Goal: Task Accomplishment & Management: Use online tool/utility

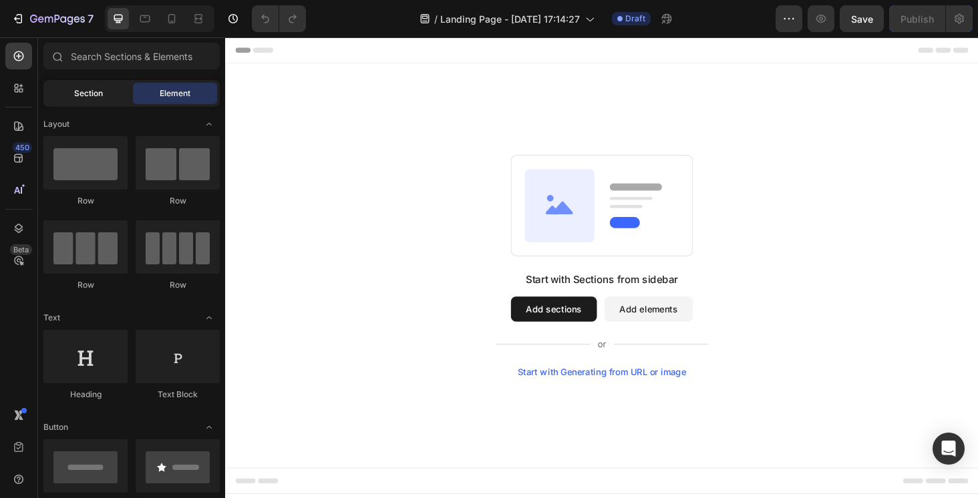
click at [111, 87] on div "Section" at bounding box center [88, 93] width 84 height 21
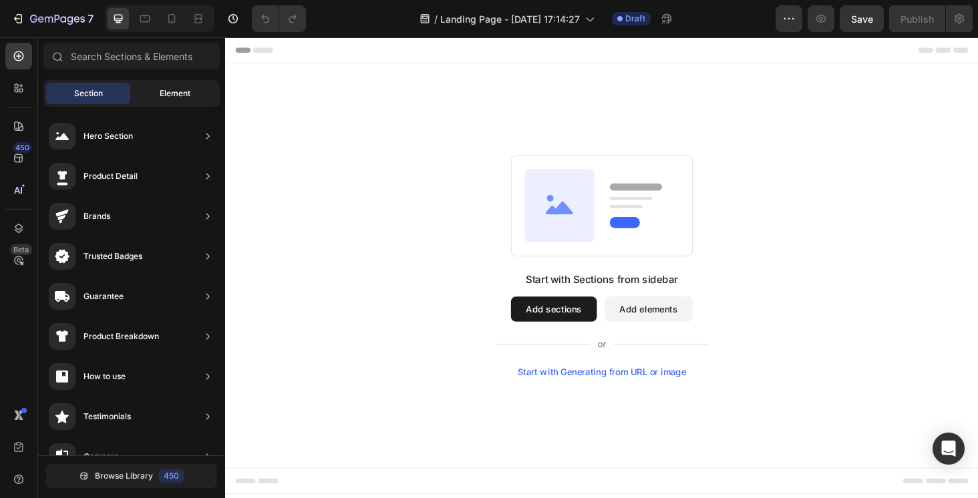
click at [178, 97] on span "Element" at bounding box center [175, 93] width 31 height 12
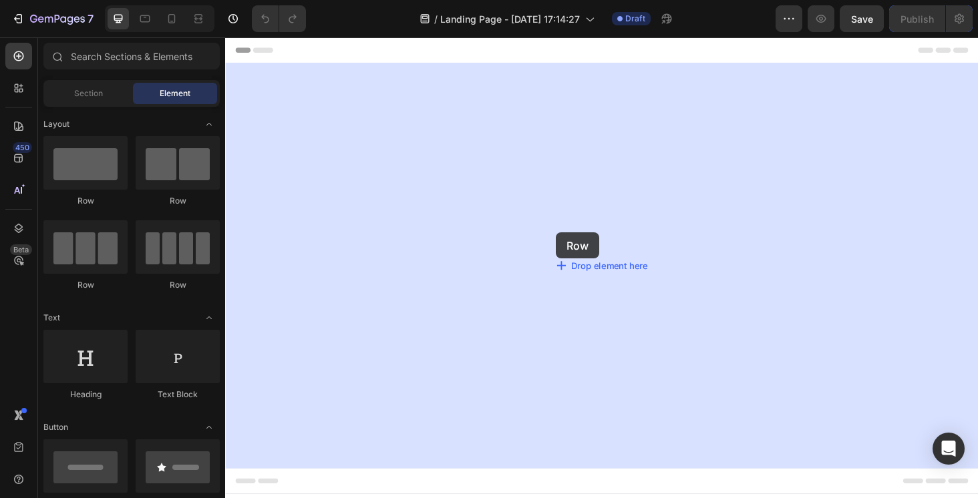
drag, startPoint x: 306, startPoint y: 217, endPoint x: 590, endPoint y: 248, distance: 285.4
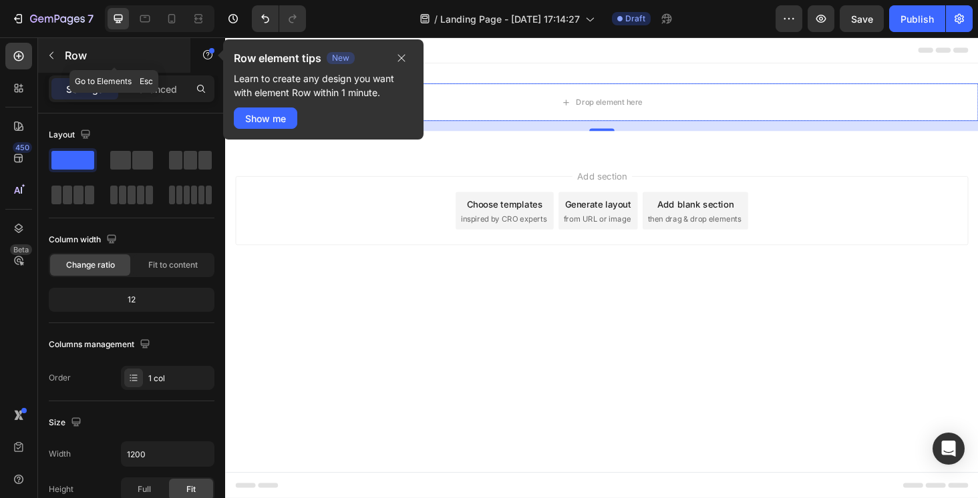
click at [54, 52] on icon "button" at bounding box center [51, 55] width 11 height 11
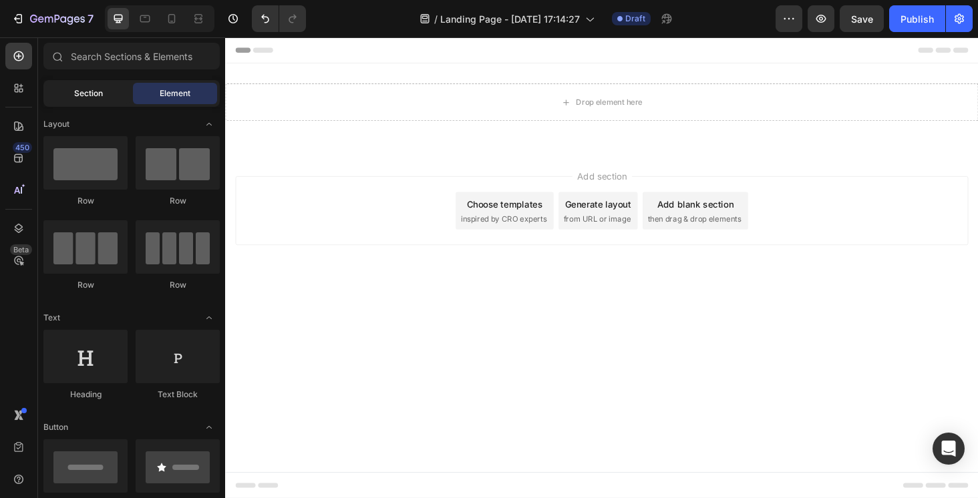
click at [75, 89] on span "Section" at bounding box center [88, 93] width 29 height 12
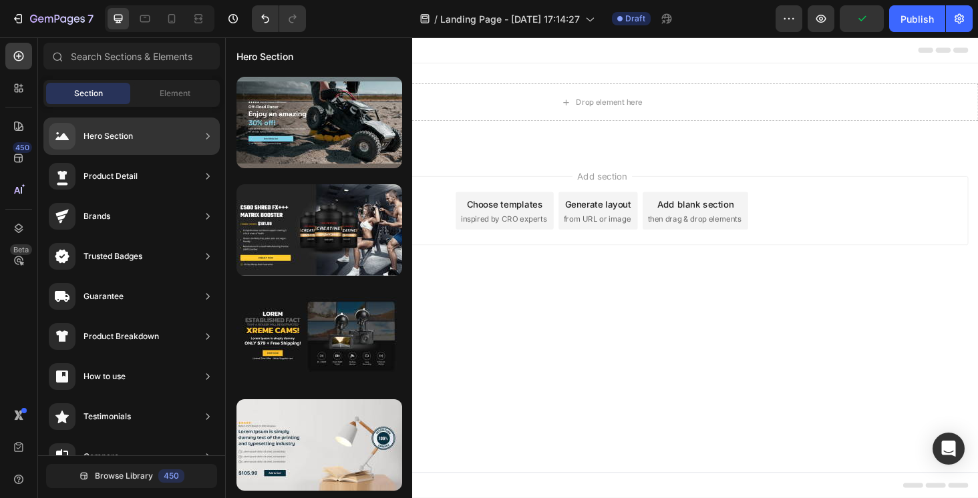
click at [208, 136] on icon at bounding box center [207, 136] width 13 height 13
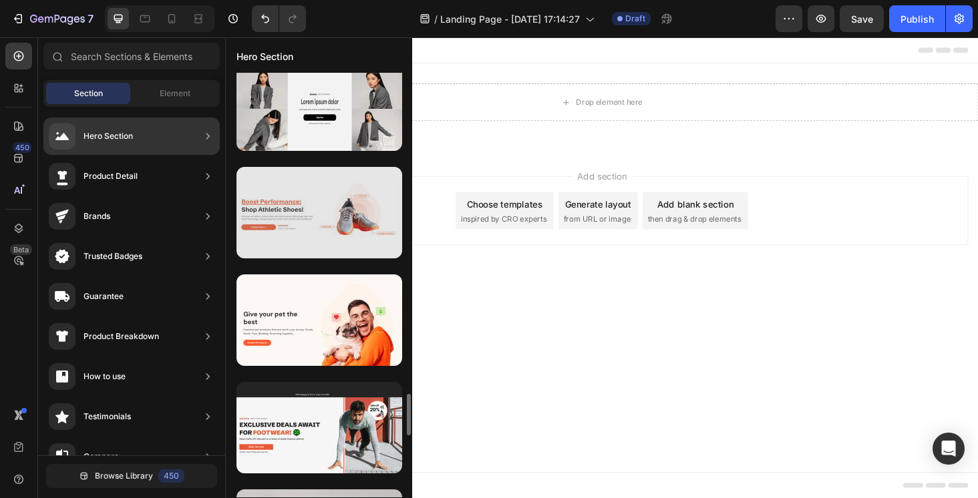
scroll to position [3243, 0]
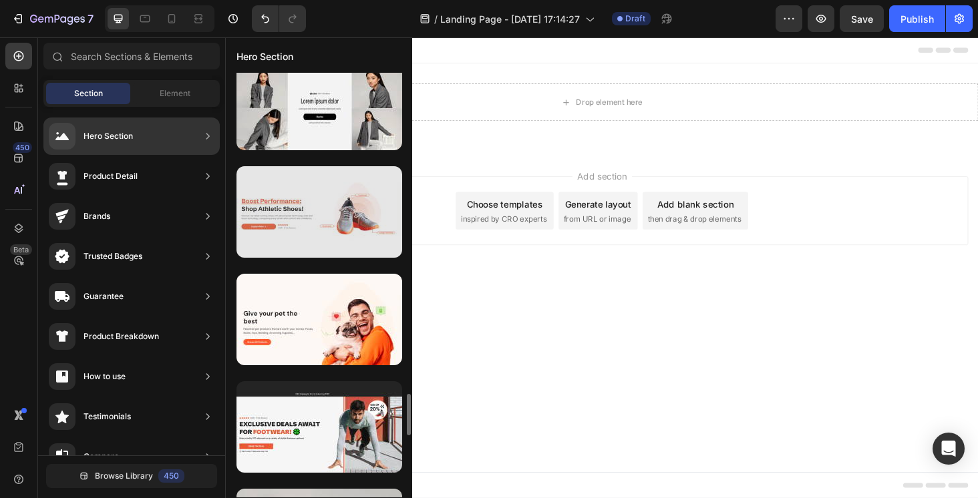
click at [281, 229] on div at bounding box center [319, 211] width 166 height 91
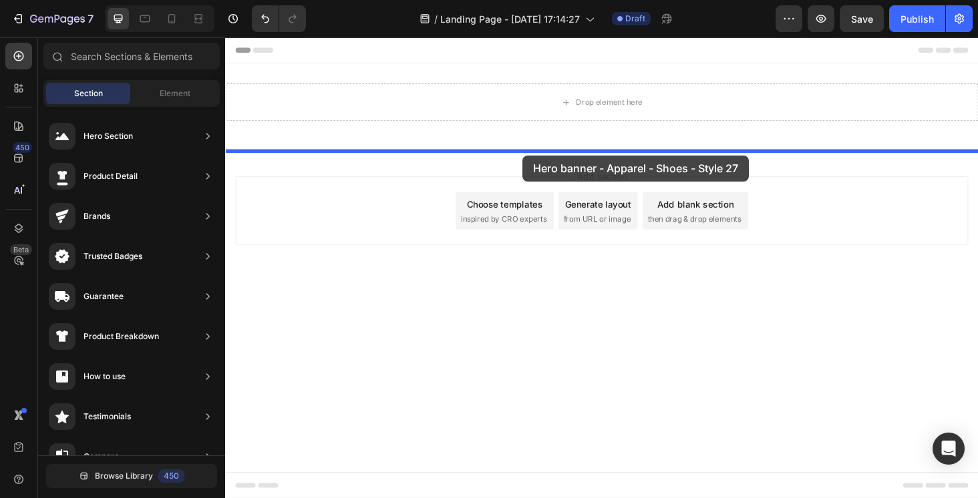
drag, startPoint x: 506, startPoint y: 266, endPoint x: 541, endPoint y: 162, distance: 109.8
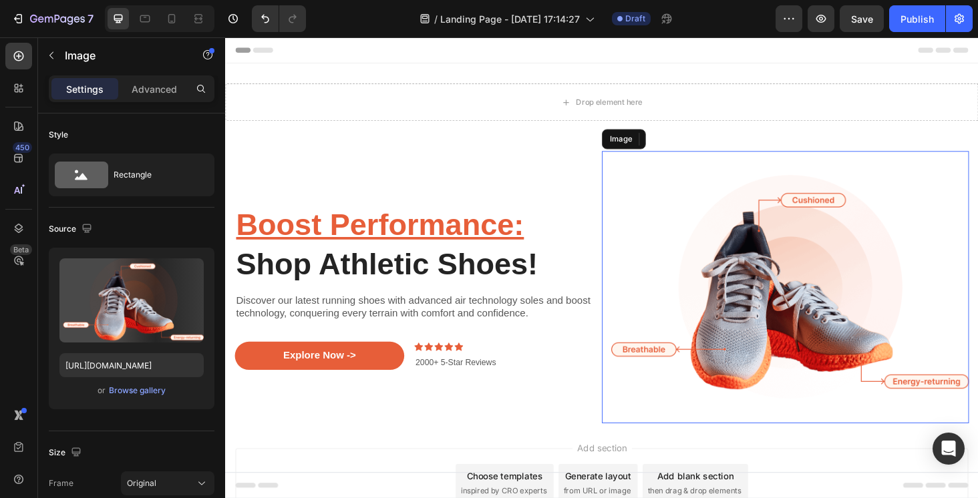
click at [761, 325] on img at bounding box center [821, 303] width 391 height 290
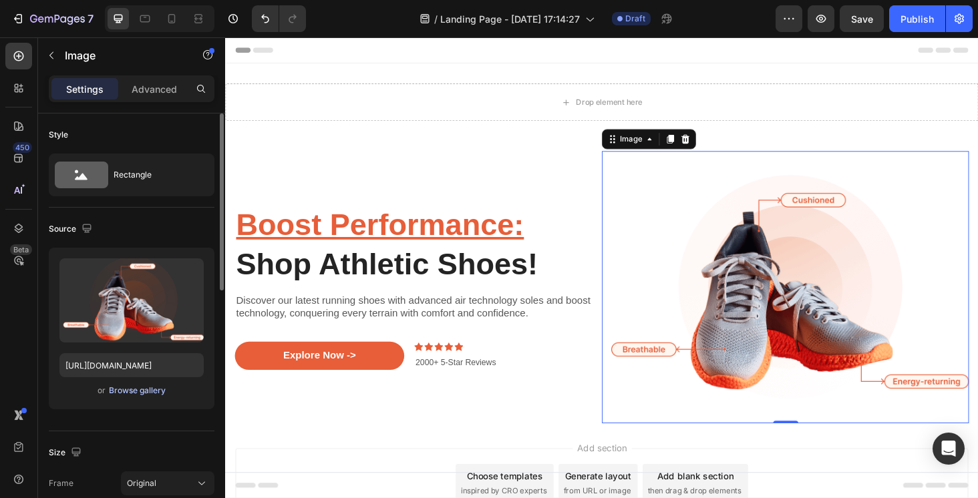
click at [151, 395] on div "Browse gallery" at bounding box center [137, 391] width 57 height 12
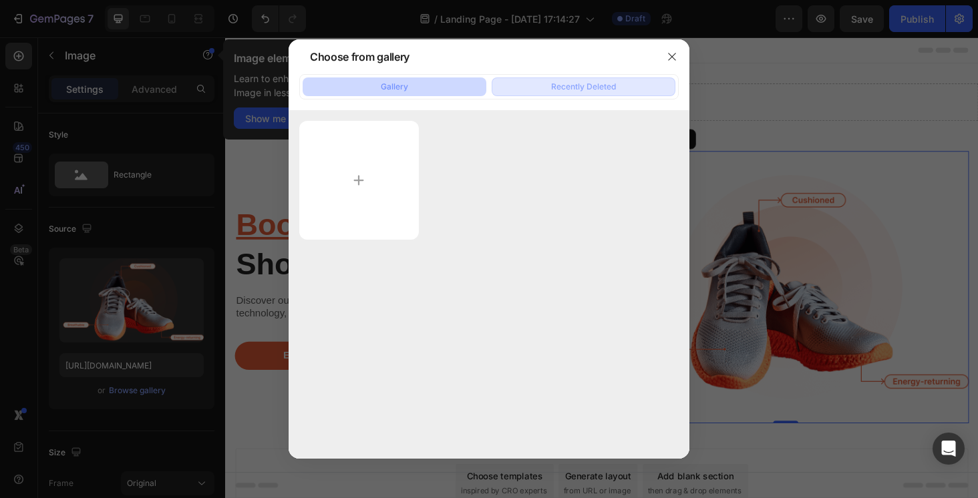
click at [562, 91] on div "Recently Deleted" at bounding box center [583, 87] width 65 height 12
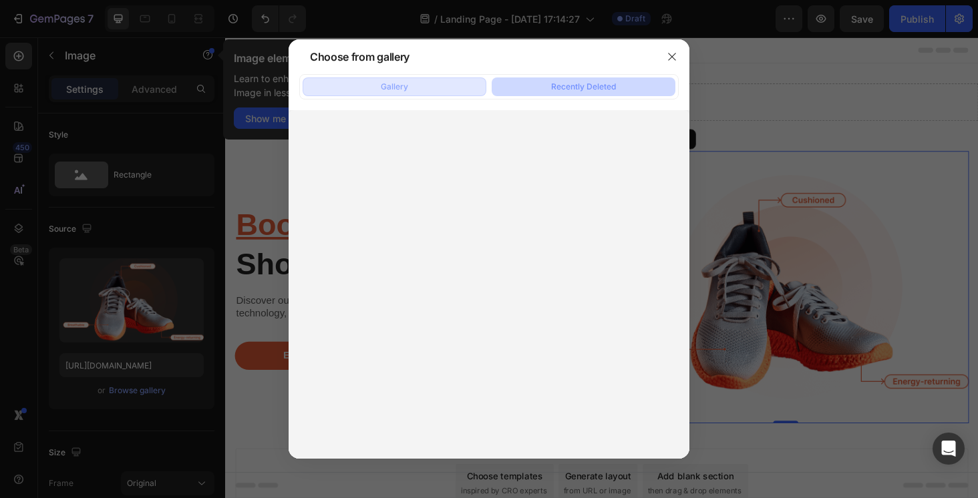
click at [444, 78] on button "Gallery" at bounding box center [394, 86] width 184 height 19
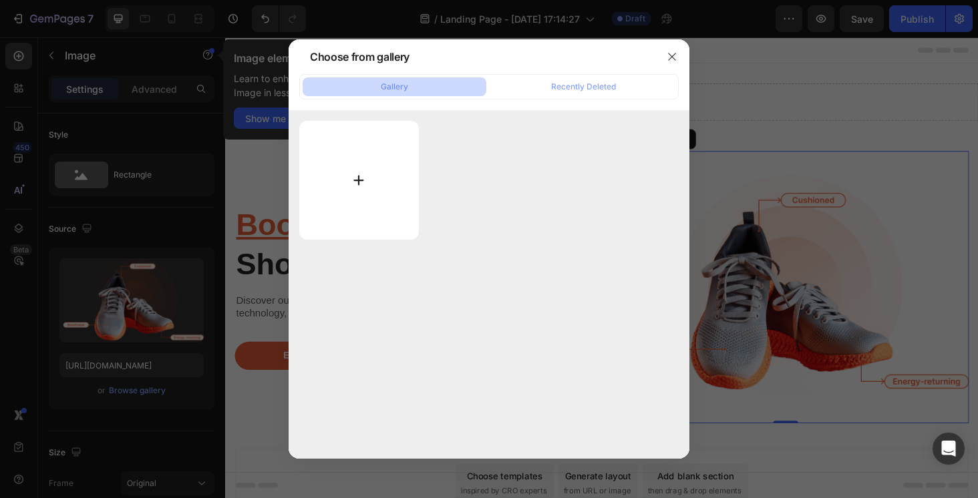
click at [361, 197] on input "file" at bounding box center [359, 180] width 120 height 119
type input "https://cdn.shopify.com/s/files/1/0915/3721/1719/files/gempages_581038690181055…"
click at [674, 58] on icon "button" at bounding box center [671, 56] width 11 height 11
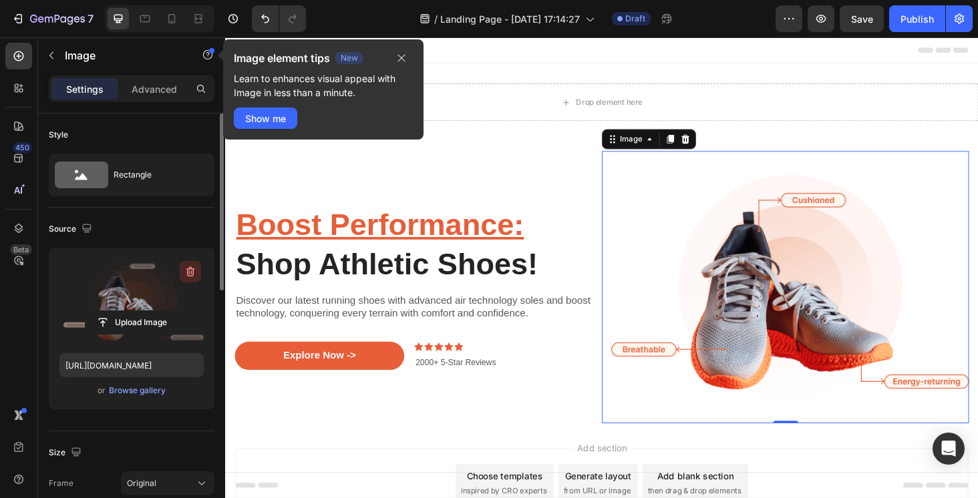
click at [188, 270] on icon "button" at bounding box center [190, 271] width 13 height 13
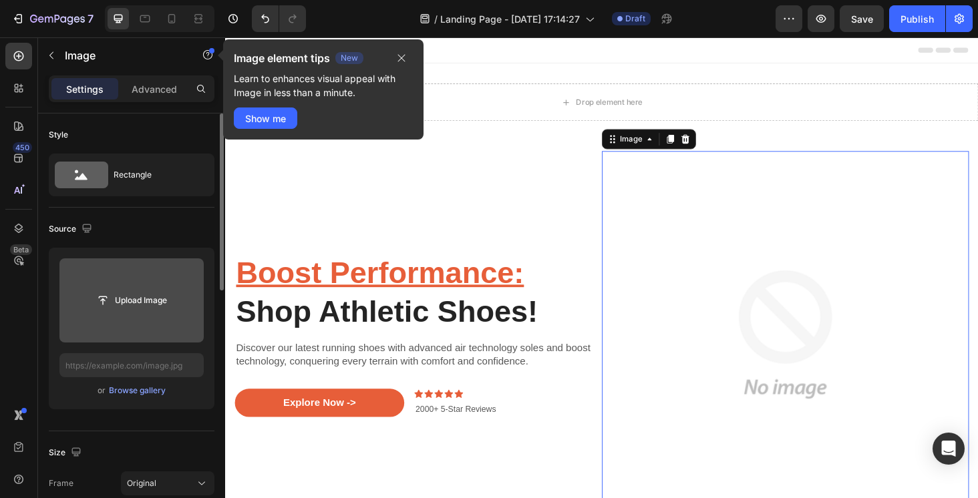
click at [144, 312] on input "file" at bounding box center [131, 300] width 144 height 84
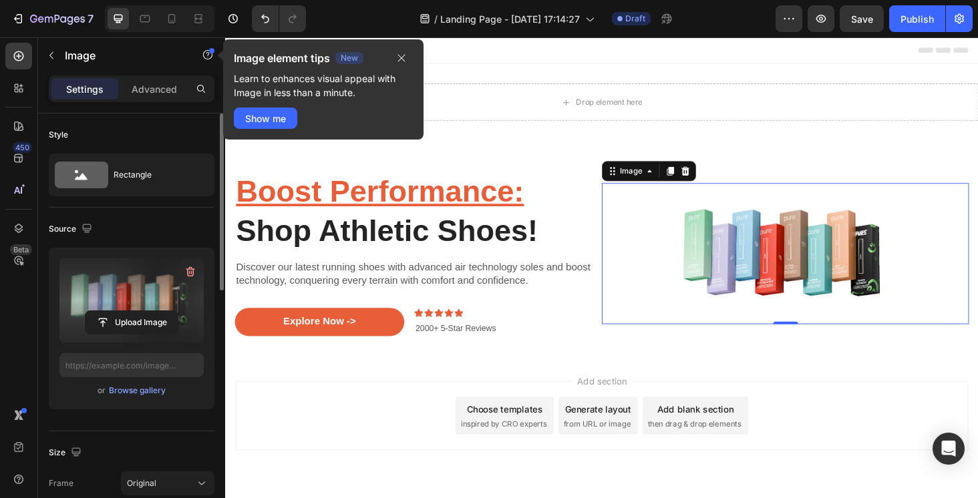
type input "https://cdn.shopify.com/s/files/1/0915/3721/1719/files/gempages_581038690181055…"
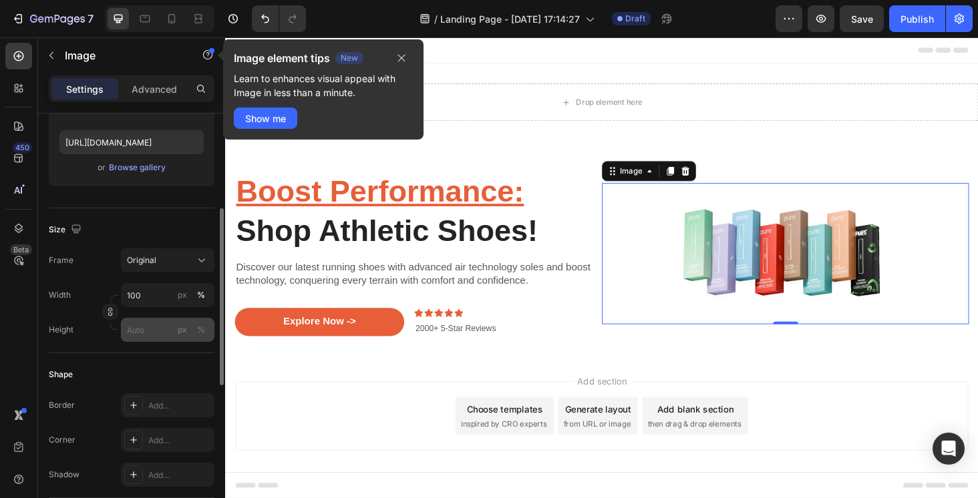
scroll to position [225, 0]
click at [155, 266] on button "Original" at bounding box center [167, 258] width 93 height 24
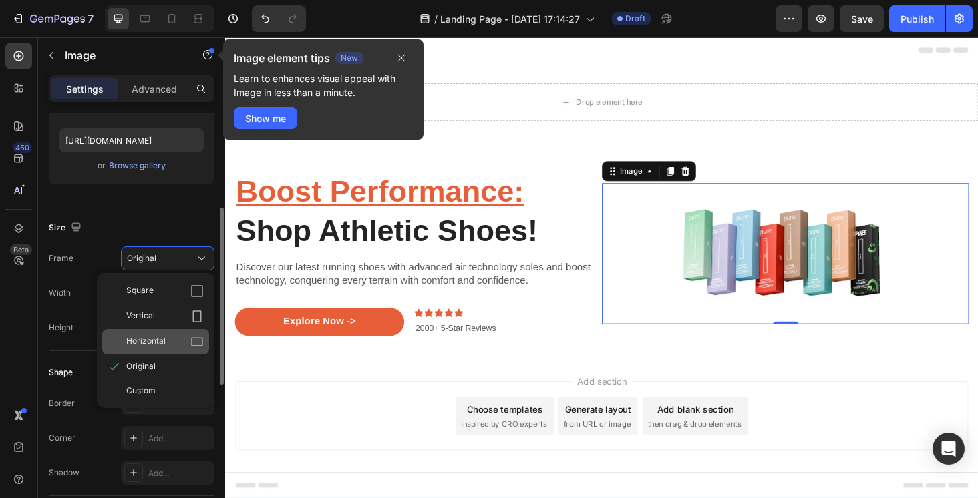
click at [168, 337] on div "Horizontal" at bounding box center [164, 341] width 77 height 13
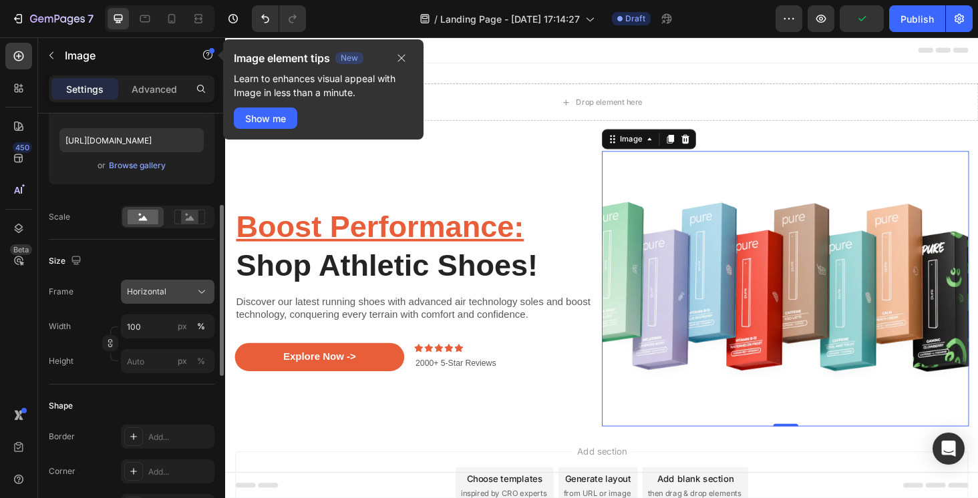
click at [178, 296] on div "Horizontal" at bounding box center [159, 292] width 65 height 12
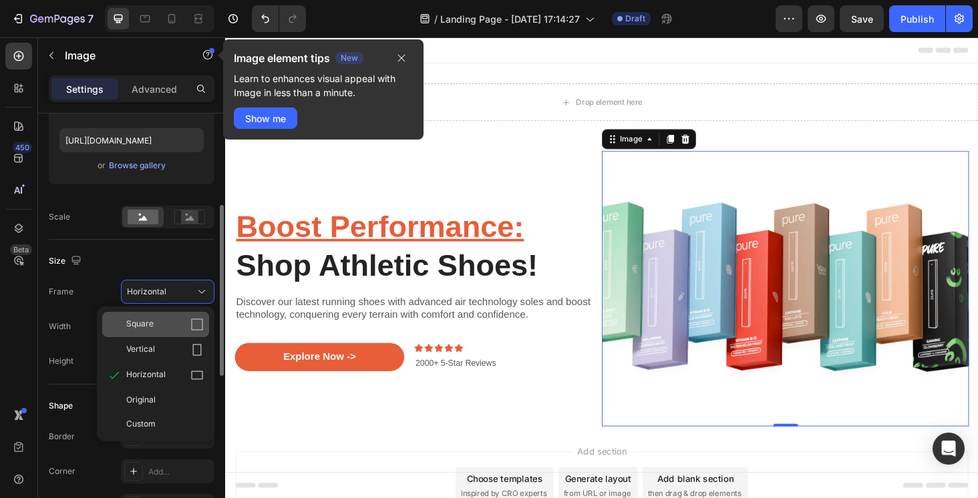
click at [173, 318] on div "Square" at bounding box center [164, 324] width 77 height 13
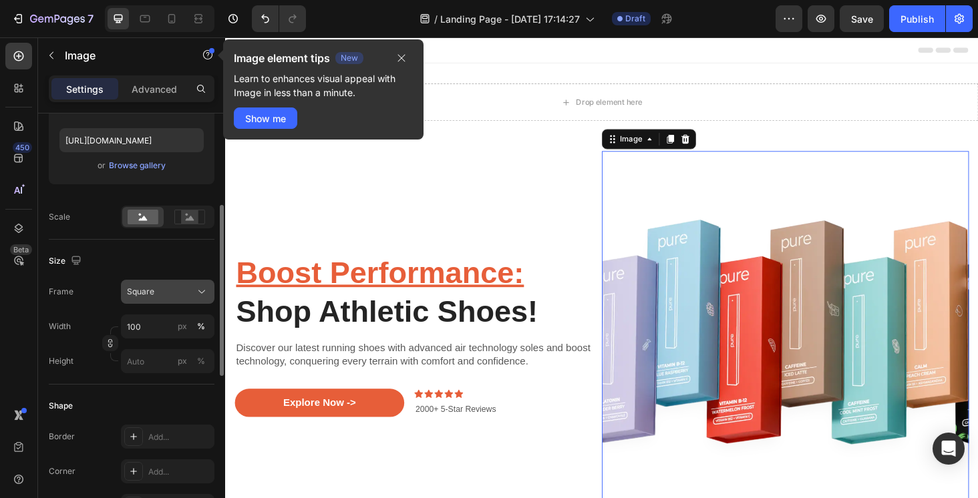
click at [186, 292] on div "Square" at bounding box center [159, 292] width 65 height 12
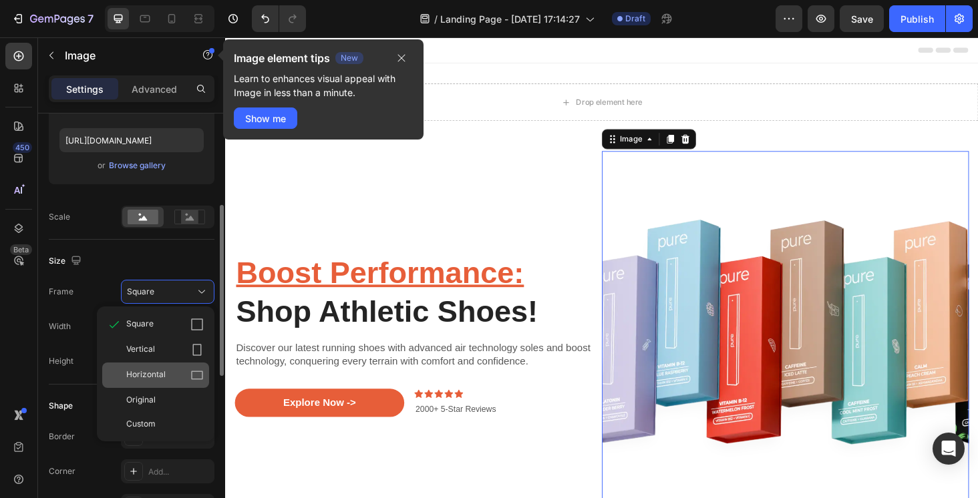
click at [191, 372] on icon at bounding box center [196, 375] width 13 height 13
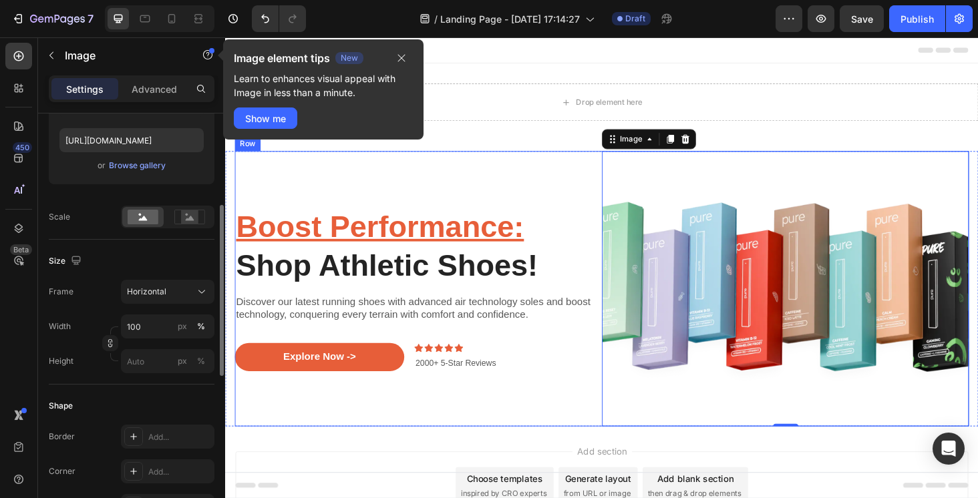
click at [594, 417] on div "Boost Performance: Shop Athletic Shoes! Heading Discover our latest running sho…" at bounding box center [430, 304] width 391 height 293
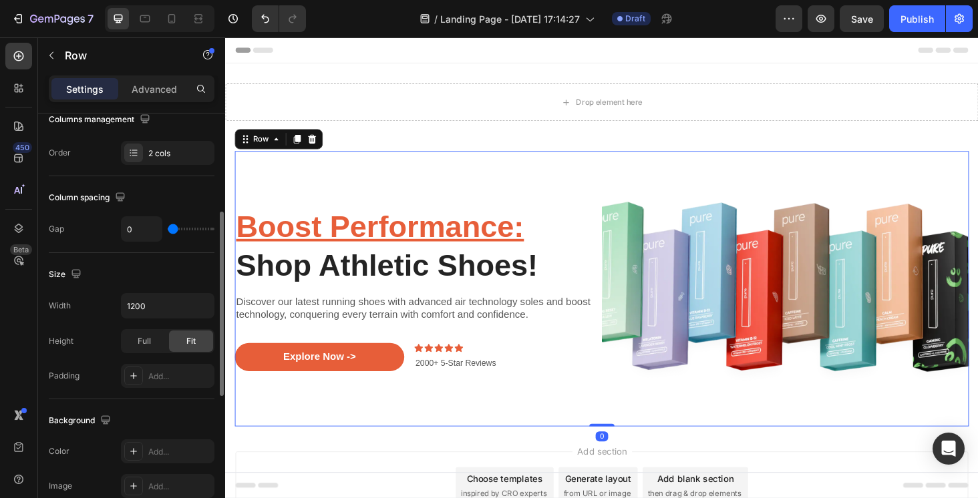
scroll to position [0, 0]
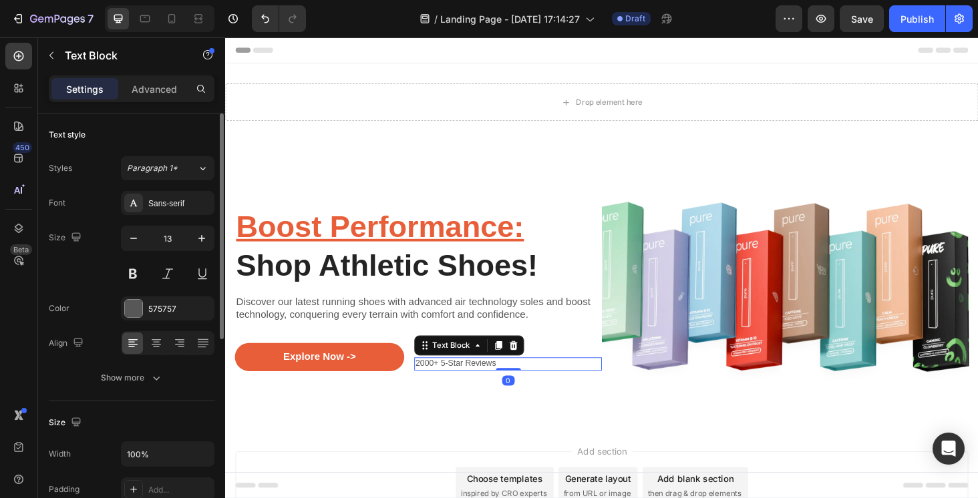
click at [612, 388] on p "2000+ 5-Star Reviews" at bounding box center [525, 384] width 197 height 11
click at [622, 345] on div "Boost Performance: Shop Athletic Shoes! Heading Discover our latest running sho…" at bounding box center [430, 305] width 391 height 176
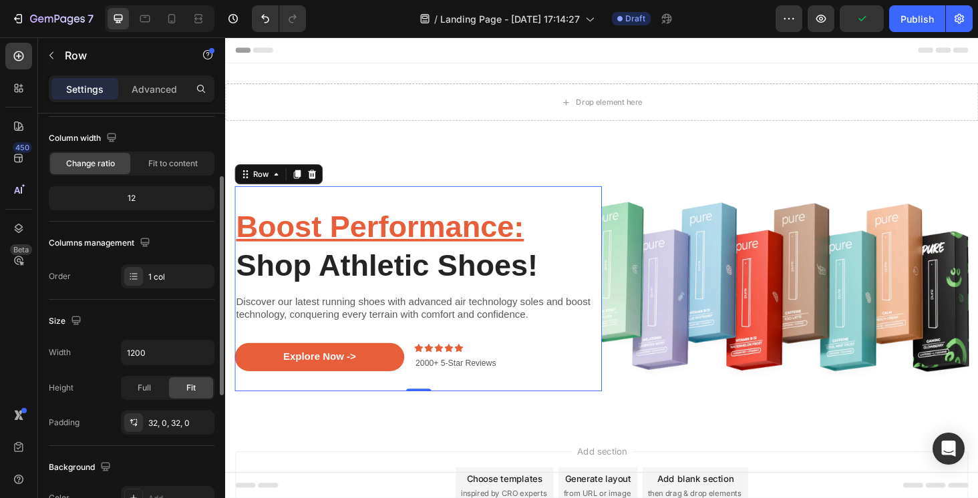
scroll to position [109, 0]
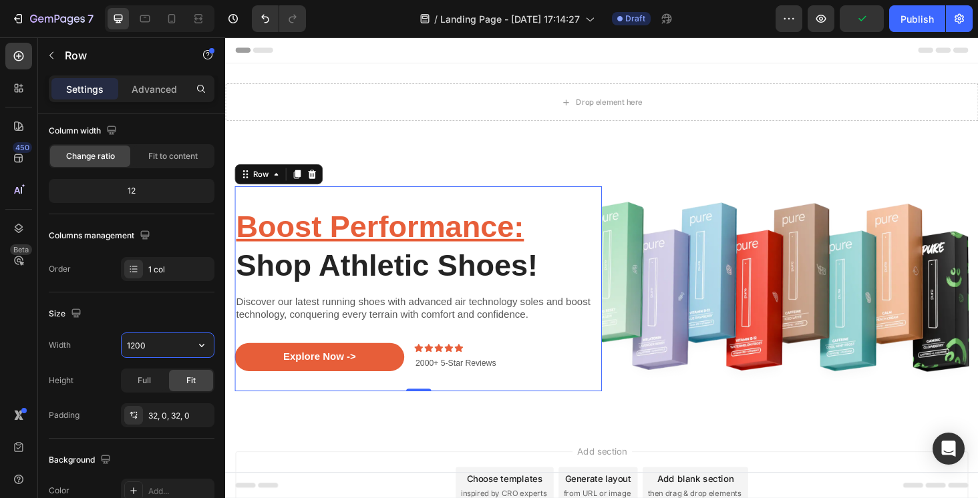
click at [154, 352] on input "1200" at bounding box center [168, 345] width 92 height 24
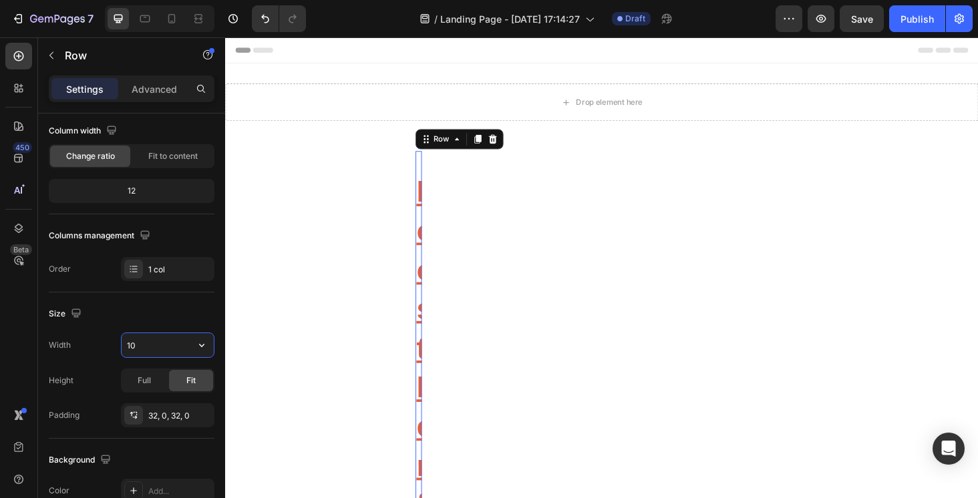
type input "1"
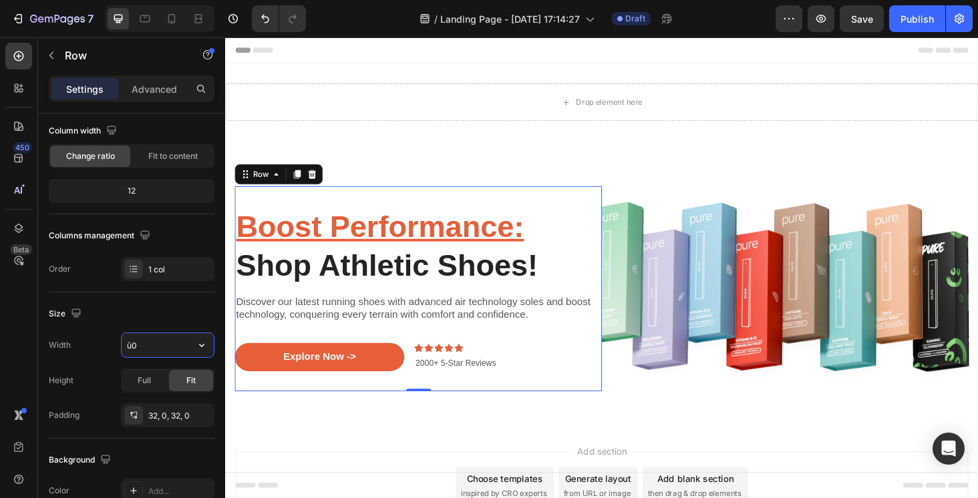
type input "ū"
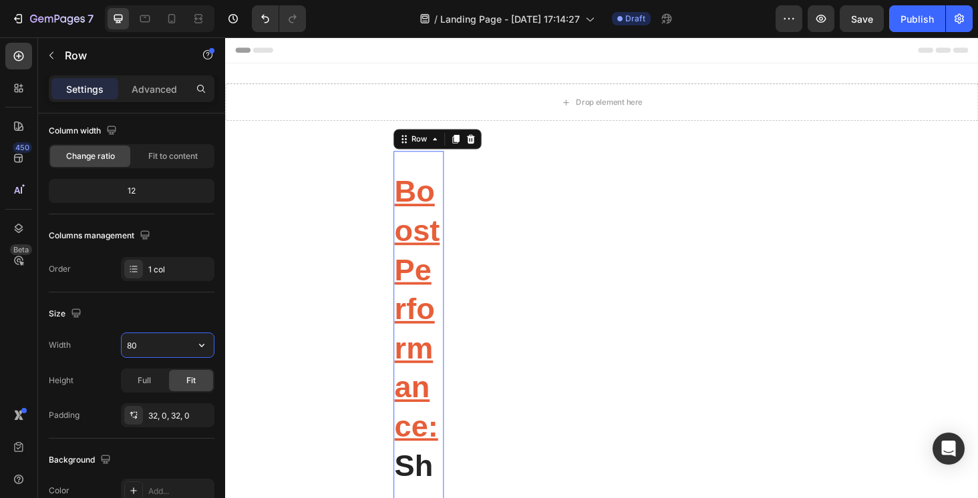
type input "800"
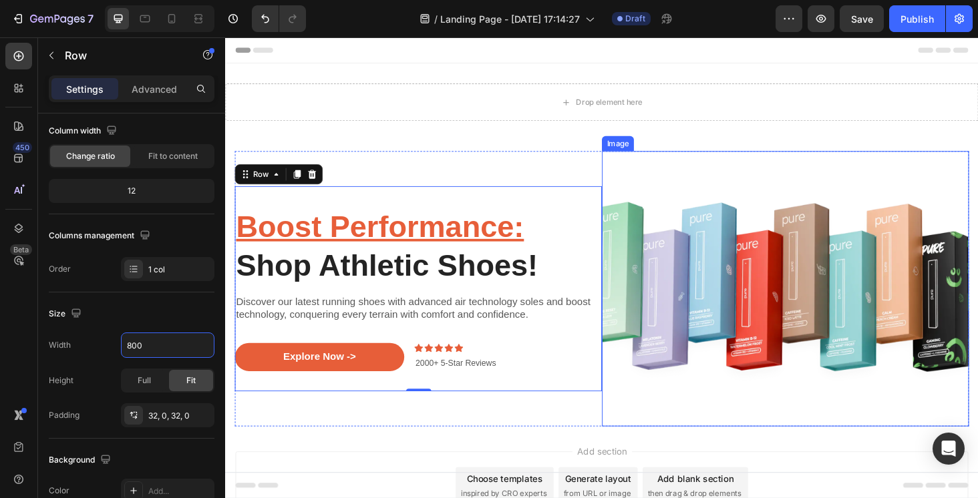
click at [749, 419] on img at bounding box center [821, 304] width 391 height 293
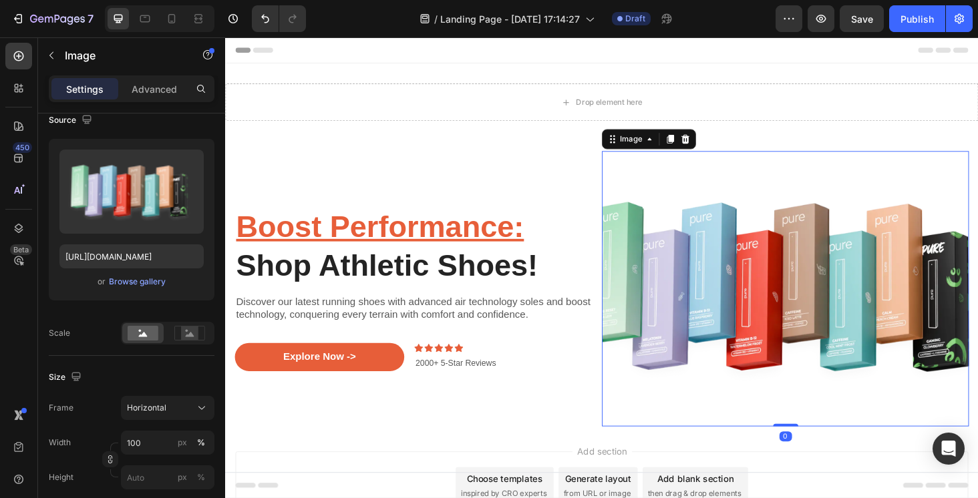
scroll to position [0, 0]
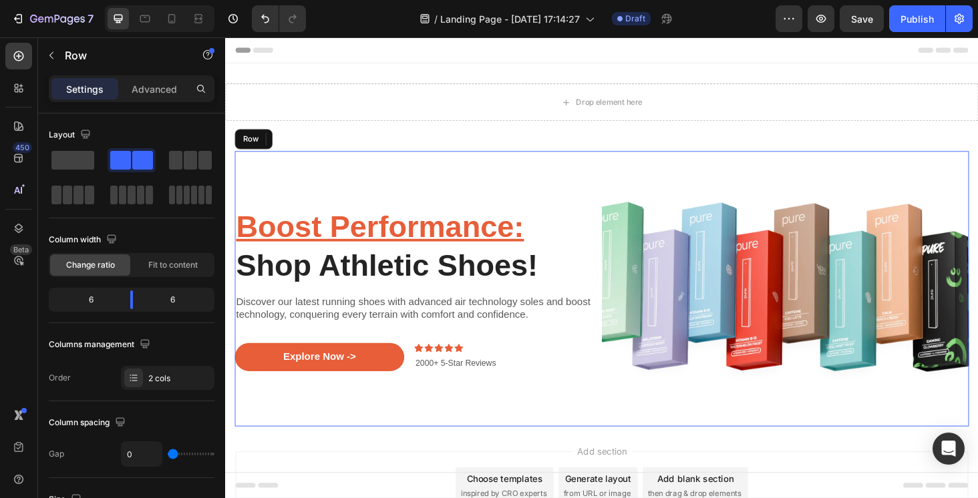
click at [556, 162] on div "Boost Performance: Shop Athletic Shoes! Heading Discover our latest running sho…" at bounding box center [430, 304] width 391 height 293
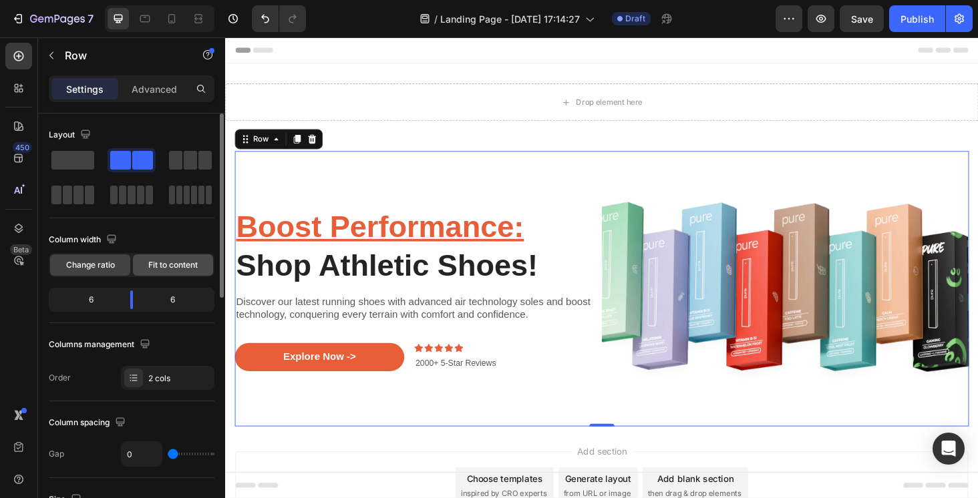
click at [180, 269] on span "Fit to content" at bounding box center [172, 265] width 49 height 12
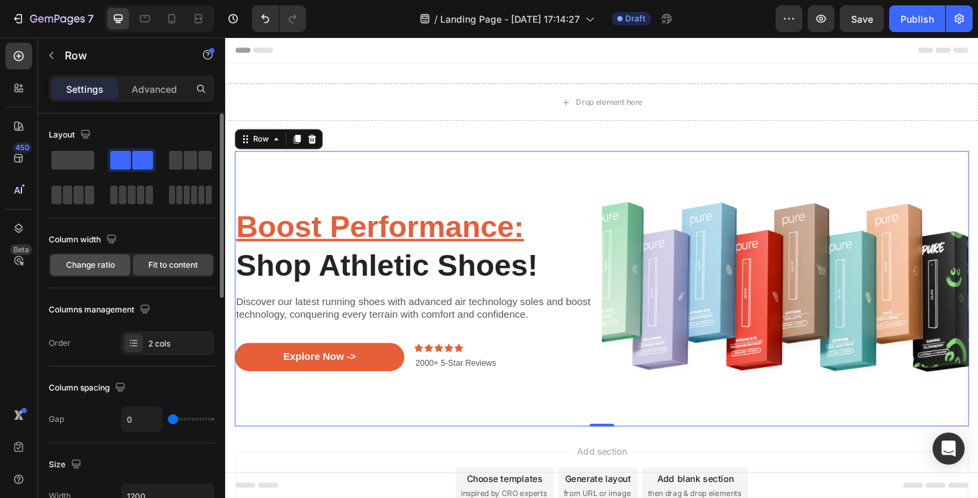
click at [114, 263] on span "Change ratio" at bounding box center [90, 265] width 49 height 12
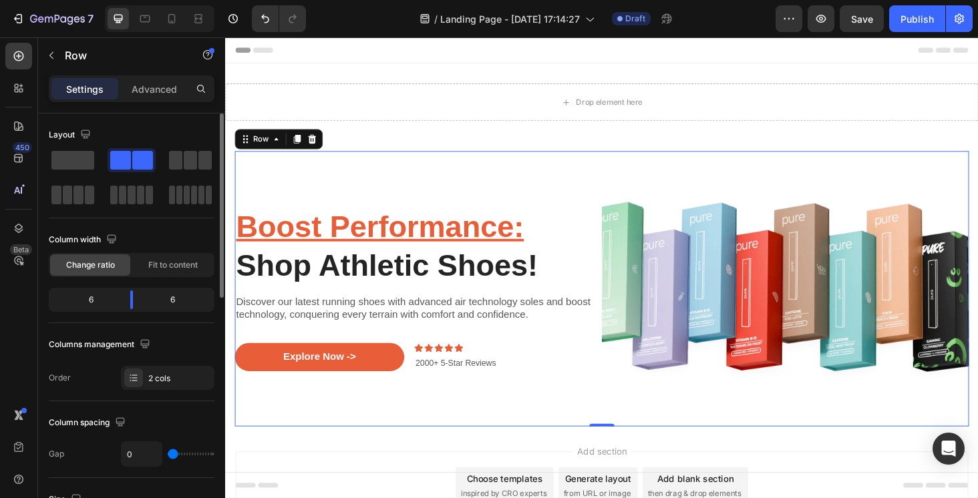
click at [99, 303] on div "6" at bounding box center [85, 299] width 68 height 19
click at [97, 302] on div "6" at bounding box center [85, 299] width 68 height 19
click at [91, 302] on div "6" at bounding box center [85, 299] width 68 height 19
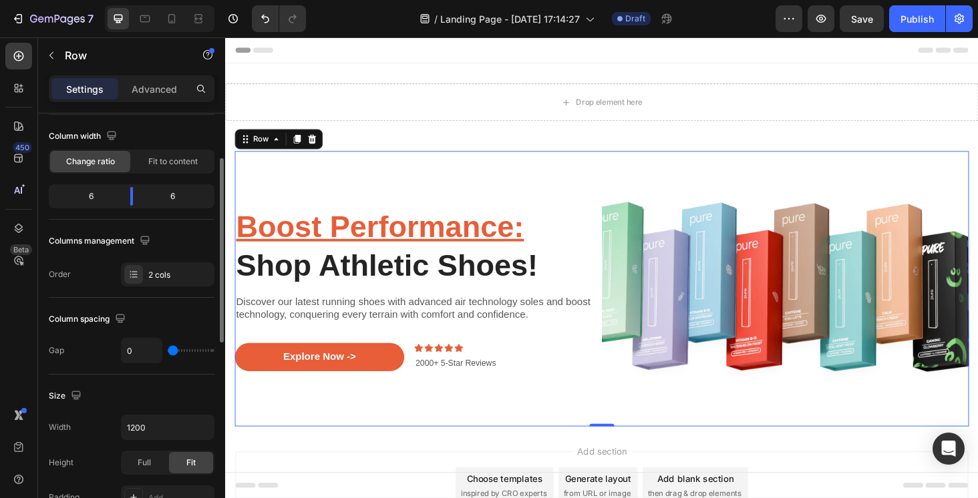
scroll to position [104, 0]
click at [172, 269] on div "2 cols" at bounding box center [179, 274] width 63 height 12
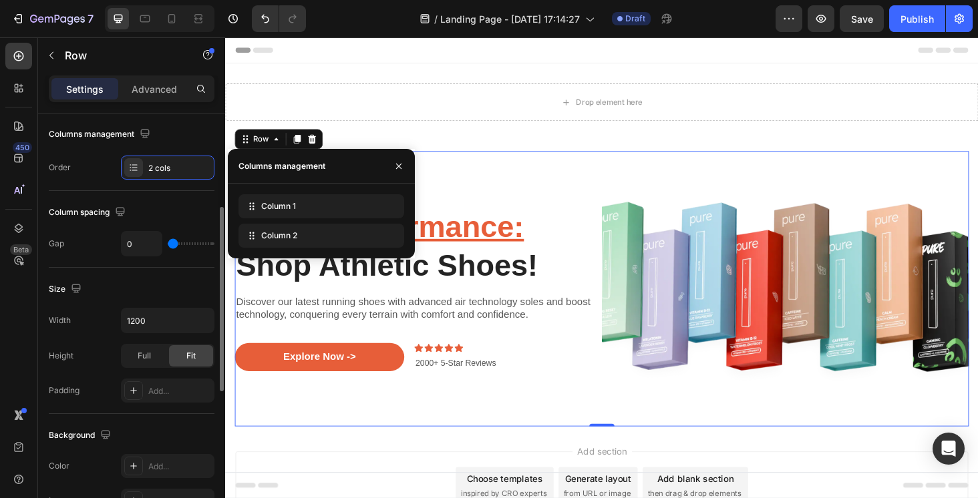
scroll to position [212, 0]
click at [162, 317] on input "1200" at bounding box center [168, 319] width 92 height 24
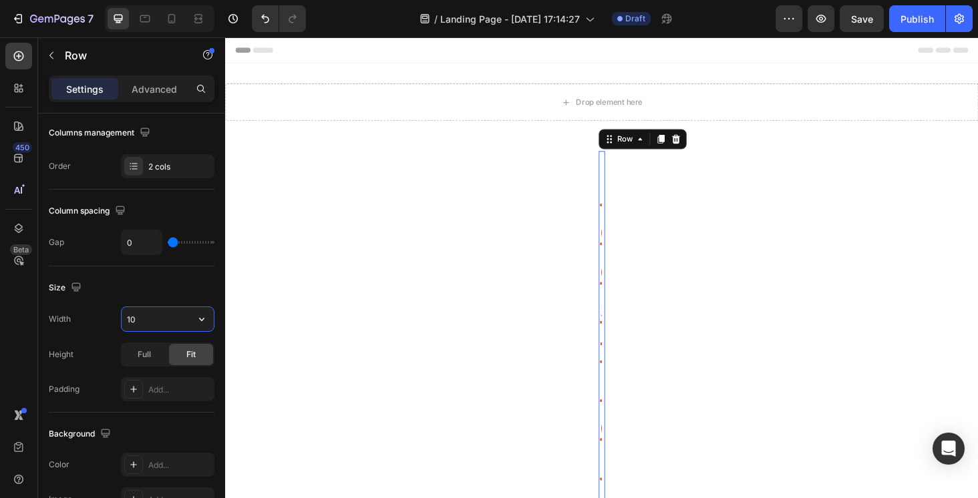
type input "1"
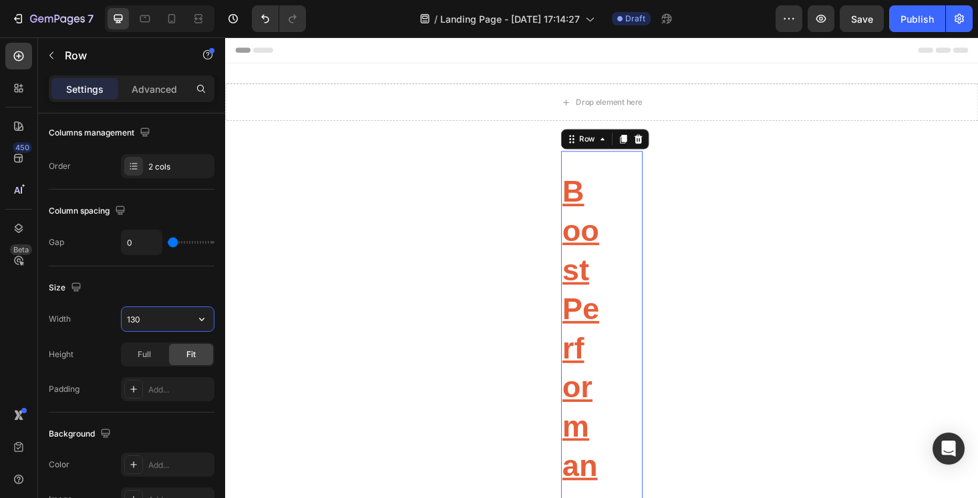
type input "1300"
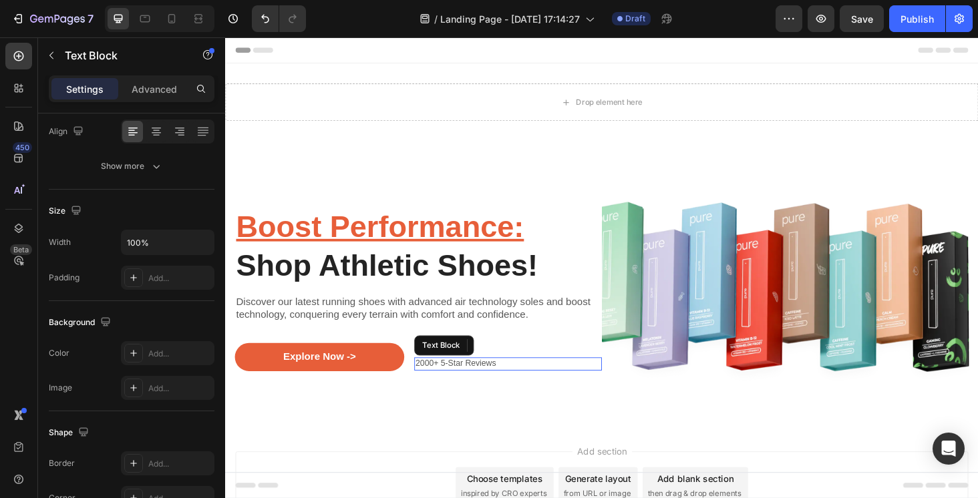
click at [610, 390] on div "2000+ 5-Star Reviews" at bounding box center [526, 385] width 200 height 14
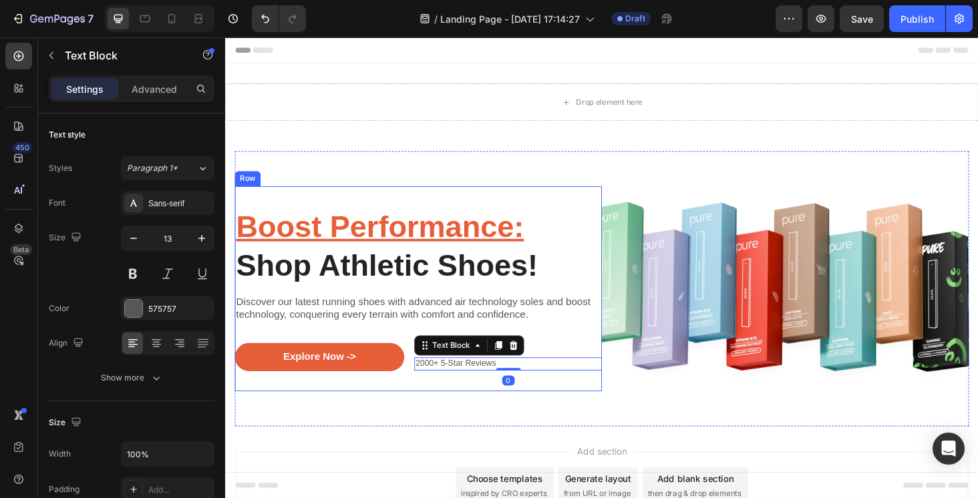
click at [624, 353] on div "Boost Performance: Shop Athletic Shoes! Heading Discover our latest running sho…" at bounding box center [430, 305] width 391 height 176
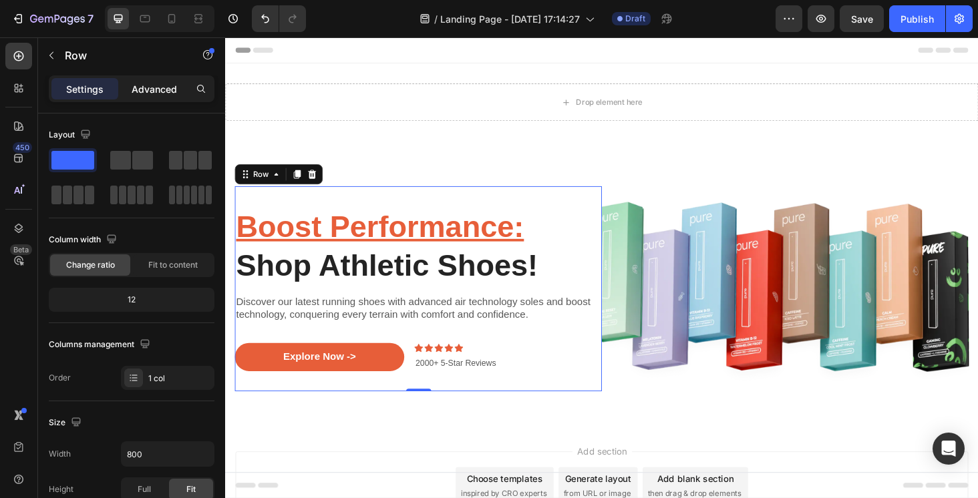
click at [152, 87] on p "Advanced" at bounding box center [154, 89] width 45 height 14
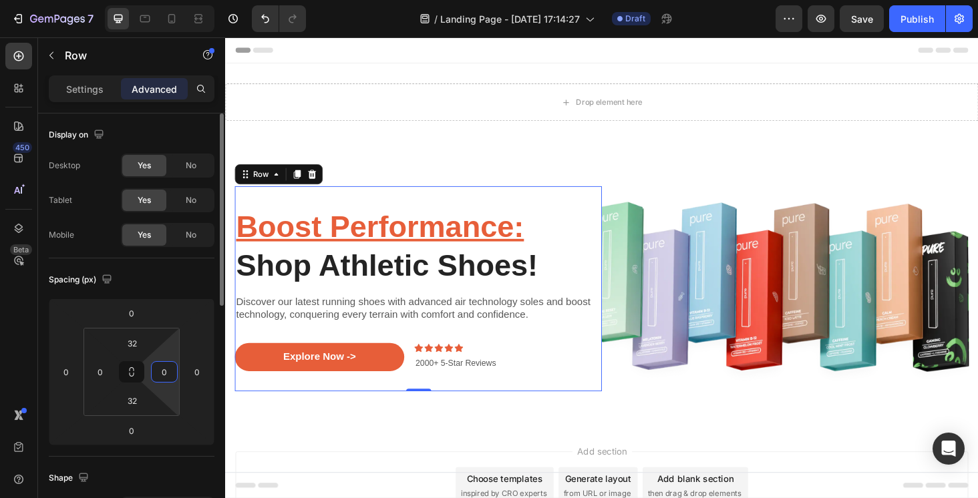
click at [164, 379] on input "0" at bounding box center [164, 372] width 20 height 20
type input "2"
type input "0"
click at [167, 270] on div "Spacing (px)" at bounding box center [132, 279] width 166 height 21
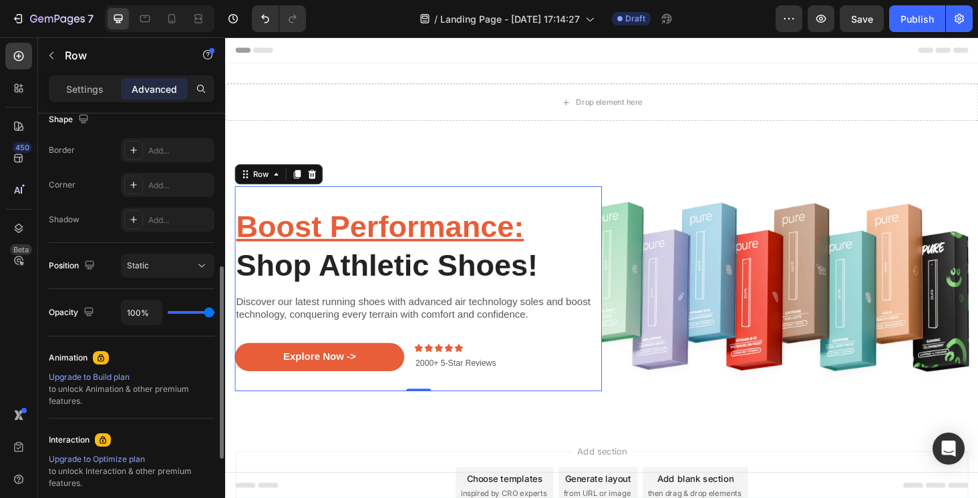
scroll to position [361, 0]
type input "96%"
type input "96"
type input "92%"
type input "92"
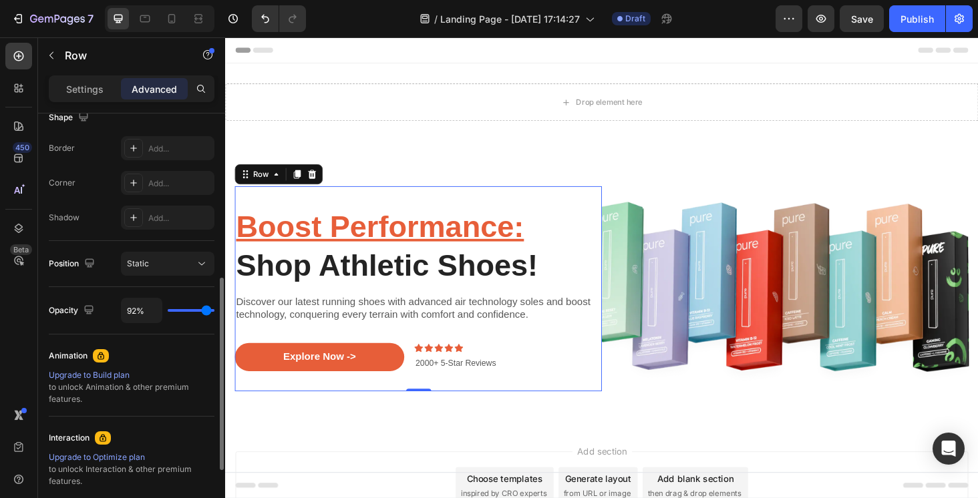
type input "89%"
type input "89"
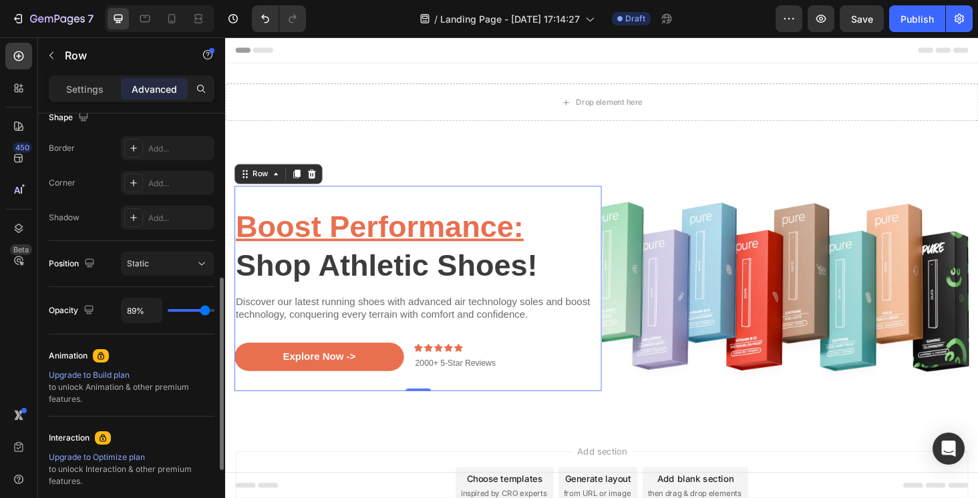
type input "87%"
type input "87"
type input "85%"
type input "85"
type input "83%"
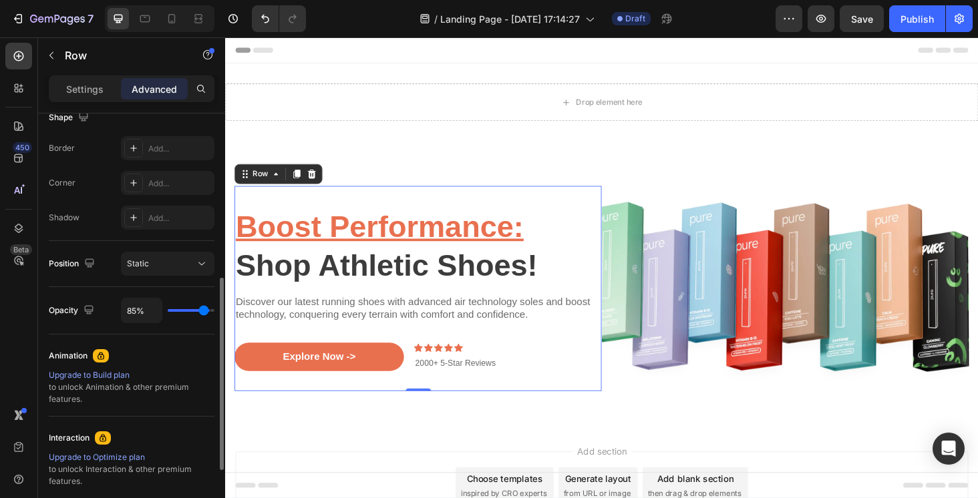
type input "83"
type input "82%"
type input "82"
type input "80%"
type input "80"
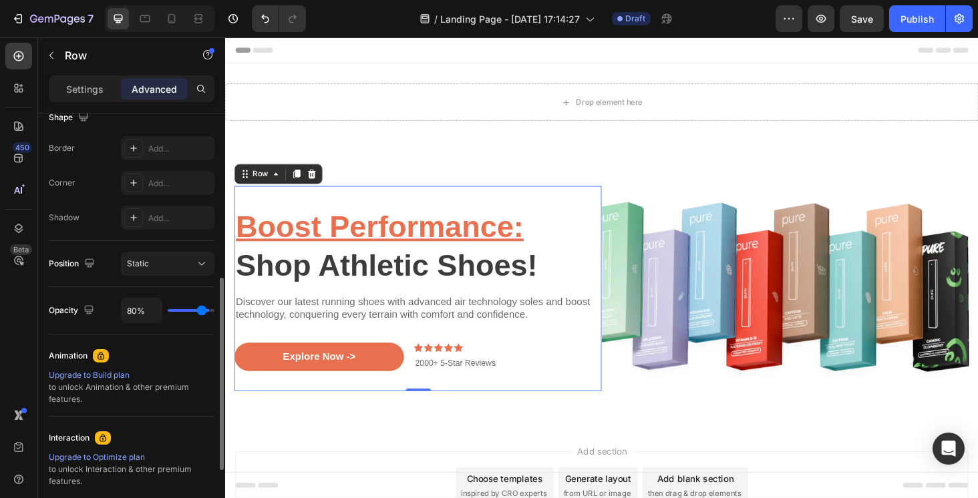
type input "78%"
type input "78"
type input "76%"
type input "76"
type input "75%"
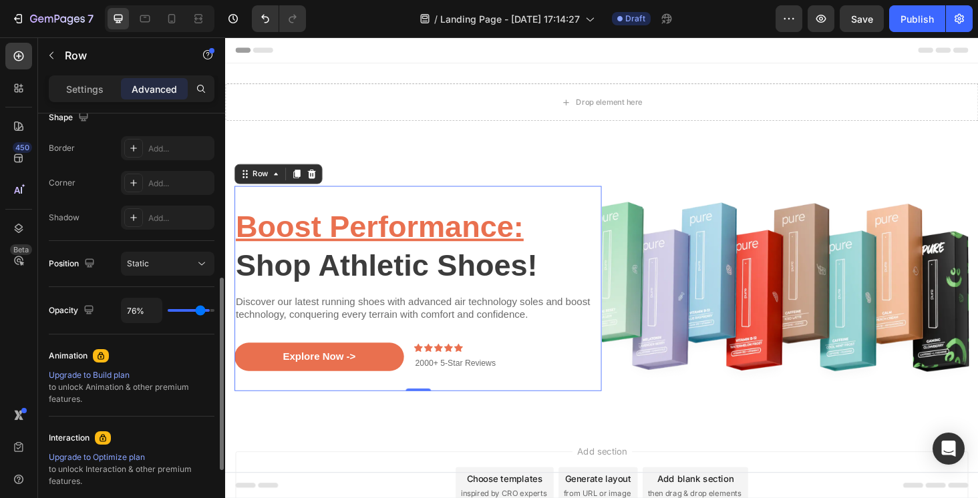
type input "75"
type input "73%"
type input "73"
type input "71%"
type input "71"
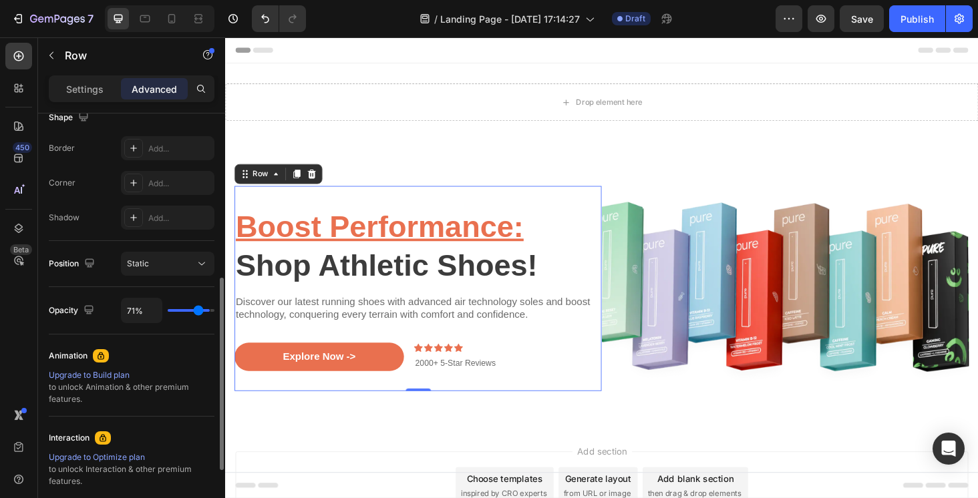
type input "69%"
type input "69"
type input "68%"
type input "68"
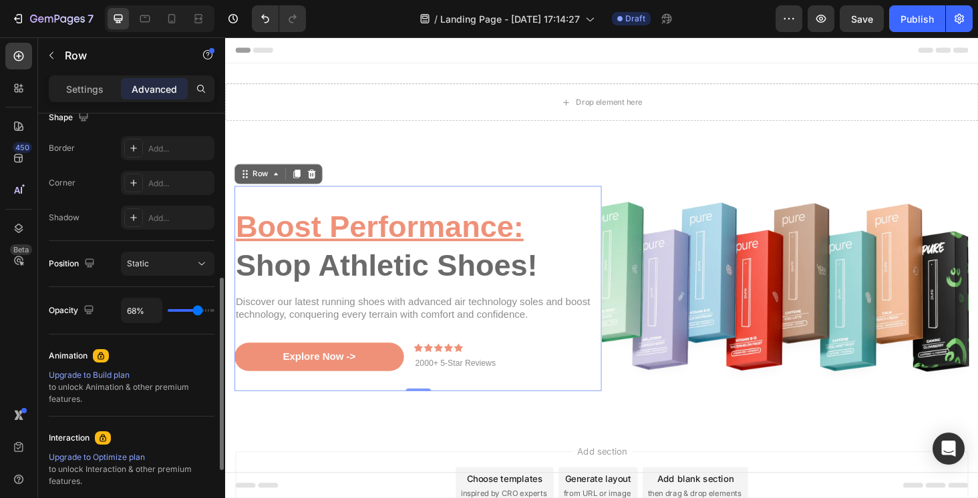
type input "66%"
type input "66"
type input "62%"
type input "62"
type input "61%"
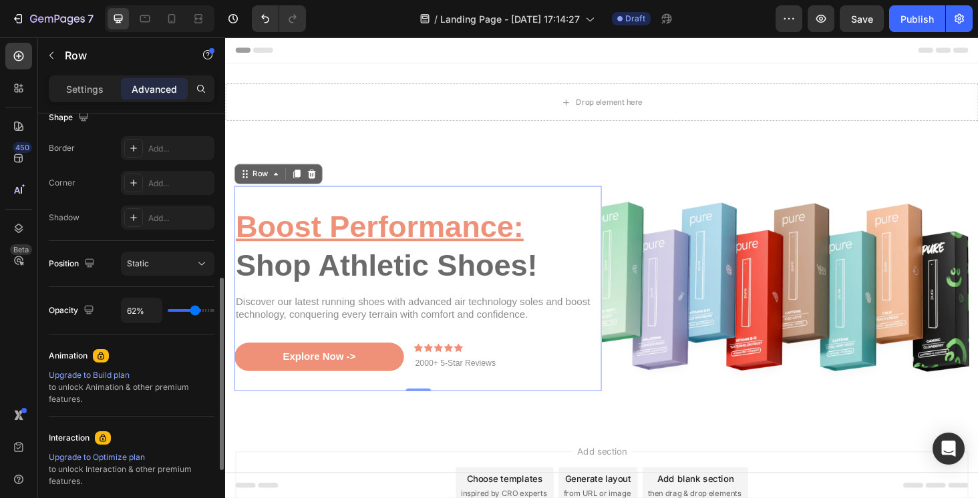
type input "61"
type input "59%"
type input "59"
type input "57%"
type input "57"
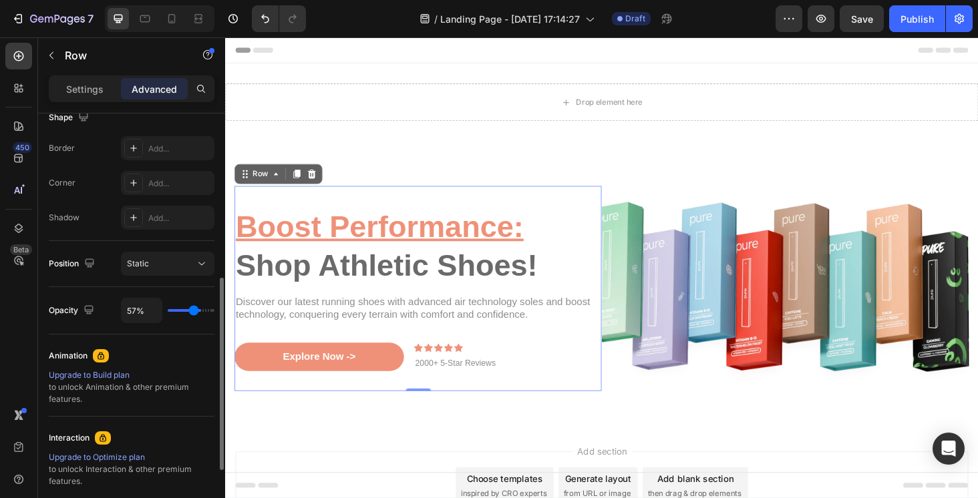
type input "54%"
type input "54"
type input "50%"
type input "50"
type input "48%"
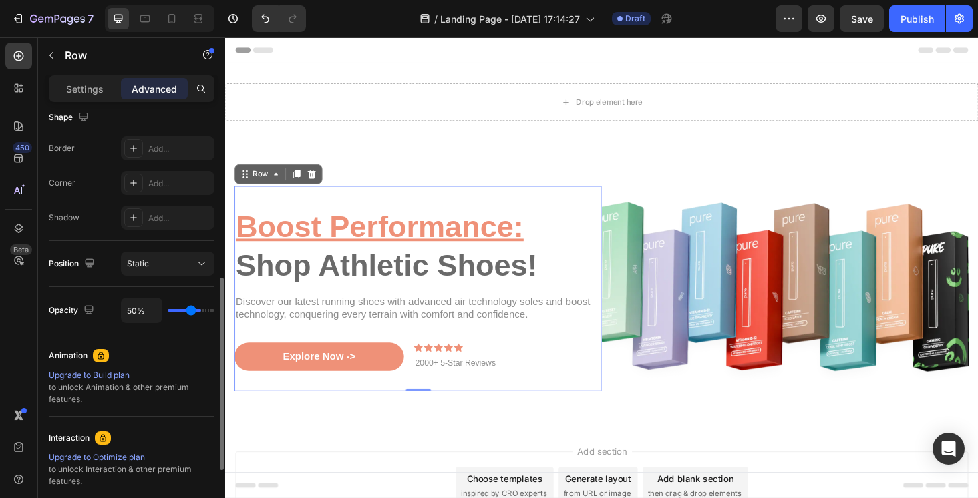
type input "48"
type input "46%"
type input "46"
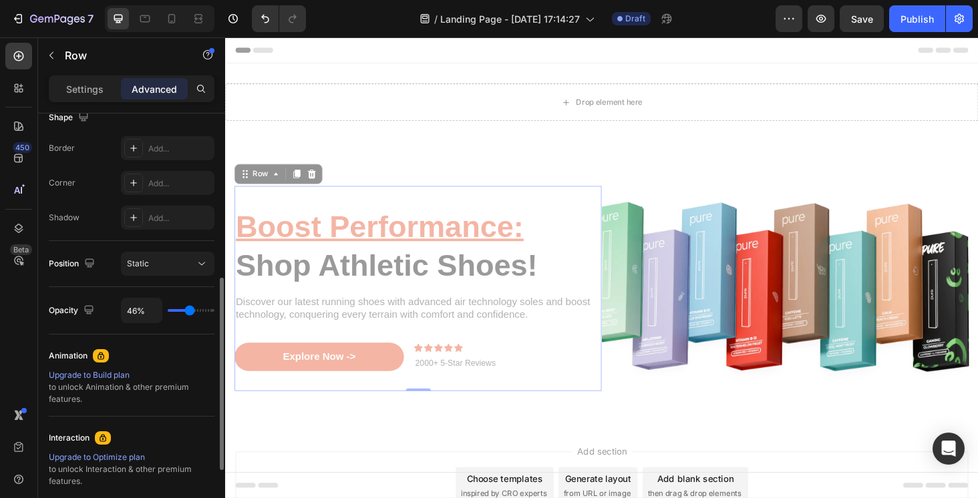
type input "45%"
type input "45"
type input "41%"
type input "41"
type input "39%"
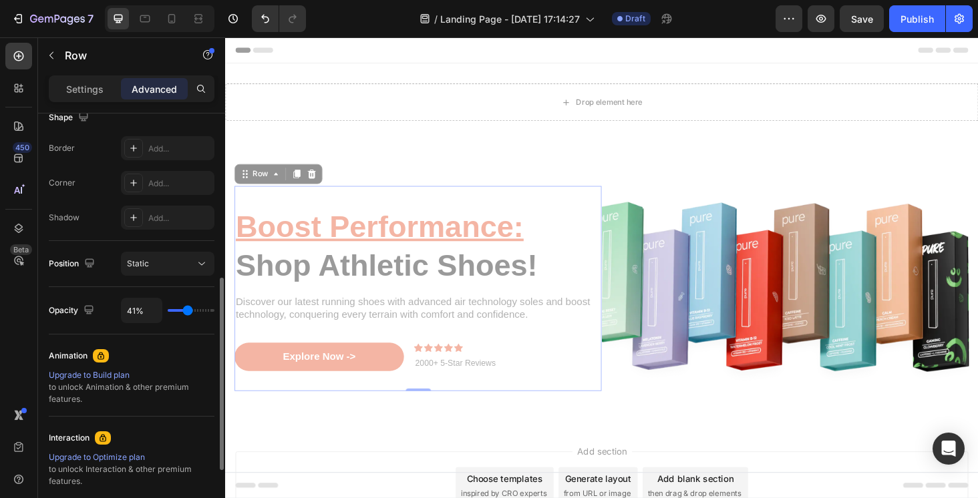
type input "39"
type input "36%"
type input "36"
type input "32%"
type input "32"
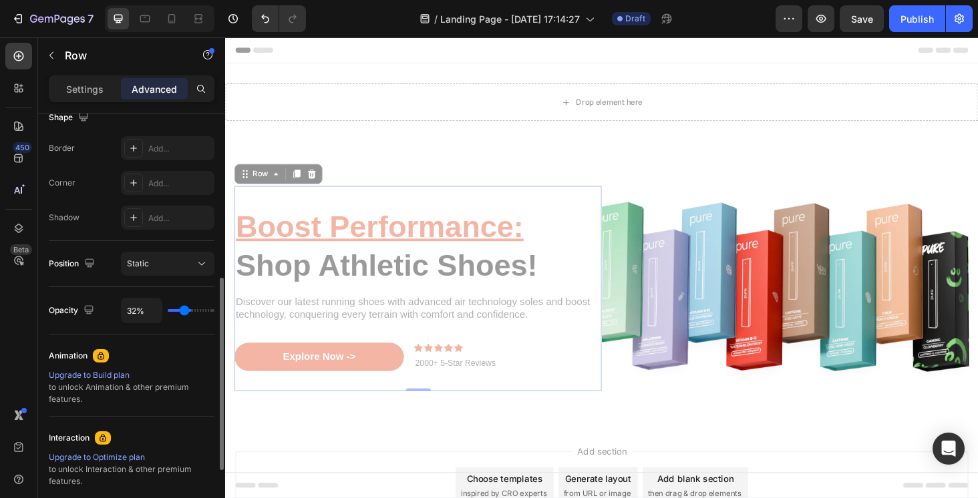
type input "31%"
type input "31"
type input "27%"
type input "27"
type input "24%"
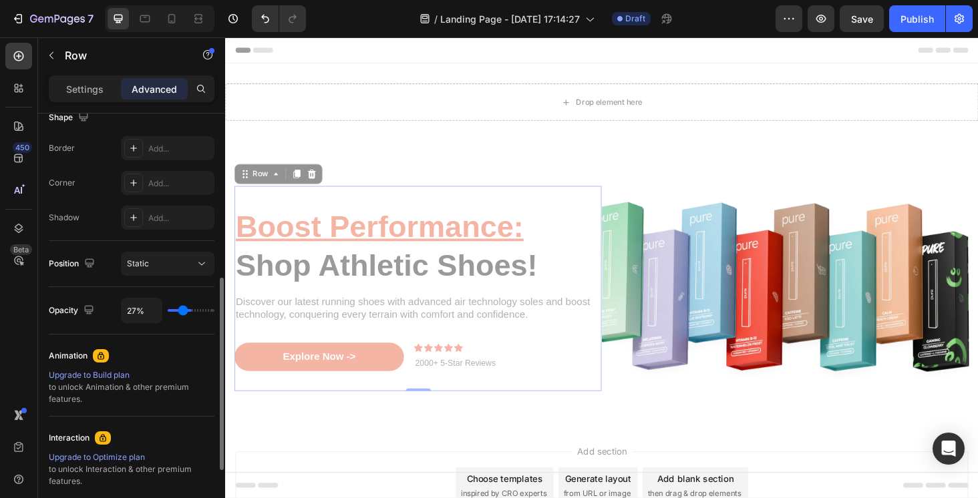
type input "24"
type input "20%"
type input "20"
type input "17%"
type input "17"
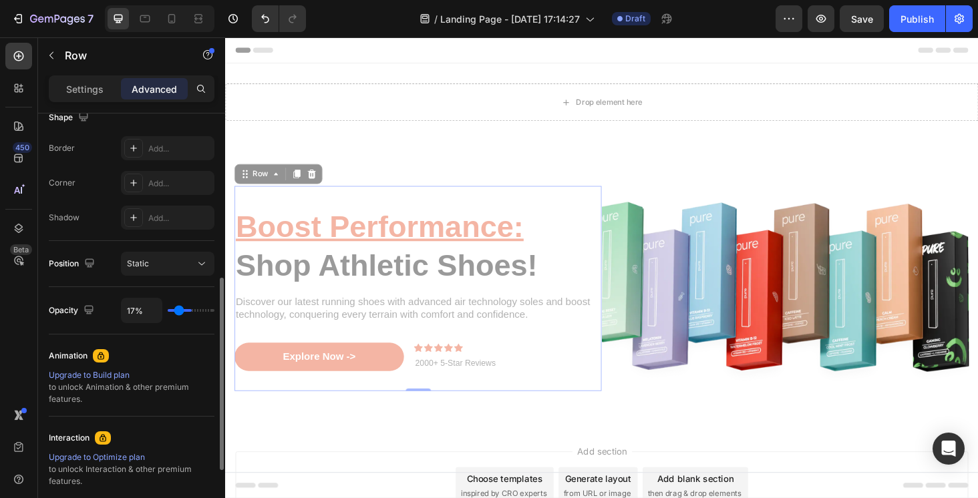
type input "13%"
type input "13"
type input "11%"
type input "11"
type input "10%"
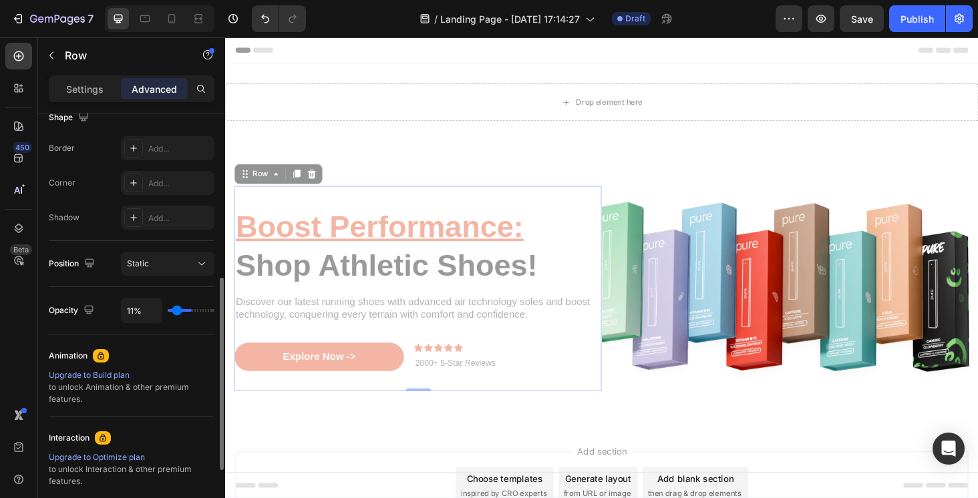
type input "10"
type input "8%"
type input "8"
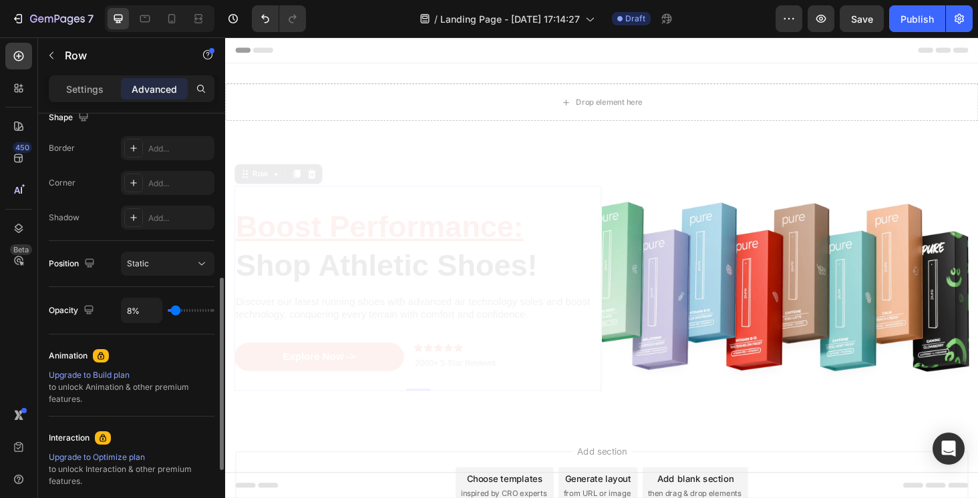
type input "6%"
type input "6"
type input "4%"
type input "4"
type input "3%"
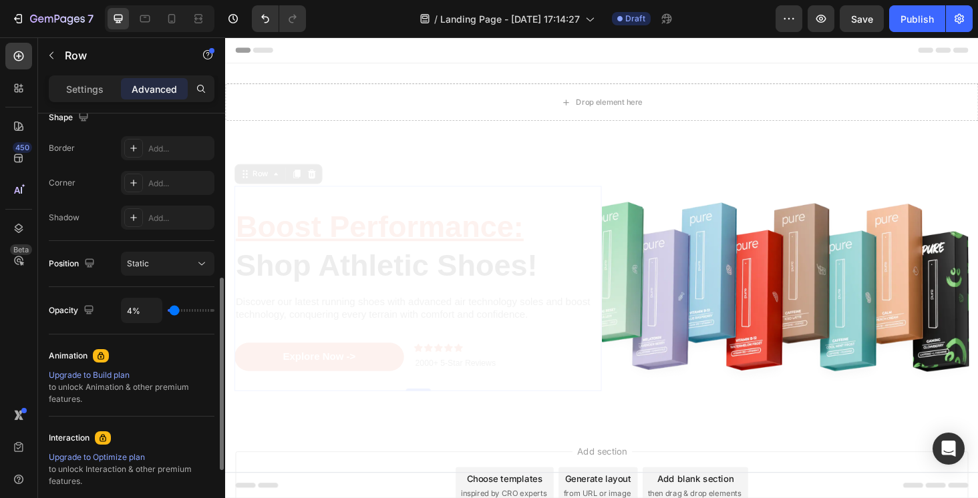
type input "3"
type input "1%"
type input "1"
type input "0%"
type input "0"
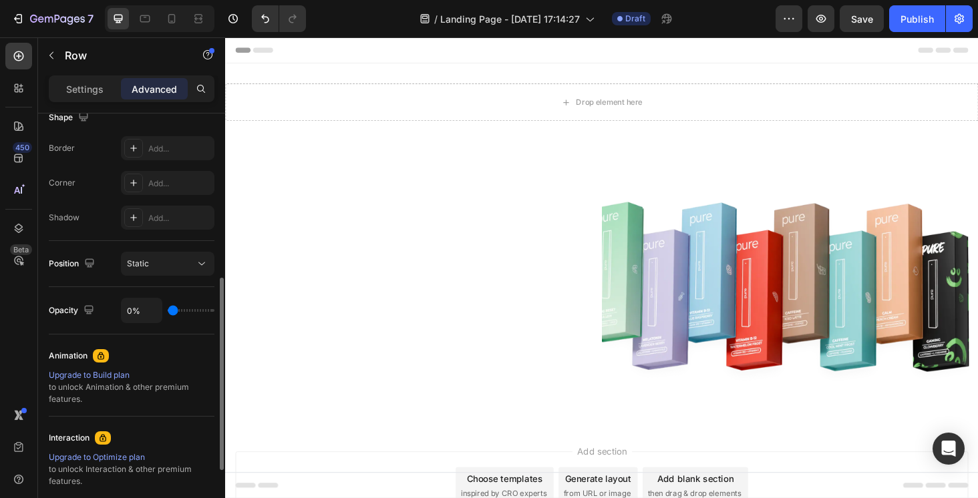
type input "3%"
type input "3"
type input "8%"
type input "8"
type input "15%"
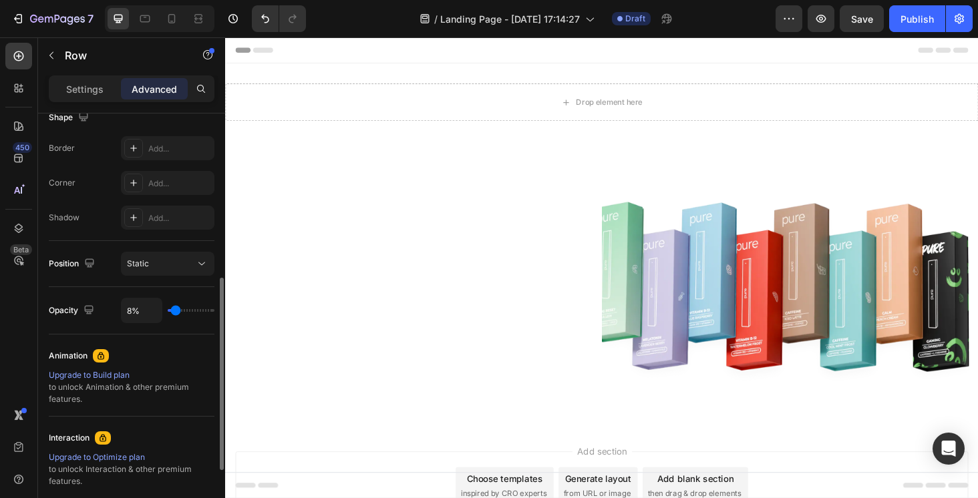
type input "15"
type input "22%"
type input "22"
type input "29%"
type input "29"
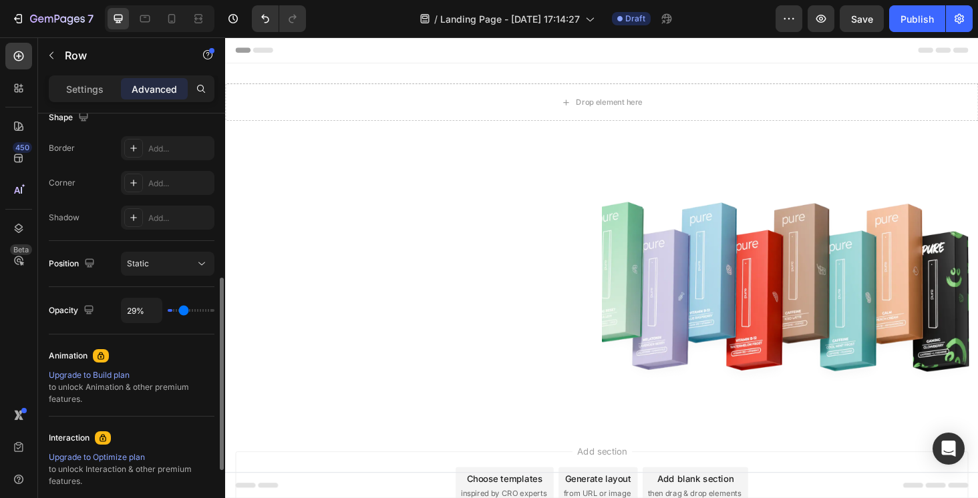
type input "36%"
type input "36"
type input "43%"
type input "43"
type input "52%"
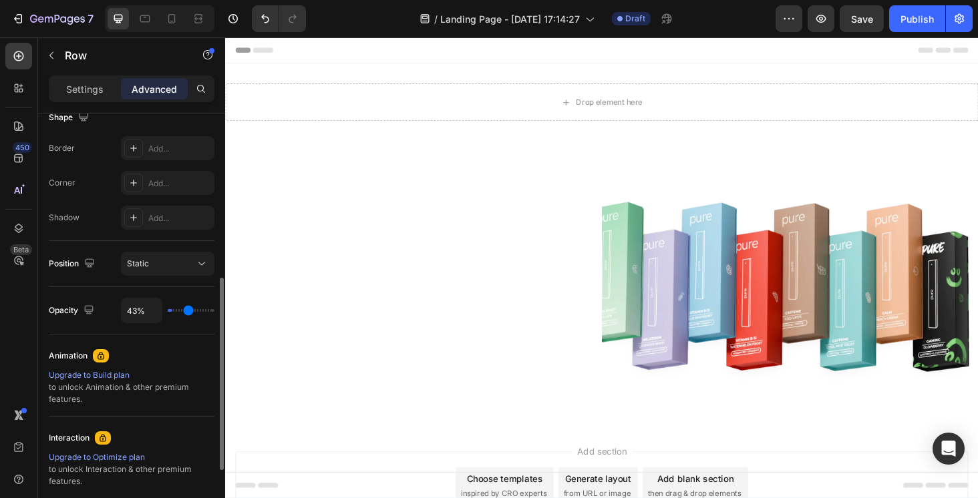
type input "52"
type input "59%"
type input "59"
type input "66%"
type input "66"
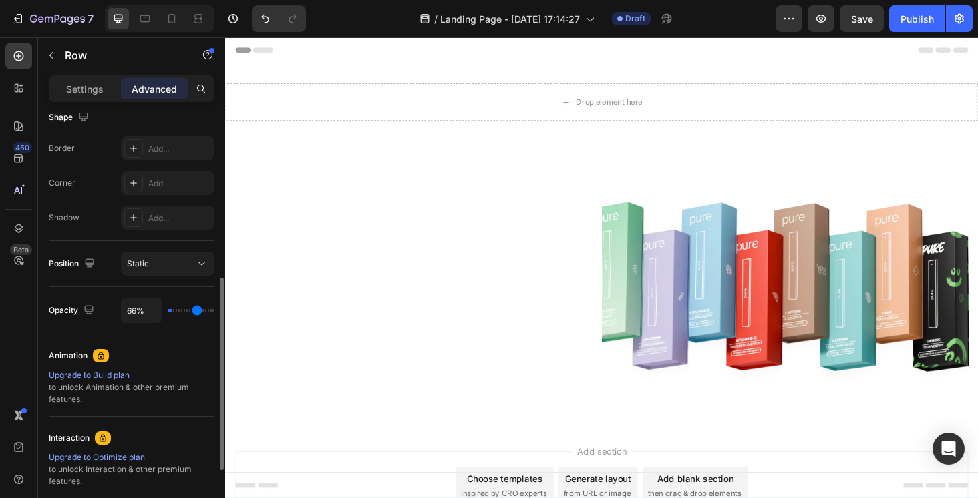
type input "73%"
type input "73"
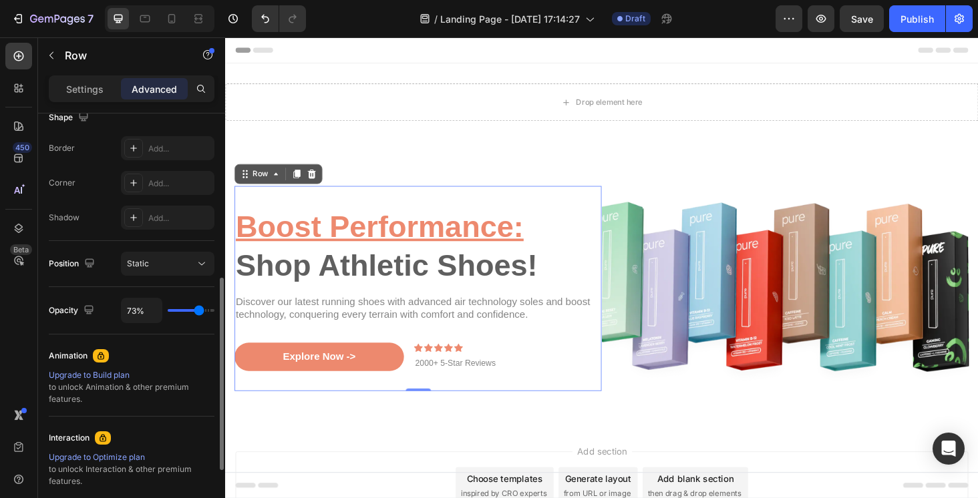
type input "78%"
type input "78"
type input "83%"
type input "83"
type input "89%"
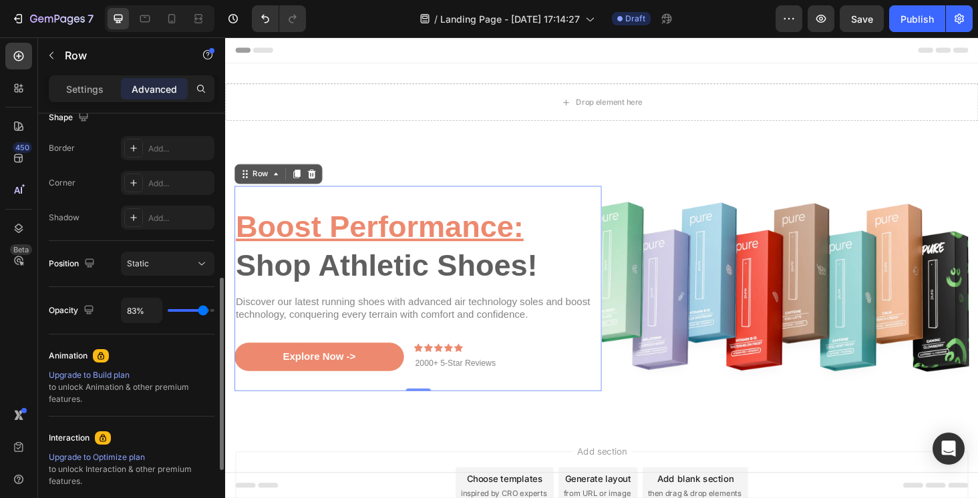
type input "89"
type input "90%"
type input "90"
type input "94%"
type input "94"
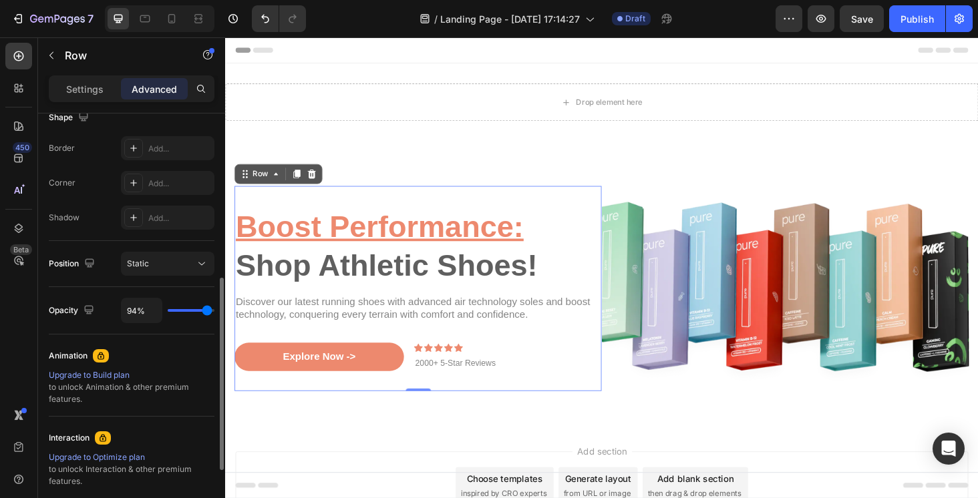
type input "97%"
type input "97"
type input "99%"
type input "99"
type input "100%"
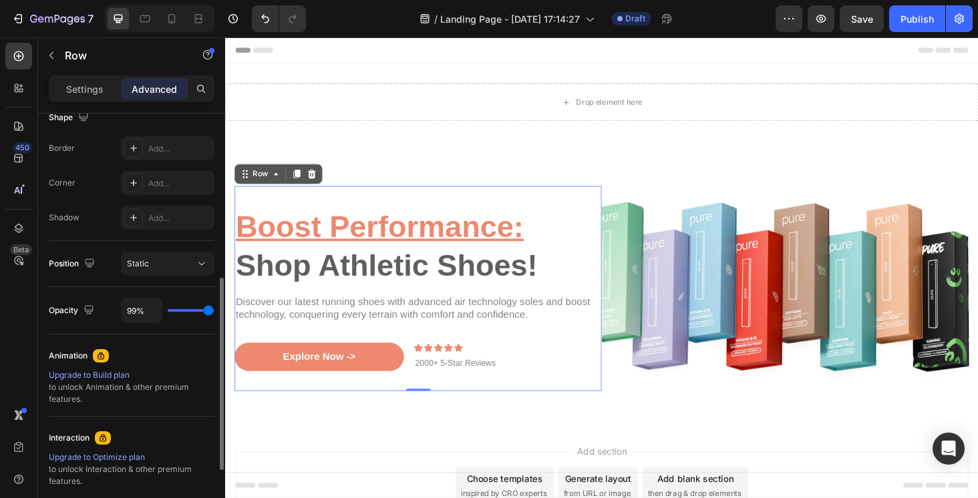
type input "100"
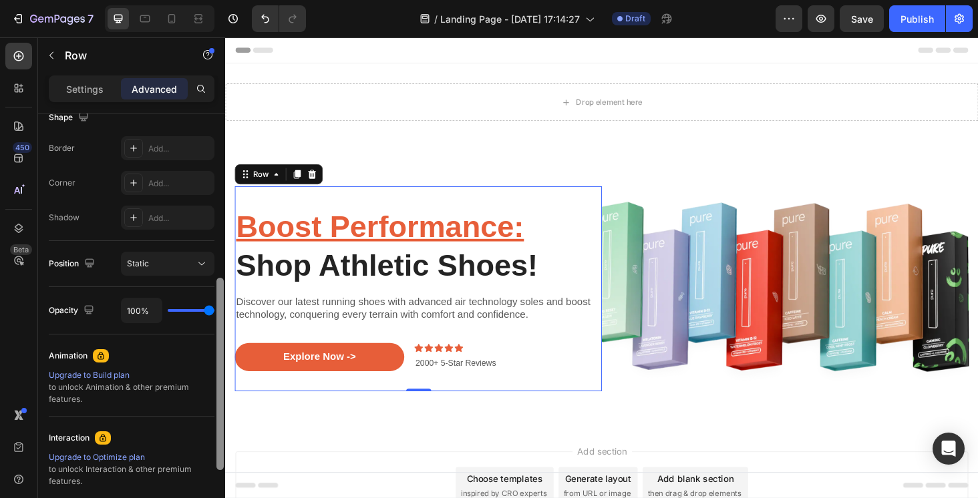
drag, startPoint x: 212, startPoint y: 314, endPoint x: 222, endPoint y: 318, distance: 10.8
click at [222, 318] on div "Display on Desktop Yes No Tablet Yes No Mobile Yes No Spacing (px) 0 0 0 0 32 0…" at bounding box center [131, 325] width 187 height 423
click at [198, 269] on icon at bounding box center [201, 263] width 13 height 13
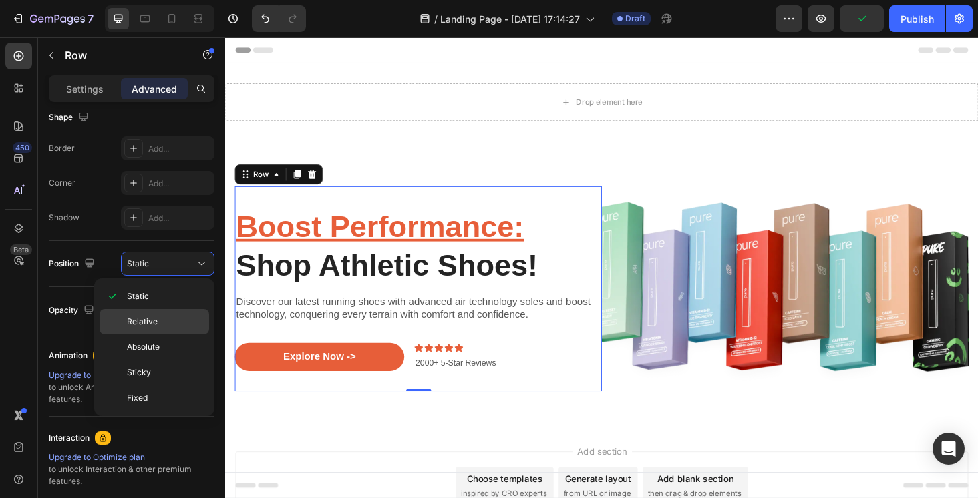
click at [157, 325] on p "Relative" at bounding box center [165, 322] width 76 height 12
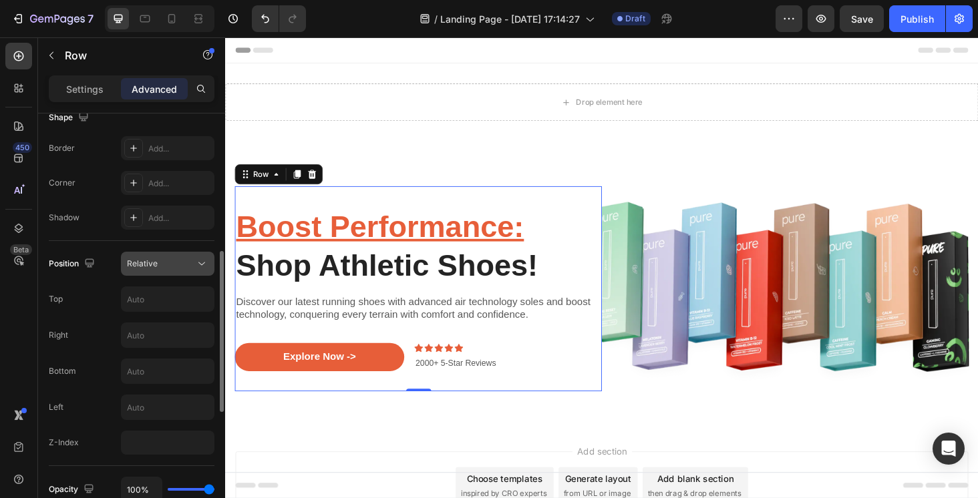
click at [178, 266] on div "Relative" at bounding box center [161, 264] width 68 height 12
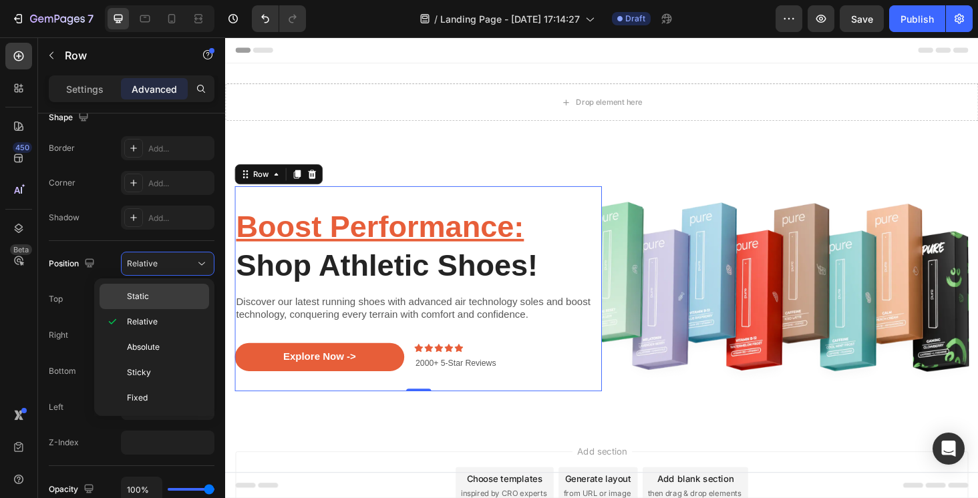
click at [163, 289] on div "Static" at bounding box center [154, 296] width 110 height 25
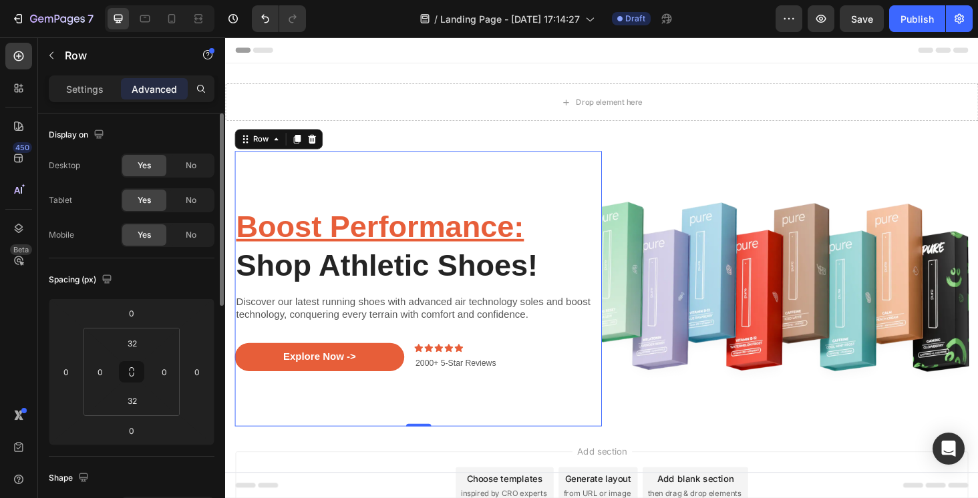
scroll to position [0, 0]
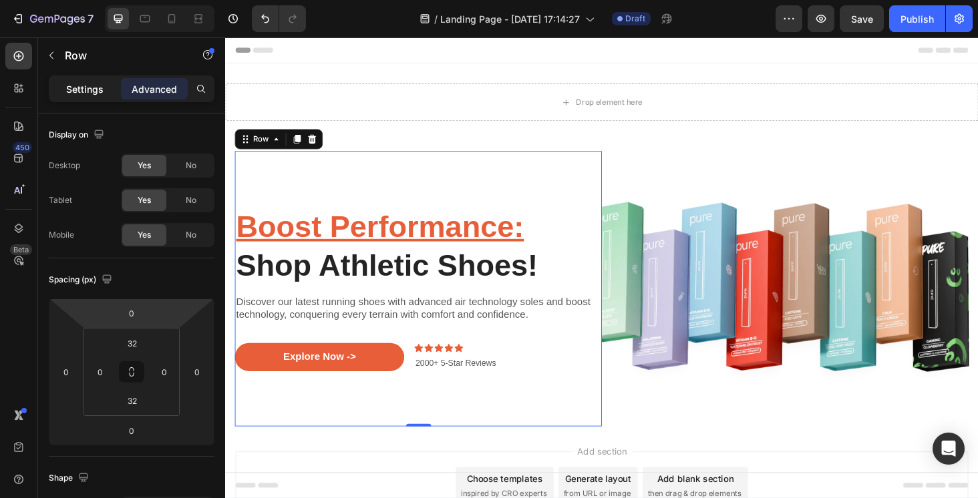
click at [92, 93] on p "Settings" at bounding box center [84, 89] width 37 height 14
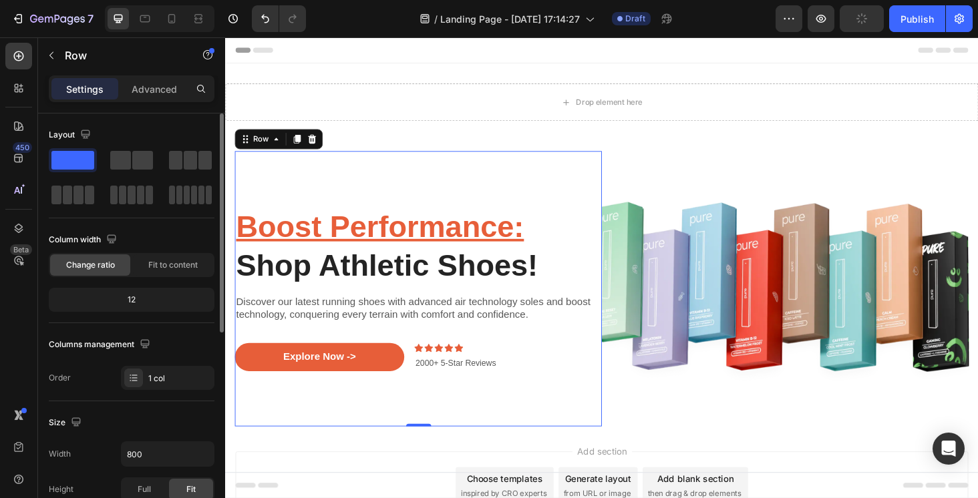
click at [141, 298] on div "12" at bounding box center [131, 299] width 160 height 19
click at [138, 298] on div "12" at bounding box center [131, 299] width 160 height 19
click at [132, 301] on div "12" at bounding box center [131, 299] width 160 height 19
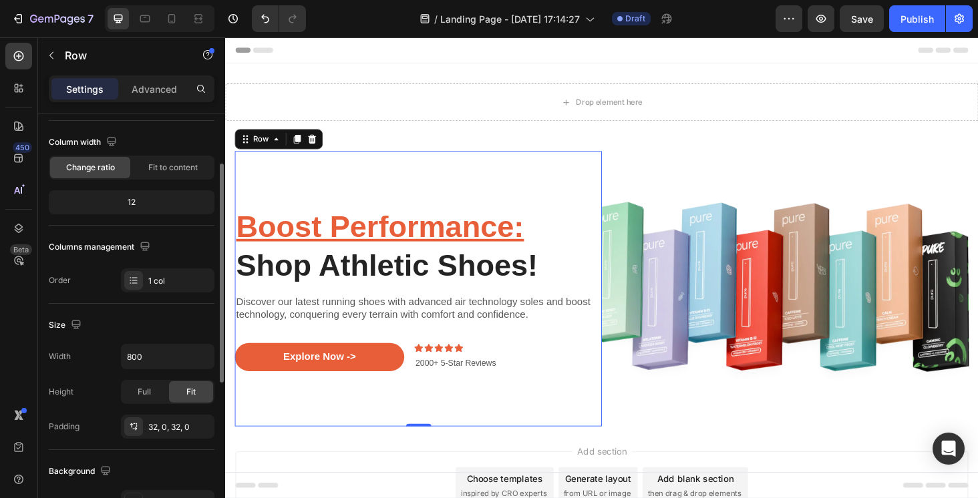
scroll to position [97, 0]
click at [156, 405] on div "Width 800 Height Full Fit Padding 32, 0, 32, 0" at bounding box center [132, 391] width 166 height 95
click at [150, 394] on span "Full" at bounding box center [144, 392] width 13 height 12
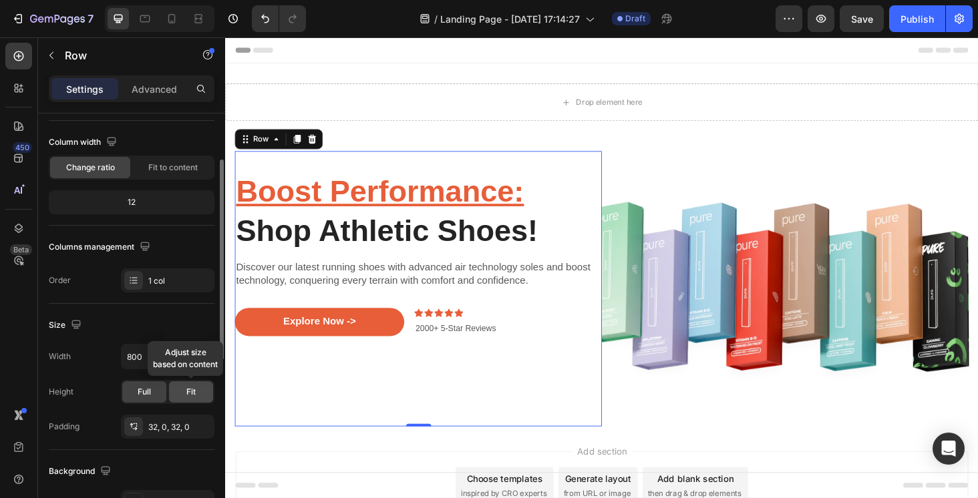
click at [180, 393] on div "Fit" at bounding box center [191, 391] width 44 height 21
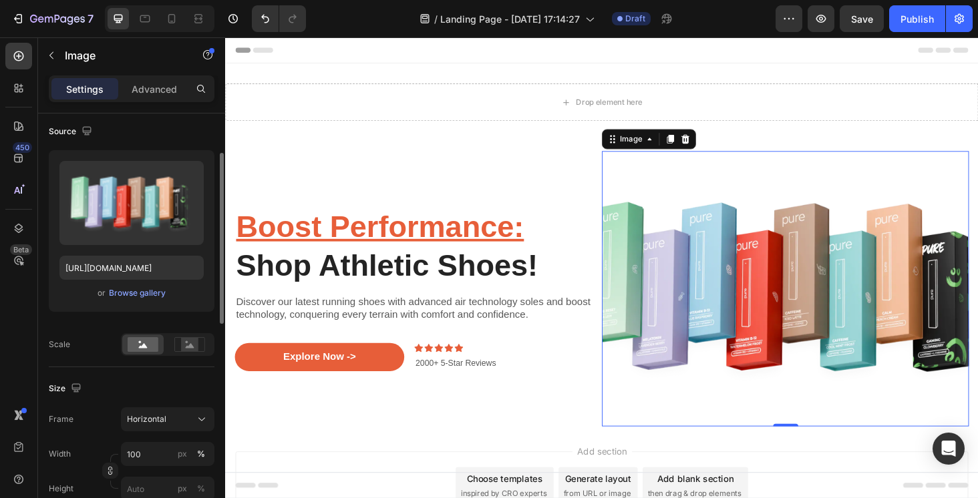
click at [887, 305] on img at bounding box center [821, 304] width 391 height 293
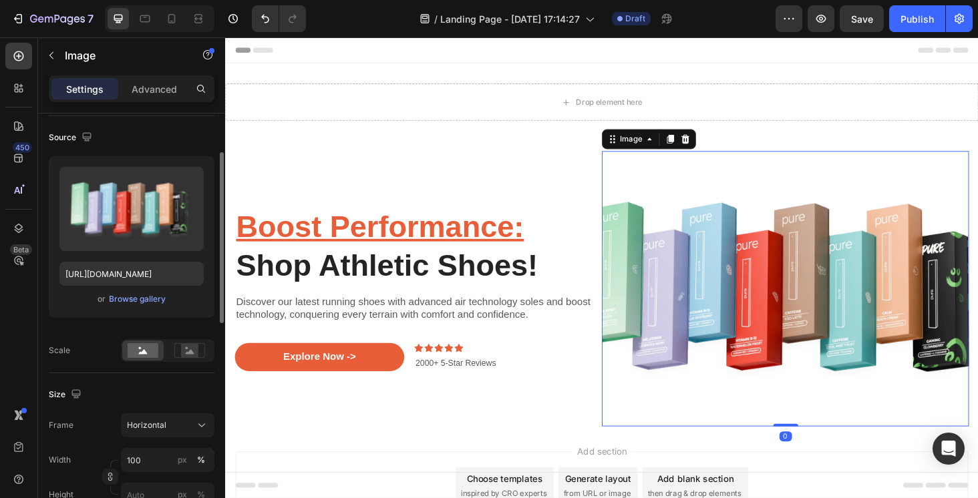
scroll to position [93, 0]
click at [190, 348] on rect at bounding box center [189, 349] width 17 height 13
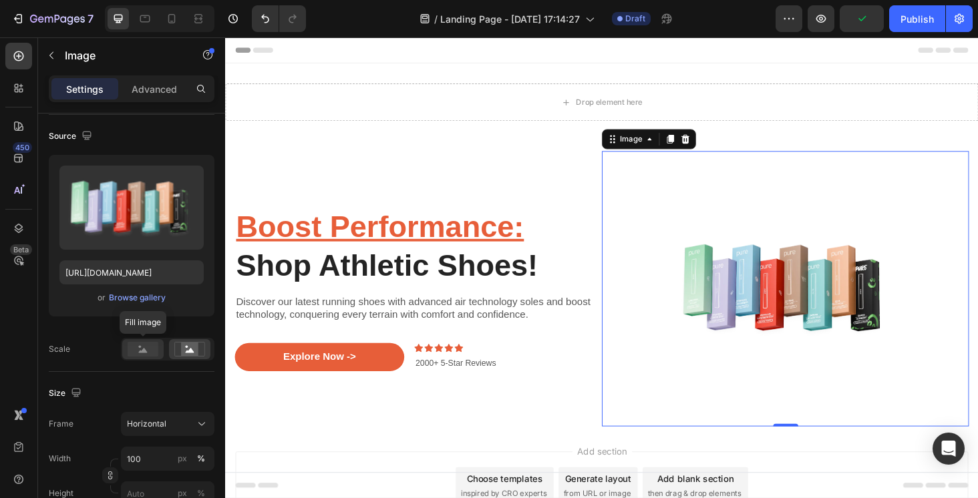
click at [154, 353] on rect at bounding box center [143, 349] width 31 height 15
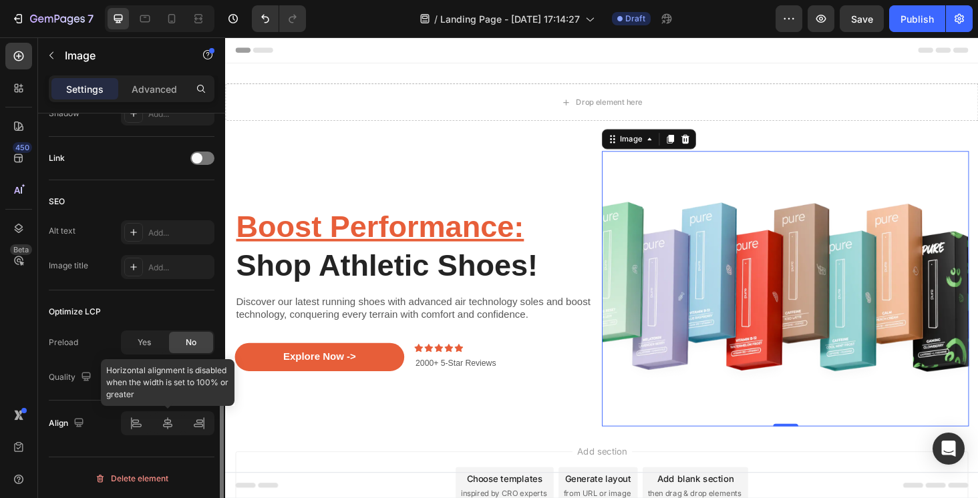
scroll to position [619, 0]
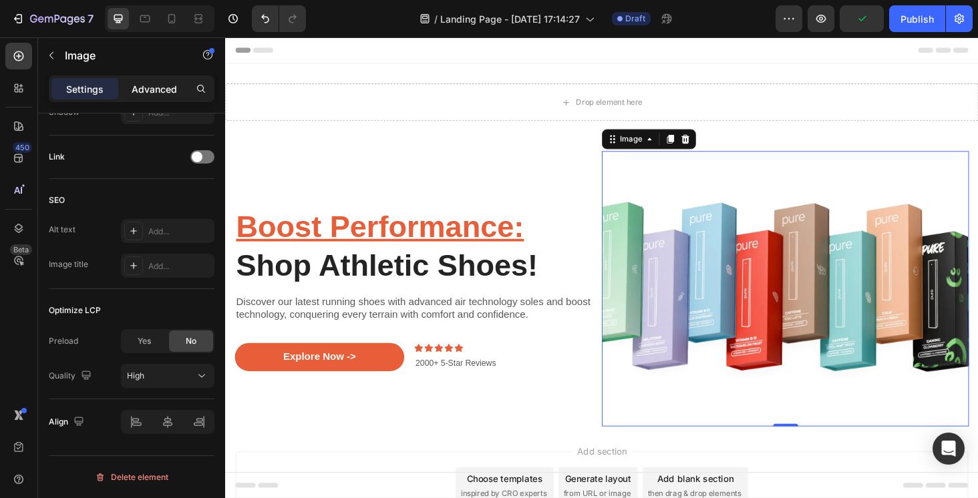
click at [153, 84] on p "Advanced" at bounding box center [154, 89] width 45 height 14
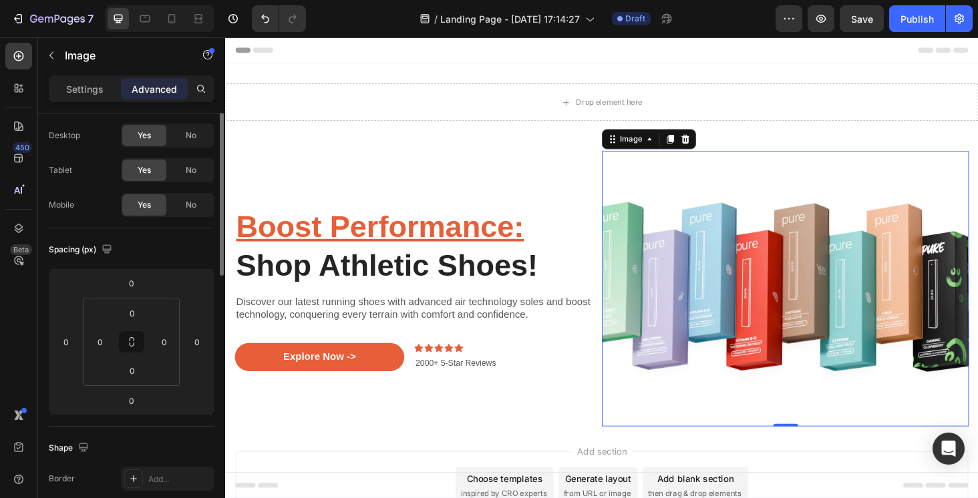
scroll to position [0, 0]
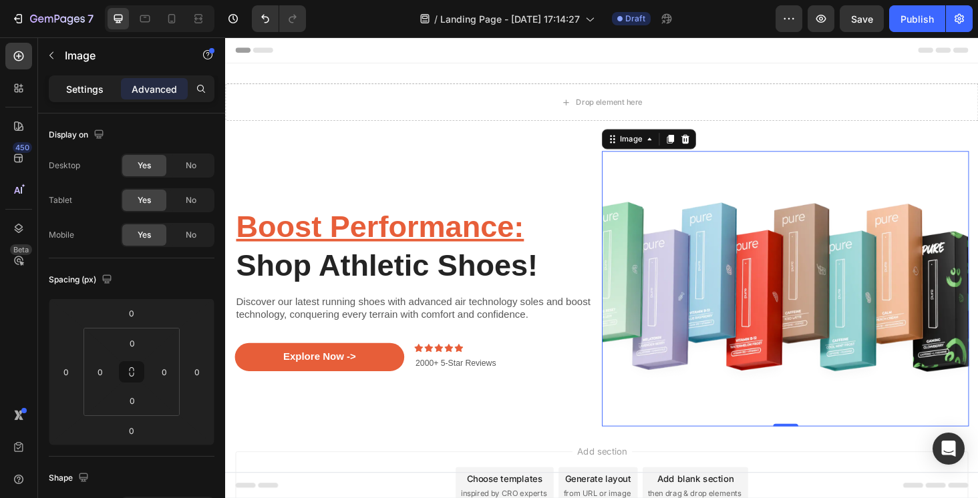
click at [82, 97] on div "Settings" at bounding box center [84, 88] width 67 height 21
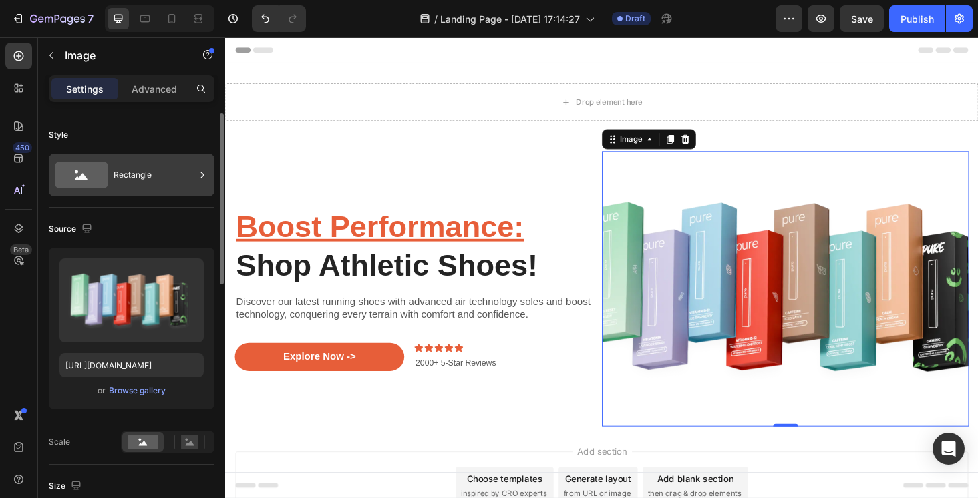
click at [136, 174] on div "Rectangle" at bounding box center [154, 175] width 81 height 31
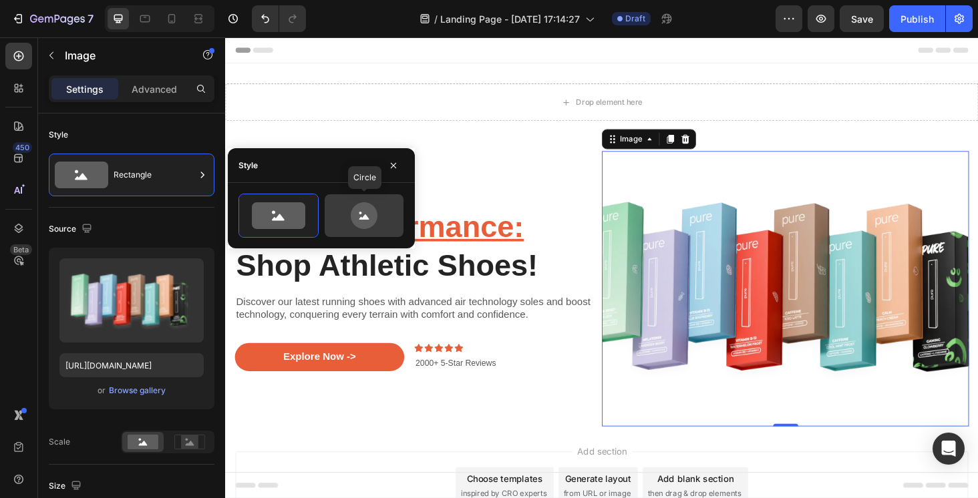
click at [371, 230] on div at bounding box center [364, 215] width 79 height 43
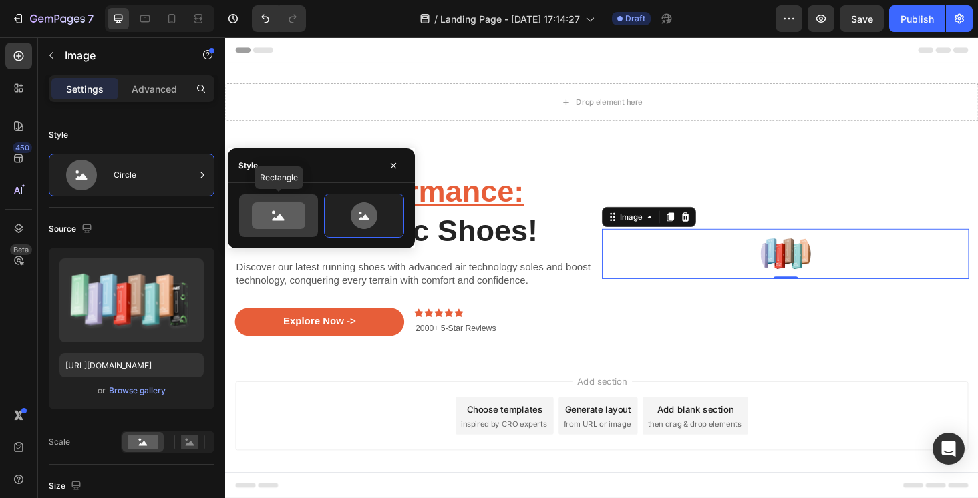
click at [294, 218] on icon at bounding box center [278, 215] width 53 height 27
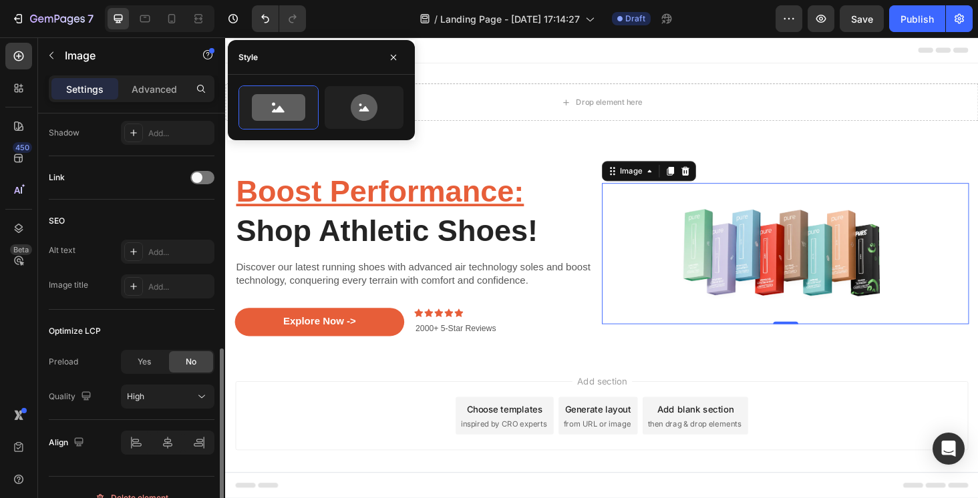
scroll to position [570, 0]
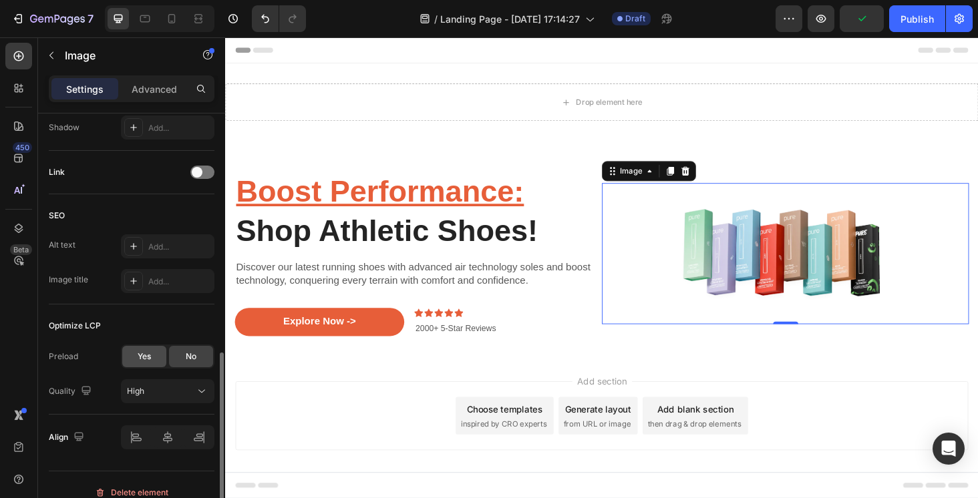
click at [152, 361] on div "Yes" at bounding box center [144, 356] width 44 height 21
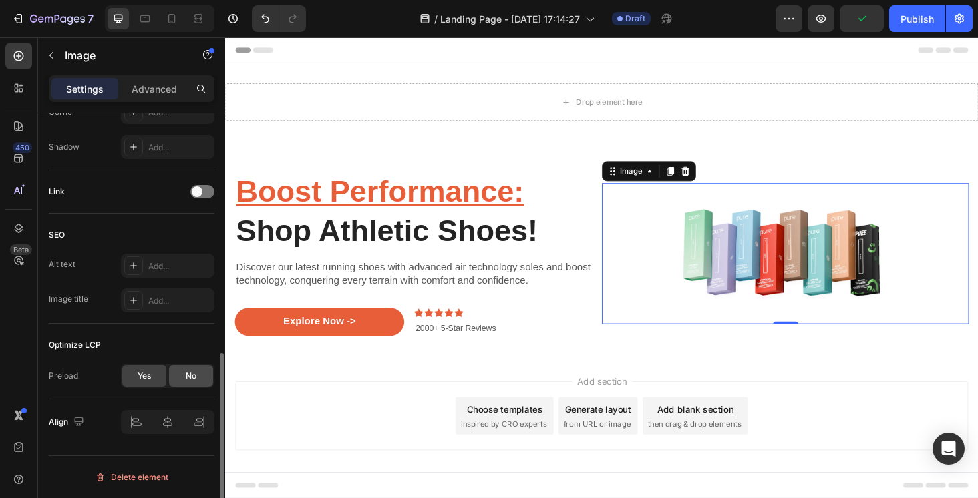
click at [185, 383] on div "No" at bounding box center [191, 375] width 44 height 21
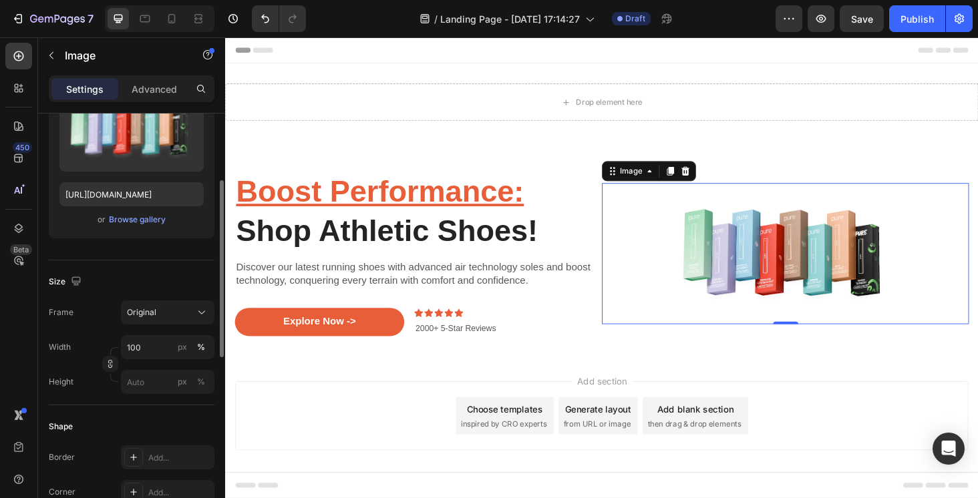
scroll to position [167, 0]
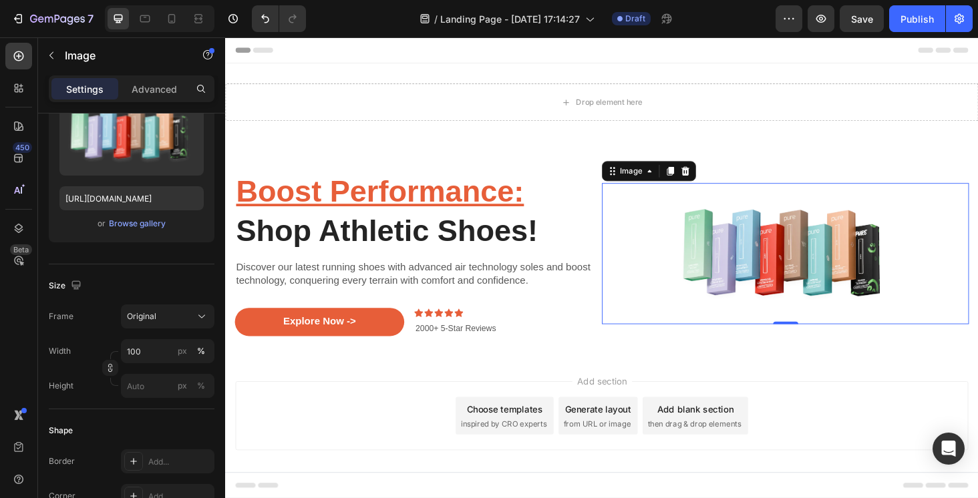
click at [759, 268] on img at bounding box center [821, 267] width 391 height 150
click at [164, 317] on div "Original" at bounding box center [159, 316] width 65 height 12
click at [134, 272] on div "Size Frame Original Width 100 px % Height px %" at bounding box center [132, 336] width 166 height 145
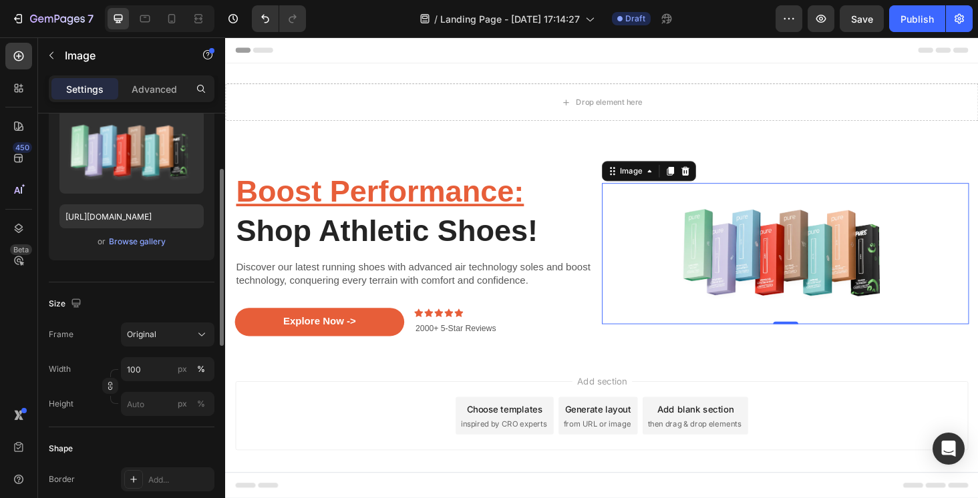
scroll to position [144, 0]
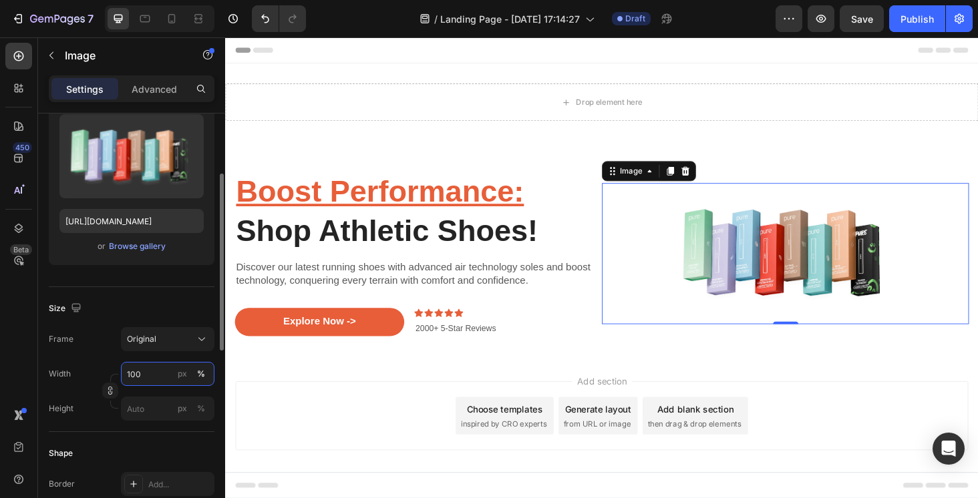
click at [155, 375] on input "100" at bounding box center [167, 374] width 93 height 24
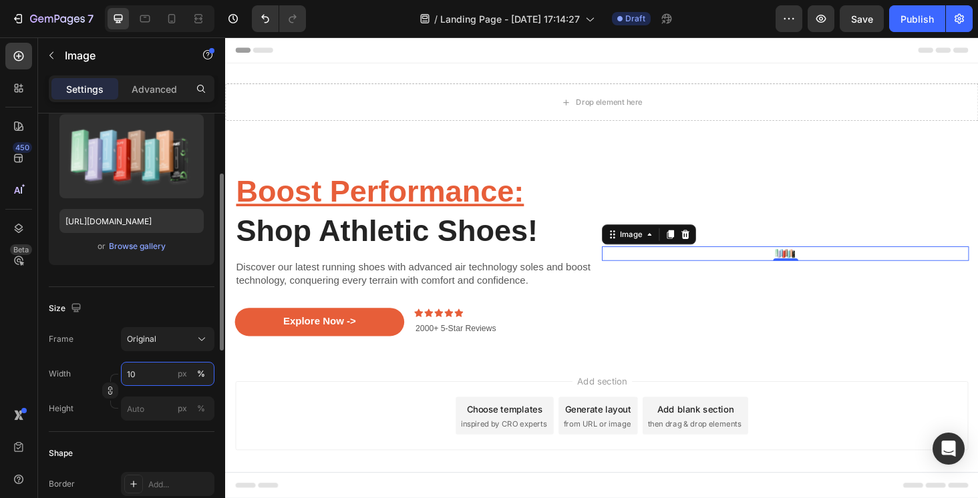
type input "1"
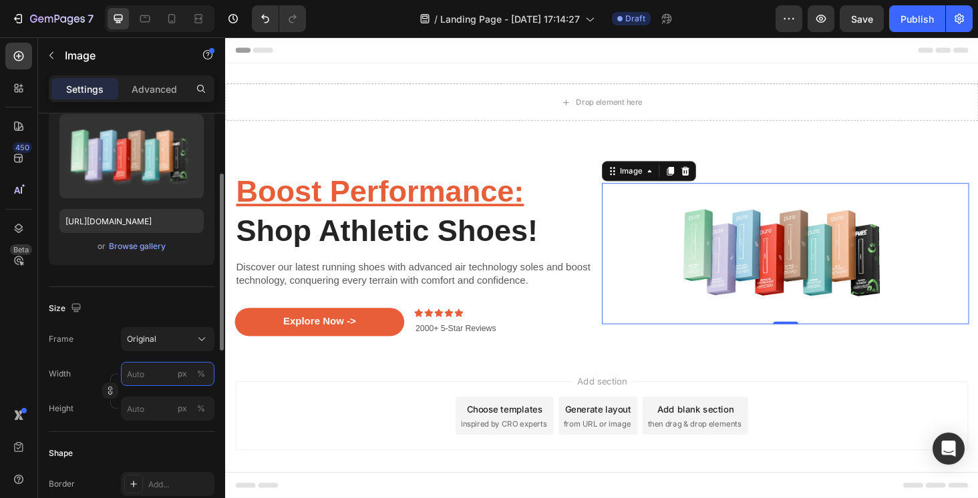
type input "1"
click at [811, 266] on img at bounding box center [821, 267] width 391 height 150
click at [675, 181] on icon at bounding box center [676, 179] width 11 height 11
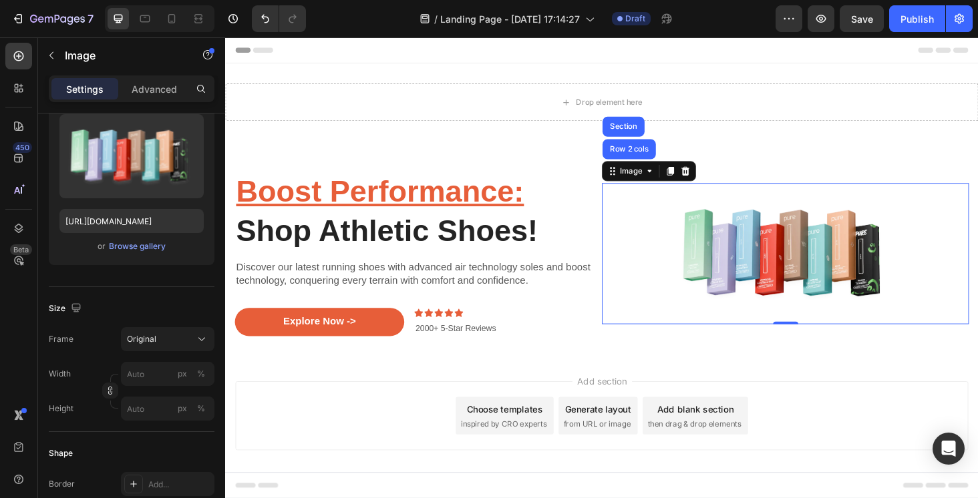
click at [686, 288] on img at bounding box center [821, 267] width 391 height 150
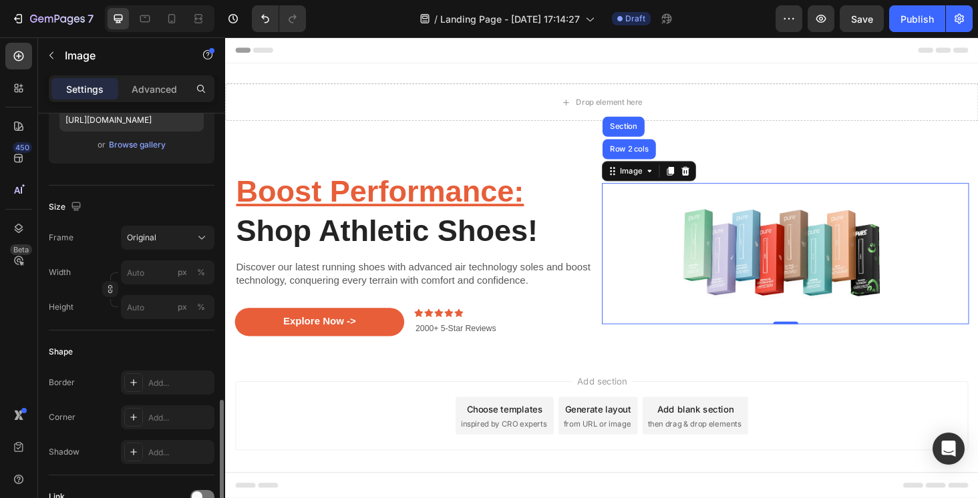
scroll to position [0, 0]
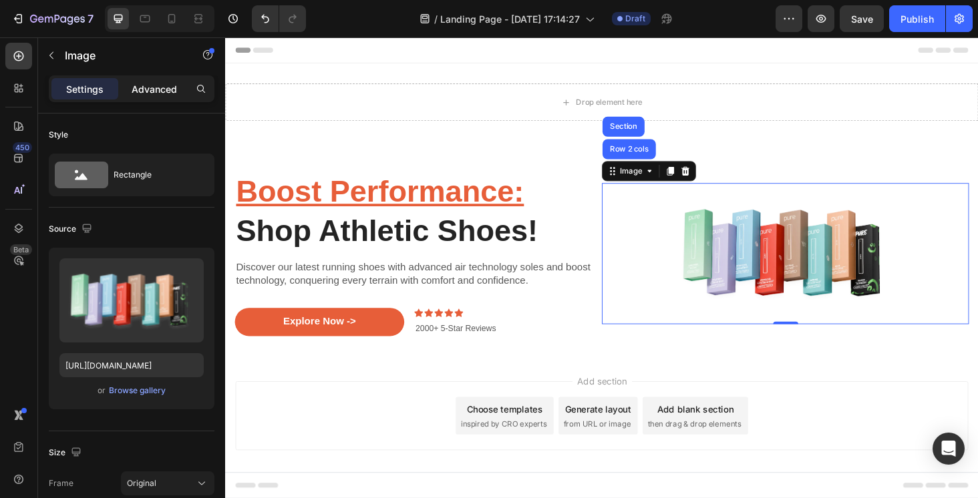
click at [161, 88] on p "Advanced" at bounding box center [154, 89] width 45 height 14
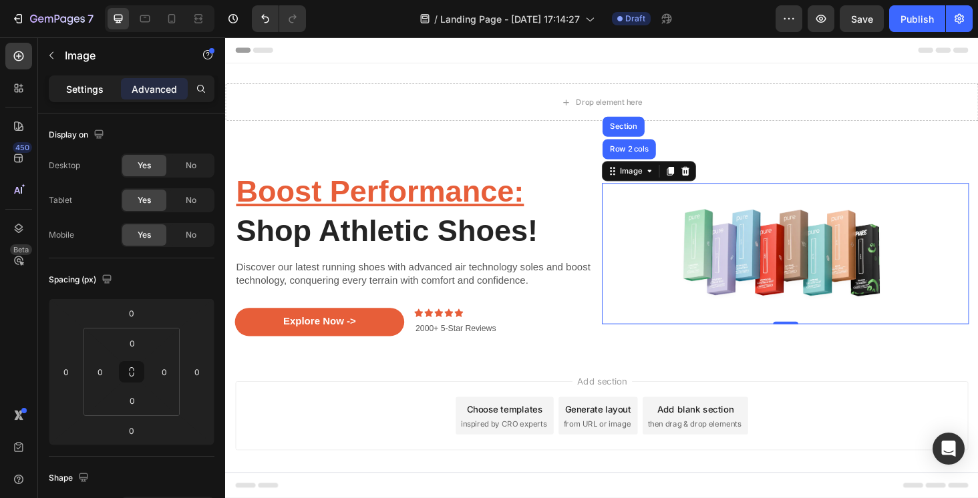
click at [98, 94] on p "Settings" at bounding box center [84, 89] width 37 height 14
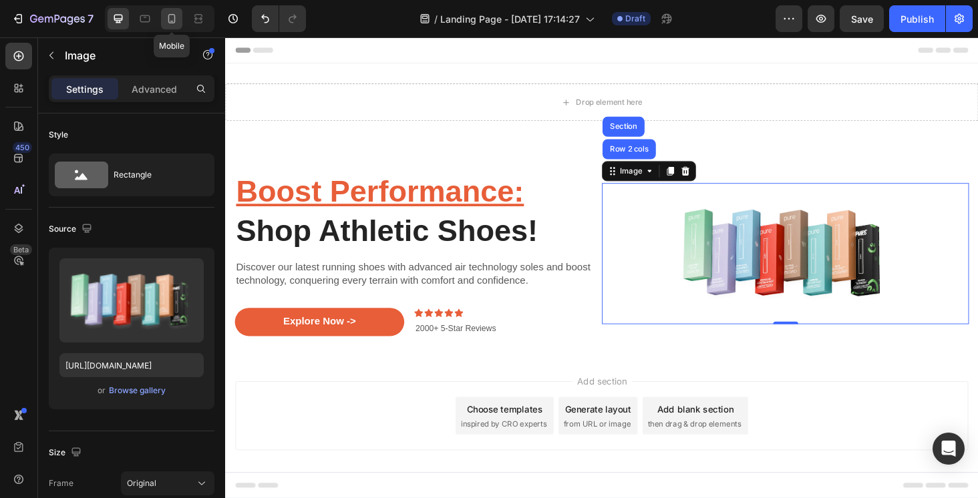
click at [172, 15] on icon at bounding box center [171, 18] width 13 height 13
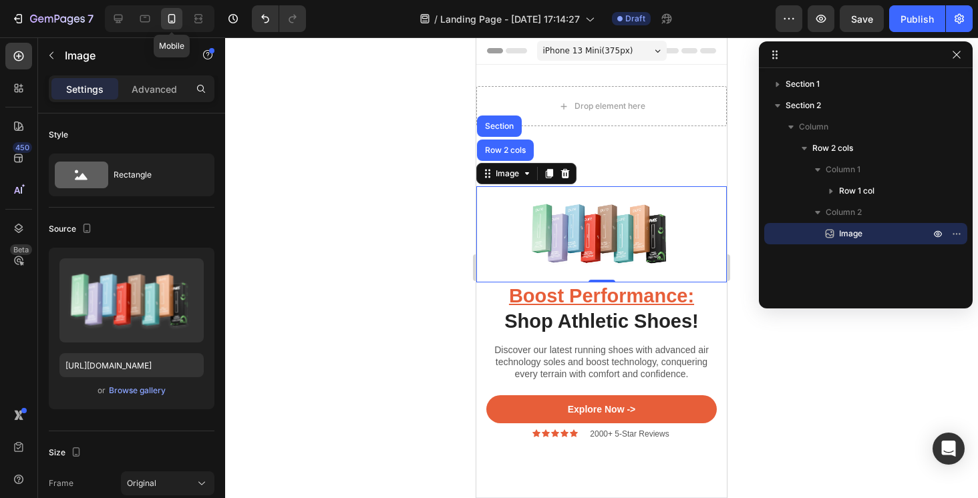
scroll to position [102, 0]
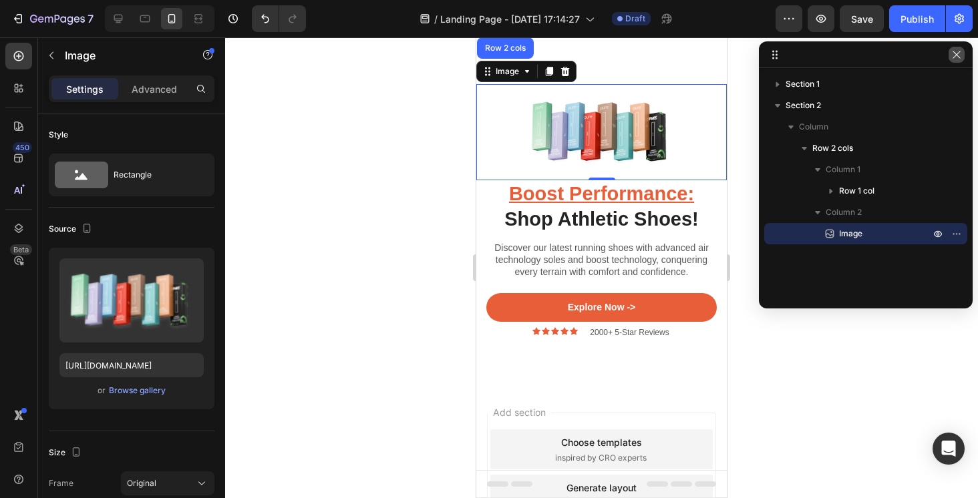
click at [952, 49] on icon "button" at bounding box center [956, 54] width 11 height 11
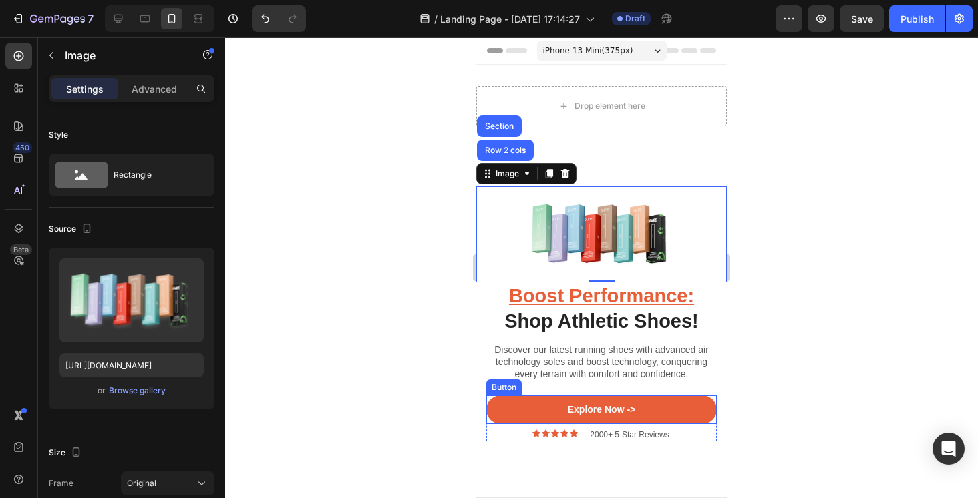
scroll to position [0, 0]
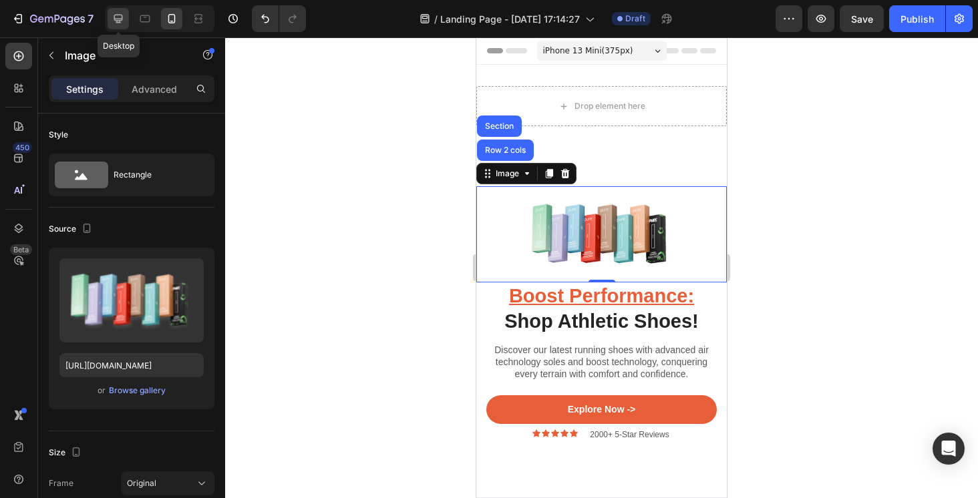
click at [129, 18] on div at bounding box center [118, 18] width 21 height 21
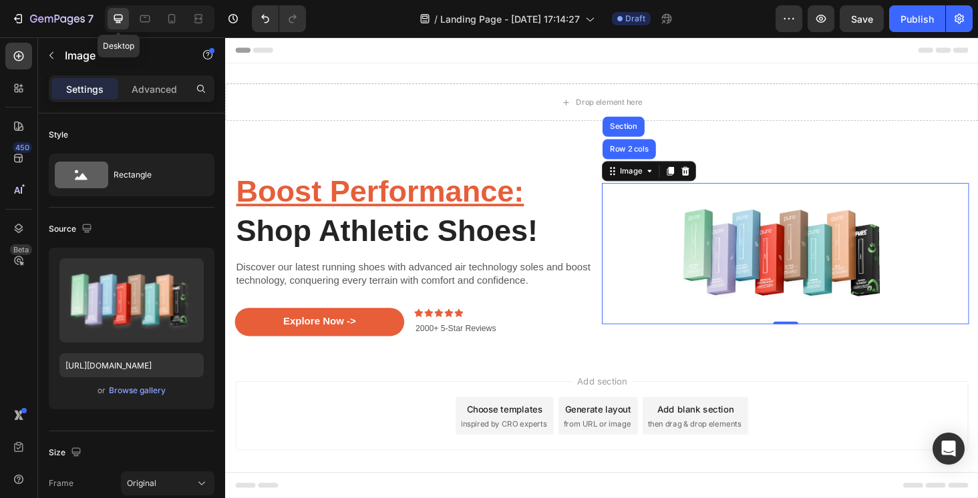
scroll to position [11, 0]
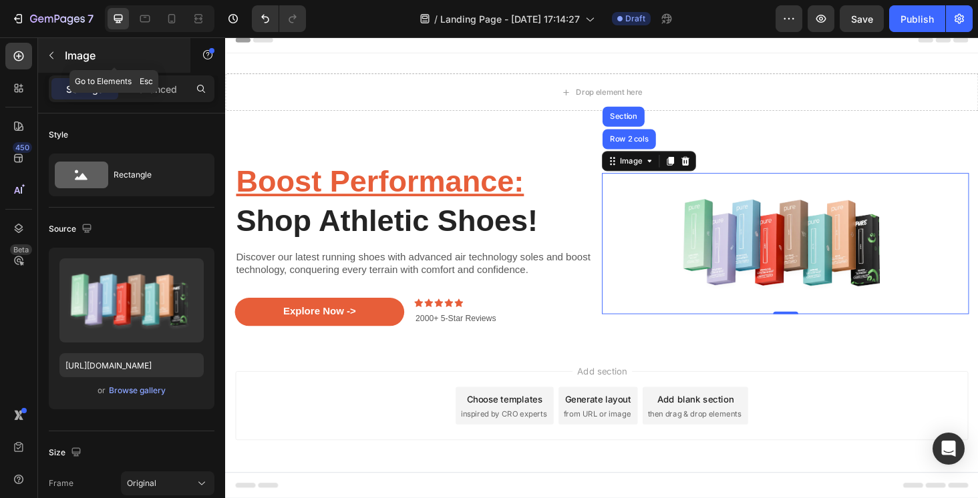
click at [51, 59] on icon "button" at bounding box center [51, 55] width 11 height 11
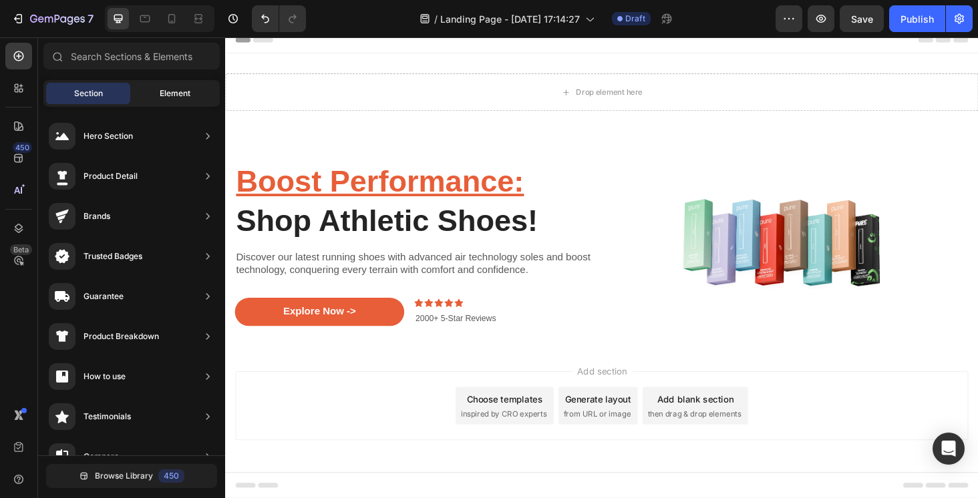
click at [163, 99] on div "Element" at bounding box center [175, 93] width 84 height 21
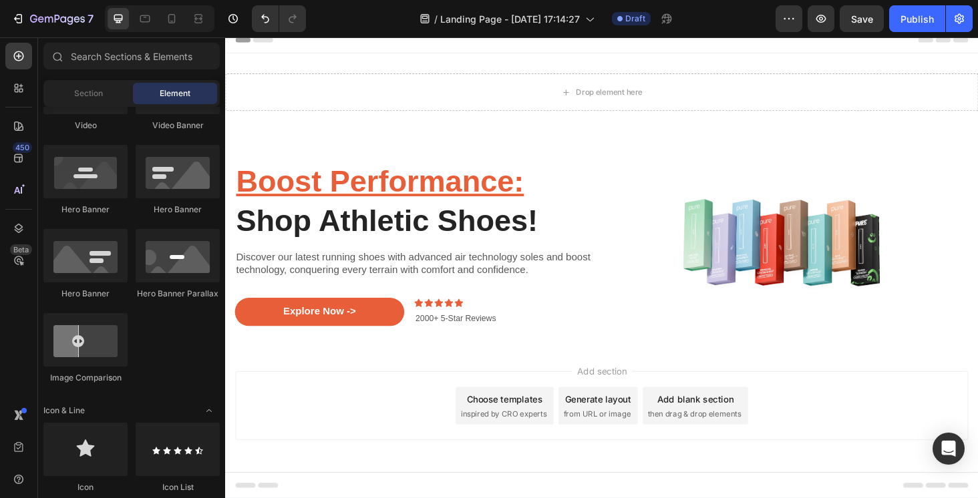
scroll to position [93, 0]
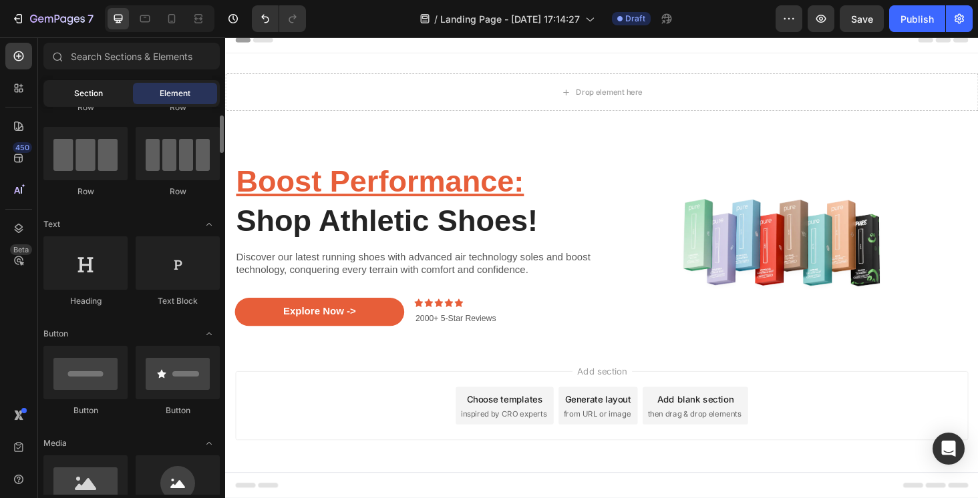
click at [82, 99] on span "Section" at bounding box center [88, 93] width 29 height 12
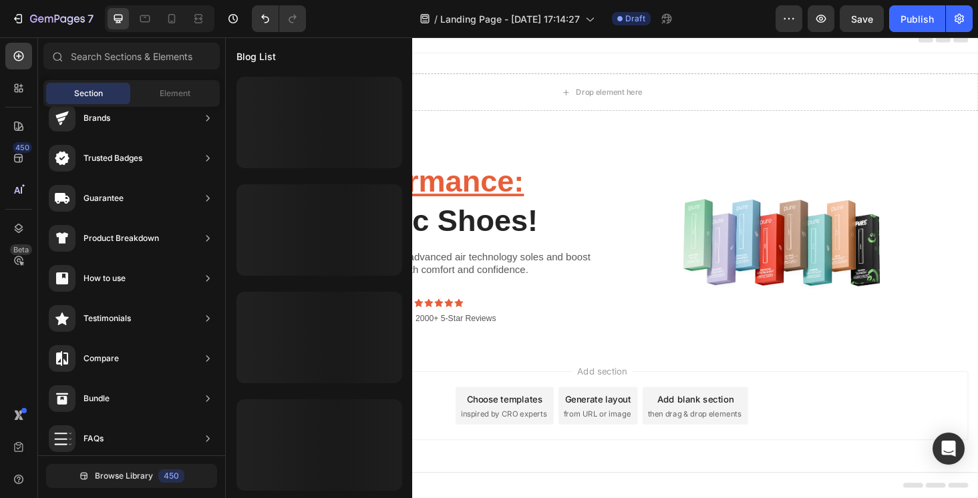
scroll to position [0, 0]
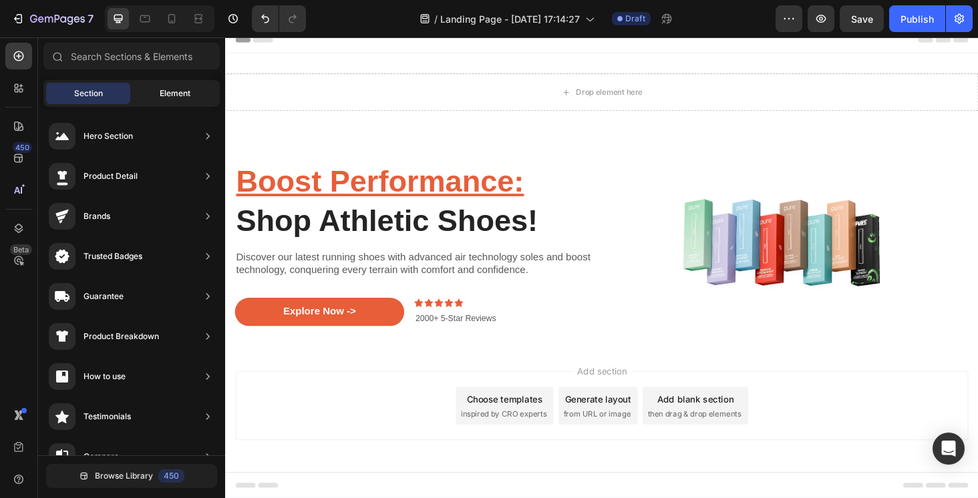
click at [175, 97] on span "Element" at bounding box center [175, 93] width 31 height 12
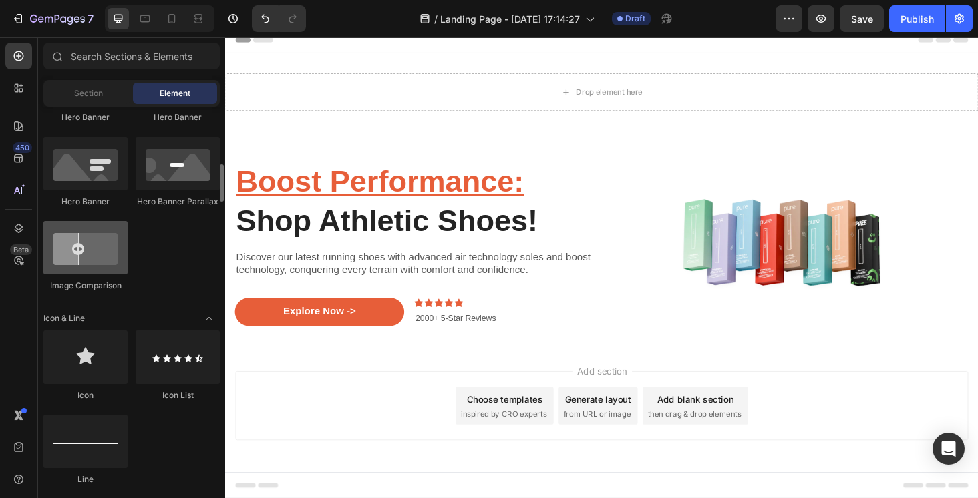
scroll to position [667, 0]
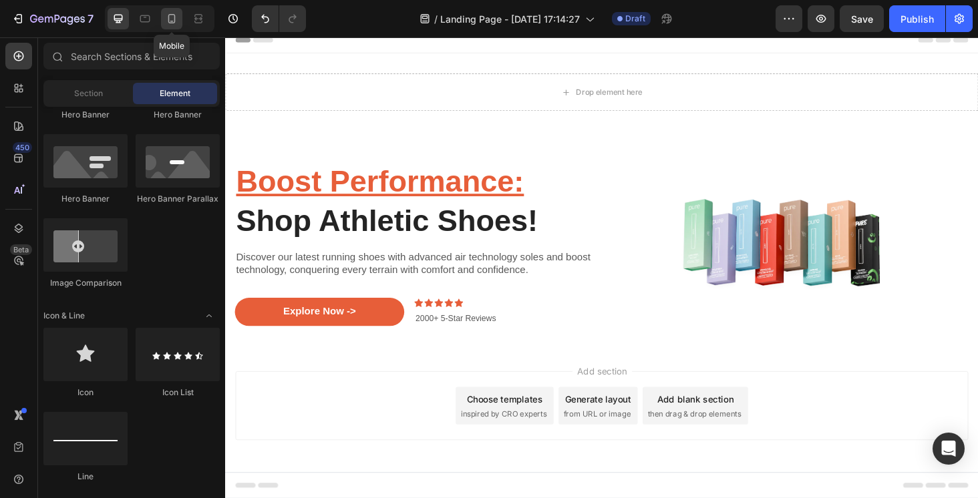
click at [171, 21] on icon at bounding box center [171, 18] width 7 height 9
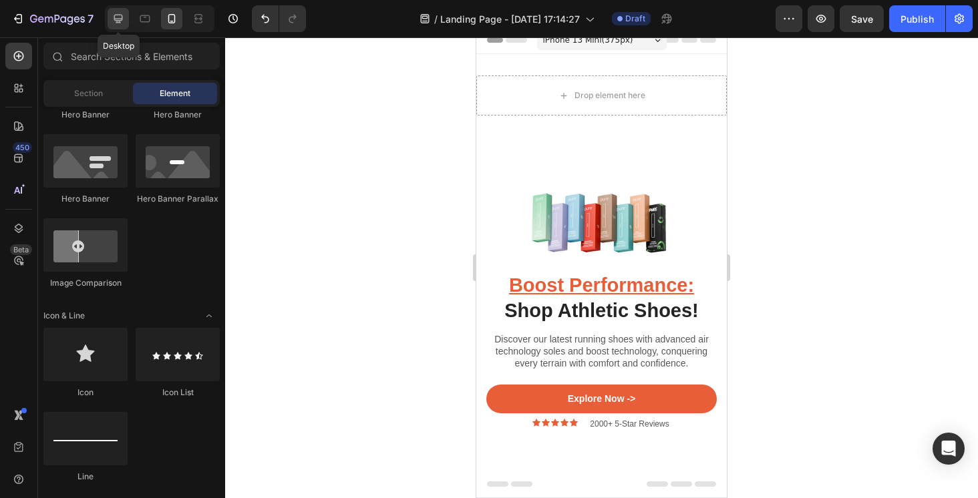
click at [110, 20] on div at bounding box center [118, 18] width 21 height 21
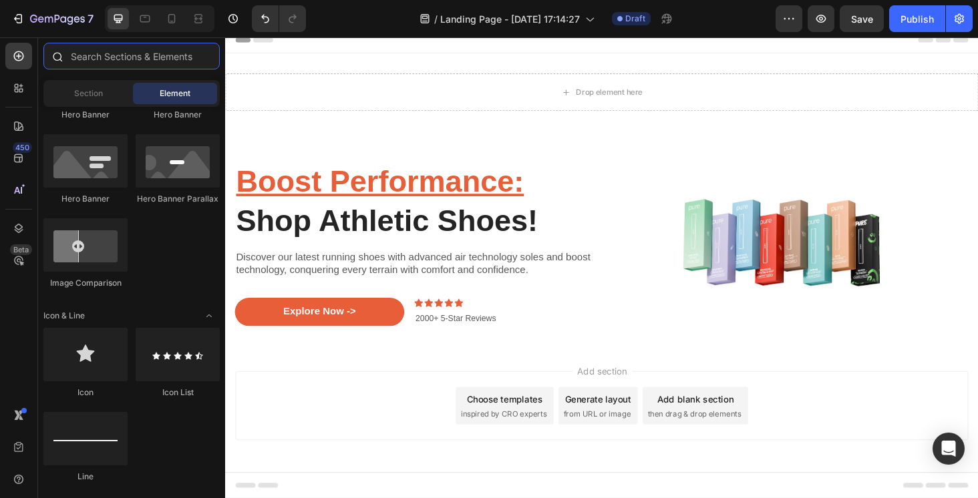
click at [101, 57] on input "text" at bounding box center [131, 56] width 176 height 27
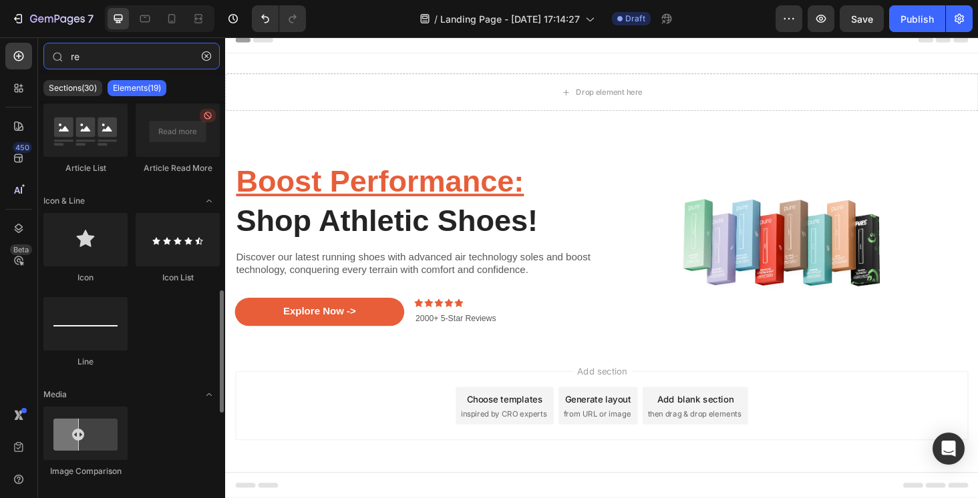
scroll to position [606, 0]
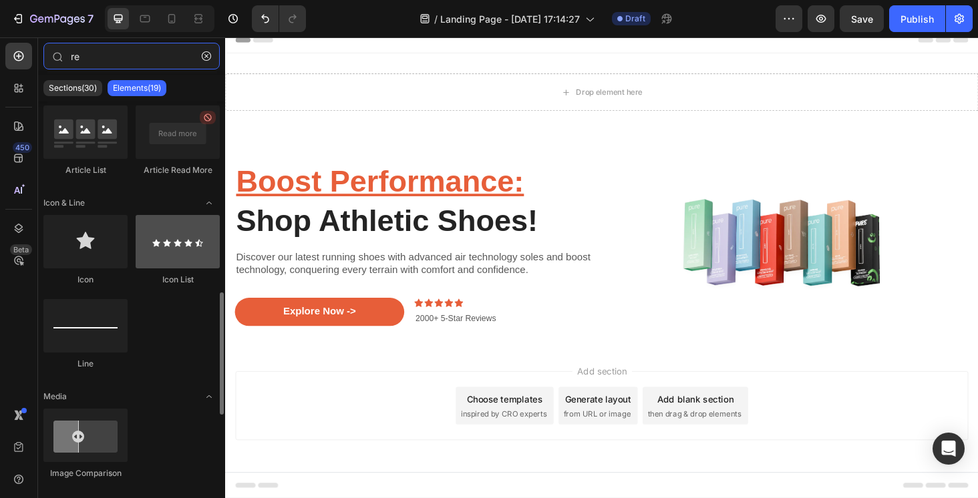
type input "re"
click at [174, 251] on div at bounding box center [178, 241] width 84 height 53
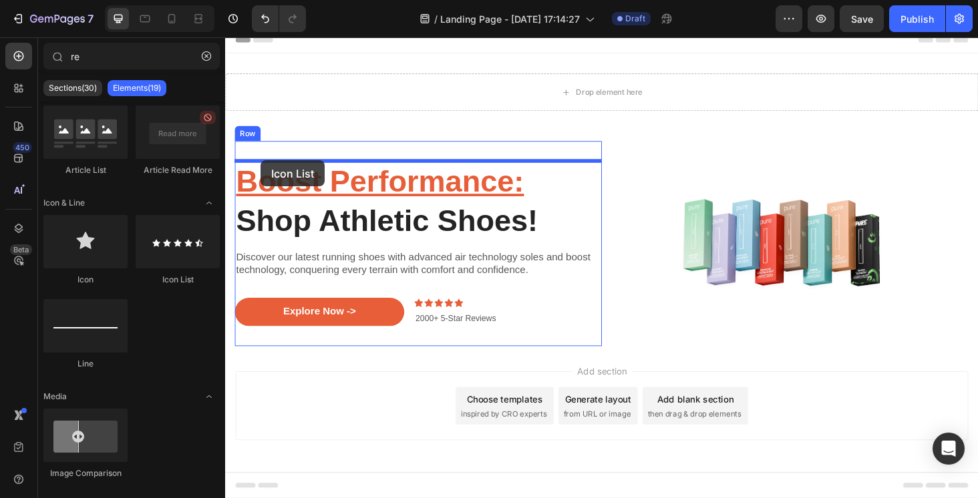
drag, startPoint x: 399, startPoint y: 288, endPoint x: 262, endPoint y: 168, distance: 182.2
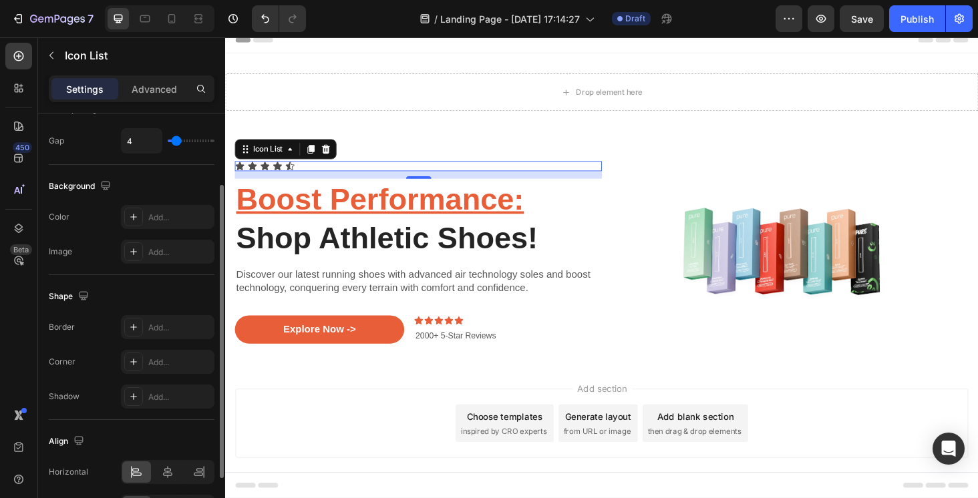
scroll to position [103, 0]
click at [172, 321] on div "Add..." at bounding box center [179, 326] width 63 height 12
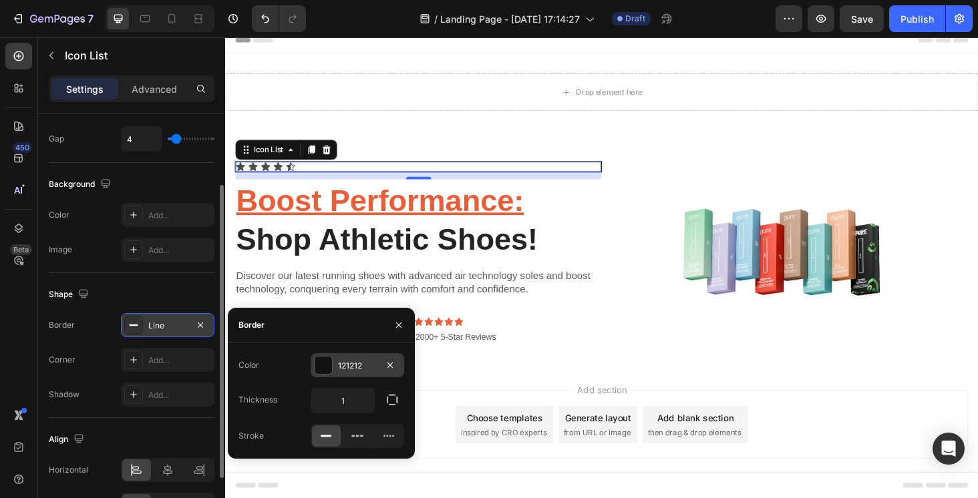
click at [370, 364] on div "121212" at bounding box center [357, 366] width 39 height 12
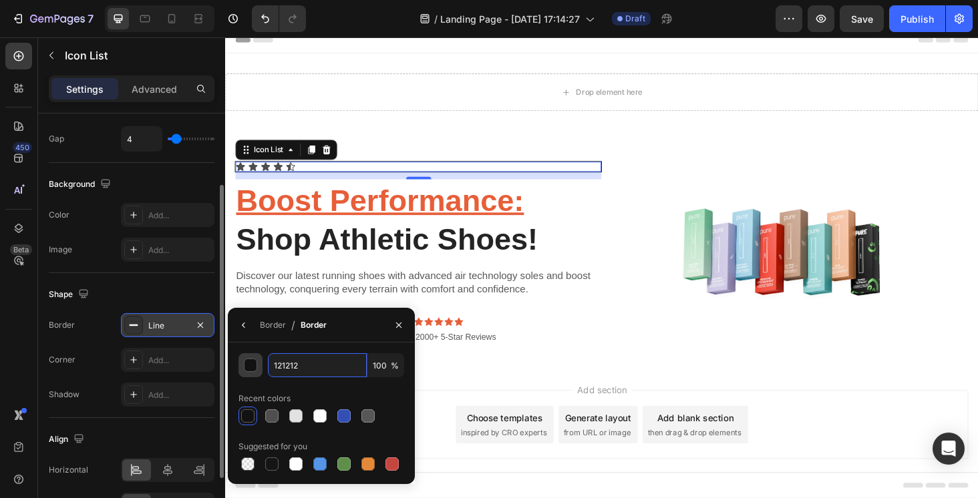
drag, startPoint x: 327, startPoint y: 367, endPoint x: 260, endPoint y: 367, distance: 66.1
click at [260, 367] on div "121212 100 %" at bounding box center [321, 365] width 166 height 24
paste input "#02020"
type input "#020202"
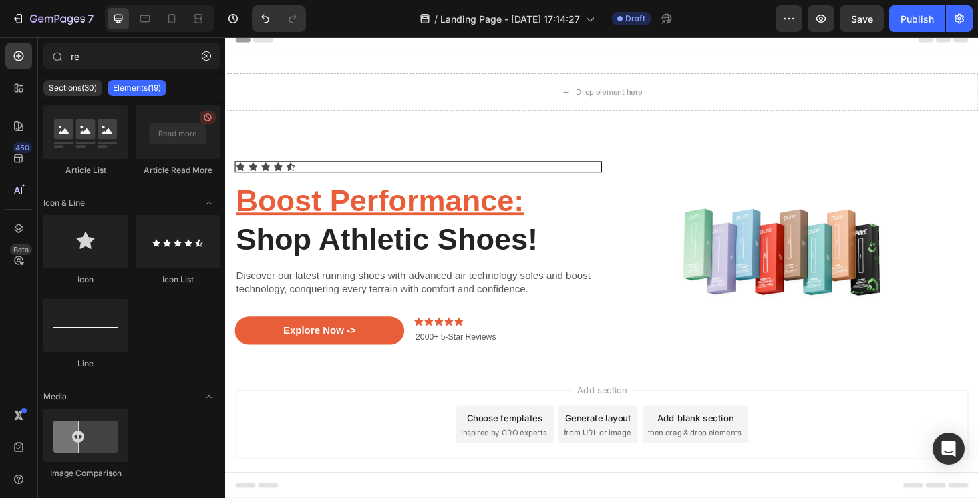
click at [486, 393] on div "Add section Choose templates inspired by CRO experts Generate layout from URL o…" at bounding box center [625, 468] width 801 height 164
click at [276, 172] on icon at bounding box center [281, 175] width 11 height 11
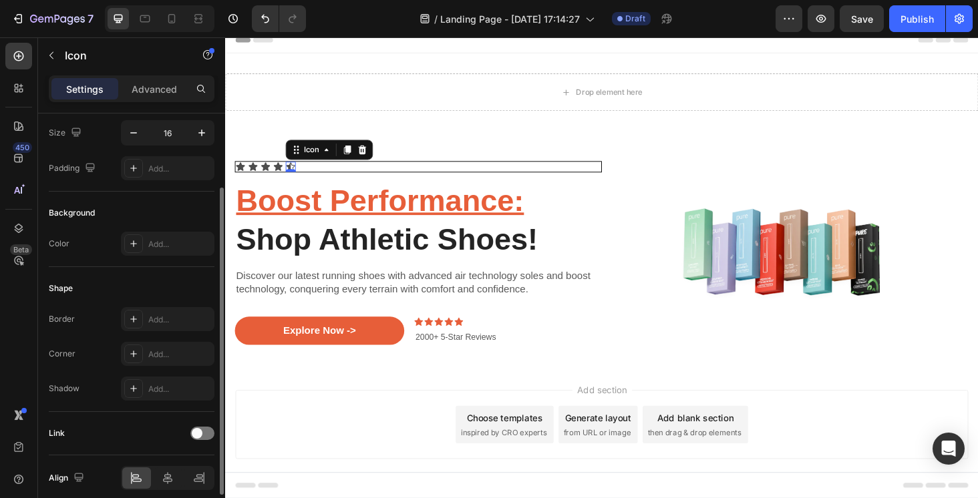
click at [299, 172] on icon at bounding box center [294, 175] width 11 height 11
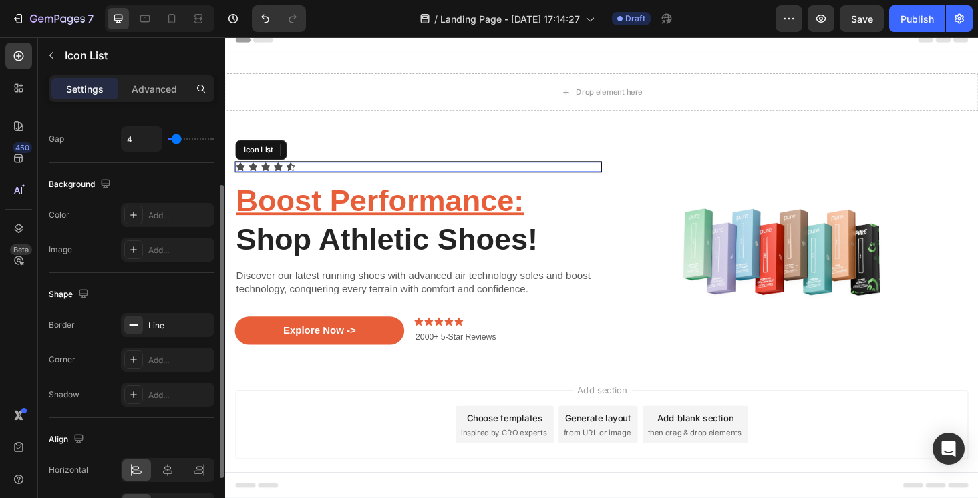
click at [319, 174] on div "Icon Icon Icon Icon Icon 0" at bounding box center [430, 175] width 389 height 11
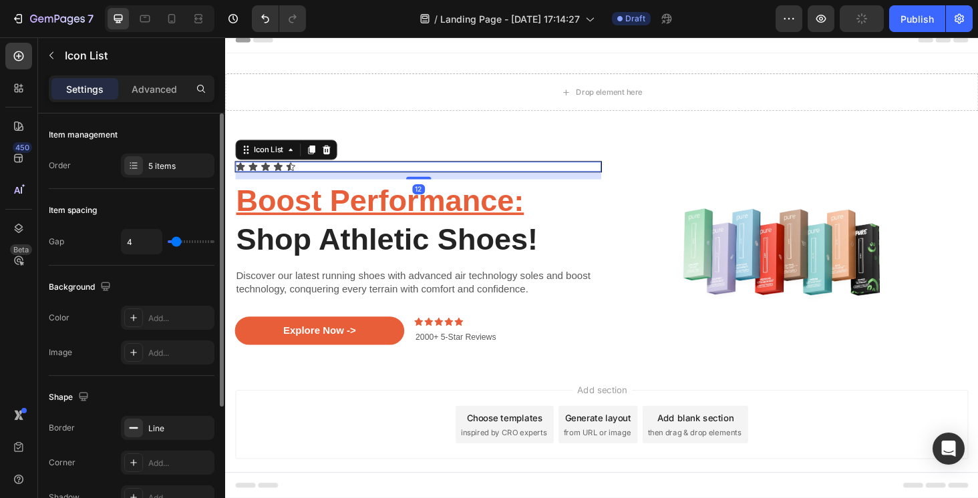
click at [319, 173] on div "Icon Icon Icon Icon Icon" at bounding box center [430, 175] width 389 height 11
click at [288, 171] on div "Icon Icon Icon Icon Icon" at bounding box center [430, 175] width 389 height 11
click at [246, 176] on div "Icon" at bounding box center [241, 175] width 11 height 11
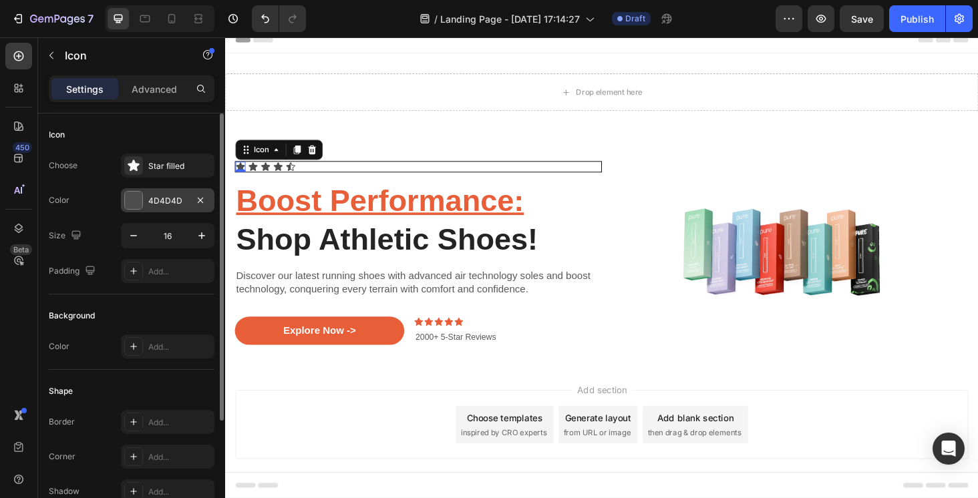
click at [186, 201] on div "4D4D4D" at bounding box center [167, 201] width 39 height 12
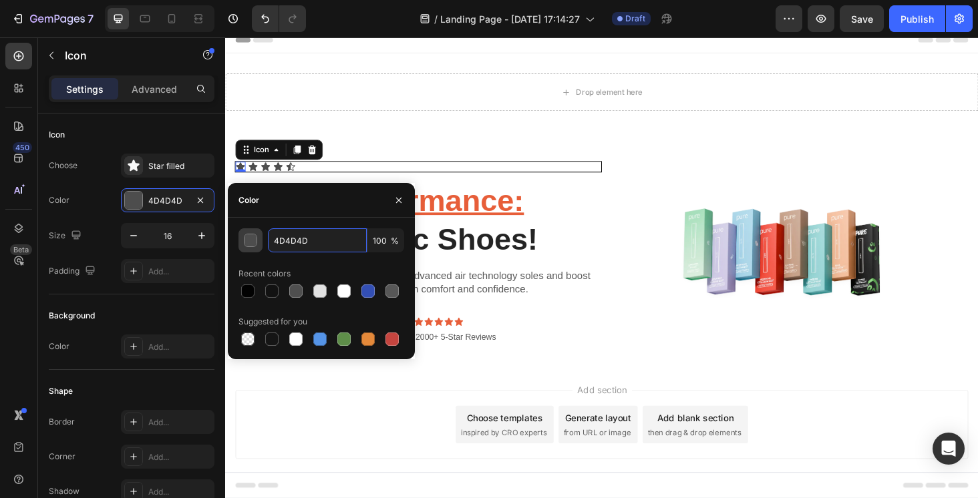
drag, startPoint x: 323, startPoint y: 240, endPoint x: 256, endPoint y: 240, distance: 67.4
click at [256, 240] on div "4D4D4D 100 %" at bounding box center [321, 240] width 166 height 24
paste input "#020202"
type input "#020202"
click at [254, 174] on icon at bounding box center [254, 174] width 9 height 9
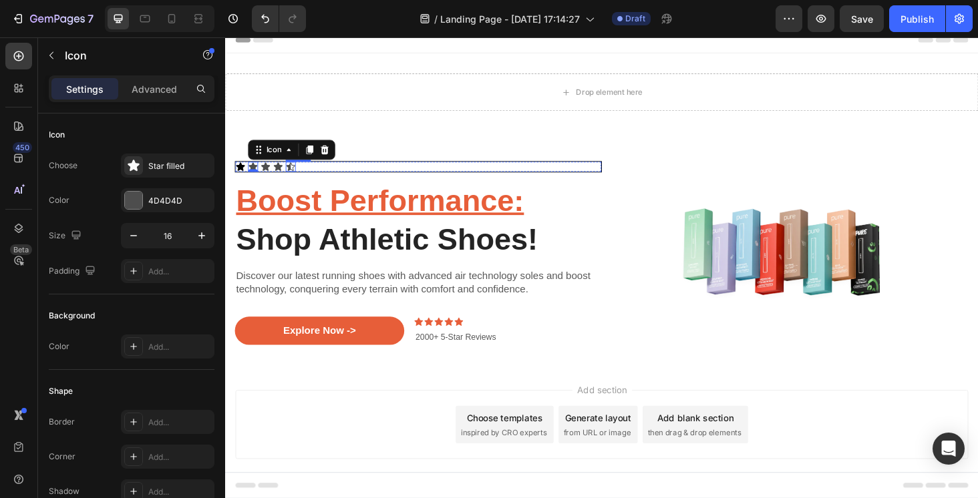
click at [298, 173] on icon at bounding box center [294, 175] width 11 height 11
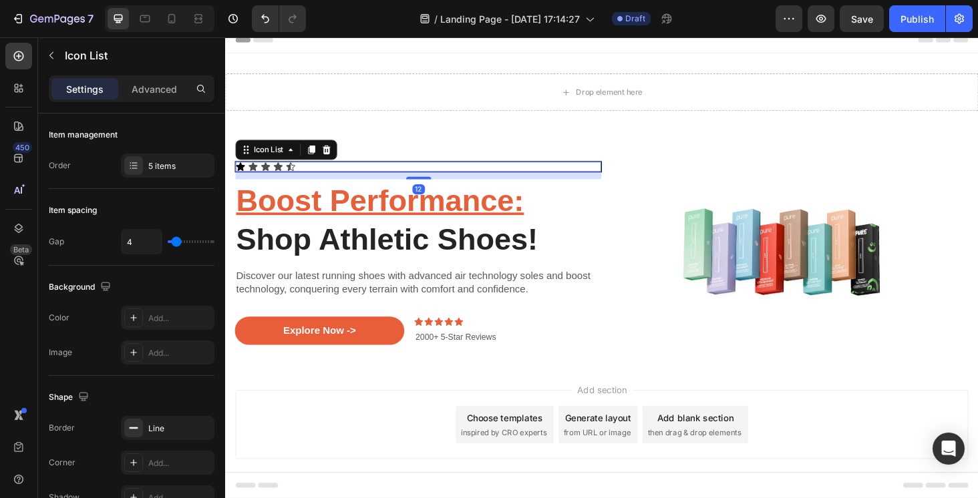
click at [303, 173] on div "Icon Icon Icon Icon Icon" at bounding box center [430, 175] width 389 height 11
click at [294, 157] on icon at bounding box center [294, 157] width 11 height 11
click at [254, 173] on icon at bounding box center [254, 174] width 9 height 9
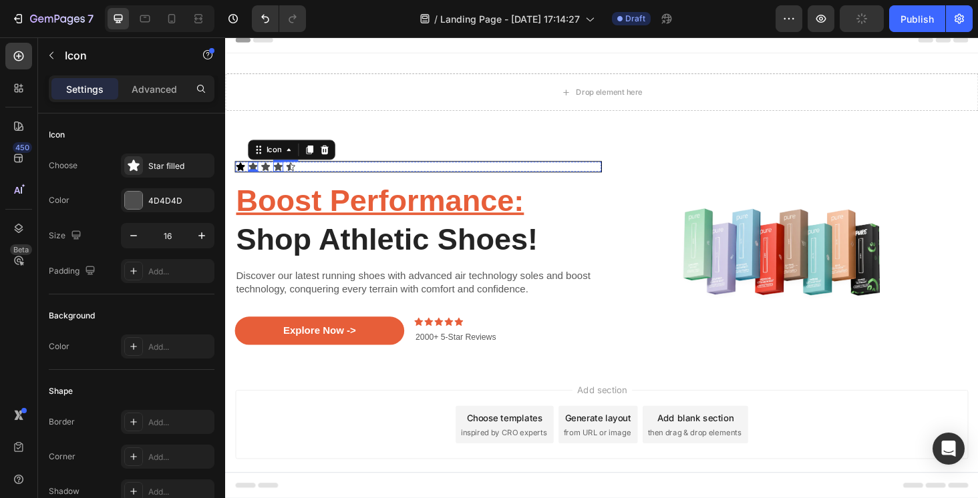
click at [284, 170] on icon at bounding box center [281, 175] width 11 height 11
click at [254, 173] on icon at bounding box center [254, 174] width 9 height 9
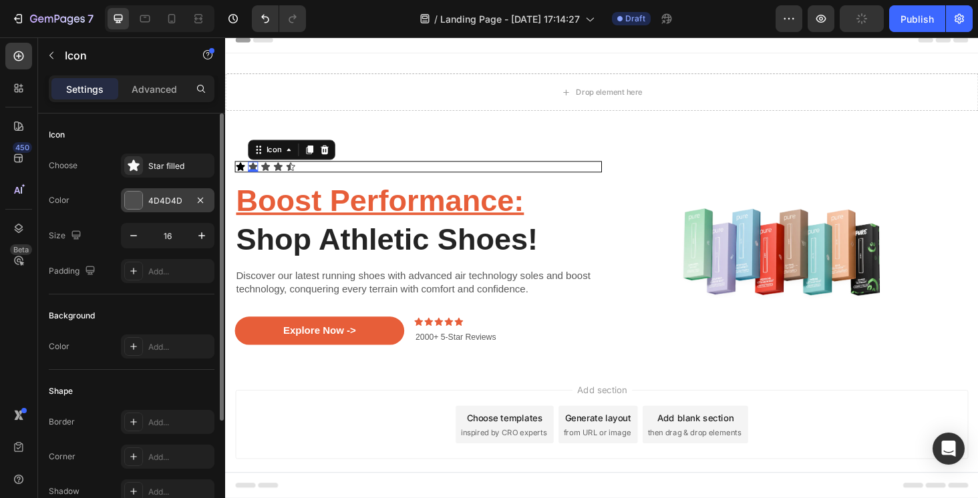
click at [180, 194] on div "4D4D4D" at bounding box center [167, 200] width 93 height 24
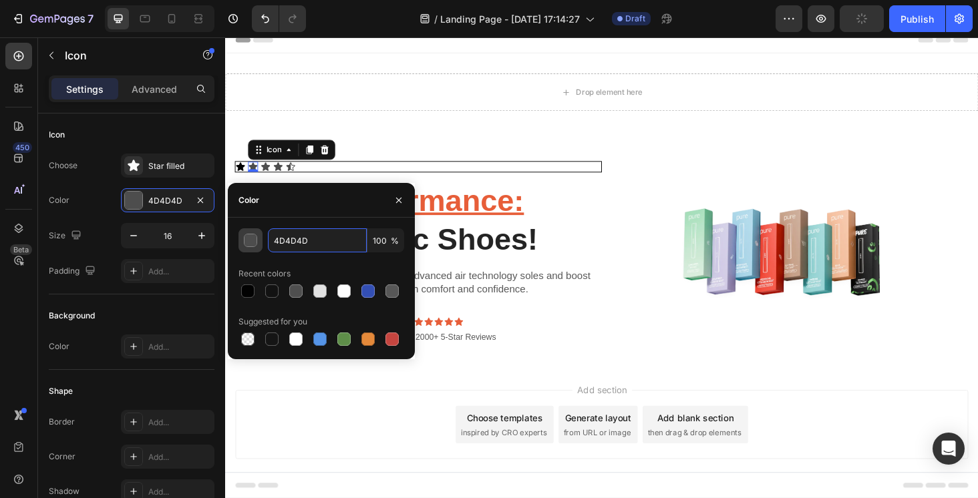
drag, startPoint x: 322, startPoint y: 244, endPoint x: 260, endPoint y: 241, distance: 61.5
click at [260, 241] on div "4D4D4D 100 %" at bounding box center [321, 240] width 166 height 24
paste input "#020202"
type input "#020202"
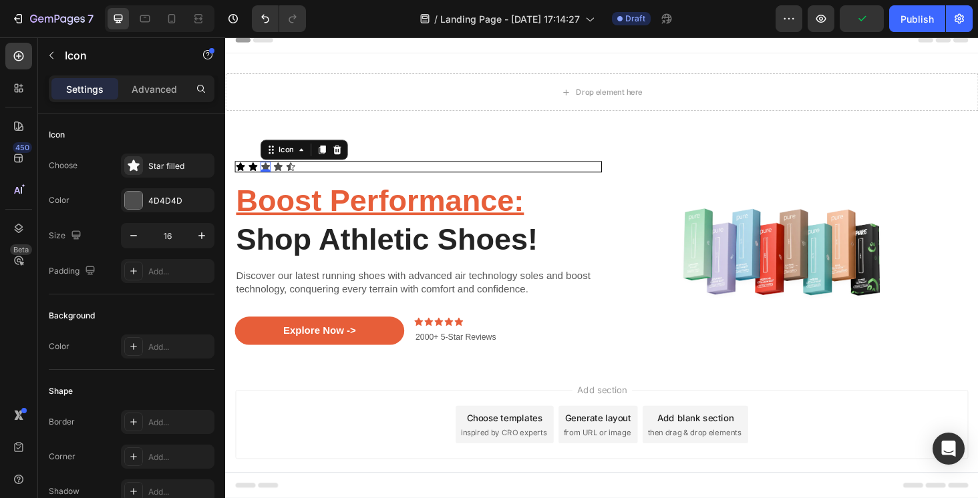
click at [266, 177] on div "Icon 0" at bounding box center [267, 175] width 11 height 11
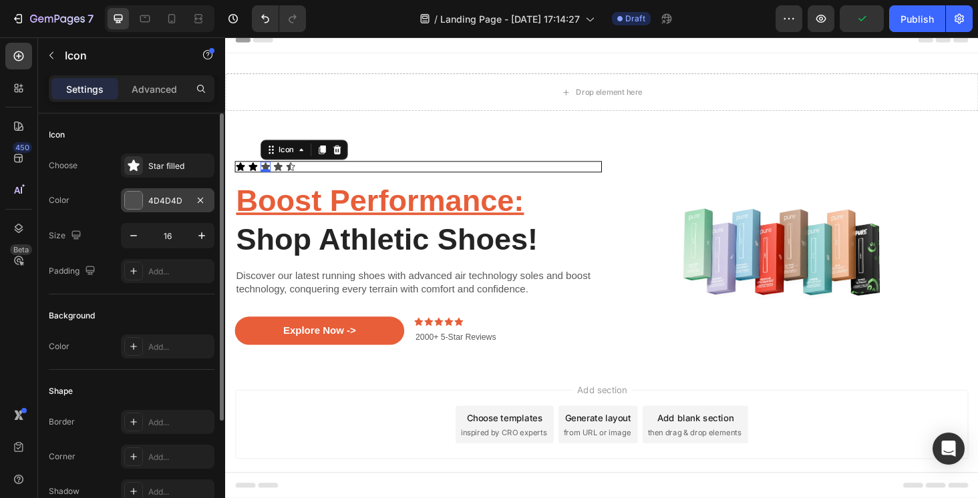
click at [175, 195] on div "4D4D4D" at bounding box center [167, 201] width 39 height 12
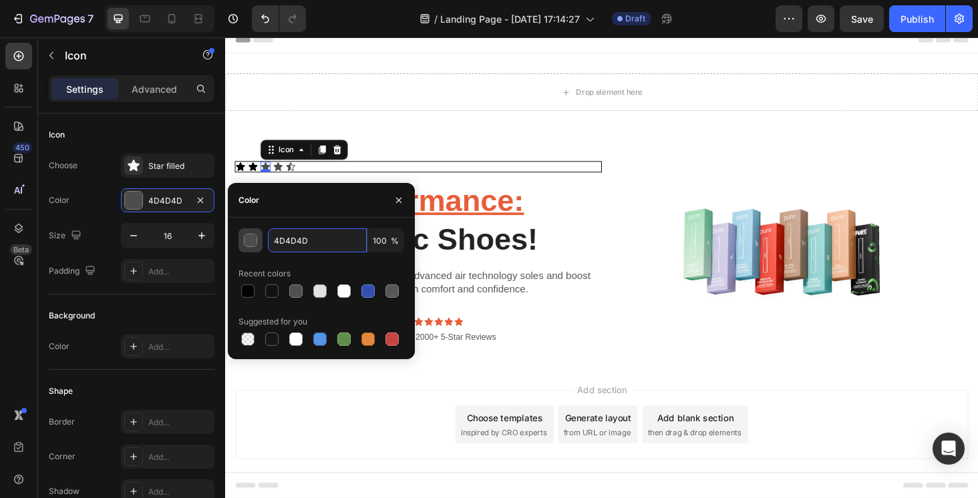
drag, startPoint x: 323, startPoint y: 242, endPoint x: 255, endPoint y: 240, distance: 68.1
click at [255, 240] on div "4D4D4D 100 %" at bounding box center [321, 240] width 166 height 24
paste input "#020202"
type input "#020202"
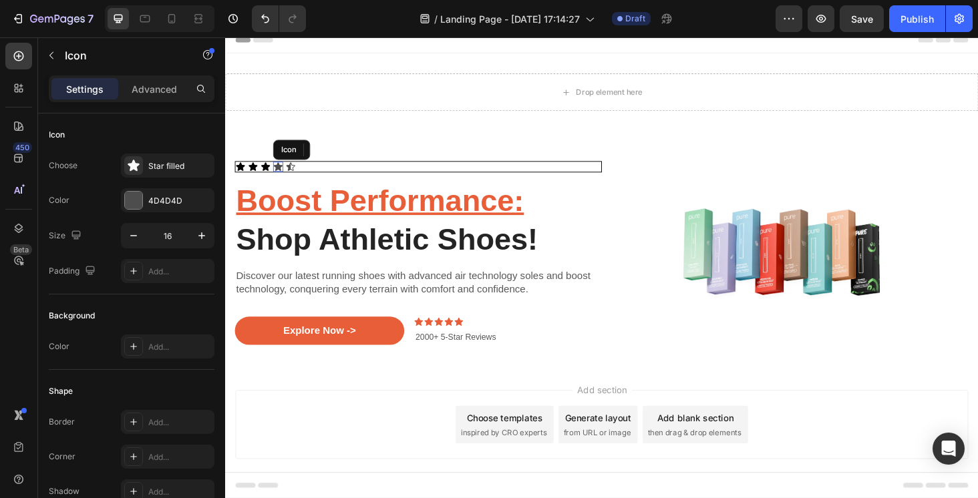
click at [282, 172] on icon at bounding box center [281, 175] width 11 height 11
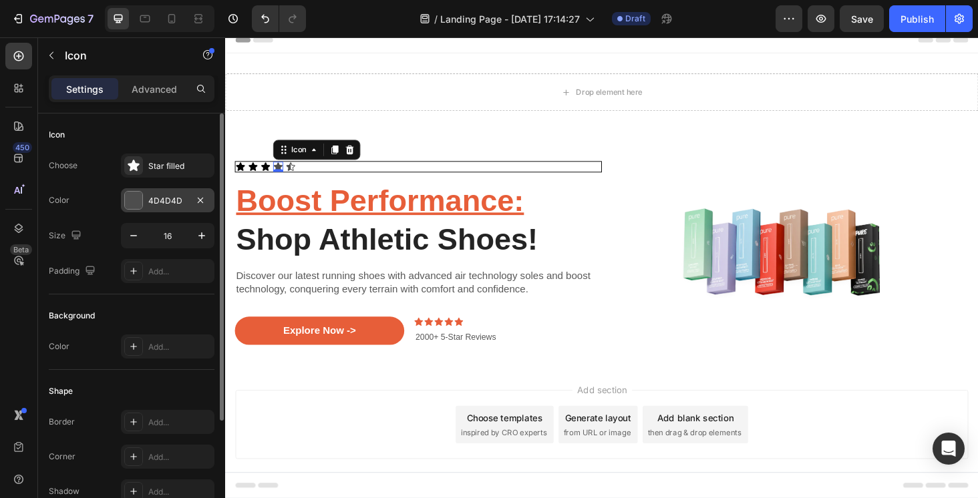
click at [153, 206] on div "4D4D4D" at bounding box center [167, 201] width 39 height 12
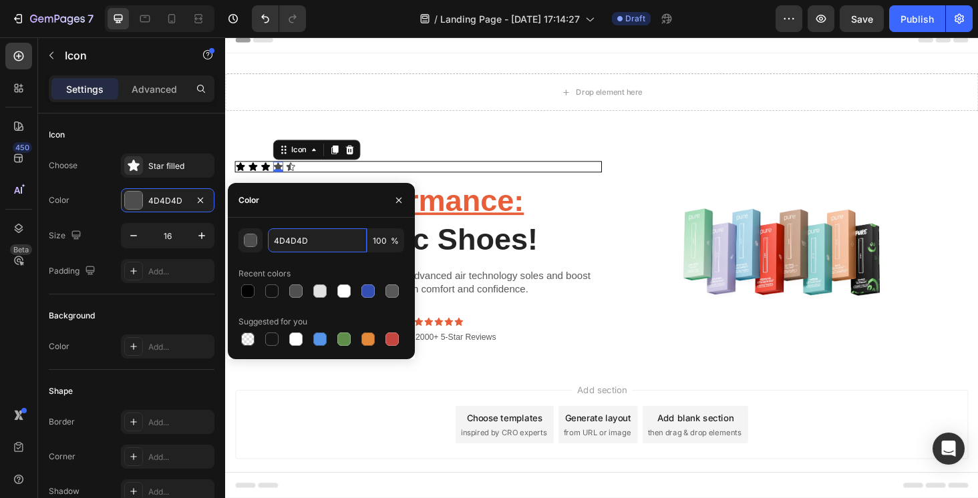
drag, startPoint x: 323, startPoint y: 238, endPoint x: 230, endPoint y: 238, distance: 93.5
click at [230, 238] on div "4D4D4D 100 % Recent colors Suggested for you" at bounding box center [321, 288] width 187 height 120
paste input "#020202"
type input "#020202"
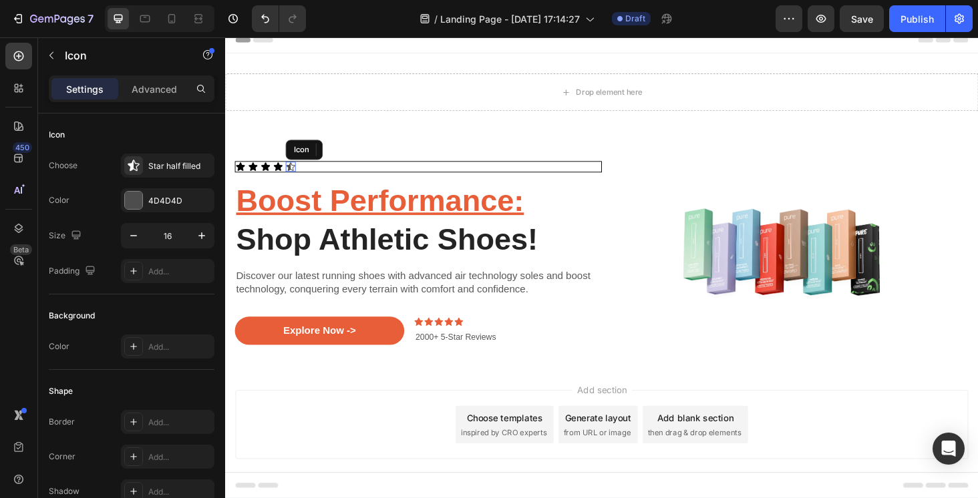
click at [293, 170] on icon at bounding box center [294, 175] width 11 height 11
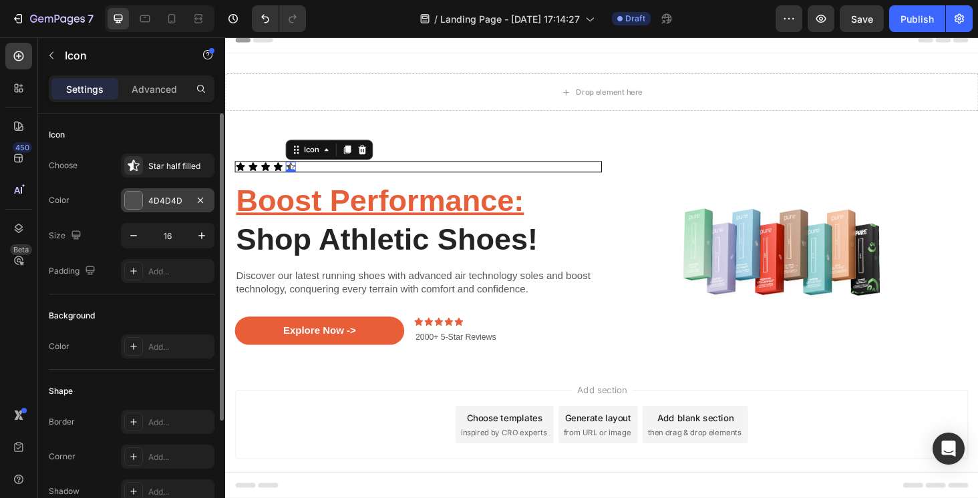
click at [166, 201] on div "4D4D4D" at bounding box center [167, 201] width 39 height 12
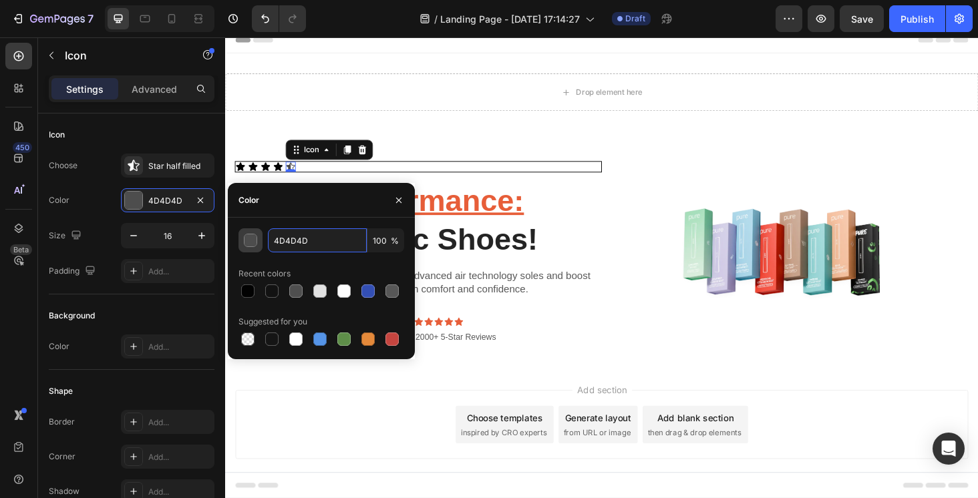
drag, startPoint x: 317, startPoint y: 241, endPoint x: 247, endPoint y: 240, distance: 69.4
click at [247, 240] on div "4D4D4D 100 %" at bounding box center [321, 240] width 166 height 24
paste input "#020202"
type input "020202"
click at [375, 162] on icon at bounding box center [370, 157] width 11 height 11
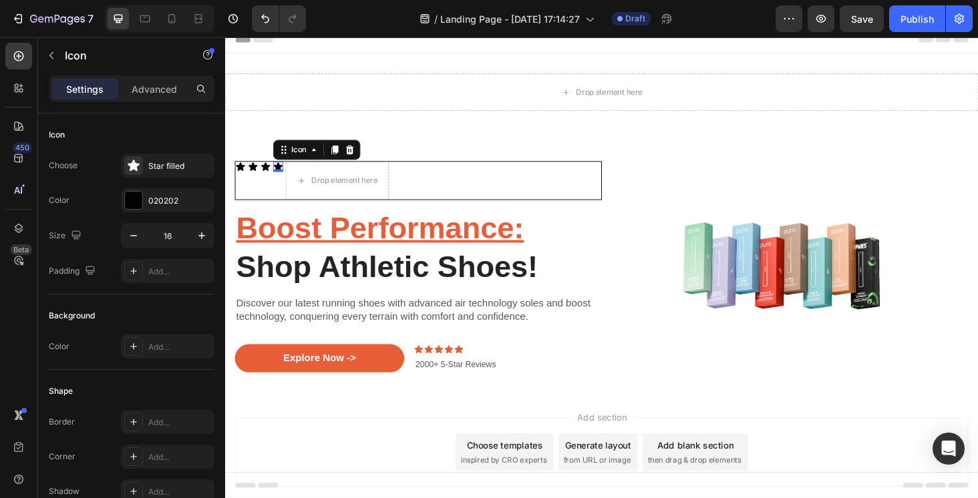
click at [281, 172] on icon at bounding box center [280, 174] width 9 height 9
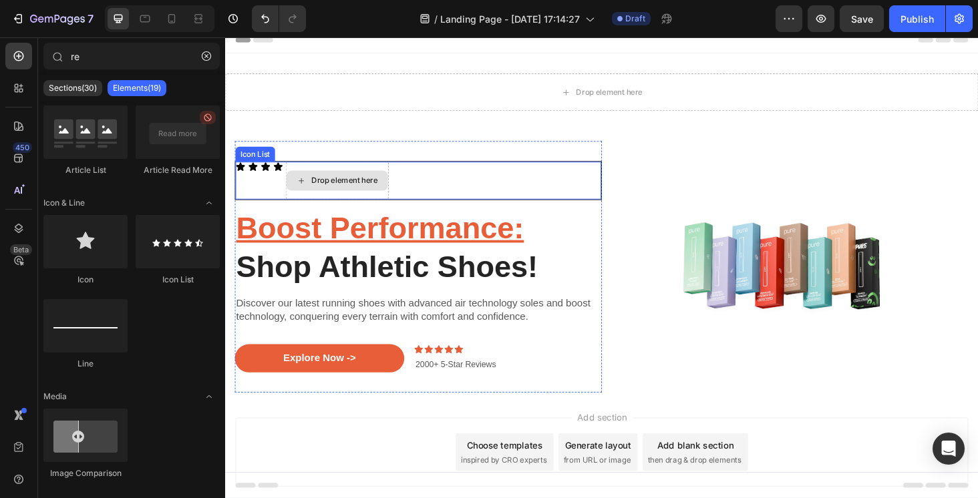
click at [323, 182] on div "Drop element here" at bounding box center [344, 189] width 108 height 21
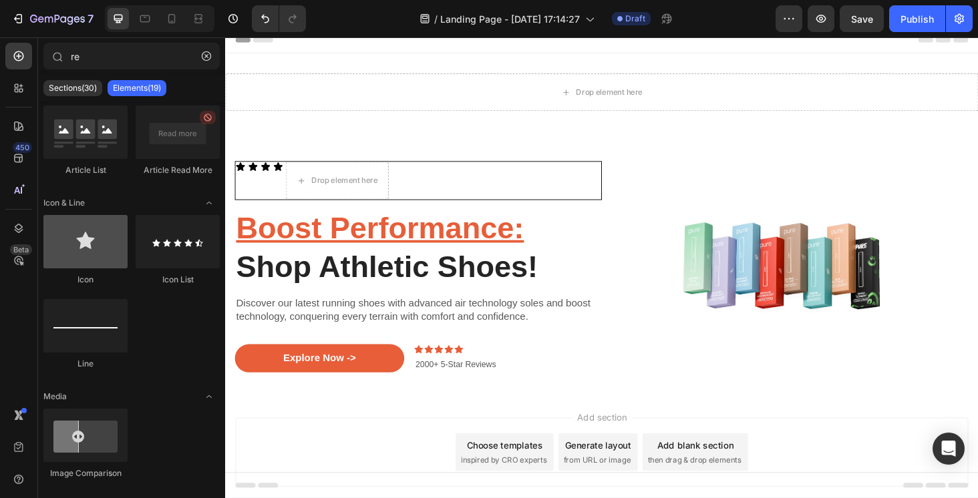
click at [112, 236] on div at bounding box center [85, 241] width 84 height 53
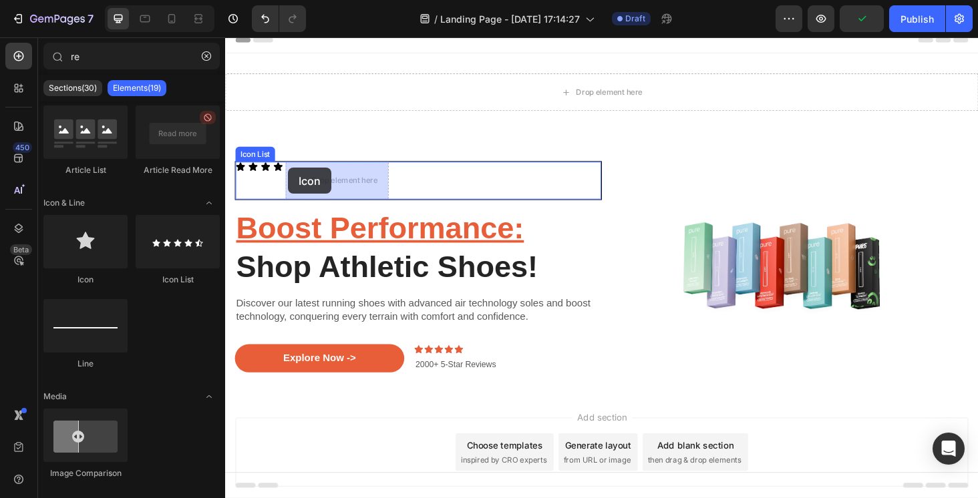
drag, startPoint x: 333, startPoint y: 276, endPoint x: 292, endPoint y: 173, distance: 110.9
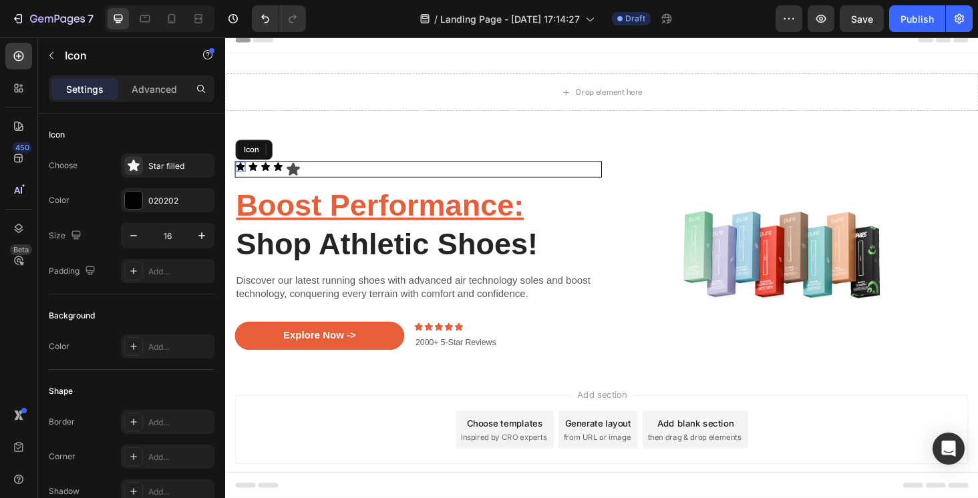
click at [243, 175] on div "Icon" at bounding box center [241, 175] width 11 height 11
click at [296, 177] on icon at bounding box center [297, 177] width 14 height 13
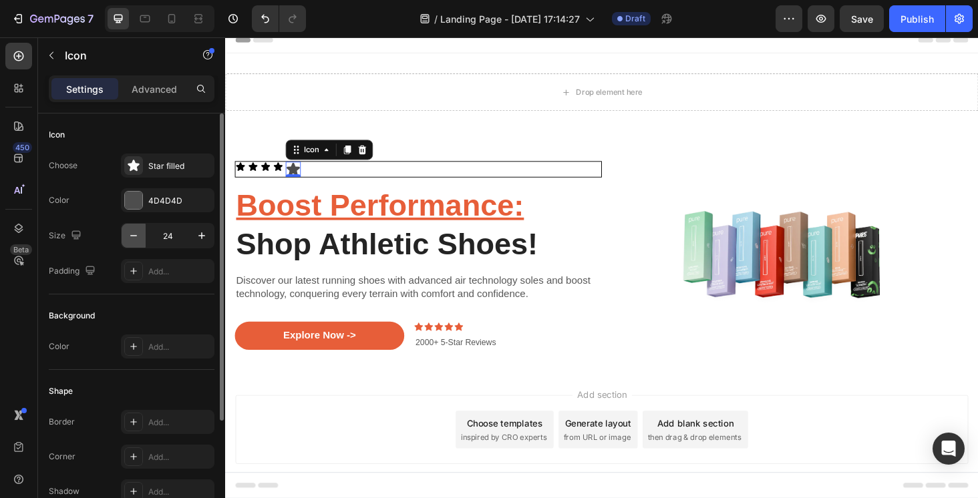
click at [143, 239] on button "button" at bounding box center [134, 236] width 24 height 24
click at [143, 238] on button "button" at bounding box center [134, 236] width 24 height 24
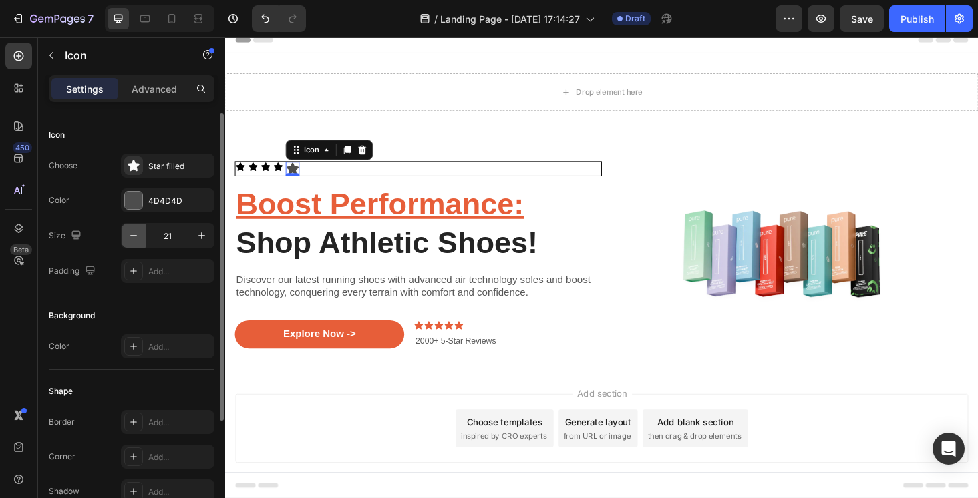
click at [143, 238] on button "button" at bounding box center [134, 236] width 24 height 24
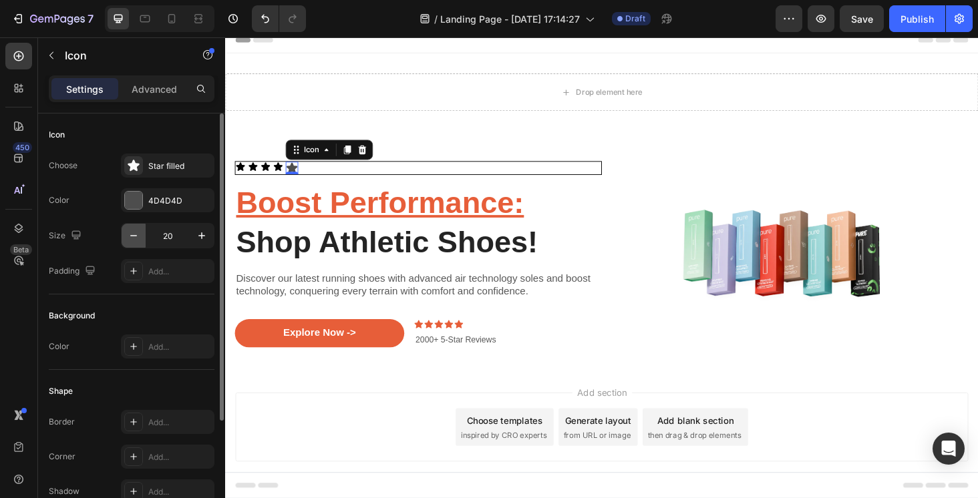
click at [143, 238] on button "button" at bounding box center [134, 236] width 24 height 24
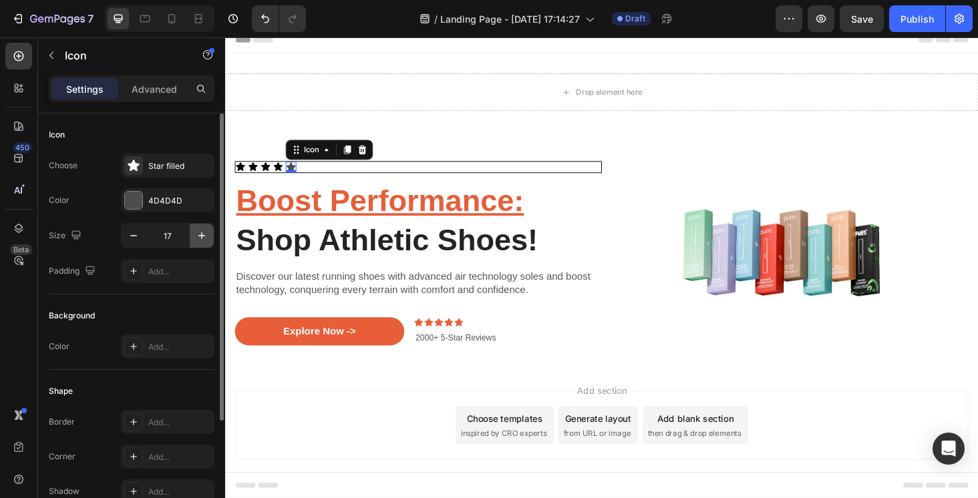
click at [200, 234] on icon "button" at bounding box center [201, 235] width 13 height 13
type input "18"
click at [169, 200] on div "4D4D4D" at bounding box center [167, 201] width 39 height 12
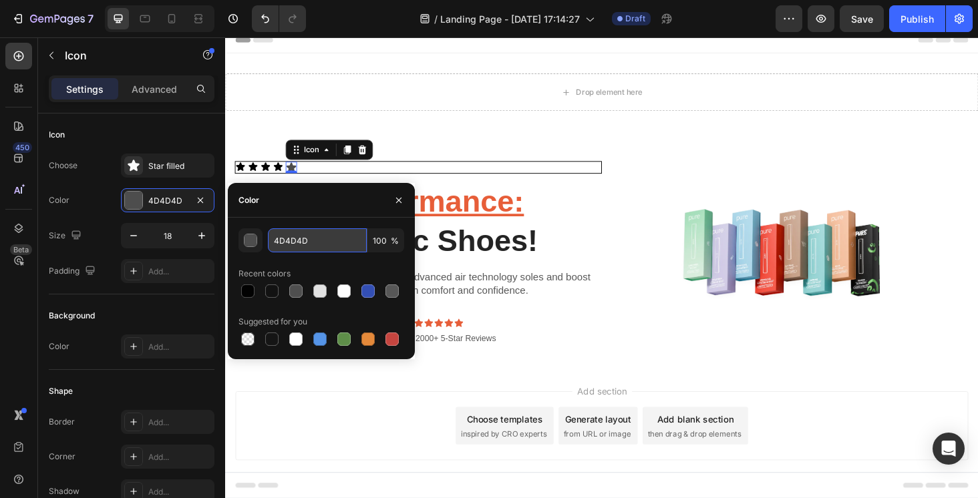
drag, startPoint x: 323, startPoint y: 234, endPoint x: 323, endPoint y: 240, distance: 6.7
click at [323, 240] on input "4D4D4D" at bounding box center [317, 240] width 99 height 24
paste input "#020202"
type input "#020202"
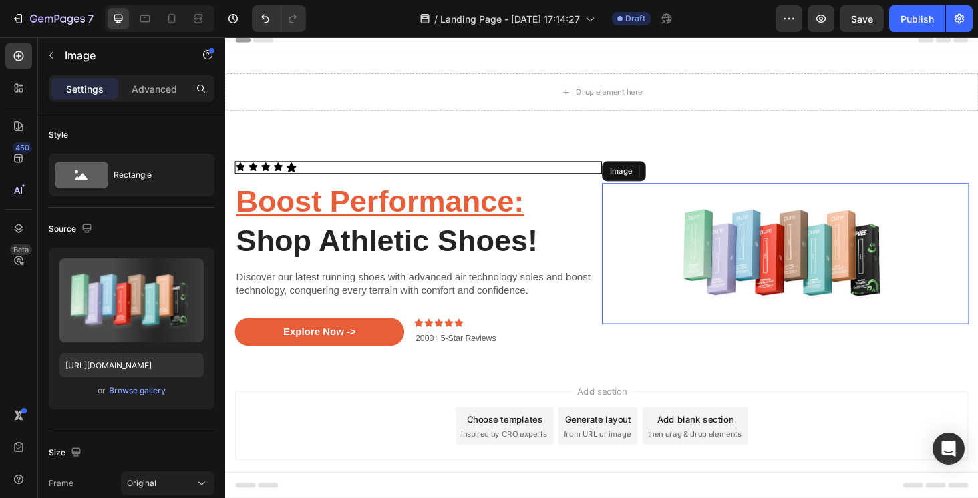
click at [663, 236] on img at bounding box center [821, 267] width 391 height 150
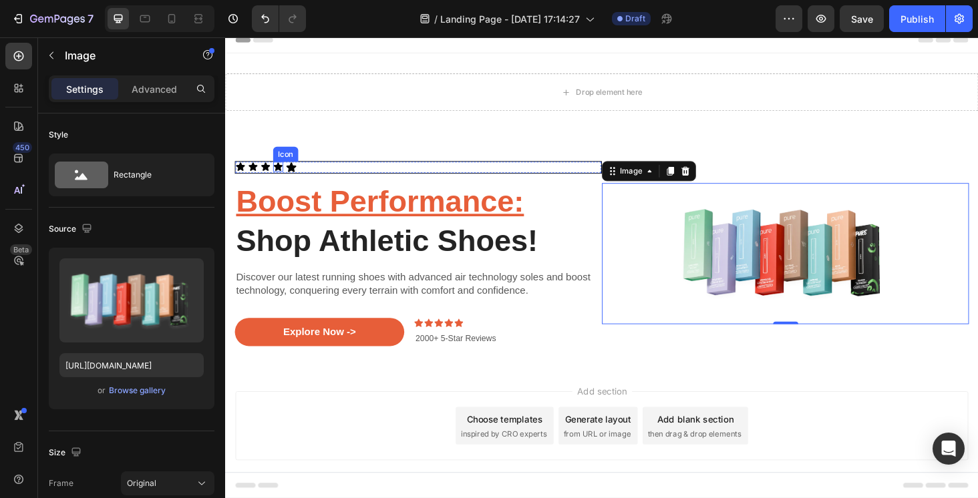
click at [281, 176] on div "Icon" at bounding box center [281, 175] width 11 height 11
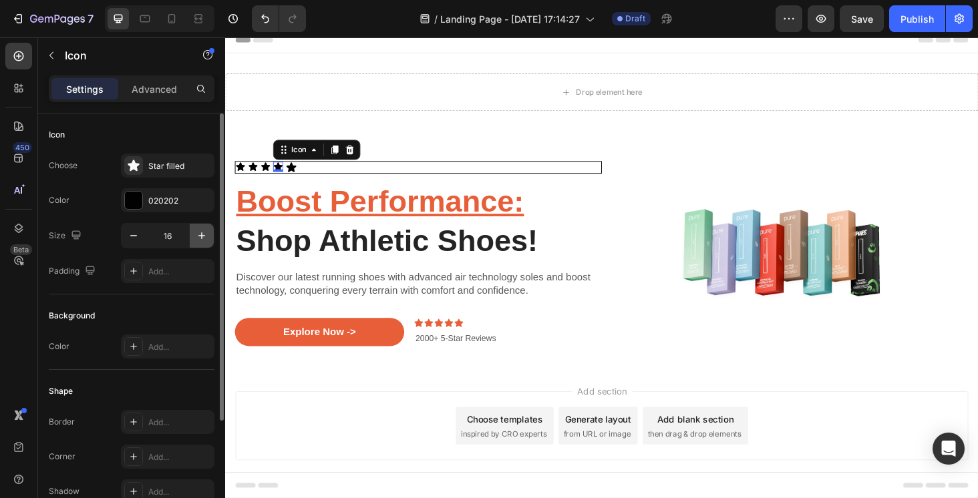
click at [207, 227] on button "button" at bounding box center [202, 236] width 24 height 24
type input "18"
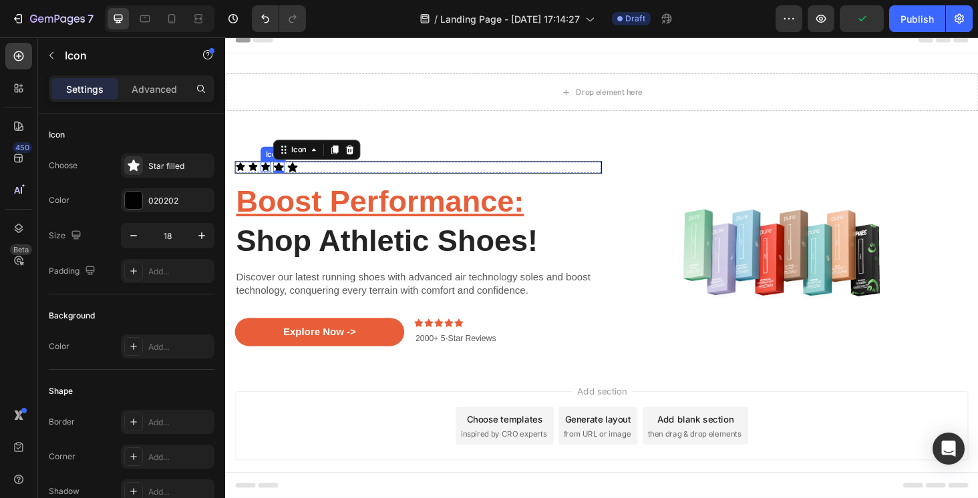
click at [269, 172] on icon at bounding box center [267, 175] width 11 height 11
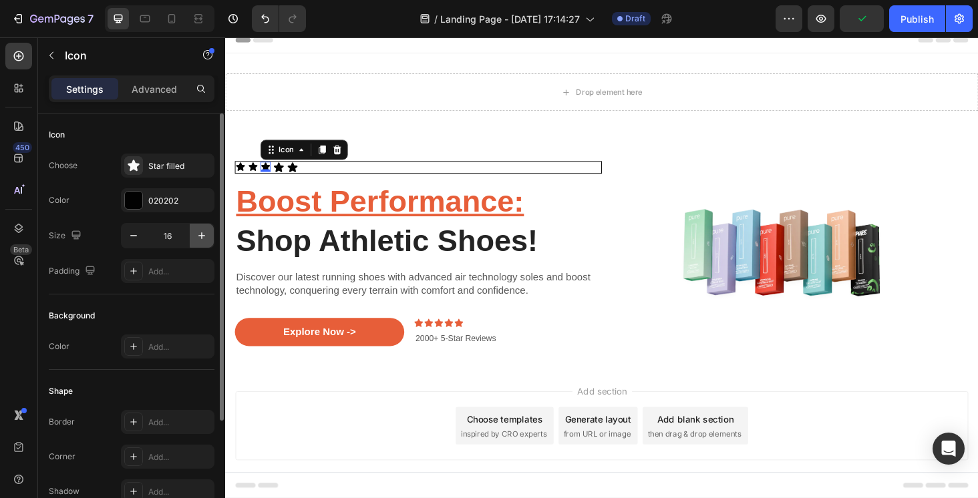
click at [207, 236] on icon "button" at bounding box center [201, 235] width 13 height 13
type input "18"
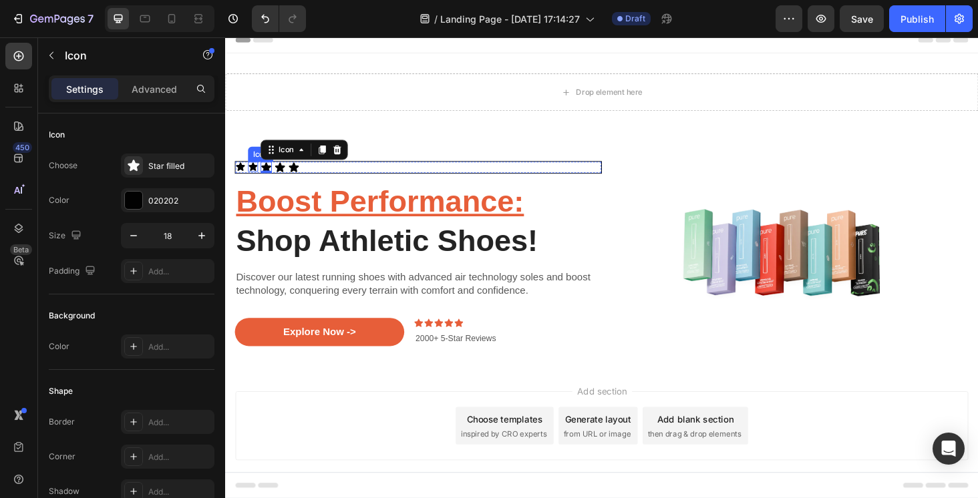
click at [258, 174] on icon at bounding box center [254, 174] width 9 height 9
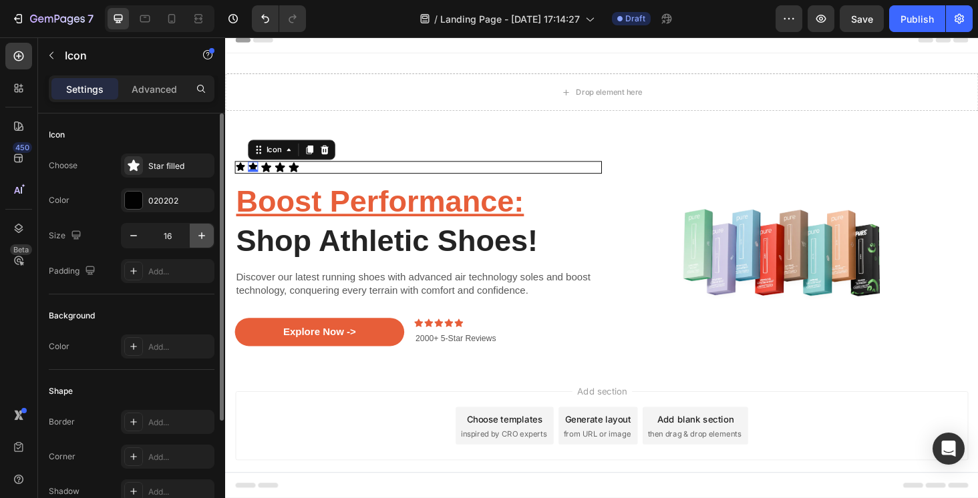
click at [200, 236] on icon "button" at bounding box center [201, 235] width 7 height 7
type input "18"
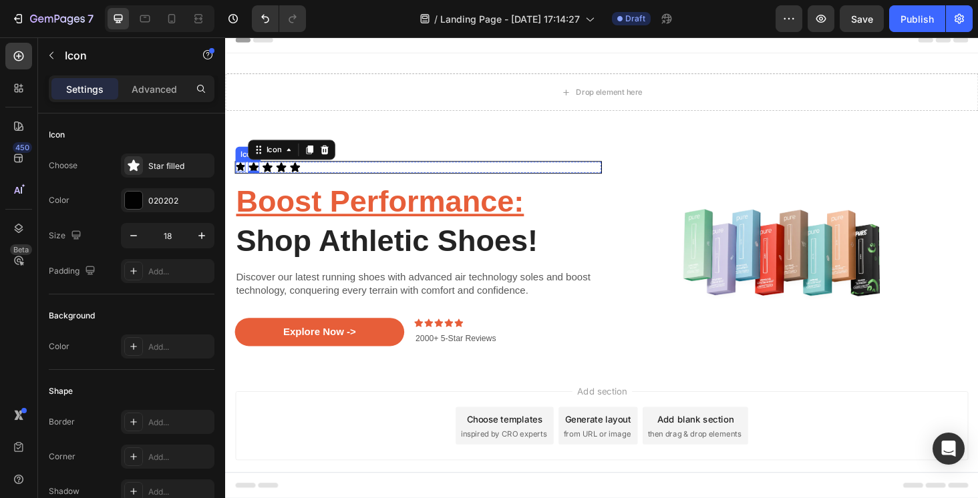
click at [242, 176] on div "Icon" at bounding box center [241, 175] width 11 height 11
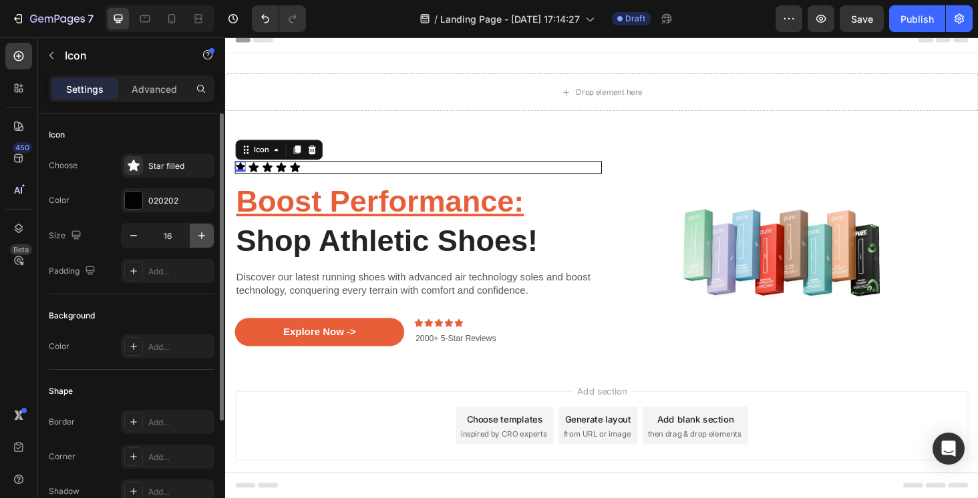
click at [207, 238] on icon "button" at bounding box center [201, 235] width 13 height 13
type input "18"
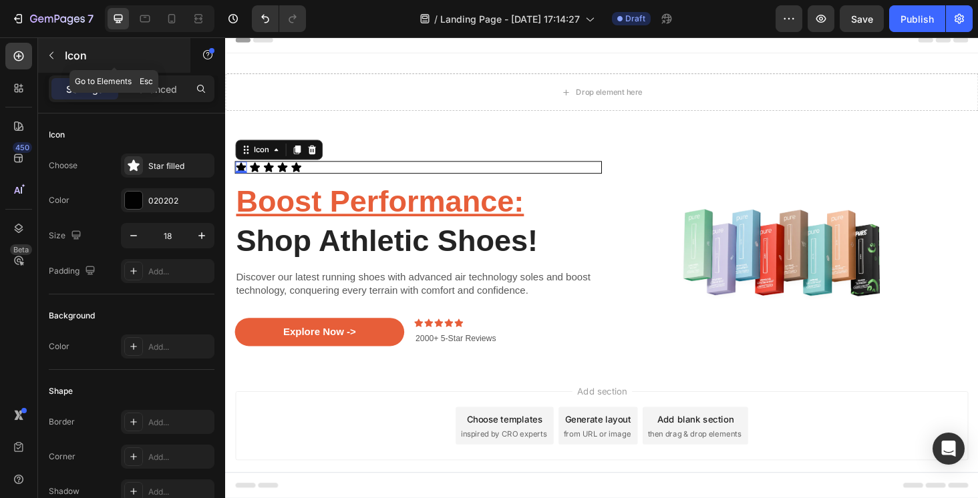
click at [49, 59] on icon "button" at bounding box center [51, 55] width 11 height 11
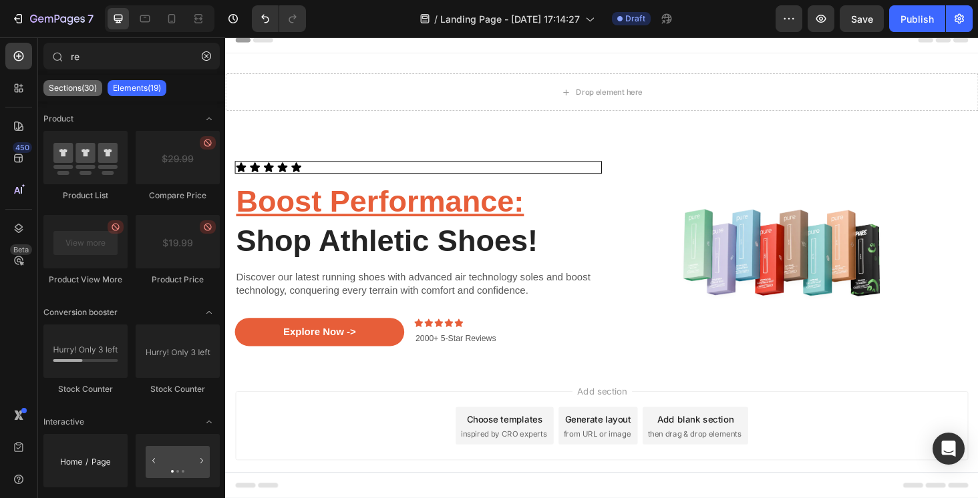
click at [85, 95] on div "Sections(30)" at bounding box center [72, 88] width 59 height 16
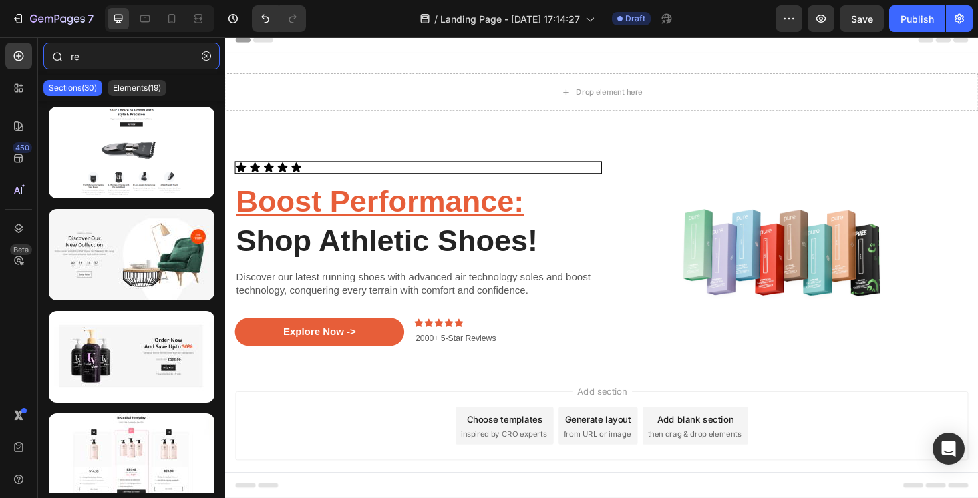
click at [105, 55] on input "re" at bounding box center [131, 56] width 176 height 27
type input "r"
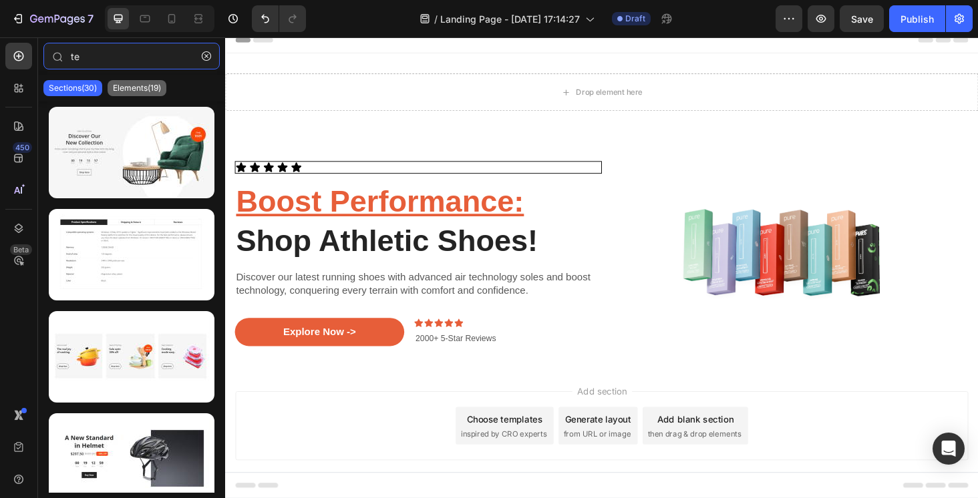
type input "te"
click at [154, 89] on p "Elements(19)" at bounding box center [137, 88] width 48 height 11
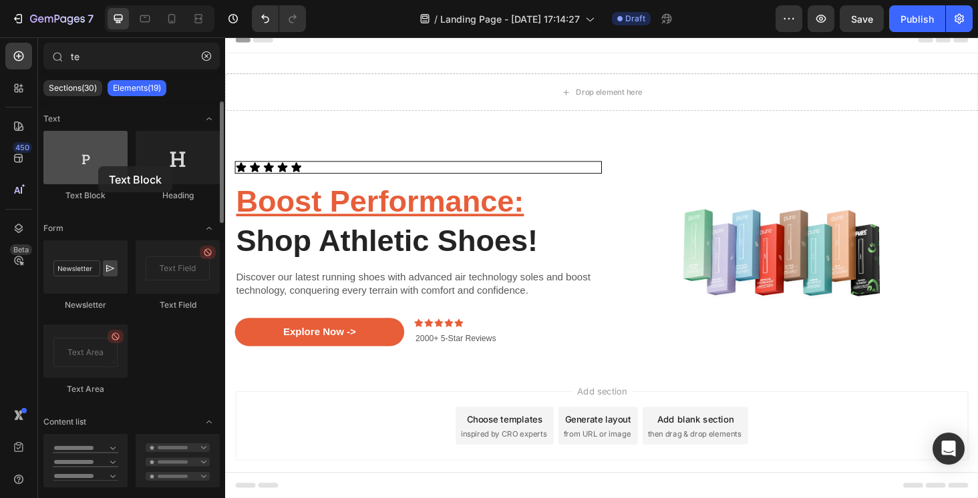
click at [98, 166] on div at bounding box center [85, 157] width 84 height 53
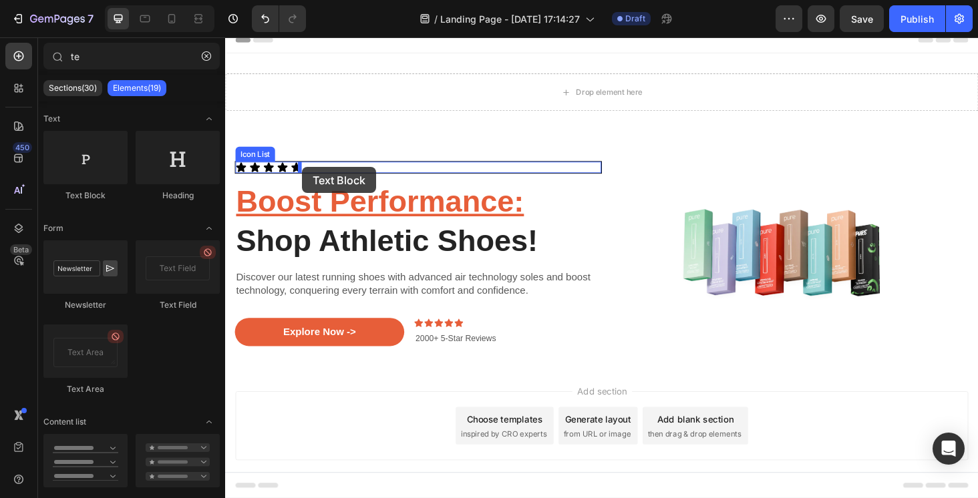
drag, startPoint x: 308, startPoint y: 196, endPoint x: 306, endPoint y: 176, distance: 20.9
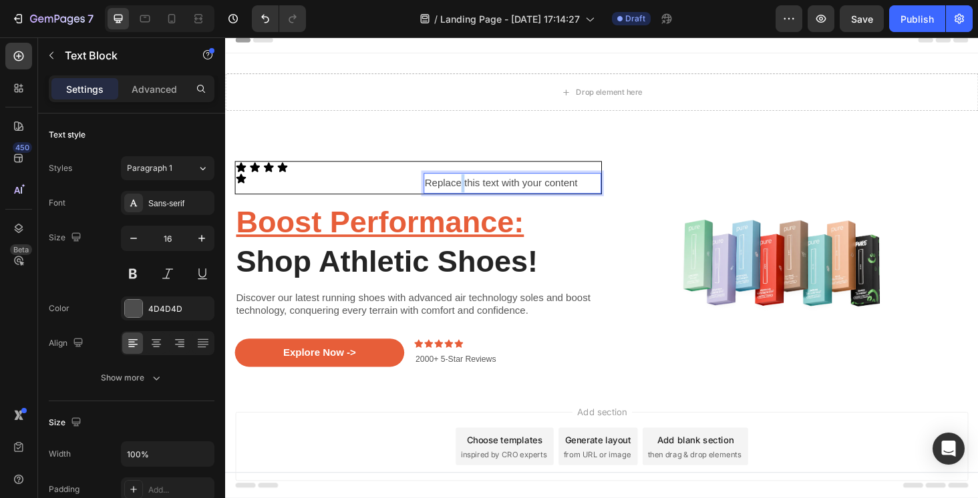
click at [475, 190] on p "Replace this text with your content" at bounding box center [530, 192] width 187 height 19
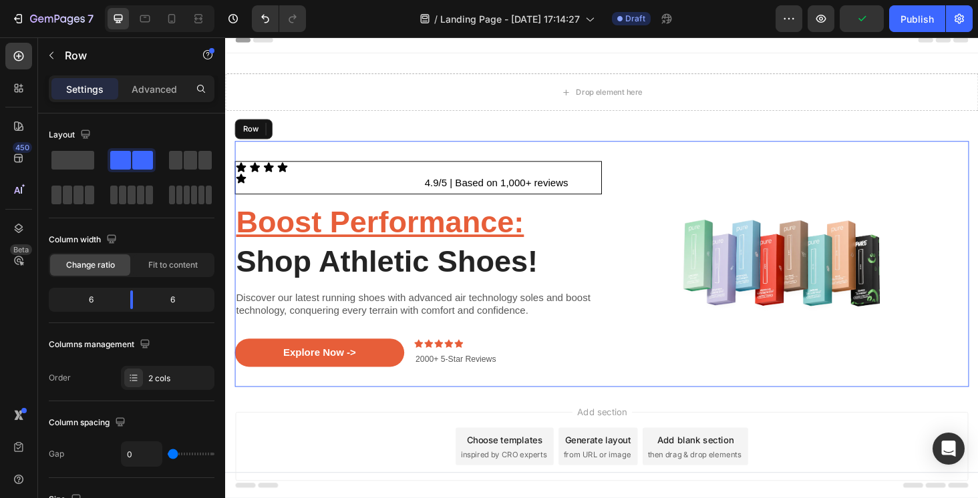
click at [713, 152] on div "Image" at bounding box center [821, 279] width 391 height 262
click at [359, 182] on div "Icon" at bounding box center [331, 188] width 190 height 12
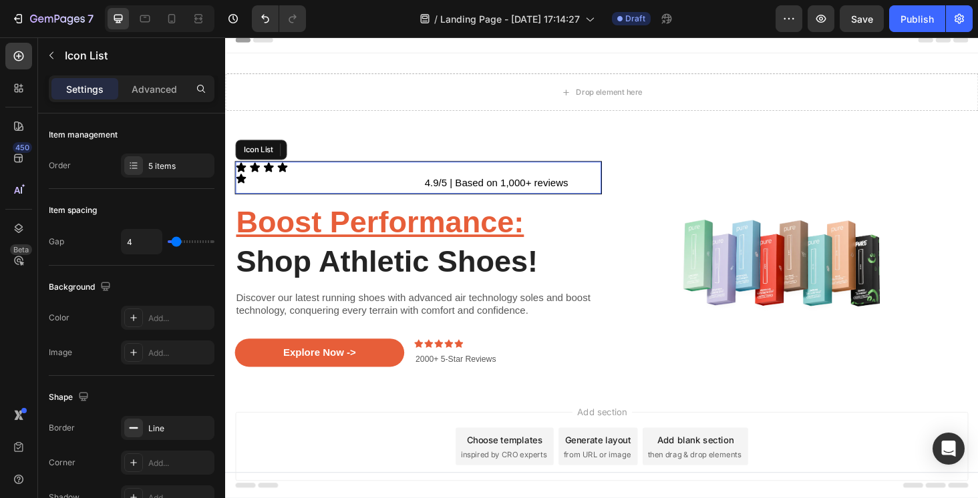
click at [445, 172] on div "Icon Icon Icon Icon Icon 0 4.9/5 | Based on 1,000+ reviews Text Block Row" at bounding box center [430, 187] width 389 height 34
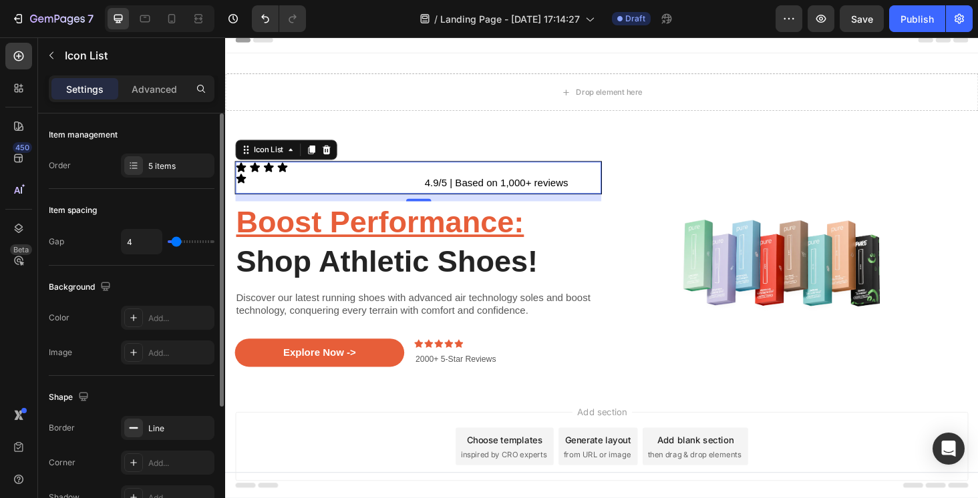
type input "2"
type input "1"
type input "0"
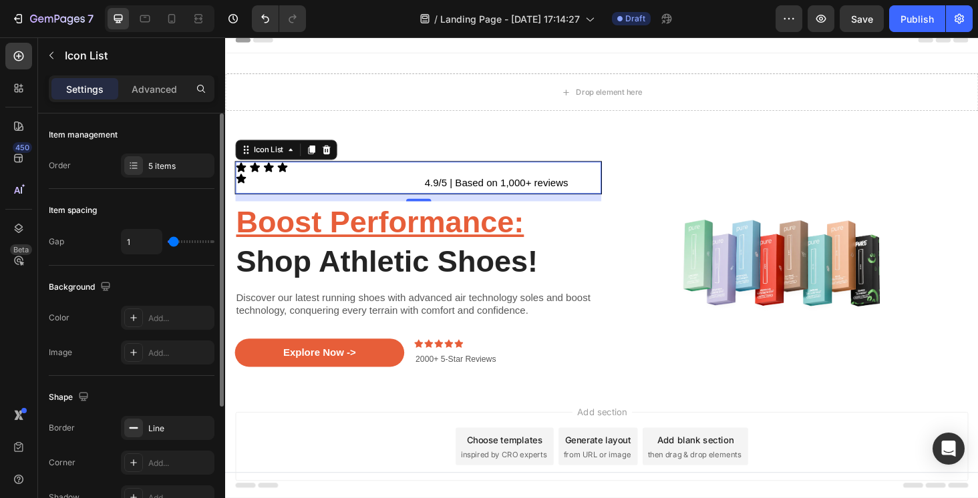
type input "0"
type input "1"
type input "2"
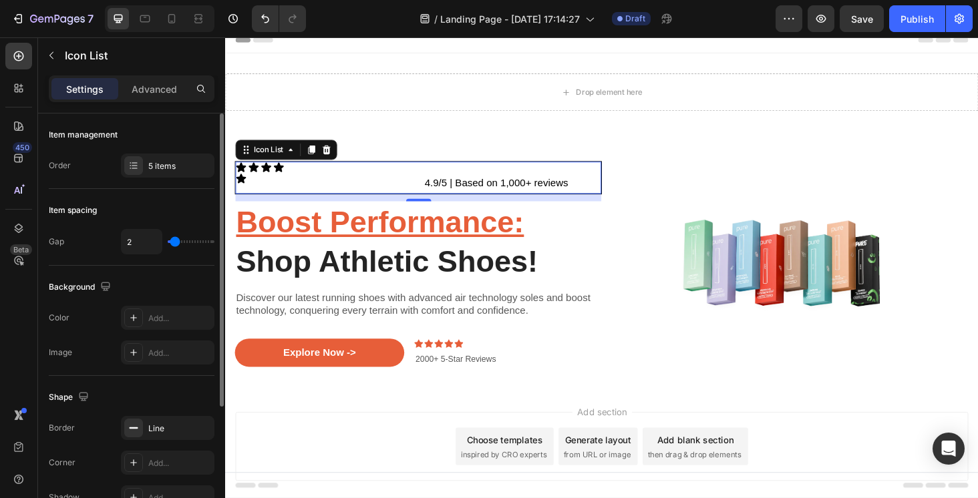
type input "1"
click at [172, 243] on input "range" at bounding box center [191, 241] width 47 height 3
click at [142, 240] on input "1" at bounding box center [142, 242] width 40 height 24
type input "1.5"
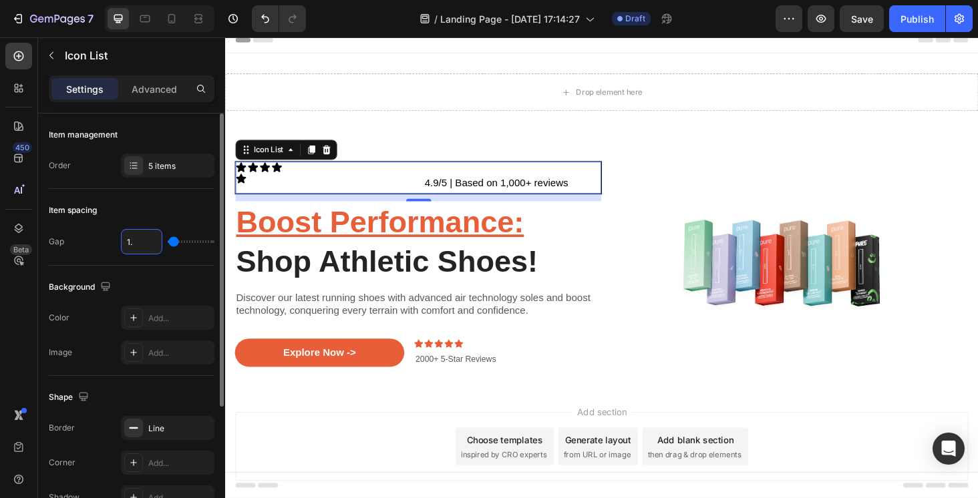
type input "2"
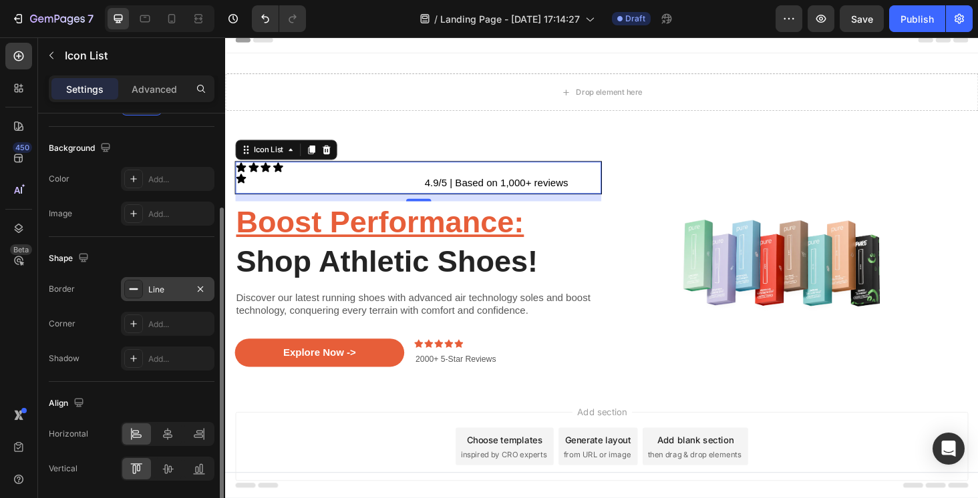
scroll to position [186, 0]
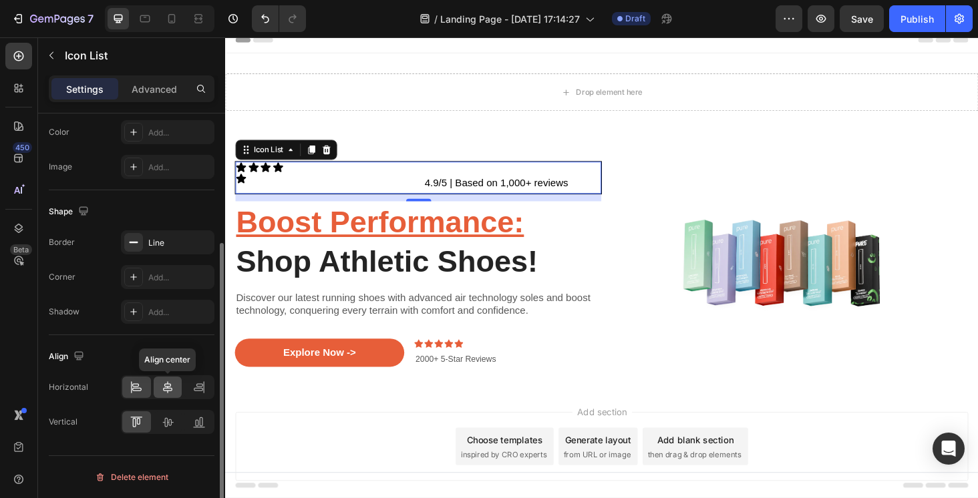
type input "1.5"
click at [172, 393] on icon at bounding box center [167, 387] width 13 height 13
click at [142, 385] on icon at bounding box center [136, 387] width 13 height 13
click at [195, 391] on icon at bounding box center [198, 387] width 13 height 13
click at [142, 392] on icon at bounding box center [136, 387] width 13 height 13
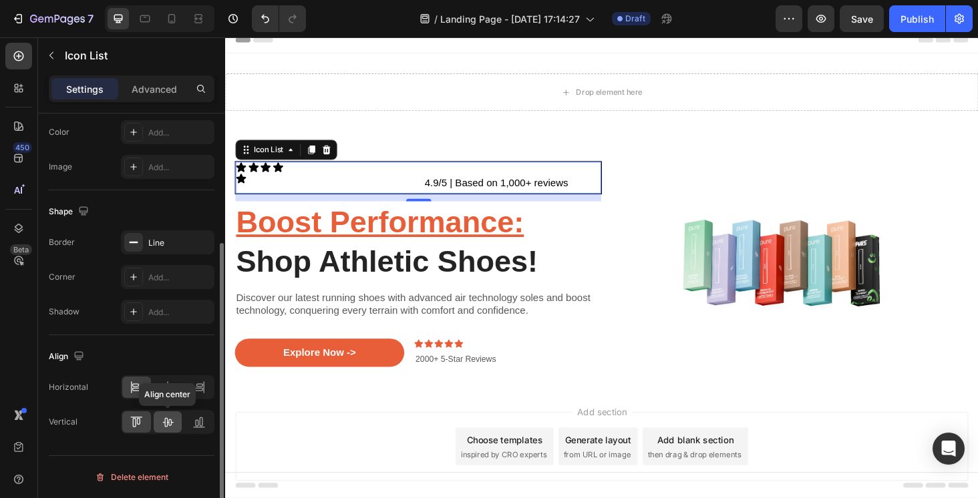
click at [170, 425] on icon at bounding box center [167, 421] width 13 height 13
click at [144, 425] on div at bounding box center [136, 421] width 29 height 21
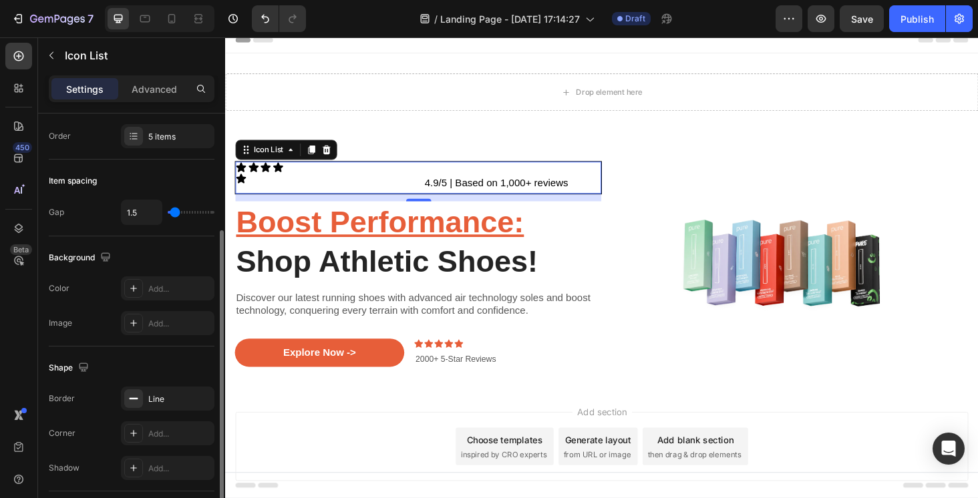
scroll to position [0, 0]
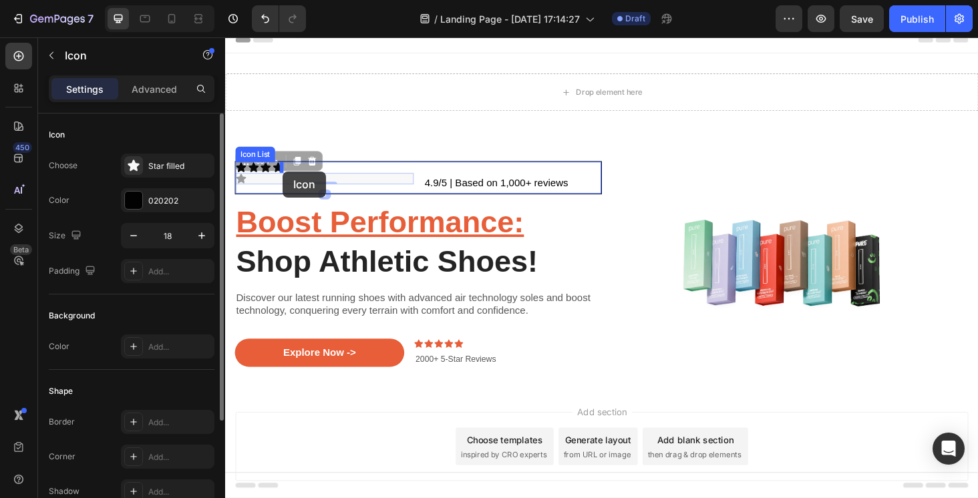
drag, startPoint x: 256, startPoint y: 184, endPoint x: 286, endPoint y: 180, distance: 31.1
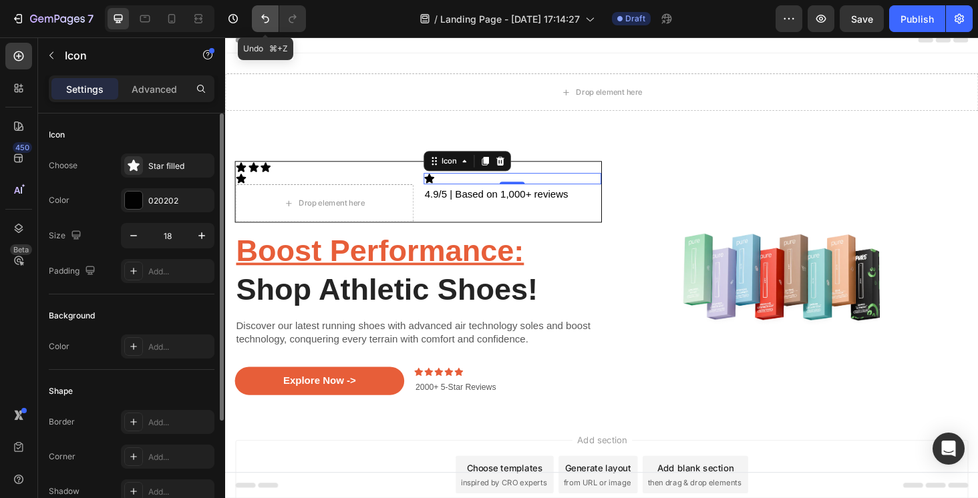
click at [259, 19] on icon "Undo/Redo" at bounding box center [264, 18] width 13 height 13
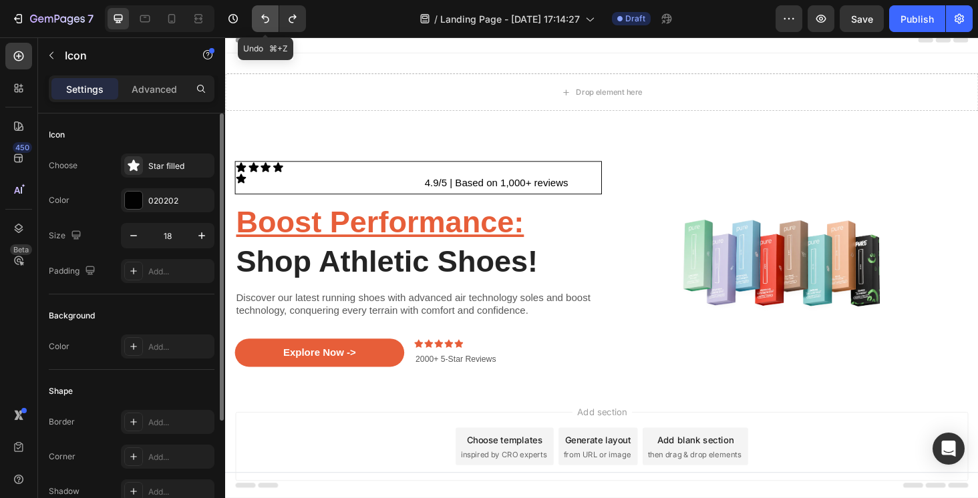
click at [259, 19] on icon "Undo/Redo" at bounding box center [264, 18] width 13 height 13
click at [261, 19] on icon "Undo/Redo" at bounding box center [264, 18] width 13 height 13
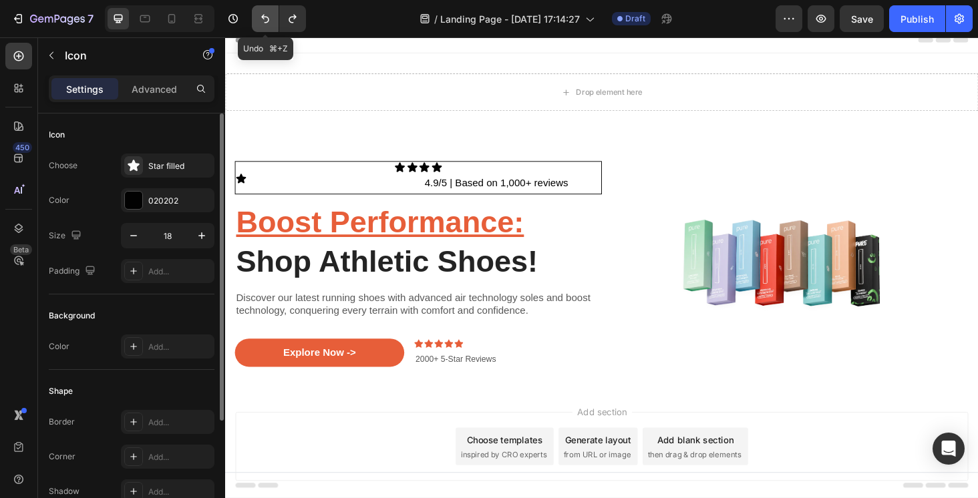
click at [261, 19] on icon "Undo/Redo" at bounding box center [264, 18] width 13 height 13
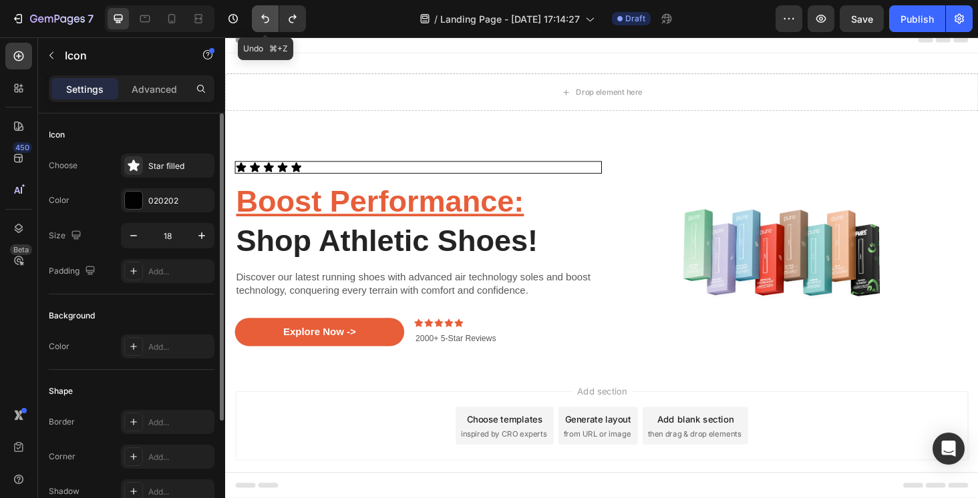
click at [261, 19] on icon "Undo/Redo" at bounding box center [264, 18] width 13 height 13
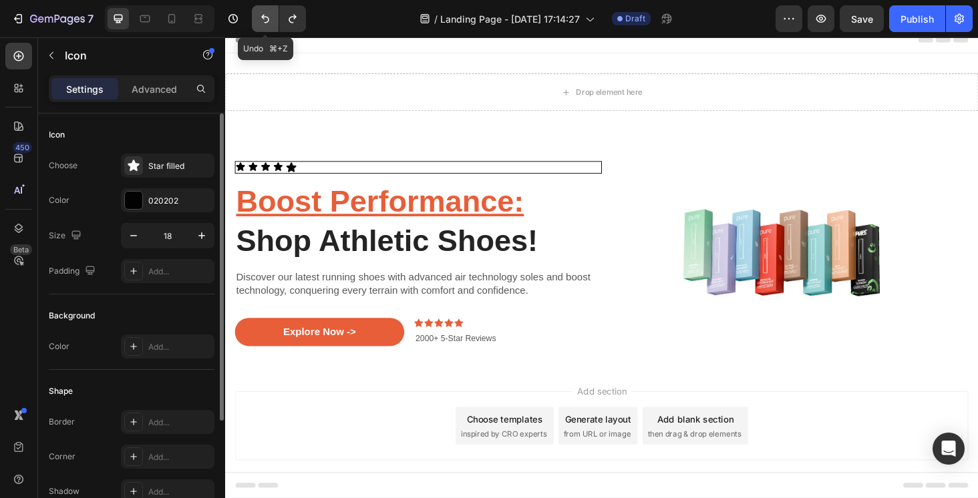
click at [261, 19] on icon "Undo/Redo" at bounding box center [264, 18] width 13 height 13
type input "24"
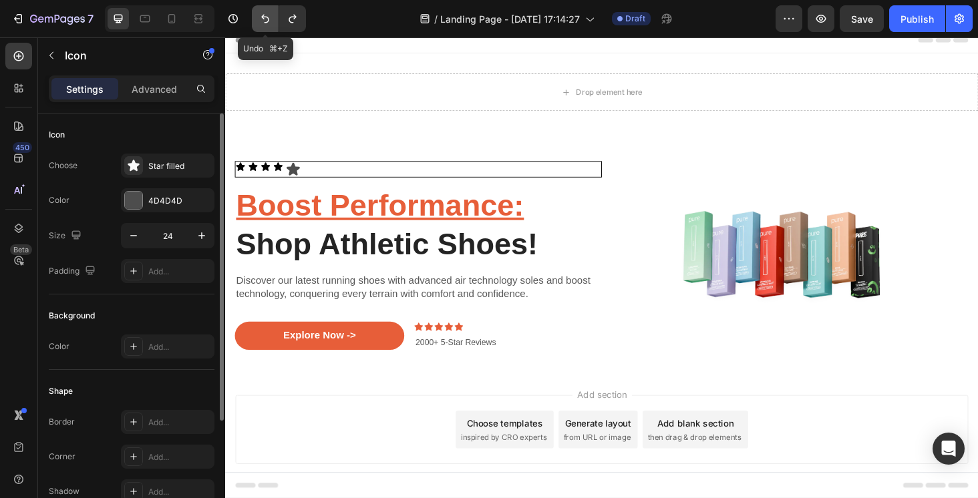
click at [261, 19] on icon "Undo/Redo" at bounding box center [264, 18] width 13 height 13
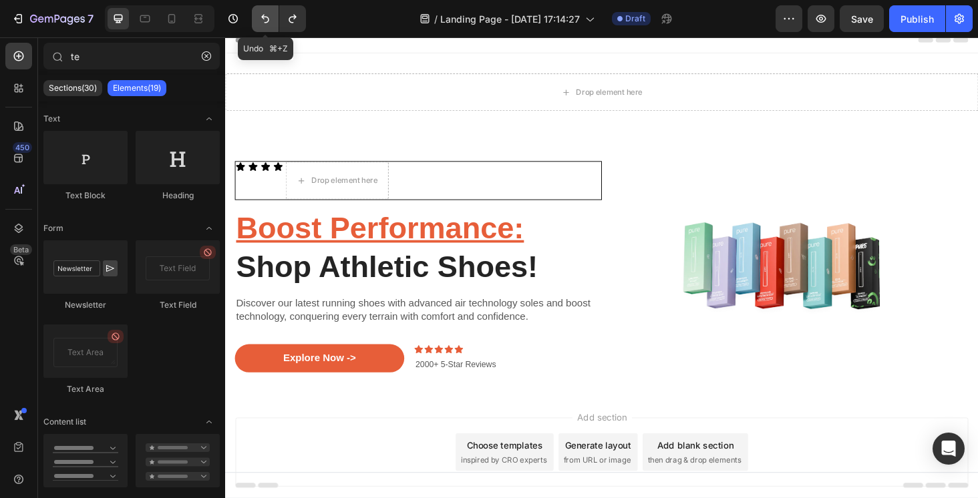
click at [261, 19] on icon "Undo/Redo" at bounding box center [264, 18] width 13 height 13
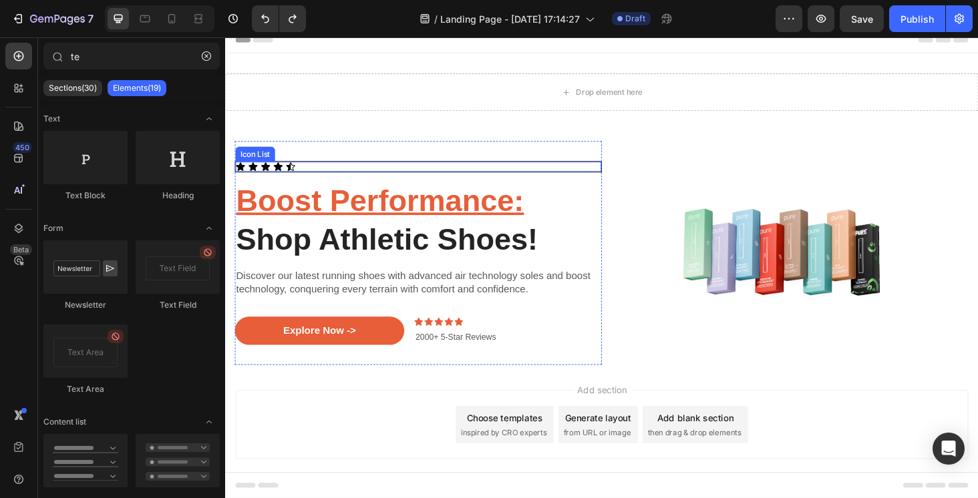
click at [300, 175] on div "Icon Icon Icon Icon Icon" at bounding box center [430, 175] width 389 height 11
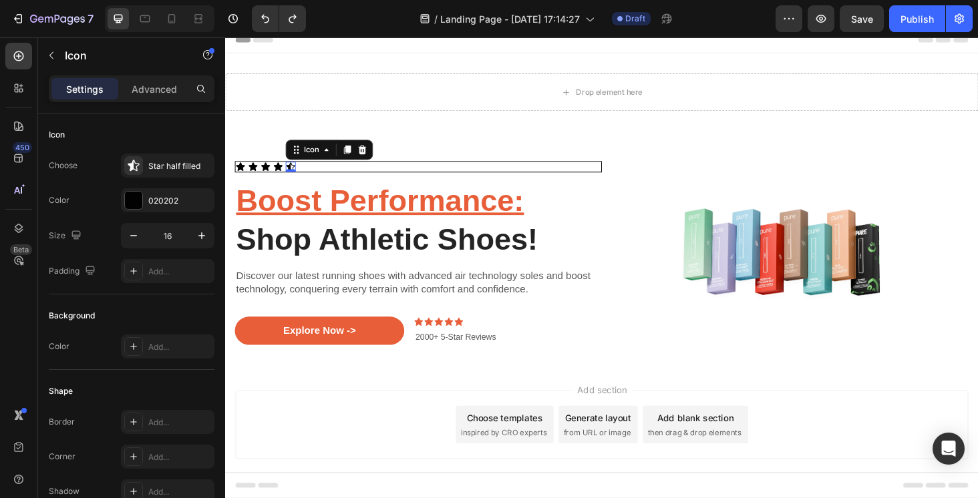
click at [294, 171] on icon at bounding box center [294, 174] width 9 height 9
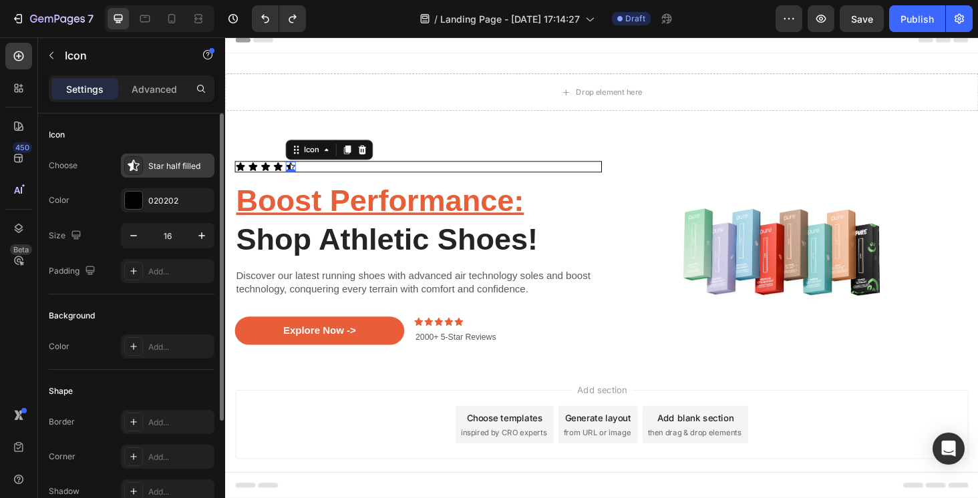
click at [180, 168] on div "Star half filled" at bounding box center [179, 166] width 63 height 12
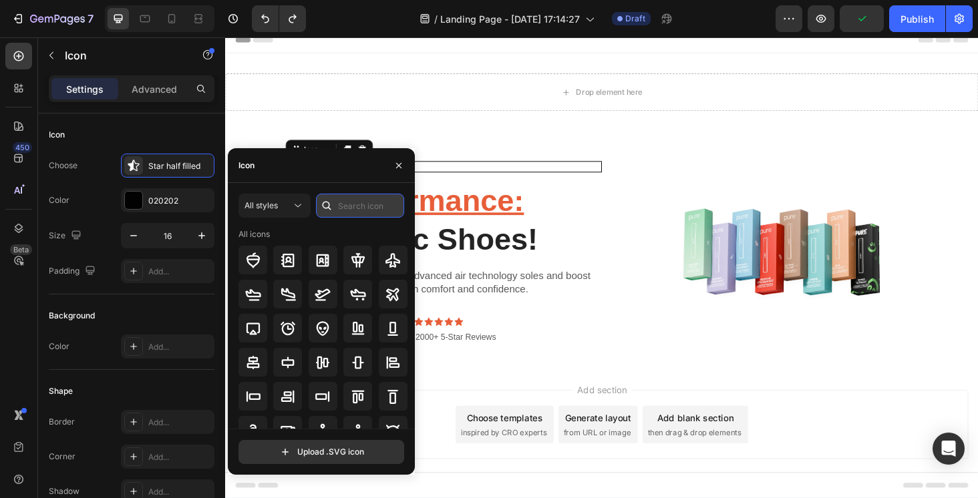
click at [354, 206] on input "text" at bounding box center [360, 206] width 88 height 24
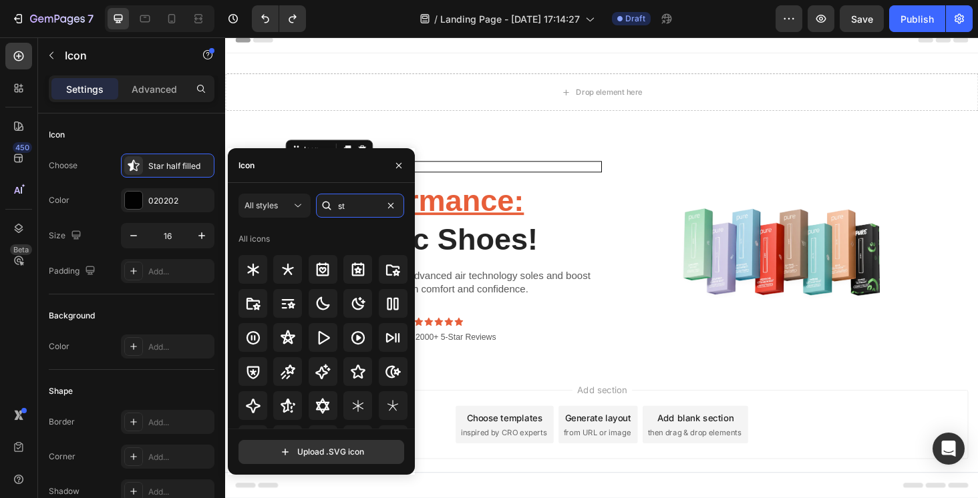
type input "s"
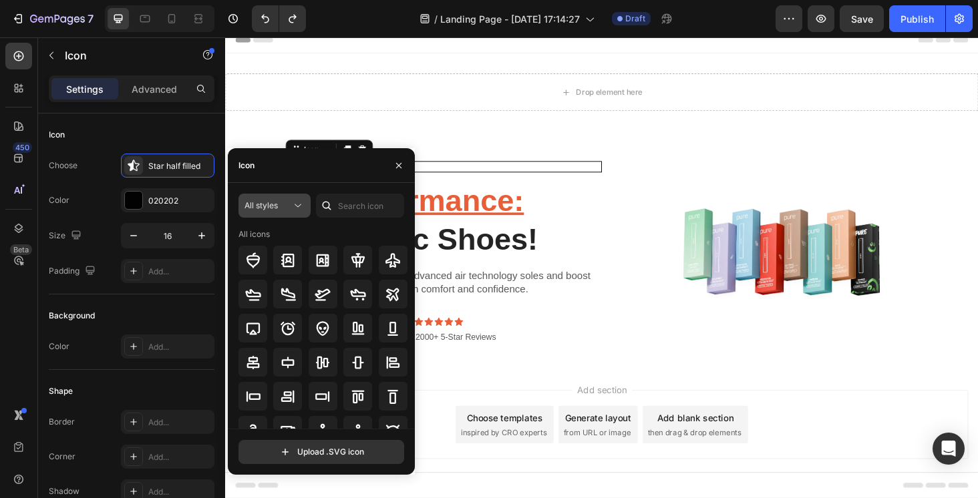
click at [287, 207] on div "All styles" at bounding box center [267, 206] width 47 height 12
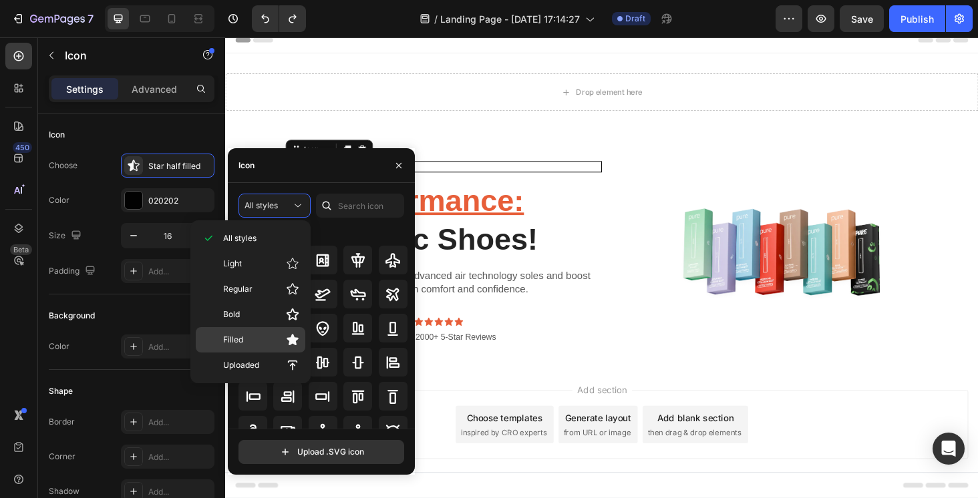
click at [262, 342] on p "Filled" at bounding box center [261, 339] width 76 height 13
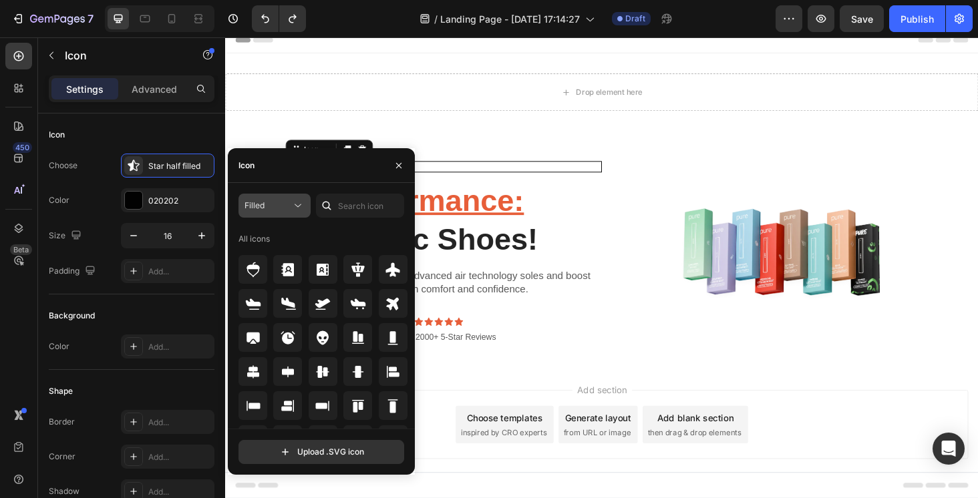
click at [282, 211] on div "Filled" at bounding box center [267, 206] width 47 height 12
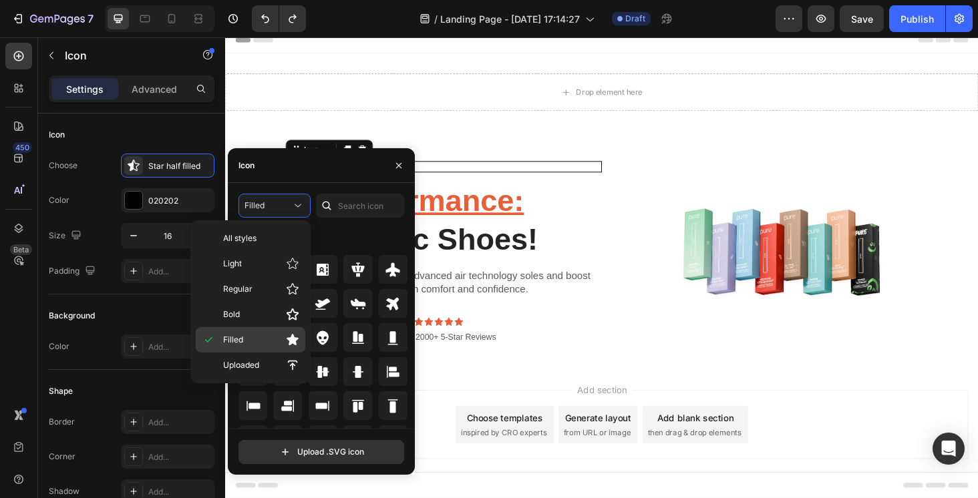
click at [289, 343] on icon at bounding box center [292, 339] width 12 height 11
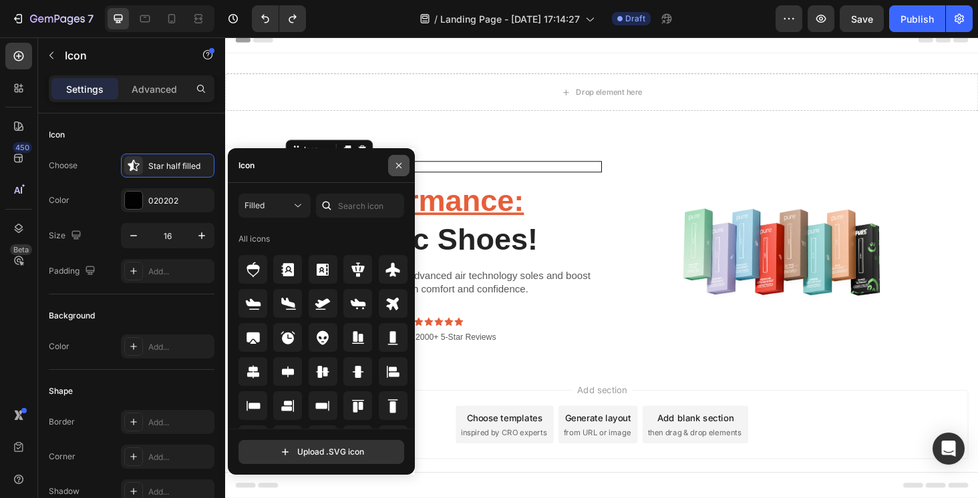
click at [404, 164] on button "button" at bounding box center [398, 165] width 21 height 21
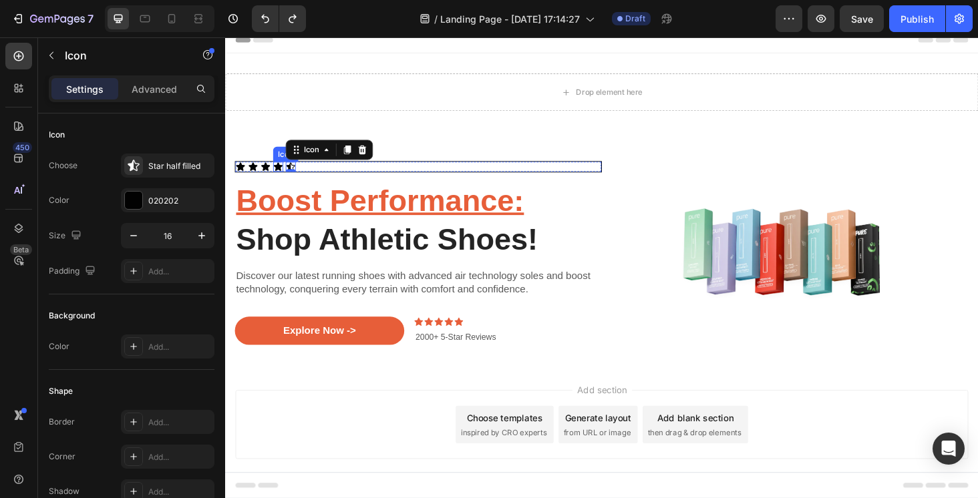
click at [282, 172] on icon at bounding box center [280, 174] width 9 height 9
click at [340, 154] on icon at bounding box center [341, 156] width 7 height 9
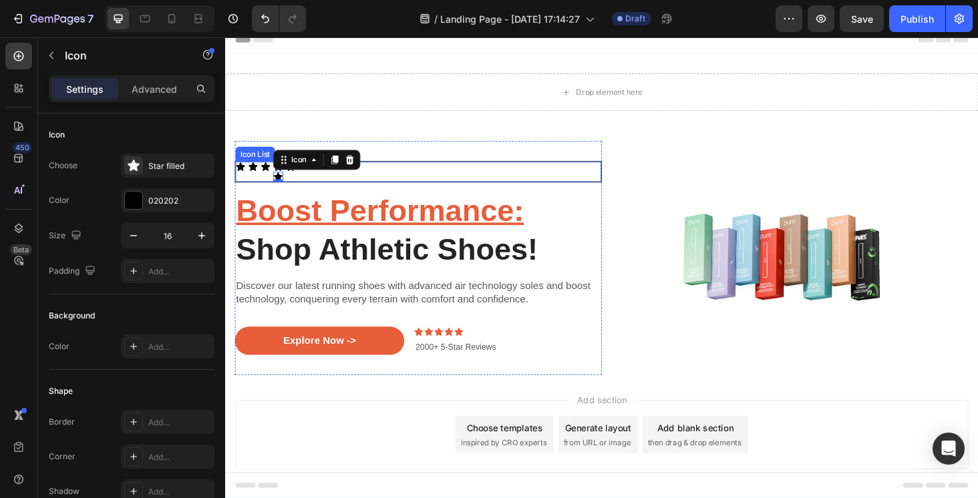
click at [294, 182] on div "Icon Icon Icon Icon Icon 0 Icon" at bounding box center [430, 180] width 389 height 21
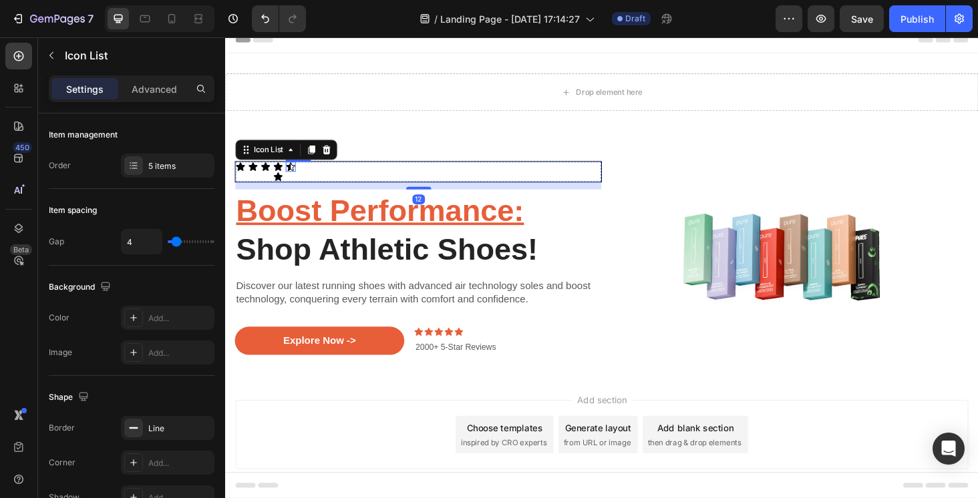
click at [294, 173] on icon at bounding box center [294, 174] width 9 height 9
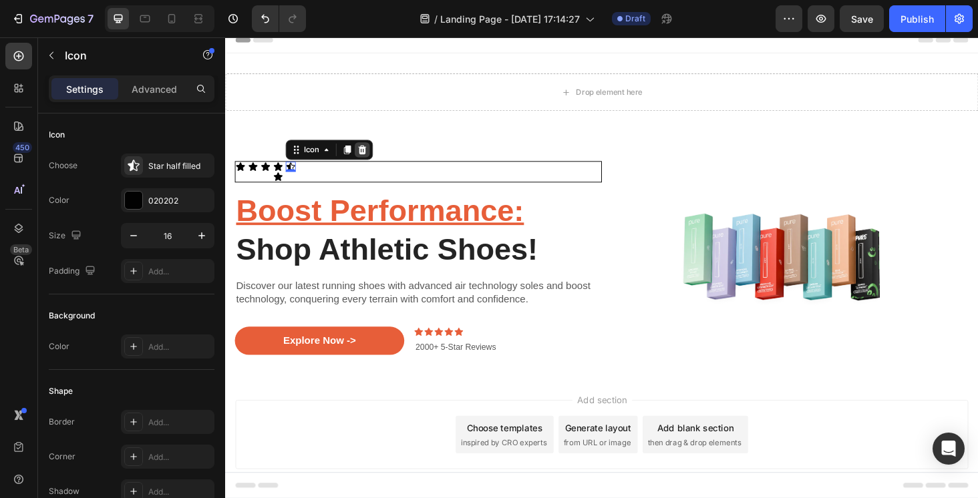
click at [367, 156] on icon at bounding box center [370, 157] width 11 height 11
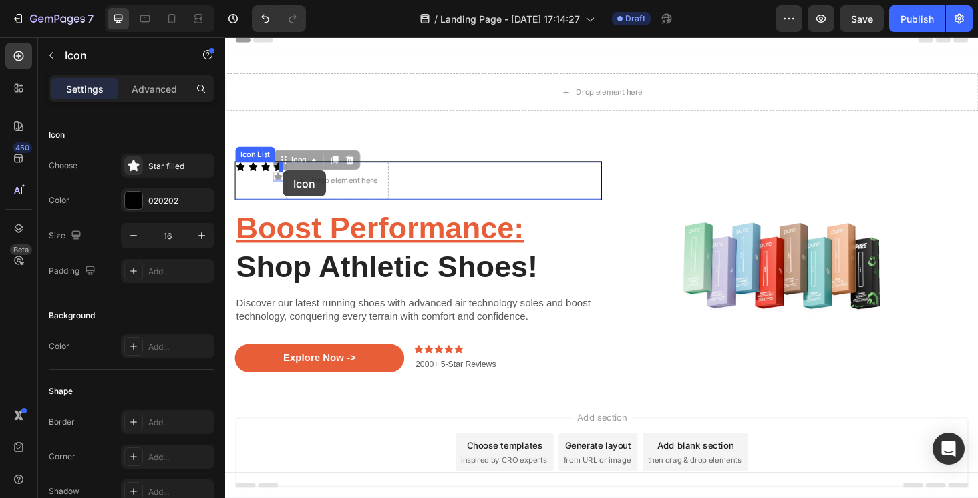
drag, startPoint x: 280, startPoint y: 184, endPoint x: 286, endPoint y: 179, distance: 8.0
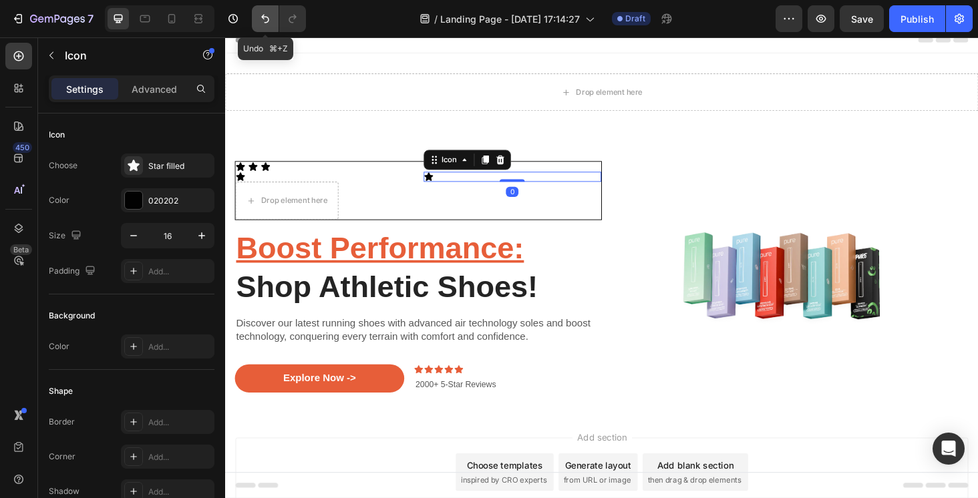
click at [264, 18] on icon "Undo/Redo" at bounding box center [264, 18] width 13 height 13
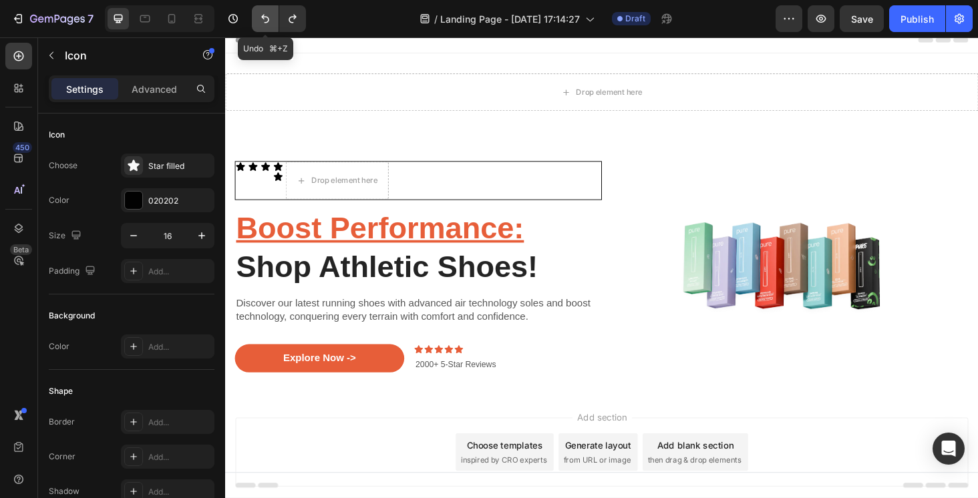
click at [264, 18] on icon "Undo/Redo" at bounding box center [264, 18] width 13 height 13
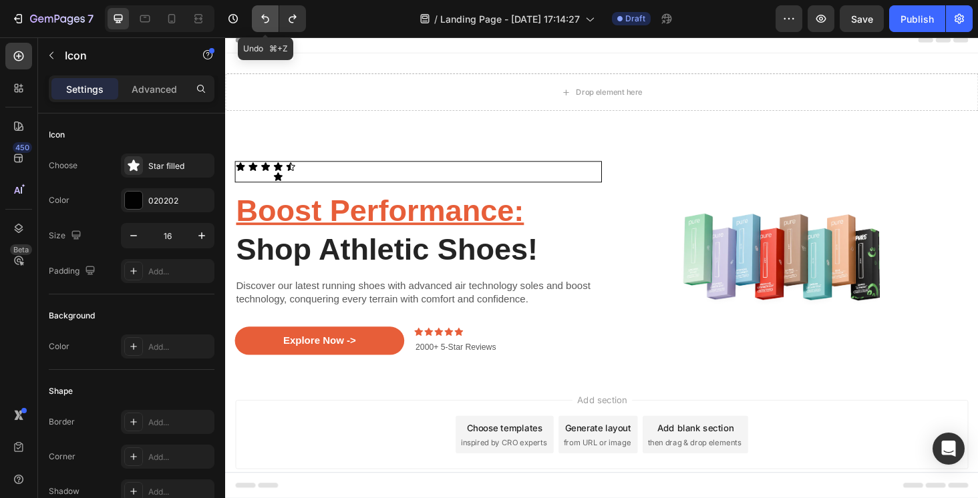
click at [264, 18] on icon "Undo/Redo" at bounding box center [264, 18] width 13 height 13
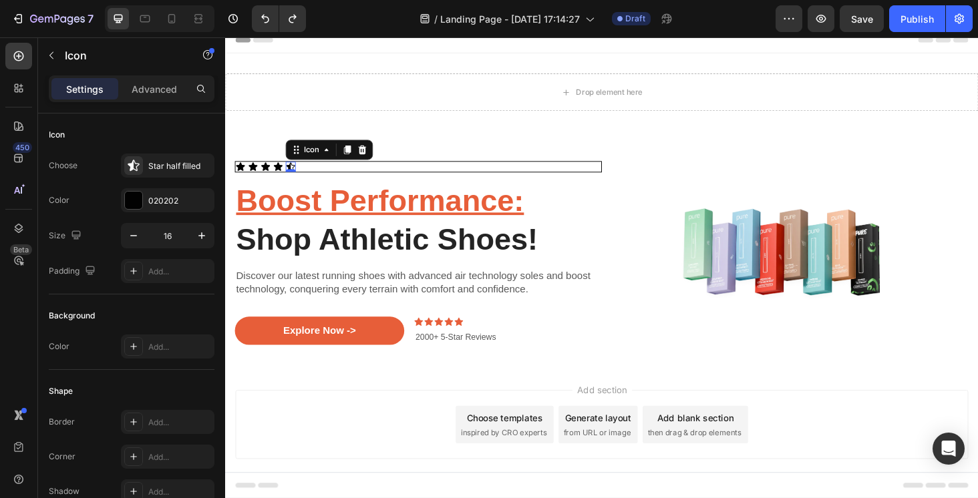
click at [294, 175] on div "Icon 0" at bounding box center [294, 175] width 11 height 11
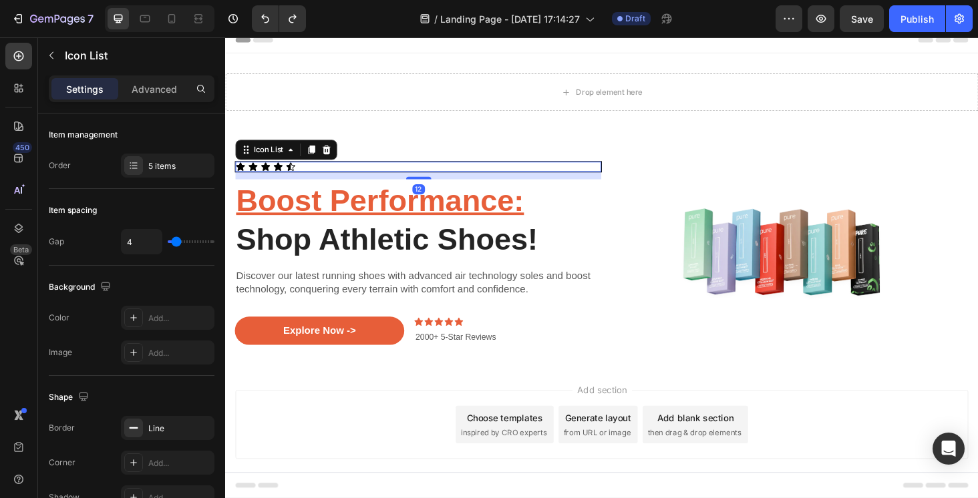
click at [326, 173] on div "Icon Icon Icon Icon Icon" at bounding box center [430, 175] width 389 height 11
click at [326, 170] on div "Icon Icon Icon Icon Icon" at bounding box center [430, 175] width 389 height 11
click at [359, 170] on div "Icon Icon Icon Icon Icon" at bounding box center [430, 175] width 389 height 11
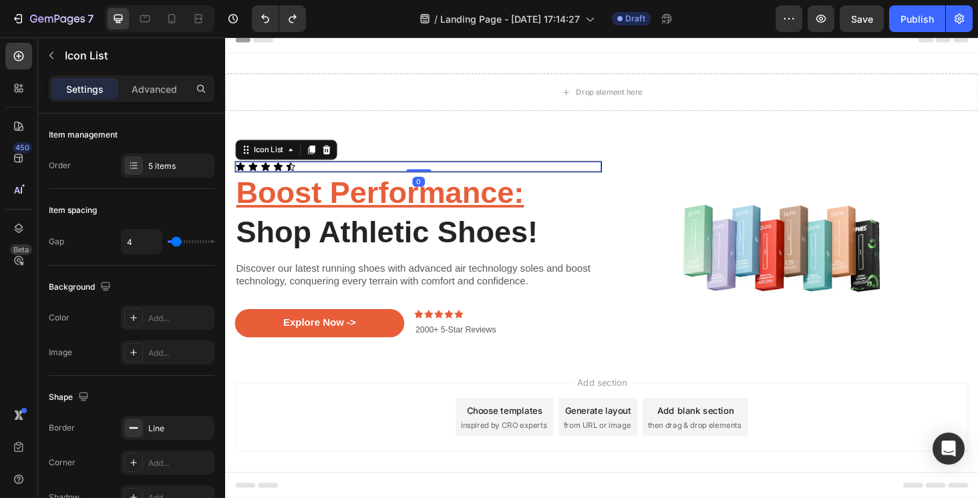
drag, startPoint x: 431, startPoint y: 186, endPoint x: 435, endPoint y: 156, distance: 30.4
click at [435, 156] on div "Icon Icon Icon Icon Icon Icon List 0 Boost Performance: Shop Athletic Shoes! He…" at bounding box center [430, 263] width 391 height 230
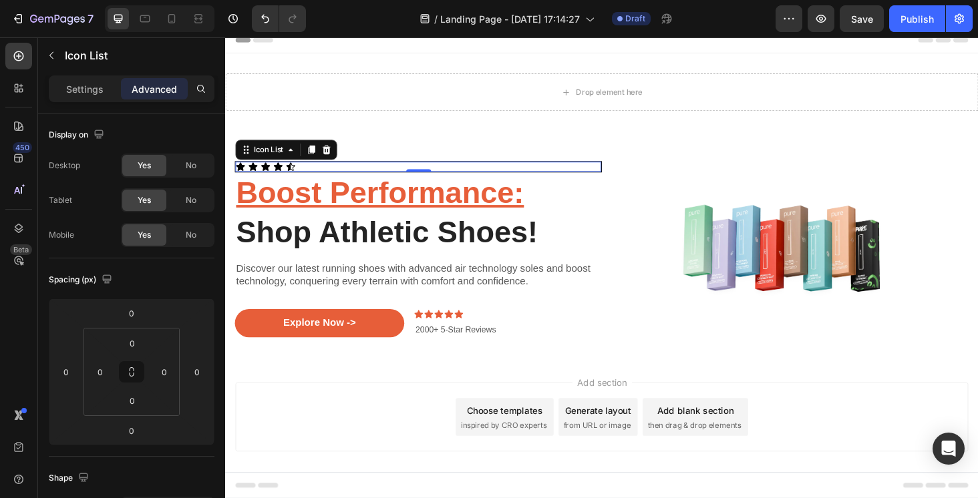
click at [622, 169] on div "Icon Icon Icon Icon Icon Icon List 0" at bounding box center [430, 175] width 391 height 12
click at [620, 174] on div "Icon Icon Icon Icon Icon" at bounding box center [430, 175] width 389 height 11
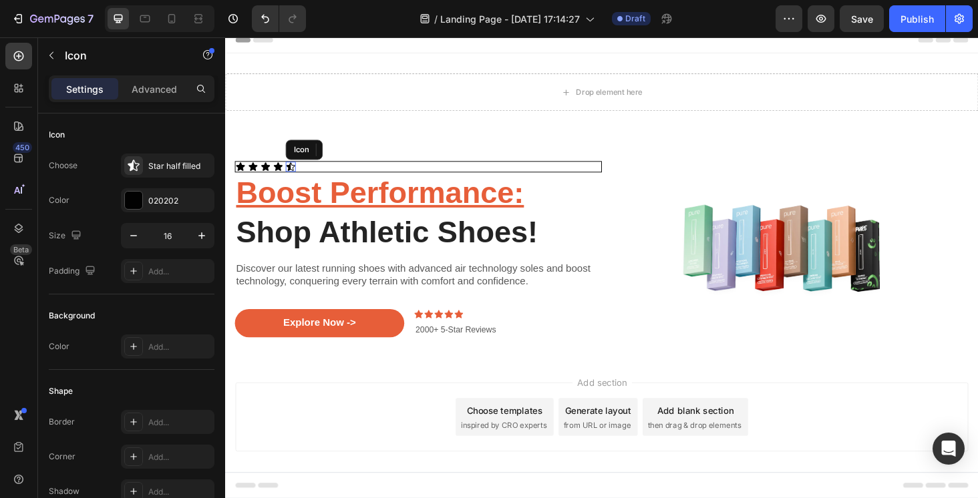
click at [294, 174] on icon at bounding box center [294, 174] width 9 height 9
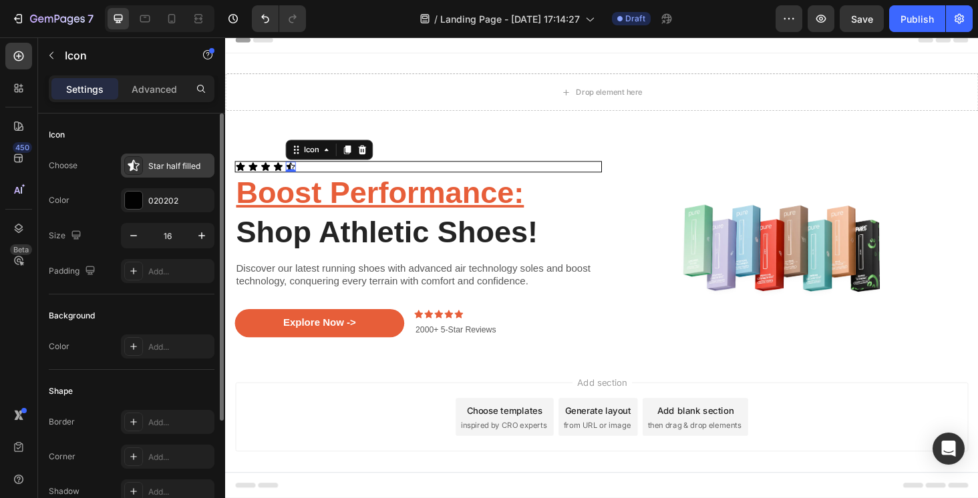
click at [143, 159] on div "Star half filled" at bounding box center [167, 166] width 93 height 24
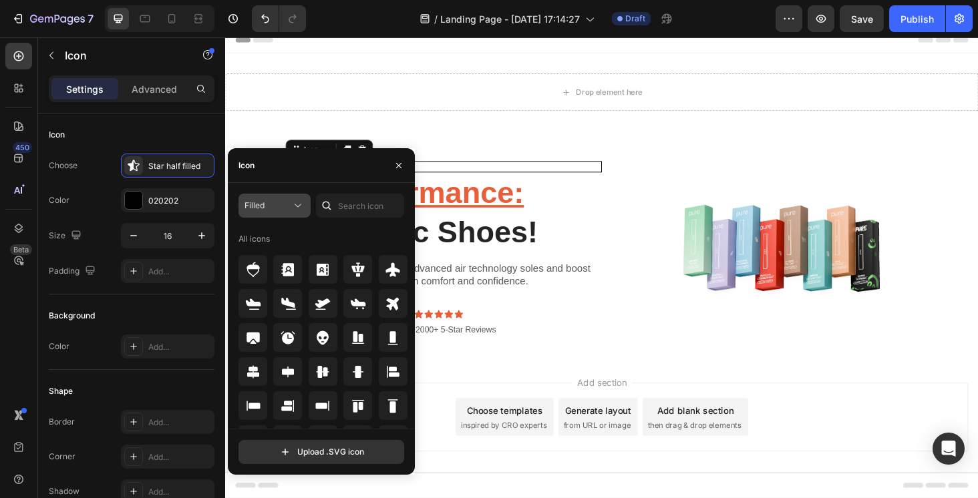
click at [294, 207] on icon at bounding box center [297, 205] width 13 height 13
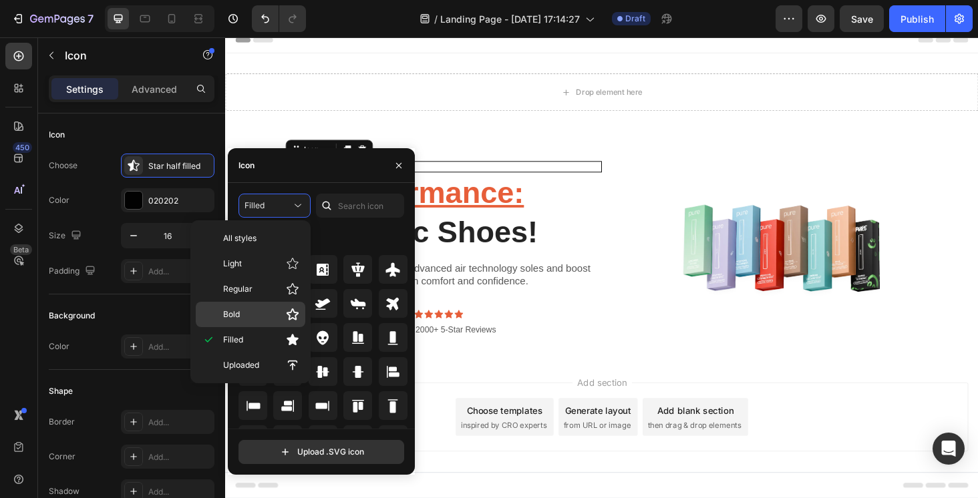
click at [282, 310] on p "Bold" at bounding box center [261, 314] width 76 height 13
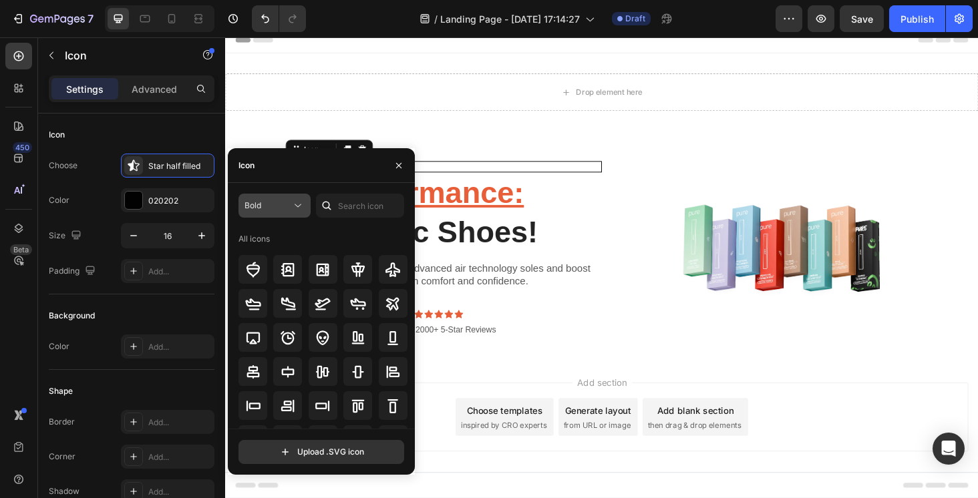
click at [289, 210] on div "Bold" at bounding box center [267, 206] width 47 height 12
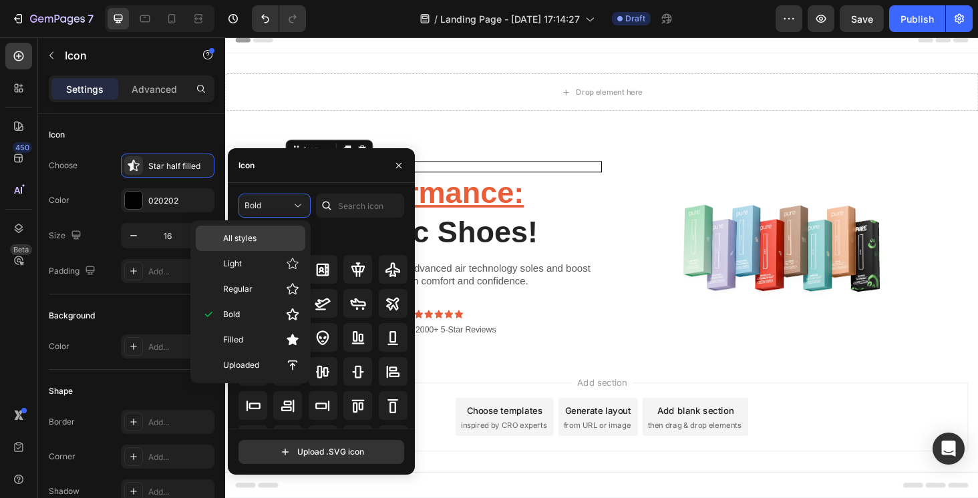
click at [266, 232] on div "All styles" at bounding box center [251, 238] width 110 height 25
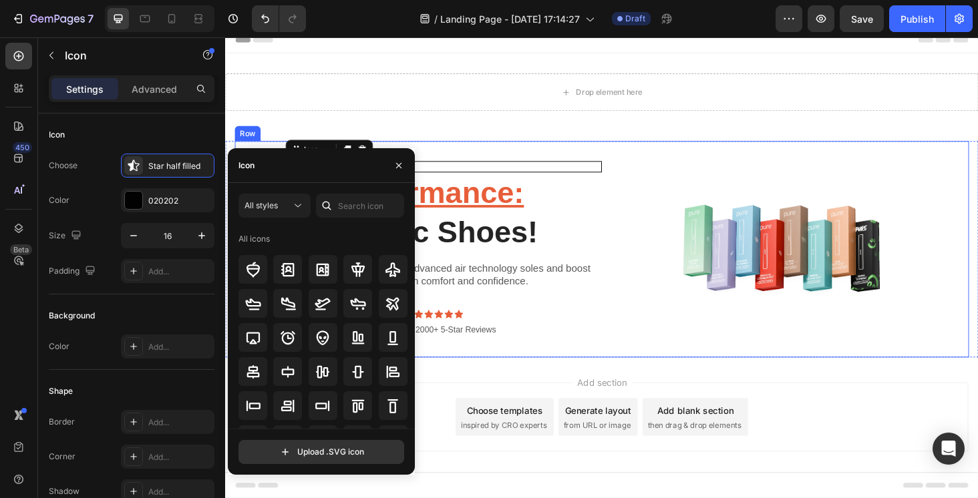
click at [640, 160] on div "Image" at bounding box center [821, 263] width 391 height 230
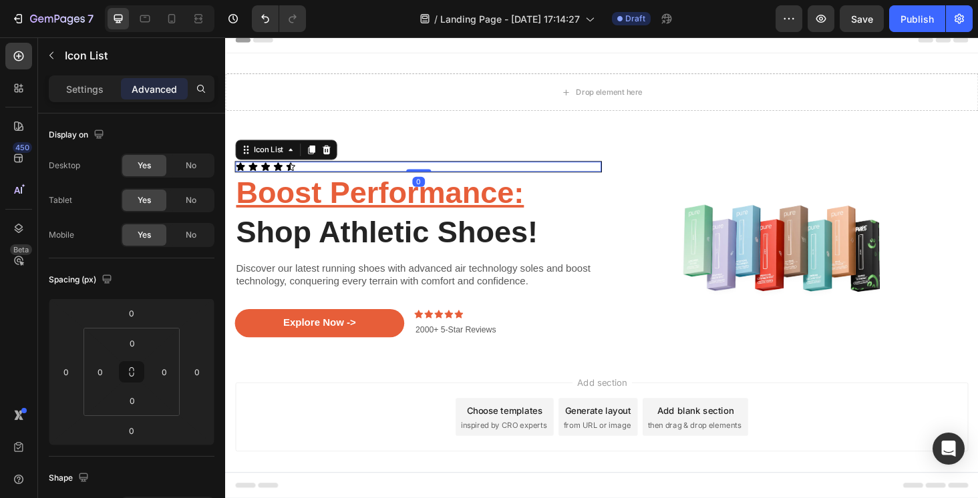
click at [590, 176] on div "Icon Icon Icon Icon Icon" at bounding box center [430, 175] width 389 height 11
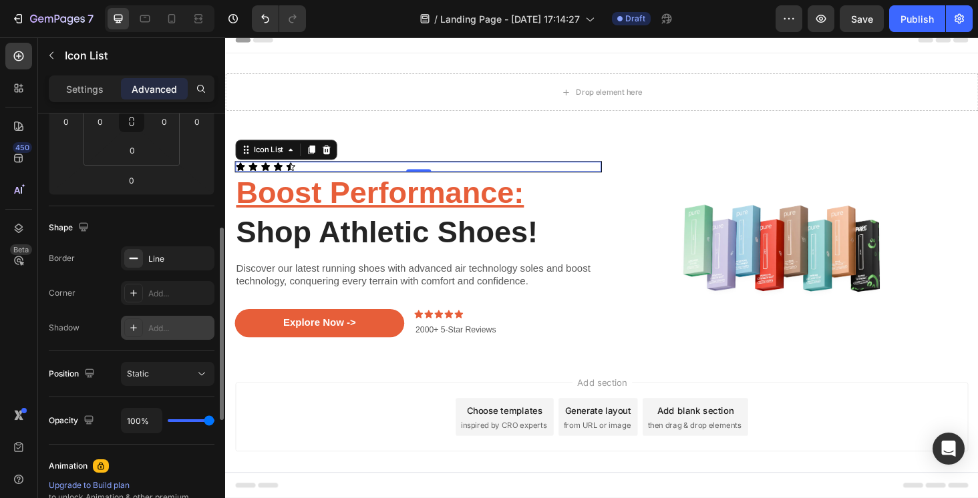
scroll to position [250, 0]
click at [140, 257] on div at bounding box center [133, 258] width 19 height 19
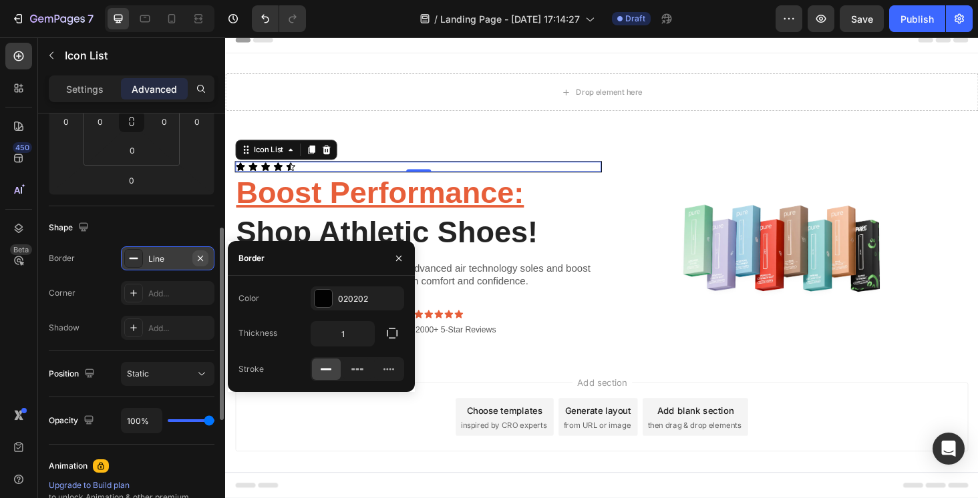
click at [204, 256] on icon "button" at bounding box center [200, 258] width 11 height 11
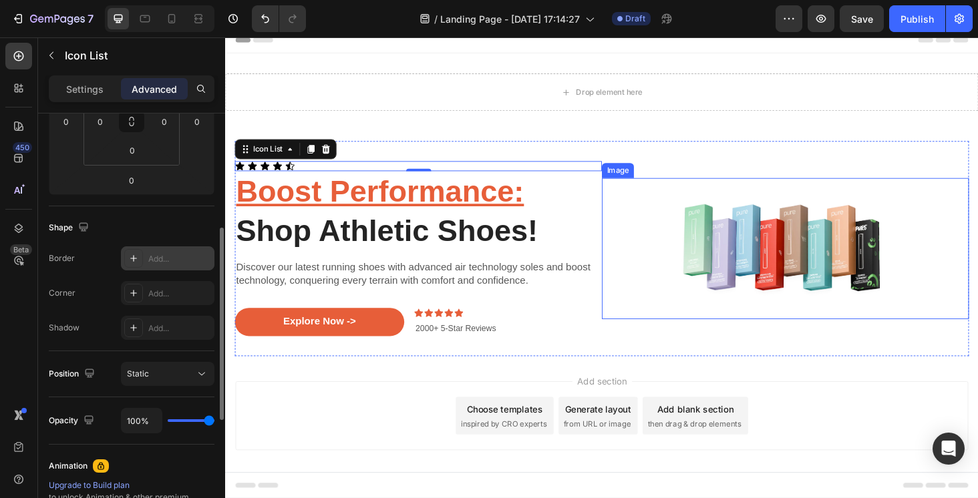
click at [658, 224] on img at bounding box center [821, 262] width 391 height 150
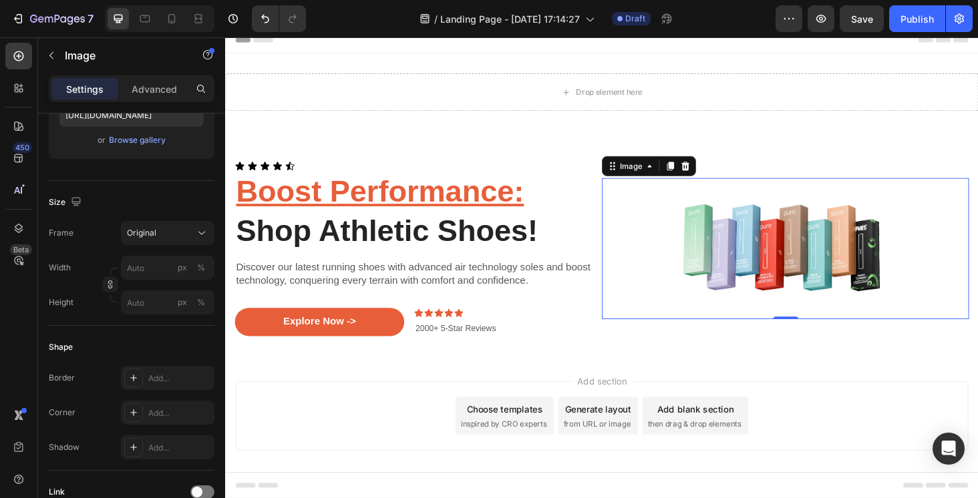
scroll to position [0, 0]
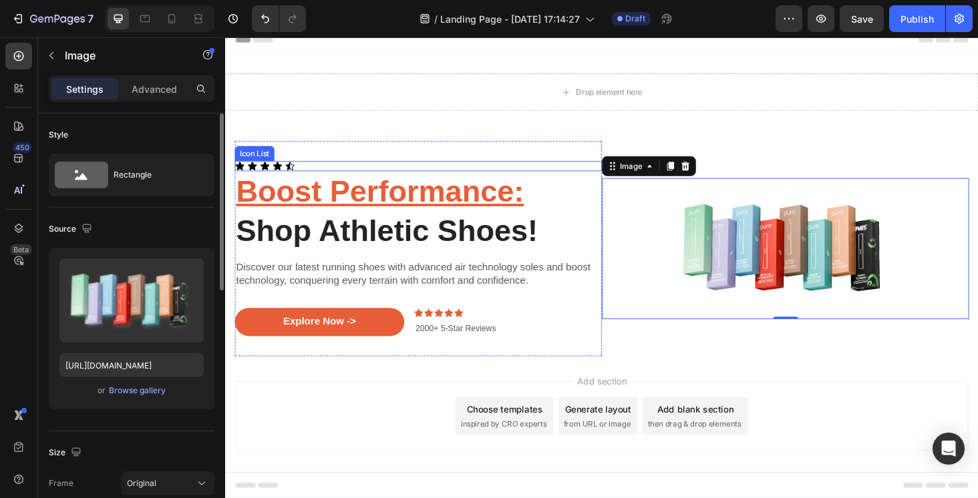
click at [300, 174] on div "Icon Icon Icon Icon Icon" at bounding box center [430, 174] width 391 height 11
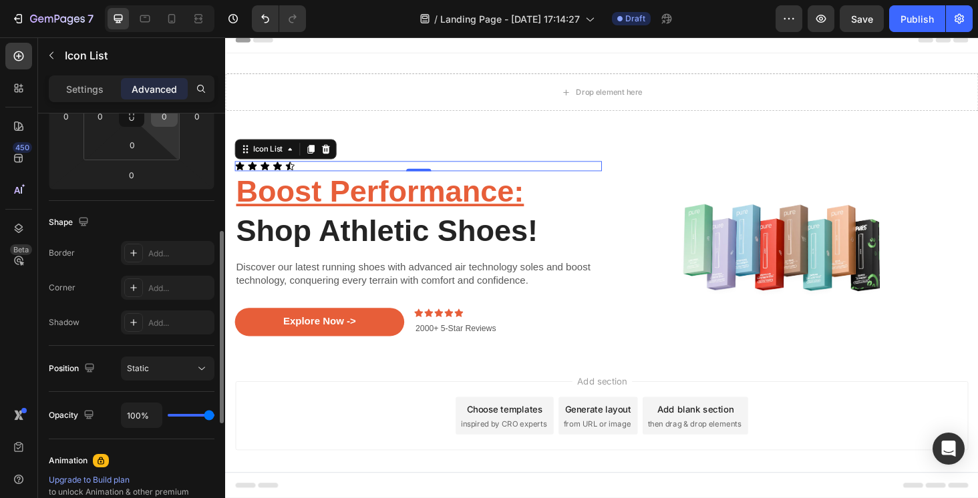
scroll to position [256, 0]
click at [152, 375] on button "Static" at bounding box center [167, 368] width 93 height 24
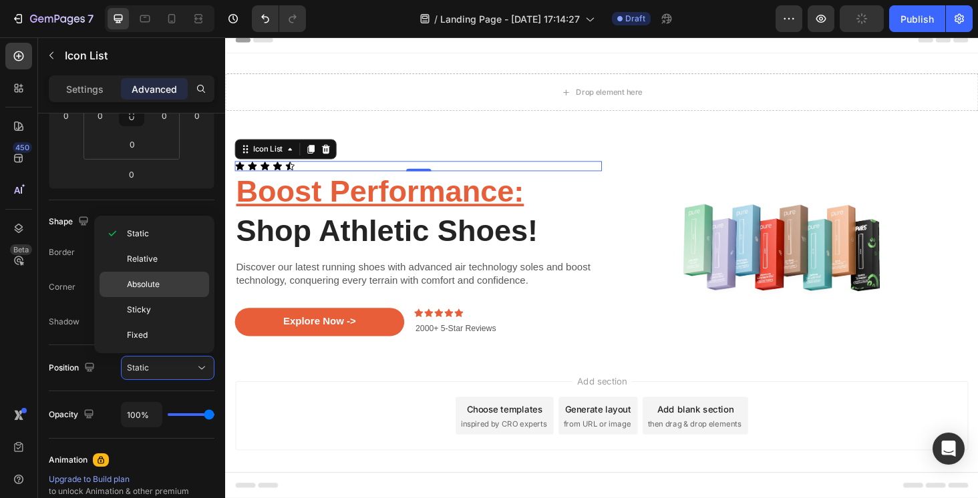
click at [144, 297] on div "Absolute" at bounding box center [154, 309] width 110 height 25
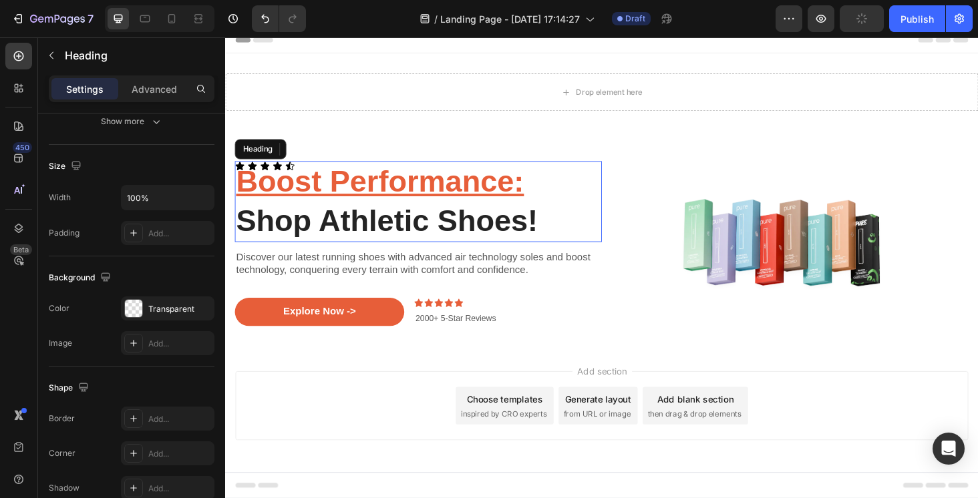
click at [296, 175] on u "Boost Performance:" at bounding box center [389, 190] width 306 height 35
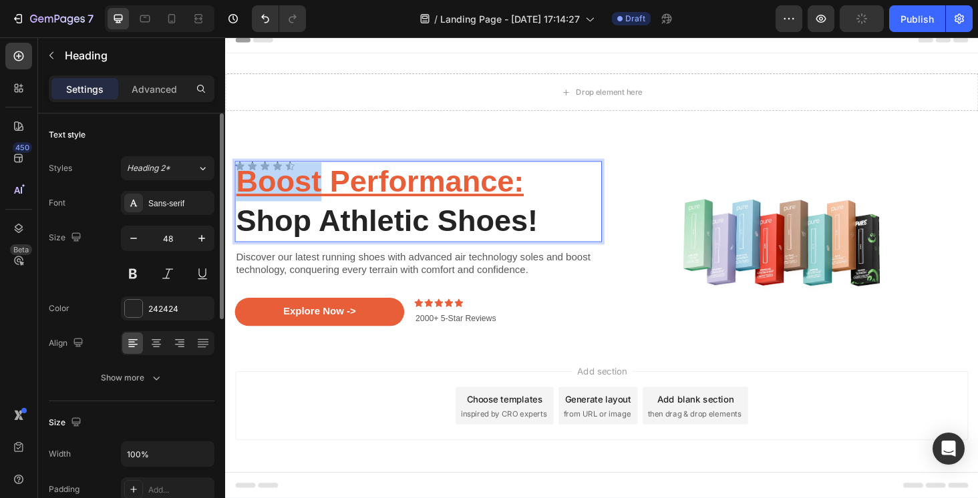
click at [294, 175] on u "Boost Performance:" at bounding box center [389, 190] width 306 height 35
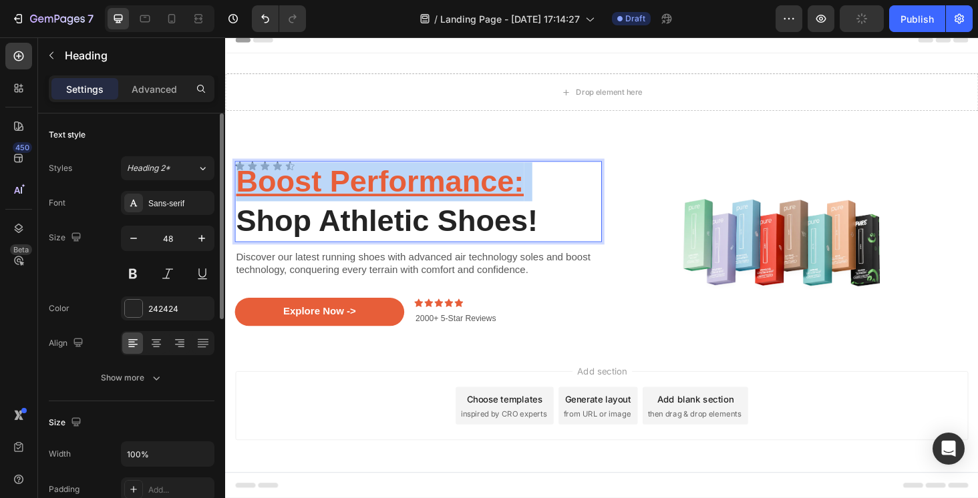
click at [294, 175] on u "Boost Performance:" at bounding box center [389, 190] width 306 height 35
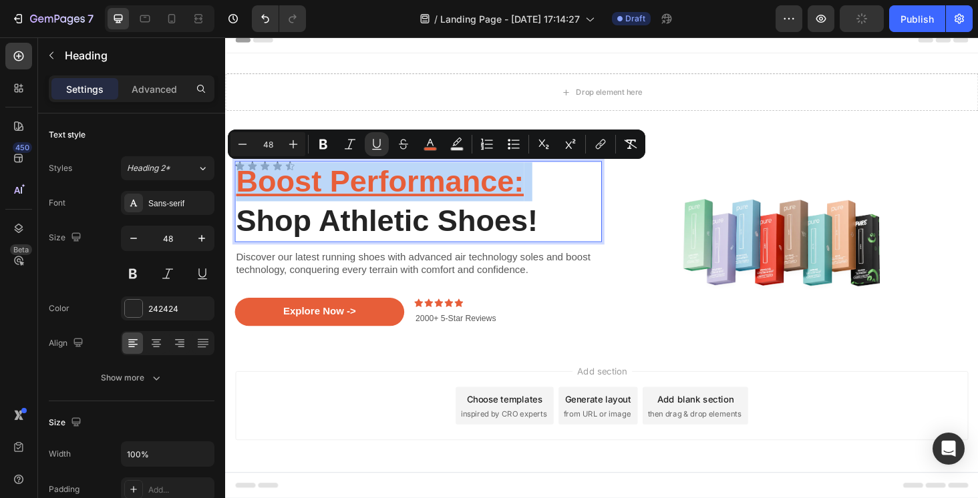
click at [294, 175] on u "Boost Performance:" at bounding box center [389, 190] width 306 height 35
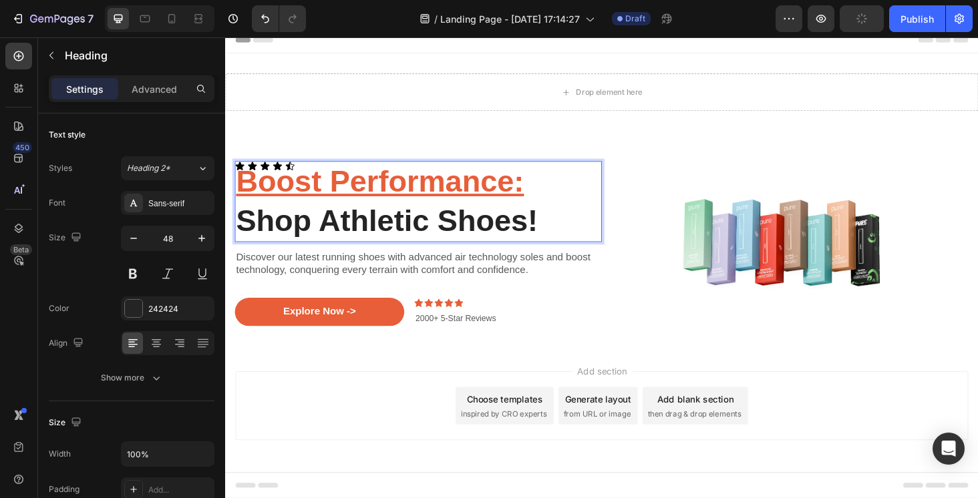
click at [294, 173] on u "Boost Performance:" at bounding box center [389, 190] width 306 height 35
click at [289, 168] on div "Icon Icon Icon Icon Icon Icon List Boost Performance: Shop Athletic Shoes! Head…" at bounding box center [430, 257] width 391 height 218
click at [290, 170] on h2 "⁠⁠⁠⁠⁠⁠⁠ Boost Performance: Shop Athletic Shoes!" at bounding box center [430, 212] width 391 height 86
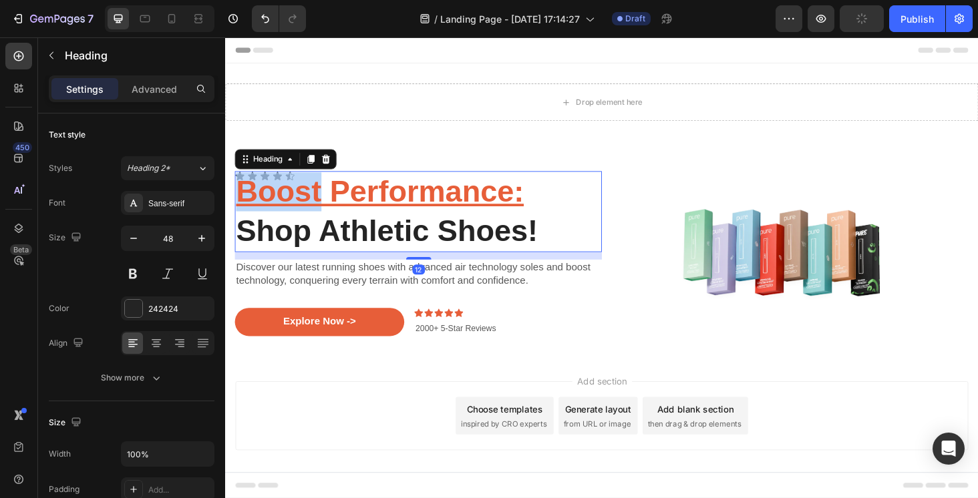
click at [290, 170] on div "Icon Icon Icon Icon Icon Icon List Boost Performance: Shop Athletic Shoes! Head…" at bounding box center [430, 267] width 391 height 218
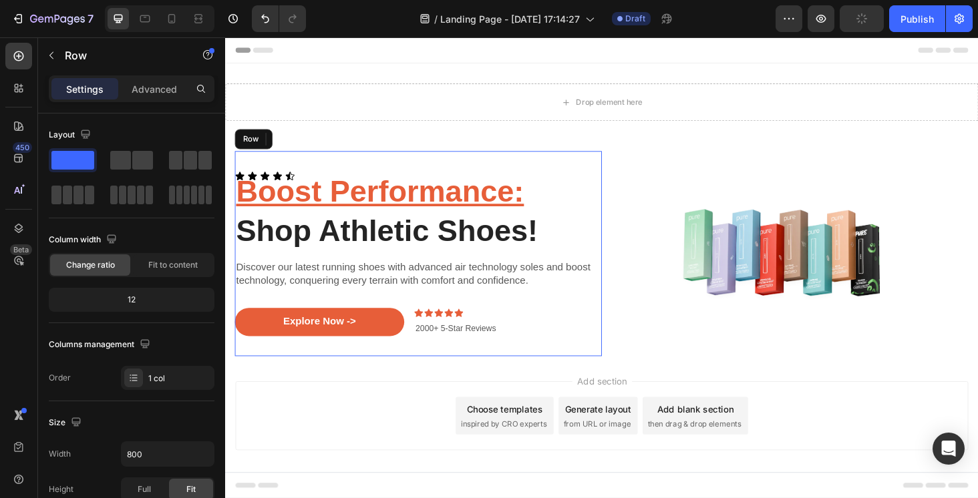
click at [290, 170] on div "Icon Icon Icon Icon Icon Icon List ⁠⁠⁠⁠⁠⁠⁠ Boost Performance: Shop Athletic Sho…" at bounding box center [430, 267] width 391 height 218
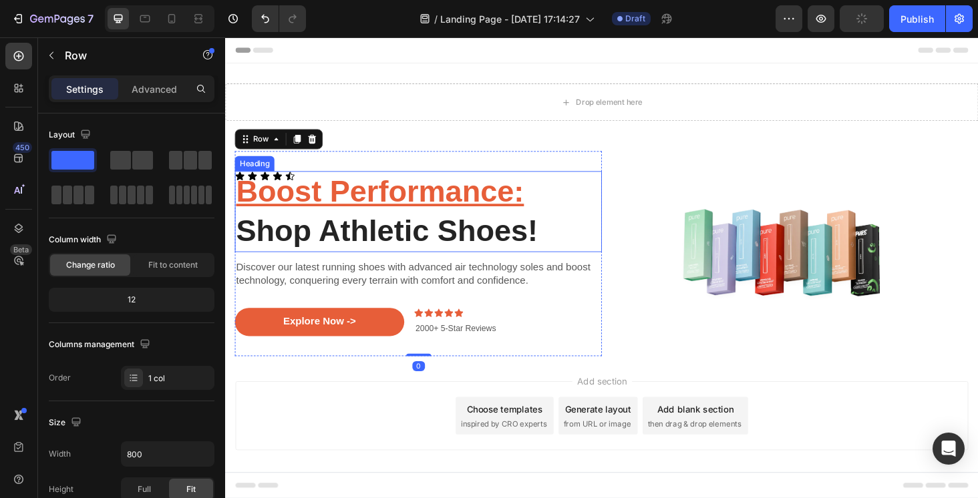
click at [290, 181] on p "⁠⁠⁠⁠⁠⁠⁠ Boost Performance: Shop Athletic Shoes!" at bounding box center [430, 222] width 388 height 83
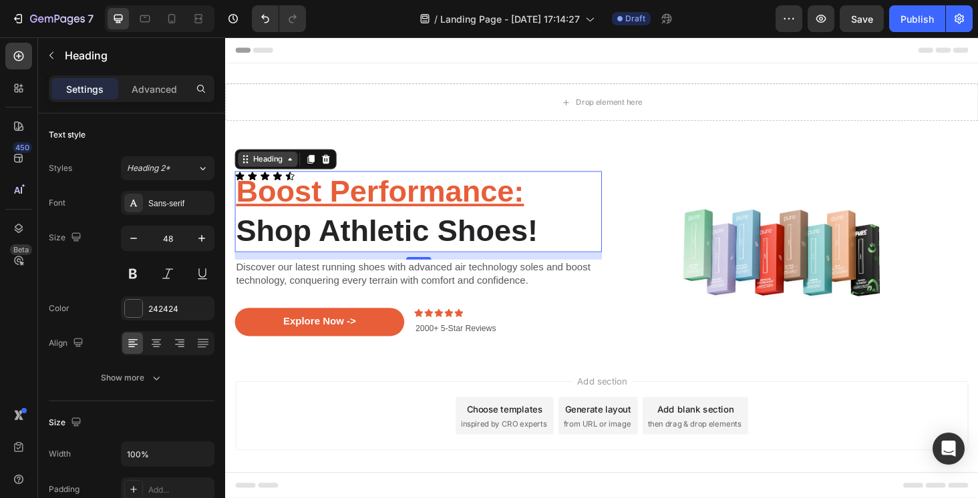
click at [248, 171] on icon at bounding box center [248, 171] width 2 height 2
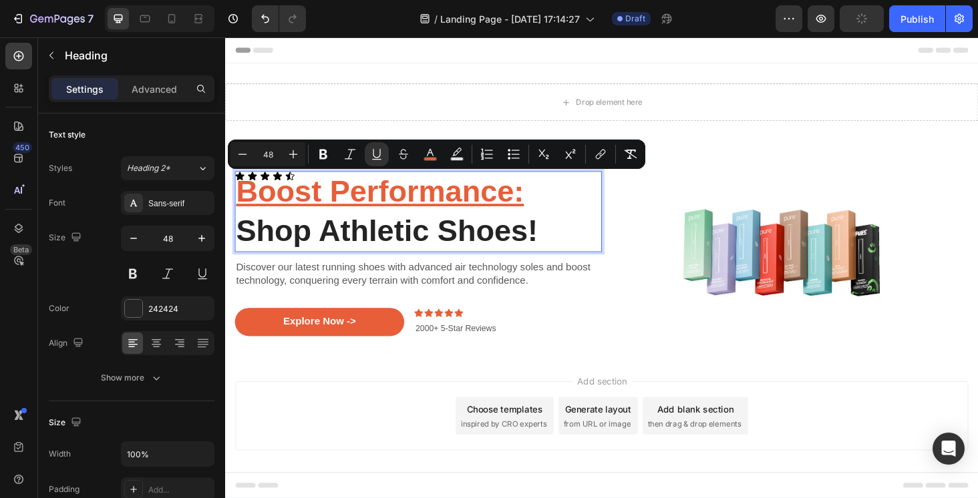
click at [286, 182] on p "Boost Performance: Shop Athletic Shoes!" at bounding box center [430, 222] width 388 height 83
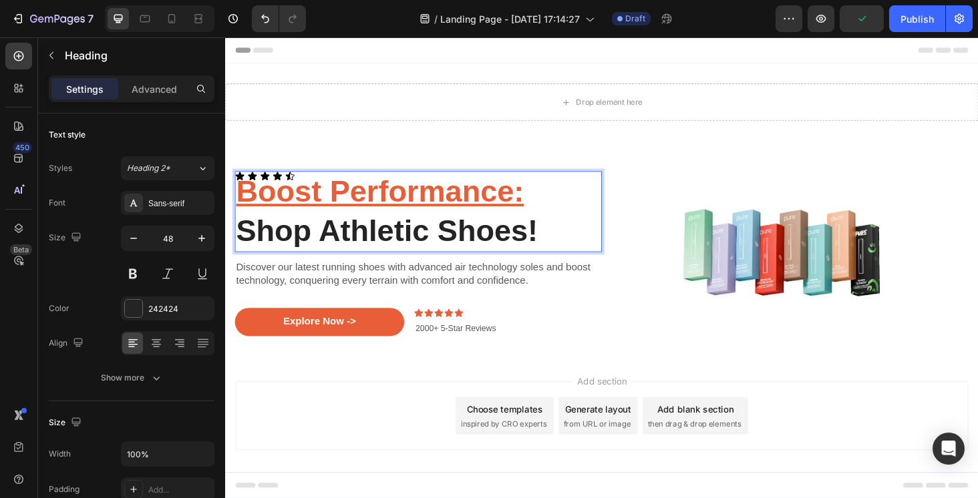
click at [292, 185] on u "Boost Performance:" at bounding box center [389, 201] width 306 height 35
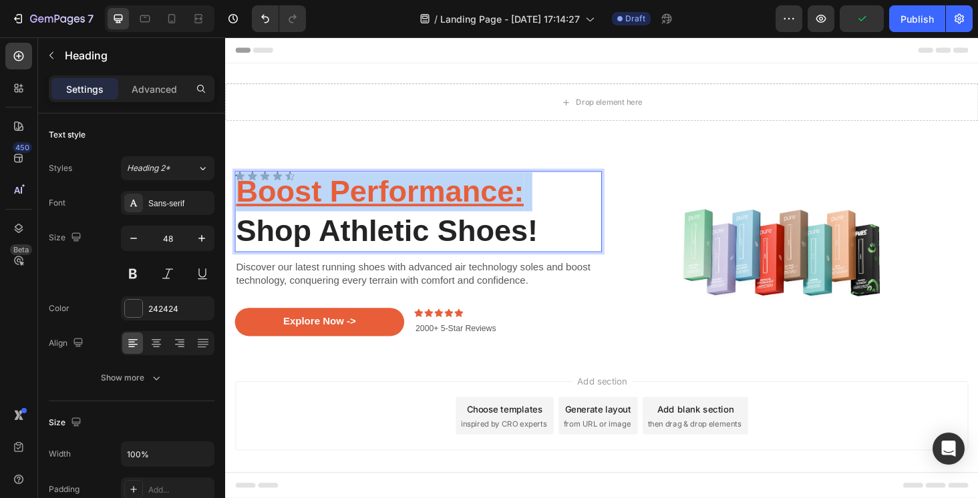
click at [292, 185] on u "Boost Performance:" at bounding box center [389, 201] width 306 height 35
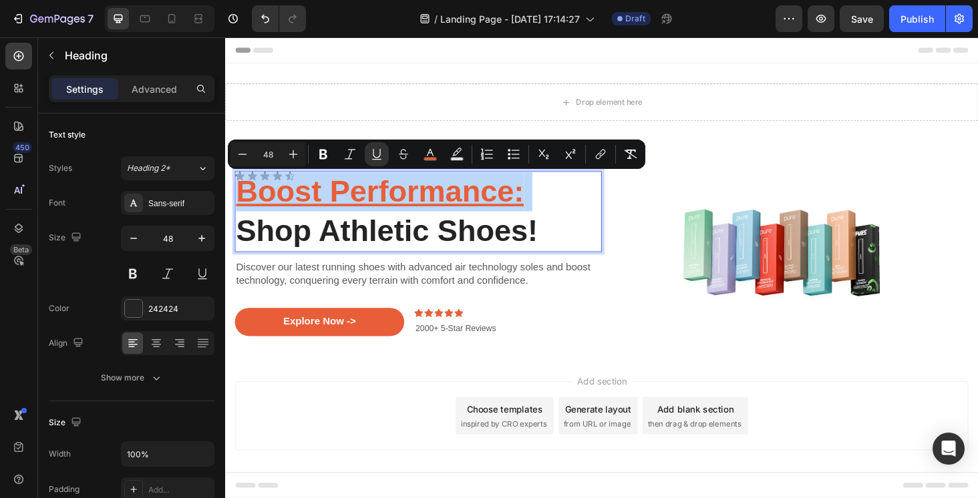
click at [292, 185] on u "Boost Performance:" at bounding box center [389, 201] width 306 height 35
click at [292, 182] on p "Boost Performance: Shop Athletic Shoes!" at bounding box center [430, 222] width 388 height 83
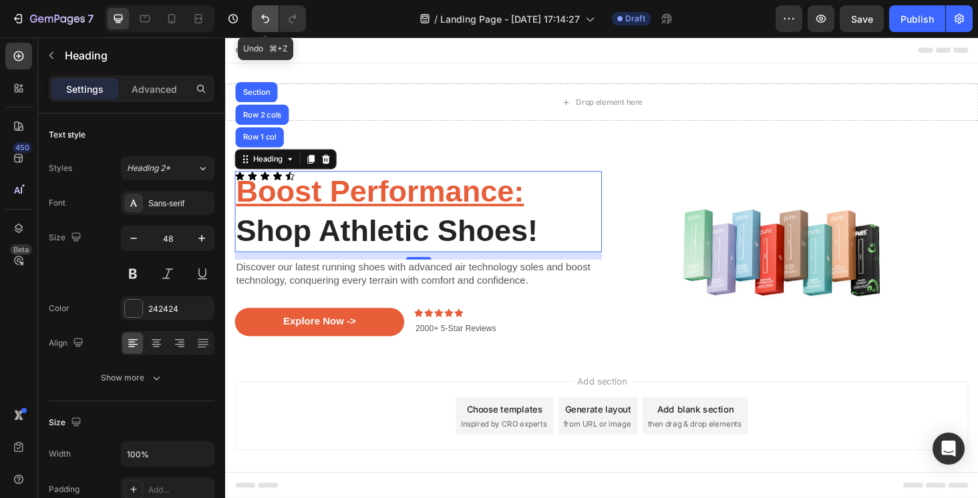
click at [264, 17] on icon "Undo/Redo" at bounding box center [265, 19] width 8 height 9
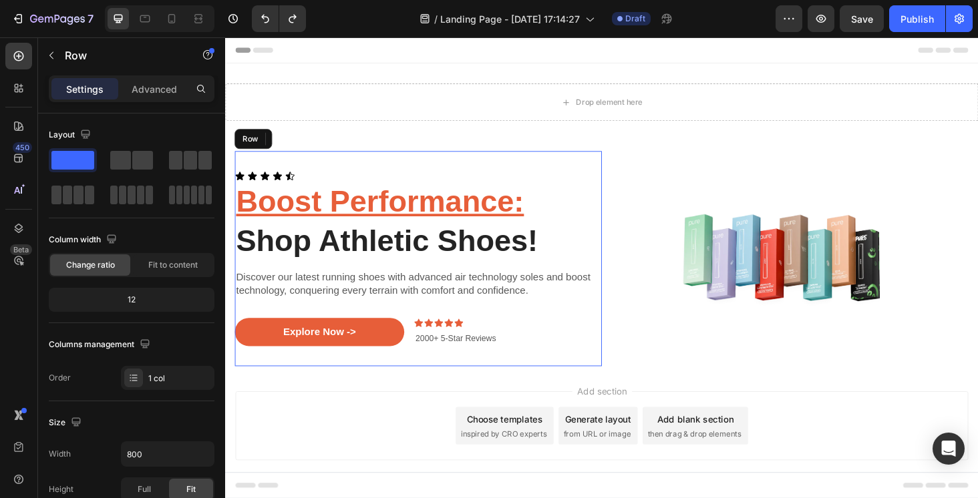
click at [382, 173] on div "Icon Icon Icon Icon Icon Icon List ⁠⁠⁠⁠⁠⁠⁠ Boost Performance: Shop Athletic Sho…" at bounding box center [430, 272] width 391 height 229
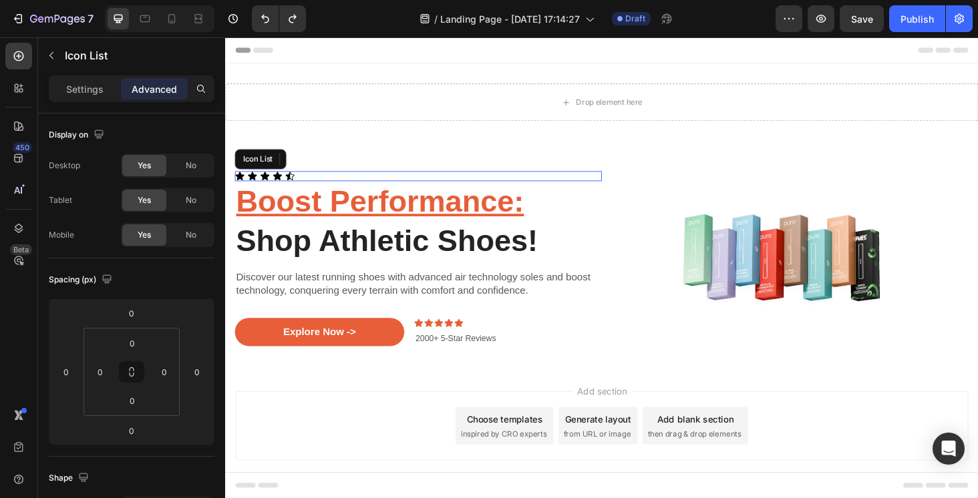
click at [305, 183] on div "Icon Icon Icon Icon Icon" at bounding box center [430, 185] width 391 height 11
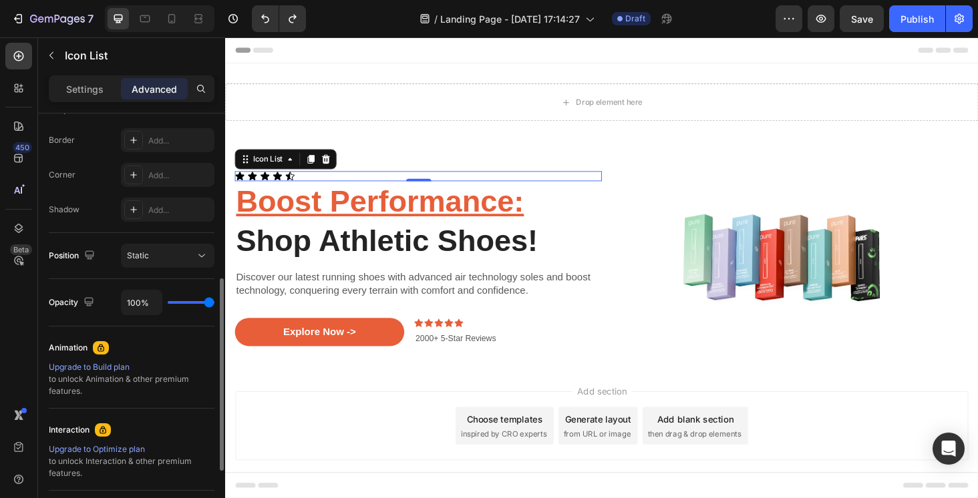
scroll to position [367, 0]
click at [166, 262] on div "Static" at bounding box center [161, 258] width 68 height 12
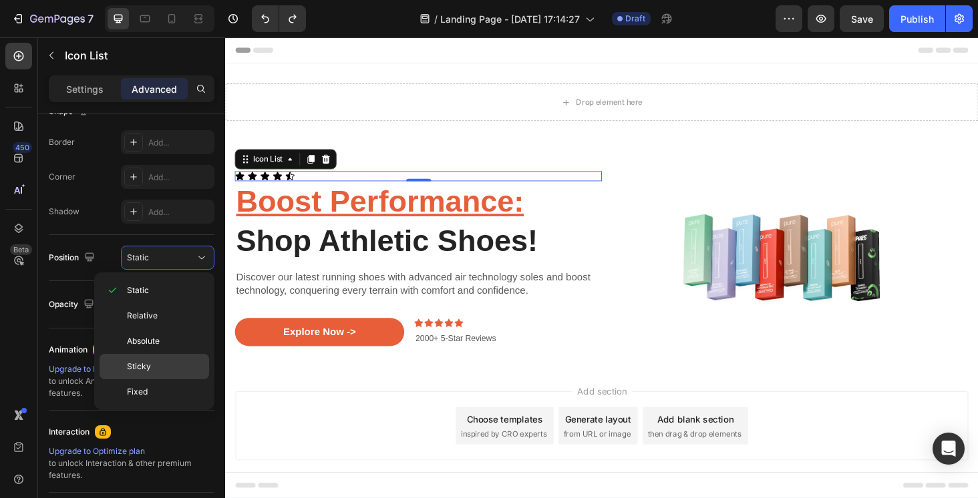
click at [160, 379] on div "Sticky" at bounding box center [154, 391] width 110 height 25
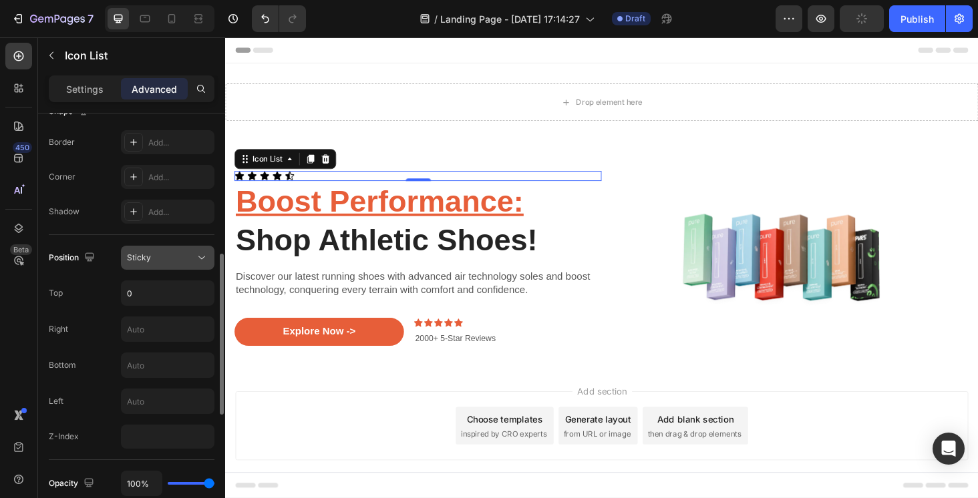
click at [176, 260] on div "Sticky" at bounding box center [161, 258] width 68 height 12
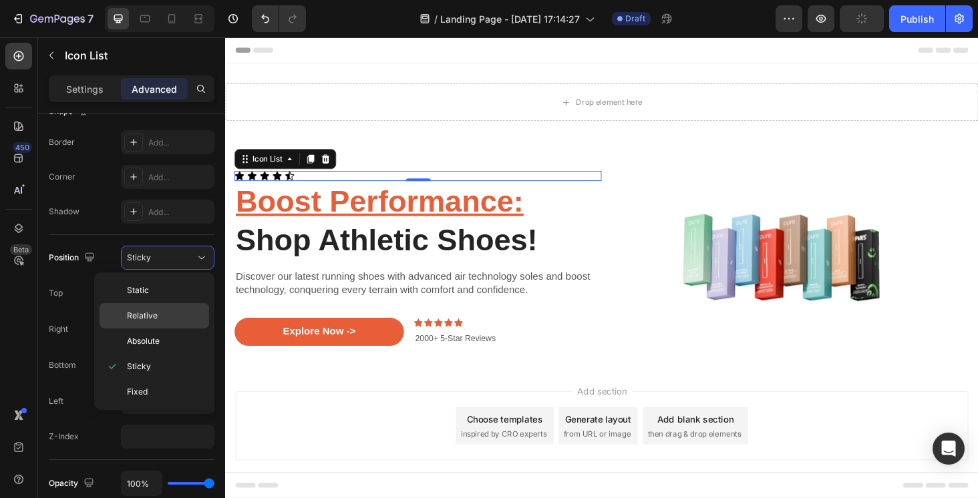
click at [160, 329] on div "Relative" at bounding box center [154, 341] width 110 height 25
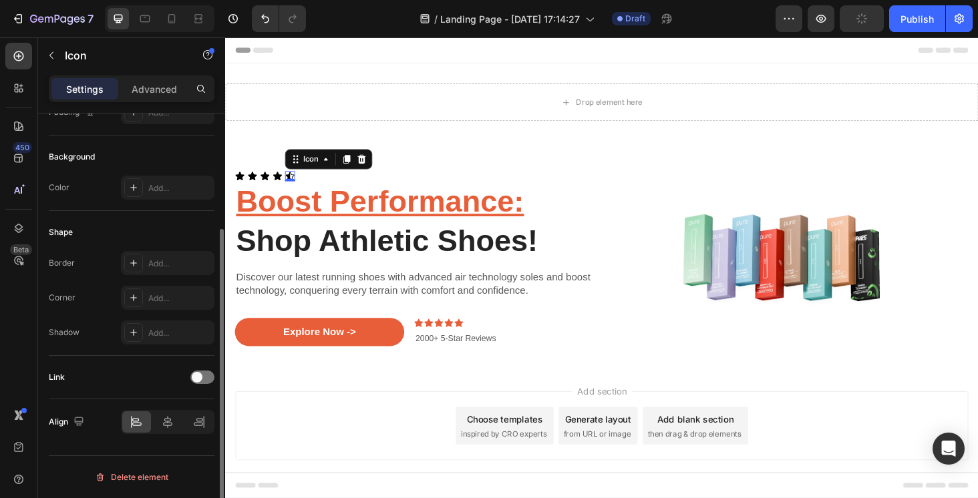
scroll to position [0, 0]
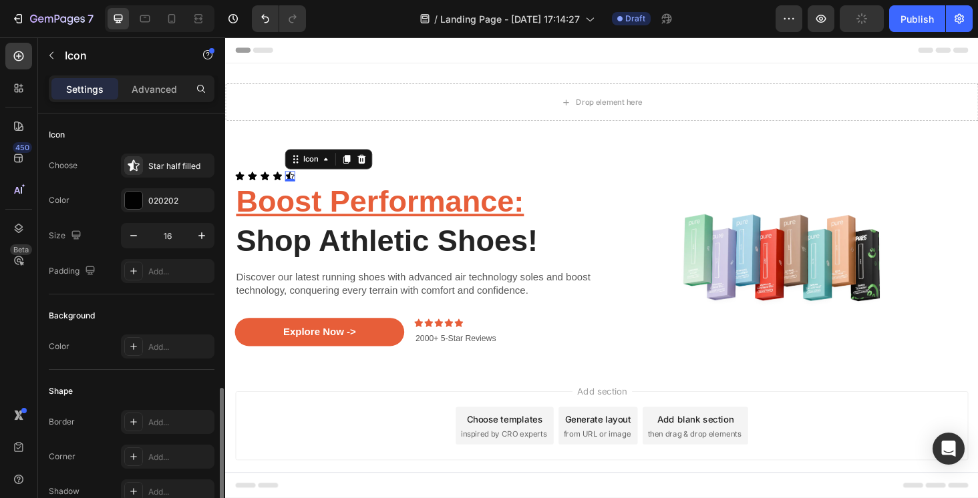
click at [292, 183] on icon at bounding box center [293, 184] width 9 height 9
click at [370, 170] on icon at bounding box center [370, 166] width 9 height 9
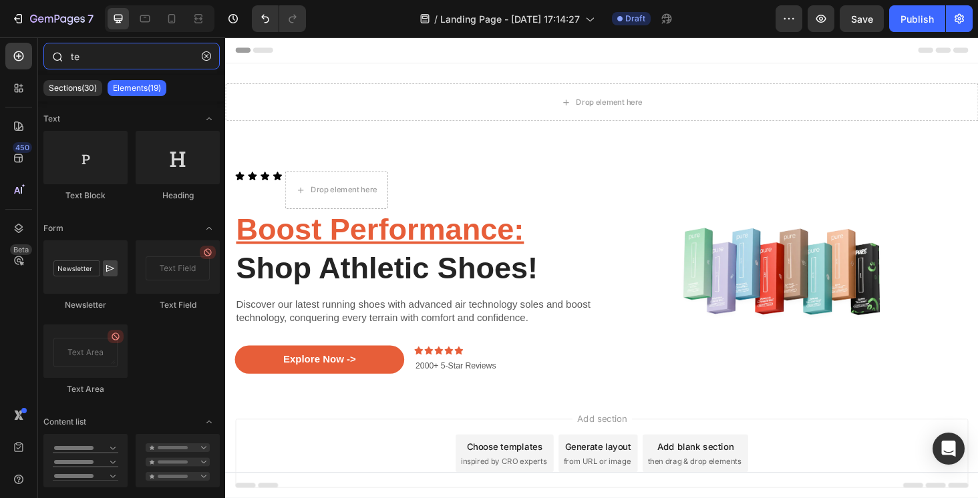
click at [93, 57] on input "te" at bounding box center [131, 56] width 176 height 27
type input "t"
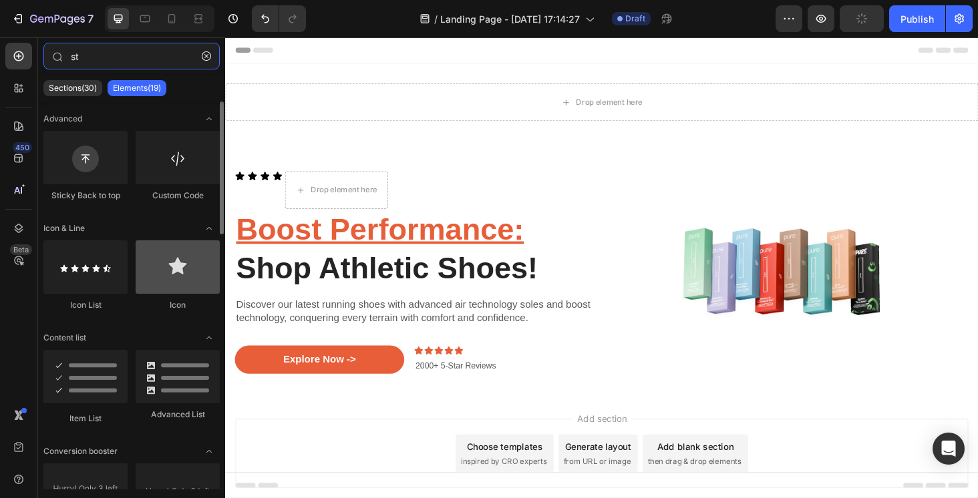
type input "st"
click at [186, 269] on div at bounding box center [178, 266] width 84 height 53
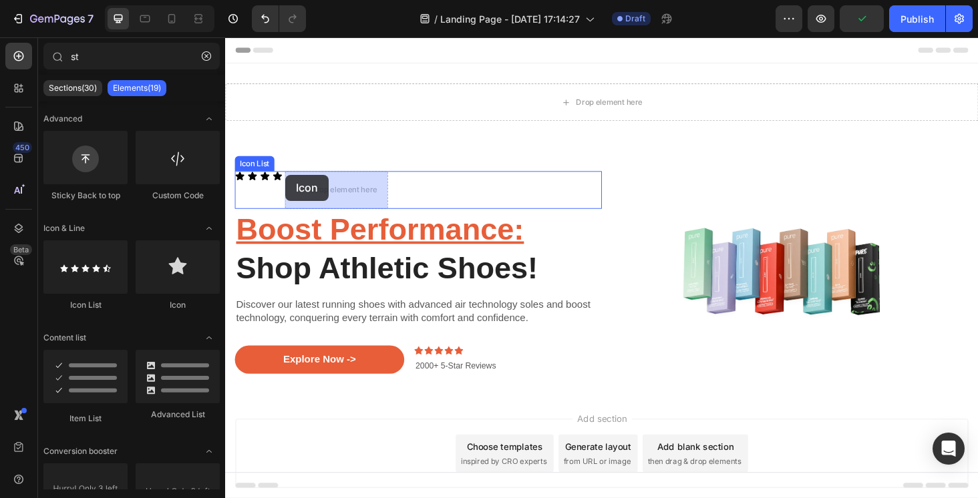
drag, startPoint x: 402, startPoint y: 304, endPoint x: 289, endPoint y: 184, distance: 165.4
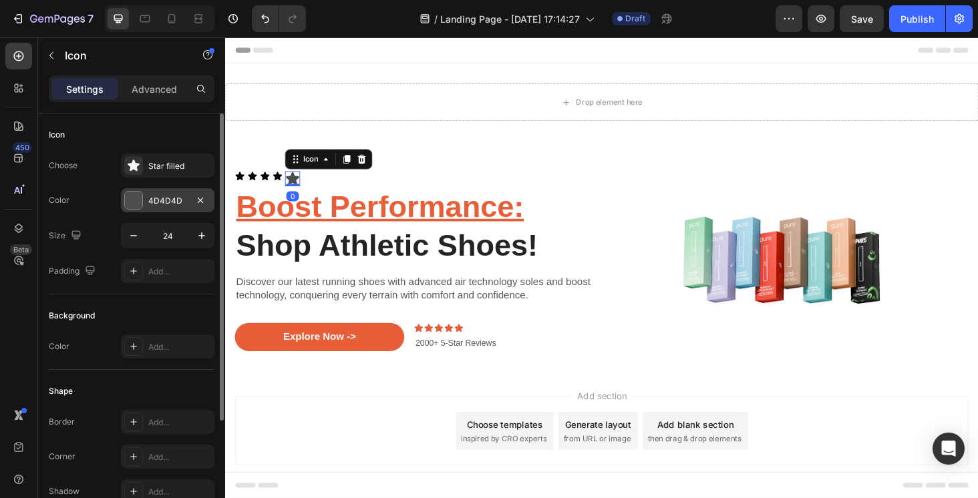
click at [161, 207] on div "4D4D4D" at bounding box center [167, 200] width 93 height 24
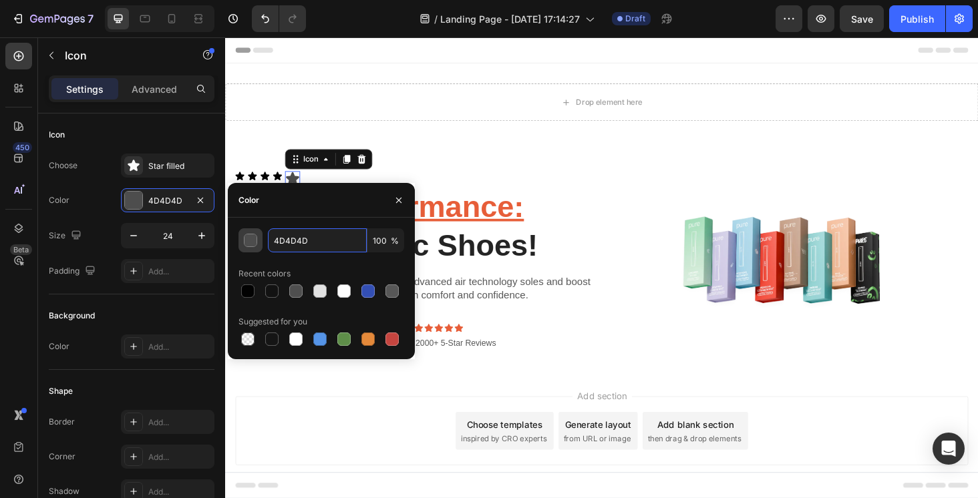
drag, startPoint x: 326, startPoint y: 241, endPoint x: 261, endPoint y: 241, distance: 64.8
click at [261, 241] on div "4D4D4D 100 %" at bounding box center [321, 240] width 166 height 24
paste input ".9/5 | Based on 1,000+ reviews"
type input "4.9/5 | Based on 1,000+ reviews"
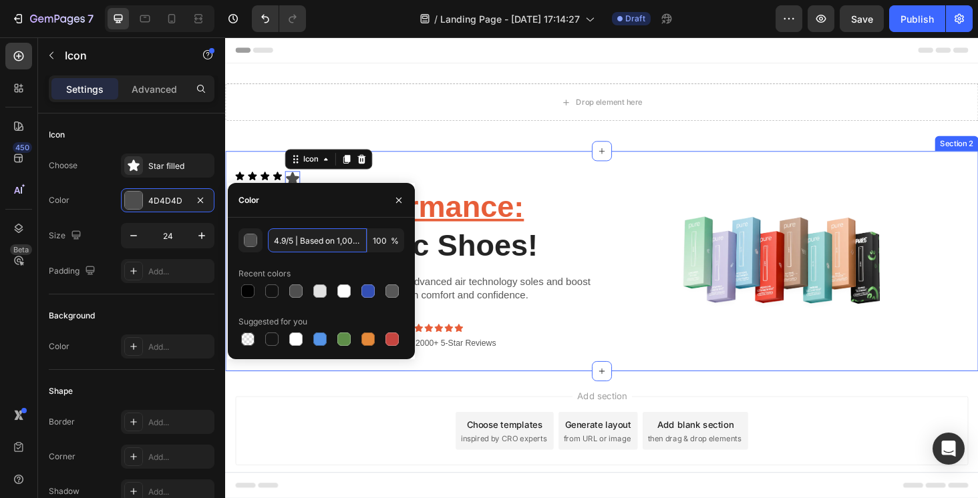
drag, startPoint x: 584, startPoint y: 278, endPoint x: 226, endPoint y: 254, distance: 358.7
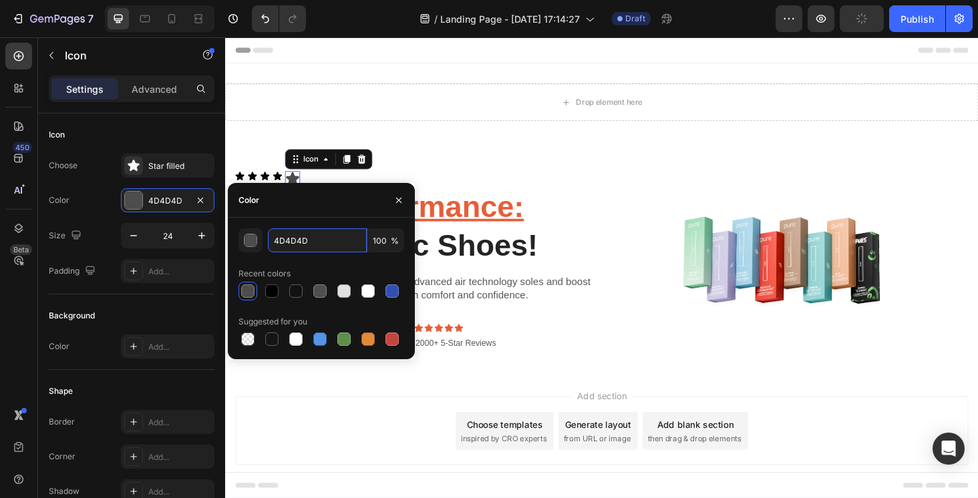
paste input "#020202"
type input "020202"
click at [266, 182] on icon at bounding box center [266, 184] width 9 height 9
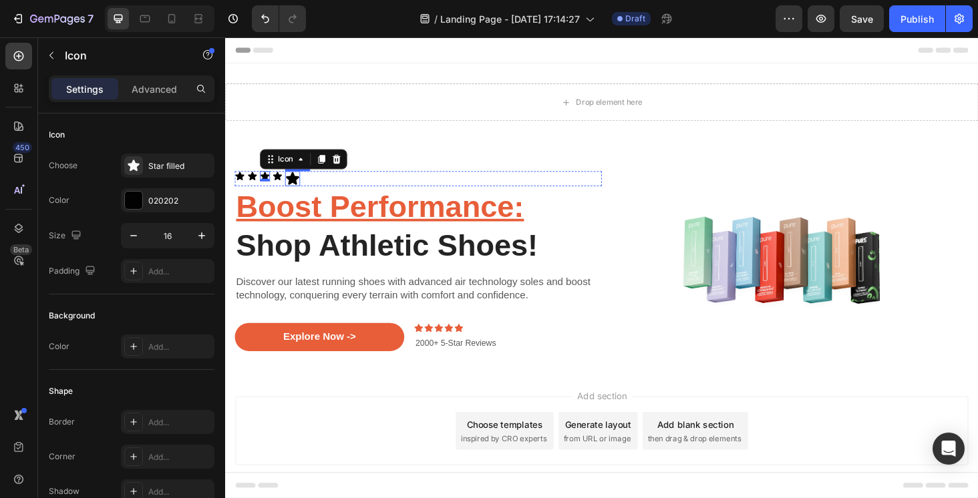
click at [299, 188] on icon at bounding box center [297, 187] width 14 height 13
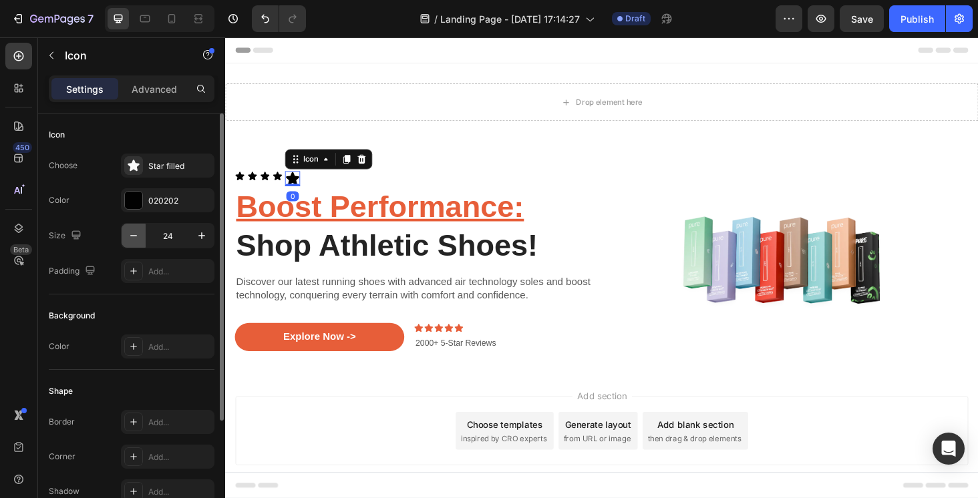
click at [139, 238] on icon "button" at bounding box center [133, 235] width 13 height 13
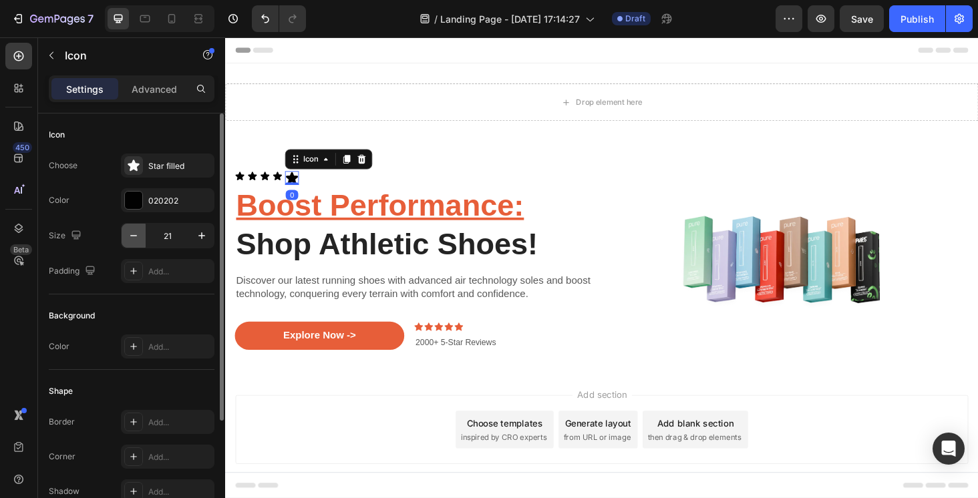
click at [139, 238] on icon "button" at bounding box center [133, 235] width 13 height 13
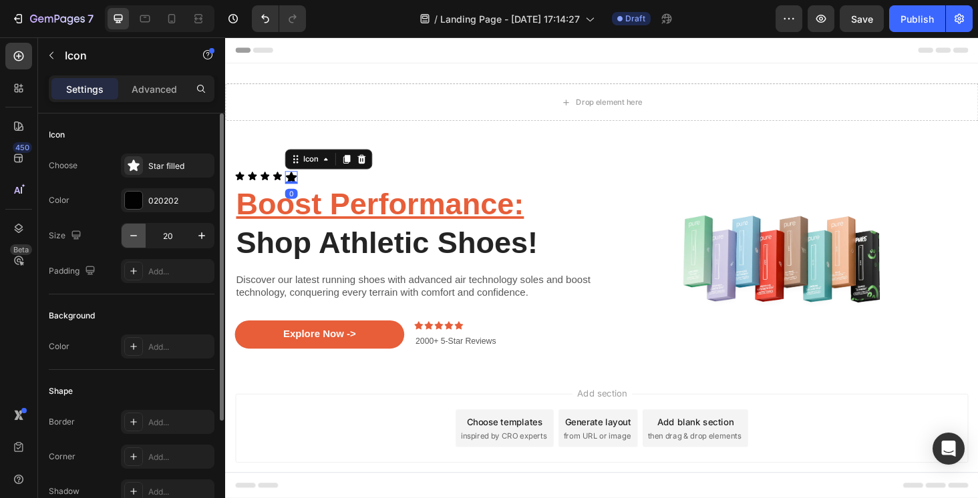
click at [139, 238] on icon "button" at bounding box center [133, 235] width 13 height 13
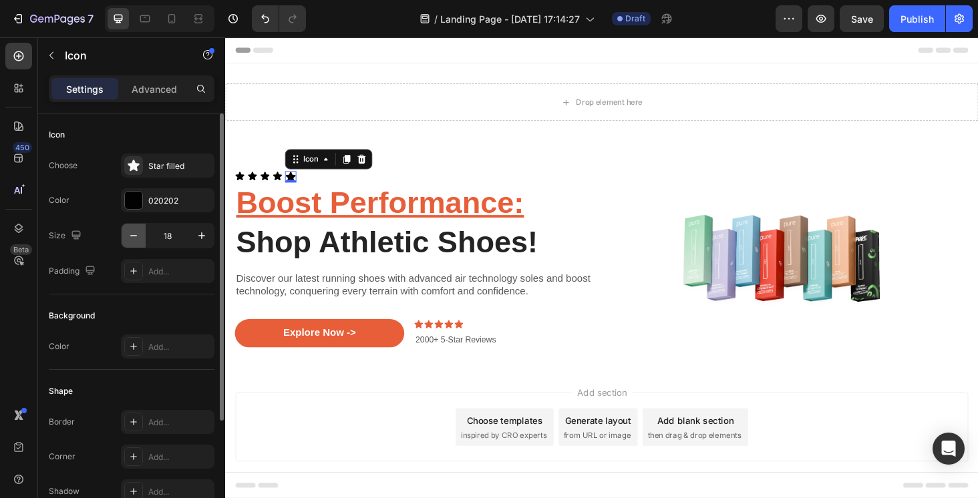
click at [139, 238] on icon "button" at bounding box center [133, 235] width 13 height 13
type input "17"
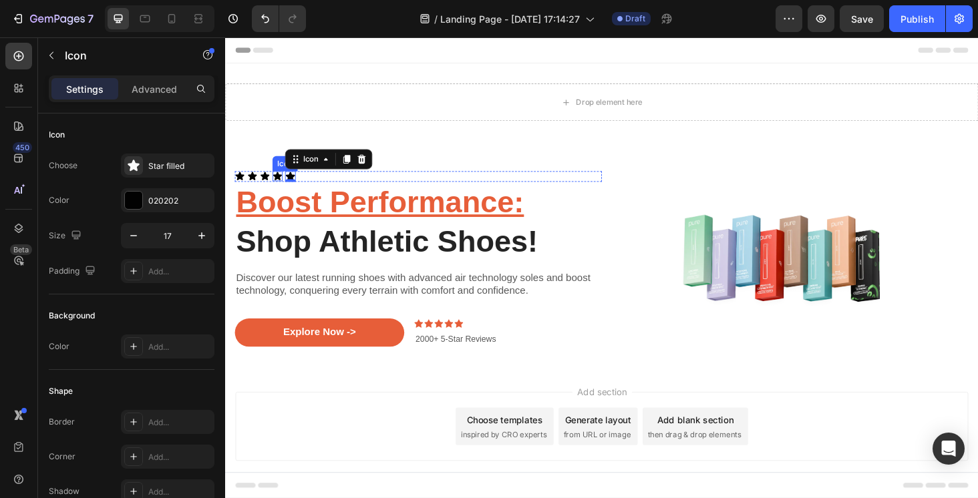
click at [283, 186] on div "Icon" at bounding box center [280, 185] width 11 height 11
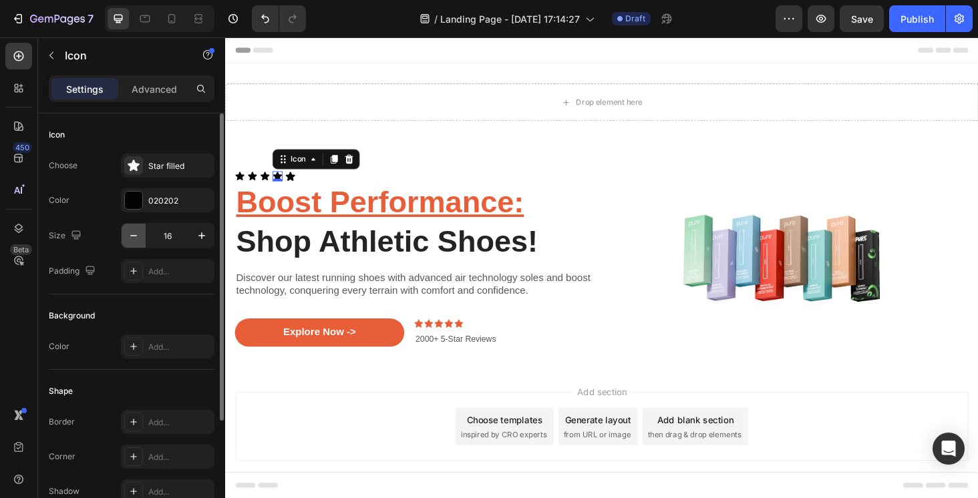
click at [140, 238] on button "button" at bounding box center [134, 236] width 24 height 24
click at [203, 232] on icon "button" at bounding box center [201, 235] width 13 height 13
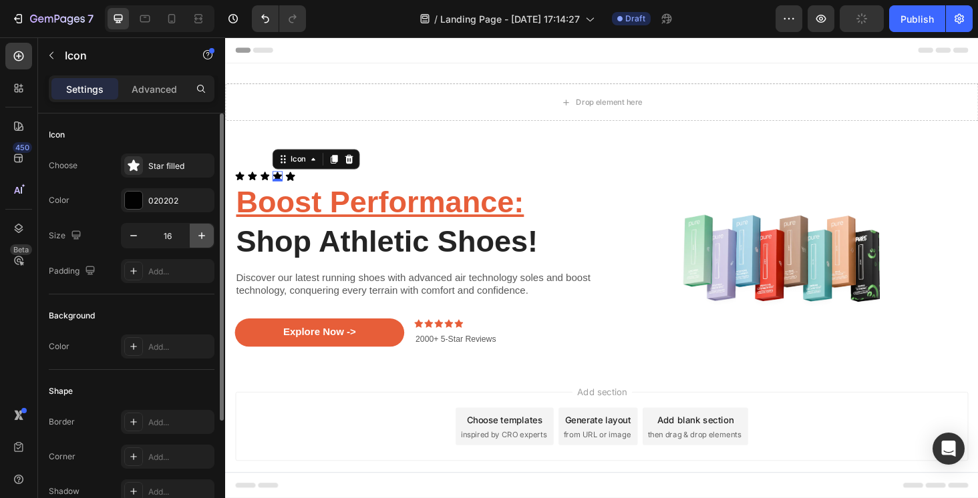
type input "17"
click at [268, 186] on div "Icon" at bounding box center [267, 185] width 11 height 11
click at [200, 245] on button "button" at bounding box center [202, 236] width 24 height 24
click at [128, 234] on icon "button" at bounding box center [133, 235] width 13 height 13
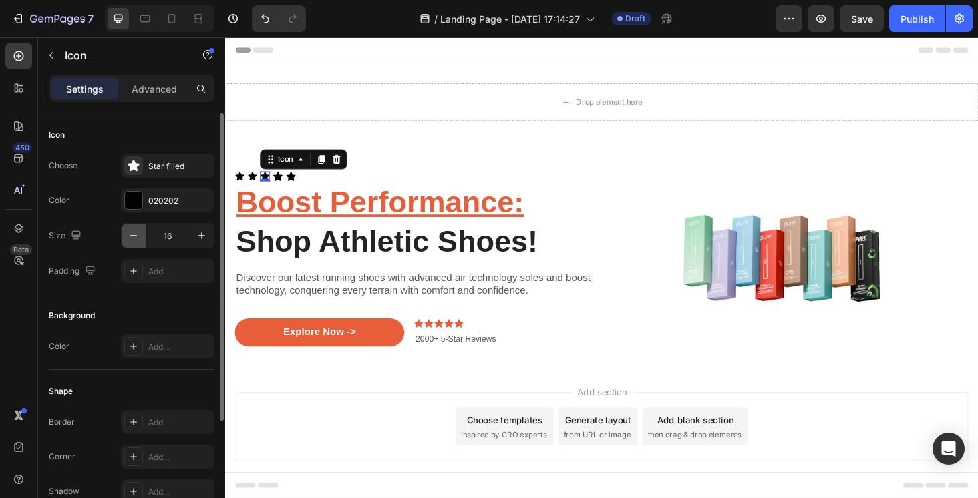
type input "15"
click at [281, 185] on icon at bounding box center [280, 184] width 10 height 9
click at [129, 240] on icon "button" at bounding box center [133, 235] width 13 height 13
type input "15"
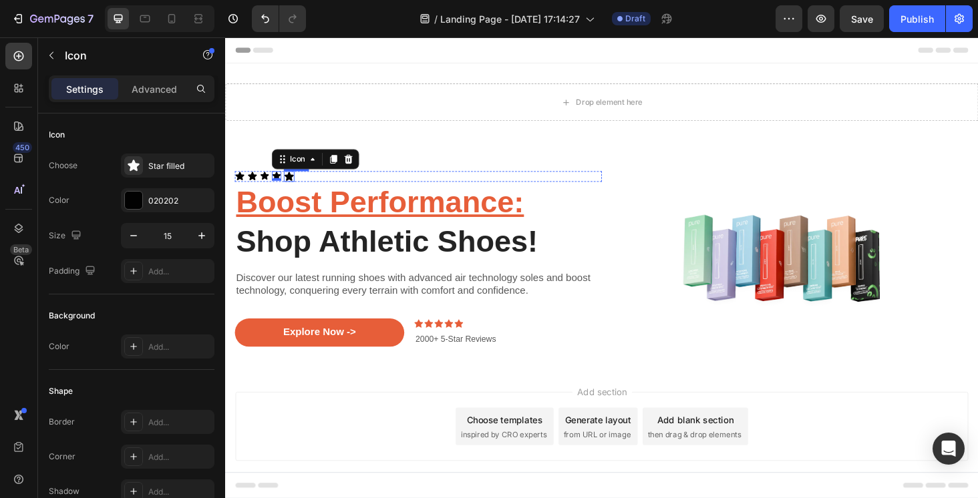
click at [294, 184] on icon at bounding box center [293, 184] width 10 height 9
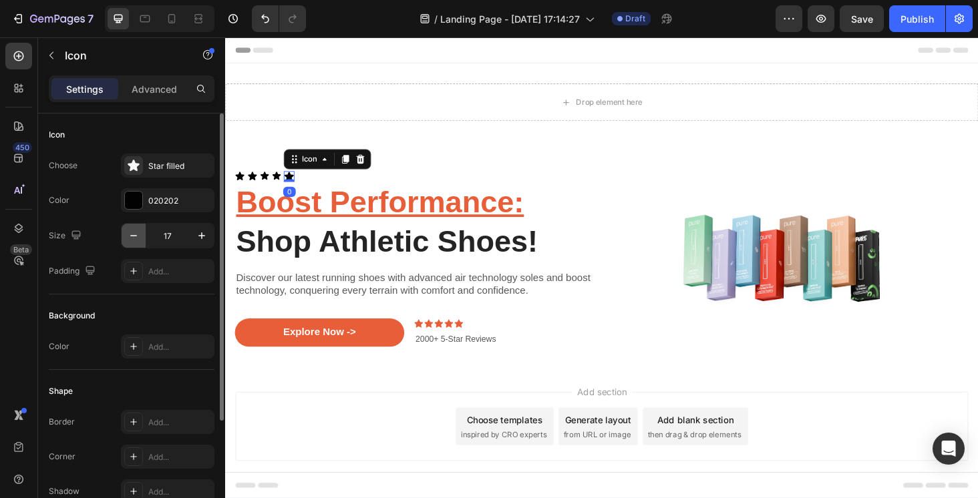
click at [138, 235] on icon "button" at bounding box center [133, 235] width 13 height 13
type input "15"
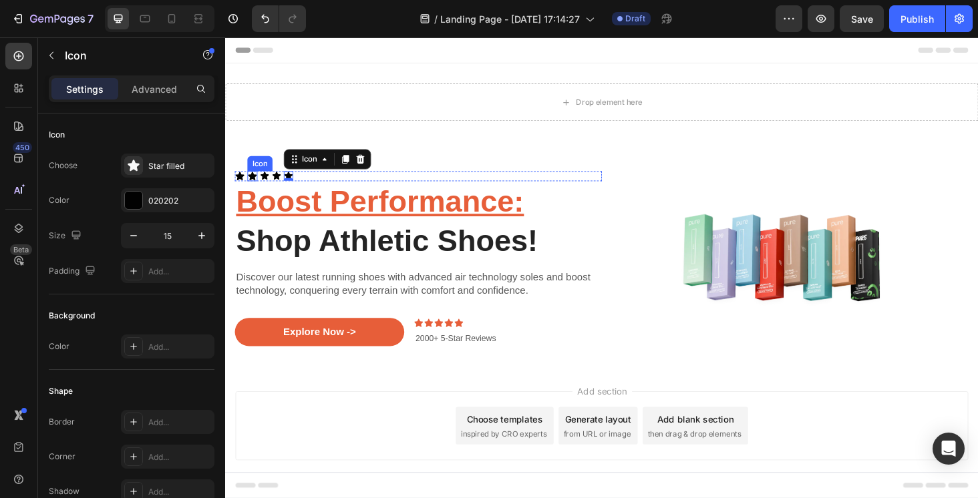
click at [254, 187] on div "Icon" at bounding box center [253, 185] width 11 height 11
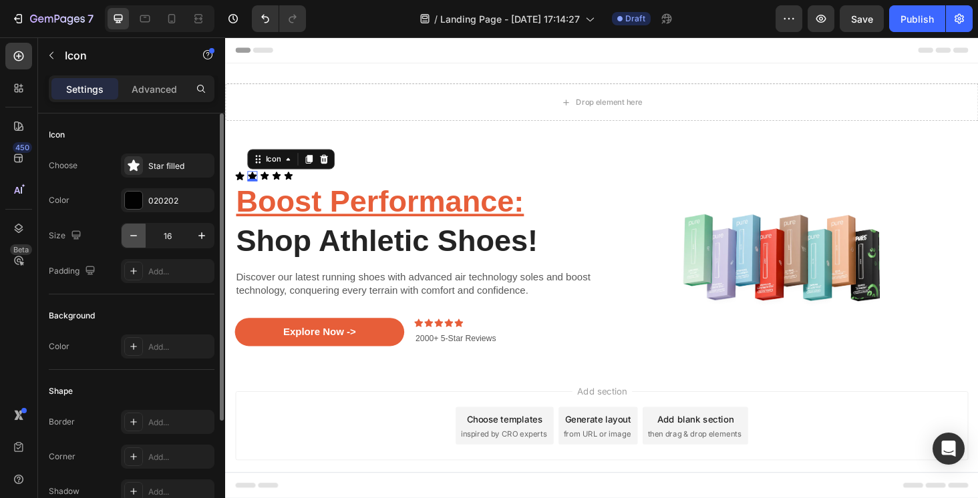
click at [142, 237] on button "button" at bounding box center [134, 236] width 24 height 24
type input "15"
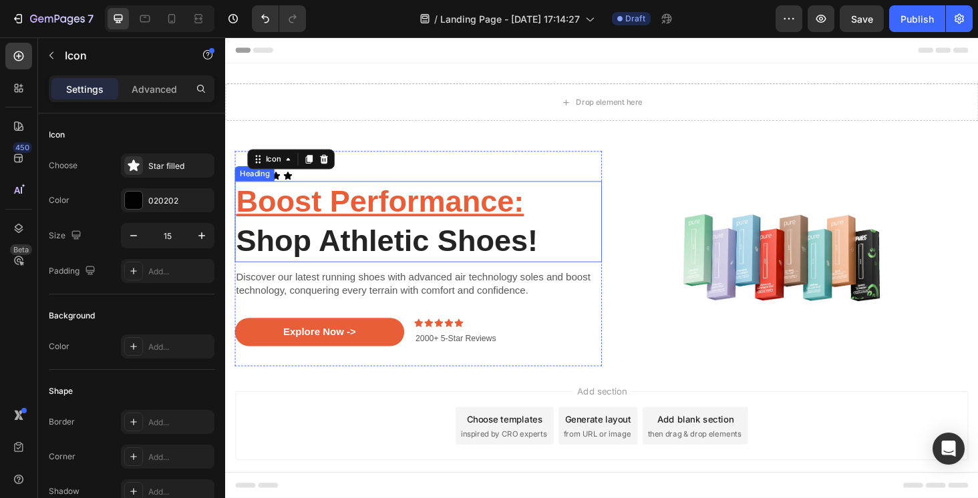
click at [239, 187] on div "Heading" at bounding box center [256, 182] width 42 height 16
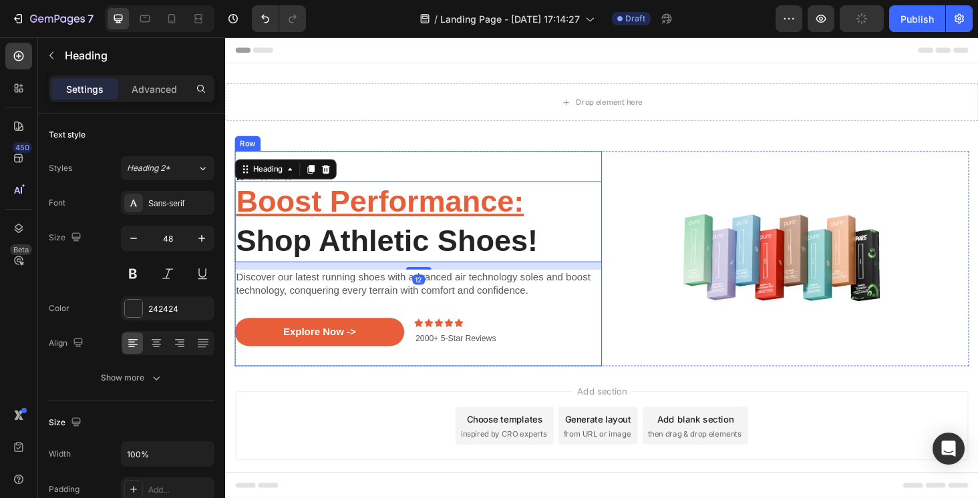
click at [361, 165] on div "Icon Icon Icon Icon Icon Icon List ⁠⁠⁠⁠⁠⁠⁠ Boost Performance: Shop Athletic Sho…" at bounding box center [430, 272] width 391 height 229
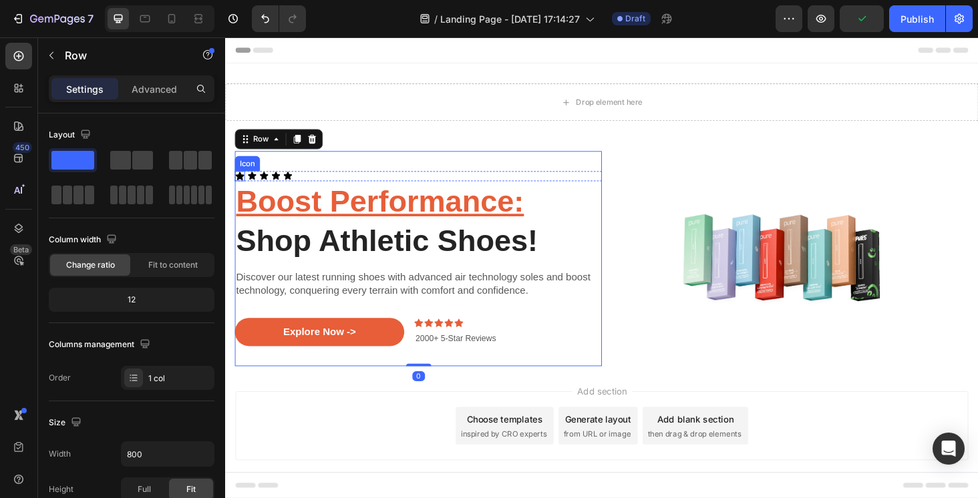
click at [240, 181] on icon at bounding box center [240, 184] width 9 height 9
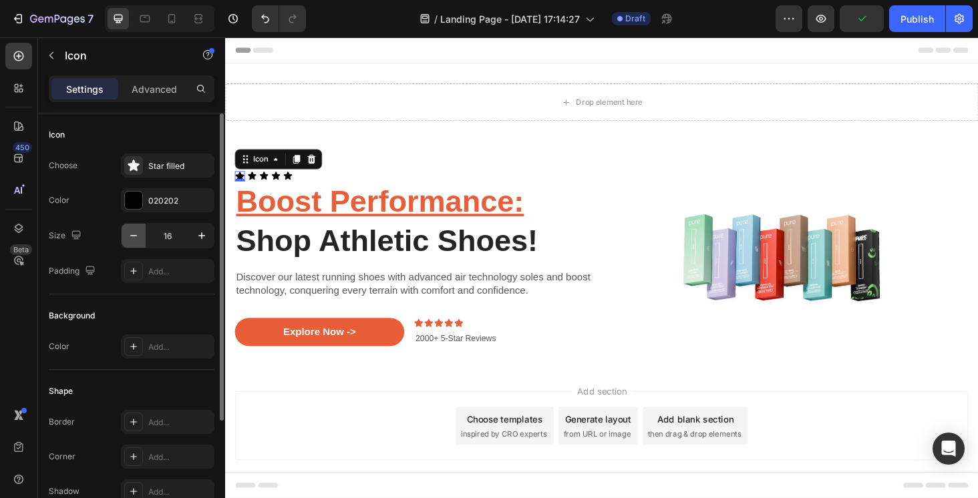
click at [129, 238] on icon "button" at bounding box center [133, 235] width 13 height 13
type input "15"
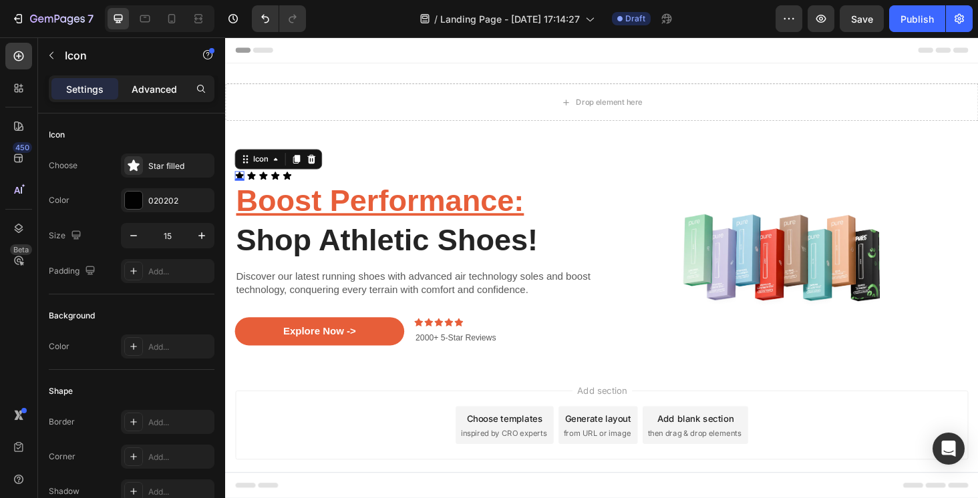
click at [165, 86] on p "Advanced" at bounding box center [154, 89] width 45 height 14
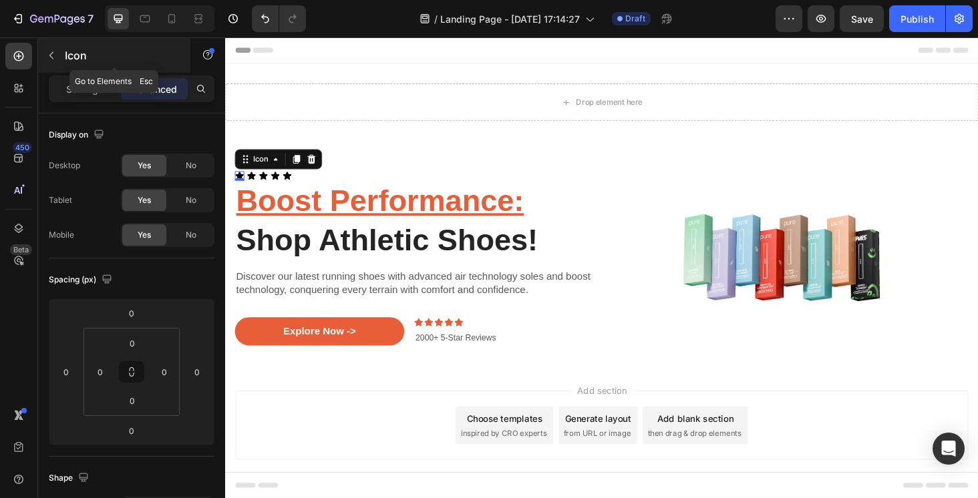
click at [60, 55] on button "button" at bounding box center [51, 55] width 21 height 21
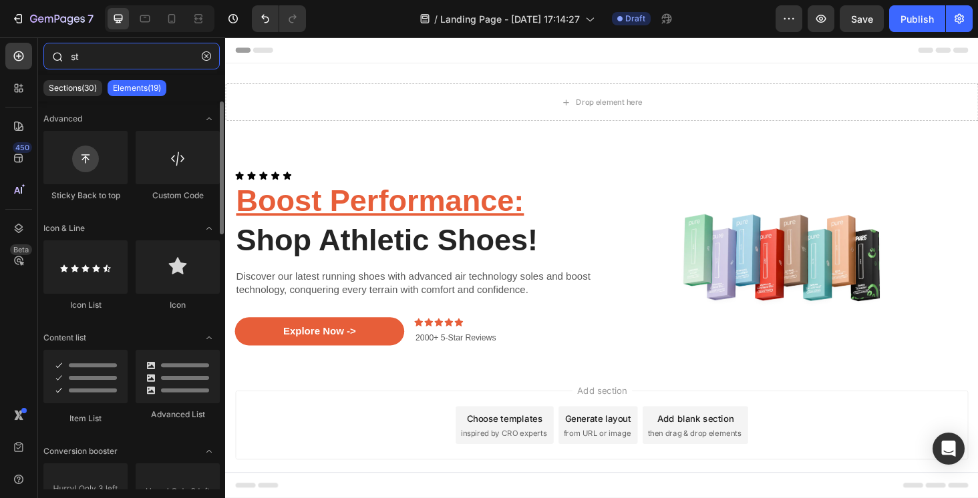
click at [120, 60] on input "st" at bounding box center [131, 56] width 176 height 27
type input "s"
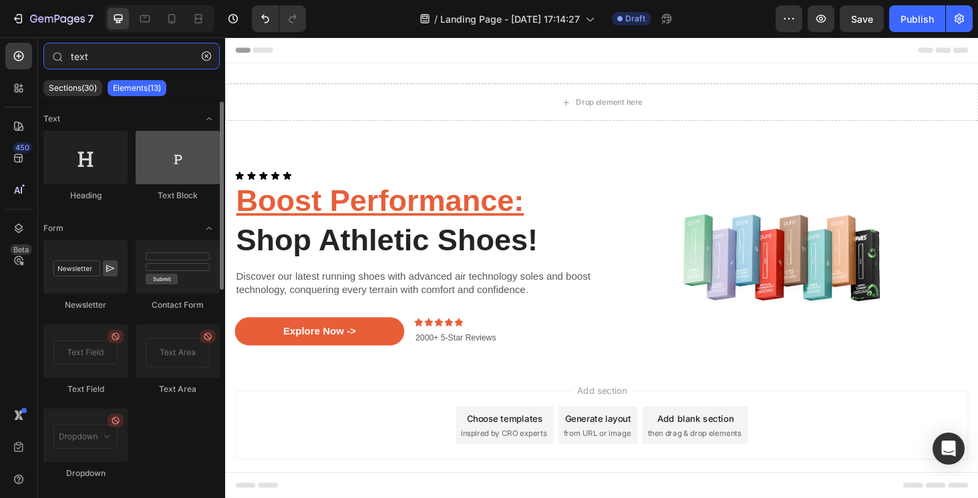
type input "text"
click at [182, 170] on div at bounding box center [178, 157] width 84 height 53
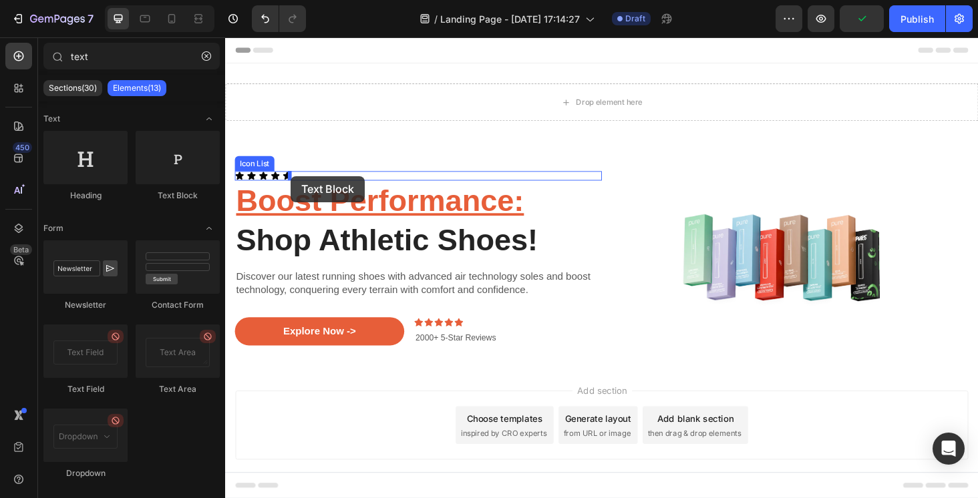
drag, startPoint x: 407, startPoint y: 208, endPoint x: 294, endPoint y: 185, distance: 114.5
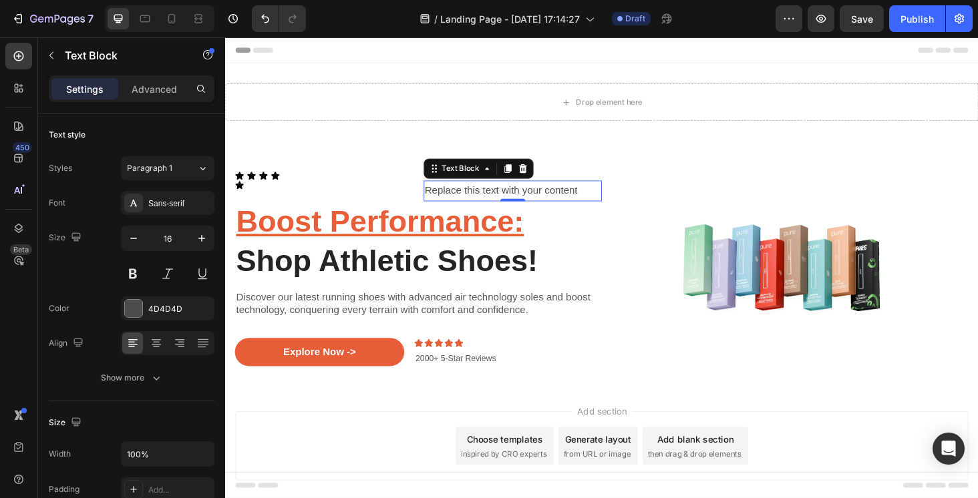
click at [467, 192] on div "Replace this text with your content" at bounding box center [531, 201] width 190 height 22
click at [467, 192] on p "Replace this text with your content" at bounding box center [531, 200] width 188 height 19
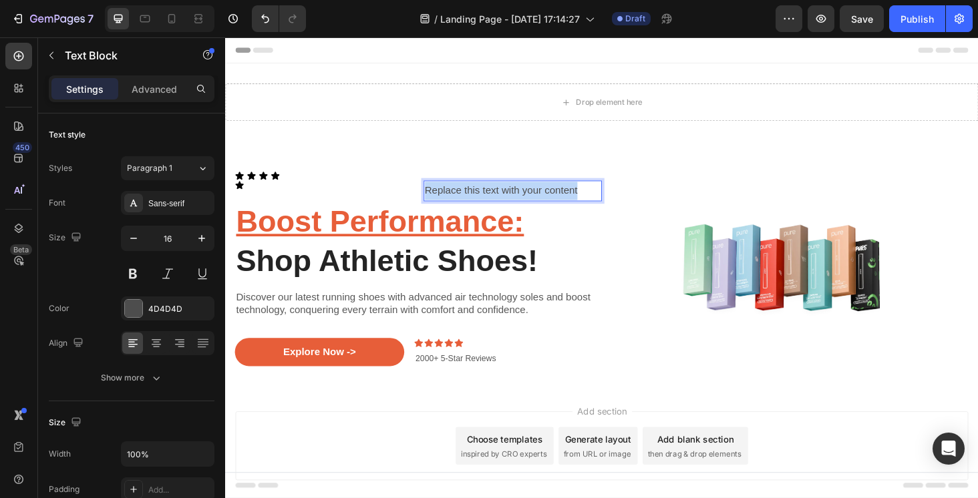
click at [467, 192] on p "Replace this text with your content" at bounding box center [531, 200] width 188 height 19
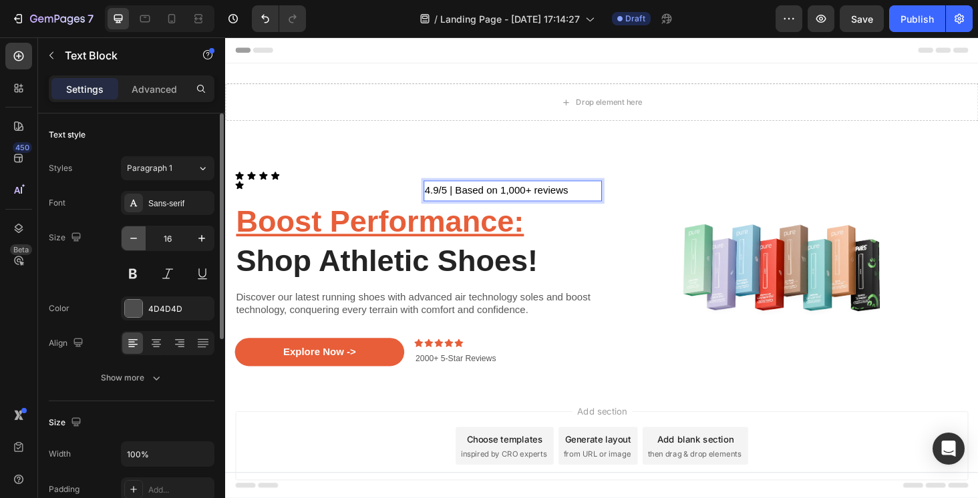
click at [133, 241] on icon "button" at bounding box center [133, 238] width 13 height 13
type input "15"
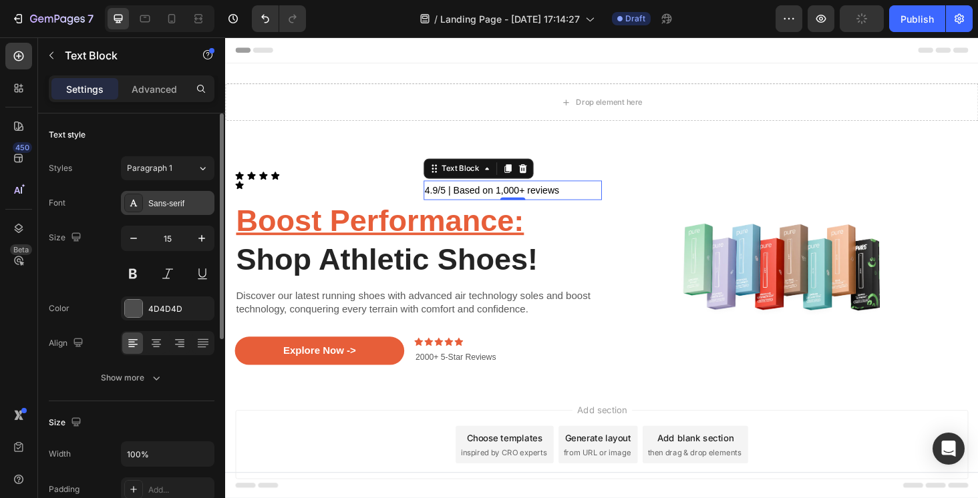
click at [189, 203] on div "Sans-serif" at bounding box center [179, 204] width 63 height 12
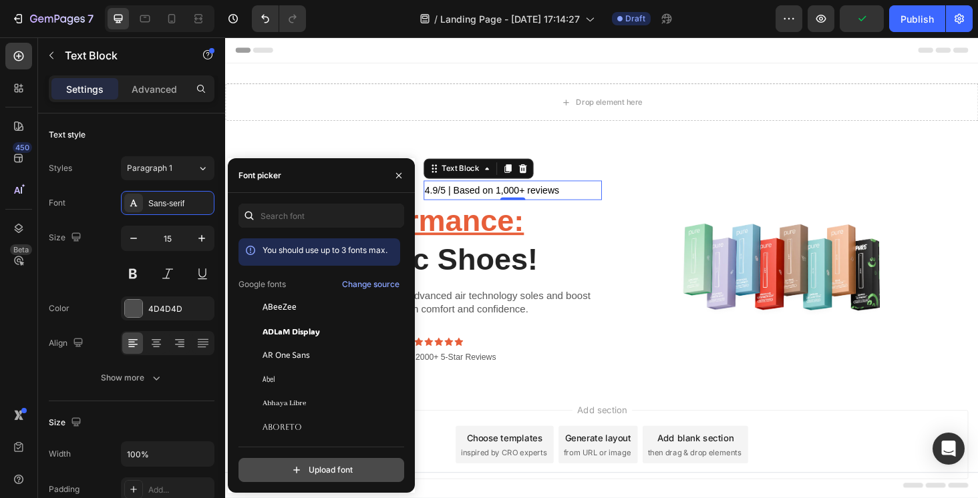
click at [329, 469] on input "file" at bounding box center [350, 470] width 334 height 23
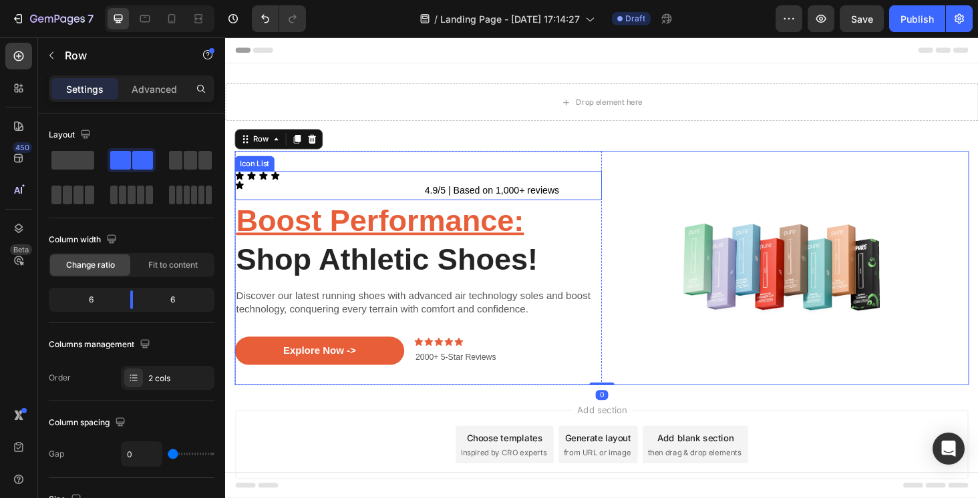
click at [343, 185] on div "Icon Icon Icon Icon Icon 4.9/5 | Based on 1,000+ reviews Text Block Row" at bounding box center [430, 195] width 391 height 31
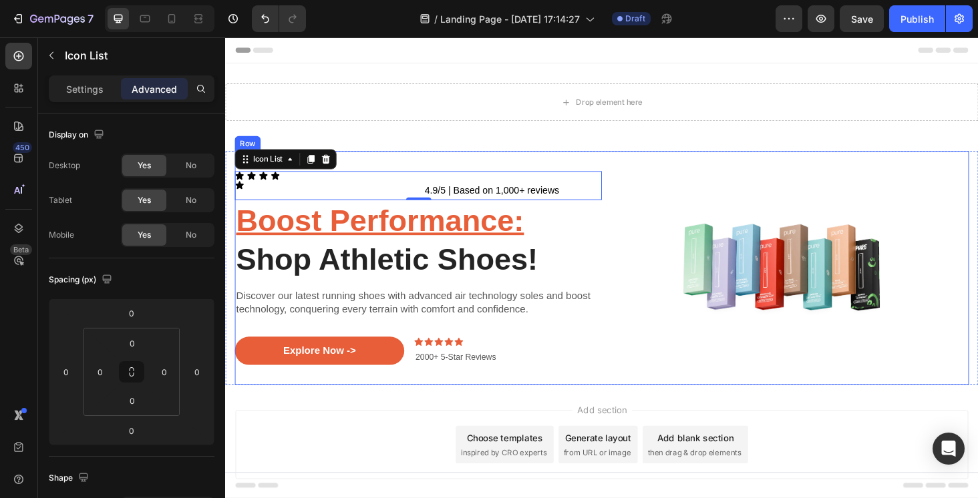
click at [770, 373] on div "Image" at bounding box center [821, 282] width 391 height 249
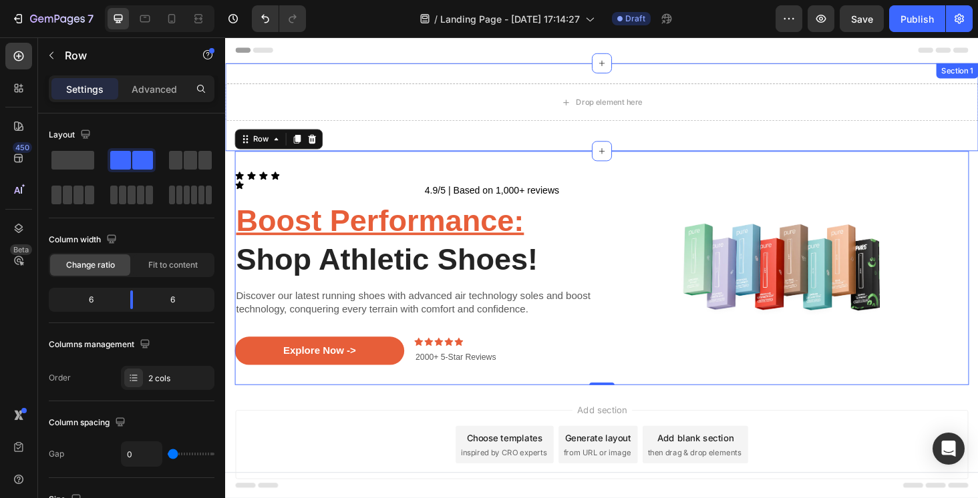
click at [431, 149] on div "Drop element here Row Section 1" at bounding box center [625, 111] width 801 height 93
click at [668, 393] on div "Image" at bounding box center [821, 282] width 391 height 249
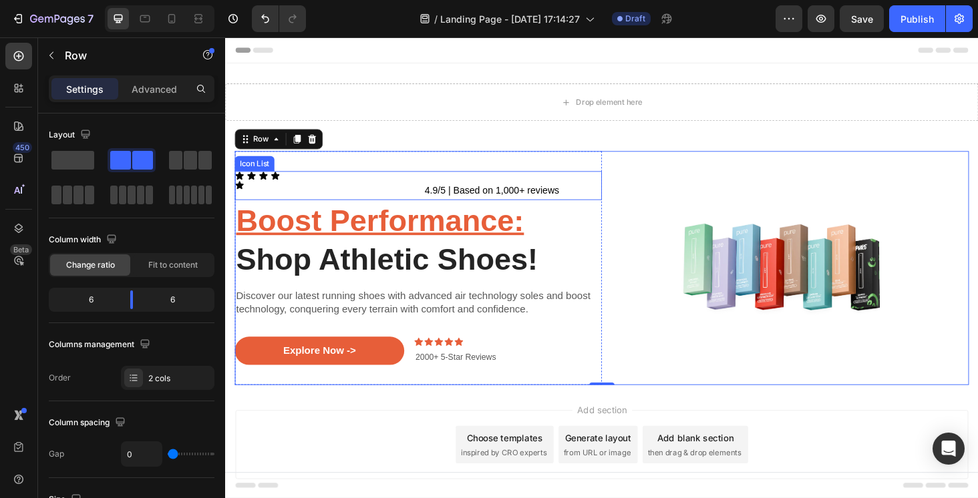
click at [306, 184] on div "Icon Icon Icon Icon Icon 4.9/5 | Based on 1,000+ reviews Text Block Row" at bounding box center [430, 195] width 391 height 31
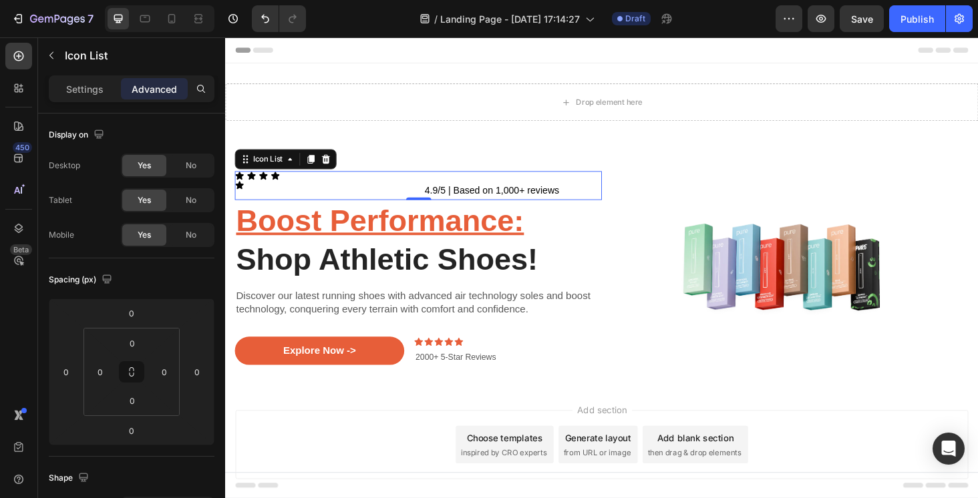
click at [81, 77] on div "Settings Advanced" at bounding box center [132, 88] width 166 height 27
click at [82, 91] on p "Settings" at bounding box center [84, 89] width 37 height 14
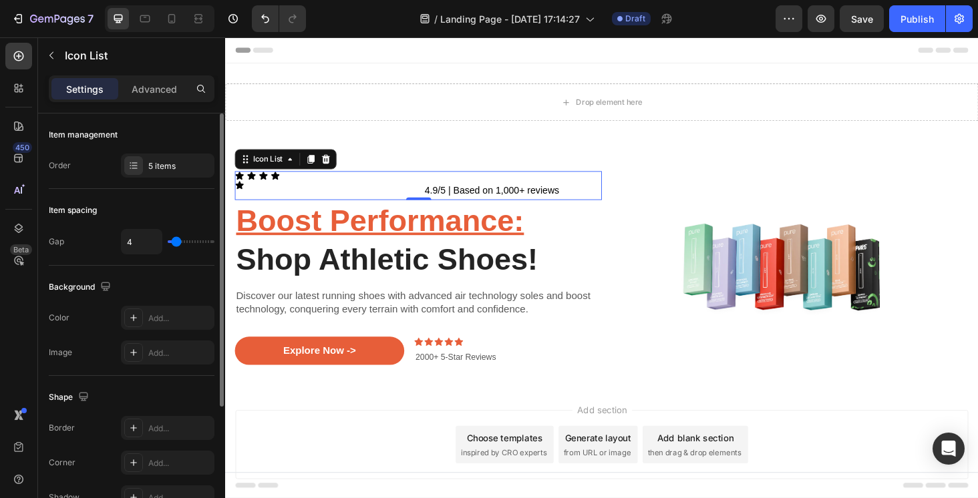
type input "3"
type input "2"
type input "1"
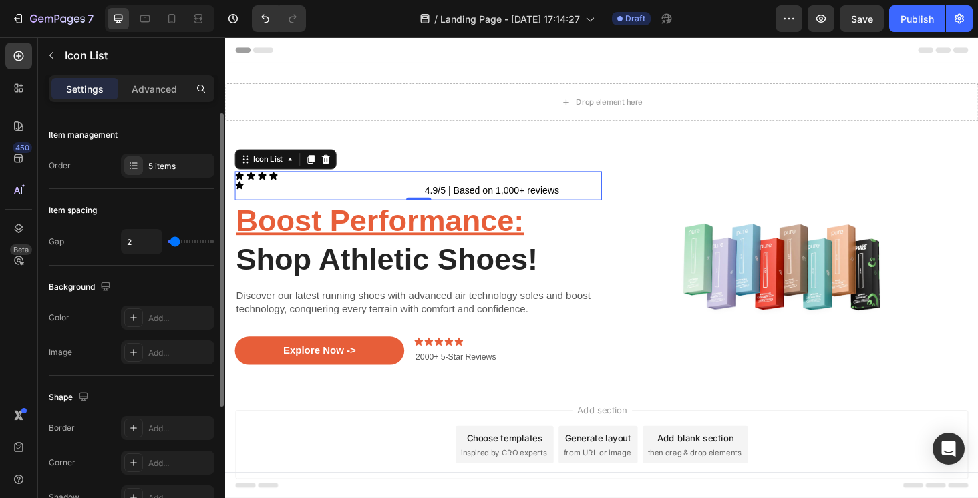
type input "1"
type input "0"
click at [169, 243] on input "range" at bounding box center [191, 241] width 47 height 3
click at [143, 242] on input "0" at bounding box center [142, 242] width 40 height 24
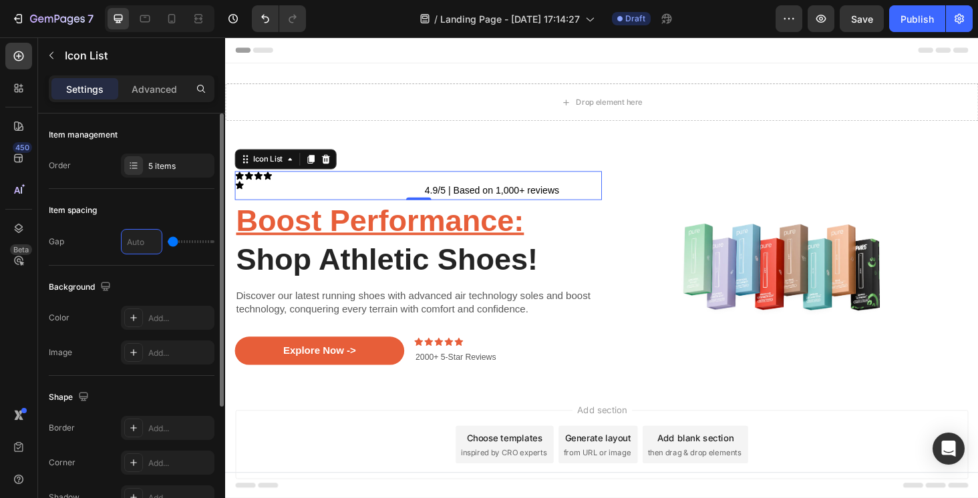
type input "1"
type input "1.5"
type input "2"
type input "1.5"
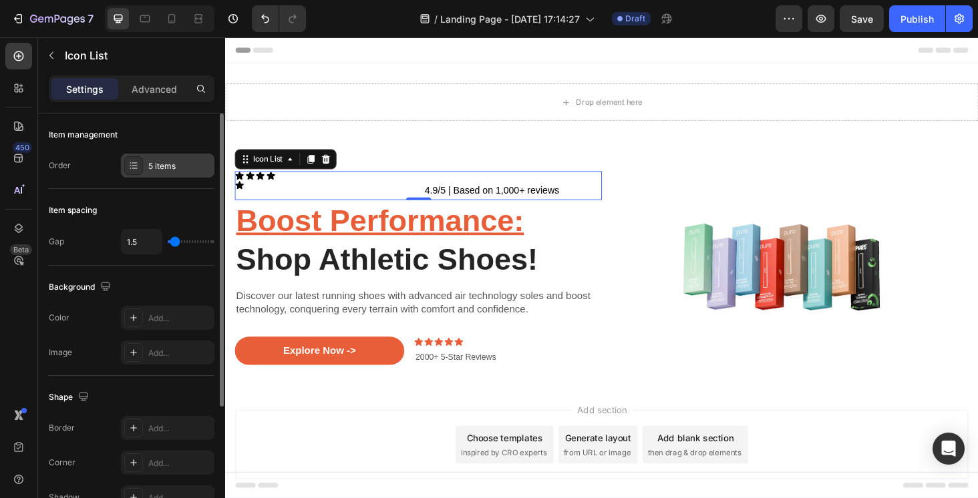
click at [146, 169] on div "5 items" at bounding box center [167, 166] width 93 height 24
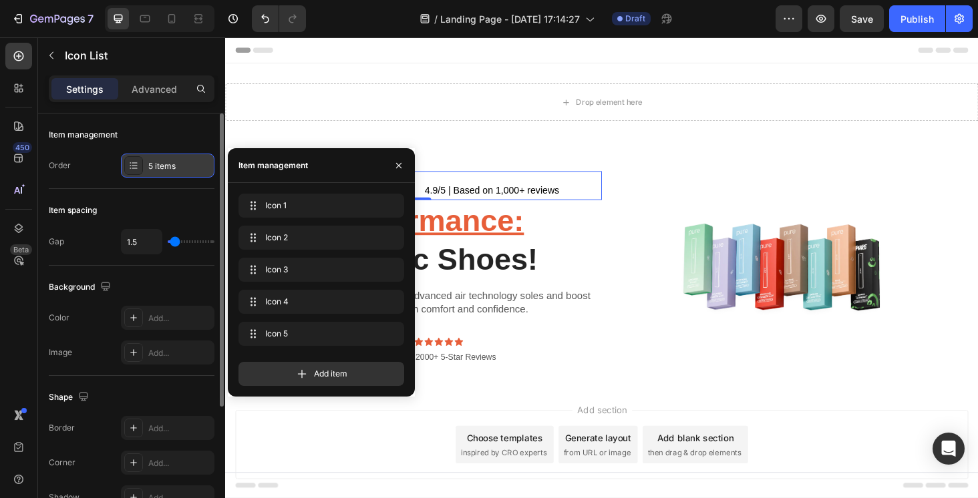
click at [146, 169] on div "5 items" at bounding box center [167, 166] width 93 height 24
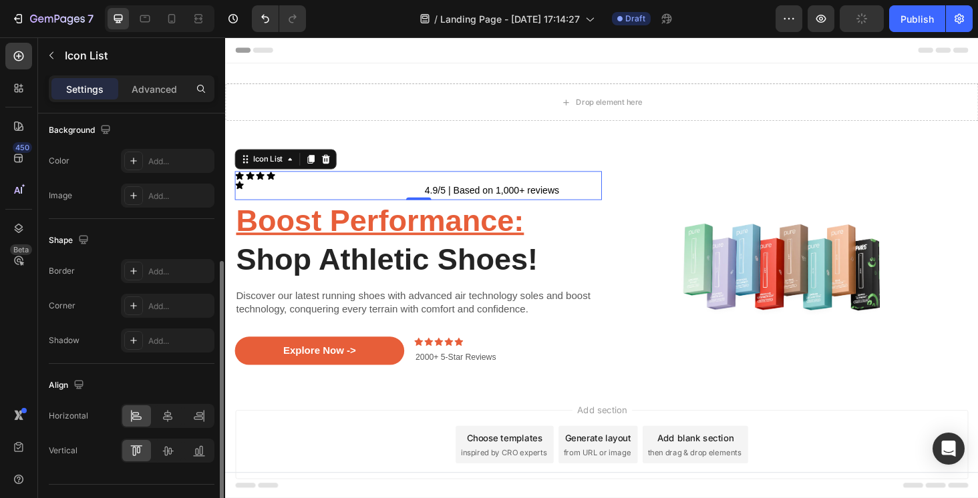
scroll to position [186, 0]
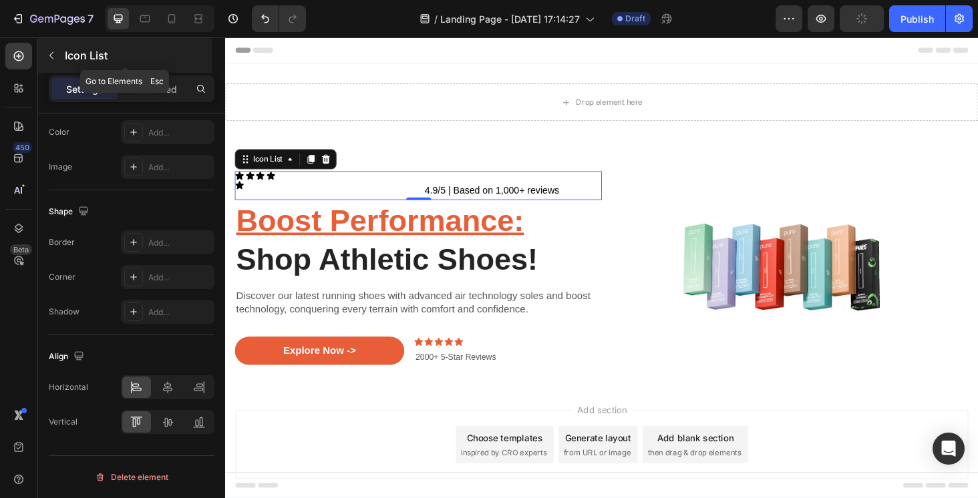
click at [57, 52] on button "button" at bounding box center [51, 55] width 21 height 21
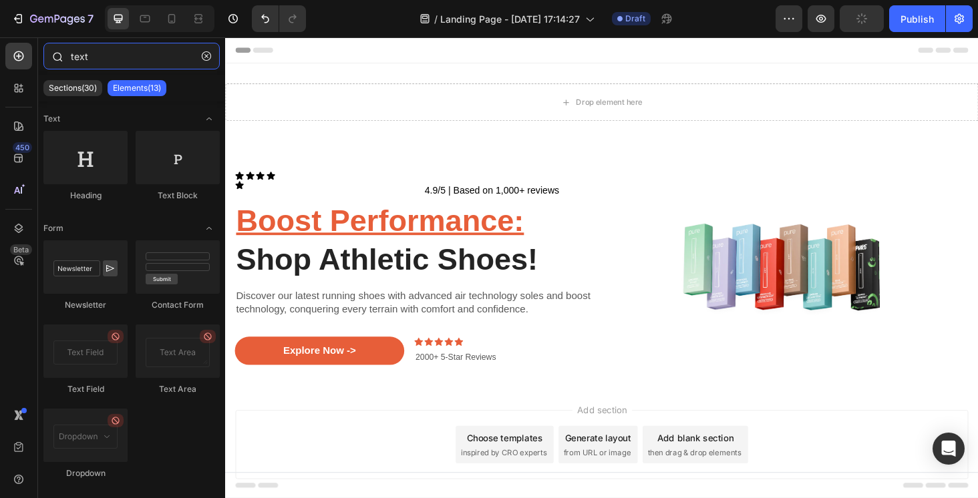
click at [111, 57] on input "text" at bounding box center [131, 56] width 176 height 27
type input "t"
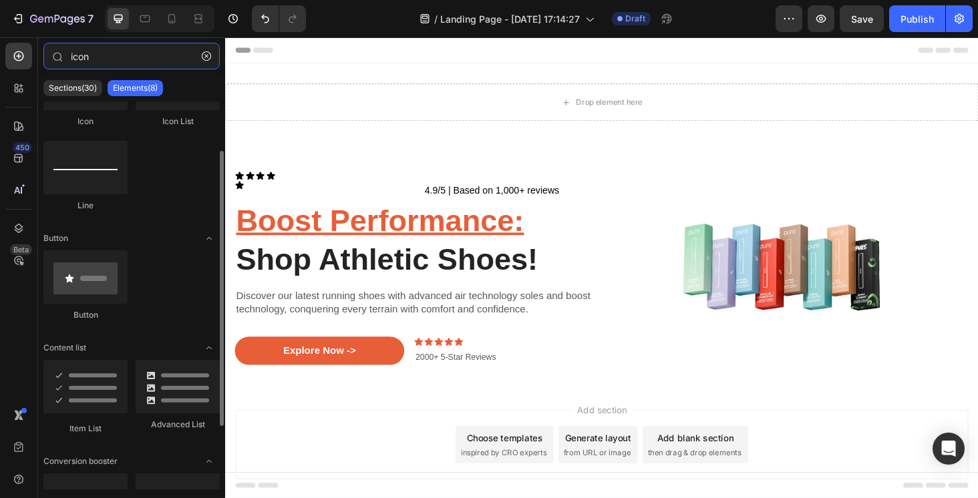
scroll to position [75, 0]
type input "icon"
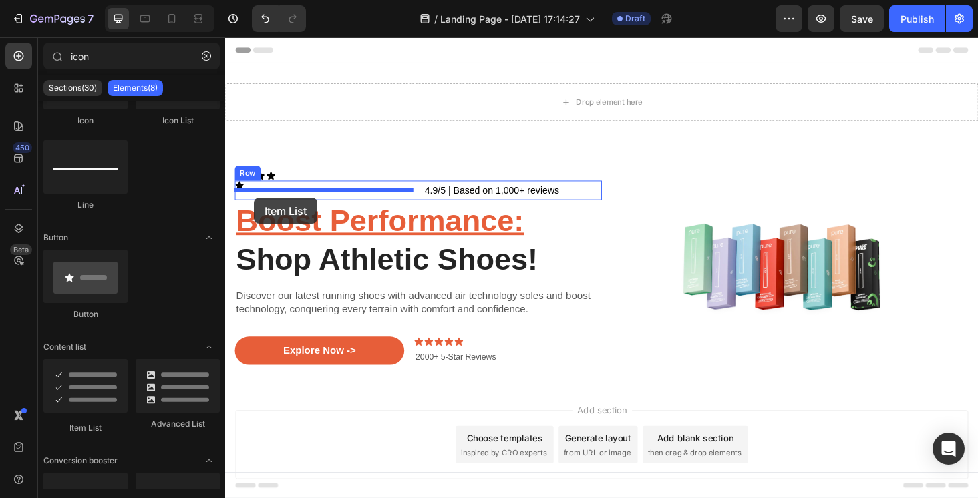
drag, startPoint x: 316, startPoint y: 429, endPoint x: 256, endPoint y: 208, distance: 229.0
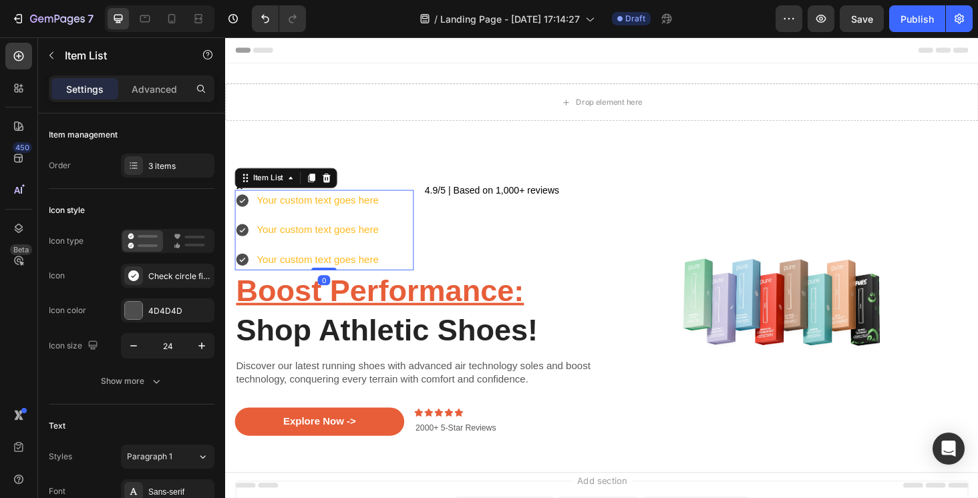
click at [244, 212] on icon at bounding box center [242, 211] width 13 height 13
click at [250, 210] on icon at bounding box center [243, 211] width 16 height 16
click at [168, 273] on div "Check circle filled" at bounding box center [179, 276] width 63 height 12
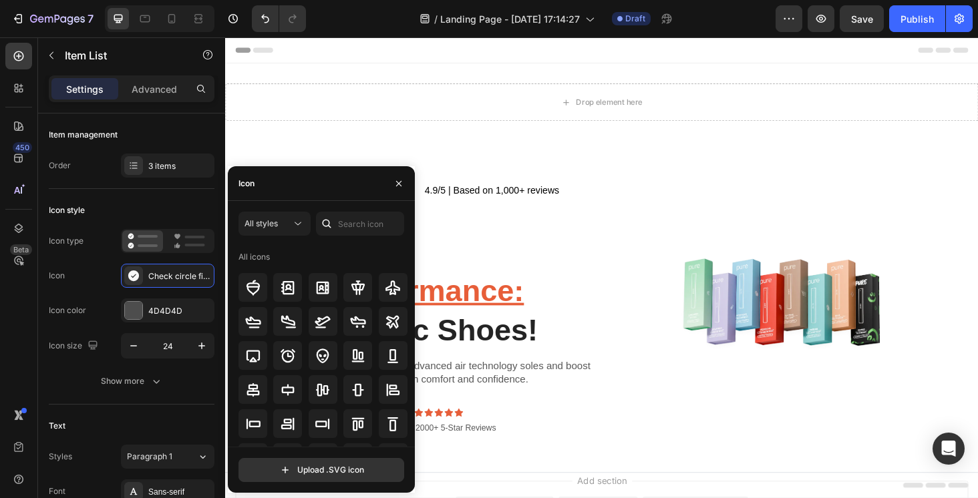
scroll to position [0, 0]
click at [281, 221] on div "All styles" at bounding box center [267, 224] width 47 height 12
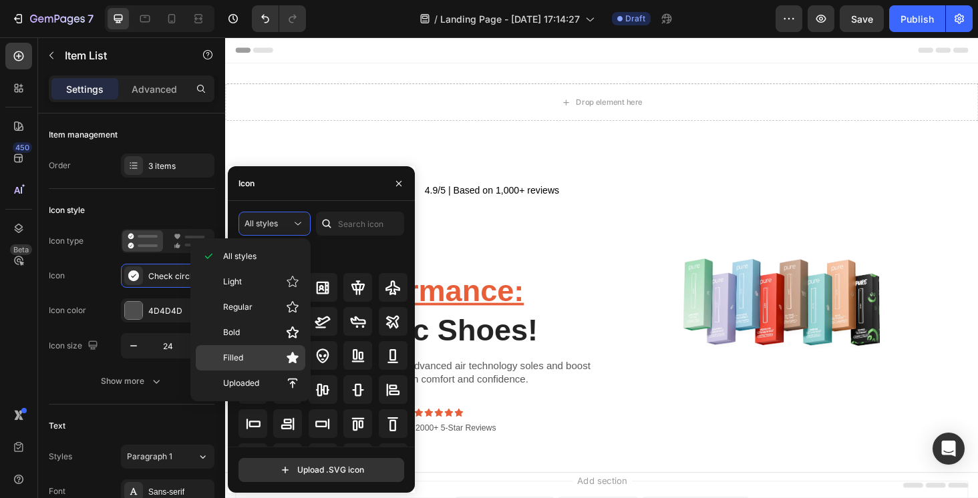
click at [267, 364] on p "Filled" at bounding box center [261, 357] width 76 height 13
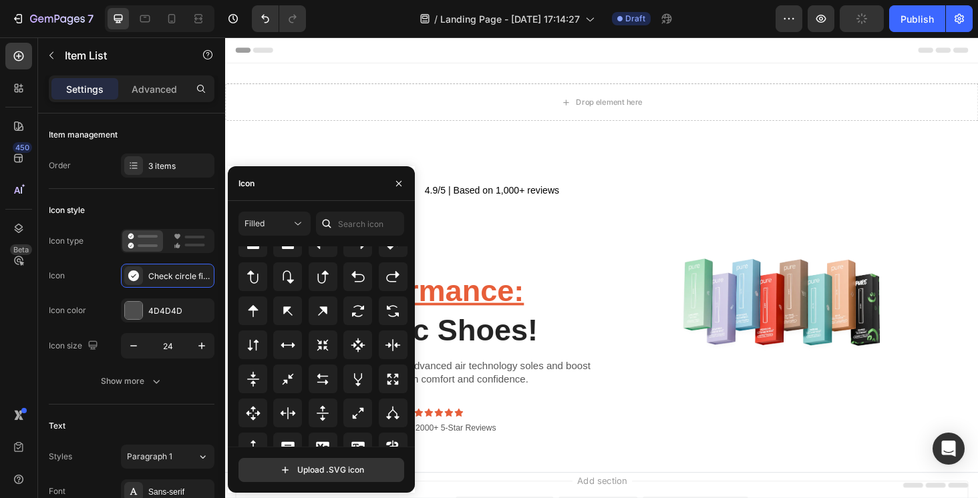
scroll to position [721, 0]
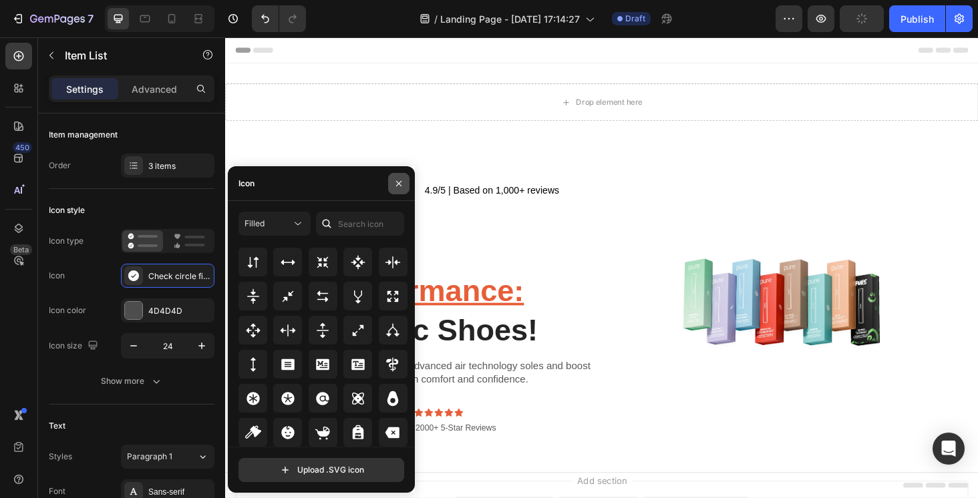
click at [397, 189] on button "button" at bounding box center [398, 183] width 21 height 21
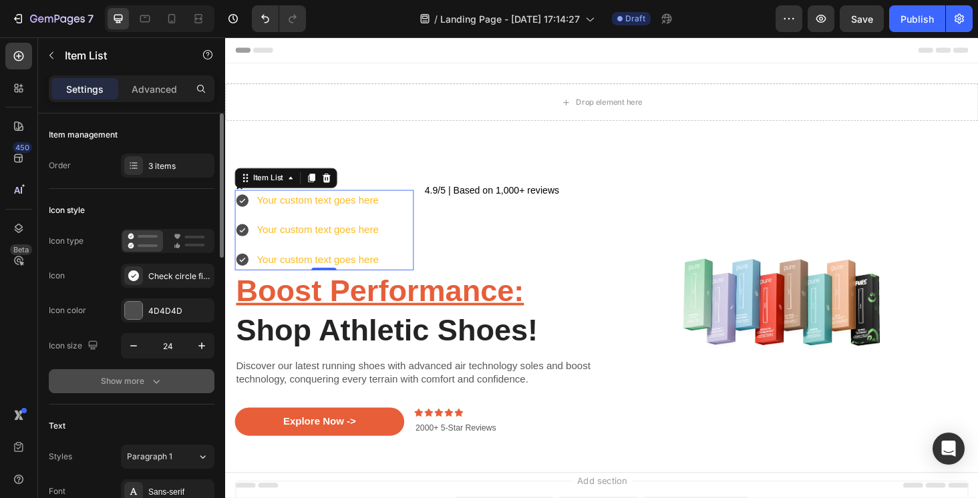
click at [152, 388] on button "Show more" at bounding box center [132, 381] width 166 height 24
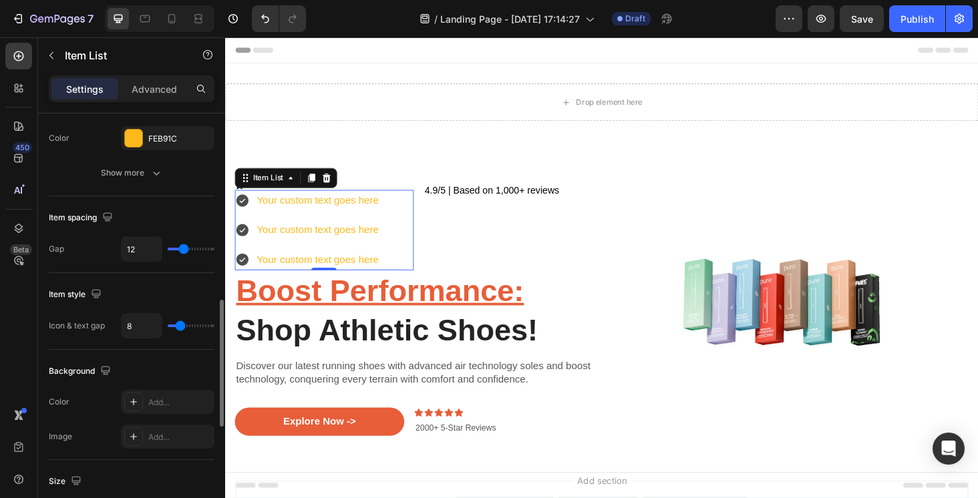
scroll to position [631, 0]
click at [333, 184] on icon at bounding box center [333, 186] width 9 height 9
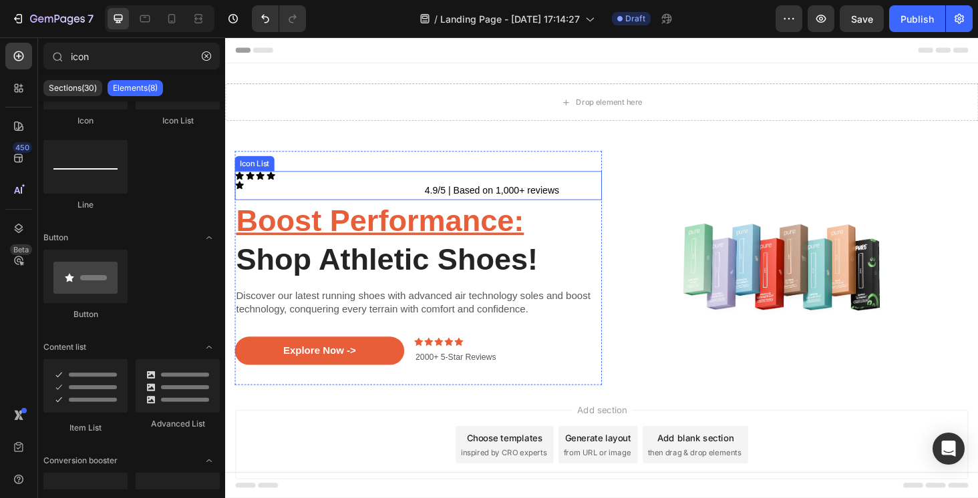
click at [299, 183] on div "Icon Icon Icon Icon Icon 4.9/5 | Based on 1,000+ reviews Text Block Row" at bounding box center [430, 195] width 391 height 31
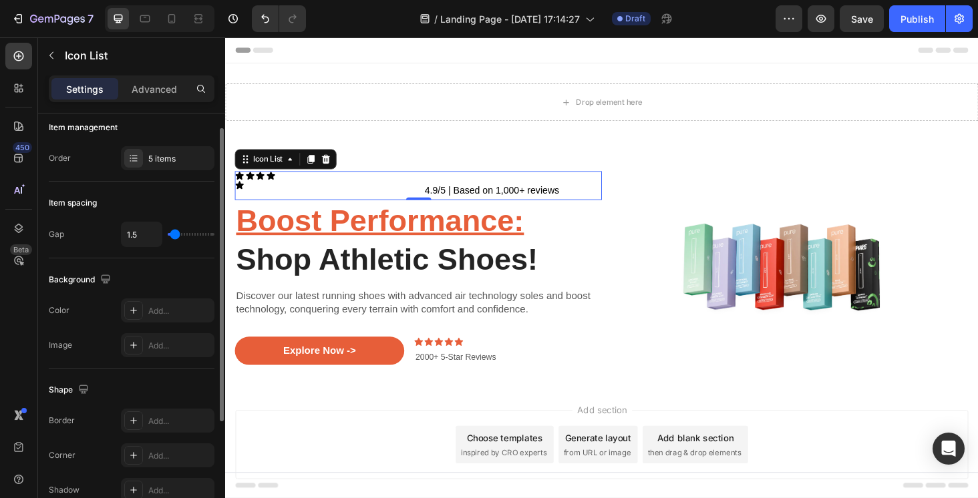
scroll to position [0, 0]
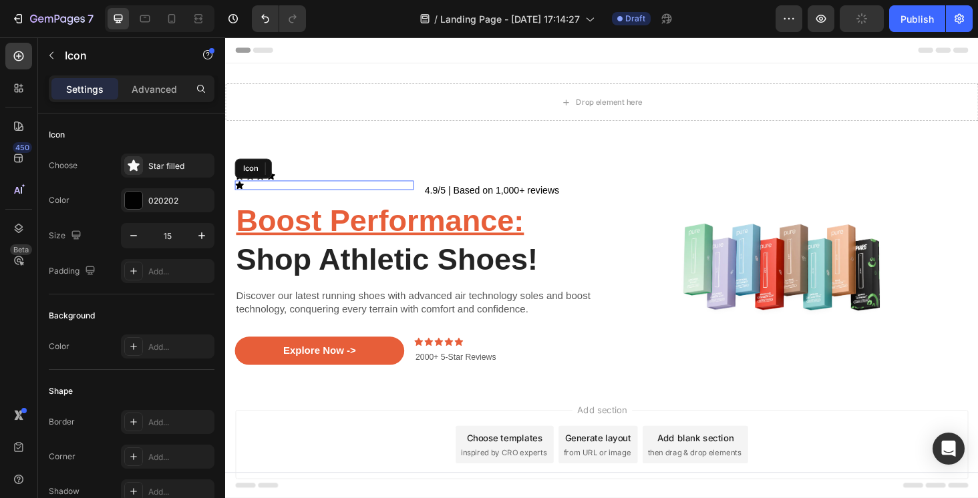
click at [327, 194] on div "Icon" at bounding box center [330, 195] width 190 height 10
click at [150, 97] on div "Advanced" at bounding box center [154, 88] width 67 height 21
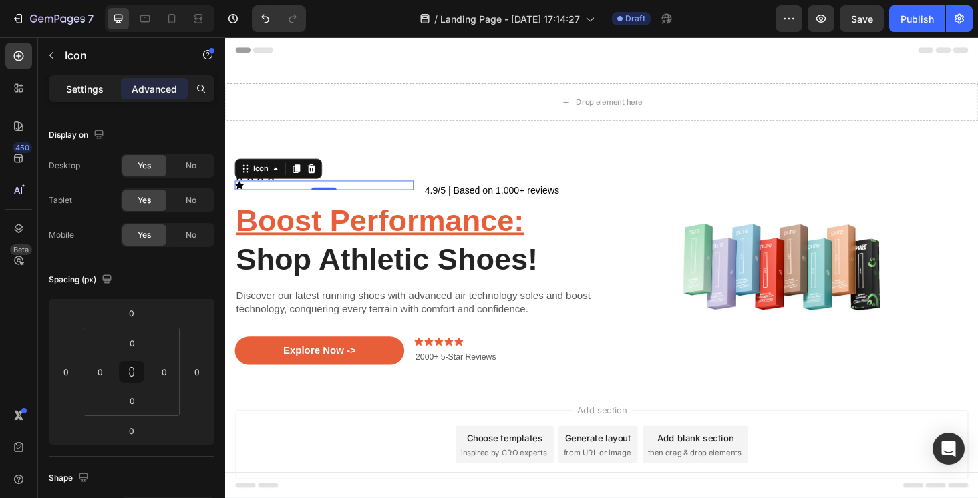
click at [89, 96] on div "Settings" at bounding box center [84, 88] width 67 height 21
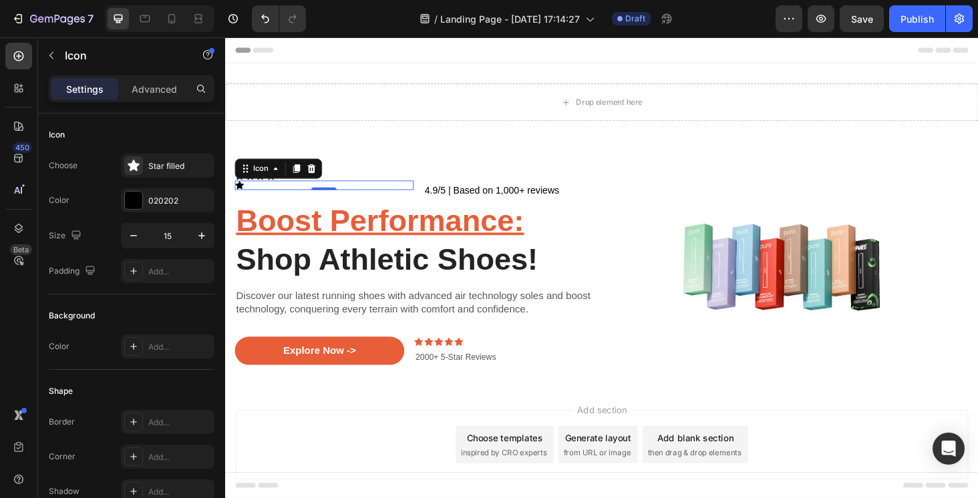
click at [333, 194] on div "Icon 0" at bounding box center [330, 195] width 190 height 10
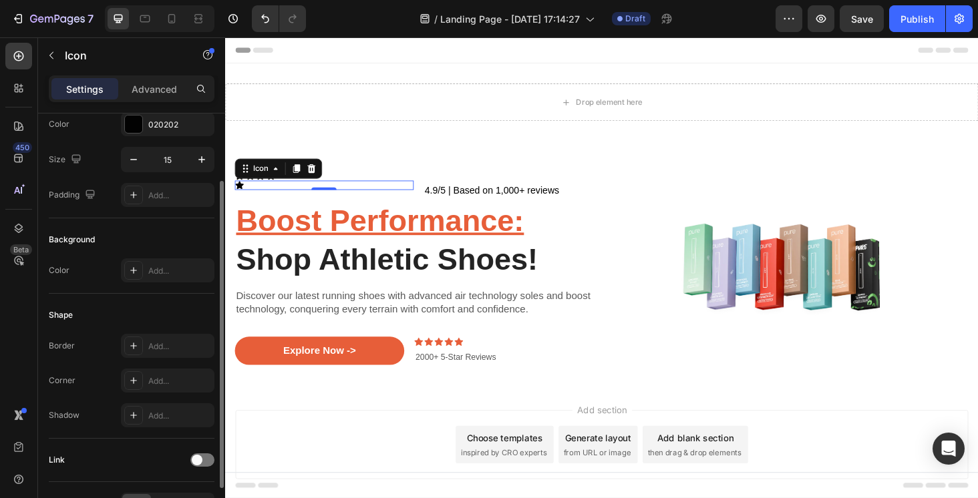
scroll to position [159, 0]
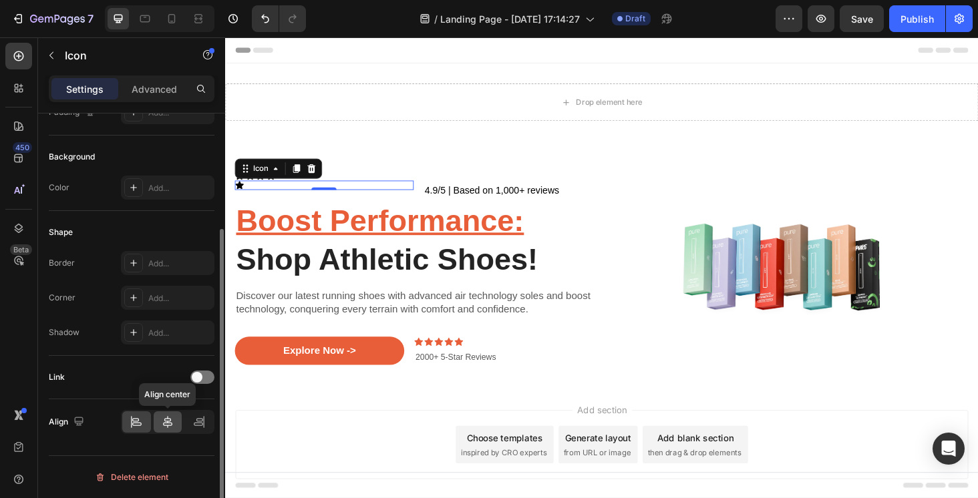
click at [168, 423] on icon at bounding box center [167, 421] width 13 height 13
click at [192, 423] on icon at bounding box center [198, 421] width 13 height 13
click at [136, 417] on icon at bounding box center [136, 421] width 13 height 13
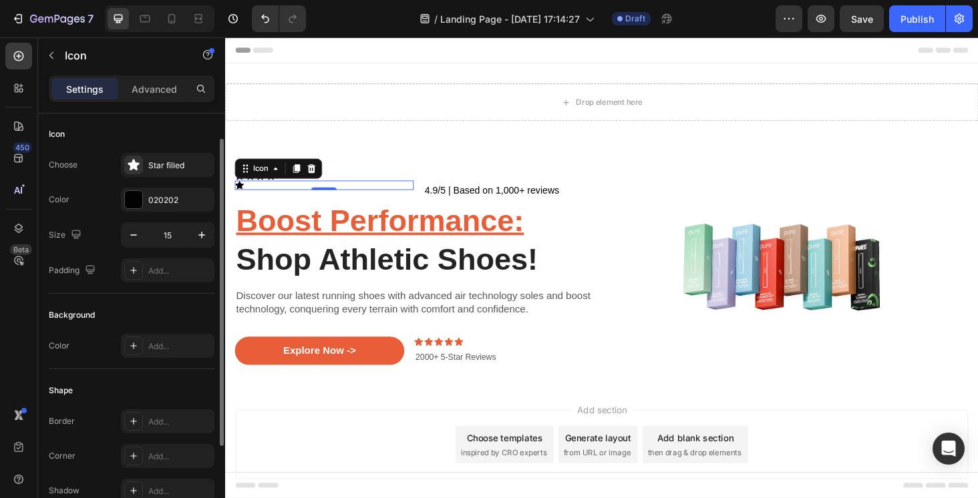
scroll to position [0, 0]
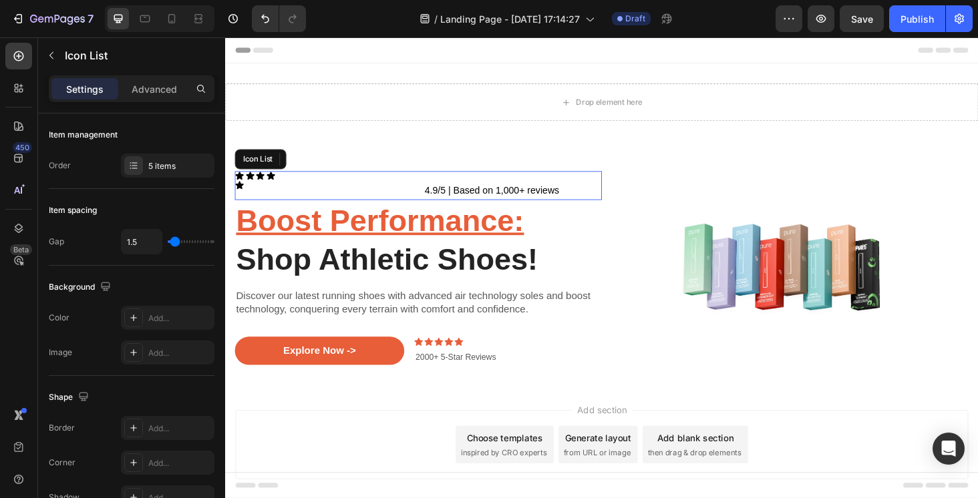
click at [416, 181] on div "Icon Icon Icon Icon Icon 0 4.9/5 | Based on 1,000+ reviews Text Block Row" at bounding box center [430, 195] width 391 height 31
click at [443, 199] on span "4.9/5 | Based on 1,000+ reviews" at bounding box center [508, 199] width 143 height 11
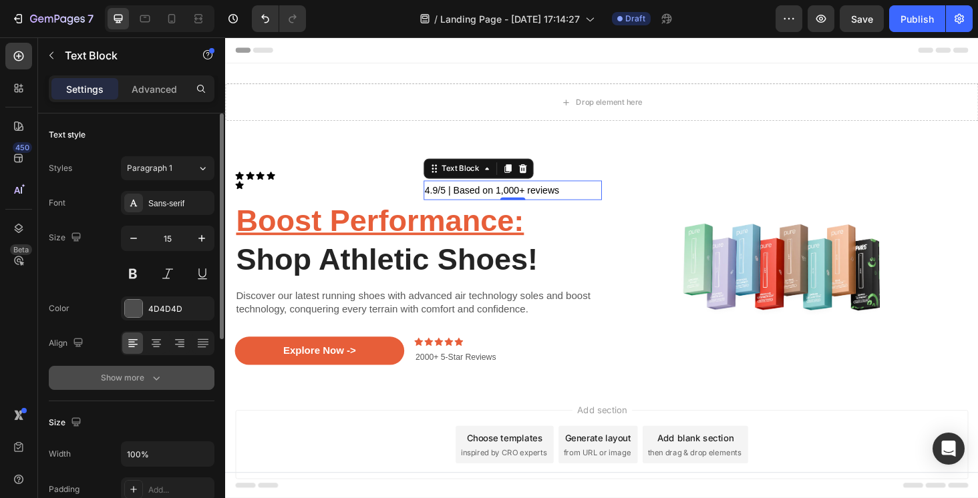
click at [126, 382] on div "Show more" at bounding box center [132, 377] width 62 height 13
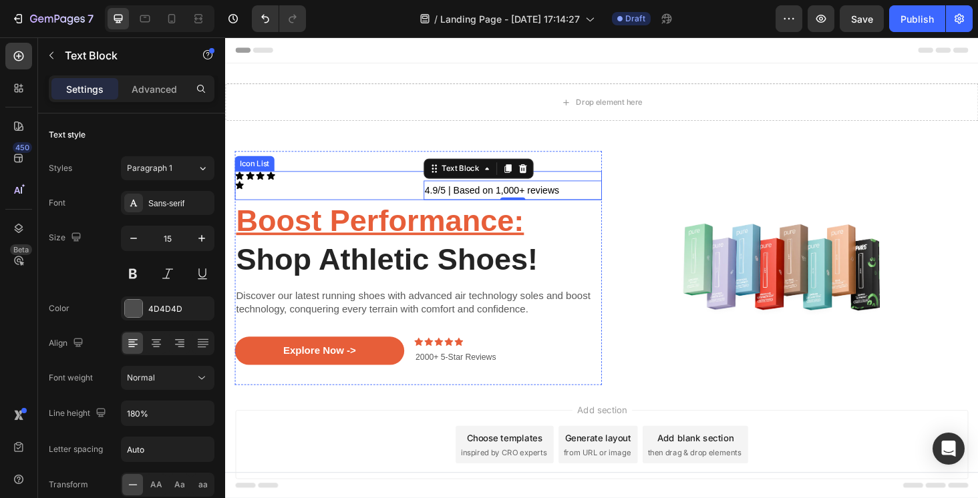
click at [324, 183] on div "Icon Icon Icon Icon Icon 4.9/5 | Based on 1,000+ reviews Text Block 0 Row" at bounding box center [430, 195] width 391 height 31
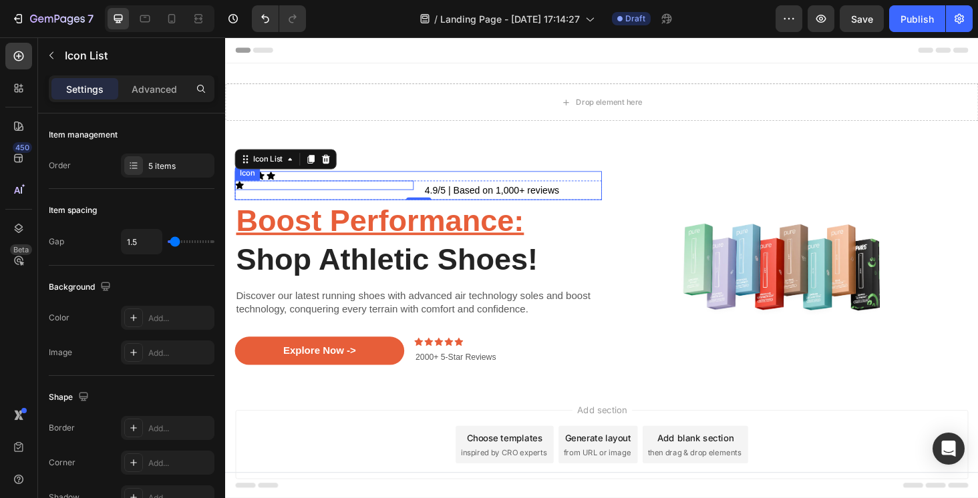
click at [302, 198] on div "Icon" at bounding box center [330, 195] width 190 height 10
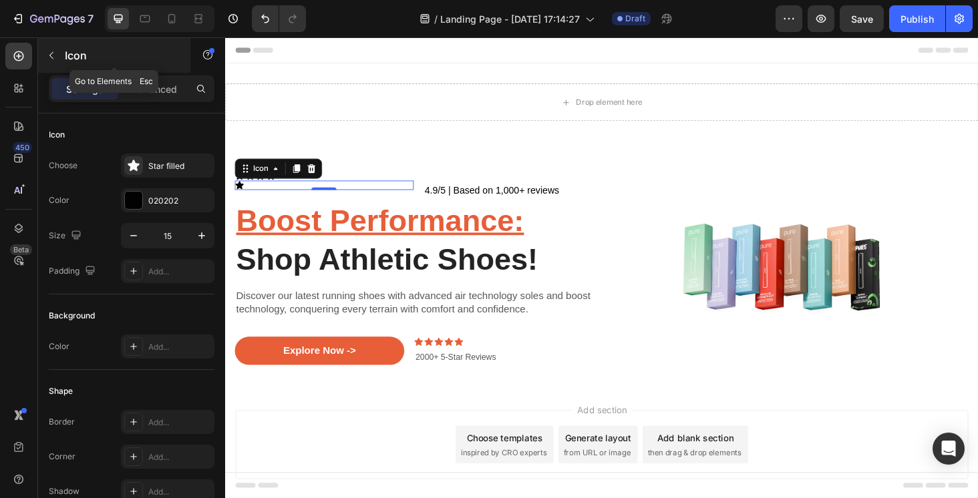
click at [54, 59] on icon "button" at bounding box center [51, 55] width 11 height 11
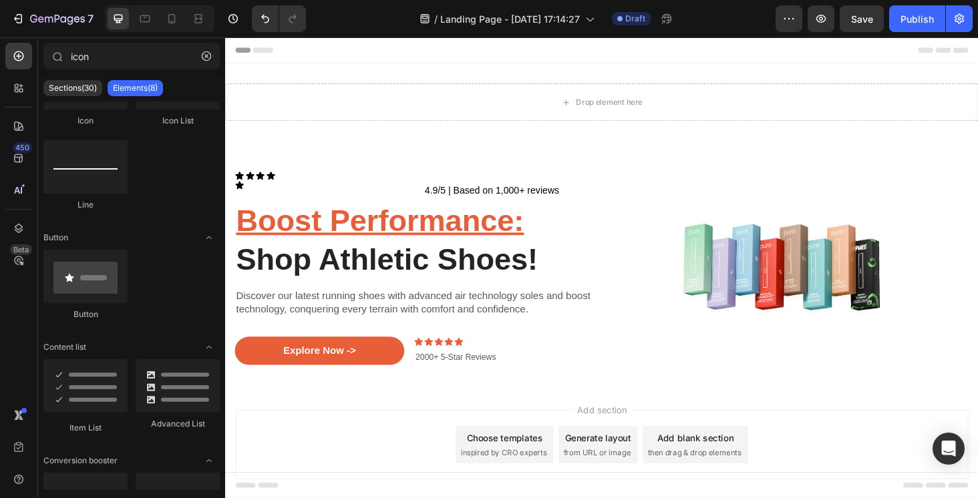
click at [54, 59] on icon at bounding box center [56, 56] width 11 height 11
click at [204, 59] on icon "button" at bounding box center [206, 55] width 9 height 9
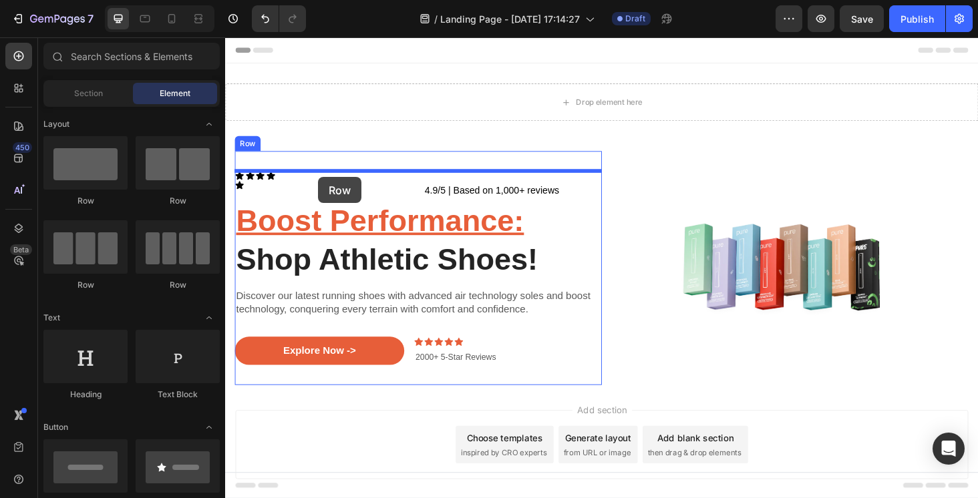
drag, startPoint x: 284, startPoint y: 218, endPoint x: 323, endPoint y: 183, distance: 51.5
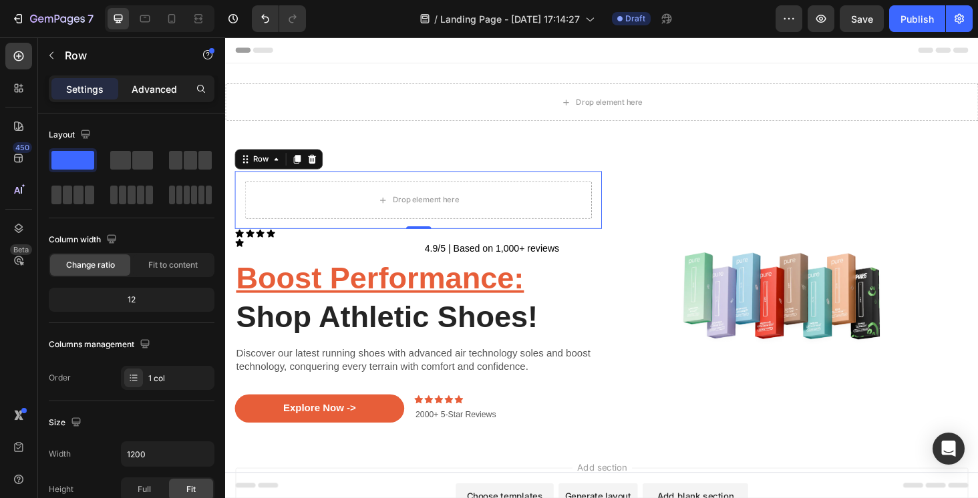
click at [146, 99] on div "Advanced" at bounding box center [154, 88] width 67 height 21
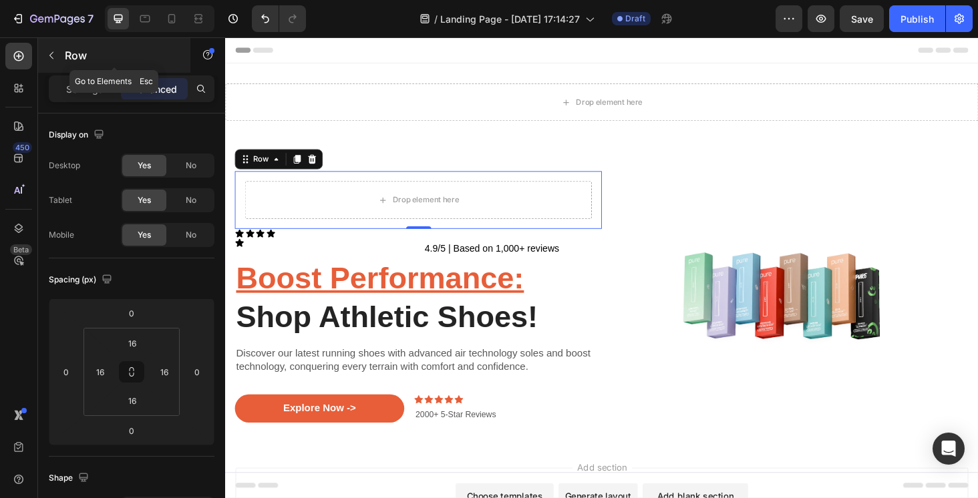
click at [65, 51] on p "Row" at bounding box center [122, 55] width 114 height 16
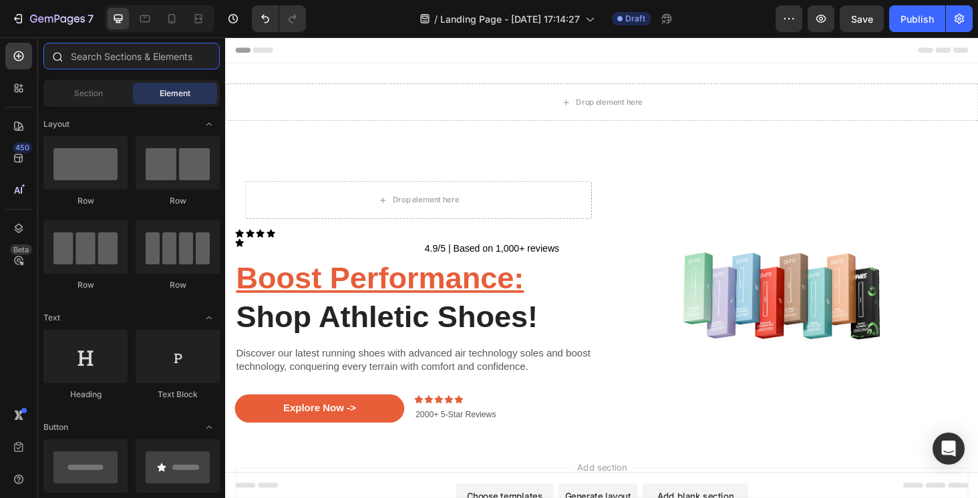
click at [115, 57] on input "text" at bounding box center [131, 56] width 176 height 27
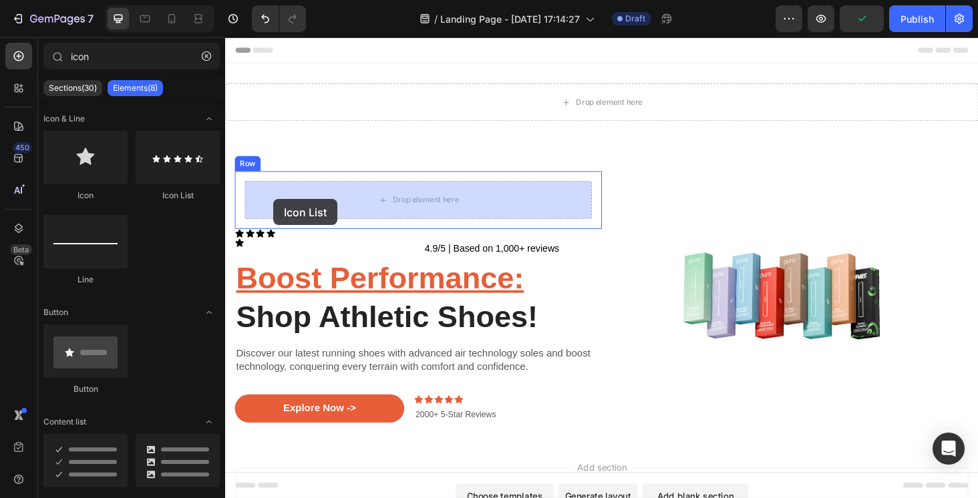
drag, startPoint x: 396, startPoint y: 203, endPoint x: 276, endPoint y: 208, distance: 120.3
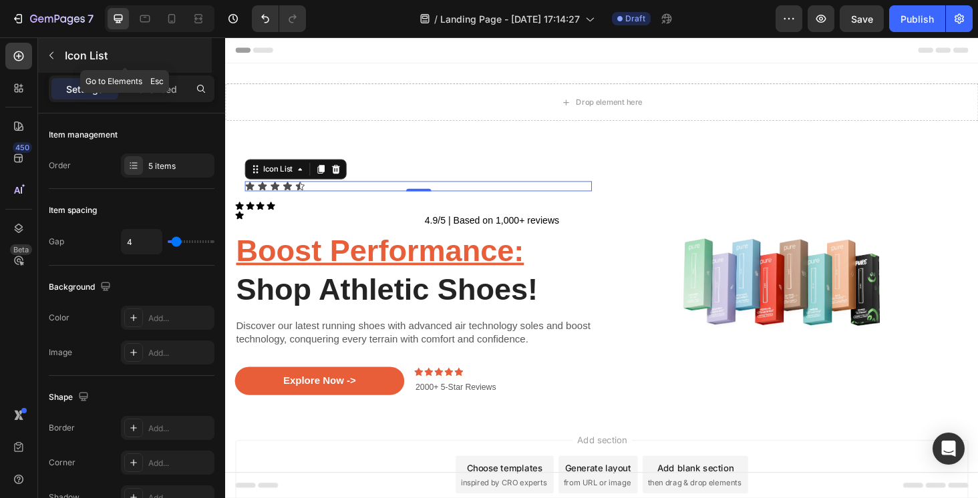
click at [45, 59] on button "button" at bounding box center [51, 55] width 21 height 21
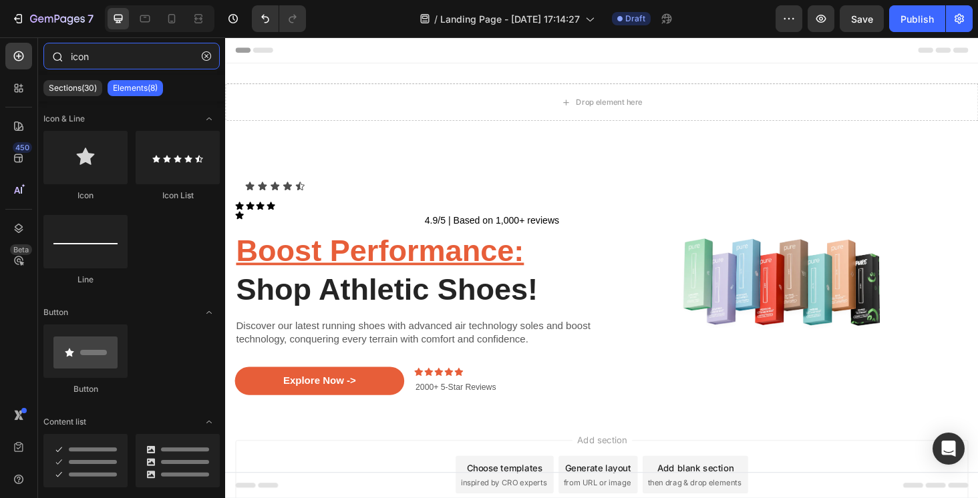
click at [138, 60] on input "icon" at bounding box center [131, 56] width 176 height 27
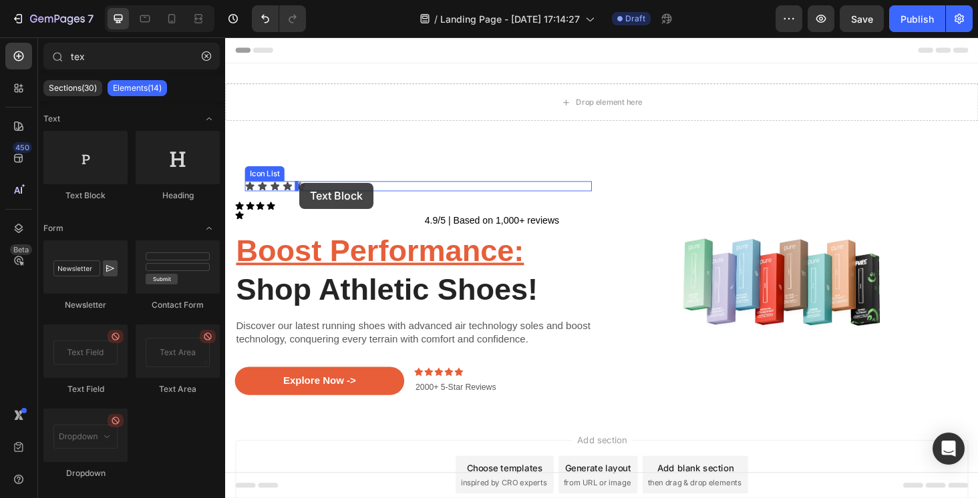
drag, startPoint x: 327, startPoint y: 192, endPoint x: 304, endPoint y: 193, distance: 23.4
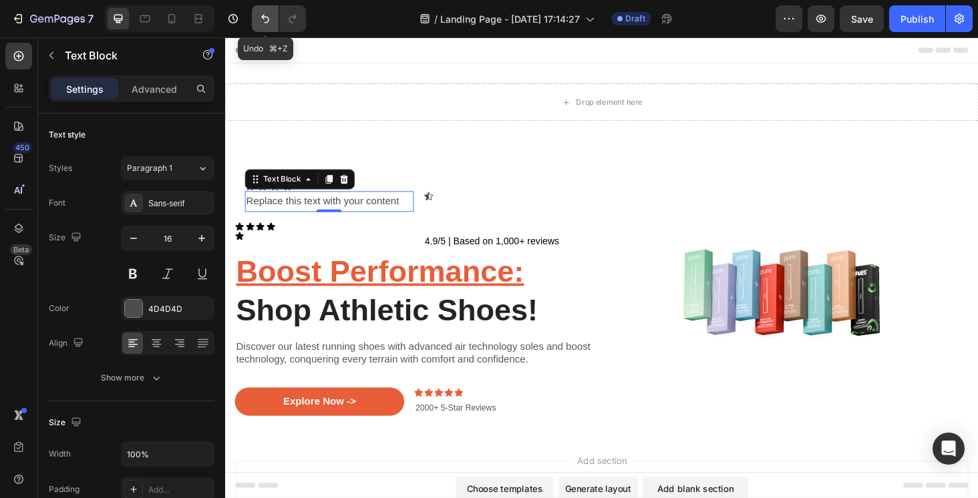
click at [264, 25] on icon "Undo/Redo" at bounding box center [264, 18] width 13 height 13
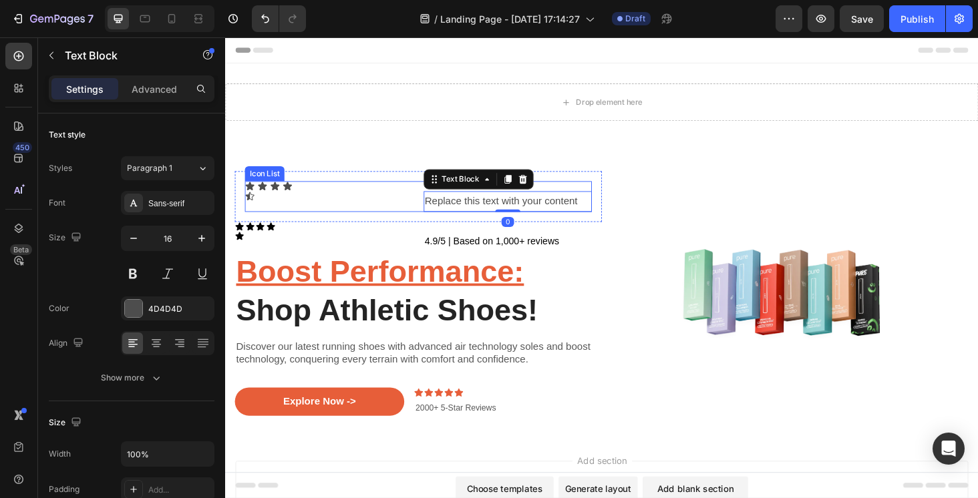
click at [336, 194] on div "Icon Icon Icon Icon Icon Replace this text with your content Text Block 0 Row" at bounding box center [430, 206] width 369 height 33
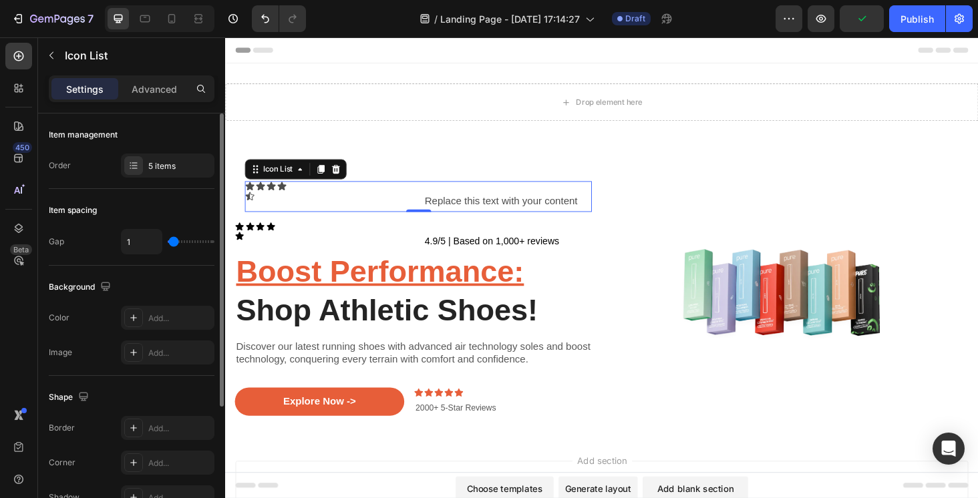
click at [172, 243] on input "range" at bounding box center [191, 241] width 47 height 3
click at [142, 244] on input "1" at bounding box center [142, 242] width 40 height 24
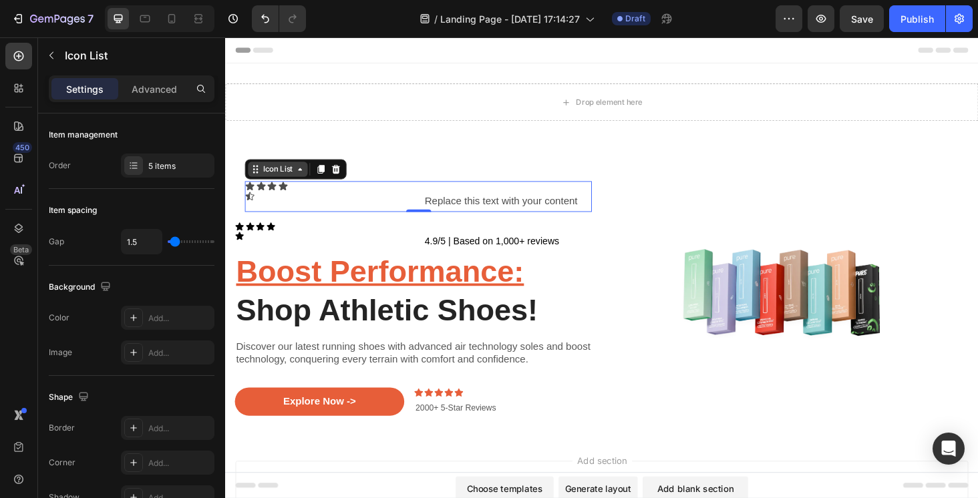
click at [263, 182] on div "Icon List" at bounding box center [280, 178] width 37 height 12
click at [265, 182] on div "Icon List" at bounding box center [280, 178] width 37 height 12
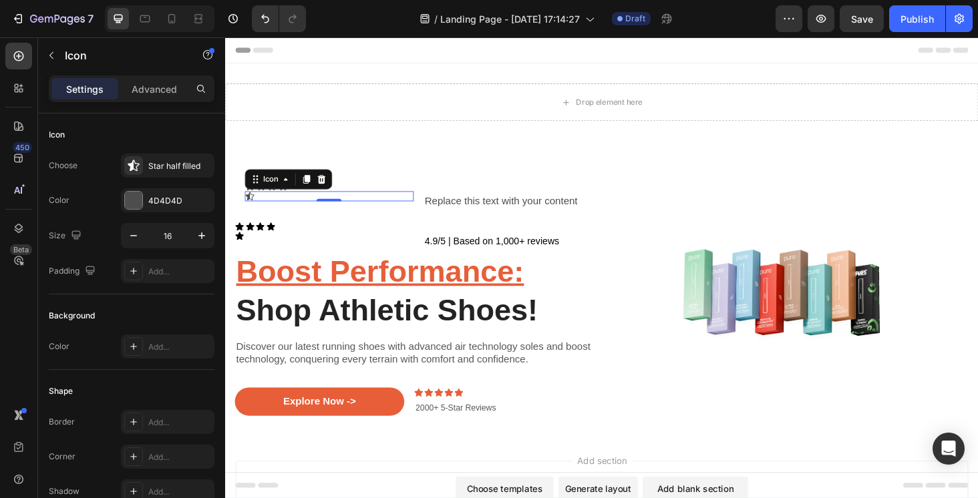
click at [154, 100] on div "Settings Advanced" at bounding box center [132, 88] width 166 height 27
click at [154, 95] on p "Advanced" at bounding box center [154, 89] width 45 height 14
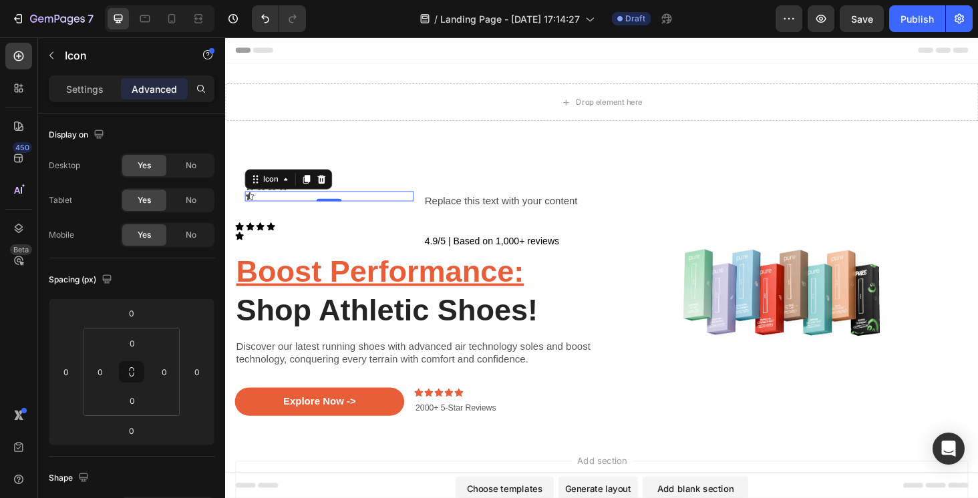
click at [67, 99] on div "Settings Advanced" at bounding box center [132, 88] width 166 height 27
click at [93, 91] on p "Settings" at bounding box center [84, 89] width 37 height 14
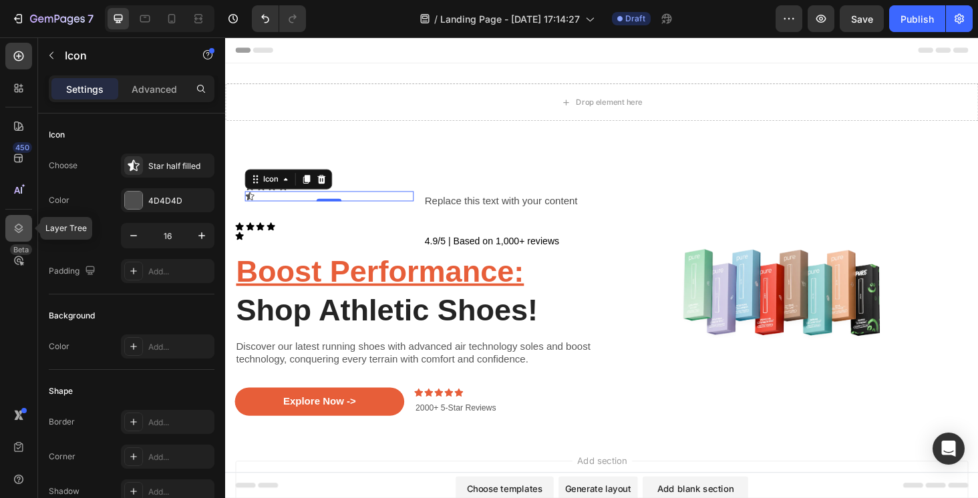
click at [13, 236] on div at bounding box center [18, 228] width 27 height 27
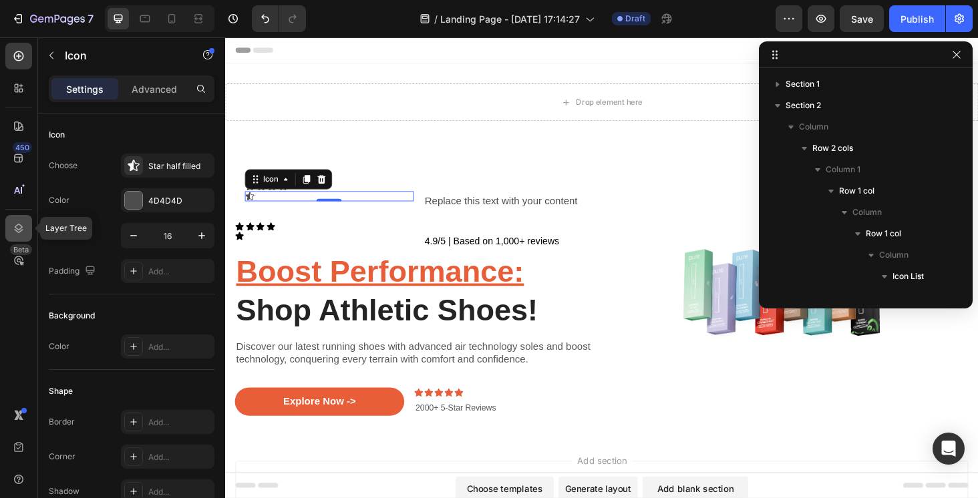
scroll to position [359, 0]
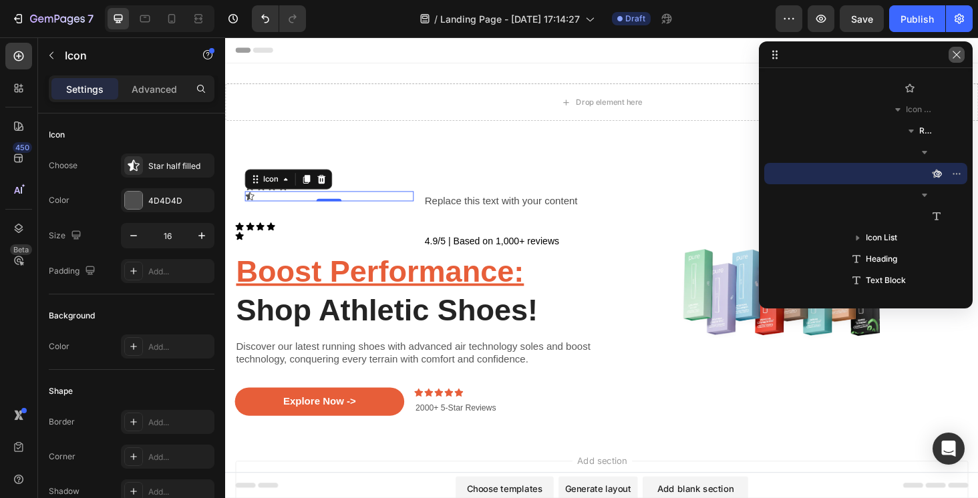
click at [956, 56] on icon "button" at bounding box center [956, 54] width 11 height 11
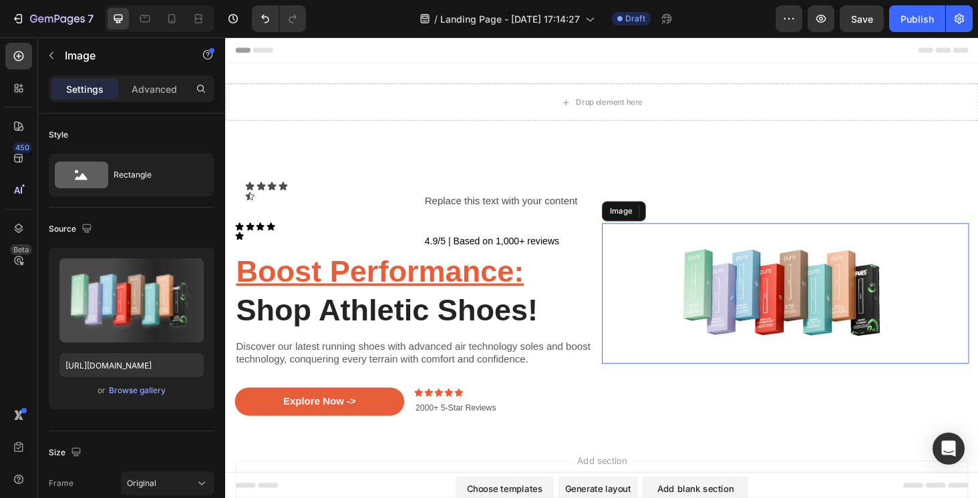
click at [638, 294] on img at bounding box center [821, 310] width 391 height 150
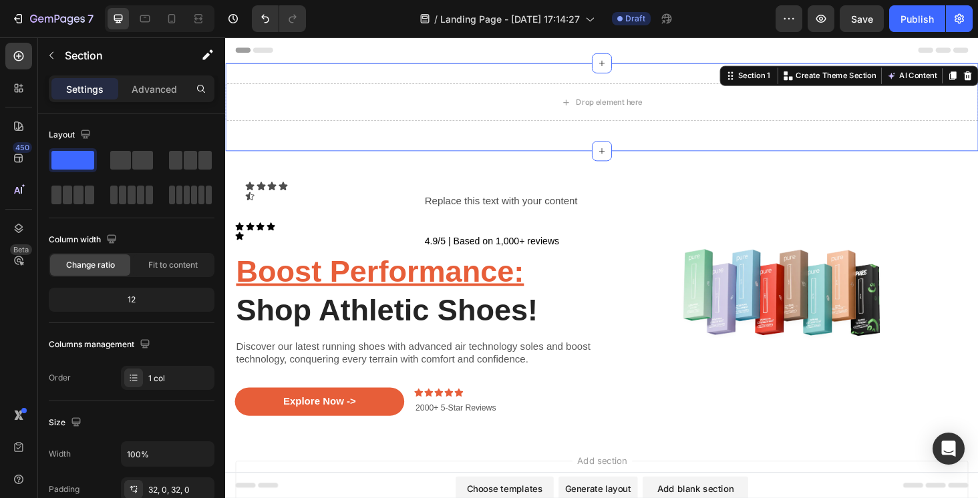
click at [734, 140] on div "Drop element here Row Section 1 You can create reusable sections Create Theme S…" at bounding box center [625, 111] width 801 height 93
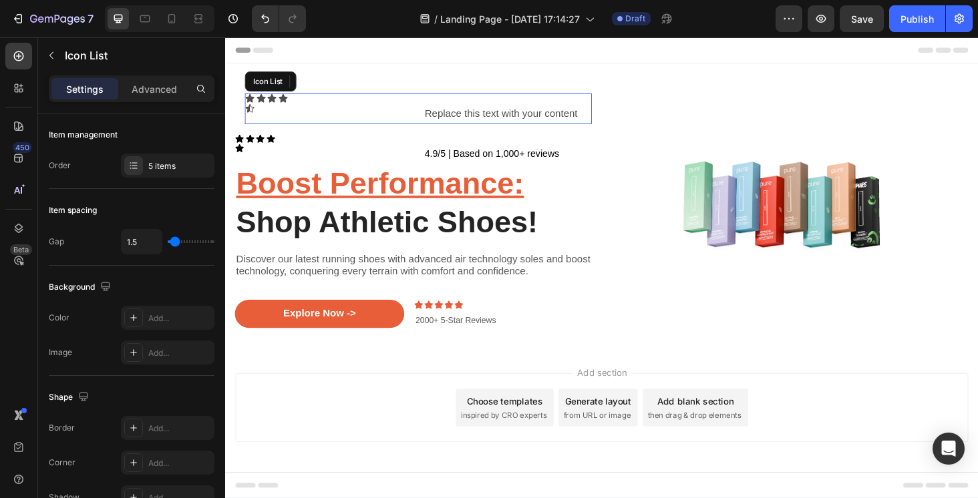
click at [294, 106] on div "Icon Icon Icon Icon Icon Replace this text with your content Text Block Row" at bounding box center [430, 113] width 369 height 33
click at [287, 104] on div "Icon" at bounding box center [286, 102] width 11 height 11
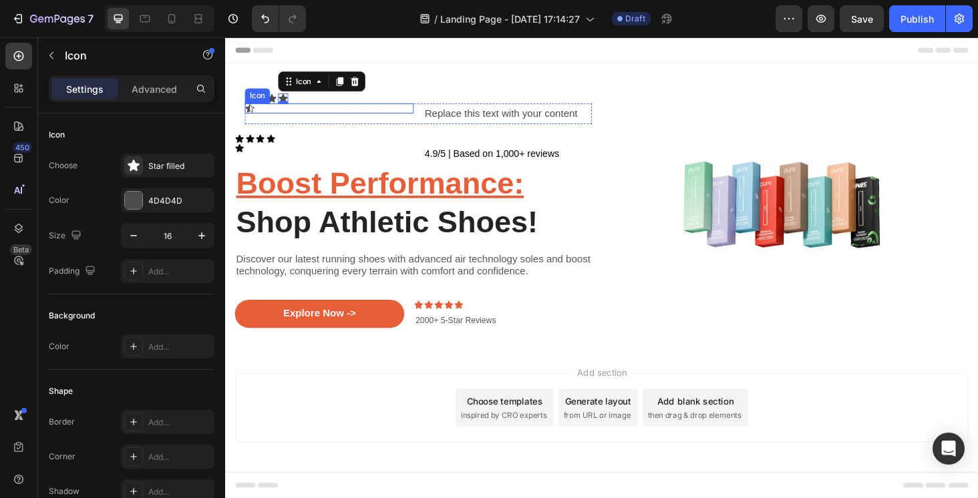
click at [278, 110] on div "Icon" at bounding box center [336, 113] width 180 height 11
click at [328, 93] on icon at bounding box center [327, 94] width 9 height 9
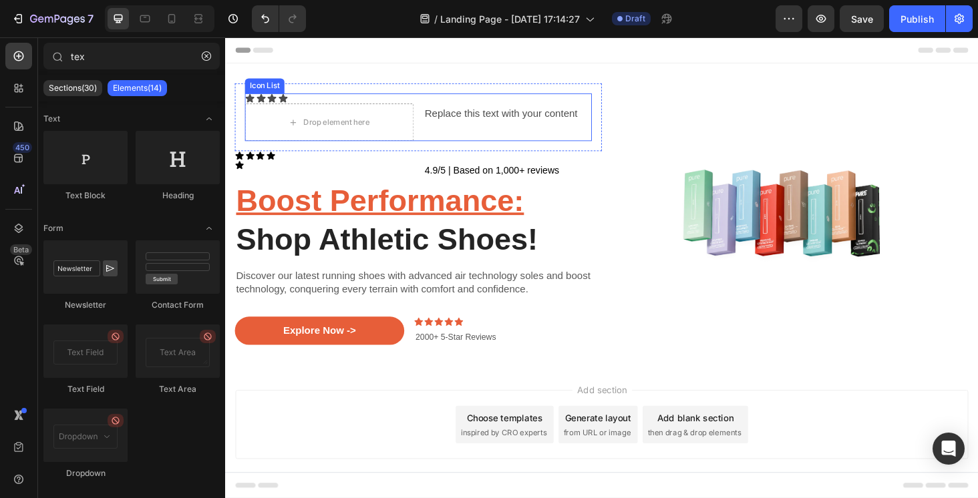
click at [294, 100] on div "Icon Icon Icon Icon Drop element here Replace this text with your content Text …" at bounding box center [430, 122] width 369 height 51
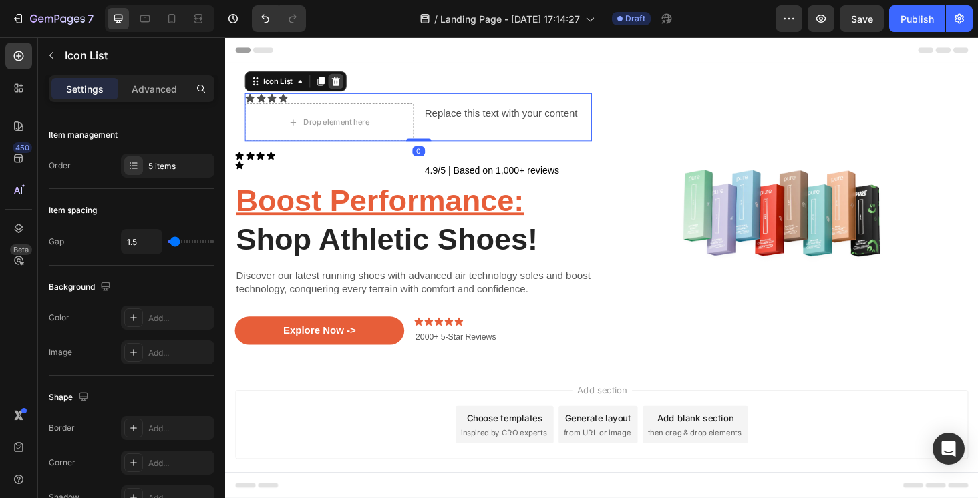
click at [338, 86] on icon at bounding box center [342, 84] width 11 height 11
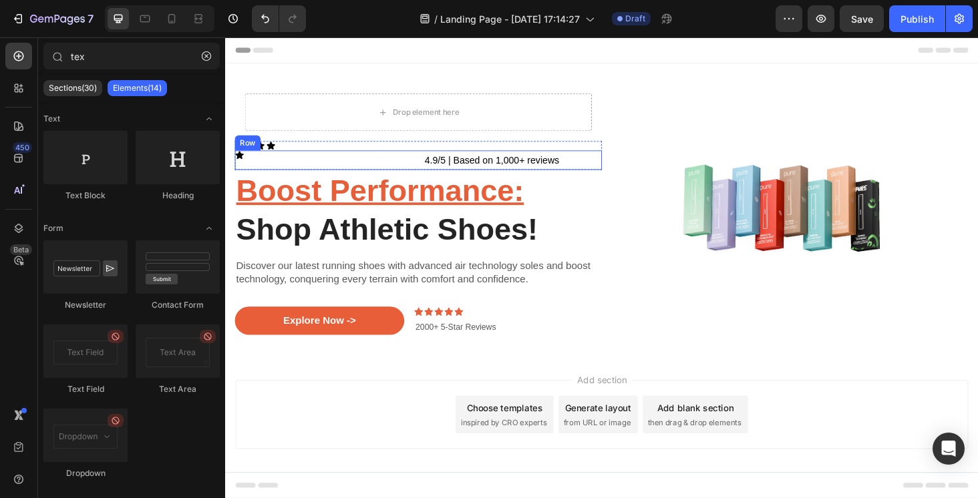
click at [349, 170] on div "Icon" at bounding box center [330, 168] width 190 height 21
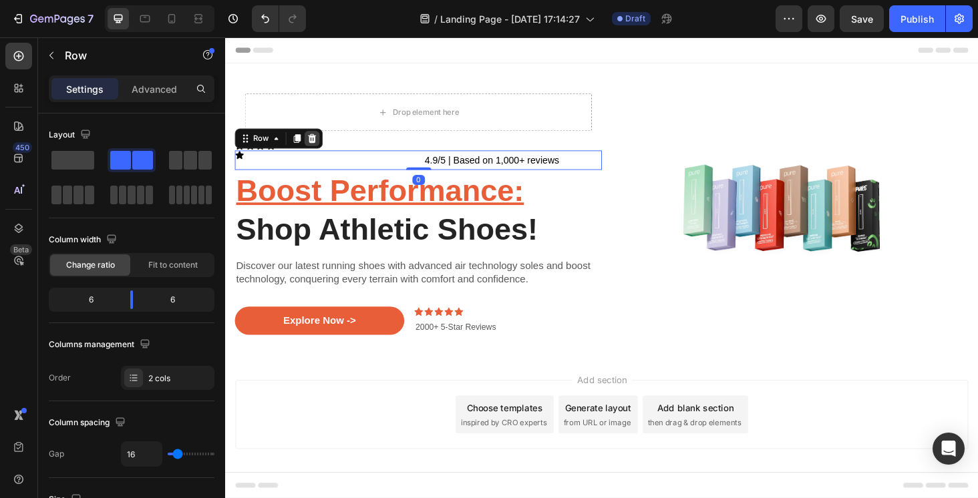
click at [317, 146] on icon at bounding box center [317, 144] width 9 height 9
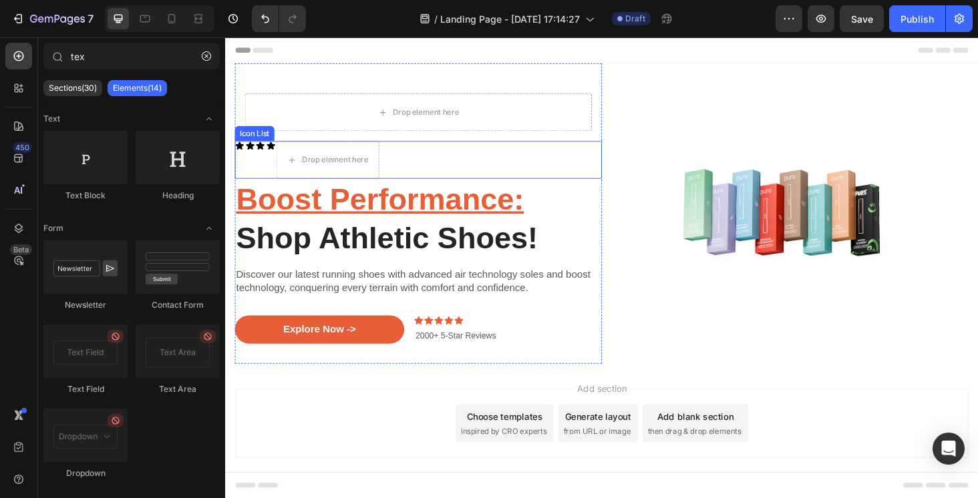
click at [268, 161] on div "Icon Icon Icon Icon Drop element here" at bounding box center [430, 168] width 391 height 40
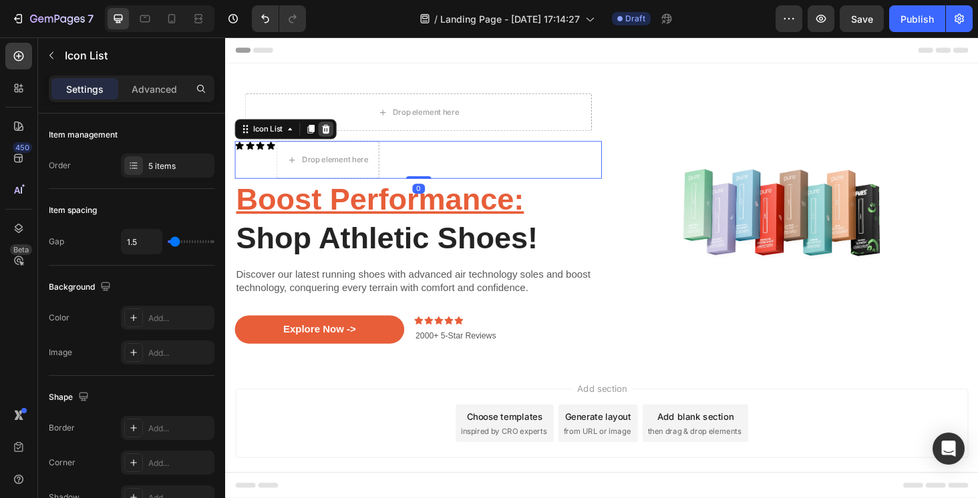
click at [331, 135] on icon at bounding box center [332, 135] width 11 height 11
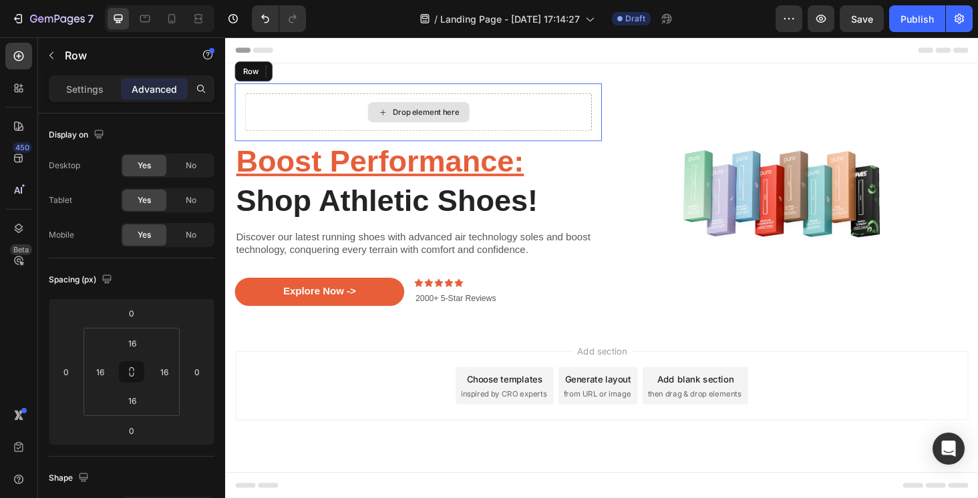
click at [345, 120] on div "Drop element here" at bounding box center [430, 117] width 369 height 40
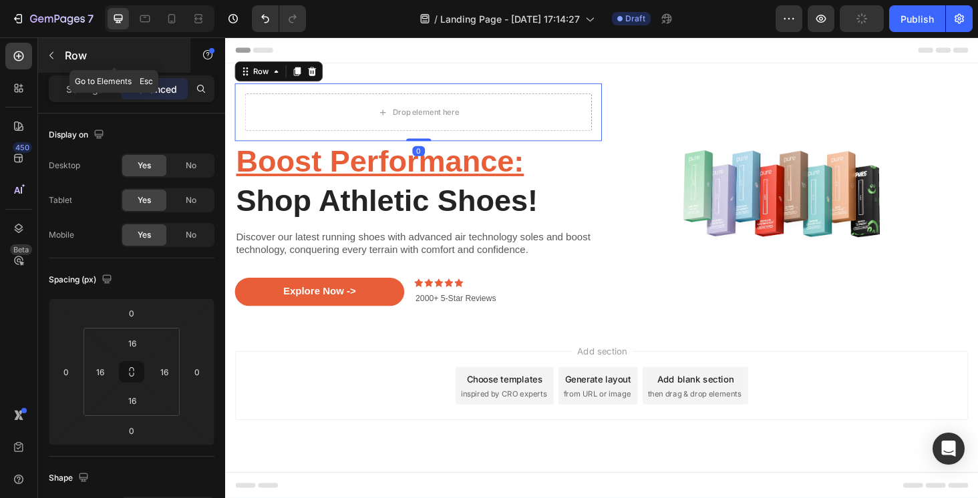
click at [57, 55] on button "button" at bounding box center [51, 55] width 21 height 21
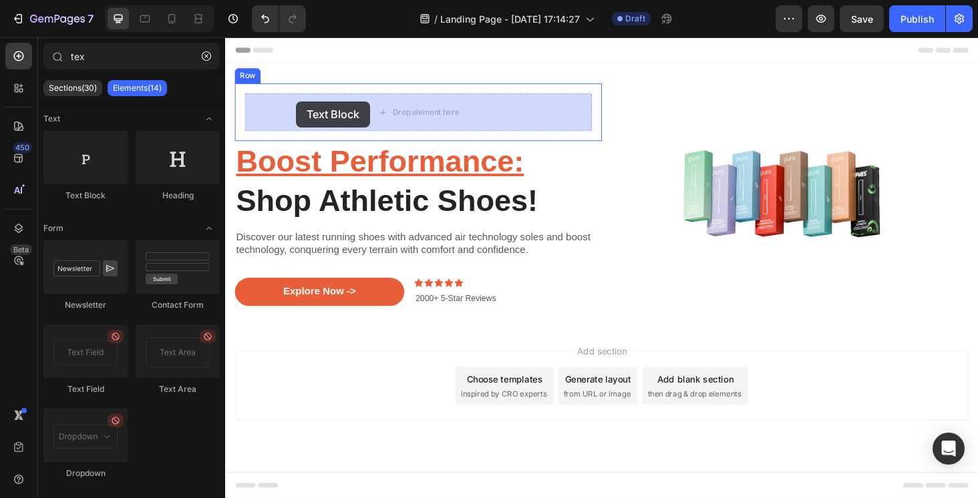
drag, startPoint x: 308, startPoint y: 203, endPoint x: 300, endPoint y: 105, distance: 98.5
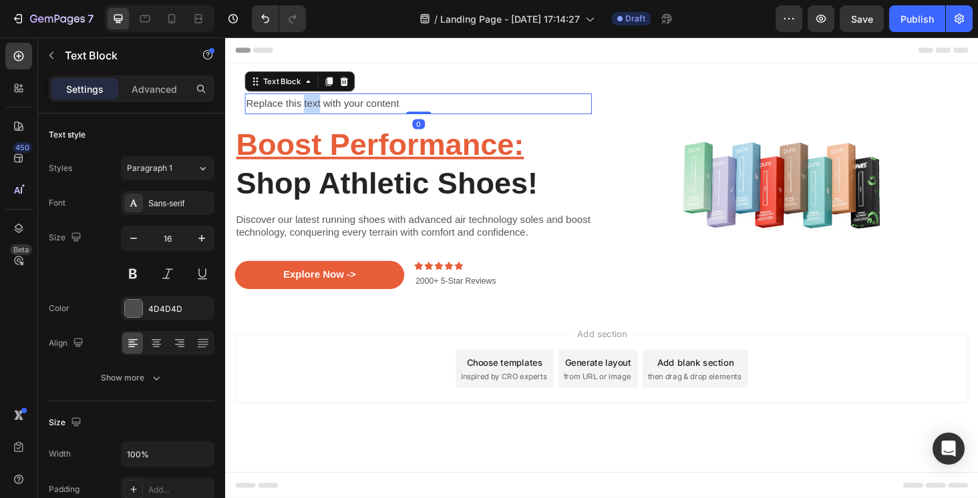
click at [311, 110] on p "Replace this text with your content" at bounding box center [430, 107] width 367 height 19
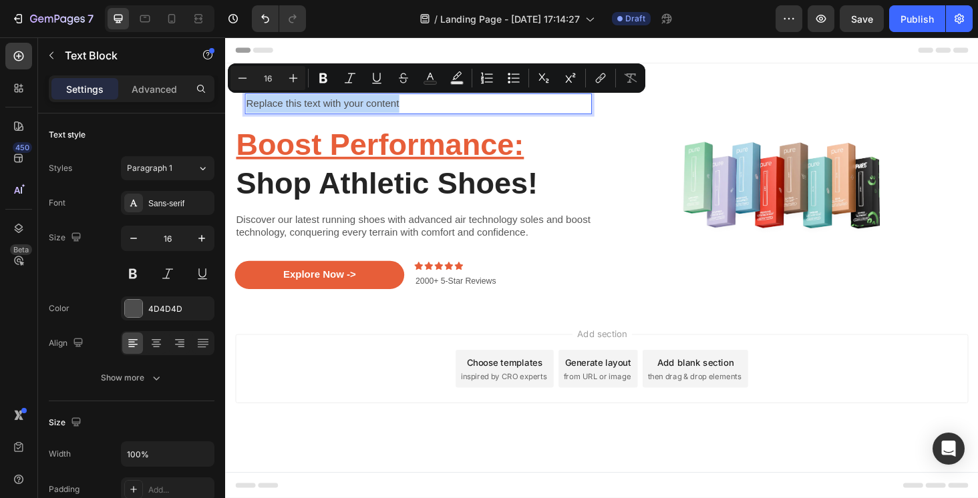
click at [311, 110] on p "Replace this text with your content" at bounding box center [430, 107] width 367 height 19
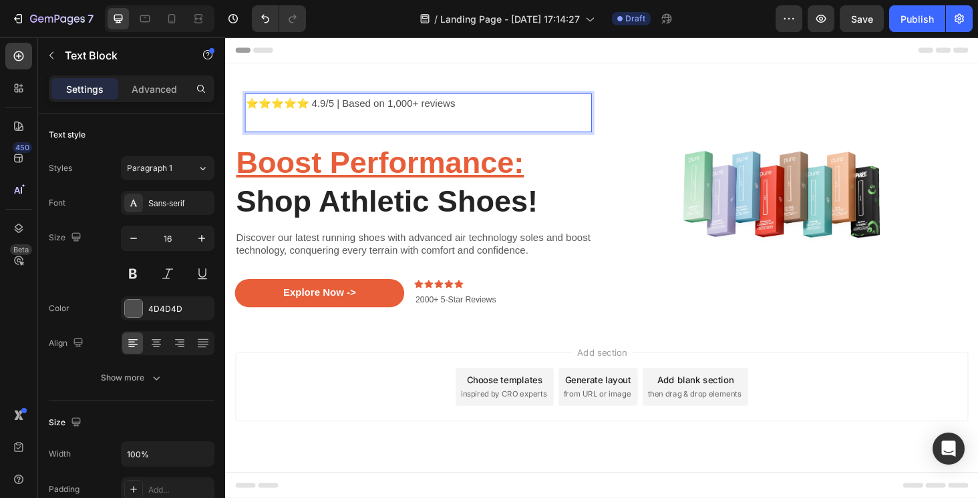
click at [294, 103] on p "⭐⭐⭐⭐⭐ 4.9/5 | Based on 1,000+ reviews" at bounding box center [430, 117] width 367 height 39
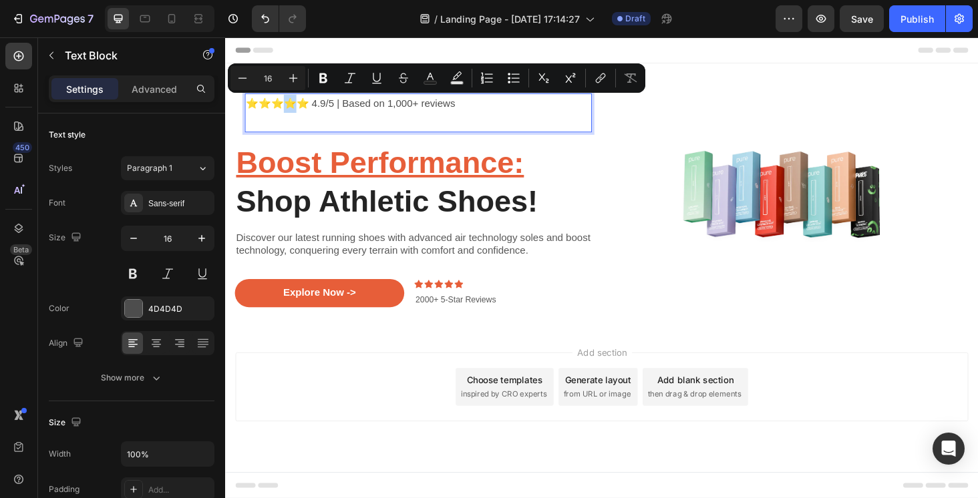
click at [300, 103] on p "⭐⭐⭐⭐⭐ 4.9/5 | Based on 1,000+ reviews" at bounding box center [430, 117] width 367 height 39
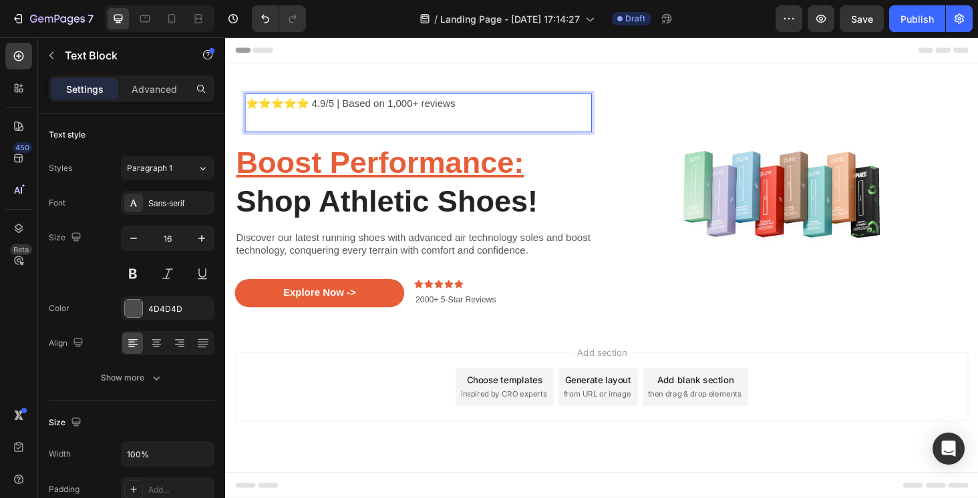
click at [306, 103] on p "⭐⭐⭐⭐⭐ 4.9/5 | Based on 1,000+ reviews" at bounding box center [430, 117] width 367 height 39
click at [308, 103] on p "⭐⭐⭐⭐⭐ 4.9/5 | Based on 1,000+ reviews" at bounding box center [430, 117] width 367 height 39
click at [318, 107] on p "⭐⭐⭐⭐⭐ 4.9/5 | Based on 1,000+ reviews" at bounding box center [430, 117] width 367 height 39
drag, startPoint x: 318, startPoint y: 107, endPoint x: 244, endPoint y: 105, distance: 74.1
click at [244, 105] on div "⭐⭐⭐⭐⭐ 4.9/5 | Based on 1,000+ reviews Text Block 0 Row" at bounding box center [430, 117] width 391 height 63
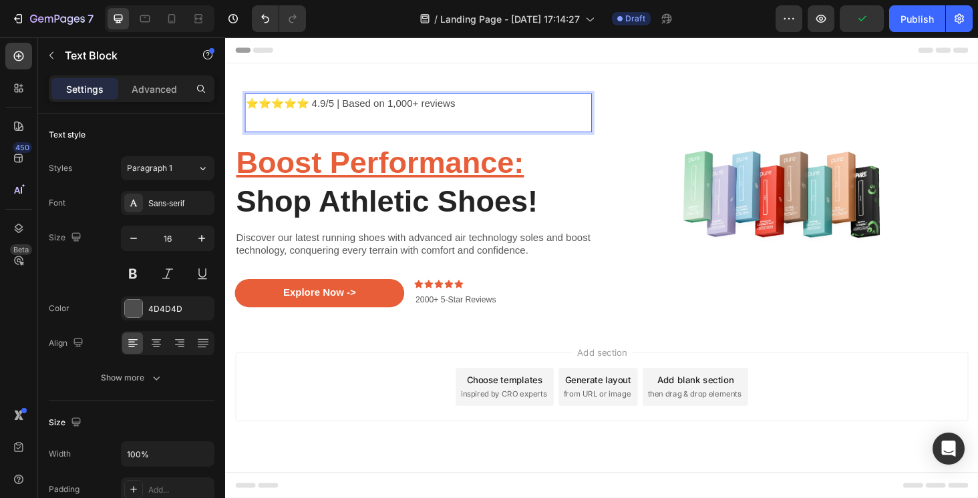
click at [314, 123] on p "⭐⭐⭐⭐⭐ 4.9/5 | Based on 1,000+ reviews" at bounding box center [430, 117] width 367 height 39
click at [473, 106] on p "⭐⭐⭐⭐⭐ 4.9/5 | Based on 1,000+ reviews" at bounding box center [430, 117] width 367 height 39
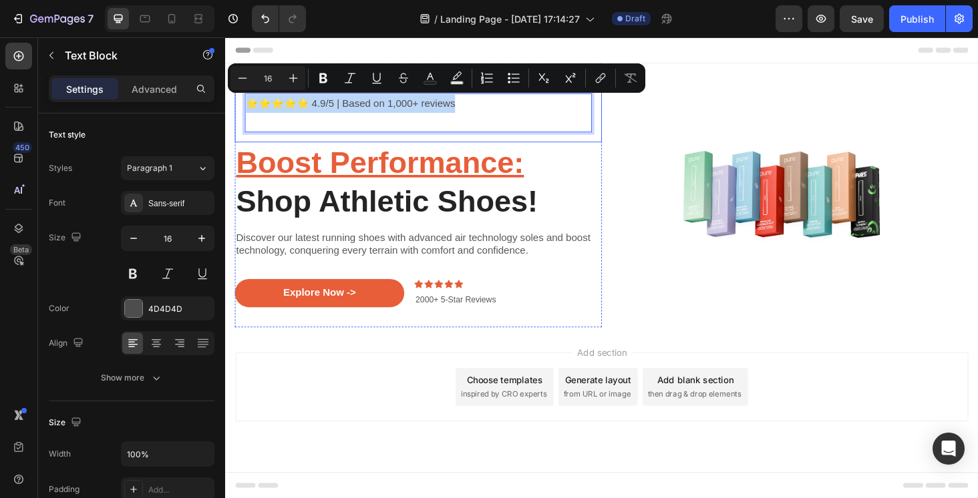
drag, startPoint x: 473, startPoint y: 106, endPoint x: 265, endPoint y: 95, distance: 207.9
click at [265, 95] on div "⭐⭐⭐⭐⭐ 4.9/5 | Based on 1,000+ reviews Text Block 0 Row" at bounding box center [430, 117] width 391 height 63
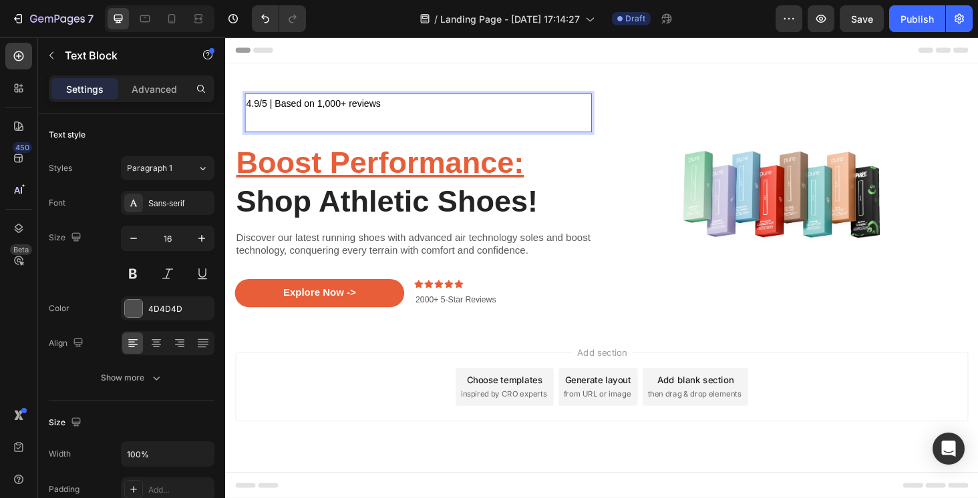
click at [246, 106] on div "4.9/5 | Based on 1,000+ reviews" at bounding box center [430, 117] width 369 height 41
click at [64, 59] on div "Text Block" at bounding box center [114, 55] width 152 height 35
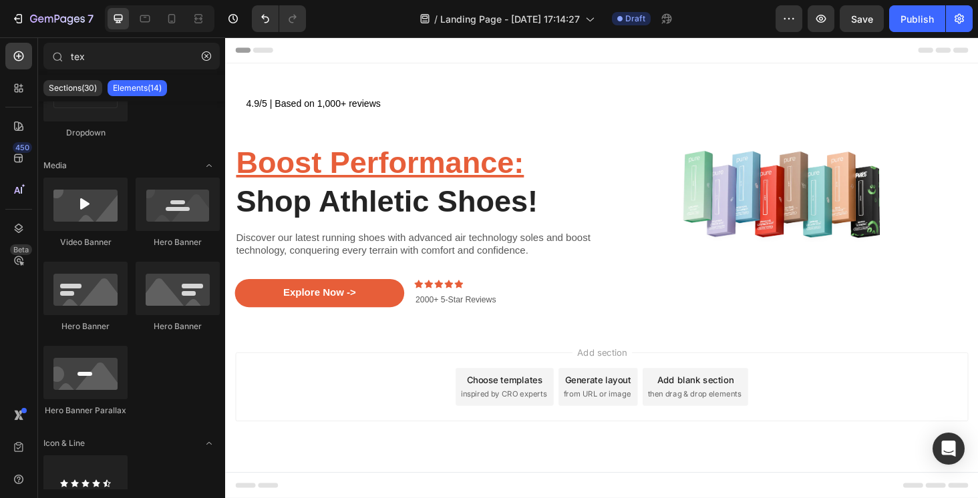
scroll to position [520, 0]
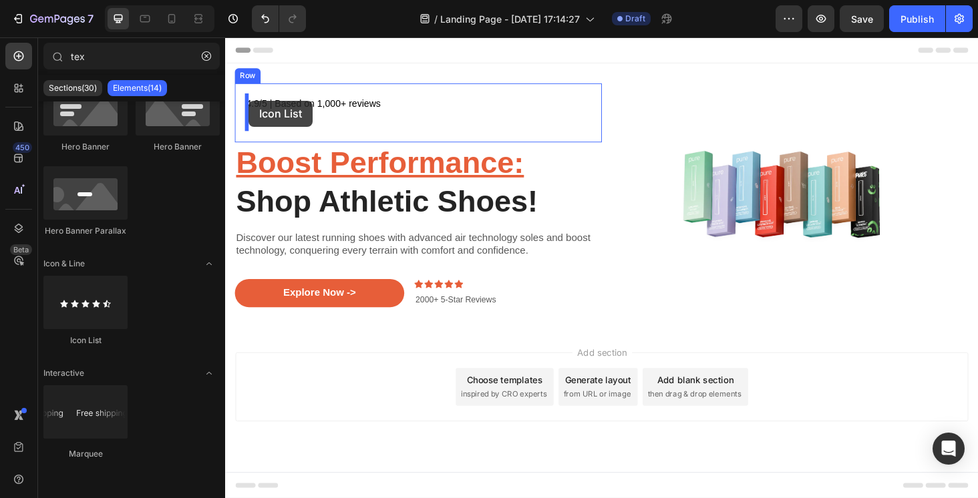
drag, startPoint x: 294, startPoint y: 339, endPoint x: 250, endPoint y: 104, distance: 238.6
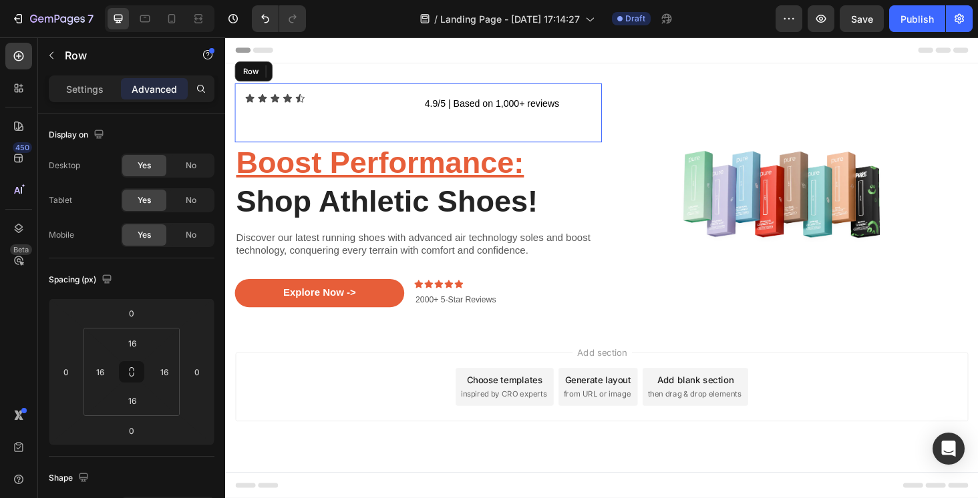
click at [422, 117] on div "Icon Icon Icon Icon Icon Icon List 0" at bounding box center [336, 117] width 180 height 41
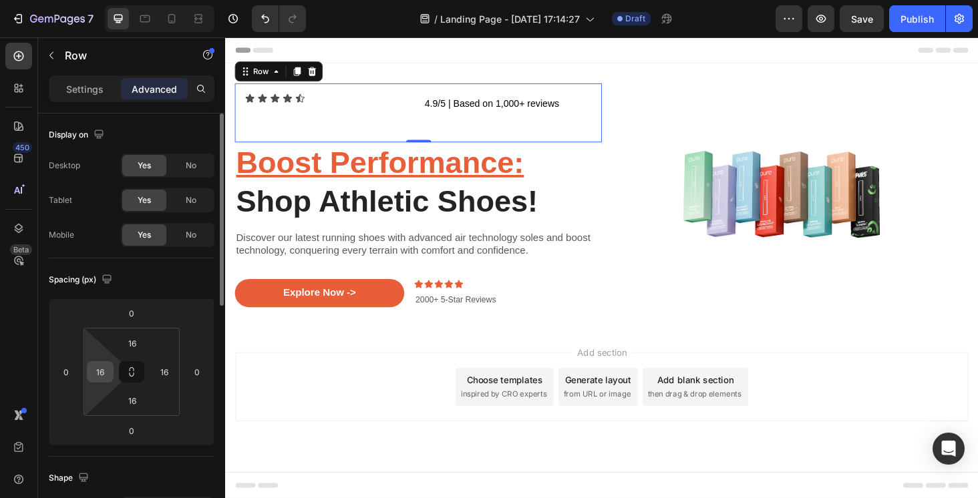
click at [103, 372] on input "16" at bounding box center [100, 372] width 20 height 20
click at [165, 370] on input "16" at bounding box center [164, 372] width 20 height 20
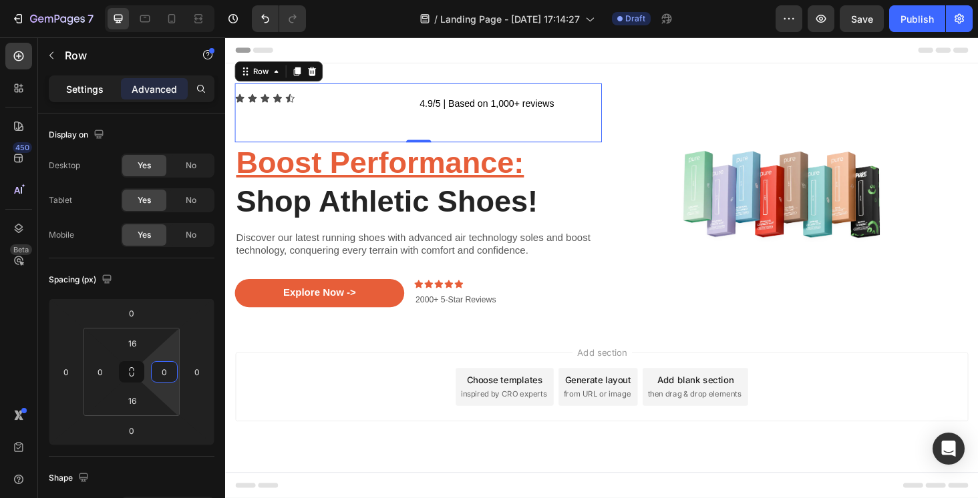
click at [94, 91] on p "Settings" at bounding box center [84, 89] width 37 height 14
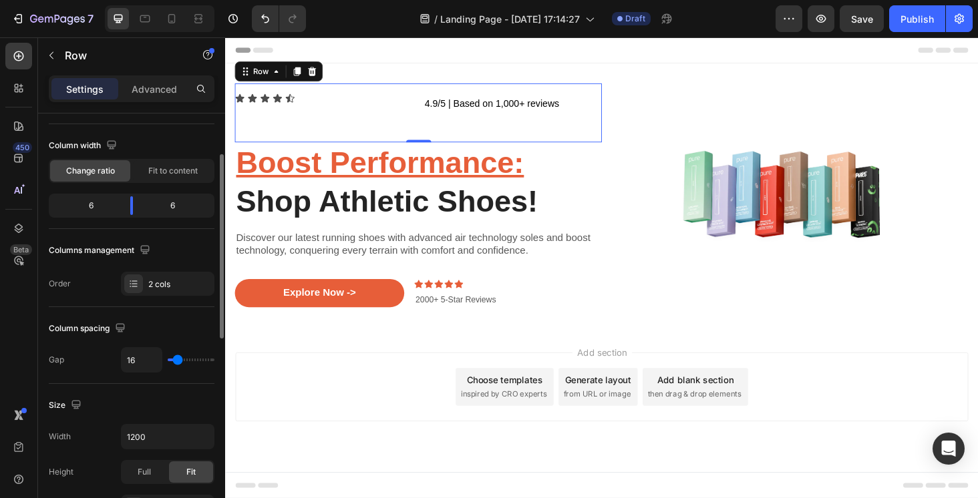
scroll to position [111, 0]
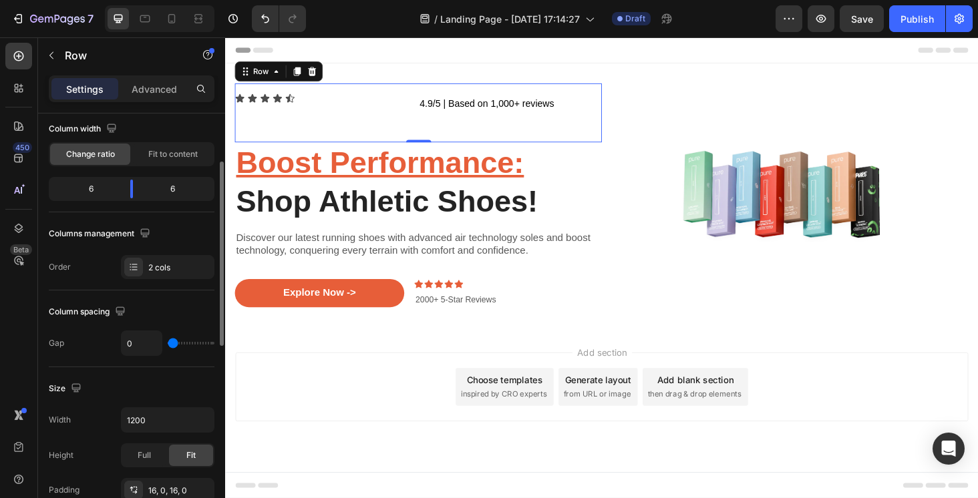
click at [169, 345] on input "range" at bounding box center [191, 343] width 47 height 3
click at [141, 345] on input "0" at bounding box center [142, 343] width 40 height 24
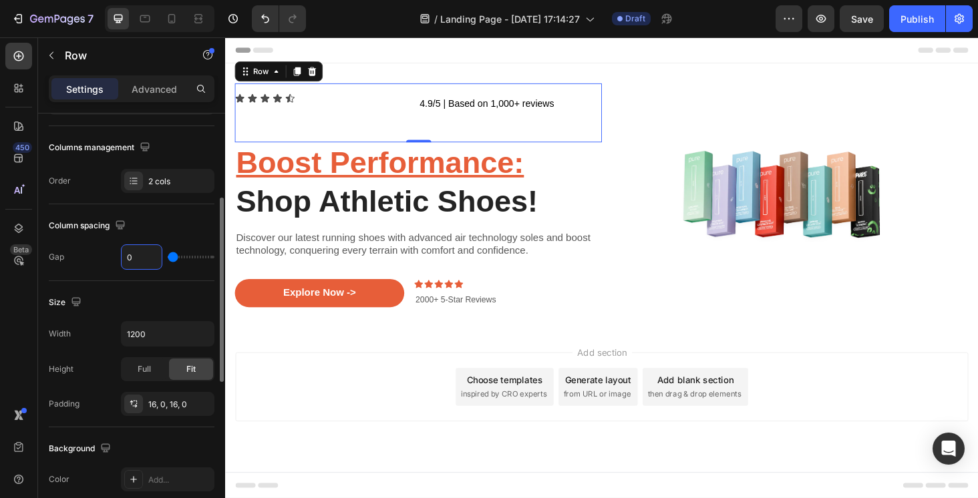
scroll to position [209, 0]
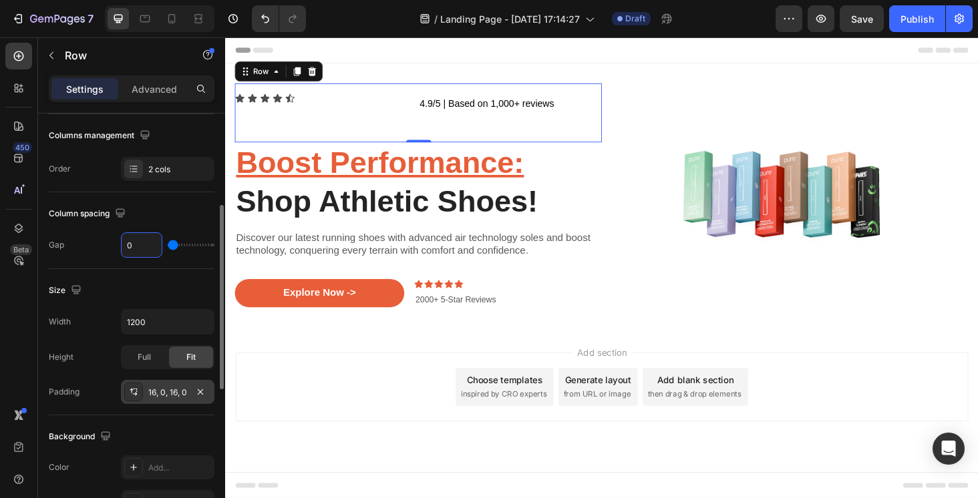
click at [178, 394] on div "16, 0, 16, 0" at bounding box center [167, 393] width 39 height 12
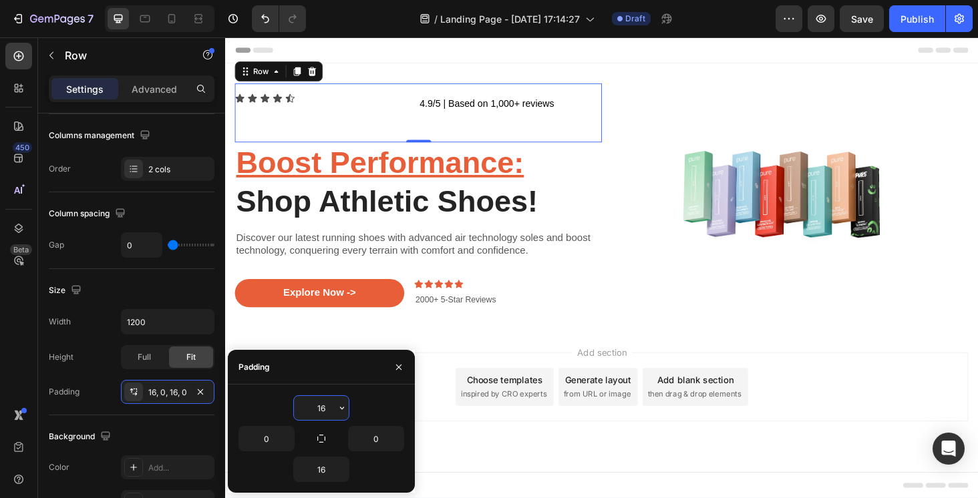
click at [331, 410] on input "16" at bounding box center [321, 408] width 55 height 24
click at [341, 411] on icon "button" at bounding box center [342, 408] width 11 height 11
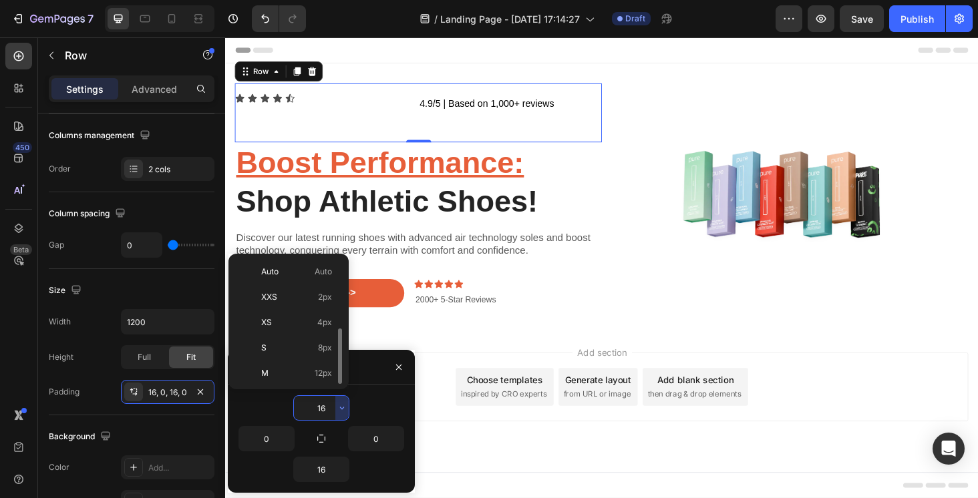
scroll to position [48, 0]
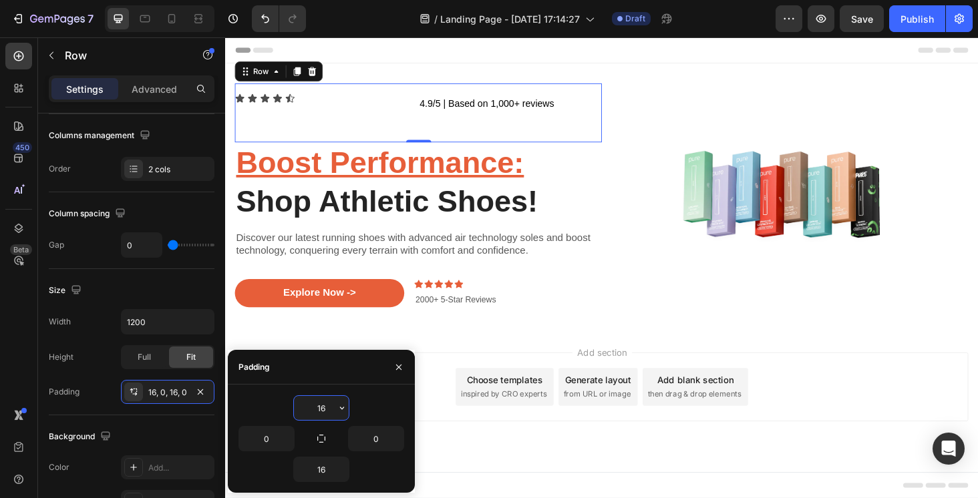
click at [323, 413] on input "16" at bounding box center [321, 408] width 55 height 24
click at [343, 411] on icon "button" at bounding box center [342, 408] width 11 height 11
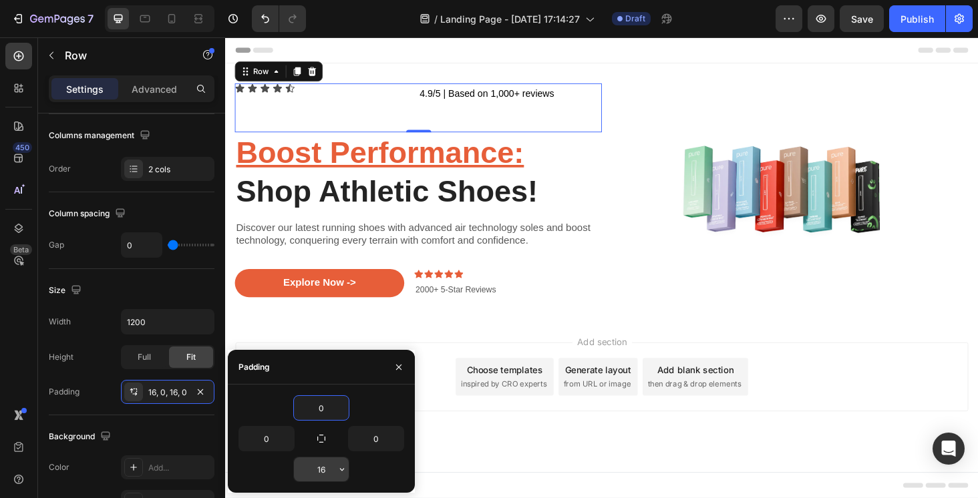
click at [329, 467] on input "16" at bounding box center [321, 469] width 55 height 24
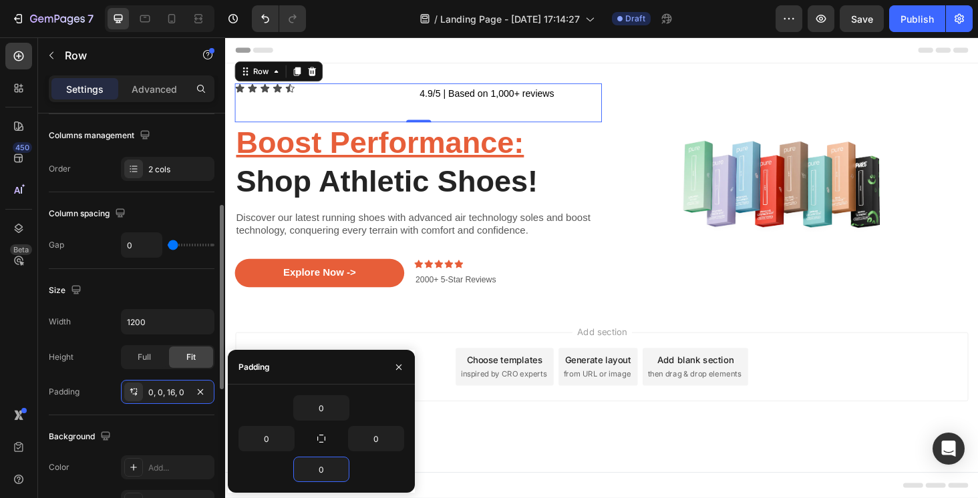
click at [180, 433] on div "Background" at bounding box center [132, 436] width 166 height 21
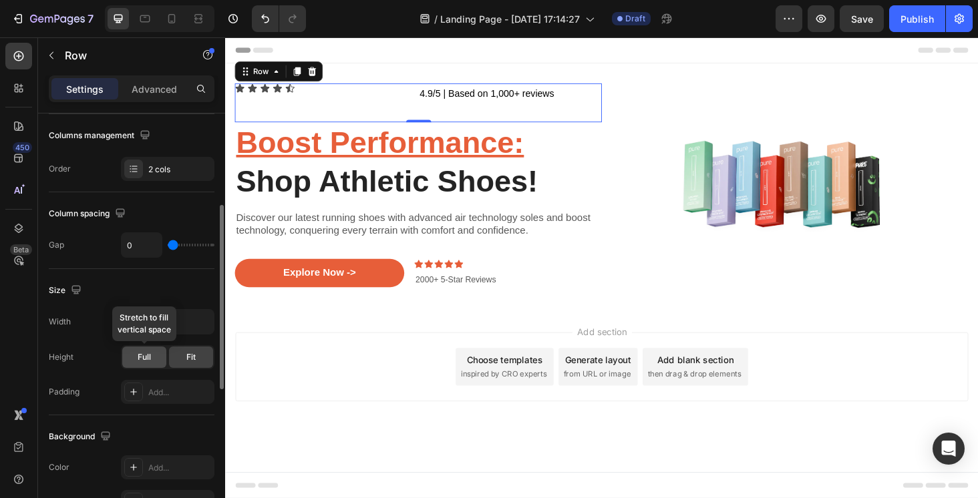
click at [153, 357] on div "Full" at bounding box center [144, 357] width 44 height 21
click at [182, 357] on div "Fit" at bounding box center [191, 357] width 44 height 21
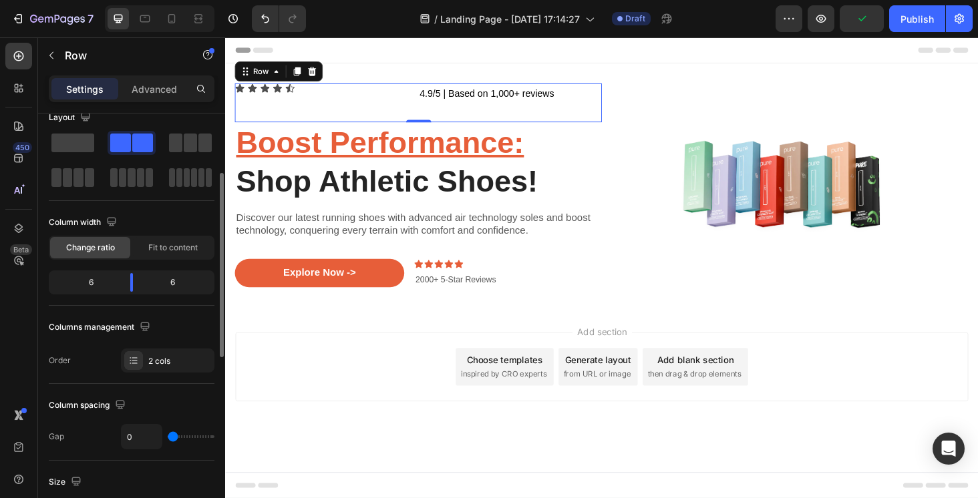
scroll to position [0, 0]
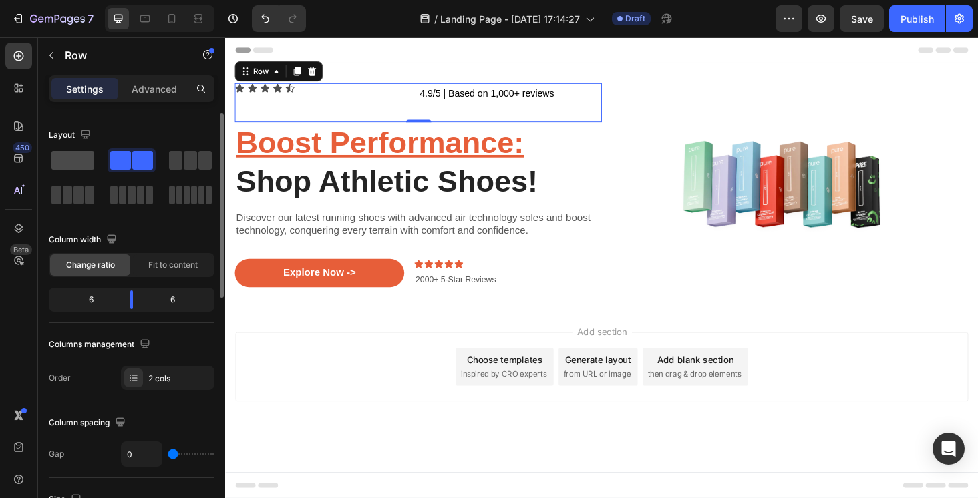
click at [69, 158] on span at bounding box center [72, 160] width 43 height 19
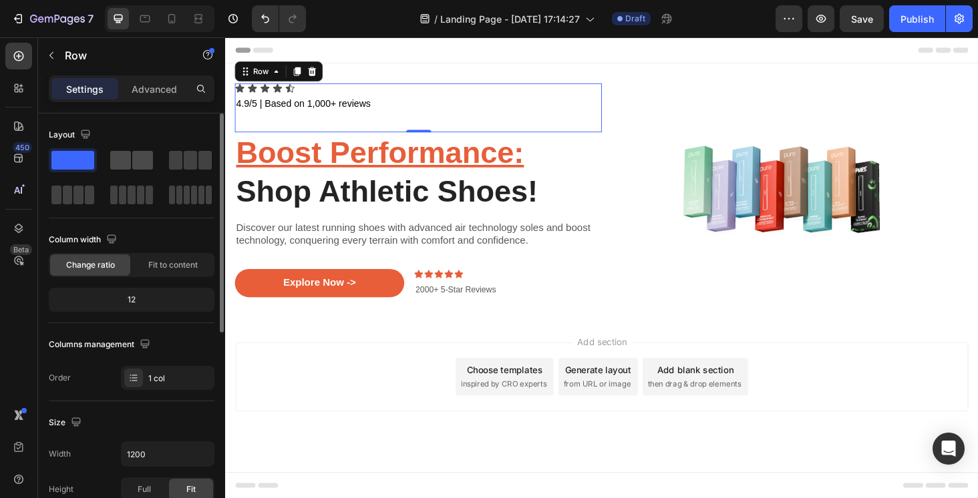
click at [134, 156] on span at bounding box center [142, 160] width 21 height 19
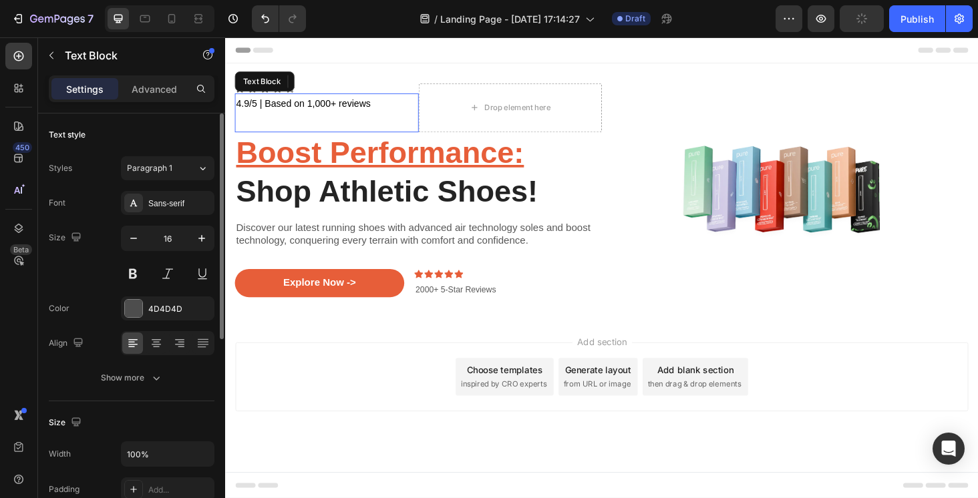
click at [308, 118] on p "4.9/5 | Based on 1,000+ reviews" at bounding box center [332, 117] width 193 height 39
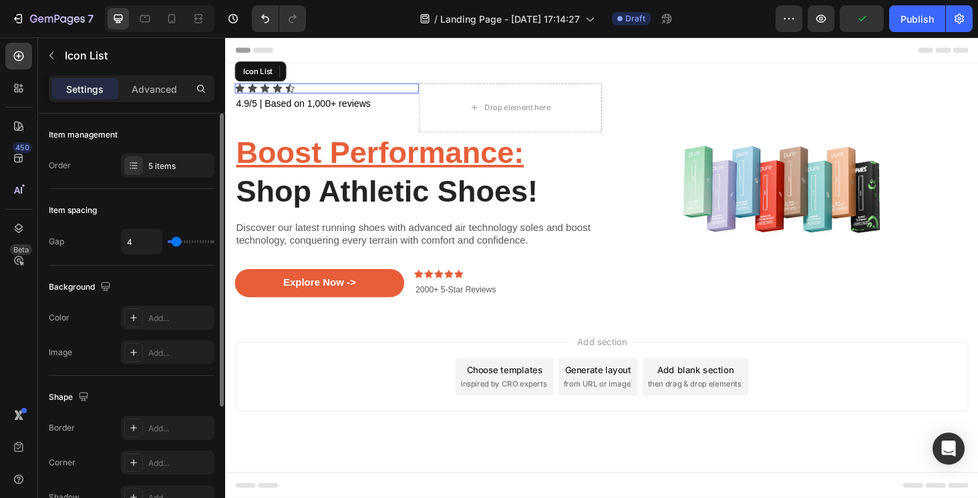
click at [398, 87] on div "Icon Icon Icon Icon Icon" at bounding box center [333, 91] width 196 height 11
click at [264, 19] on icon "Undo/Redo" at bounding box center [265, 19] width 8 height 9
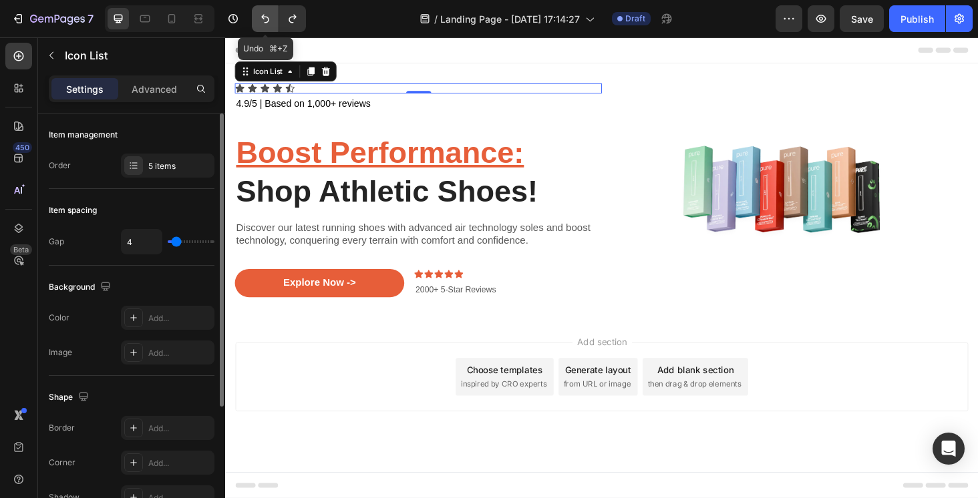
click at [264, 19] on icon "Undo/Redo" at bounding box center [265, 19] width 8 height 9
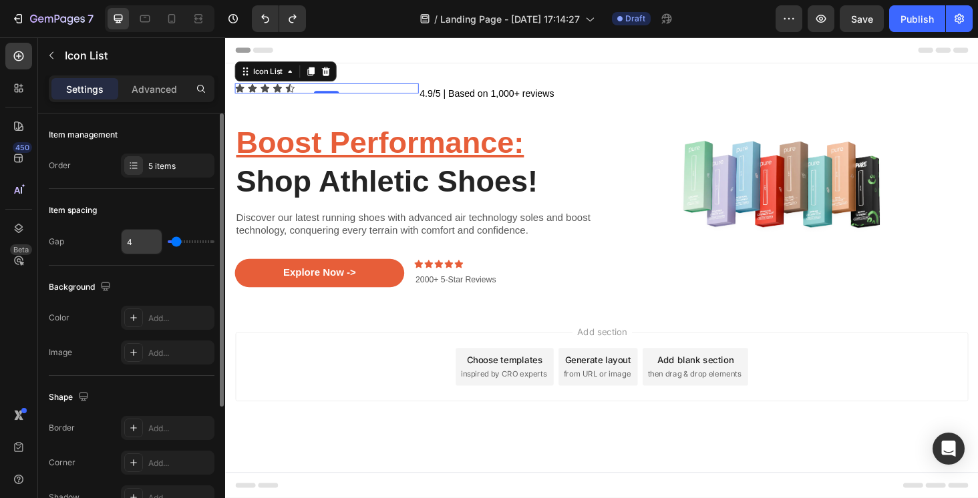
click at [133, 248] on input "4" at bounding box center [142, 242] width 40 height 24
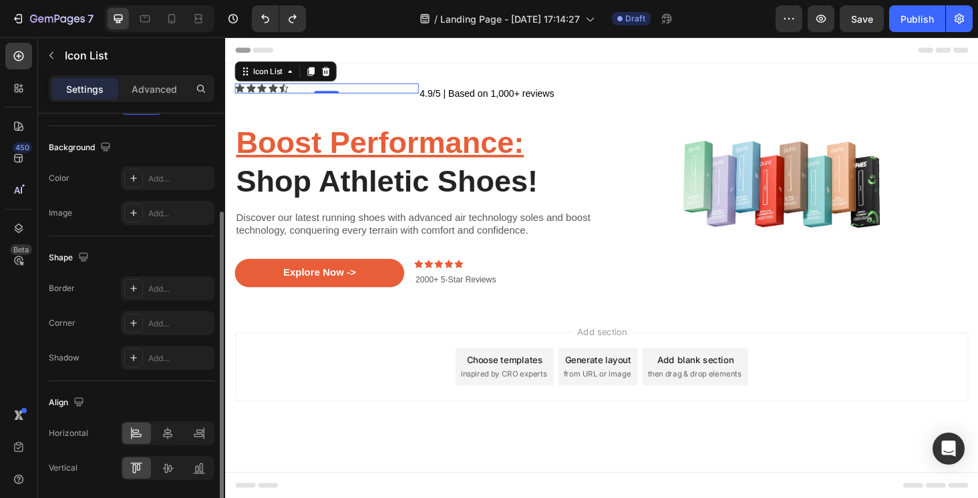
scroll to position [186, 0]
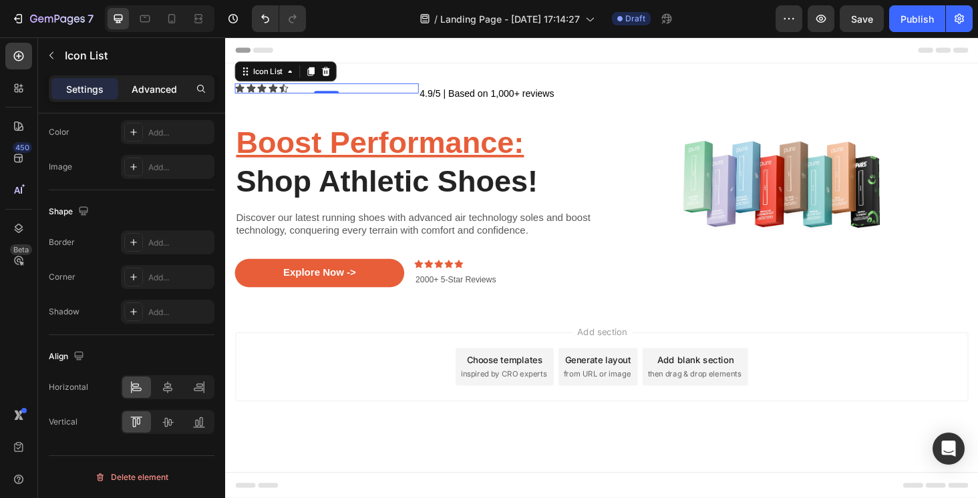
click at [146, 91] on p "Advanced" at bounding box center [154, 89] width 45 height 14
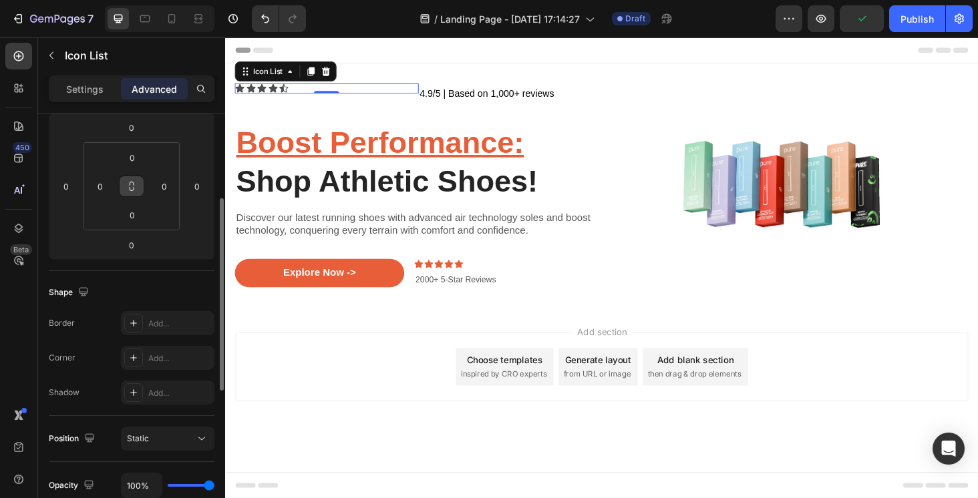
click at [131, 186] on icon at bounding box center [131, 186] width 11 height 11
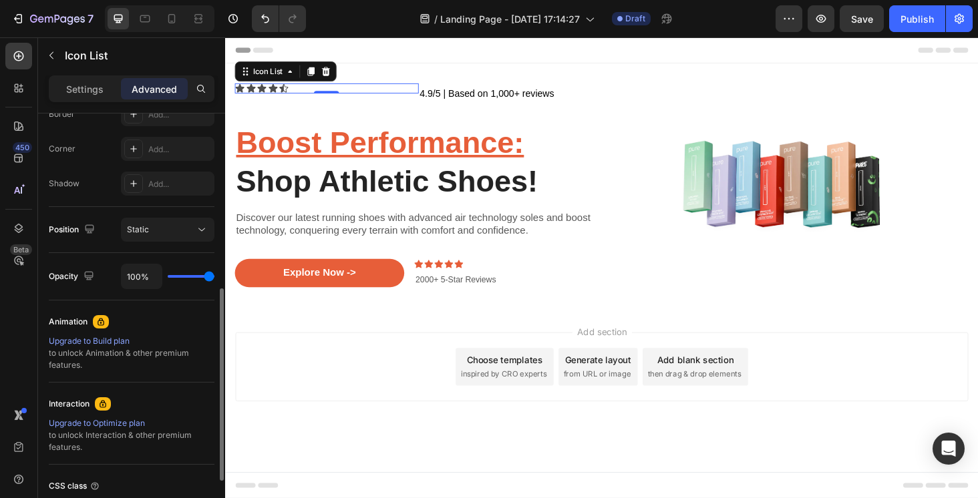
scroll to position [395, 0]
click at [97, 87] on p "Settings" at bounding box center [84, 89] width 37 height 14
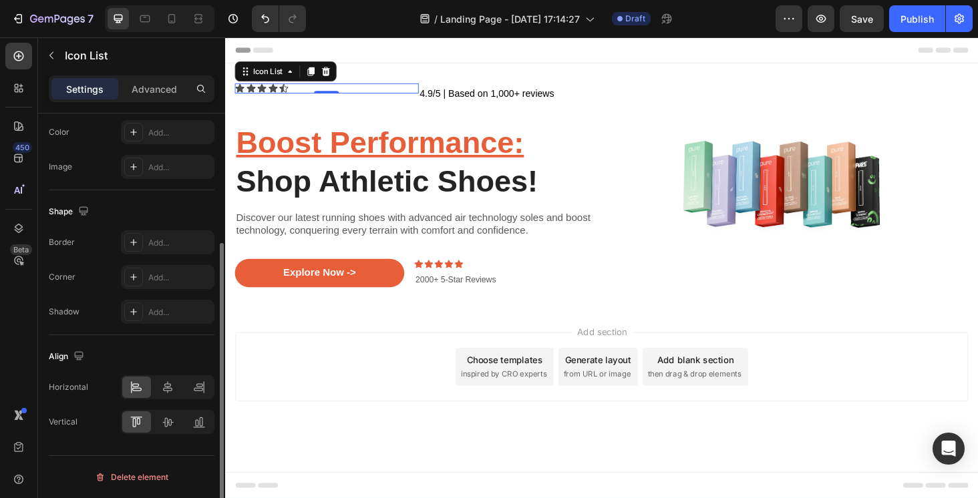
scroll to position [186, 0]
click at [168, 391] on icon at bounding box center [167, 387] width 13 height 13
click at [195, 388] on icon at bounding box center [198, 389] width 9 height 3
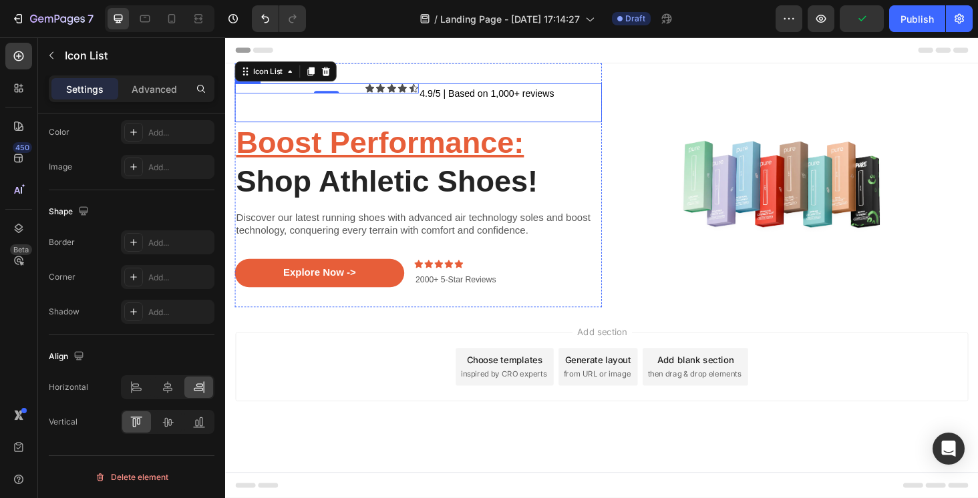
click at [421, 117] on div "Icon Icon Icon Icon Icon Icon List 0" at bounding box center [333, 106] width 196 height 41
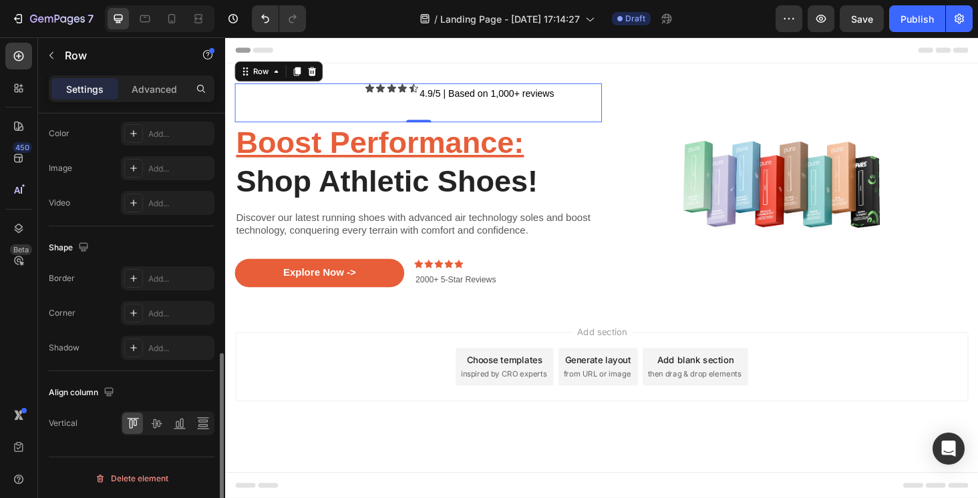
scroll to position [544, 0]
click at [154, 423] on icon at bounding box center [156, 421] width 13 height 13
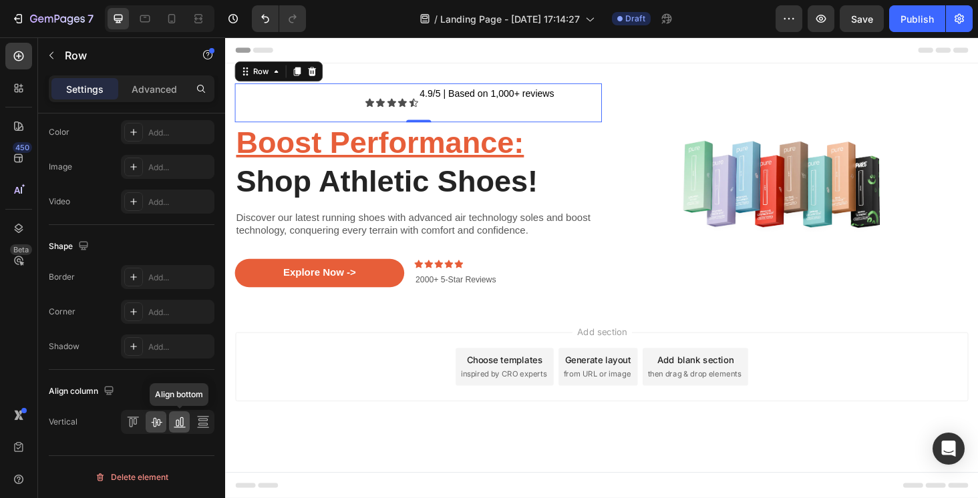
click at [178, 423] on icon at bounding box center [177, 423] width 3 height 7
click at [202, 421] on icon at bounding box center [202, 421] width 13 height 13
click at [129, 418] on icon at bounding box center [132, 421] width 13 height 13
click at [160, 418] on icon at bounding box center [156, 421] width 13 height 13
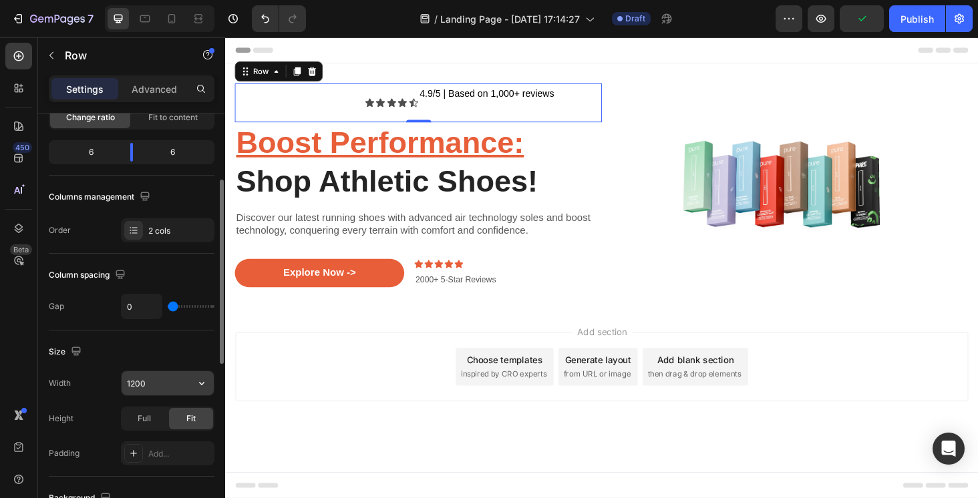
scroll to position [146, 0]
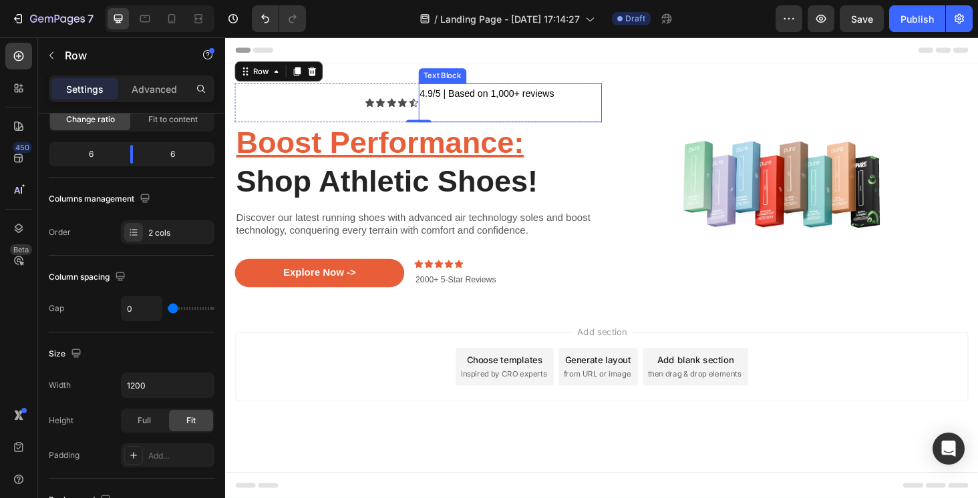
click at [463, 96] on span "4.9/5 | Based on 1,000+ reviews" at bounding box center [503, 96] width 143 height 11
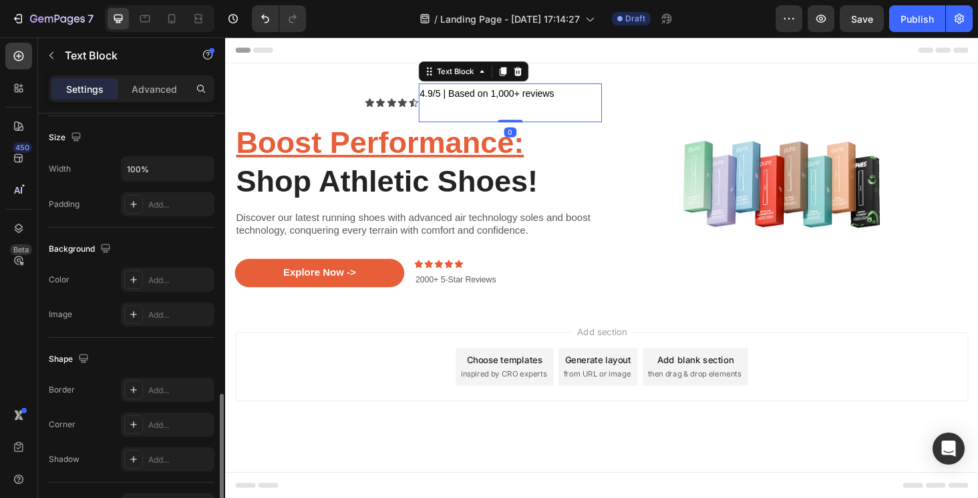
scroll to position [369, 0]
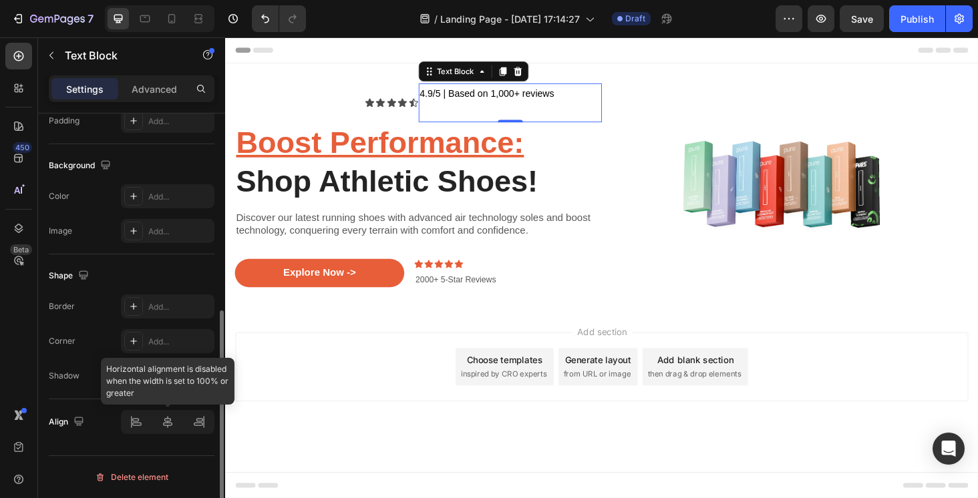
click at [165, 421] on div at bounding box center [167, 422] width 93 height 24
click at [138, 423] on div at bounding box center [167, 422] width 93 height 24
click at [198, 415] on div at bounding box center [167, 422] width 93 height 24
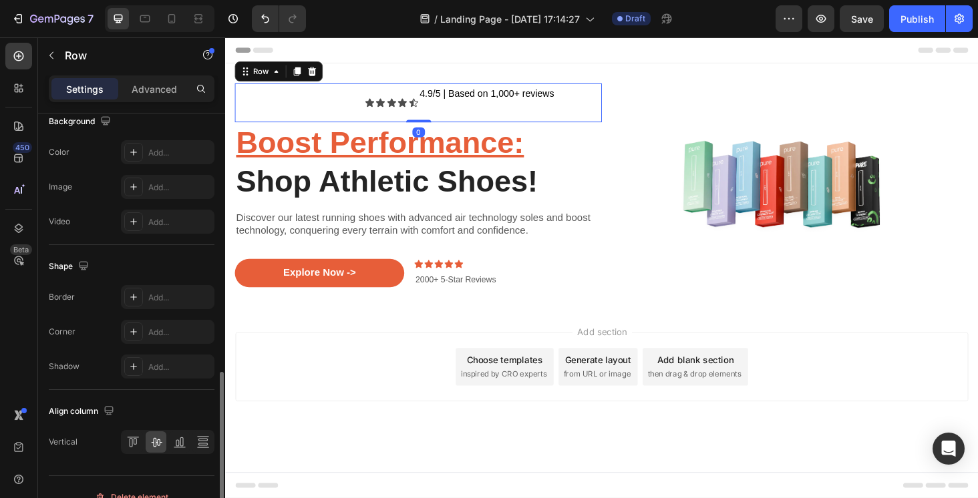
scroll to position [544, 0]
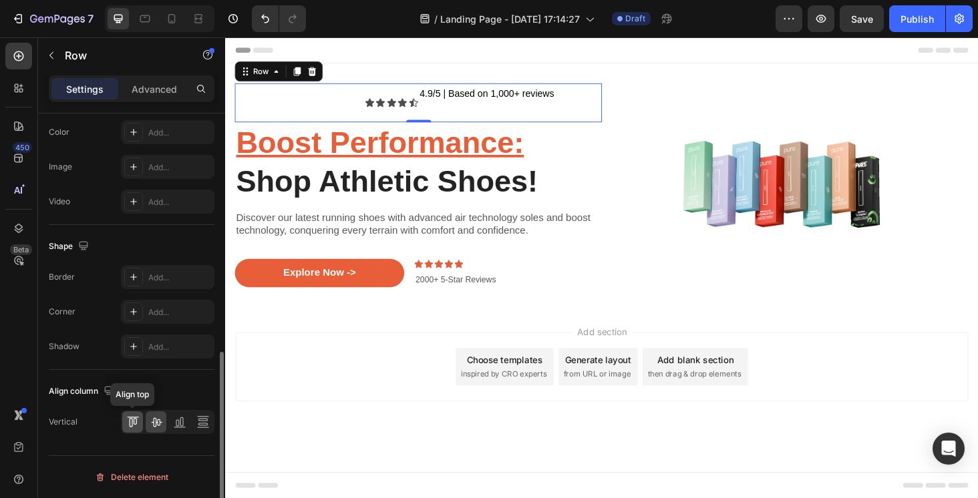
click at [136, 425] on icon at bounding box center [132, 421] width 13 height 13
click at [184, 424] on icon at bounding box center [179, 421] width 13 height 13
click at [196, 423] on icon at bounding box center [202, 421] width 13 height 13
click at [180, 423] on icon at bounding box center [179, 421] width 13 height 13
click at [160, 422] on icon at bounding box center [156, 422] width 11 height 9
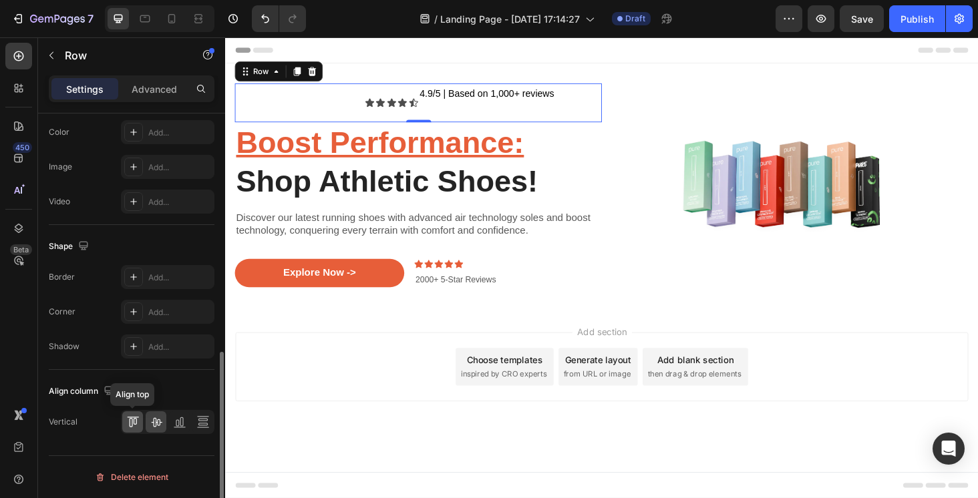
click at [141, 422] on div at bounding box center [132, 421] width 21 height 21
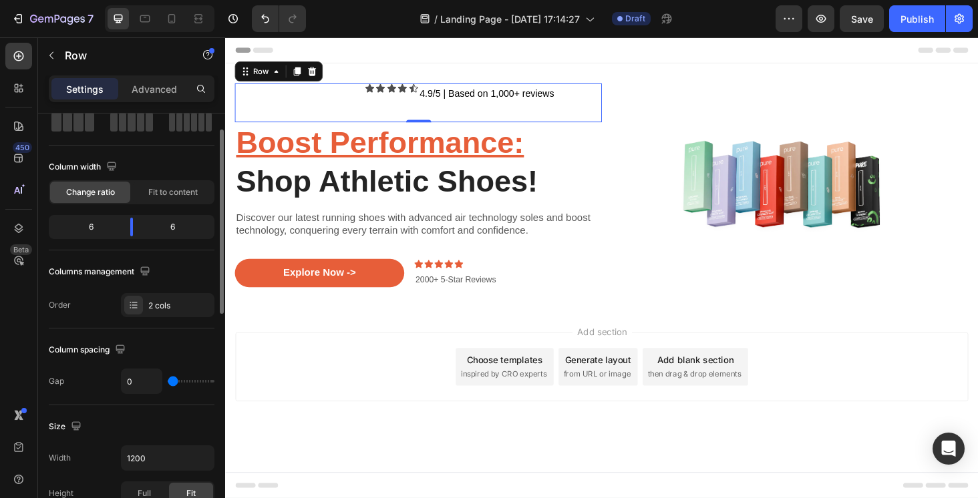
scroll to position [51, 0]
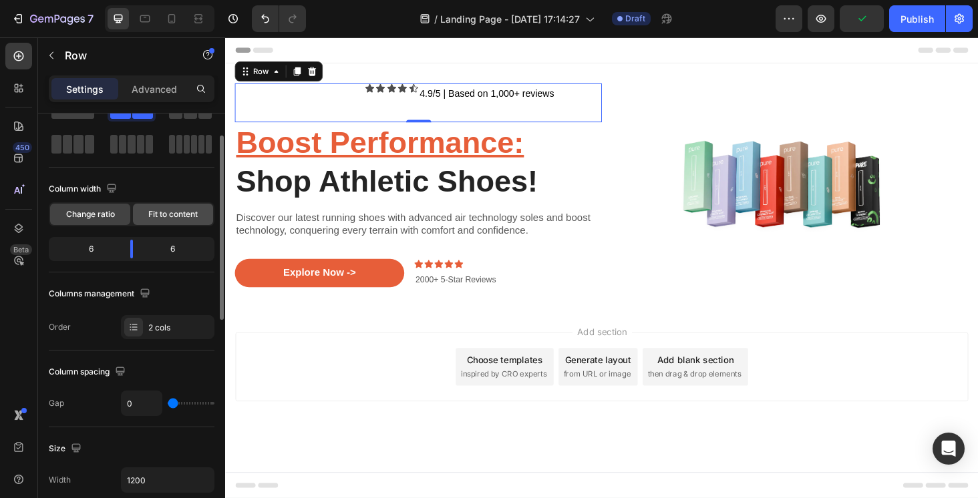
click at [178, 222] on div "Fit to content" at bounding box center [173, 214] width 80 height 21
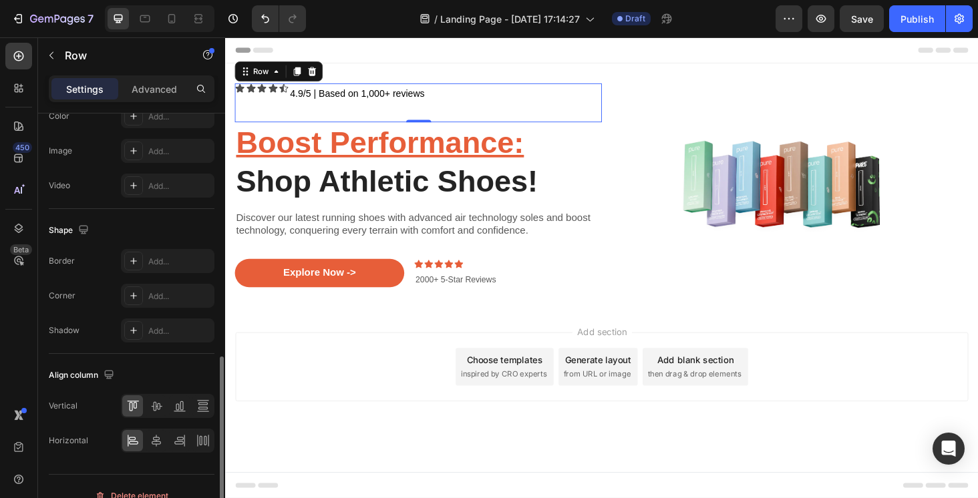
scroll to position [539, 0]
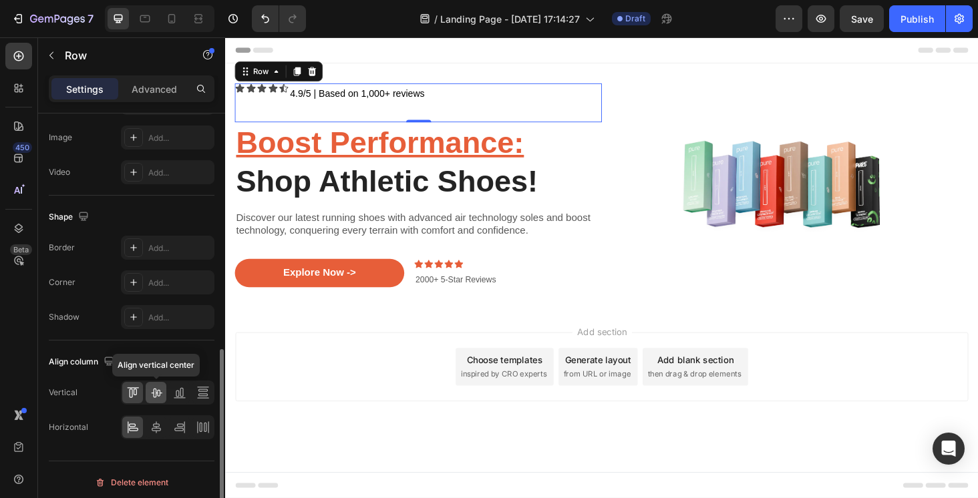
click at [158, 397] on icon at bounding box center [156, 392] width 13 height 13
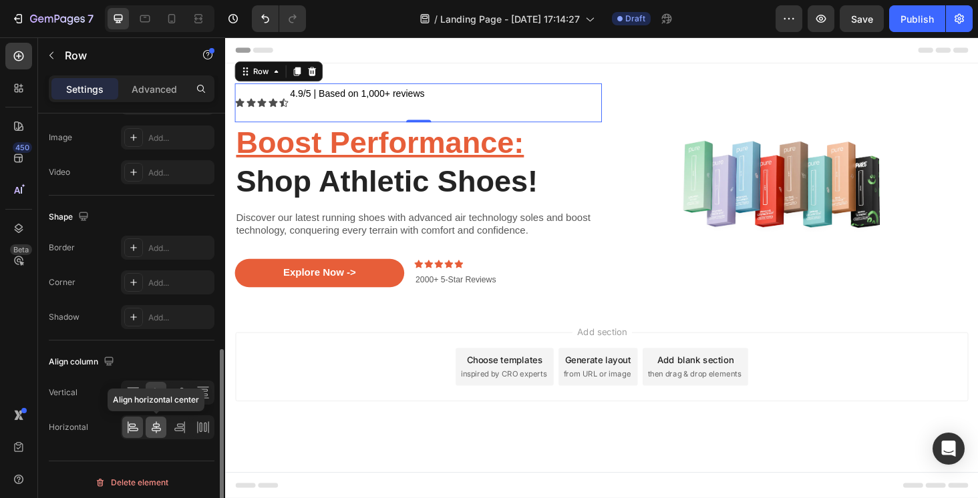
click at [156, 431] on icon at bounding box center [156, 427] width 9 height 12
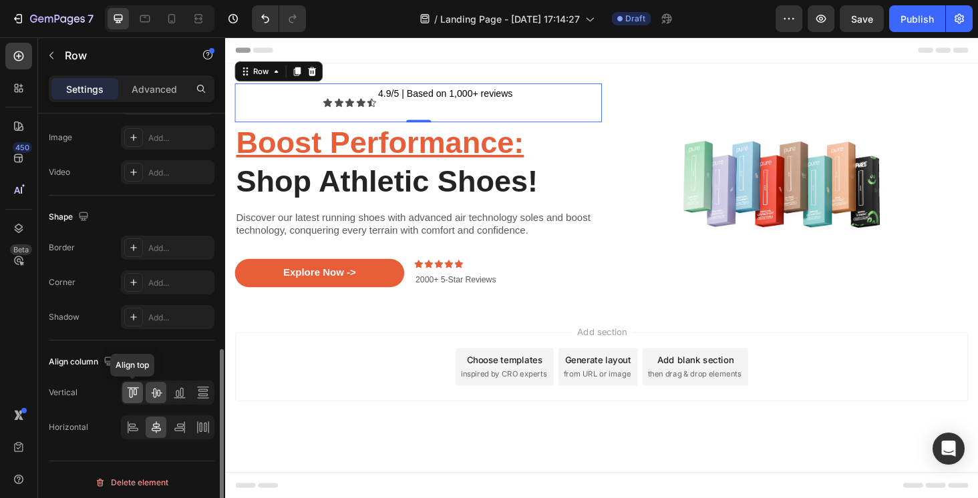
click at [128, 393] on icon at bounding box center [132, 392] width 13 height 13
click at [134, 420] on div at bounding box center [132, 427] width 21 height 21
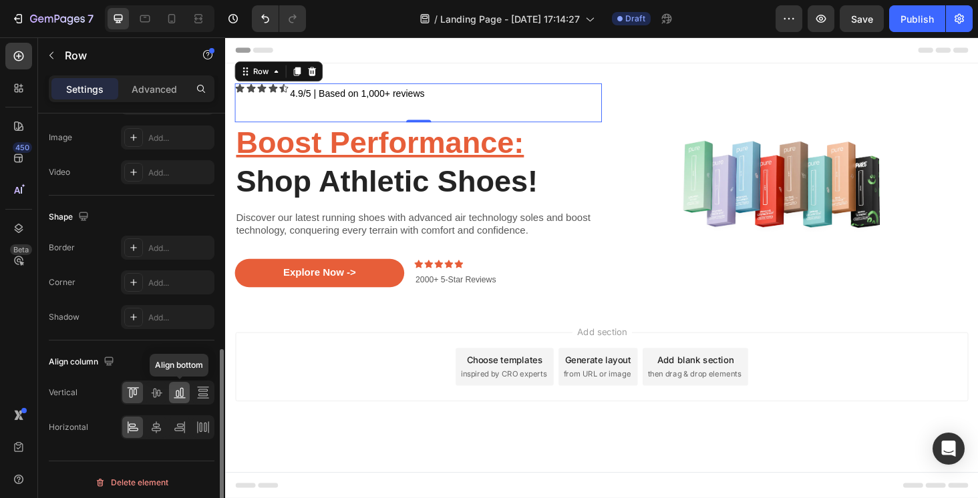
click at [182, 393] on icon at bounding box center [179, 392] width 13 height 13
click at [205, 392] on icon at bounding box center [202, 392] width 13 height 13
click at [129, 393] on icon at bounding box center [132, 392] width 13 height 13
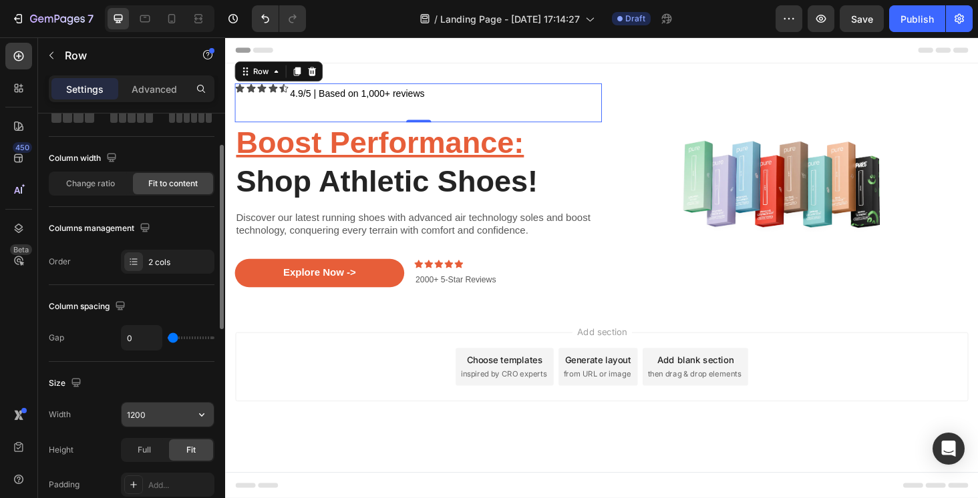
scroll to position [79, 0]
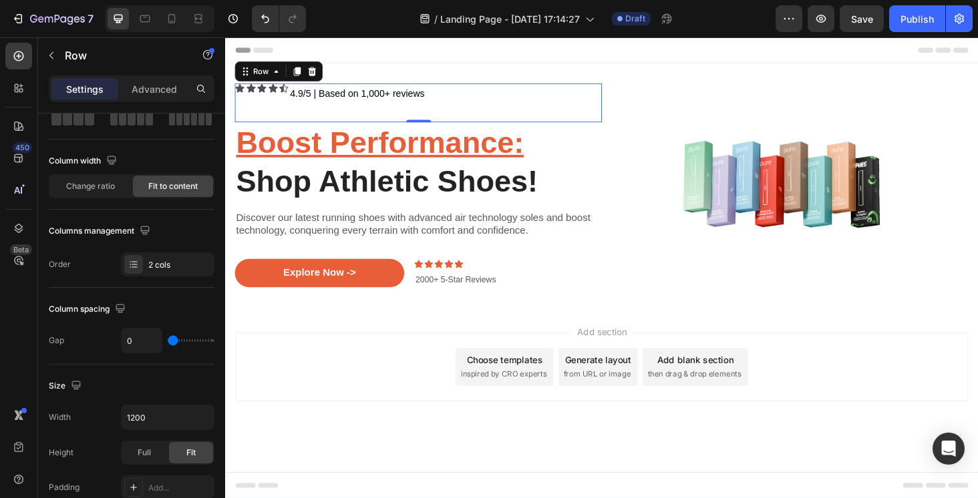
click at [266, 99] on div "Icon Icon Icon Icon Icon Icon List" at bounding box center [263, 106] width 57 height 41
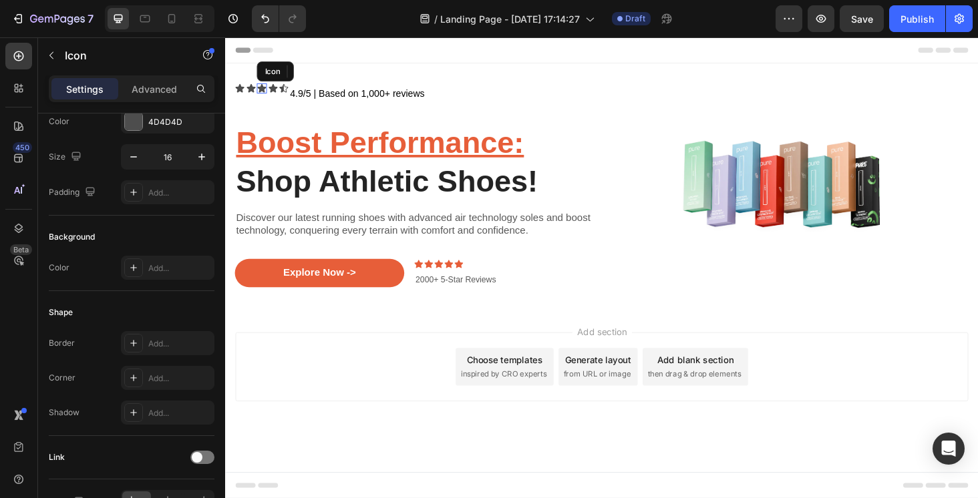
click at [265, 92] on div "Icon" at bounding box center [263, 91] width 11 height 11
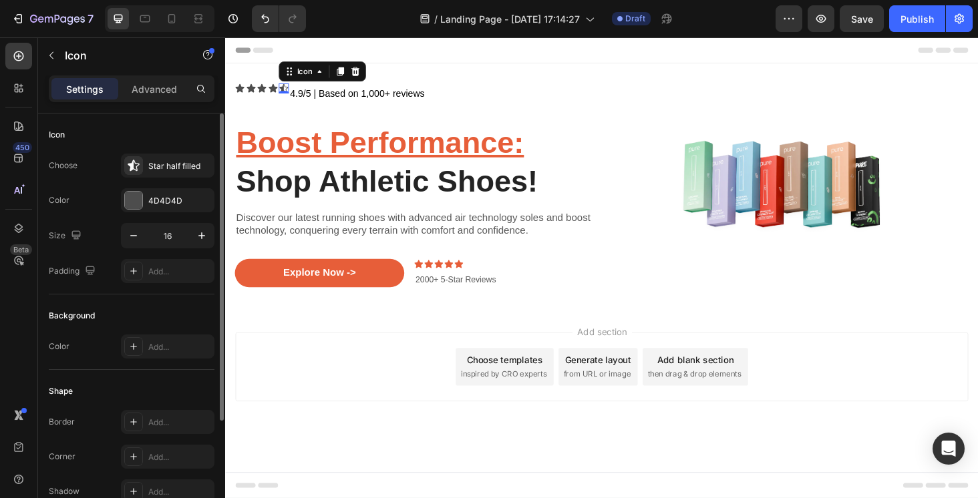
click at [288, 91] on icon at bounding box center [287, 91] width 11 height 11
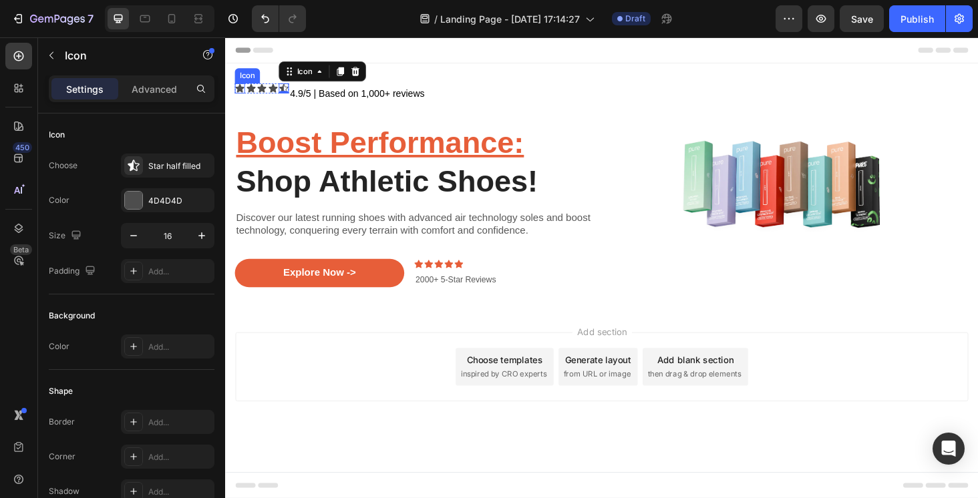
click at [241, 89] on icon at bounding box center [240, 91] width 9 height 9
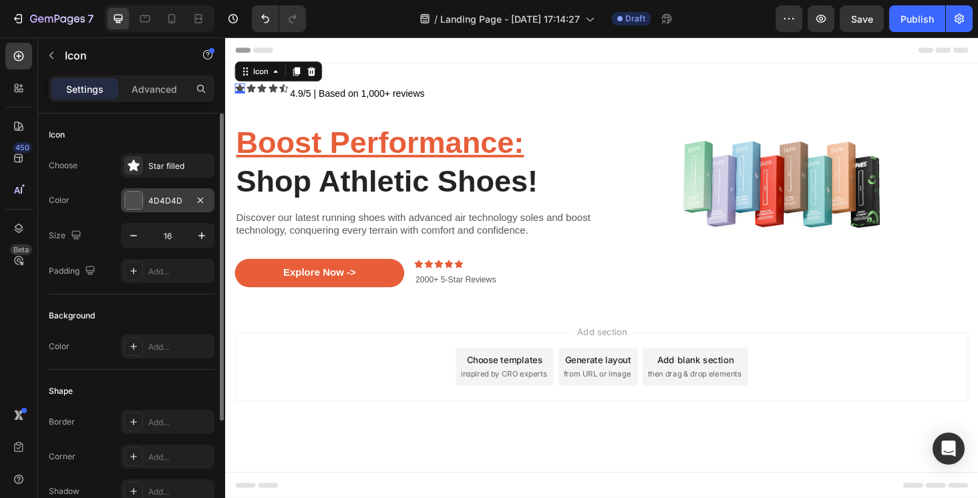
click at [174, 196] on div "4D4D4D" at bounding box center [167, 201] width 39 height 12
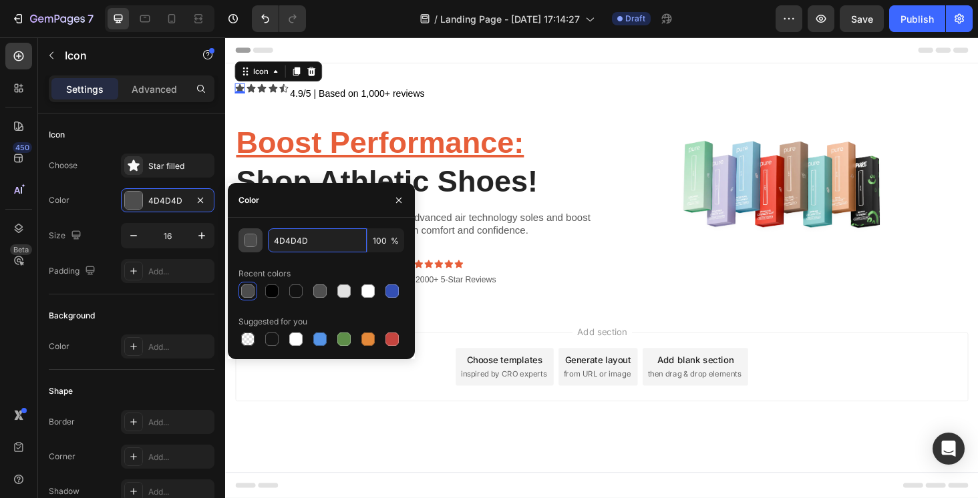
drag, startPoint x: 321, startPoint y: 238, endPoint x: 261, endPoint y: 236, distance: 59.5
click at [261, 236] on div "4D4D4D 100 %" at bounding box center [321, 240] width 166 height 24
paste input "#020202"
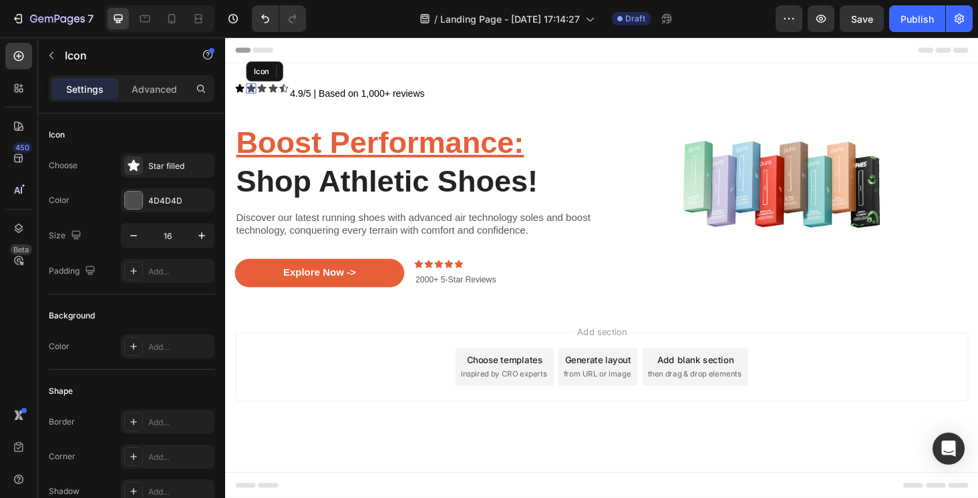
click at [253, 92] on div "Icon" at bounding box center [252, 91] width 11 height 11
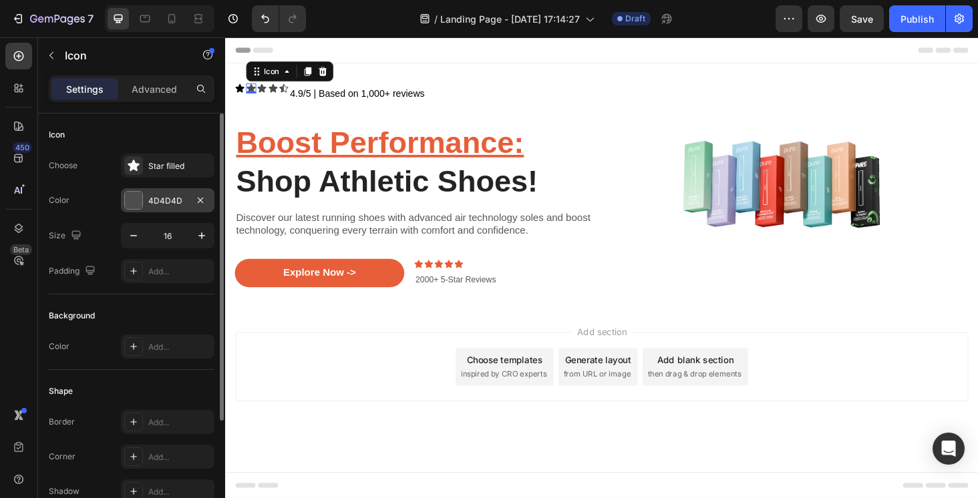
click at [172, 202] on div "4D4D4D" at bounding box center [167, 201] width 39 height 12
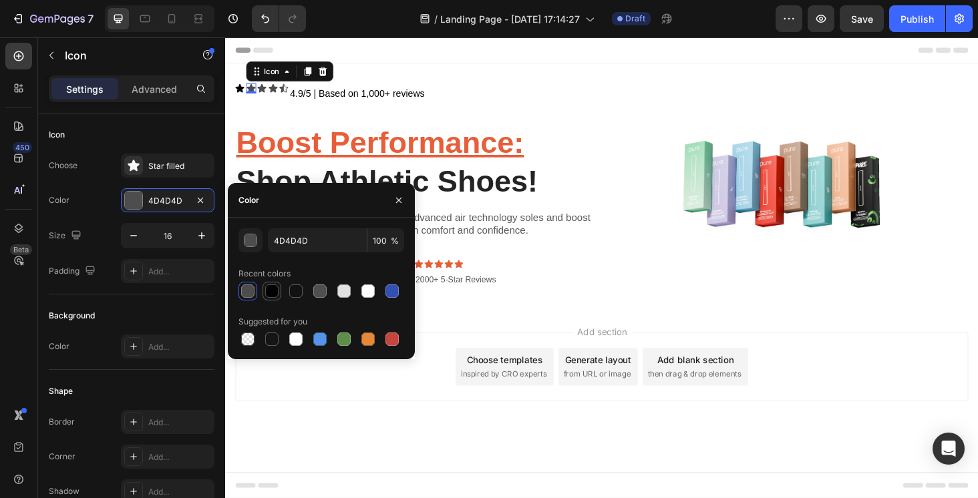
click at [272, 293] on div at bounding box center [271, 290] width 13 height 13
click at [267, 91] on icon at bounding box center [263, 91] width 9 height 9
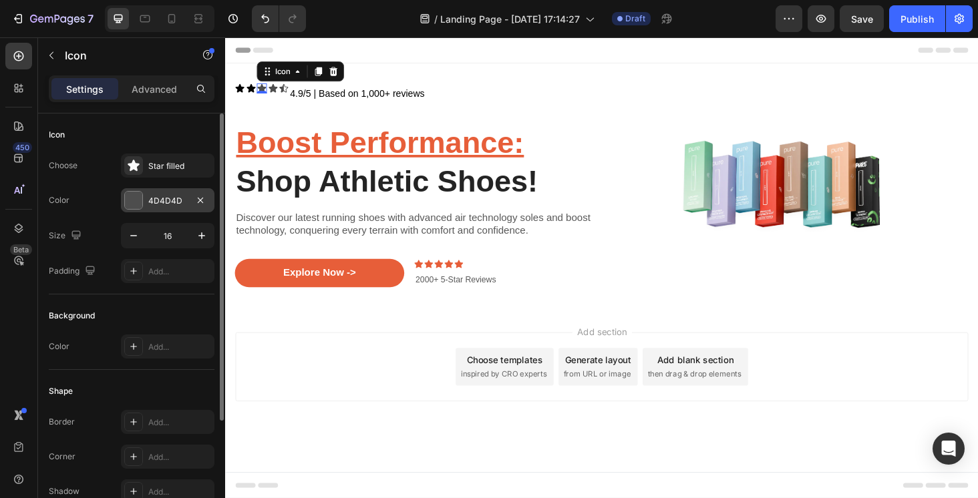
click at [178, 200] on div "4D4D4D" at bounding box center [167, 201] width 39 height 12
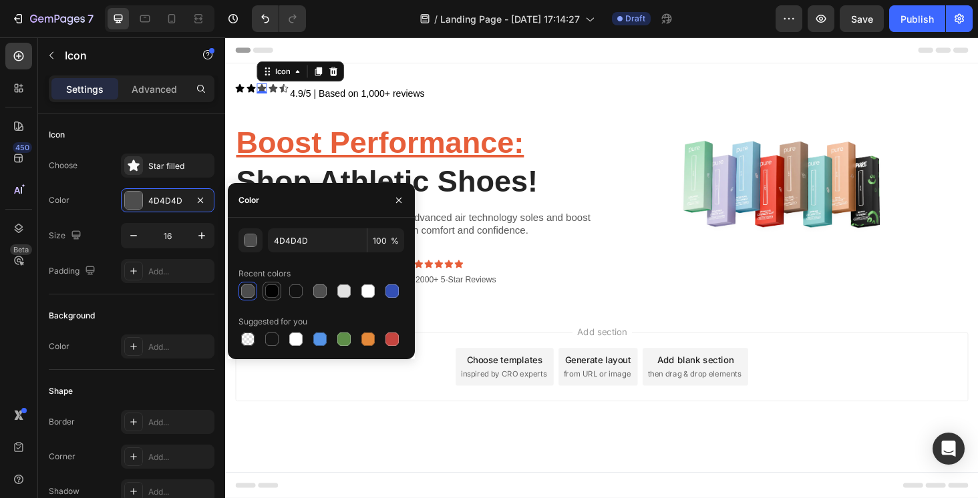
click at [276, 290] on div at bounding box center [271, 290] width 13 height 13
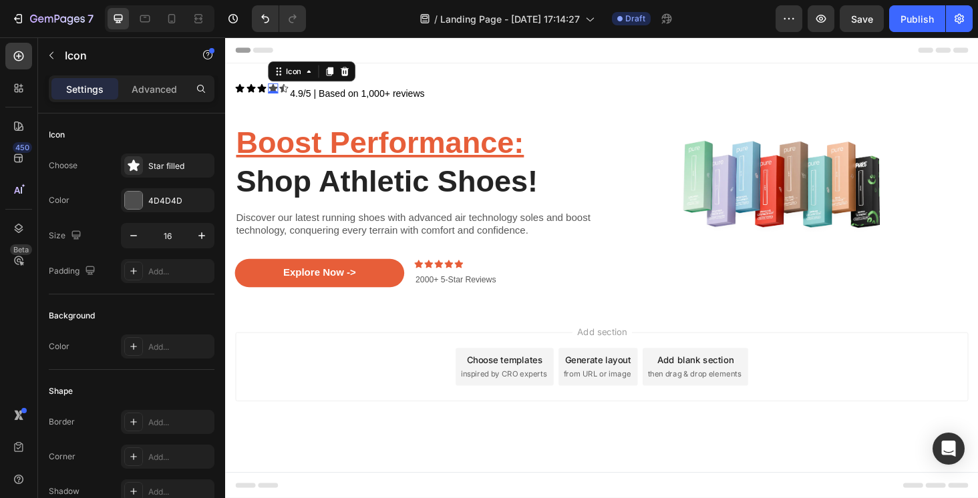
click at [278, 95] on div "Icon 0" at bounding box center [275, 91] width 11 height 11
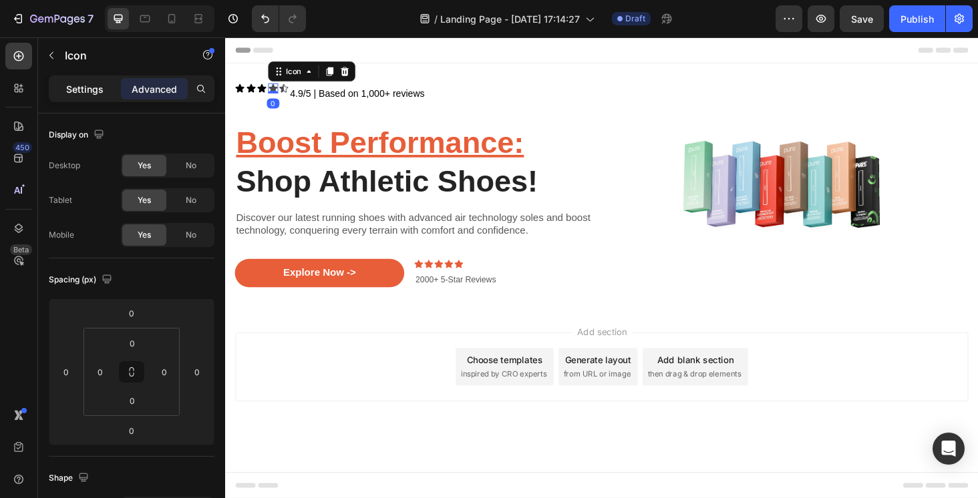
click at [86, 92] on p "Settings" at bounding box center [84, 89] width 37 height 14
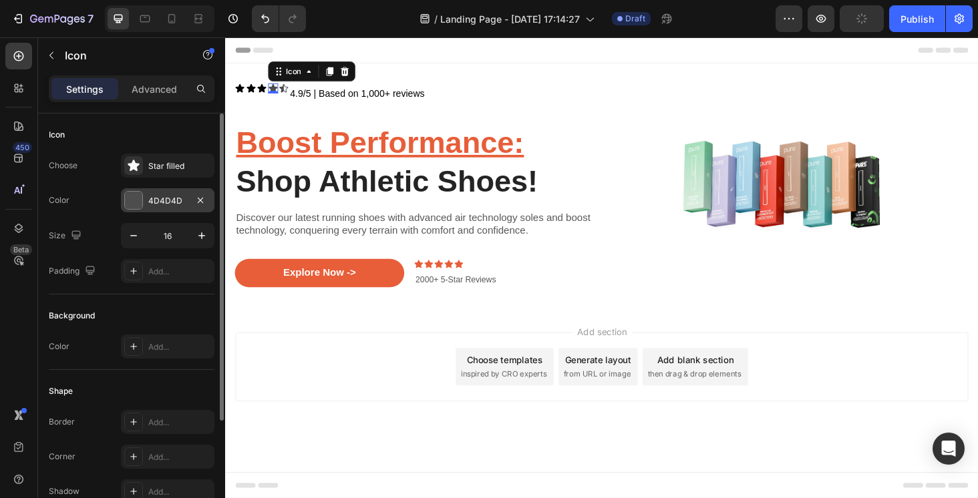
click at [177, 206] on div "4D4D4D" at bounding box center [167, 201] width 39 height 12
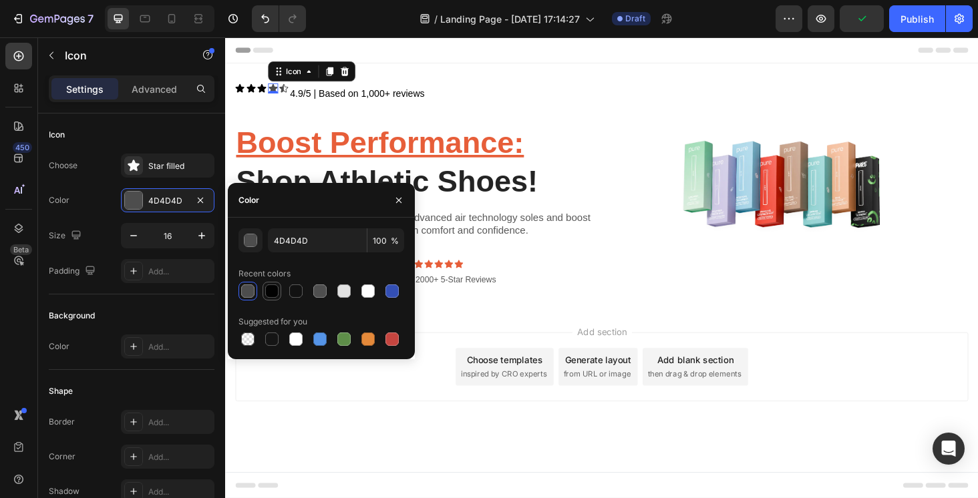
click at [272, 291] on div at bounding box center [271, 290] width 13 height 13
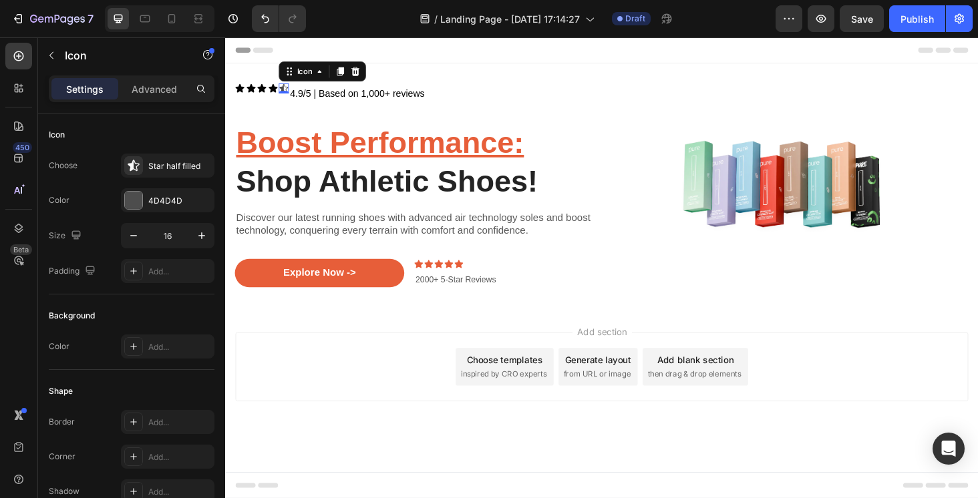
click at [286, 85] on div "Icon Icon Icon Icon Icon 0 Icon List 4.9/5 | Based on 1,000+ reviews Text Block…" at bounding box center [430, 195] width 391 height 260
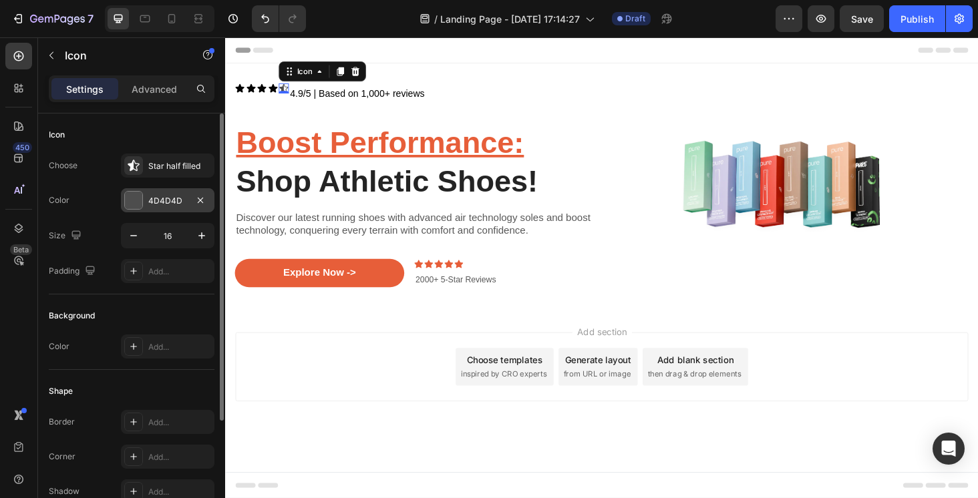
click at [178, 197] on div "4D4D4D" at bounding box center [167, 201] width 39 height 12
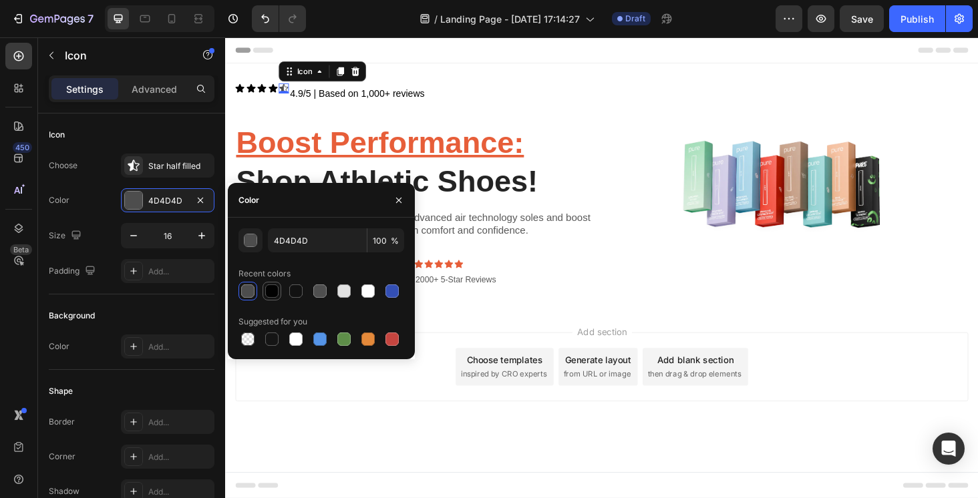
click at [267, 295] on div at bounding box center [271, 290] width 13 height 13
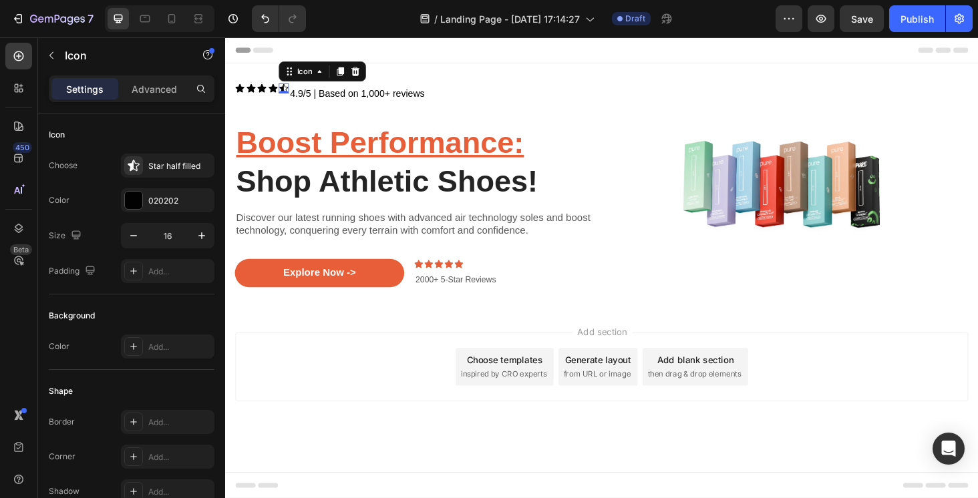
click at [287, 91] on icon at bounding box center [286, 91] width 9 height 9
click at [365, 77] on icon at bounding box center [363, 73] width 9 height 9
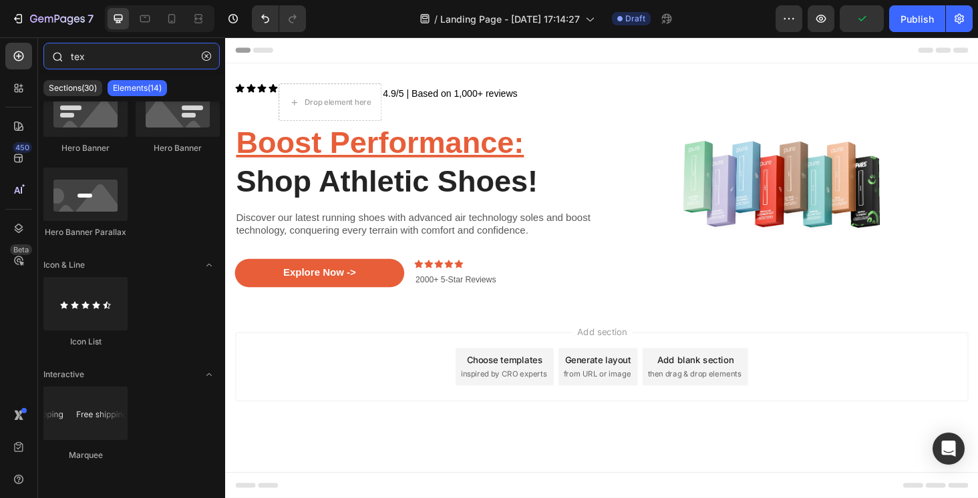
click at [91, 56] on input "tex" at bounding box center [131, 56] width 176 height 27
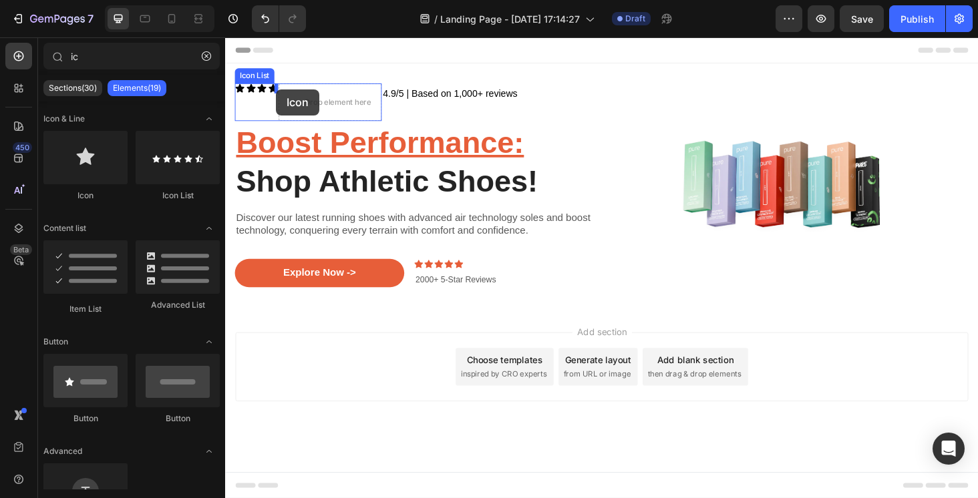
drag, startPoint x: 314, startPoint y: 210, endPoint x: 279, endPoint y: 93, distance: 122.5
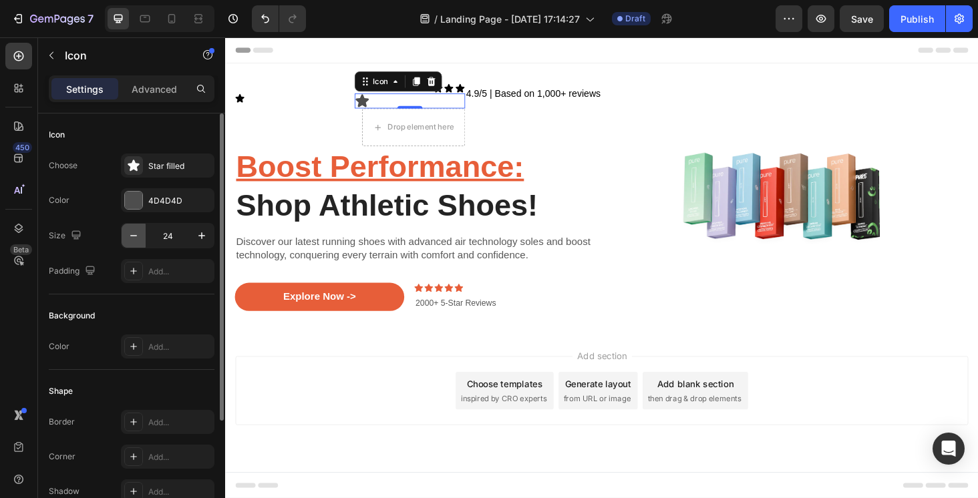
click at [130, 234] on icon "button" at bounding box center [133, 235] width 13 height 13
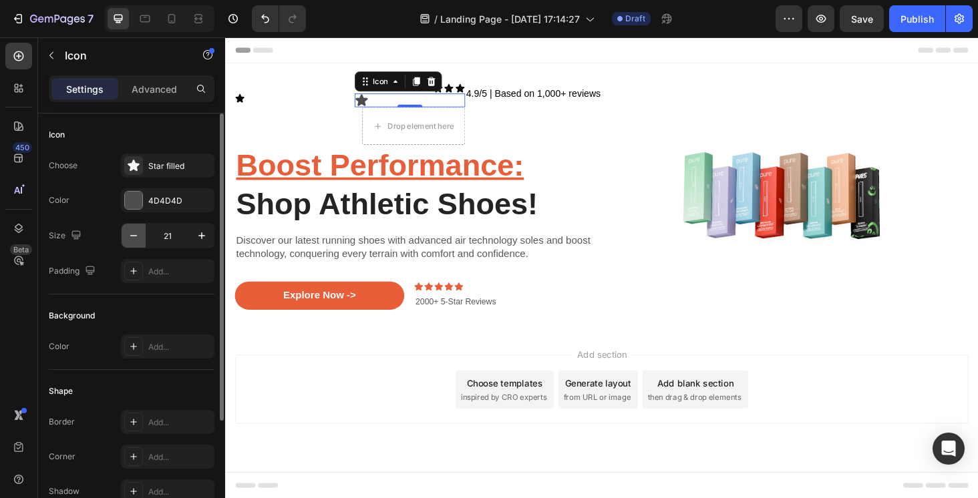
click at [130, 234] on icon "button" at bounding box center [133, 235] width 13 height 13
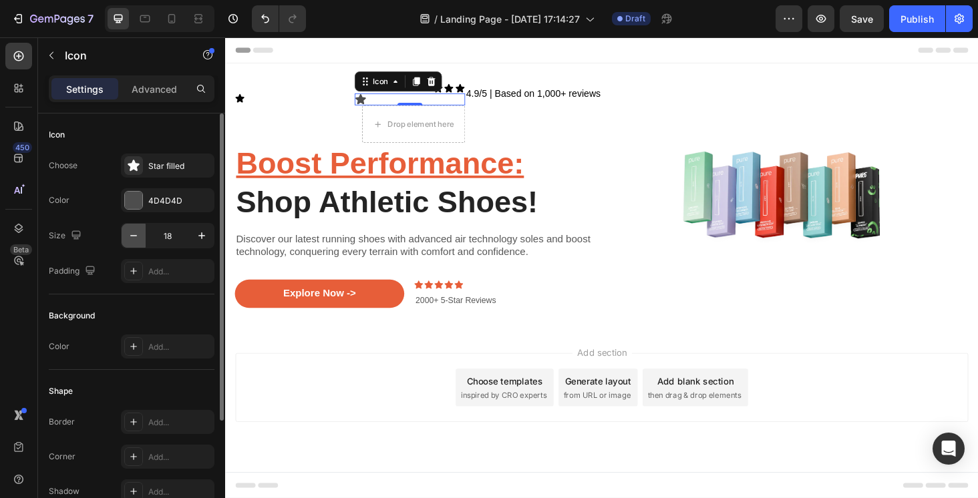
click at [130, 234] on icon "button" at bounding box center [133, 235] width 13 height 13
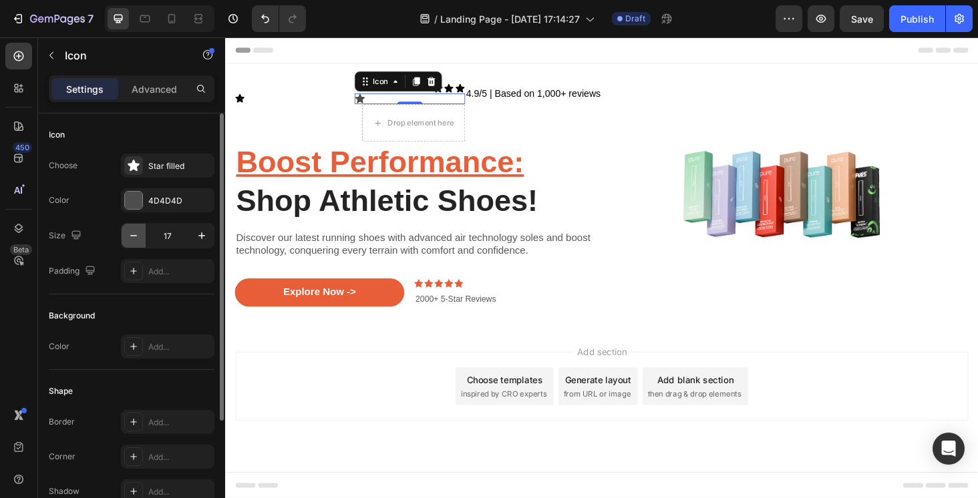
click at [130, 234] on icon "button" at bounding box center [133, 235] width 13 height 13
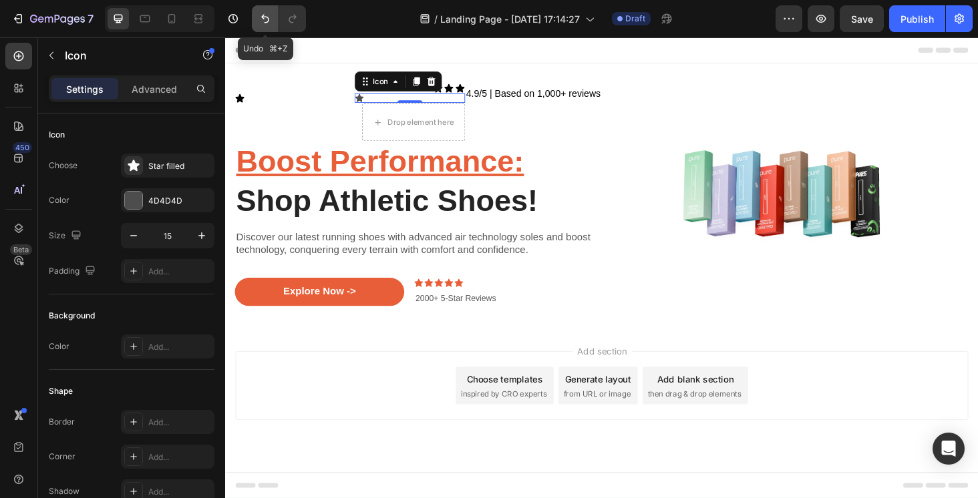
click at [264, 22] on icon "Undo/Redo" at bounding box center [264, 18] width 13 height 13
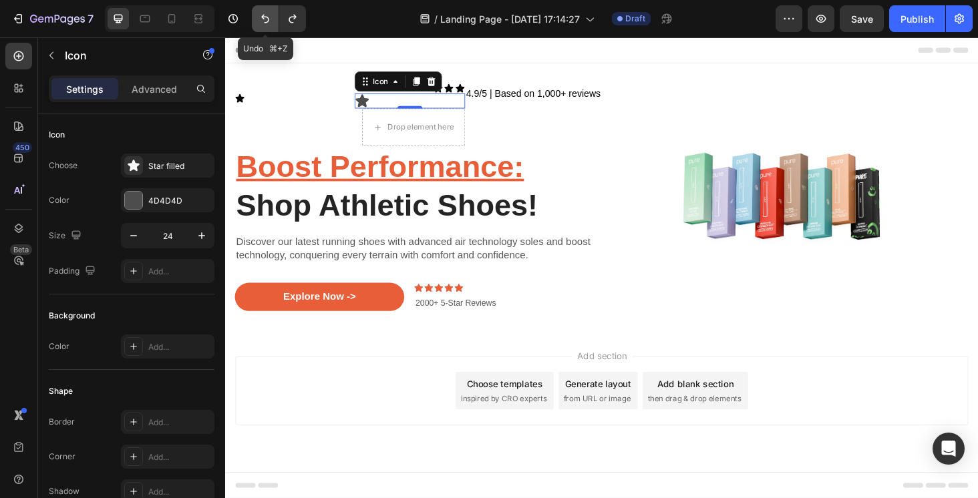
click at [264, 22] on icon "Undo/Redo" at bounding box center [264, 18] width 13 height 13
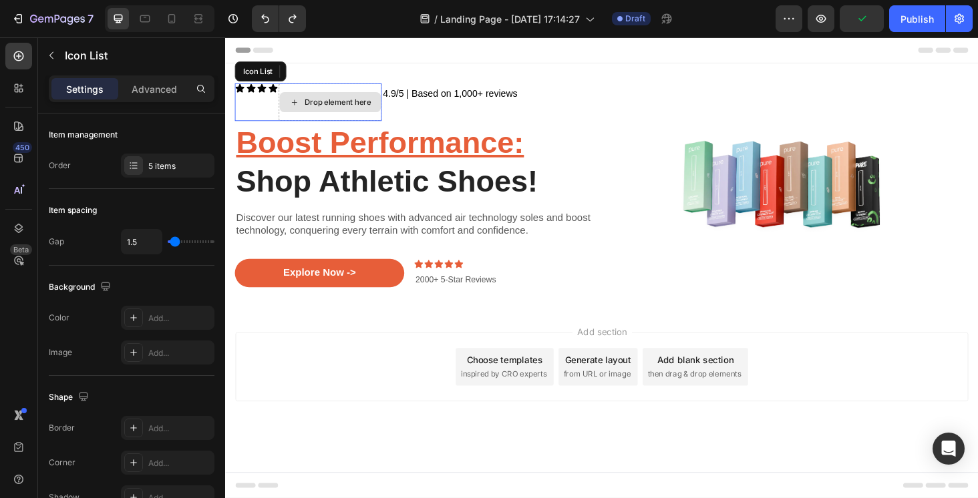
click at [330, 94] on div "Drop element here" at bounding box center [337, 106] width 110 height 40
click at [332, 74] on icon at bounding box center [332, 73] width 11 height 11
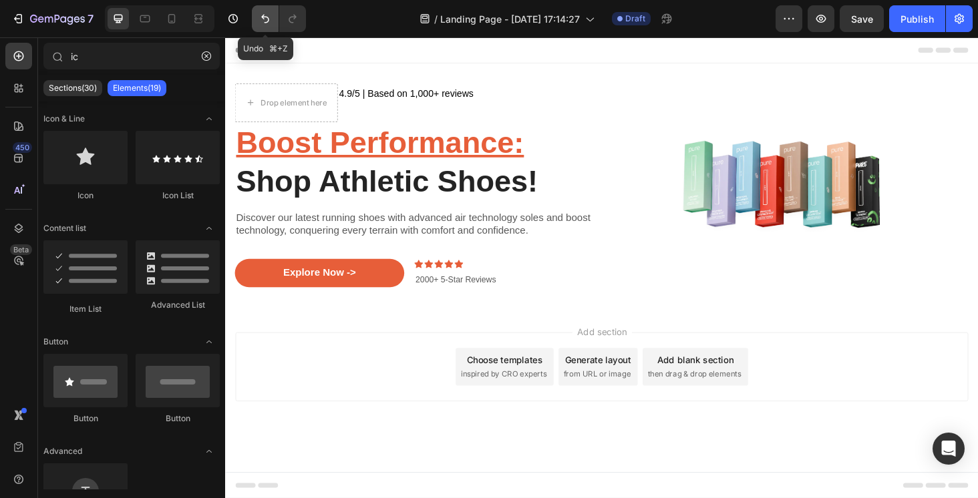
click at [267, 21] on icon "Undo/Redo" at bounding box center [264, 18] width 13 height 13
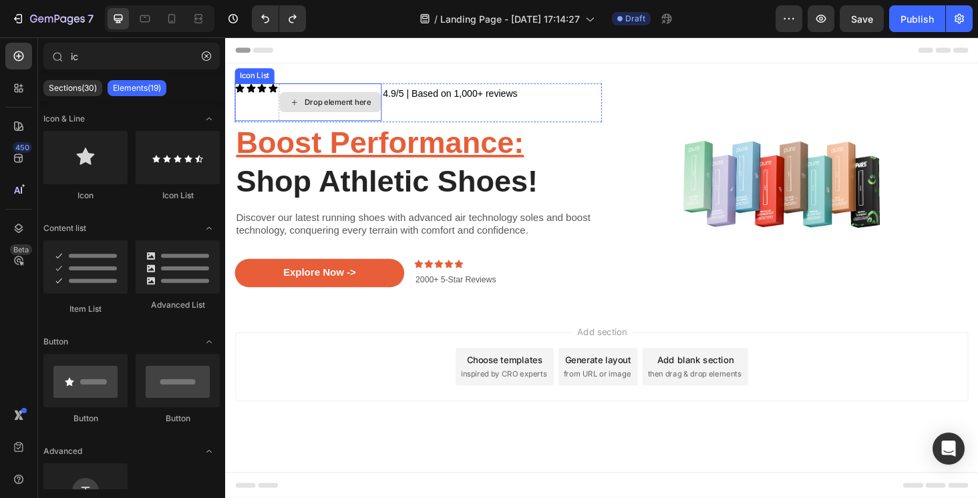
click at [303, 106] on icon at bounding box center [298, 106] width 11 height 11
drag, startPoint x: 286, startPoint y: 201, endPoint x: 317, endPoint y: 104, distance: 101.4
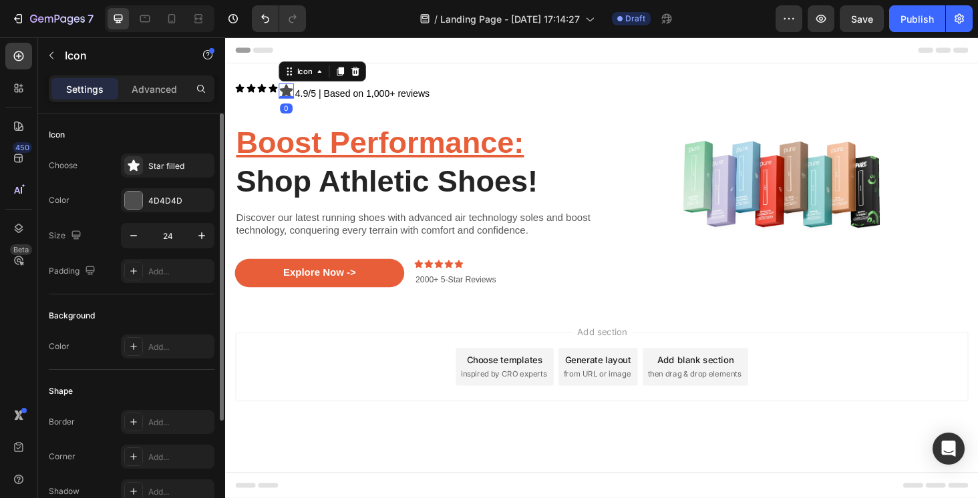
click at [164, 214] on div "Choose Star filled Color 4D4D4D Size 24 Padding Add..." at bounding box center [132, 219] width 166 height 130
click at [164, 194] on div "4D4D4D" at bounding box center [167, 200] width 93 height 24
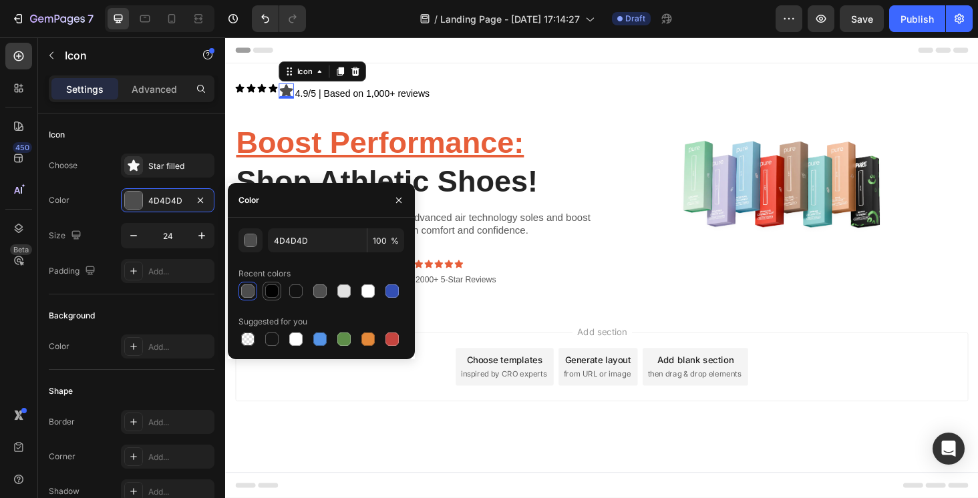
click at [276, 292] on div at bounding box center [271, 290] width 13 height 13
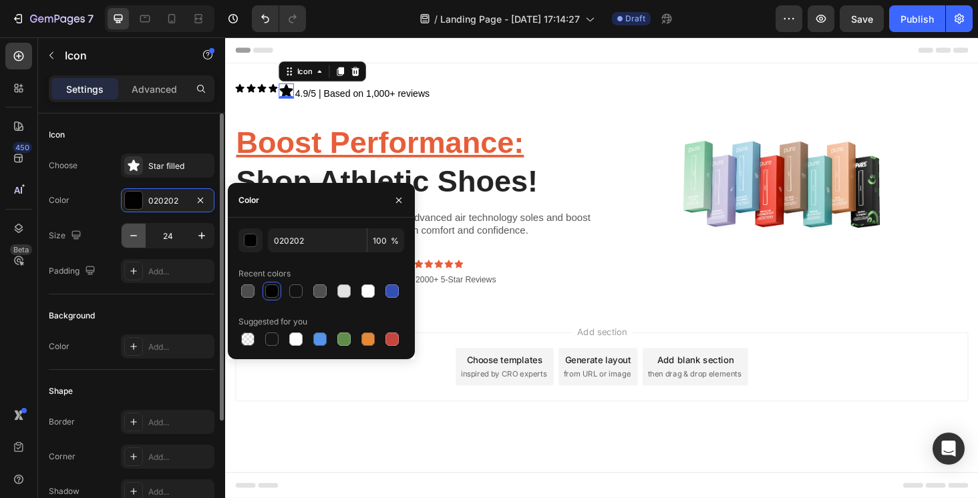
click at [133, 235] on icon "button" at bounding box center [133, 235] width 13 height 13
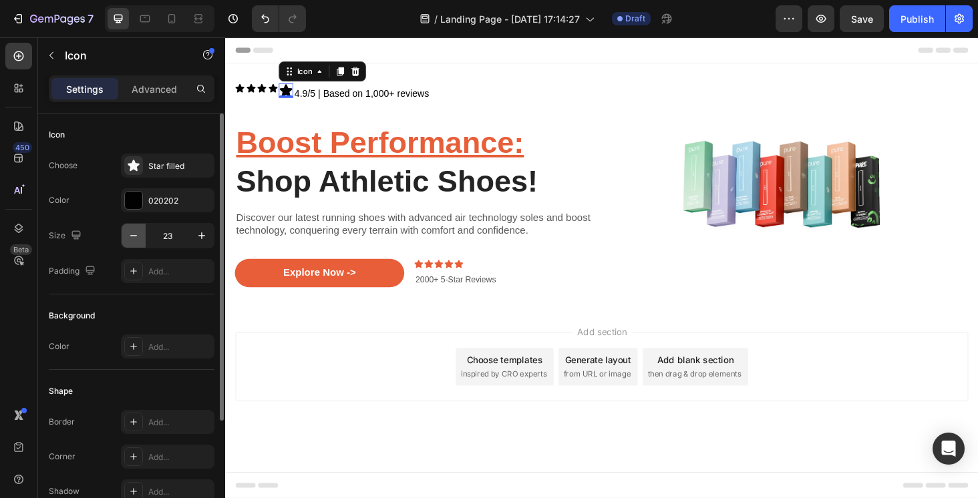
click at [133, 235] on icon "button" at bounding box center [133, 235] width 13 height 13
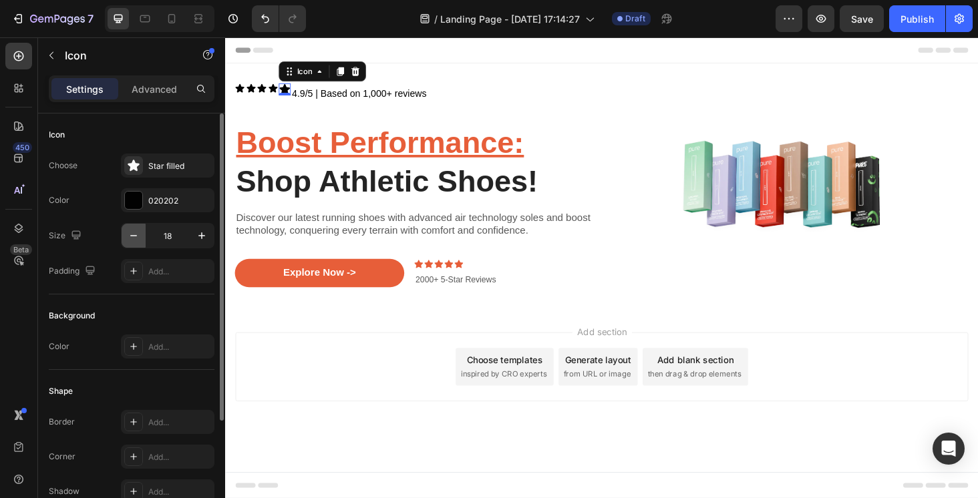
click at [133, 235] on icon "button" at bounding box center [133, 235] width 13 height 13
click at [276, 95] on div "Icon" at bounding box center [275, 91] width 11 height 11
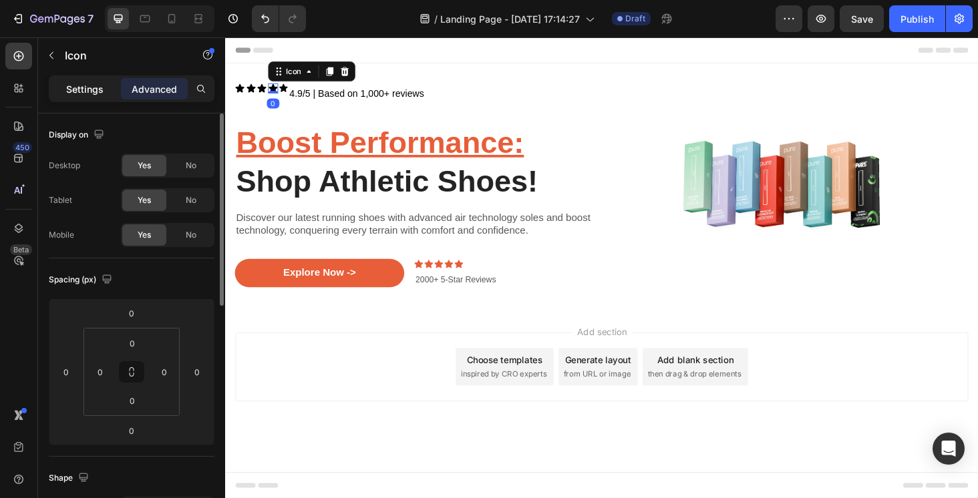
click at [97, 90] on p "Settings" at bounding box center [84, 89] width 37 height 14
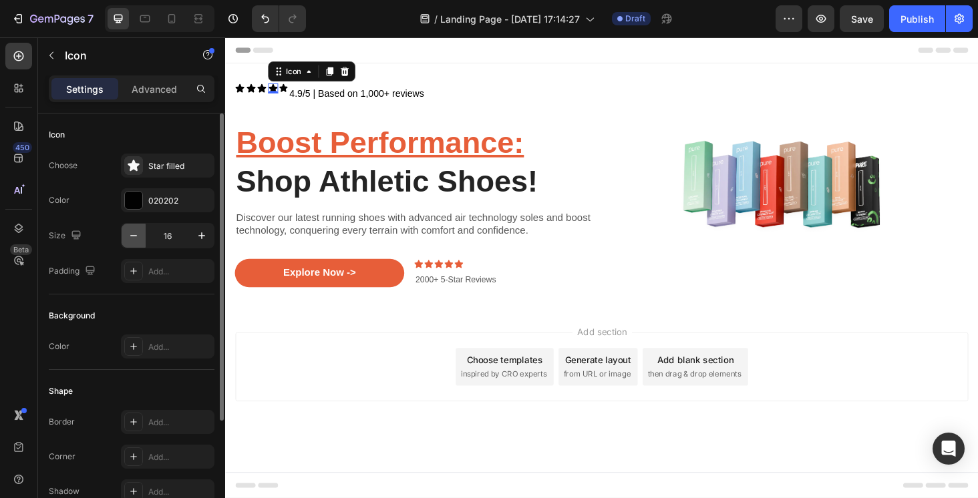
click at [140, 240] on button "button" at bounding box center [134, 236] width 24 height 24
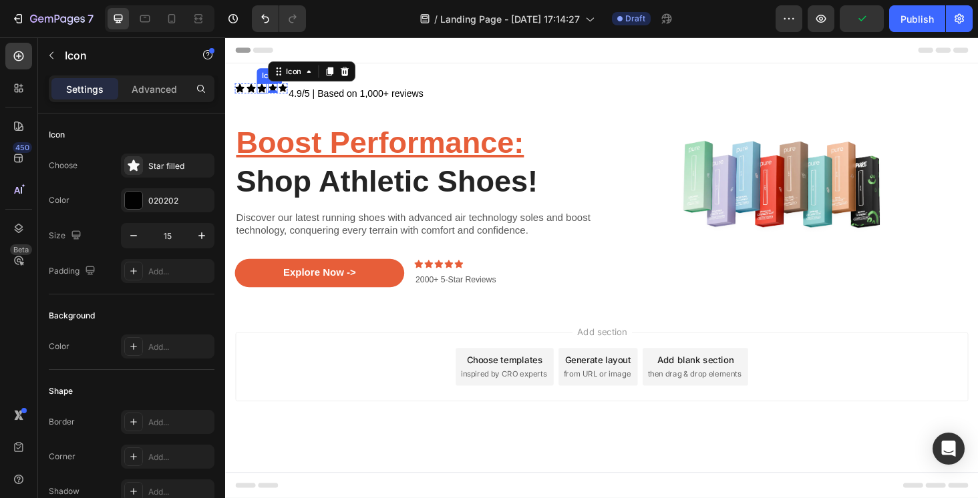
click at [262, 91] on div "Icon" at bounding box center [263, 91] width 11 height 11
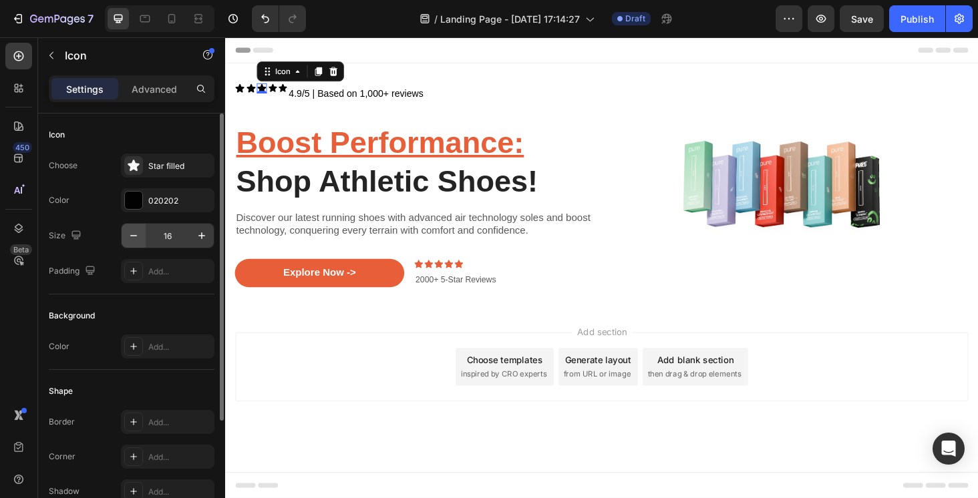
click at [136, 233] on icon "button" at bounding box center [133, 235] width 13 height 13
click at [251, 91] on icon at bounding box center [252, 91] width 9 height 9
click at [130, 242] on icon "button" at bounding box center [133, 235] width 13 height 13
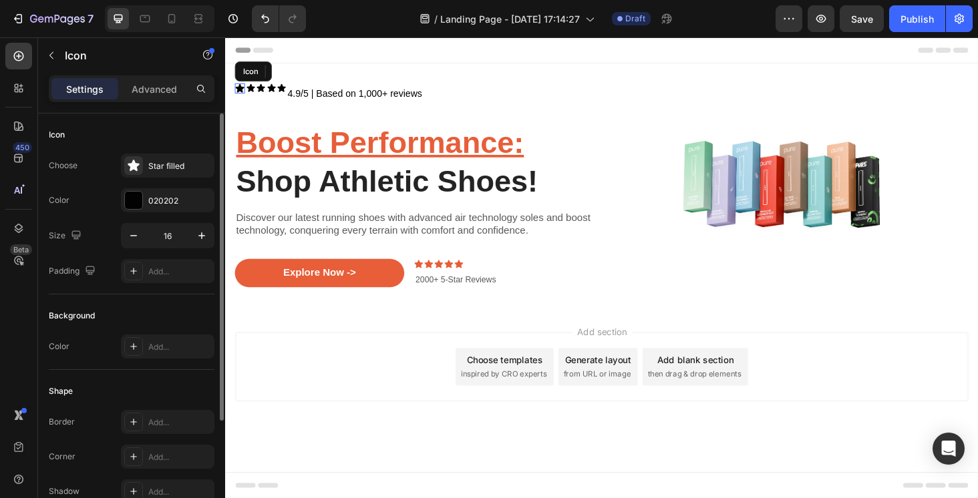
click at [240, 90] on icon at bounding box center [240, 91] width 9 height 9
click at [135, 227] on button "button" at bounding box center [134, 236] width 24 height 24
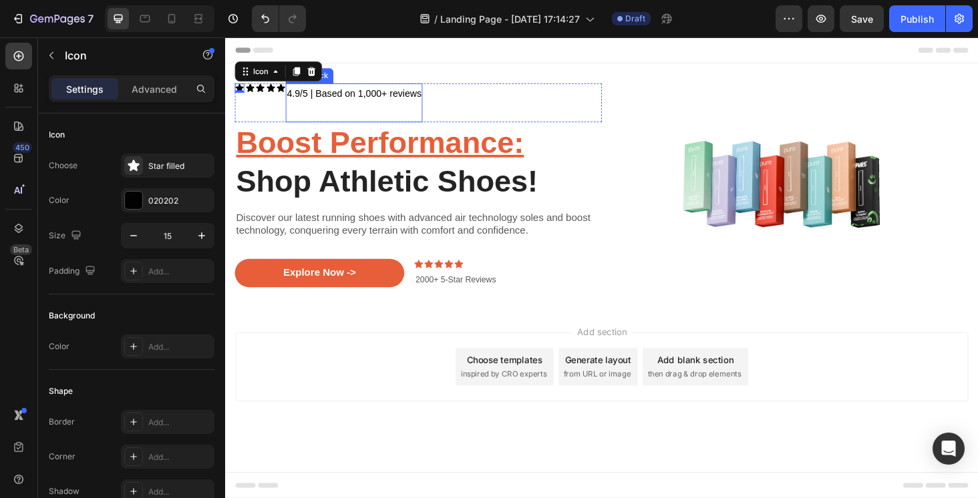
click at [339, 96] on span "4.9/5 | Based on 1,000+ reviews" at bounding box center [361, 96] width 143 height 11
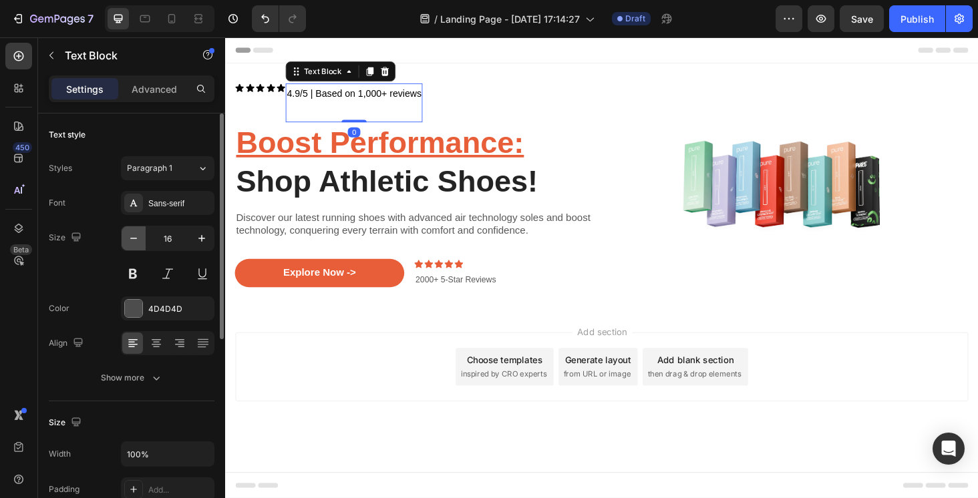
click at [140, 237] on icon "button" at bounding box center [133, 238] width 13 height 13
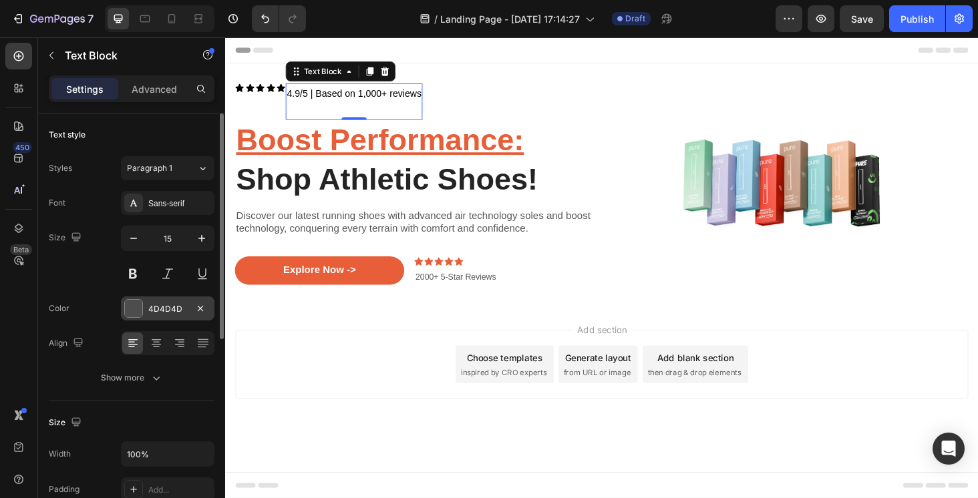
click at [156, 312] on div "4D4D4D" at bounding box center [167, 309] width 39 height 12
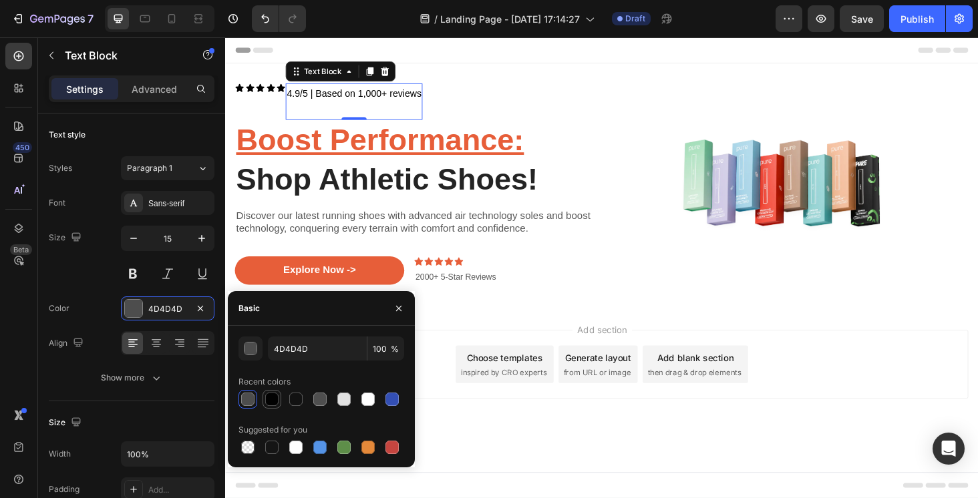
click at [278, 395] on div at bounding box center [272, 399] width 16 height 16
drag, startPoint x: 314, startPoint y: 345, endPoint x: 277, endPoint y: 345, distance: 36.7
click at [277, 345] on input "020202" at bounding box center [317, 349] width 99 height 24
click at [272, 345] on input "020202" at bounding box center [317, 349] width 99 height 24
drag, startPoint x: 331, startPoint y: 347, endPoint x: 267, endPoint y: 346, distance: 63.4
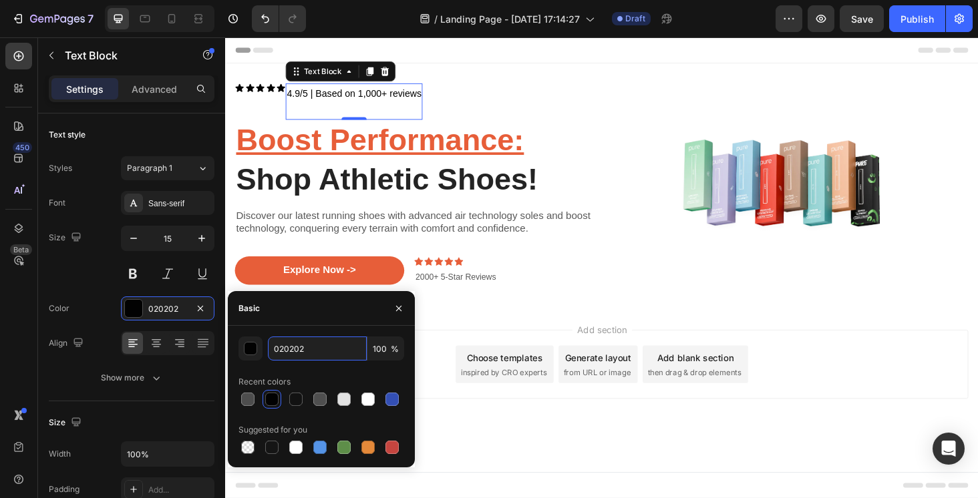
click at [267, 346] on div "020202 100 %" at bounding box center [321, 349] width 166 height 24
paste input "#"
click at [278, 347] on input "#020202" at bounding box center [317, 349] width 99 height 24
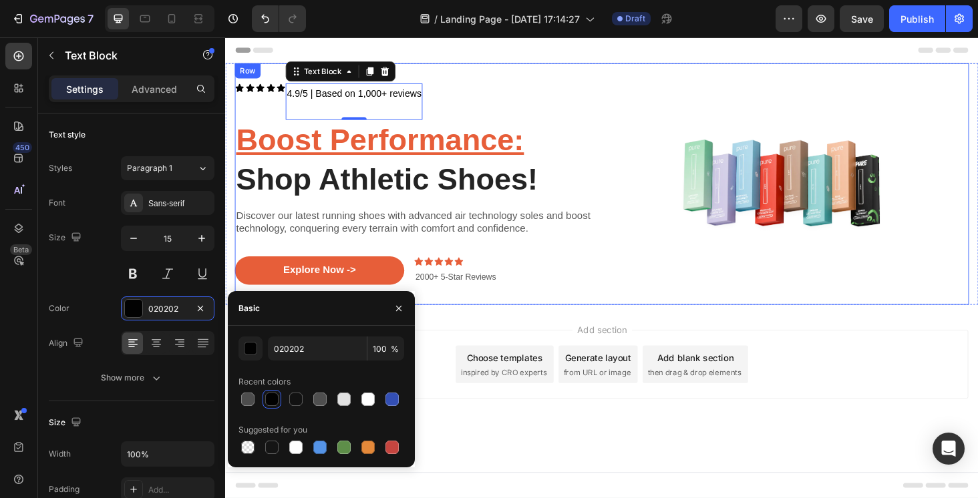
click at [681, 293] on div "Image" at bounding box center [821, 193] width 391 height 257
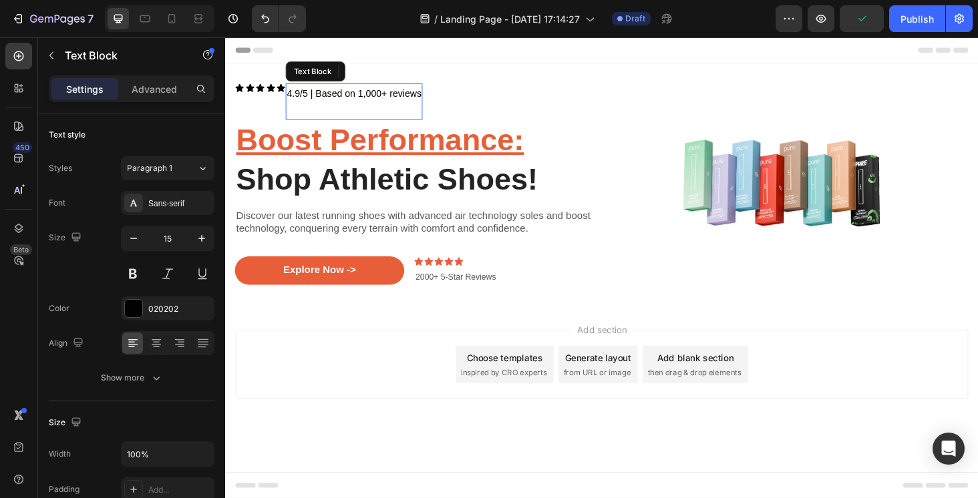
click at [385, 91] on span "4.9/5 | Based on 1,000+ reviews" at bounding box center [361, 96] width 143 height 11
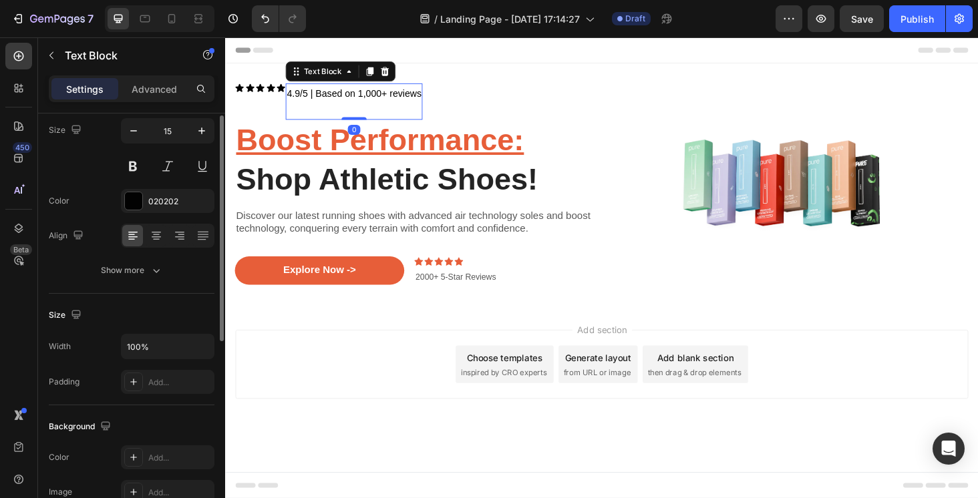
scroll to position [369, 0]
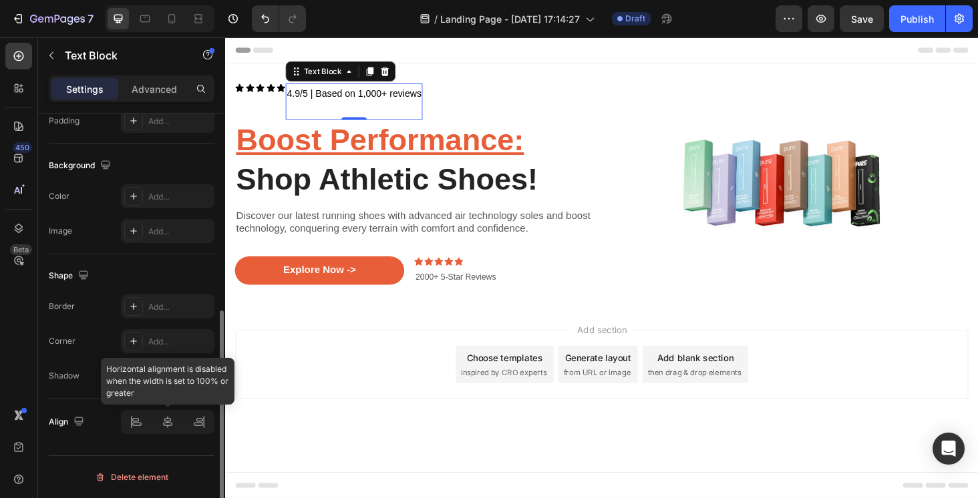
click at [140, 419] on div at bounding box center [167, 422] width 93 height 24
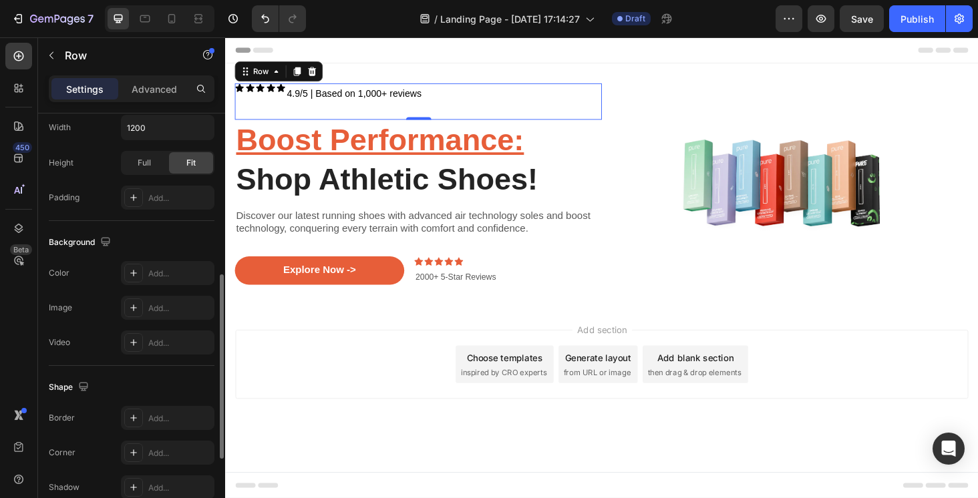
click at [266, 102] on div "Icon Icon Icon Icon Icon Icon List" at bounding box center [262, 105] width 54 height 39
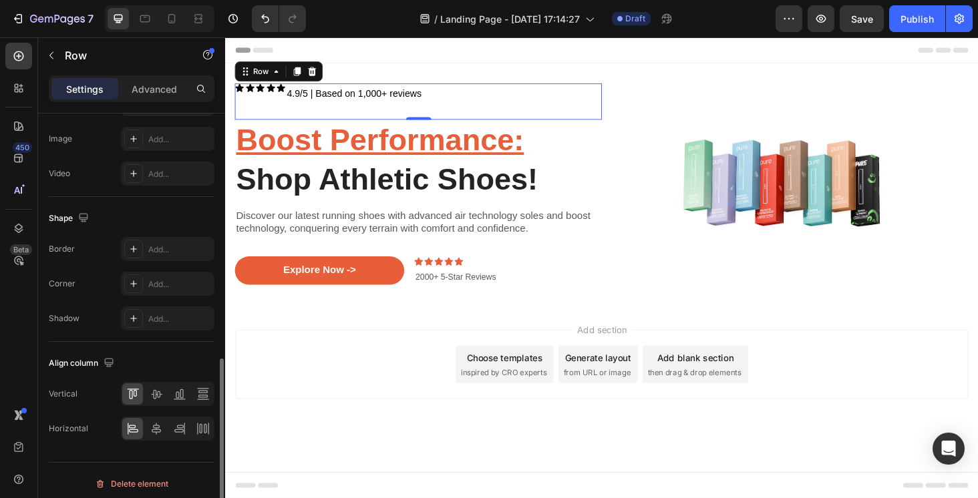
scroll to position [544, 0]
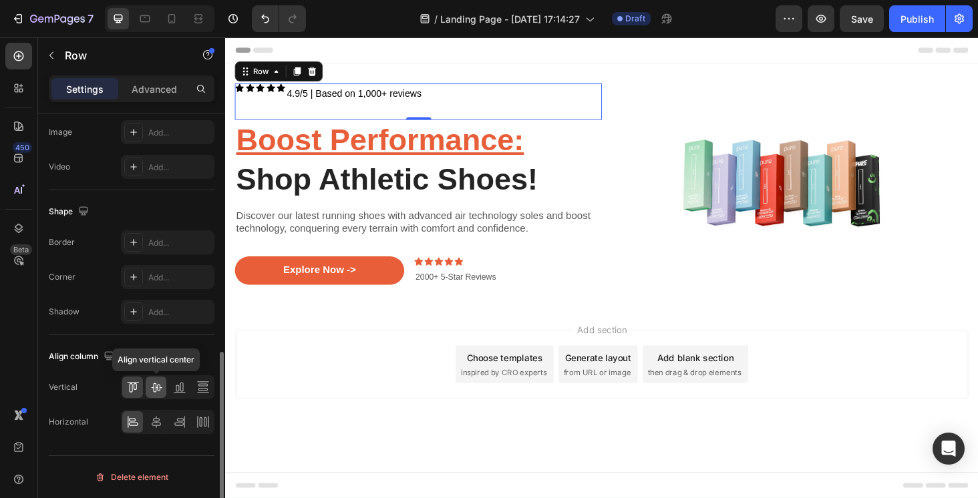
click at [152, 391] on icon at bounding box center [156, 387] width 13 height 13
click at [151, 432] on div at bounding box center [156, 421] width 21 height 21
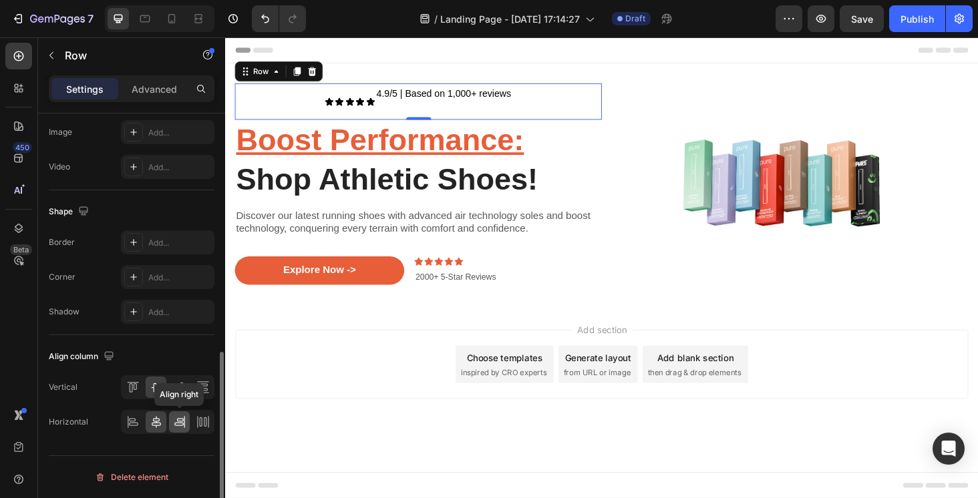
click at [180, 429] on div at bounding box center [179, 421] width 21 height 21
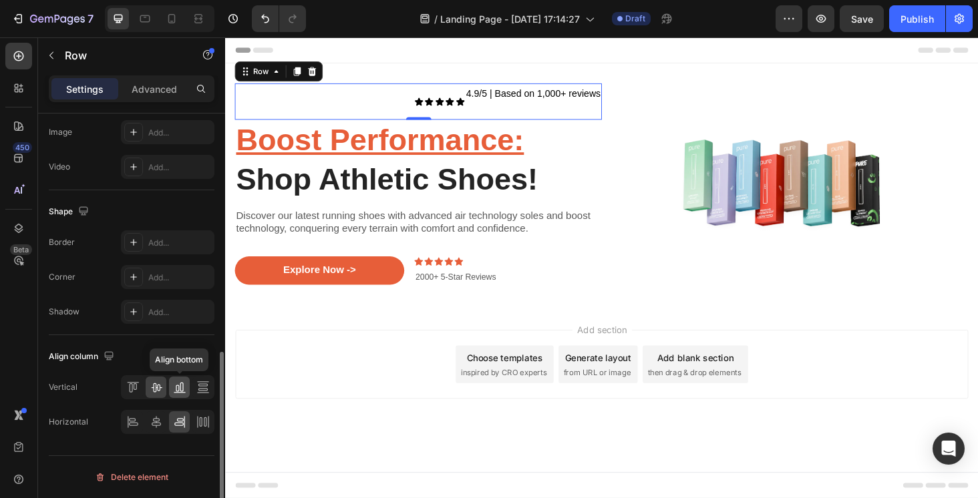
click at [180, 388] on icon at bounding box center [179, 387] width 13 height 13
click at [212, 388] on div at bounding box center [202, 387] width 21 height 21
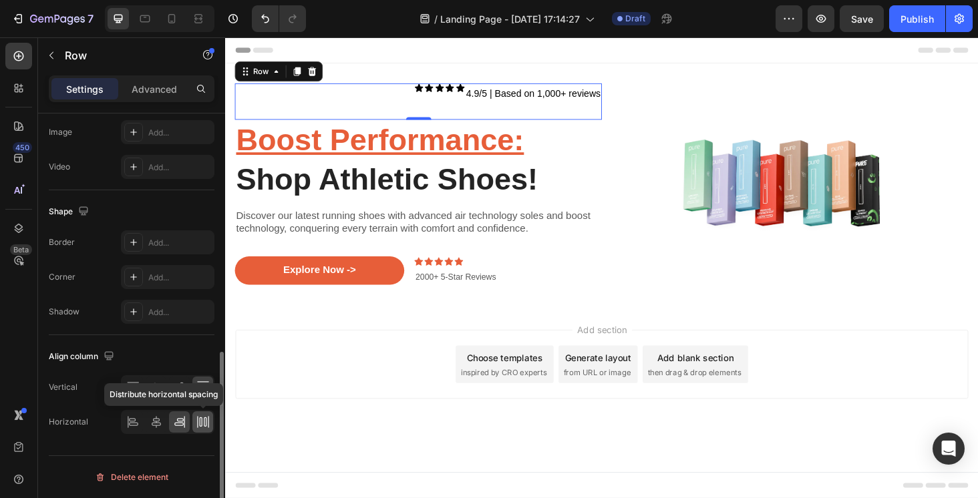
click at [202, 420] on icon at bounding box center [202, 421] width 13 height 13
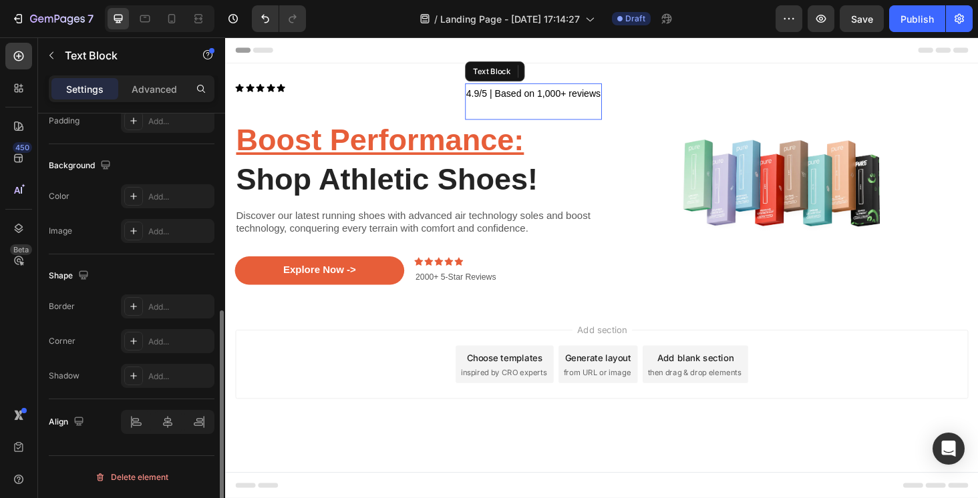
click at [497, 98] on span "4.9/5 | Based on 1,000+ reviews" at bounding box center [552, 96] width 143 height 11
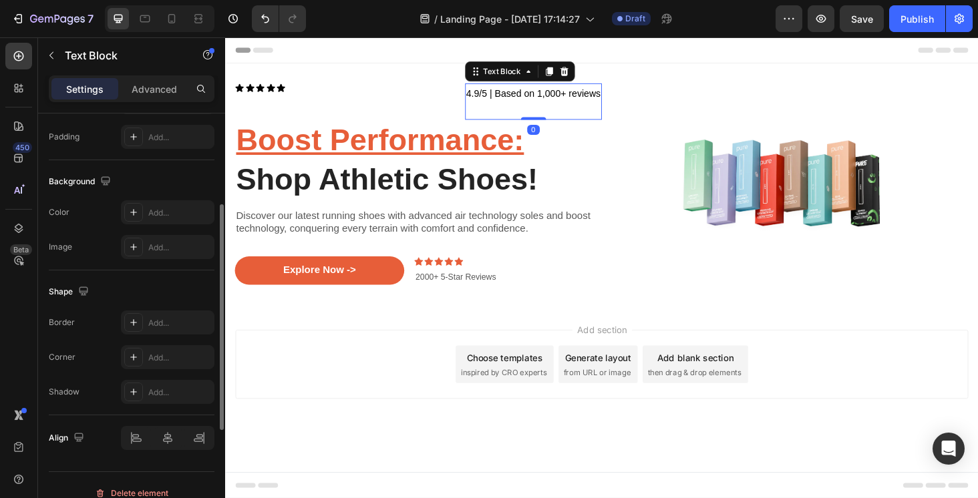
scroll to position [369, 0]
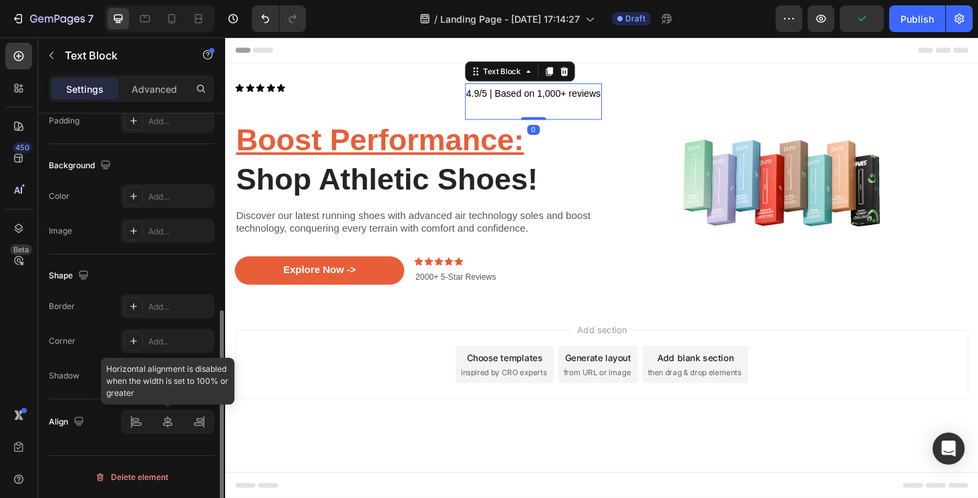
click at [135, 422] on div at bounding box center [167, 422] width 93 height 24
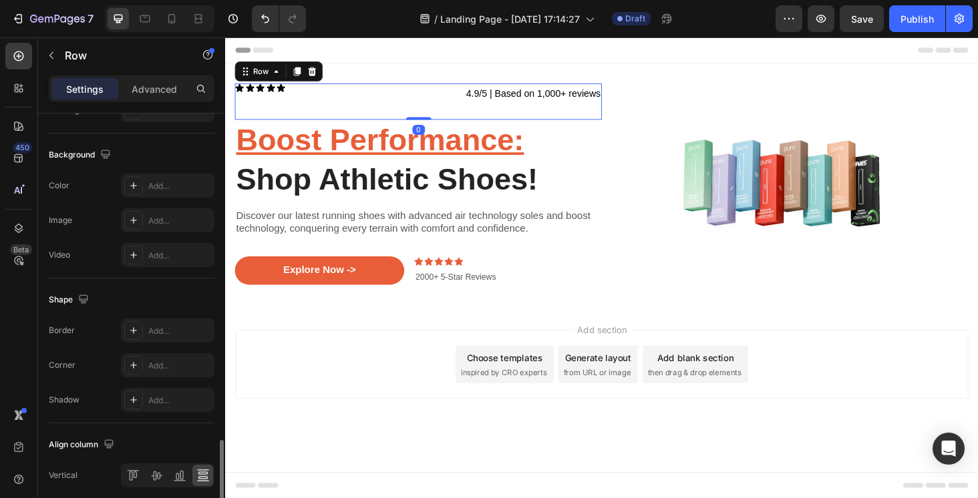
scroll to position [544, 0]
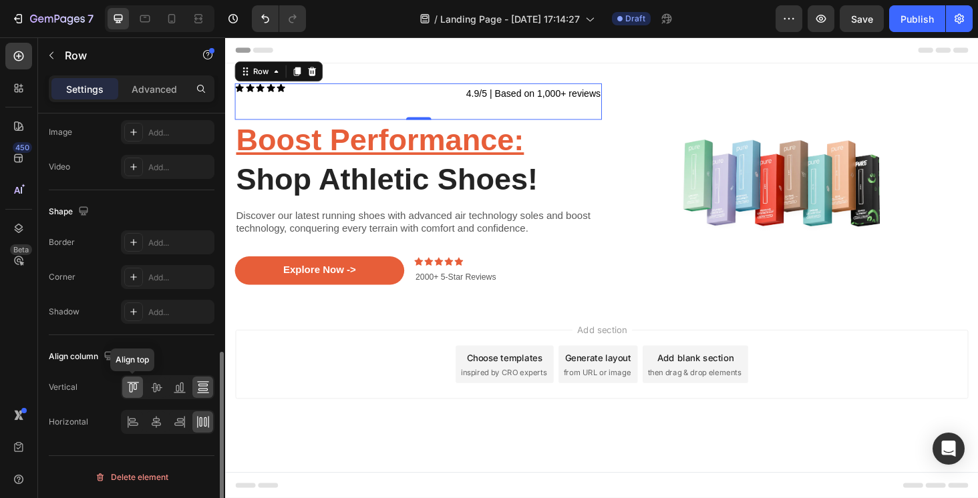
click at [136, 393] on icon at bounding box center [132, 387] width 13 height 13
click at [132, 419] on icon at bounding box center [132, 419] width 7 height 3
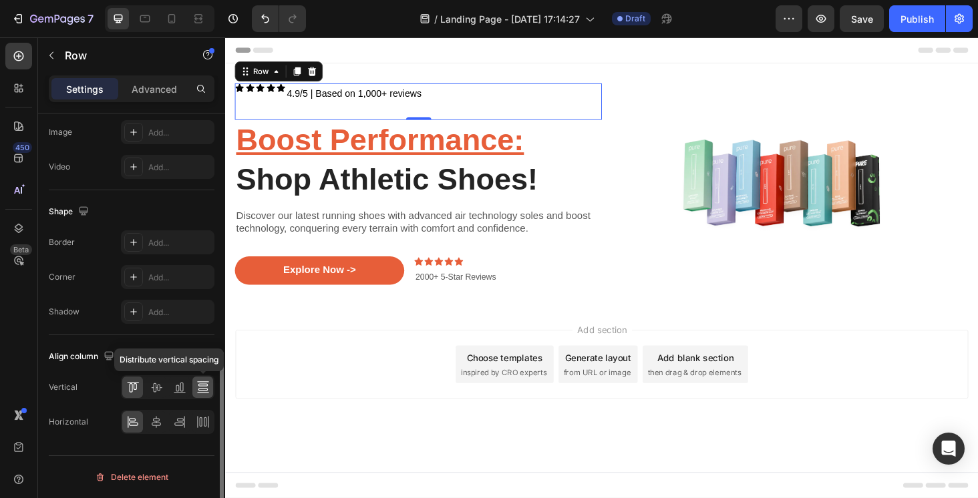
click at [202, 389] on icon at bounding box center [202, 389] width 9 height 3
click at [207, 423] on icon at bounding box center [202, 421] width 13 height 13
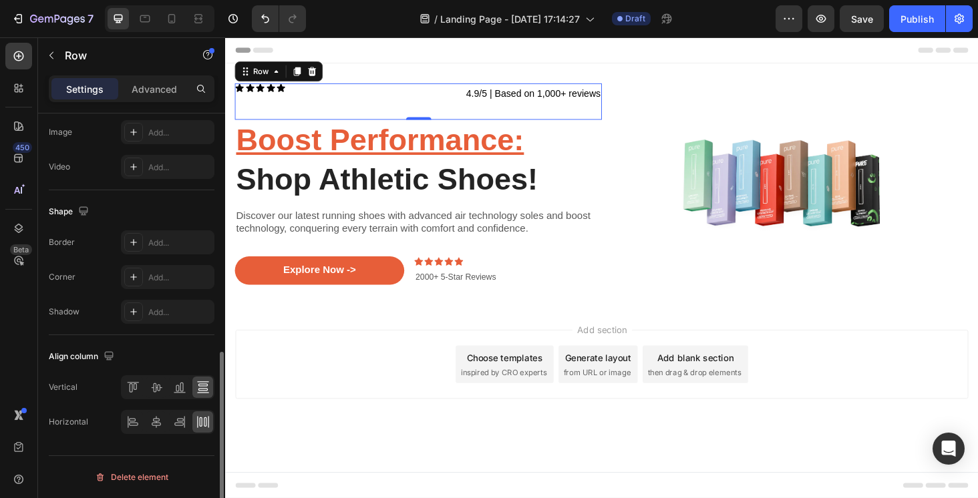
click at [118, 423] on div "Horizontal" at bounding box center [132, 422] width 166 height 24
click at [126, 423] on icon at bounding box center [132, 421] width 13 height 13
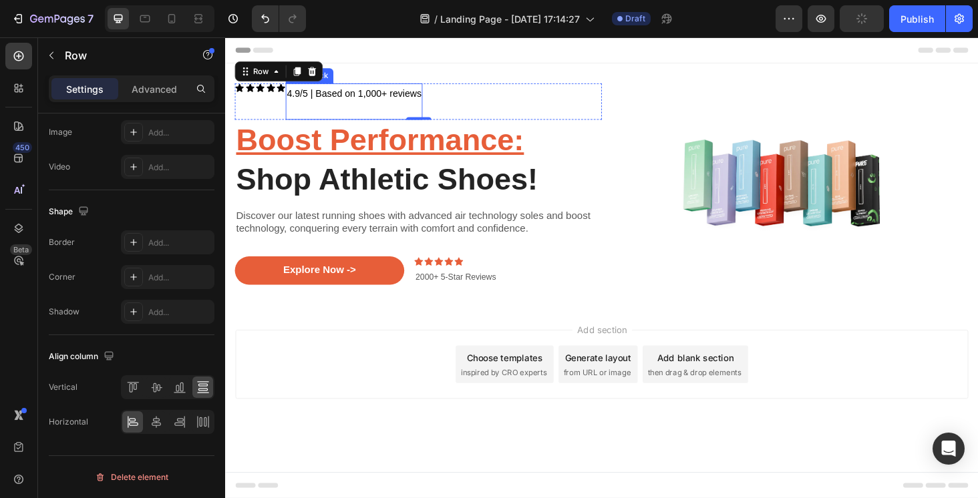
click at [296, 90] on p "4.9/5 | Based on 1,000+ reviews" at bounding box center [361, 105] width 143 height 36
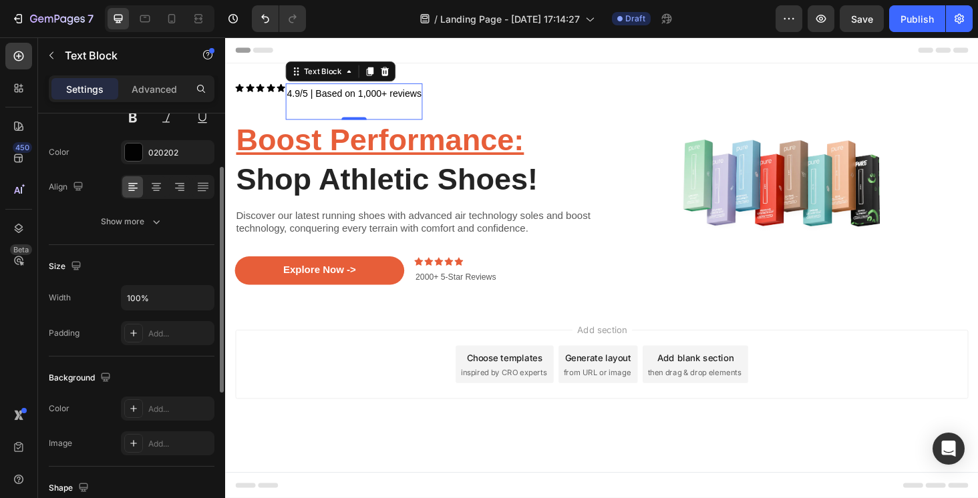
scroll to position [0, 0]
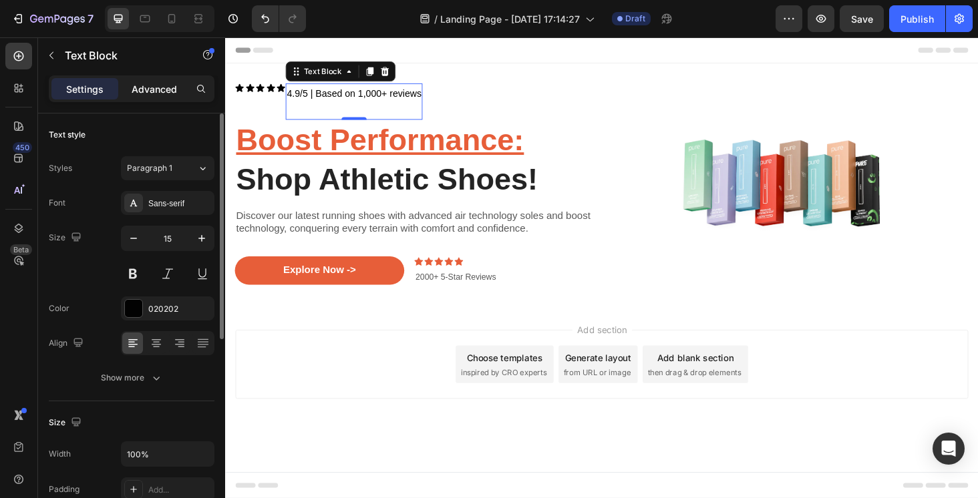
click at [167, 91] on p "Advanced" at bounding box center [154, 89] width 45 height 14
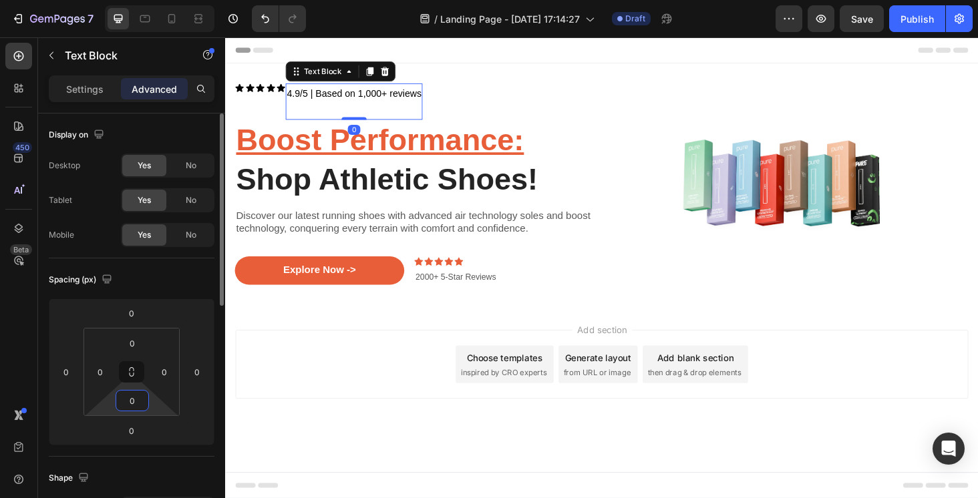
click at [134, 399] on input "0" at bounding box center [132, 401] width 27 height 20
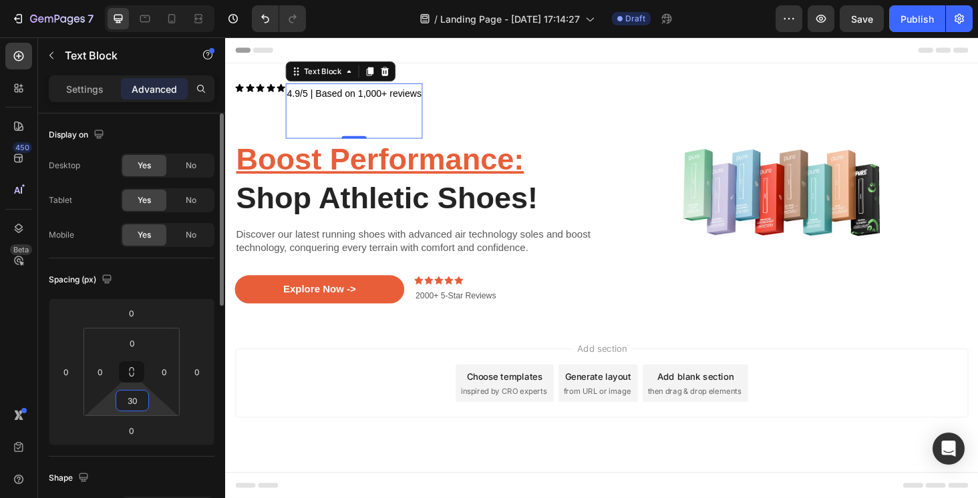
type input "3"
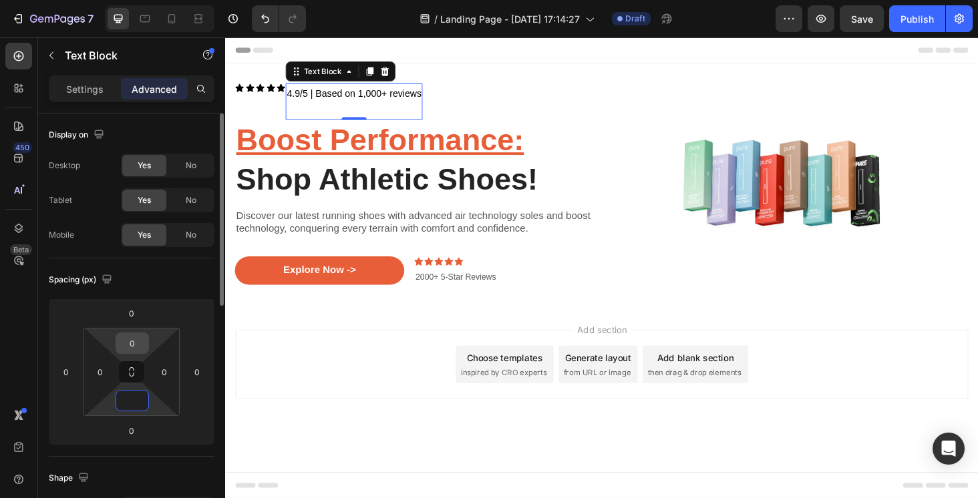
type input "0"
click at [136, 341] on input "0" at bounding box center [132, 343] width 27 height 20
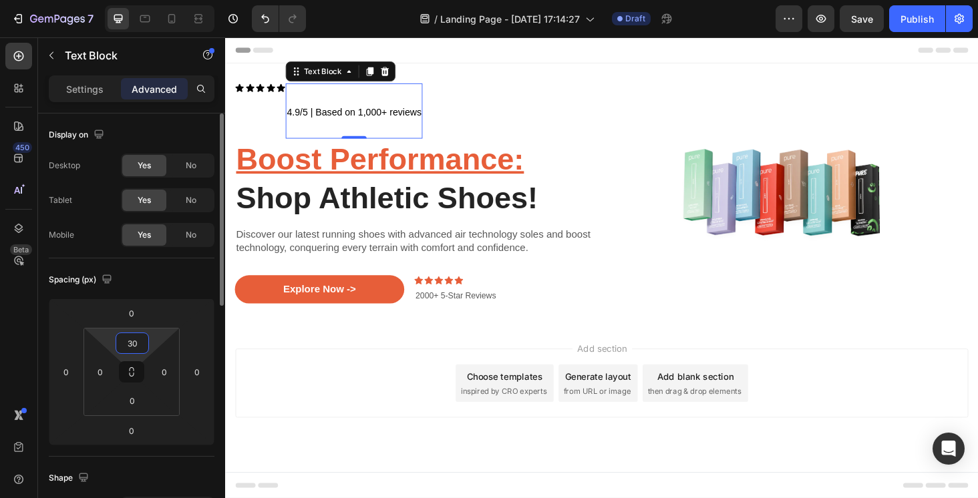
type input "3"
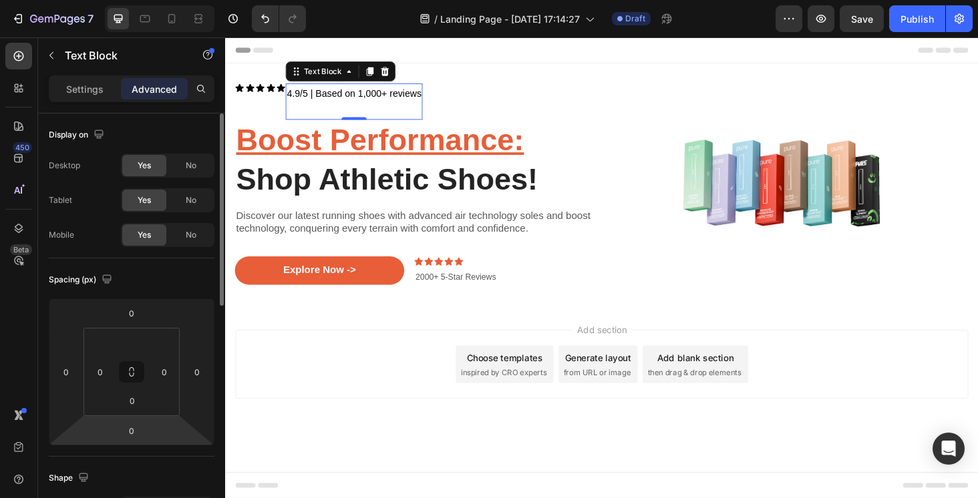
type input "0"
click at [132, 0] on html "7 / Landing Page - Aug 28, 17:14:27 Draft Preview Save Publish 450 Beta ic Sect…" at bounding box center [489, 0] width 978 height 0
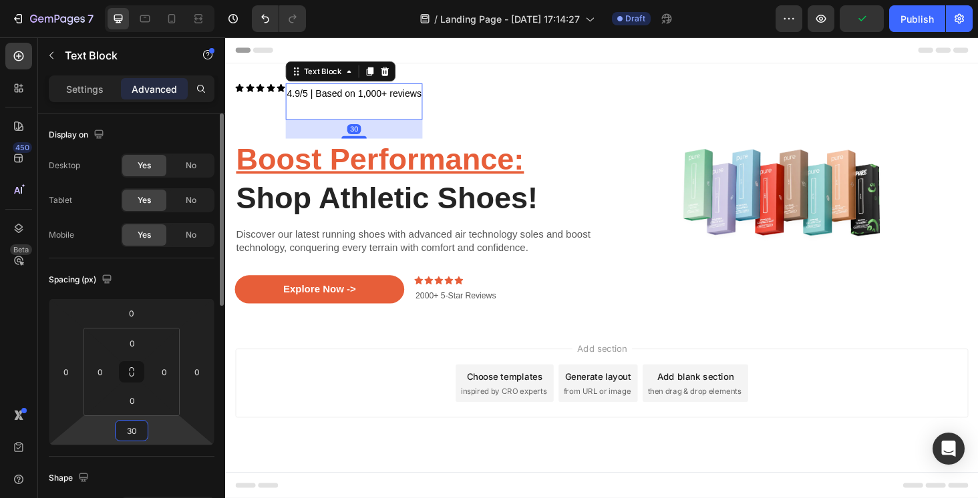
type input "3"
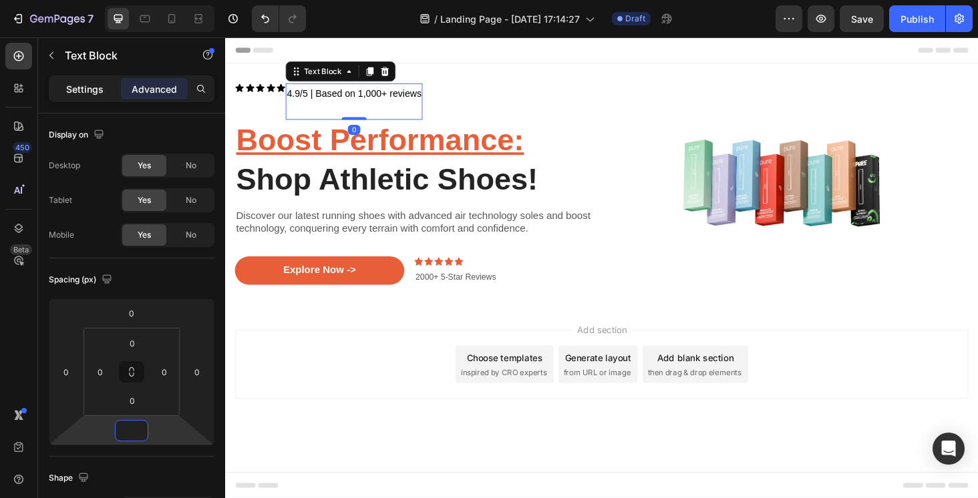
type input "0"
click at [85, 94] on p "Settings" at bounding box center [84, 89] width 37 height 14
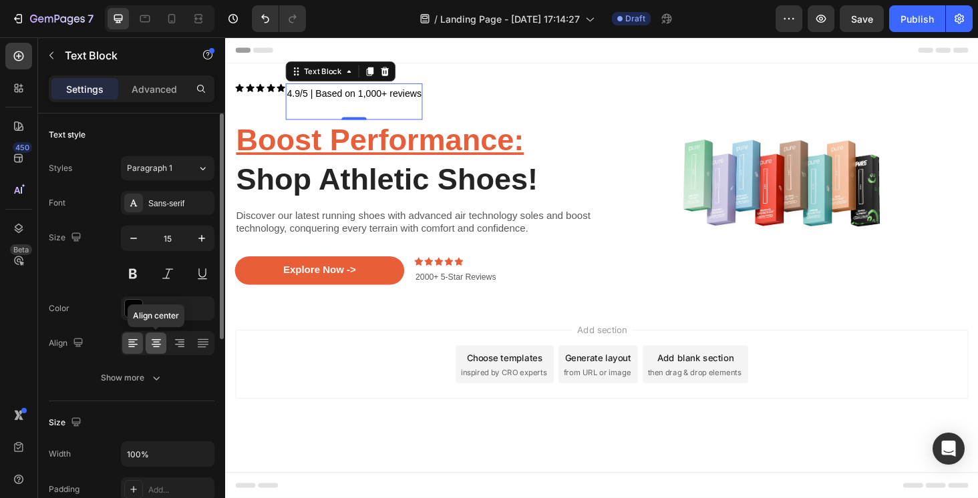
click at [159, 335] on div at bounding box center [156, 343] width 21 height 21
click at [182, 344] on icon at bounding box center [179, 344] width 9 height 1
click at [198, 344] on icon at bounding box center [202, 343] width 13 height 13
click at [132, 345] on icon at bounding box center [132, 344] width 9 height 1
click at [134, 379] on div "Show more" at bounding box center [132, 377] width 62 height 13
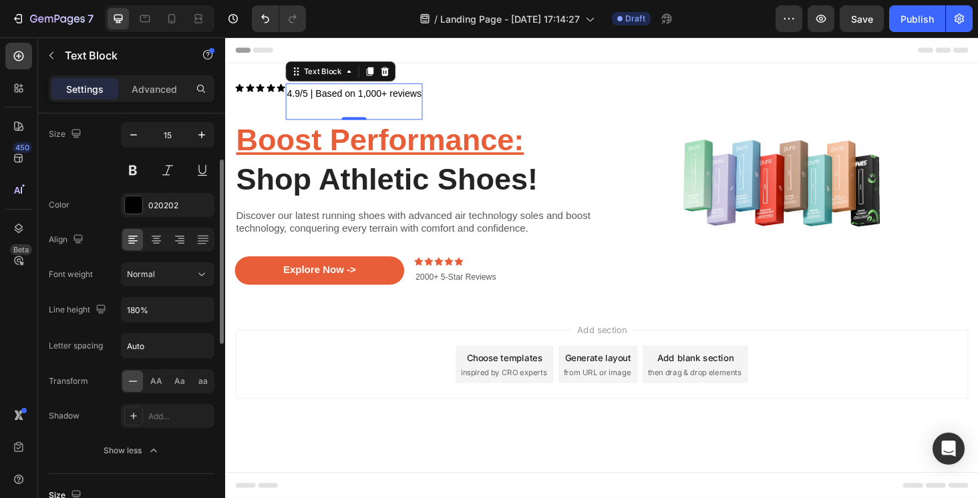
scroll to position [106, 0]
click at [147, 270] on span "Normal" at bounding box center [141, 271] width 28 height 10
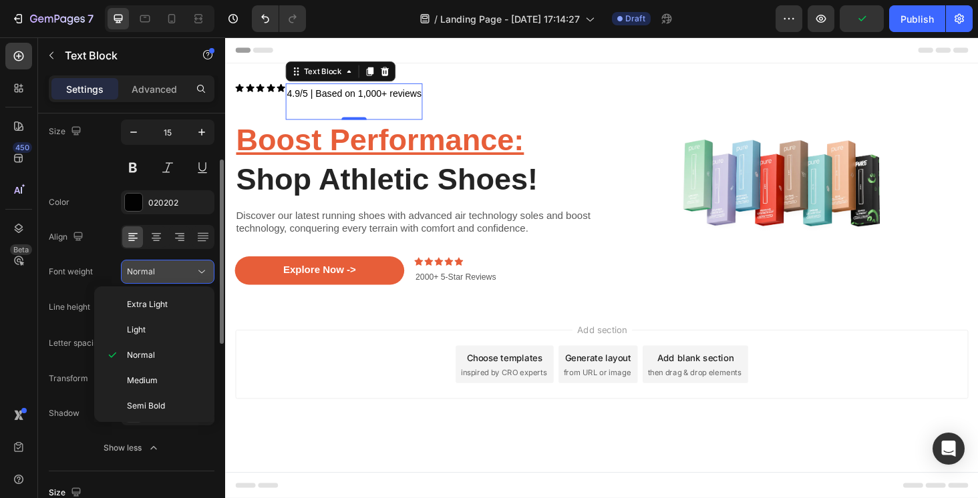
click at [147, 270] on span "Normal" at bounding box center [141, 271] width 28 height 10
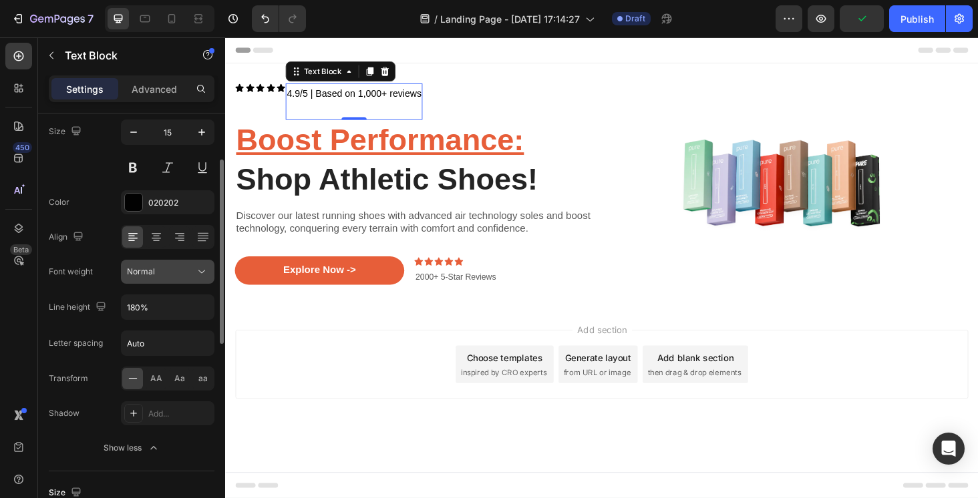
click at [147, 270] on span "Normal" at bounding box center [141, 271] width 28 height 10
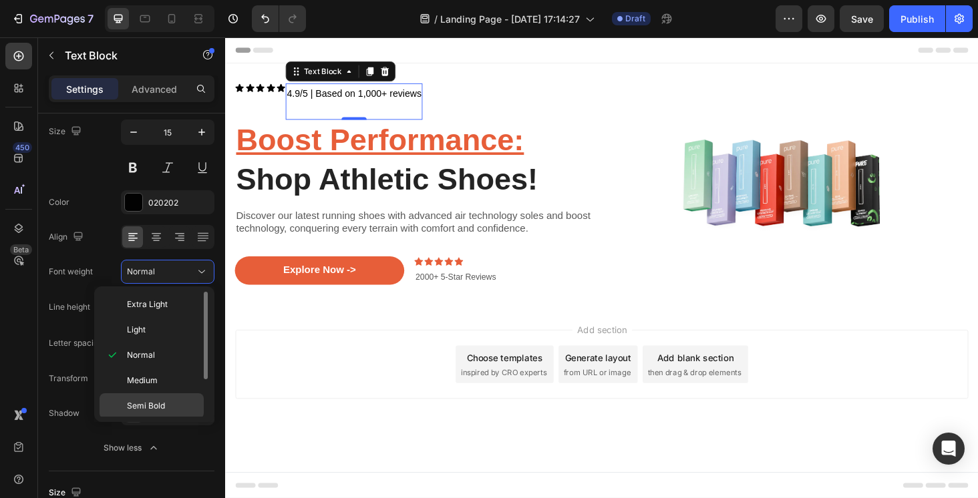
click at [146, 405] on span "Semi Bold" at bounding box center [146, 406] width 38 height 12
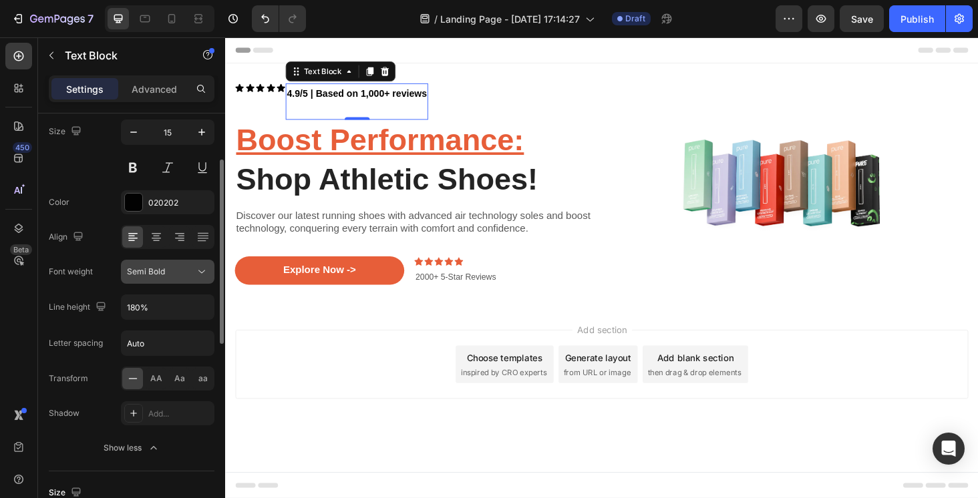
click at [165, 274] on div "Semi Bold" at bounding box center [161, 272] width 68 height 12
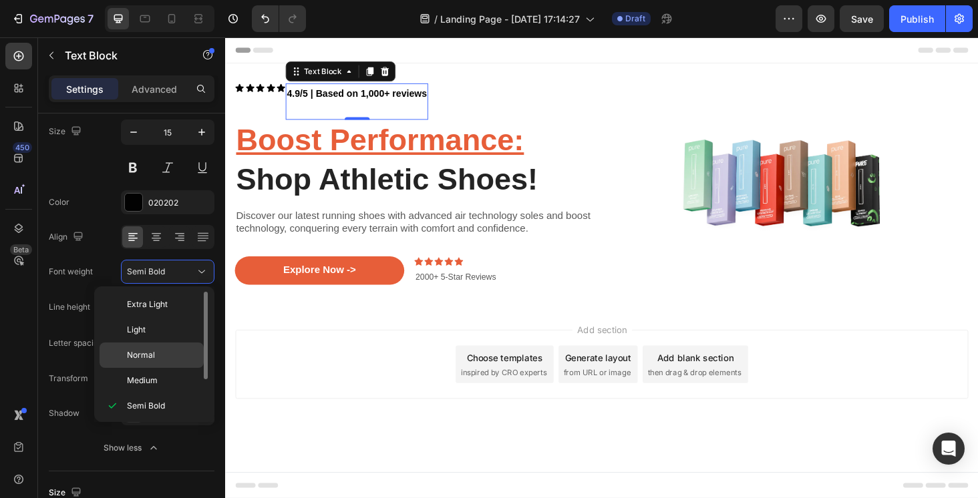
click at [155, 359] on p "Normal" at bounding box center [162, 355] width 71 height 12
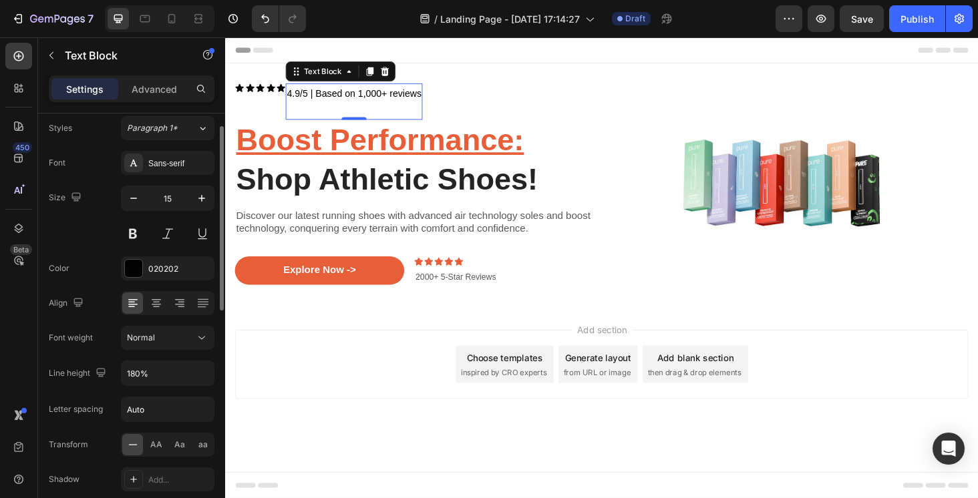
scroll to position [0, 0]
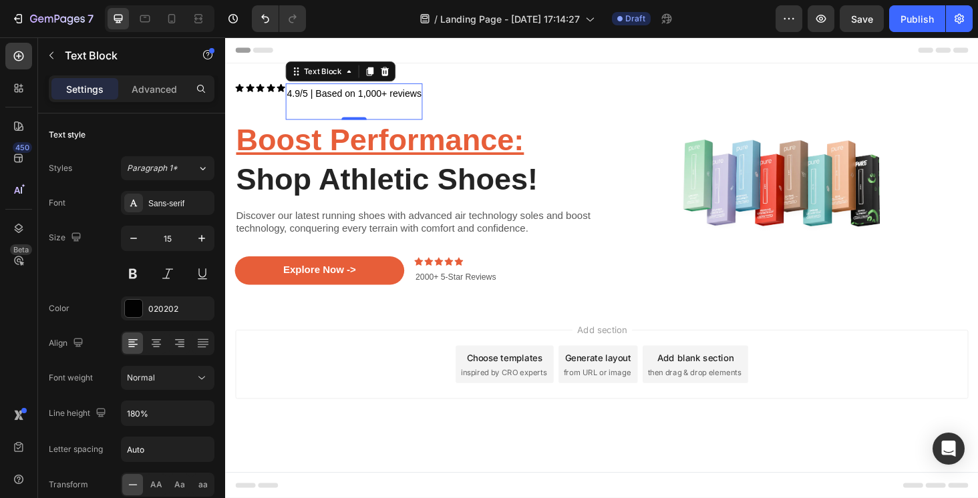
click at [438, 484] on body "Header Icon Icon Icon Icon Icon Icon List 4.9/5 | Based on 1,000+ reviews Text …" at bounding box center [625, 282] width 801 height 491
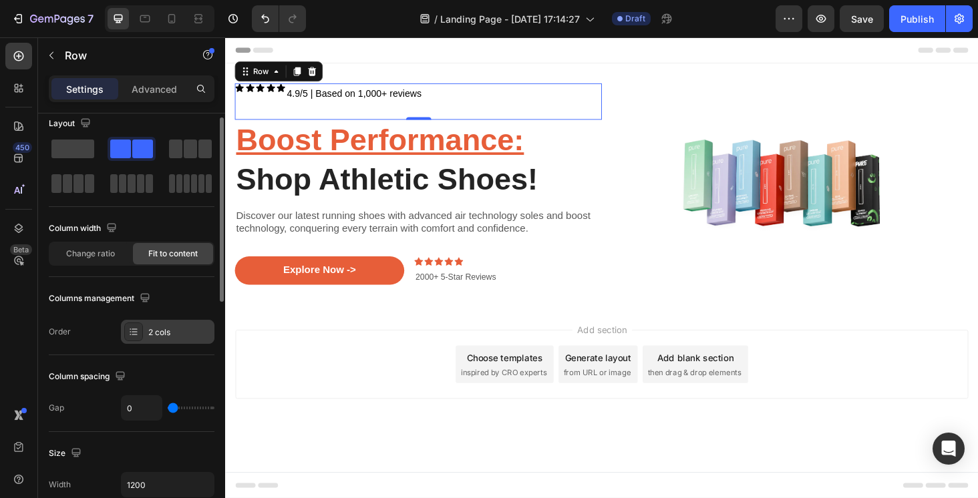
scroll to position [12, 0]
click at [104, 248] on span "Change ratio" at bounding box center [90, 253] width 49 height 12
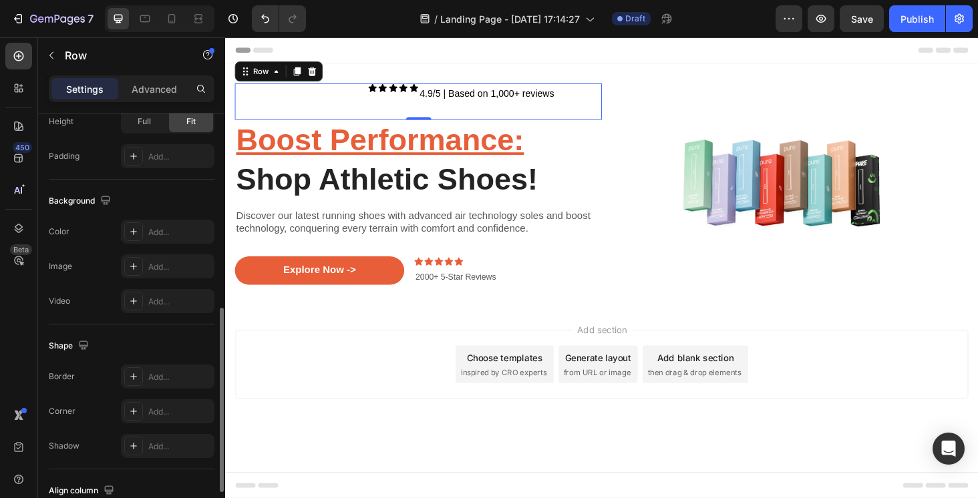
scroll to position [544, 0]
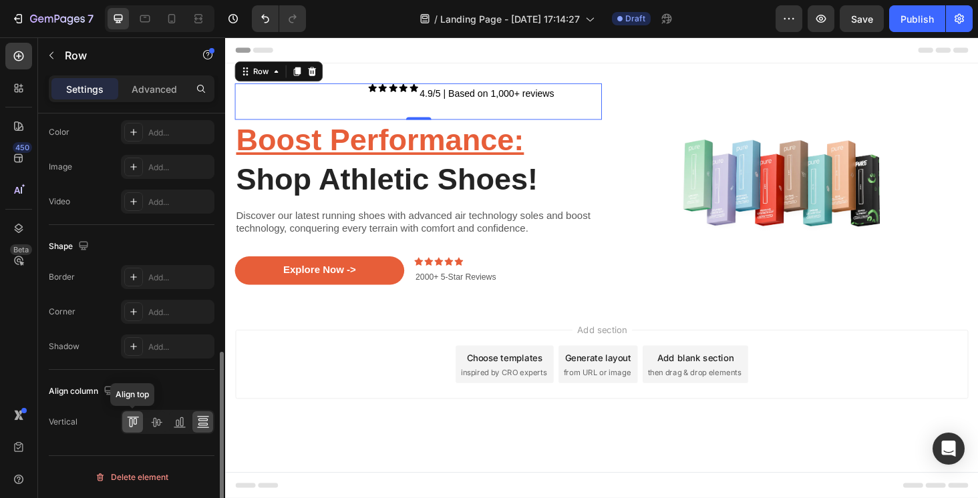
click at [139, 421] on icon at bounding box center [132, 421] width 13 height 13
click at [160, 424] on icon at bounding box center [156, 421] width 13 height 13
click at [178, 423] on icon at bounding box center [179, 421] width 13 height 13
click at [204, 423] on icon at bounding box center [202, 424] width 9 height 3
click at [134, 423] on icon at bounding box center [132, 421] width 13 height 13
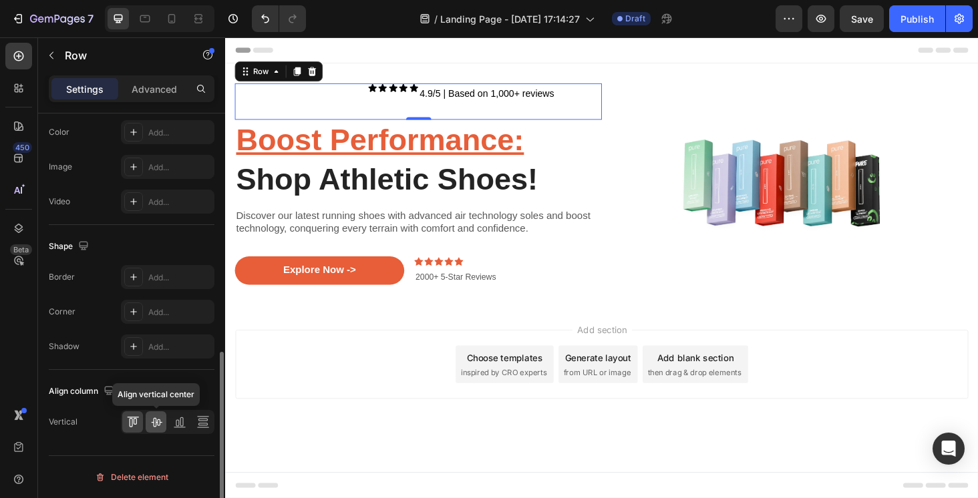
click at [164, 424] on div at bounding box center [156, 421] width 21 height 21
click at [182, 423] on icon at bounding box center [179, 421] width 13 height 13
click at [140, 425] on div at bounding box center [132, 421] width 21 height 21
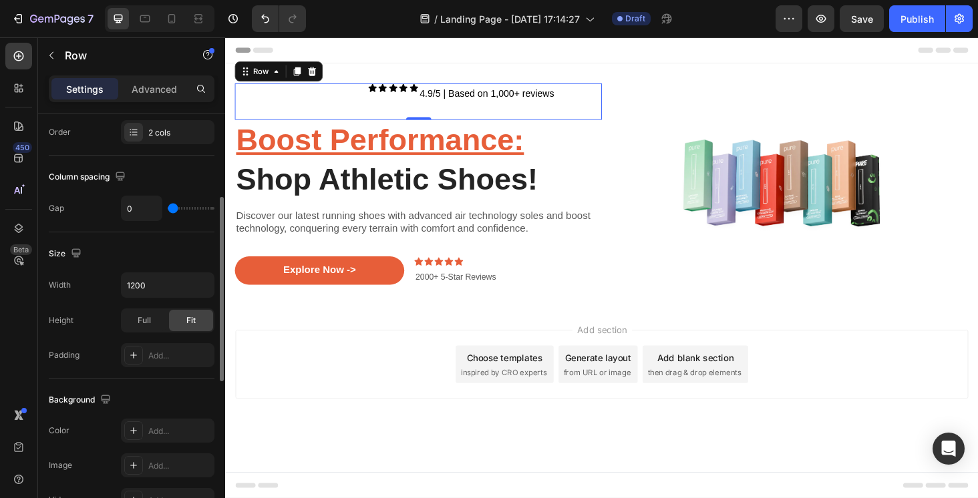
scroll to position [223, 0]
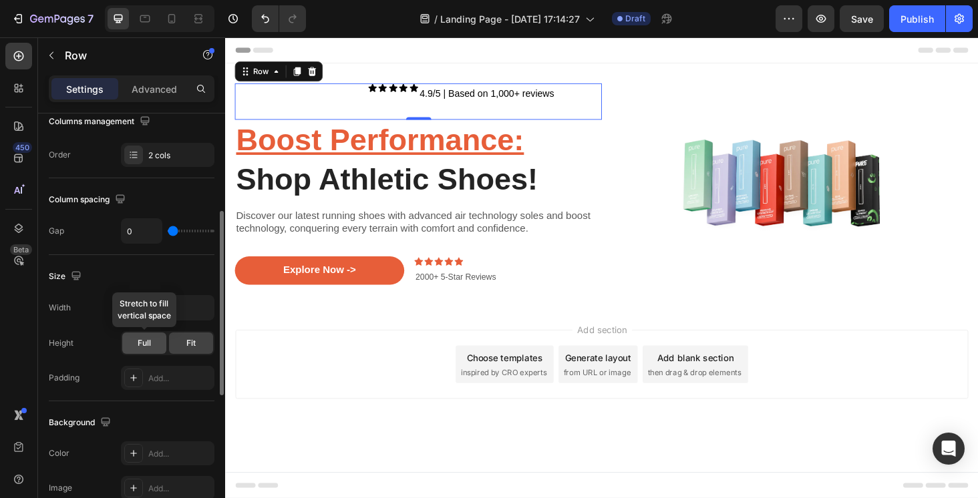
click at [148, 343] on span "Full" at bounding box center [144, 343] width 13 height 12
click at [182, 341] on div "Fit" at bounding box center [191, 343] width 44 height 21
click at [152, 308] on input "1200" at bounding box center [168, 308] width 92 height 24
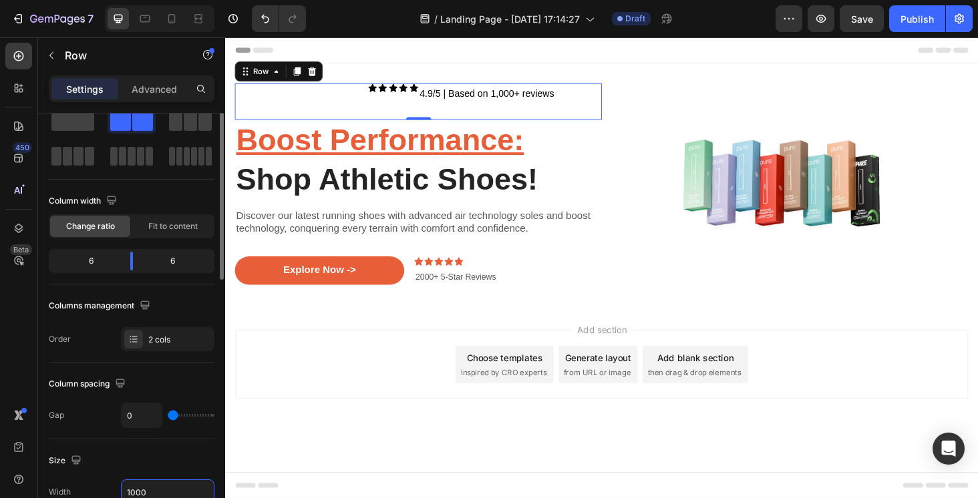
scroll to position [0, 0]
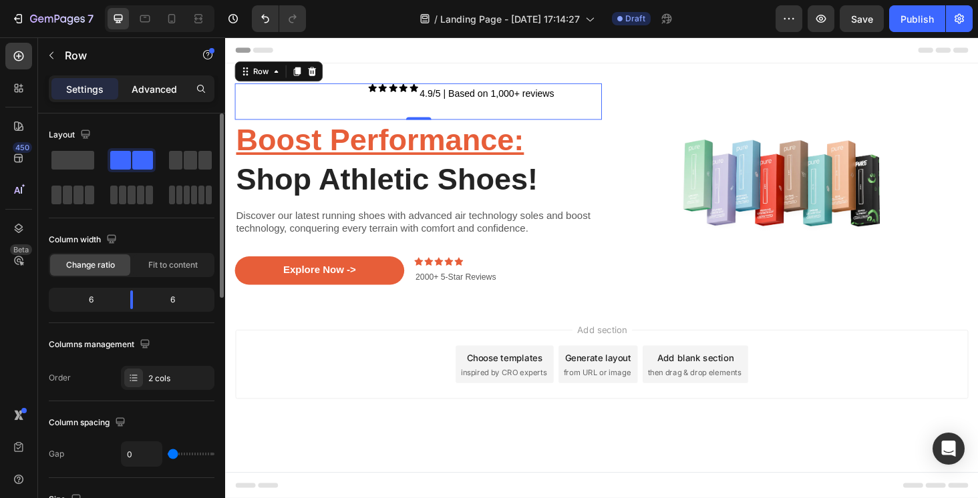
type input "1000"
click at [143, 89] on p "Advanced" at bounding box center [154, 89] width 45 height 14
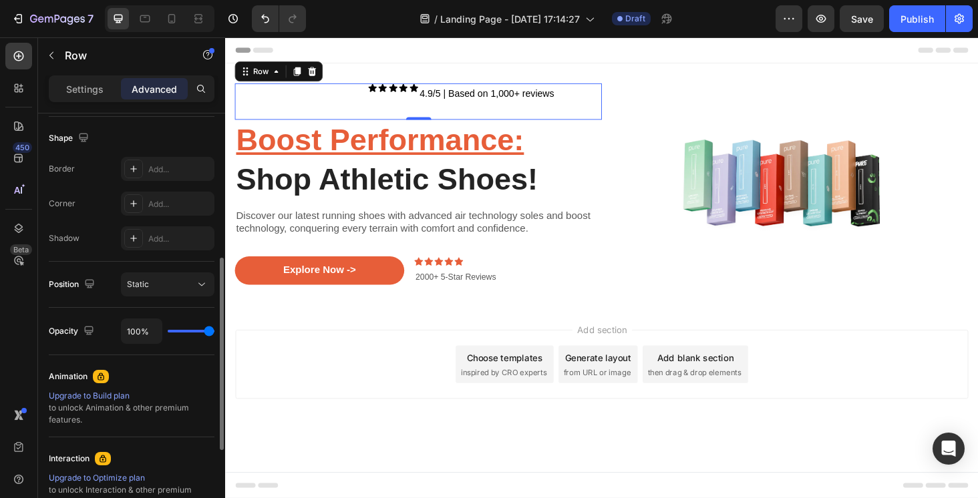
scroll to position [355, 0]
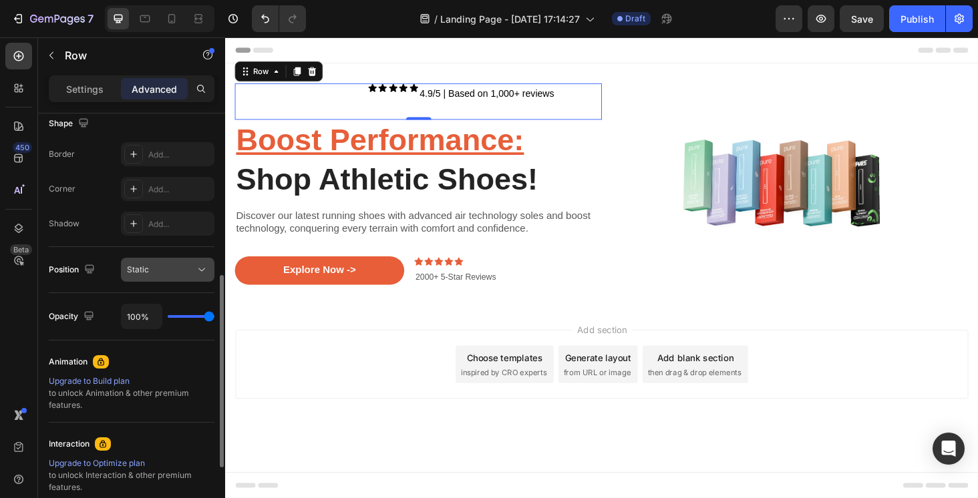
click at [168, 273] on div "Static" at bounding box center [161, 270] width 68 height 12
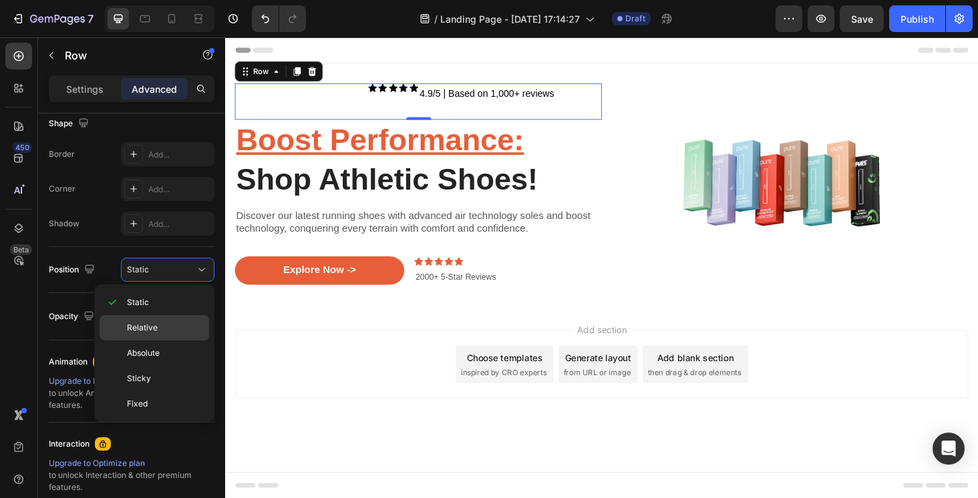
click at [154, 329] on span "Relative" at bounding box center [142, 328] width 31 height 12
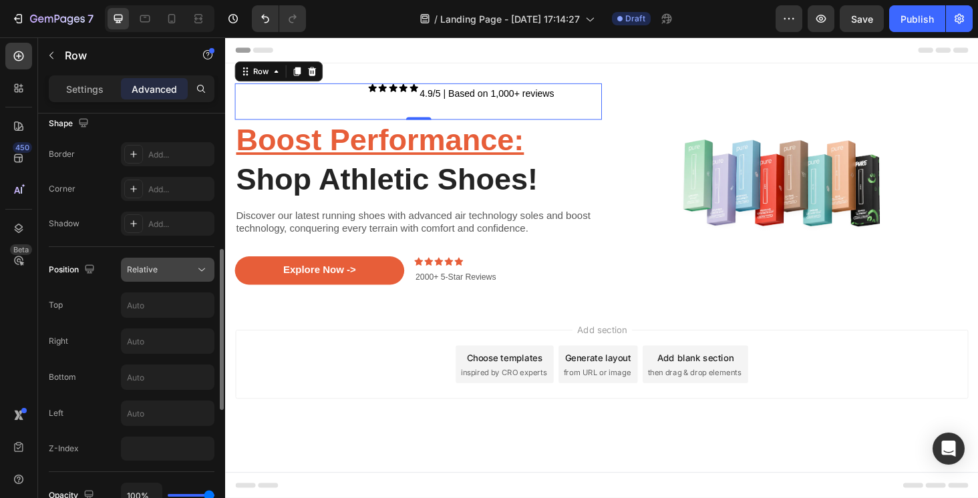
click at [170, 268] on div "Relative" at bounding box center [161, 270] width 68 height 12
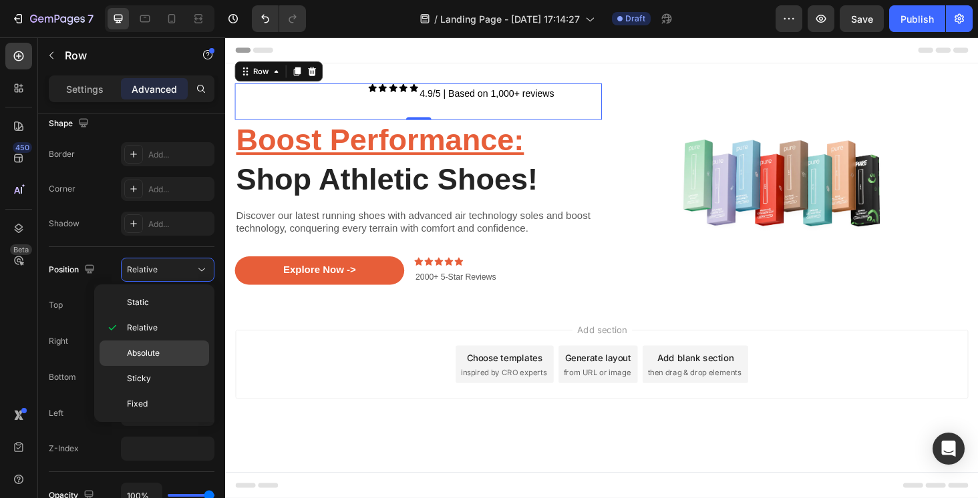
click at [152, 366] on div "Absolute" at bounding box center [154, 378] width 110 height 25
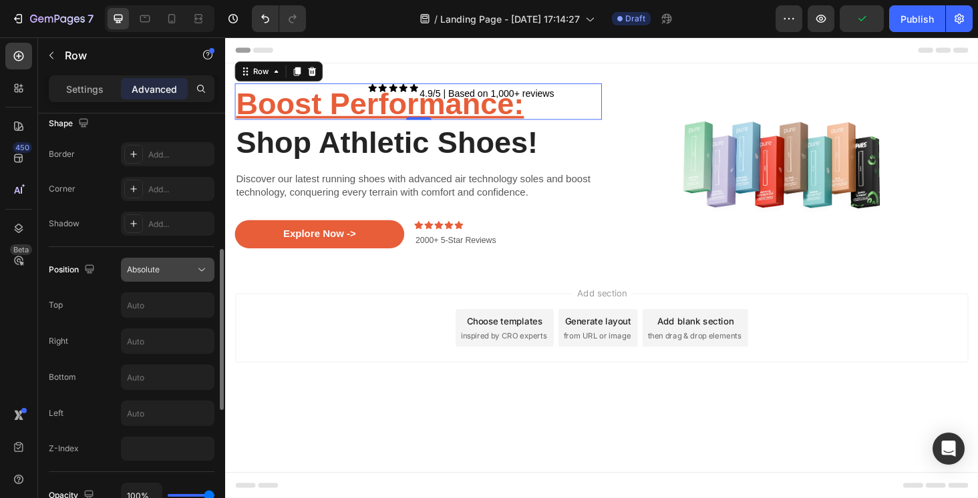
click at [163, 271] on div "Absolute" at bounding box center [161, 270] width 68 height 12
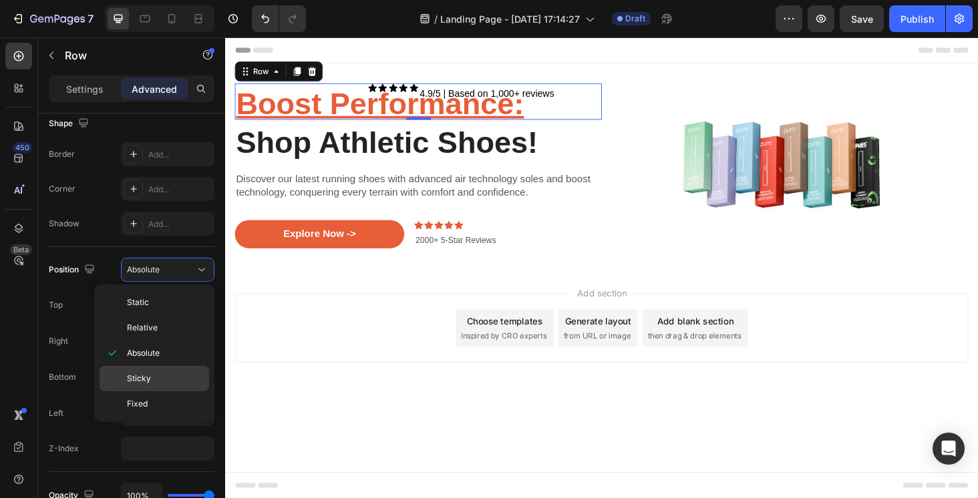
click at [146, 375] on span "Sticky" at bounding box center [139, 379] width 24 height 12
type input "0"
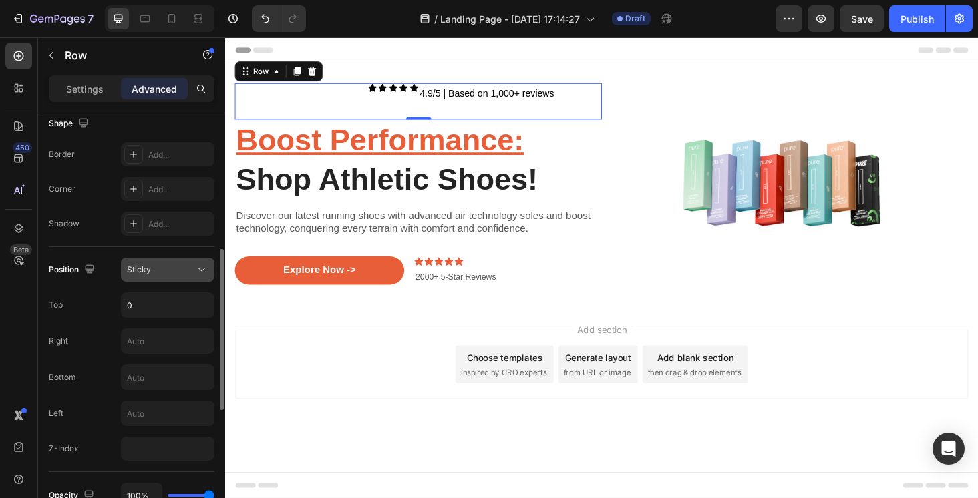
click at [193, 270] on div "Sticky" at bounding box center [161, 270] width 68 height 12
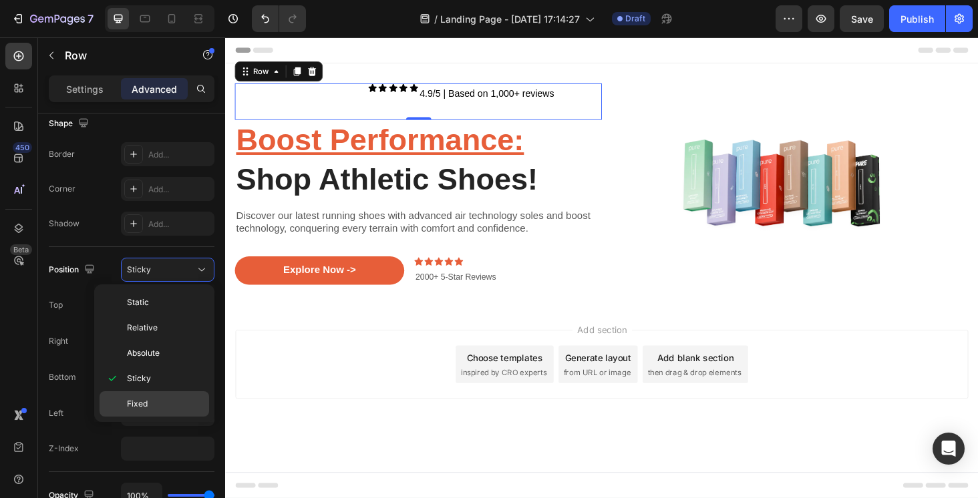
click at [162, 410] on div "Fixed" at bounding box center [154, 403] width 110 height 25
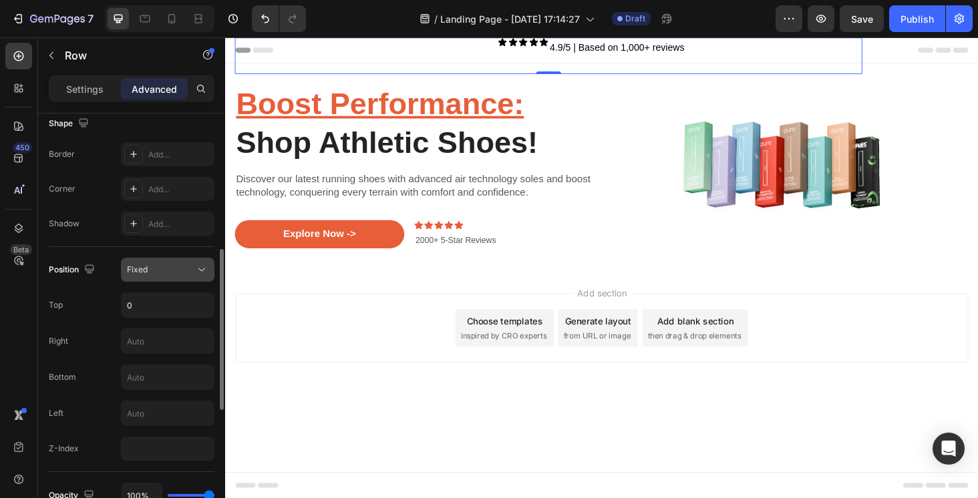
click at [179, 267] on div "Fixed" at bounding box center [161, 270] width 68 height 12
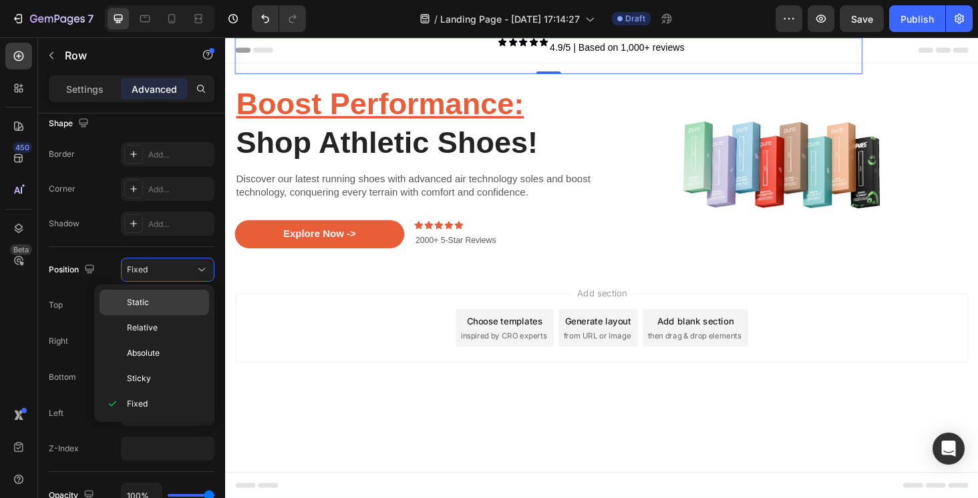
click at [168, 298] on p "Static" at bounding box center [165, 302] width 76 height 12
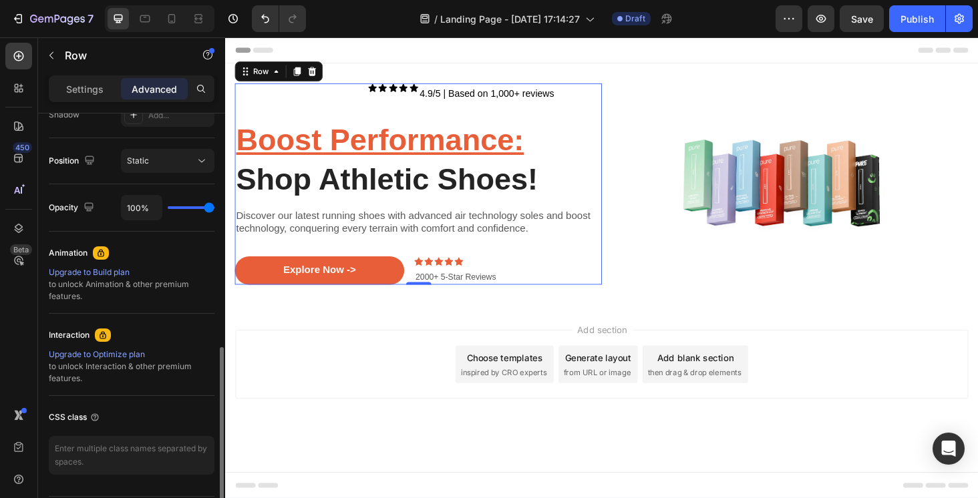
scroll to position [504, 0]
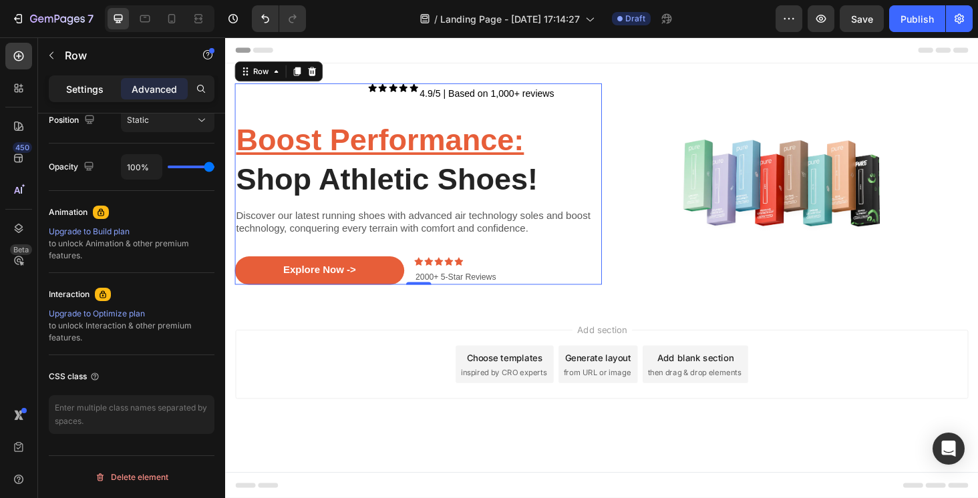
click at [95, 89] on p "Settings" at bounding box center [84, 89] width 37 height 14
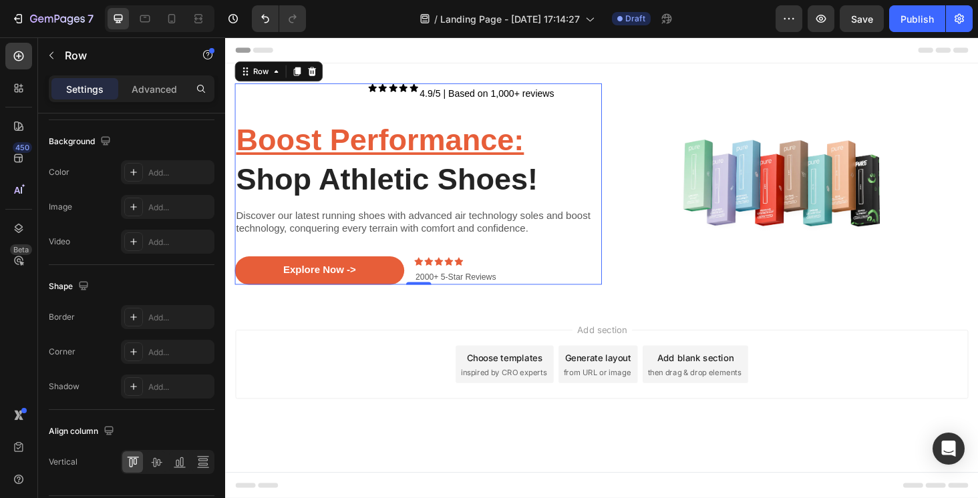
click at [84, 101] on div "Settings Advanced" at bounding box center [132, 88] width 166 height 27
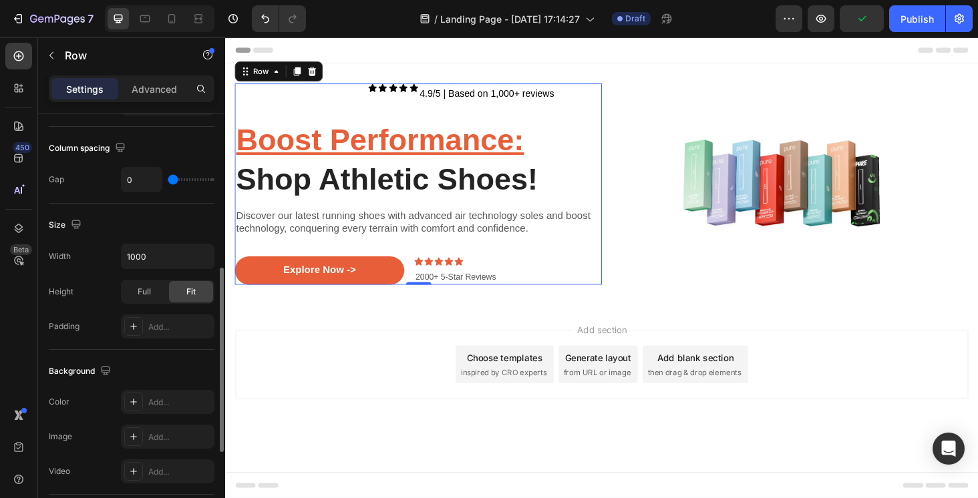
scroll to position [133, 0]
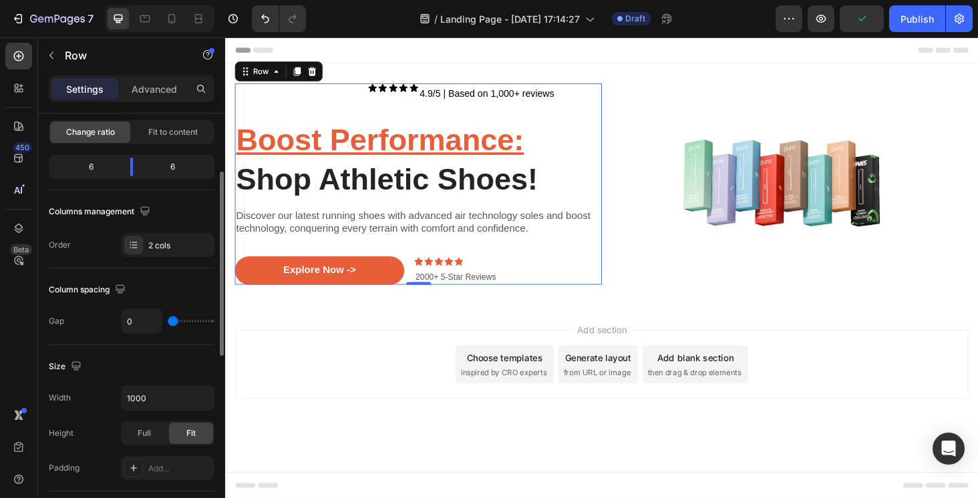
click at [343, 103] on div "Icon Icon Icon Icon Icon Icon List" at bounding box center [333, 105] width 196 height 39
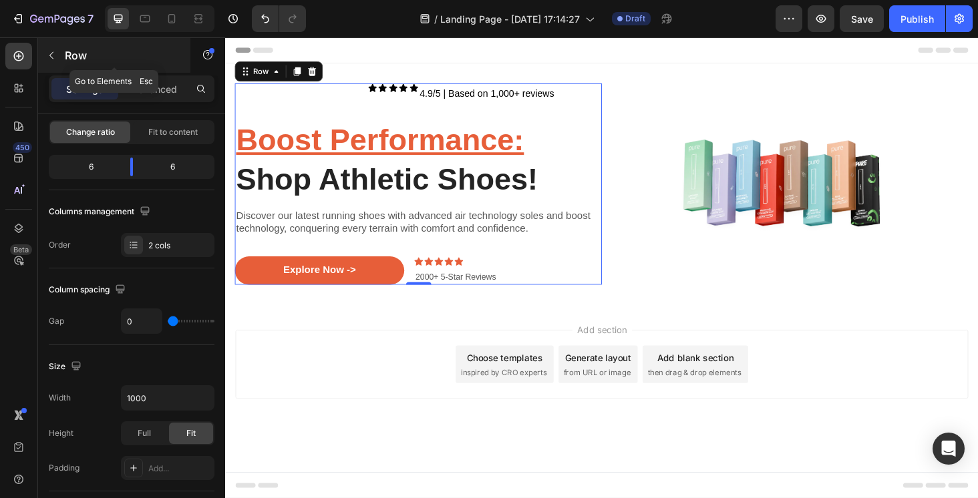
click at [167, 69] on div "Row" at bounding box center [114, 55] width 152 height 35
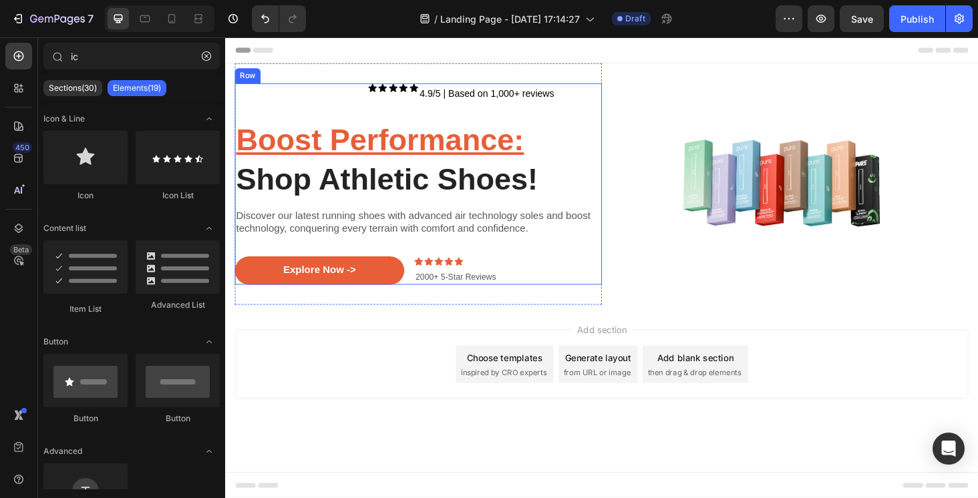
click at [278, 122] on div "Icon Icon Icon Icon Icon Icon List" at bounding box center [333, 105] width 196 height 39
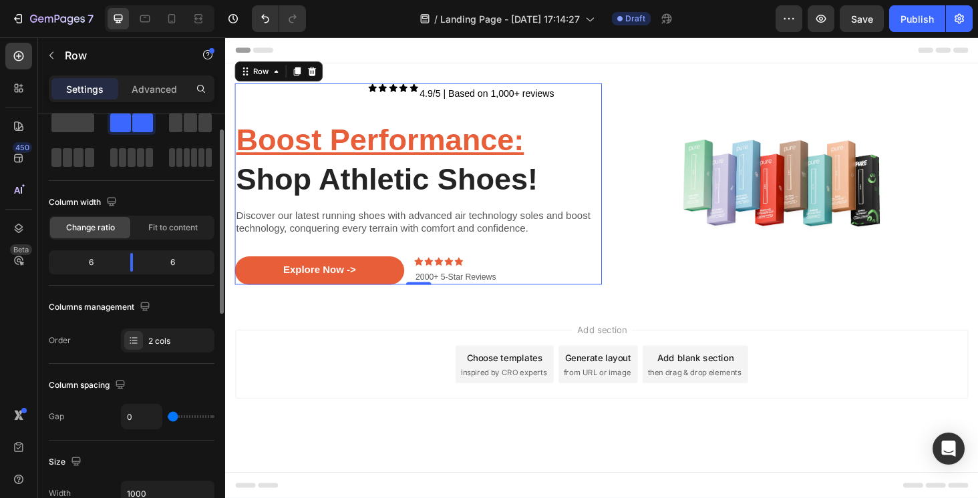
scroll to position [11, 0]
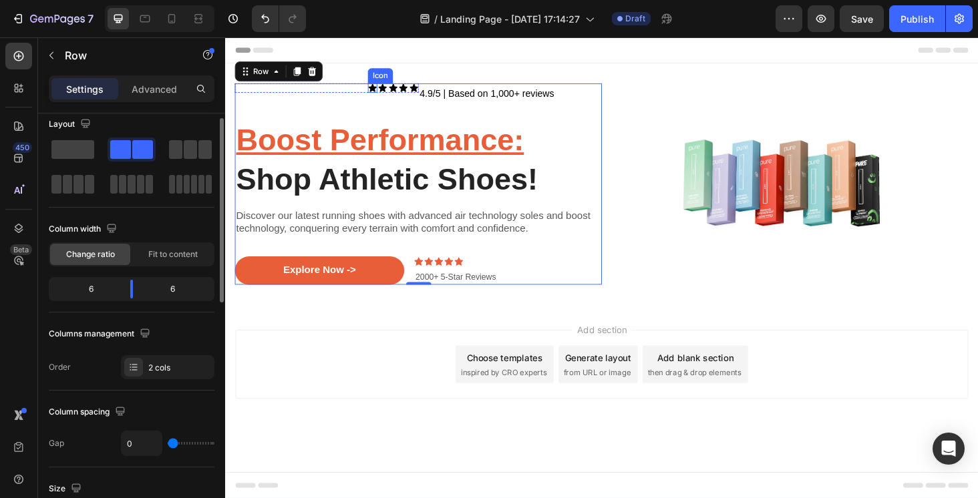
click at [397, 86] on icon at bounding box center [392, 91] width 10 height 10
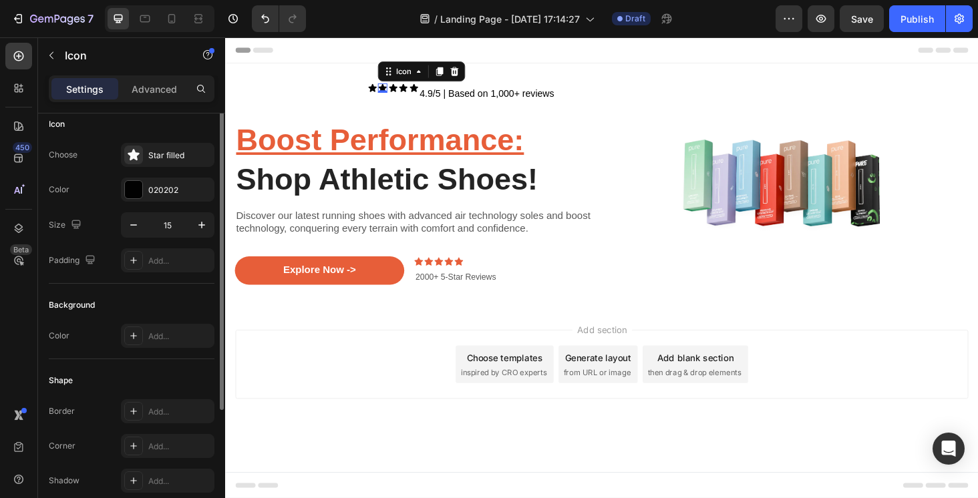
scroll to position [0, 0]
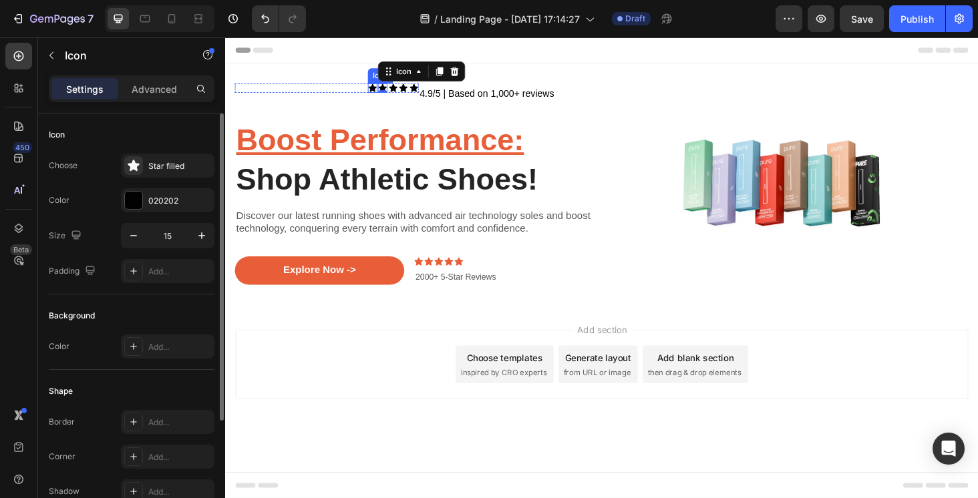
click at [381, 89] on icon at bounding box center [381, 91] width 9 height 9
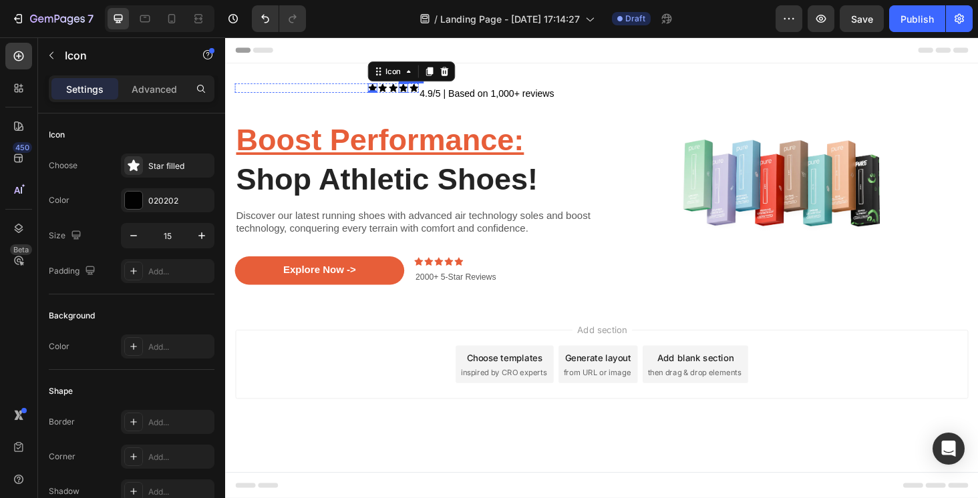
click at [416, 95] on div "Icon" at bounding box center [414, 91] width 10 height 10
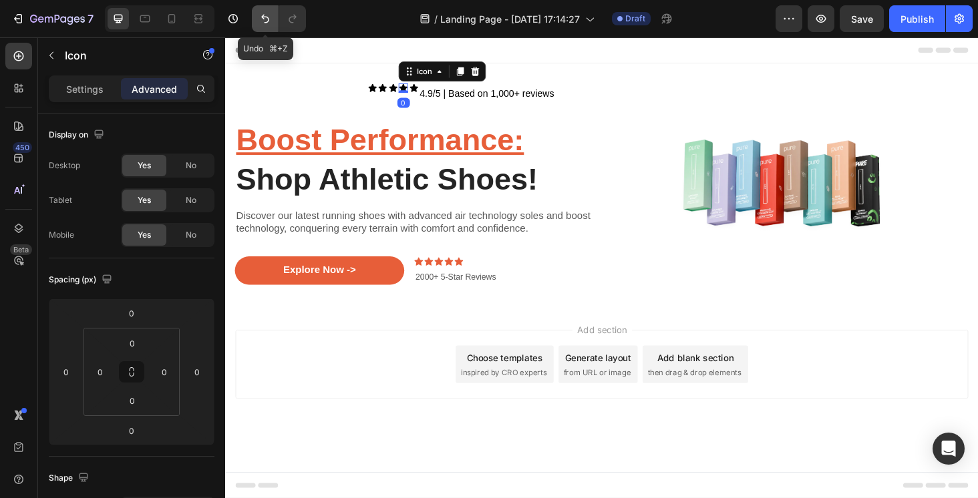
click at [258, 21] on button "Undo/Redo" at bounding box center [265, 18] width 27 height 27
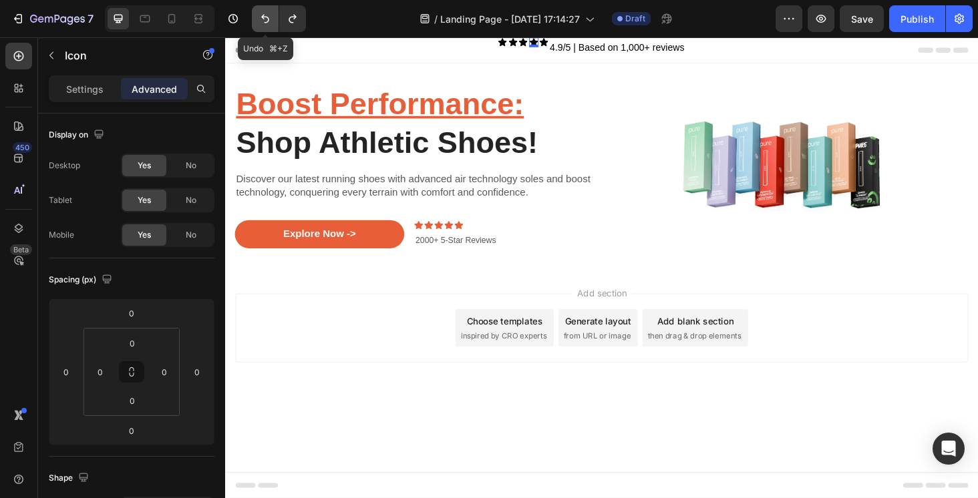
click at [258, 21] on button "Undo/Redo" at bounding box center [265, 18] width 27 height 27
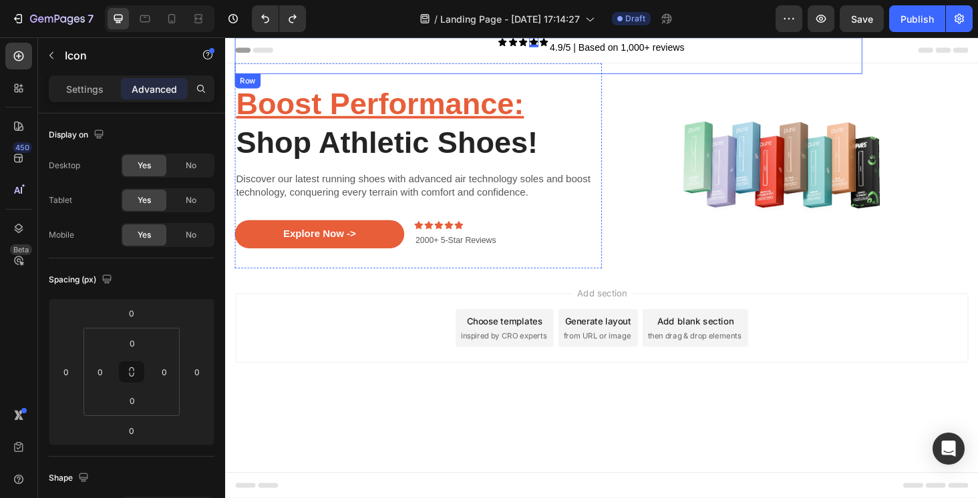
click at [423, 51] on div "Icon Icon Icon Icon 0 Icon Icon List" at bounding box center [402, 56] width 334 height 39
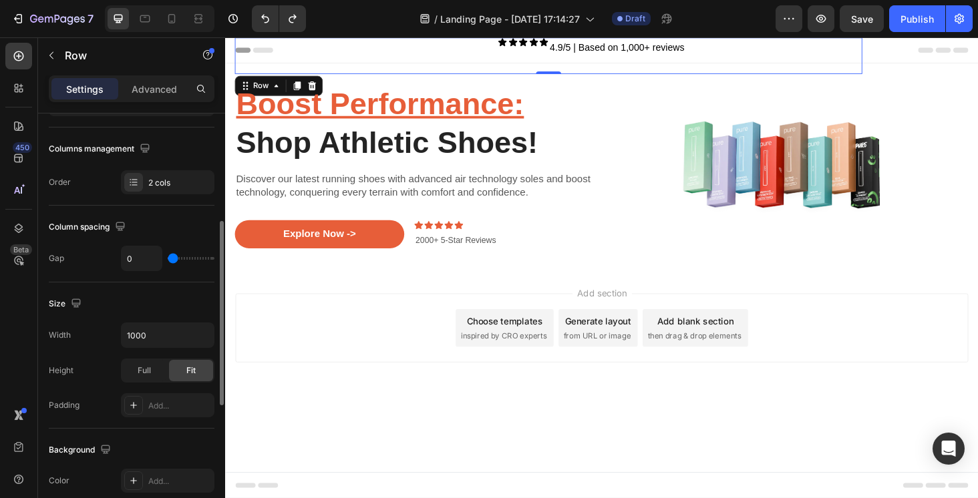
scroll to position [193, 0]
click at [413, 52] on div "Icon Icon Icon Icon Icon Icon List" at bounding box center [402, 56] width 334 height 39
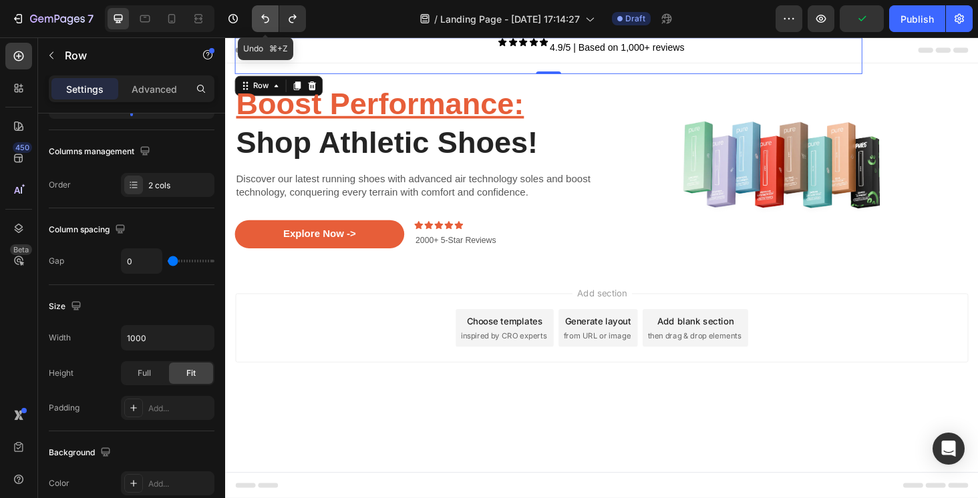
click at [262, 21] on icon "Undo/Redo" at bounding box center [264, 18] width 13 height 13
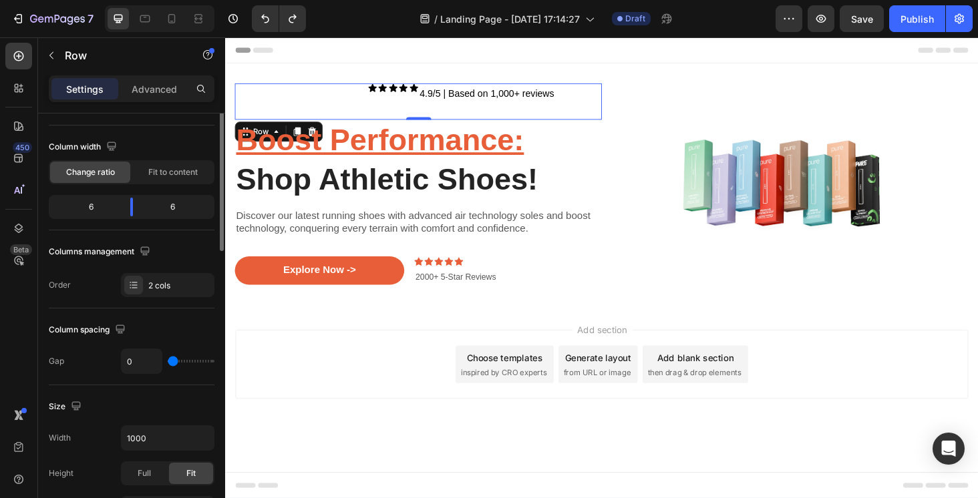
scroll to position [0, 0]
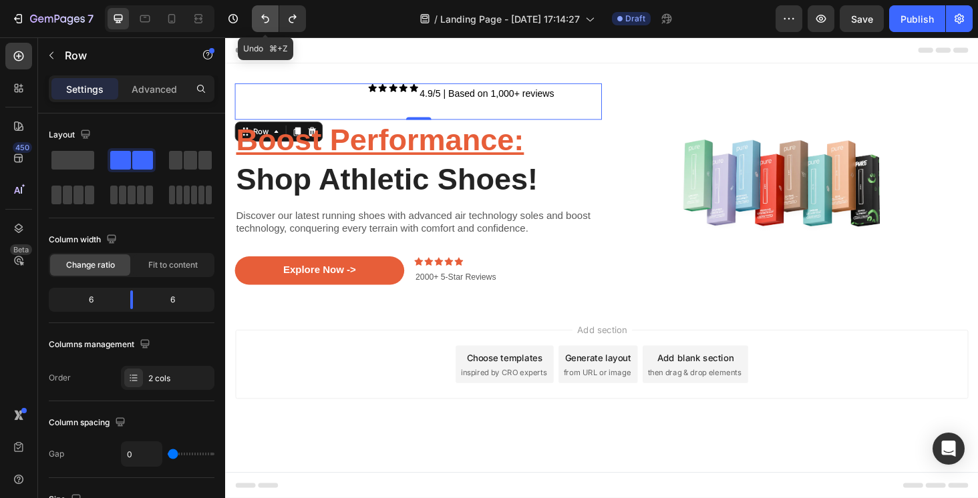
click at [259, 22] on icon "Undo/Redo" at bounding box center [264, 18] width 13 height 13
click at [260, 22] on icon "Undo/Redo" at bounding box center [264, 18] width 13 height 13
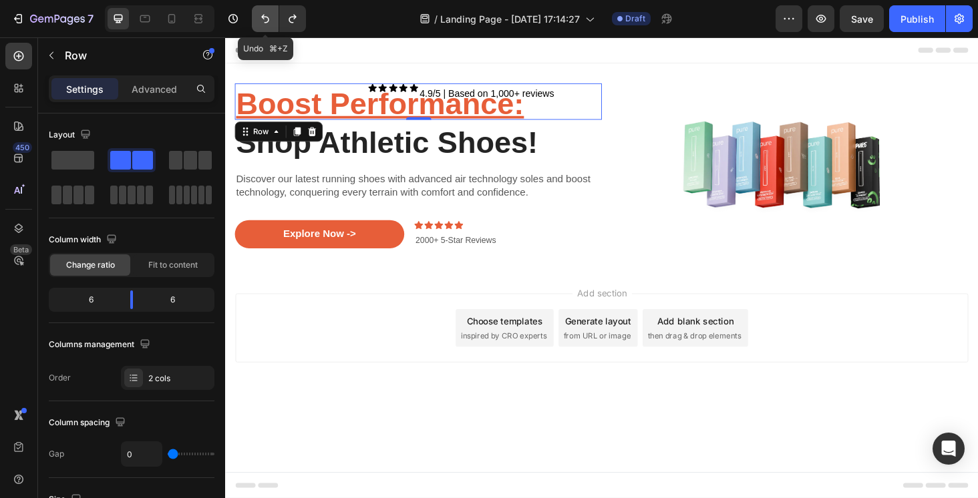
click at [260, 22] on icon "Undo/Redo" at bounding box center [264, 18] width 13 height 13
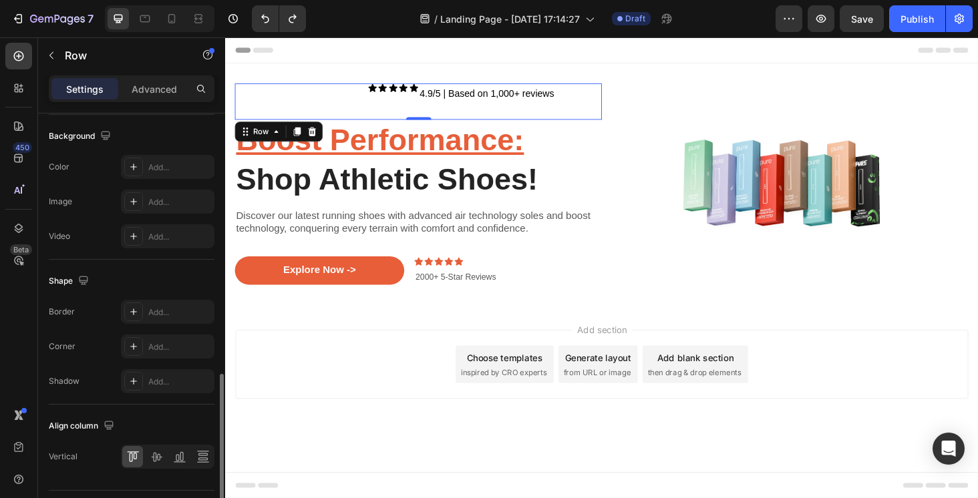
scroll to position [544, 0]
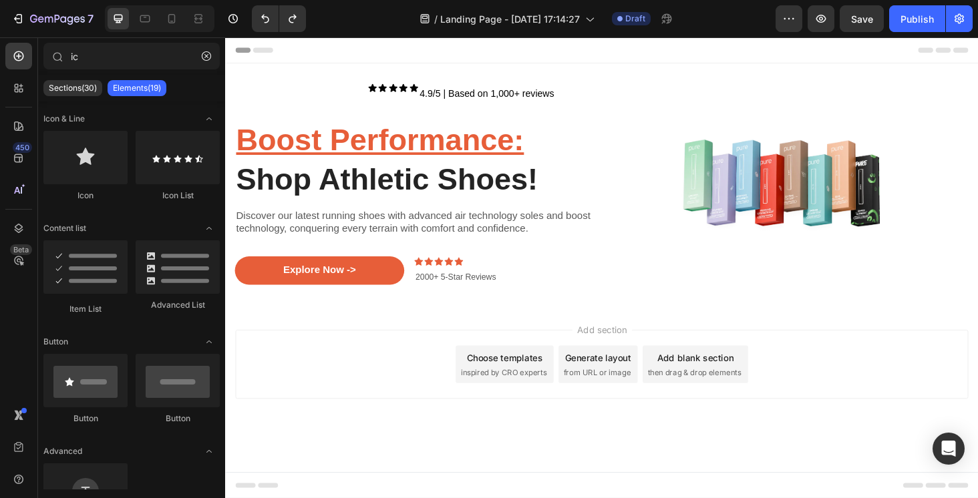
click at [317, 343] on div "Add section Choose templates inspired by CRO experts Generate layout from URL o…" at bounding box center [625, 404] width 801 height 164
click at [402, 108] on div "Icon Icon Icon Icon Icon Icon List" at bounding box center [333, 105] width 196 height 39
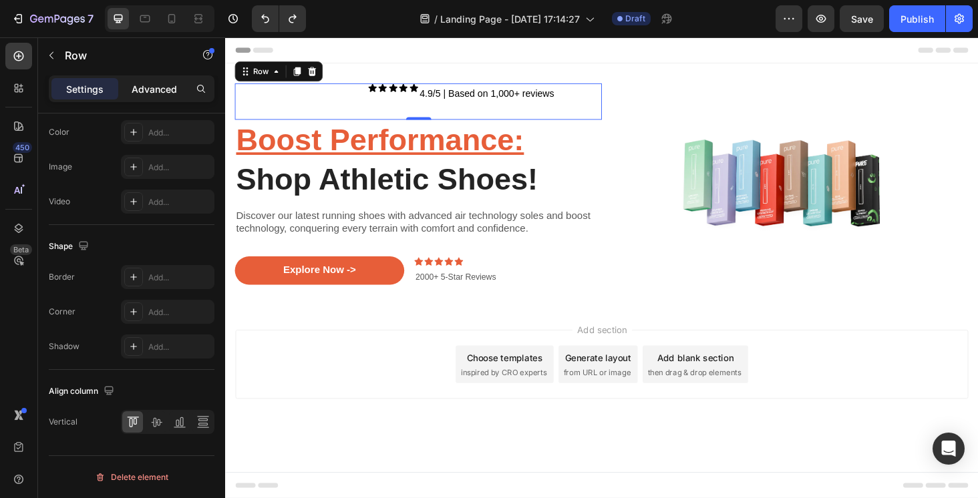
click at [170, 91] on p "Advanced" at bounding box center [154, 89] width 45 height 14
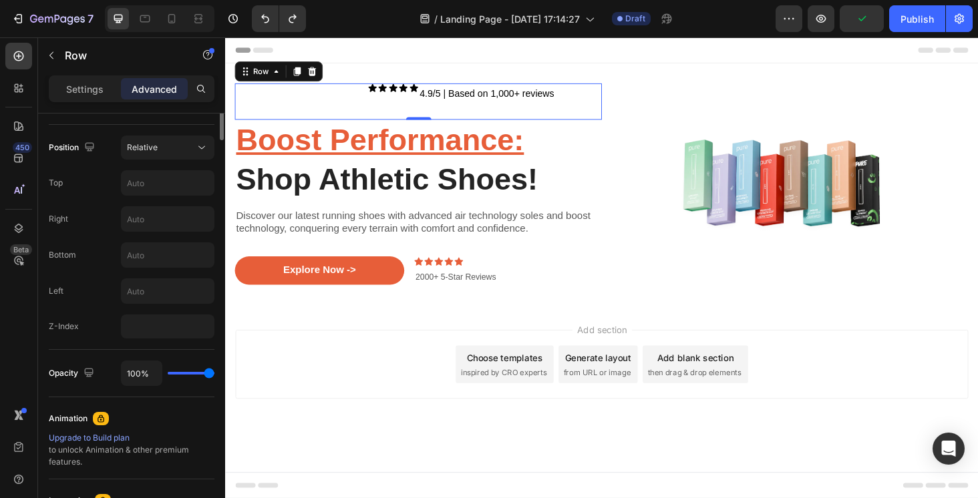
scroll to position [97, 0]
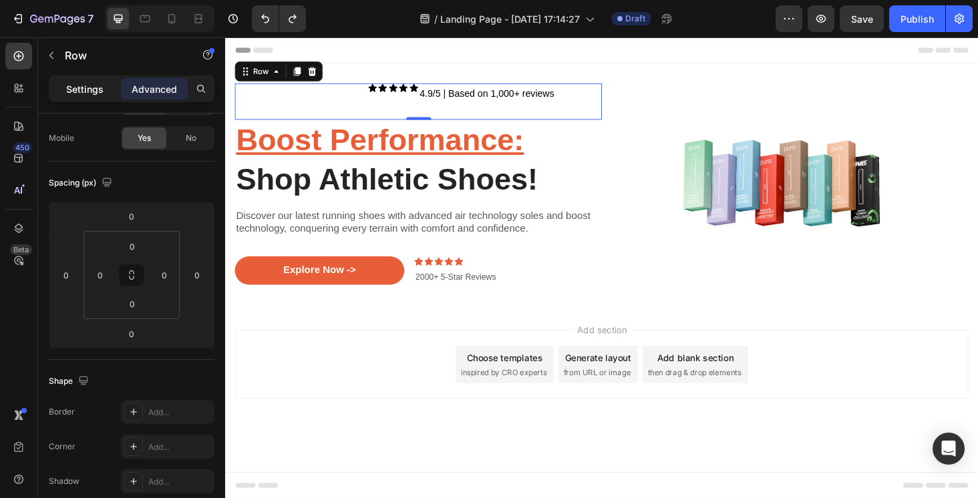
click at [94, 89] on p "Settings" at bounding box center [84, 89] width 37 height 14
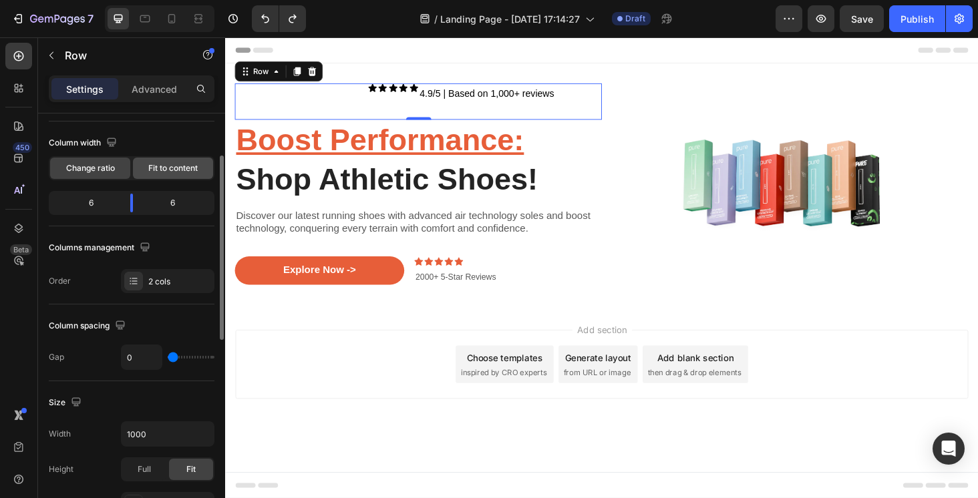
click at [166, 165] on span "Fit to content" at bounding box center [172, 168] width 49 height 12
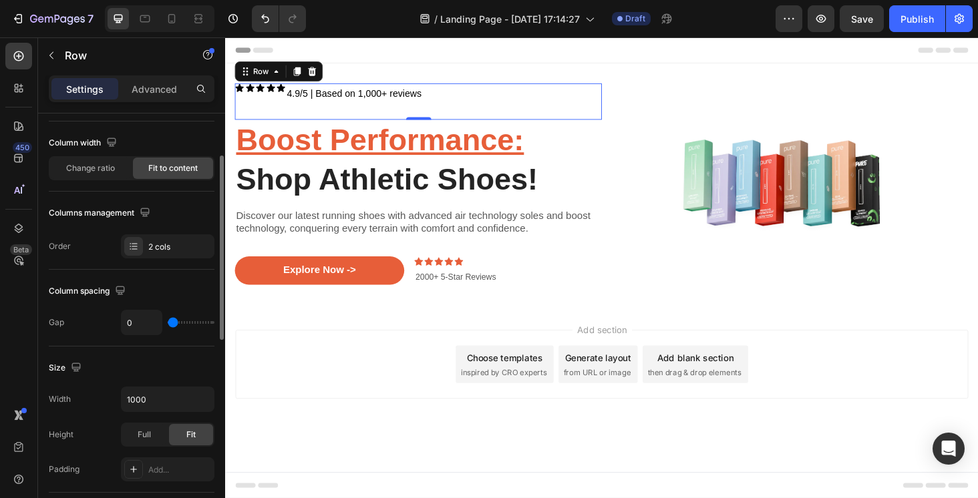
type input "1"
type input "3"
type input "5"
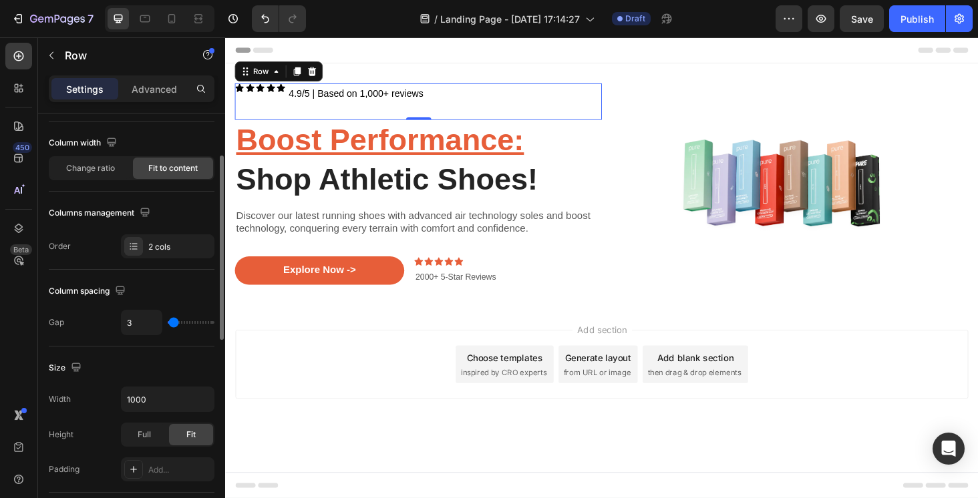
type input "5"
type input "7"
type input "9"
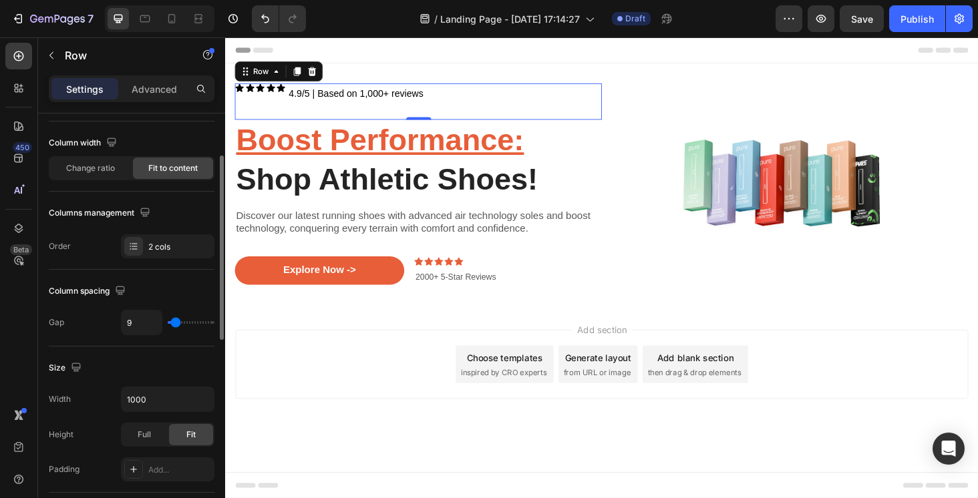
type input "12"
type input "14"
type input "16"
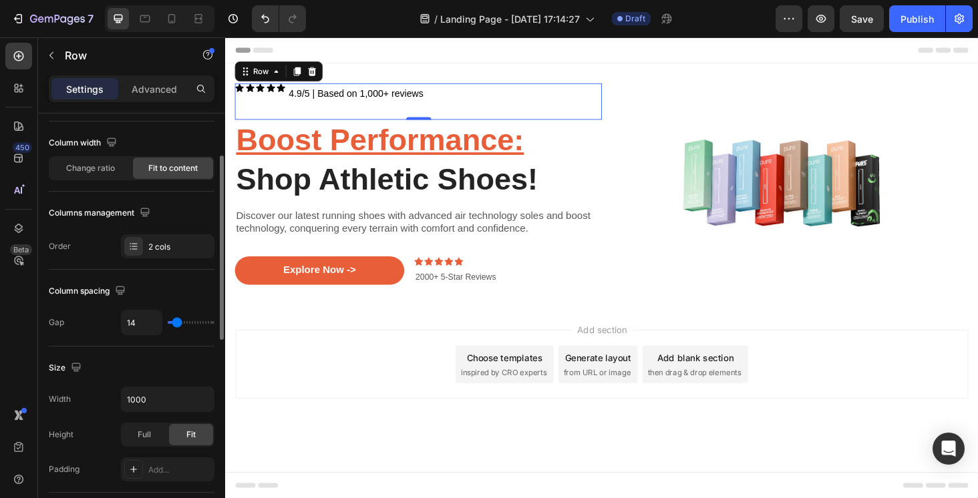
type input "16"
type input "18"
type input "20"
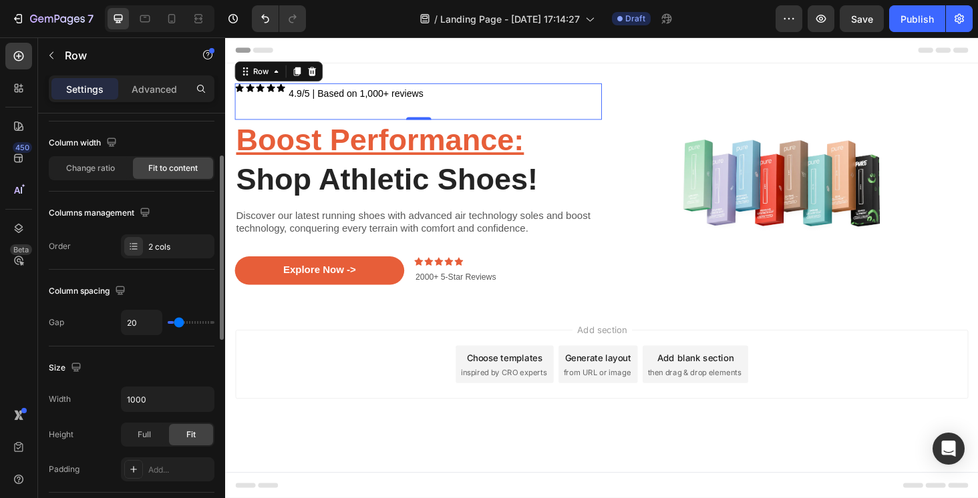
type input "22"
type input "24"
type input "26"
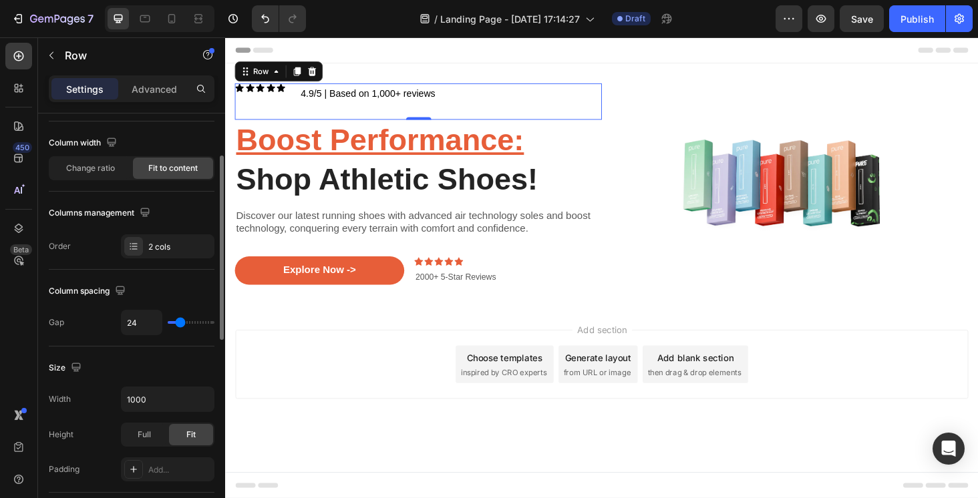
type input "26"
type input "28"
type input "31"
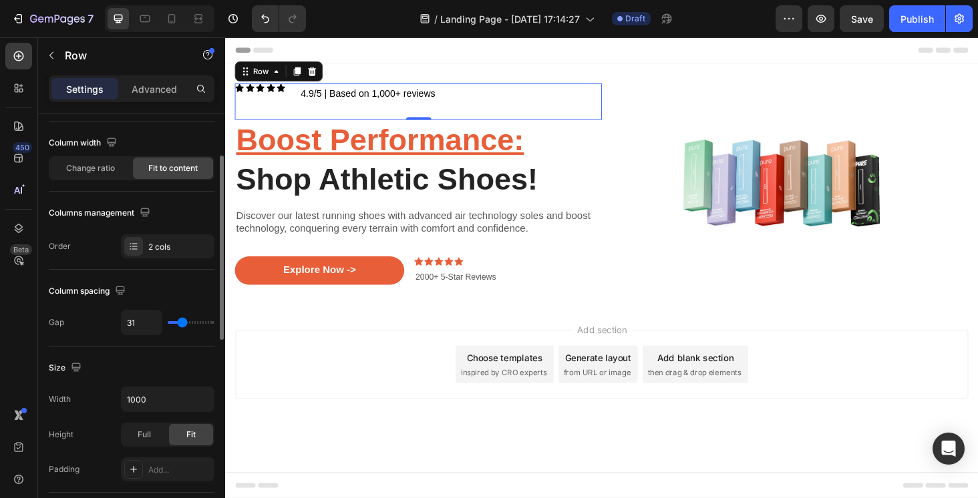
type input "33"
type input "35"
type input "37"
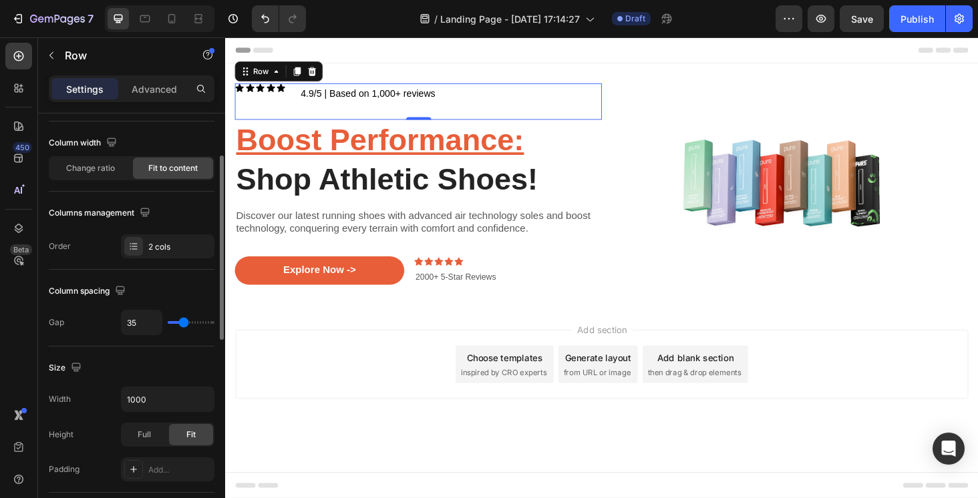
type input "37"
type input "39"
type input "41"
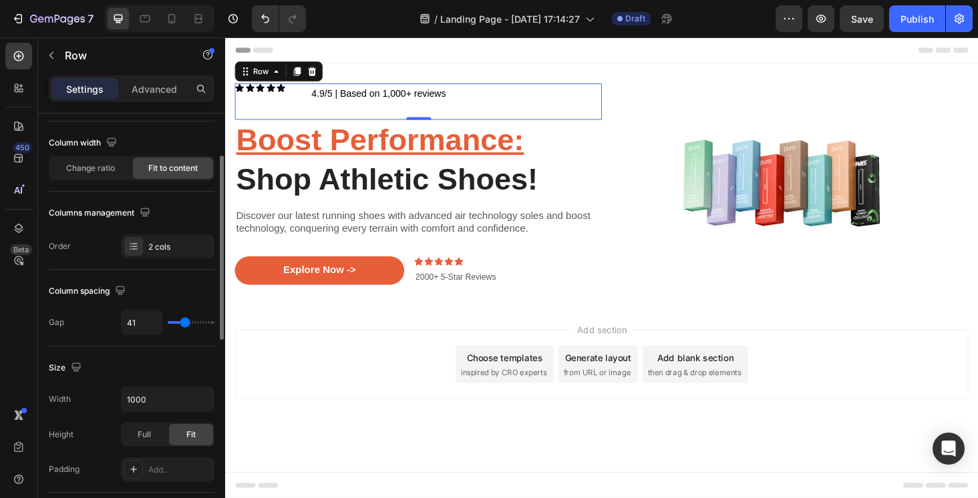
type input "43"
type input "45"
type input "47"
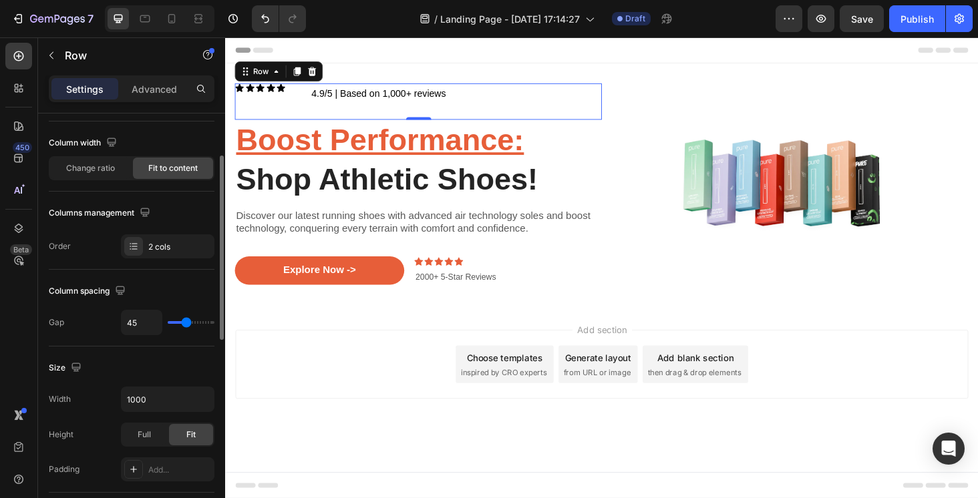
type input "47"
type input "49"
type input "52"
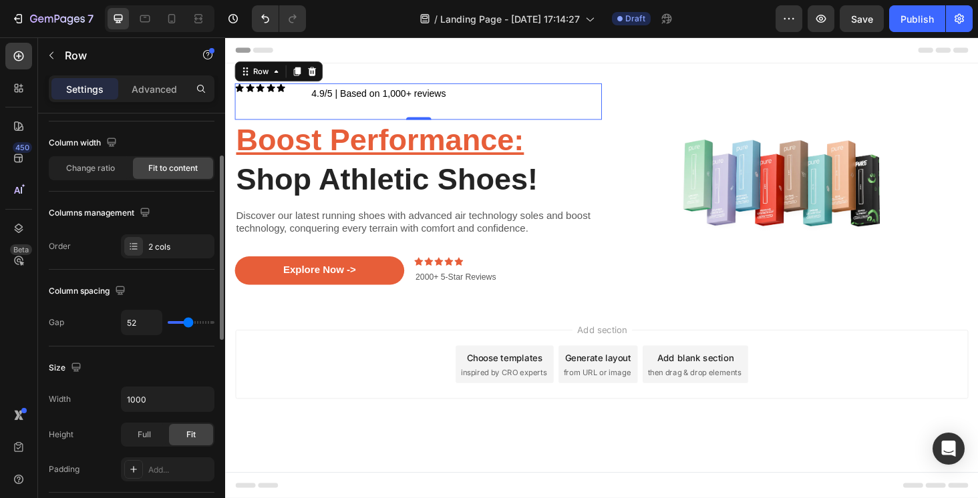
type input "56"
type input "58"
type input "60"
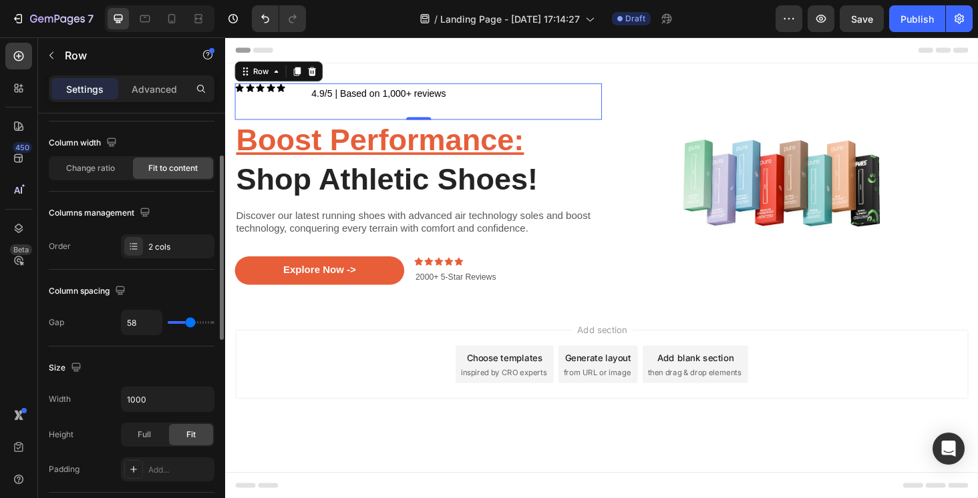
type input "60"
type input "64"
type input "66"
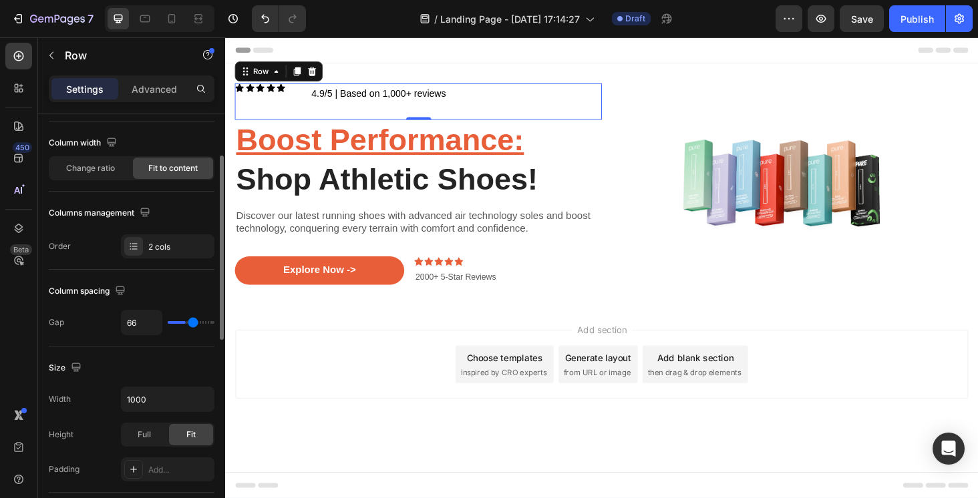
type input "68"
type input "73"
type input "75"
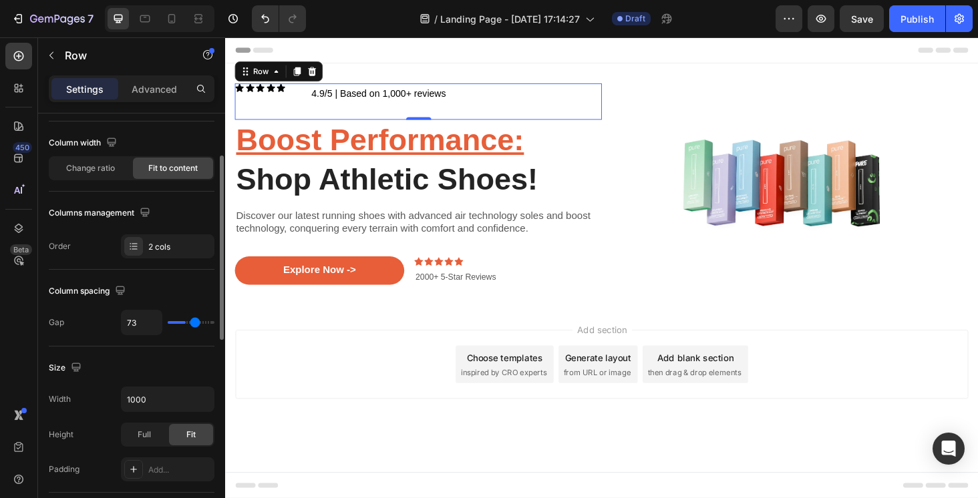
type input "75"
type input "77"
type input "79"
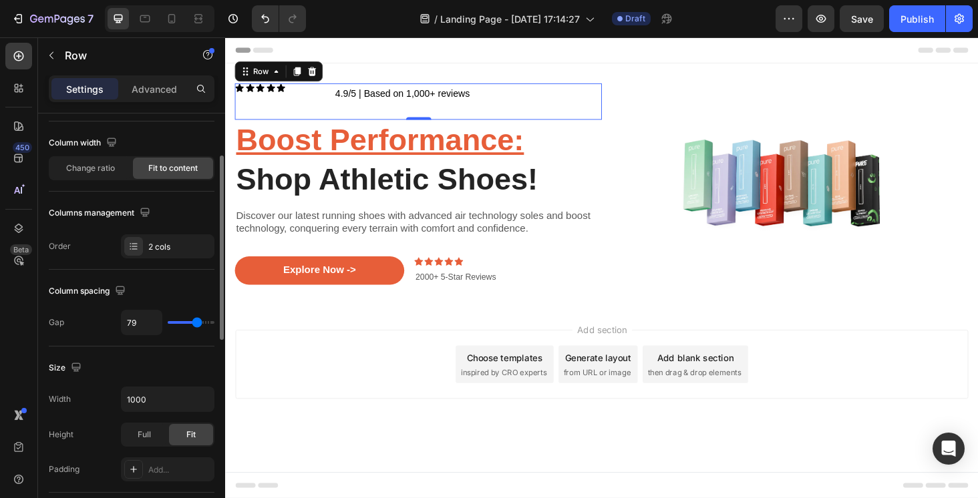
type input "81"
type input "83"
type input "85"
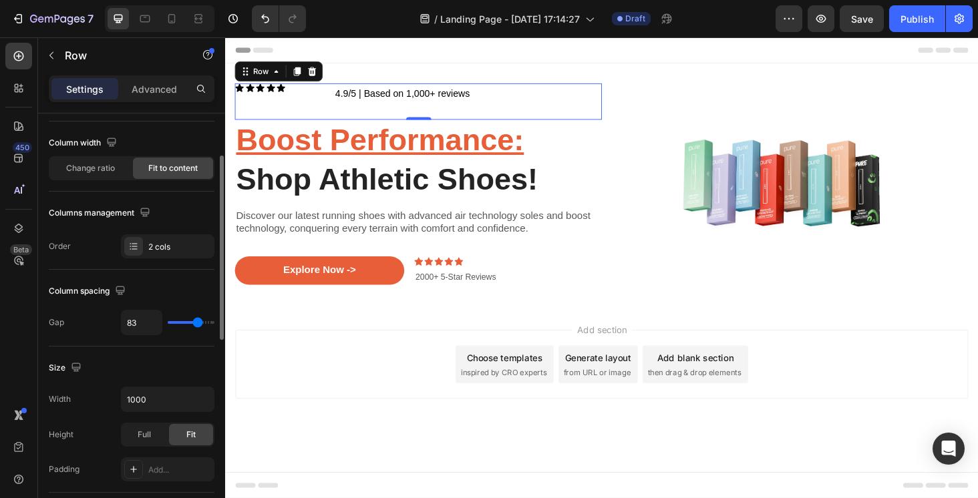
type input "85"
type input "87"
type input "89"
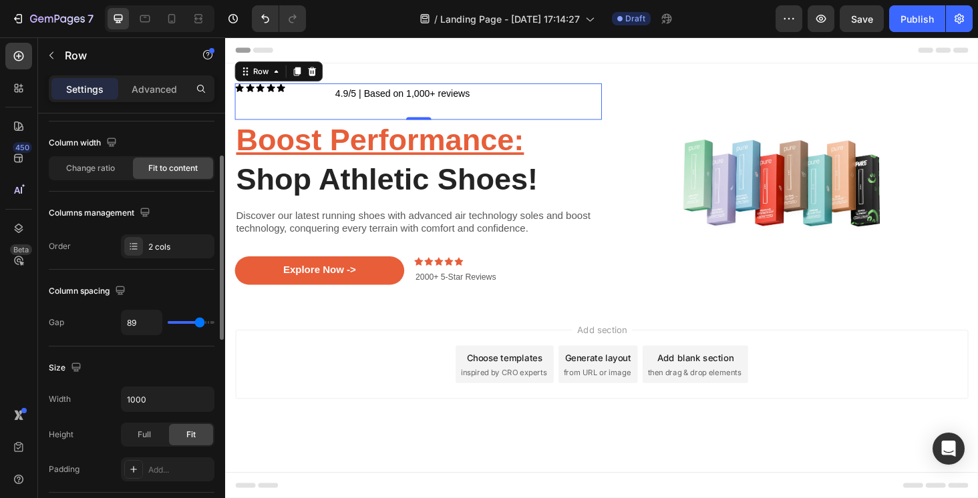
type input "92"
type input "94"
type input "96"
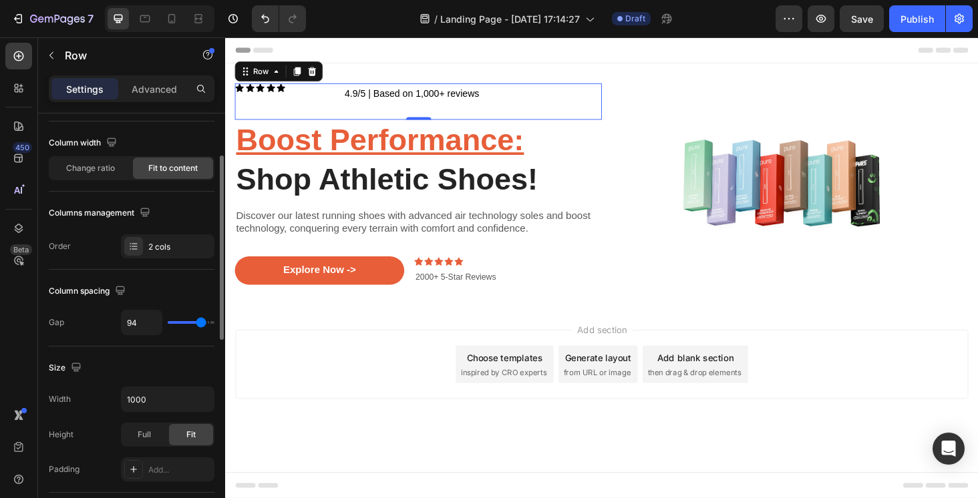
type input "96"
type input "98"
type input "100"
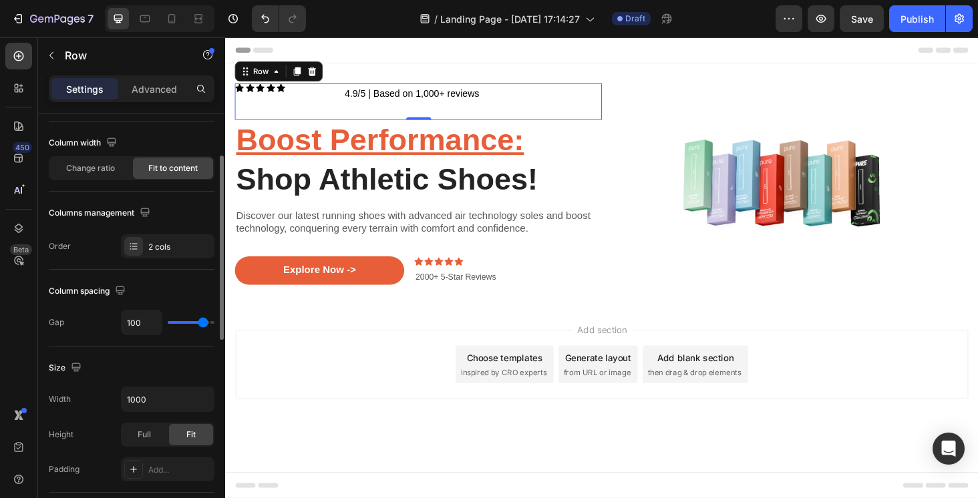
type input "102"
type input "104"
type input "106"
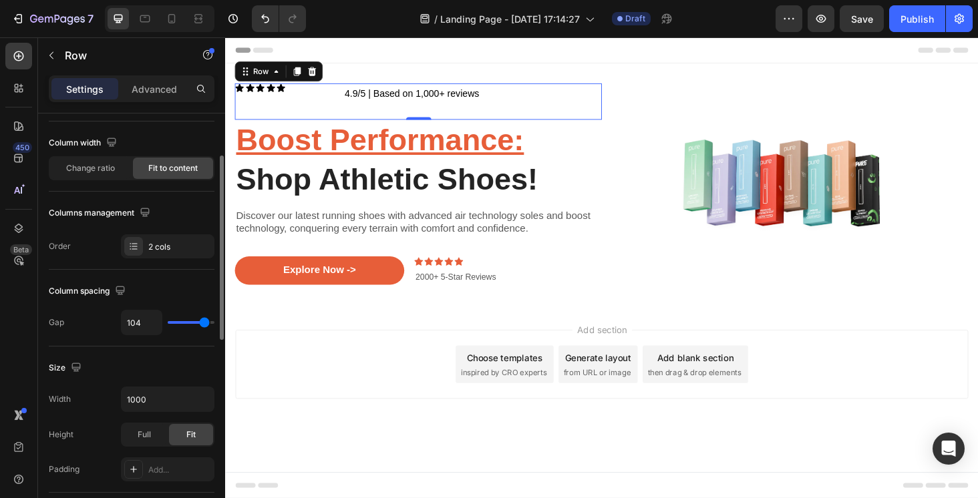
type input "106"
type input "108"
type input "111"
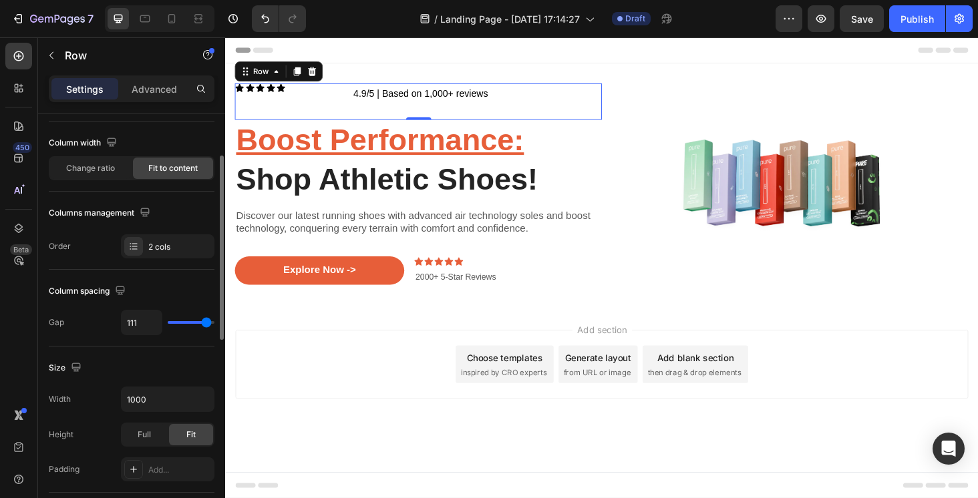
type input "113"
type input "117"
type input "120"
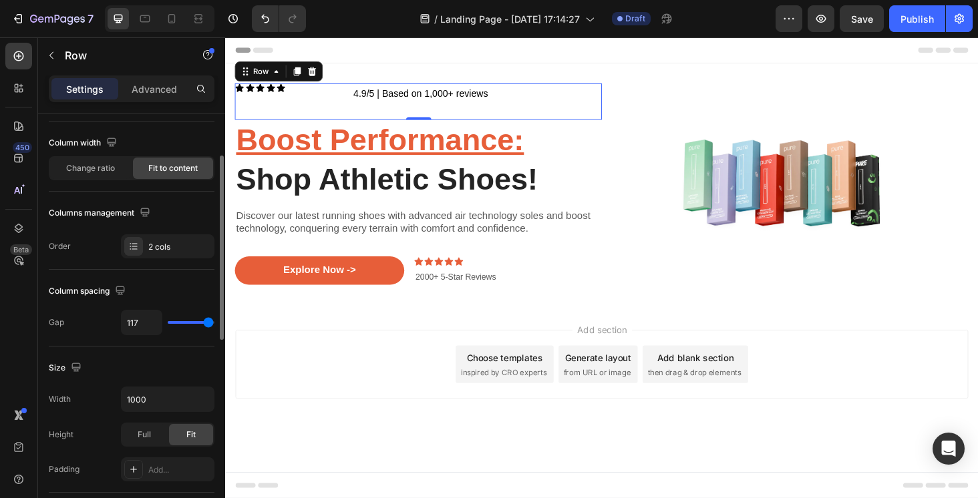
type input "120"
type input "119"
type input "117"
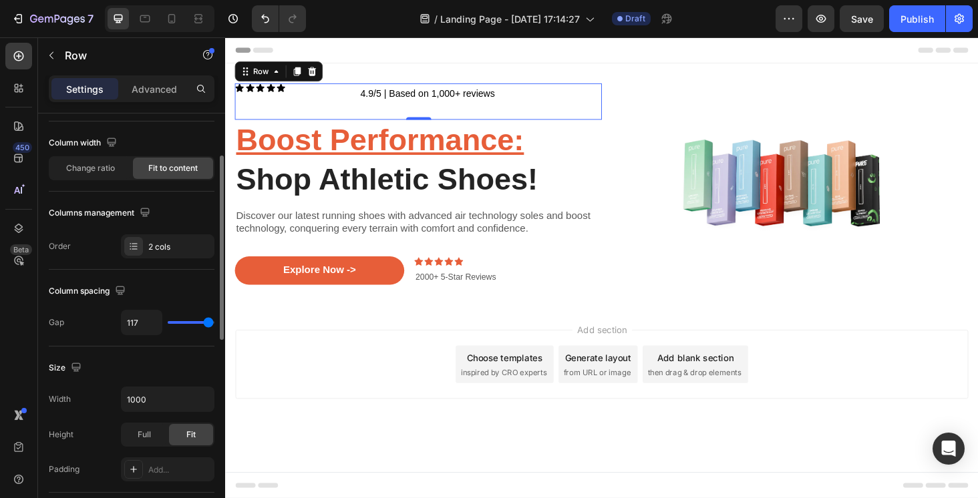
type input "113"
type input "108"
type input "106"
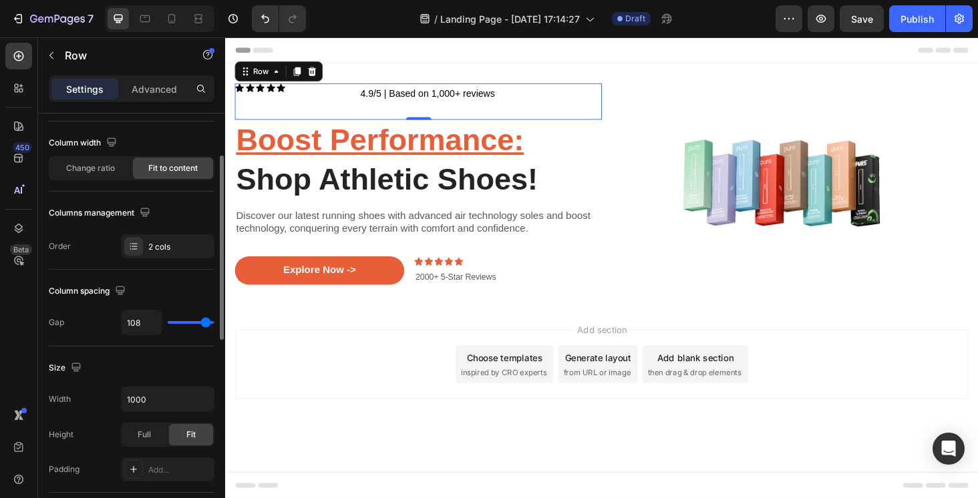
type input "106"
type input "102"
type input "100"
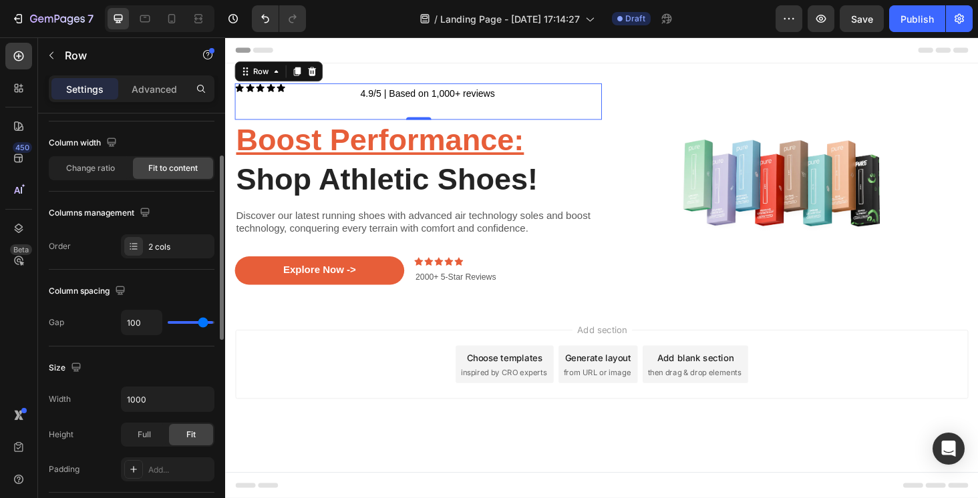
type input "96"
type input "92"
type input "87"
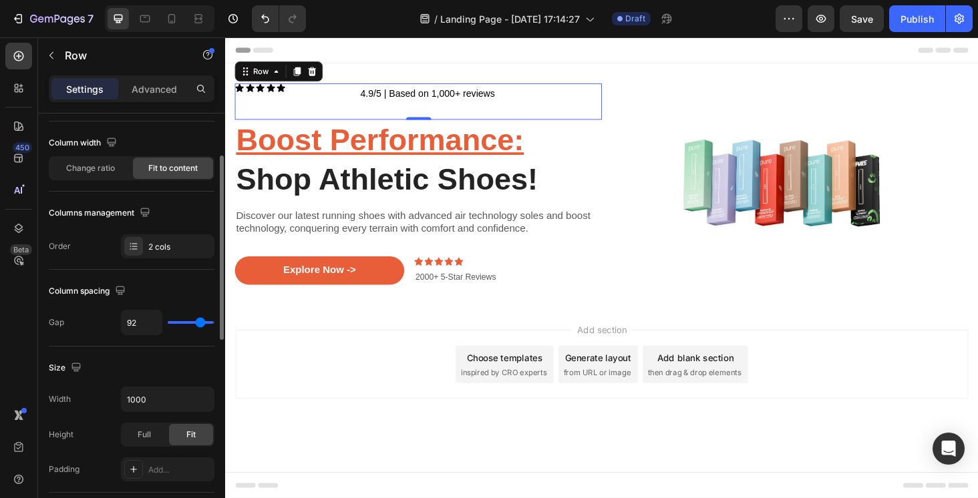
type input "87"
type input "83"
type input "81"
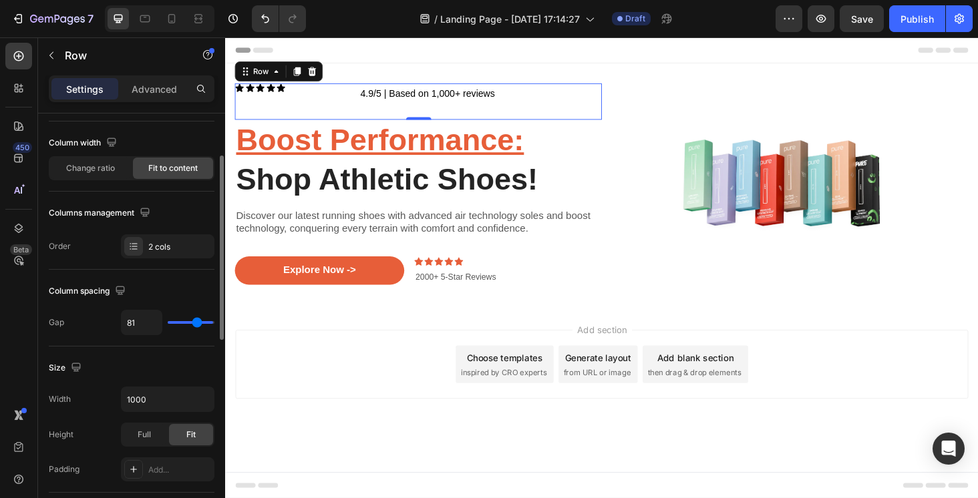
type input "77"
type input "75"
type input "73"
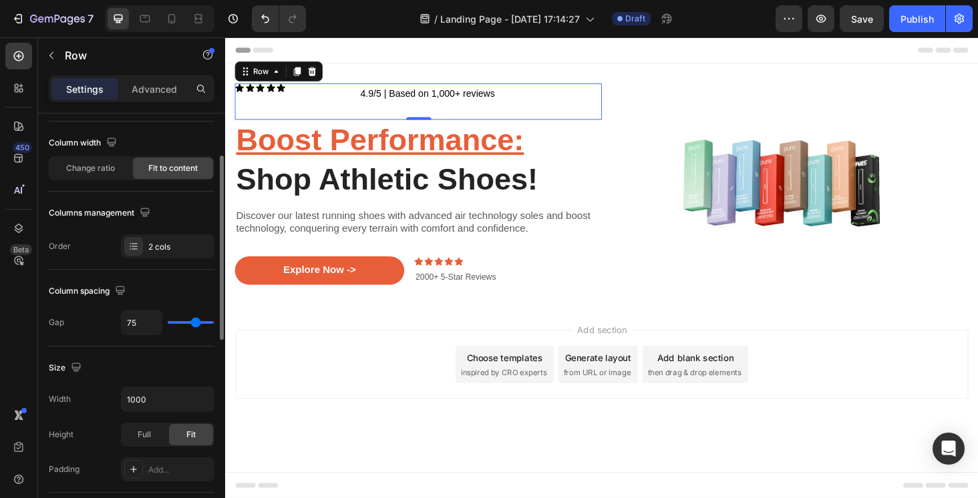
type input "73"
type input "71"
type input "68"
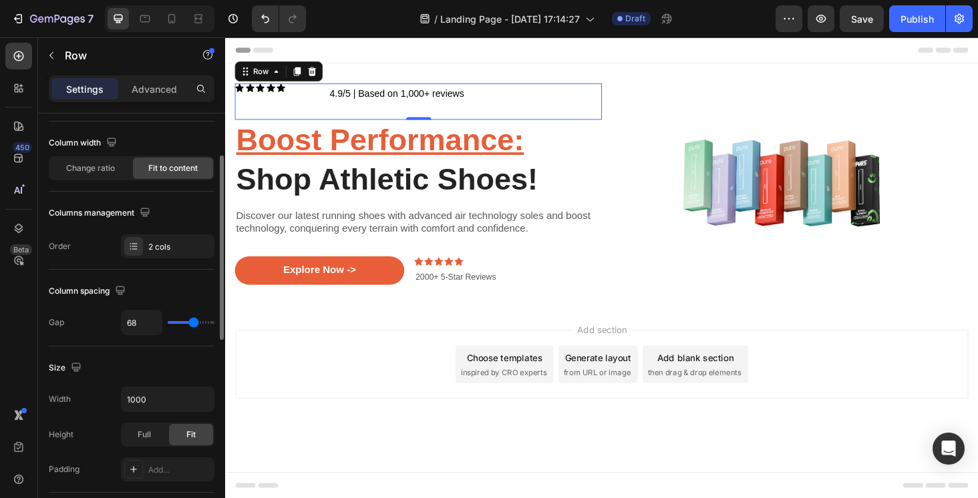
type input "66"
type input "64"
type input "62"
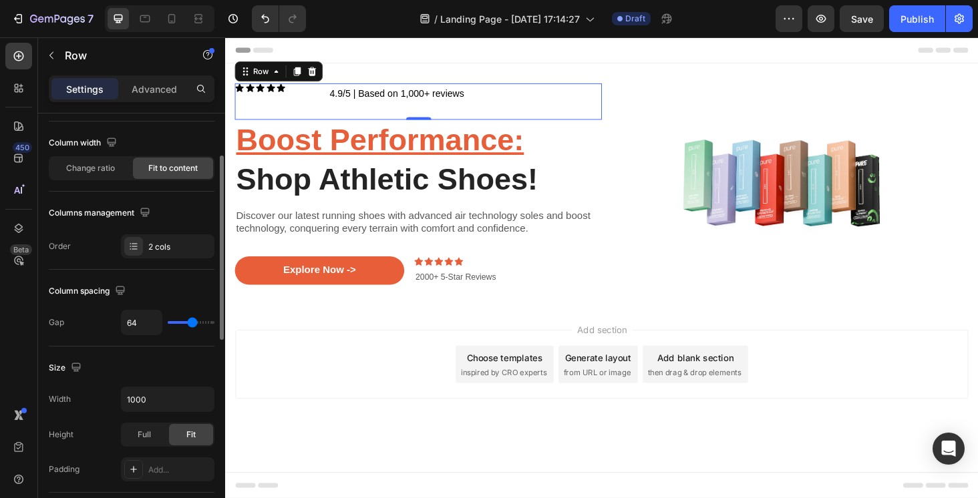
type input "62"
type input "60"
type input "56"
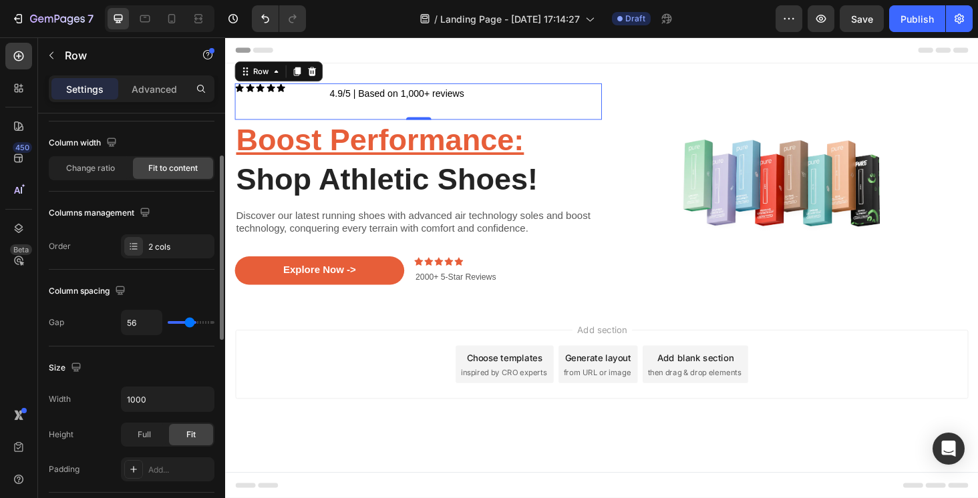
type input "54"
type input "49"
type input "43"
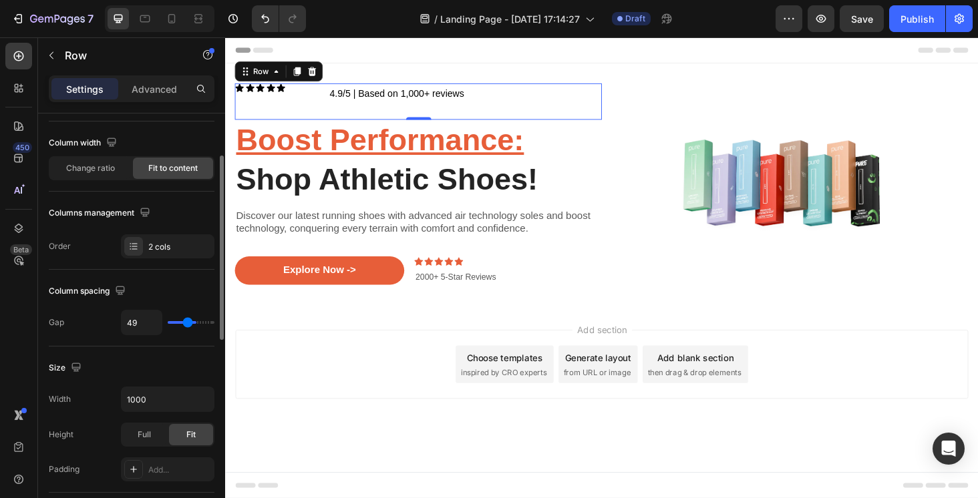
type input "43"
type input "39"
type input "35"
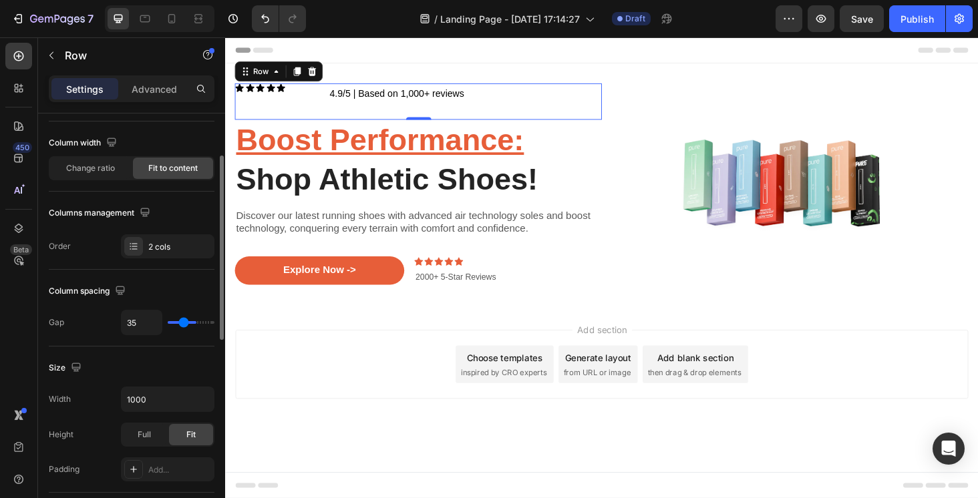
type input "33"
type input "28"
type input "26"
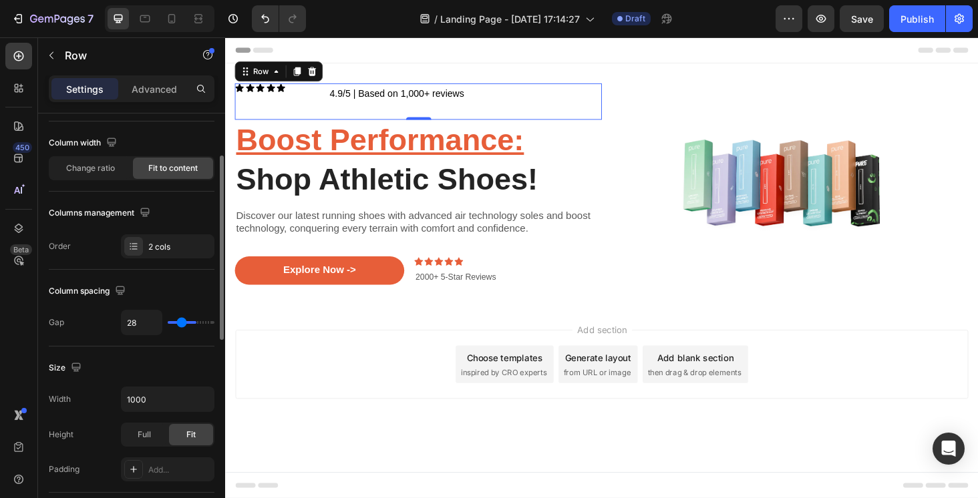
type input "26"
type input "22"
type input "20"
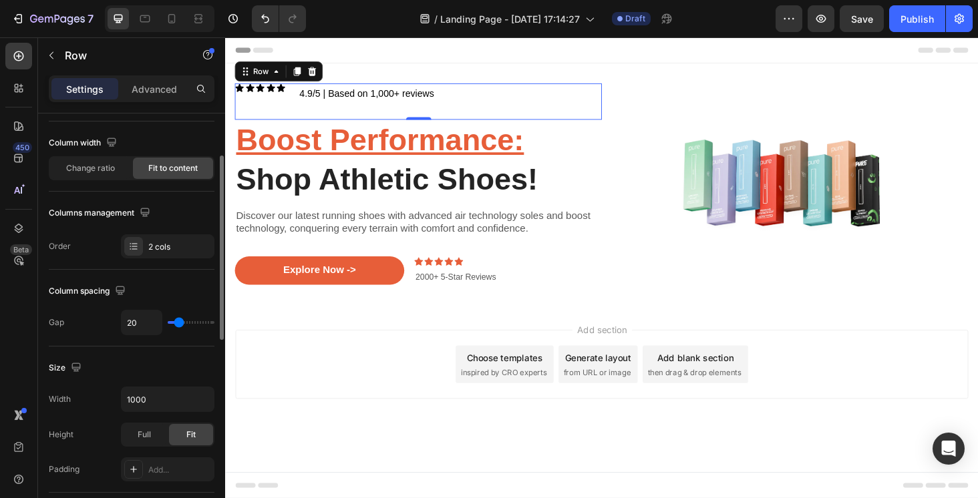
type input "18"
type input "16"
type input "14"
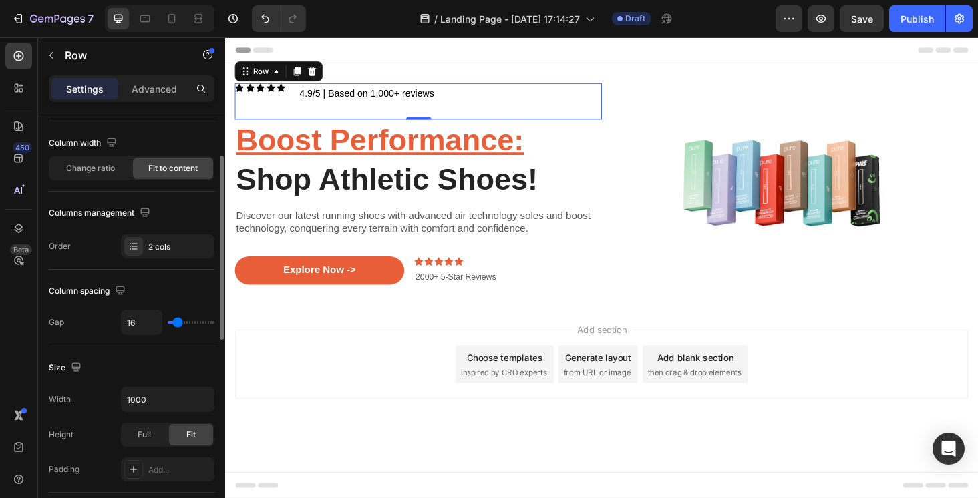
type input "14"
type input "12"
type input "9"
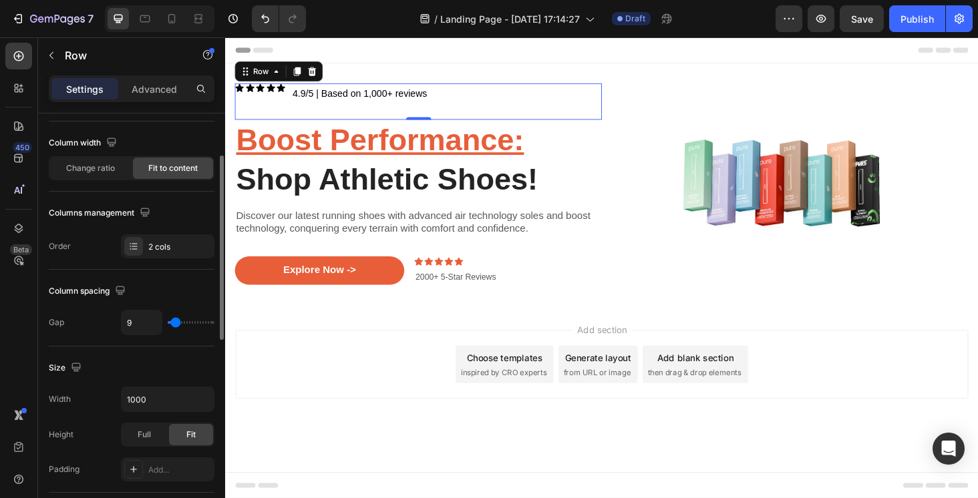
type input "7"
type input "5"
type input "3"
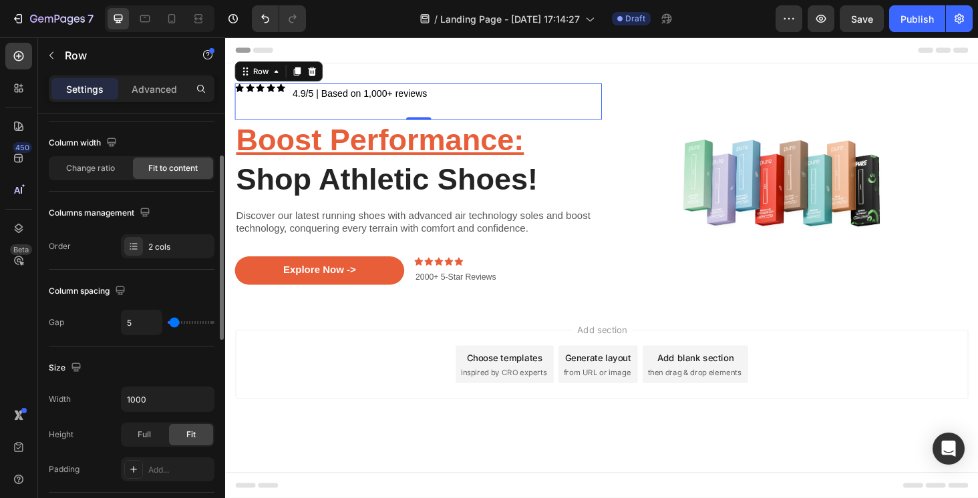
type input "3"
type input "1"
type input "0"
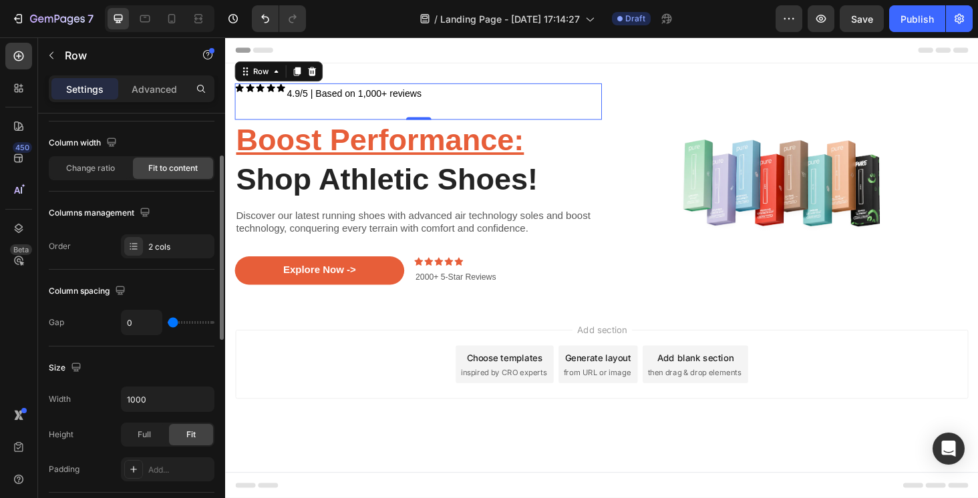
drag, startPoint x: 171, startPoint y: 325, endPoint x: 165, endPoint y: 331, distance: 8.5
click at [165, 331] on div "0" at bounding box center [167, 322] width 93 height 25
click at [154, 250] on div "2 cols" at bounding box center [179, 247] width 63 height 12
click at [148, 214] on icon "button" at bounding box center [144, 212] width 9 height 9
click at [145, 278] on icon "button" at bounding box center [147, 281] width 7 height 9
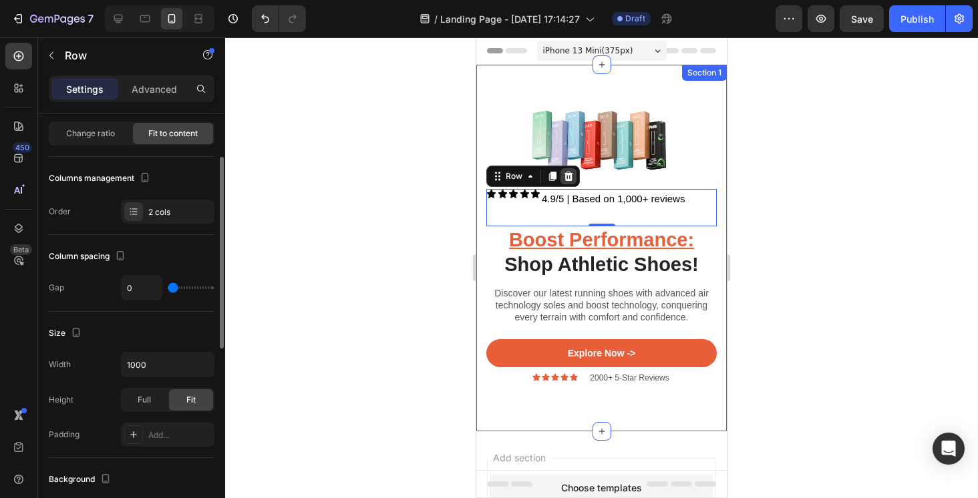
scroll to position [0, 0]
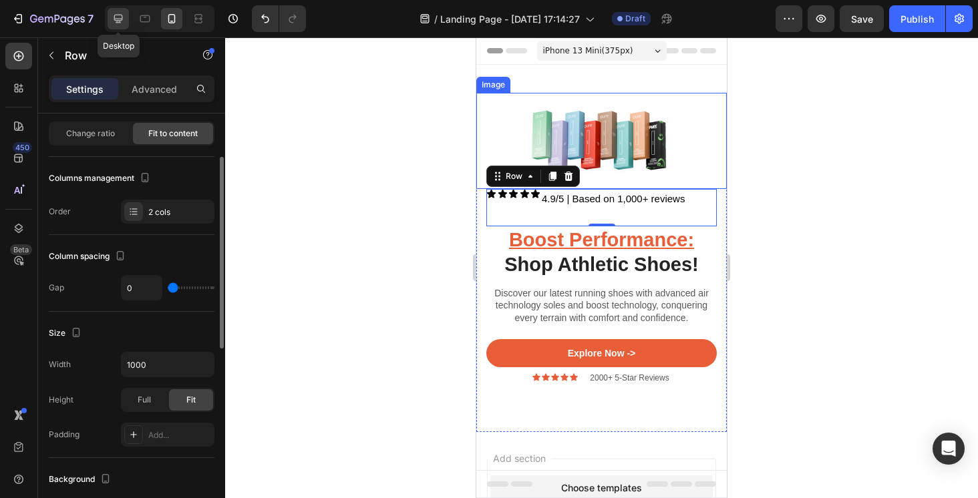
click at [123, 16] on icon at bounding box center [118, 18] width 13 height 13
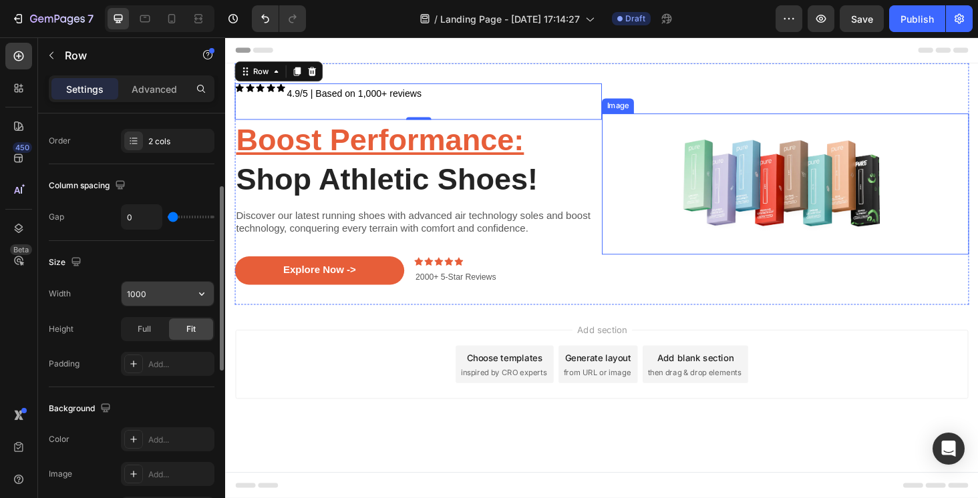
scroll to position [204, 0]
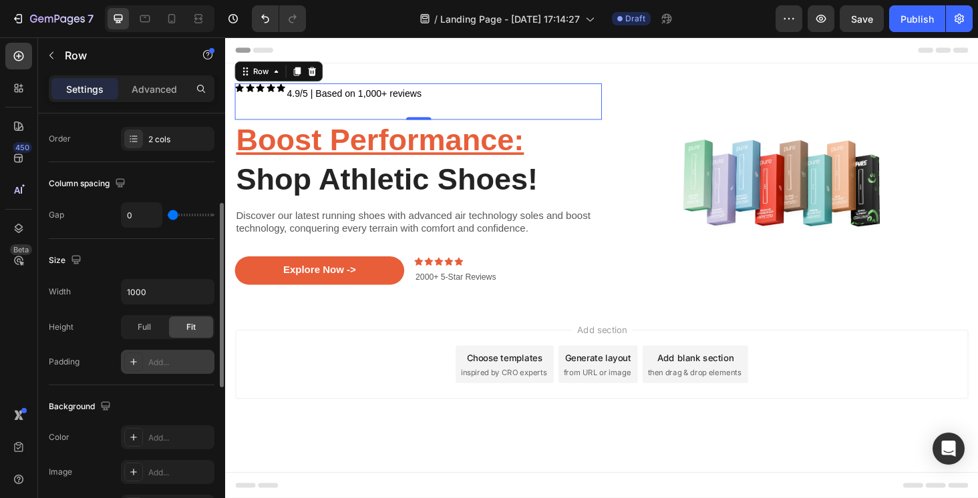
click at [141, 358] on div at bounding box center [133, 362] width 19 height 19
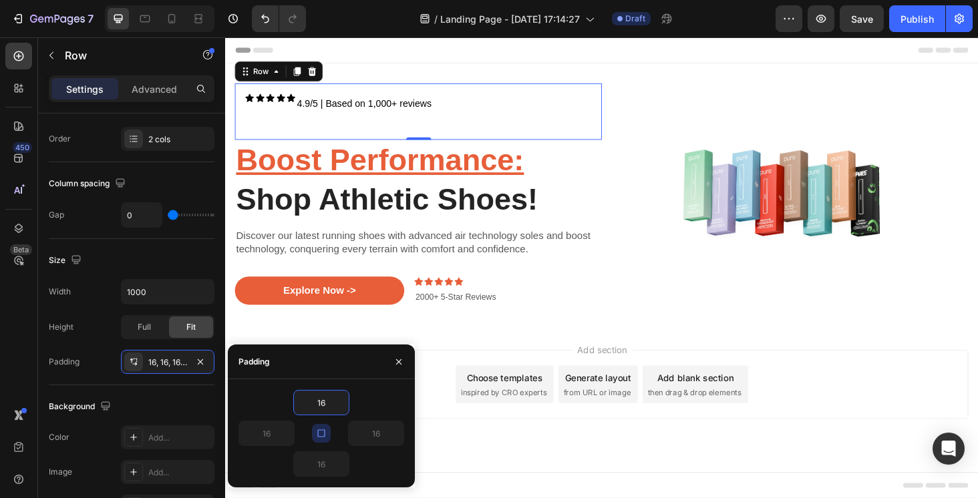
click at [323, 434] on icon "button" at bounding box center [321, 433] width 11 height 11
click at [397, 361] on icon "button" at bounding box center [398, 362] width 11 height 11
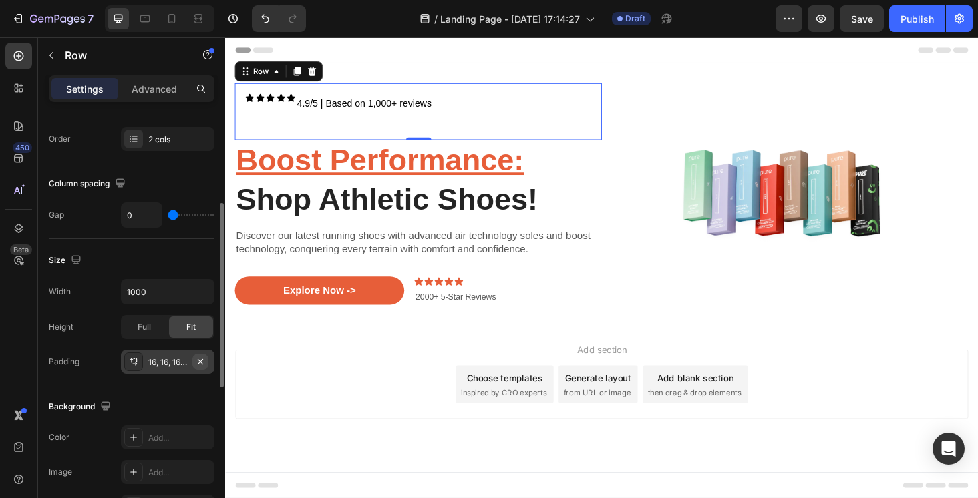
click at [202, 363] on icon "button" at bounding box center [200, 362] width 11 height 11
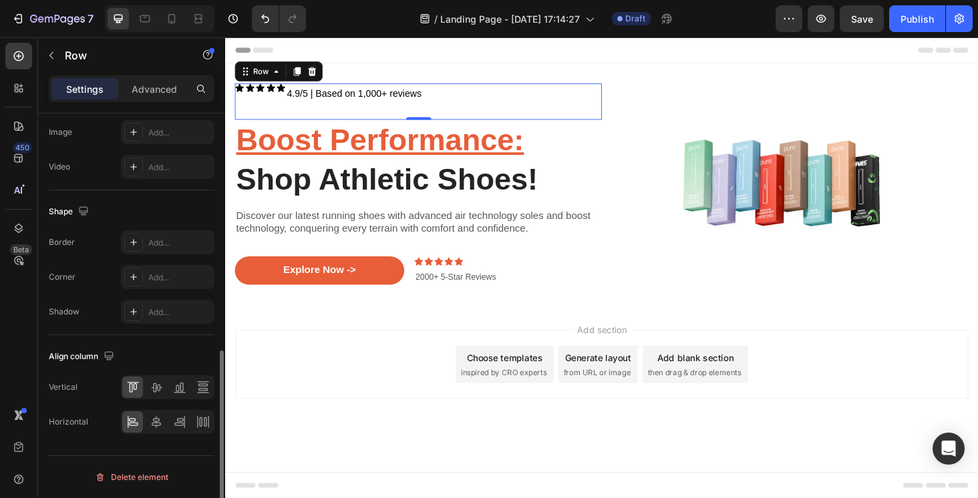
scroll to position [544, 0]
click at [158, 421] on icon at bounding box center [156, 422] width 13 height 13
click at [132, 421] on icon at bounding box center [132, 422] width 13 height 13
click at [154, 387] on icon at bounding box center [156, 387] width 13 height 13
click at [173, 387] on icon at bounding box center [179, 387] width 13 height 13
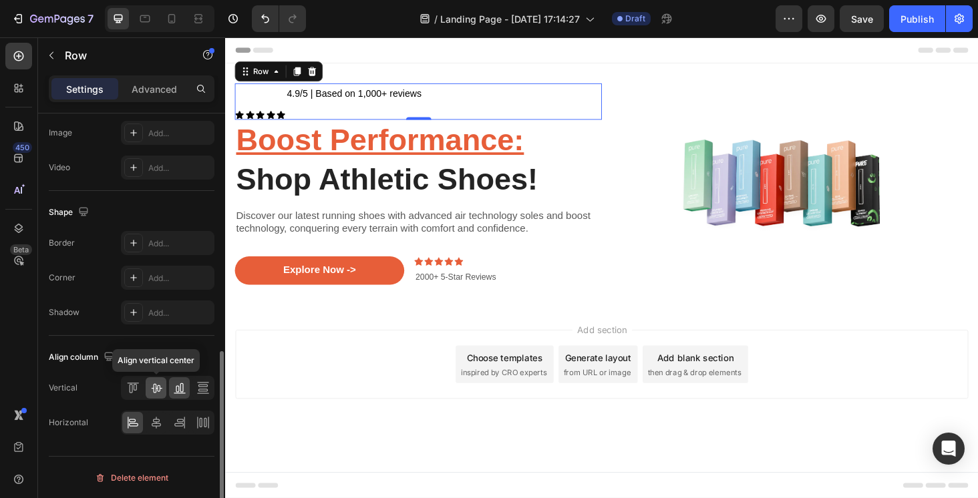
click at [152, 389] on icon at bounding box center [156, 387] width 13 height 13
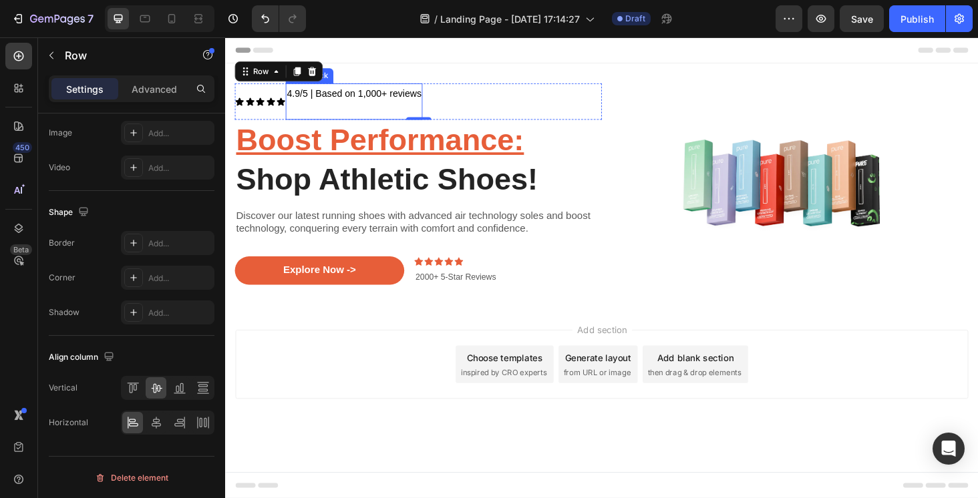
click at [309, 95] on span "4.9/5 | Based on 1,000+ reviews" at bounding box center [361, 96] width 143 height 11
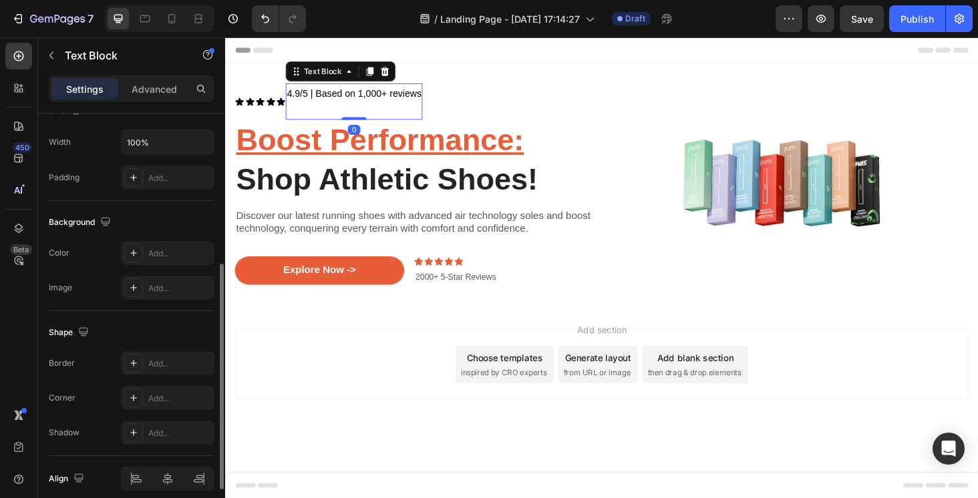
scroll to position [369, 0]
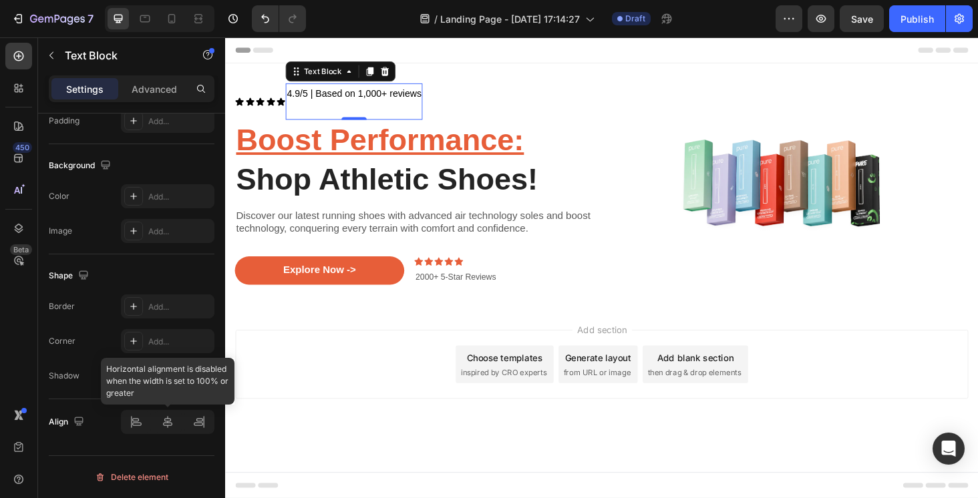
click at [163, 420] on div at bounding box center [167, 422] width 93 height 24
click at [167, 420] on div at bounding box center [167, 422] width 93 height 24
click at [147, 420] on div at bounding box center [167, 422] width 93 height 24
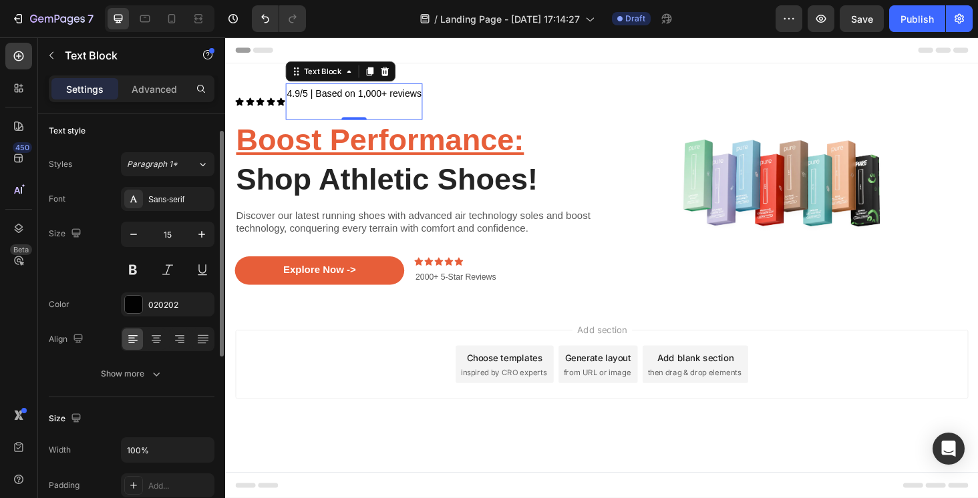
scroll to position [0, 0]
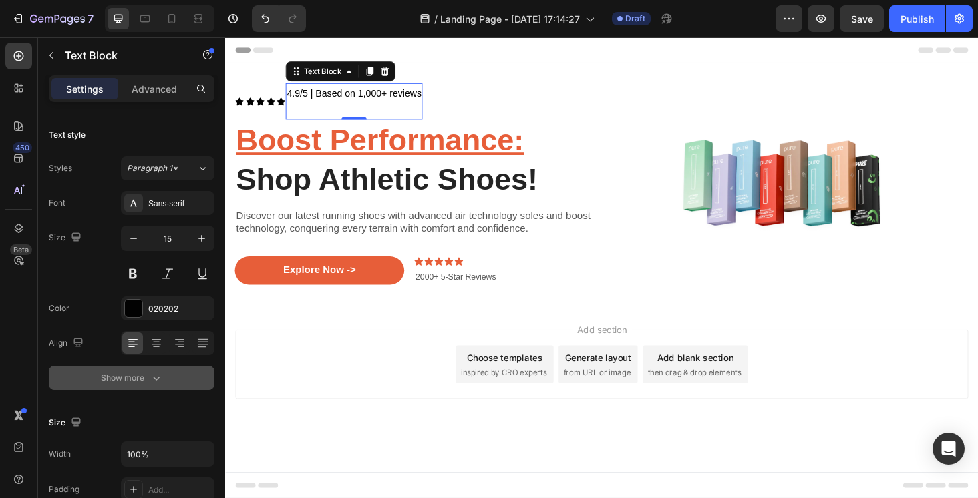
click at [144, 373] on div "Show more" at bounding box center [132, 377] width 62 height 13
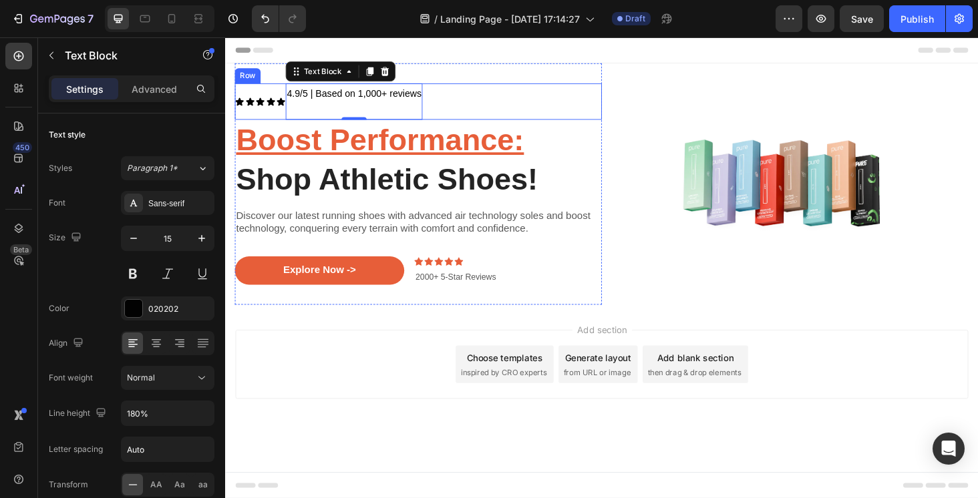
click at [274, 120] on div "Icon Icon Icon Icon Icon Icon List" at bounding box center [262, 105] width 54 height 39
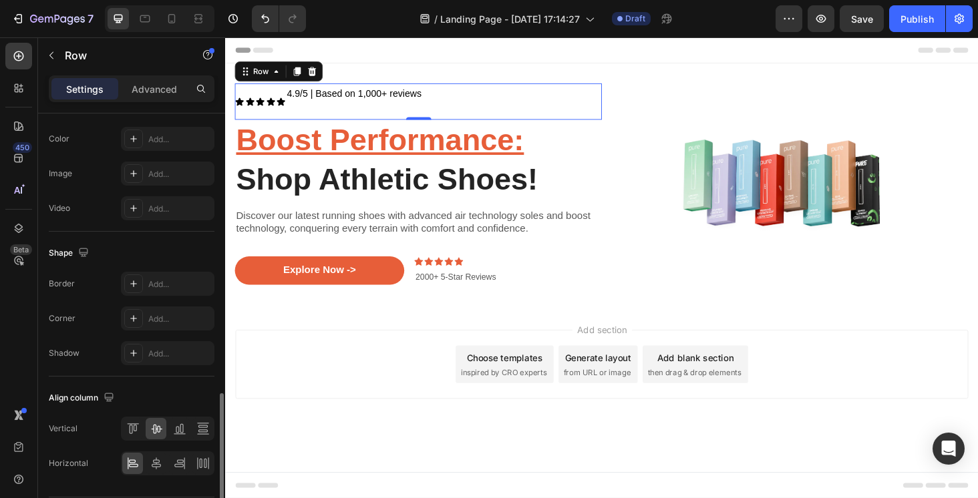
scroll to position [544, 0]
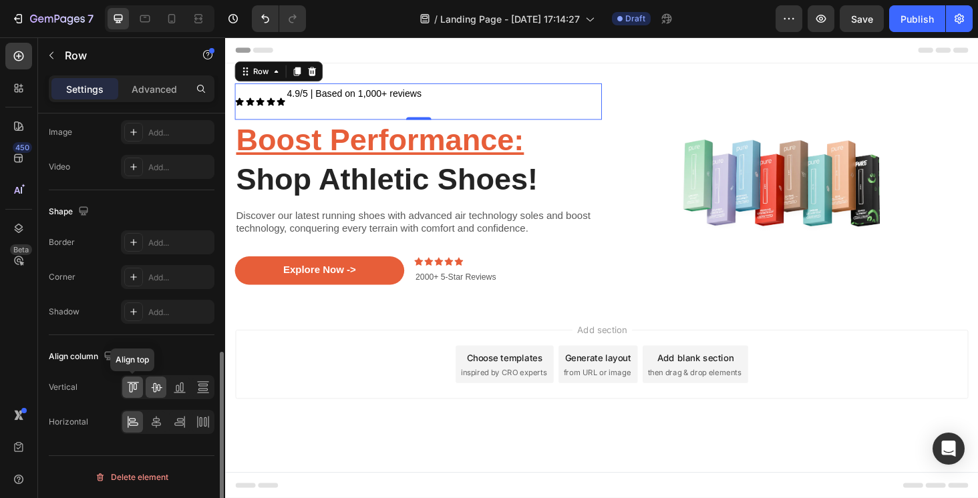
click at [138, 391] on icon at bounding box center [132, 387] width 13 height 13
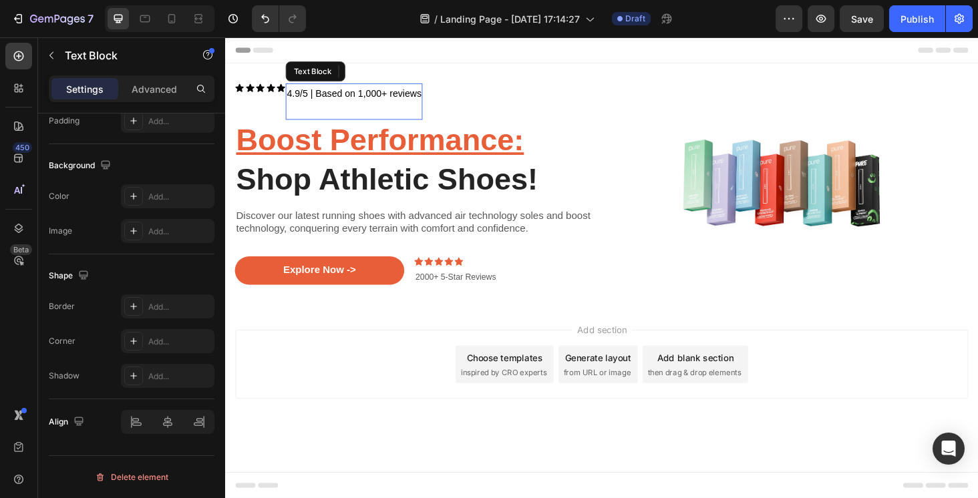
click at [300, 93] on span "4.9/5 | Based on 1,000+ reviews" at bounding box center [361, 96] width 143 height 11
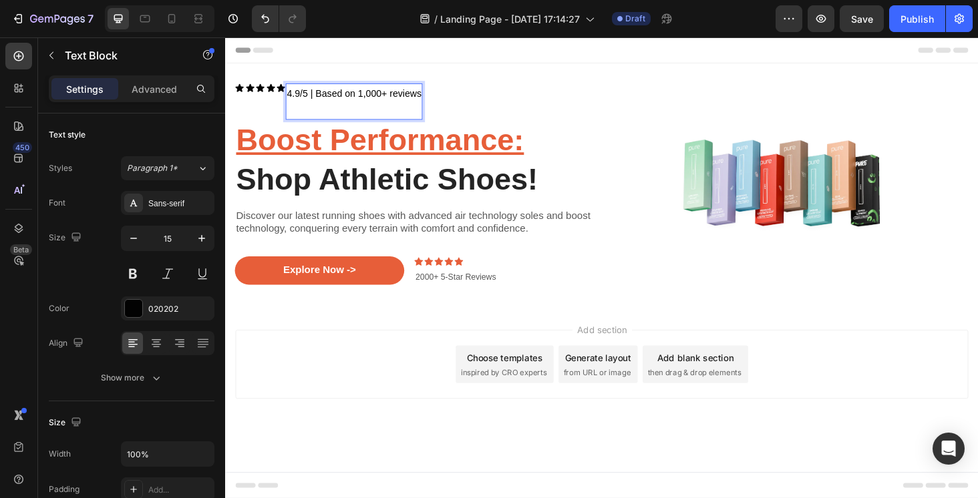
click at [304, 95] on span "4.9/5 | Based on 1,000+ reviews" at bounding box center [361, 96] width 143 height 11
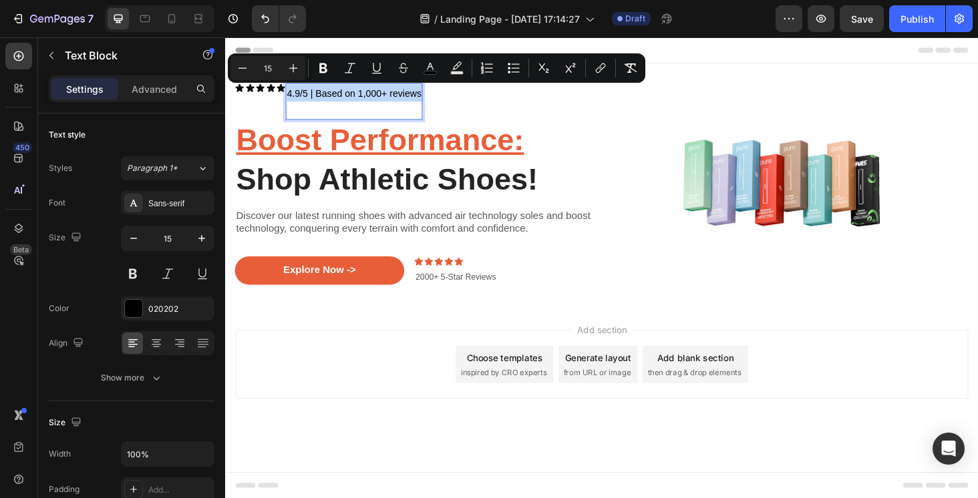
click at [304, 95] on span "4.9/5 | Based on 1,000+ reviews" at bounding box center [361, 96] width 143 height 11
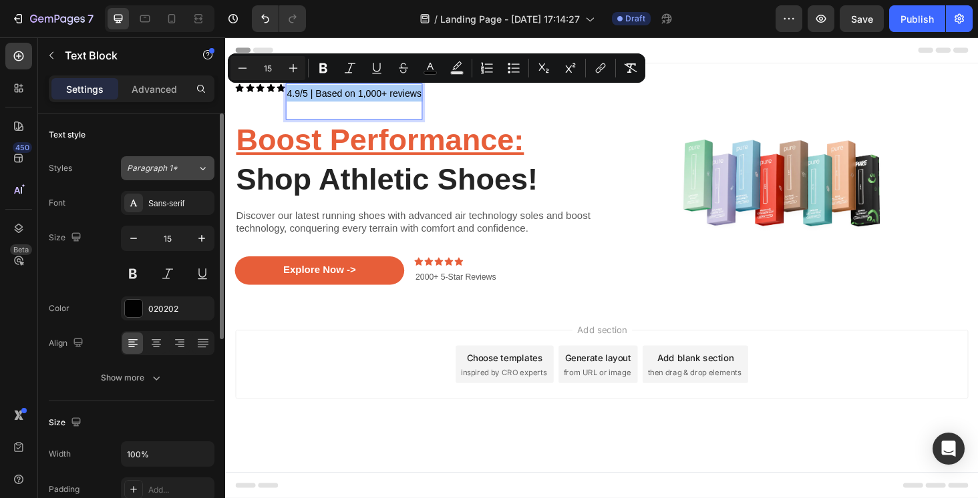
click at [174, 165] on span "Paragraph 1*" at bounding box center [152, 168] width 51 height 12
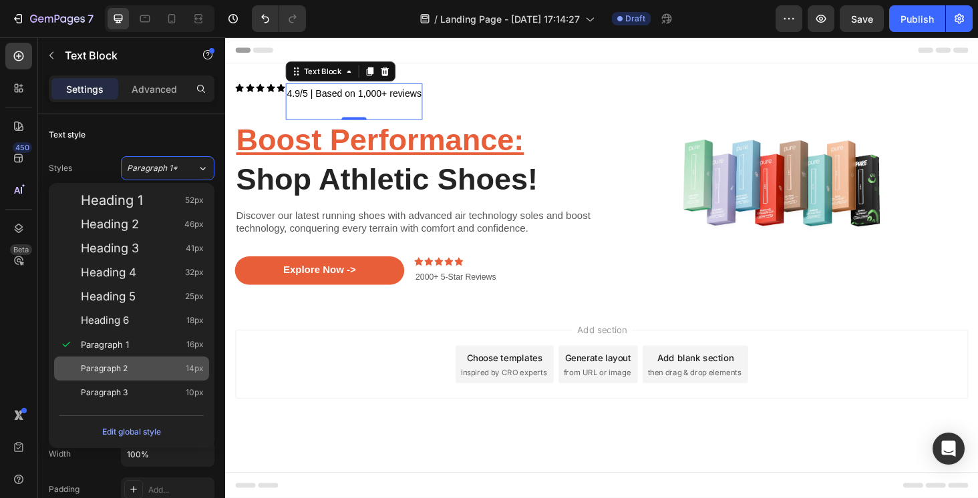
click at [126, 367] on span "Paragraph 2" at bounding box center [104, 368] width 47 height 13
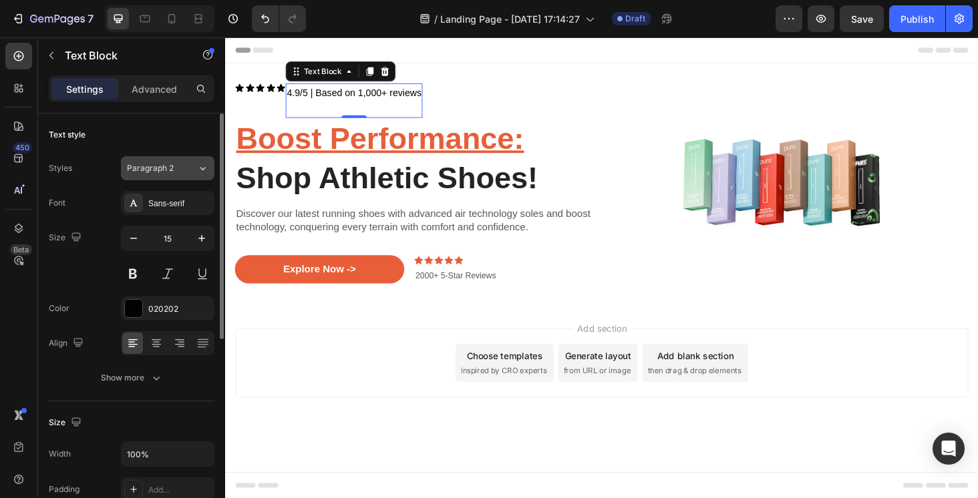
click at [165, 173] on span "Paragraph 2" at bounding box center [150, 168] width 47 height 12
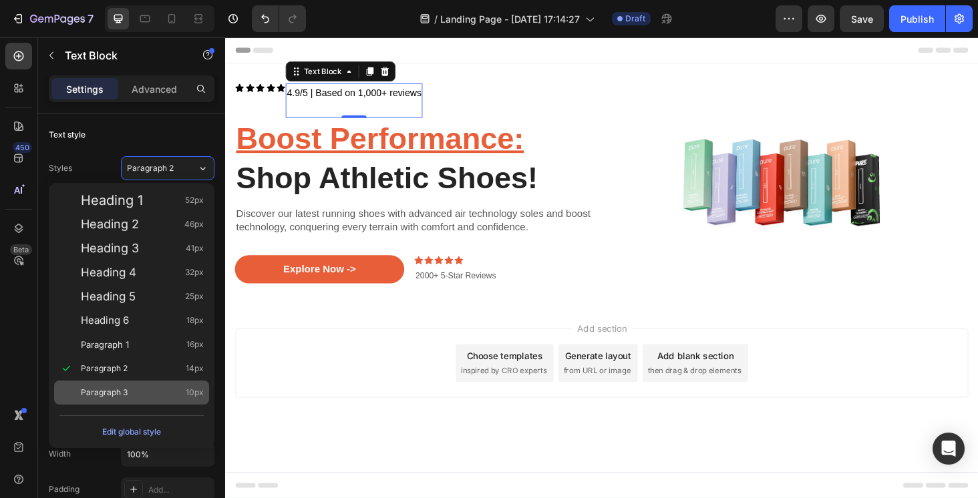
click at [139, 390] on div "Paragraph 3 10px" at bounding box center [142, 392] width 123 height 13
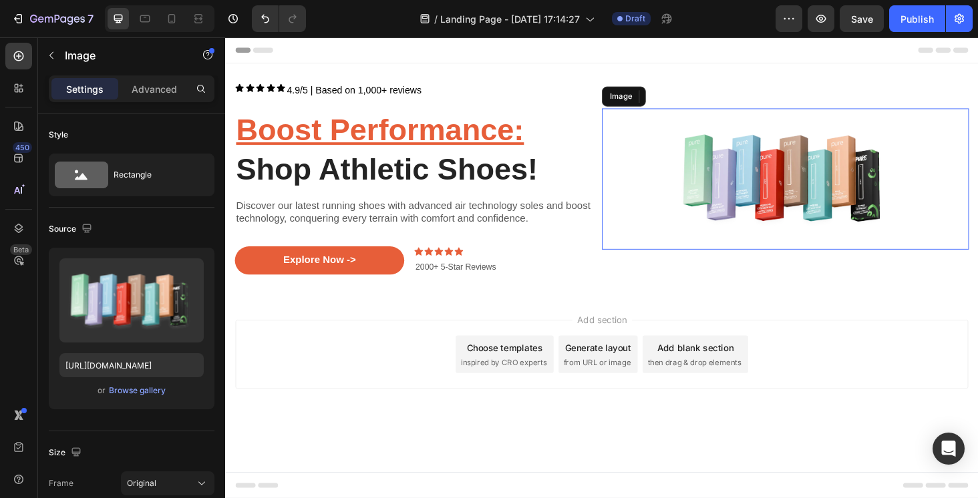
click at [656, 189] on img at bounding box center [821, 188] width 391 height 150
click at [327, 91] on span "4.9/5 | Based on 1,000+ reviews" at bounding box center [361, 92] width 143 height 11
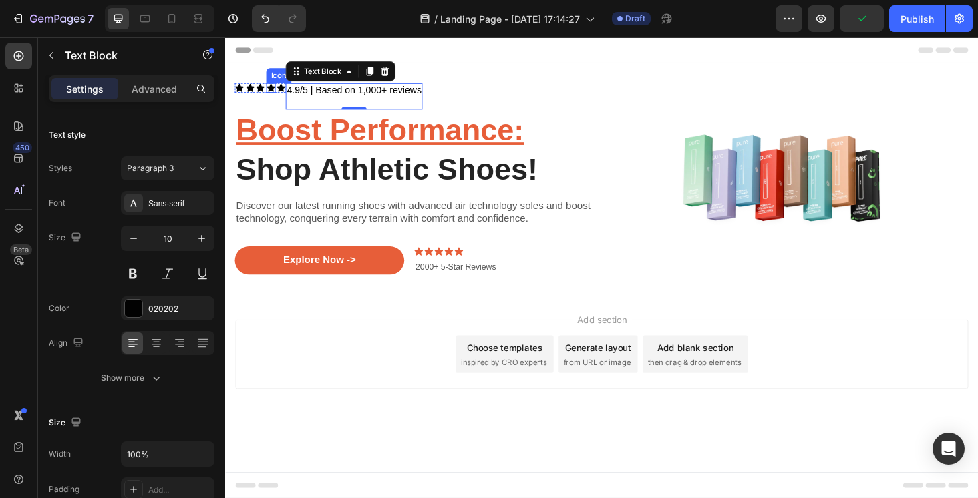
click at [269, 95] on div "Icon" at bounding box center [273, 91] width 10 height 10
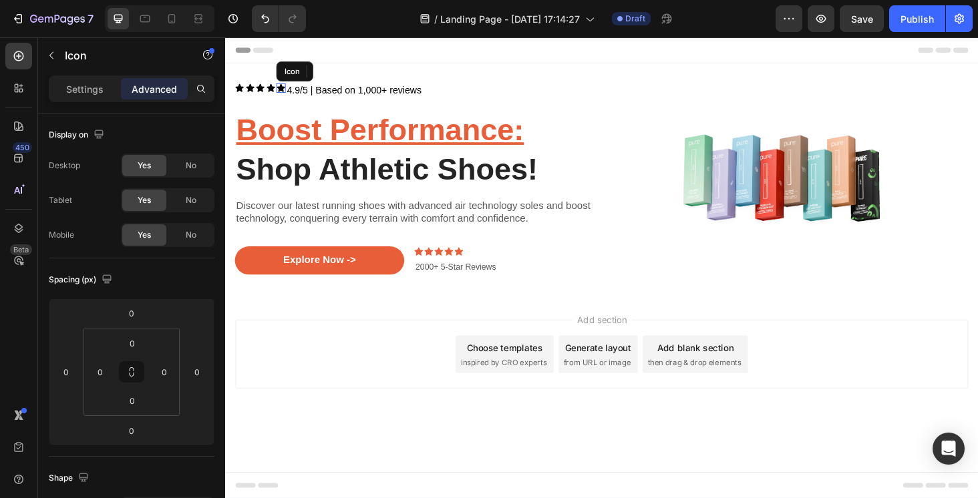
click at [286, 91] on icon at bounding box center [284, 91] width 9 height 9
click at [240, 89] on icon at bounding box center [240, 91] width 9 height 9
click at [284, 90] on icon at bounding box center [284, 91] width 9 height 9
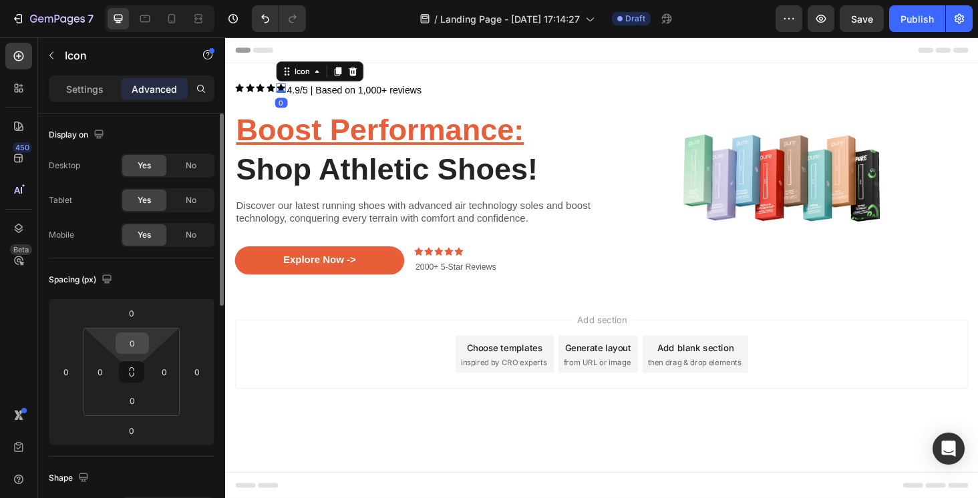
click at [138, 337] on input "0" at bounding box center [132, 343] width 27 height 20
type input "1"
type input "2"
click at [270, 91] on icon at bounding box center [272, 91] width 9 height 9
click at [136, 344] on input "0" at bounding box center [132, 343] width 27 height 20
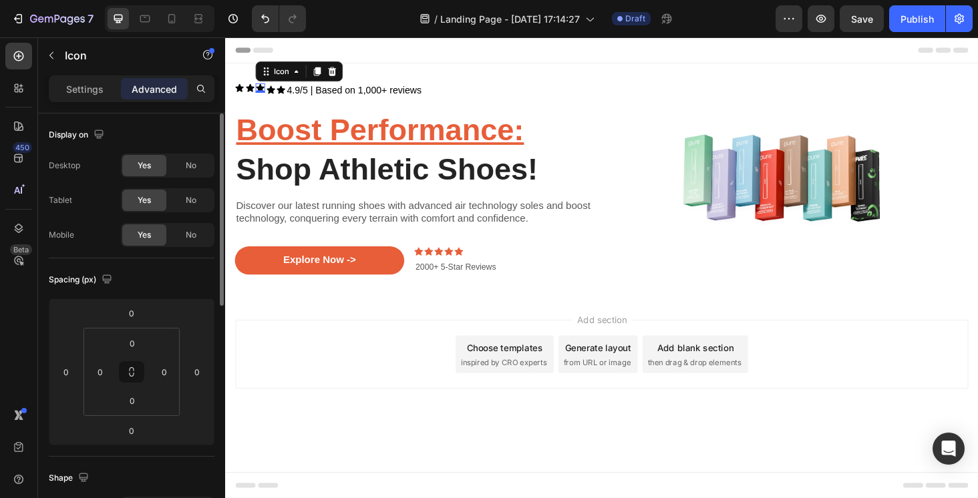
click at [260, 90] on icon at bounding box center [262, 91] width 9 height 9
click at [140, 346] on input "0" at bounding box center [132, 343] width 27 height 20
click at [252, 89] on icon at bounding box center [250, 91] width 9 height 9
click at [136, 351] on input "0" at bounding box center [132, 343] width 27 height 20
click at [240, 92] on div "Icon" at bounding box center [240, 91] width 10 height 10
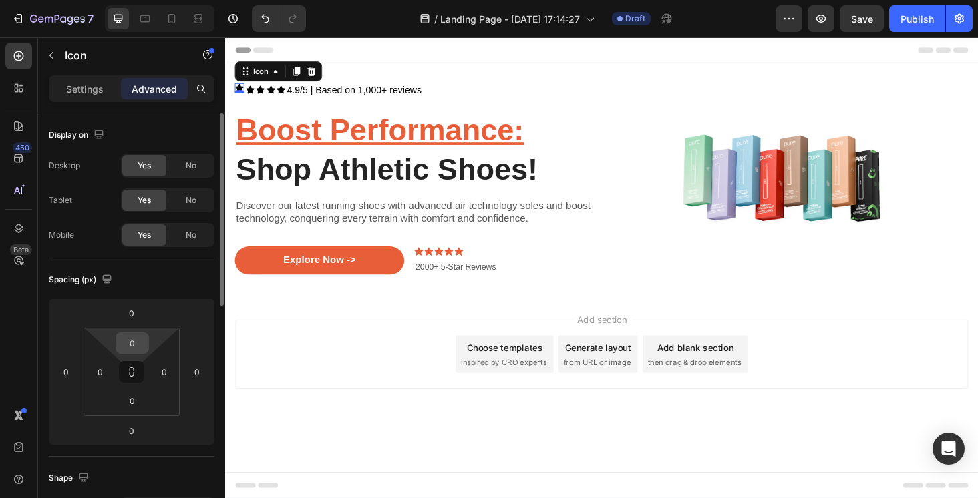
click at [134, 348] on input "0" at bounding box center [132, 343] width 27 height 20
click at [366, 444] on div "Add section Choose templates inspired by CRO experts Generate layout from URL o…" at bounding box center [625, 393] width 801 height 164
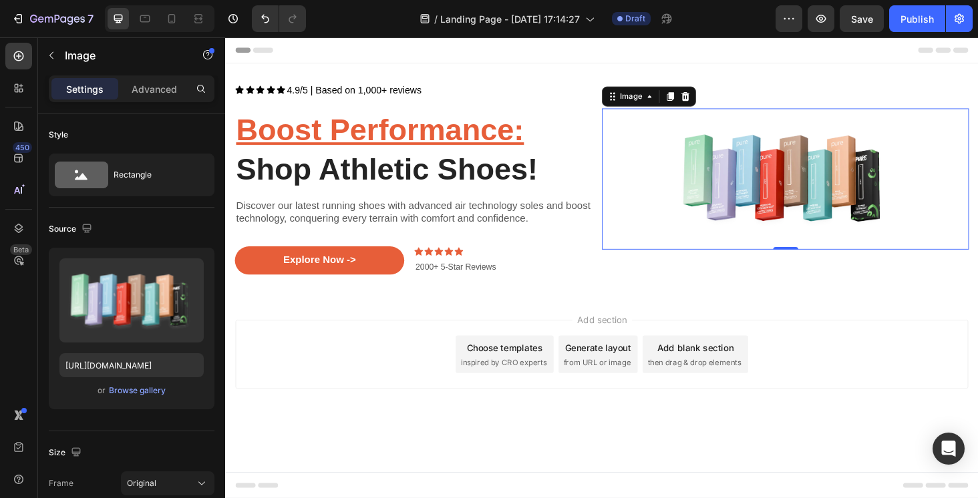
click at [864, 172] on img at bounding box center [821, 188] width 391 height 150
click at [805, 220] on img at bounding box center [821, 188] width 391 height 150
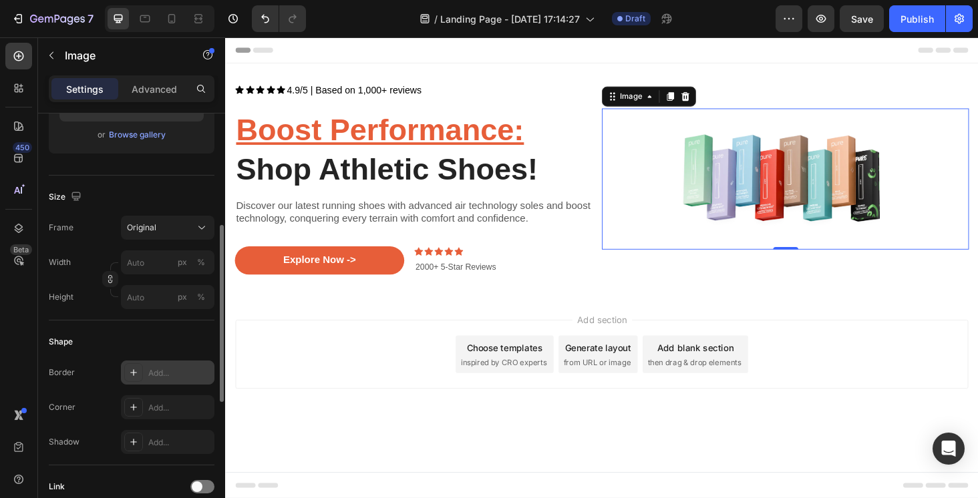
scroll to position [259, 0]
click at [153, 260] on input "px %" at bounding box center [167, 259] width 93 height 24
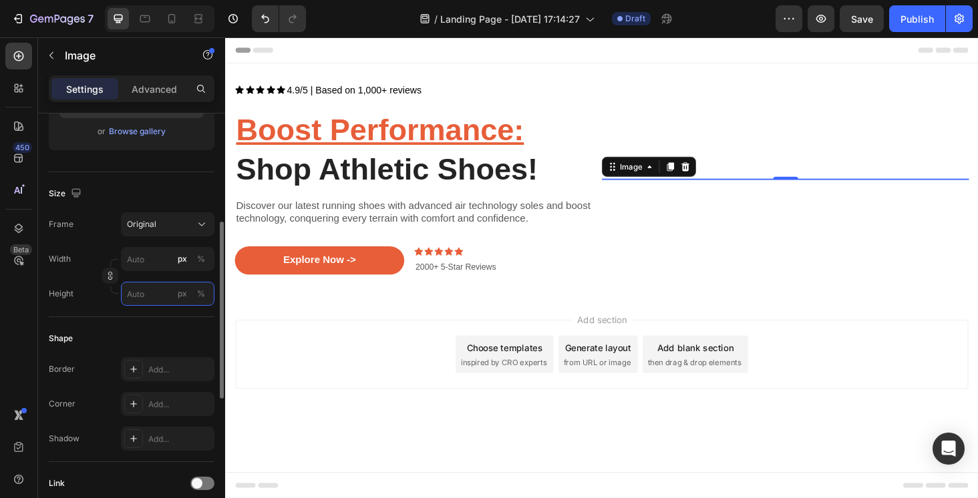
click at [135, 292] on input "px %" at bounding box center [167, 294] width 93 height 24
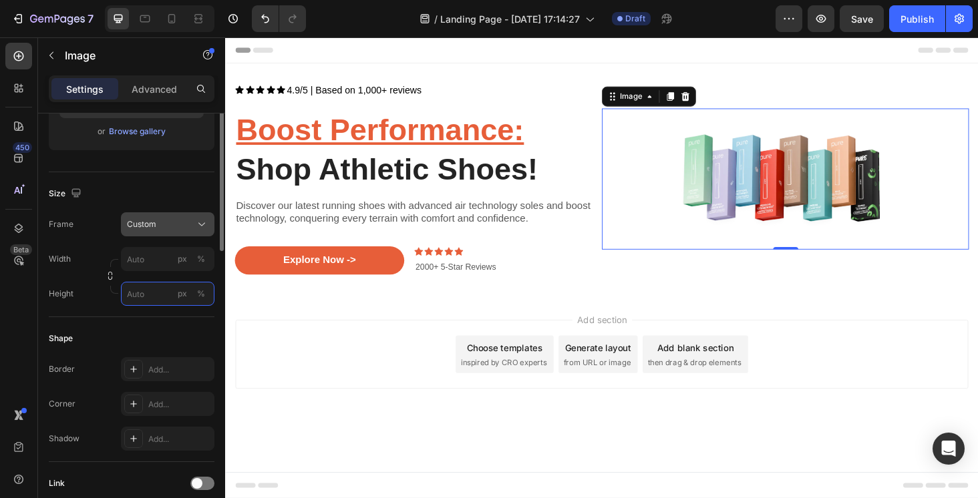
scroll to position [0, 0]
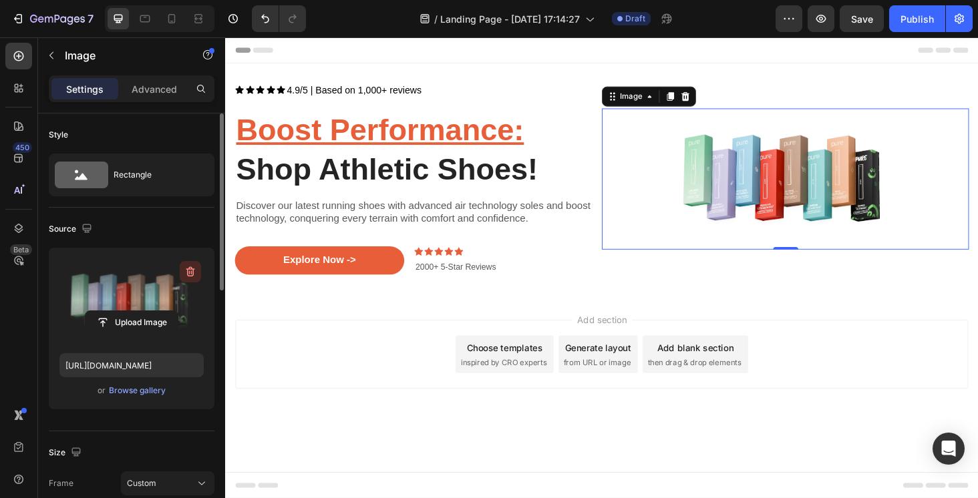
click at [188, 271] on icon "button" at bounding box center [190, 272] width 9 height 10
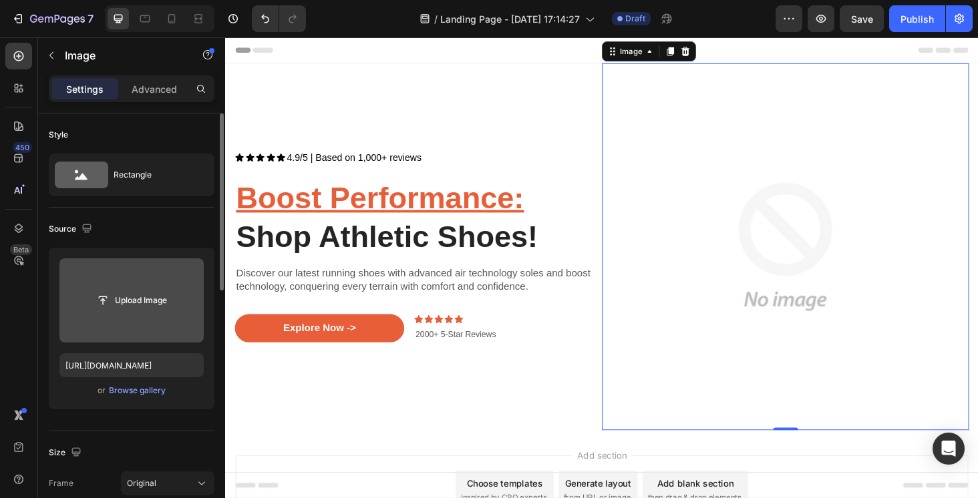
click at [135, 301] on input "file" at bounding box center [131, 300] width 92 height 23
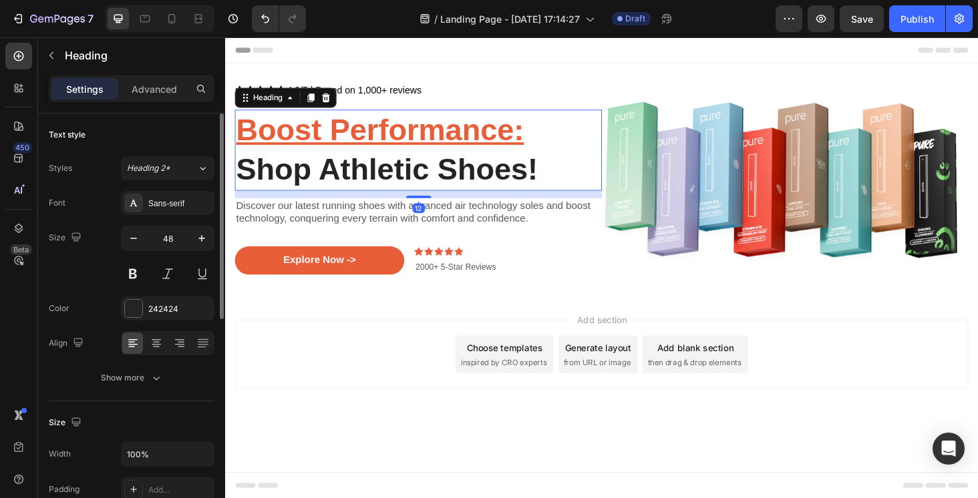
click at [366, 145] on u "Boost Performance:" at bounding box center [389, 135] width 306 height 35
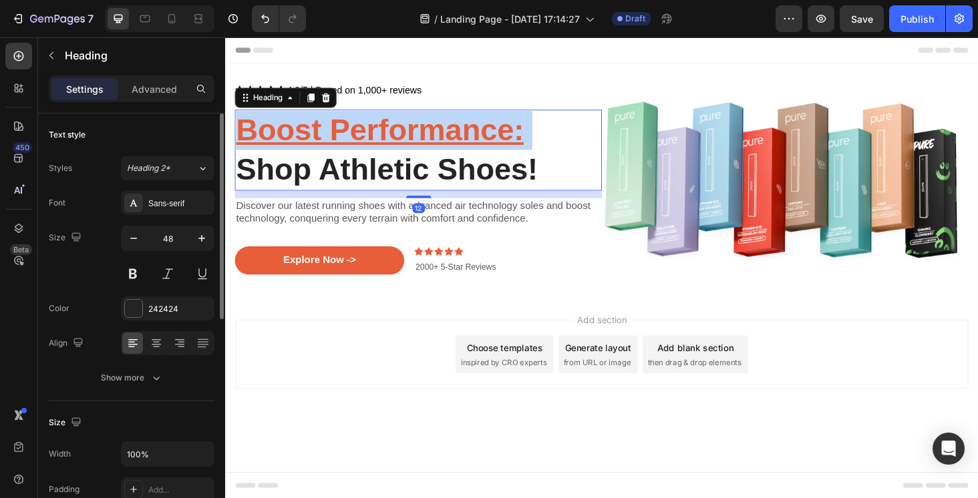
click at [366, 145] on u "Boost Performance:" at bounding box center [389, 135] width 306 height 35
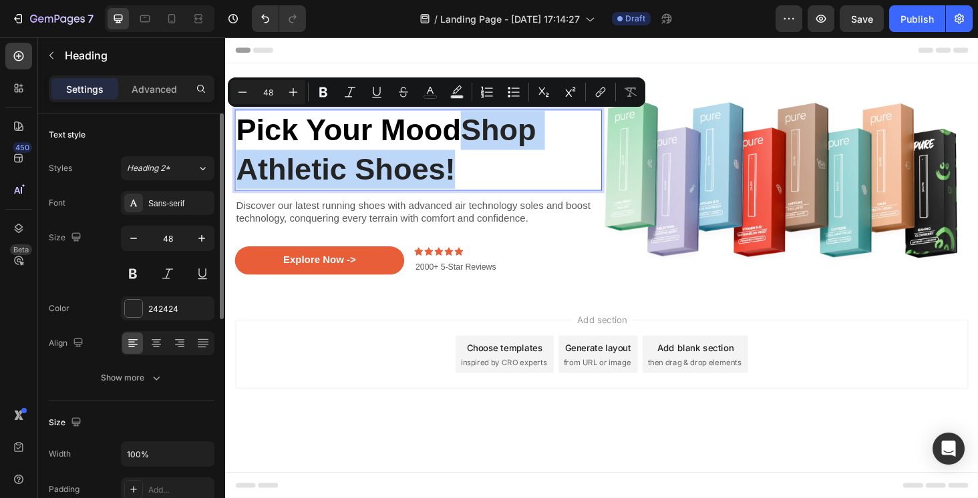
drag, startPoint x: 476, startPoint y: 184, endPoint x: 481, endPoint y: 137, distance: 47.0
click at [481, 137] on p "Pick Your Mood Shop Athletic Shoes!" at bounding box center [430, 157] width 388 height 83
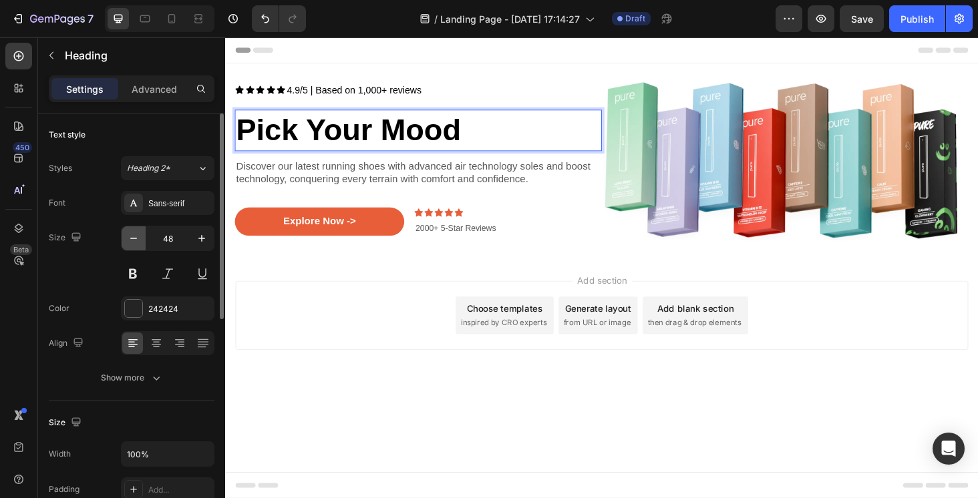
click at [141, 242] on button "button" at bounding box center [134, 238] width 24 height 24
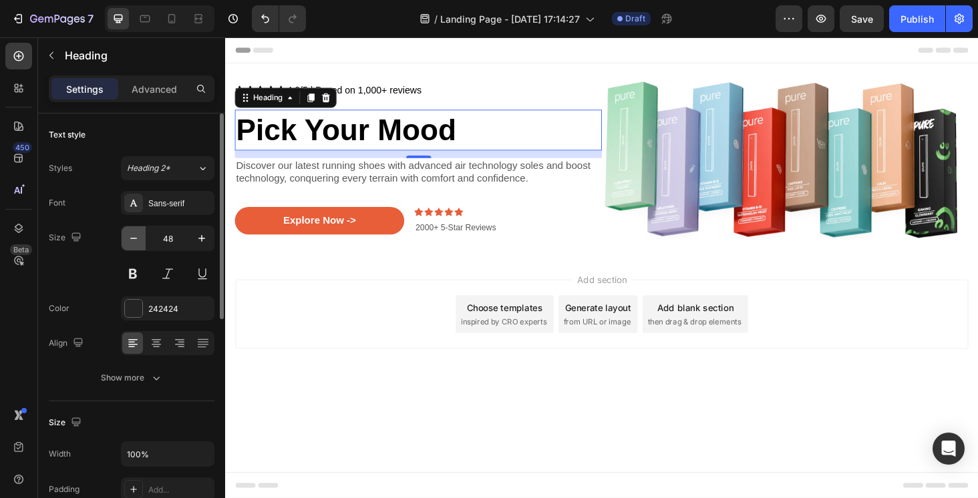
click at [141, 242] on button "button" at bounding box center [134, 238] width 24 height 24
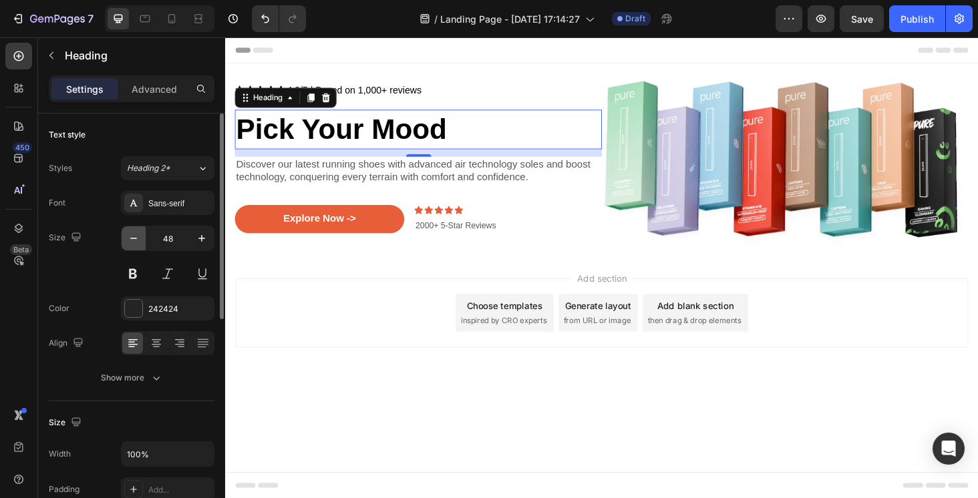
click at [141, 242] on button "button" at bounding box center [134, 238] width 24 height 24
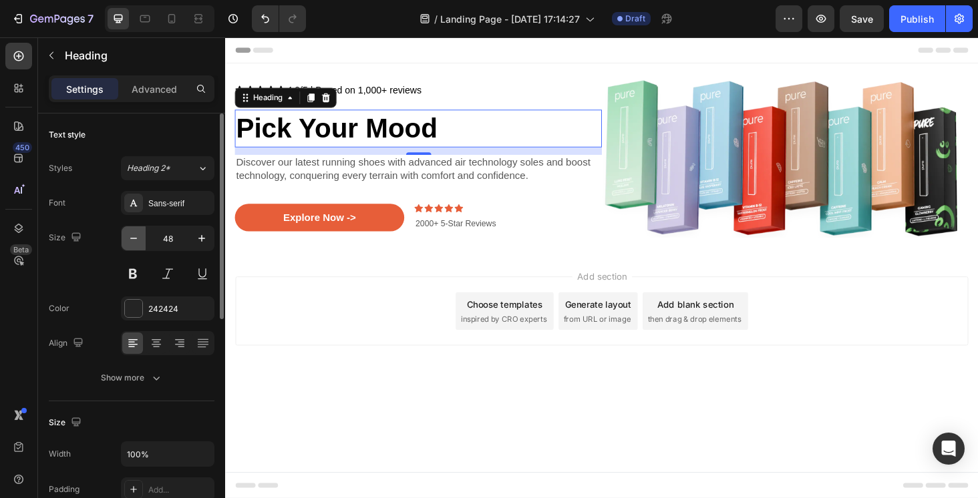
click at [141, 242] on button "button" at bounding box center [134, 238] width 24 height 24
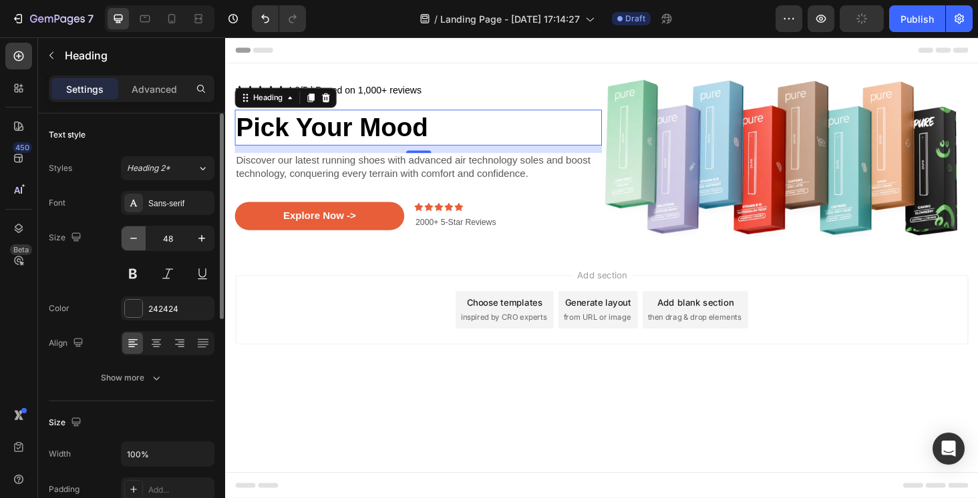
click at [141, 242] on button "button" at bounding box center [134, 238] width 24 height 24
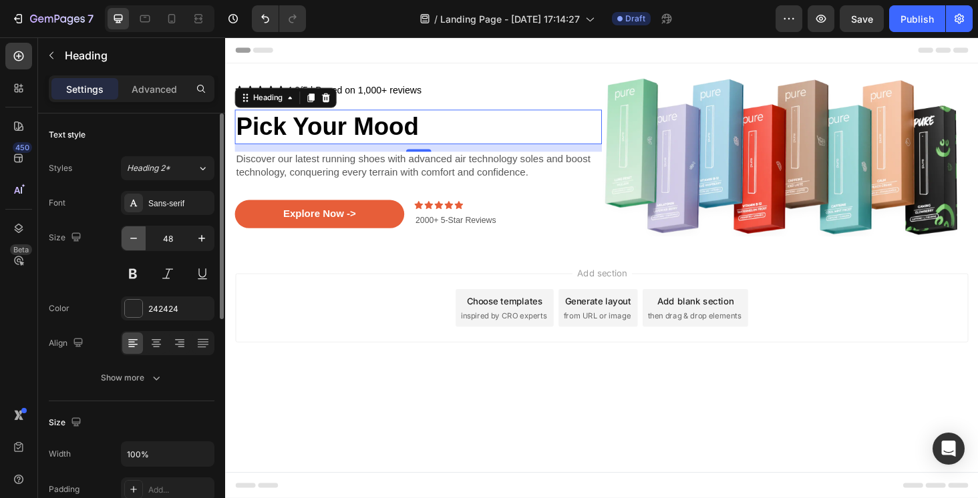
click at [141, 242] on button "button" at bounding box center [134, 238] width 24 height 24
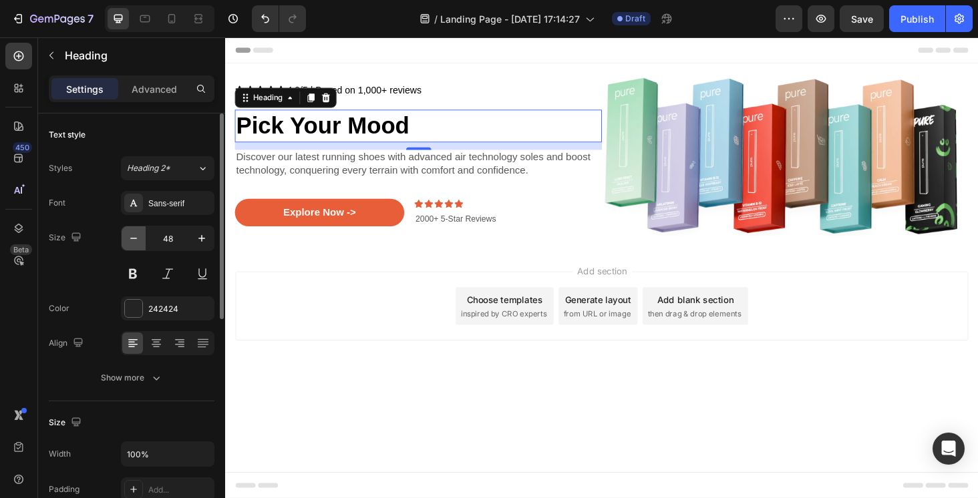
click at [141, 242] on button "button" at bounding box center [134, 238] width 24 height 24
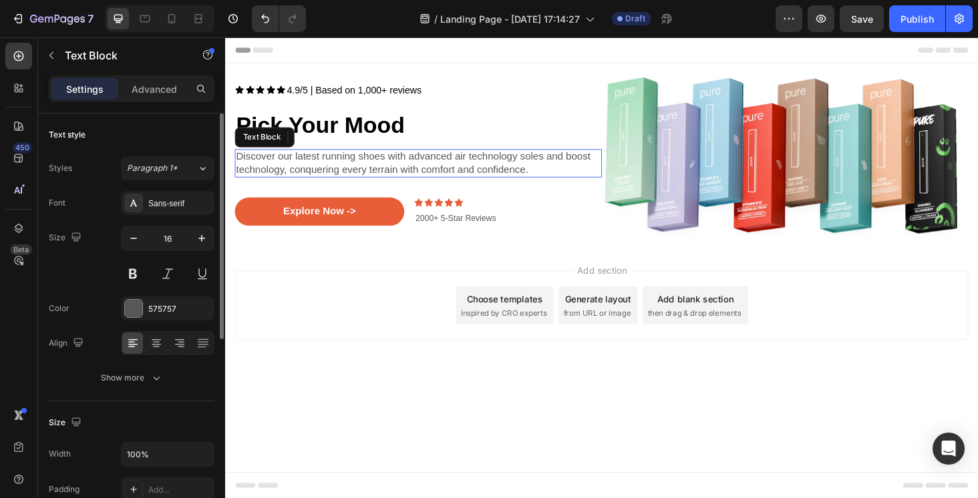
click at [318, 166] on p "Discover our latest running shoes with advanced air technology soles and boost …" at bounding box center [430, 172] width 388 height 28
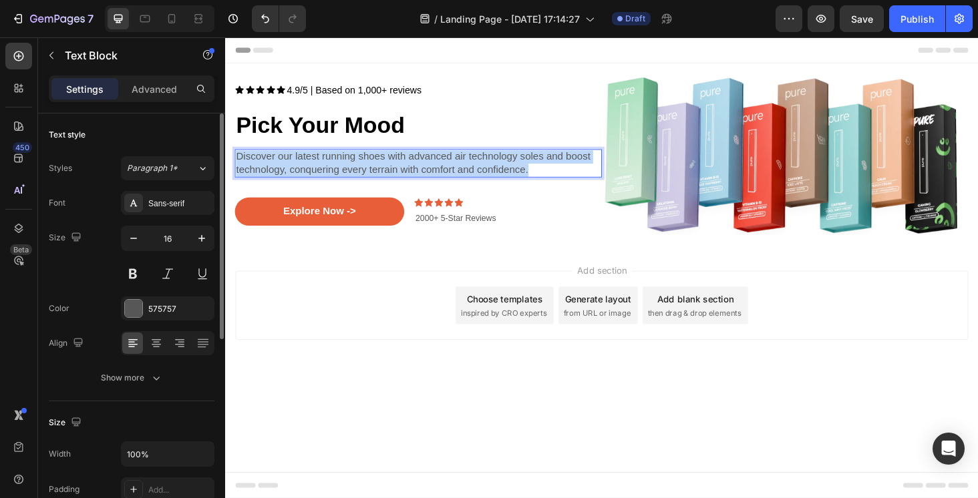
click at [318, 166] on p "Discover our latest running shoes with advanced air technology soles and boost …" at bounding box center [430, 172] width 388 height 28
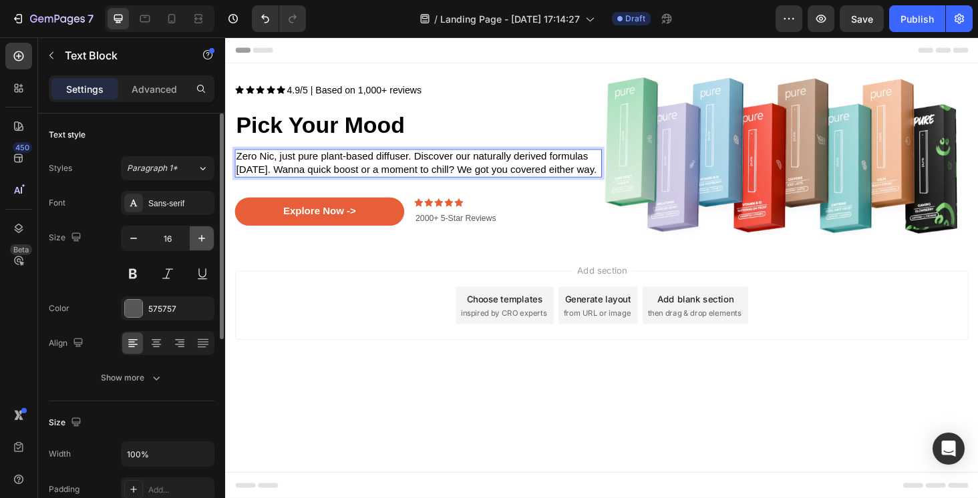
click at [203, 242] on icon "button" at bounding box center [201, 238] width 13 height 13
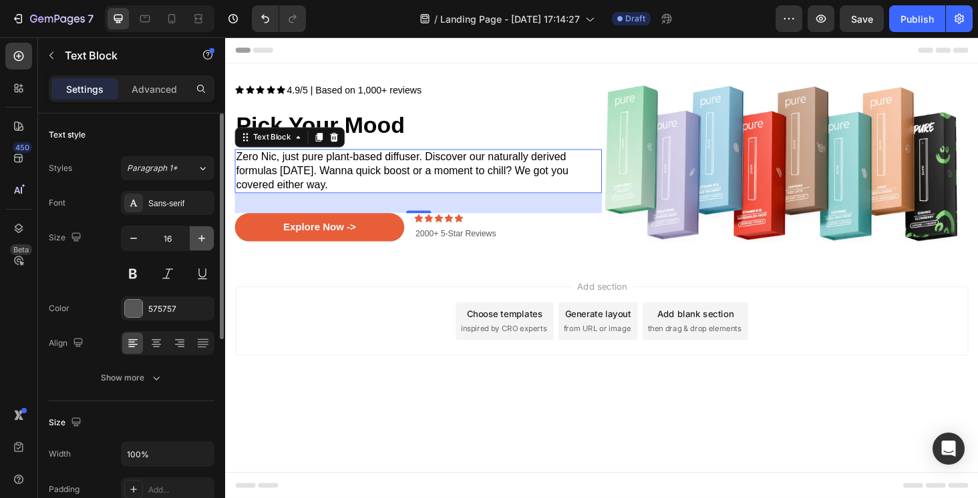
click at [203, 242] on icon "button" at bounding box center [201, 238] width 13 height 13
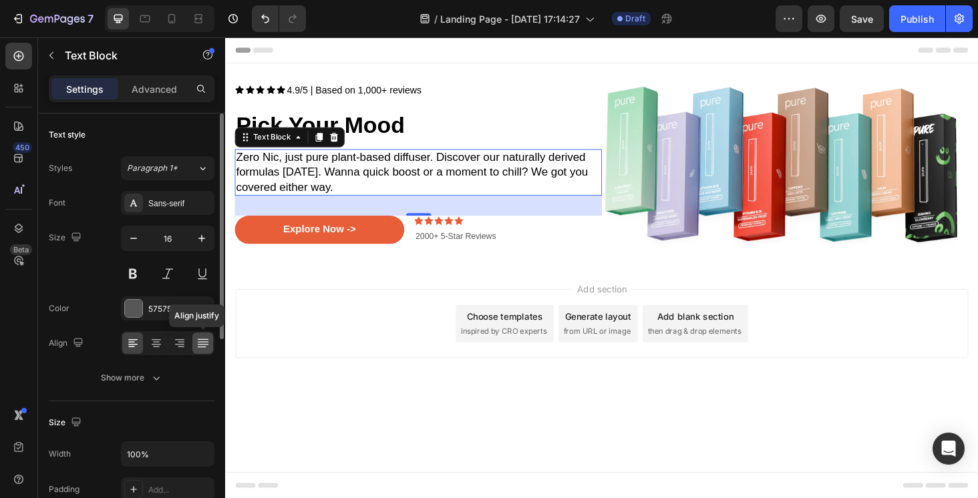
click at [196, 343] on icon at bounding box center [202, 343] width 13 height 13
click at [181, 345] on icon at bounding box center [179, 343] width 13 height 13
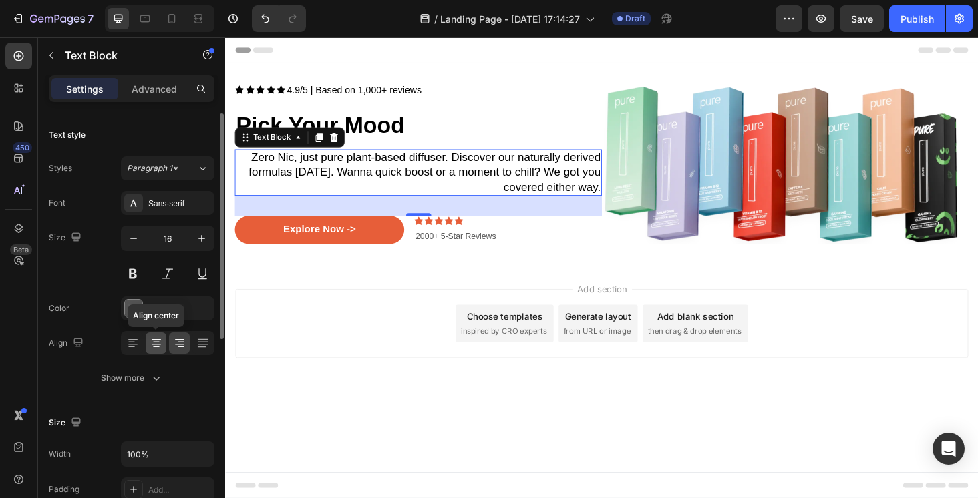
click at [163, 348] on div at bounding box center [156, 343] width 21 height 21
click at [128, 343] on icon at bounding box center [132, 343] width 13 height 13
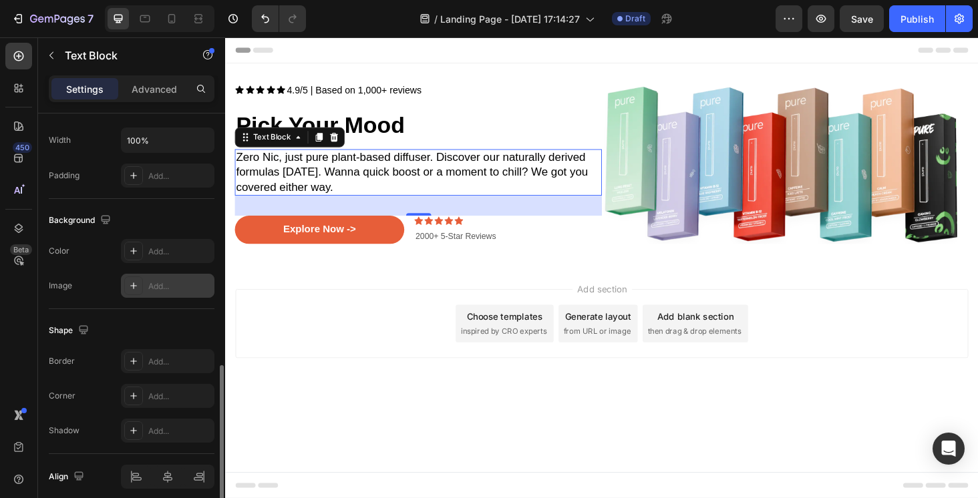
scroll to position [369, 0]
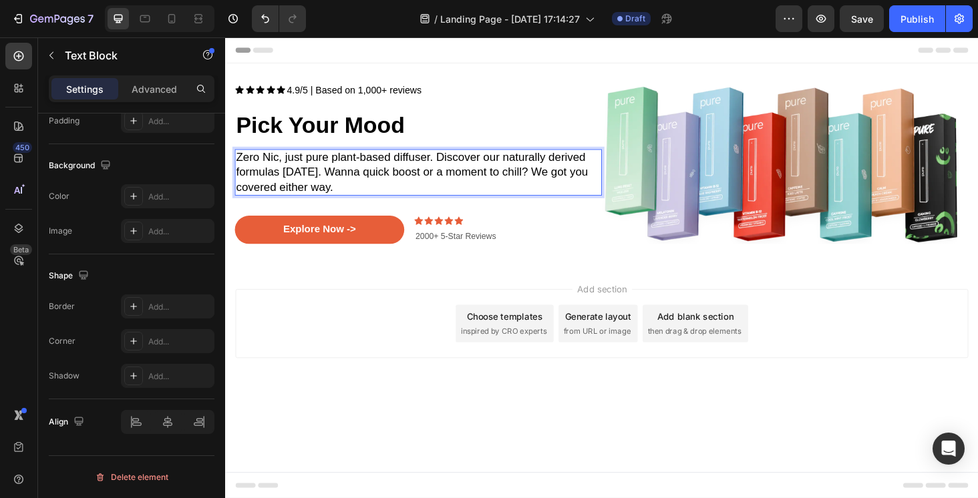
click at [427, 187] on p "Zero Nic, just pure plant-based diffuser. Discover our naturally derived formul…" at bounding box center [430, 181] width 388 height 47
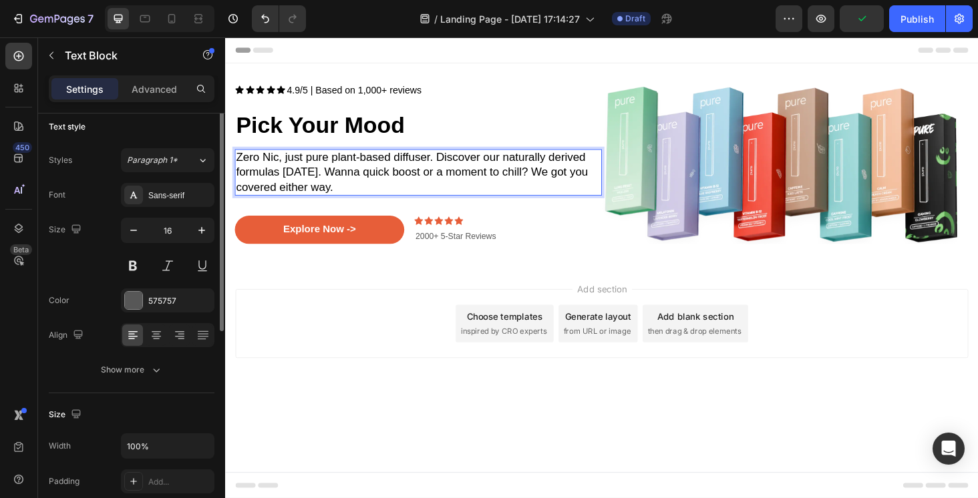
scroll to position [0, 0]
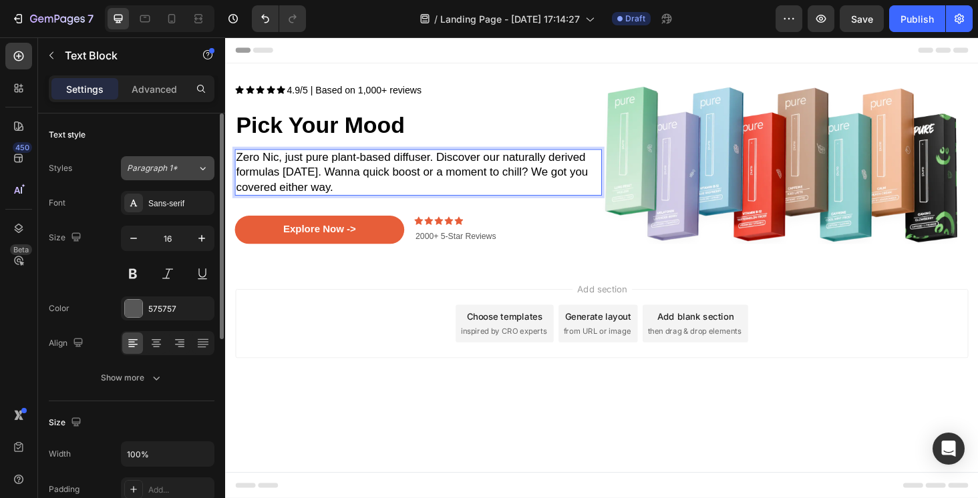
click at [169, 172] on span "Paragraph 1*" at bounding box center [152, 168] width 51 height 12
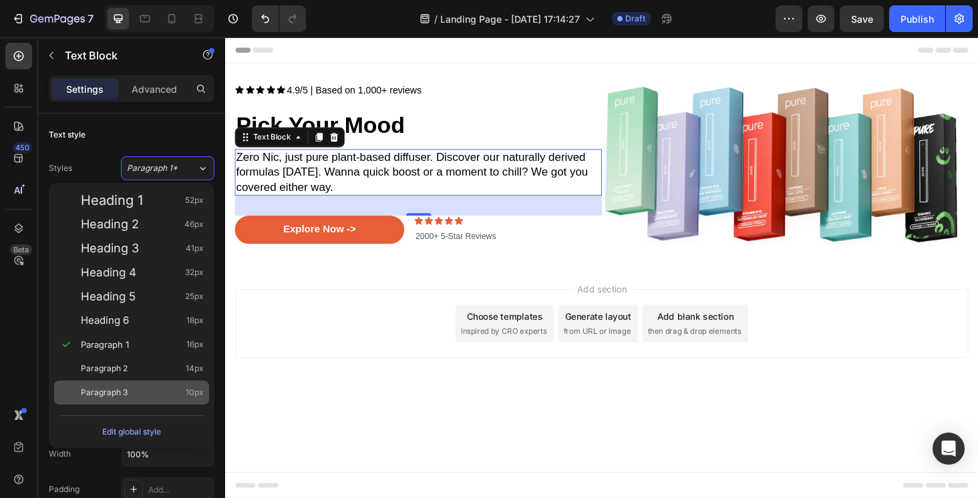
click at [129, 395] on div "Paragraph 3 10px" at bounding box center [142, 392] width 123 height 13
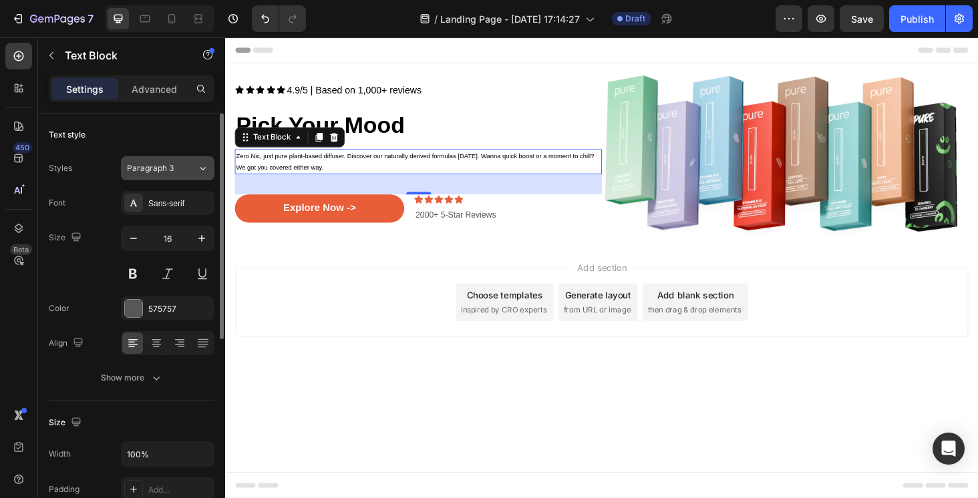
click at [170, 177] on button "Paragraph 3" at bounding box center [167, 168] width 93 height 24
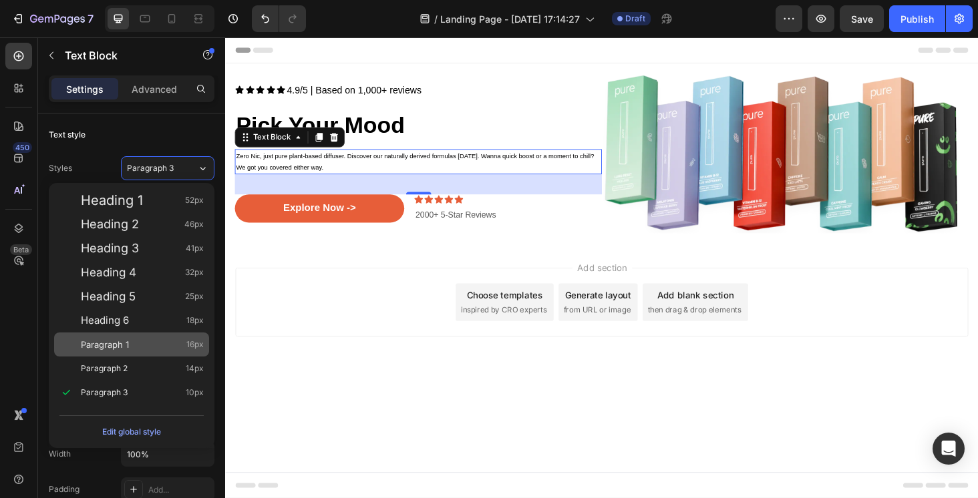
click at [124, 347] on span "Paragraph 1" at bounding box center [105, 344] width 48 height 13
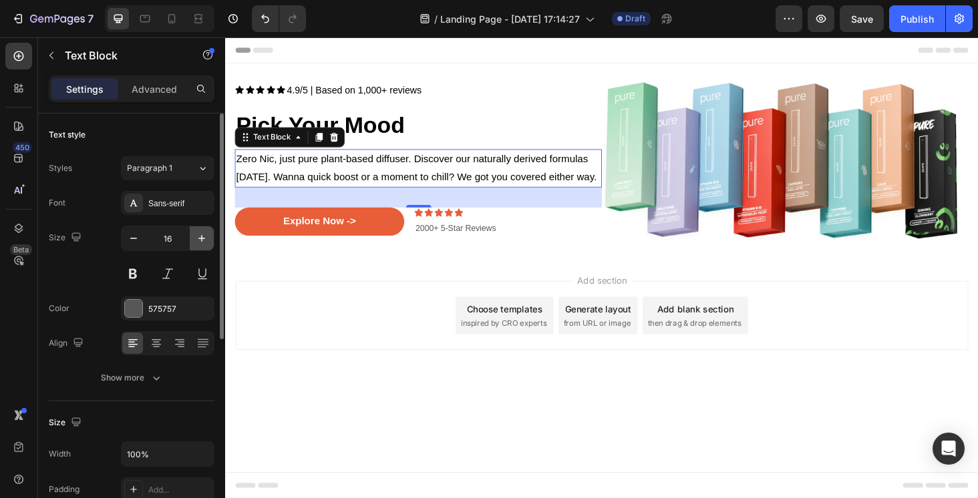
click at [197, 244] on icon "button" at bounding box center [201, 238] width 13 height 13
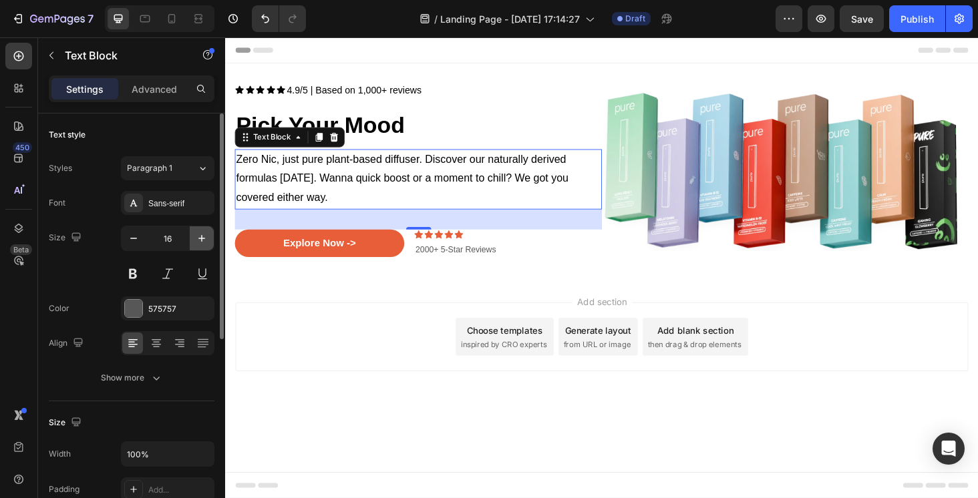
click at [197, 244] on icon "button" at bounding box center [201, 238] width 13 height 13
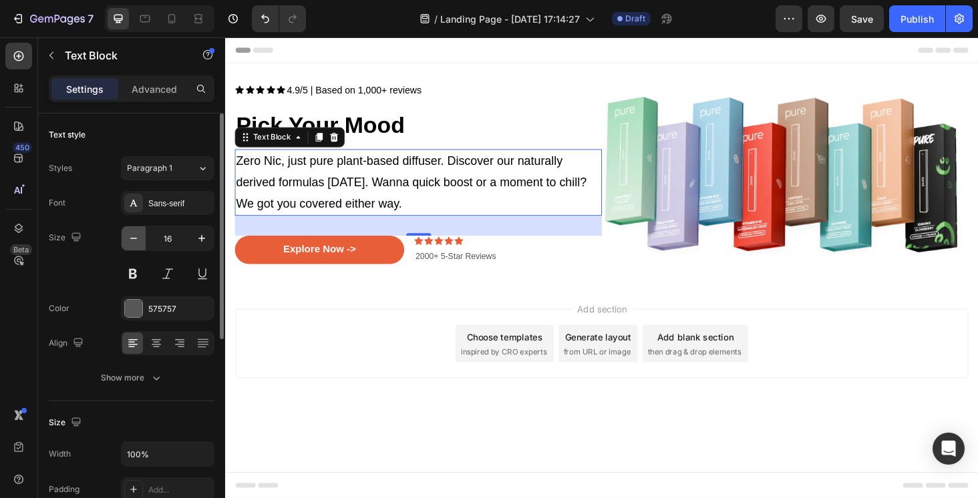
click at [134, 246] on button "button" at bounding box center [134, 238] width 24 height 24
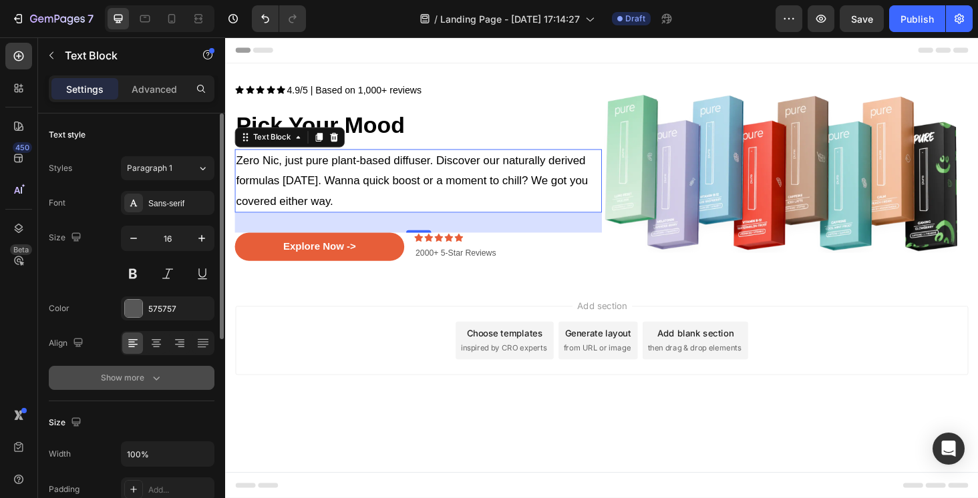
click at [128, 381] on div "Show more" at bounding box center [132, 377] width 62 height 13
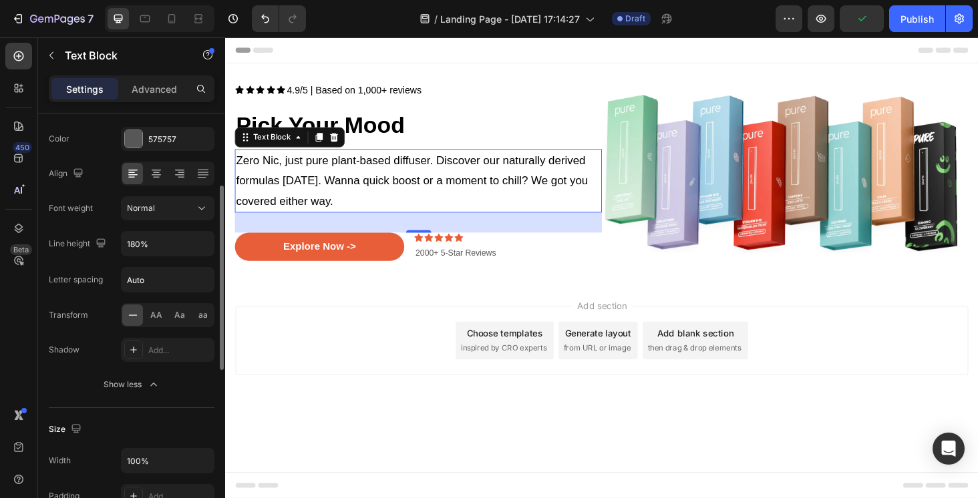
scroll to position [170, 0]
click at [178, 211] on div "Normal" at bounding box center [161, 208] width 68 height 12
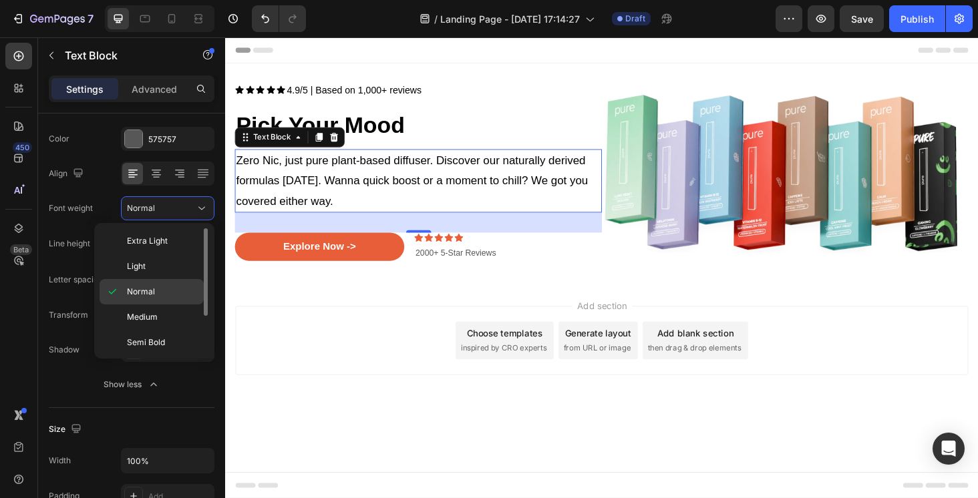
click at [158, 290] on p "Normal" at bounding box center [162, 292] width 71 height 12
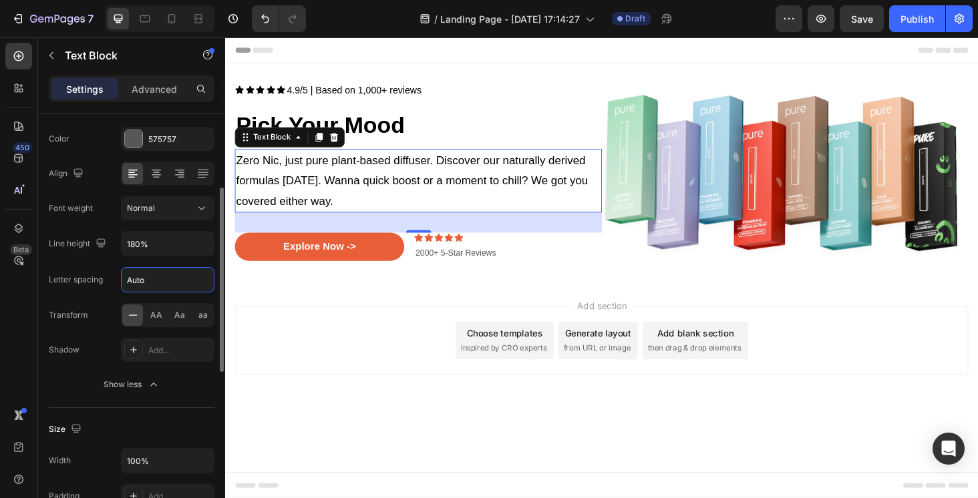
click at [147, 279] on input "Auto" at bounding box center [168, 280] width 92 height 24
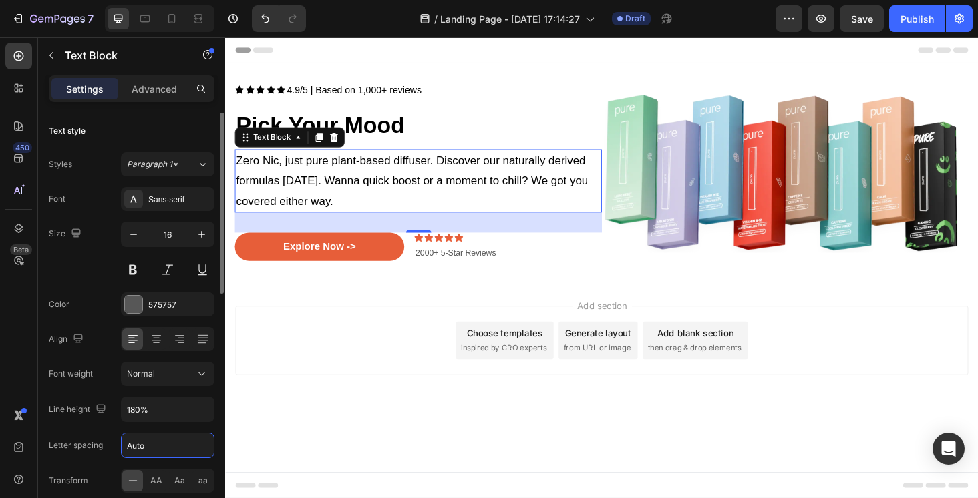
scroll to position [0, 0]
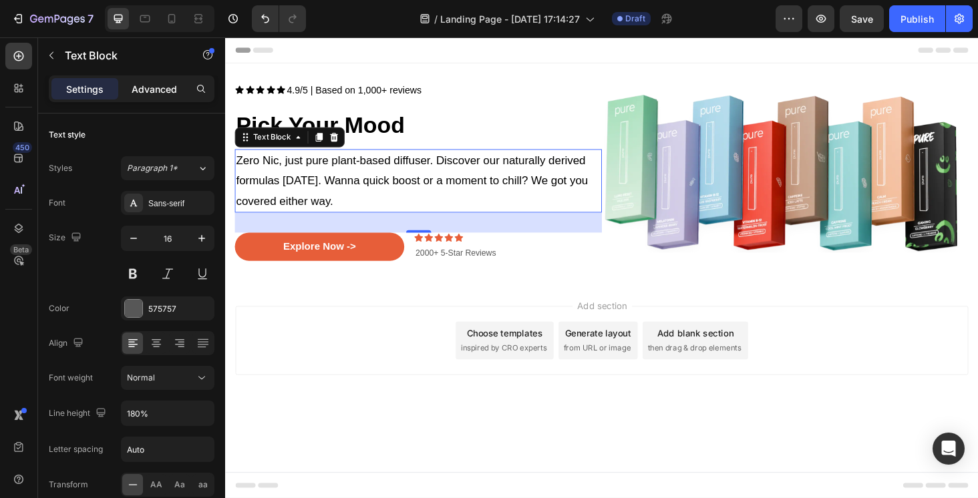
click at [152, 79] on div "Advanced" at bounding box center [154, 88] width 67 height 21
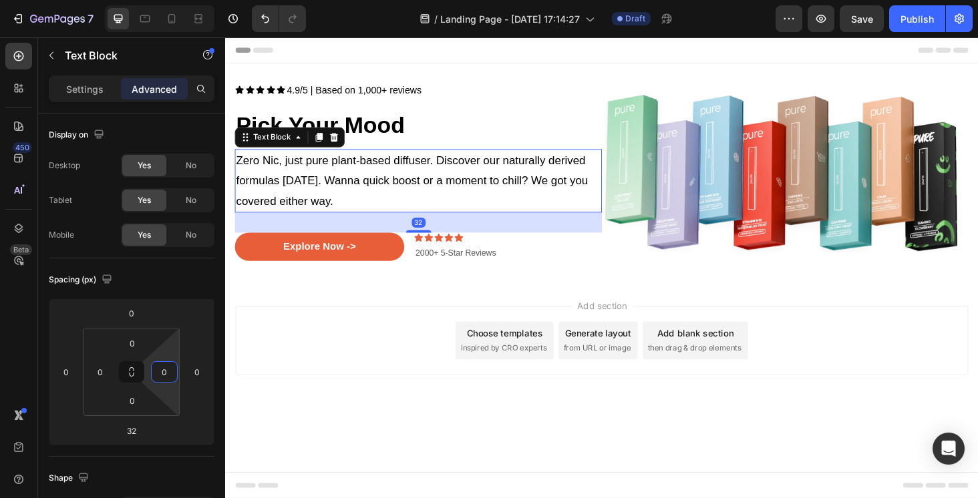
click at [170, 379] on input "0" at bounding box center [164, 372] width 20 height 20
click at [602, 202] on div "Zero Nic, just pure plant-based diffuser. Discover our naturally derived formul…" at bounding box center [430, 189] width 391 height 67
click at [614, 187] on div "Zero Nic, just pure plant-based diffuser. Discover our naturally derived formul…" at bounding box center [430, 189] width 391 height 67
click at [610, 186] on div "Zero Nic, just pure plant-based diffuser. Discover our naturally derived formul…" at bounding box center [430, 189] width 391 height 67
click at [407, 379] on div "Add section Choose templates inspired by CRO experts Generate layout from URL o…" at bounding box center [626, 359] width 780 height 73
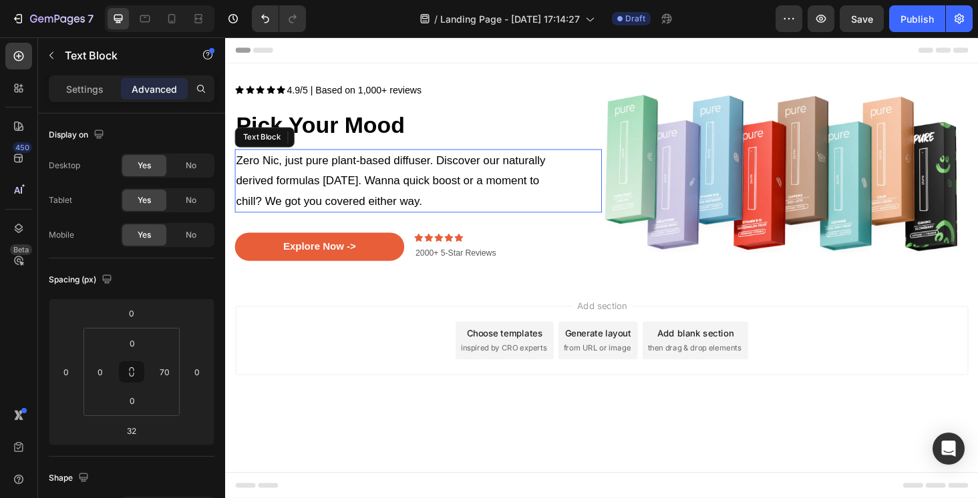
click at [473, 183] on span "Zero Nic, just pure plant-based diffuser. Discover our naturally derived formul…" at bounding box center [400, 190] width 329 height 57
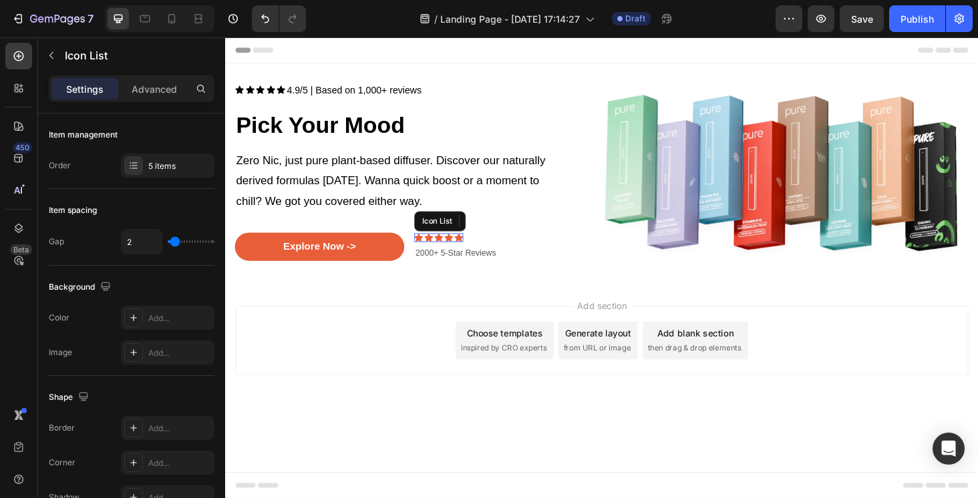
click at [447, 248] on div "Icon Icon Icon Icon Icon" at bounding box center [452, 250] width 52 height 9
click at [528, 235] on icon at bounding box center [522, 233] width 11 height 11
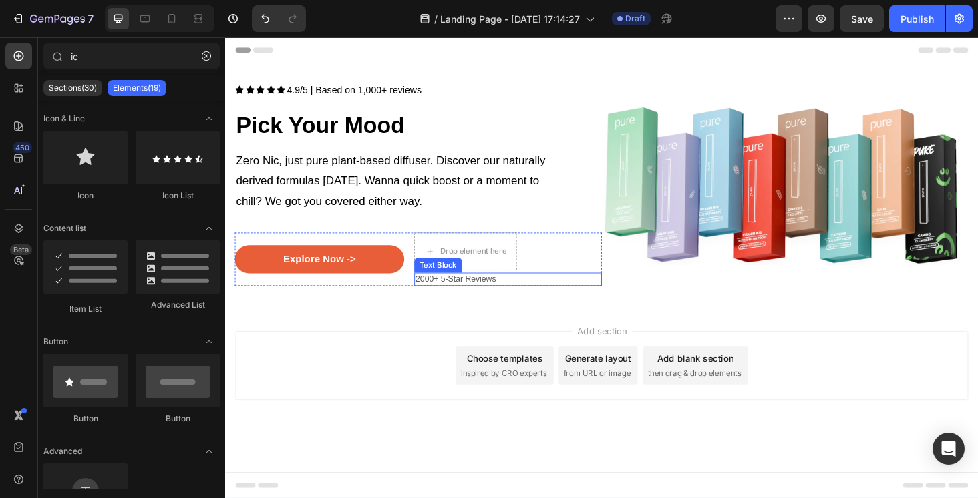
click at [479, 290] on p "2000+ 5-Star Reviews" at bounding box center [525, 294] width 197 height 11
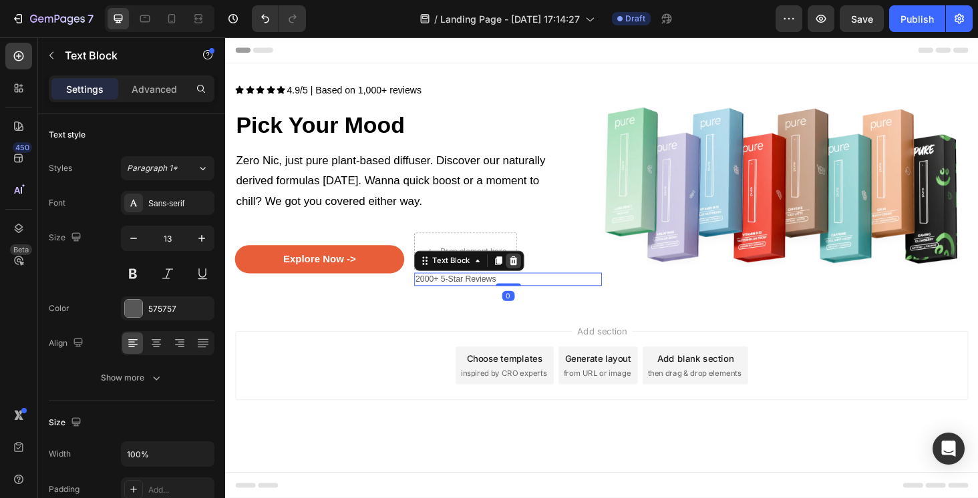
click at [535, 274] on icon at bounding box center [531, 275] width 11 height 11
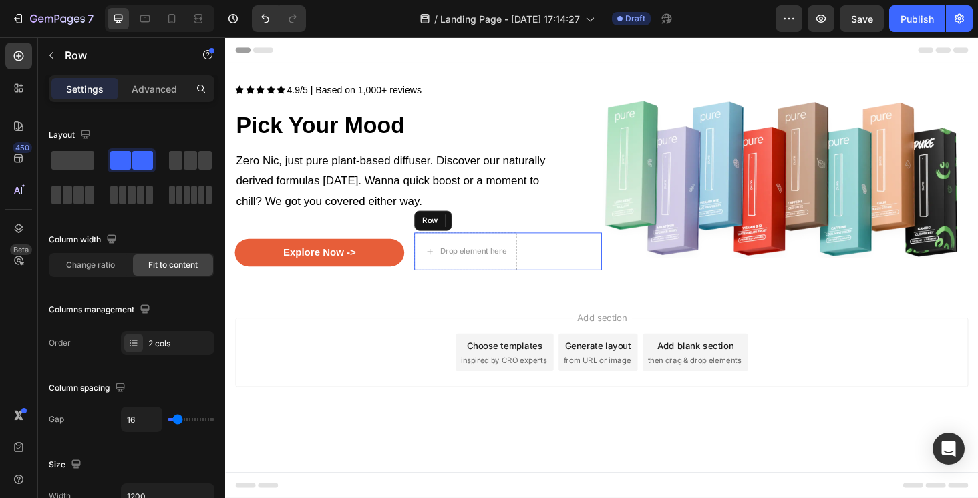
click at [569, 267] on div "Drop element here 2000+ 5-Star Reviews Text Block Row" at bounding box center [526, 265] width 200 height 40
click at [510, 234] on icon at bounding box center [508, 232] width 9 height 9
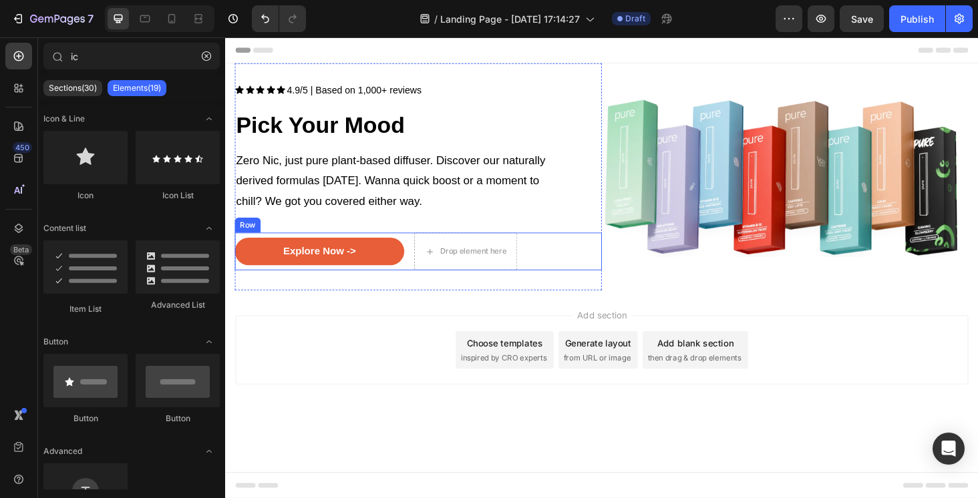
click at [421, 268] on div "Explore Now -> Button Drop element here Row" at bounding box center [430, 265] width 391 height 40
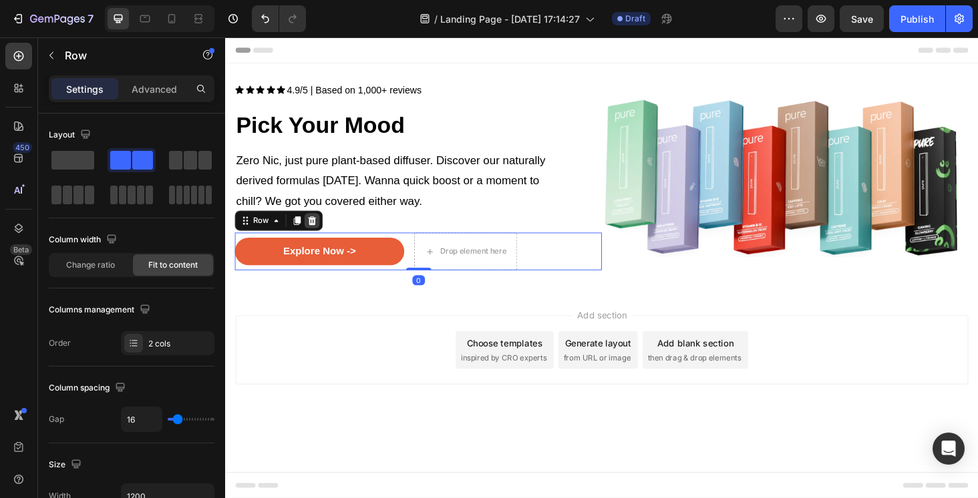
click at [318, 230] on icon at bounding box center [317, 232] width 11 height 11
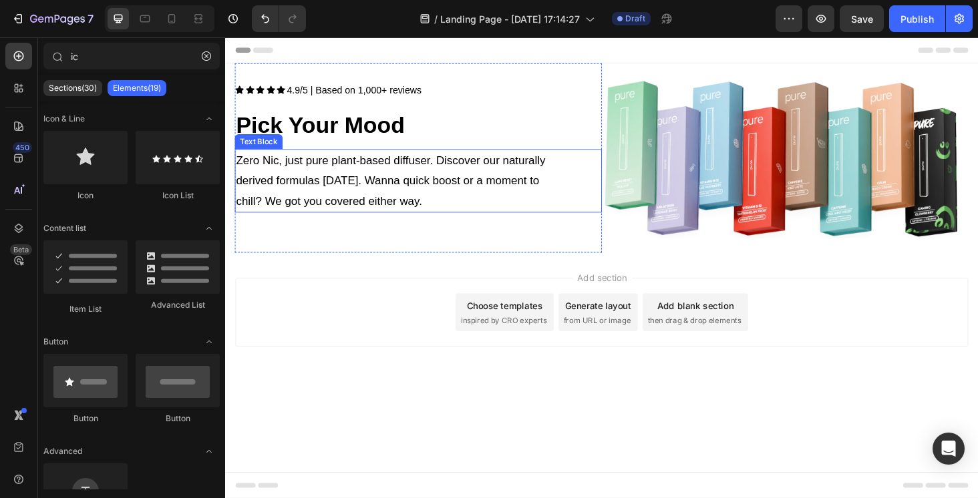
click at [318, 178] on p "Zero Nic, just pure plant-based diffuser. Discover our naturally derived formul…" at bounding box center [406, 190] width 341 height 65
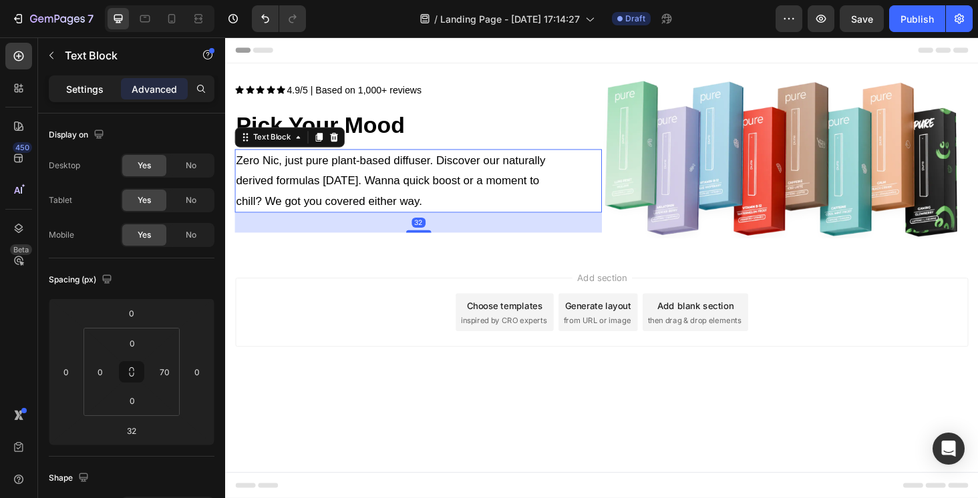
click at [97, 93] on p "Settings" at bounding box center [84, 89] width 37 height 14
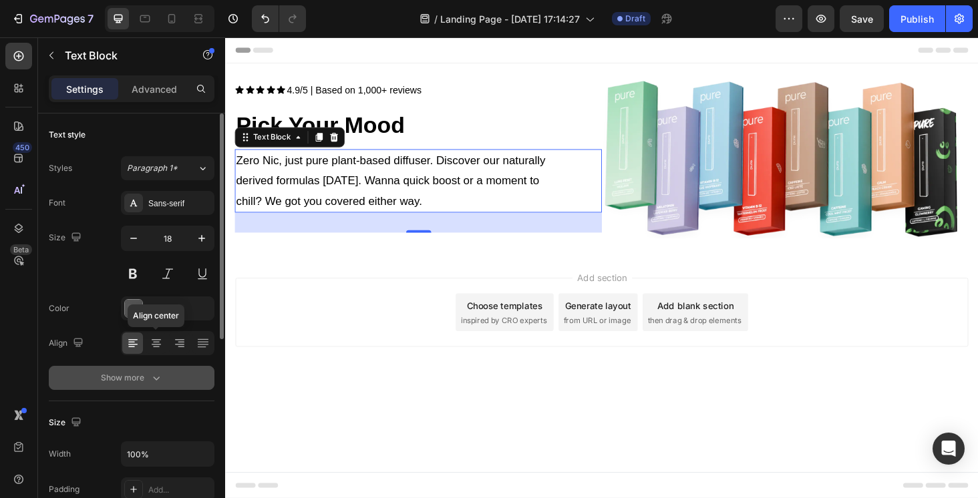
click at [151, 379] on icon "button" at bounding box center [156, 377] width 13 height 13
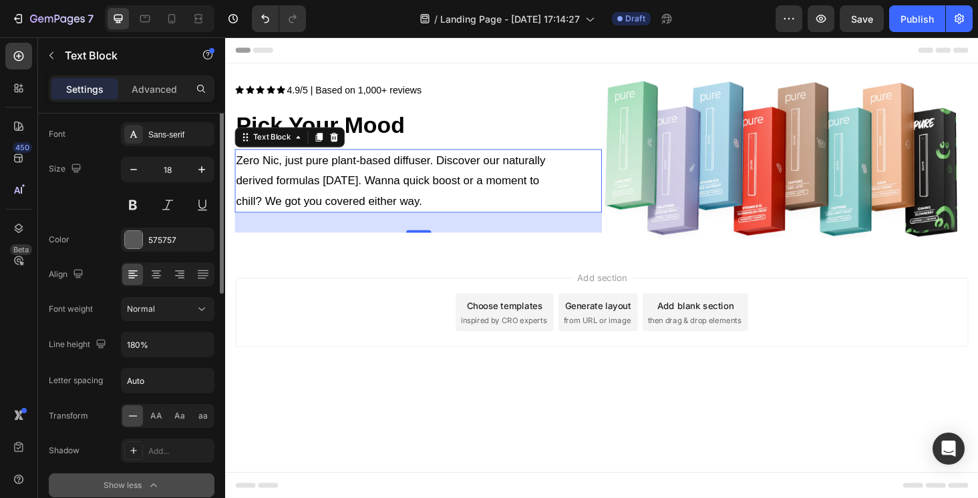
scroll to position [74, 0]
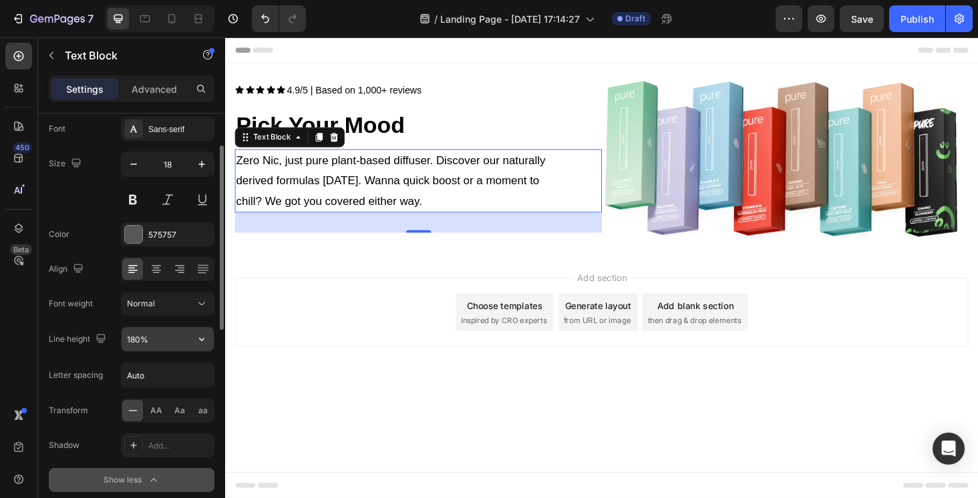
click at [156, 345] on input "180%" at bounding box center [168, 339] width 92 height 24
click at [153, 378] on input "Auto" at bounding box center [168, 375] width 92 height 24
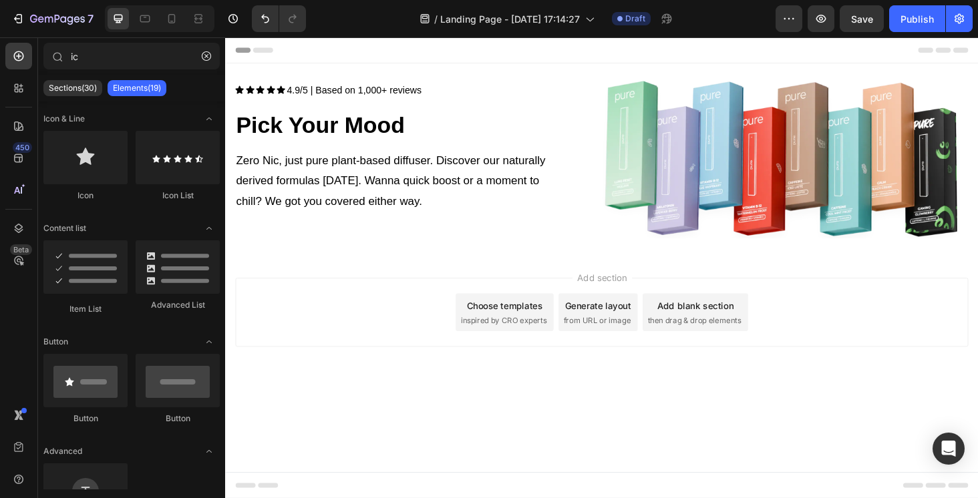
click at [234, 385] on div "Add section Choose templates inspired by CRO experts Generate layout from URL o…" at bounding box center [625, 348] width 801 height 164
click at [156, 274] on div at bounding box center [178, 266] width 84 height 53
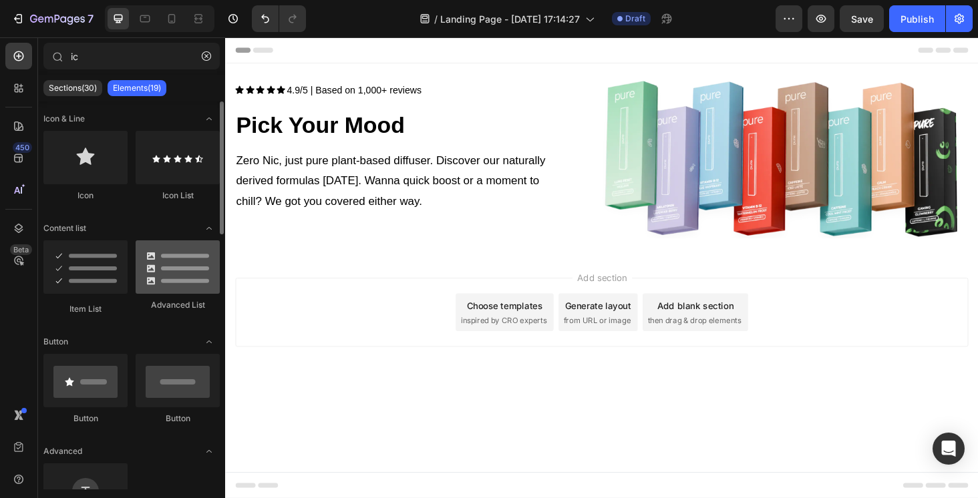
click at [156, 274] on div at bounding box center [178, 266] width 84 height 53
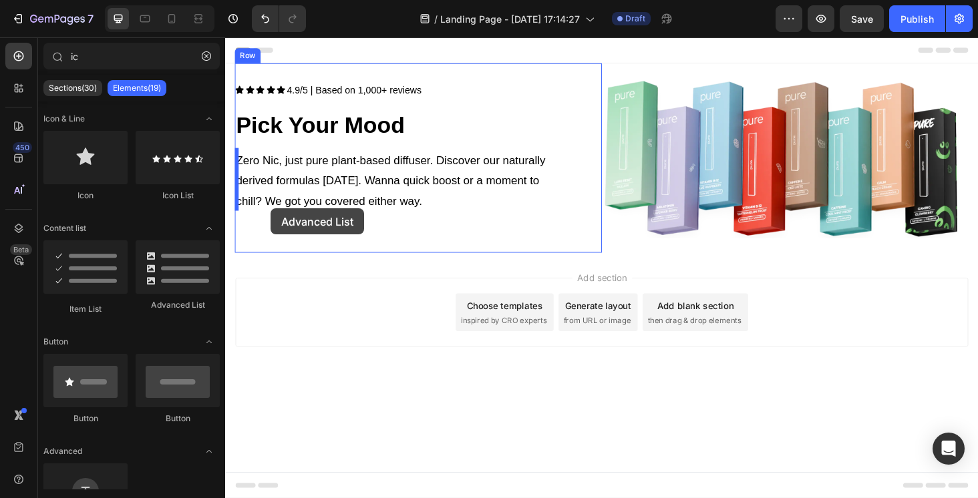
drag, startPoint x: 380, startPoint y: 310, endPoint x: 273, endPoint y: 220, distance: 139.8
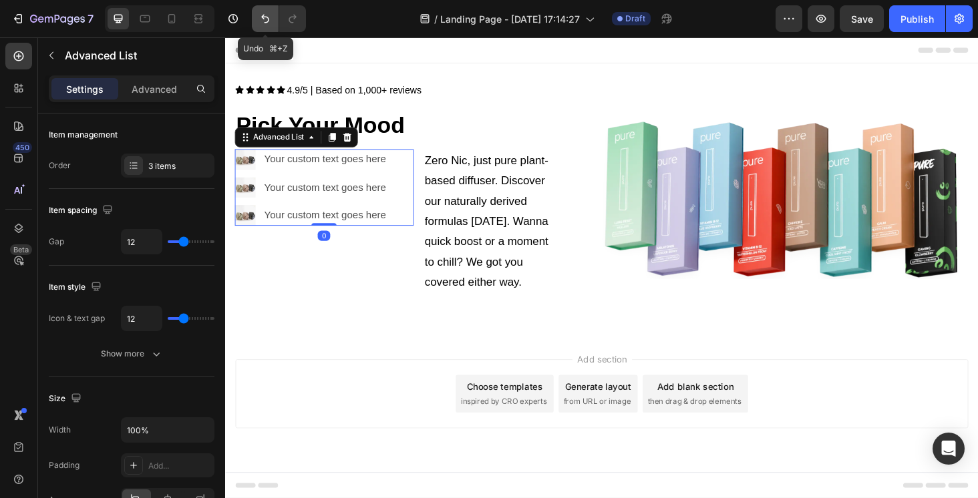
click at [266, 18] on icon "Undo/Redo" at bounding box center [264, 18] width 13 height 13
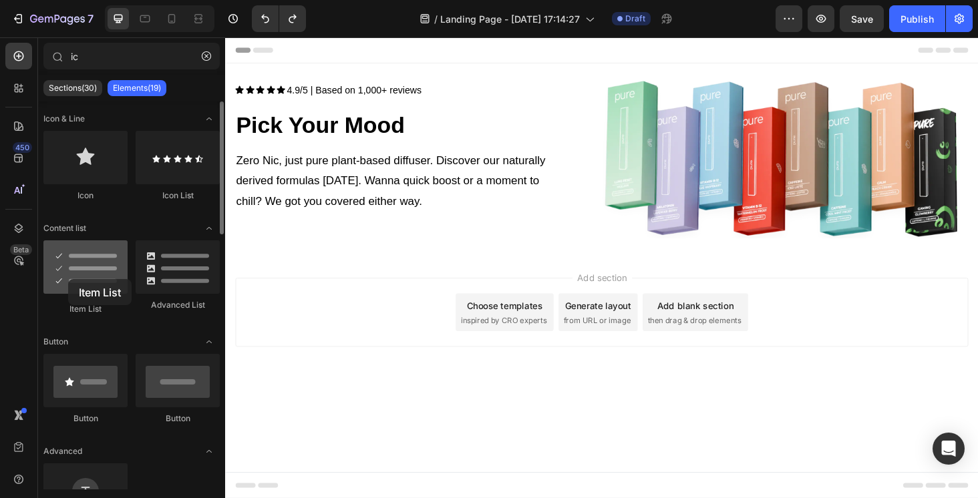
click at [68, 279] on div at bounding box center [85, 266] width 84 height 53
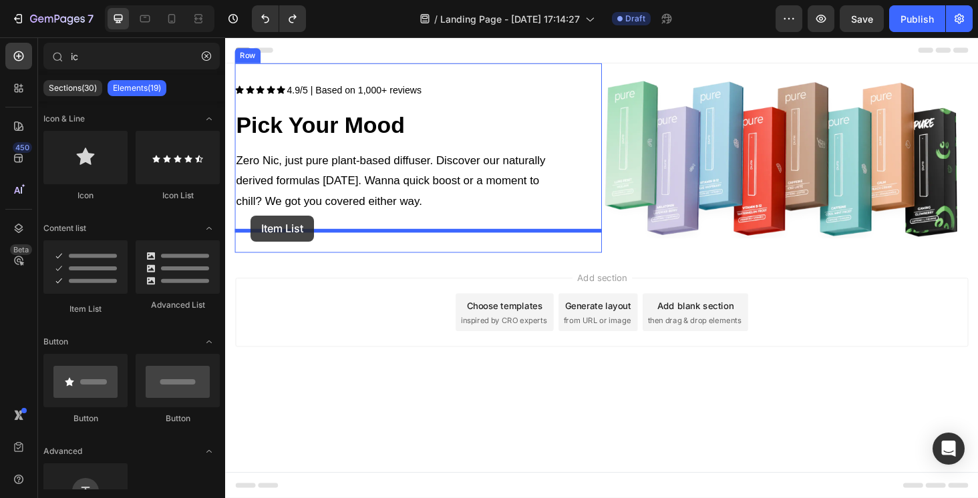
drag, startPoint x: 293, startPoint y: 315, endPoint x: 252, endPoint y: 227, distance: 97.4
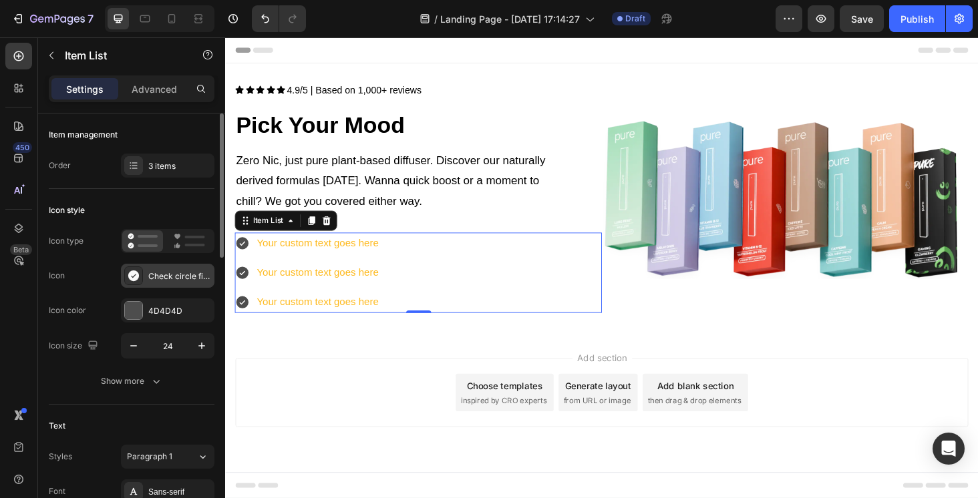
click at [169, 282] on div "Check circle filled" at bounding box center [167, 276] width 93 height 24
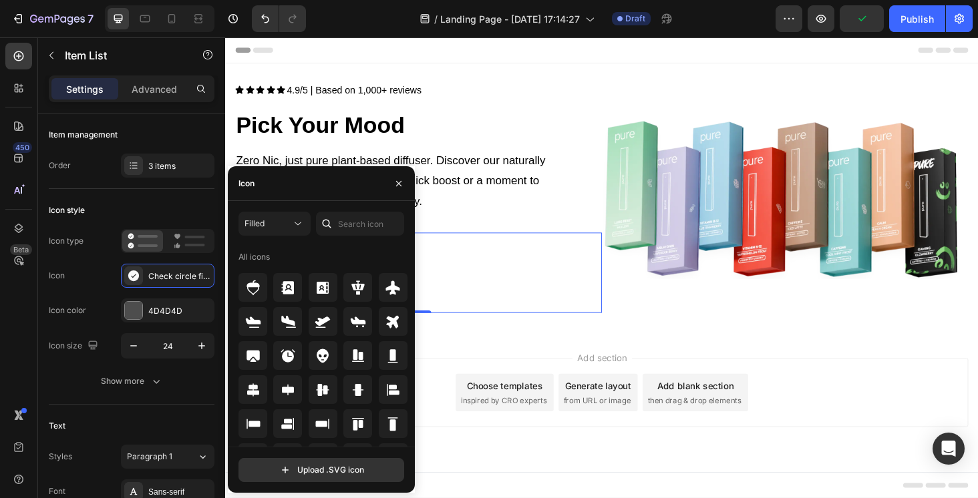
click at [536, 477] on div "Add section Choose templates inspired by CRO experts Generate layout from URL o…" at bounding box center [625, 434] width 801 height 164
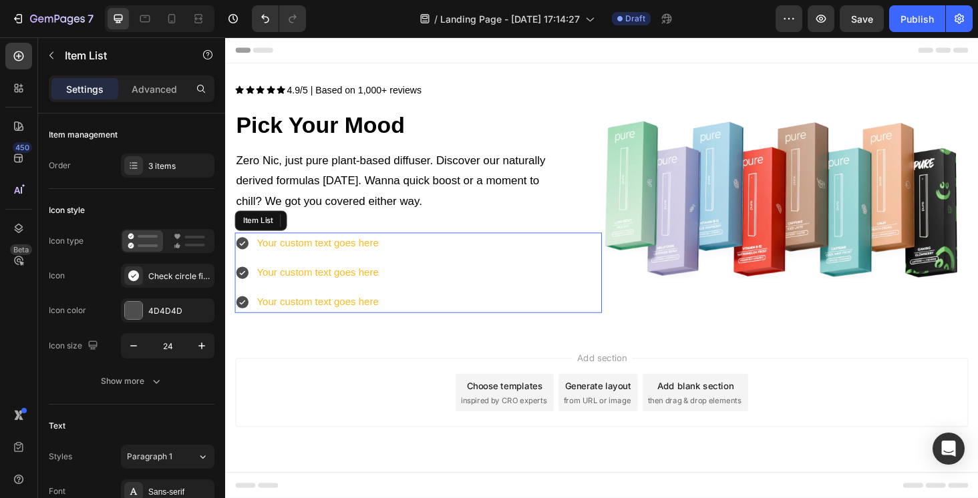
click at [242, 260] on icon at bounding box center [242, 256] width 13 height 13
click at [242, 256] on icon at bounding box center [243, 256] width 16 height 16
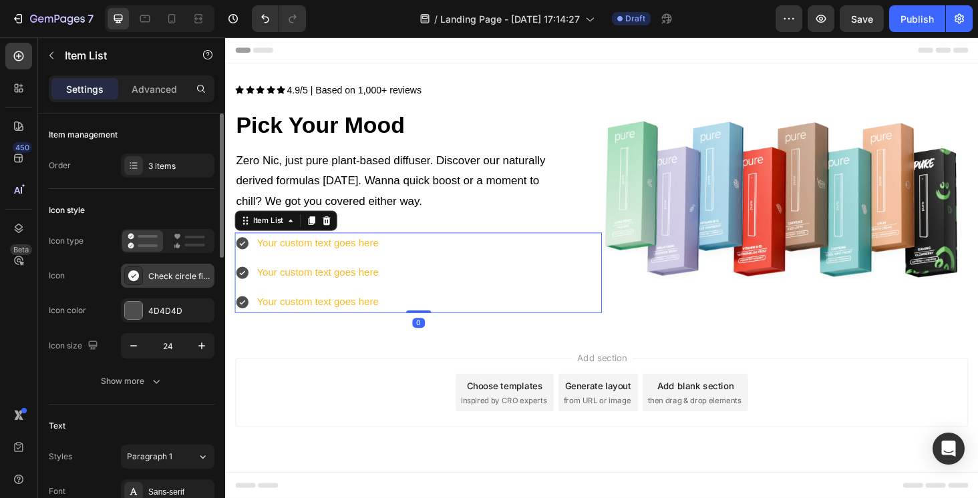
click at [166, 282] on div "Check circle filled" at bounding box center [179, 276] width 63 height 12
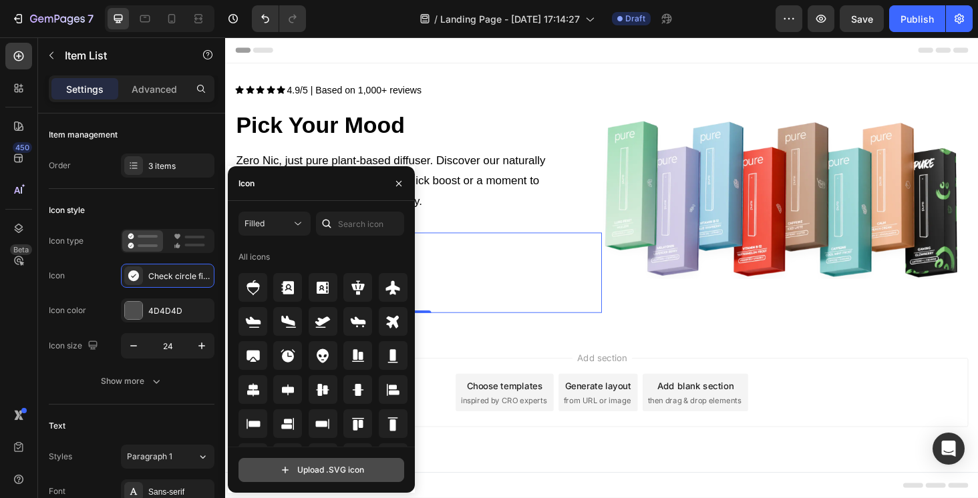
click at [316, 476] on input "file" at bounding box center [321, 470] width 164 height 23
click at [505, 285] on div "Your custom text goes here Your custom text goes here Your custom text goes here" at bounding box center [430, 287] width 391 height 85
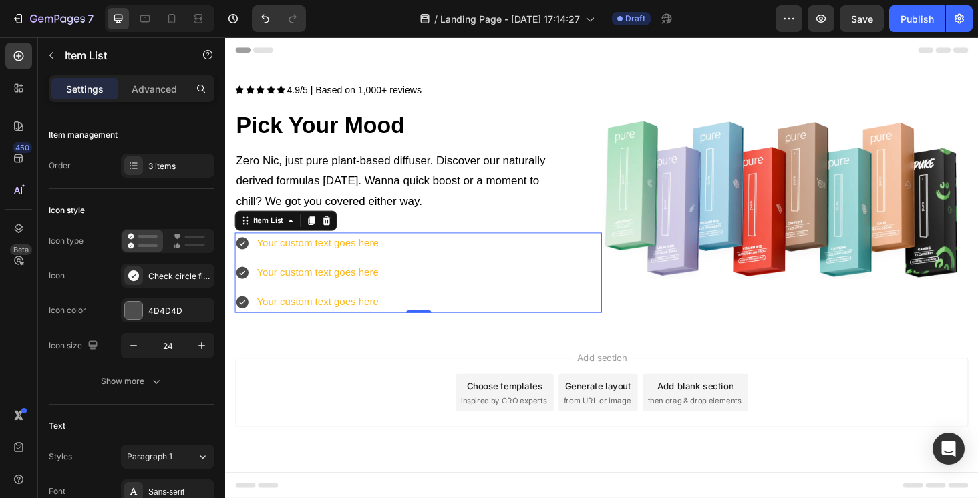
click at [247, 314] on icon at bounding box center [242, 318] width 13 height 13
click at [238, 316] on icon at bounding box center [242, 318] width 13 height 13
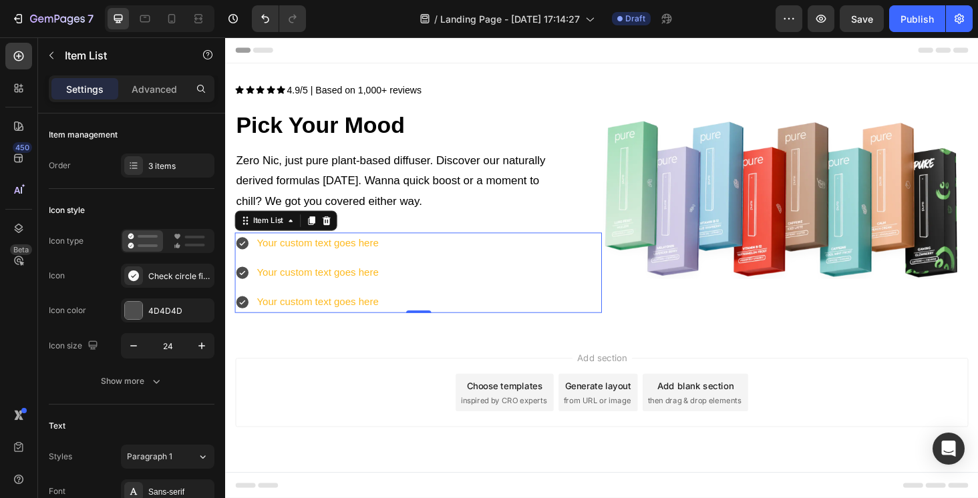
click at [240, 314] on icon at bounding box center [242, 318] width 13 height 13
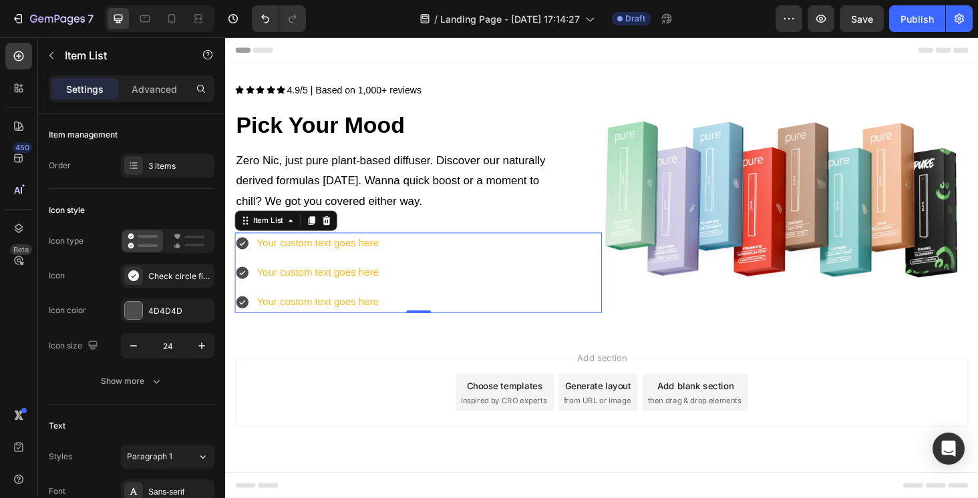
click at [241, 315] on icon at bounding box center [242, 318] width 13 height 13
click at [246, 248] on icon at bounding box center [243, 256] width 16 height 16
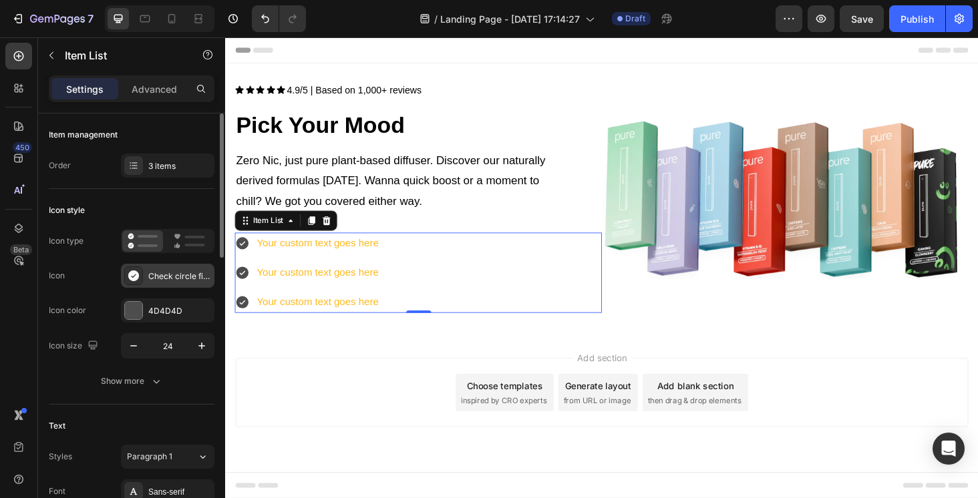
click at [148, 282] on div "Check circle filled" at bounding box center [167, 276] width 93 height 24
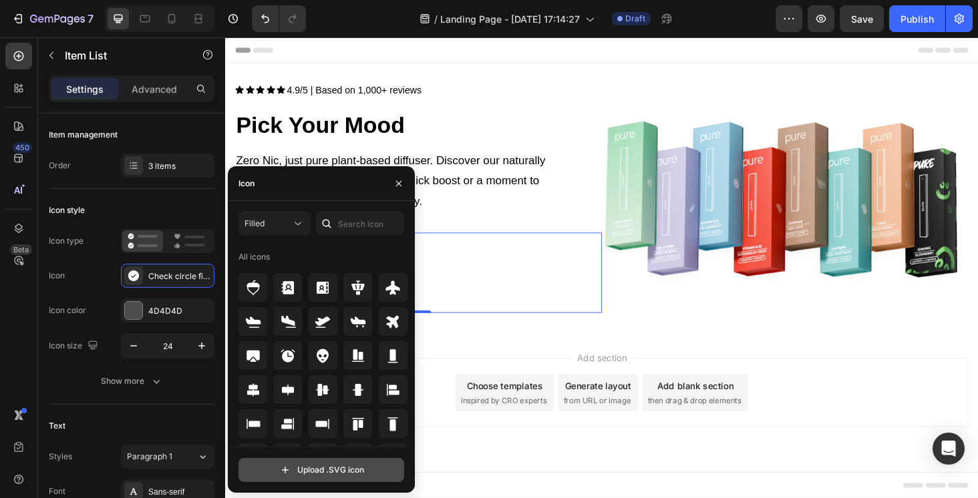
click at [319, 466] on input "file" at bounding box center [321, 470] width 164 height 23
click at [398, 184] on icon "button" at bounding box center [398, 182] width 5 height 5
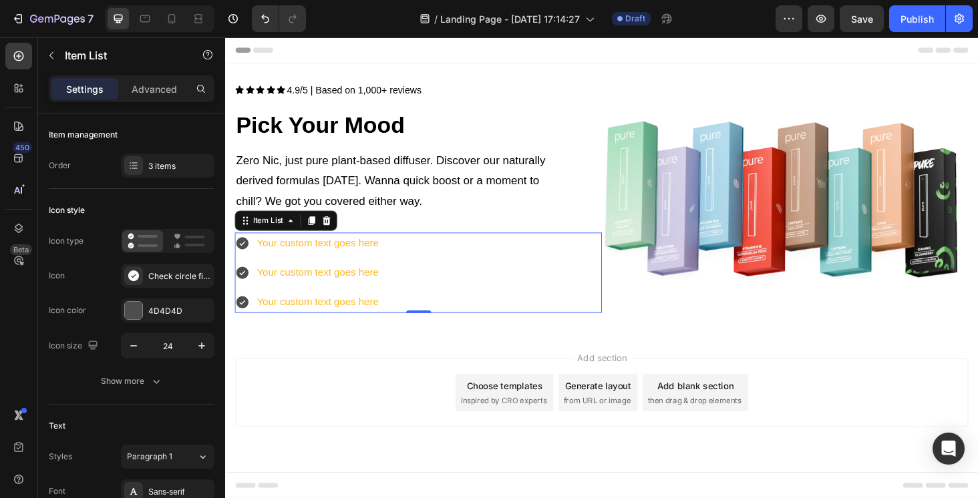
click at [245, 252] on icon at bounding box center [242, 256] width 13 height 13
click at [174, 282] on div "Check circle filled" at bounding box center [179, 276] width 63 height 12
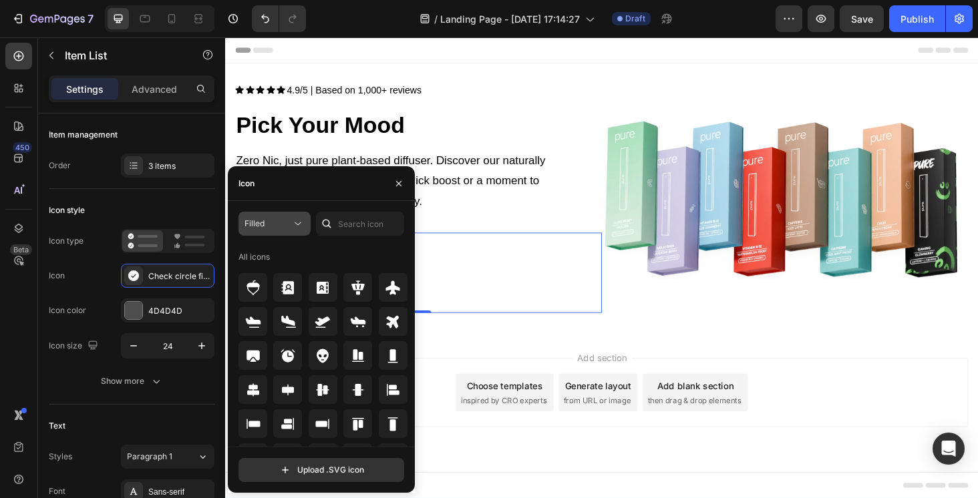
click at [266, 225] on div "Filled" at bounding box center [267, 224] width 47 height 12
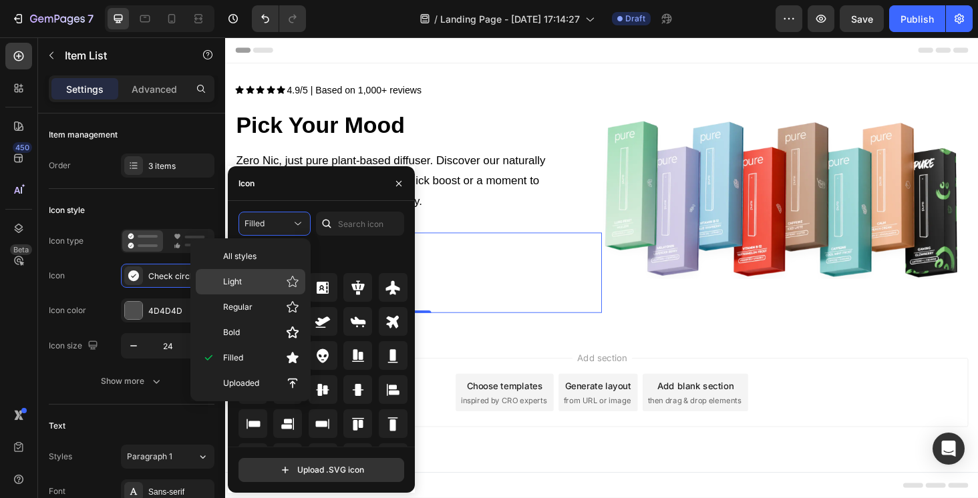
click at [260, 280] on p "Light" at bounding box center [261, 281] width 76 height 13
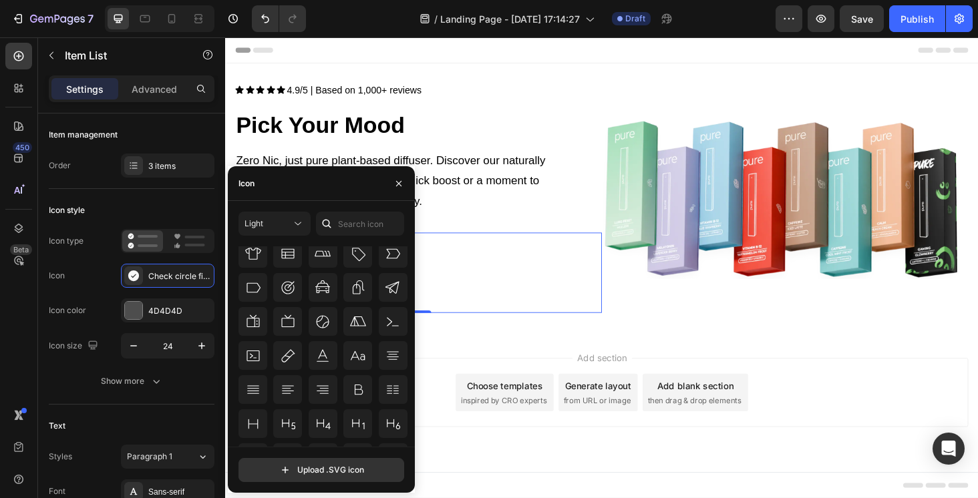
scroll to position [7675, 0]
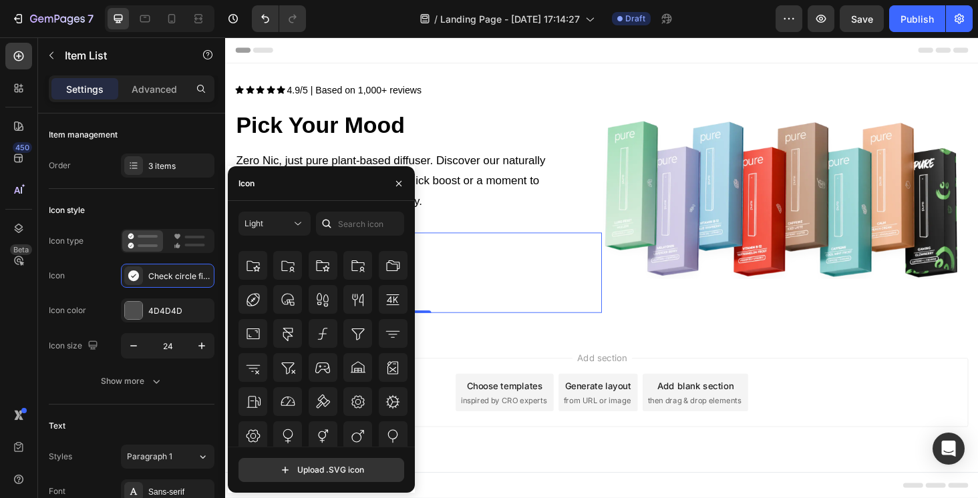
scroll to position [3799, 0]
click at [256, 218] on span "Light" at bounding box center [253, 224] width 19 height 12
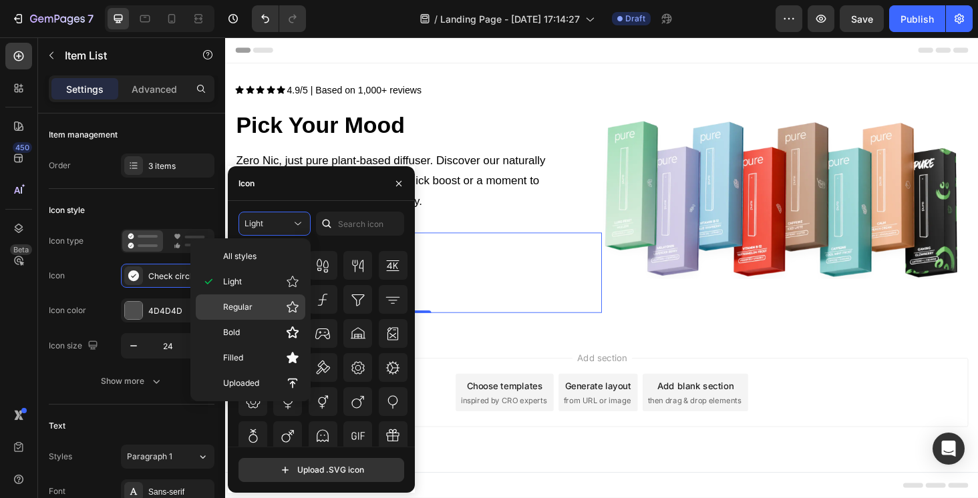
click at [254, 301] on p "Regular" at bounding box center [261, 306] width 76 height 13
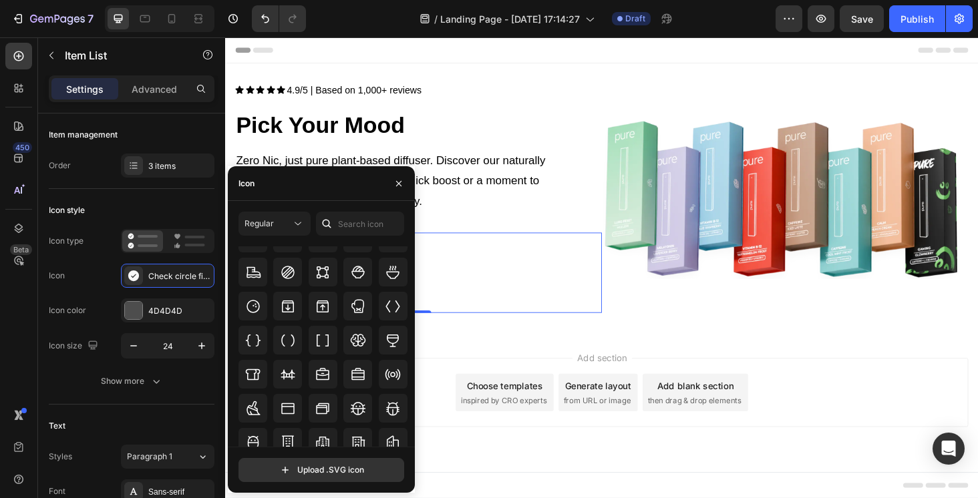
scroll to position [1291, 0]
click at [284, 172] on div "Icon" at bounding box center [321, 183] width 187 height 35
click at [348, 226] on input "text" at bounding box center [360, 224] width 88 height 24
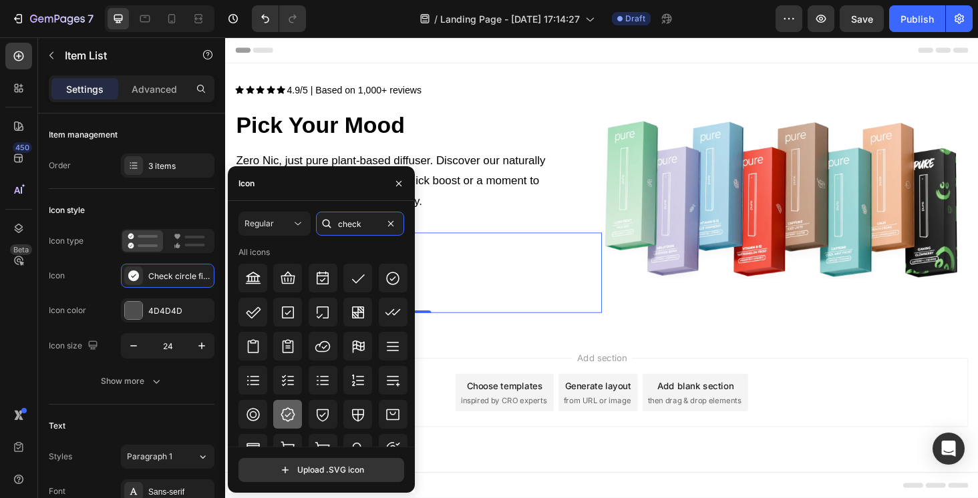
type input "check"
click at [284, 425] on div at bounding box center [287, 414] width 29 height 29
click at [486, 259] on div "Your custom text goes here Your custom text goes here Your custom text goes here" at bounding box center [430, 287] width 391 height 85
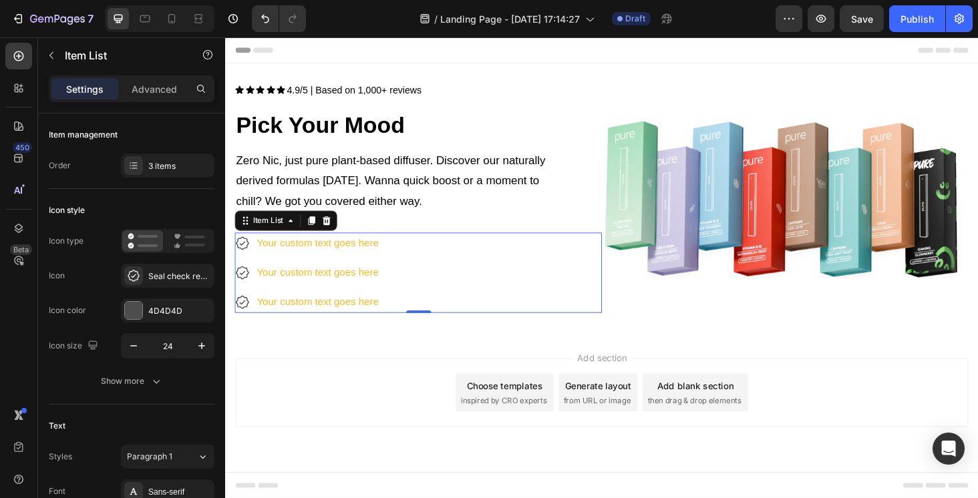
click at [246, 254] on icon at bounding box center [243, 256] width 16 height 16
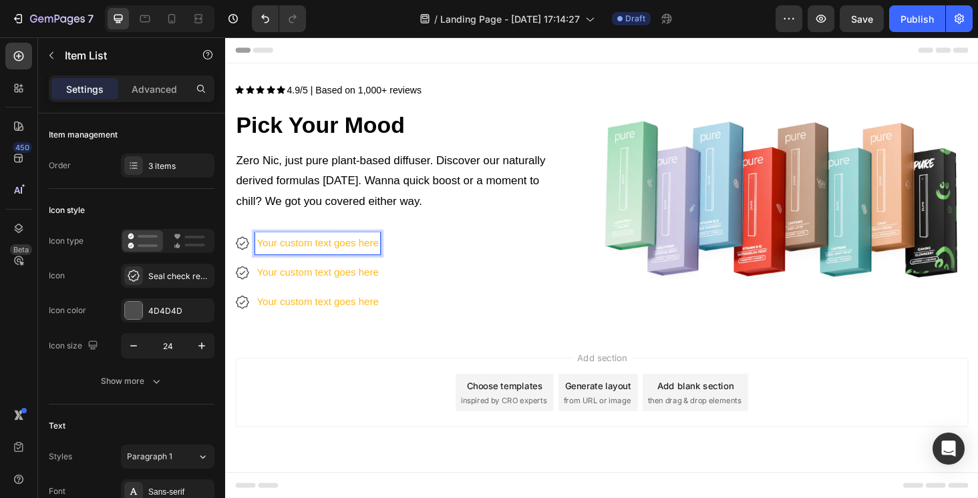
click at [236, 252] on icon at bounding box center [243, 256] width 16 height 16
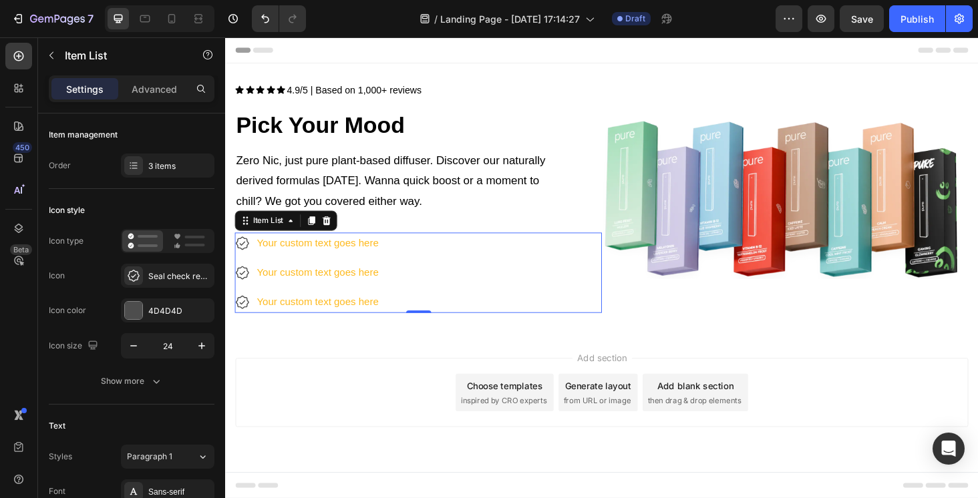
click at [239, 252] on icon at bounding box center [243, 256] width 16 height 16
click at [269, 317] on p "Your custom text goes here" at bounding box center [323, 319] width 130 height 19
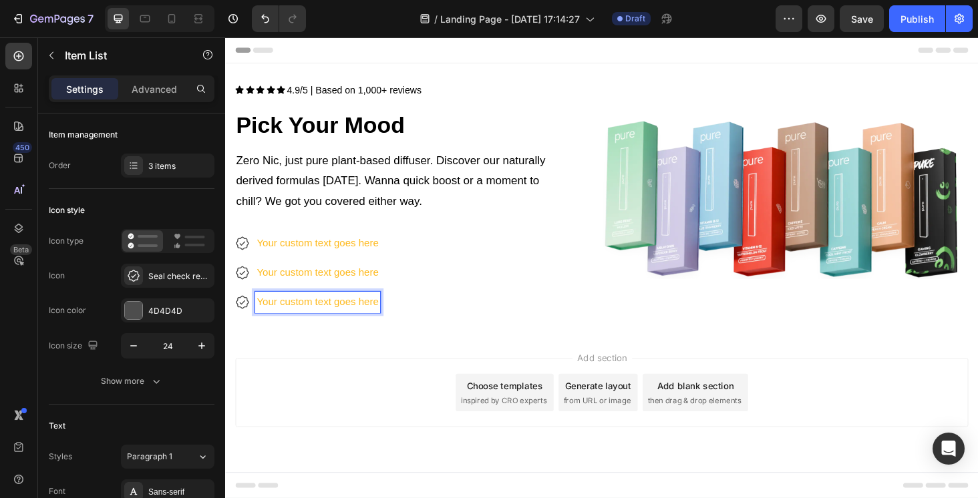
click at [268, 252] on p "Your custom text goes here" at bounding box center [323, 256] width 130 height 19
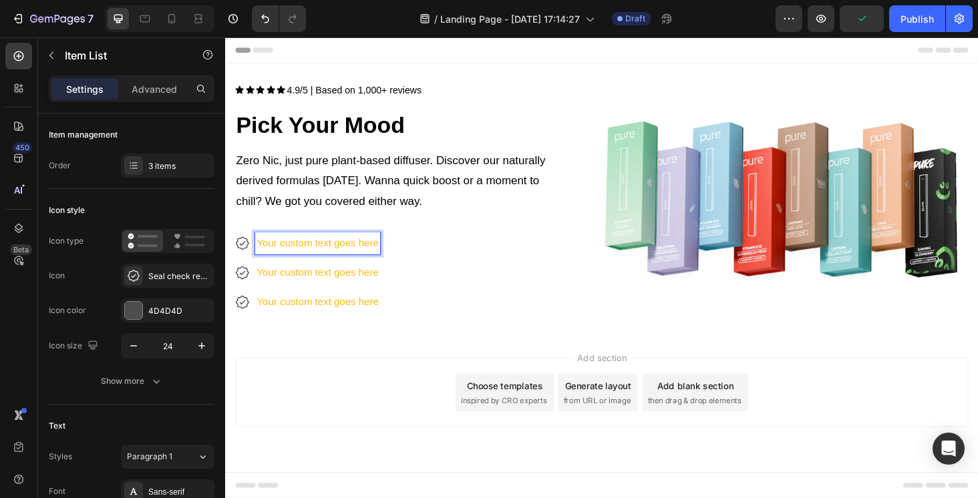
click at [254, 252] on div "Your custom text goes here" at bounding box center [312, 256] width 155 height 23
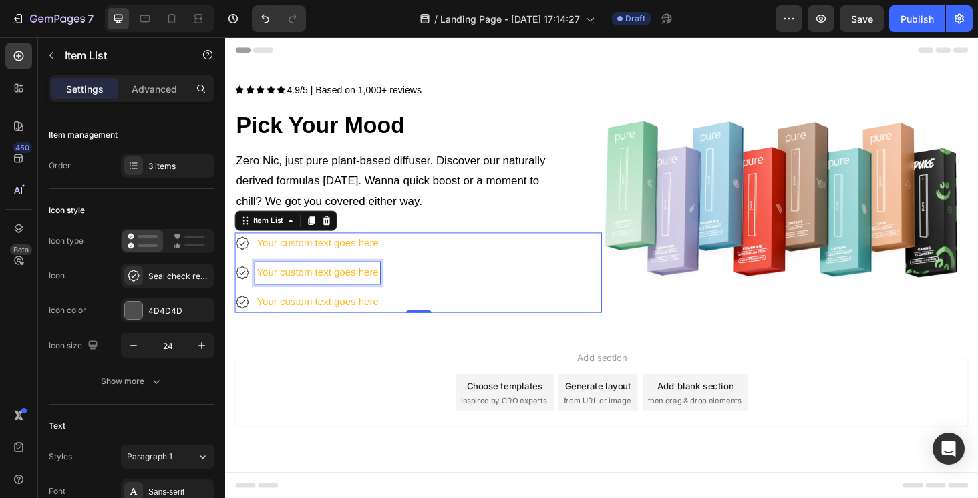
click at [303, 281] on p "Your custom text goes here" at bounding box center [323, 287] width 130 height 19
click at [243, 283] on icon at bounding box center [243, 288] width 16 height 16
click at [331, 232] on icon at bounding box center [333, 232] width 9 height 9
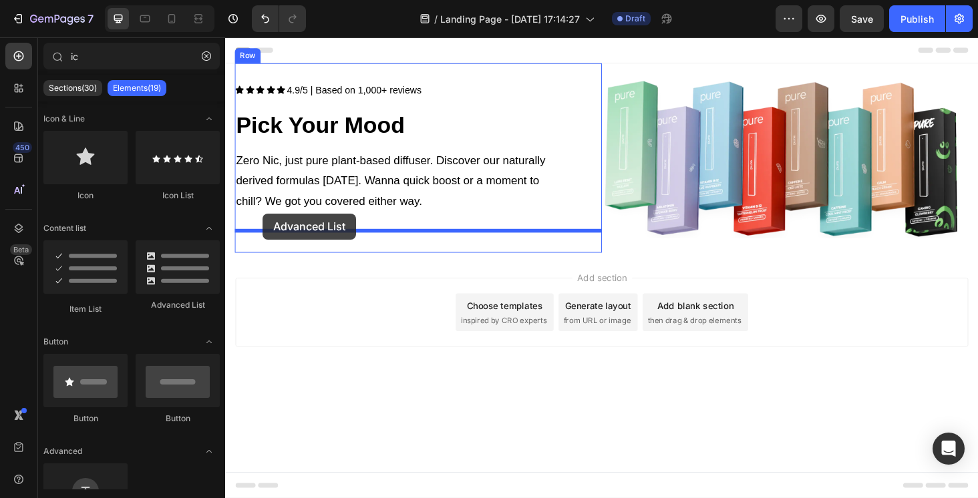
drag, startPoint x: 407, startPoint y: 307, endPoint x: 265, endPoint y: 225, distance: 163.7
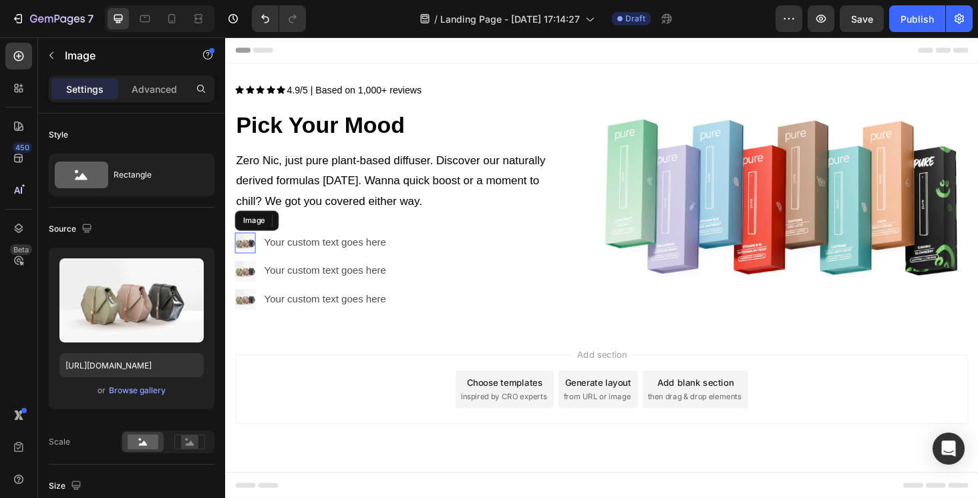
click at [250, 260] on div "Image" at bounding box center [246, 256] width 22 height 22
click at [132, 391] on div "Browse gallery" at bounding box center [137, 391] width 57 height 12
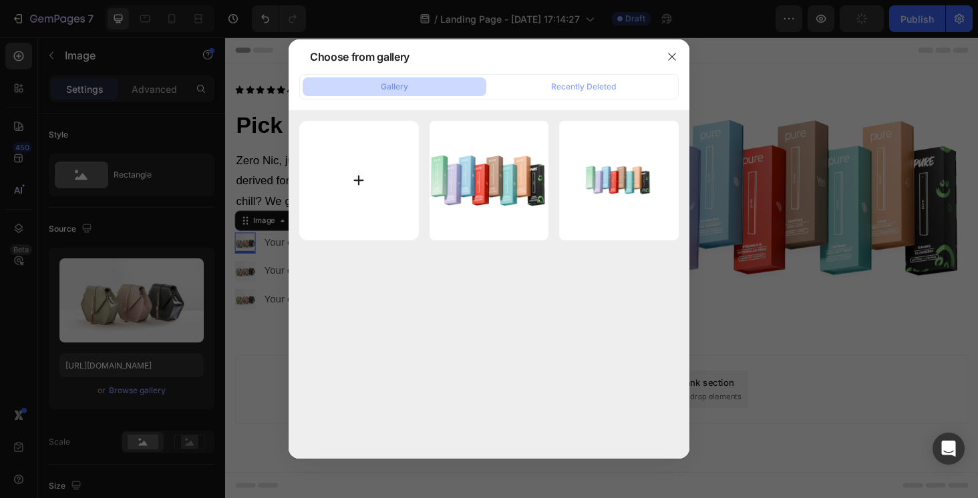
click at [366, 204] on input "file" at bounding box center [359, 181] width 120 height 120
type input "C:\fakepath\Group.png"
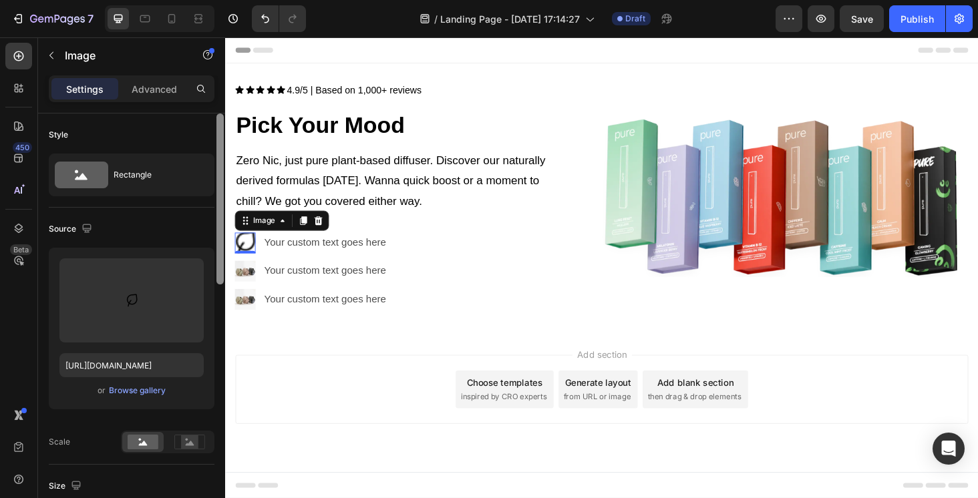
type input "[URL][DOMAIN_NAME]"
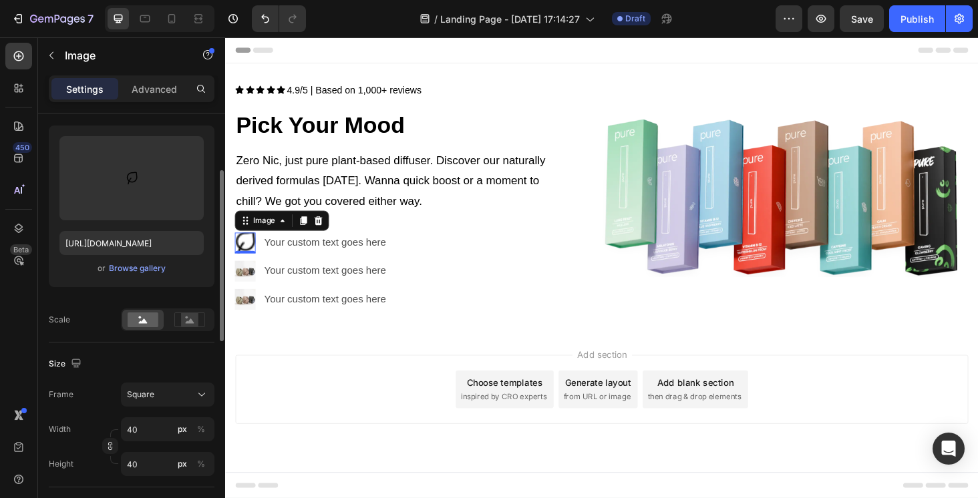
scroll to position [130, 0]
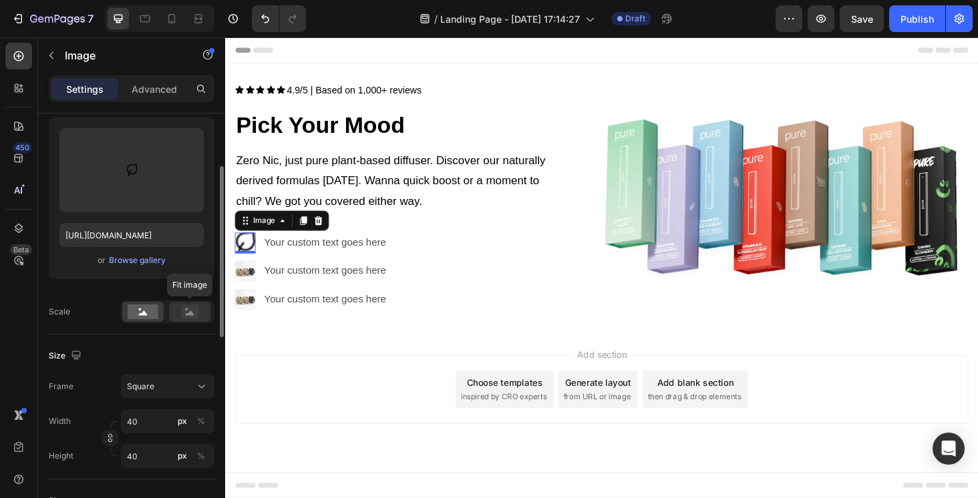
click at [191, 314] on icon at bounding box center [190, 312] width 9 height 5
click at [321, 232] on icon at bounding box center [324, 232] width 9 height 9
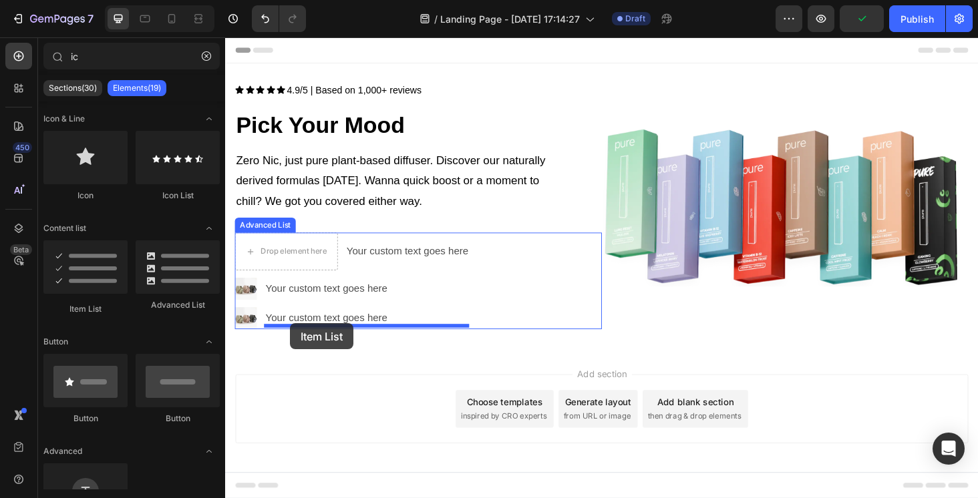
drag, startPoint x: 317, startPoint y: 306, endPoint x: 294, endPoint y: 342, distance: 42.6
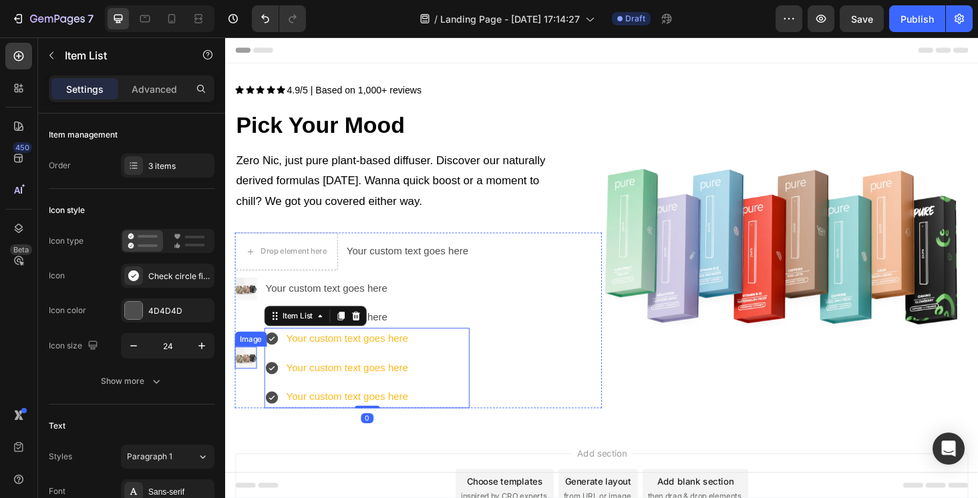
click at [244, 378] on img at bounding box center [246, 378] width 23 height 23
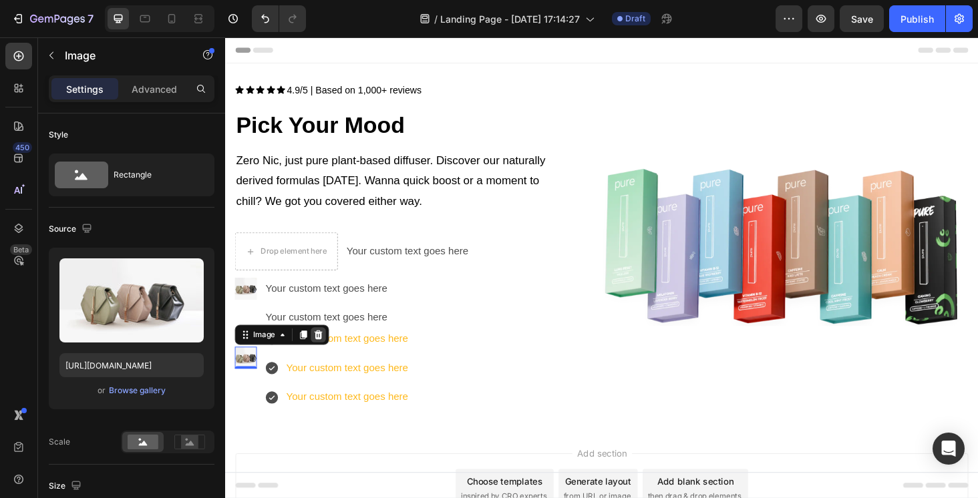
click at [320, 352] on icon at bounding box center [324, 354] width 11 height 11
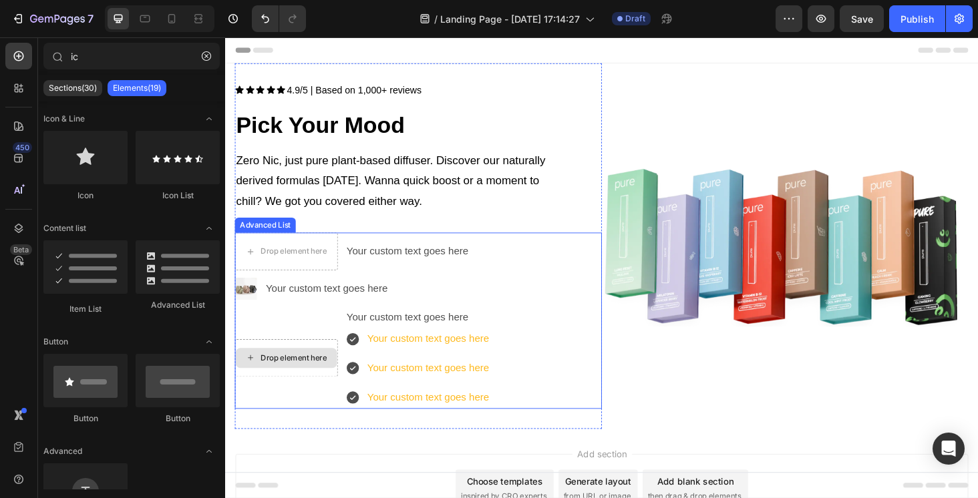
click at [312, 373] on div "Drop element here" at bounding box center [297, 378] width 71 height 11
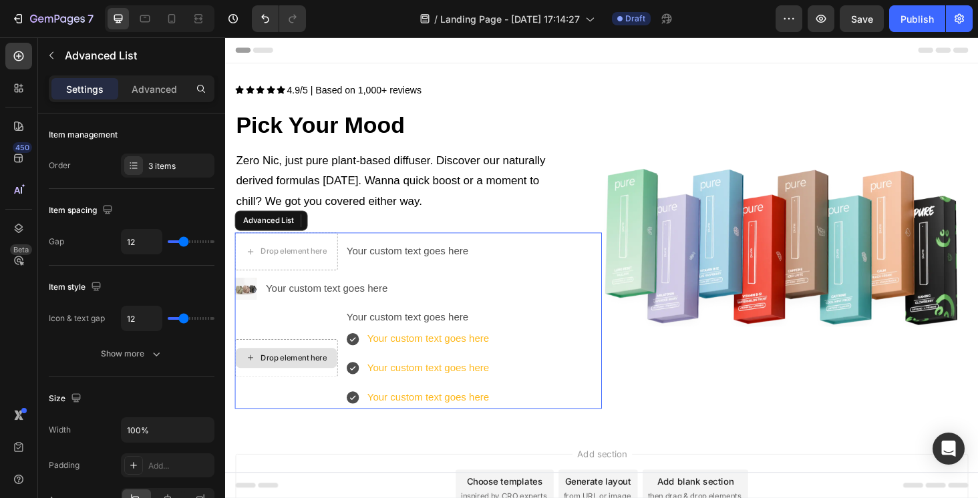
click at [322, 391] on div "Drop element here" at bounding box center [290, 379] width 110 height 40
click at [324, 384] on div "Drop element here" at bounding box center [290, 378] width 108 height 21
click at [533, 297] on div "Drop element here Your custom text goes here Text Block Image Your custom text …" at bounding box center [430, 339] width 391 height 188
click at [356, 238] on div "Advanced List" at bounding box center [300, 232] width 131 height 21
click at [355, 231] on icon at bounding box center [355, 232] width 9 height 9
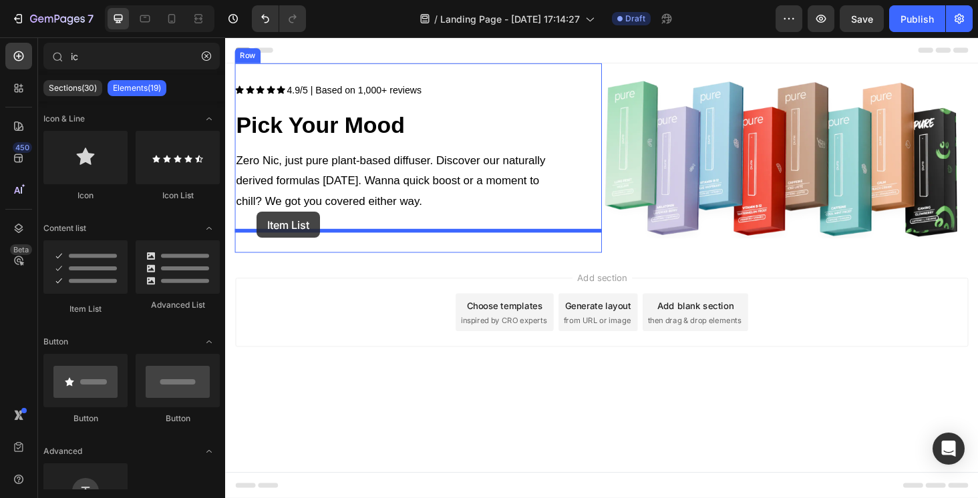
drag, startPoint x: 306, startPoint y: 308, endPoint x: 257, endPoint y: 223, distance: 98.4
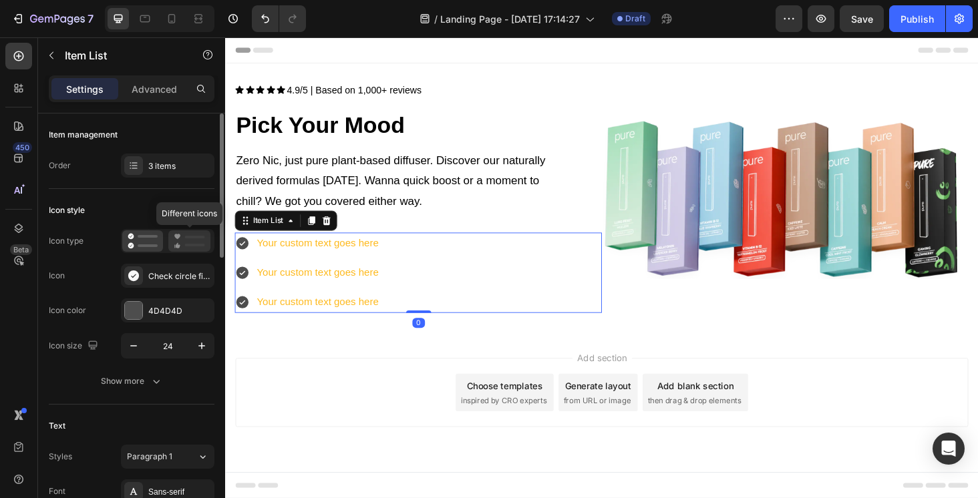
click at [182, 245] on icon at bounding box center [189, 241] width 31 height 16
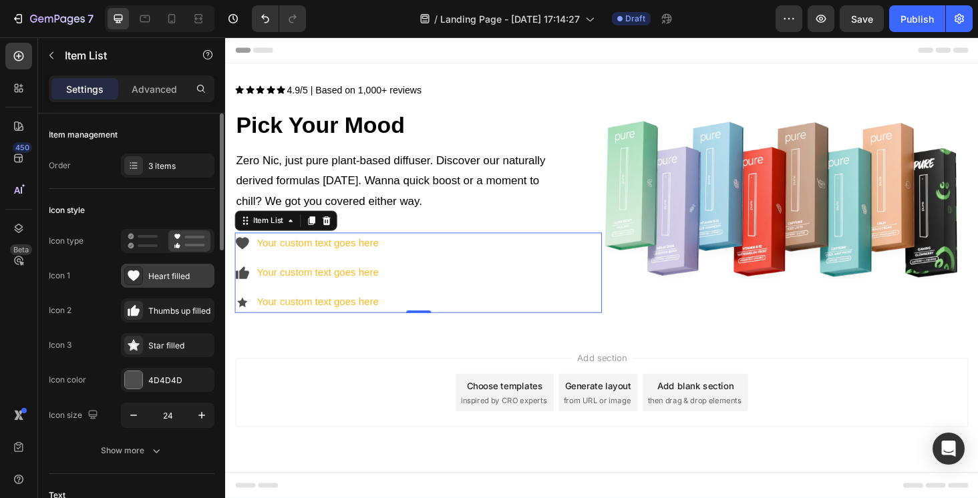
click at [174, 275] on div "Heart filled" at bounding box center [179, 276] width 63 height 12
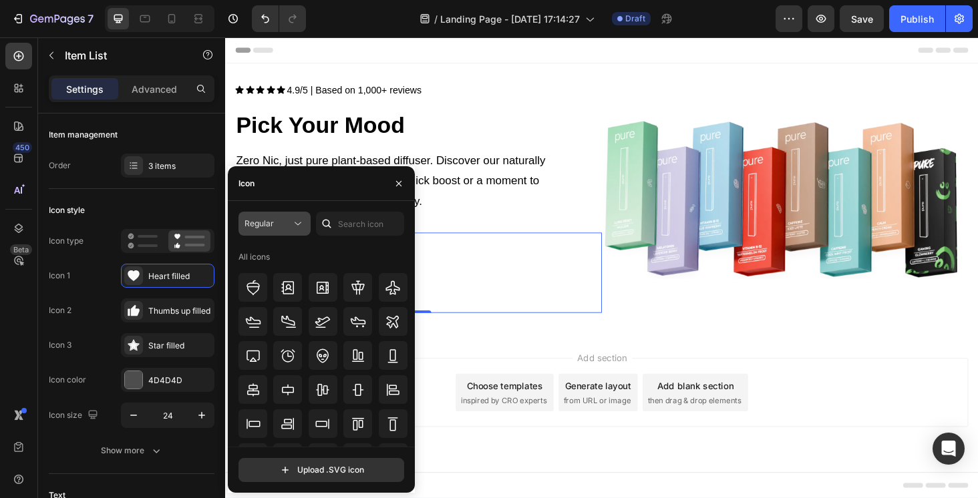
click at [260, 228] on span "Regular" at bounding box center [258, 223] width 29 height 10
click at [370, 241] on div "Regular All icons" at bounding box center [321, 329] width 166 height 235
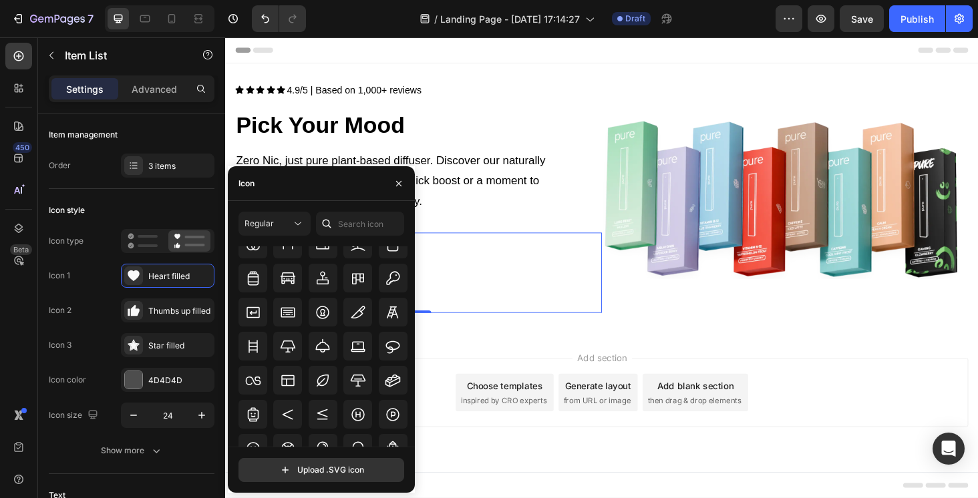
scroll to position [4645, 0]
click at [323, 380] on icon at bounding box center [322, 379] width 16 height 16
click at [136, 306] on icon at bounding box center [135, 310] width 9 height 11
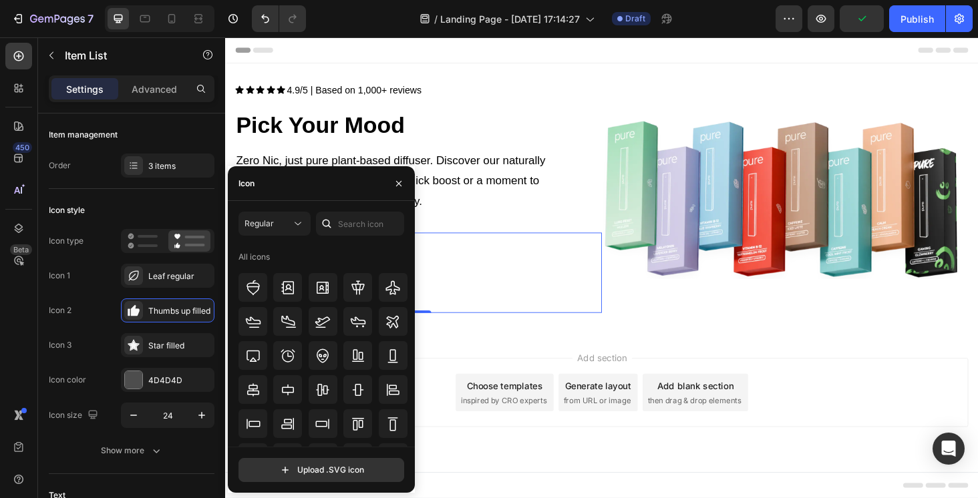
click at [282, 175] on div "Icon" at bounding box center [321, 183] width 187 height 35
click at [347, 220] on input "text" at bounding box center [360, 224] width 88 height 24
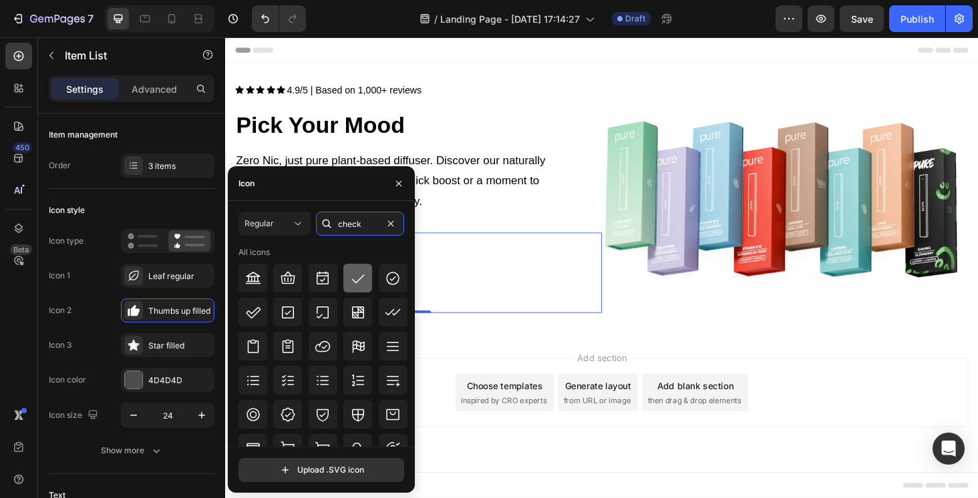
type input "check"
click at [360, 286] on icon at bounding box center [358, 278] width 16 height 16
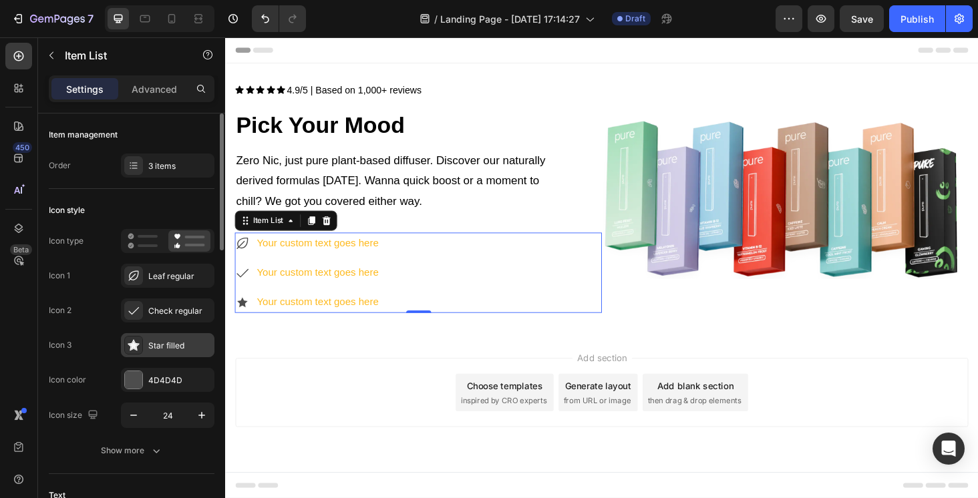
click at [156, 342] on div "Star filled" at bounding box center [179, 346] width 63 height 12
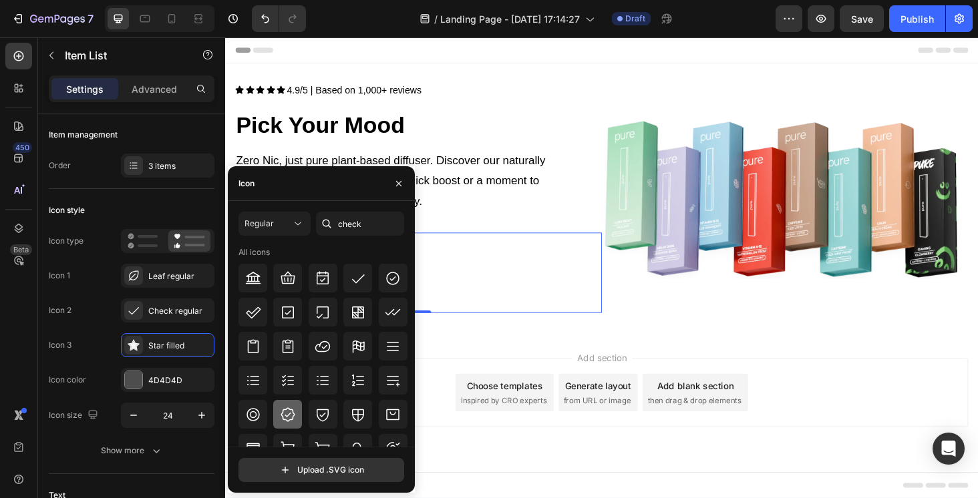
click at [280, 417] on icon at bounding box center [288, 415] width 16 height 16
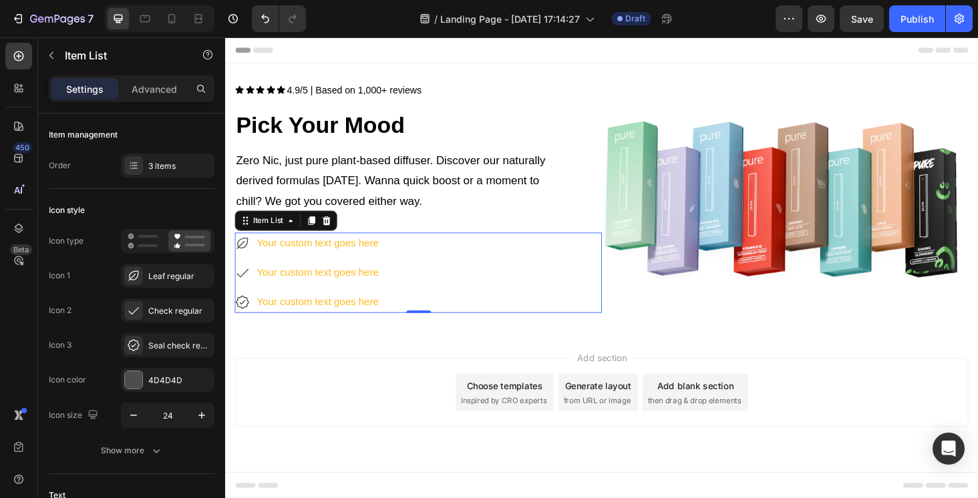
click at [515, 297] on div "Your custom text goes here Your custom text goes here Your custom text goes here" at bounding box center [430, 287] width 391 height 85
click at [335, 265] on div "Your custom text goes here" at bounding box center [323, 256] width 134 height 23
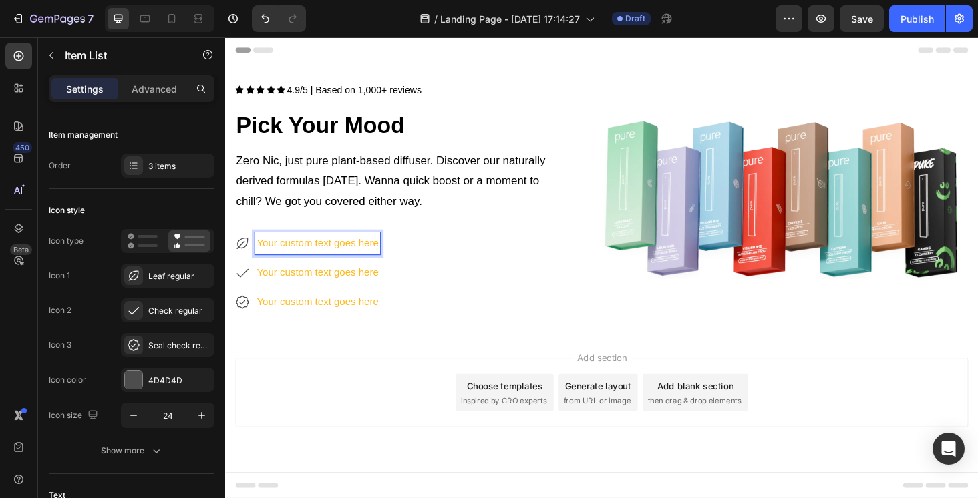
click at [335, 265] on div "Your custom text goes here" at bounding box center [323, 256] width 134 height 23
click at [335, 259] on p "Your custom text goes here" at bounding box center [323, 256] width 130 height 19
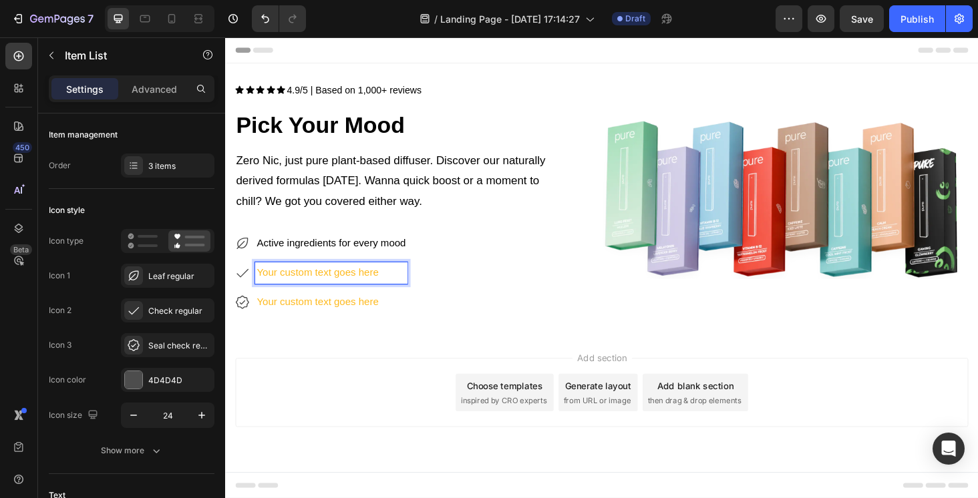
click at [297, 284] on p "Your custom text goes here" at bounding box center [337, 287] width 158 height 19
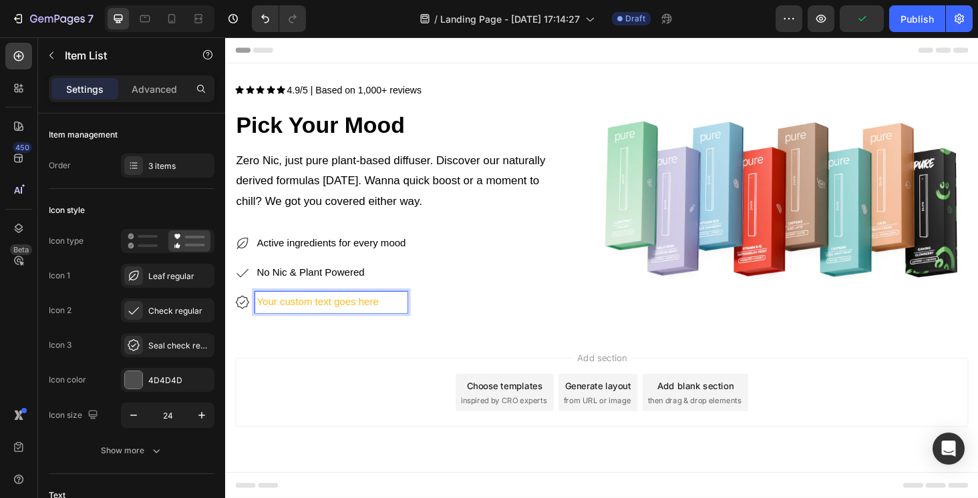
click at [327, 312] on p "Your custom text goes here" at bounding box center [337, 319] width 158 height 19
click at [141, 412] on button "button" at bounding box center [134, 415] width 24 height 24
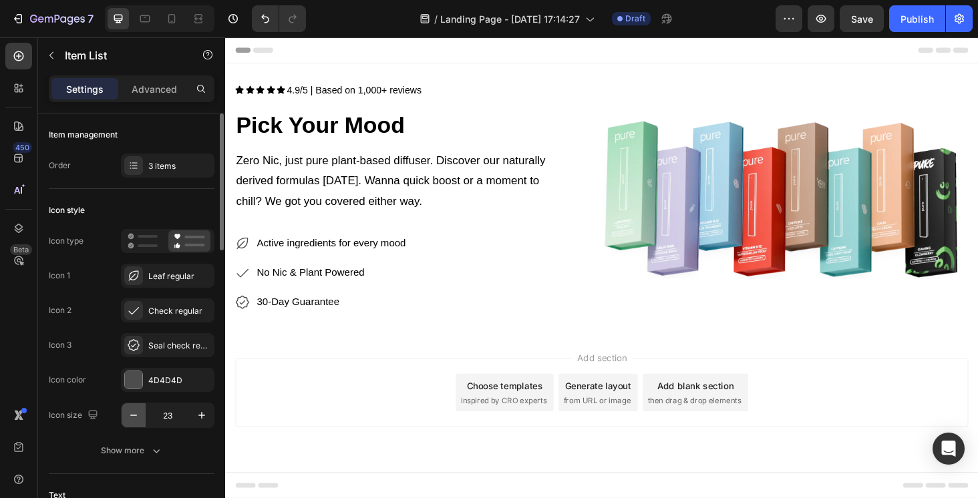
click at [141, 412] on button "button" at bounding box center [134, 415] width 24 height 24
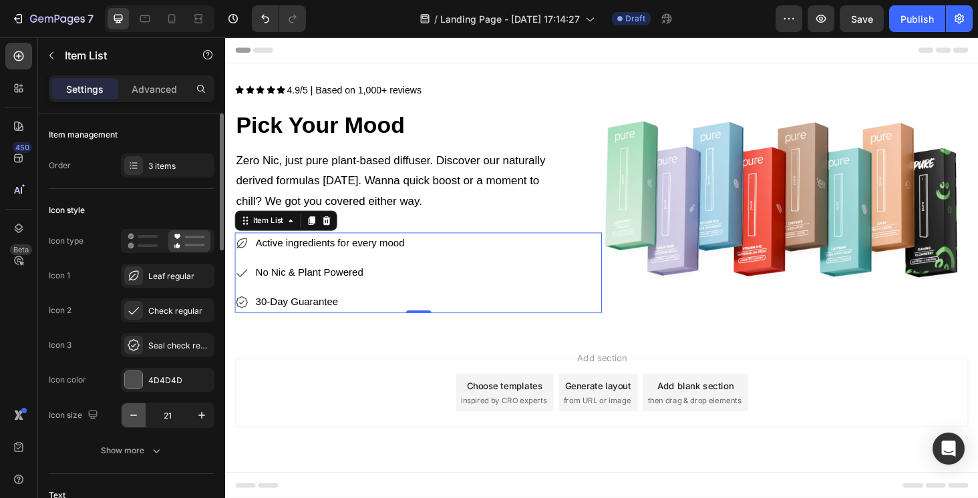
click at [141, 412] on button "button" at bounding box center [134, 415] width 24 height 24
click at [198, 421] on icon "button" at bounding box center [201, 415] width 13 height 13
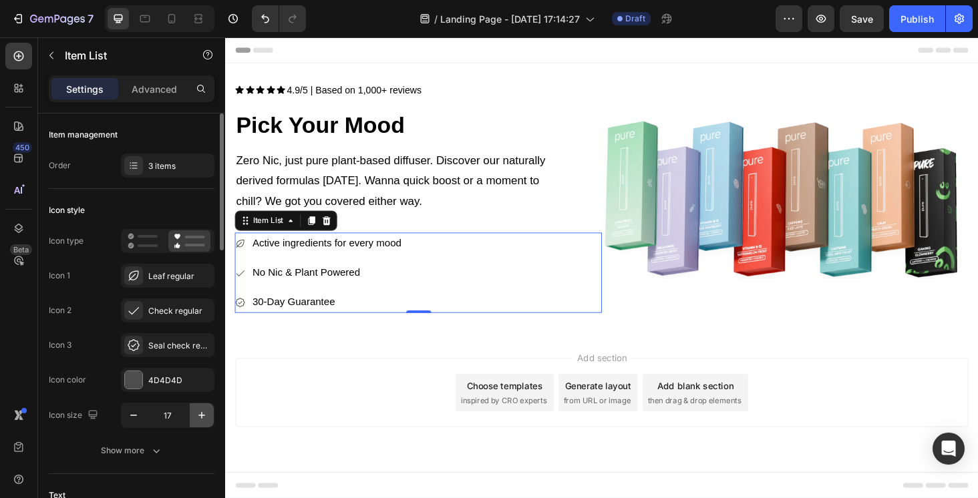
type input "18"
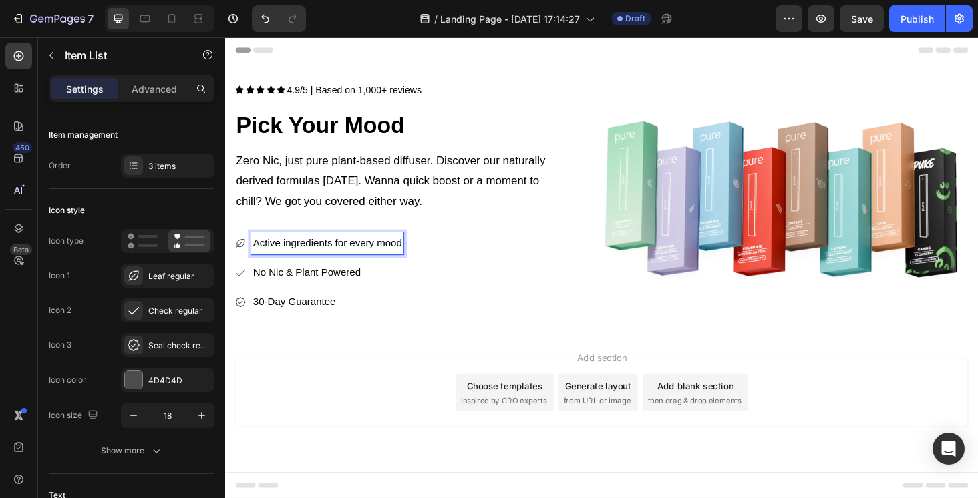
click at [240, 286] on icon at bounding box center [241, 288] width 12 height 12
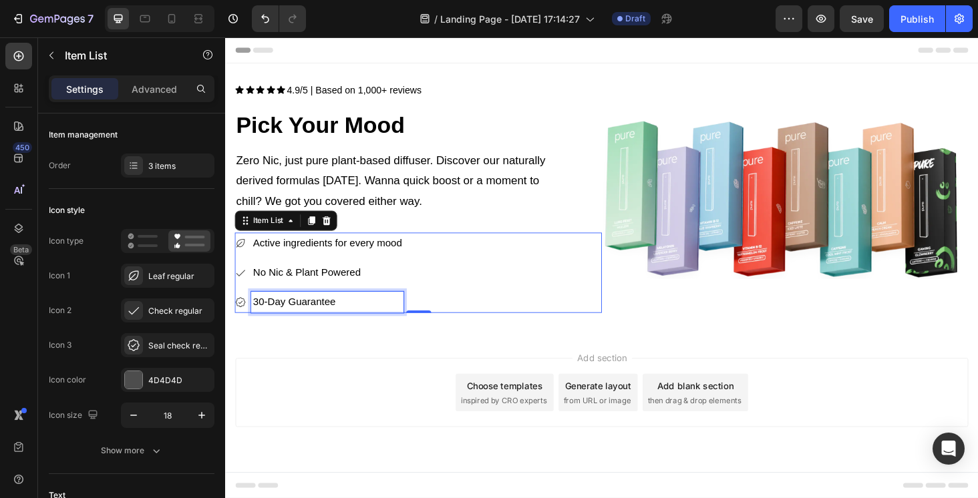
click at [284, 313] on span "30-Day Guarantee" at bounding box center [298, 318] width 88 height 11
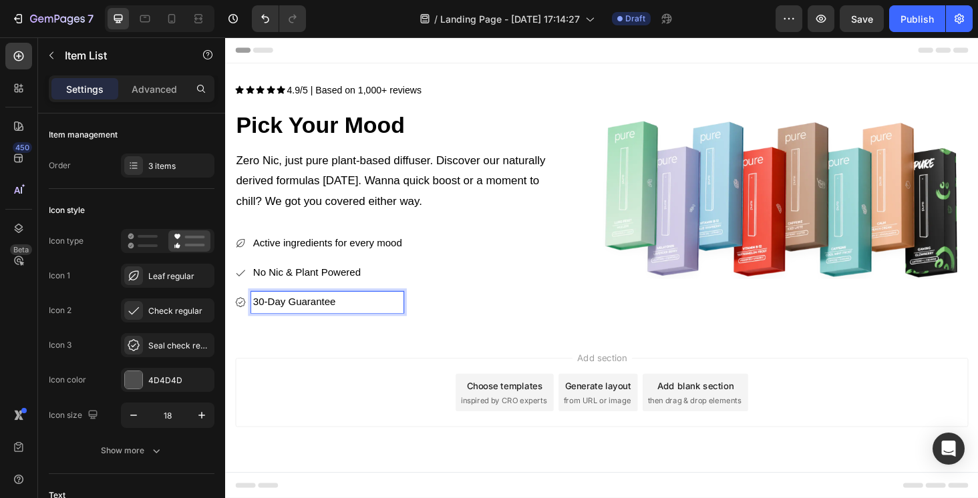
click at [352, 314] on p "30-Day Guarantee" at bounding box center [333, 319] width 158 height 19
click at [356, 291] on p "No Nic & Plant Powered" at bounding box center [333, 287] width 158 height 19
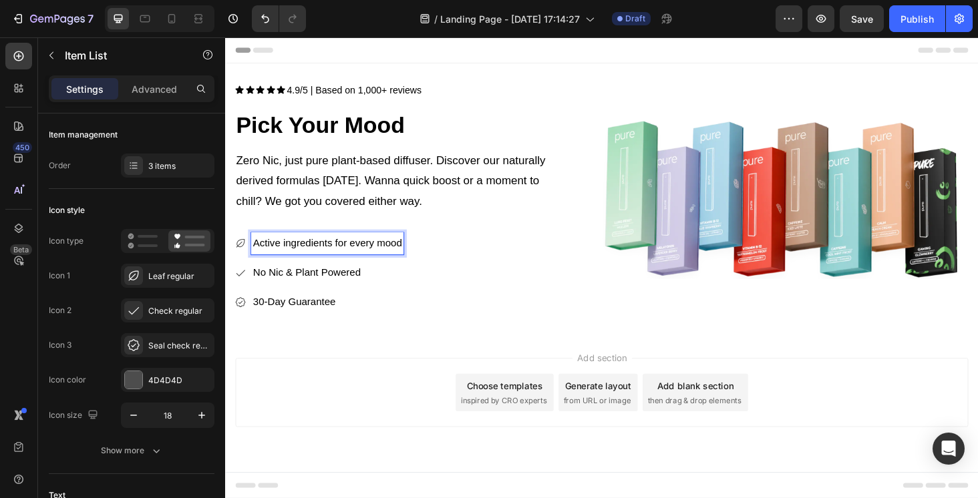
click at [396, 257] on span "Active ingredients for every mood" at bounding box center [333, 255] width 158 height 11
click at [402, 264] on div "Active ingredients for every mood" at bounding box center [333, 256] width 162 height 23
click at [385, 286] on p "No Nic & Plant Powered" at bounding box center [333, 287] width 158 height 19
click at [353, 314] on p "30-Day Guarantee" at bounding box center [333, 319] width 158 height 19
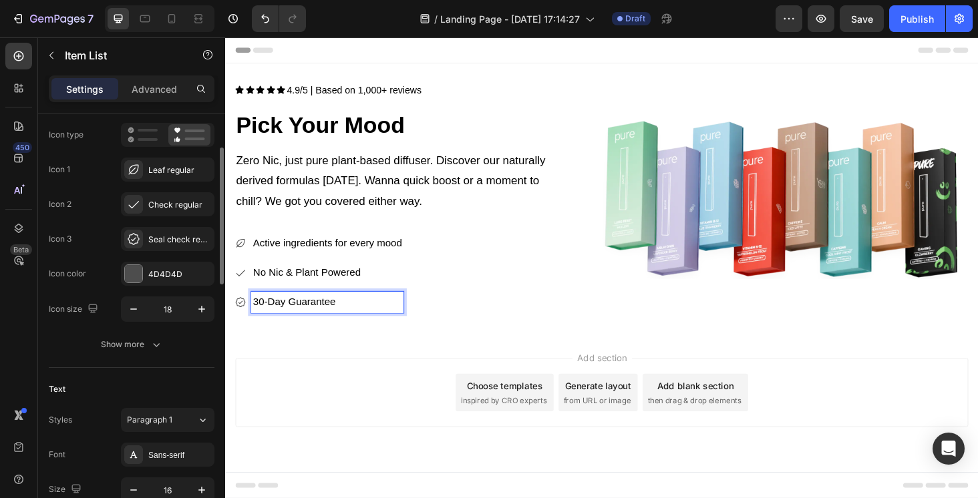
scroll to position [119, 0]
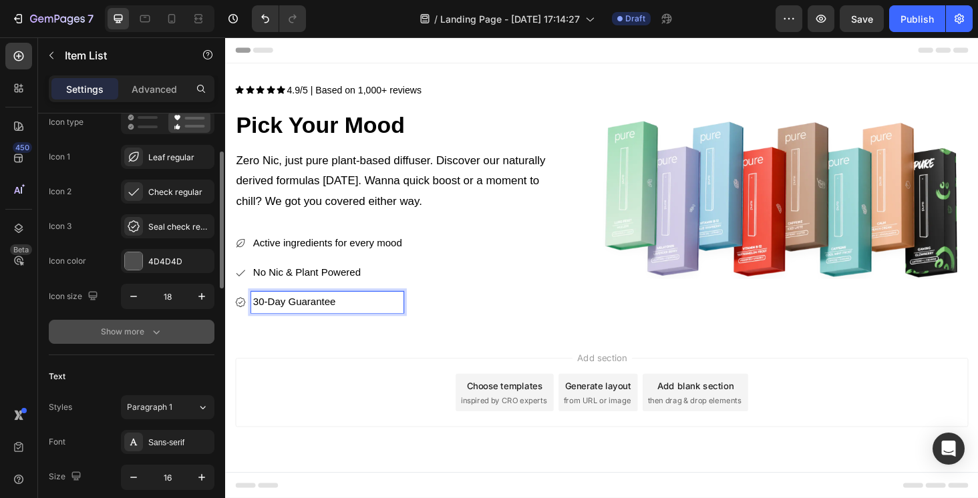
click at [132, 339] on button "Show more" at bounding box center [132, 332] width 166 height 24
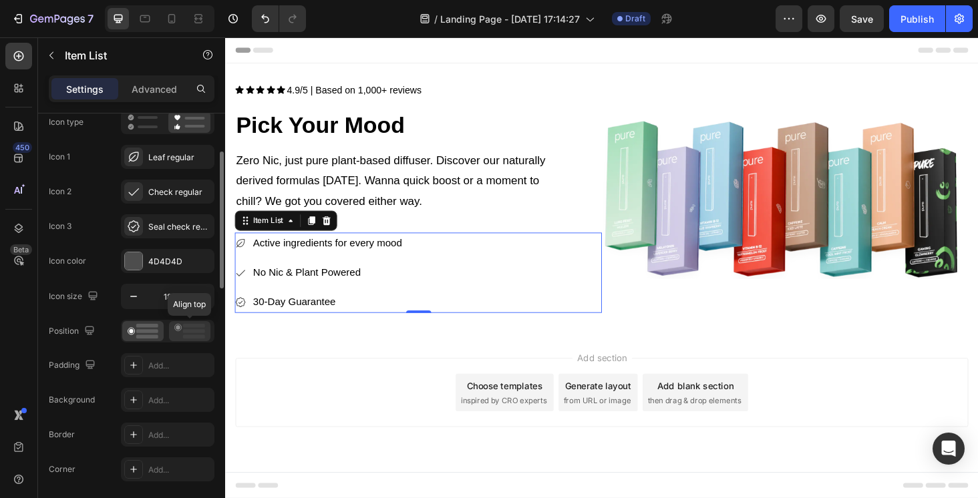
click at [187, 333] on icon at bounding box center [189, 331] width 31 height 15
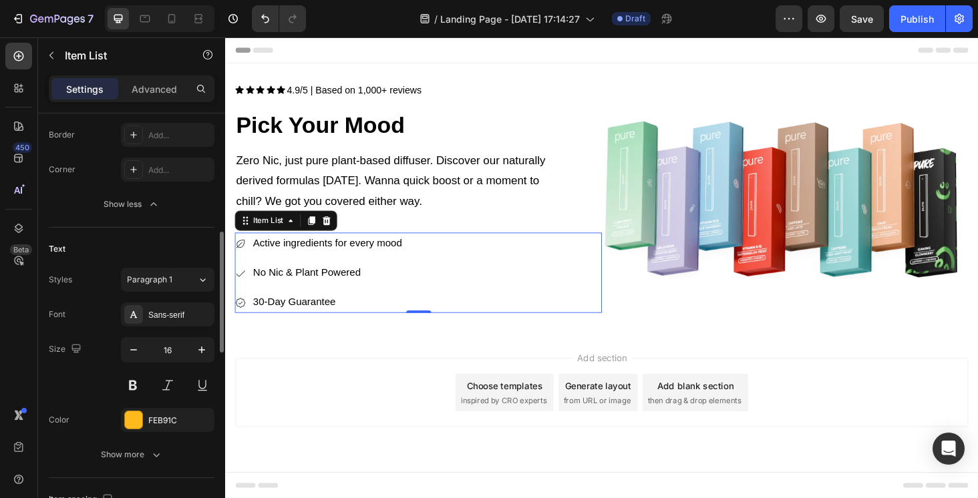
scroll to position [419, 0]
click at [131, 385] on button at bounding box center [133, 385] width 24 height 24
click at [241, 314] on icon at bounding box center [241, 320] width 12 height 12
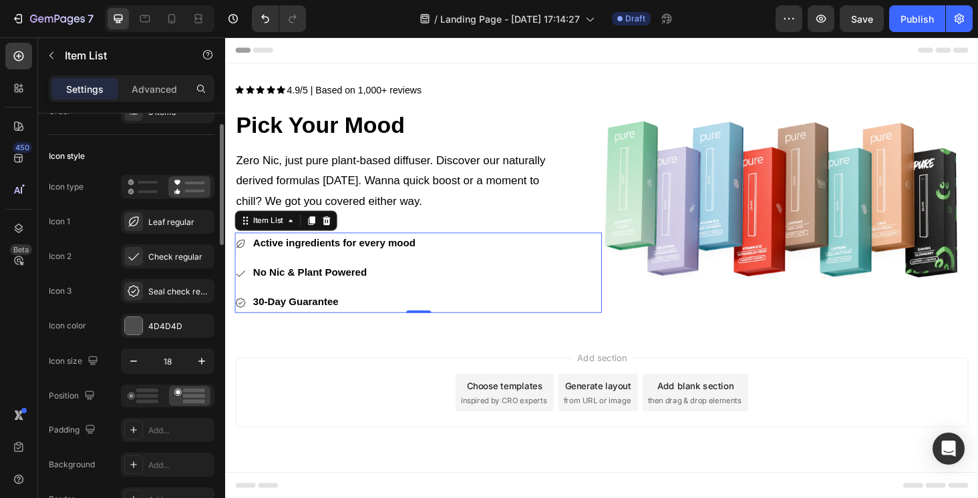
scroll to position [51, 0]
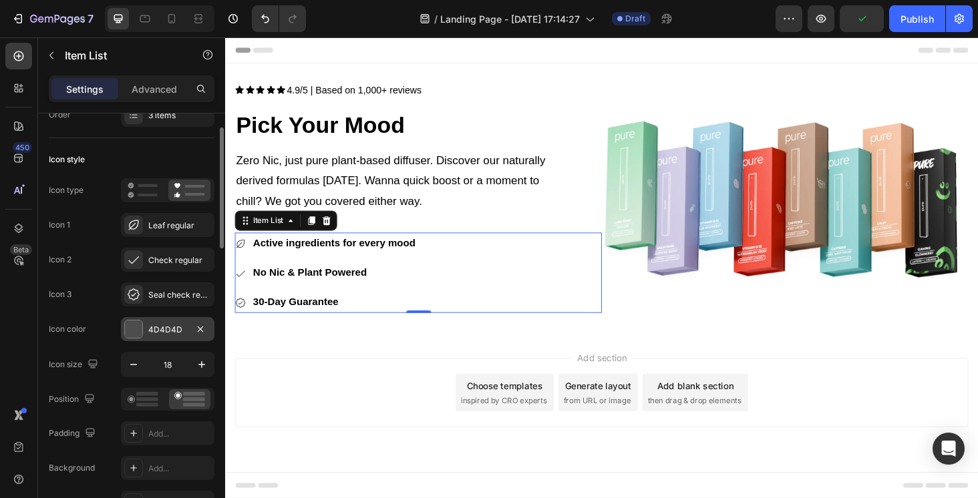
click at [166, 323] on div "4D4D4D" at bounding box center [167, 329] width 93 height 24
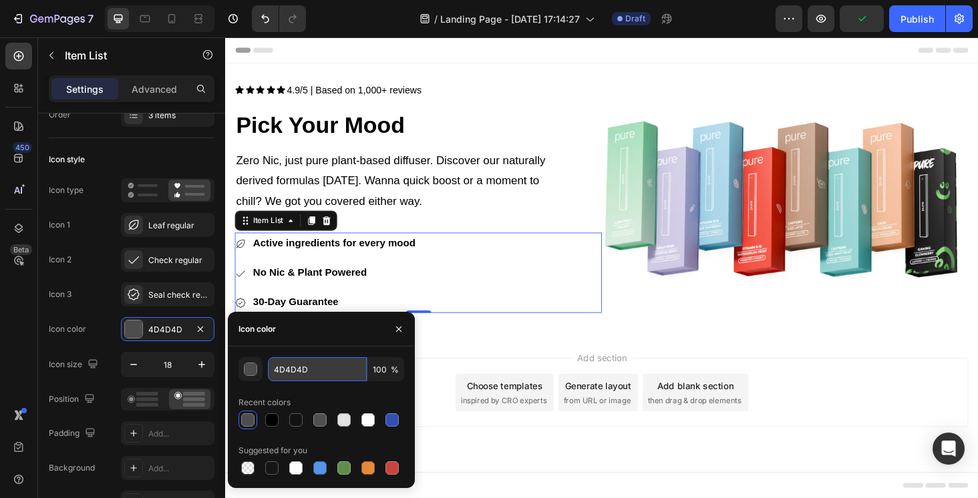
click at [302, 371] on input "4D4D4D" at bounding box center [317, 369] width 99 height 24
drag, startPoint x: 320, startPoint y: 369, endPoint x: 266, endPoint y: 369, distance: 54.1
click at [266, 369] on div "4D4D4D 100 %" at bounding box center [321, 369] width 166 height 24
paste input "#020202"
type input "#020202"
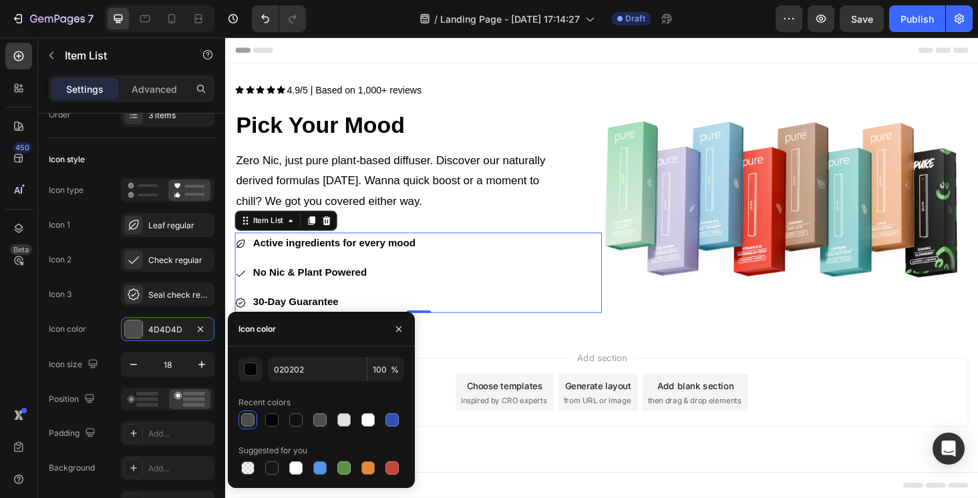
click at [447, 356] on div "Add section Choose templates inspired by CRO experts Generate layout from URL o…" at bounding box center [625, 434] width 801 height 164
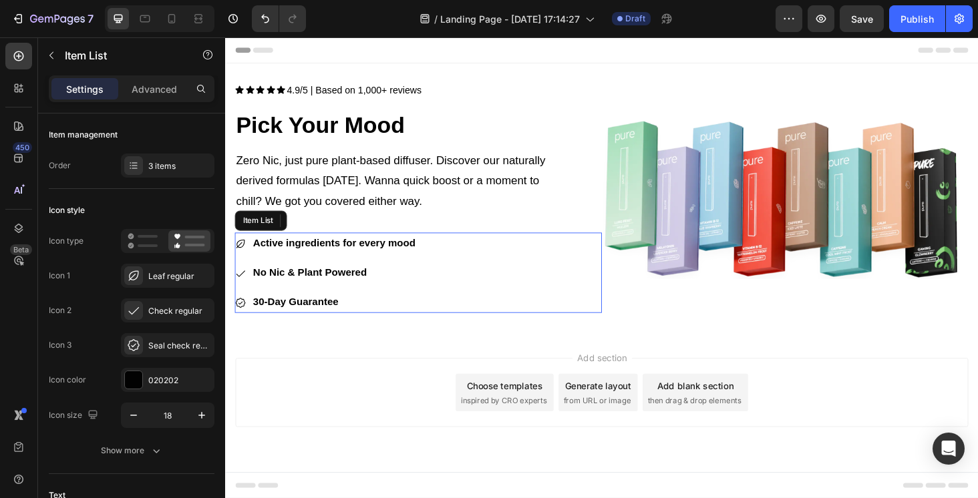
click at [244, 315] on icon at bounding box center [241, 320] width 12 height 12
click at [200, 420] on icon "button" at bounding box center [201, 415] width 13 height 13
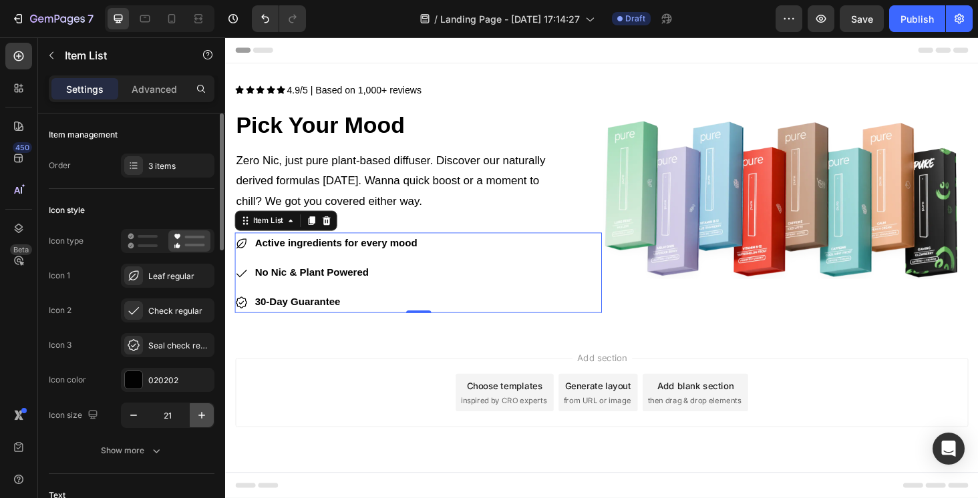
click at [200, 421] on icon "button" at bounding box center [201, 415] width 13 height 13
type input "24"
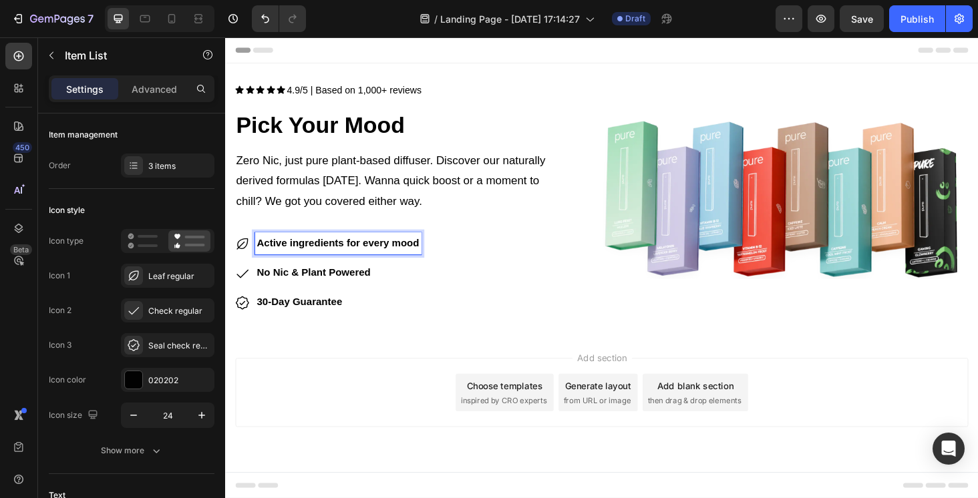
click at [293, 258] on span "Active ingredients for every mood" at bounding box center [344, 255] width 173 height 11
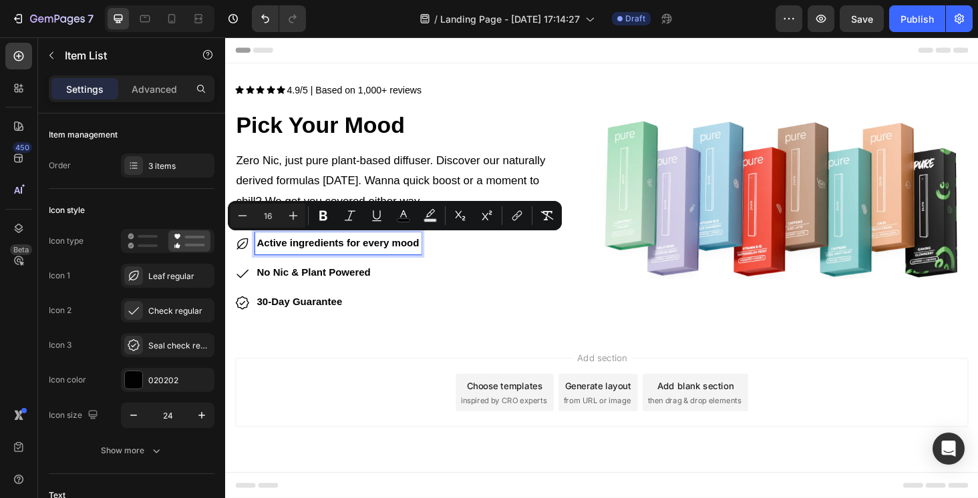
click at [315, 261] on p "Active ingredients for every mood" at bounding box center [344, 256] width 173 height 19
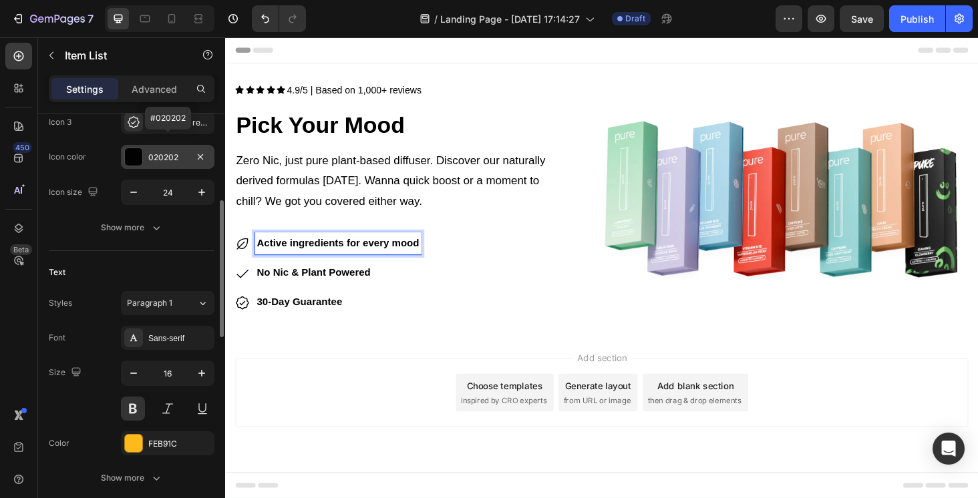
scroll to position [239, 0]
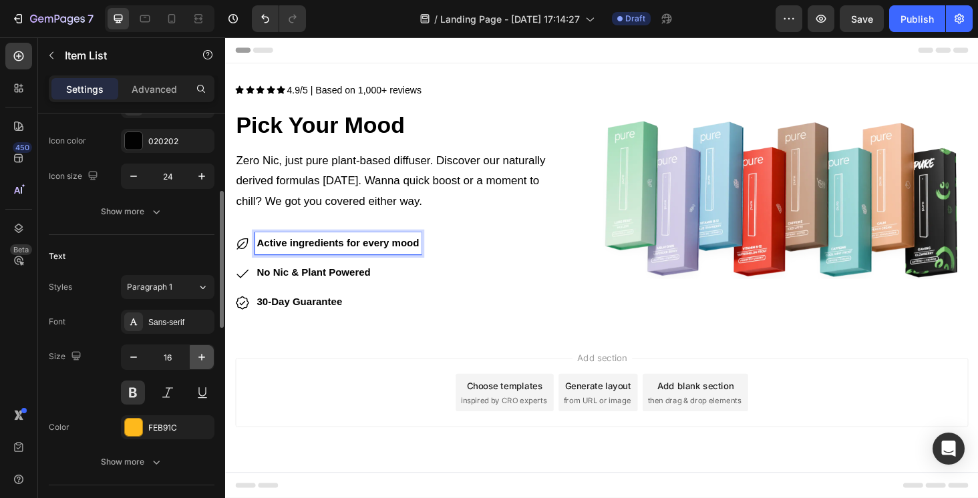
click at [204, 361] on icon "button" at bounding box center [201, 357] width 13 height 13
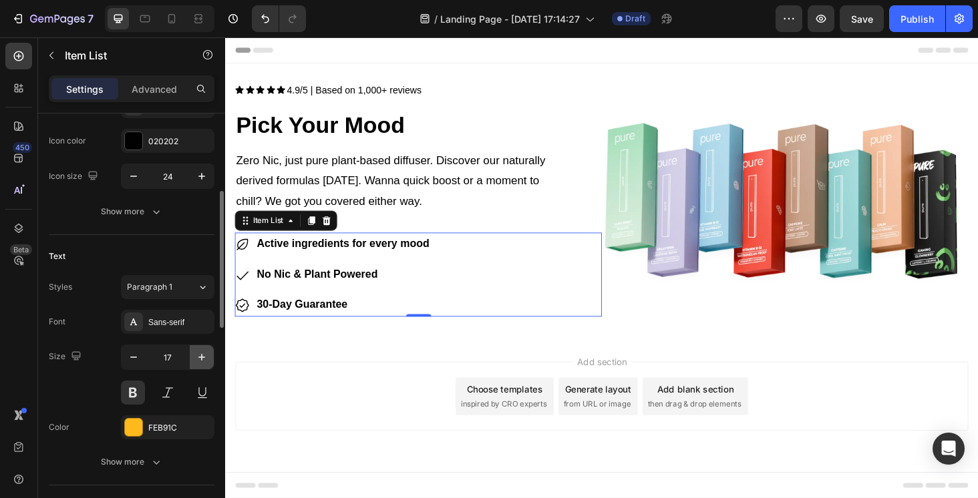
click at [204, 361] on icon "button" at bounding box center [201, 357] width 13 height 13
type input "18"
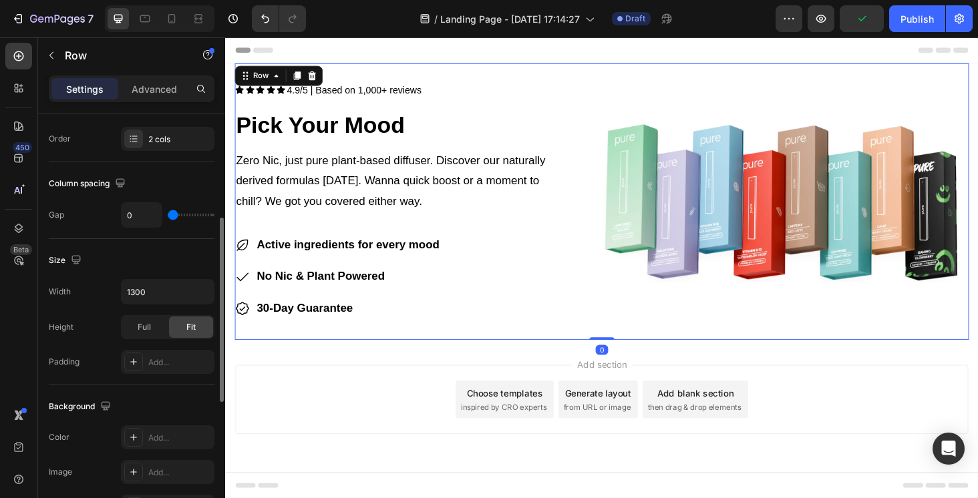
click at [705, 336] on div "Image" at bounding box center [821, 212] width 391 height 294
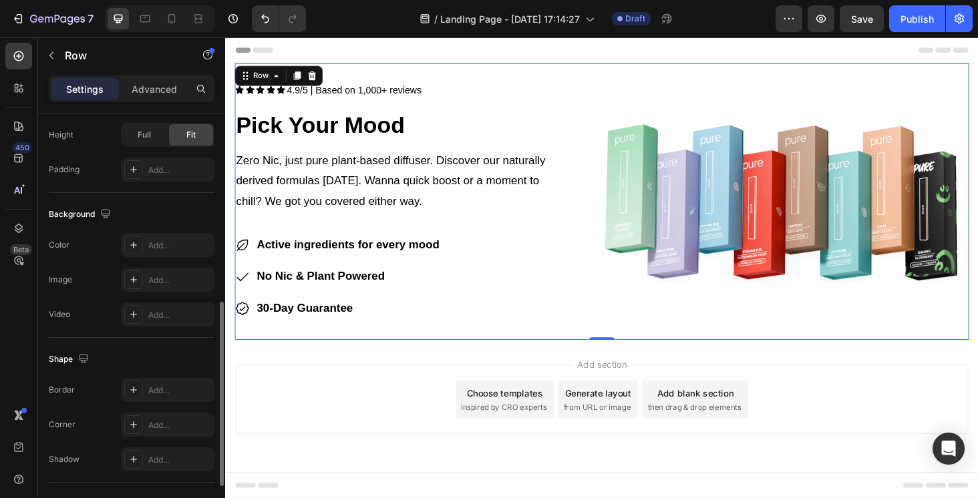
scroll to position [432, 0]
click at [150, 248] on div "Add..." at bounding box center [179, 245] width 63 height 12
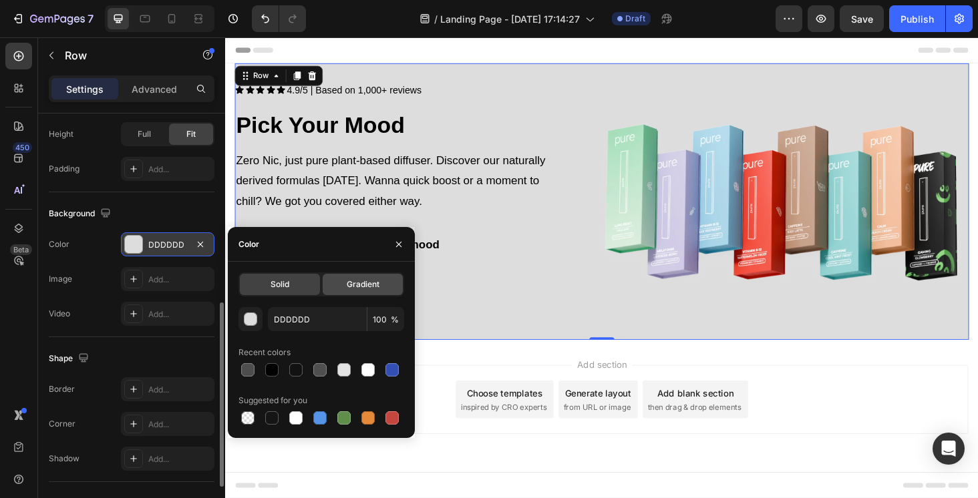
click at [348, 290] on span "Gradient" at bounding box center [363, 284] width 33 height 12
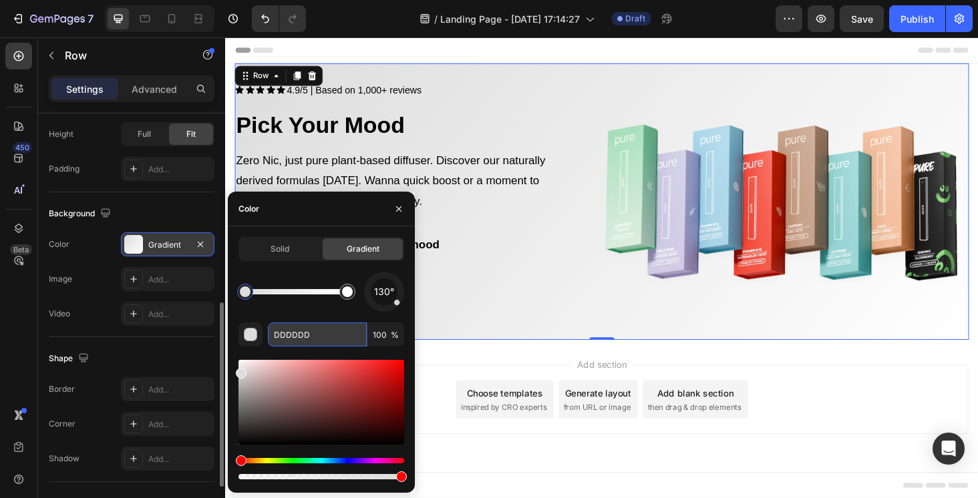
click at [325, 335] on input "DDDDDD" at bounding box center [317, 335] width 99 height 24
paste input "#E4F9FF"
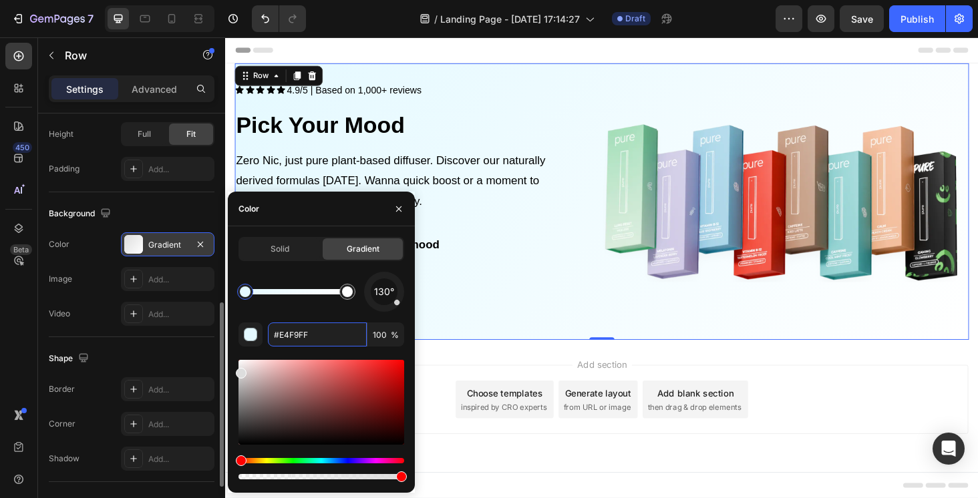
click at [240, 290] on div at bounding box center [245, 291] width 11 height 11
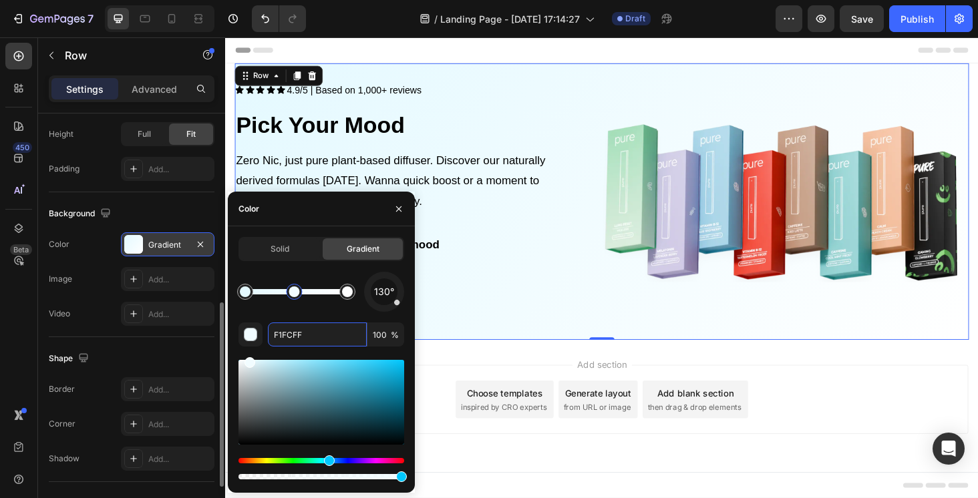
click at [294, 289] on div at bounding box center [296, 291] width 102 height 5
drag, startPoint x: 295, startPoint y: 298, endPoint x: 271, endPoint y: 298, distance: 24.0
paste input "#A9EC"
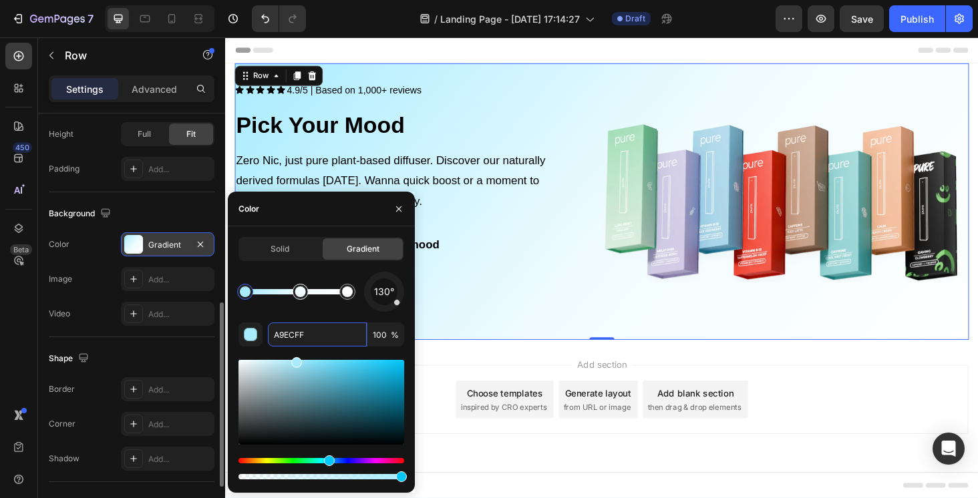
drag, startPoint x: 280, startPoint y: 292, endPoint x: 302, endPoint y: 293, distance: 22.7
click at [308, 337] on input "A9ECFF" at bounding box center [317, 335] width 99 height 24
click at [319, 338] on input "A9ECFF" at bounding box center [317, 335] width 99 height 24
click at [296, 290] on div at bounding box center [296, 291] width 11 height 11
click at [297, 294] on div at bounding box center [296, 291] width 11 height 11
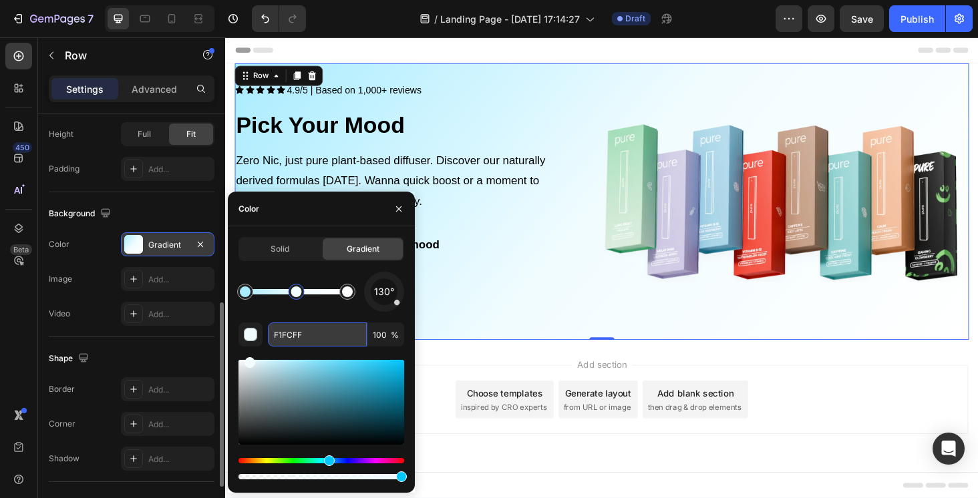
drag, startPoint x: 311, startPoint y: 335, endPoint x: 270, endPoint y: 335, distance: 40.7
click at [270, 335] on input "F1FCFF" at bounding box center [317, 335] width 99 height 24
paste input "#E4F9"
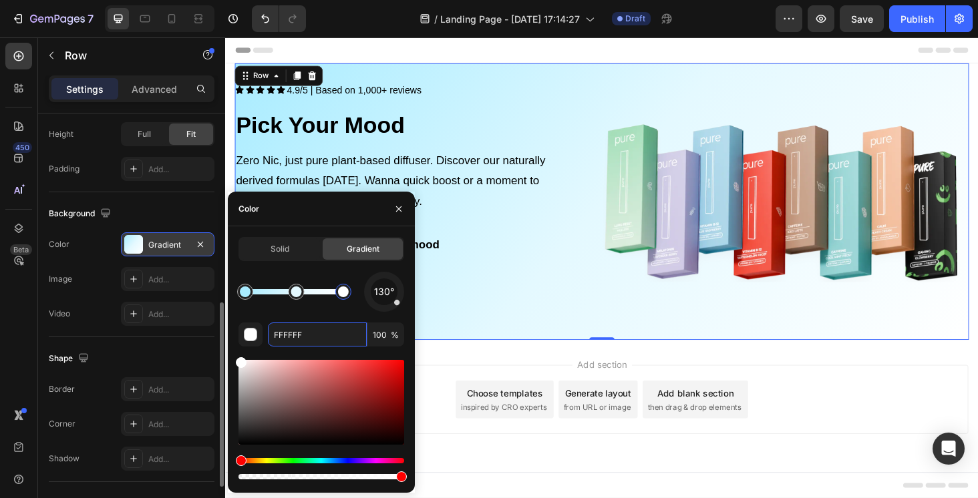
click at [344, 295] on div at bounding box center [343, 291] width 11 height 11
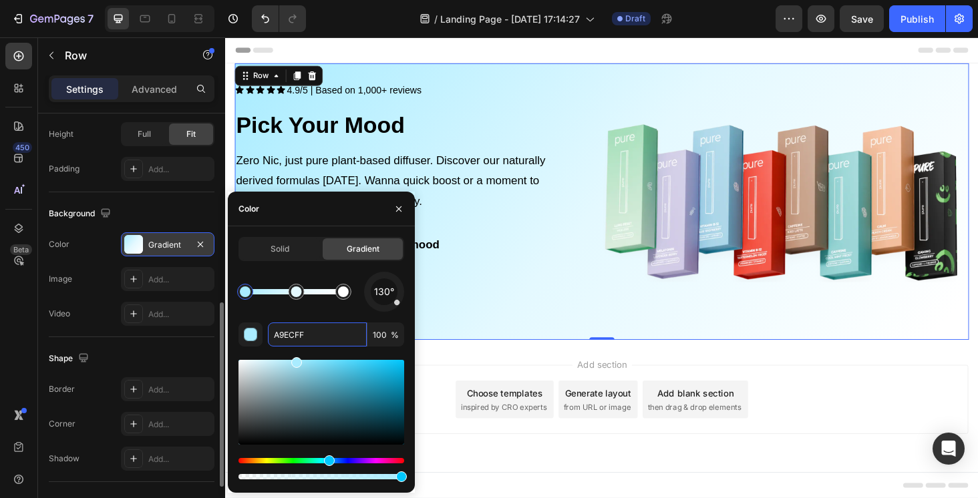
drag, startPoint x: 311, startPoint y: 338, endPoint x: 264, endPoint y: 338, distance: 46.7
click at [264, 338] on div "A9ECFF 100 %" at bounding box center [321, 335] width 166 height 24
paste input "#"
click at [250, 290] on div at bounding box center [245, 292] width 16 height 16
click at [266, 290] on div at bounding box center [296, 291] width 102 height 5
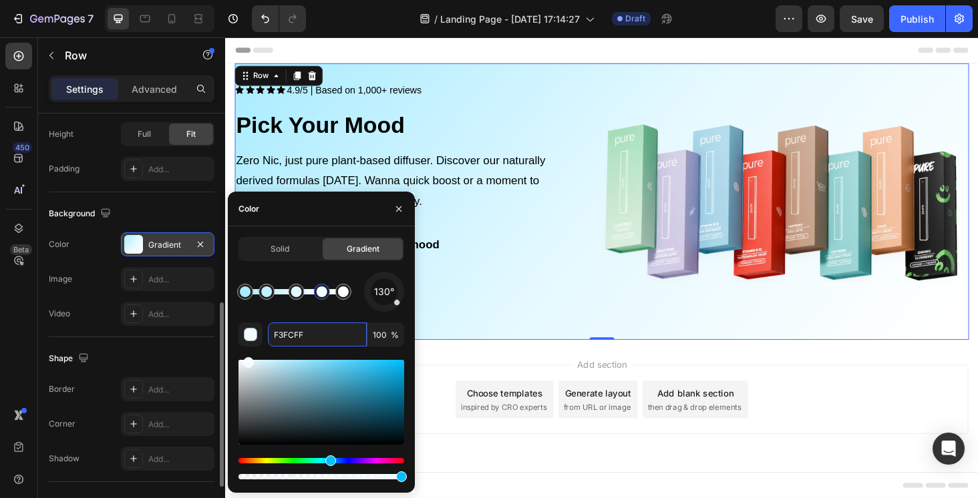
click at [322, 290] on div at bounding box center [296, 291] width 102 height 5
click at [322, 343] on input "A9ECFF" at bounding box center [317, 335] width 99 height 24
paste input "#F7F4FB"
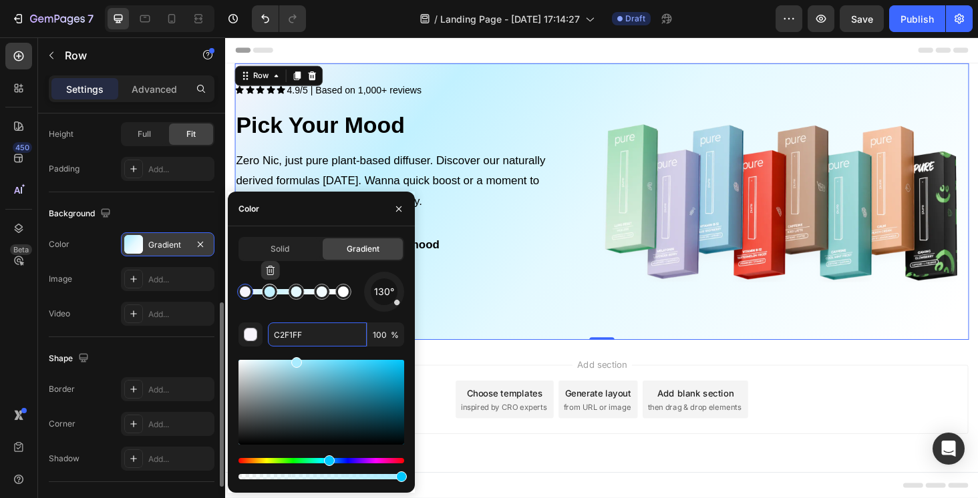
click at [271, 295] on div at bounding box center [269, 291] width 11 height 11
drag, startPoint x: 310, startPoint y: 339, endPoint x: 271, endPoint y: 338, distance: 38.7
click at [271, 338] on input "C2F1FF" at bounding box center [317, 335] width 99 height 24
paste input "#F7F4FB"
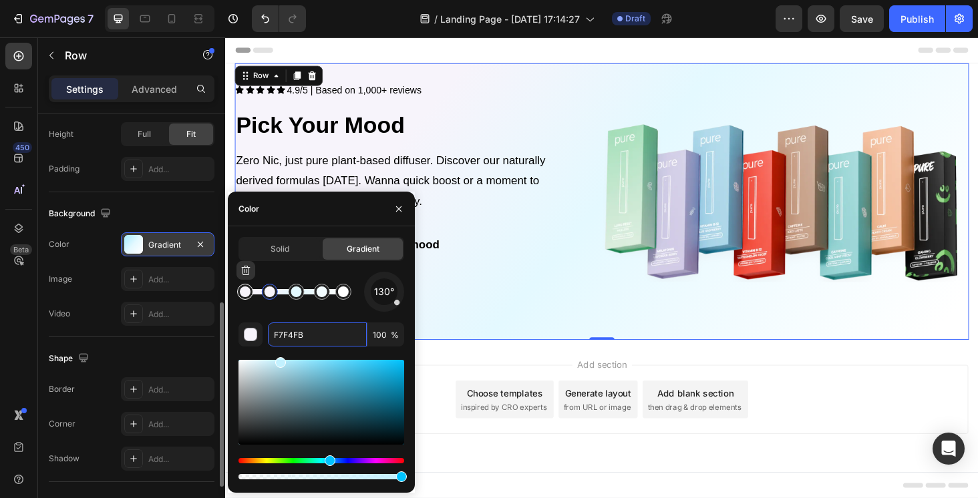
click at [248, 295] on div at bounding box center [245, 291] width 11 height 11
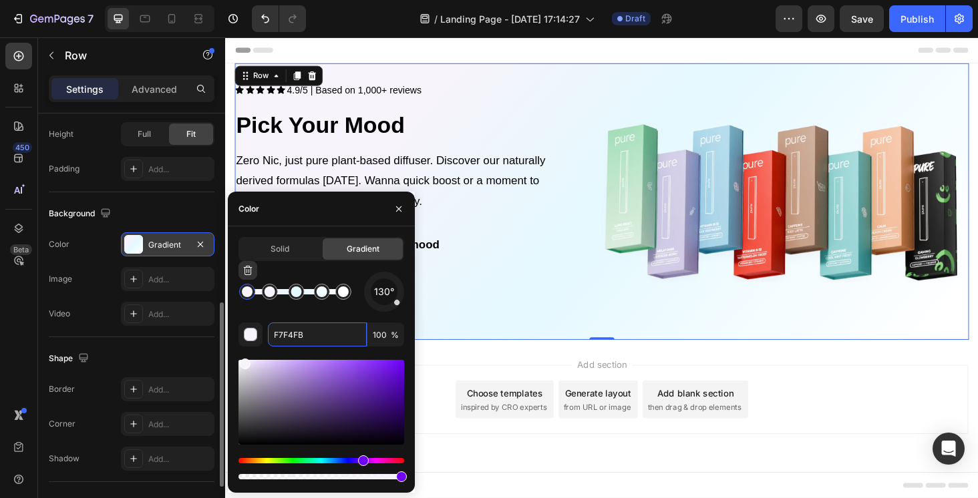
click at [249, 294] on div at bounding box center [247, 291] width 11 height 11
click at [321, 336] on input "F7F4FB" at bounding box center [317, 335] width 99 height 24
paste input "#A9ECFF"
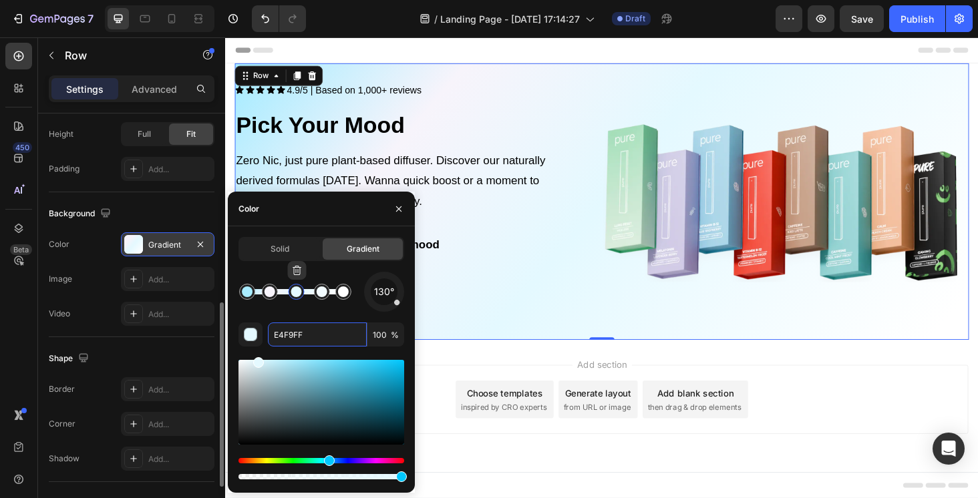
click at [296, 296] on div at bounding box center [296, 291] width 11 height 11
paste input "#"
click at [280, 335] on input "#E4F9FF" at bounding box center [317, 335] width 99 height 24
click at [320, 285] on div at bounding box center [322, 292] width 16 height 16
drag, startPoint x: 323, startPoint y: 343, endPoint x: 273, endPoint y: 336, distance: 50.5
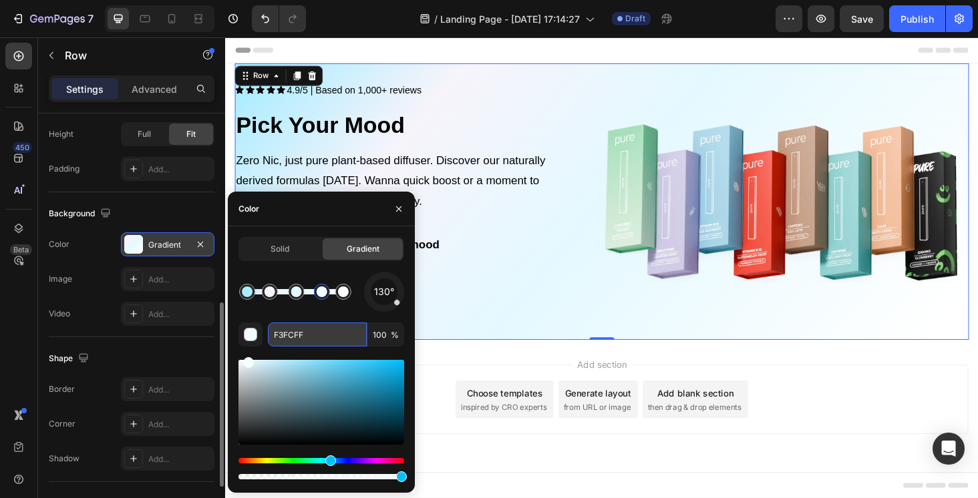
click at [273, 336] on input "F3FCFF" at bounding box center [317, 335] width 99 height 24
paste input "#F7F4FB"
click at [349, 294] on div at bounding box center [343, 291] width 11 height 11
click at [347, 291] on div at bounding box center [347, 291] width 11 height 11
drag, startPoint x: 322, startPoint y: 337, endPoint x: 270, endPoint y: 337, distance: 52.1
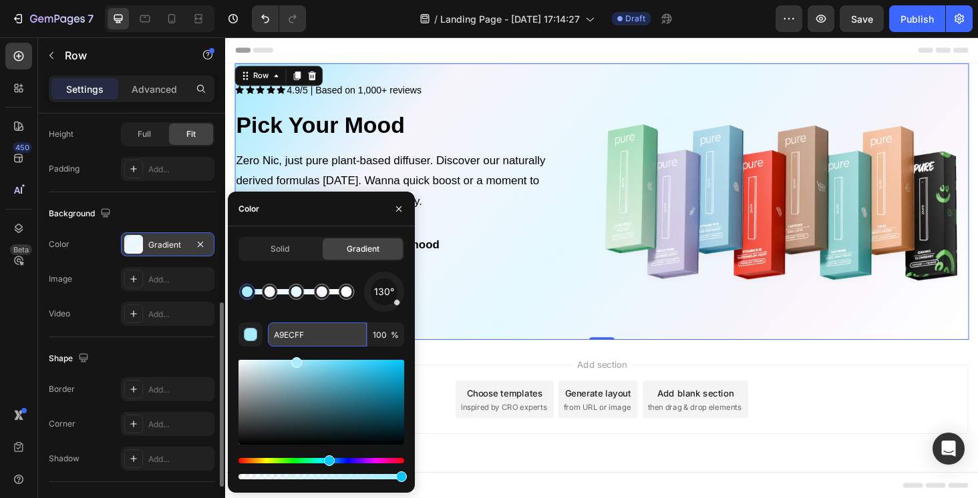
click at [270, 337] on input "A9ECFF" at bounding box center [317, 335] width 99 height 24
paste input "#"
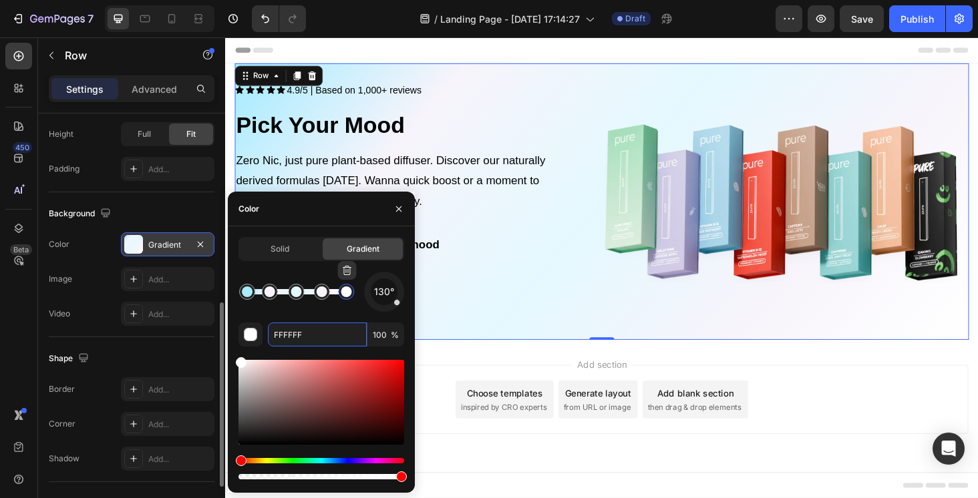
click at [343, 295] on div at bounding box center [346, 291] width 11 height 11
click at [330, 331] on input "FFFFFF" at bounding box center [317, 335] width 99 height 24
drag, startPoint x: 317, startPoint y: 337, endPoint x: 269, endPoint y: 335, distance: 48.1
click at [269, 335] on input "FFFFFF" at bounding box center [317, 335] width 99 height 24
paste input "#A9EC"
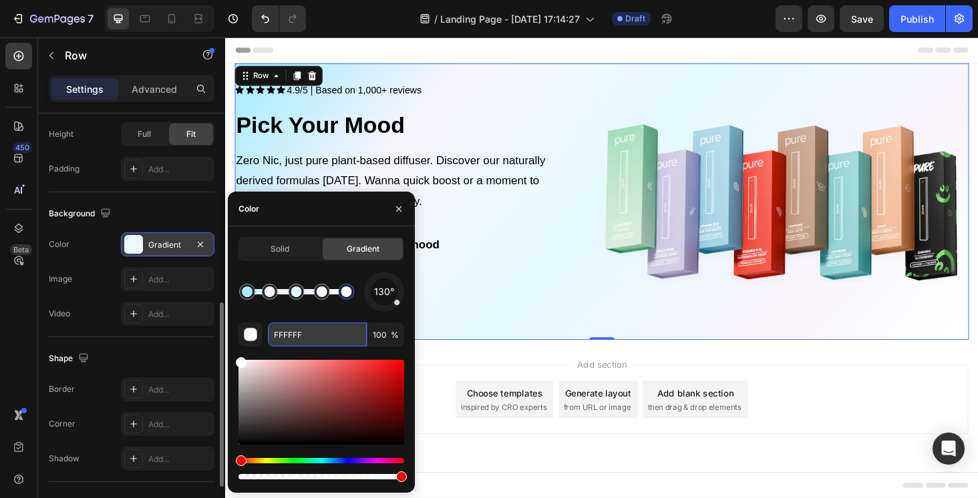
type input "#A9ECFF"
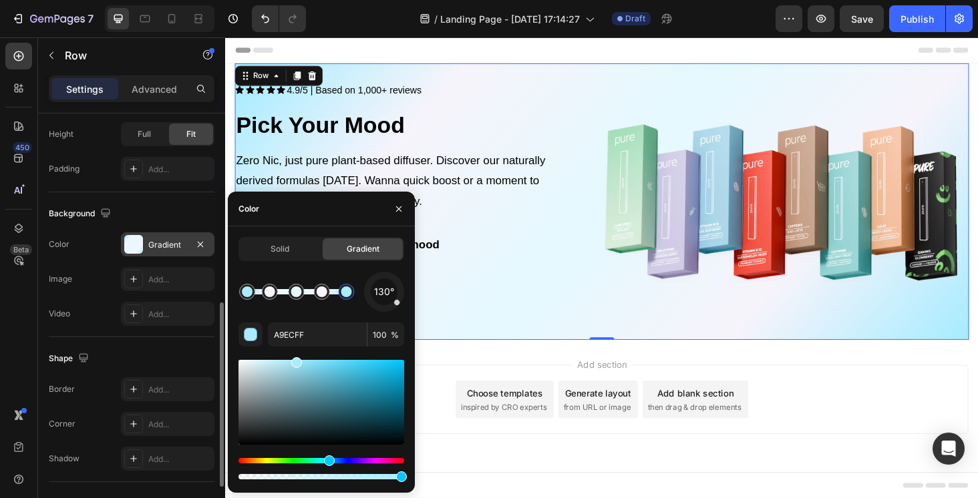
click at [795, 346] on div "Image" at bounding box center [821, 212] width 391 height 294
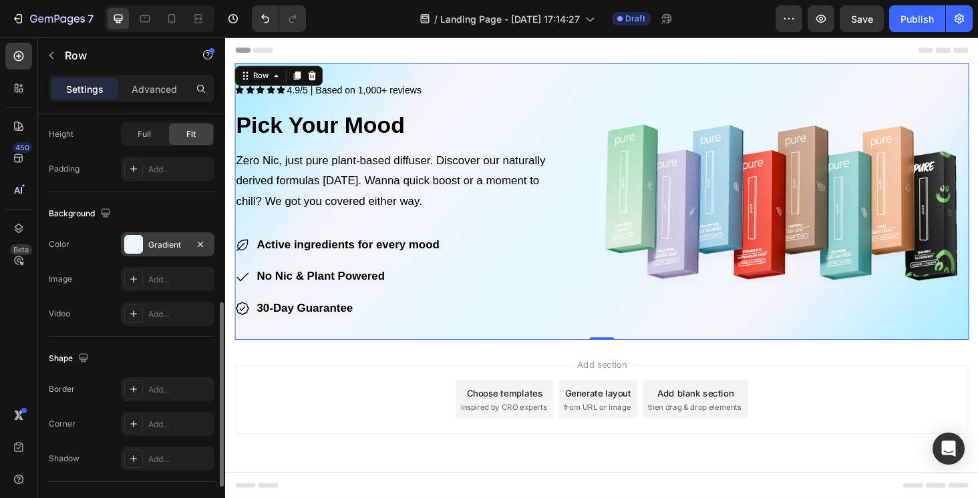
click at [164, 250] on div "Gradient" at bounding box center [167, 245] width 39 height 12
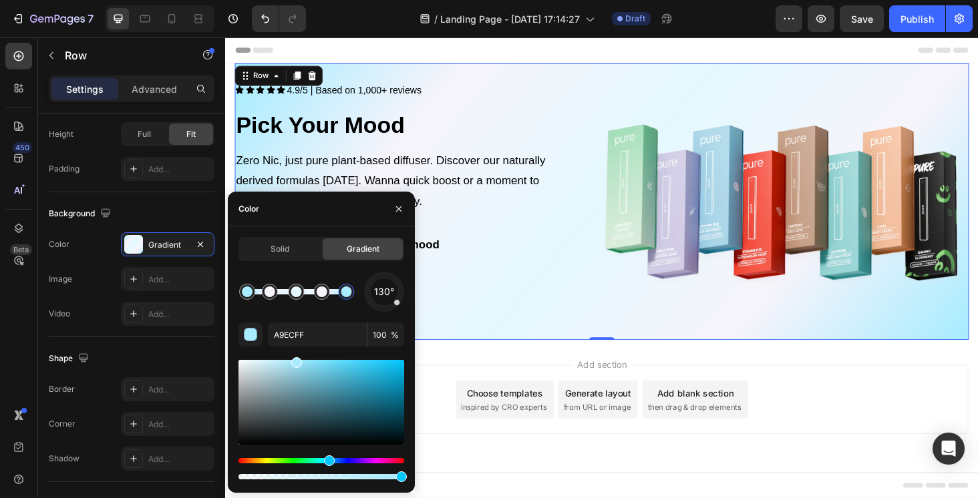
drag, startPoint x: 400, startPoint y: 305, endPoint x: 399, endPoint y: 292, distance: 12.7
click at [399, 292] on div "130°" at bounding box center [384, 292] width 40 height 40
click at [395, 305] on div at bounding box center [384, 292] width 57 height 57
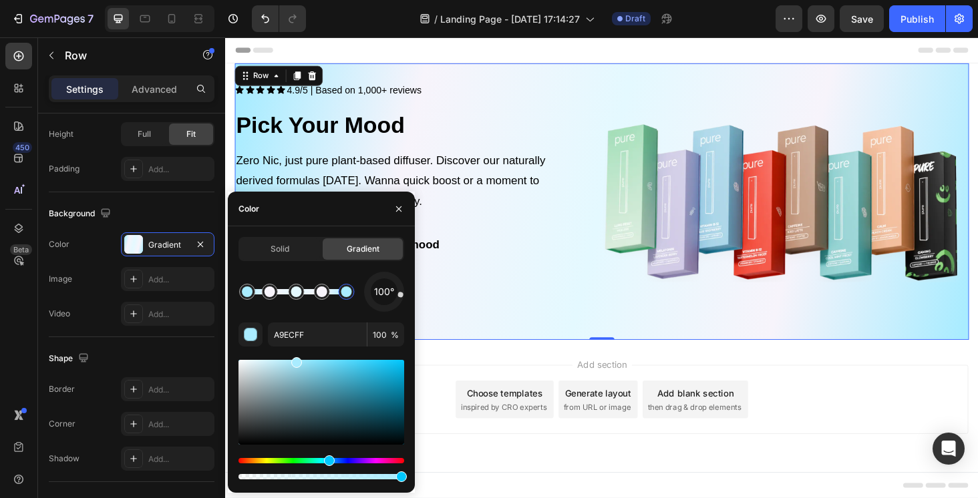
drag, startPoint x: 395, startPoint y: 305, endPoint x: 399, endPoint y: 294, distance: 11.4
click at [399, 294] on div at bounding box center [400, 295] width 6 height 6
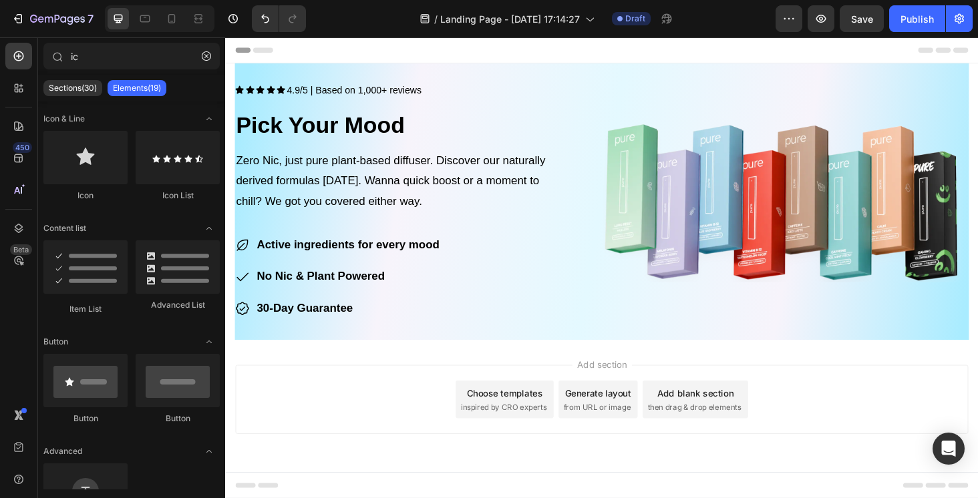
click at [857, 427] on div "Add section Choose templates inspired by CRO experts Generate layout from URL o…" at bounding box center [626, 422] width 780 height 73
click at [547, 334] on div "Active ingredients for every mood No Nic & Plant Powered 30-Day Guarantee" at bounding box center [430, 291] width 391 height 93
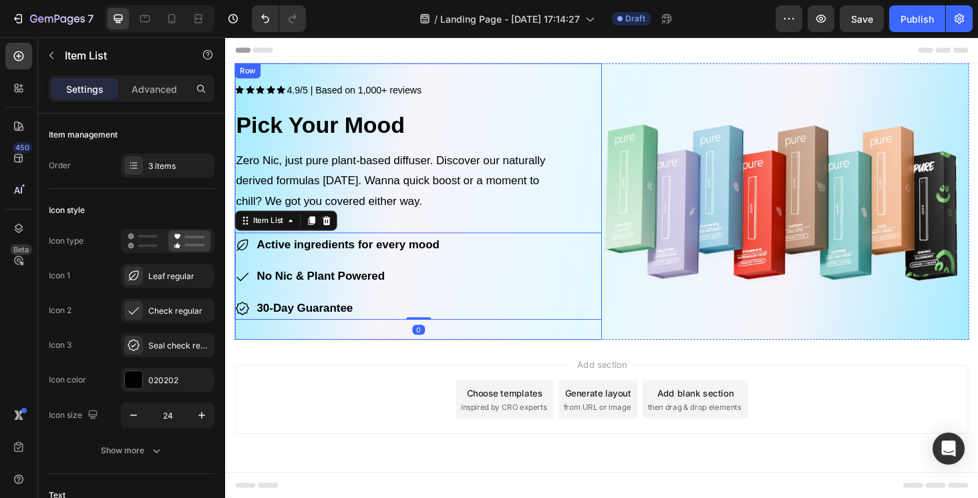
click at [603, 224] on div "Icon Icon Icon Icon Icon Icon List 4.9/5 | Based on 1,000+ reviews Text Block R…" at bounding box center [430, 212] width 391 height 252
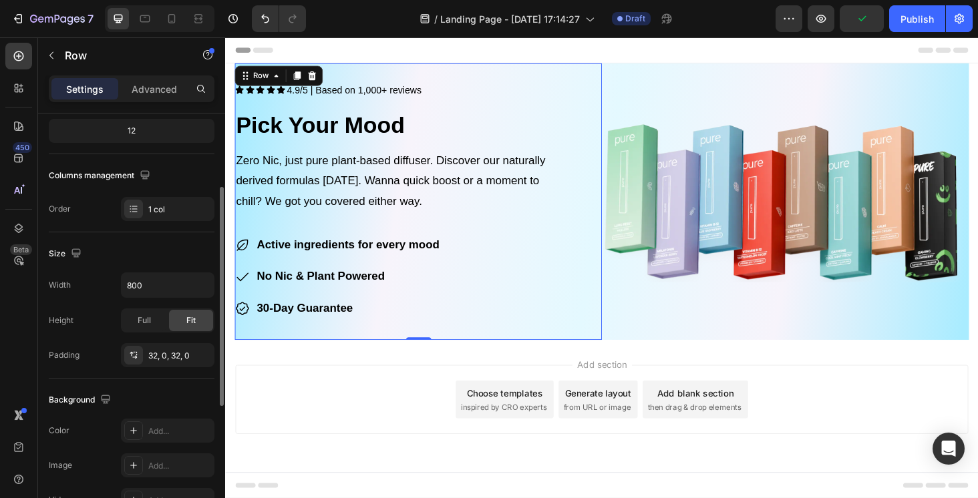
scroll to position [171, 0]
click at [154, 284] on input "800" at bounding box center [168, 283] width 92 height 24
click at [204, 285] on icon "button" at bounding box center [201, 282] width 13 height 13
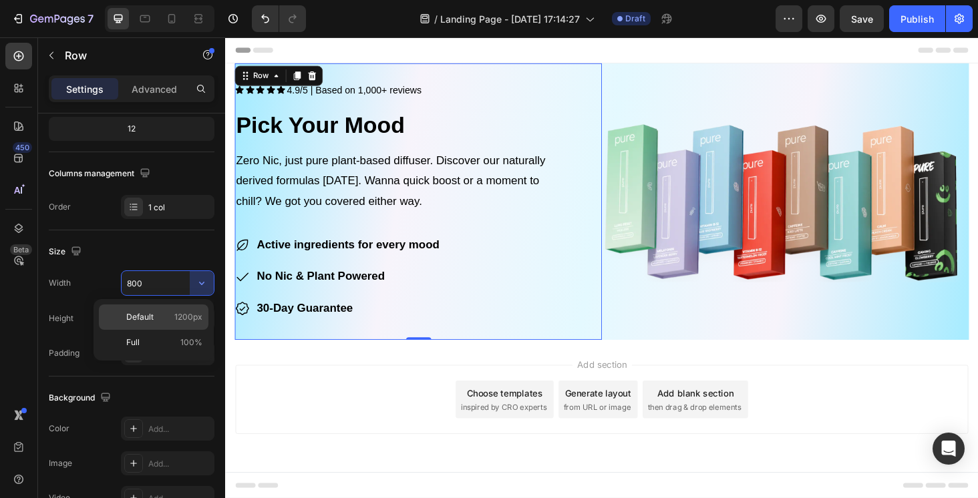
click at [194, 313] on span "1200px" at bounding box center [188, 317] width 28 height 12
type input "1200"
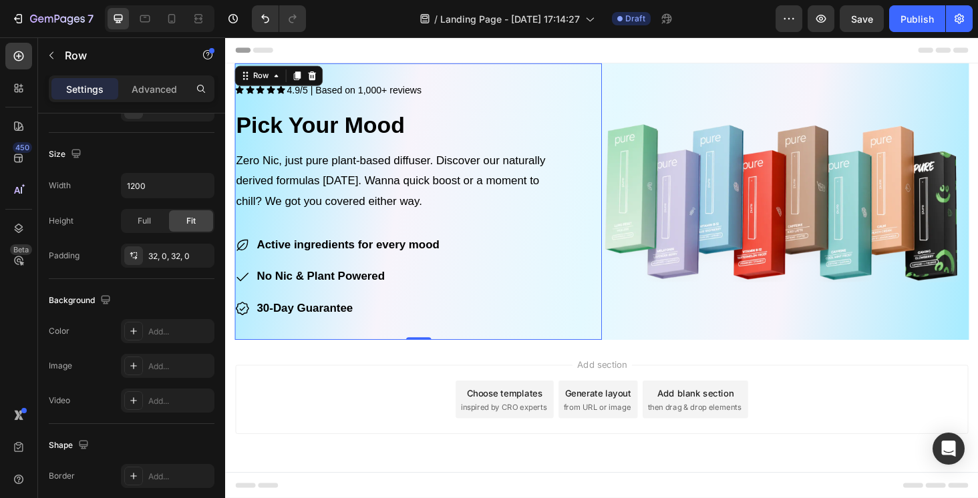
scroll to position [0, 0]
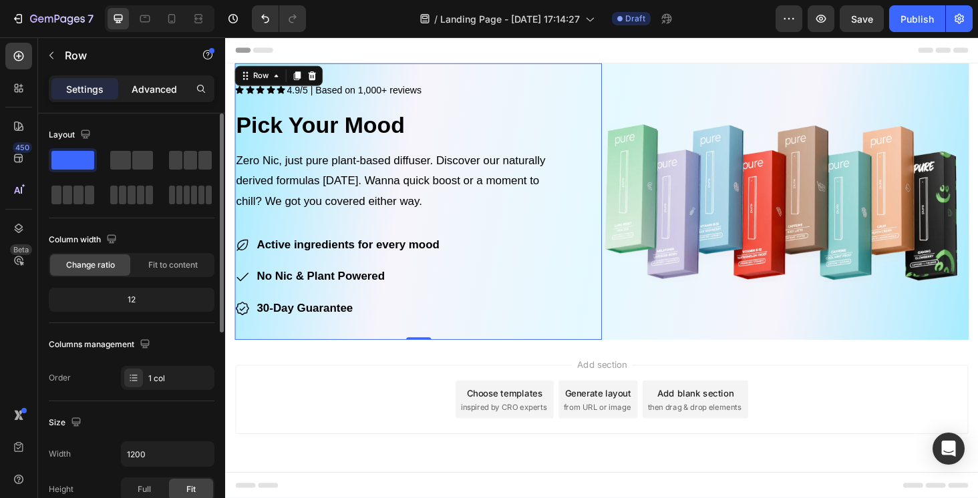
click at [156, 87] on p "Advanced" at bounding box center [154, 89] width 45 height 14
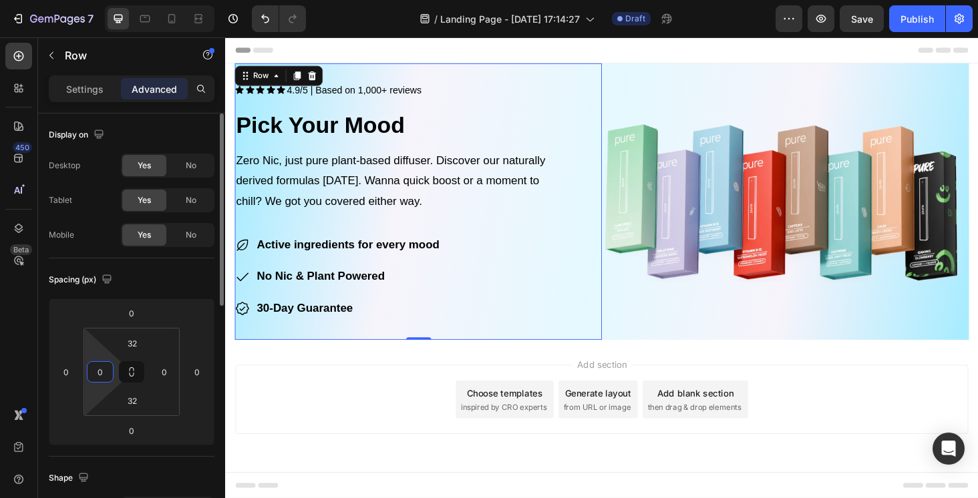
click at [96, 374] on input "0" at bounding box center [100, 372] width 20 height 20
type input "16"
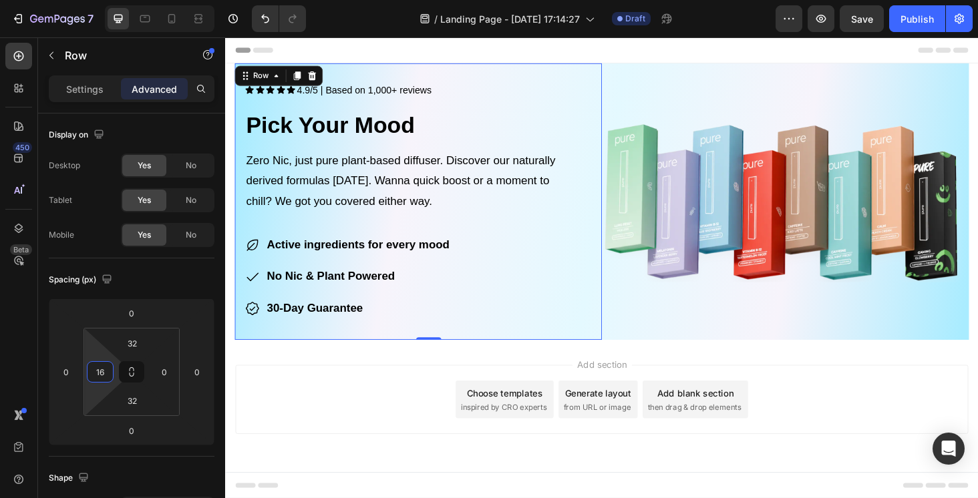
click at [333, 426] on div "Add section Choose templates inspired by CRO experts Generate layout from URL o…" at bounding box center [626, 422] width 780 height 73
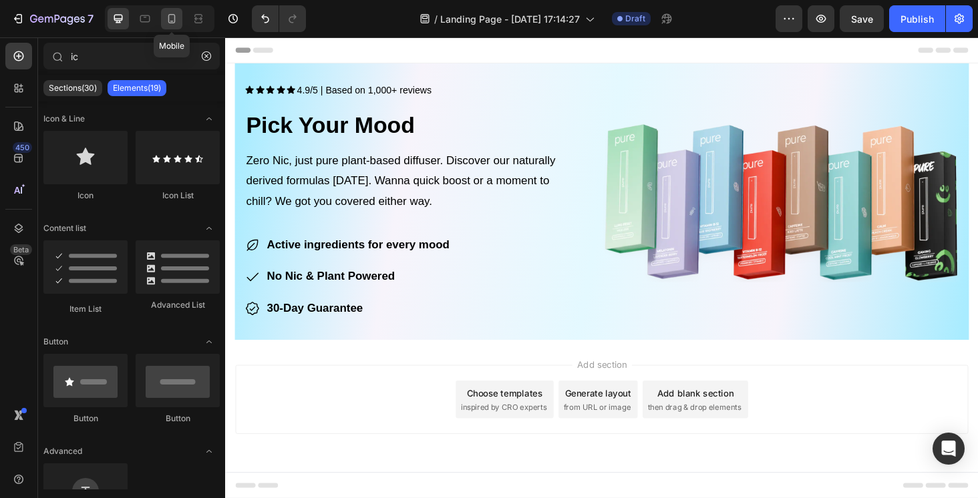
click at [178, 15] on icon at bounding box center [171, 18] width 13 height 13
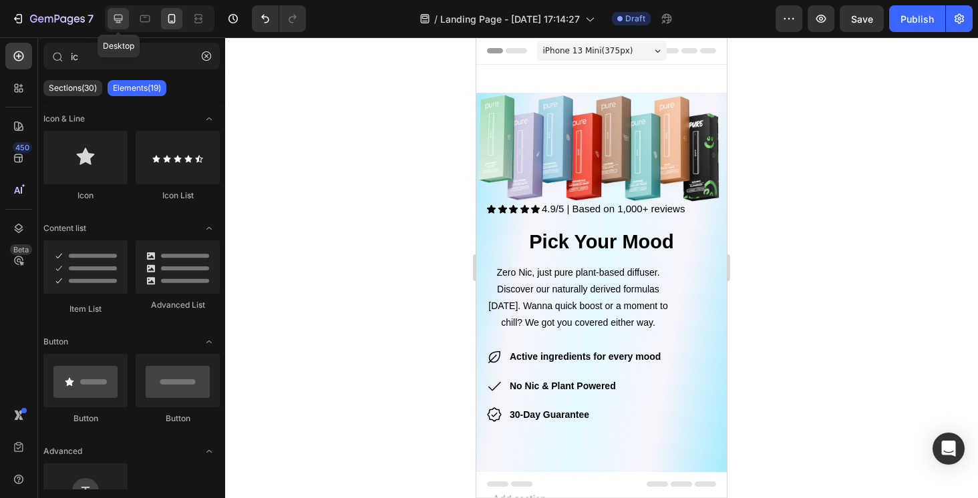
click at [122, 21] on icon at bounding box center [118, 18] width 13 height 13
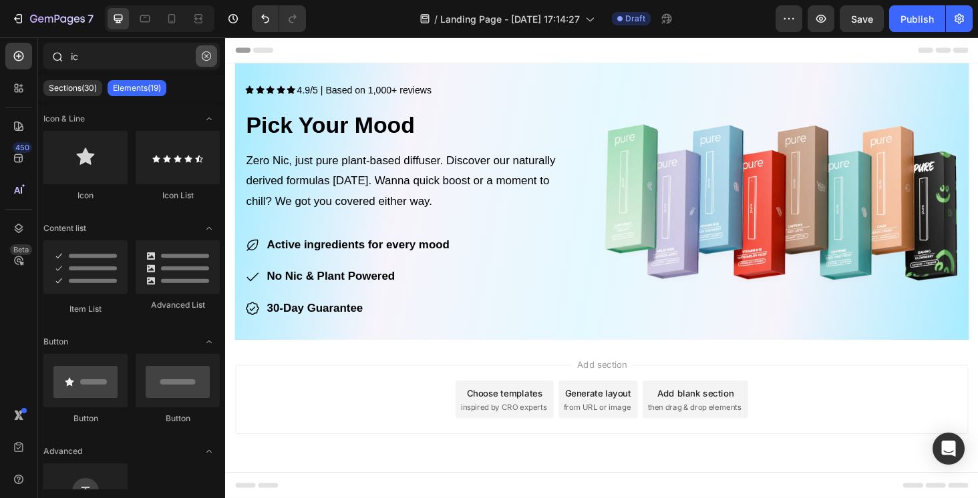
click at [209, 63] on button "button" at bounding box center [206, 55] width 21 height 21
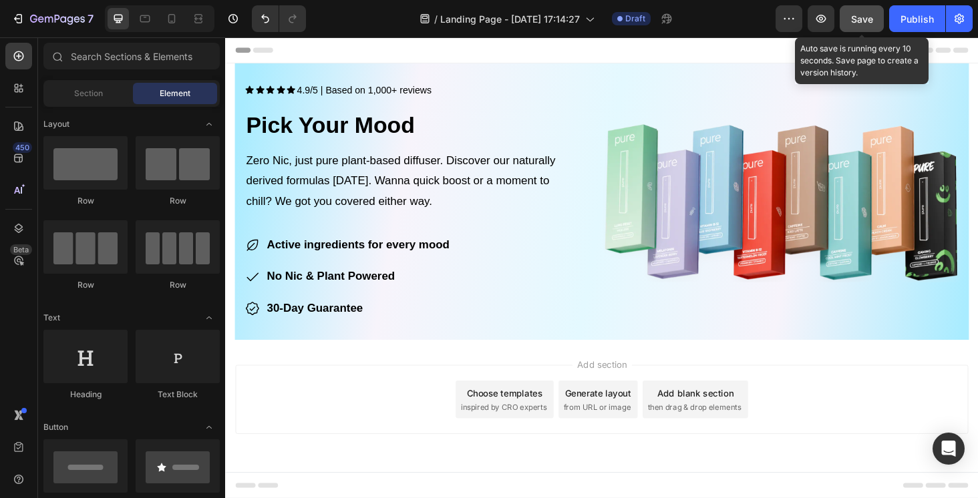
click at [861, 15] on span "Save" at bounding box center [862, 18] width 22 height 11
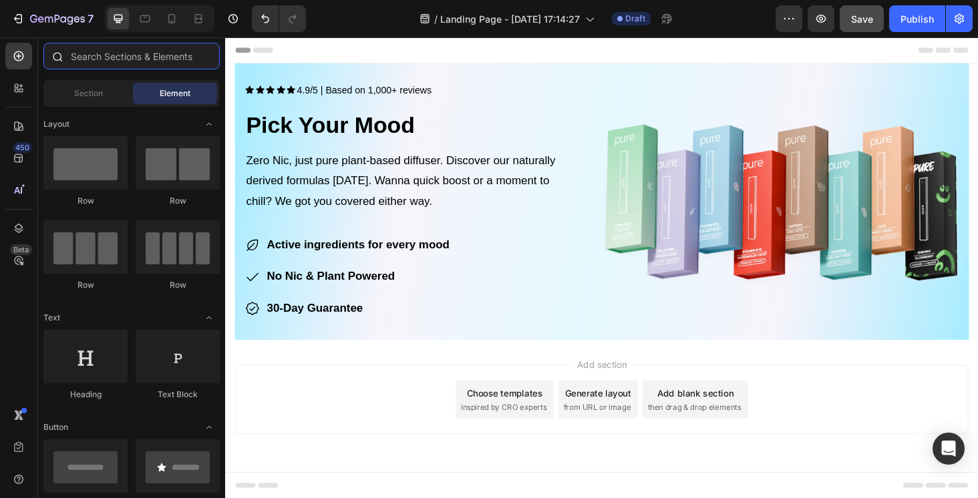
click at [124, 51] on input "text" at bounding box center [131, 56] width 176 height 27
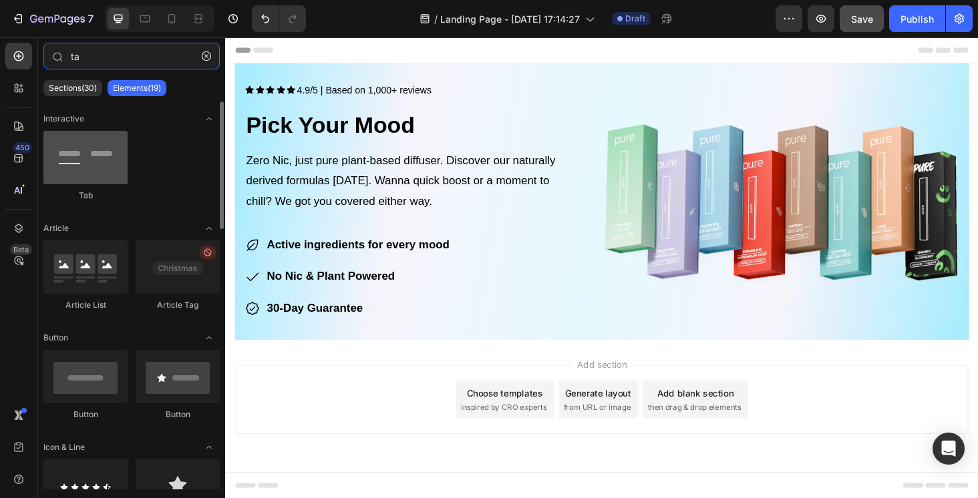
type input "ta"
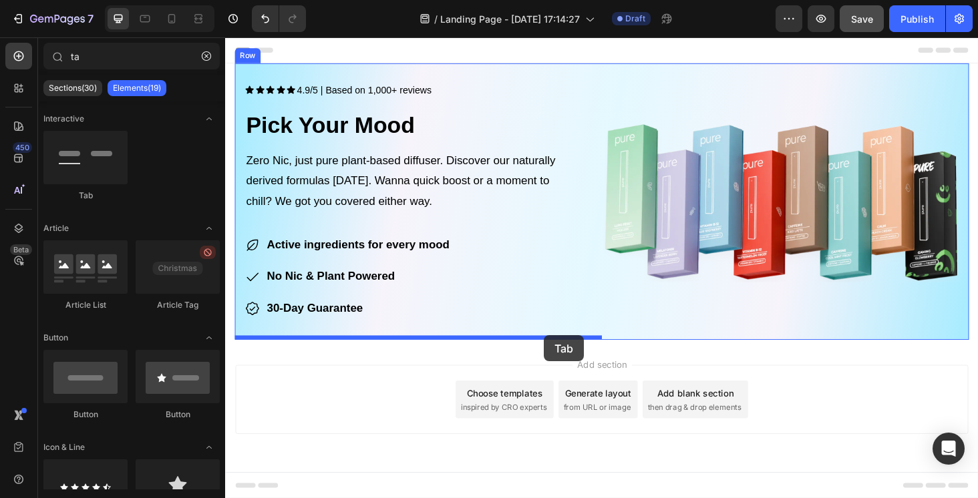
drag, startPoint x: 299, startPoint y: 200, endPoint x: 564, endPoint y: 355, distance: 307.0
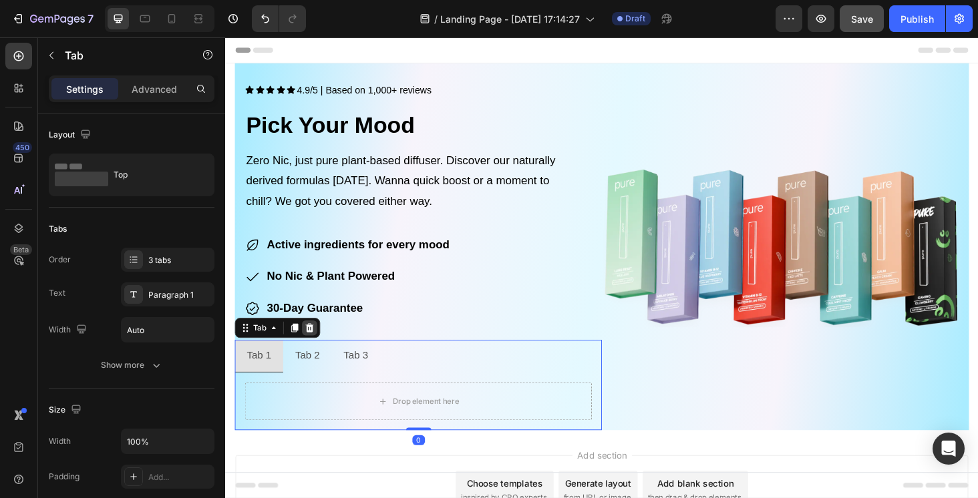
click at [314, 343] on icon at bounding box center [314, 346] width 9 height 9
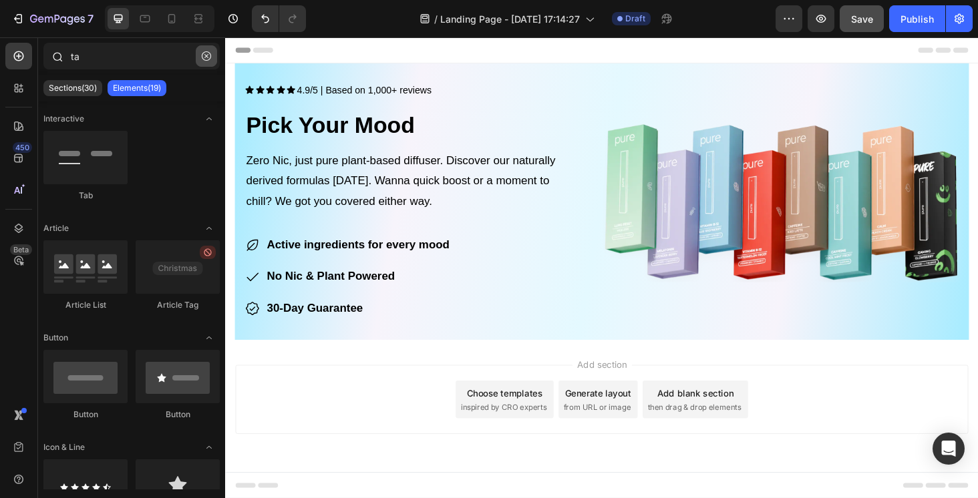
click at [206, 57] on icon "button" at bounding box center [206, 55] width 9 height 9
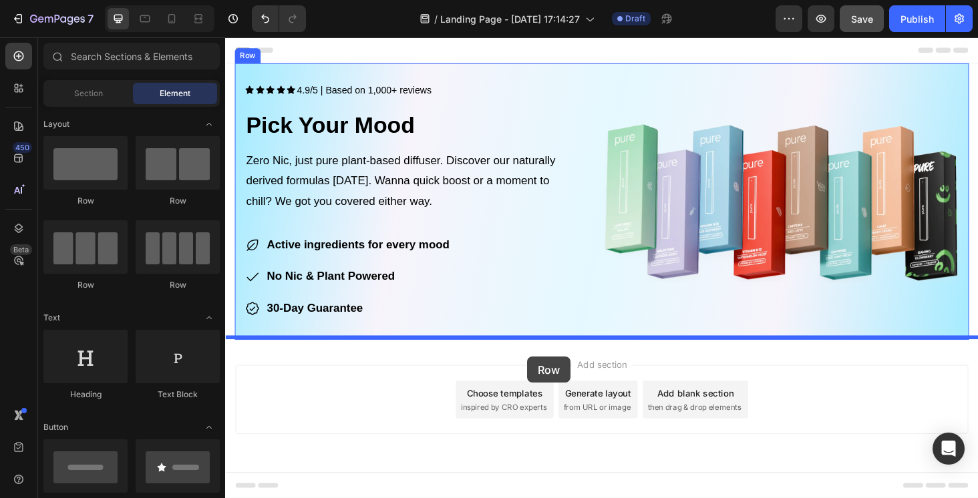
drag, startPoint x: 301, startPoint y: 200, endPoint x: 547, endPoint y: 377, distance: 302.4
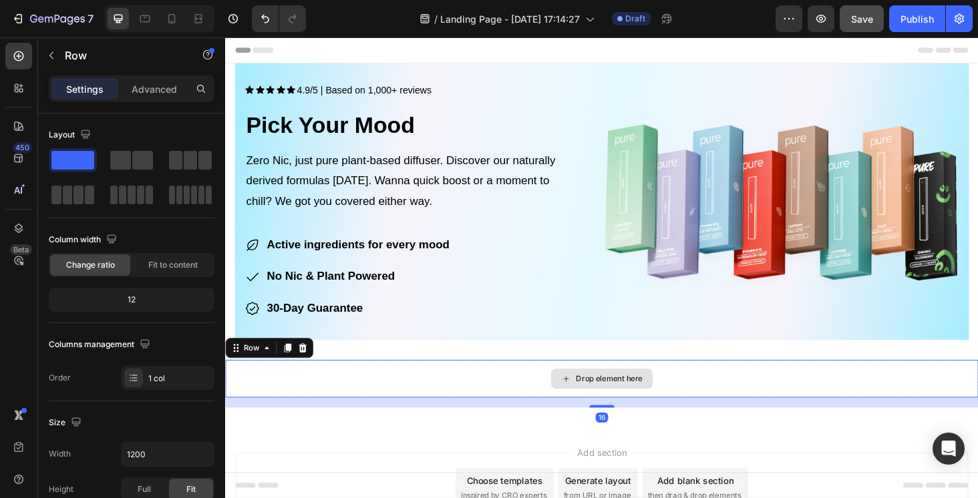
click at [605, 396] on div "Drop element here" at bounding box center [633, 400] width 71 height 11
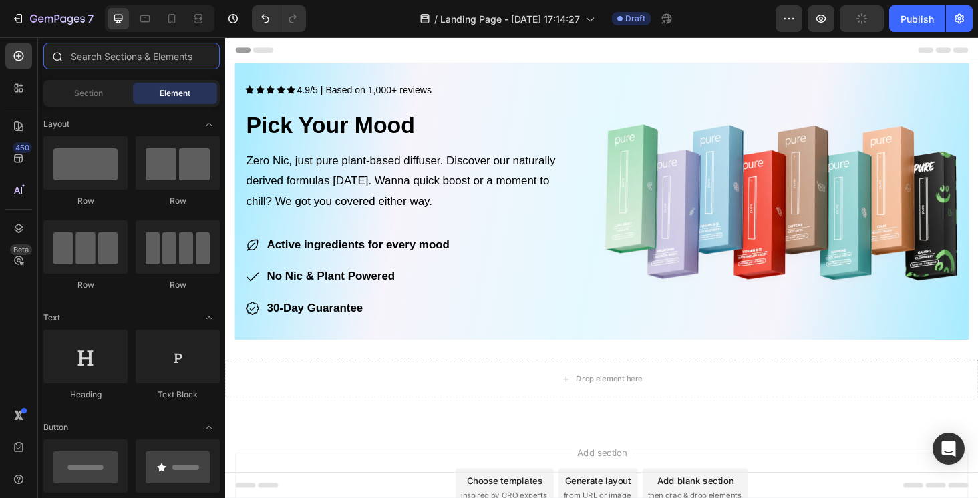
click at [112, 67] on input "text" at bounding box center [131, 56] width 176 height 27
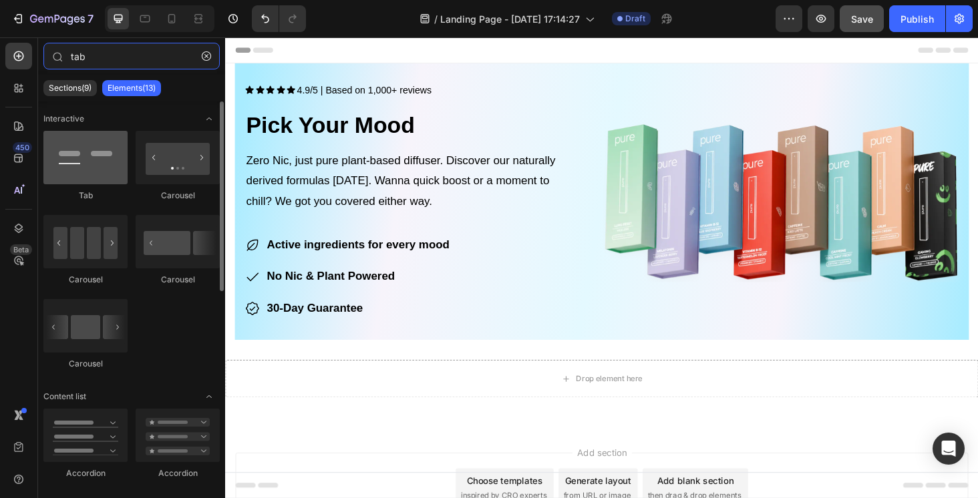
type input "tab"
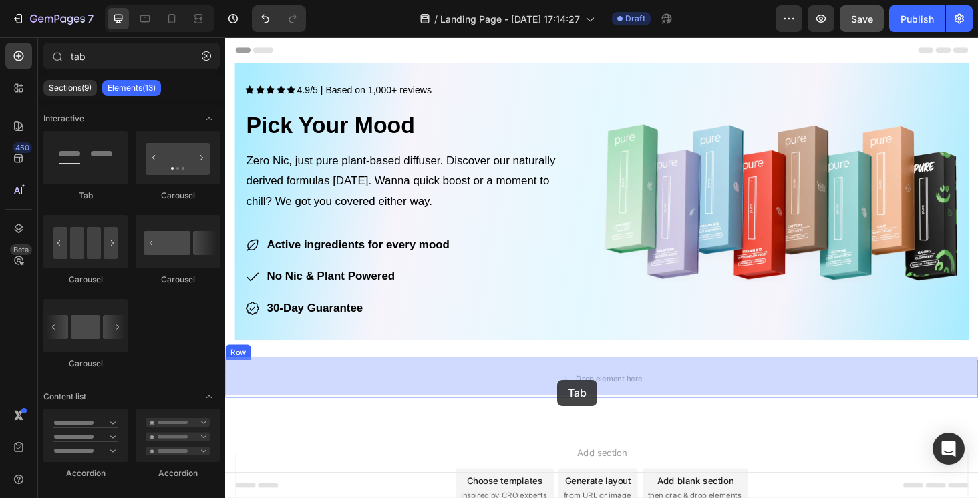
drag, startPoint x: 307, startPoint y: 194, endPoint x: 578, endPoint y: 401, distance: 341.1
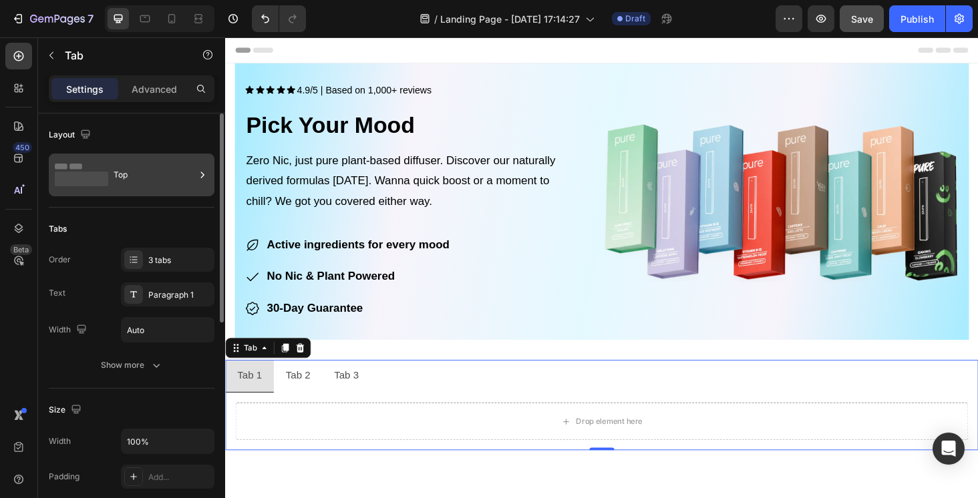
click at [144, 173] on div "Top" at bounding box center [154, 175] width 81 height 31
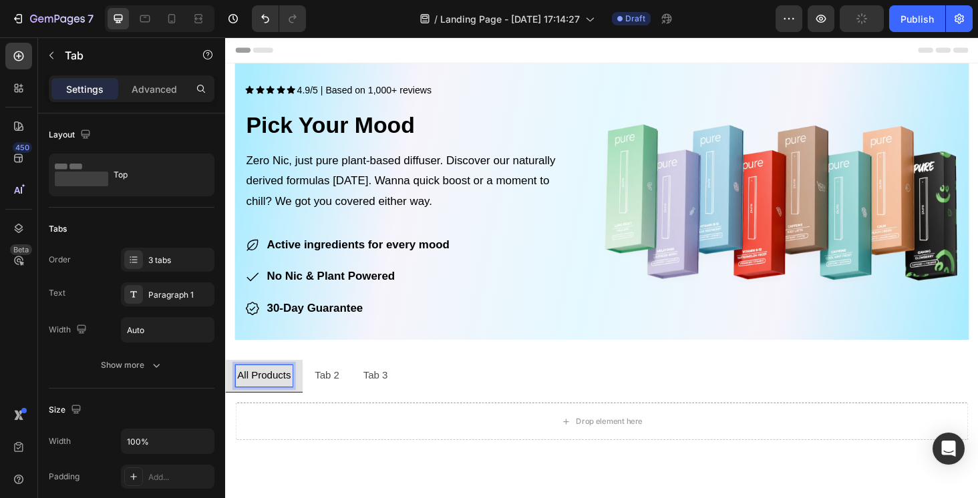
click at [336, 403] on p "Tab 2" at bounding box center [333, 397] width 26 height 19
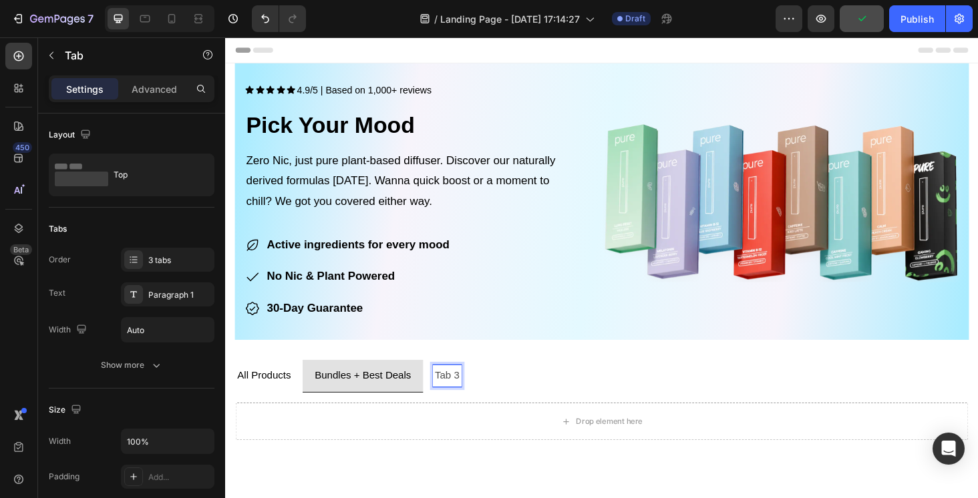
click at [456, 391] on p "Tab 3" at bounding box center [461, 397] width 26 height 19
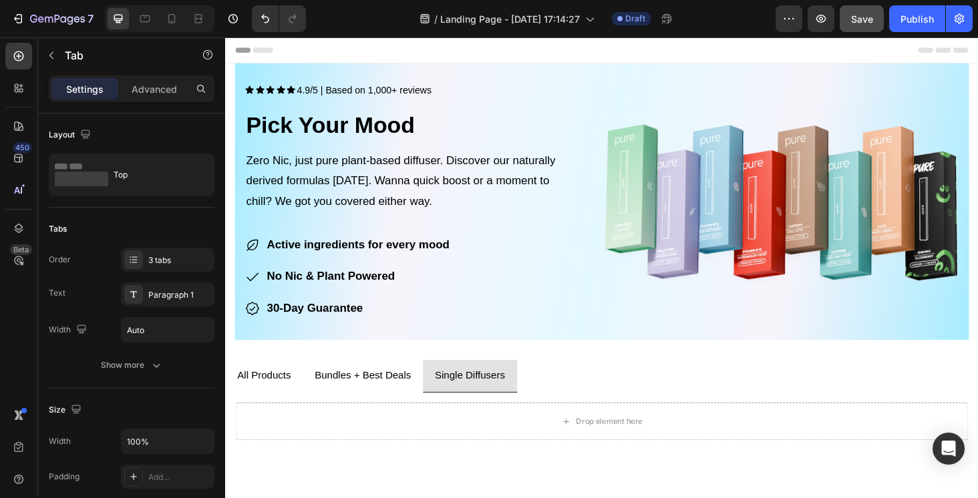
click at [300, 400] on li "All Products" at bounding box center [266, 398] width 82 height 35
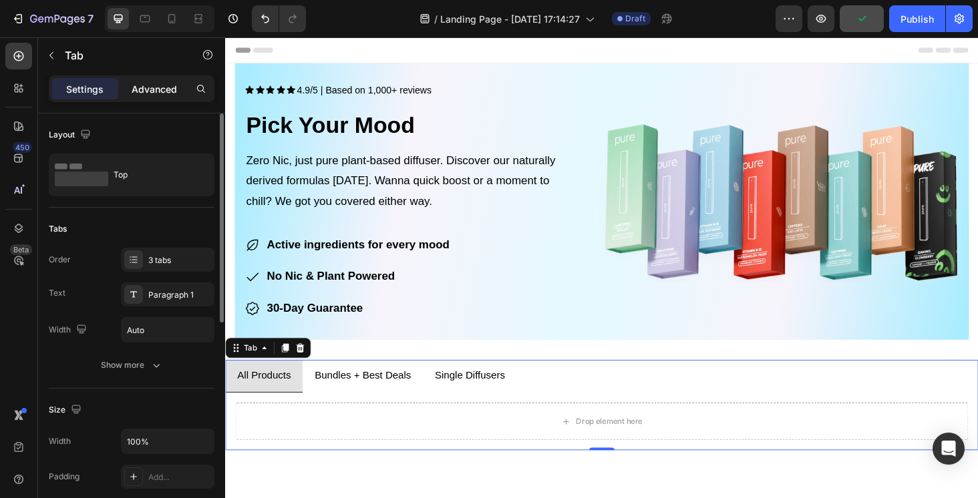
click at [147, 90] on p "Advanced" at bounding box center [154, 89] width 45 height 14
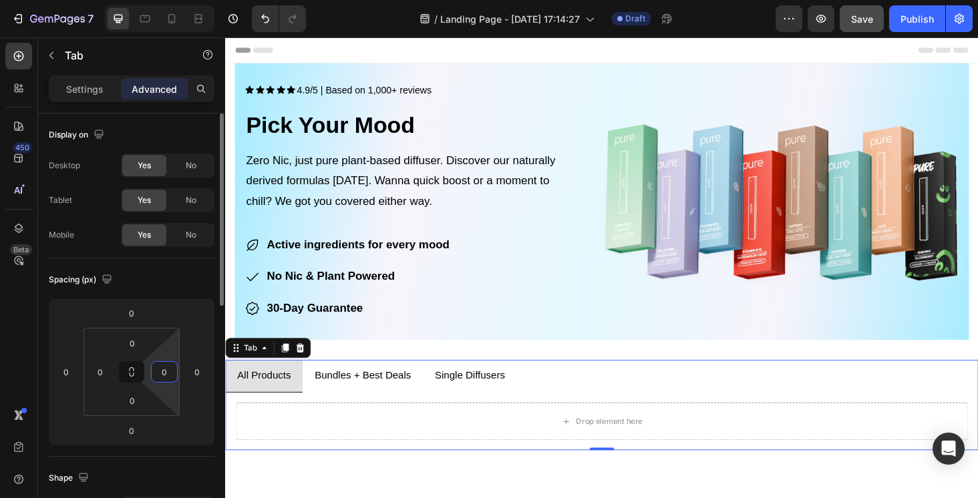
click at [166, 374] on input "0" at bounding box center [164, 372] width 20 height 20
type input "4"
click at [70, 82] on p "Settings" at bounding box center [84, 89] width 37 height 14
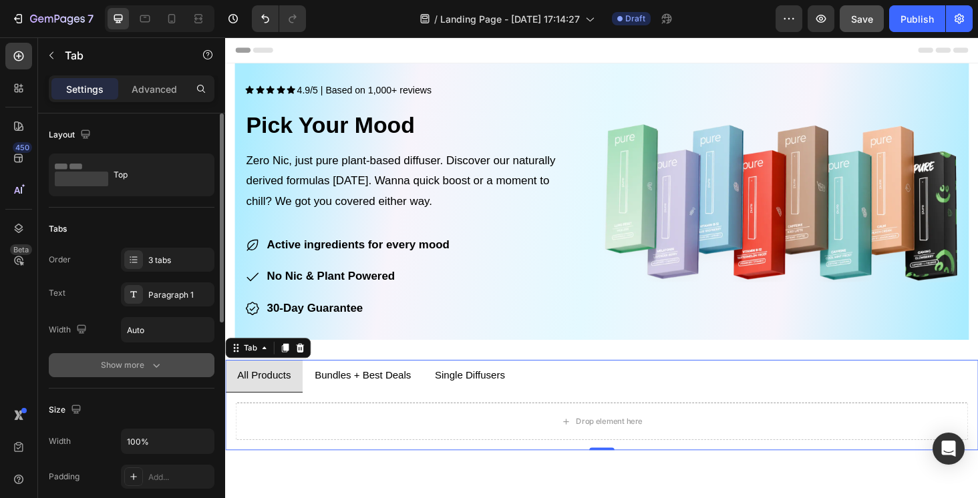
click at [152, 362] on icon "button" at bounding box center [156, 365] width 13 height 13
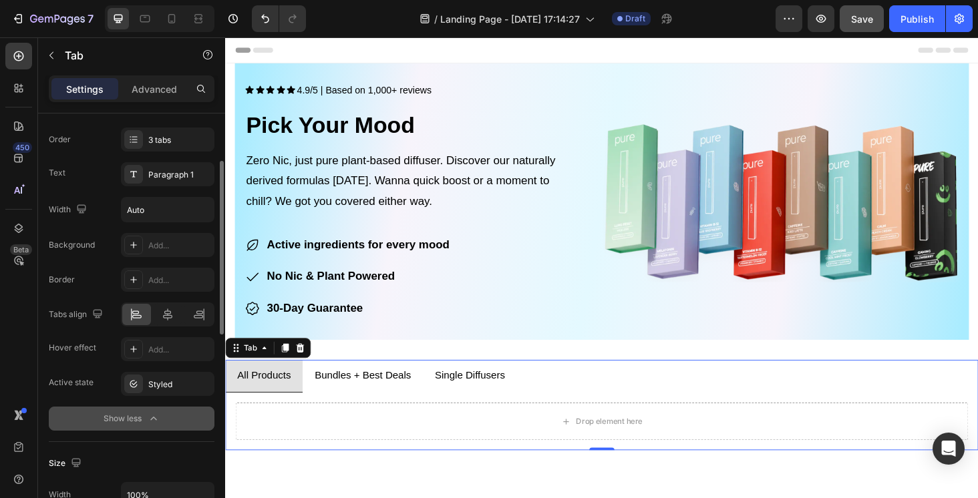
scroll to position [124, 0]
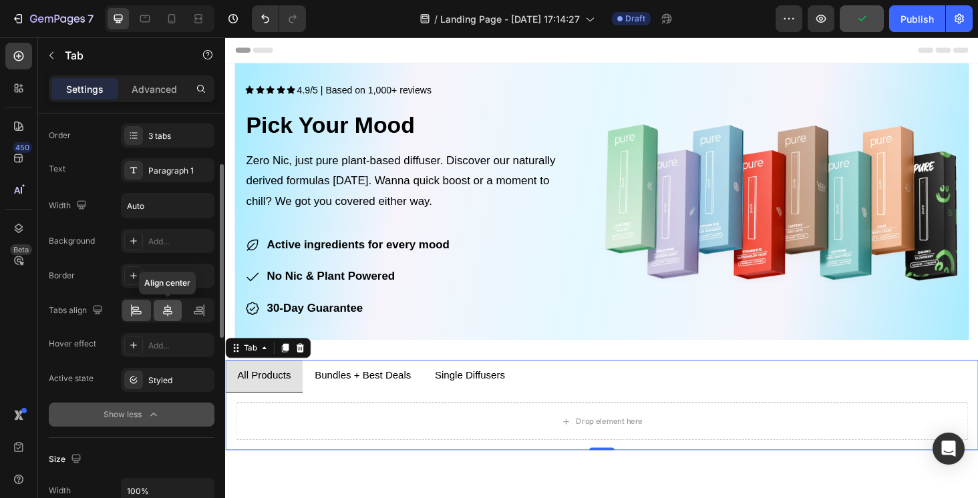
click at [168, 305] on icon at bounding box center [167, 310] width 13 height 13
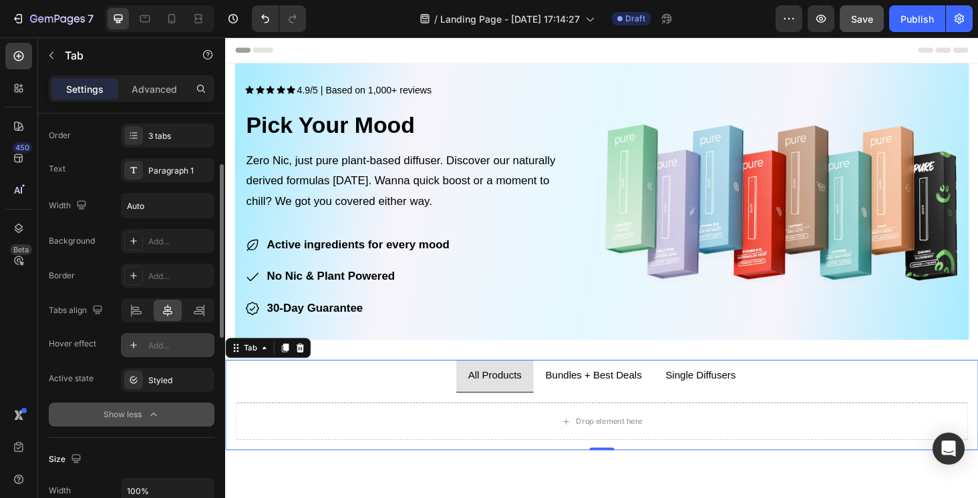
click at [182, 345] on div "Add..." at bounding box center [179, 346] width 63 height 12
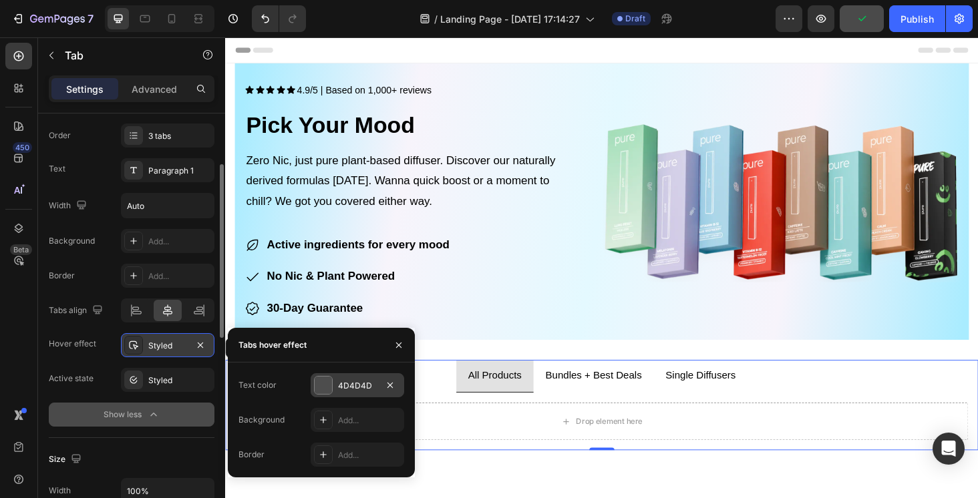
click at [357, 385] on div "4D4D4D" at bounding box center [357, 386] width 39 height 12
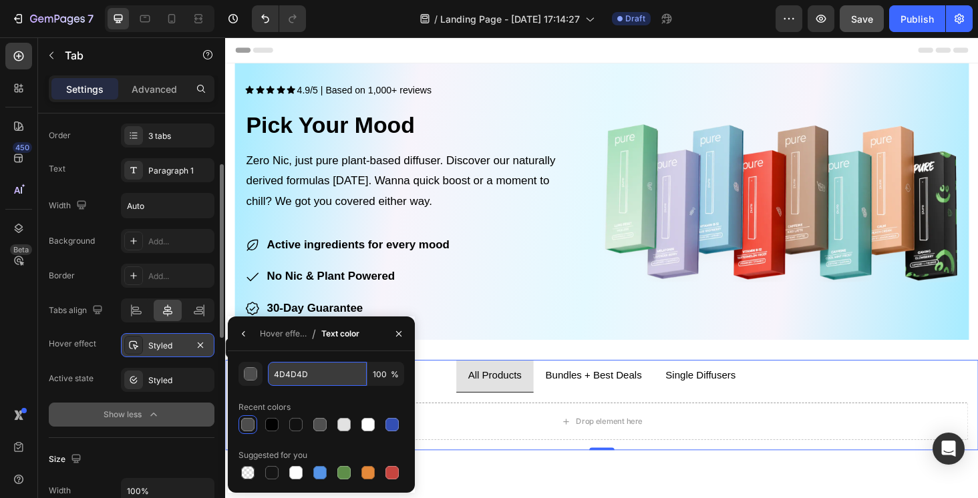
drag, startPoint x: 322, startPoint y: 371, endPoint x: 278, endPoint y: 371, distance: 43.4
click at [278, 371] on input "4D4D4D" at bounding box center [317, 374] width 99 height 24
click at [317, 371] on input "4D4D4D" at bounding box center [317, 374] width 99 height 24
drag, startPoint x: 317, startPoint y: 373, endPoint x: 274, endPoint y: 372, distance: 42.7
click at [274, 372] on input "4D4D4D" at bounding box center [317, 374] width 99 height 24
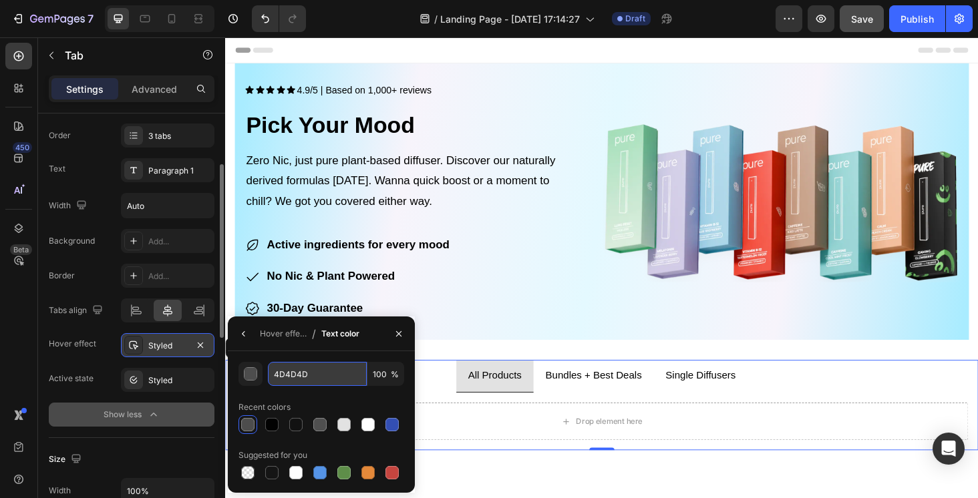
paste input "#00607C"
click at [280, 374] on input "#00607C" at bounding box center [317, 374] width 99 height 24
type input "00607C"
drag, startPoint x: 685, startPoint y: 413, endPoint x: 476, endPoint y: 398, distance: 209.6
click at [475, 398] on li "All Products" at bounding box center [512, 398] width 82 height 35
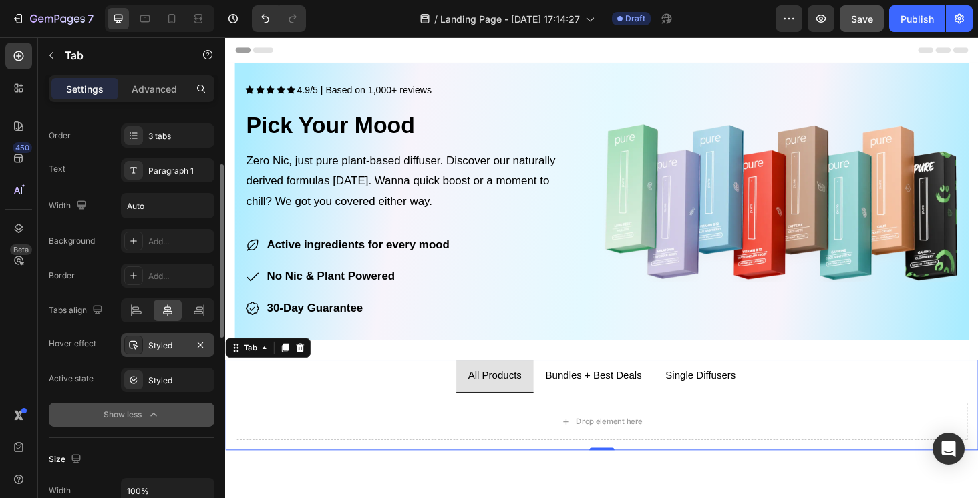
click at [614, 409] on li "Bundles + Best Deals" at bounding box center [617, 398] width 128 height 35
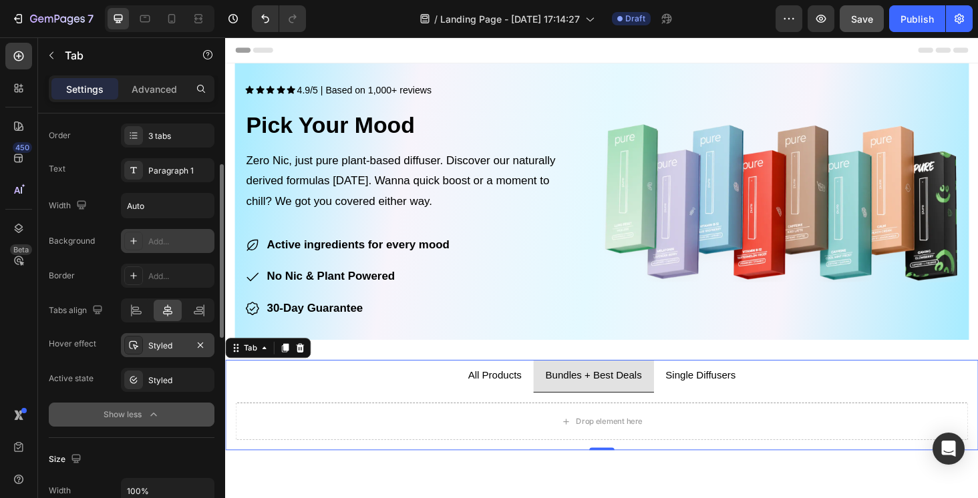
click at [154, 248] on div "Add..." at bounding box center [167, 241] width 93 height 24
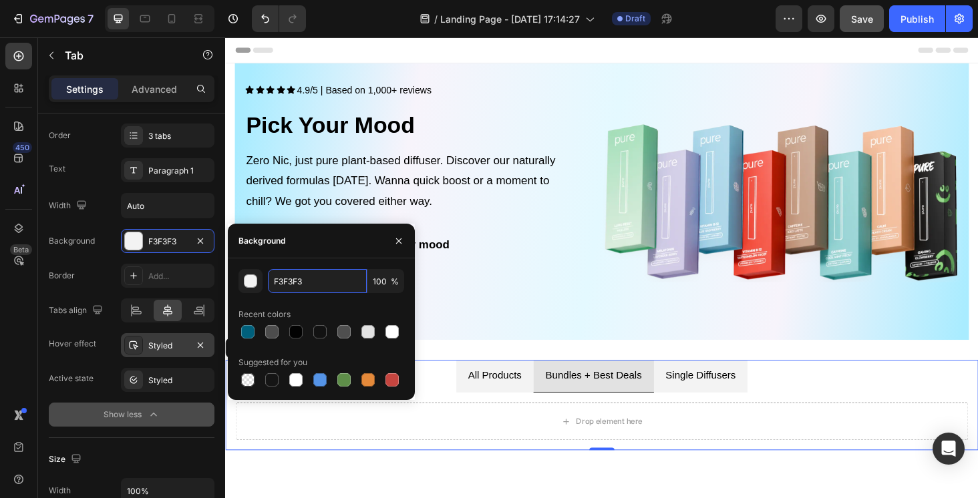
drag, startPoint x: 338, startPoint y: 281, endPoint x: 264, endPoint y: 281, distance: 73.4
click at [264, 281] on div "F3F3F3 100 %" at bounding box center [321, 281] width 166 height 24
paste input "#A8CED9"
type input "#A8CED9"
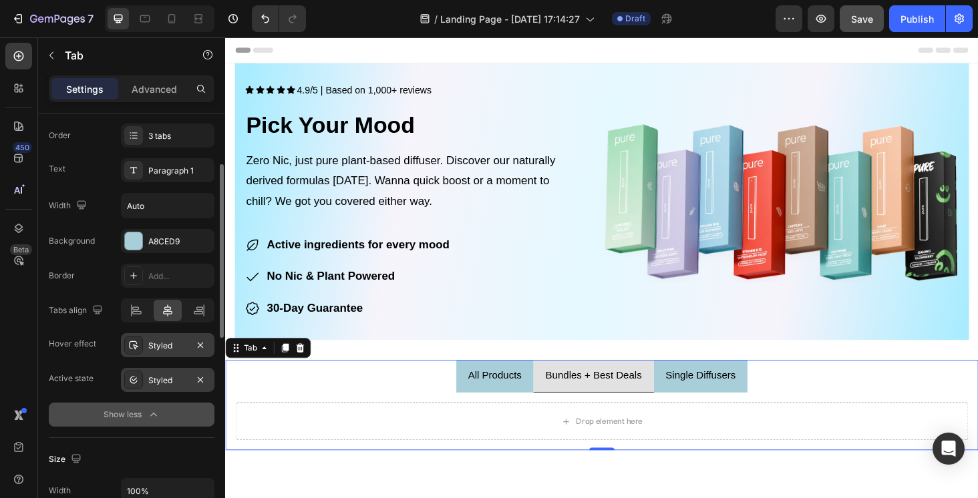
click at [173, 384] on div "Styled" at bounding box center [167, 381] width 39 height 12
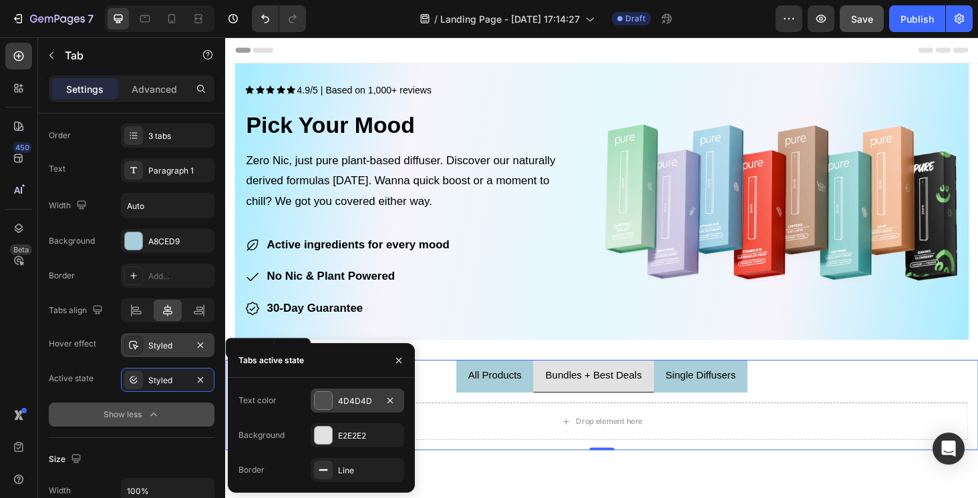
click at [370, 395] on div "4D4D4D" at bounding box center [357, 401] width 39 height 12
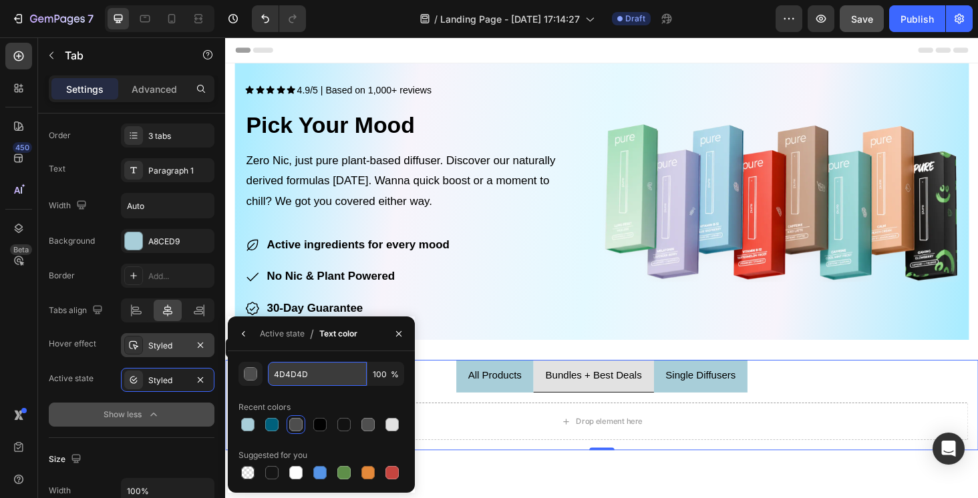
drag, startPoint x: 333, startPoint y: 371, endPoint x: 288, endPoint y: 372, distance: 44.1
click at [0, 0] on input "4D4D4D" at bounding box center [0, 0] width 0 height 0
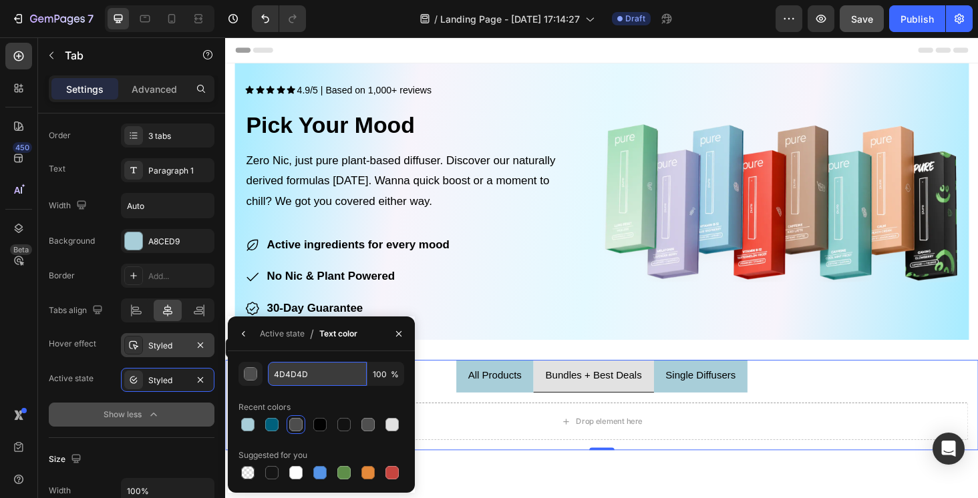
drag, startPoint x: 315, startPoint y: 371, endPoint x: 269, endPoint y: 372, distance: 46.1
click at [0, 0] on input "4D4D4D" at bounding box center [0, 0] width 0 height 0
paste input "#00607C"
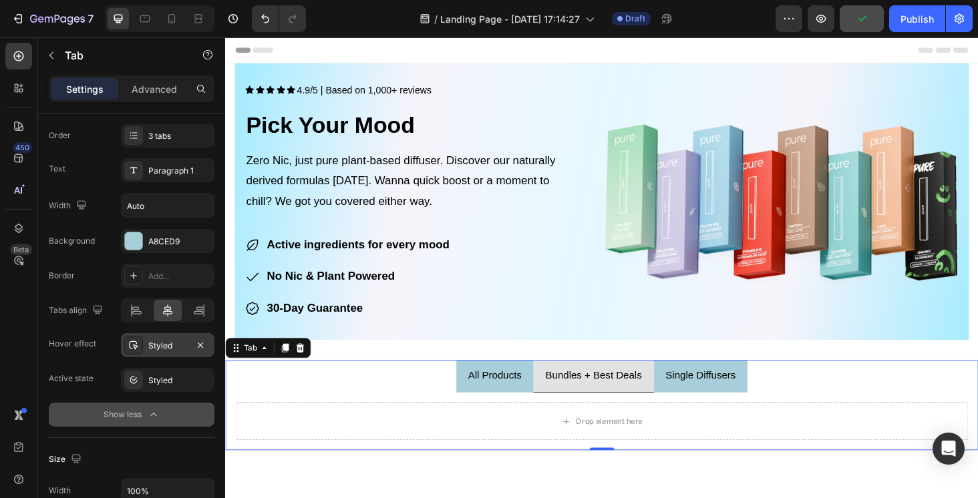
click at [443, 402] on ul "All Products Bundles + Best Deals Single Diffusers" at bounding box center [625, 398] width 801 height 35
click at [544, 408] on li "All Products" at bounding box center [512, 398] width 82 height 35
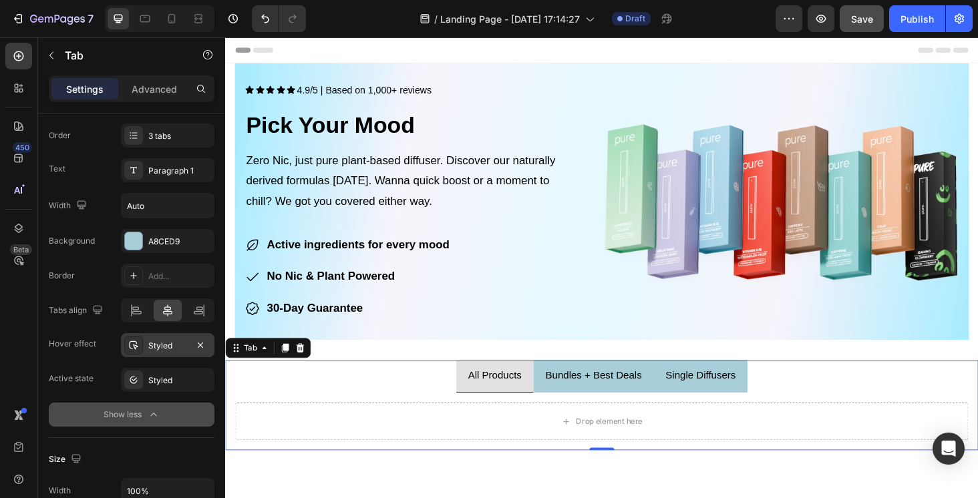
click at [590, 404] on div "Bundles + Best Deals" at bounding box center [617, 397] width 106 height 23
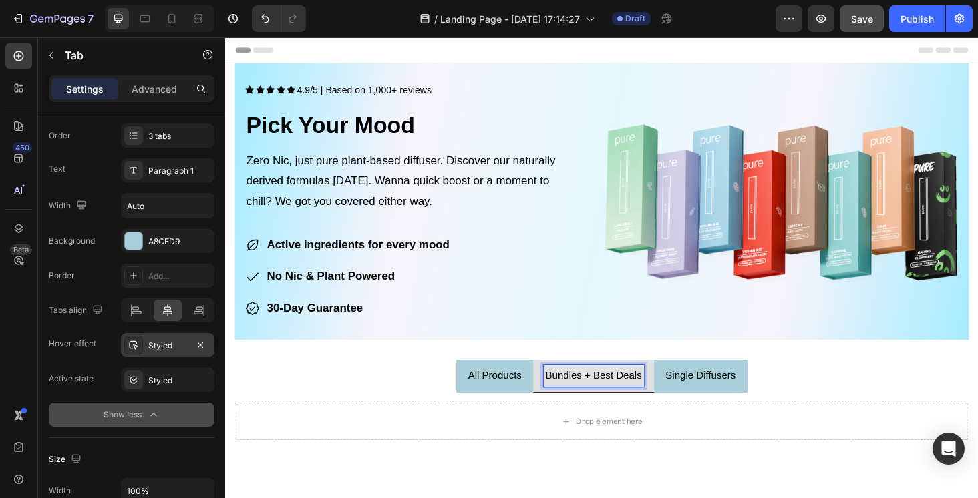
click at [546, 407] on li "All Products" at bounding box center [512, 398] width 82 height 35
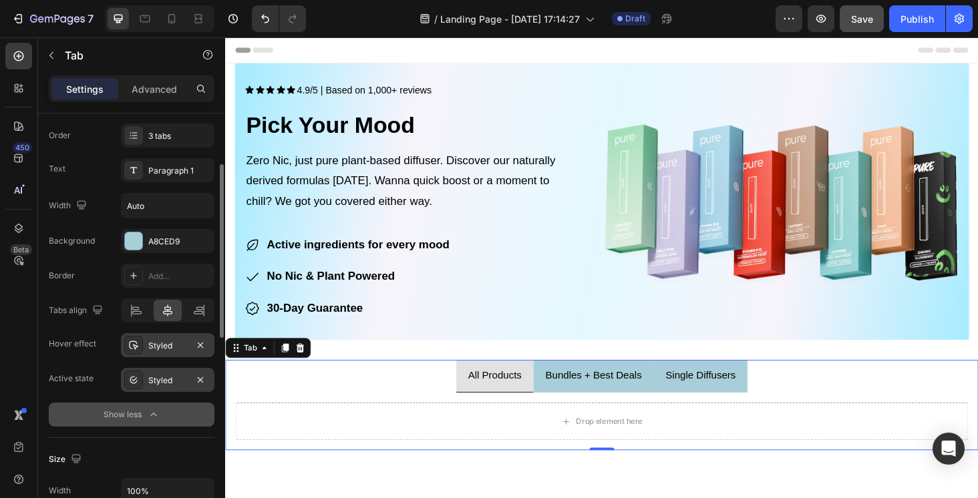
click at [170, 382] on div "Styled" at bounding box center [167, 381] width 39 height 12
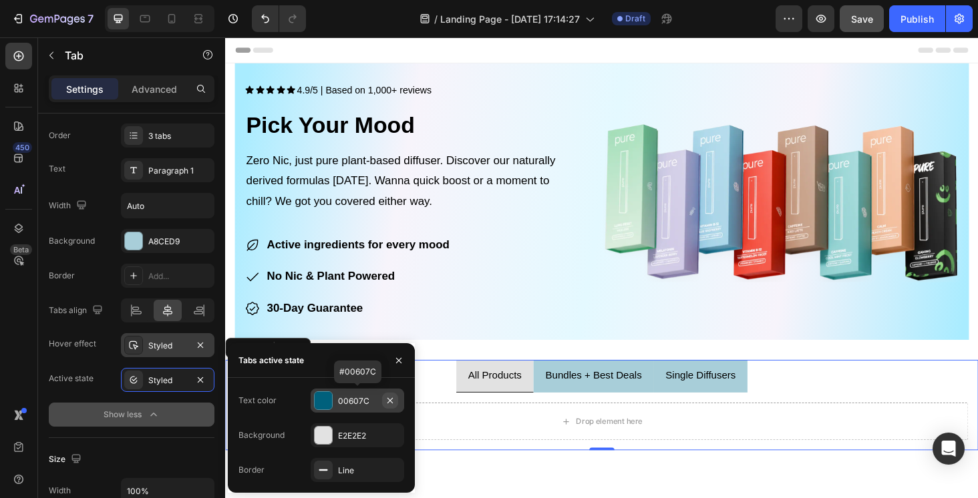
click at [389, 399] on icon "button" at bounding box center [389, 399] width 5 height 5
click at [349, 407] on div "Add..." at bounding box center [369, 401] width 63 height 12
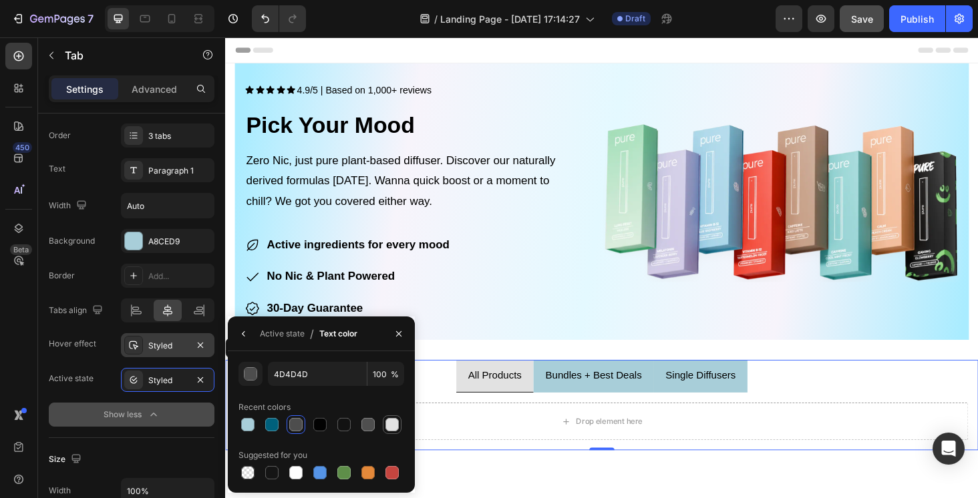
click at [395, 420] on div at bounding box center [391, 424] width 13 height 13
click at [294, 476] on div at bounding box center [295, 472] width 13 height 13
type input "FFFFFF"
drag, startPoint x: 677, startPoint y: 443, endPoint x: 467, endPoint y: 429, distance: 210.8
click at [467, 429] on div "Drop element here" at bounding box center [626, 446] width 780 height 40
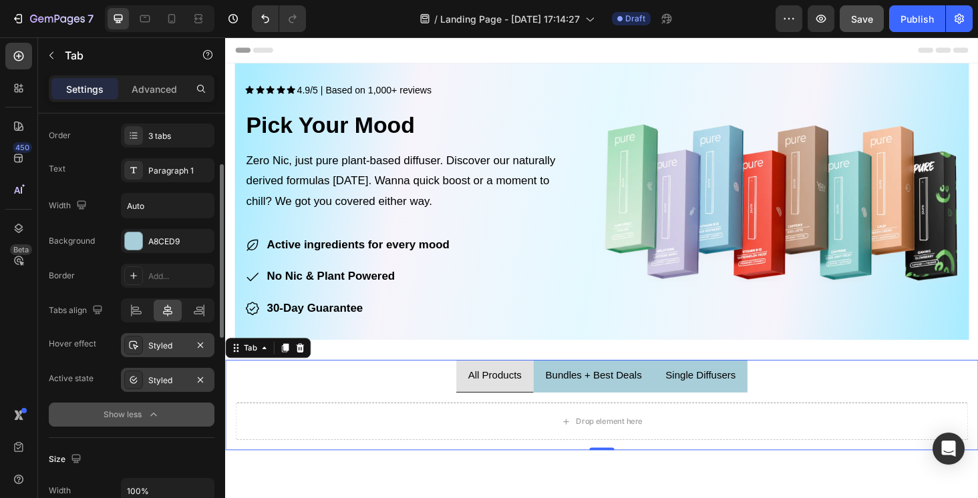
click at [169, 386] on div "Styled" at bounding box center [167, 381] width 39 height 12
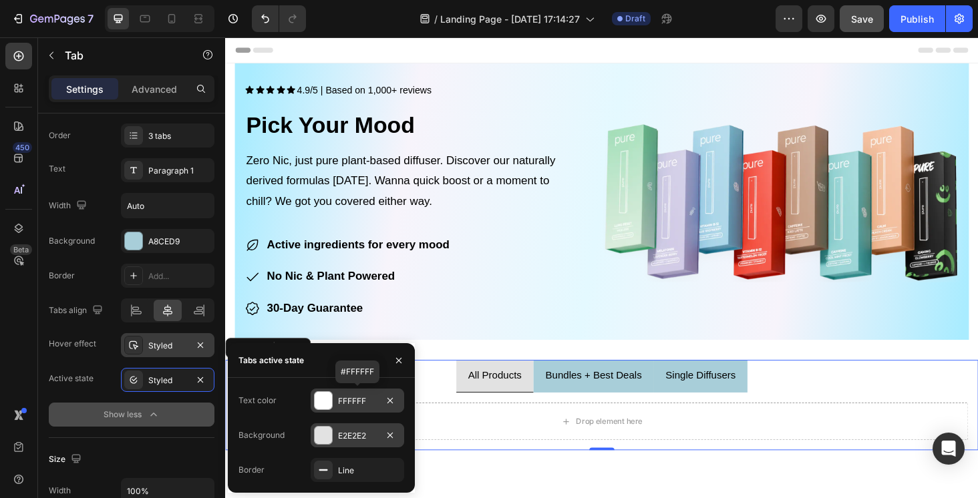
click at [360, 437] on div "E2E2E2" at bounding box center [357, 436] width 39 height 12
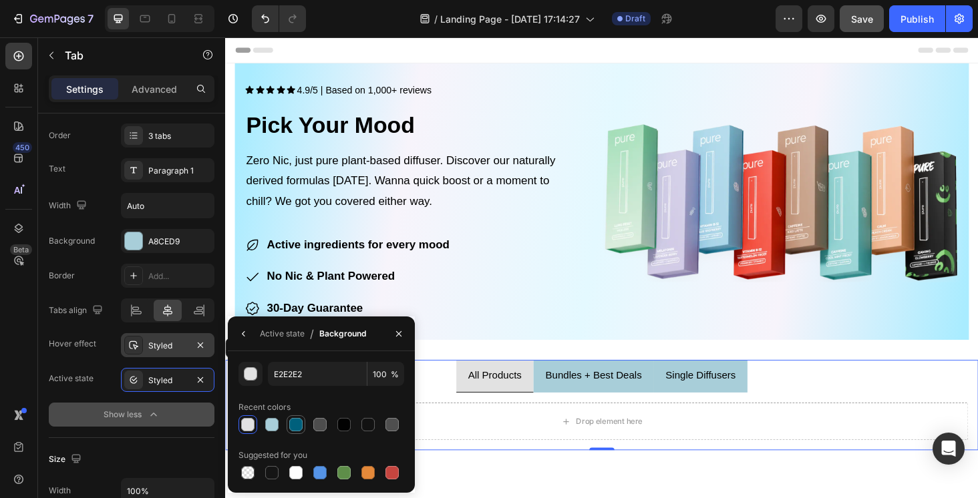
click at [296, 419] on div at bounding box center [295, 424] width 13 height 13
type input "00607C"
click at [170, 351] on div "Styled" at bounding box center [167, 346] width 39 height 12
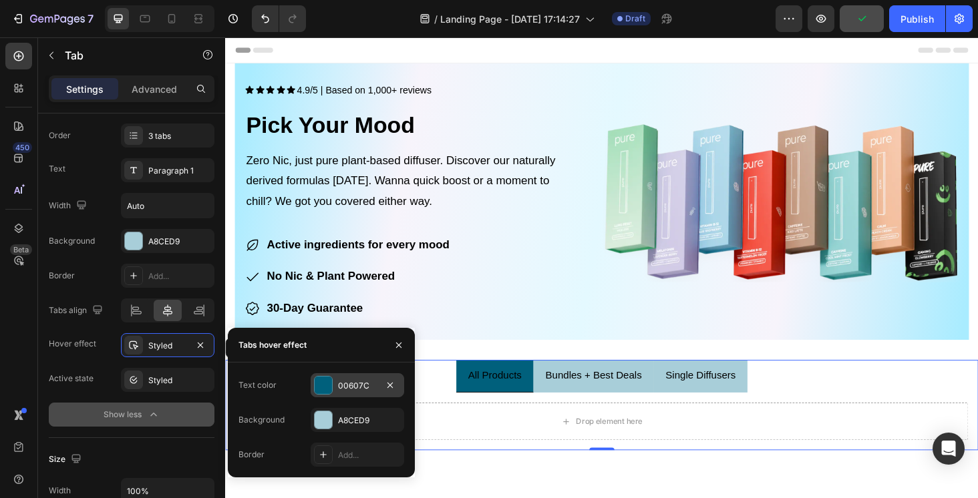
click at [365, 383] on div "00607C" at bounding box center [357, 386] width 39 height 12
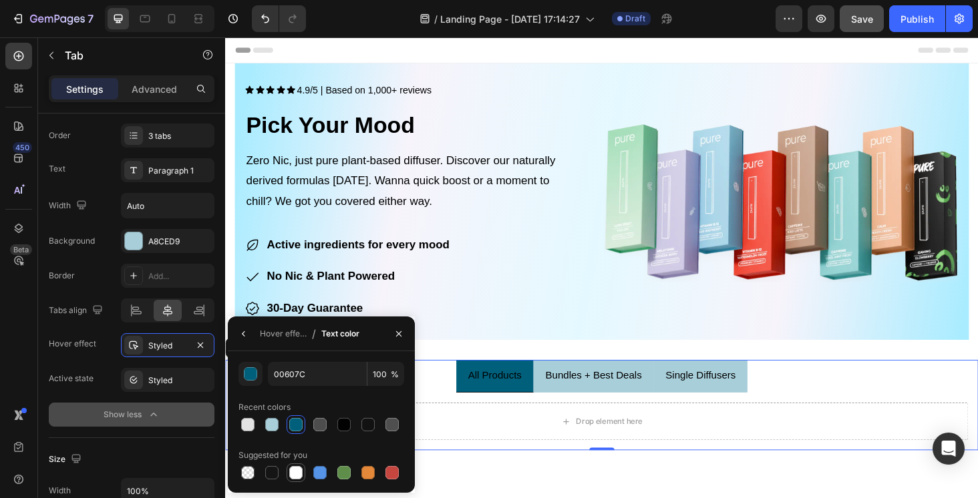
click at [297, 471] on div at bounding box center [295, 472] width 13 height 13
type input "FFFFFF"
click at [242, 338] on icon "button" at bounding box center [243, 334] width 11 height 11
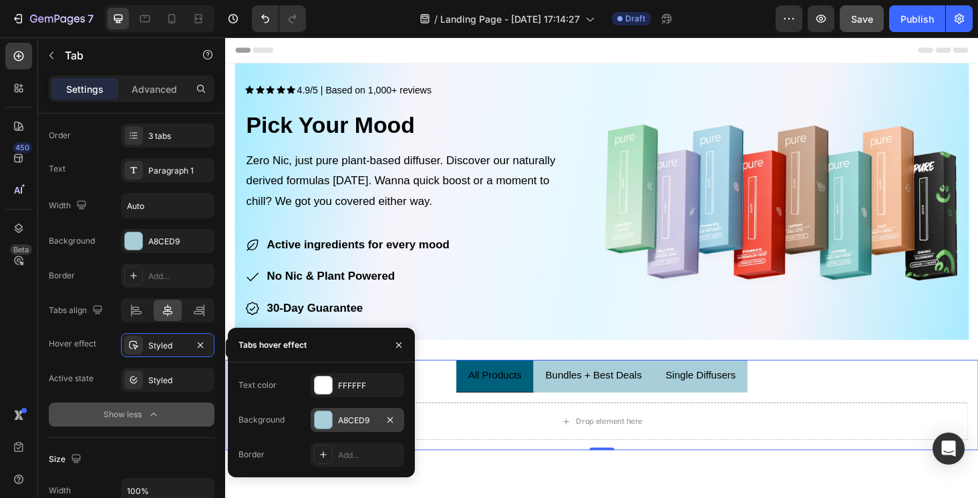
click at [355, 423] on div "A8CED9" at bounding box center [357, 421] width 39 height 12
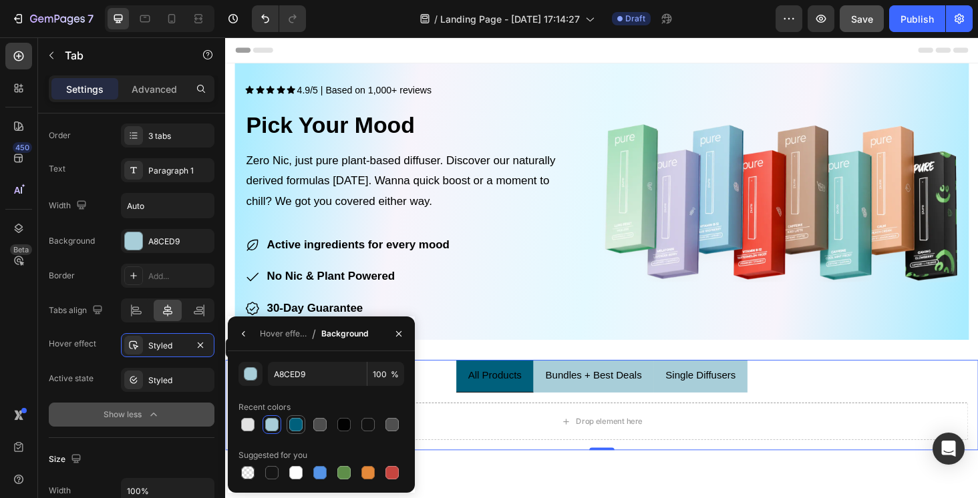
click at [293, 429] on div at bounding box center [295, 424] width 13 height 13
type input "00607C"
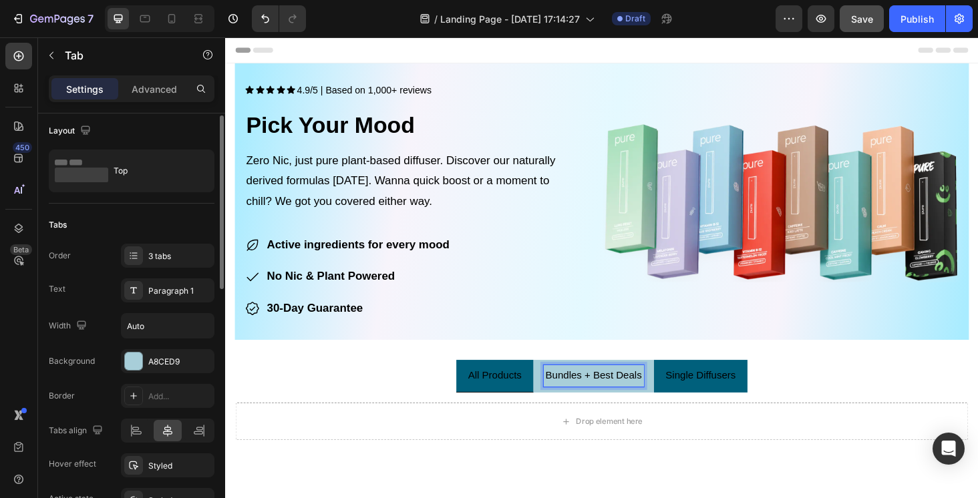
scroll to position [0, 0]
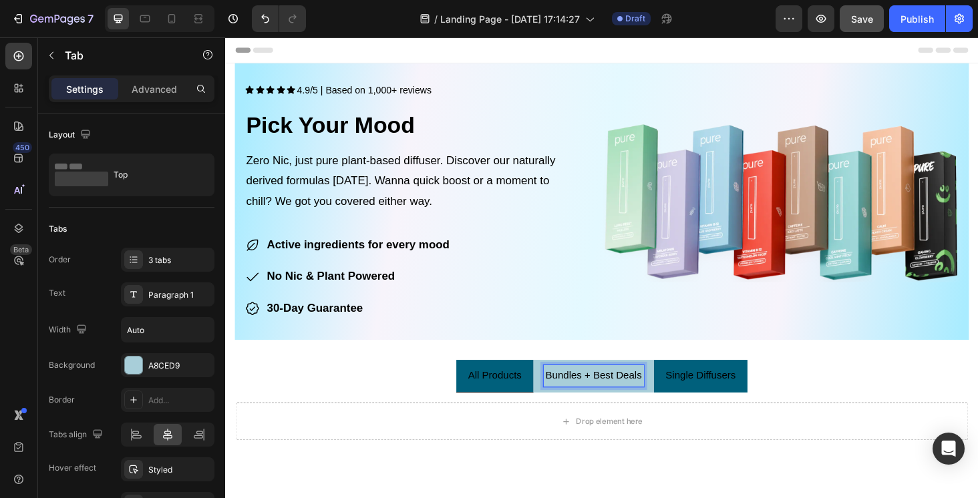
click at [513, 399] on span "All Products" at bounding box center [511, 396] width 57 height 11
click at [519, 404] on div "All Products" at bounding box center [511, 397] width 61 height 23
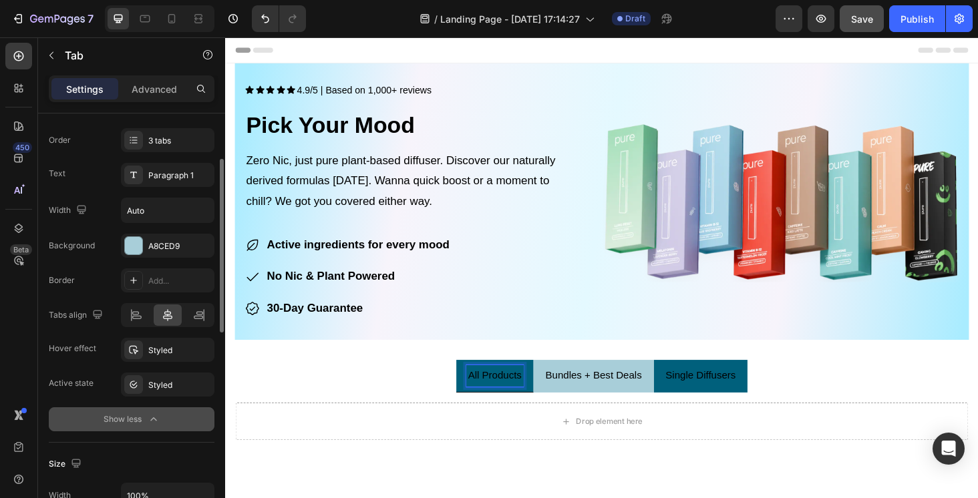
scroll to position [117, 0]
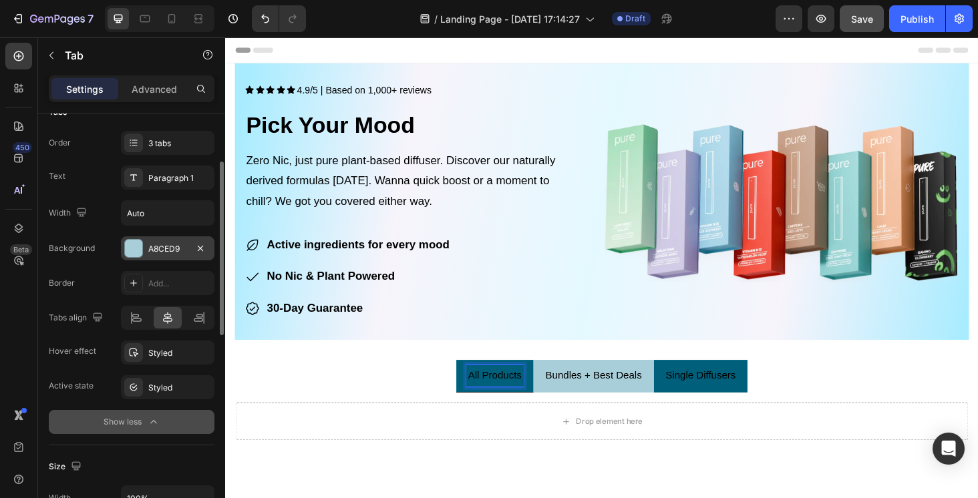
click at [168, 251] on div "A8CED9" at bounding box center [167, 249] width 39 height 12
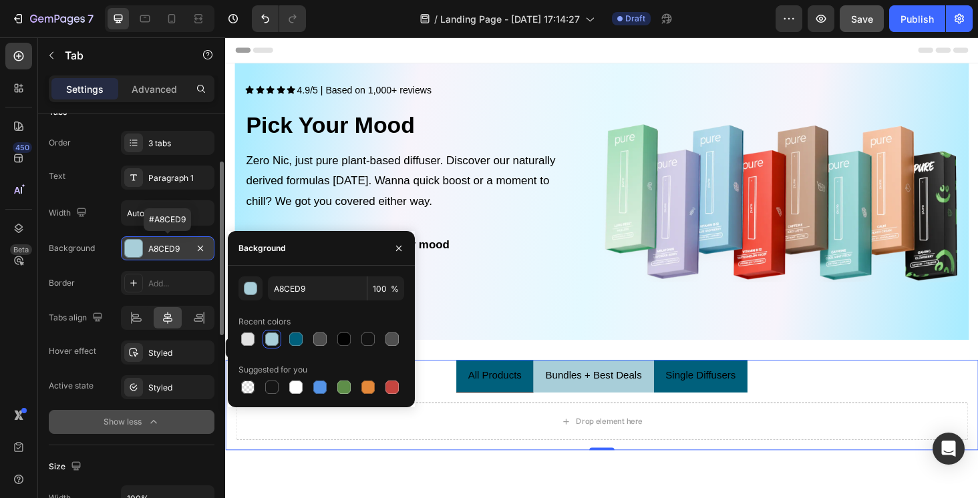
click at [168, 251] on div "A8CED9" at bounding box center [167, 249] width 39 height 12
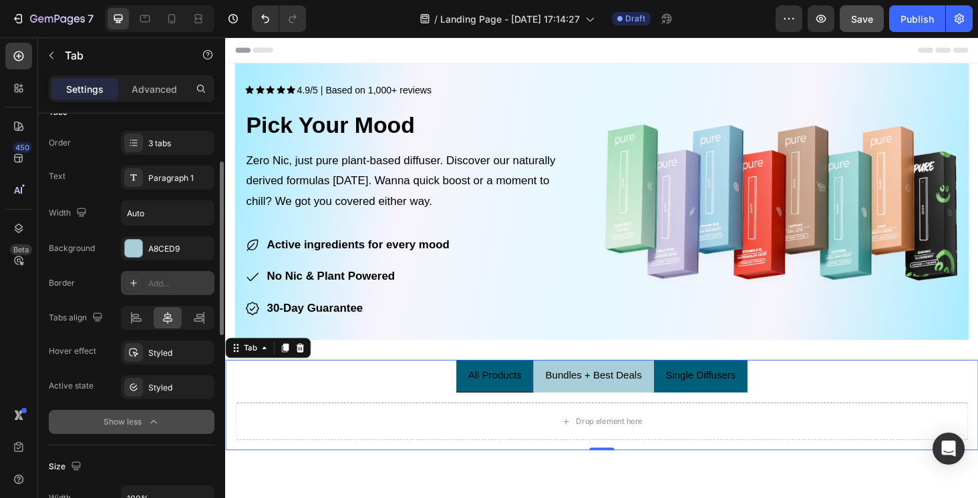
click at [166, 285] on div "Add..." at bounding box center [179, 284] width 63 height 12
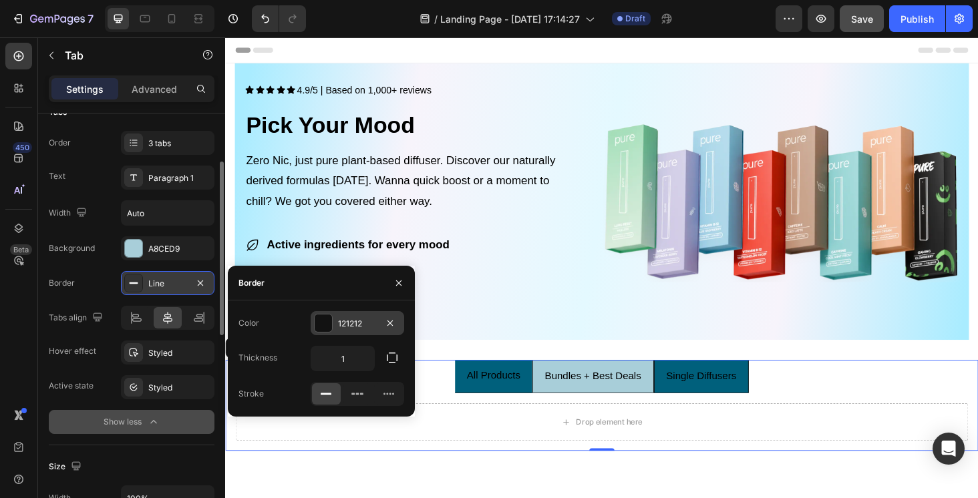
click at [367, 328] on div "121212" at bounding box center [357, 324] width 39 height 12
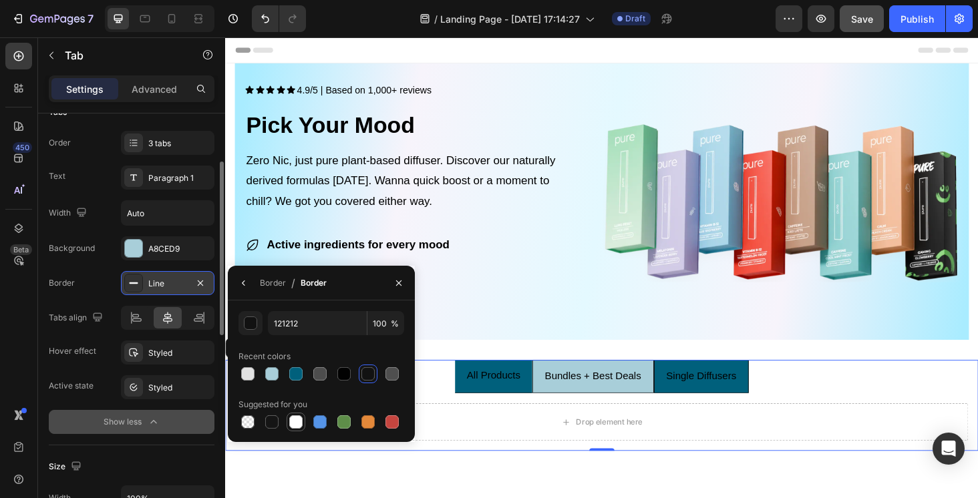
click at [293, 423] on div at bounding box center [295, 421] width 13 height 13
click at [251, 421] on div at bounding box center [247, 421] width 13 height 13
type input "000000"
type input "0"
drag, startPoint x: 653, startPoint y: 402, endPoint x: 441, endPoint y: 387, distance: 212.2
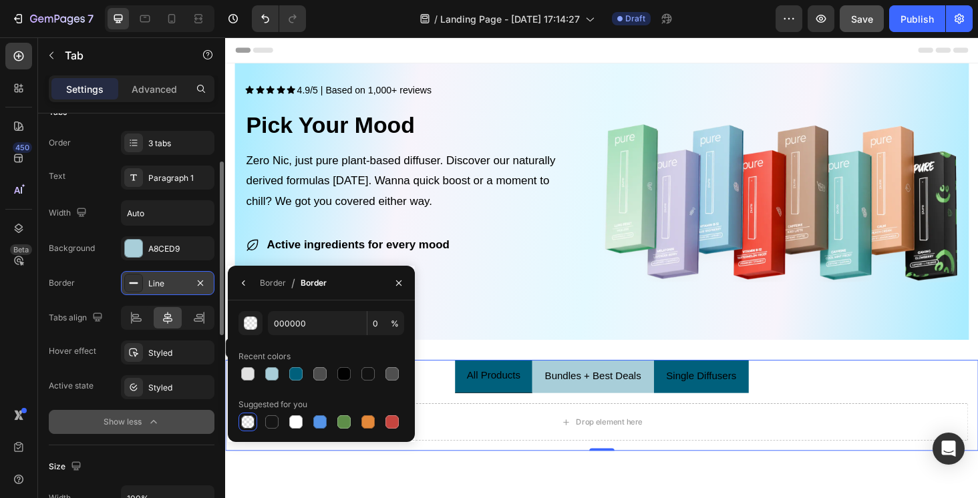
click at [441, 387] on ul "All Products Bundles + Best Deals Single Diffusers" at bounding box center [625, 398] width 801 height 35
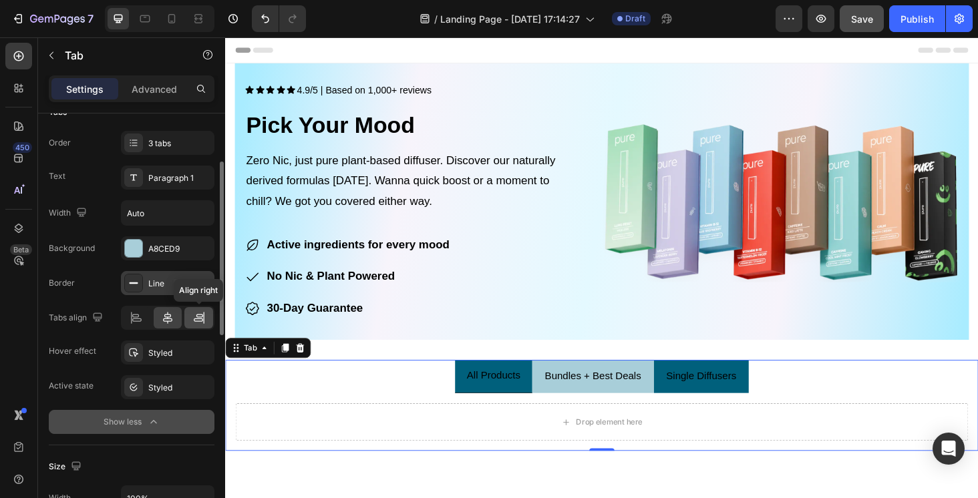
click at [192, 324] on icon at bounding box center [198, 317] width 13 height 13
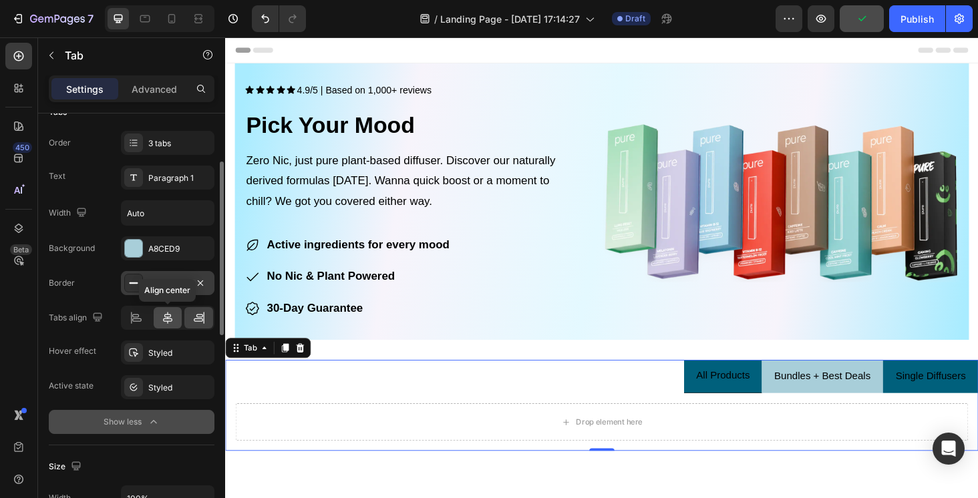
click at [174, 322] on div at bounding box center [168, 317] width 29 height 21
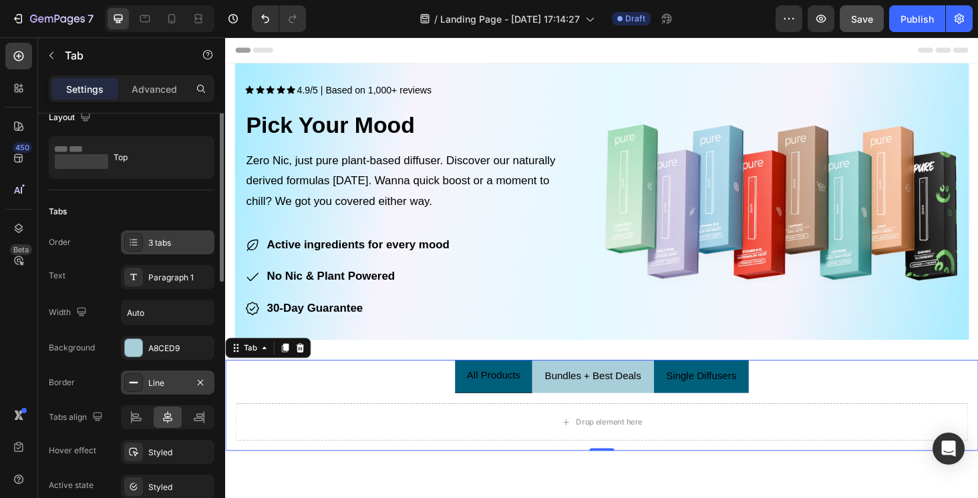
scroll to position [9, 0]
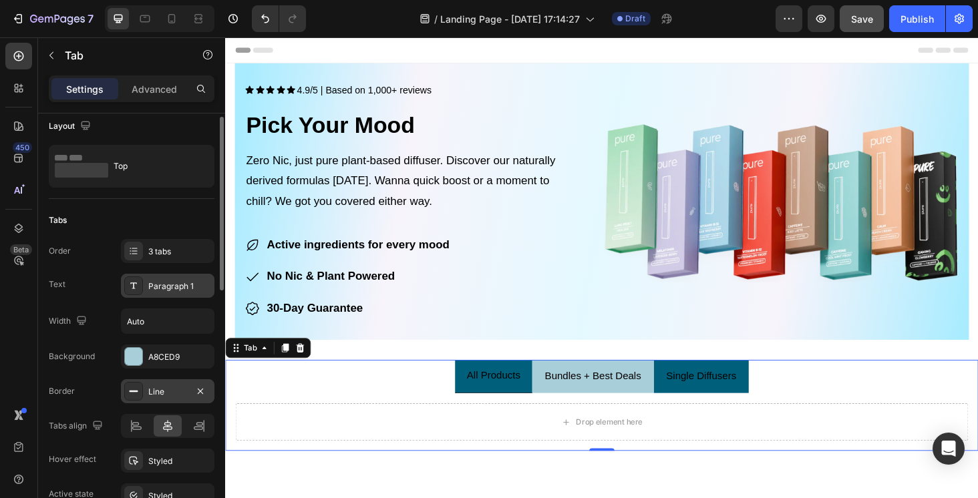
click at [171, 287] on div "Paragraph 1" at bounding box center [179, 286] width 63 height 12
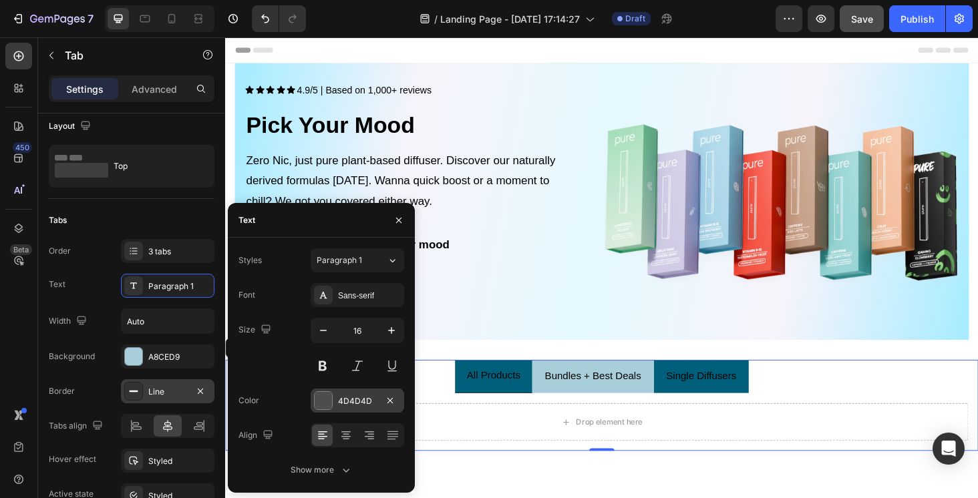
click at [363, 403] on div "4D4D4D" at bounding box center [357, 401] width 39 height 12
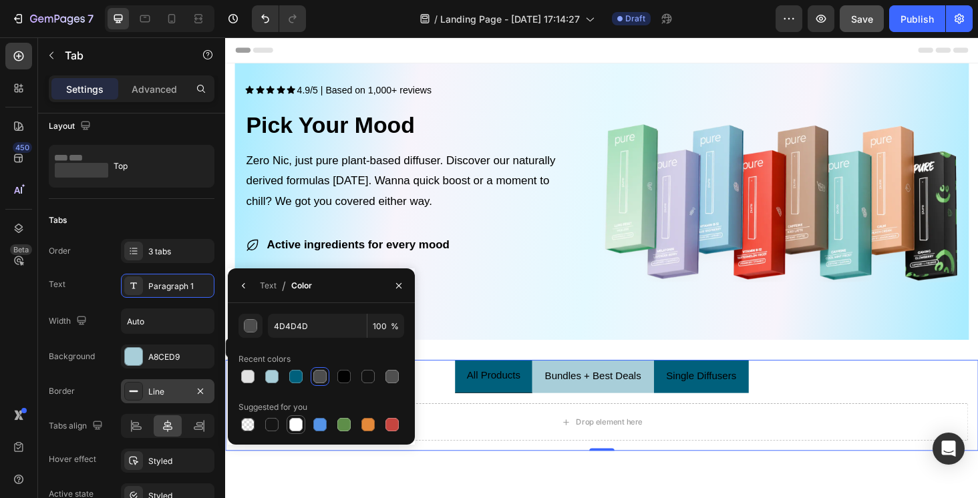
click at [300, 425] on div at bounding box center [295, 424] width 13 height 13
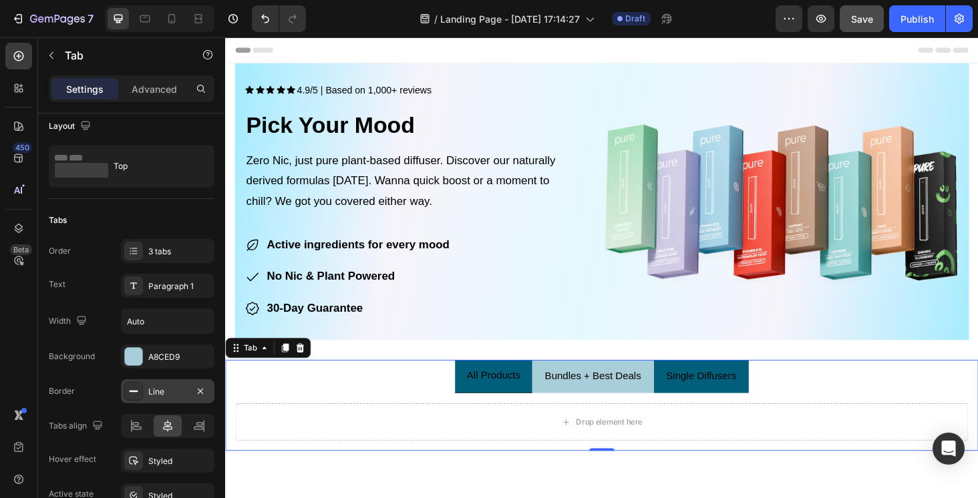
click at [445, 385] on ul "All Products Bundles + Best Deals Single Diffusers" at bounding box center [625, 398] width 801 height 35
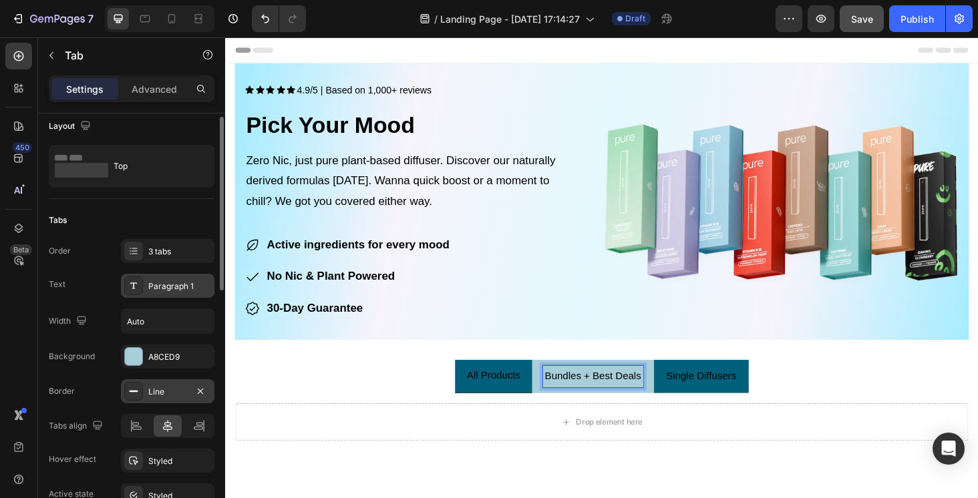
click at [166, 288] on div "Paragraph 1" at bounding box center [179, 286] width 63 height 12
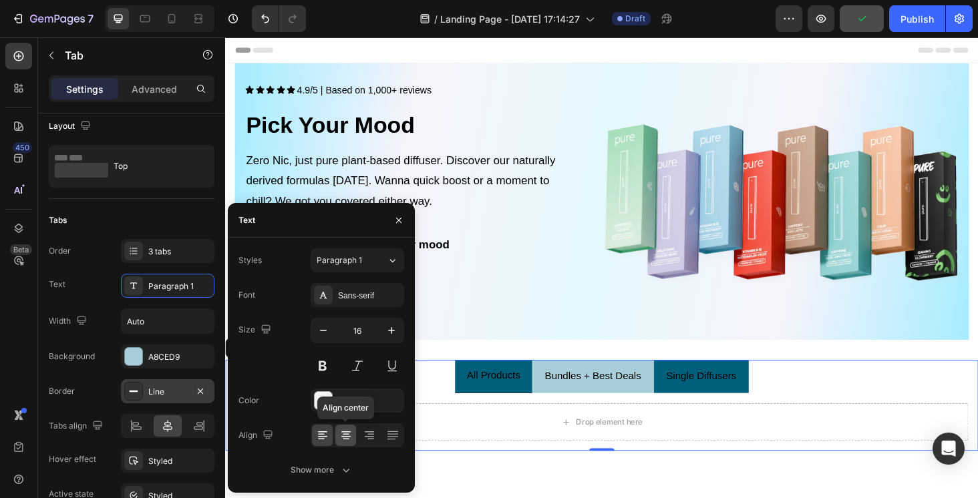
click at [348, 443] on div at bounding box center [345, 435] width 21 height 21
click at [359, 367] on button at bounding box center [357, 366] width 24 height 24
click at [324, 367] on button at bounding box center [322, 366] width 24 height 24
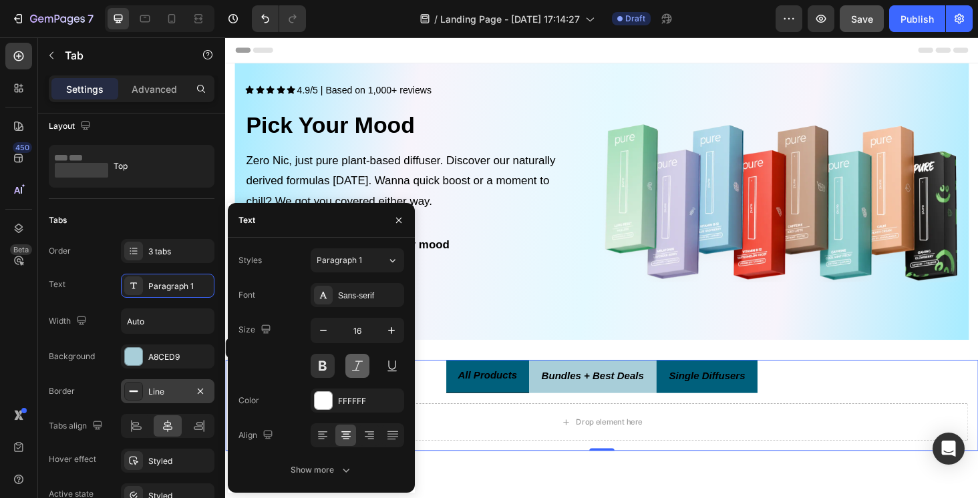
click at [356, 371] on button at bounding box center [357, 366] width 24 height 24
click at [357, 408] on div "FFFFFF" at bounding box center [356, 401] width 93 height 24
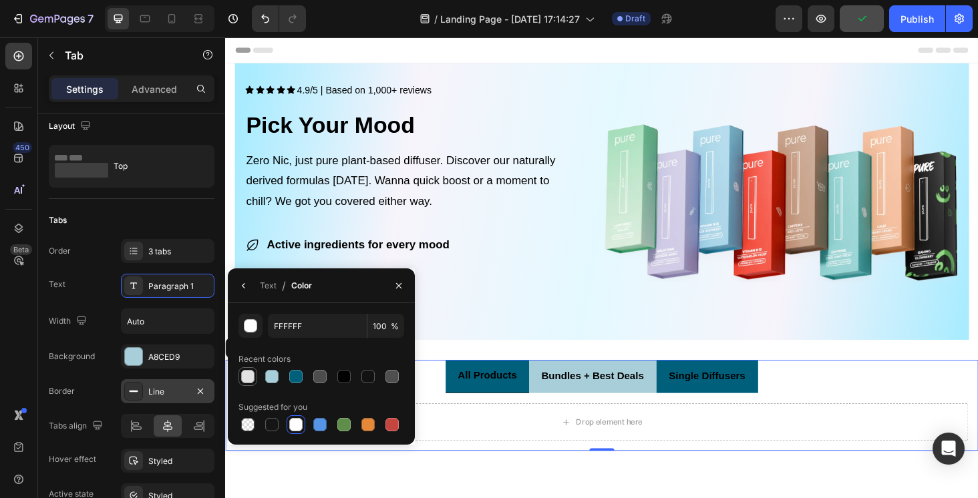
click at [250, 375] on div at bounding box center [247, 376] width 13 height 13
click at [299, 425] on div at bounding box center [295, 424] width 13 height 13
type input "FFFFFF"
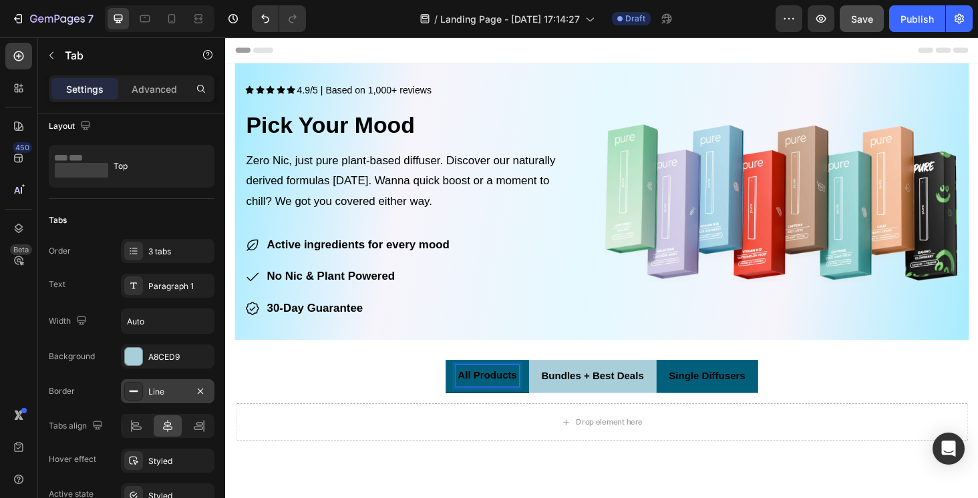
click at [160, 398] on div "Line" at bounding box center [167, 391] width 93 height 24
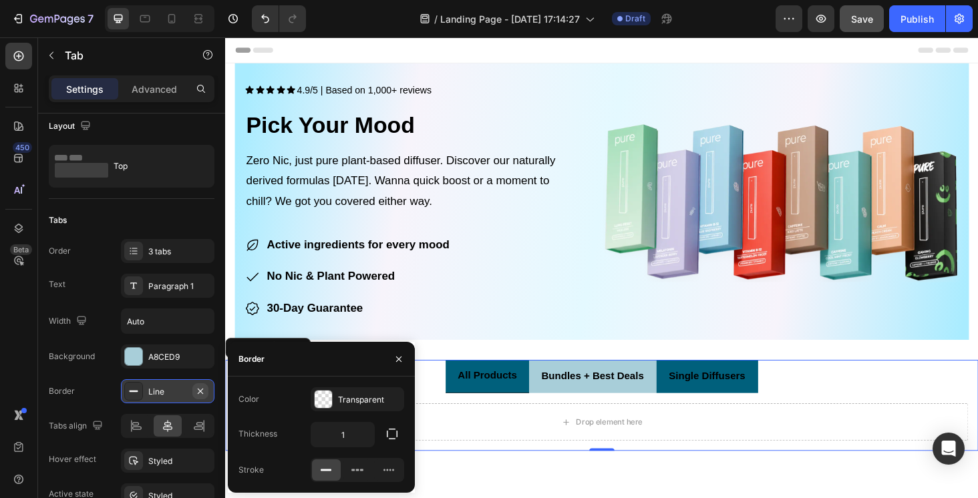
click at [198, 396] on icon "button" at bounding box center [200, 391] width 11 height 11
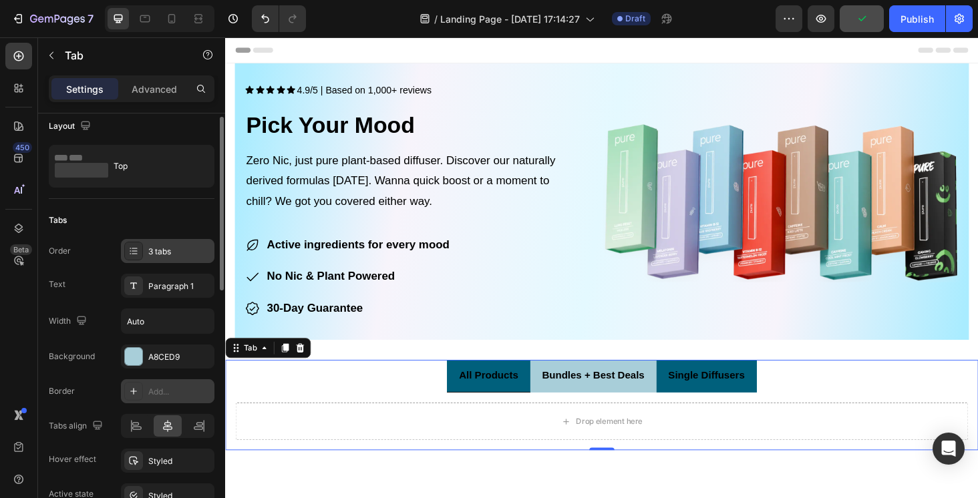
click at [159, 253] on div "3 tabs" at bounding box center [179, 252] width 63 height 12
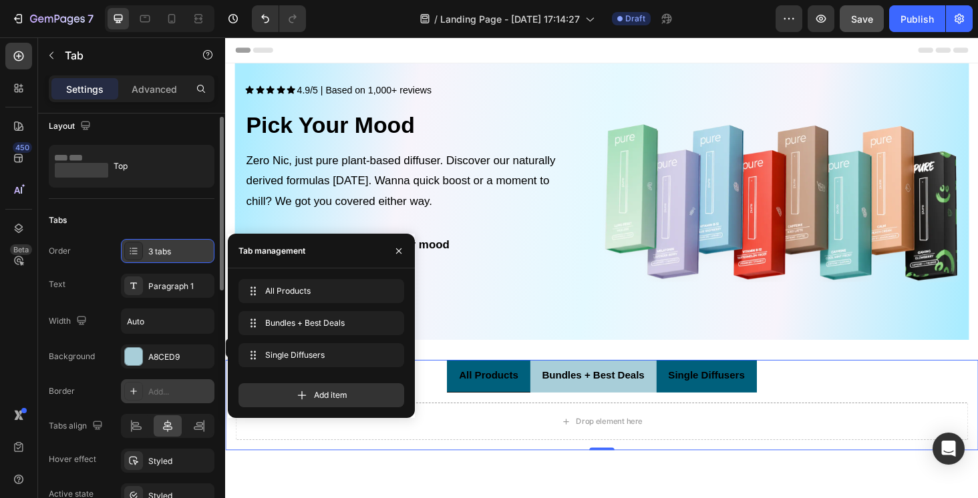
click at [159, 253] on div "3 tabs" at bounding box center [179, 252] width 63 height 12
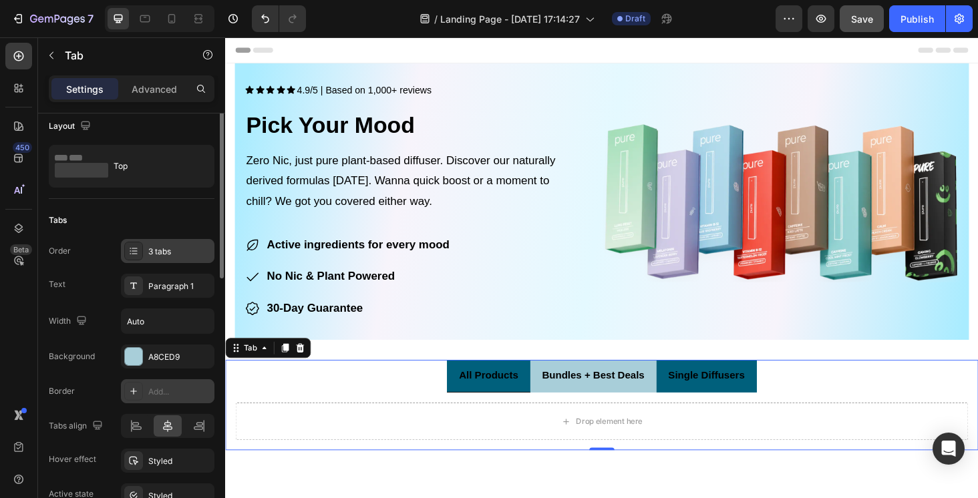
scroll to position [0, 0]
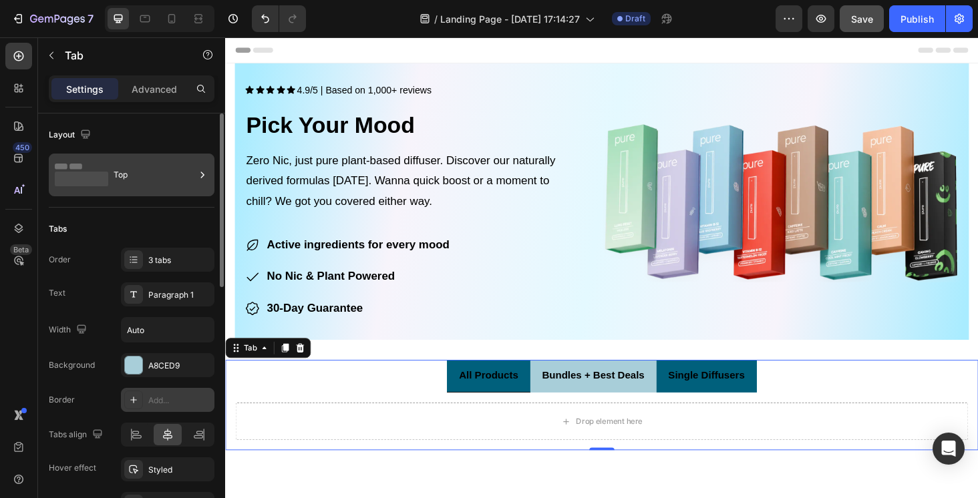
click at [152, 178] on div "Top" at bounding box center [154, 175] width 81 height 31
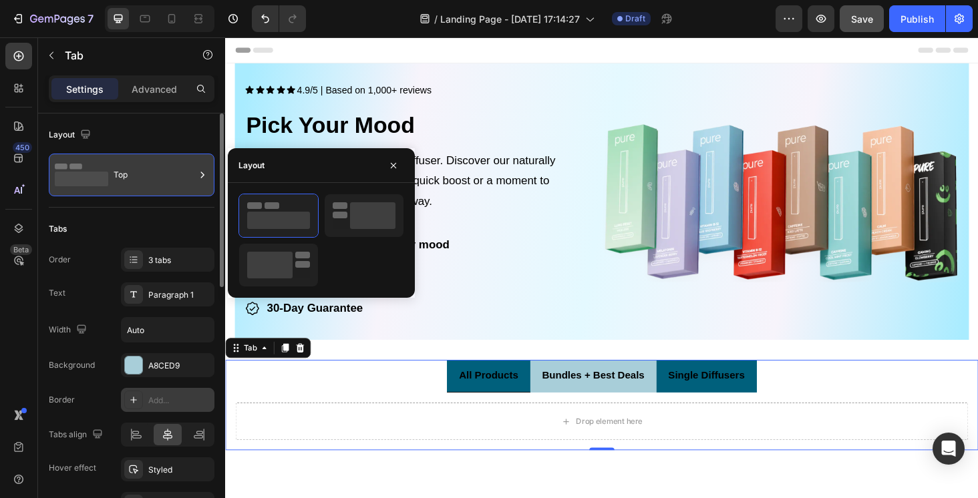
click at [152, 178] on div "Top" at bounding box center [154, 175] width 81 height 31
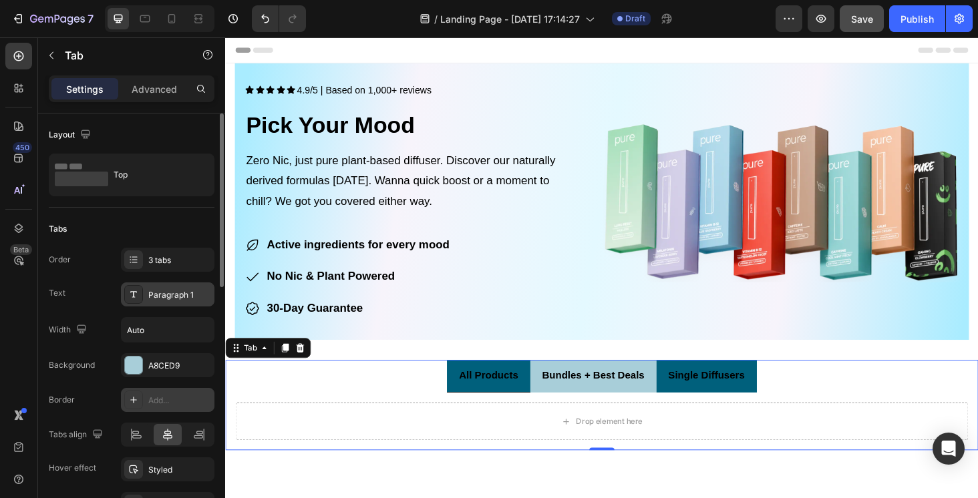
click at [176, 292] on div "Paragraph 1" at bounding box center [179, 295] width 63 height 12
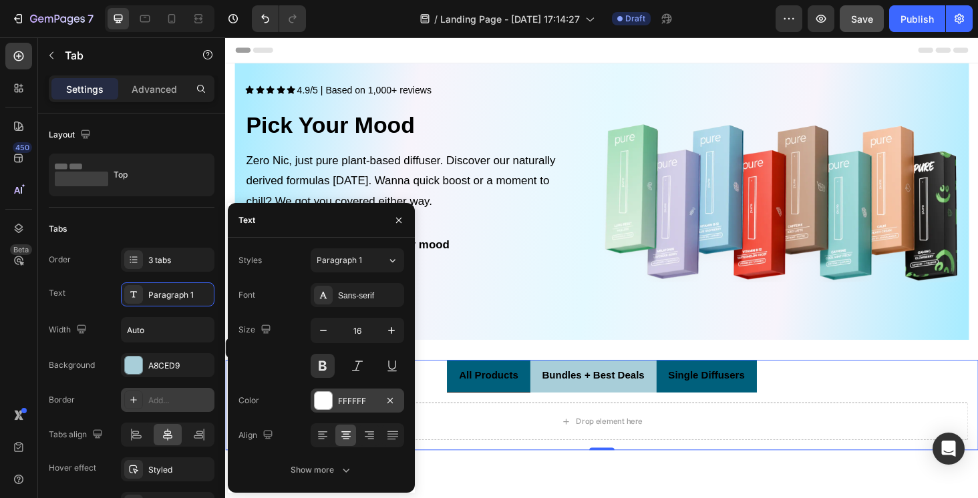
click at [332, 401] on div at bounding box center [323, 400] width 19 height 19
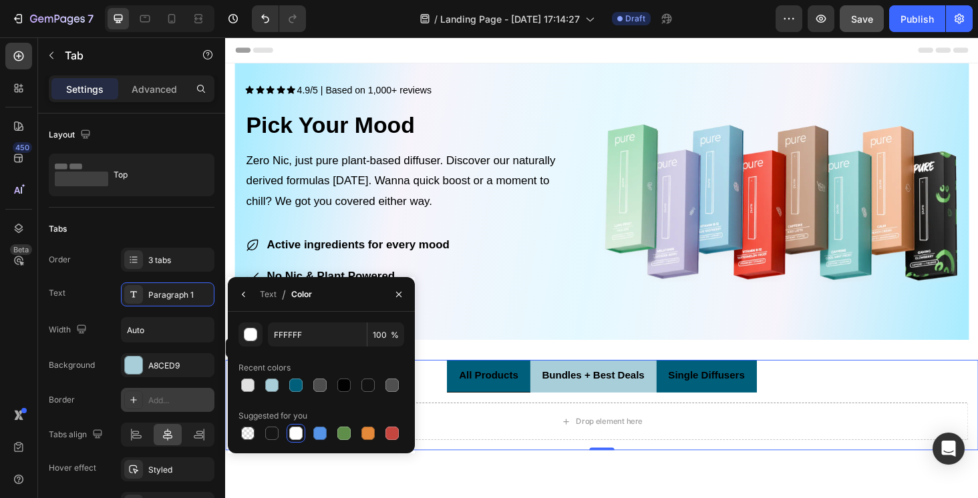
click at [299, 431] on div at bounding box center [295, 433] width 13 height 13
click at [397, 297] on icon "button" at bounding box center [398, 294] width 11 height 11
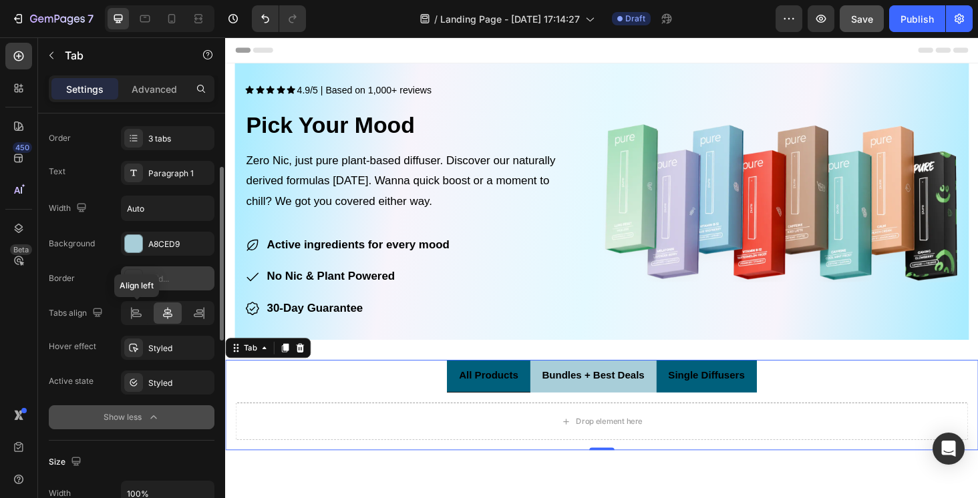
scroll to position [124, 0]
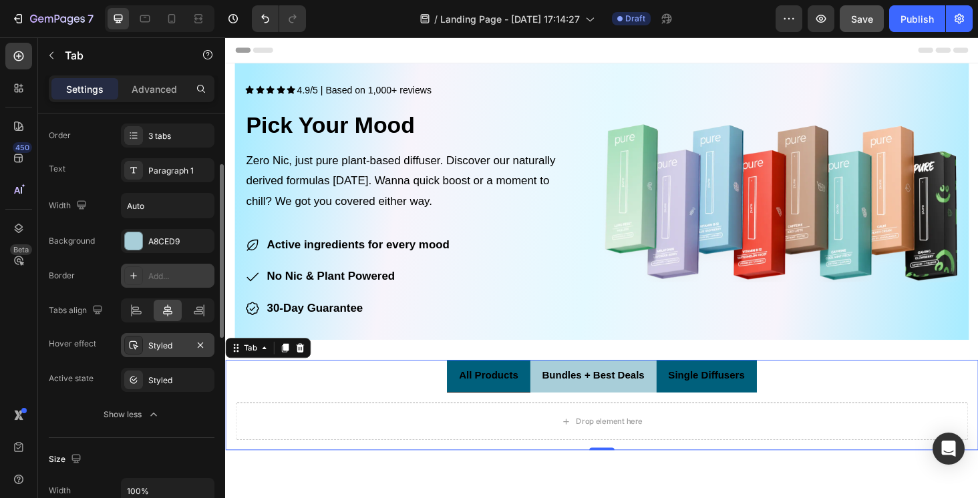
click at [157, 341] on div "Styled" at bounding box center [167, 346] width 39 height 12
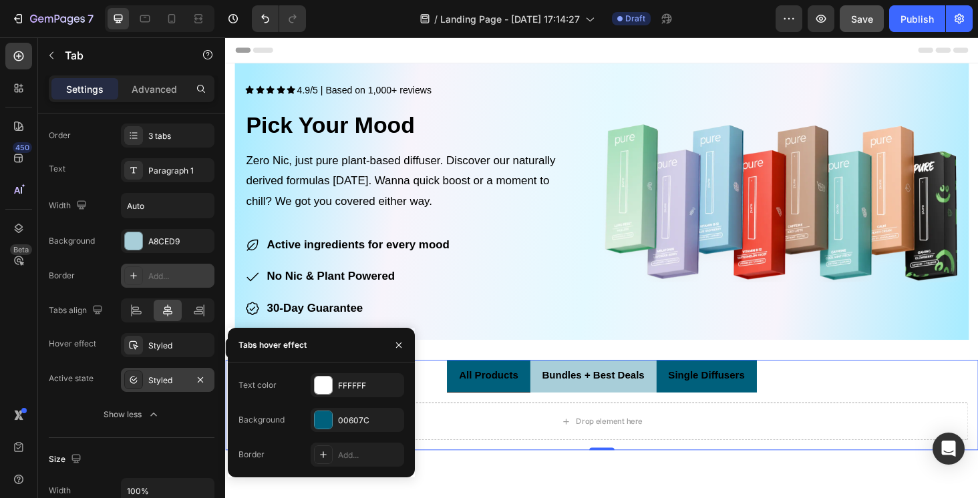
click at [162, 385] on div "Styled" at bounding box center [167, 381] width 39 height 12
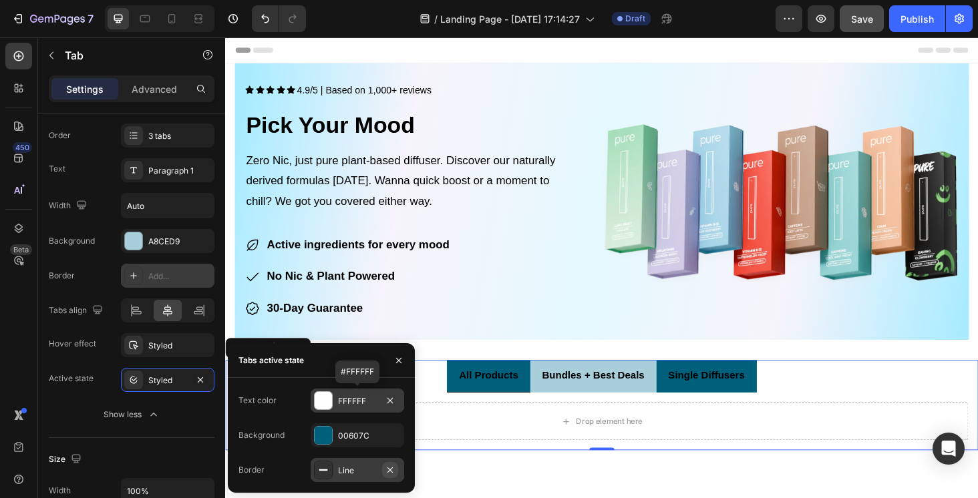
click at [392, 474] on icon "button" at bounding box center [390, 470] width 11 height 11
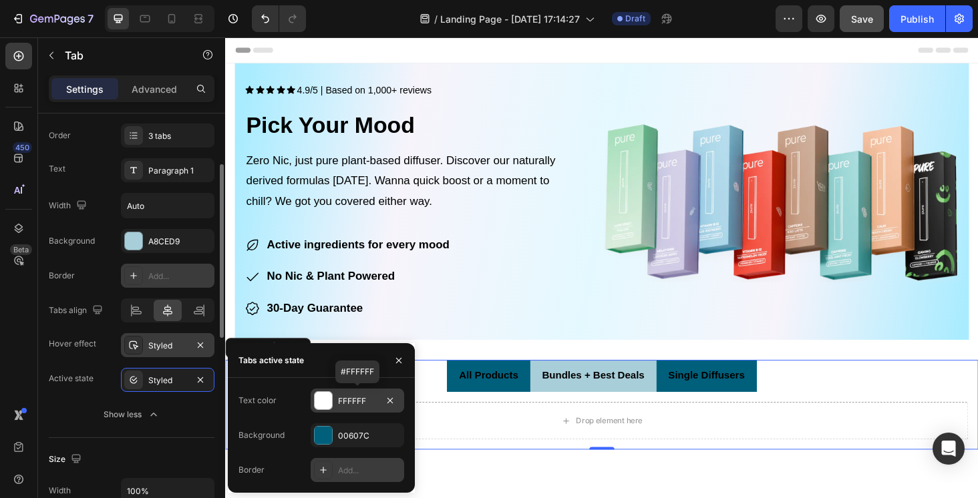
click at [175, 351] on div "Styled" at bounding box center [167, 346] width 39 height 12
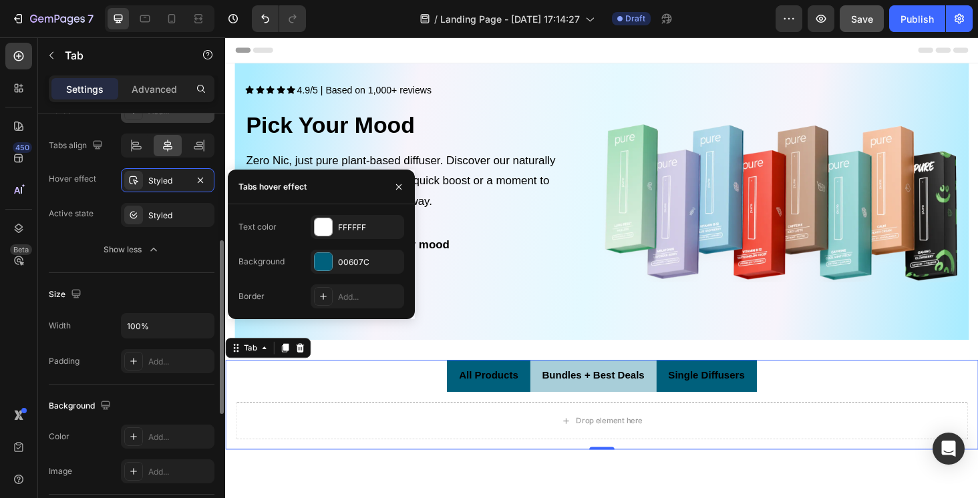
scroll to position [295, 0]
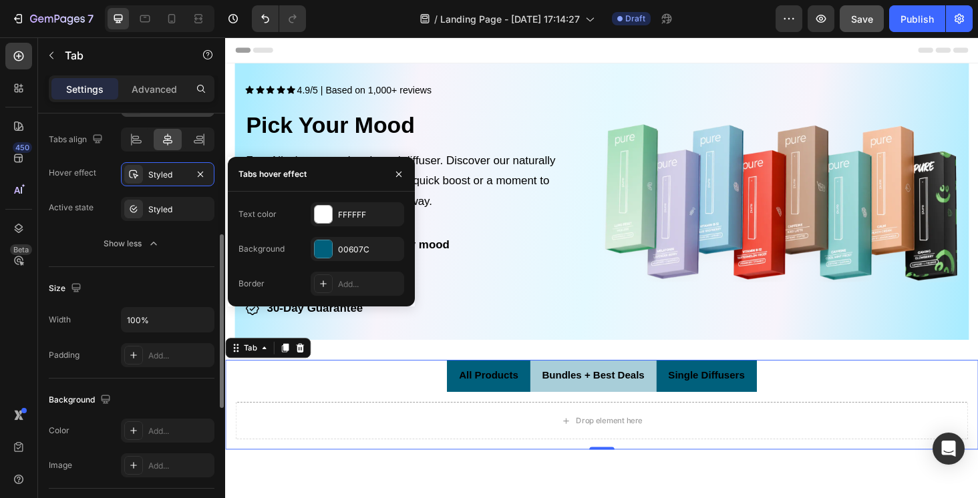
click at [521, 441] on div "Drop element here" at bounding box center [626, 445] width 780 height 40
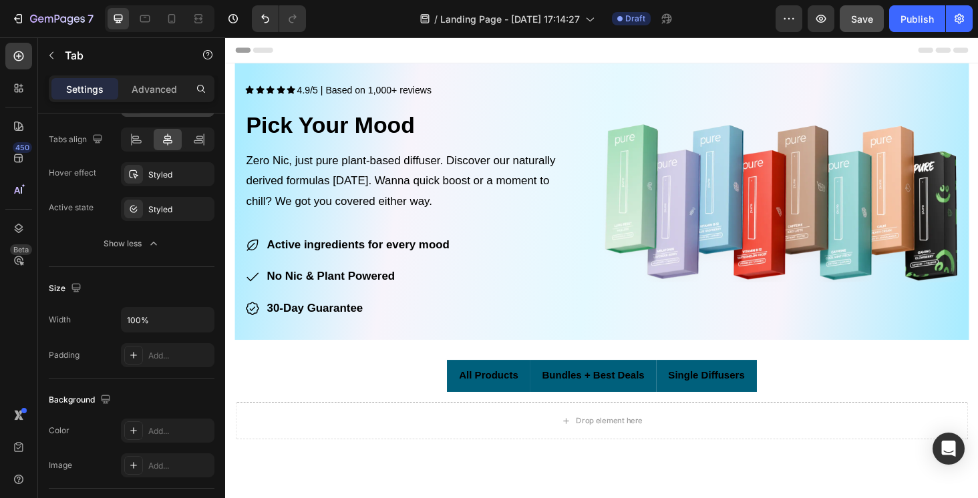
click at [545, 408] on li "All Products" at bounding box center [505, 398] width 88 height 34
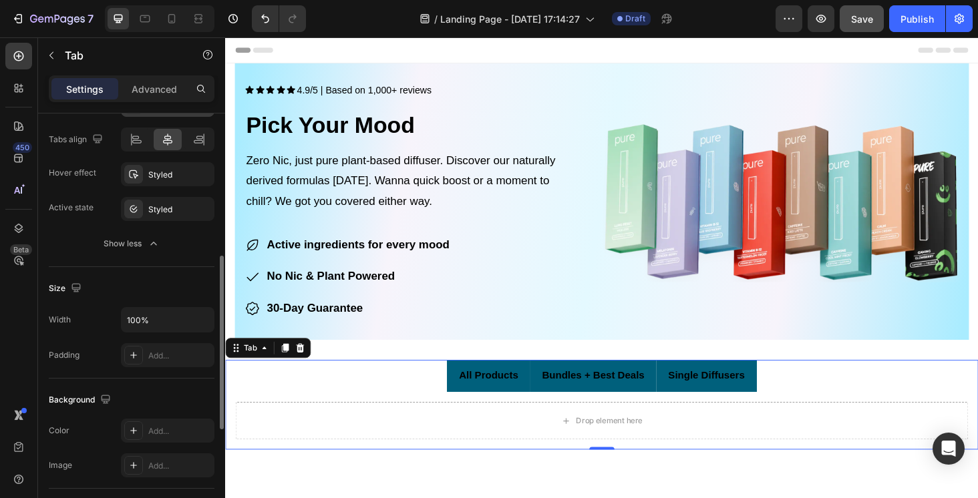
scroll to position [323, 0]
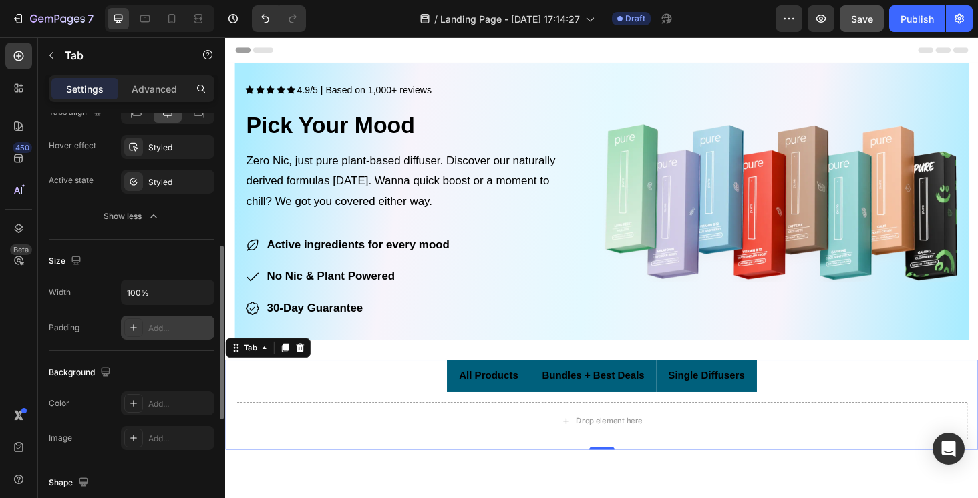
click at [154, 333] on div "Add..." at bounding box center [179, 329] width 63 height 12
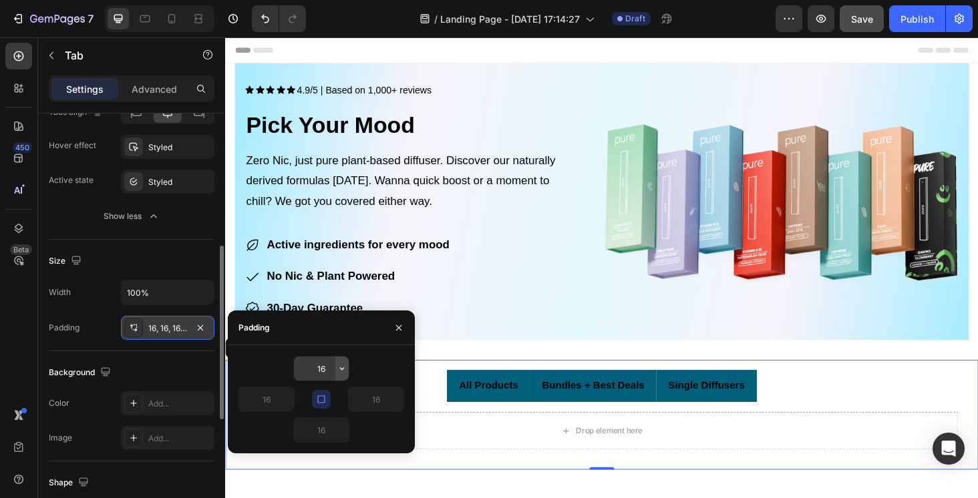
click at [341, 375] on button "button" at bounding box center [341, 369] width 13 height 24
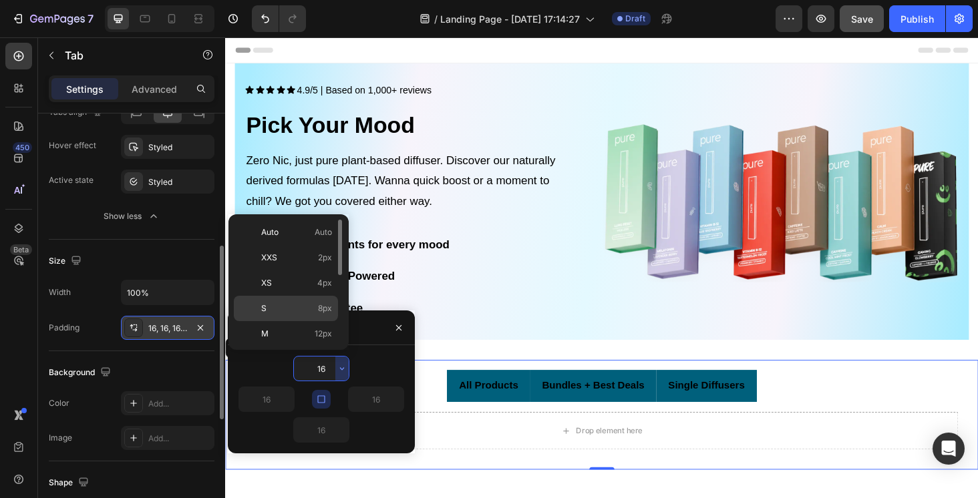
click at [276, 308] on p "S 8px" at bounding box center [296, 308] width 71 height 12
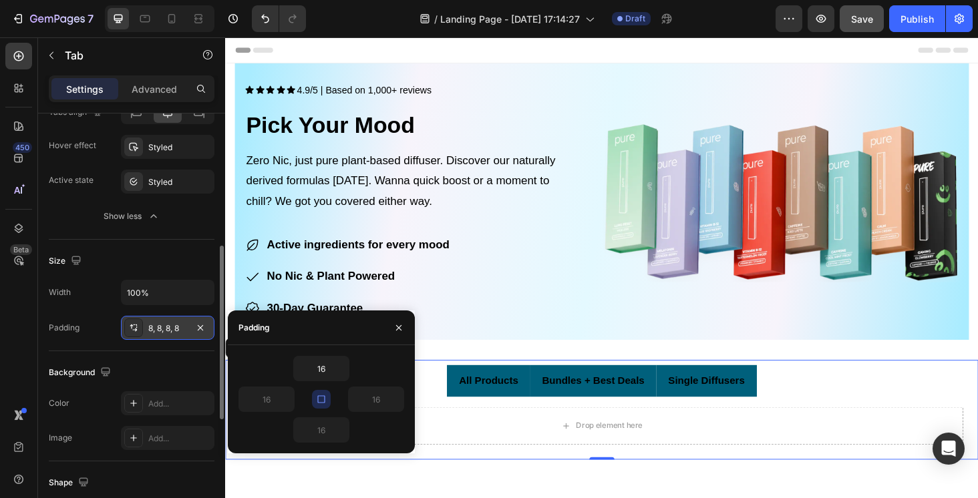
type input "8"
click at [205, 327] on icon "button" at bounding box center [200, 328] width 11 height 11
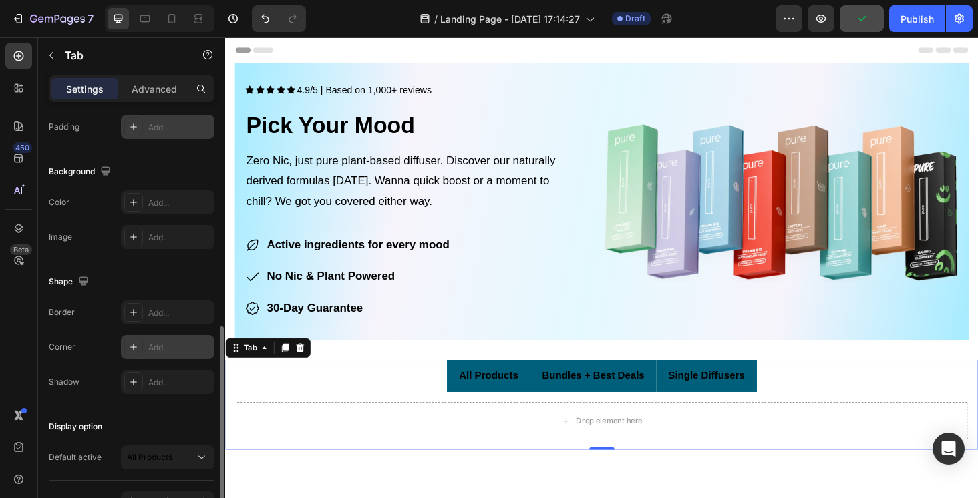
scroll to position [524, 0]
click at [161, 302] on div "Add..." at bounding box center [167, 312] width 93 height 24
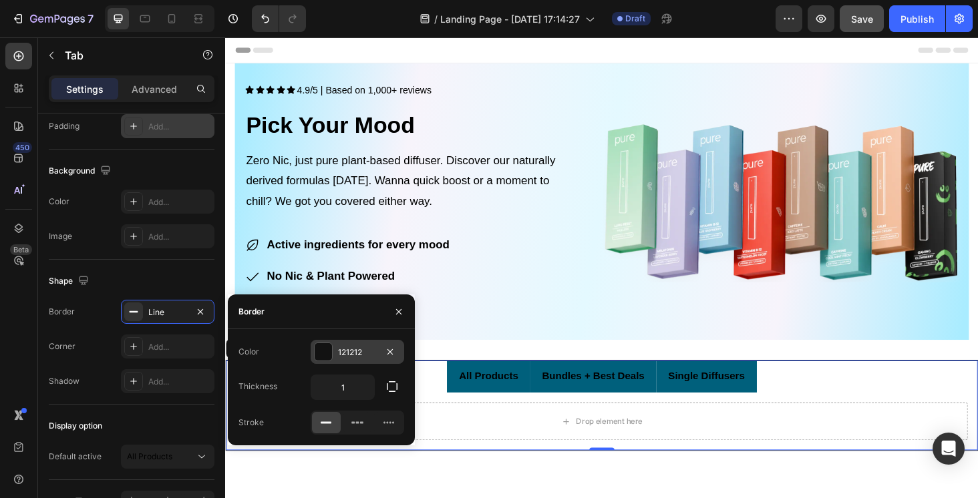
click at [369, 355] on div "121212" at bounding box center [357, 353] width 39 height 12
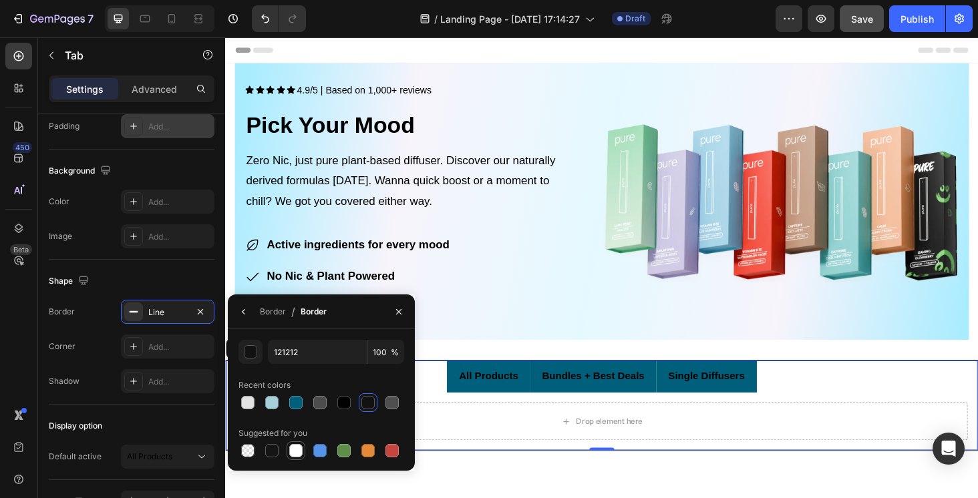
click at [297, 451] on div at bounding box center [295, 450] width 13 height 13
type input "FFFFFF"
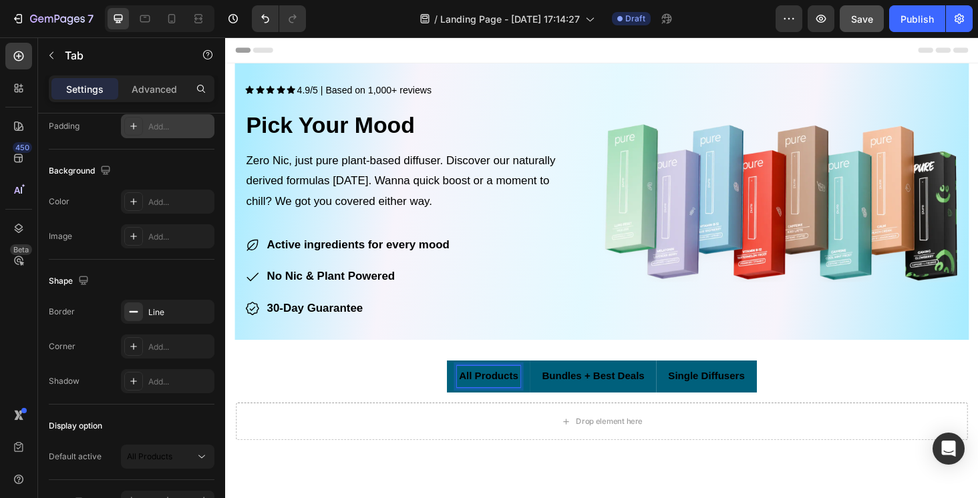
click at [553, 408] on li "Bundles + Best Deals" at bounding box center [617, 398] width 134 height 34
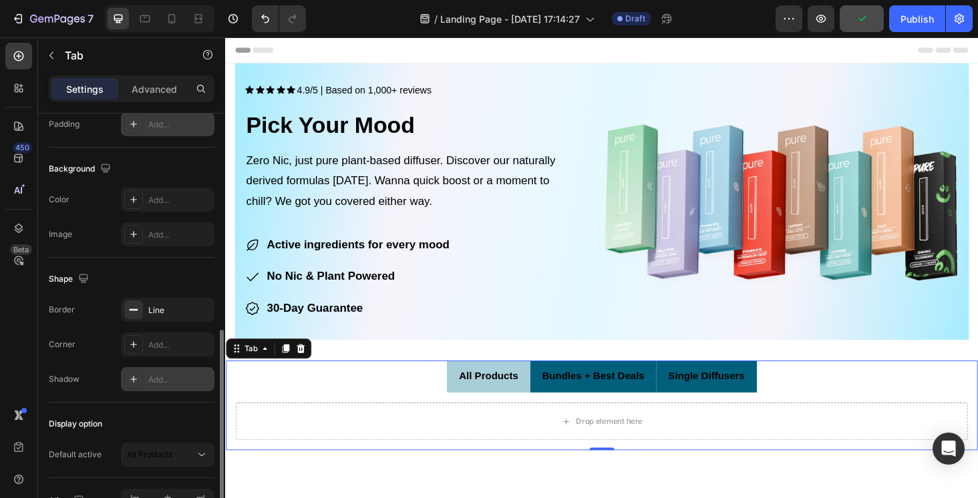
scroll to position [519, 0]
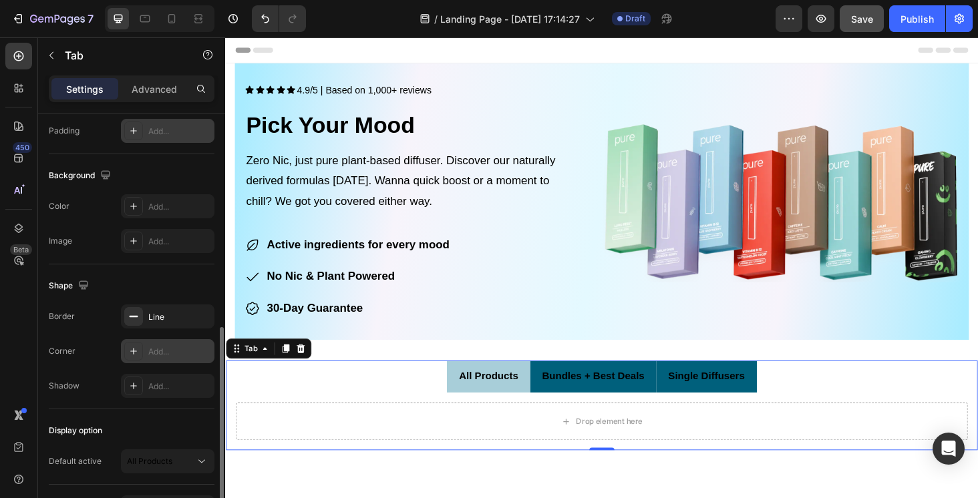
click at [170, 355] on div "Add..." at bounding box center [179, 352] width 63 height 12
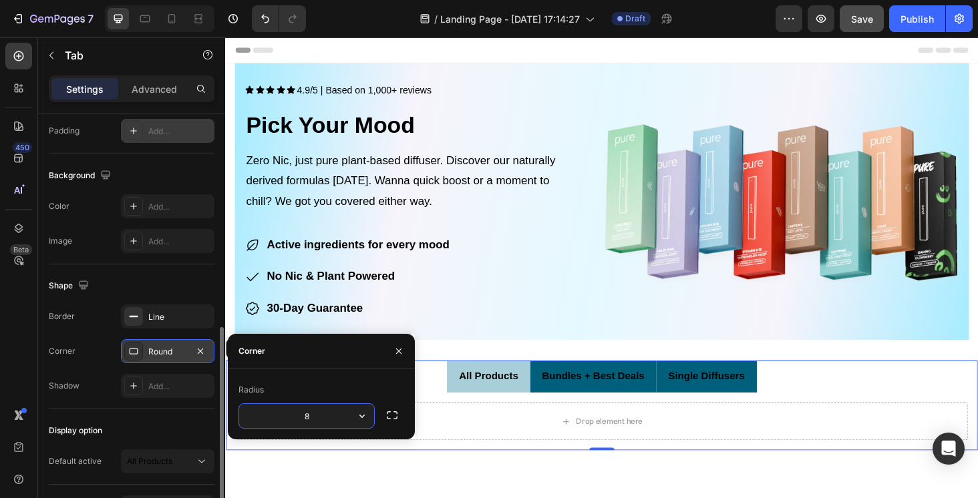
click at [311, 421] on input "8" at bounding box center [306, 416] width 135 height 24
type input "5"
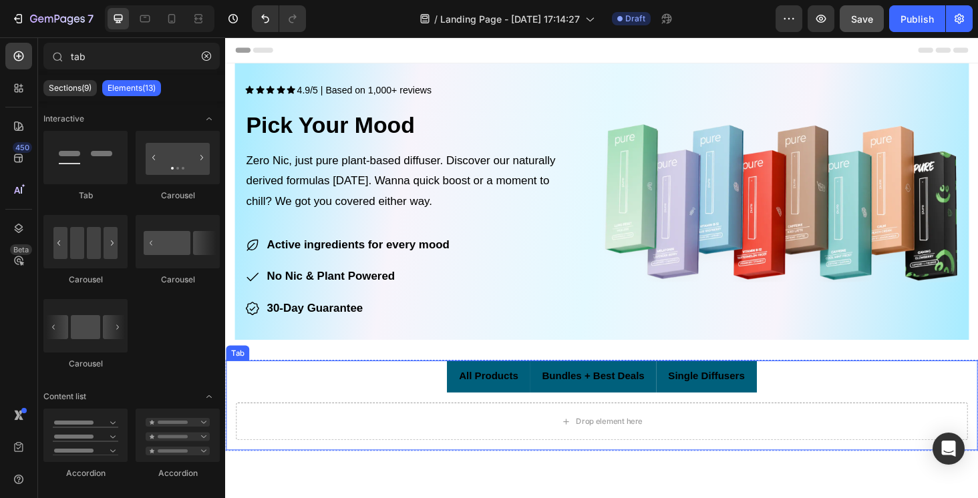
click at [526, 401] on span "All Products" at bounding box center [504, 397] width 63 height 11
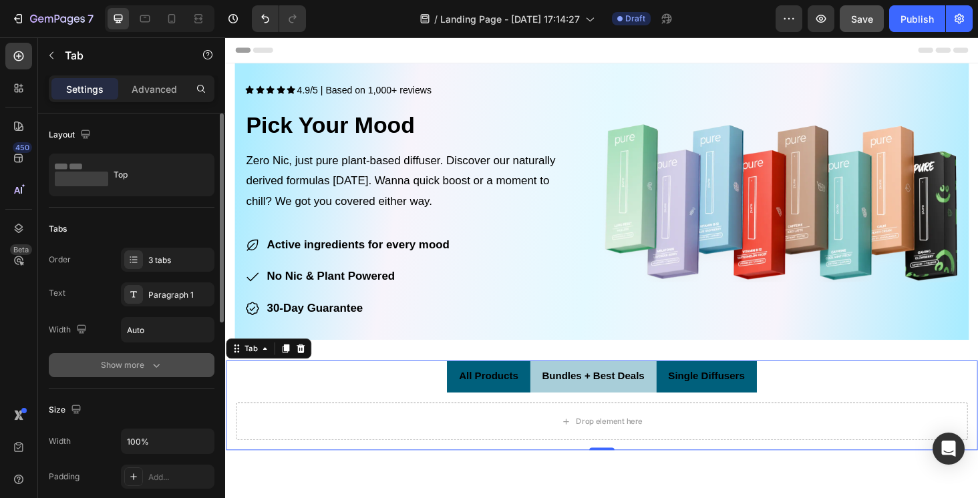
click at [143, 364] on div "Show more" at bounding box center [132, 365] width 62 height 13
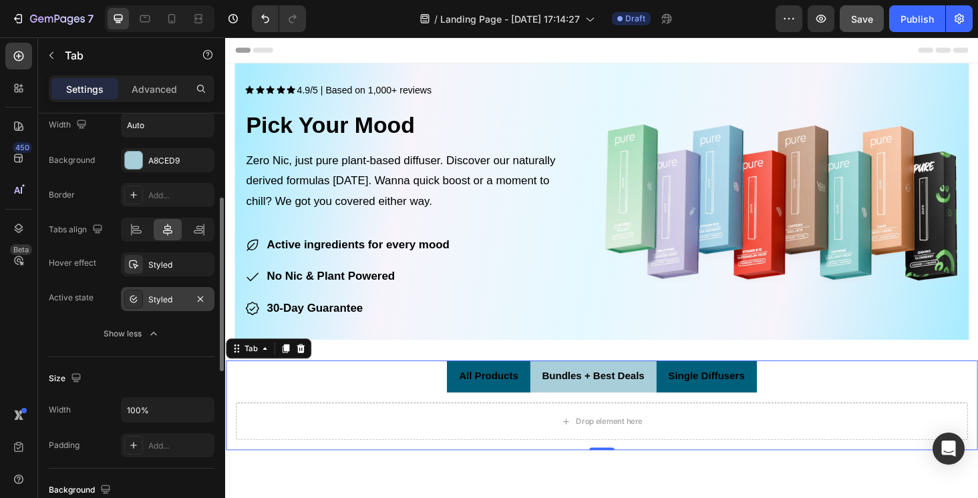
scroll to position [0, 0]
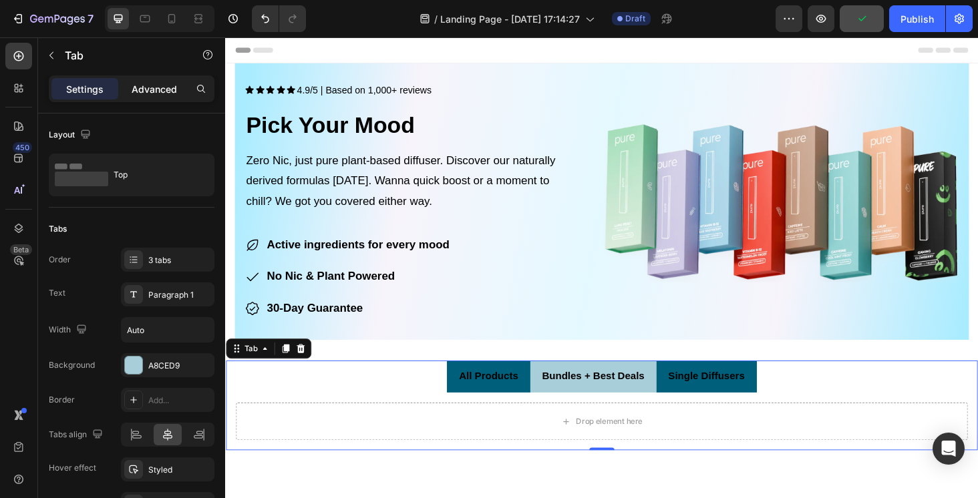
click at [153, 79] on div "Advanced" at bounding box center [154, 88] width 67 height 21
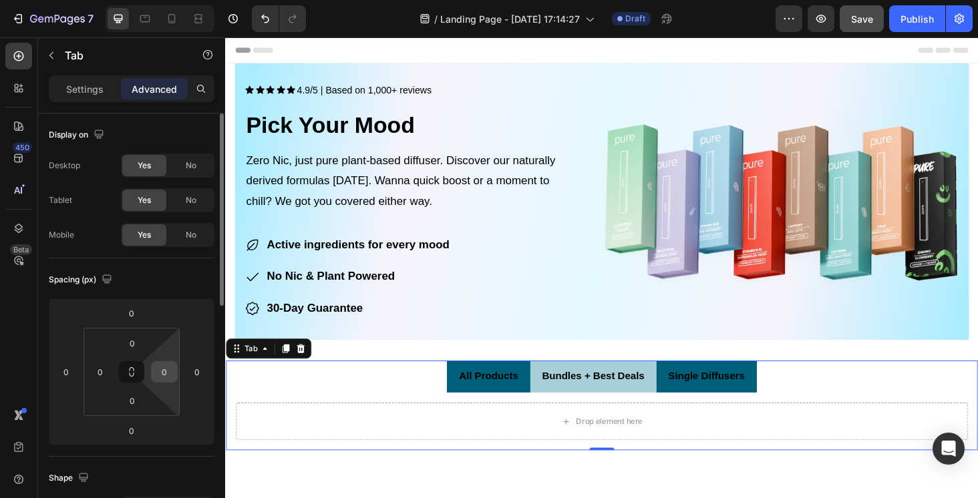
click at [168, 373] on input "0" at bounding box center [164, 372] width 20 height 20
type input "3"
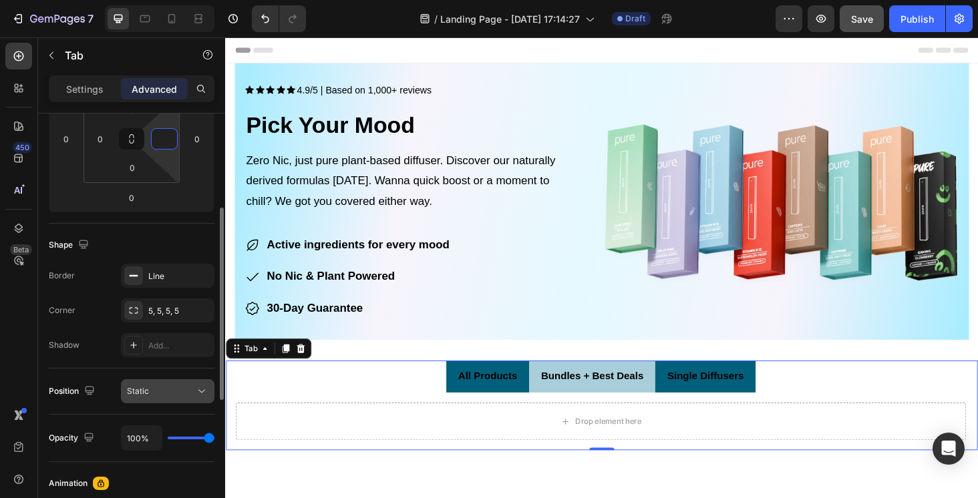
scroll to position [233, 0]
type input "0"
click at [173, 308] on div "5, 5, 5, 5" at bounding box center [167, 311] width 39 height 12
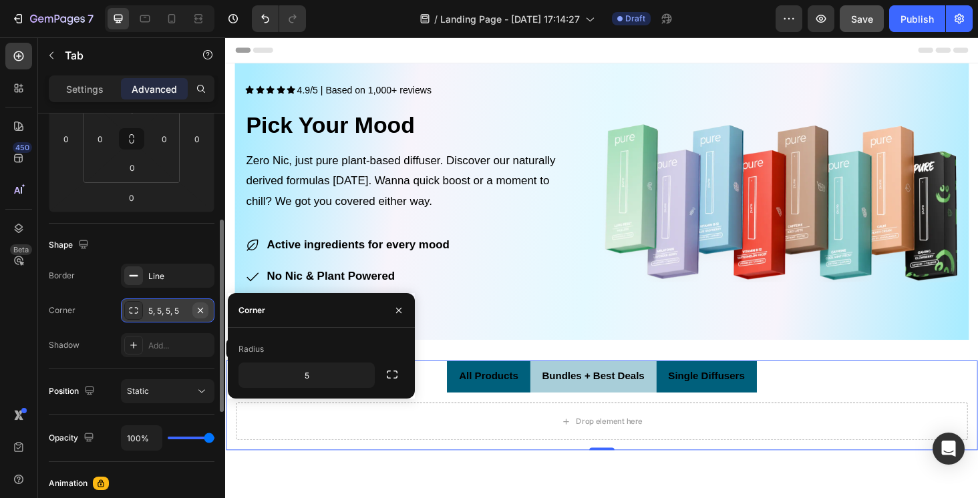
click at [204, 312] on icon "button" at bounding box center [200, 310] width 11 height 11
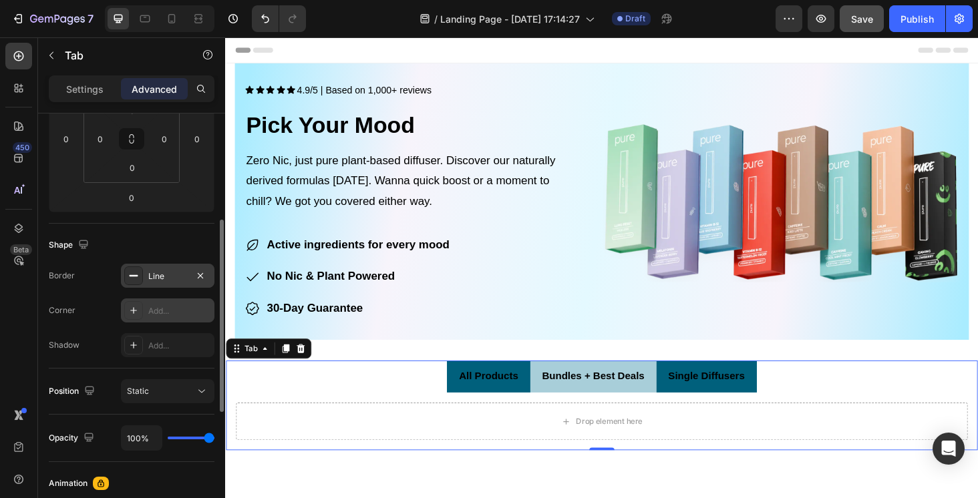
click at [186, 280] on div "Line" at bounding box center [167, 276] width 39 height 12
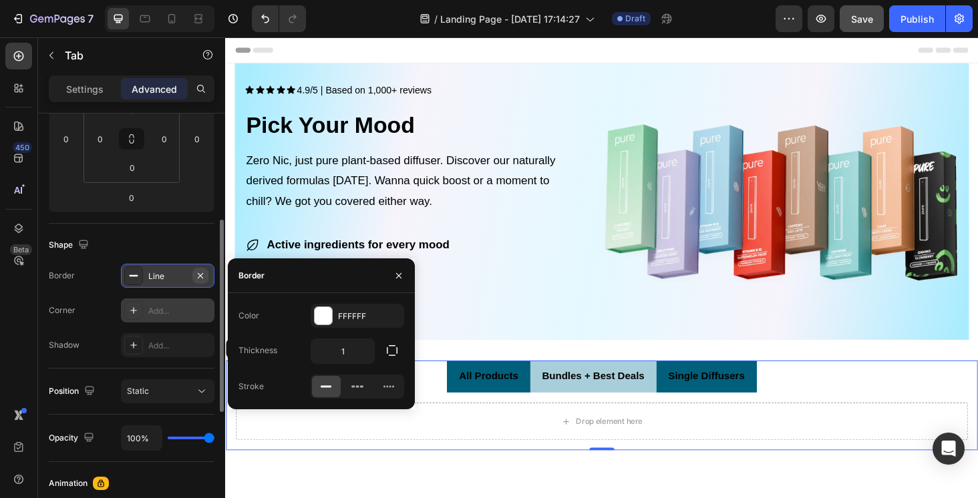
click at [203, 279] on icon "button" at bounding box center [200, 275] width 11 height 11
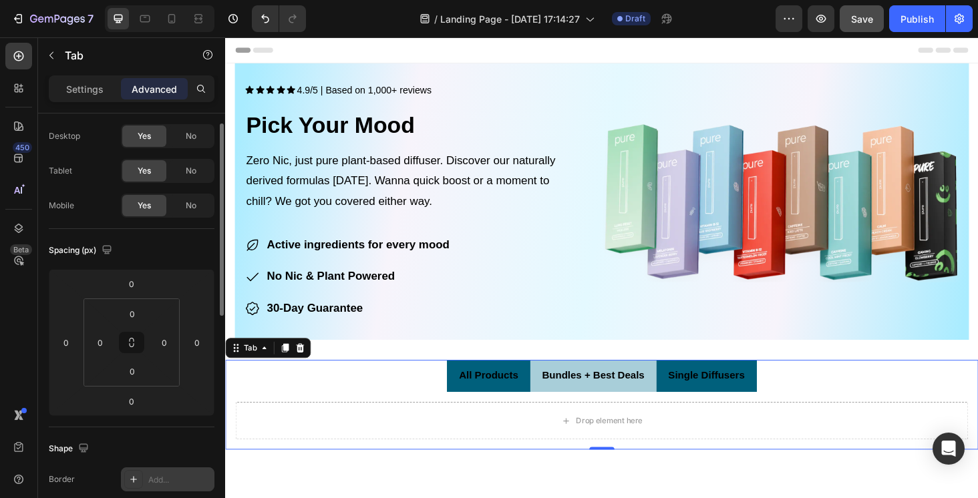
scroll to position [0, 0]
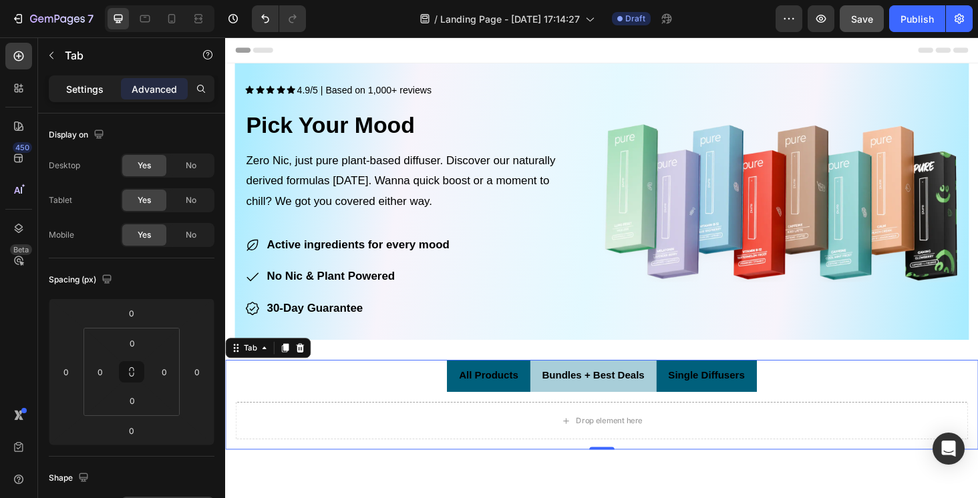
click at [82, 84] on p "Settings" at bounding box center [84, 89] width 37 height 14
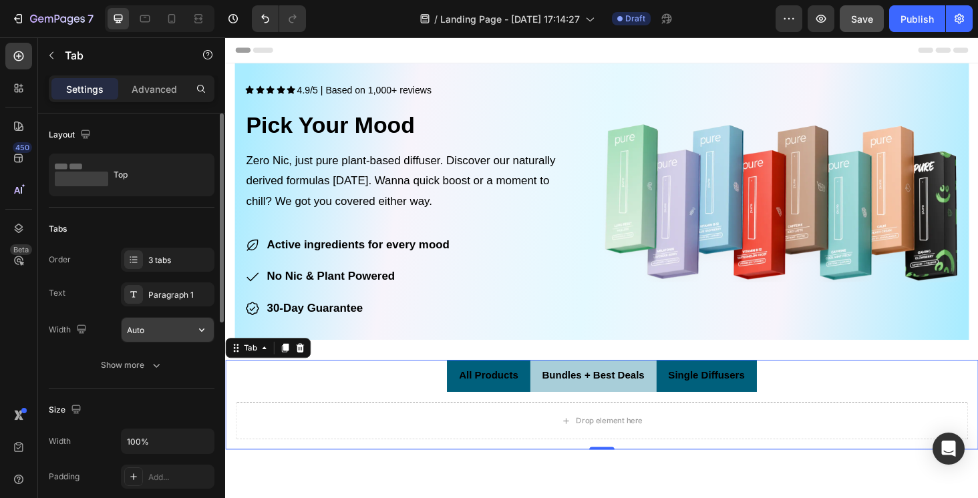
click at [158, 329] on input "Auto" at bounding box center [168, 330] width 92 height 24
click at [200, 331] on icon "button" at bounding box center [201, 329] width 13 height 13
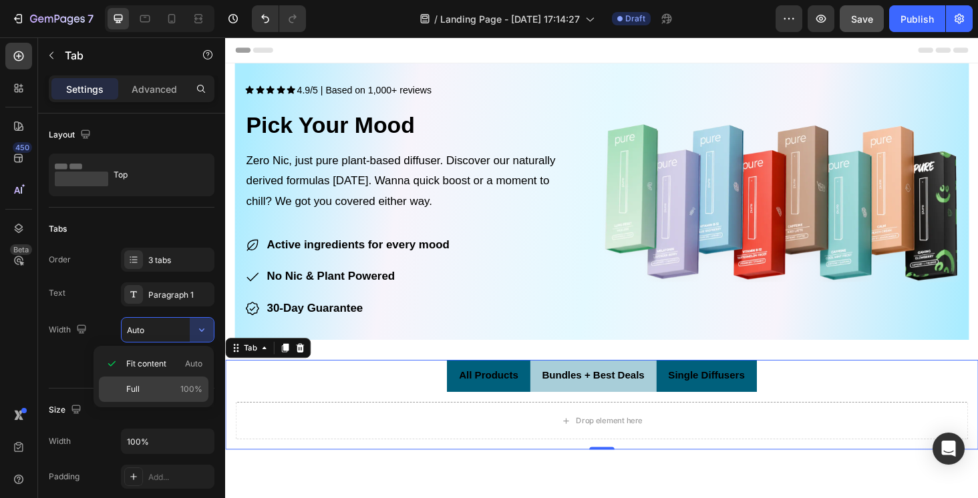
click at [180, 387] on p "Full 100%" at bounding box center [164, 389] width 76 height 12
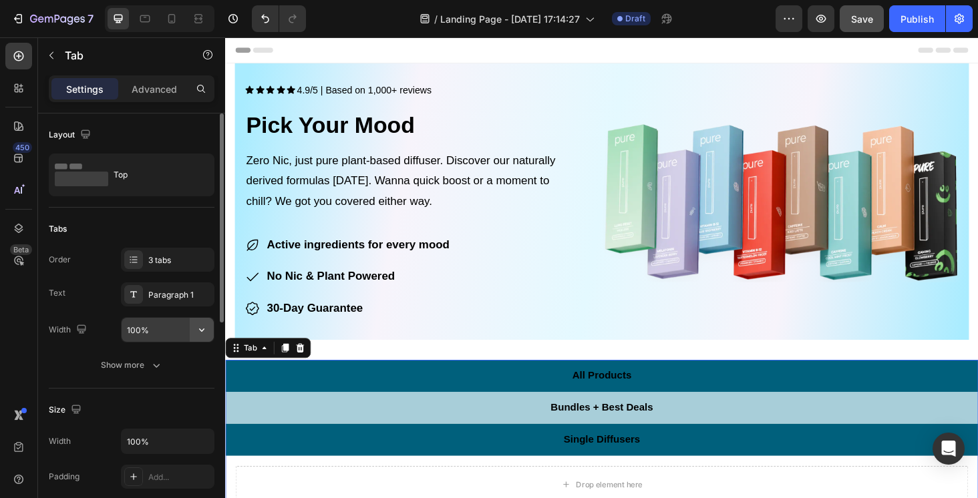
click at [193, 319] on button "button" at bounding box center [202, 330] width 24 height 24
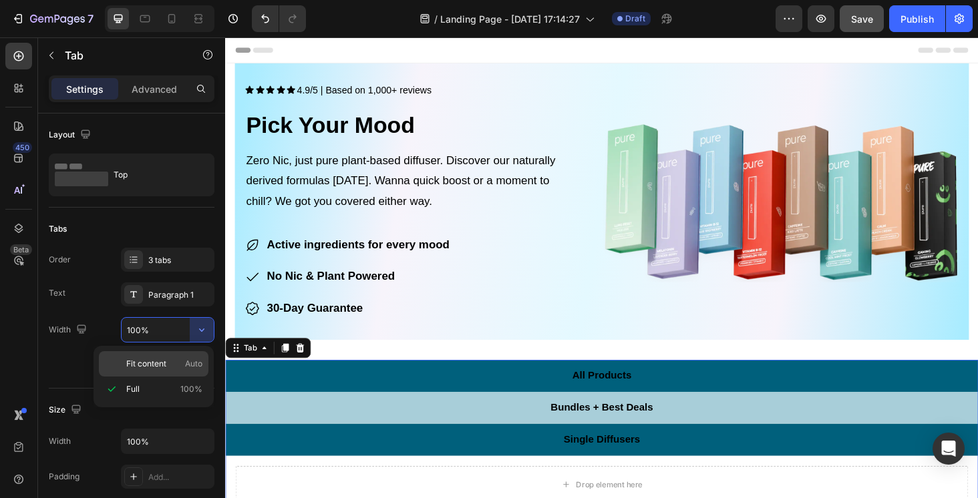
click at [181, 363] on p "Fit content Auto" at bounding box center [164, 364] width 76 height 12
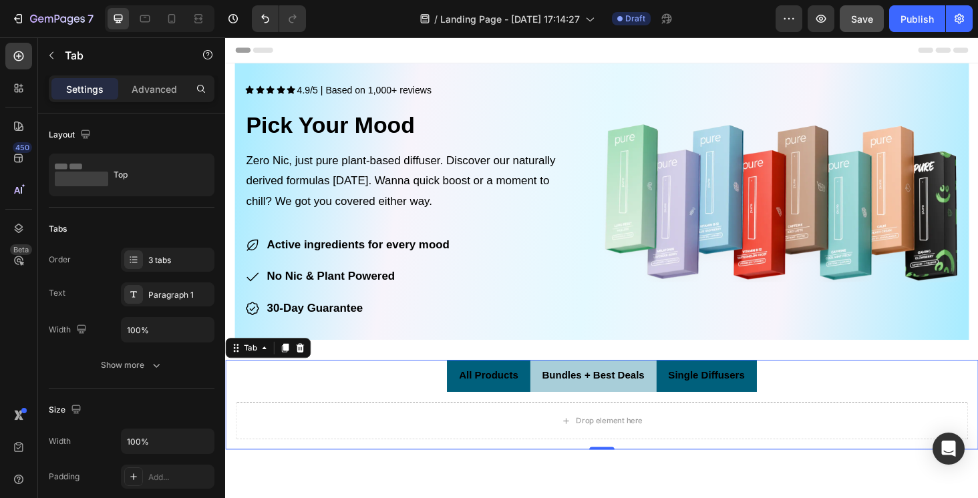
type input "Auto"
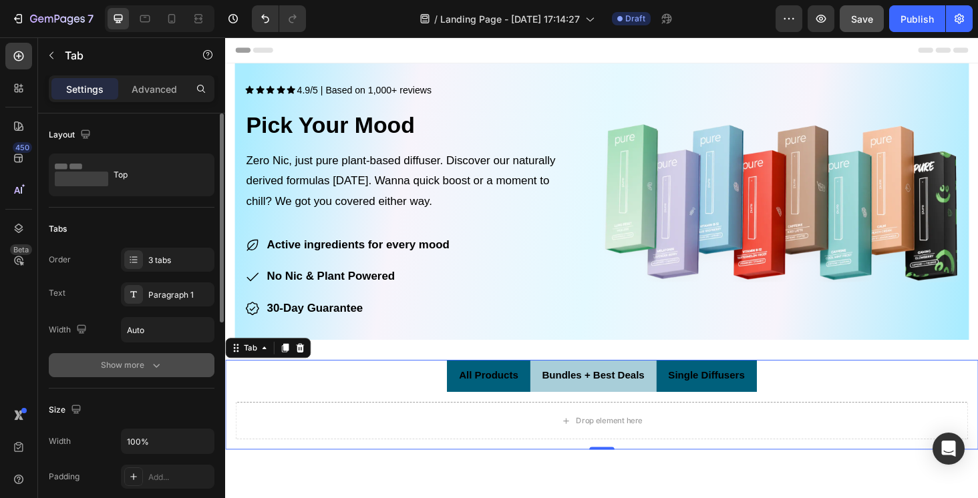
click at [156, 368] on icon "button" at bounding box center [156, 365] width 13 height 13
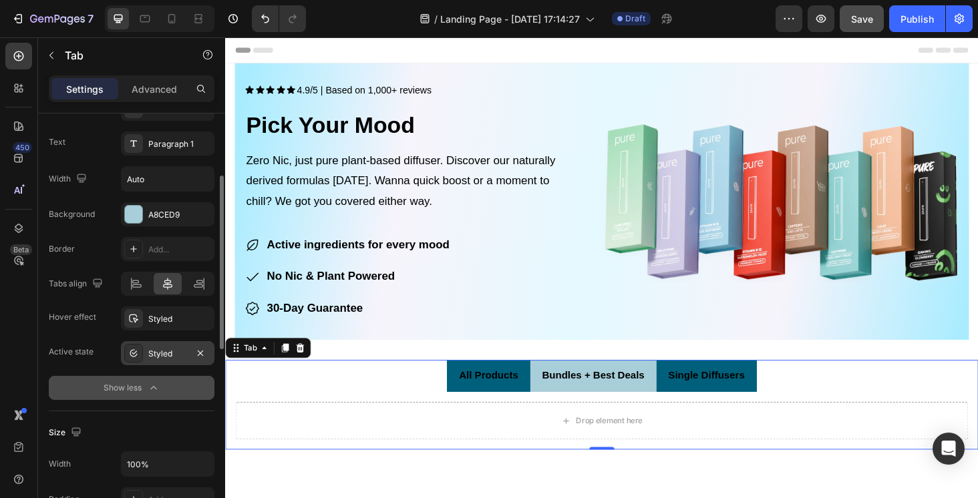
scroll to position [152, 0]
click at [171, 356] on div "Styled" at bounding box center [167, 353] width 39 height 12
click at [170, 317] on div "Styled" at bounding box center [167, 318] width 39 height 12
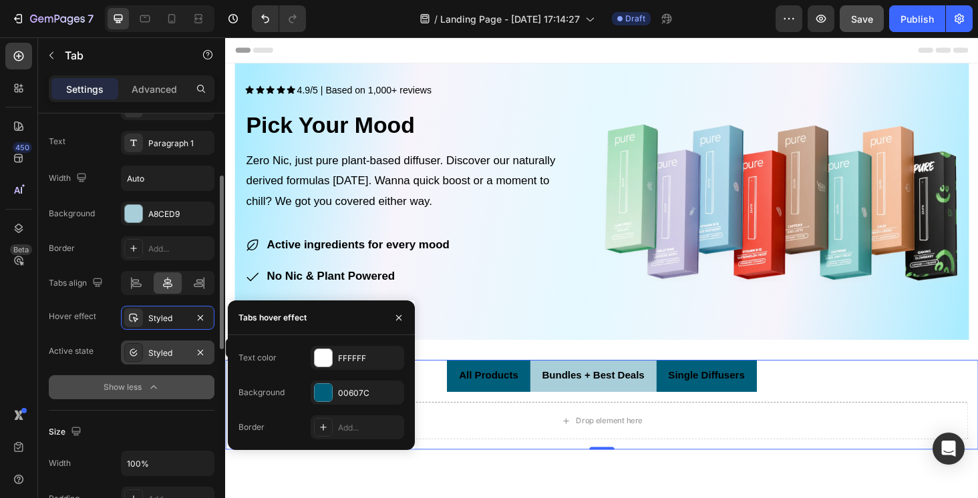
click at [158, 355] on div "Styled" at bounding box center [167, 353] width 39 height 12
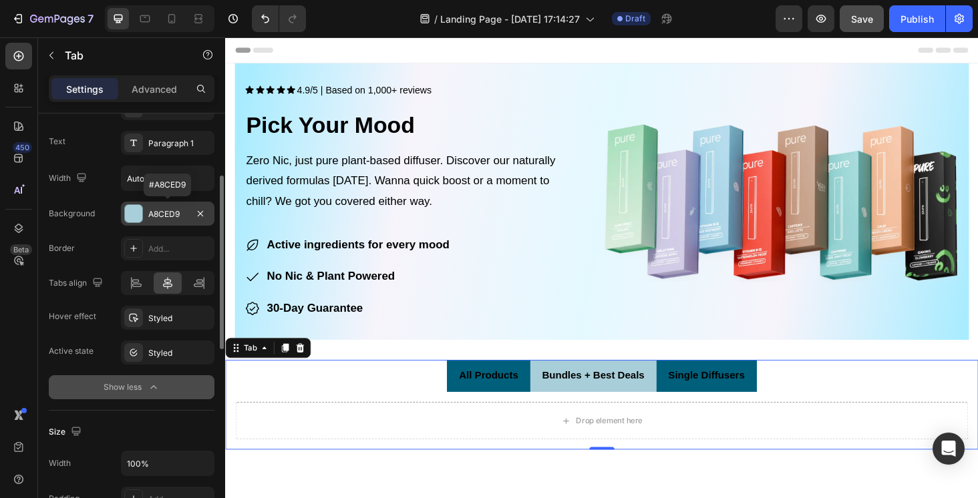
click at [157, 215] on div "A8CED9" at bounding box center [167, 214] width 39 height 12
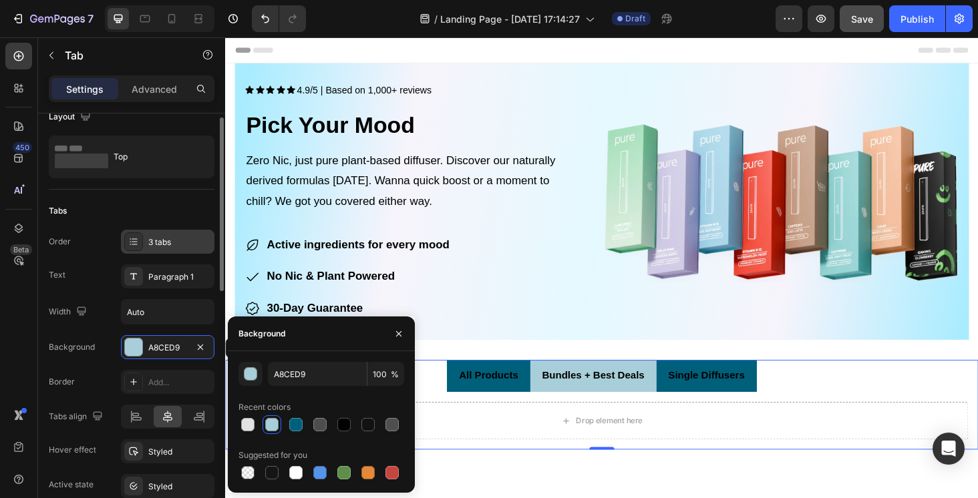
scroll to position [16, 0]
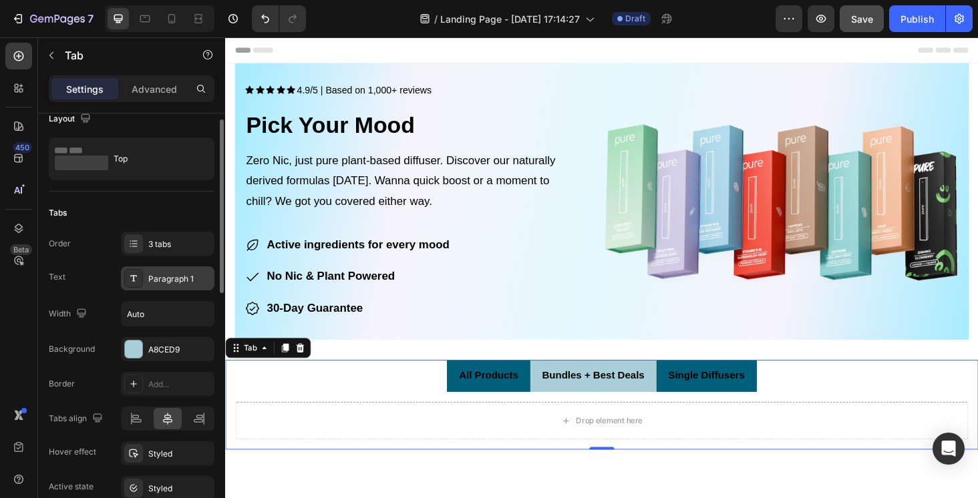
click at [160, 286] on div "Paragraph 1" at bounding box center [167, 278] width 93 height 24
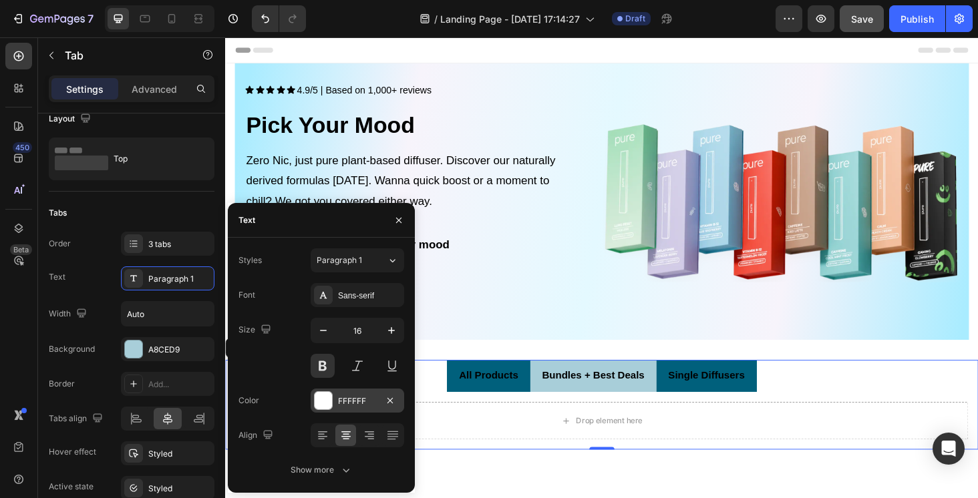
click at [331, 404] on div at bounding box center [322, 400] width 17 height 17
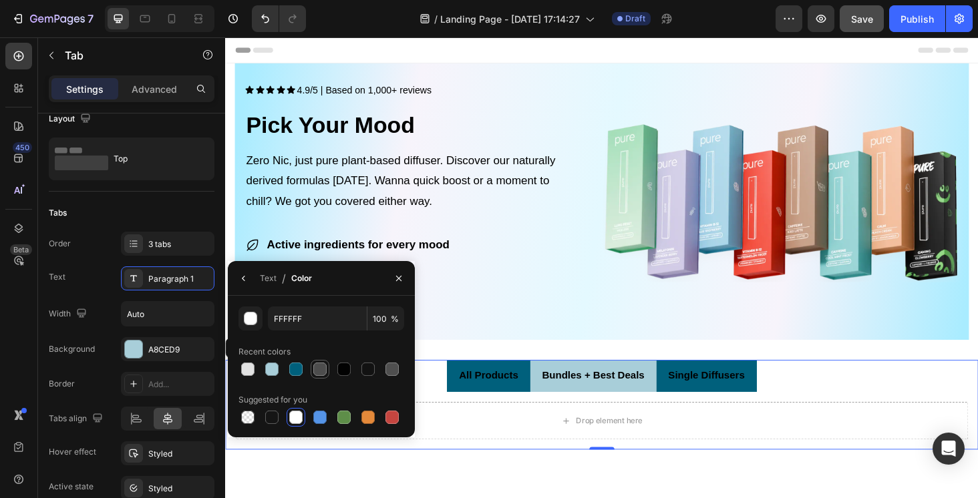
click at [324, 373] on div at bounding box center [319, 369] width 13 height 13
click at [349, 424] on div at bounding box center [344, 417] width 16 height 16
click at [291, 415] on div at bounding box center [295, 417] width 13 height 13
type input "FFFFFF"
click at [240, 275] on icon "button" at bounding box center [243, 278] width 11 height 11
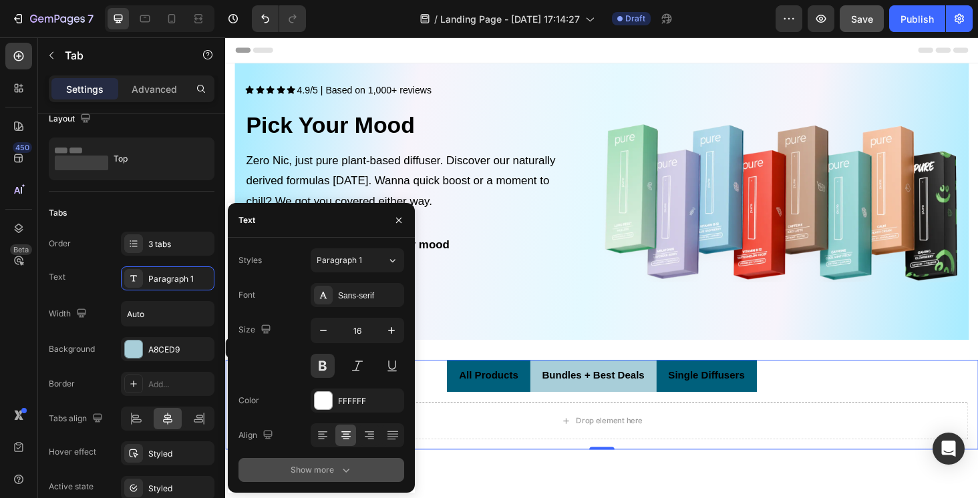
click at [343, 475] on icon "button" at bounding box center [345, 469] width 13 height 13
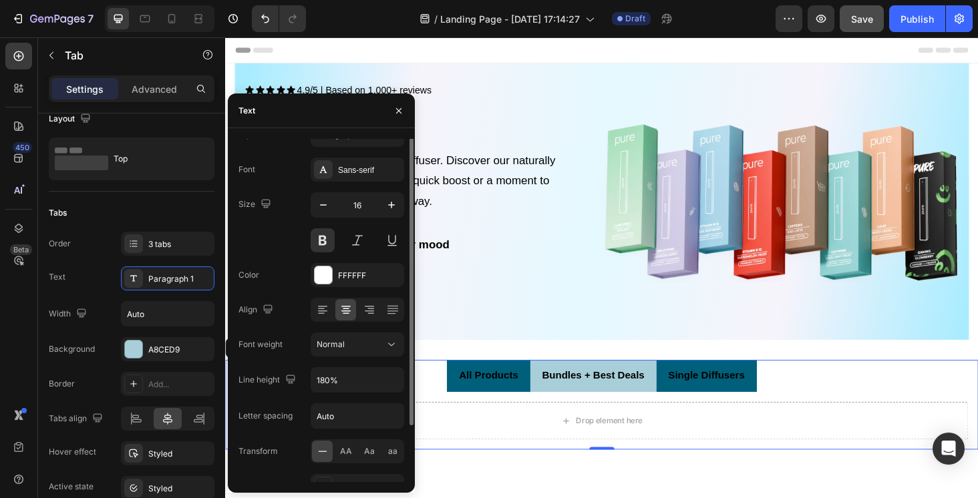
scroll to position [0, 0]
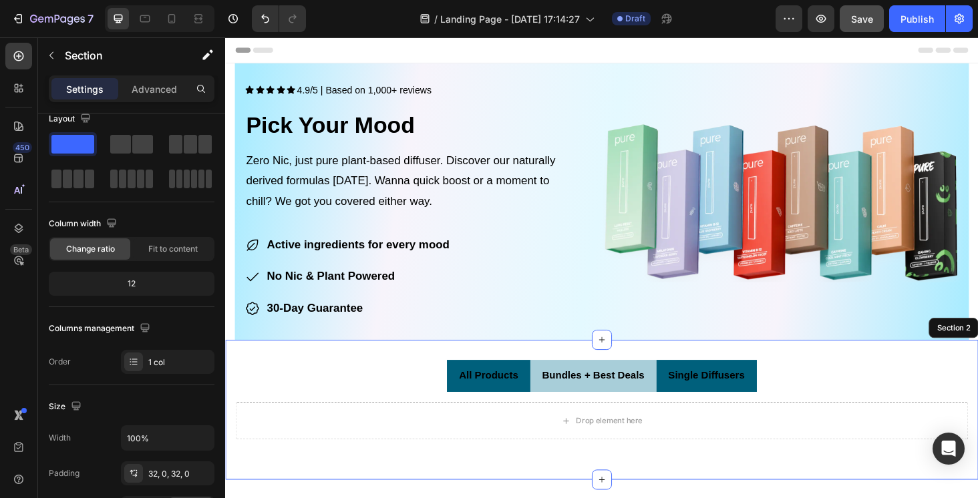
click at [563, 497] on div "All Products Bundles + Best Deals Single Diffusers Drop element here Tab 0 Row …" at bounding box center [625, 433] width 801 height 149
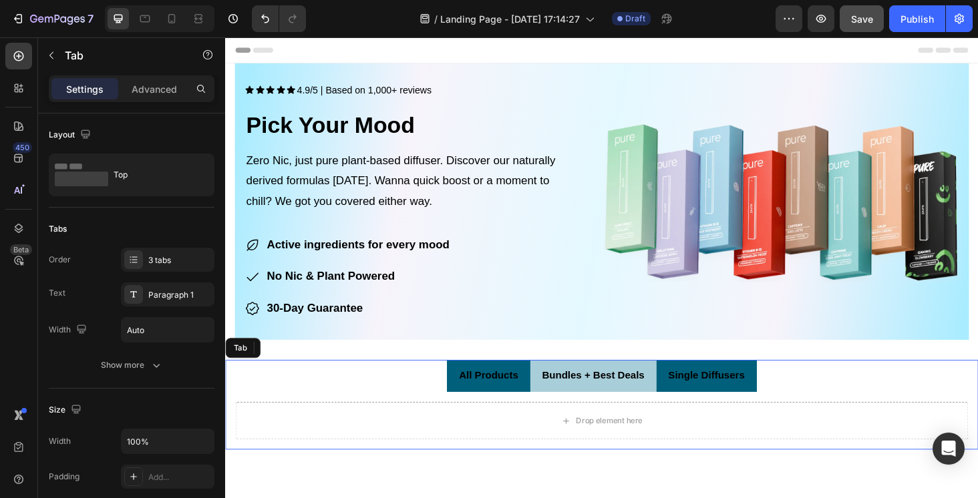
click at [470, 400] on li "All Products" at bounding box center [505, 398] width 88 height 34
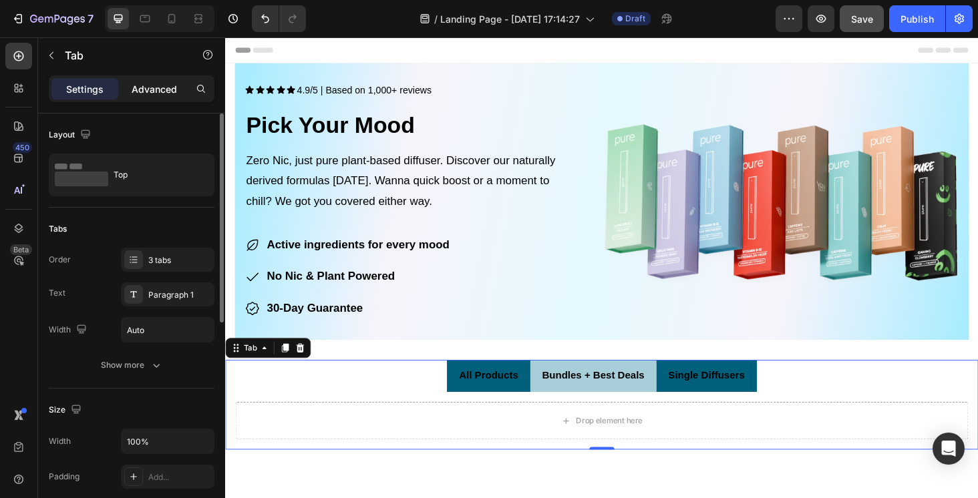
click at [150, 91] on p "Advanced" at bounding box center [154, 89] width 45 height 14
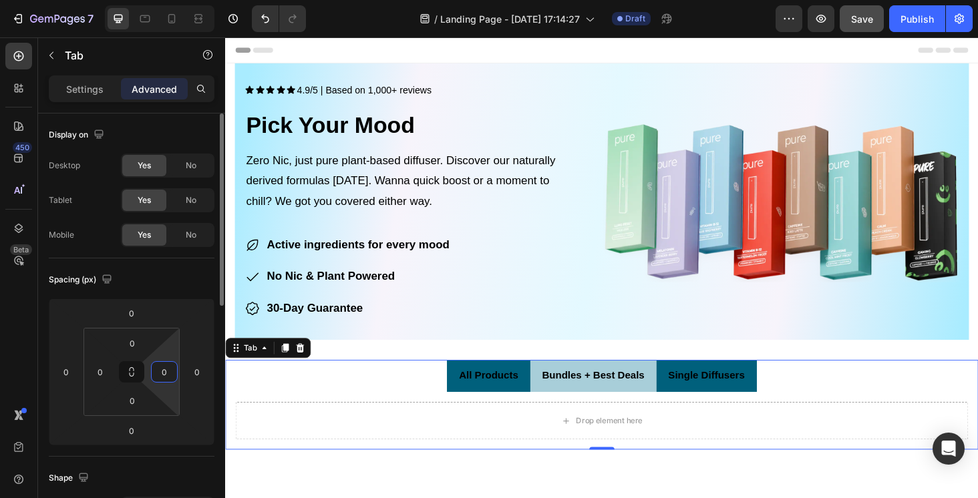
click at [164, 377] on input "0" at bounding box center [164, 372] width 20 height 20
type input "3"
type input "0"
click at [558, 402] on li "Bundles + Best Deals" at bounding box center [617, 398] width 134 height 34
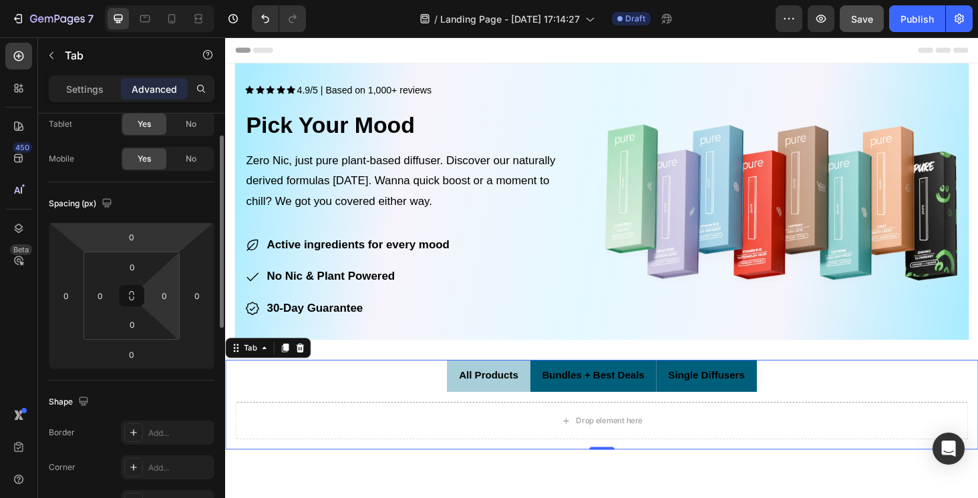
scroll to position [116, 0]
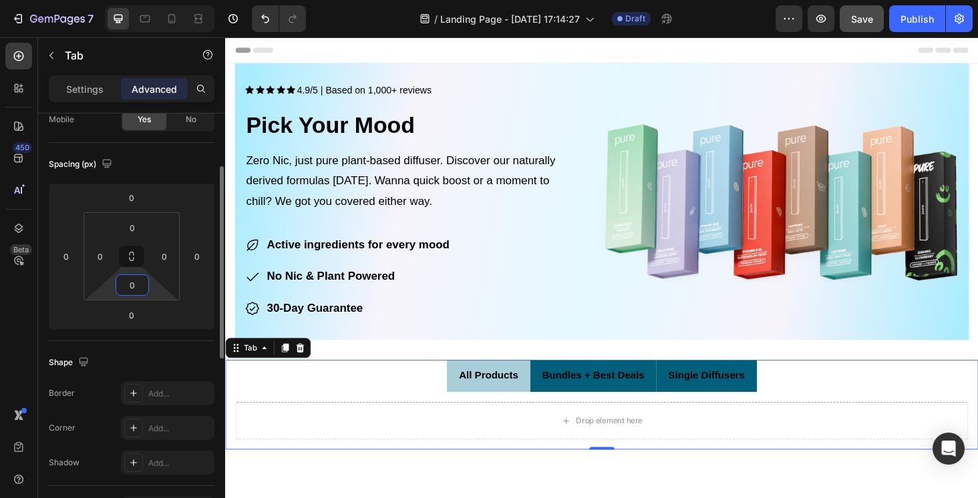
click at [134, 282] on input "0" at bounding box center [132, 285] width 27 height 20
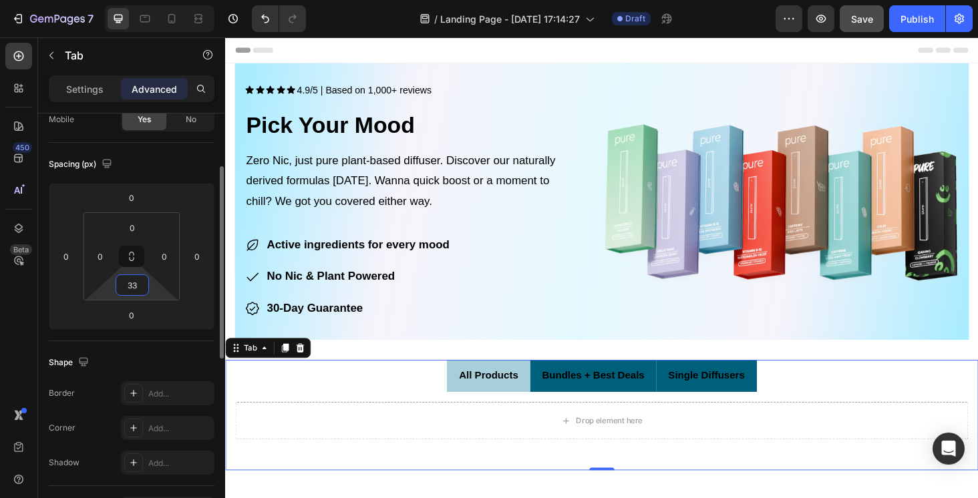
type input "3"
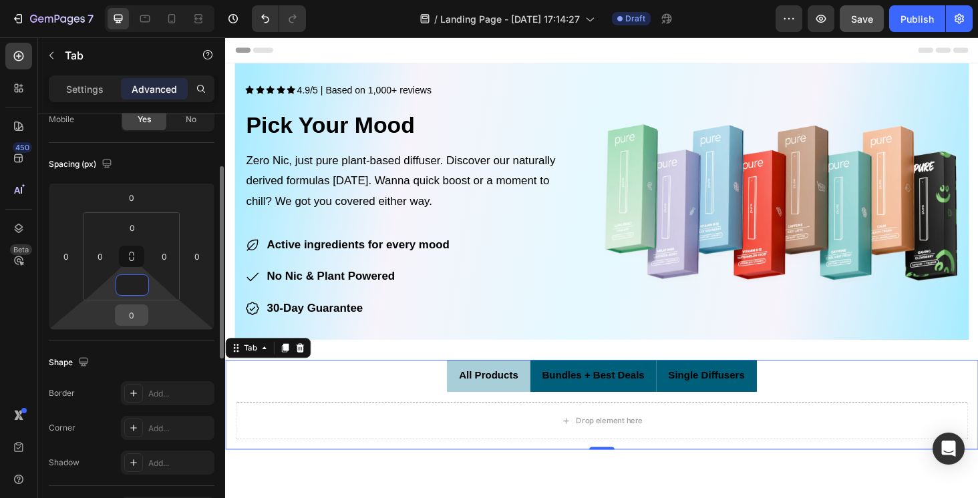
type input "0"
click at [138, 317] on input "0" at bounding box center [131, 315] width 27 height 20
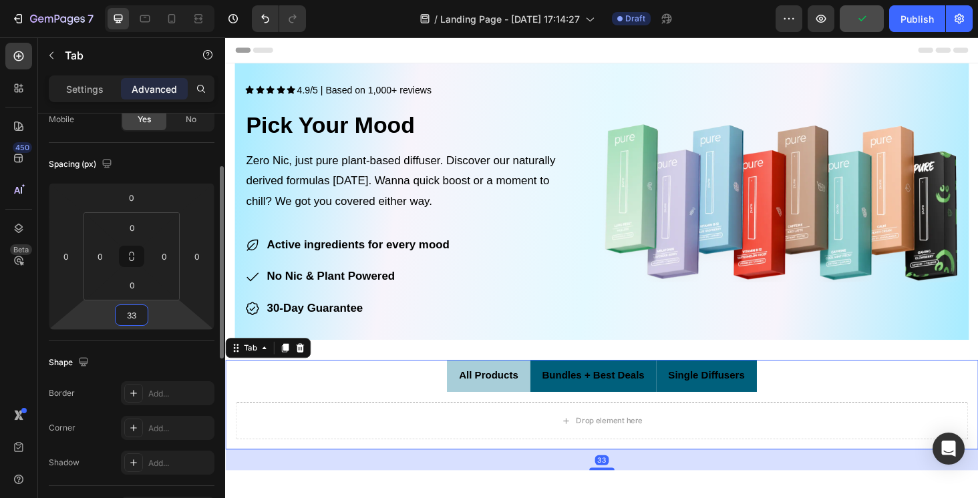
type input "3"
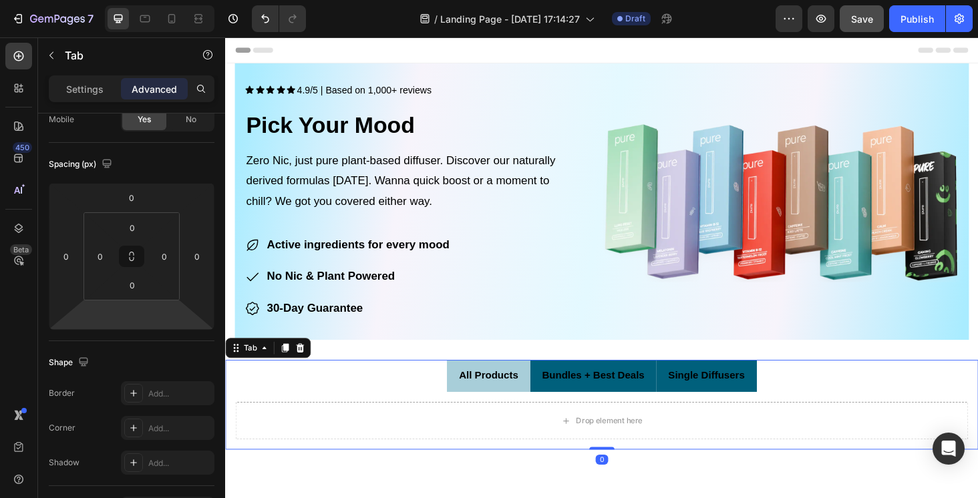
type input "0"
click at [447, 393] on ul "All Products Bundles + Best Deals Single Diffusers" at bounding box center [625, 398] width 801 height 34
click at [460, 393] on ul "All Products Bundles + Best Deals Single Diffusers" at bounding box center [625, 398] width 801 height 34
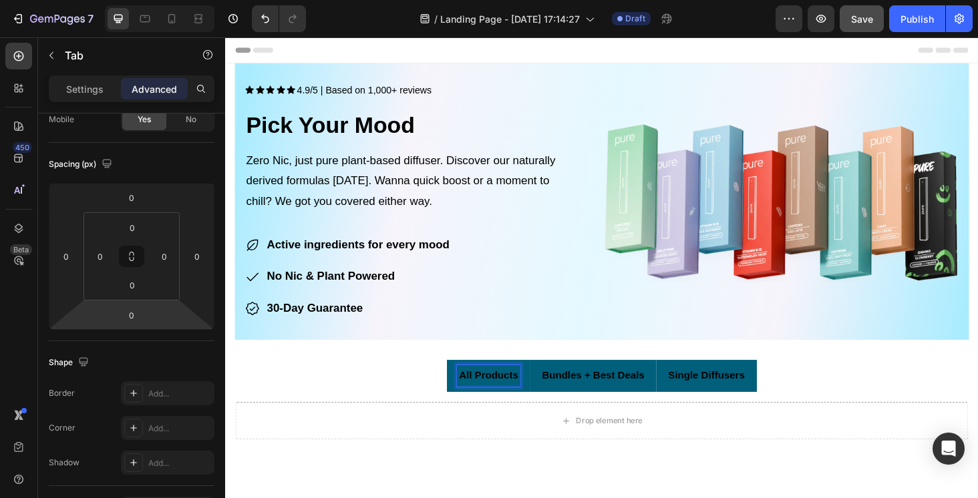
click at [555, 401] on li "Bundles + Best Deals" at bounding box center [617, 398] width 134 height 34
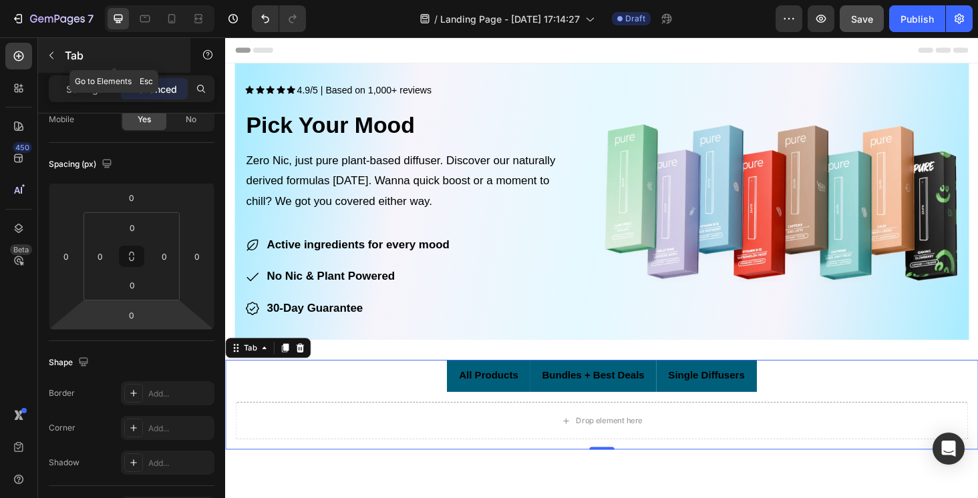
click at [47, 55] on icon "button" at bounding box center [51, 55] width 11 height 11
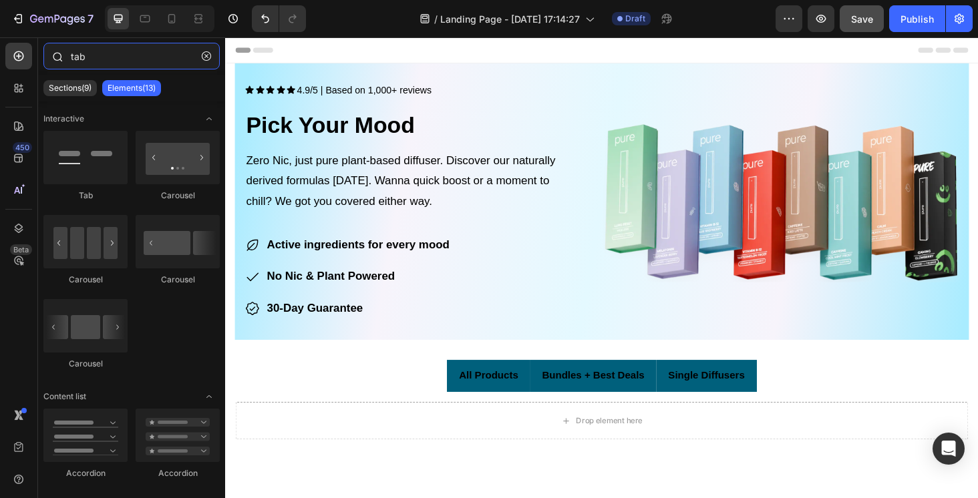
click at [111, 63] on input "tab" at bounding box center [131, 56] width 176 height 27
type input "t"
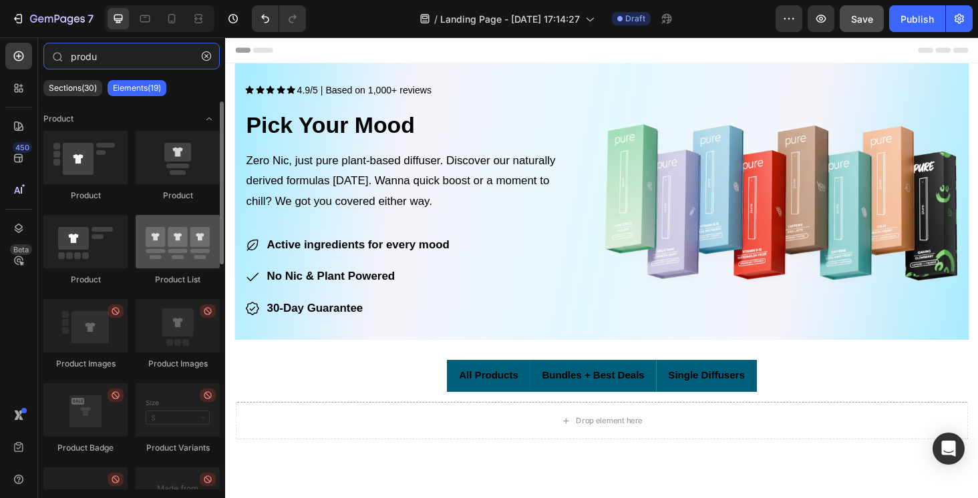
type input "produ"
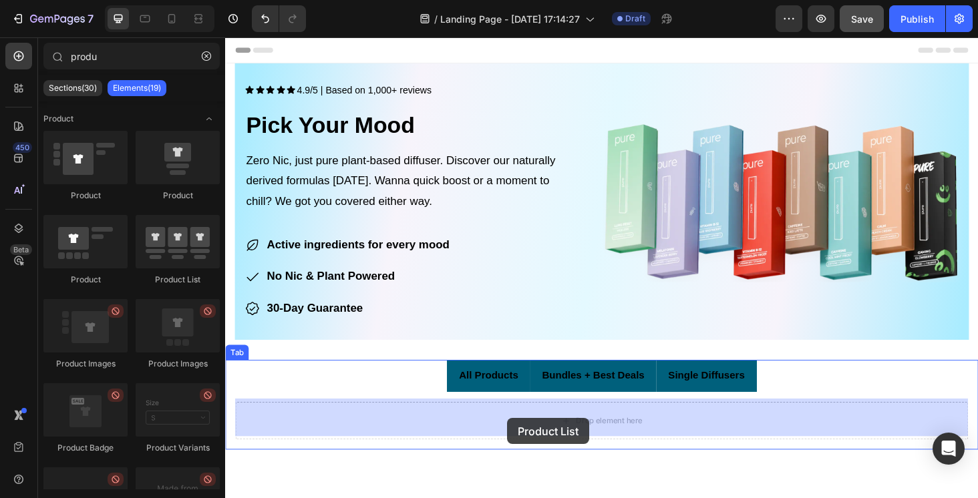
drag, startPoint x: 409, startPoint y: 280, endPoint x: 525, endPoint y: 440, distance: 197.8
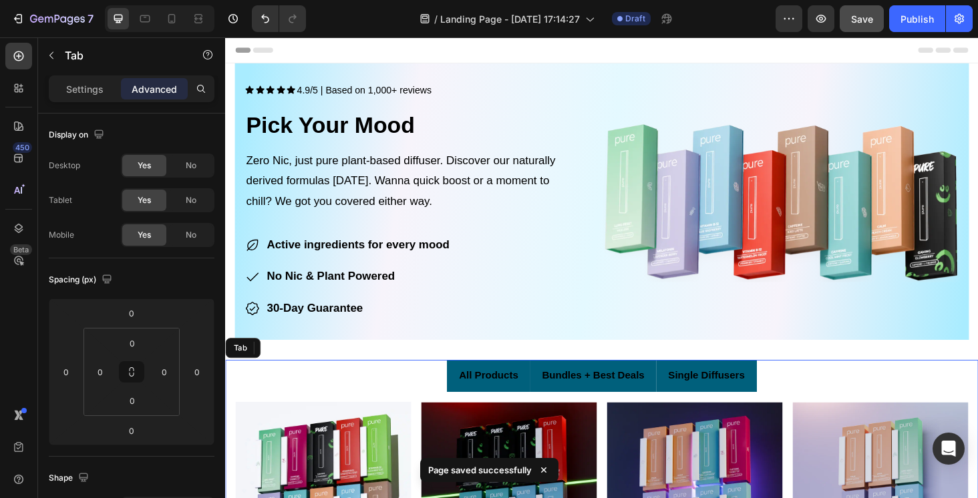
click at [874, 387] on ul "All Products Bundles + Best Deals Single Diffusers" at bounding box center [625, 398] width 801 height 34
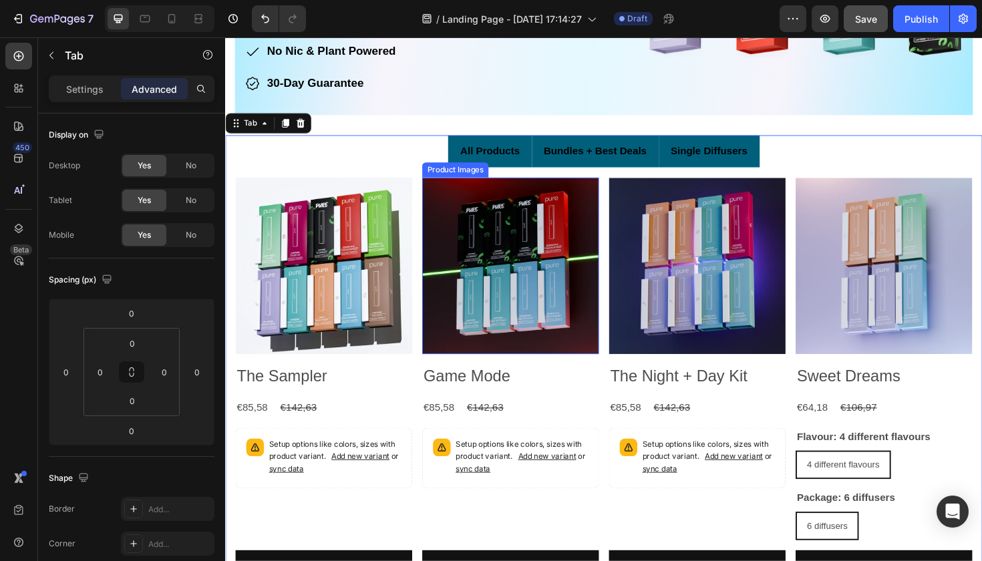
scroll to position [240, 0]
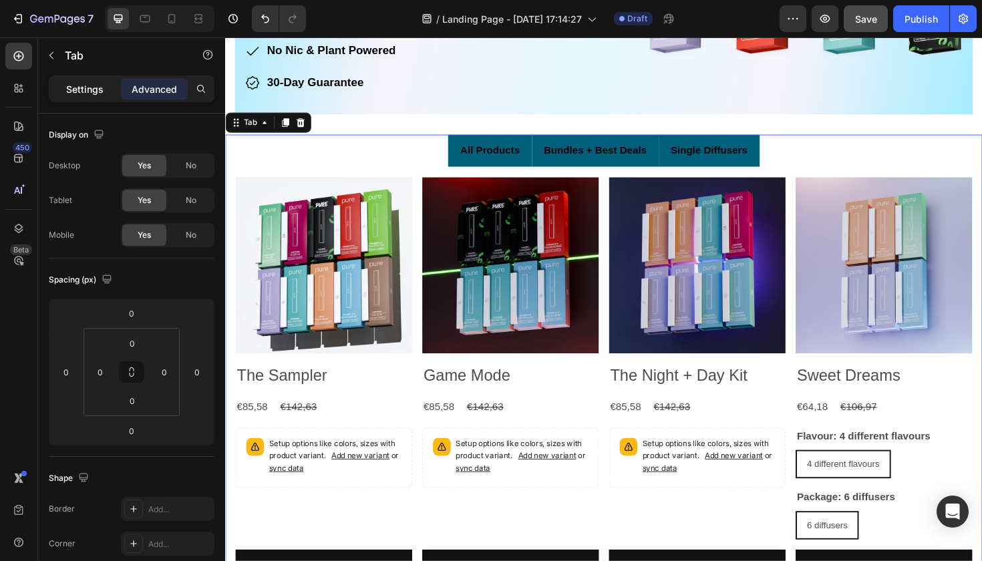
click at [95, 92] on p "Settings" at bounding box center [84, 89] width 37 height 14
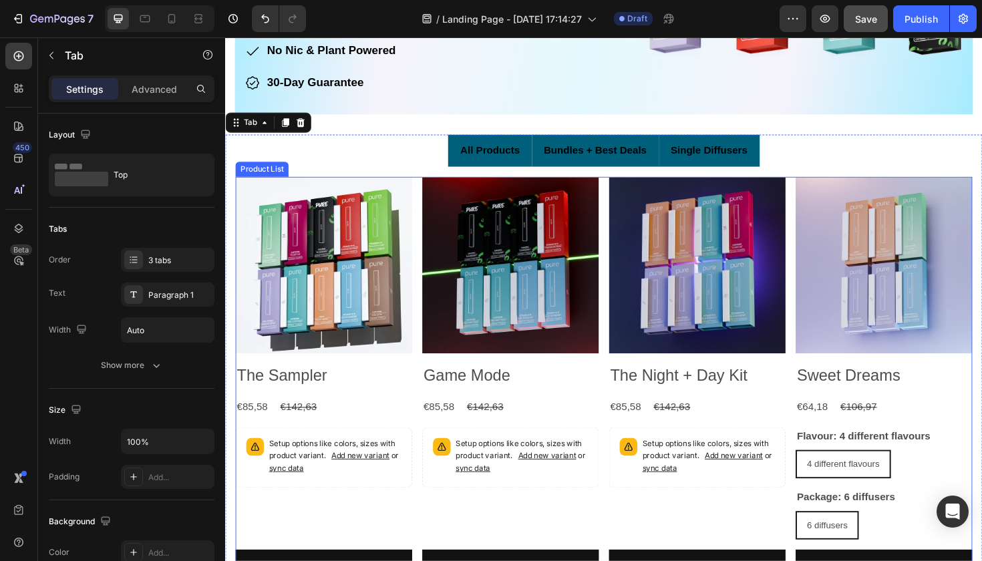
click at [428, 397] on div "Product Images The Sampler Product Title €85,58 Product Price Product Price €14…" at bounding box center [626, 405] width 780 height 441
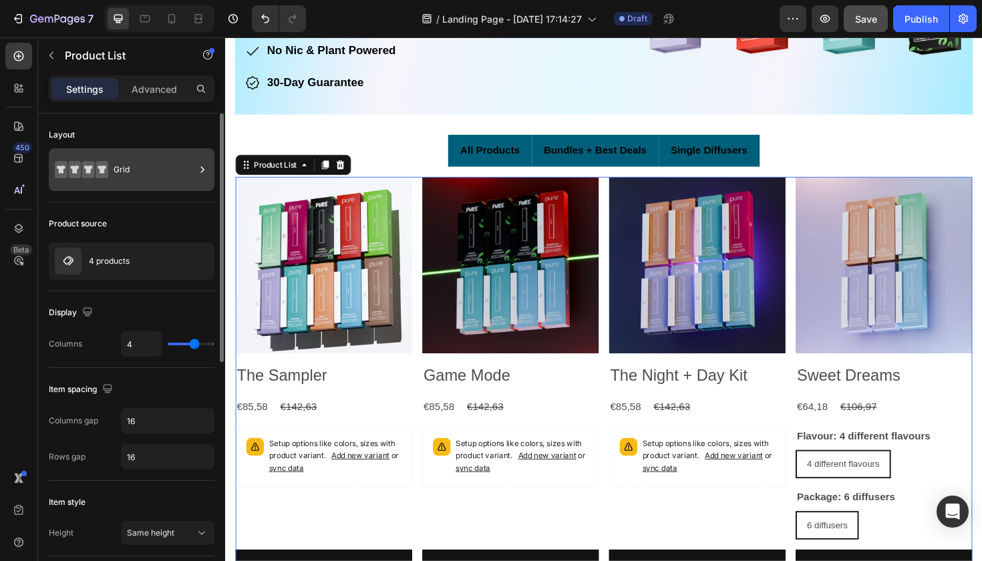
click at [161, 180] on div "Grid" at bounding box center [154, 169] width 81 height 31
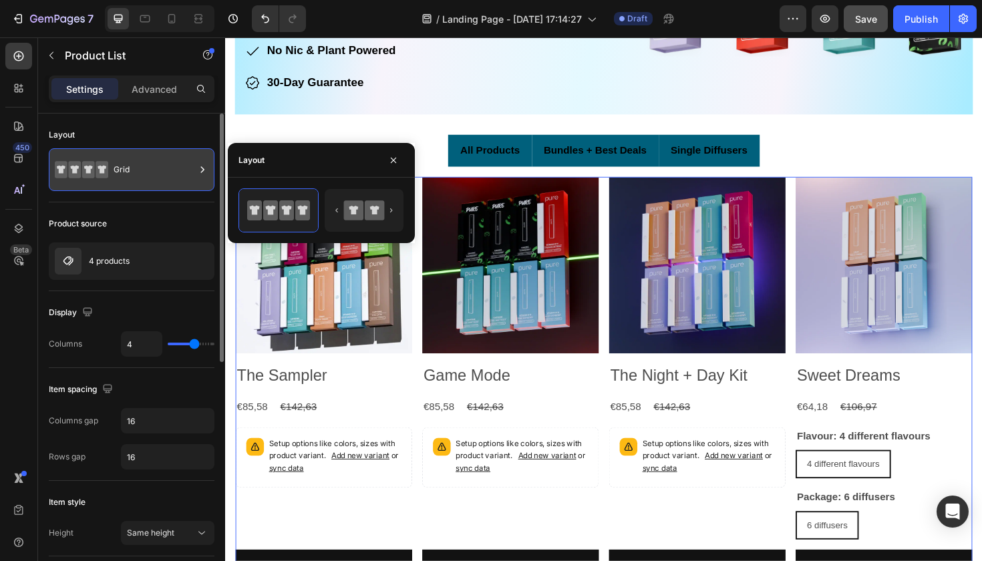
click at [162, 178] on div "Grid" at bounding box center [154, 169] width 81 height 31
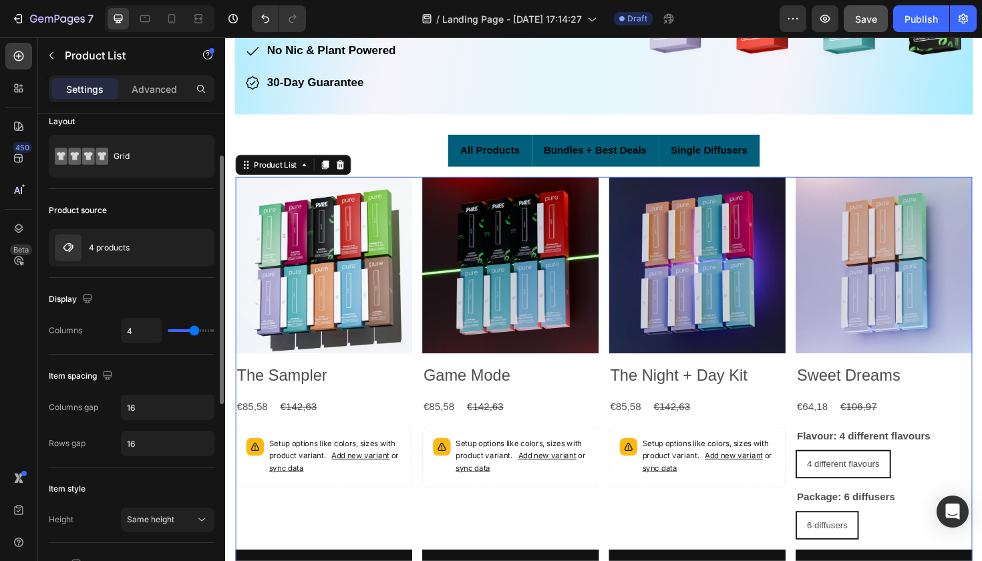
scroll to position [0, 0]
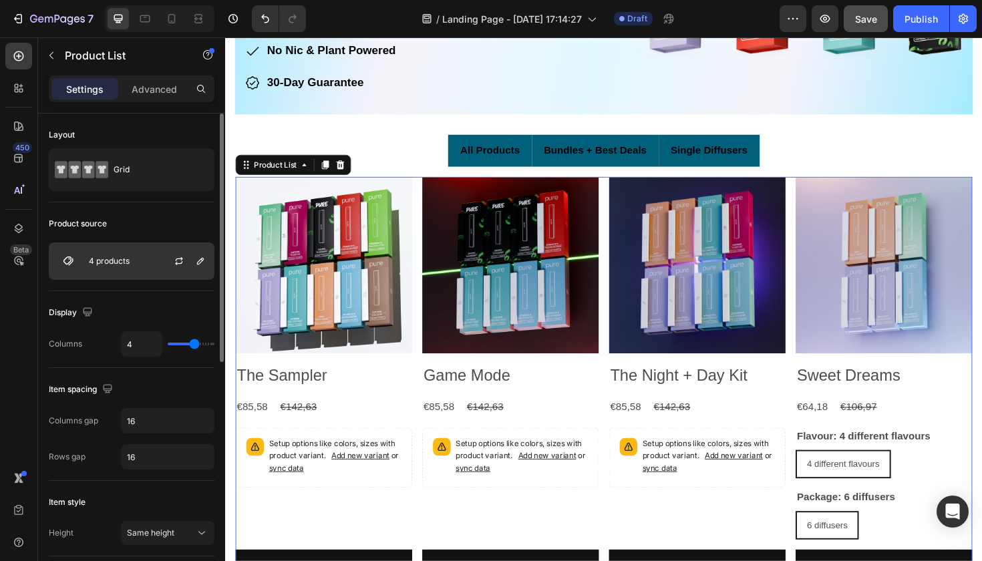
click at [132, 270] on div "4 products" at bounding box center [132, 260] width 166 height 37
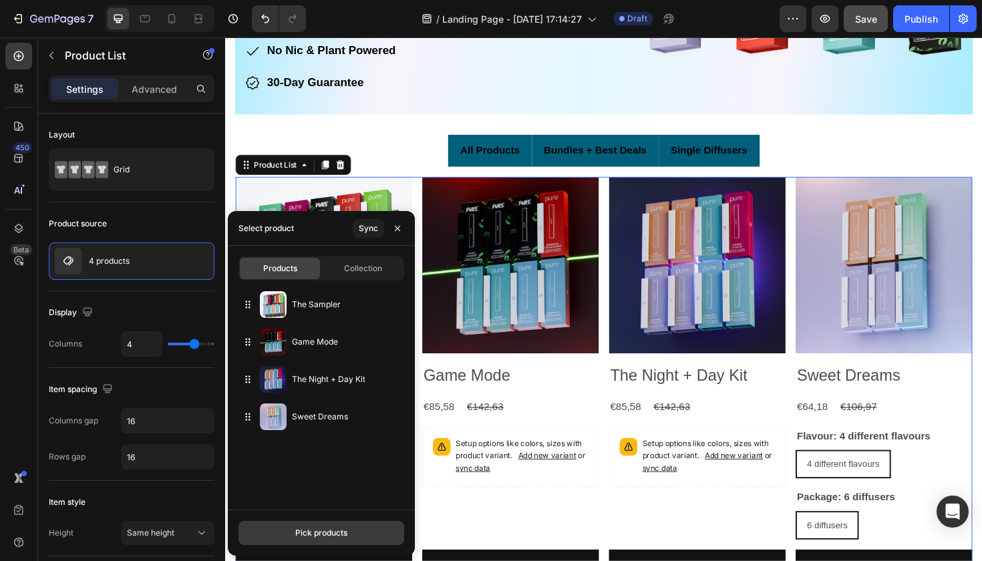
click at [319, 497] on div "Pick products" at bounding box center [321, 533] width 52 height 12
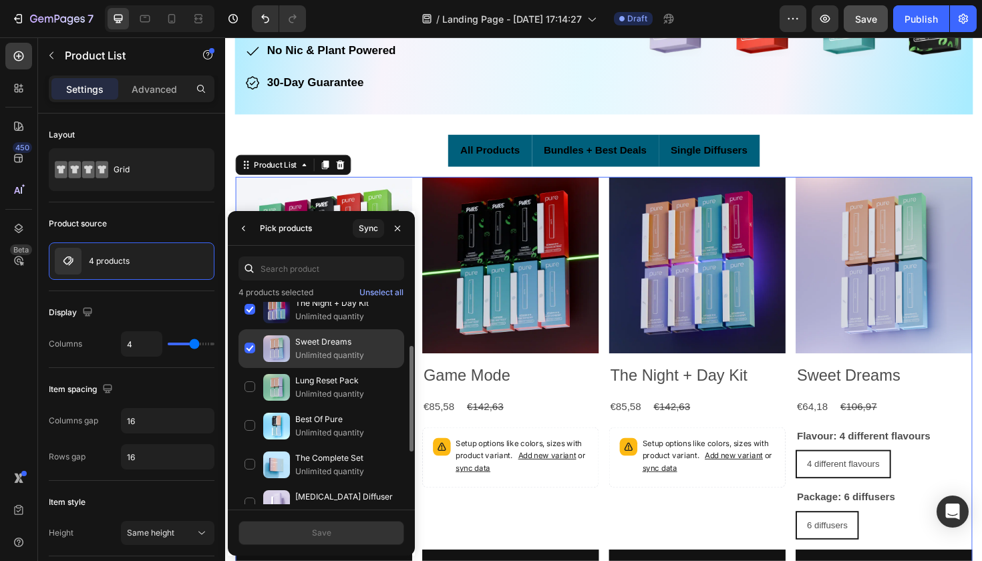
scroll to position [90, 0]
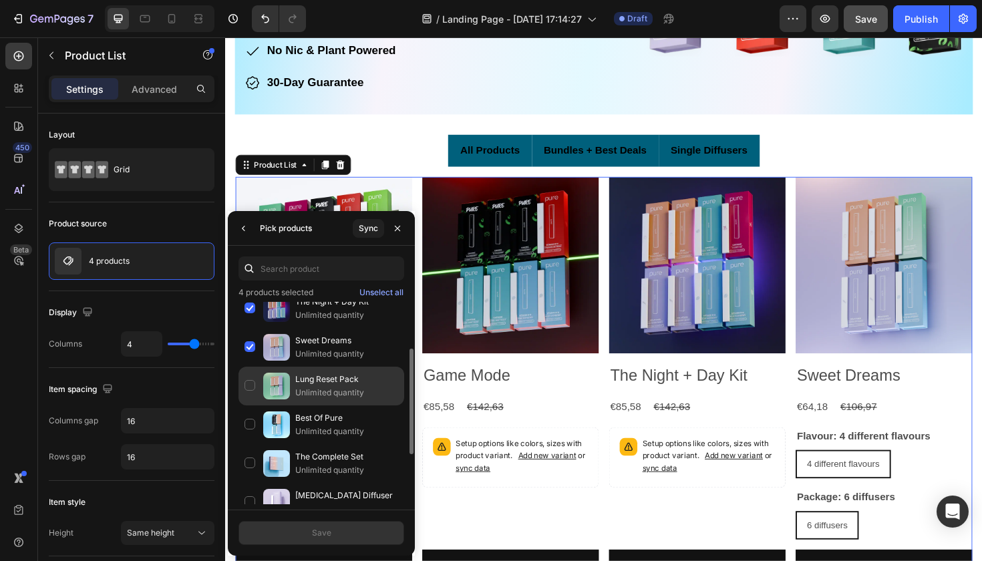
click at [254, 405] on div "Lung Reset Pack Unlimited quantity" at bounding box center [321, 424] width 166 height 39
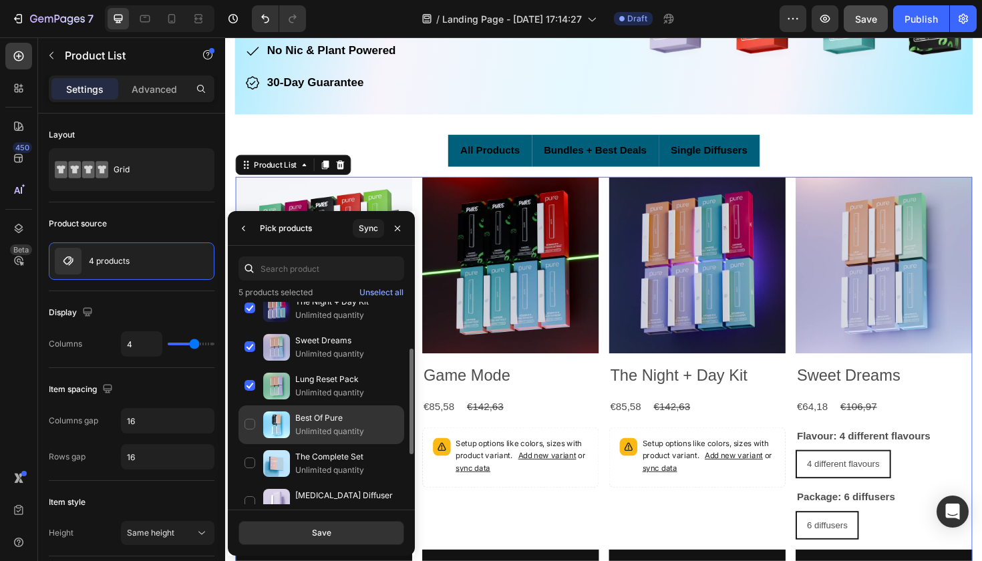
click at [254, 444] on div "Best Of Pure Unlimited quantity" at bounding box center [321, 463] width 166 height 39
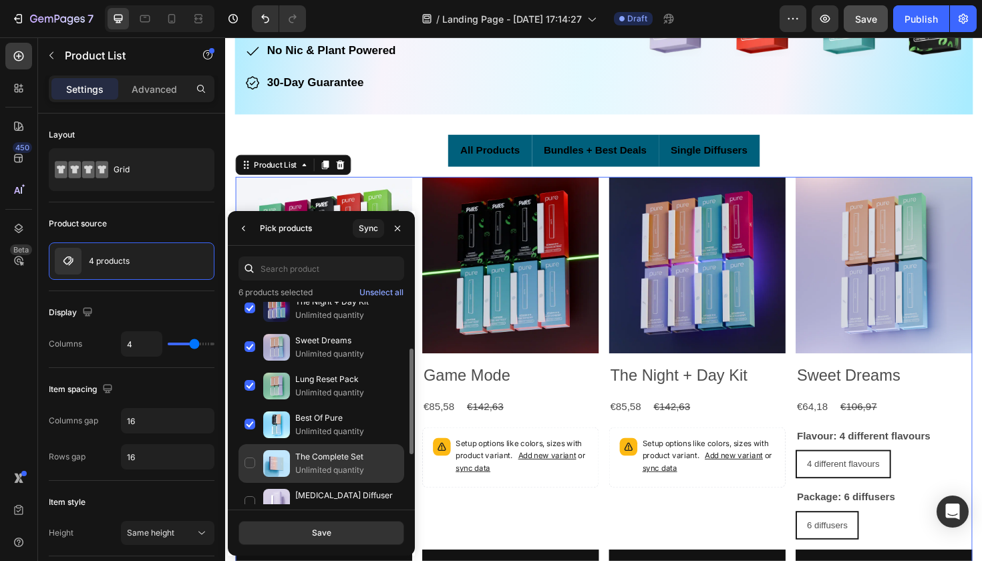
click at [252, 483] on div "The Complete Set Unlimited quantity" at bounding box center [321, 502] width 166 height 39
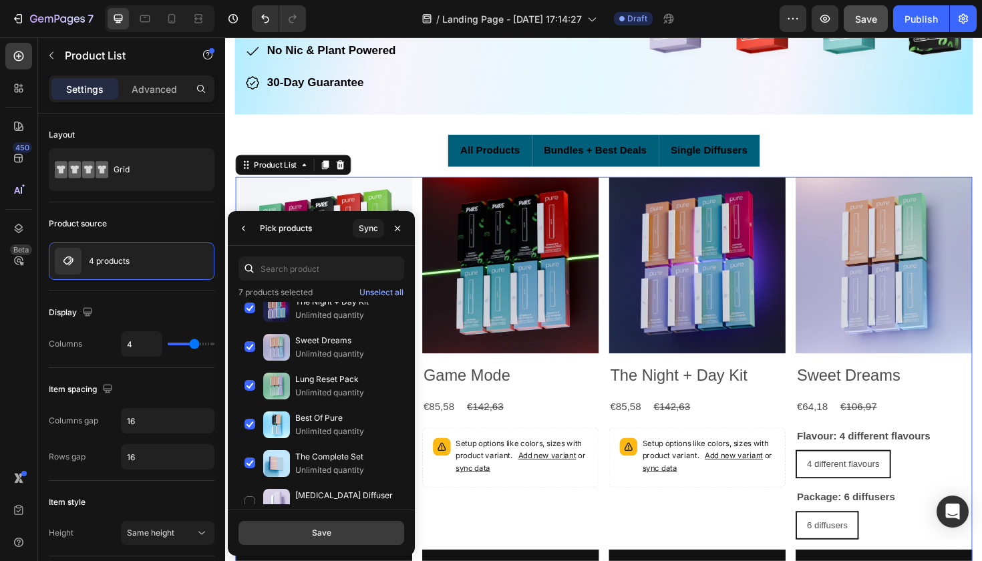
click at [314, 497] on div "Save" at bounding box center [321, 533] width 19 height 12
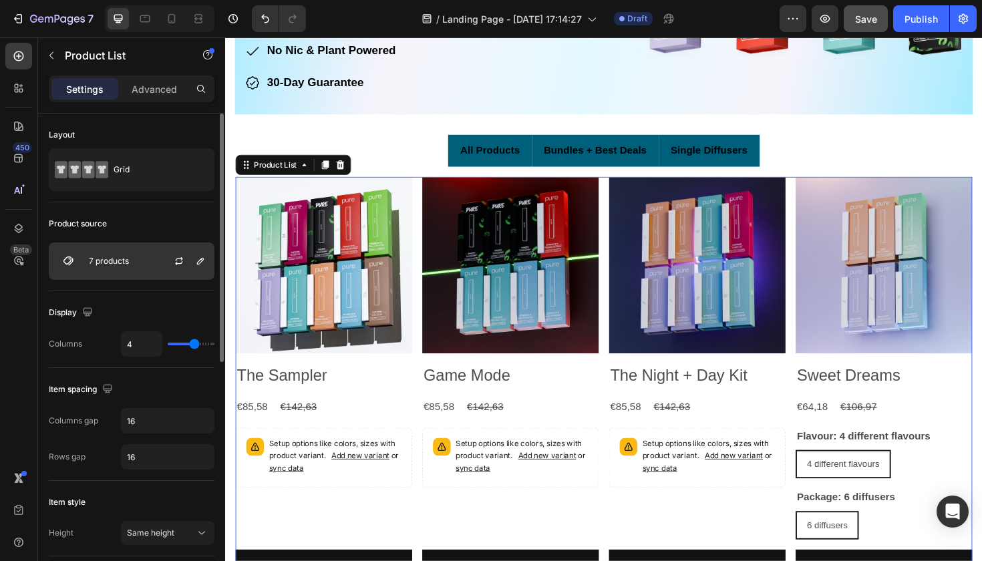
click at [158, 258] on div at bounding box center [184, 261] width 59 height 36
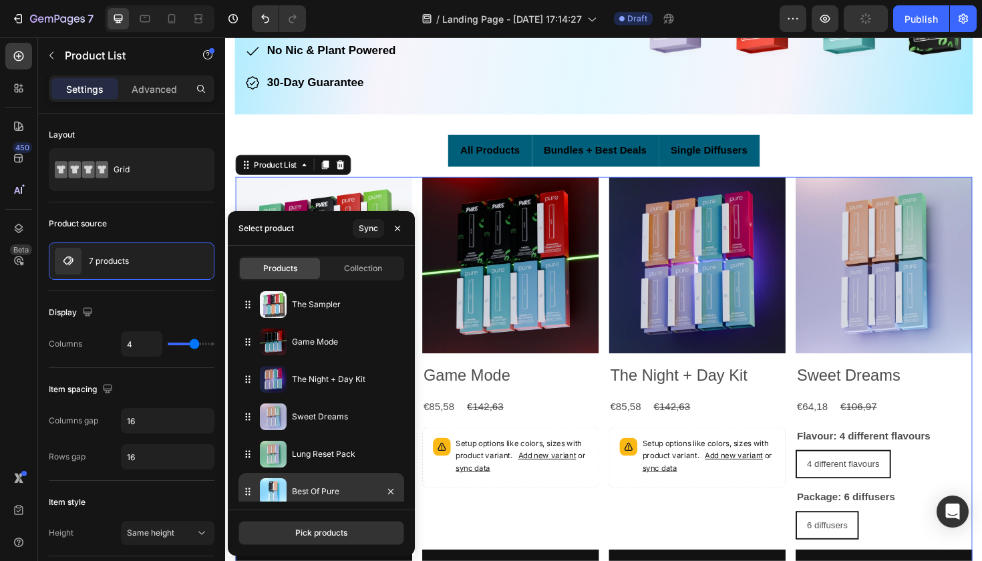
scroll to position [46, 0]
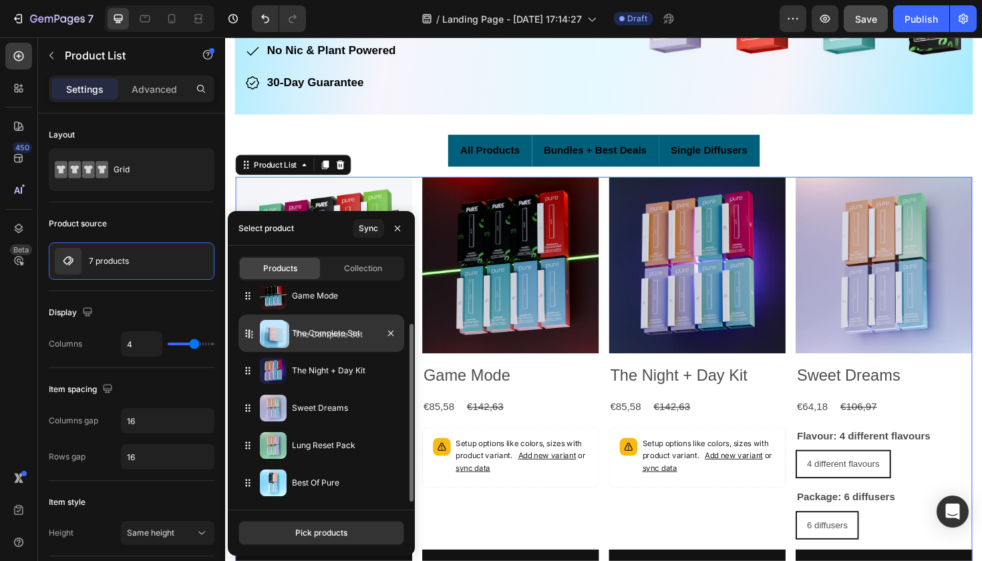
drag, startPoint x: 246, startPoint y: 483, endPoint x: 250, endPoint y: 327, distance: 157.0
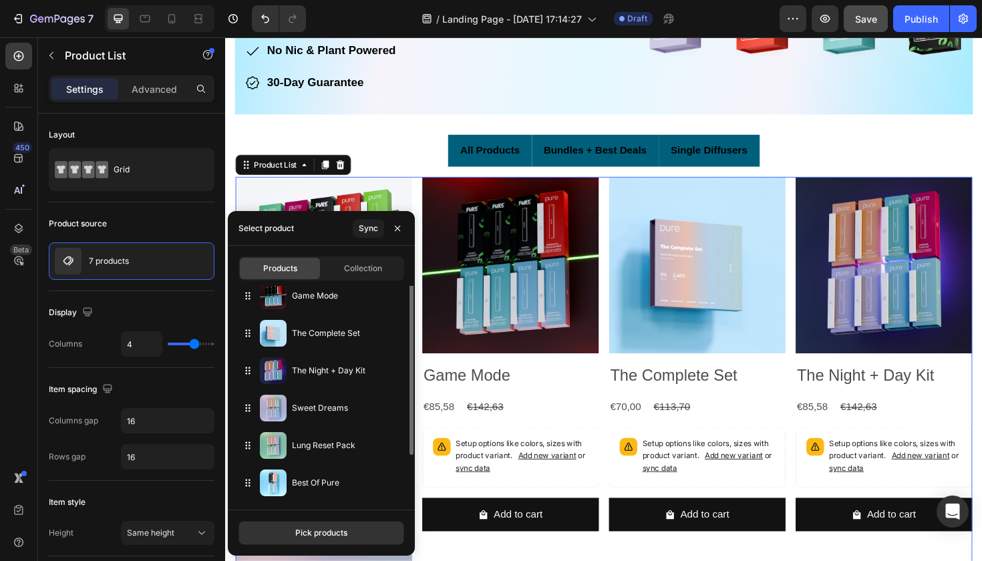
scroll to position [0, 0]
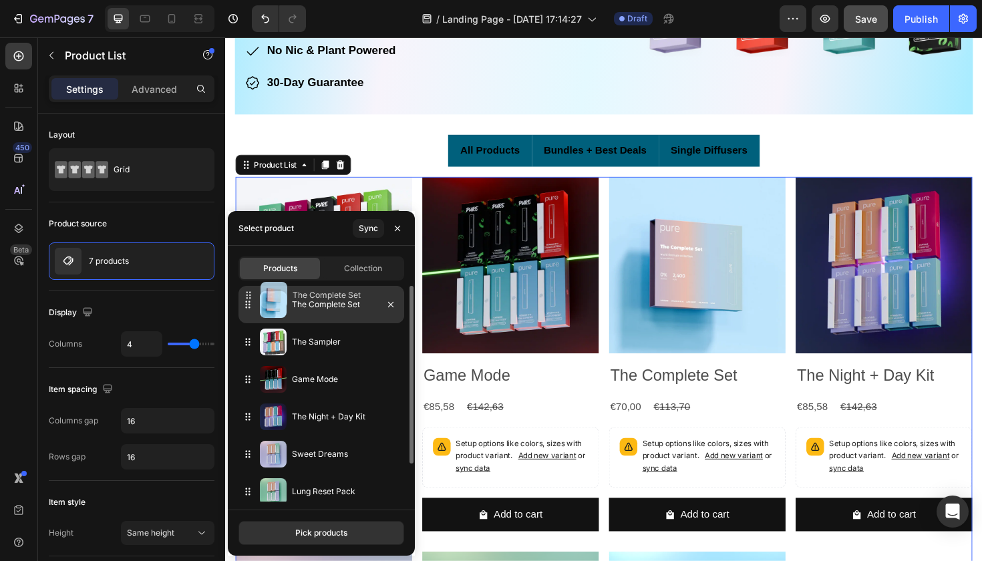
drag, startPoint x: 247, startPoint y: 378, endPoint x: 248, endPoint y: 294, distance: 83.5
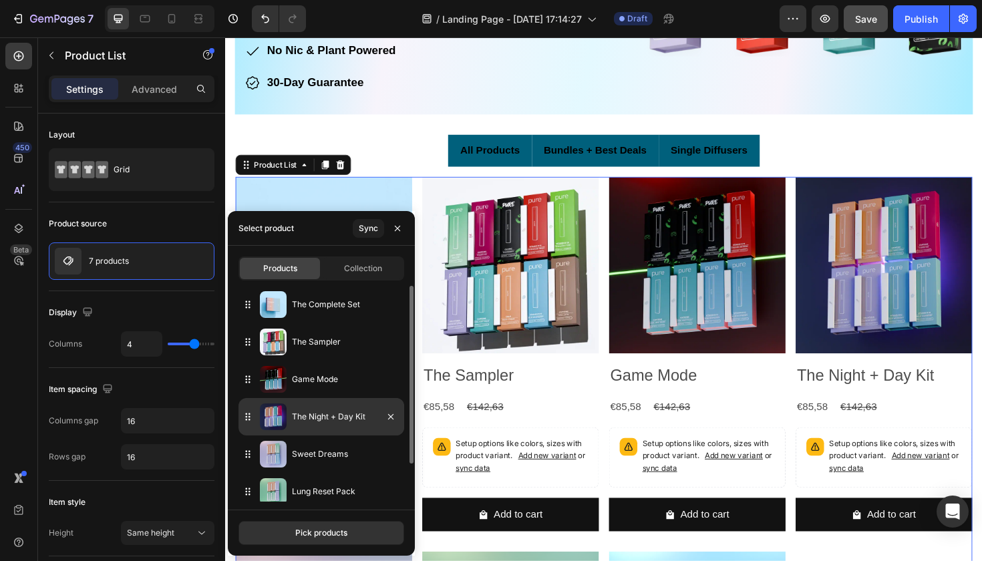
scroll to position [46, 0]
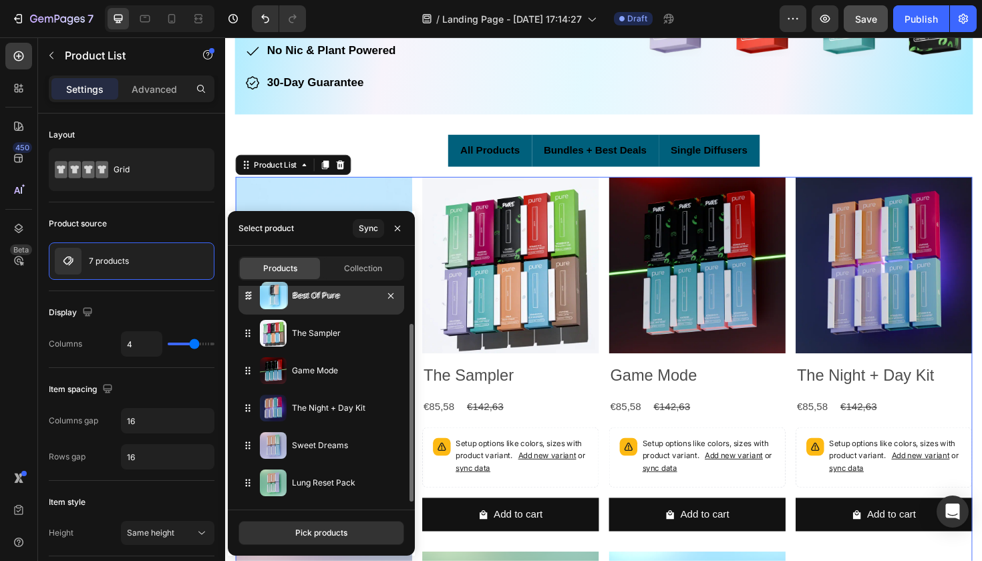
drag, startPoint x: 248, startPoint y: 486, endPoint x: 249, endPoint y: 298, distance: 187.6
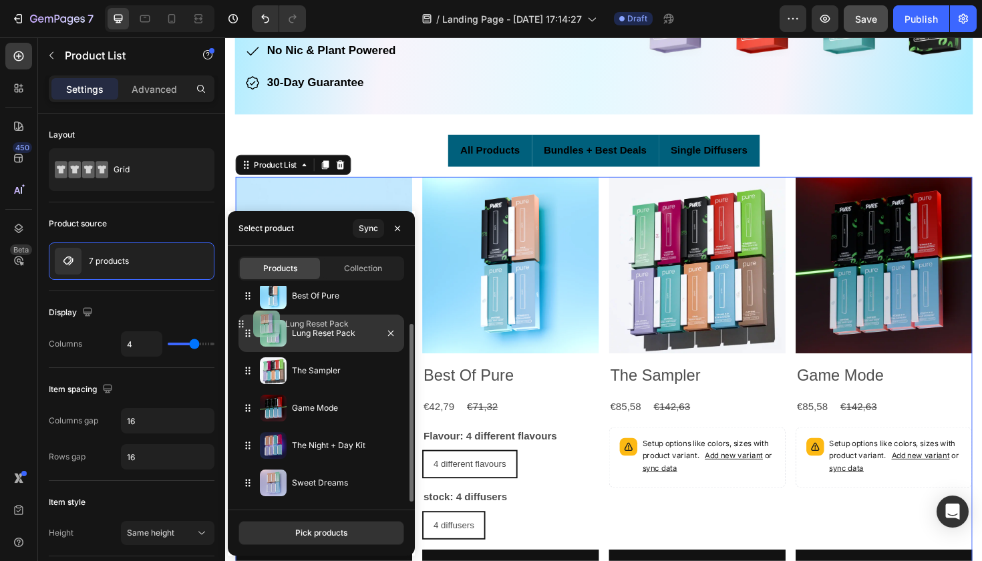
drag, startPoint x: 249, startPoint y: 489, endPoint x: 242, endPoint y: 331, distance: 158.4
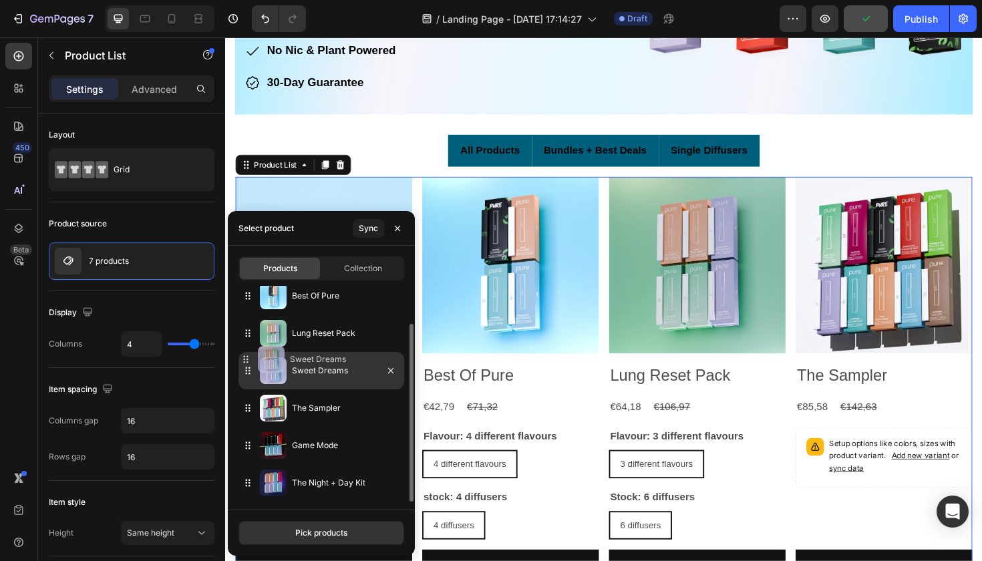
drag, startPoint x: 250, startPoint y: 487, endPoint x: 248, endPoint y: 363, distance: 123.5
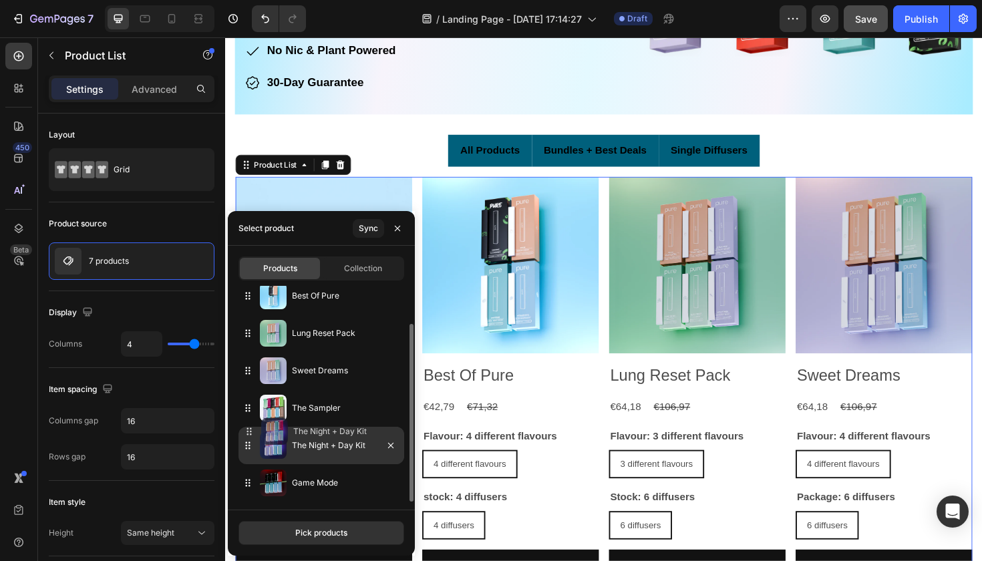
drag, startPoint x: 248, startPoint y: 489, endPoint x: 250, endPoint y: 438, distance: 50.8
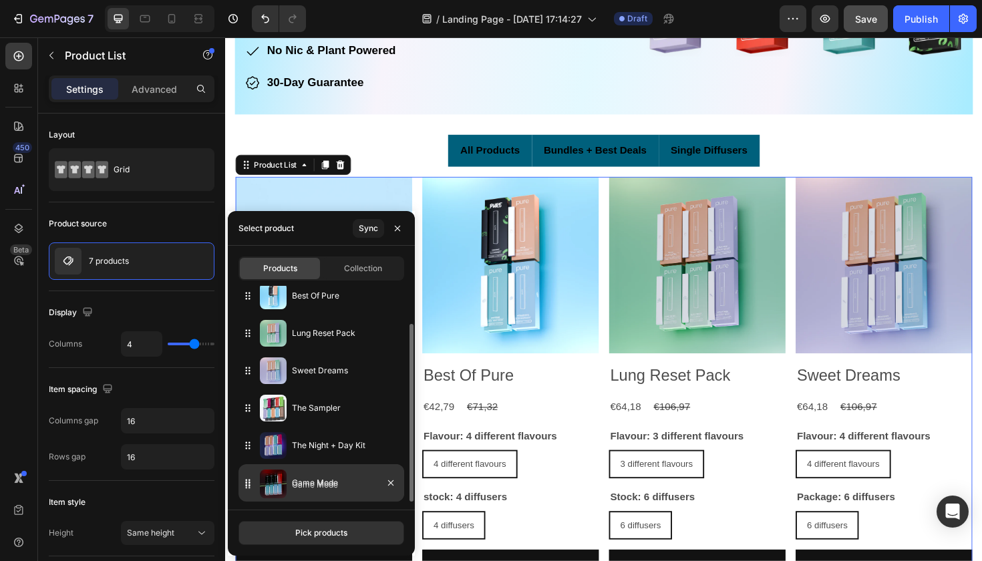
click at [247, 489] on div "Game Mode" at bounding box center [321, 482] width 166 height 37
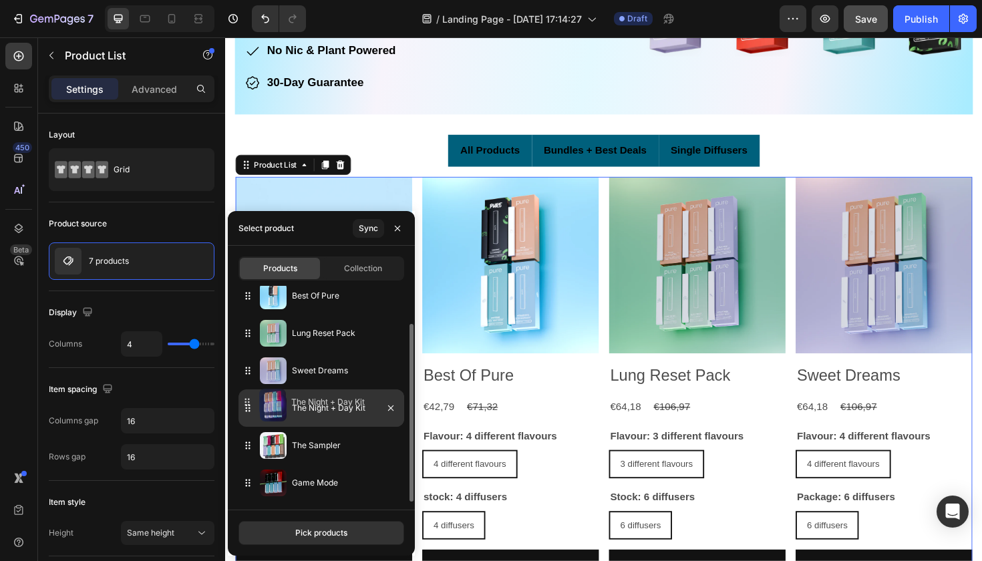
drag, startPoint x: 248, startPoint y: 442, endPoint x: 248, endPoint y: 399, distance: 42.7
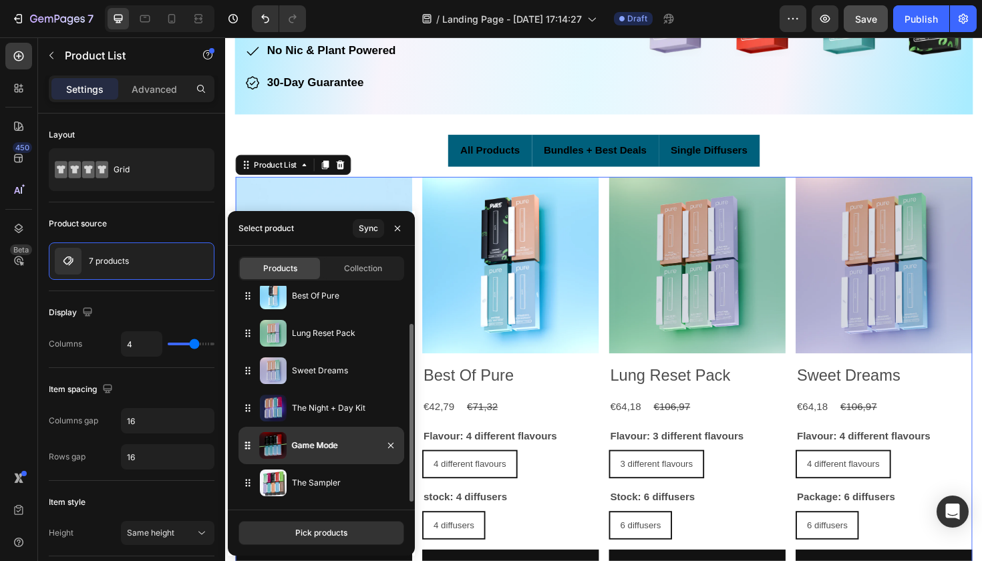
drag, startPoint x: 243, startPoint y: 487, endPoint x: 242, endPoint y: 450, distance: 36.7
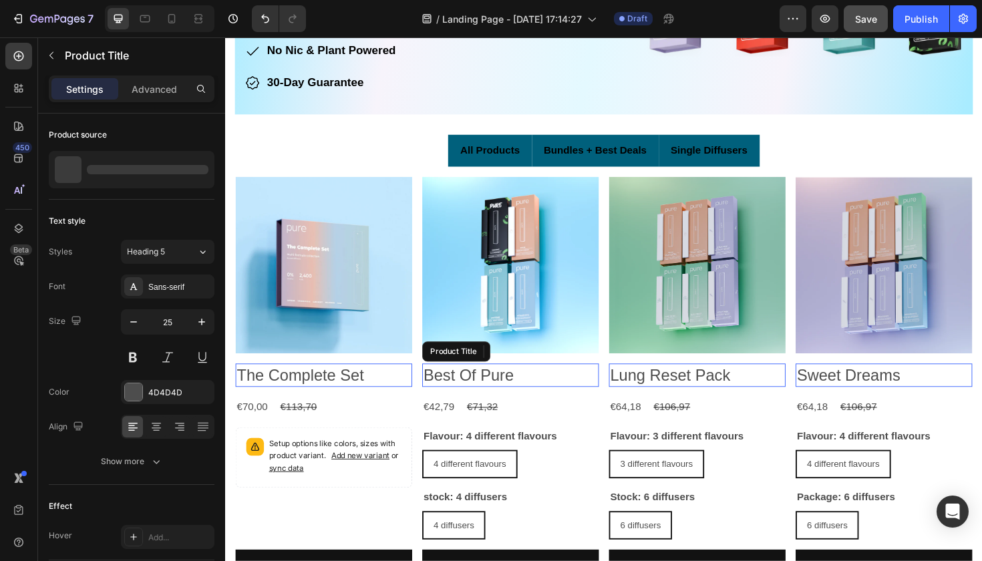
click at [423, 395] on h2 "Best Of Pure" at bounding box center [329, 395] width 187 height 25
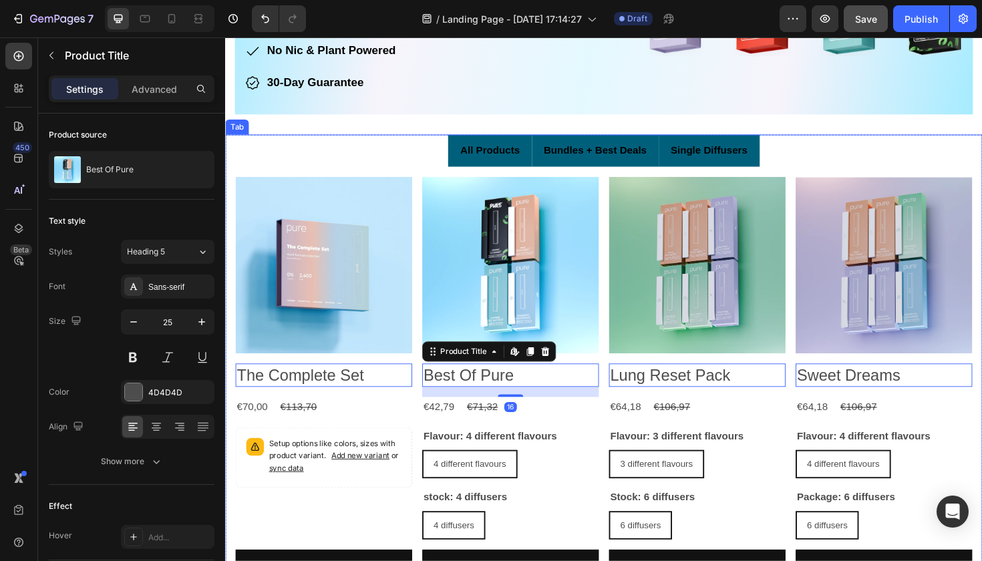
click at [524, 166] on li "All Products" at bounding box center [505, 157] width 88 height 34
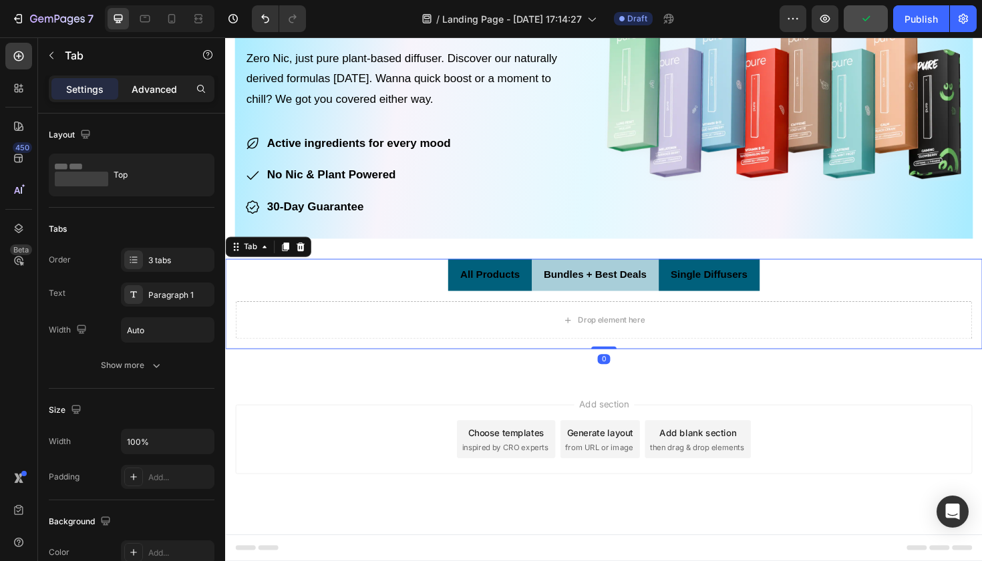
click at [146, 97] on div "Advanced" at bounding box center [154, 88] width 67 height 21
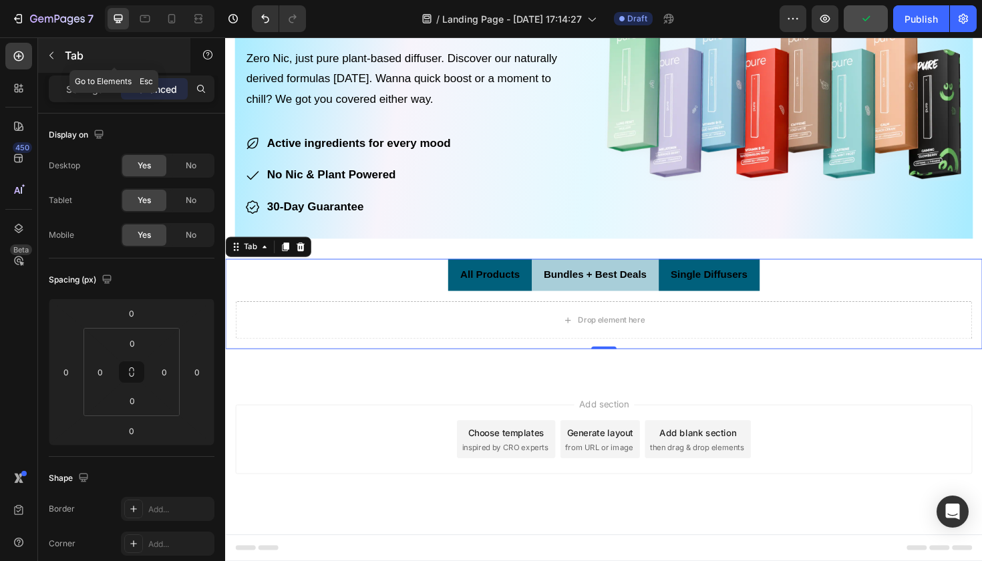
click at [59, 53] on button "button" at bounding box center [51, 55] width 21 height 21
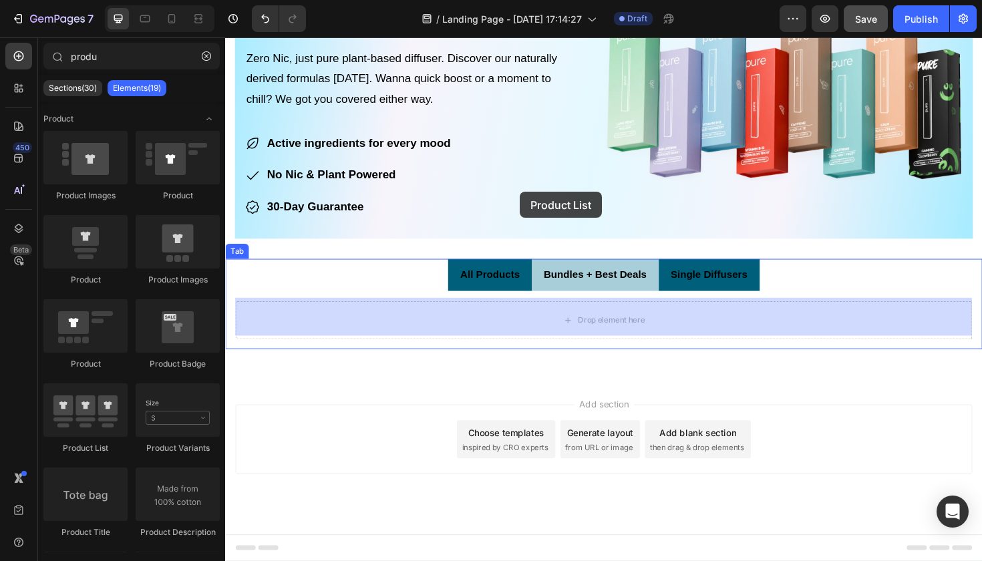
drag, startPoint x: 325, startPoint y: 445, endPoint x: 537, endPoint y: 200, distance: 323.8
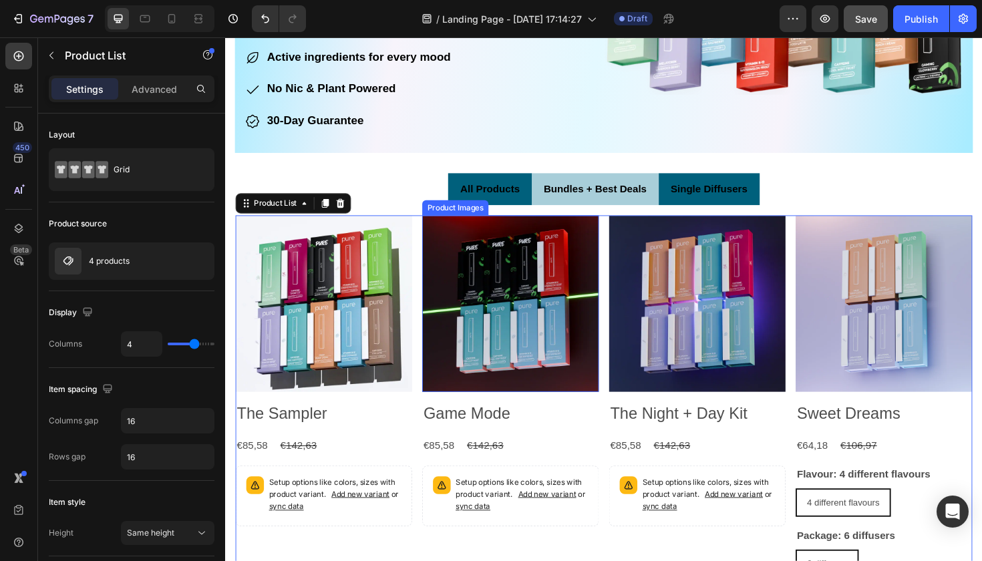
scroll to position [198, 0]
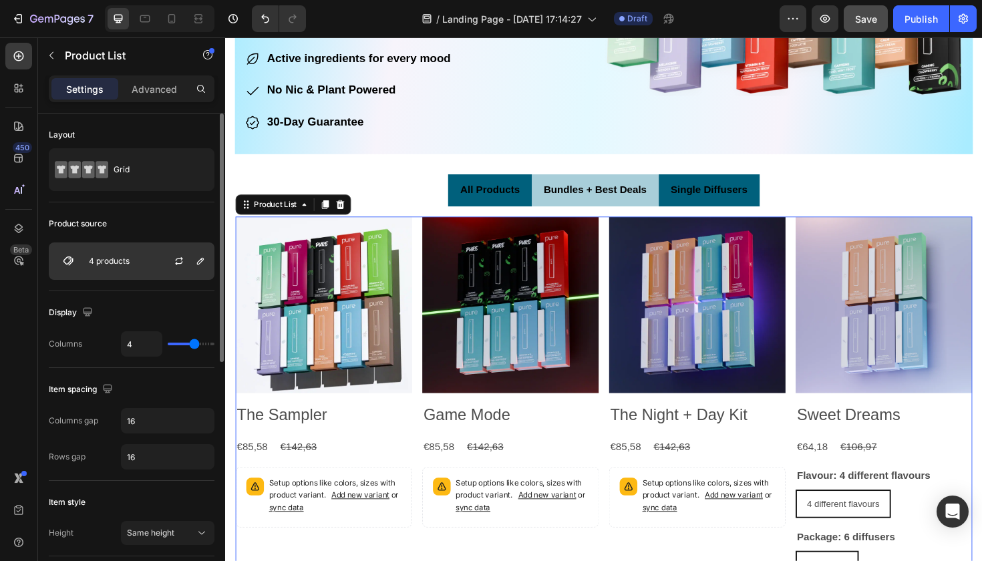
click at [136, 256] on div "4 products" at bounding box center [132, 260] width 166 height 37
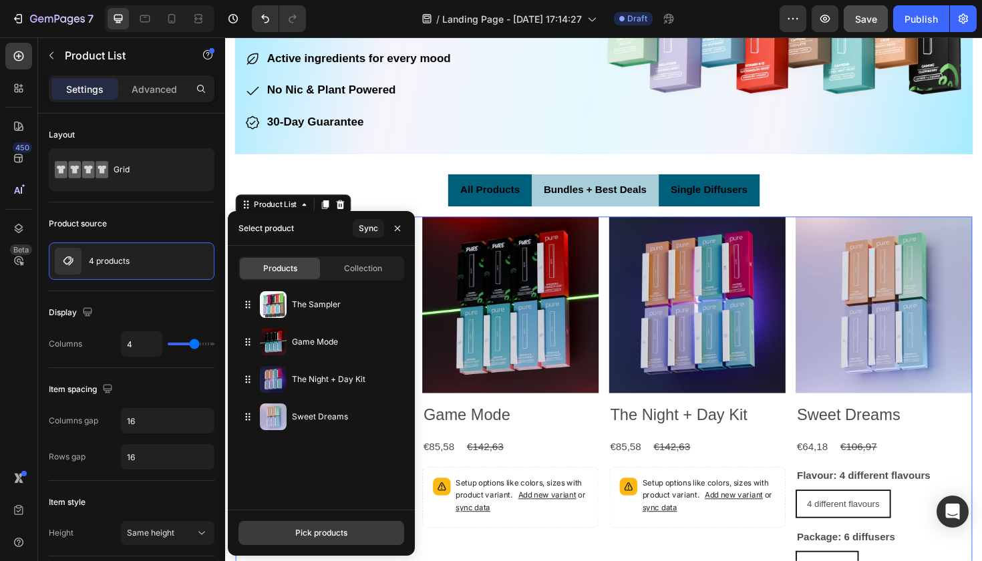
click at [319, 497] on div "Pick products" at bounding box center [321, 533] width 52 height 12
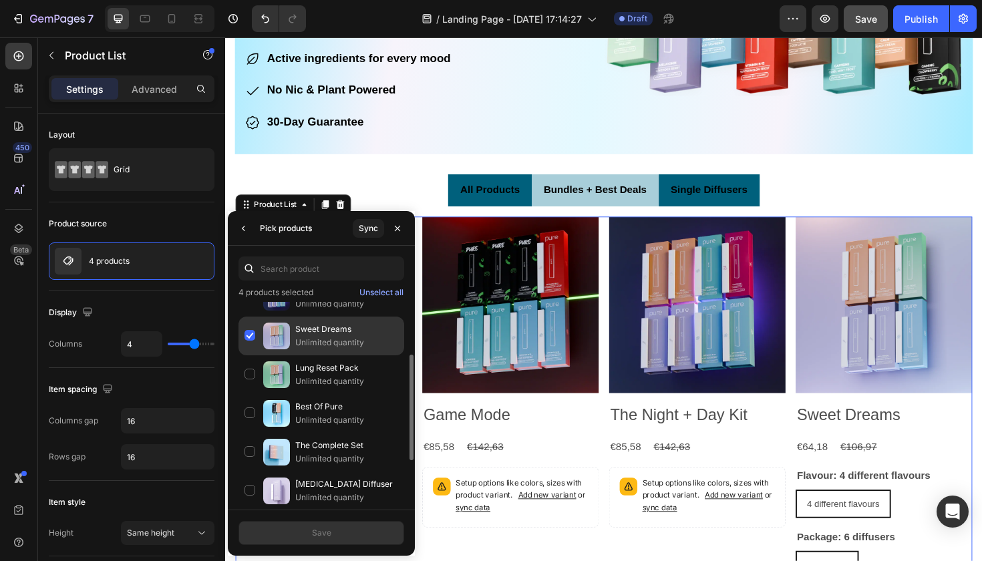
scroll to position [126, 0]
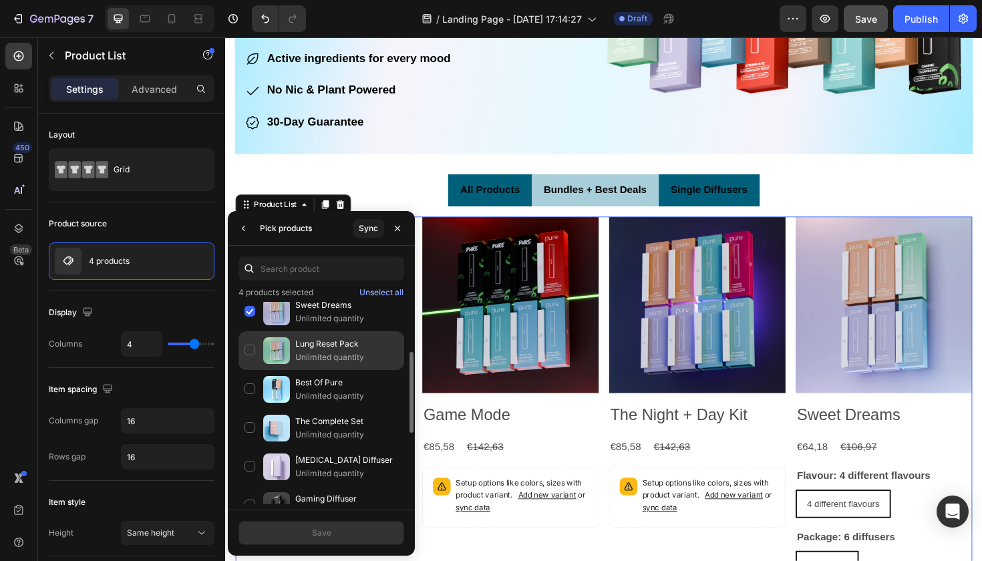
click at [256, 370] on div "Lung Reset Pack Unlimited quantity" at bounding box center [321, 389] width 166 height 39
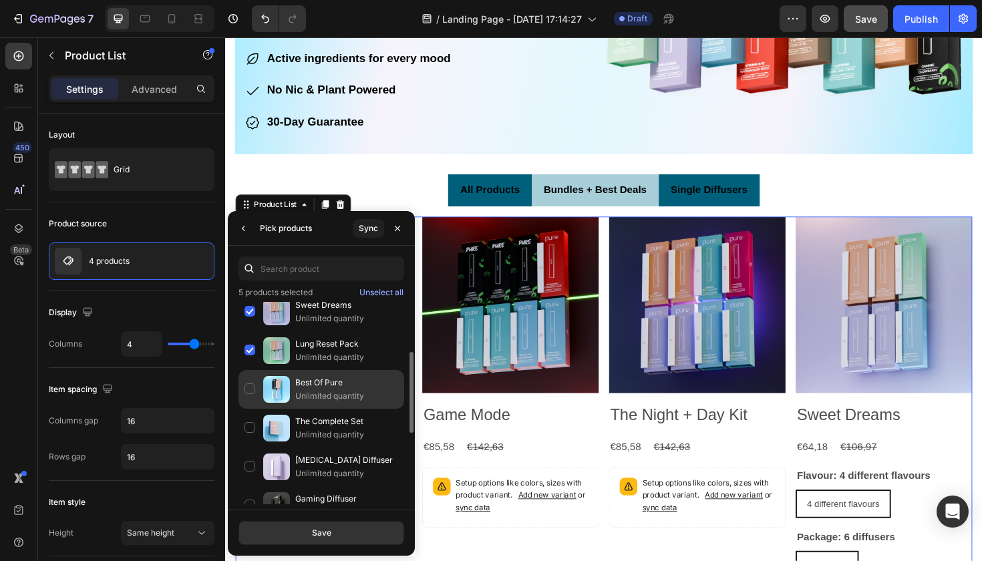
click at [255, 409] on div "Best Of Pure Unlimited quantity" at bounding box center [321, 428] width 166 height 39
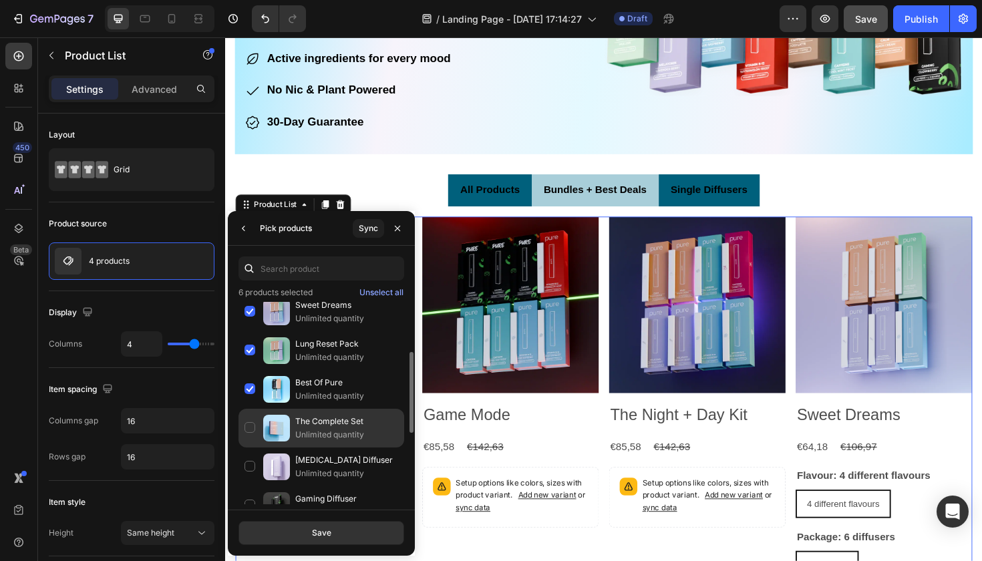
click at [250, 447] on div "The Complete Set Unlimited quantity" at bounding box center [321, 466] width 166 height 39
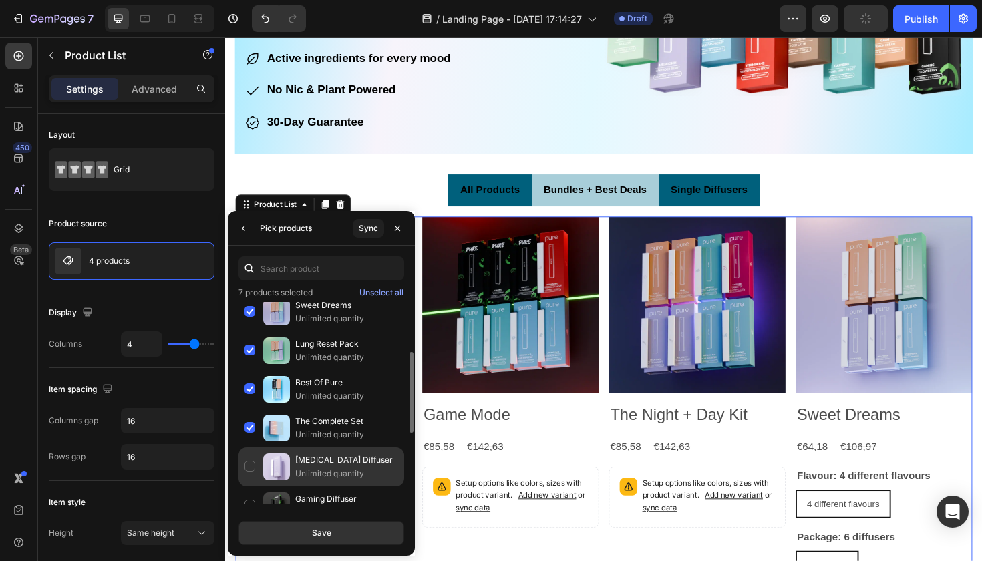
click at [250, 486] on div "Melatonin Diffuser Unlimited quantity" at bounding box center [321, 505] width 166 height 39
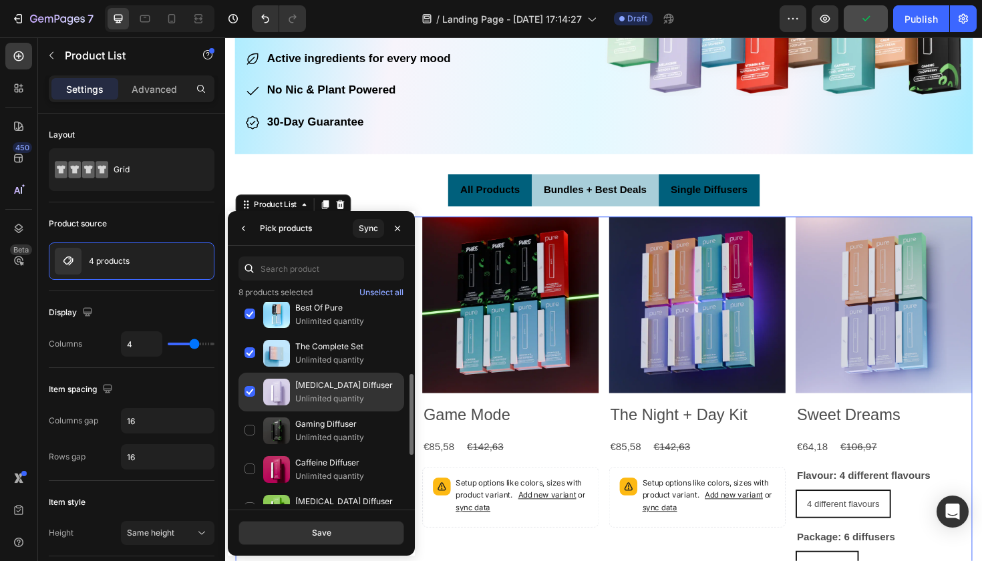
scroll to position [206, 0]
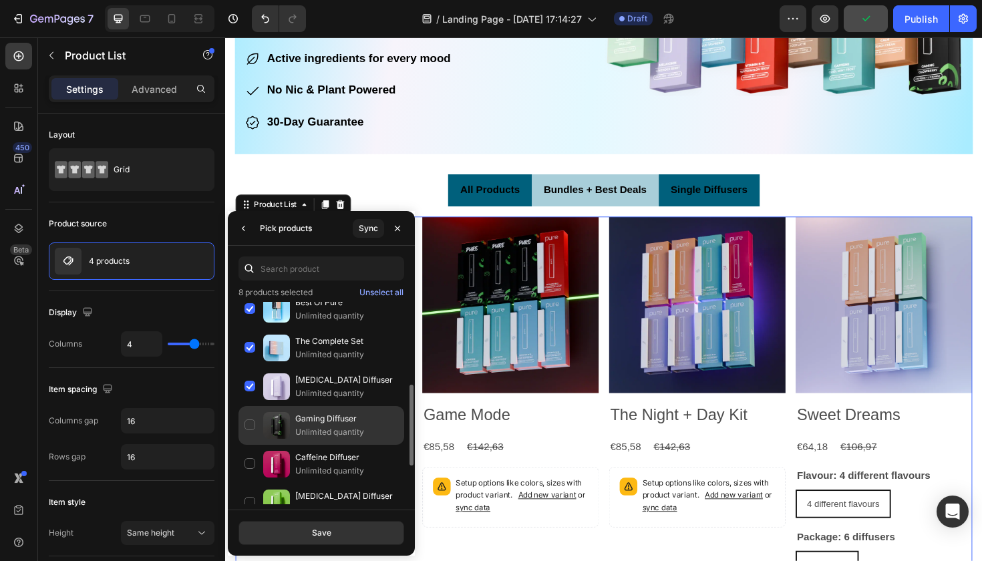
click at [250, 445] on div "Gaming Diffuser Unlimited quantity" at bounding box center [321, 464] width 166 height 39
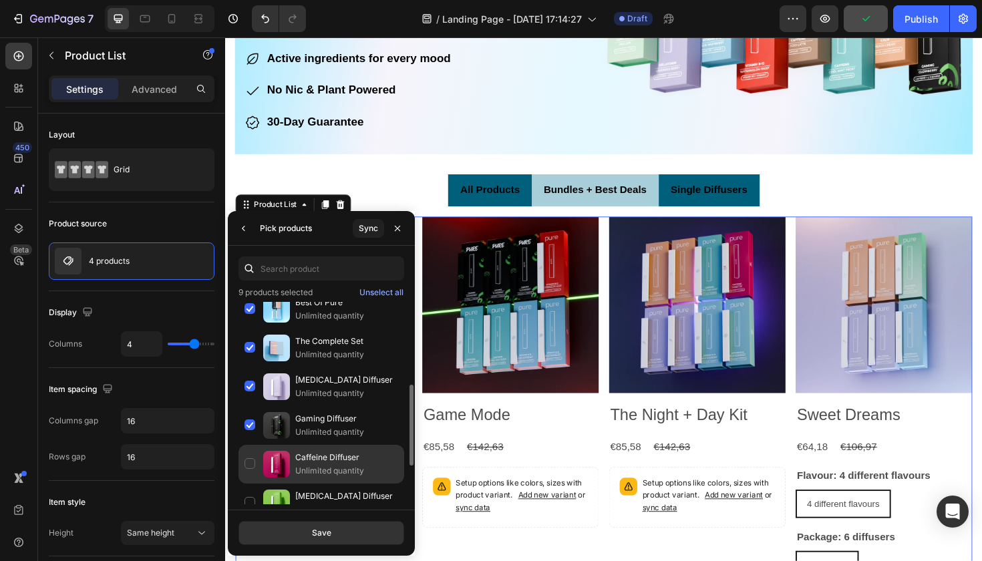
click at [250, 483] on div "Caffeine Diffuser Unlimited quantity" at bounding box center [321, 502] width 166 height 39
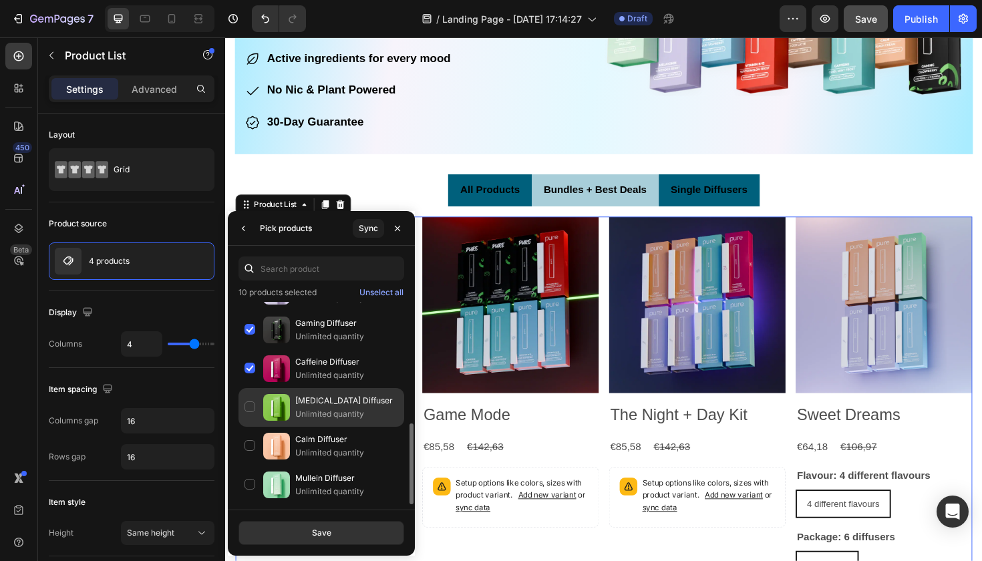
click at [248, 427] on div "Vitamin B-12 Diffuser Unlimited quantity" at bounding box center [321, 446] width 166 height 39
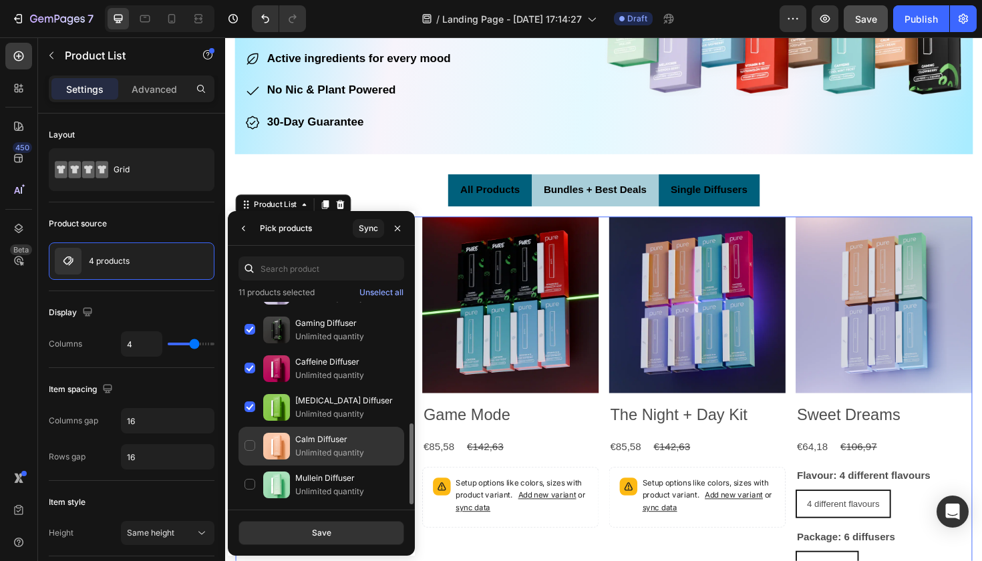
click at [251, 465] on div "Calm Diffuser Unlimited quantity" at bounding box center [321, 484] width 166 height 39
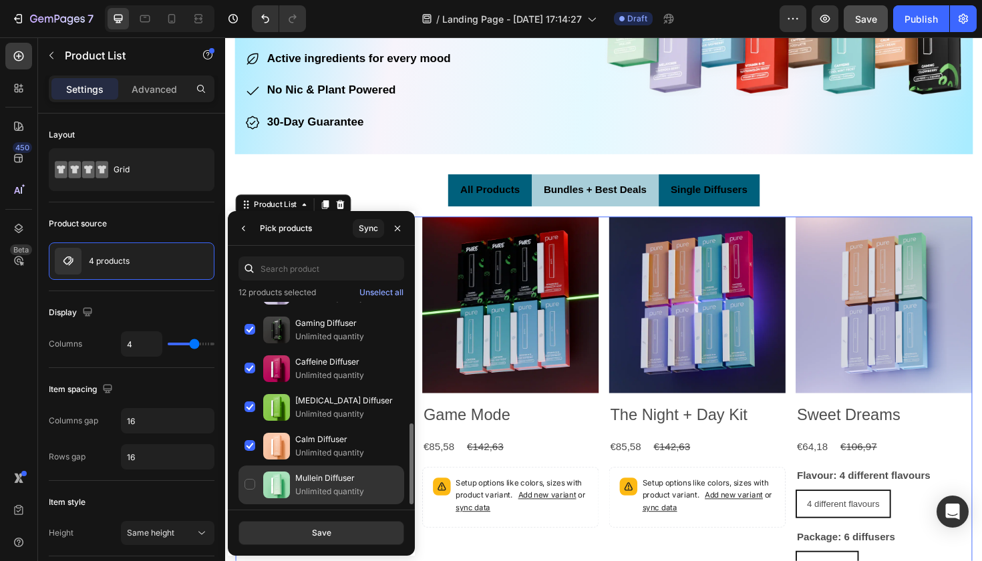
click at [250, 477] on div "Mullein Diffuser Unlimited quantity" at bounding box center [321, 484] width 166 height 39
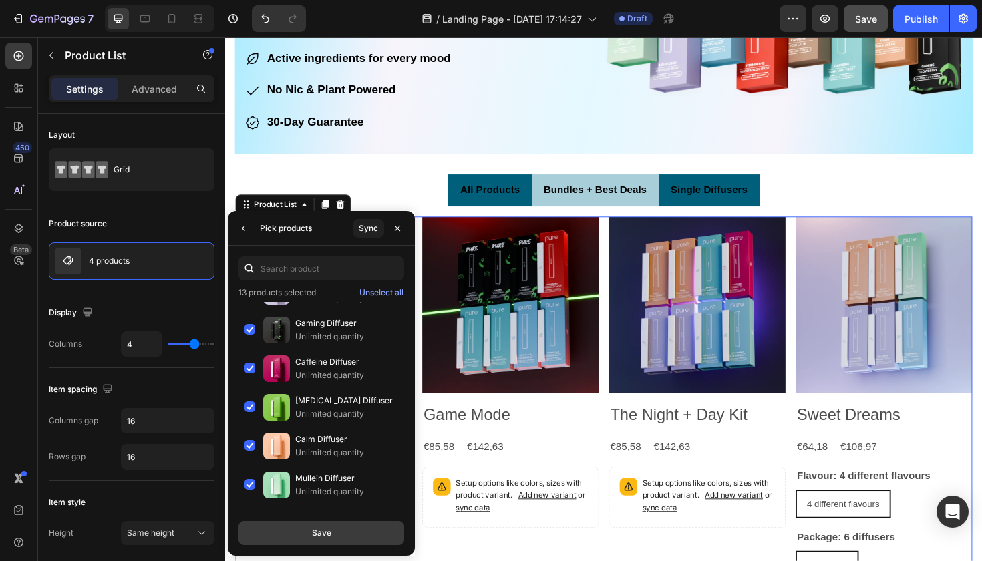
click at [290, 497] on button "Save" at bounding box center [321, 533] width 166 height 24
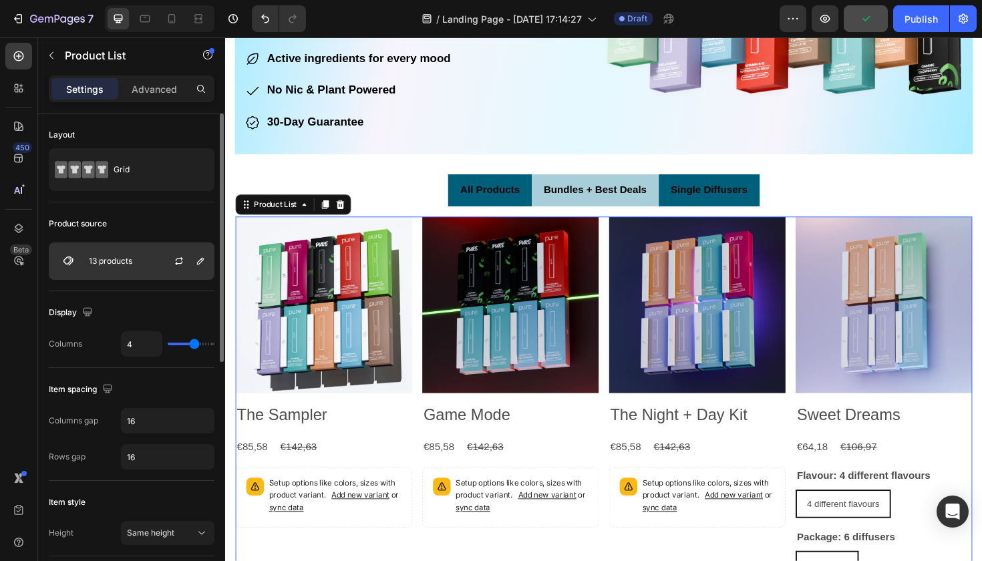
click at [166, 260] on div at bounding box center [184, 261] width 59 height 36
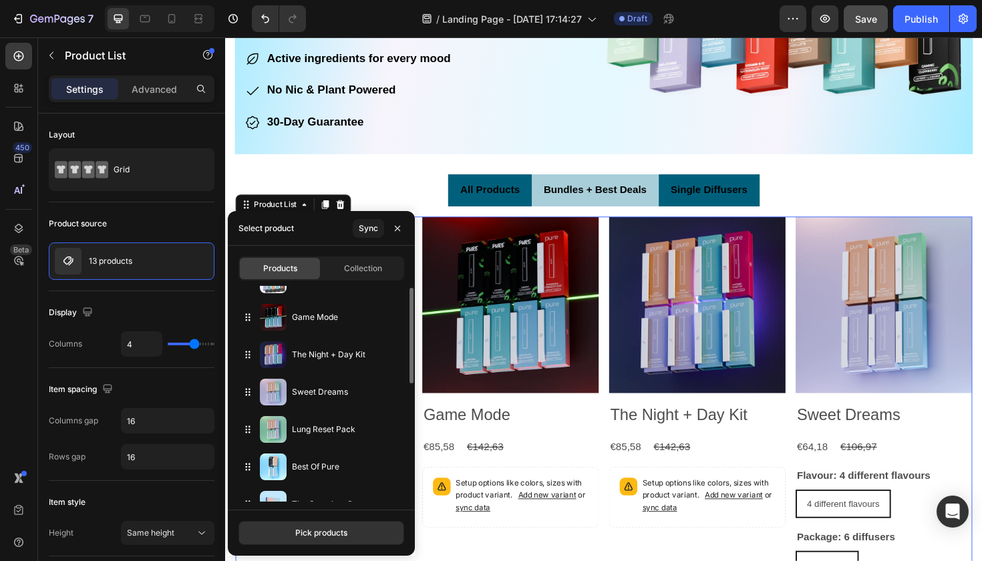
scroll to position [53, 0]
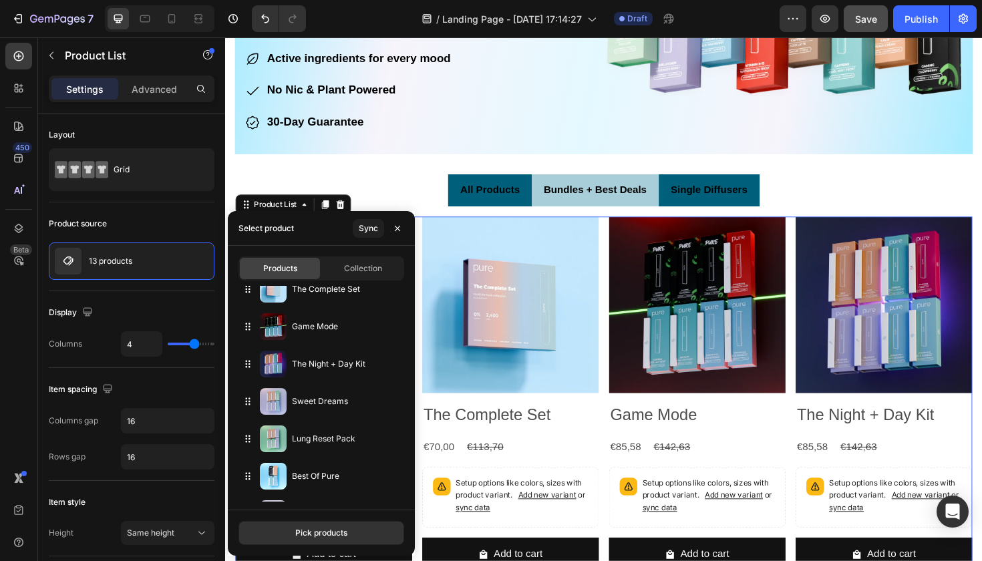
drag, startPoint x: 246, startPoint y: 477, endPoint x: 248, endPoint y: 280, distance: 197.0
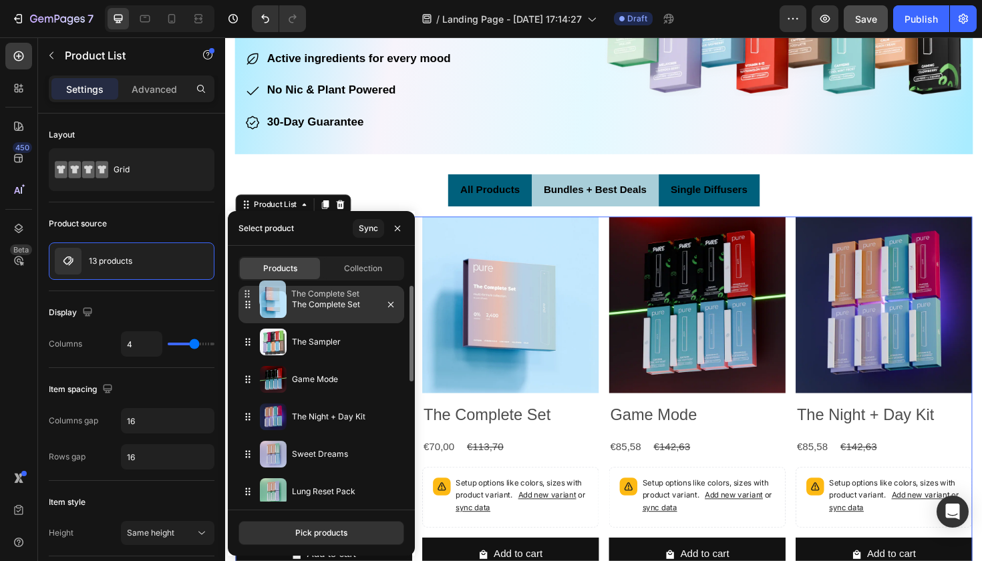
drag, startPoint x: 250, startPoint y: 338, endPoint x: 250, endPoint y: 290, distance: 47.4
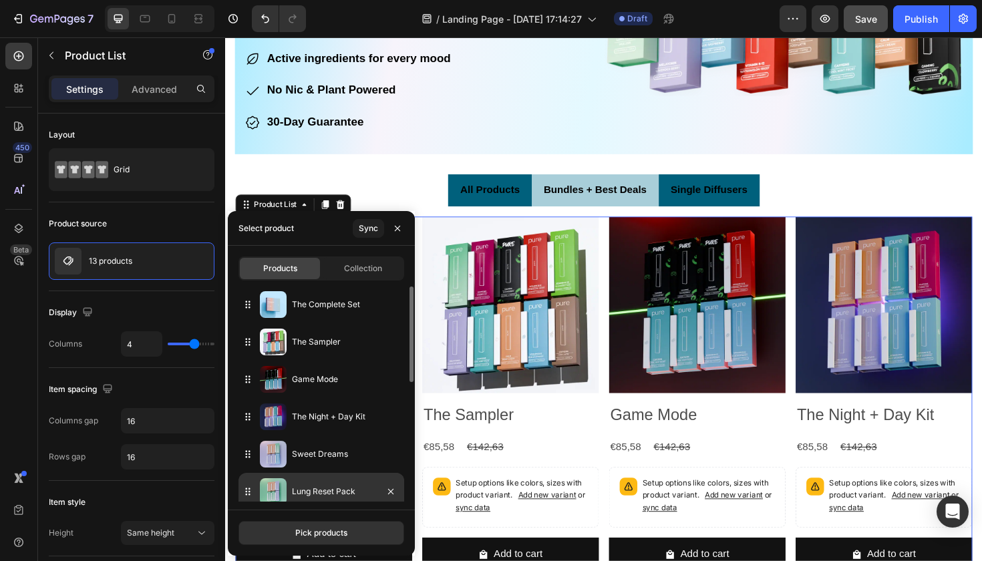
scroll to position [270, 0]
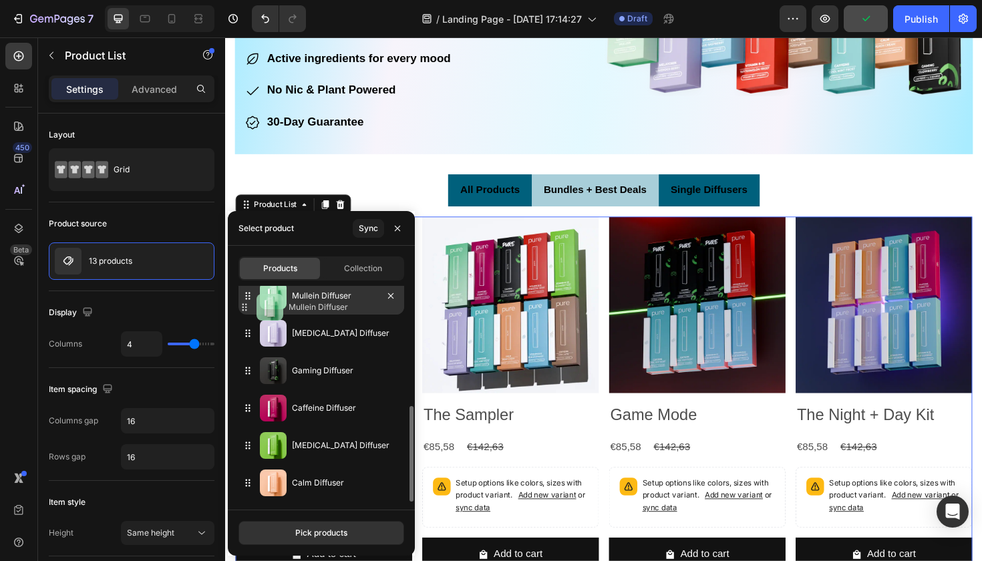
drag, startPoint x: 246, startPoint y: 487, endPoint x: 243, endPoint y: 311, distance: 175.6
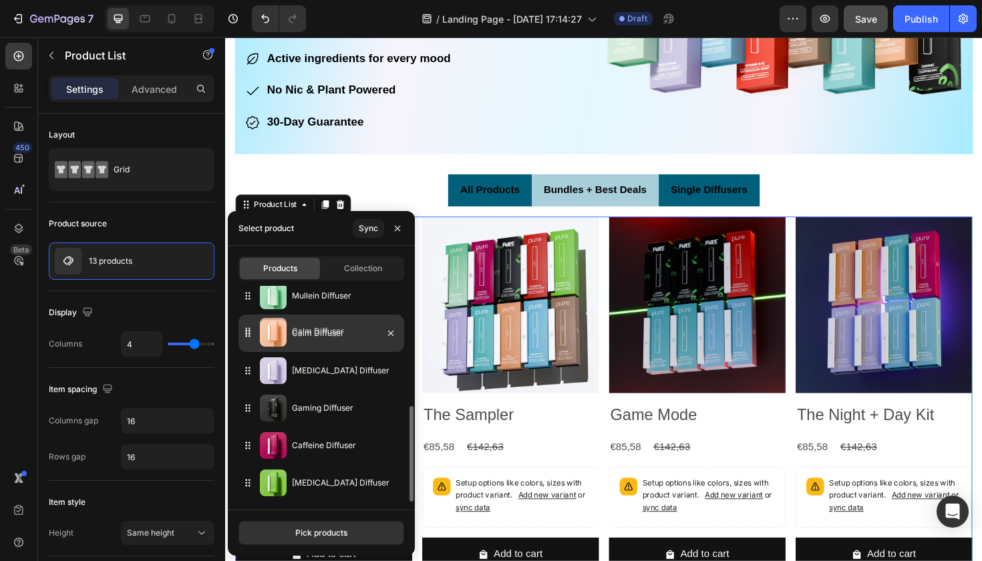
drag, startPoint x: 252, startPoint y: 483, endPoint x: 252, endPoint y: 332, distance: 151.6
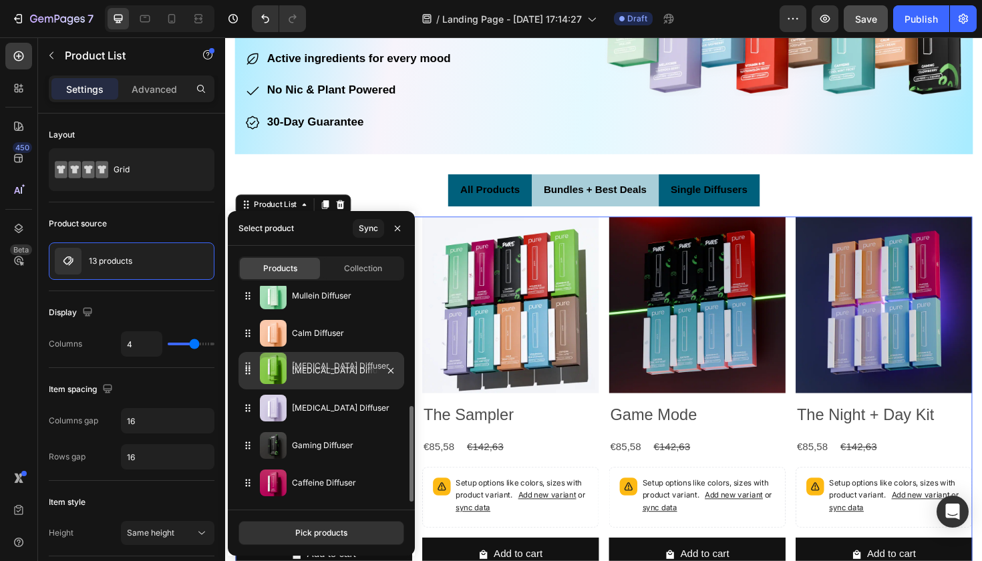
drag, startPoint x: 246, startPoint y: 485, endPoint x: 246, endPoint y: 368, distance: 116.9
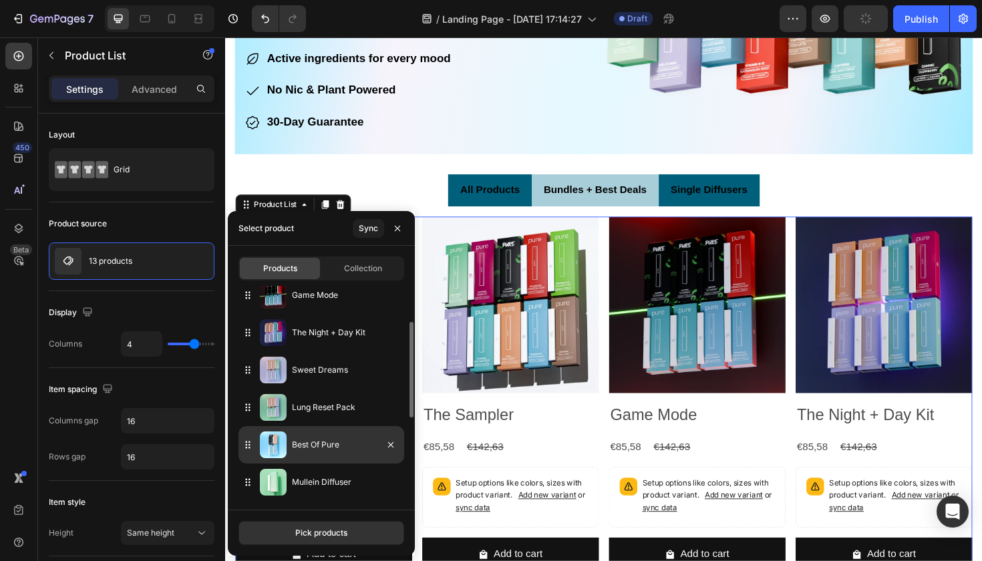
scroll to position [81, 0]
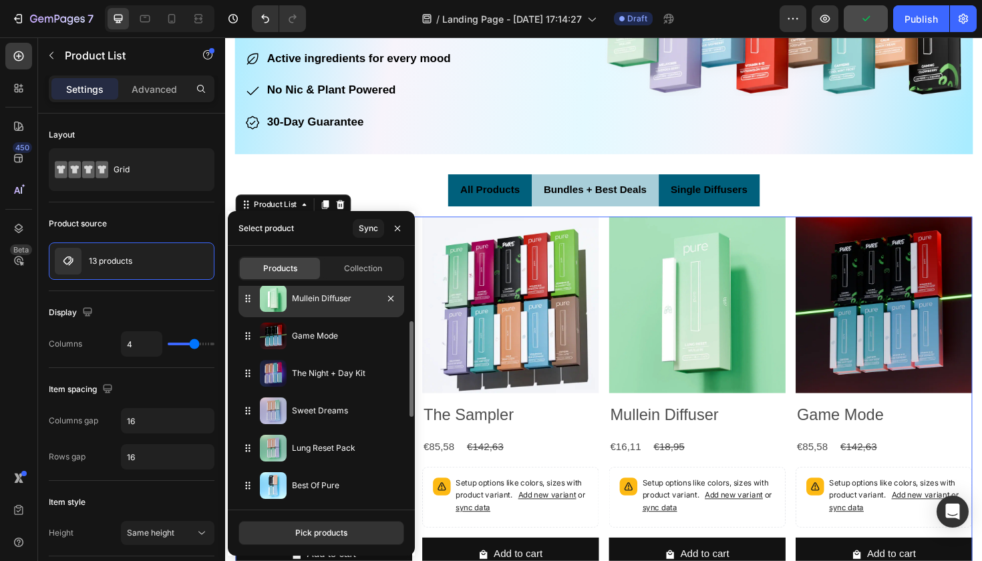
drag, startPoint x: 250, startPoint y: 488, endPoint x: 255, endPoint y: 292, distance: 195.7
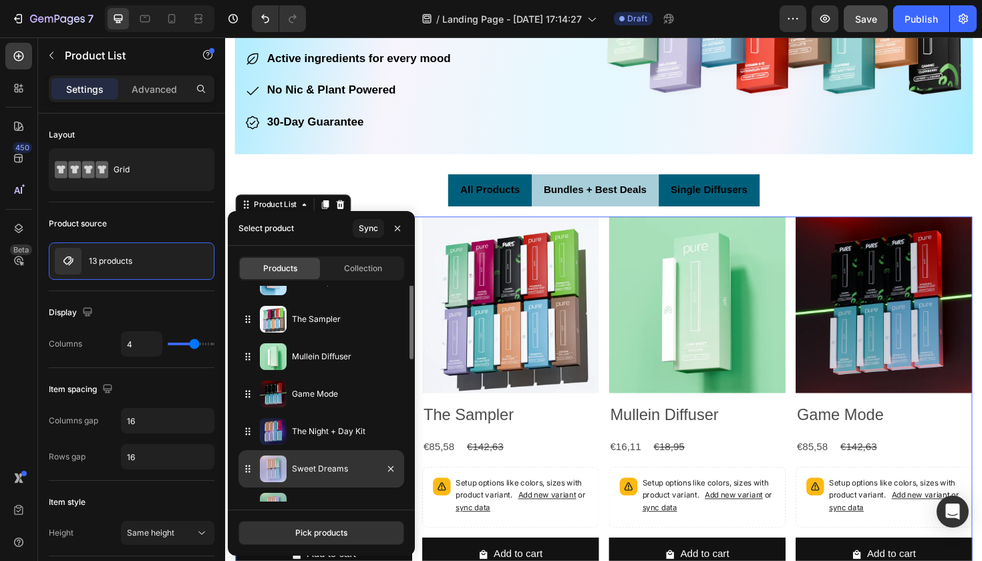
scroll to position [0, 0]
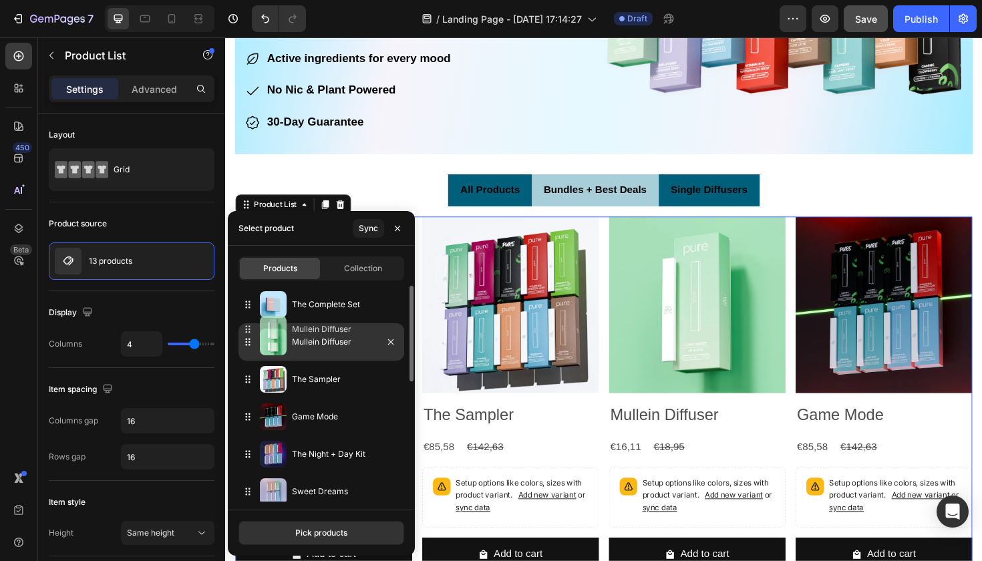
drag, startPoint x: 249, startPoint y: 382, endPoint x: 249, endPoint y: 331, distance: 50.7
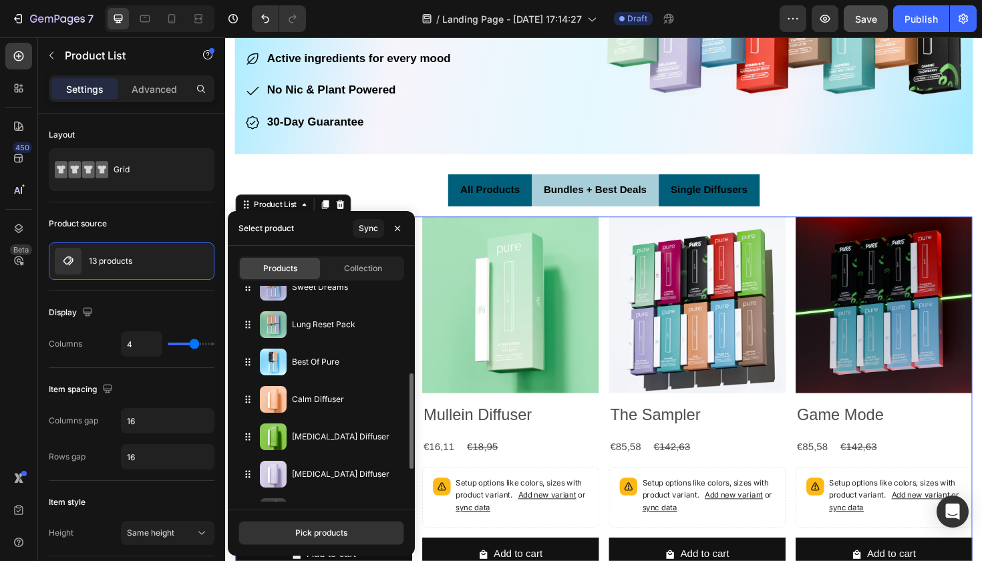
scroll to position [206, 0]
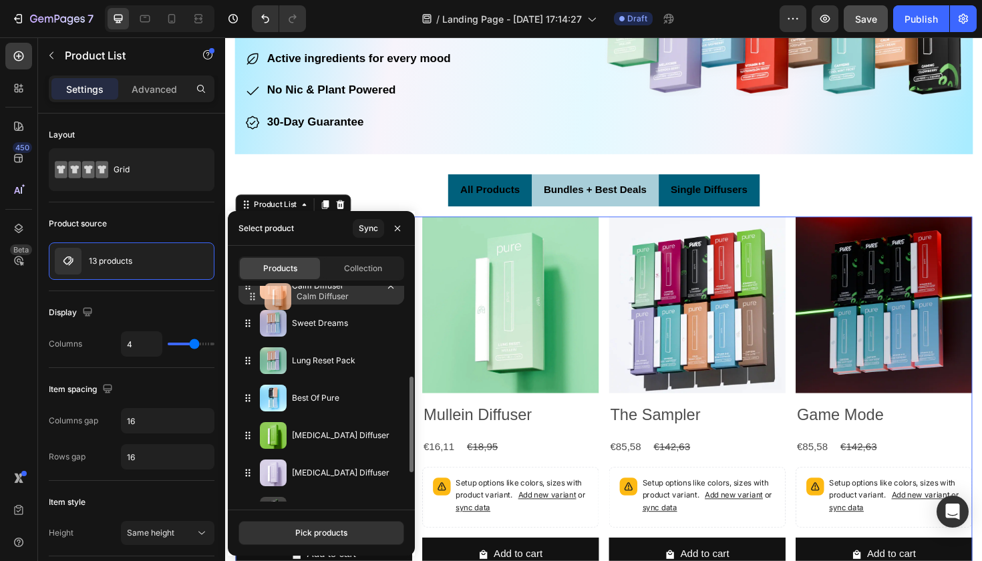
drag, startPoint x: 246, startPoint y: 403, endPoint x: 250, endPoint y: 303, distance: 100.2
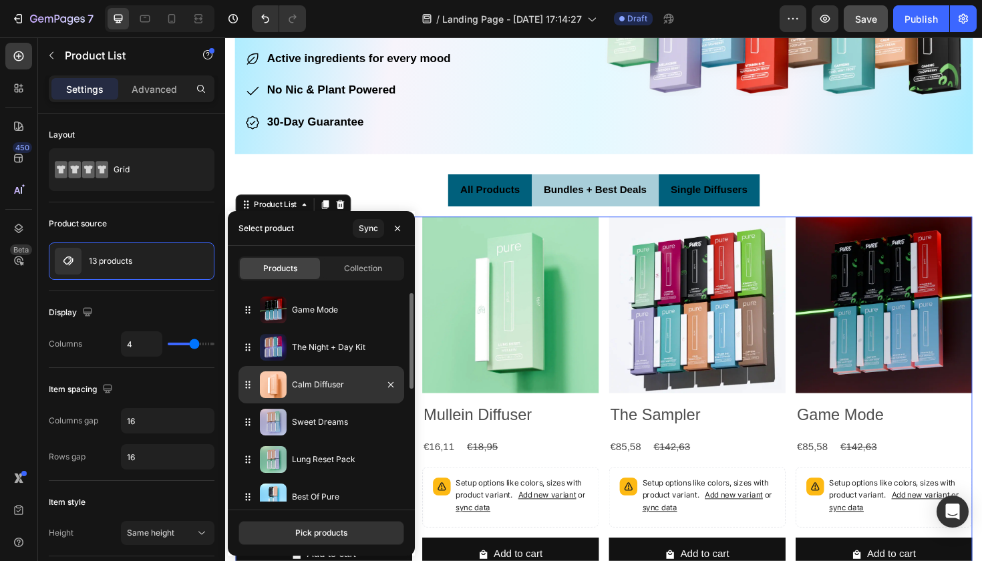
scroll to position [67, 0]
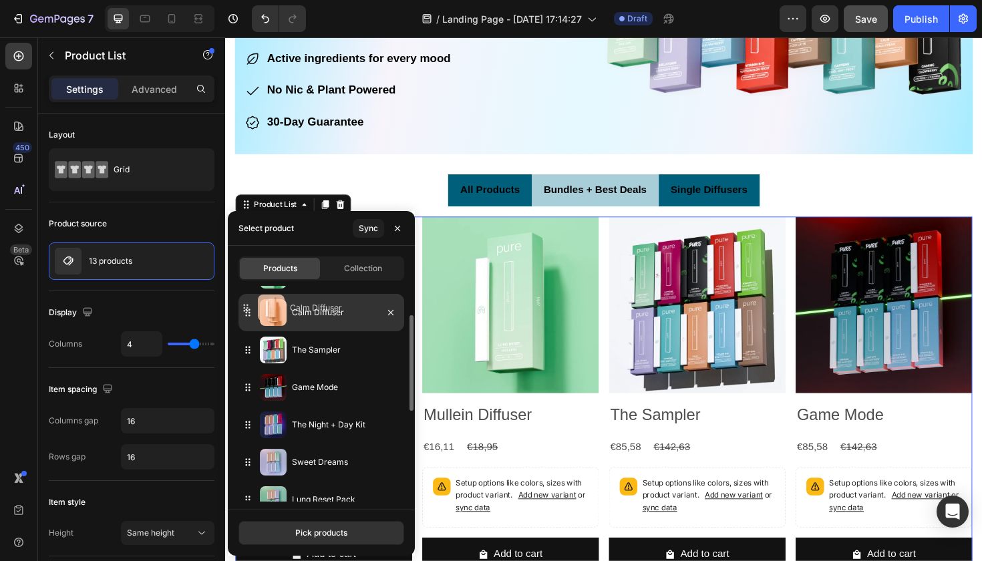
drag, startPoint x: 248, startPoint y: 425, endPoint x: 246, endPoint y: 309, distance: 115.5
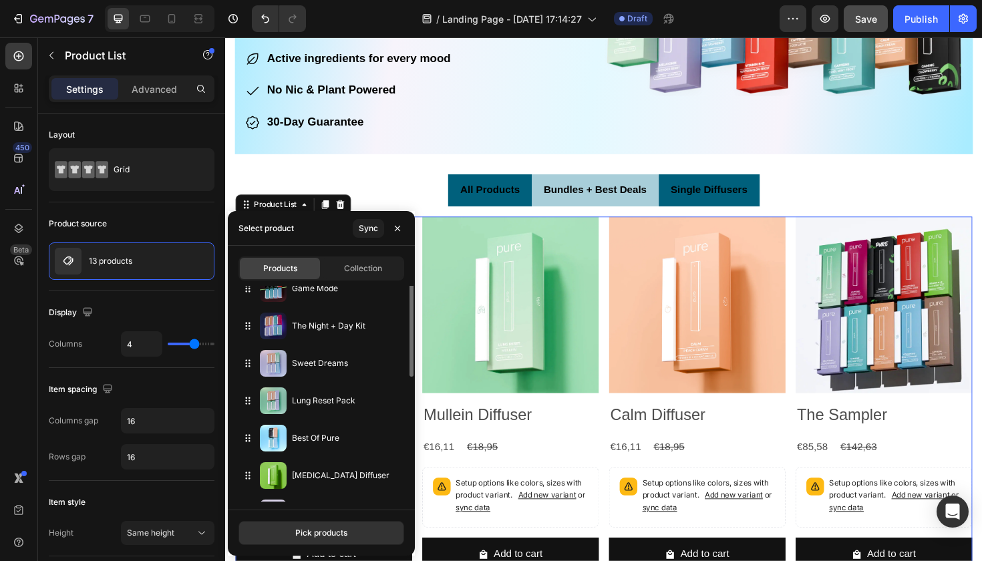
scroll to position [166, 0]
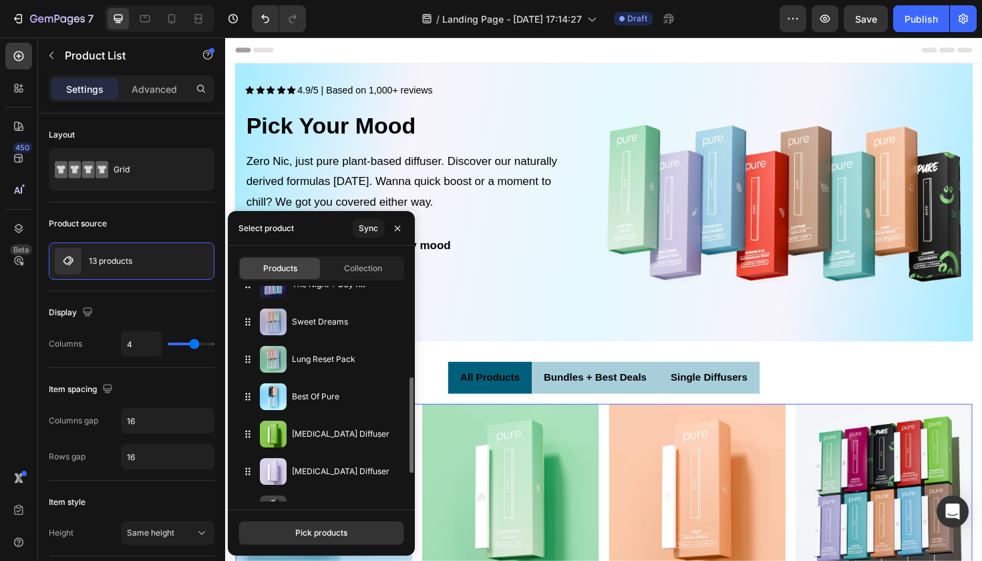
scroll to position [198, 0]
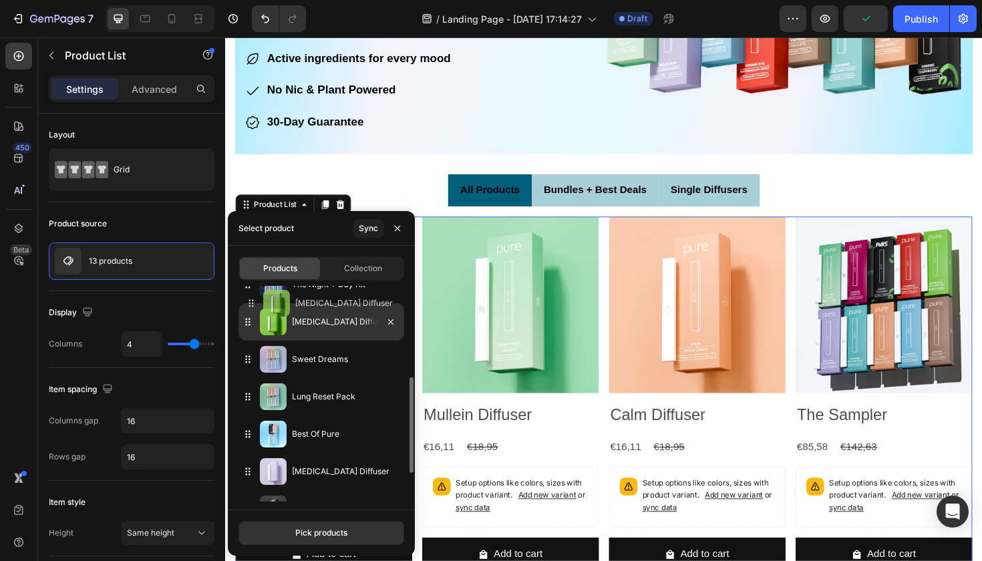
drag, startPoint x: 246, startPoint y: 373, endPoint x: 250, endPoint y: 310, distance: 62.9
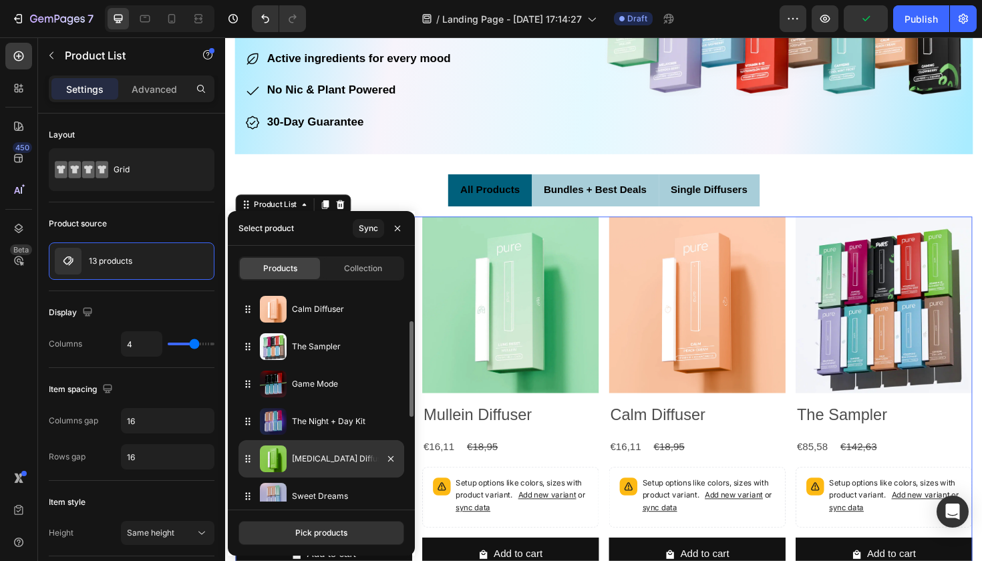
scroll to position [47, 0]
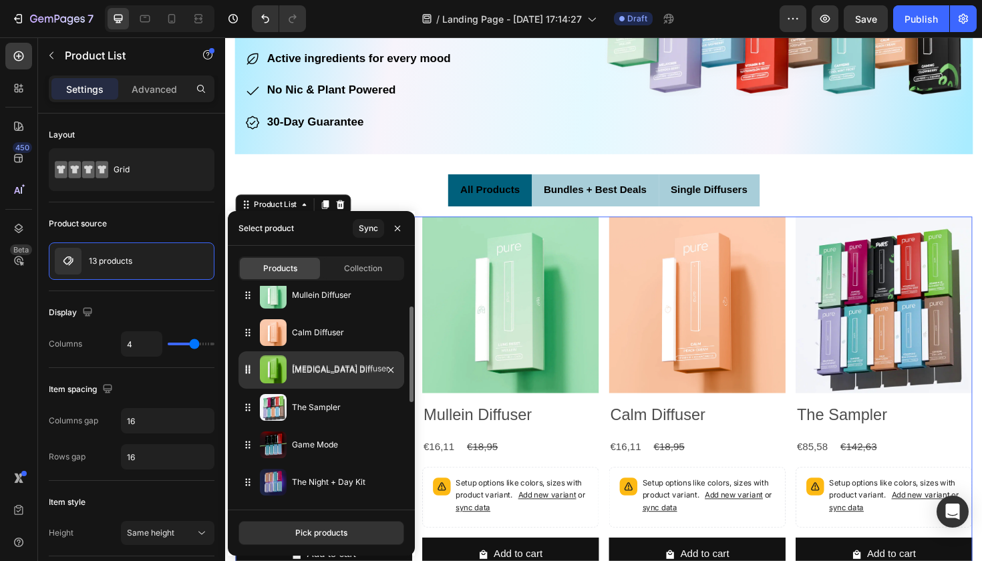
drag, startPoint x: 246, startPoint y: 486, endPoint x: 246, endPoint y: 373, distance: 112.8
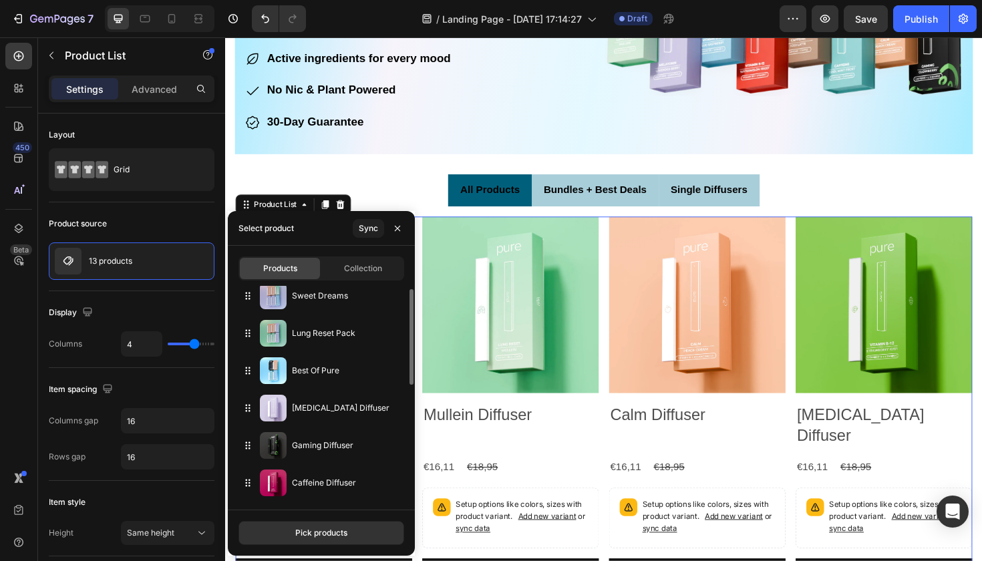
scroll to position [270, 0]
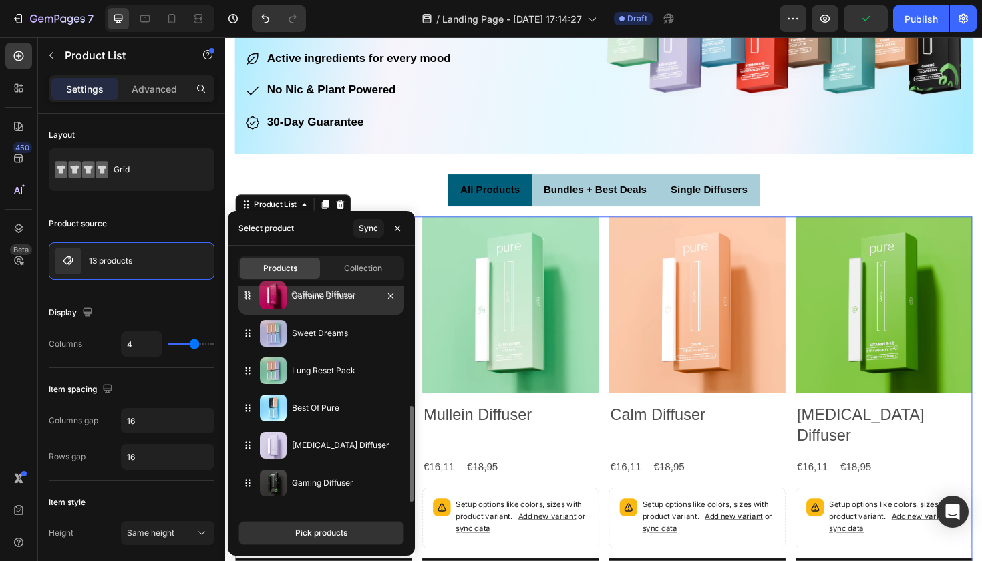
drag, startPoint x: 245, startPoint y: 489, endPoint x: 246, endPoint y: 302, distance: 187.0
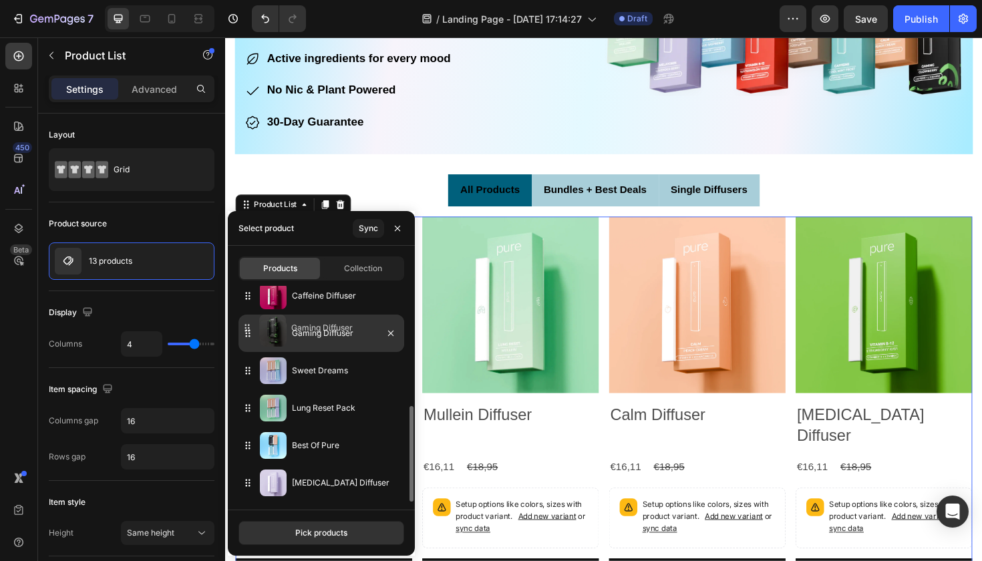
drag, startPoint x: 246, startPoint y: 487, endPoint x: 244, endPoint y: 330, distance: 156.9
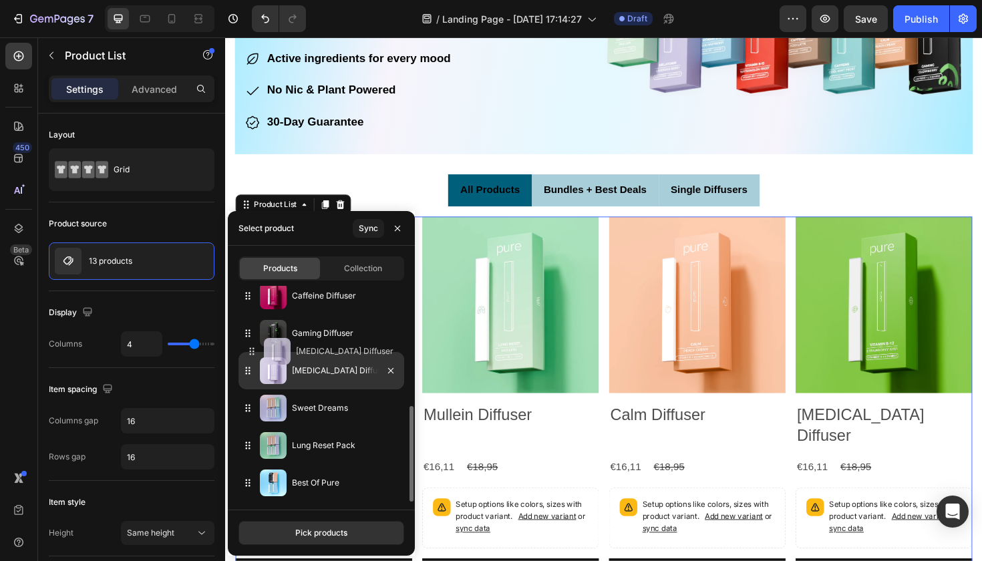
drag, startPoint x: 245, startPoint y: 487, endPoint x: 249, endPoint y: 359, distance: 128.9
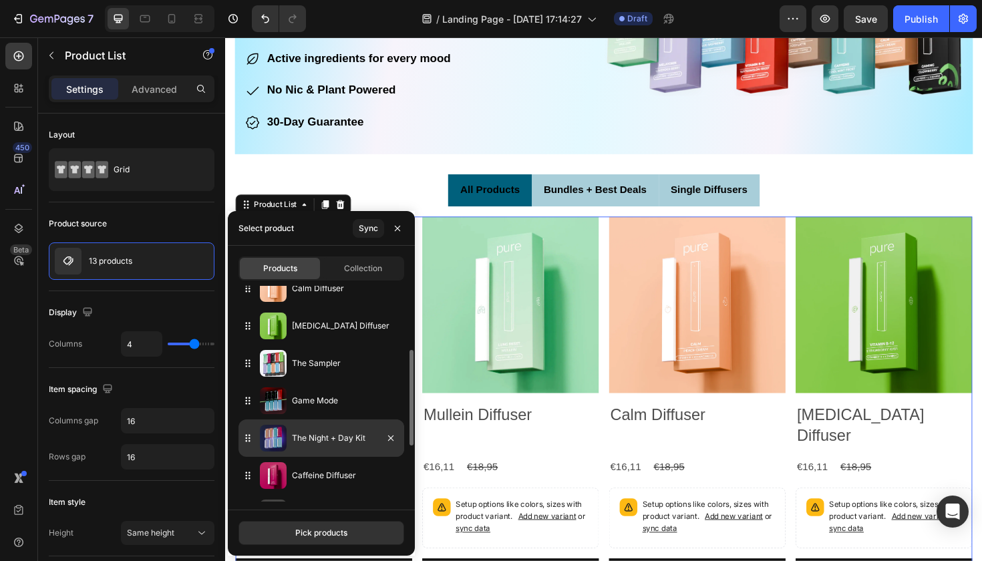
scroll to position [86, 0]
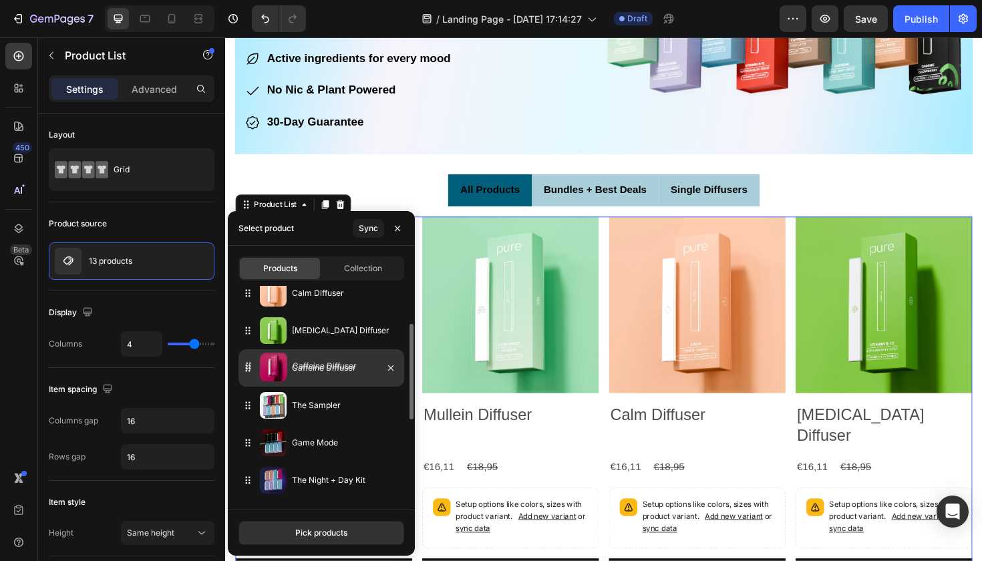
drag, startPoint x: 246, startPoint y: 476, endPoint x: 246, endPoint y: 361, distance: 114.9
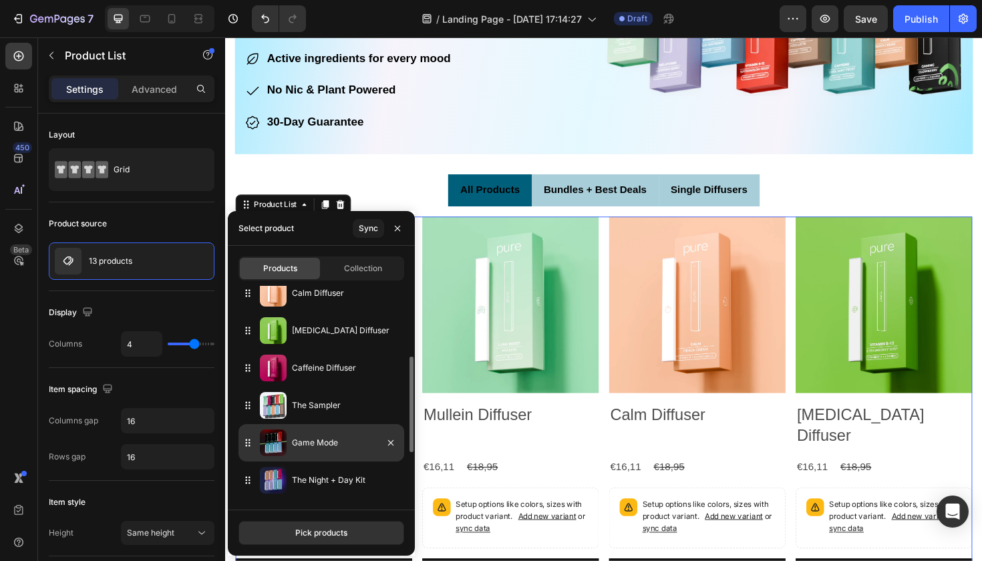
scroll to position [138, 0]
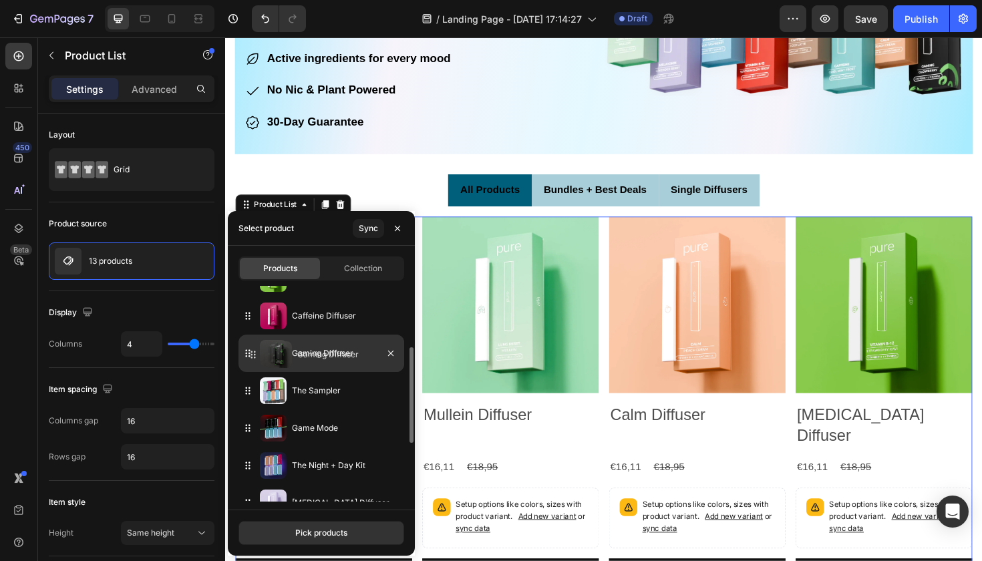
drag, startPoint x: 246, startPoint y: 464, endPoint x: 252, endPoint y: 353, distance: 111.0
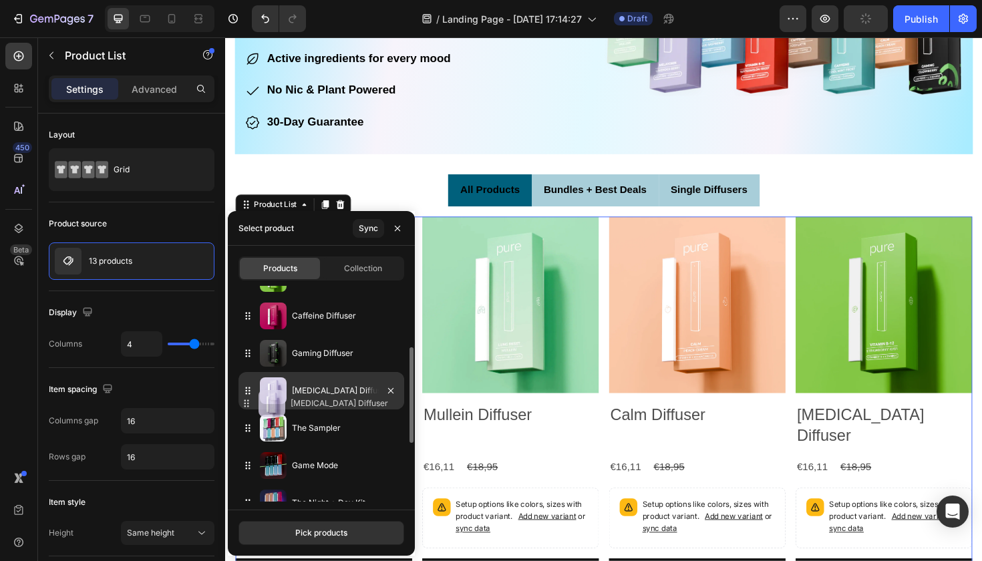
drag, startPoint x: 247, startPoint y: 498, endPoint x: 246, endPoint y: 400, distance: 98.2
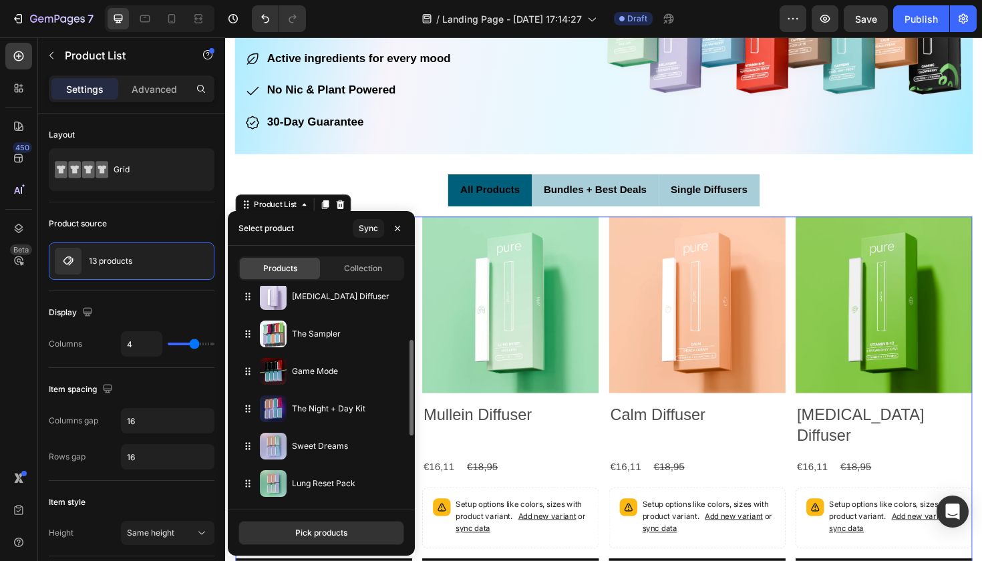
scroll to position [270, 0]
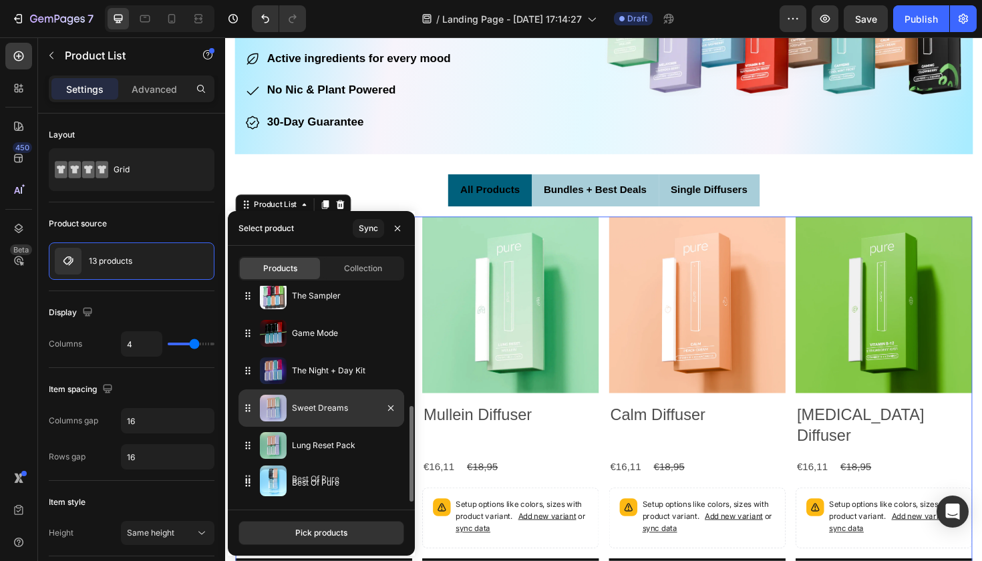
drag, startPoint x: 248, startPoint y: 493, endPoint x: 244, endPoint y: 419, distance: 74.3
click at [252, 329] on div "The Complete Set Mullein Diffuser Calm Diffuser Vitamin B-12 Diffuser Caffeine …" at bounding box center [321, 258] width 166 height 486
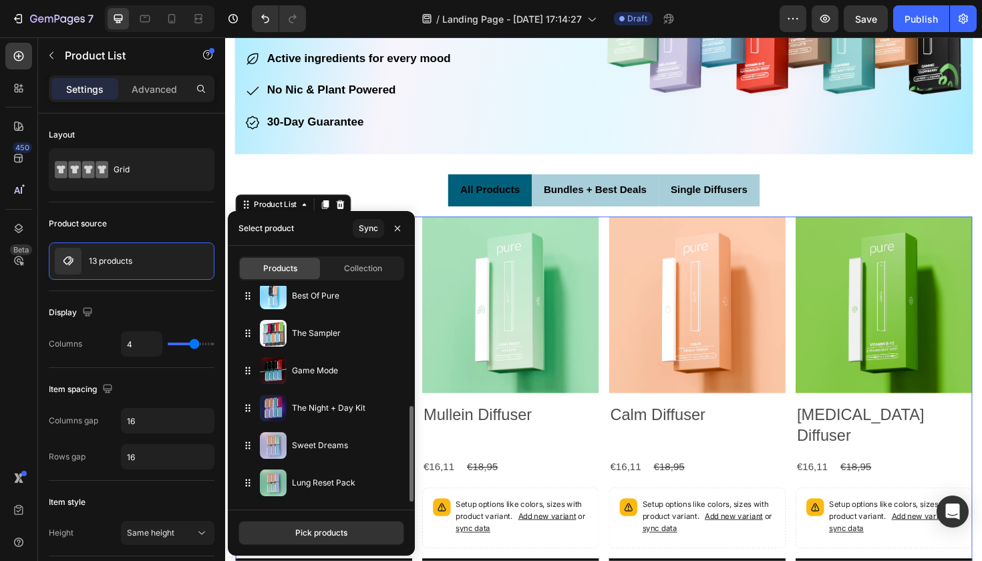
drag, startPoint x: 246, startPoint y: 481, endPoint x: 246, endPoint y: 283, distance: 197.6
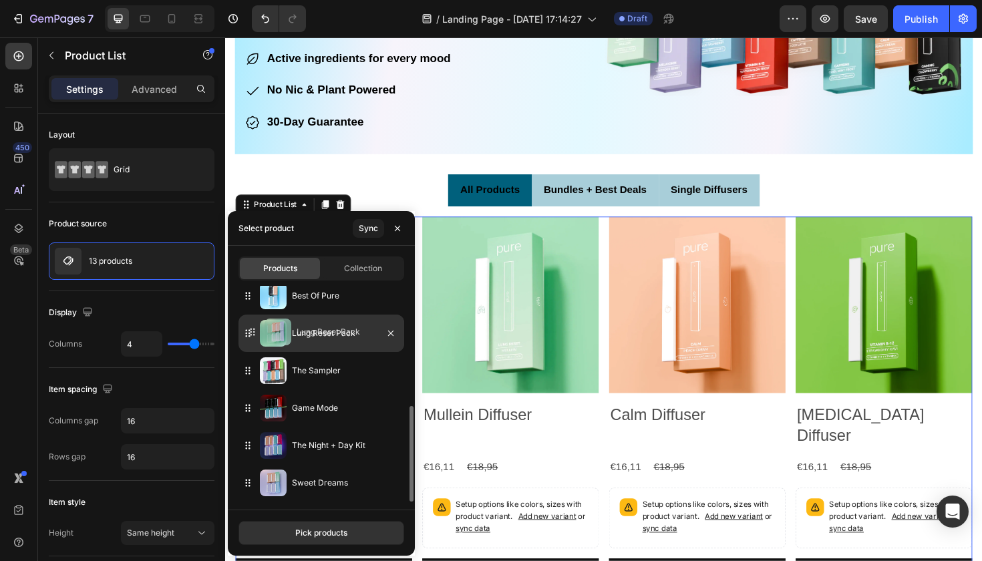
drag, startPoint x: 250, startPoint y: 487, endPoint x: 255, endPoint y: 335, distance: 152.3
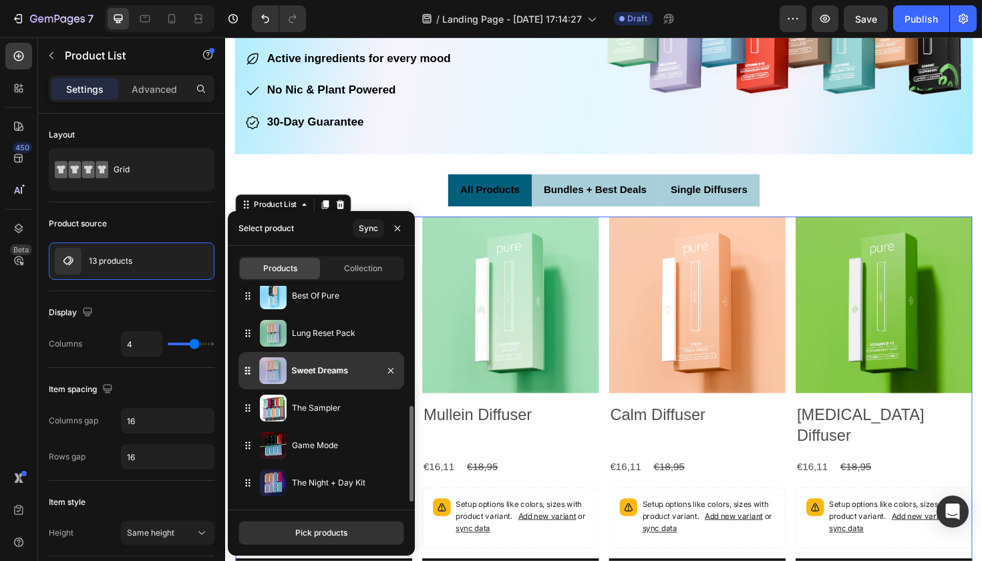
drag, startPoint x: 250, startPoint y: 483, endPoint x: 250, endPoint y: 367, distance: 116.2
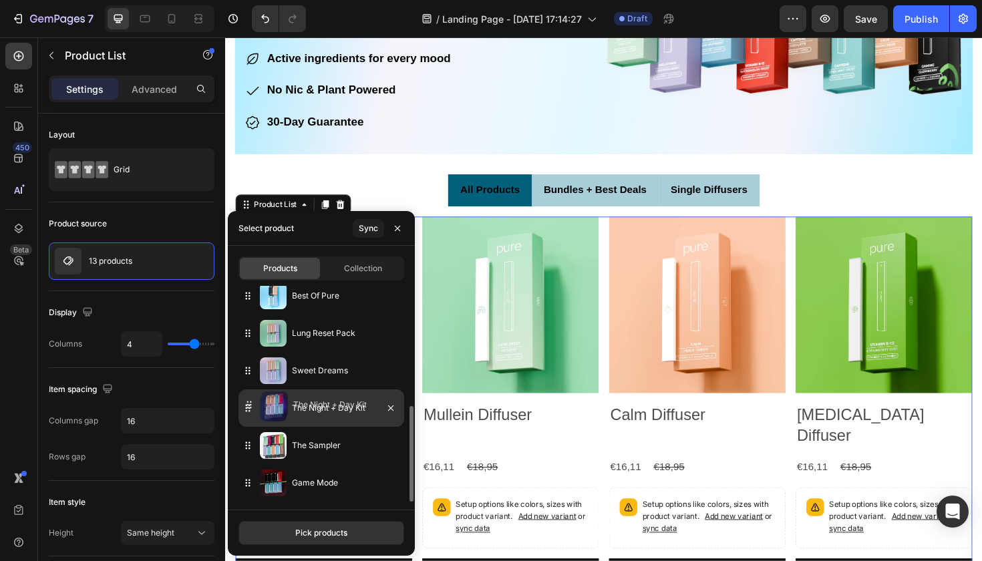
drag, startPoint x: 249, startPoint y: 486, endPoint x: 250, endPoint y: 408, distance: 78.1
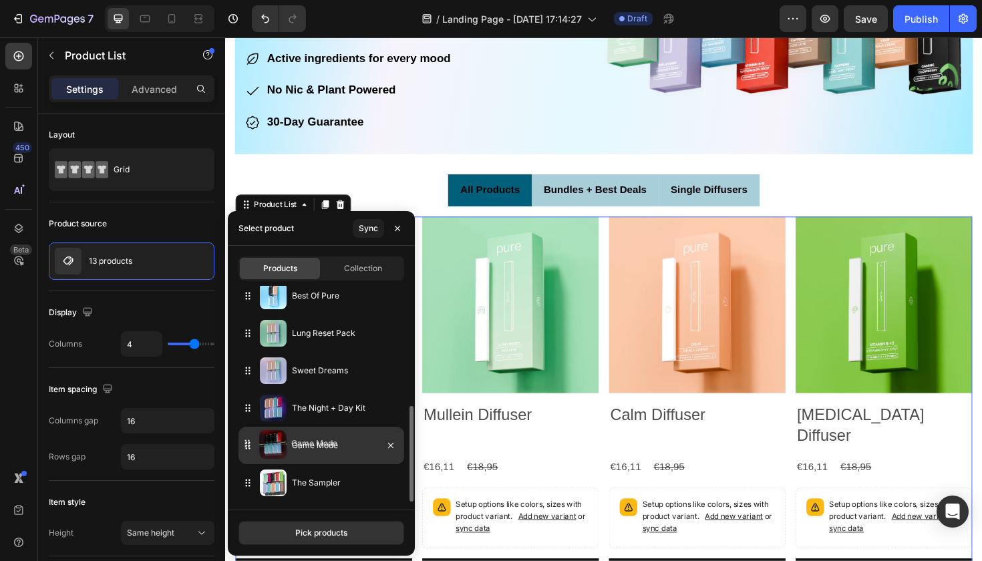
drag, startPoint x: 250, startPoint y: 484, endPoint x: 249, endPoint y: 442, distance: 42.1
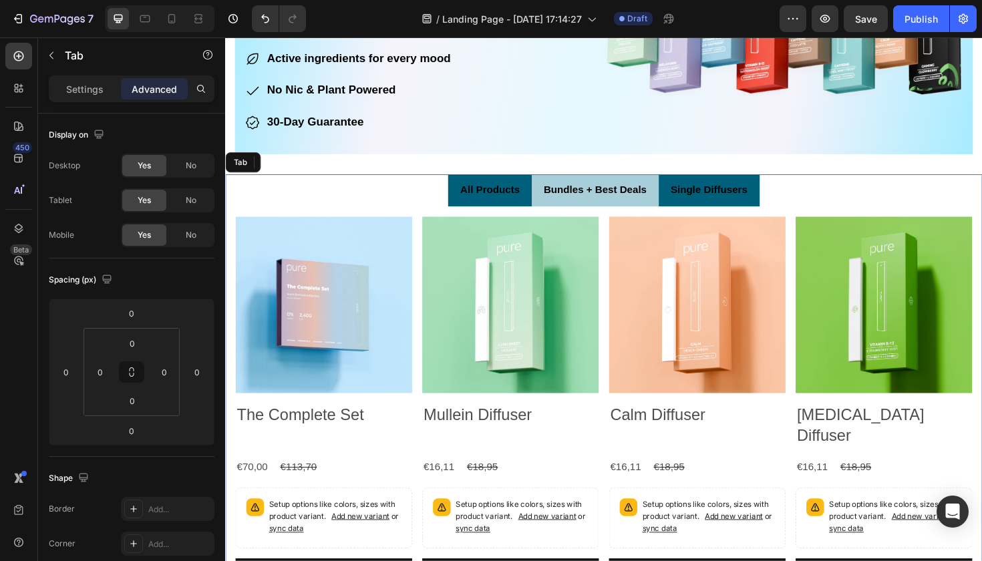
click at [711, 200] on span "Single Diffusers" at bounding box center [736, 198] width 81 height 11
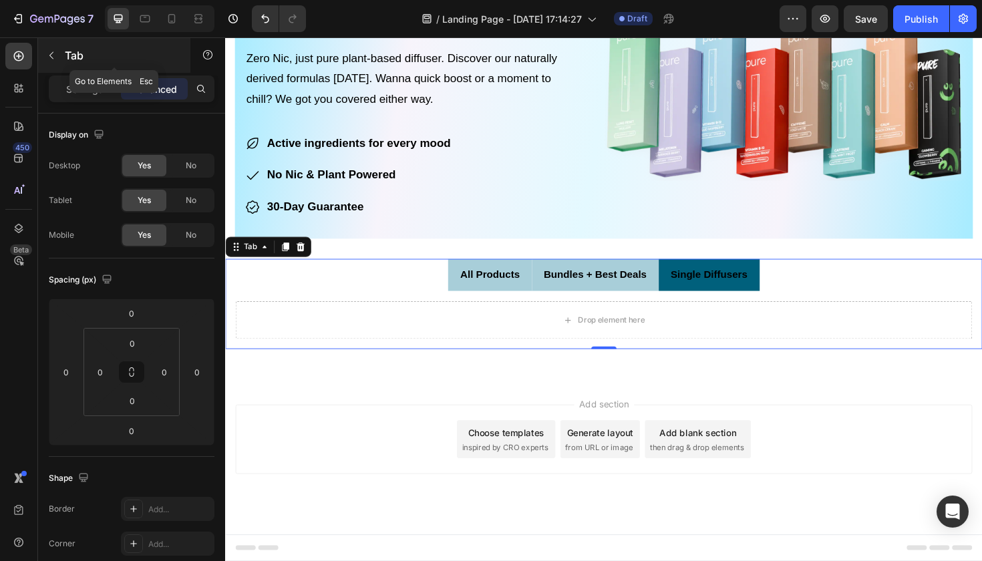
click at [62, 57] on div "Tab" at bounding box center [114, 55] width 152 height 35
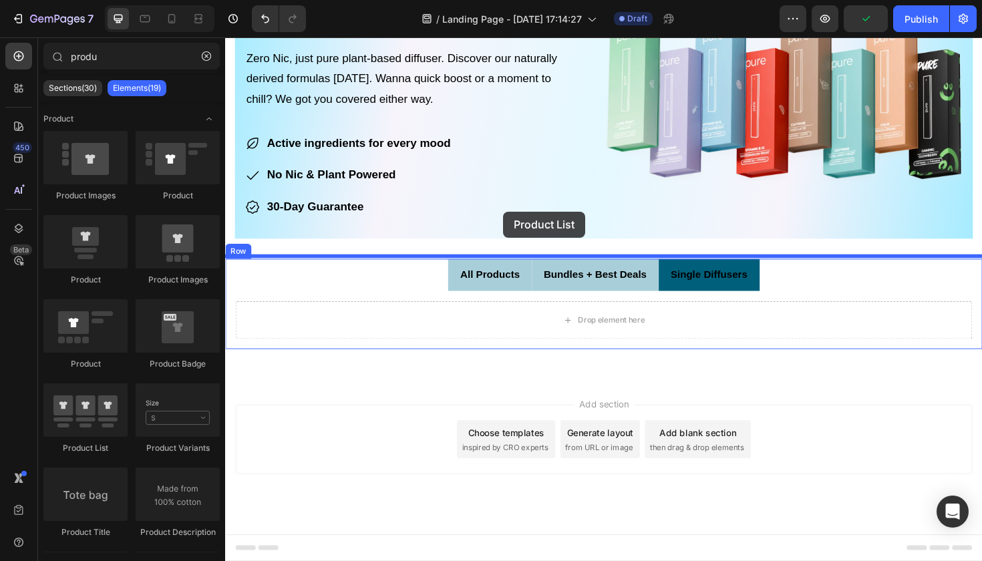
drag, startPoint x: 306, startPoint y: 449, endPoint x: 519, endPoint y: 222, distance: 311.8
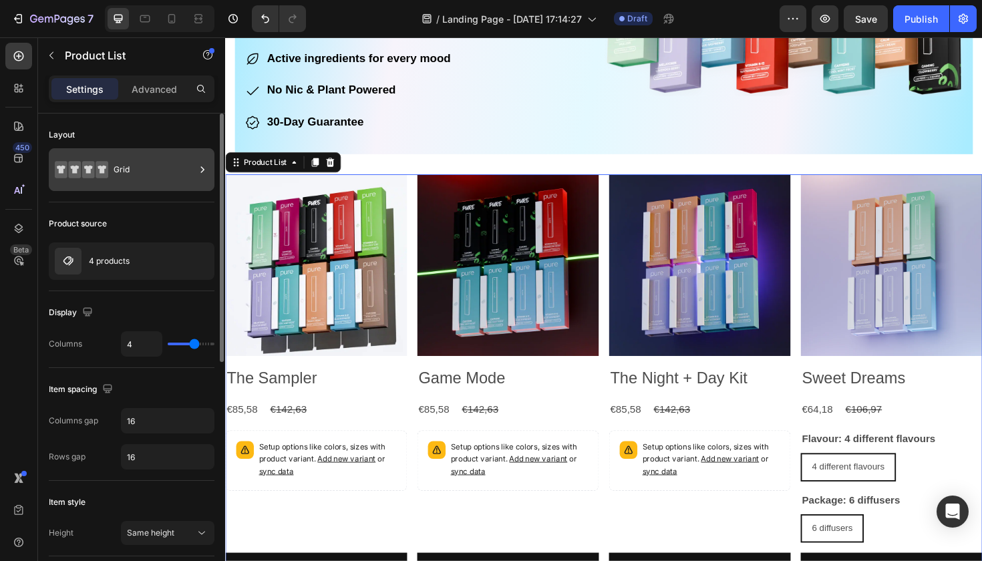
click at [153, 170] on div "Grid" at bounding box center [154, 169] width 81 height 31
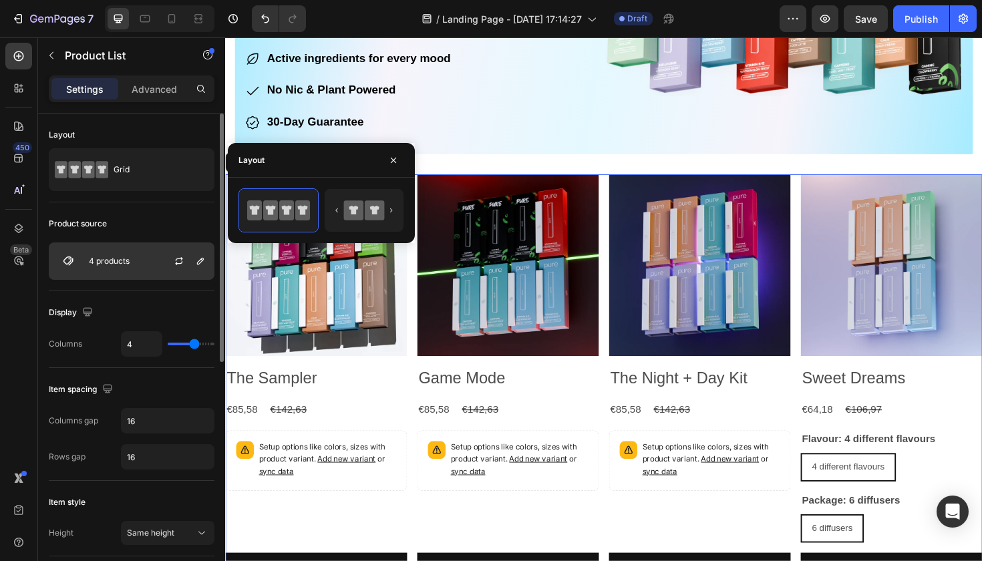
click at [136, 266] on div "4 products" at bounding box center [132, 260] width 166 height 37
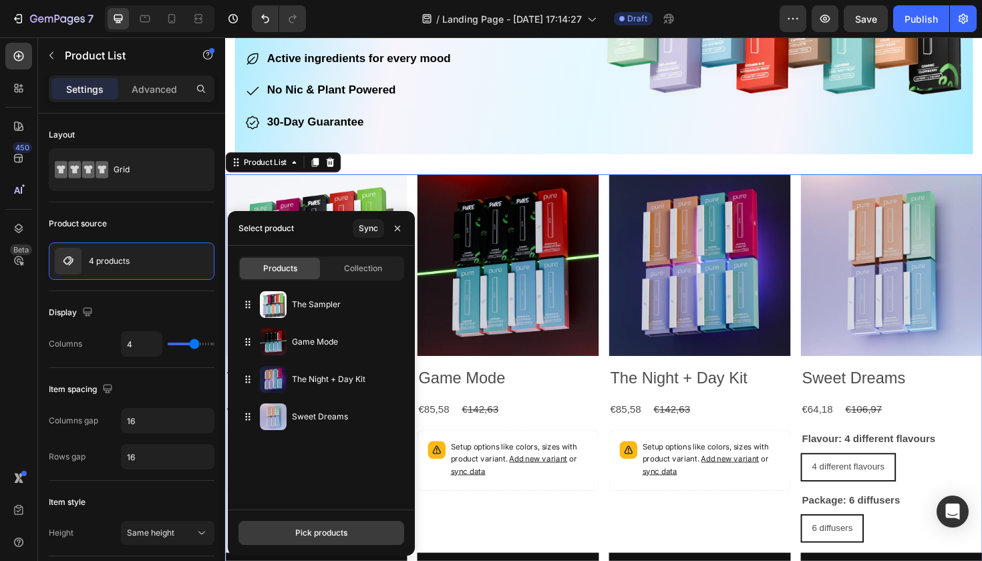
click at [317, 538] on div "Pick products" at bounding box center [321, 533] width 52 height 12
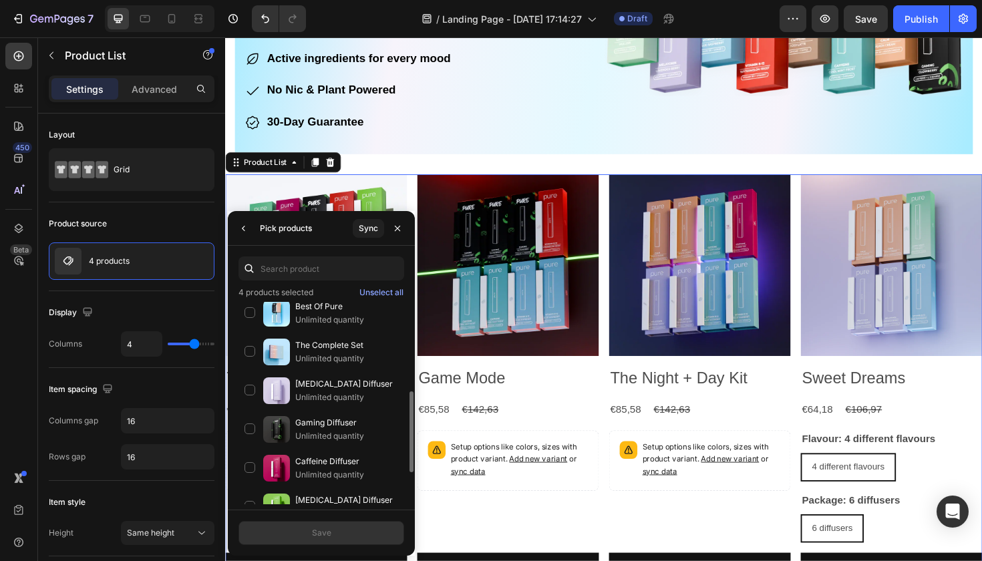
scroll to position [214, 0]
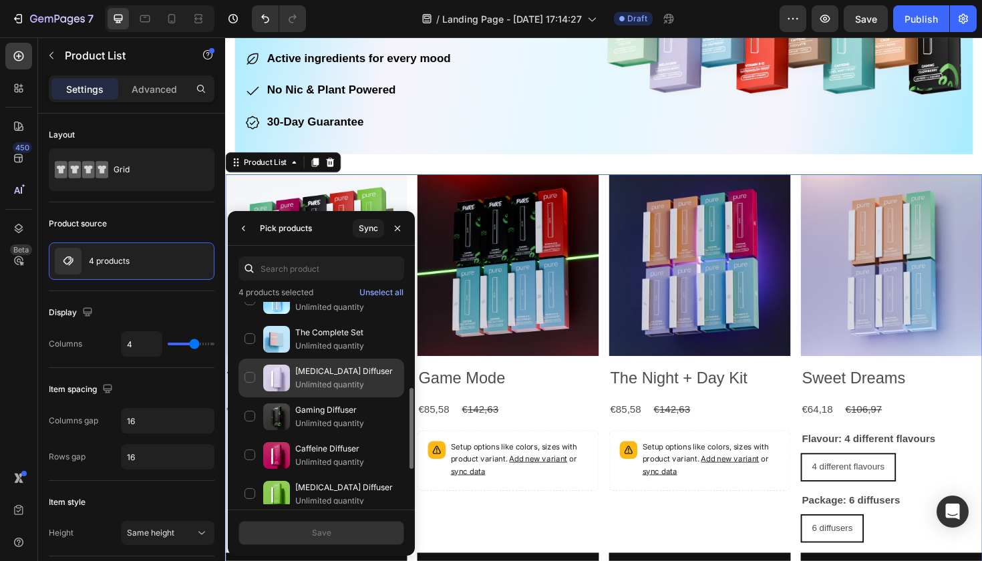
click at [249, 397] on div "[MEDICAL_DATA] Diffuser Unlimited quantity" at bounding box center [321, 416] width 166 height 39
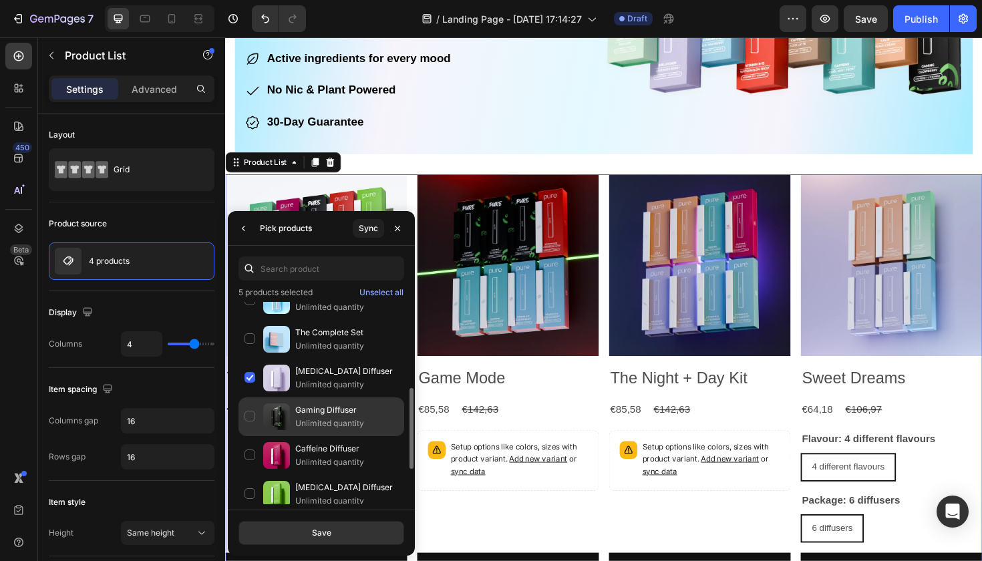
click at [250, 436] on div "Gaming Diffuser Unlimited quantity" at bounding box center [321, 455] width 166 height 39
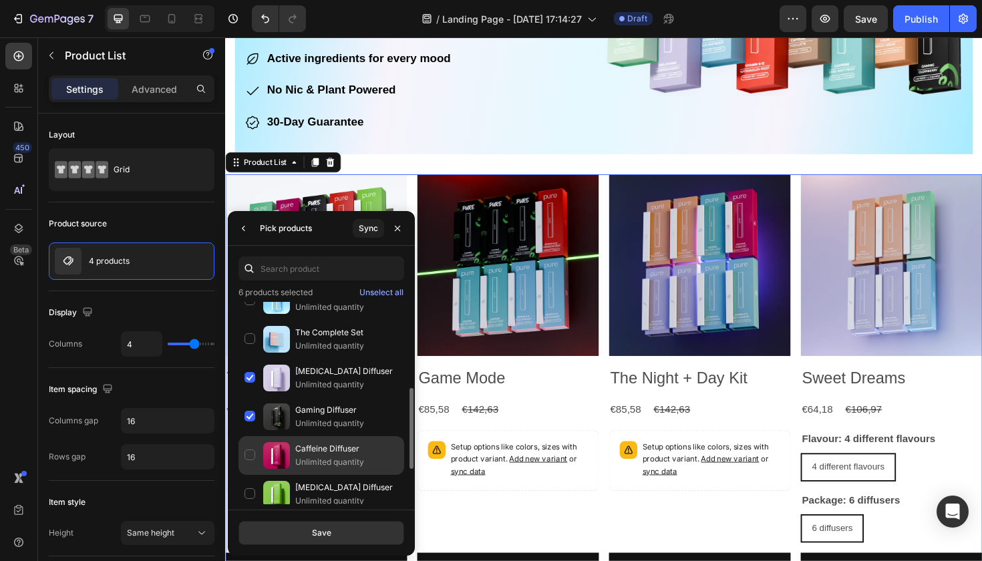
click at [251, 475] on div "Caffeine Diffuser Unlimited quantity" at bounding box center [321, 494] width 166 height 39
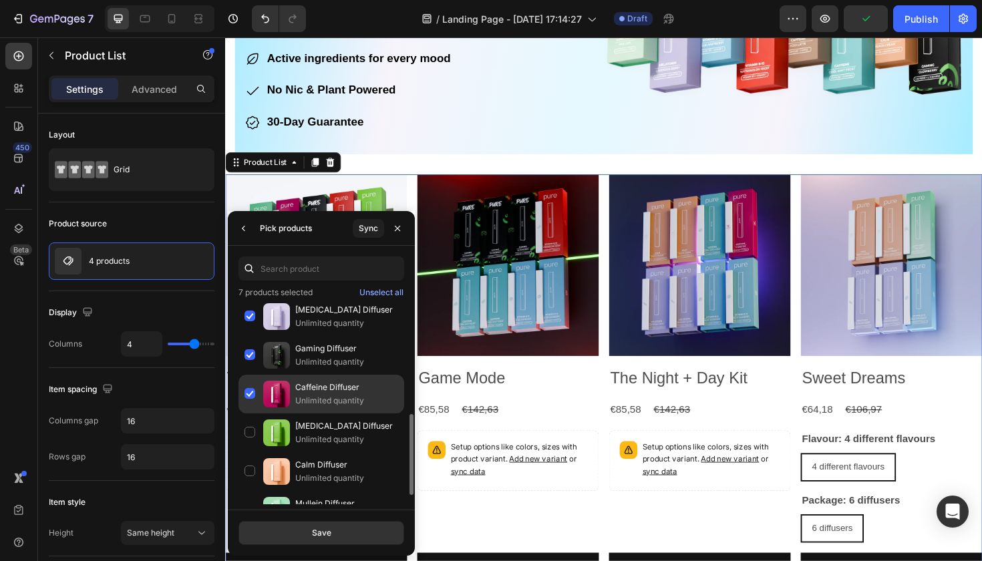
scroll to position [276, 0]
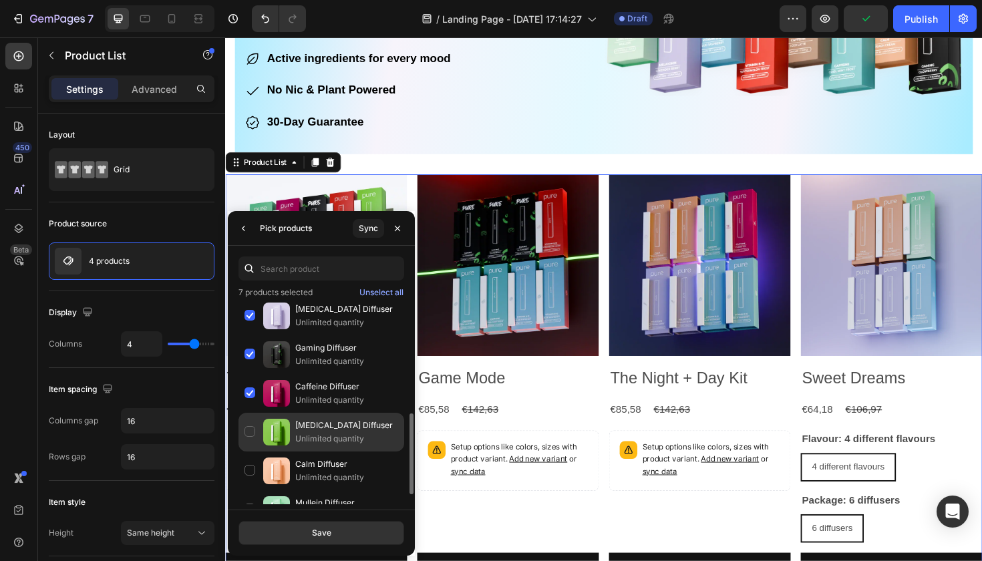
click at [248, 451] on div "[MEDICAL_DATA] Diffuser Unlimited quantity" at bounding box center [321, 470] width 166 height 39
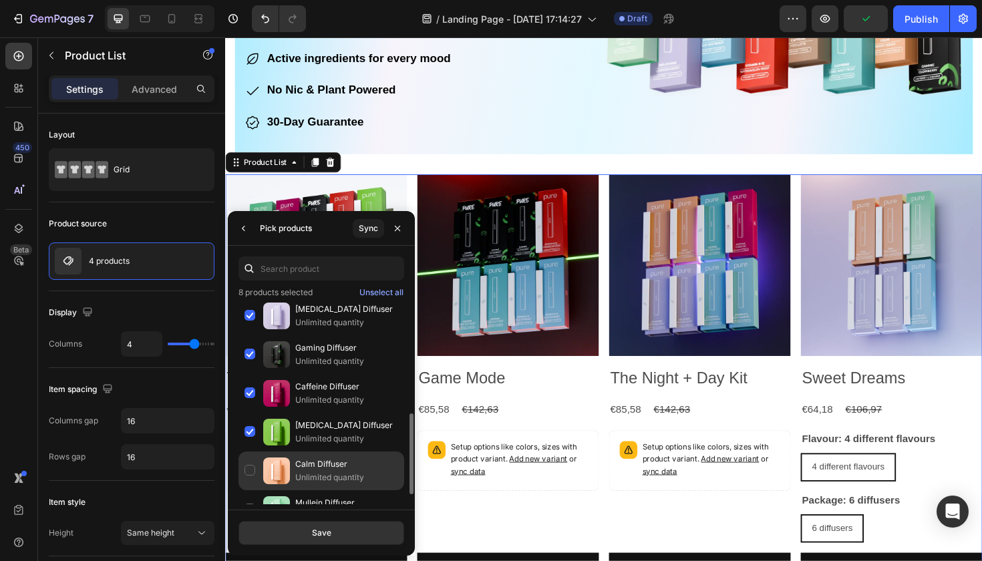
click at [250, 490] on div "Calm Diffuser Unlimited quantity" at bounding box center [321, 509] width 166 height 39
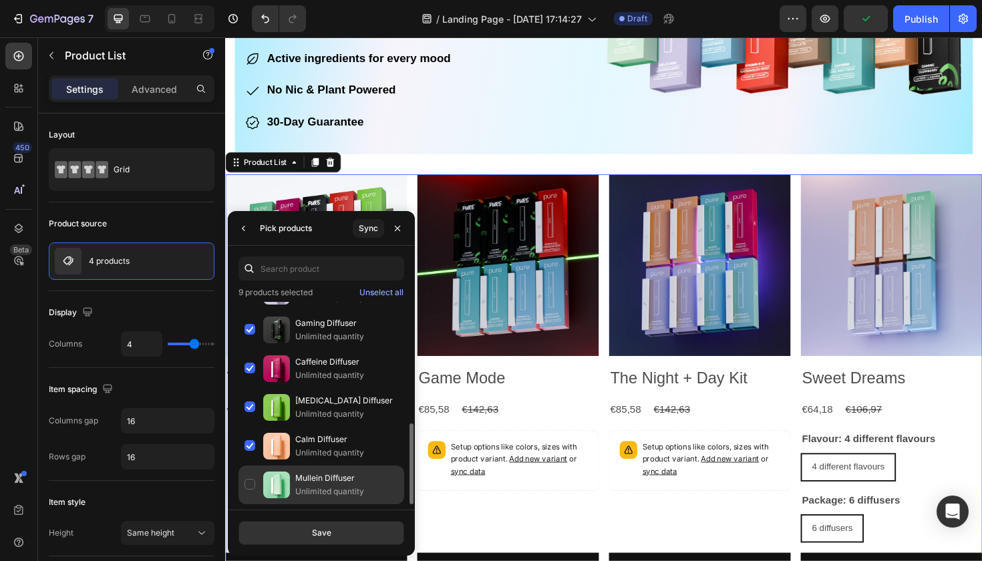
click at [248, 482] on div "Mullein Diffuser Unlimited quantity" at bounding box center [321, 484] width 166 height 39
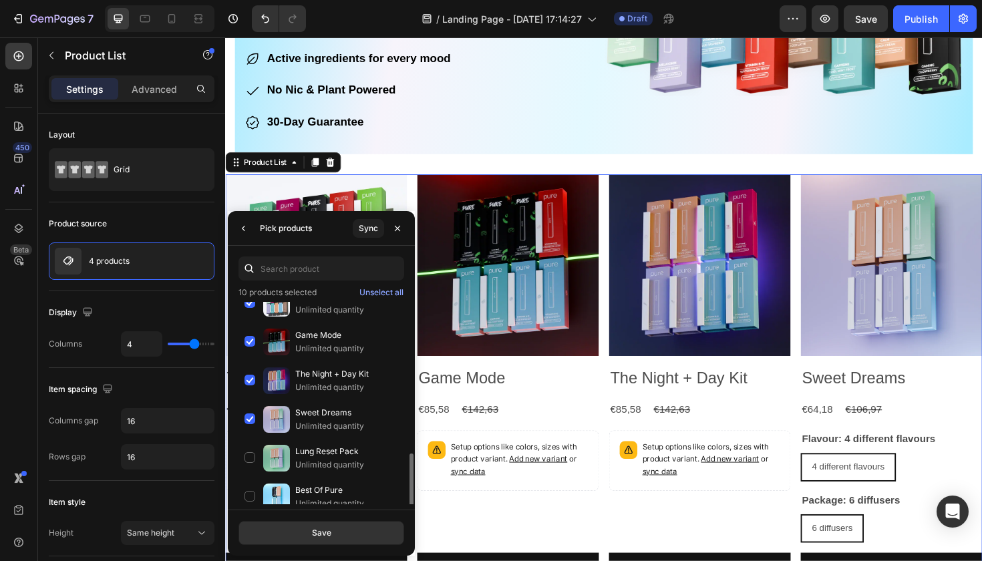
scroll to position [0, 0]
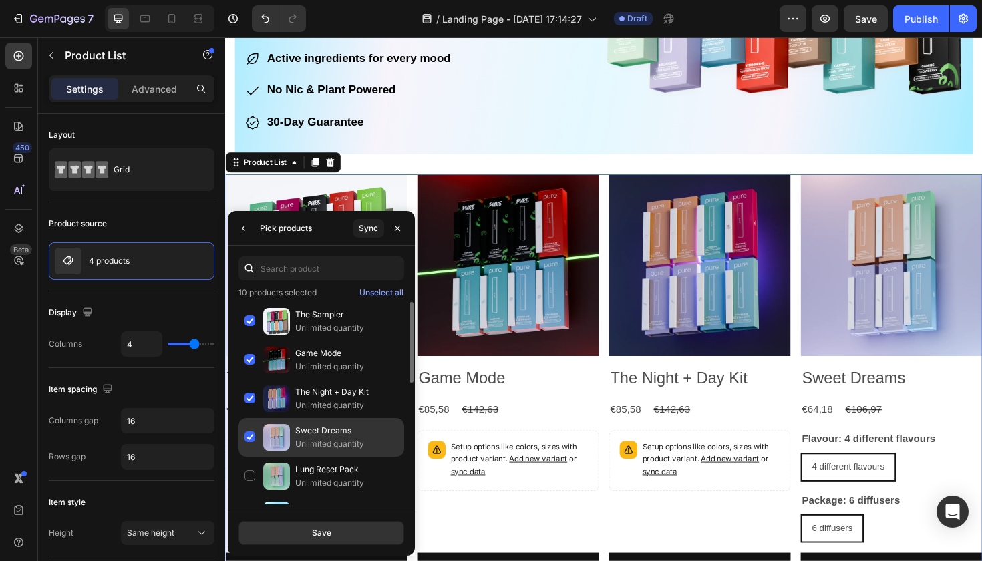
click at [246, 457] on div "Sweet Dreams Unlimited quantity" at bounding box center [321, 476] width 166 height 39
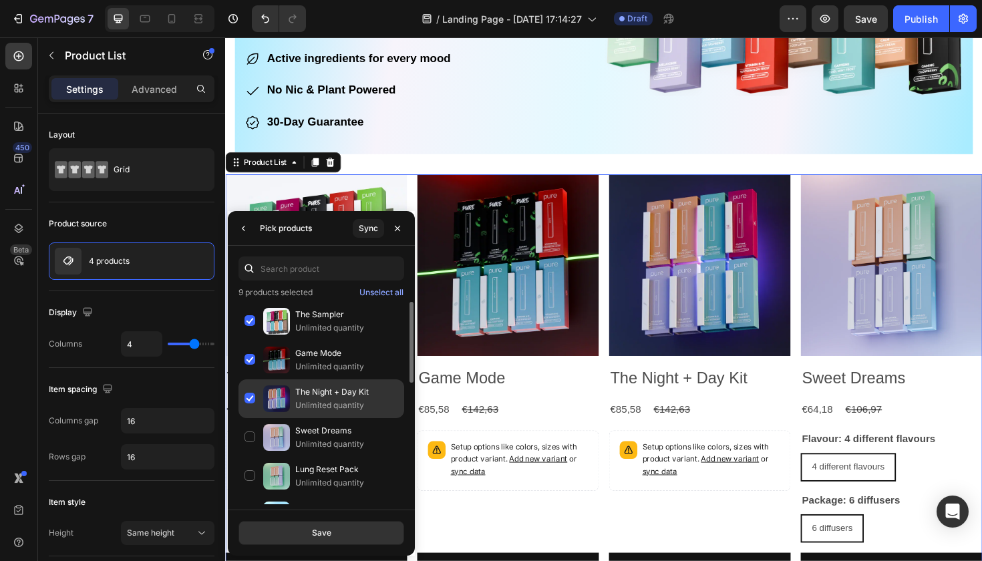
click at [246, 418] on div "The Night + Day Kit Unlimited quantity" at bounding box center [321, 437] width 166 height 39
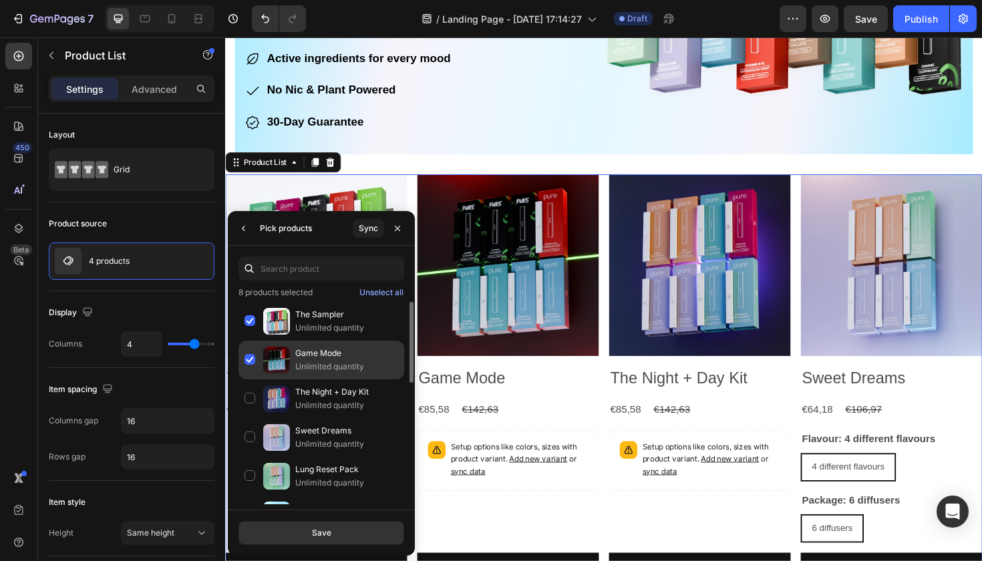
click at [247, 379] on div "Game Mode Unlimited quantity" at bounding box center [321, 398] width 166 height 39
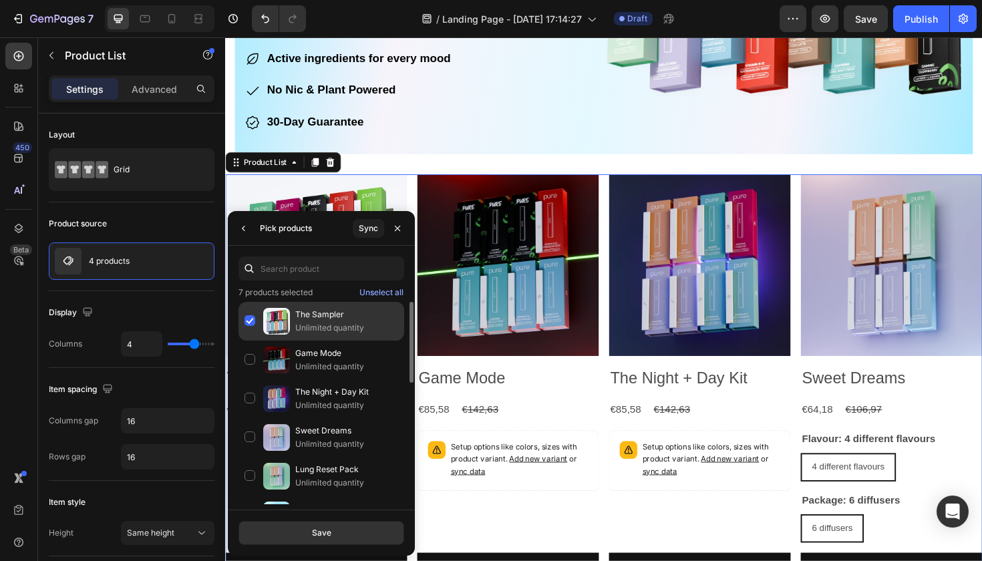
click at [247, 341] on div "The Sampler Unlimited quantity" at bounding box center [321, 360] width 166 height 39
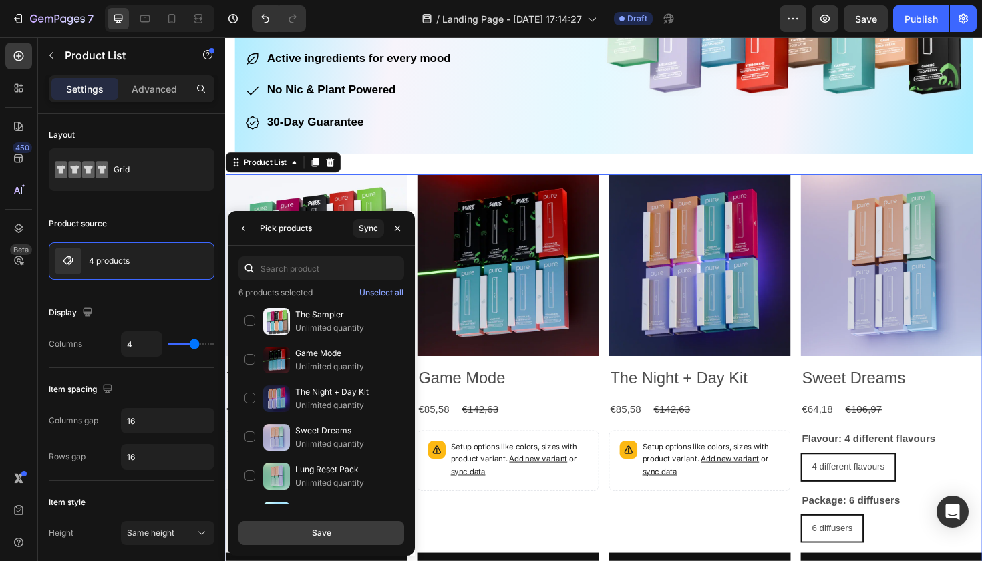
click at [310, 541] on button "Save" at bounding box center [321, 533] width 166 height 24
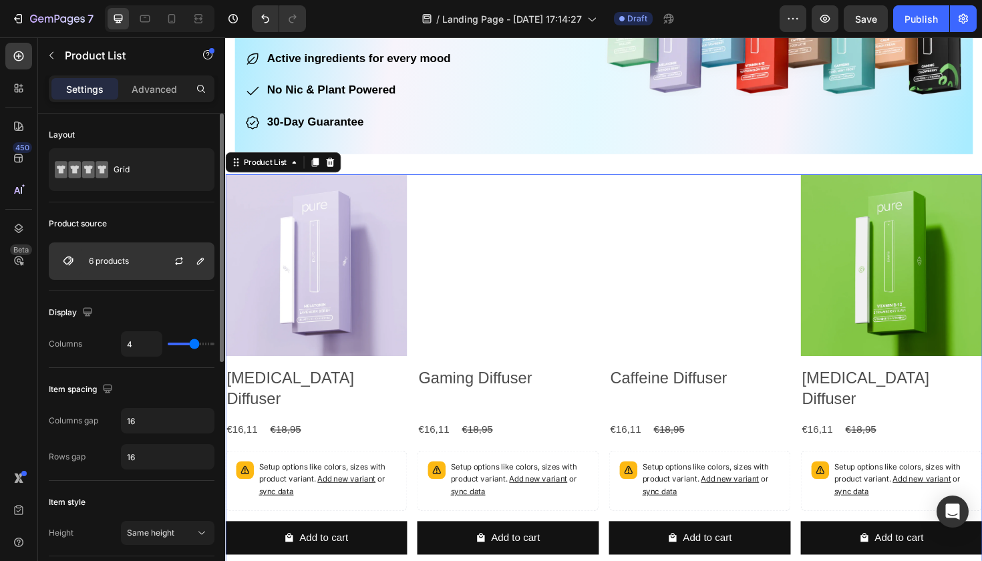
click at [153, 258] on div "6 products" at bounding box center [132, 260] width 166 height 37
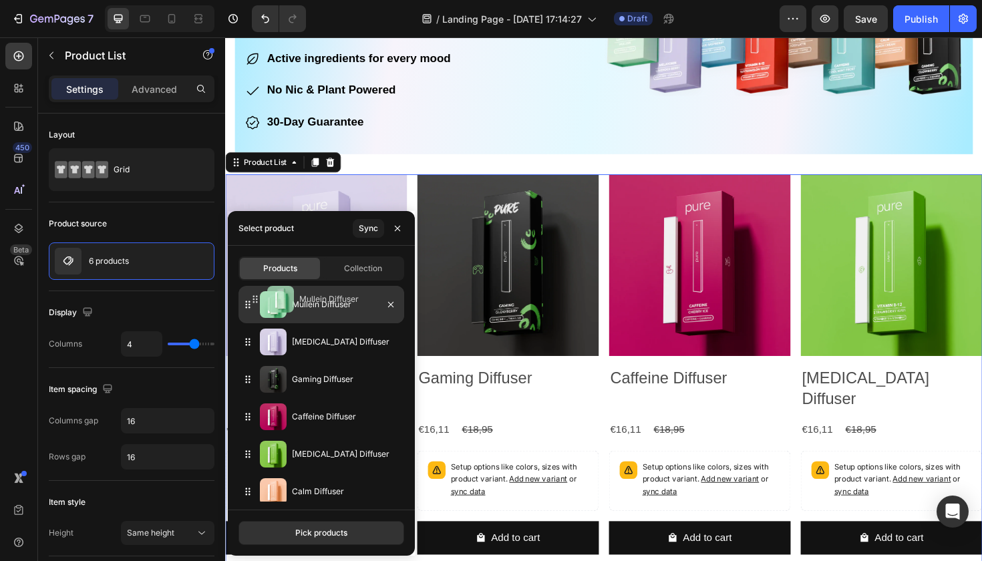
drag, startPoint x: 247, startPoint y: 489, endPoint x: 254, endPoint y: 297, distance: 192.4
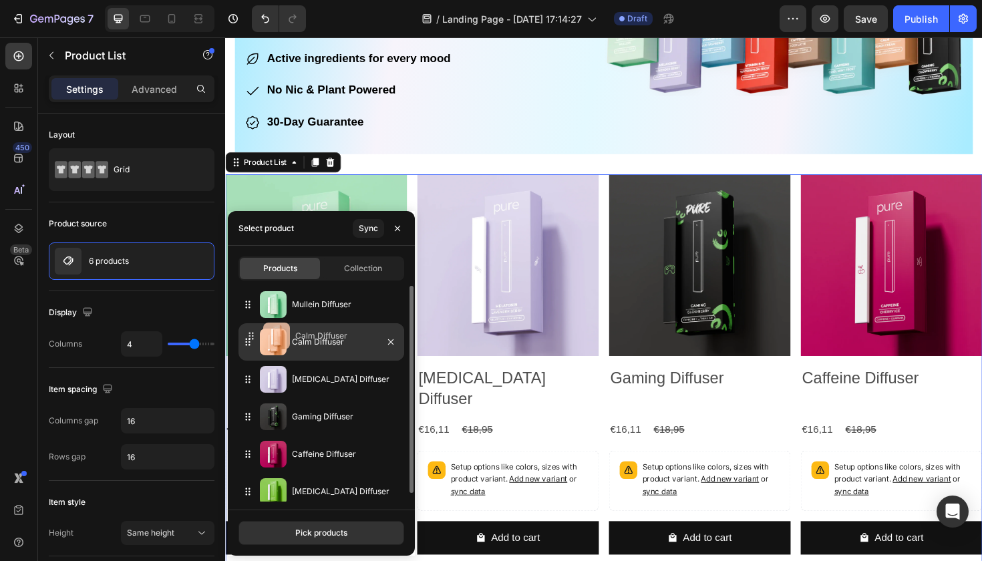
drag, startPoint x: 245, startPoint y: 491, endPoint x: 248, endPoint y: 336, distance: 154.9
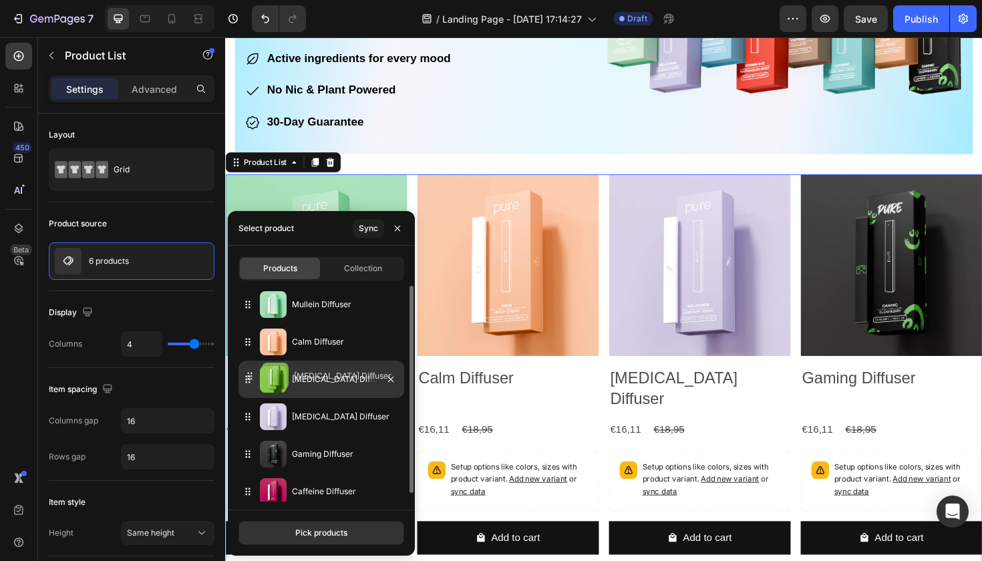
drag, startPoint x: 249, startPoint y: 489, endPoint x: 251, endPoint y: 373, distance: 116.2
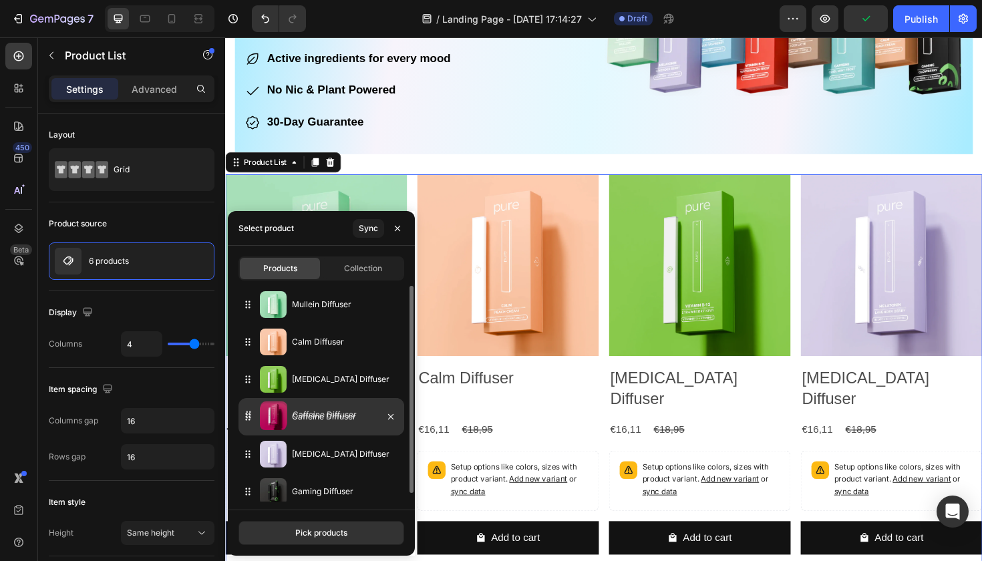
drag, startPoint x: 248, startPoint y: 491, endPoint x: 249, endPoint y: 410, distance: 81.5
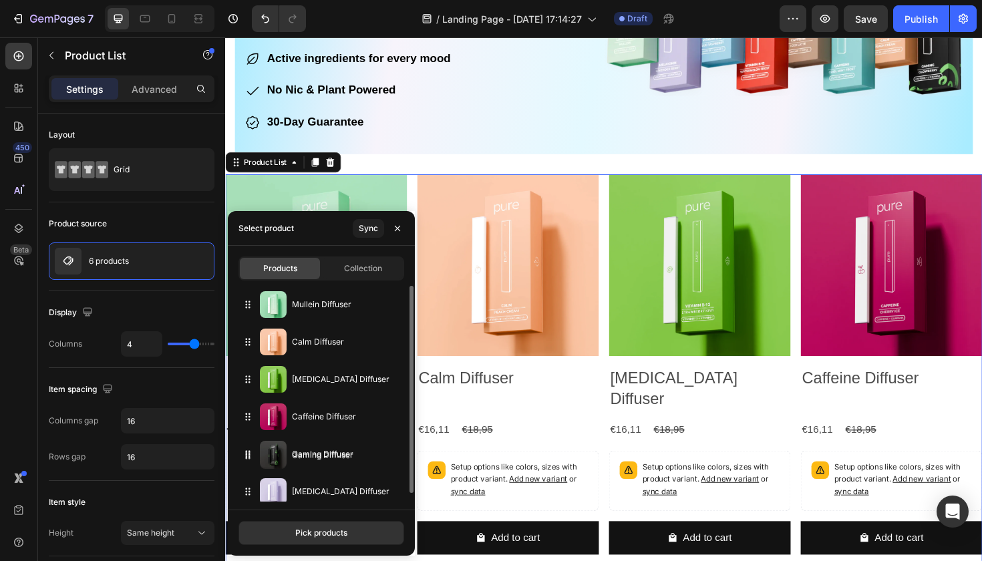
drag, startPoint x: 251, startPoint y: 493, endPoint x: 251, endPoint y: 457, distance: 36.1
click at [630, 142] on div "Image" at bounding box center [821, 13] width 391 height 294
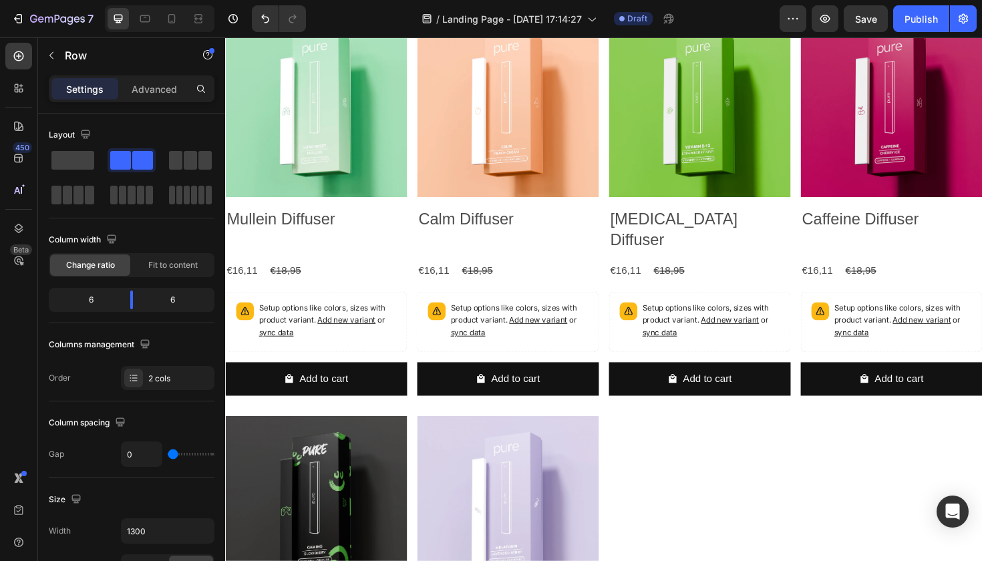
scroll to position [124, 0]
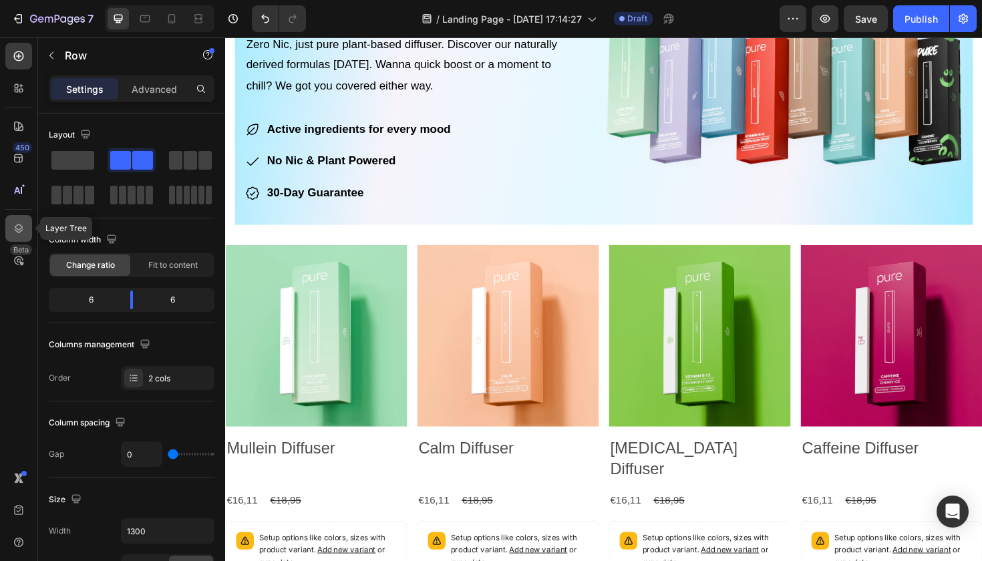
click at [19, 222] on icon at bounding box center [18, 228] width 13 height 13
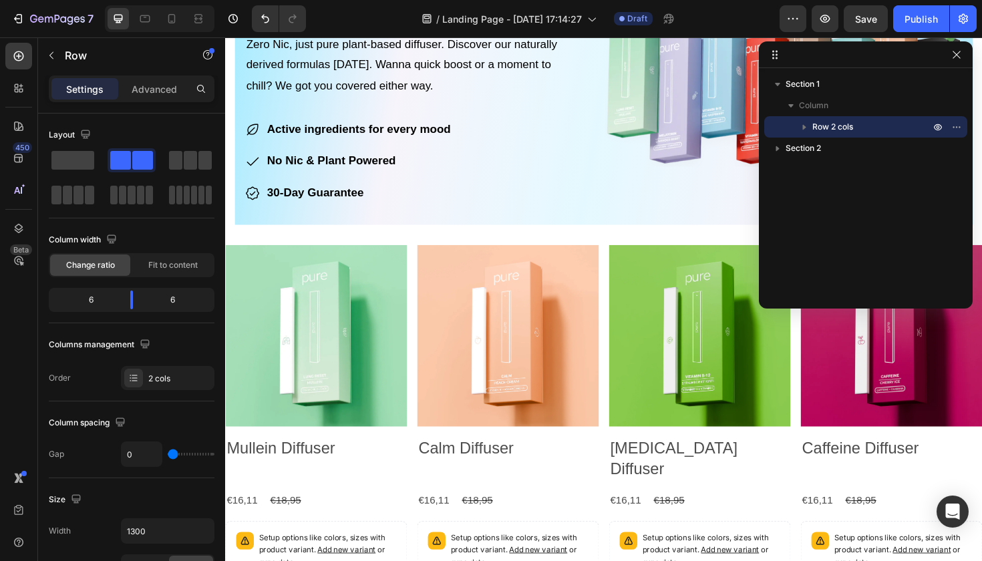
click at [807, 126] on icon "button" at bounding box center [803, 126] width 13 height 13
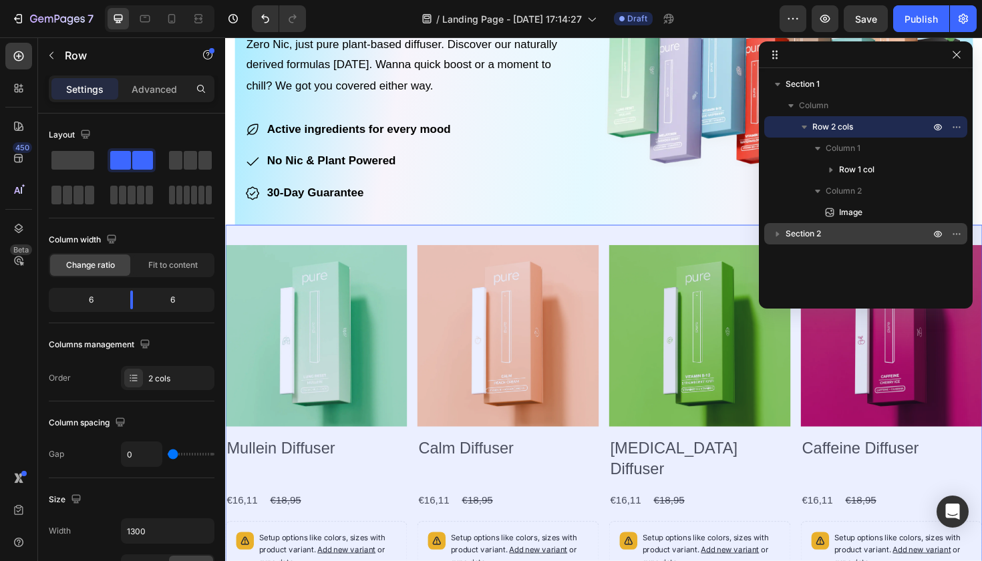
click at [781, 234] on icon "button" at bounding box center [777, 233] width 13 height 13
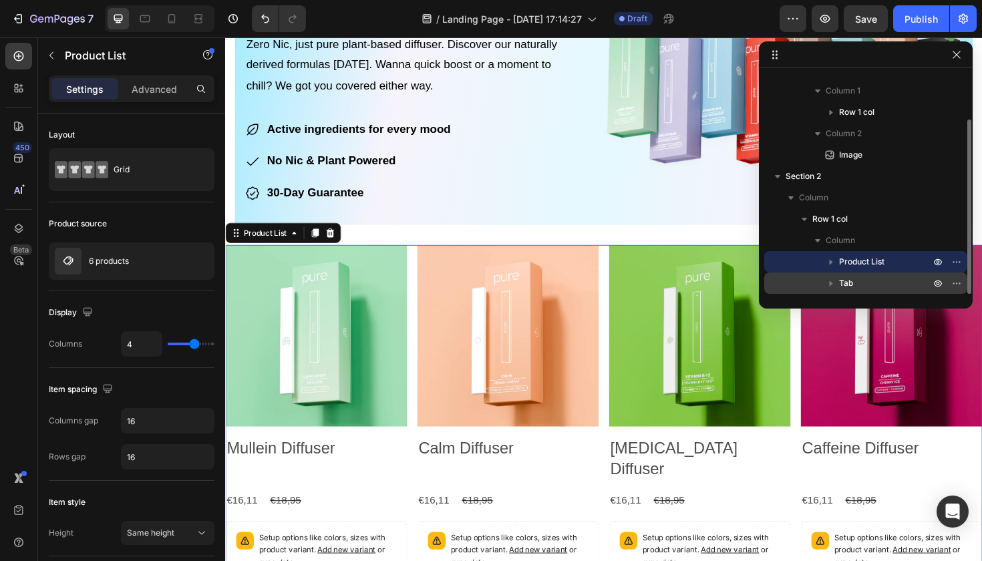
drag, startPoint x: 862, startPoint y: 259, endPoint x: 860, endPoint y: 277, distance: 18.1
click at [860, 277] on div "Product List Tab" at bounding box center [865, 272] width 203 height 43
click at [823, 284] on button "button" at bounding box center [831, 283] width 16 height 16
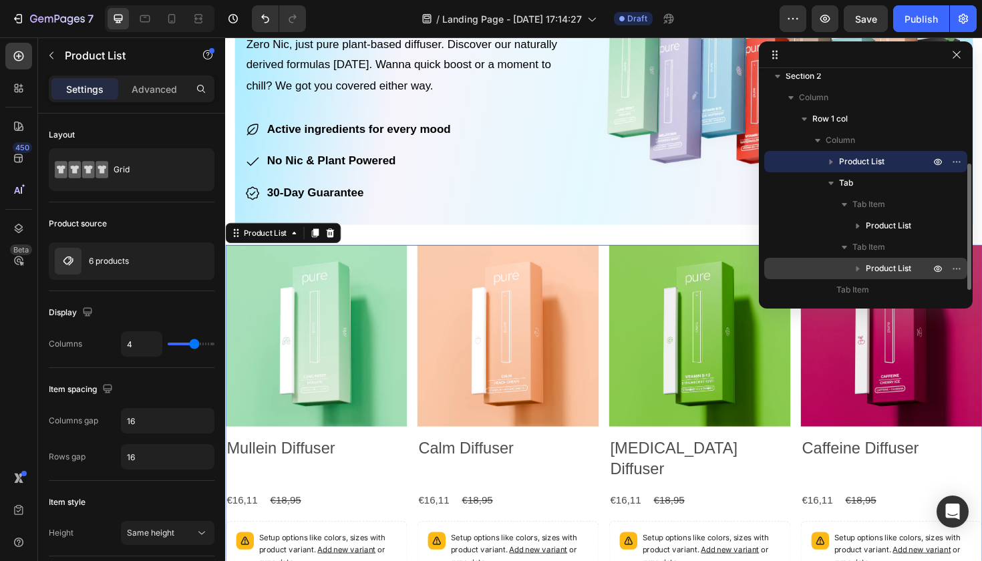
scroll to position [164, 0]
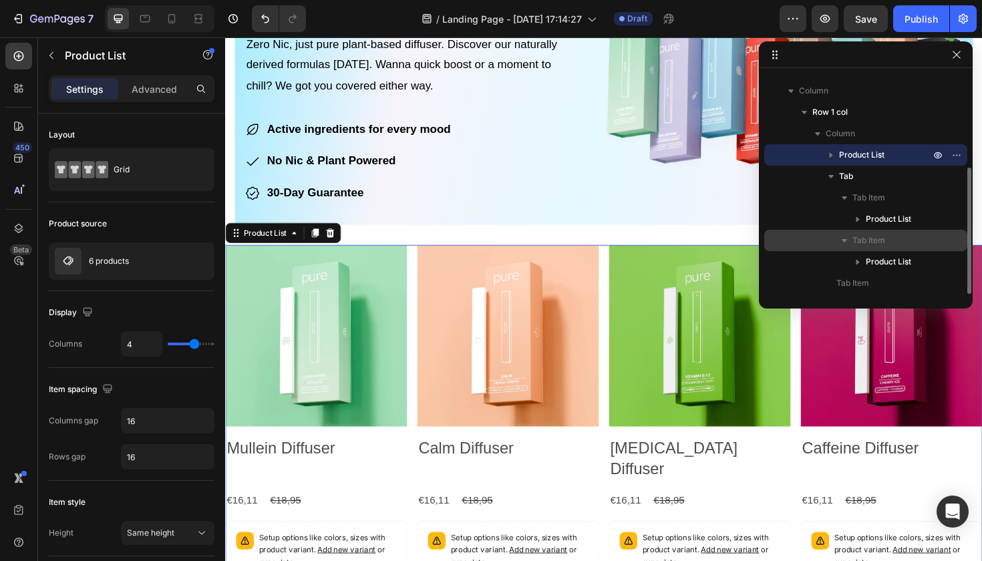
drag, startPoint x: 868, startPoint y: 154, endPoint x: 869, endPoint y: 241, distance: 86.8
click at [869, 241] on div "Product List Tab Tab Item Product List Tab Item Product List Tab Item" at bounding box center [865, 219] width 203 height 150
click at [956, 157] on icon "button" at bounding box center [956, 155] width 11 height 11
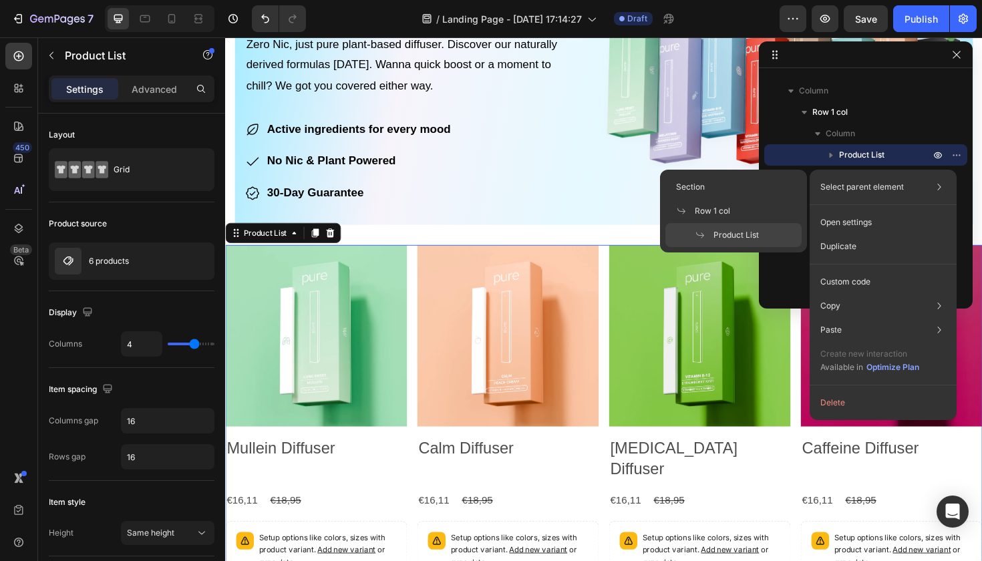
click at [897, 190] on p "Select parent element" at bounding box center [861, 187] width 83 height 12
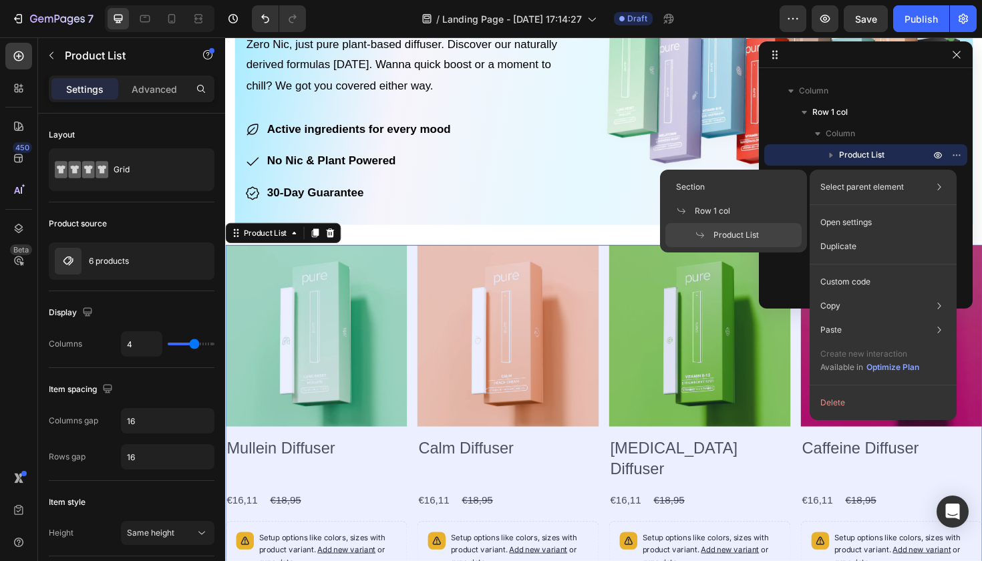
click at [777, 234] on div "Product List" at bounding box center [733, 235] width 136 height 24
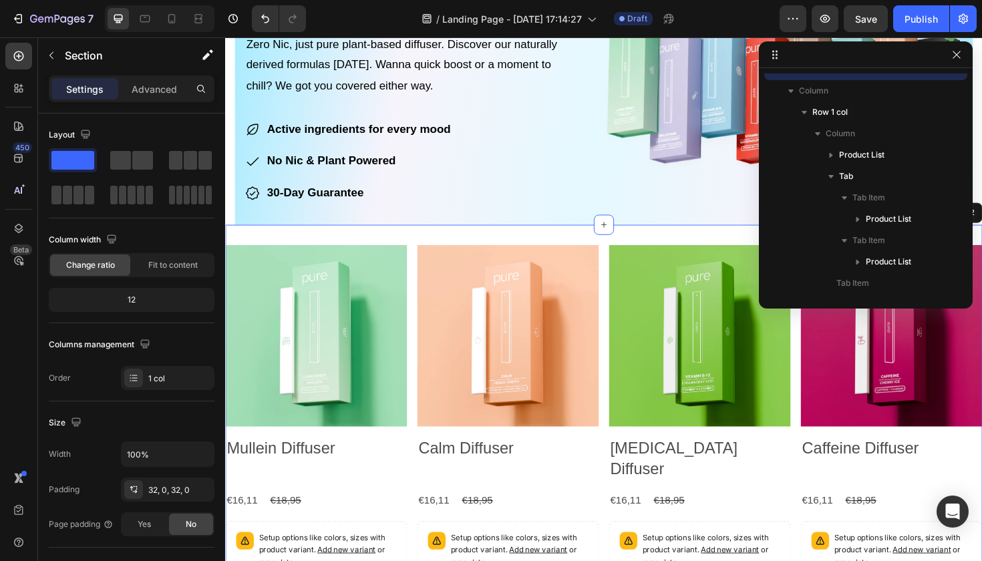
drag, startPoint x: 773, startPoint y: 267, endPoint x: 568, endPoint y: 242, distance: 207.2
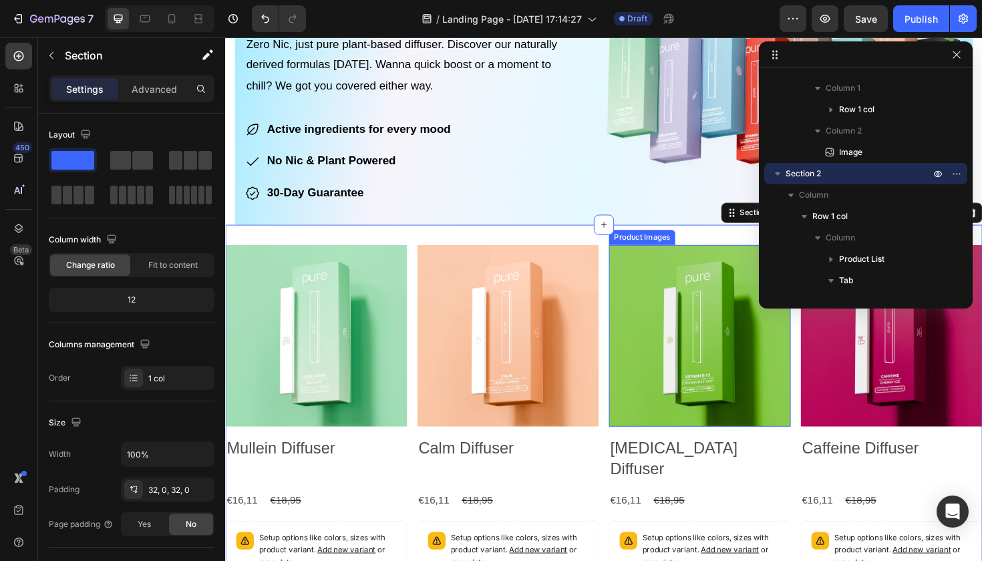
click at [700, 257] on img at bounding box center [727, 353] width 192 height 192
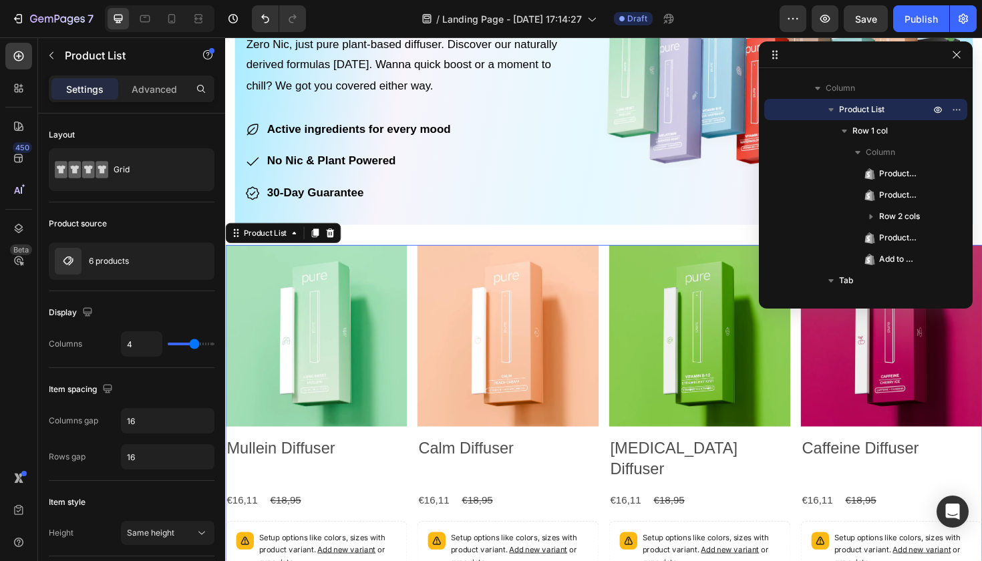
click at [957, 61] on button "button" at bounding box center [956, 55] width 16 height 16
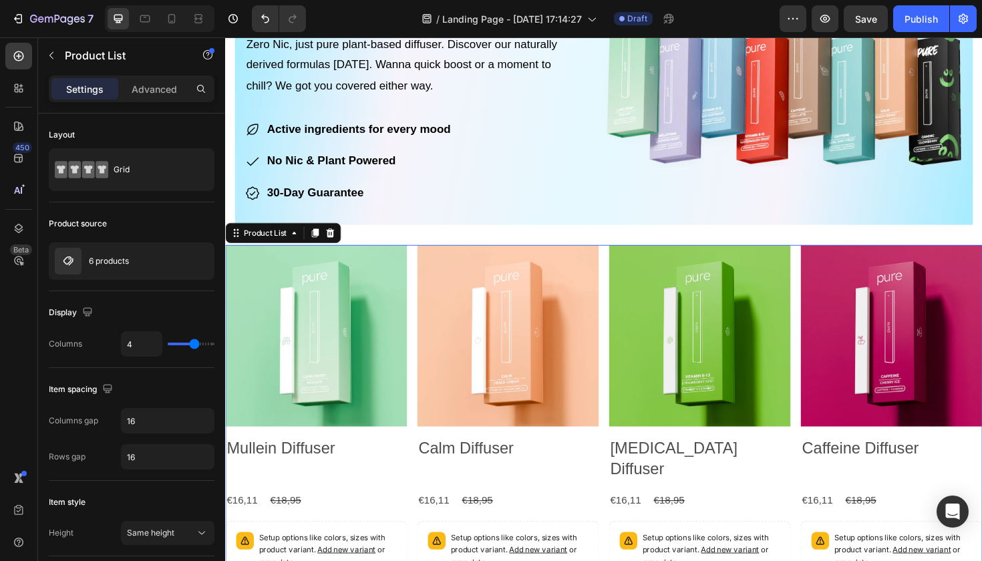
click at [335, 242] on icon at bounding box center [336, 244] width 9 height 9
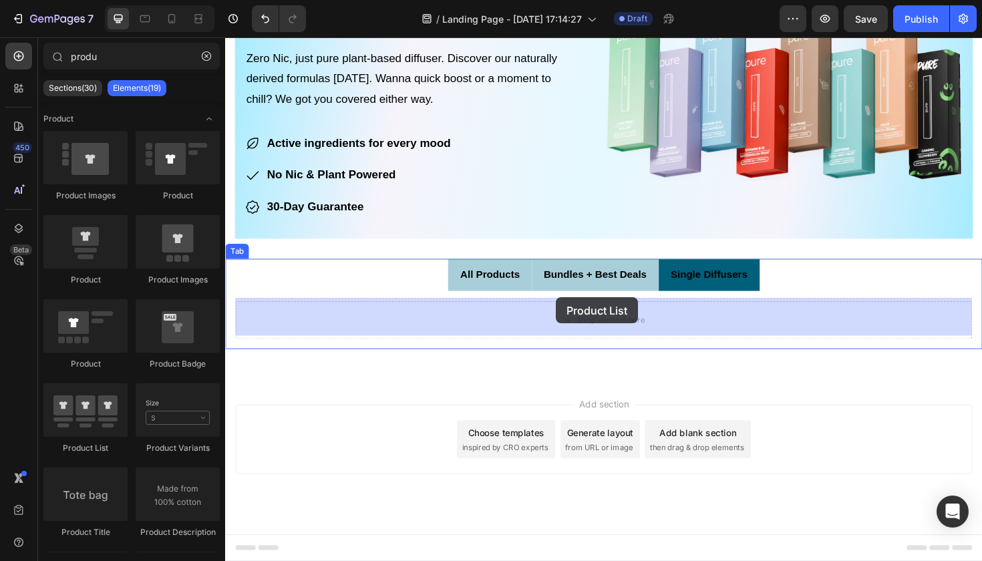
drag, startPoint x: 312, startPoint y: 449, endPoint x: 575, endPoint y: 312, distance: 296.0
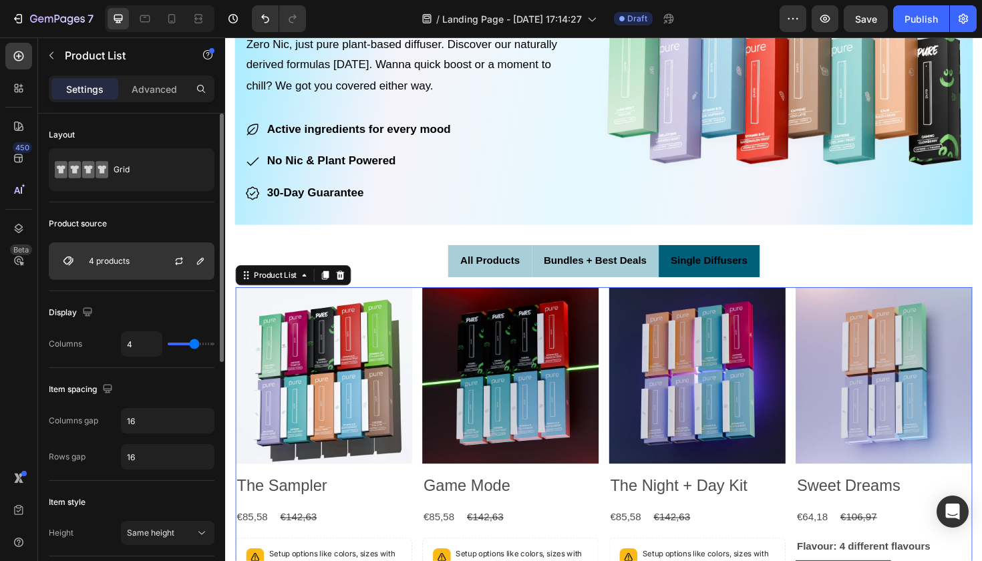
click at [148, 275] on div "4 products" at bounding box center [132, 260] width 166 height 37
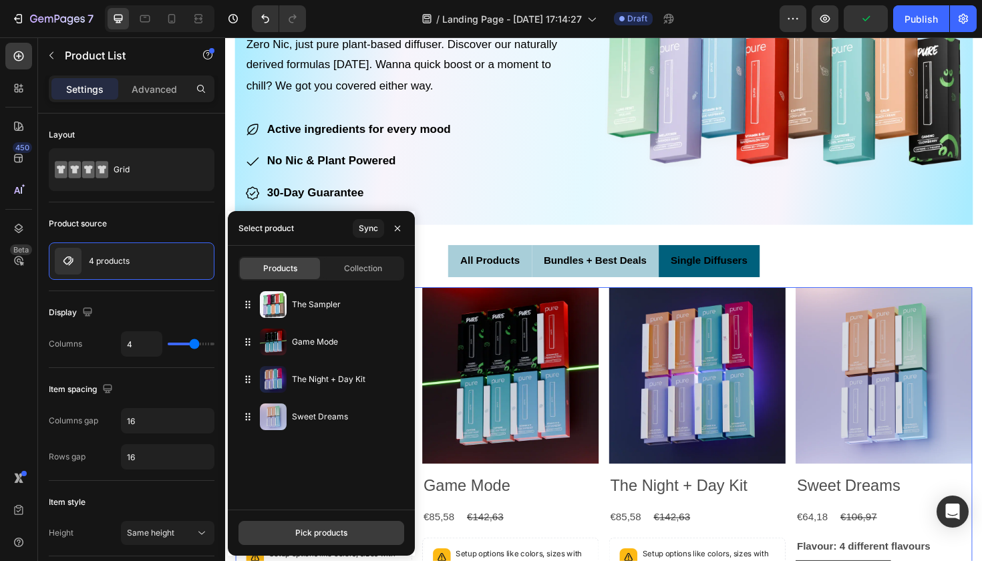
click at [318, 529] on div "Pick products" at bounding box center [321, 533] width 52 height 12
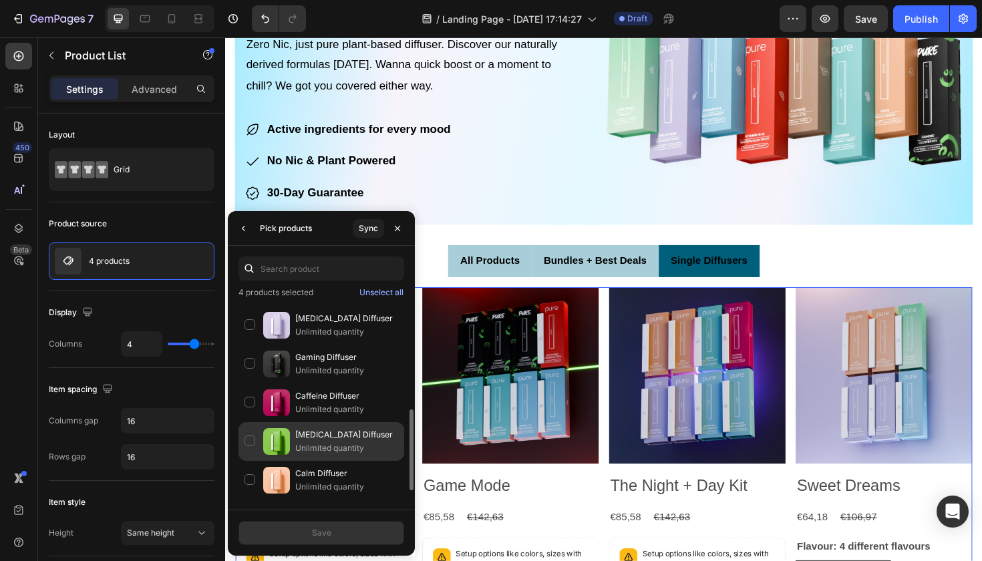
scroll to position [301, 0]
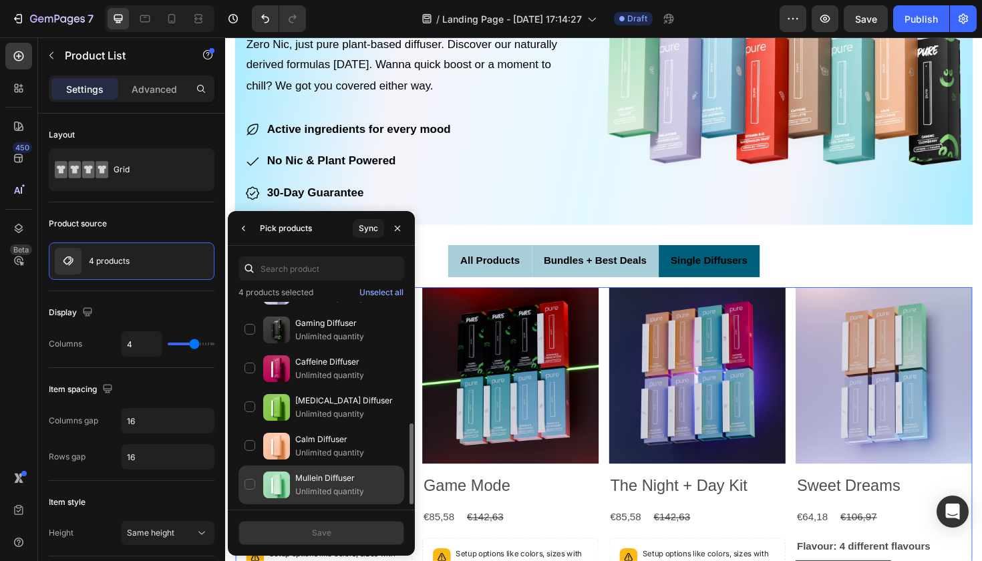
click at [248, 485] on div "Mullein Diffuser Unlimited quantity" at bounding box center [321, 484] width 166 height 39
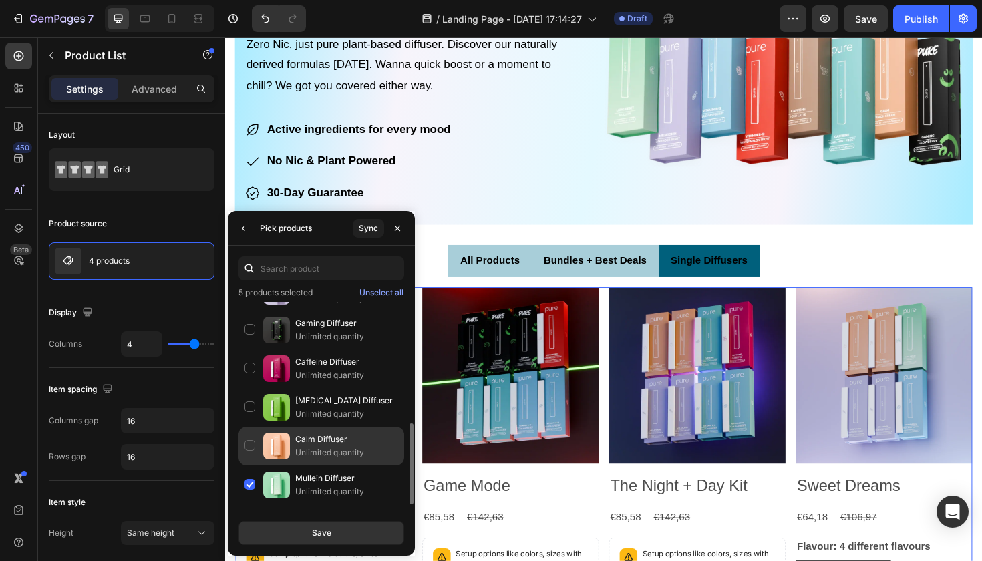
click at [245, 465] on div "Calm Diffuser Unlimited quantity" at bounding box center [321, 484] width 166 height 39
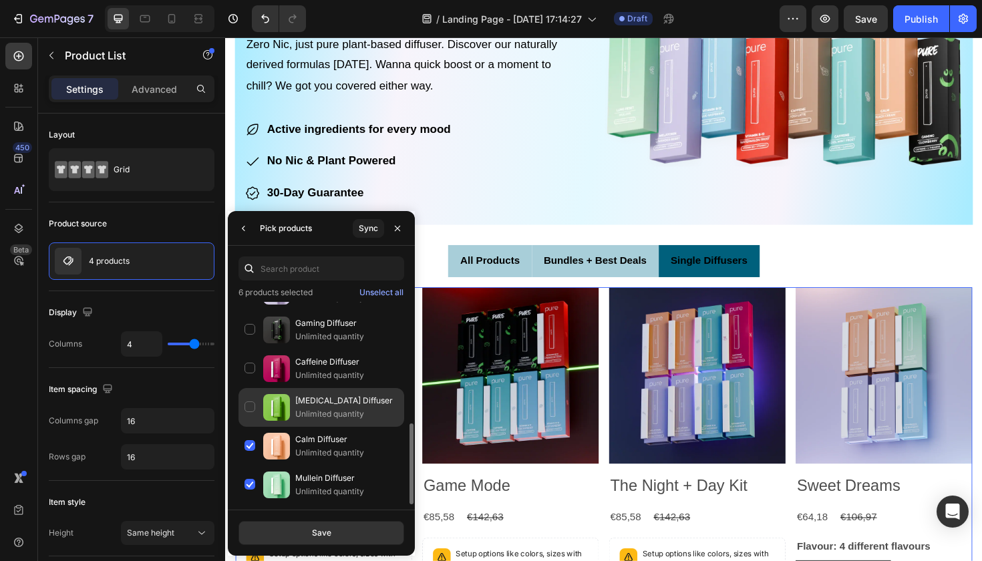
click at [246, 427] on div "[MEDICAL_DATA] Diffuser Unlimited quantity" at bounding box center [321, 446] width 166 height 39
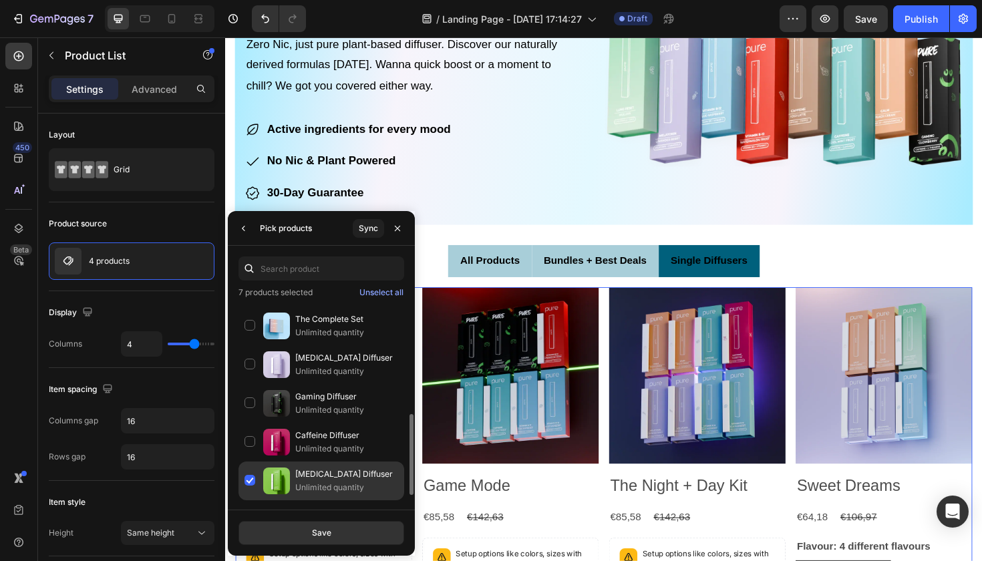
scroll to position [226, 0]
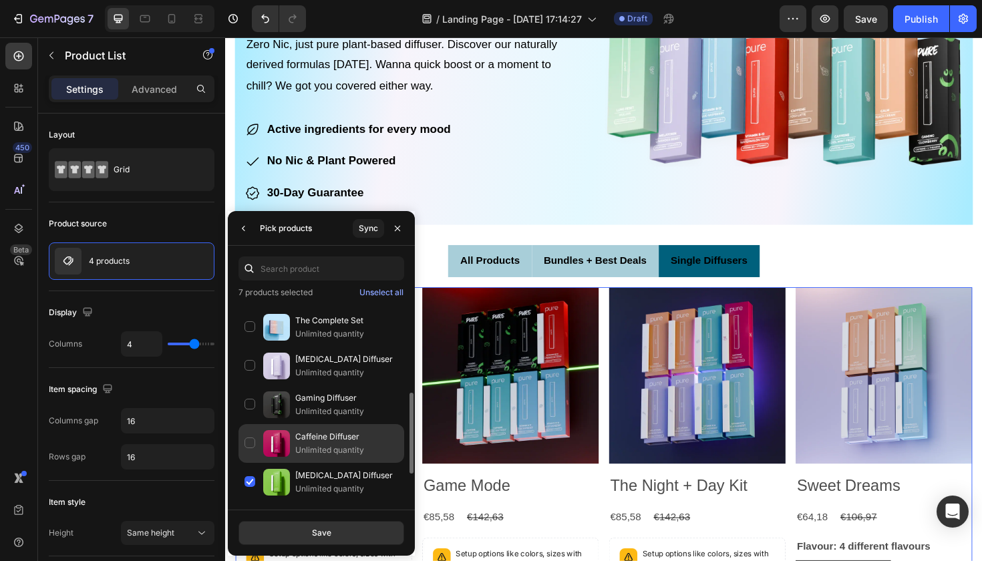
click at [246, 463] on div "Caffeine Diffuser Unlimited quantity" at bounding box center [321, 482] width 166 height 39
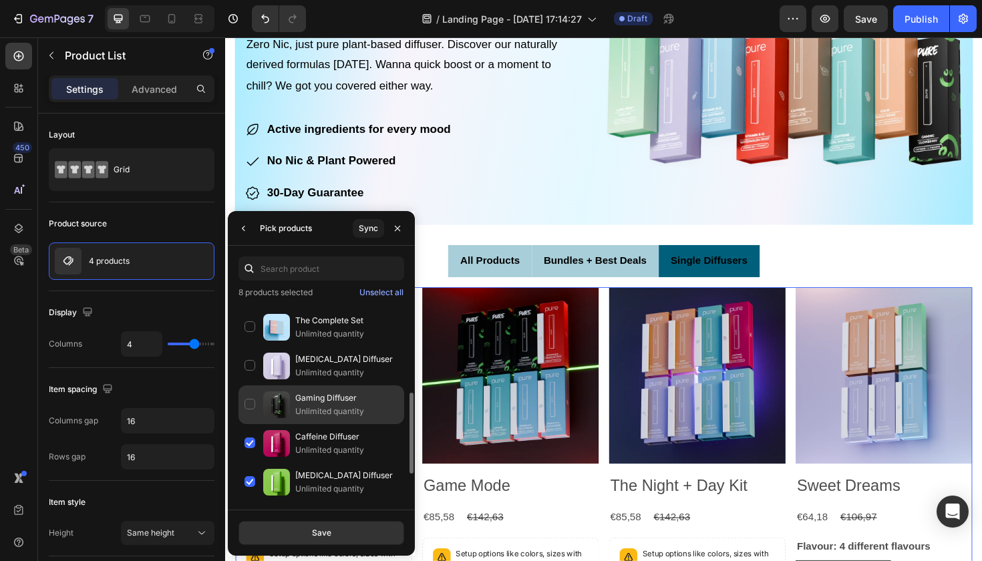
click at [247, 424] on div "Gaming Diffuser Unlimited quantity" at bounding box center [321, 443] width 166 height 39
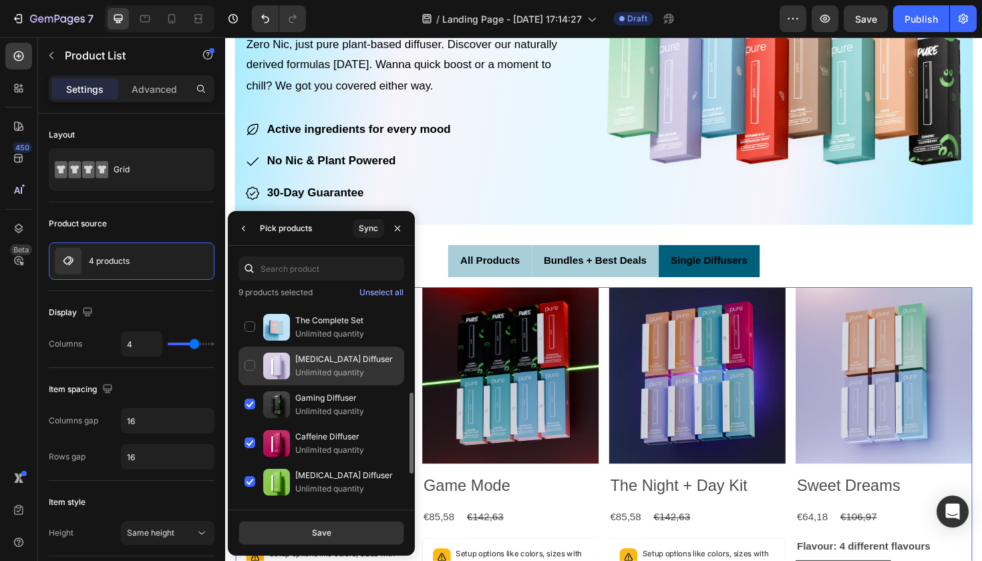
click at [242, 385] on div "[MEDICAL_DATA] Diffuser Unlimited quantity" at bounding box center [321, 404] width 166 height 39
click at [308, 529] on button "Save" at bounding box center [321, 533] width 166 height 24
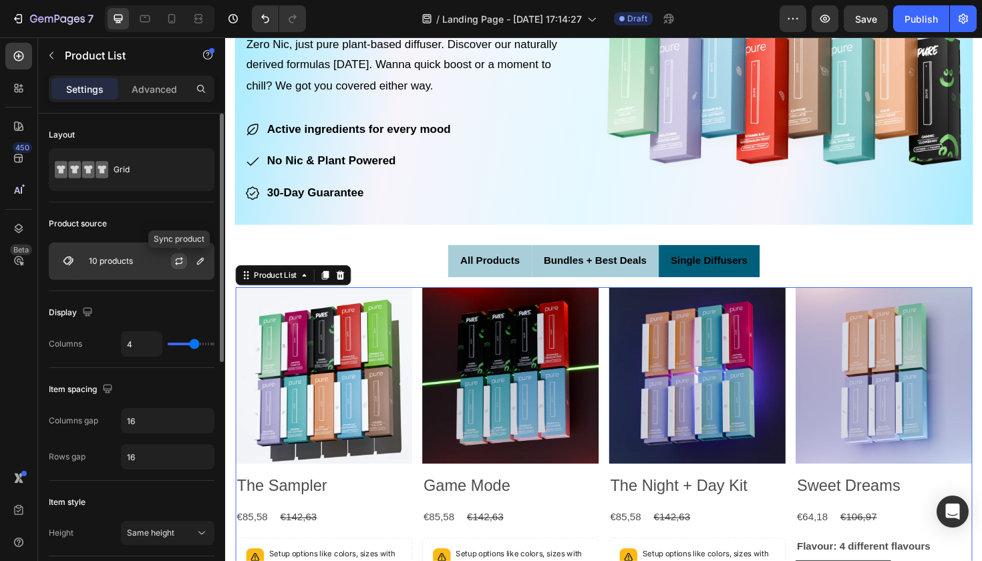
click at [174, 262] on icon "button" at bounding box center [179, 261] width 11 height 11
click at [162, 262] on div at bounding box center [184, 261] width 59 height 36
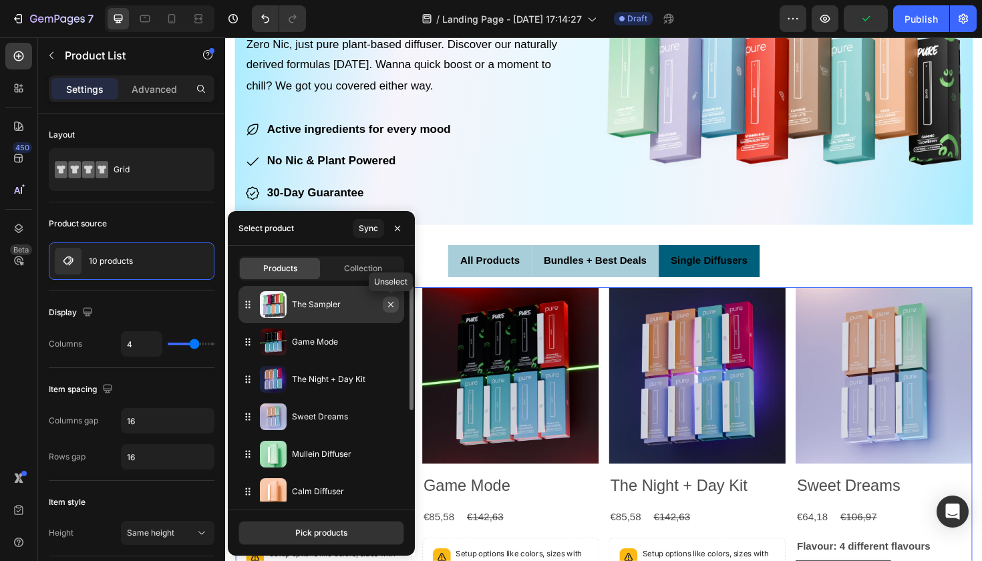
click at [392, 306] on icon "button" at bounding box center [390, 304] width 5 height 5
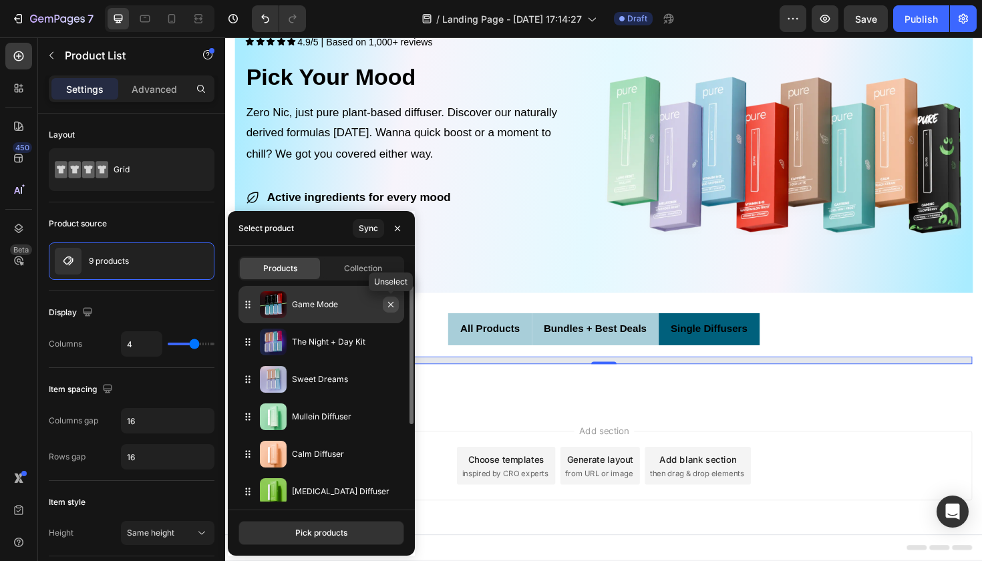
click at [392, 309] on icon "button" at bounding box center [390, 304] width 11 height 11
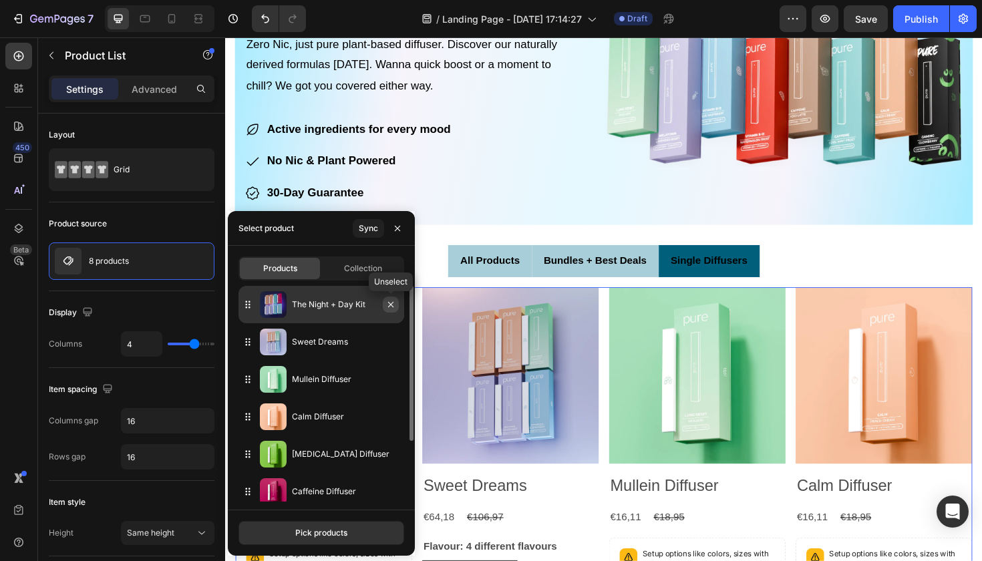
click at [391, 309] on icon "button" at bounding box center [390, 304] width 11 height 11
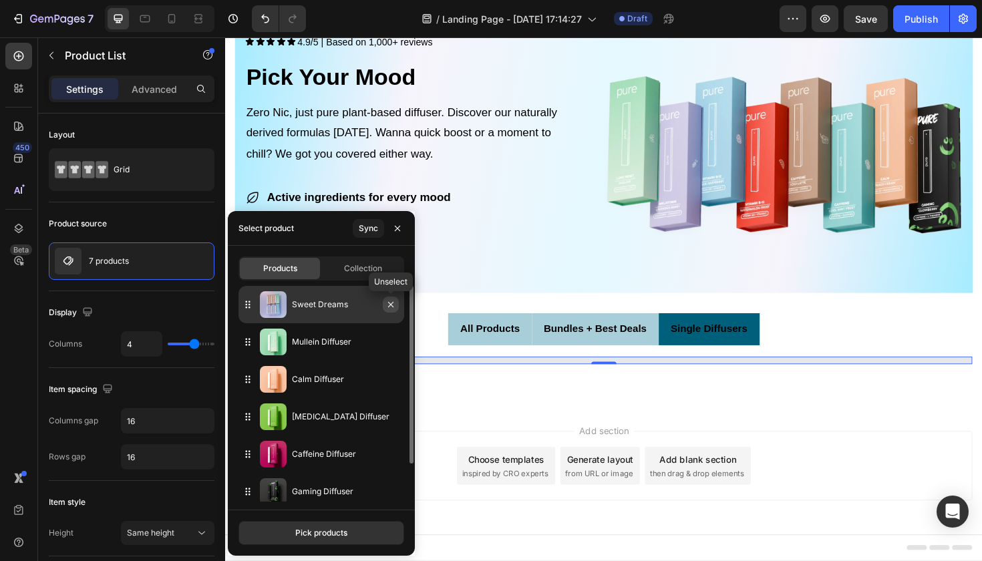
click at [390, 306] on icon "button" at bounding box center [390, 304] width 11 height 11
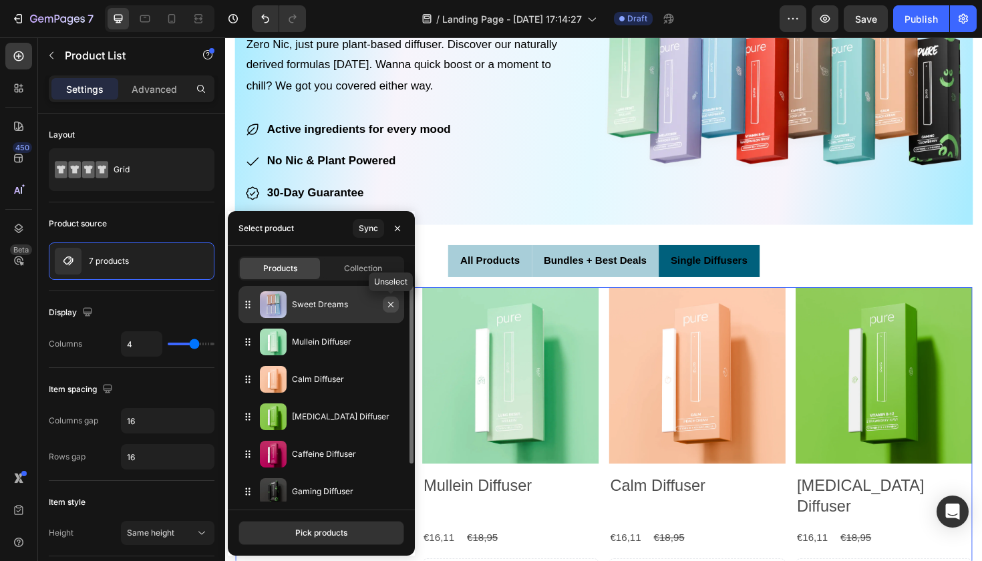
click at [390, 306] on icon "button" at bounding box center [390, 304] width 11 height 11
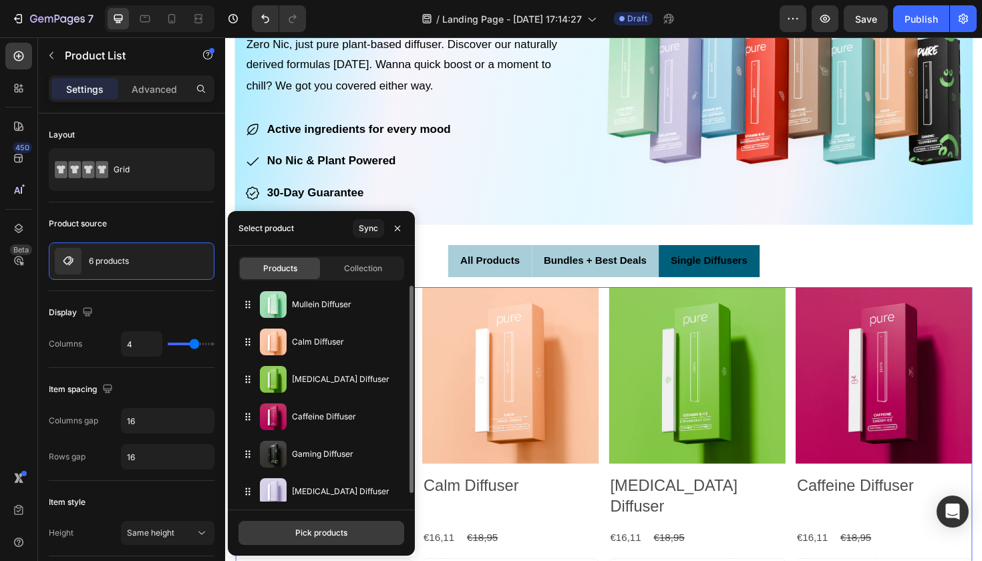
click at [346, 532] on div "Pick products" at bounding box center [321, 533] width 52 height 12
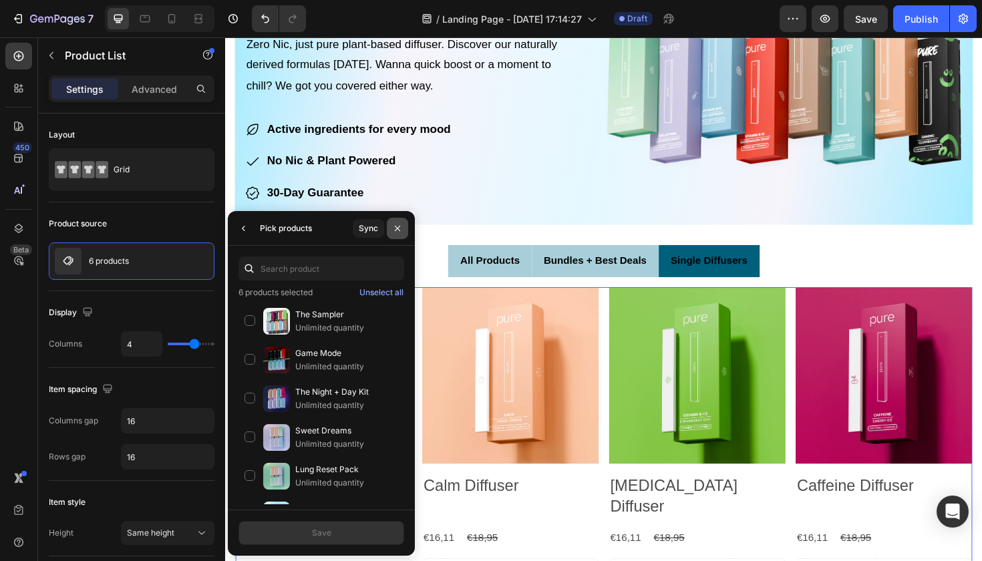
click at [399, 226] on icon "button" at bounding box center [397, 227] width 5 height 5
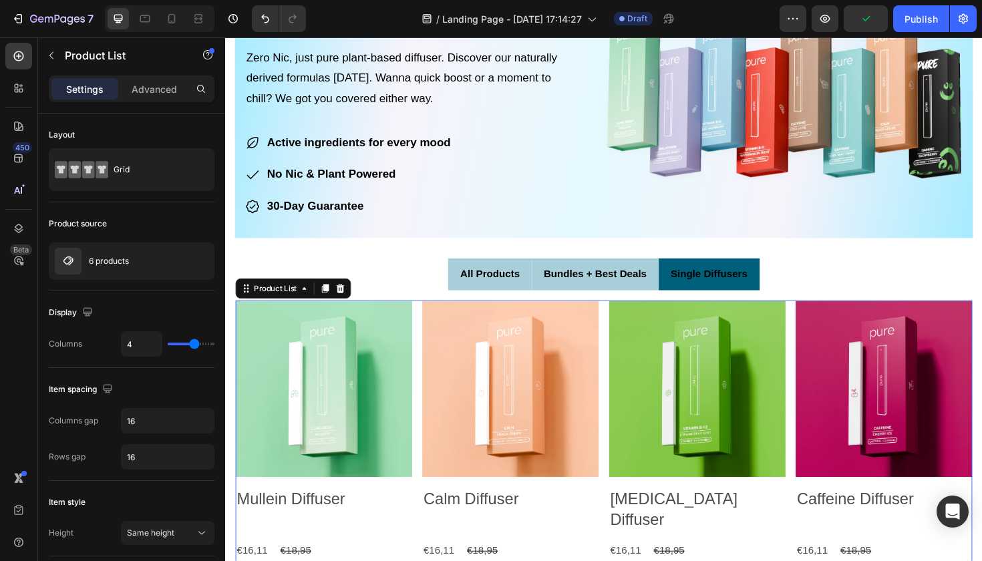
scroll to position [104, 0]
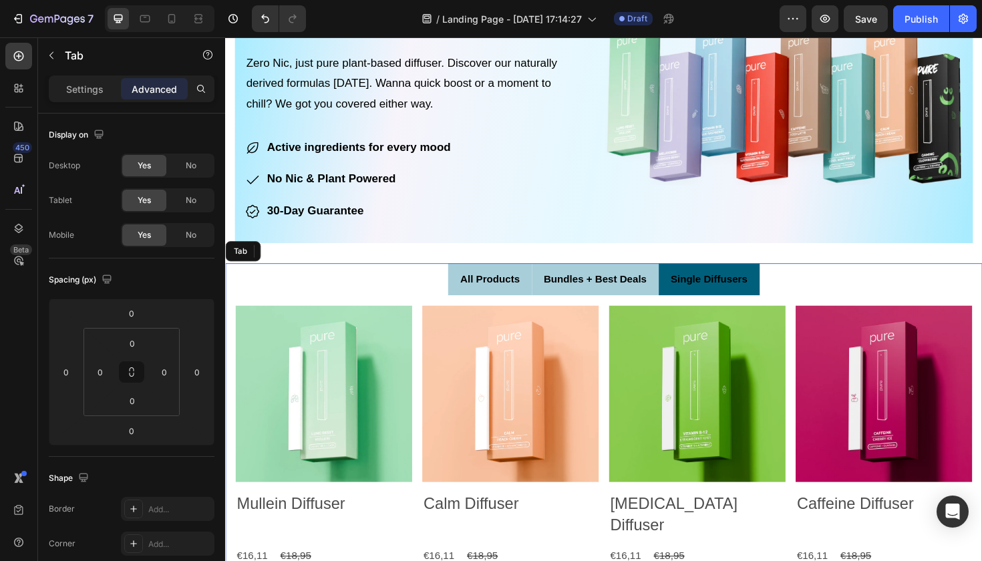
click at [516, 292] on span "All Products" at bounding box center [504, 292] width 63 height 11
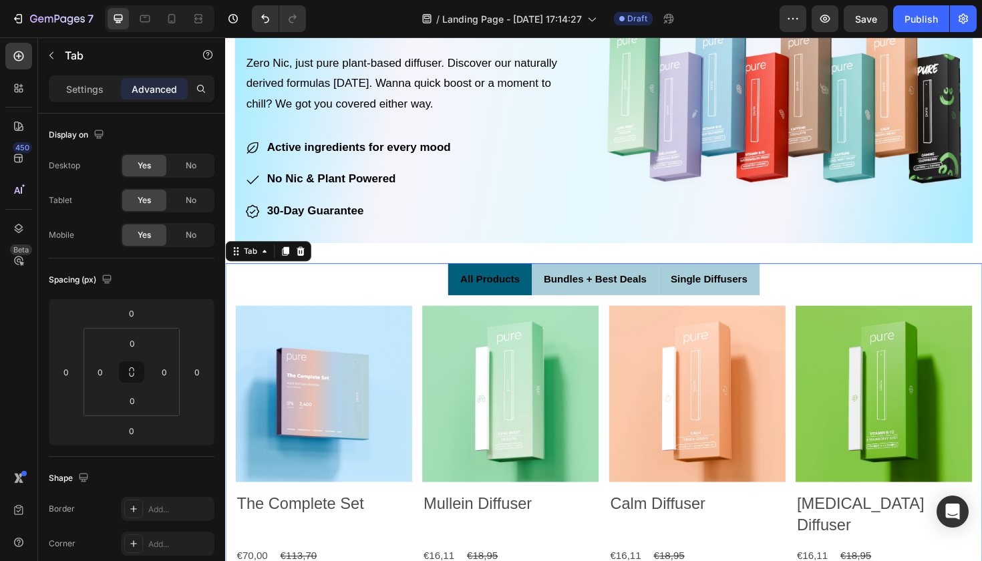
click at [455, 293] on ul "All Products Bundles + Best Deals Single Diffusers" at bounding box center [625, 293] width 801 height 34
click at [464, 297] on li "All Products" at bounding box center [505, 293] width 88 height 34
click at [471, 297] on li "All Products" at bounding box center [505, 293] width 88 height 34
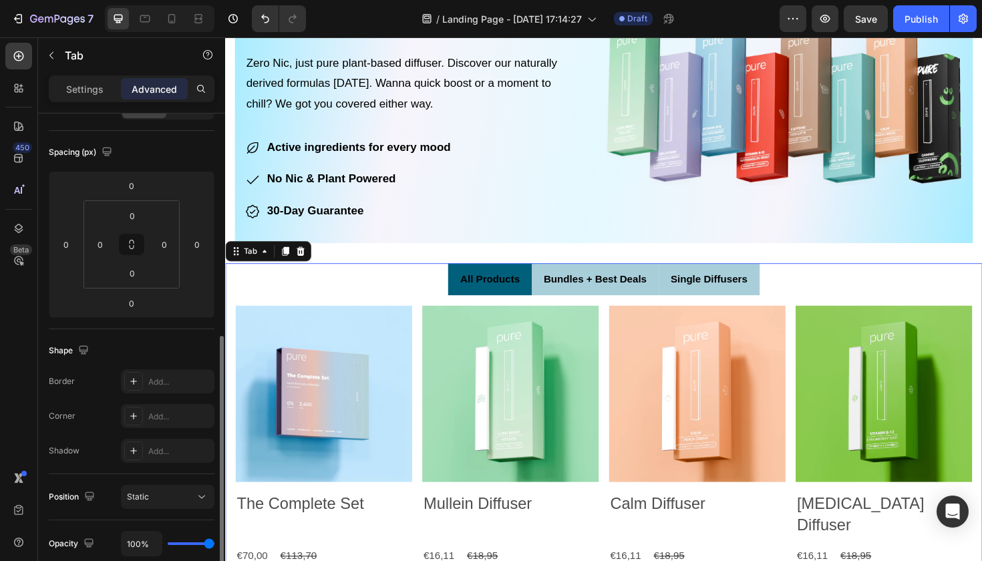
scroll to position [0, 0]
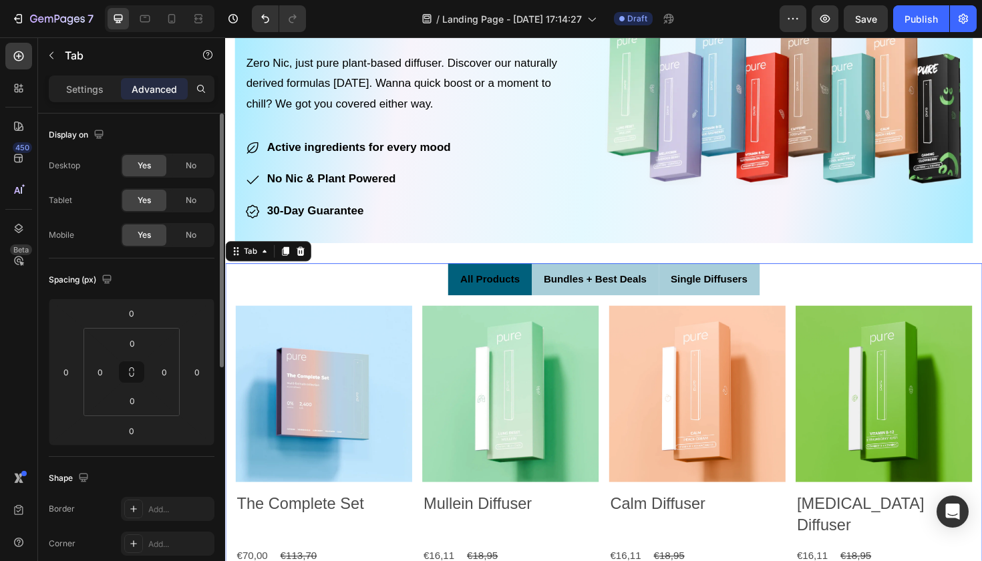
click at [83, 99] on div "Settings Advanced" at bounding box center [132, 88] width 166 height 27
click at [86, 92] on p "Settings" at bounding box center [84, 89] width 37 height 14
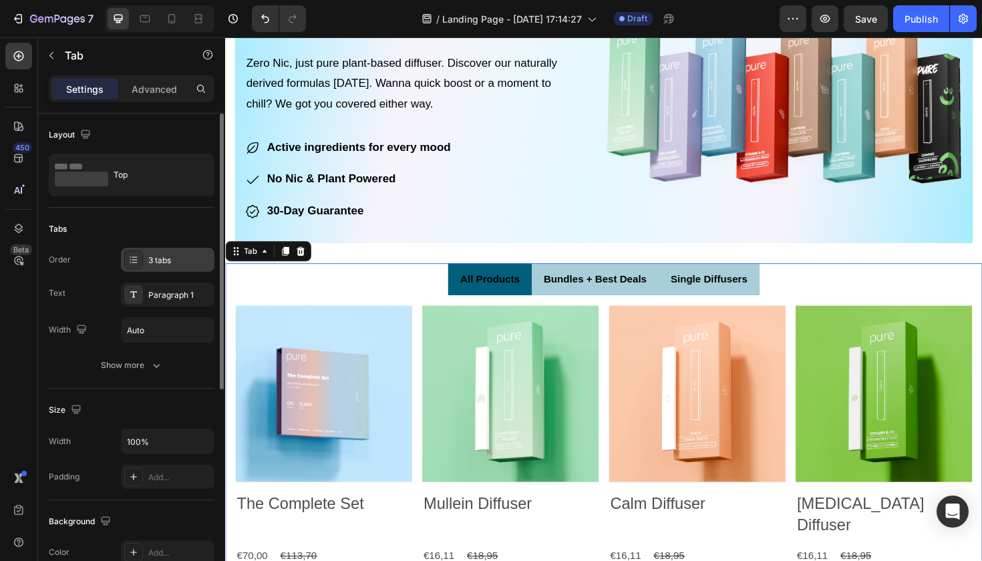
click at [146, 261] on div "3 tabs" at bounding box center [167, 260] width 93 height 24
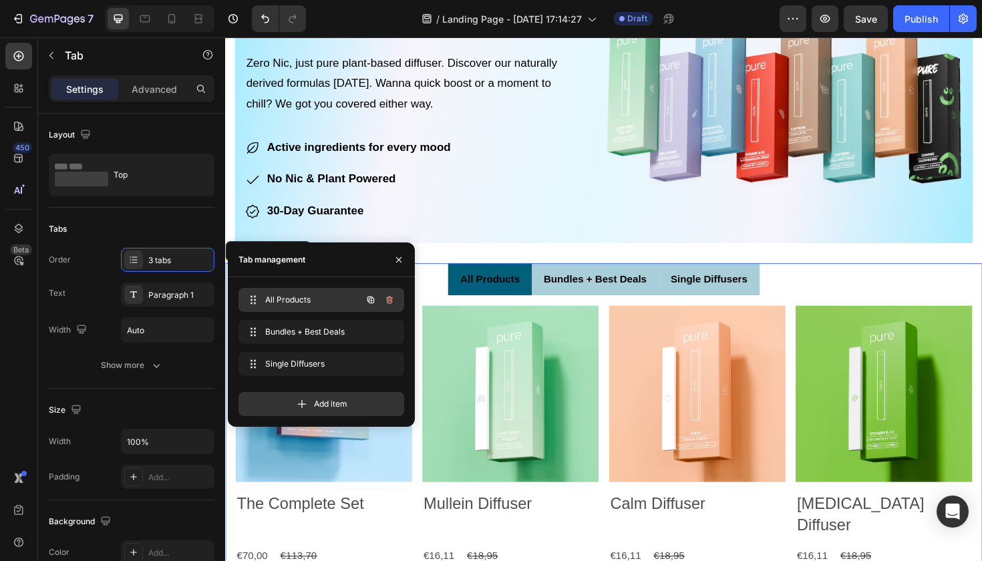
click at [279, 300] on span "All Products" at bounding box center [302, 300] width 75 height 12
click at [279, 300] on span "All Products" at bounding box center [311, 300] width 99 height 12
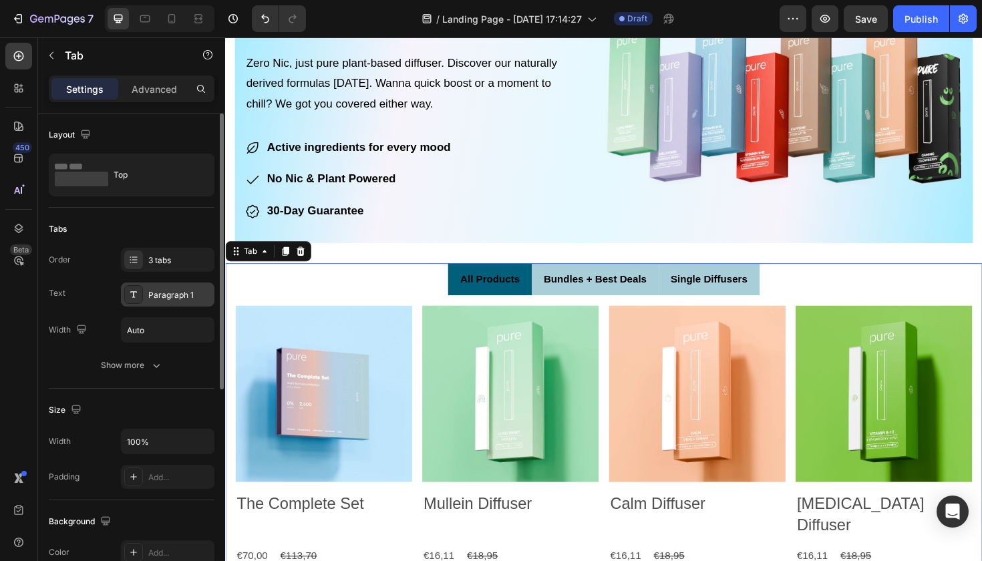
click at [180, 292] on div "Paragraph 1" at bounding box center [179, 295] width 63 height 12
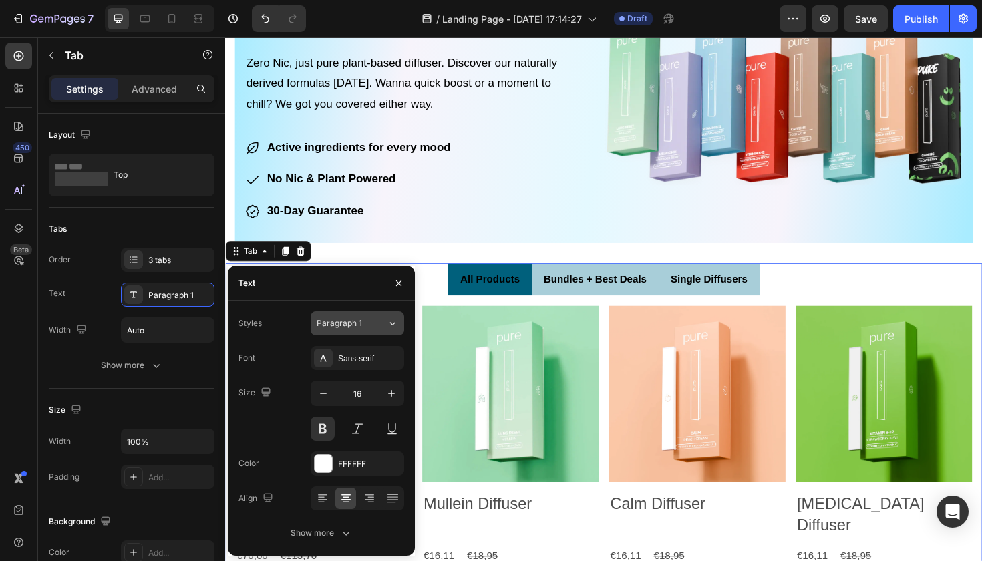
click at [367, 327] on div "Paragraph 1" at bounding box center [344, 323] width 54 height 12
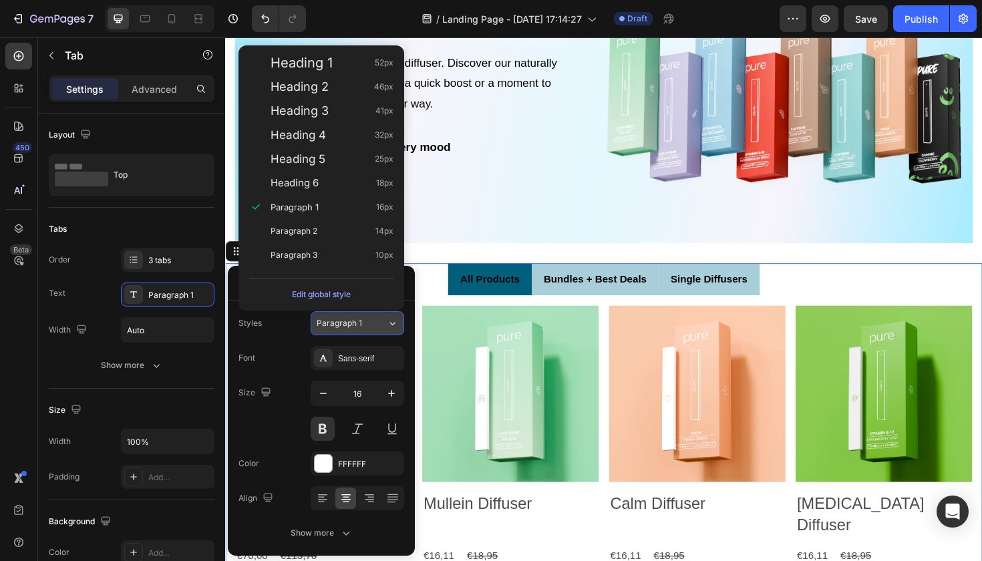
click at [367, 327] on div "Paragraph 1" at bounding box center [344, 323] width 54 height 12
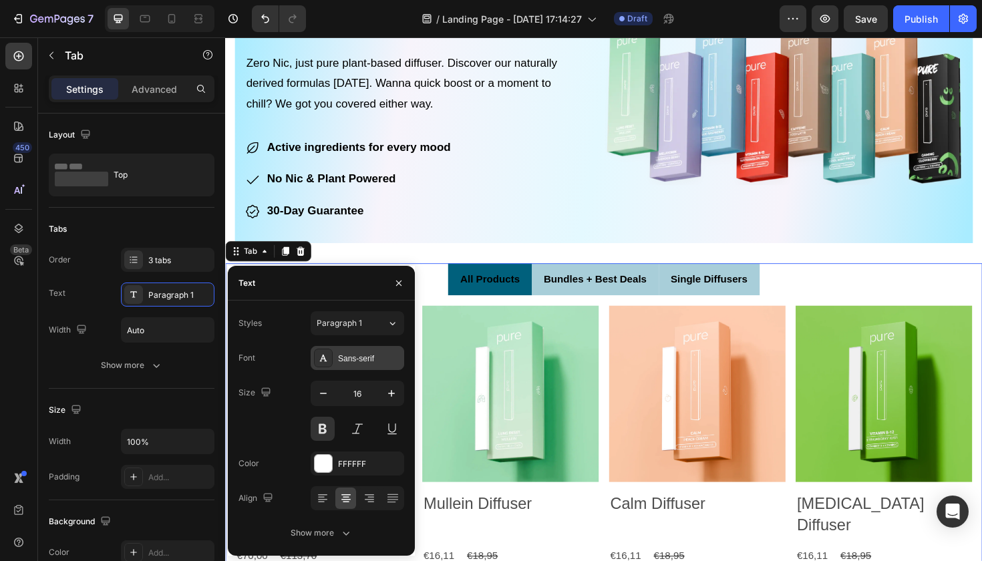
click at [365, 360] on div "Sans-serif" at bounding box center [369, 359] width 63 height 12
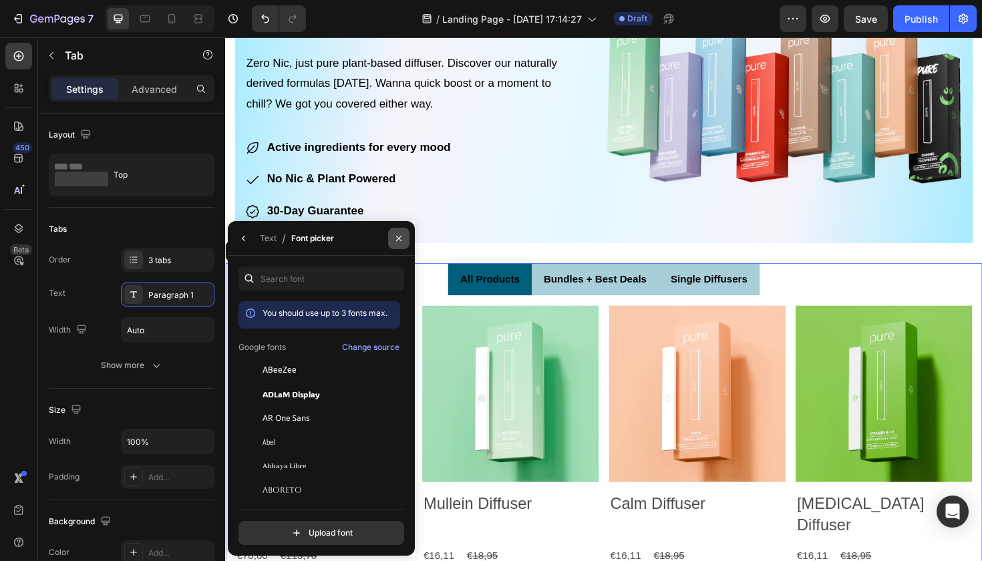
click at [396, 240] on icon "button" at bounding box center [398, 238] width 11 height 11
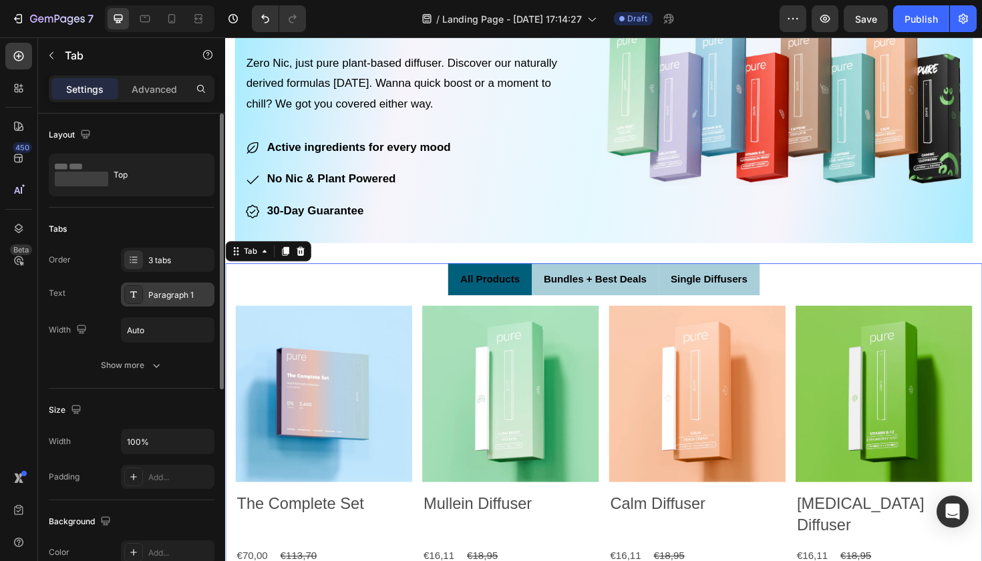
click at [180, 298] on div "Paragraph 1" at bounding box center [179, 295] width 63 height 12
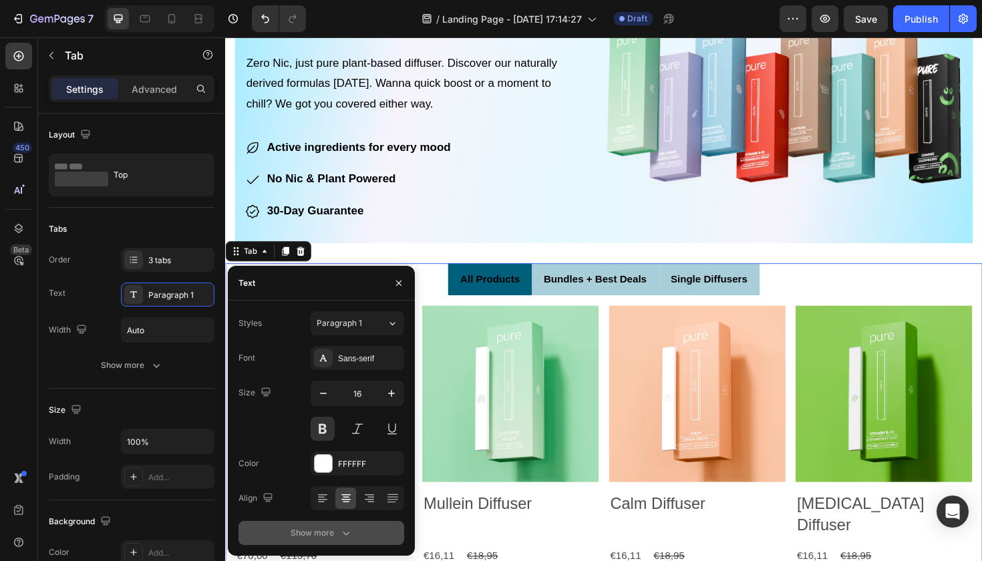
click at [338, 528] on div "Show more" at bounding box center [321, 532] width 62 height 13
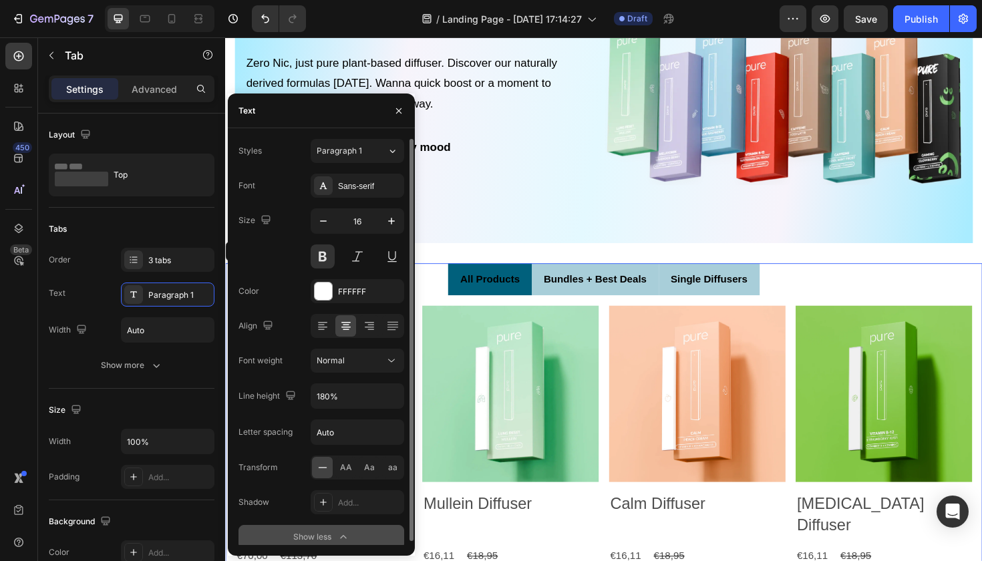
click at [338, 528] on button "Show less" at bounding box center [321, 537] width 166 height 24
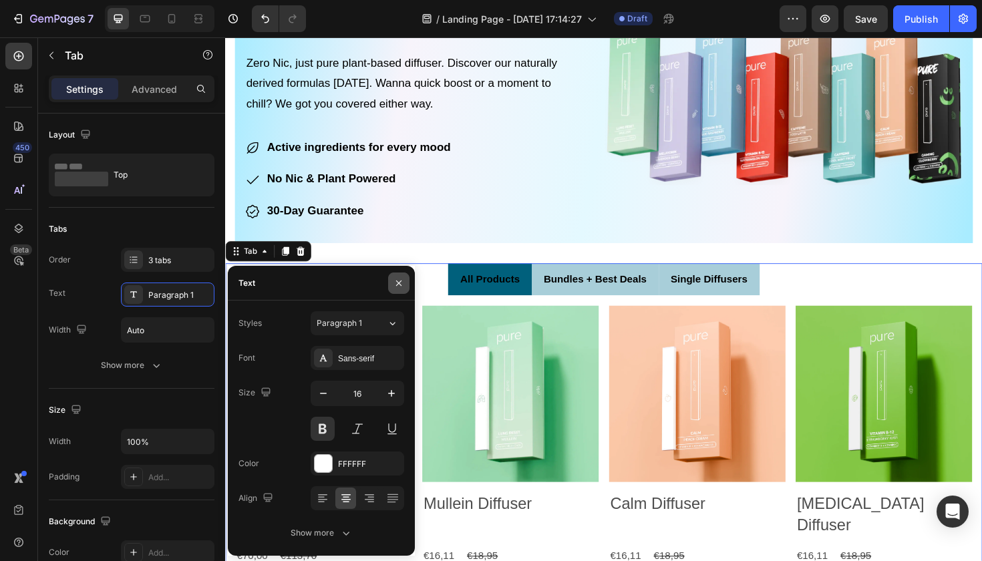
click at [395, 282] on icon "button" at bounding box center [398, 283] width 11 height 11
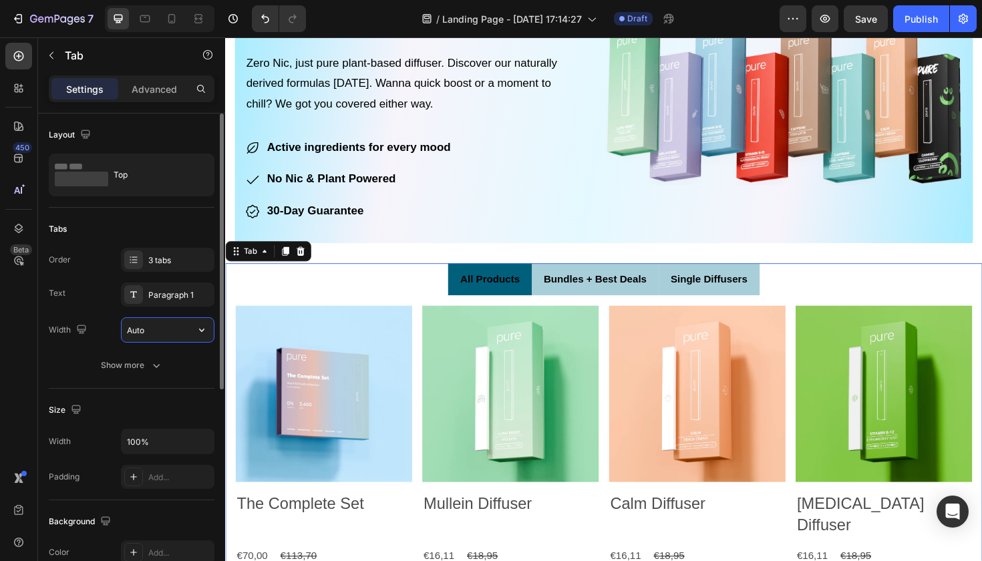
click at [166, 333] on input "Auto" at bounding box center [168, 330] width 92 height 24
click at [201, 334] on icon "button" at bounding box center [201, 329] width 13 height 13
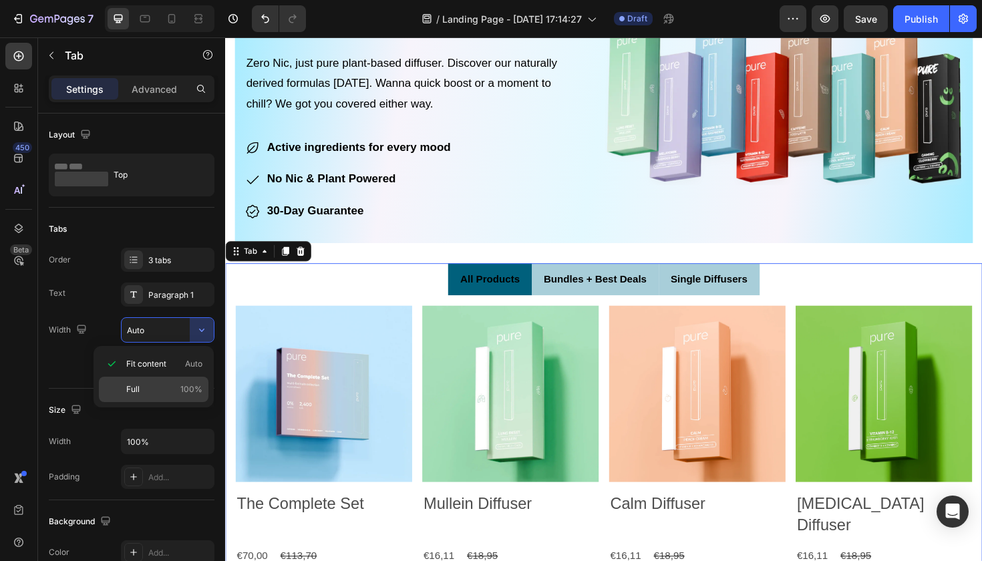
click at [158, 385] on p "Full 100%" at bounding box center [164, 389] width 76 height 12
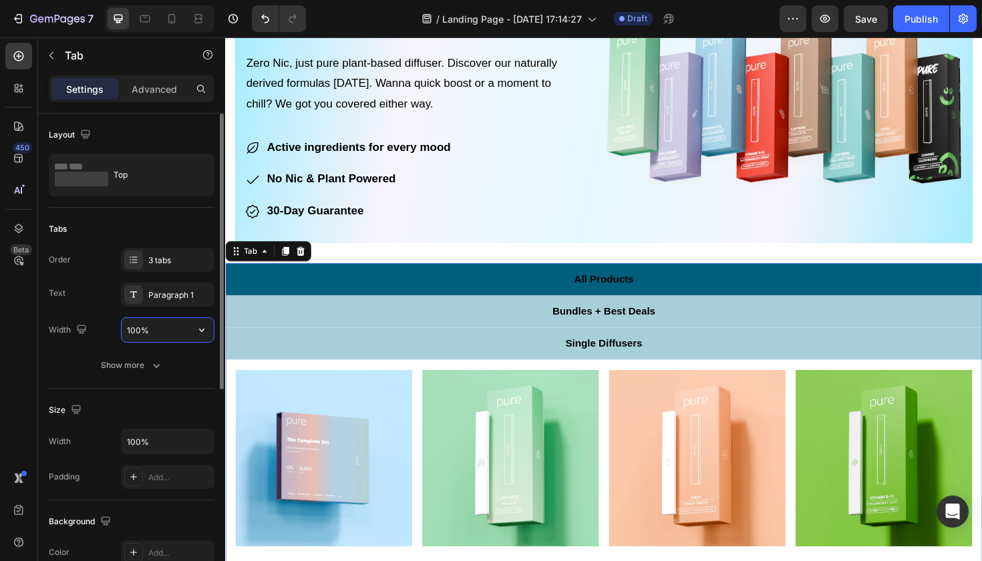
click at [184, 332] on input "100%" at bounding box center [168, 330] width 92 height 24
click at [200, 329] on icon "button" at bounding box center [201, 329] width 13 height 13
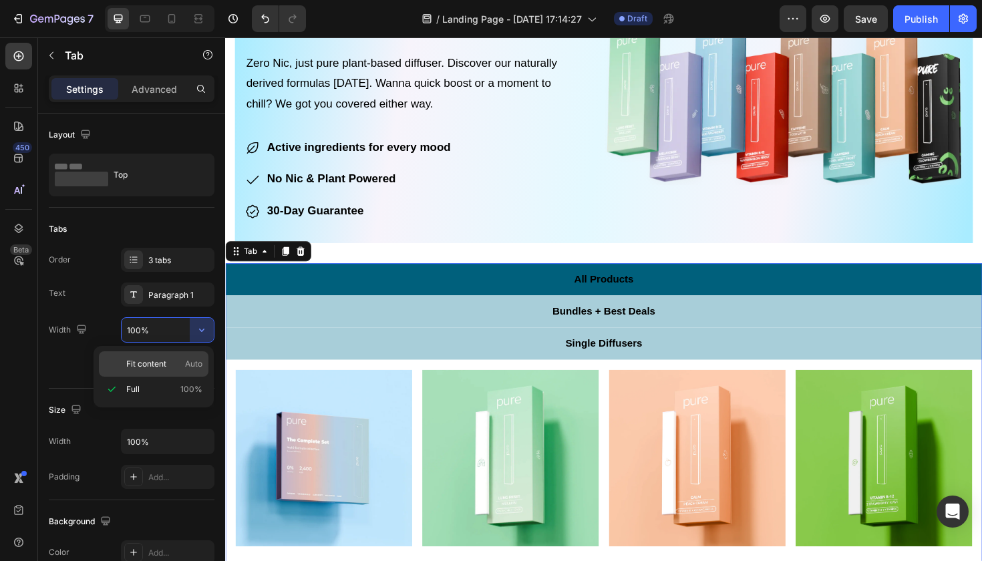
click at [177, 357] on div "Fit content Auto" at bounding box center [154, 363] width 110 height 25
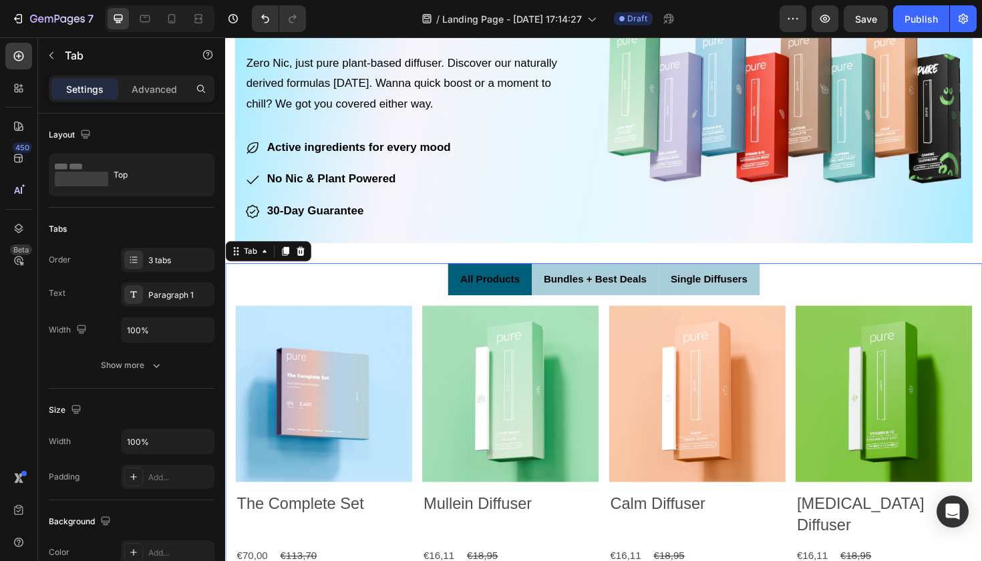
type input "Auto"
click at [146, 371] on div "Show more" at bounding box center [132, 365] width 62 height 13
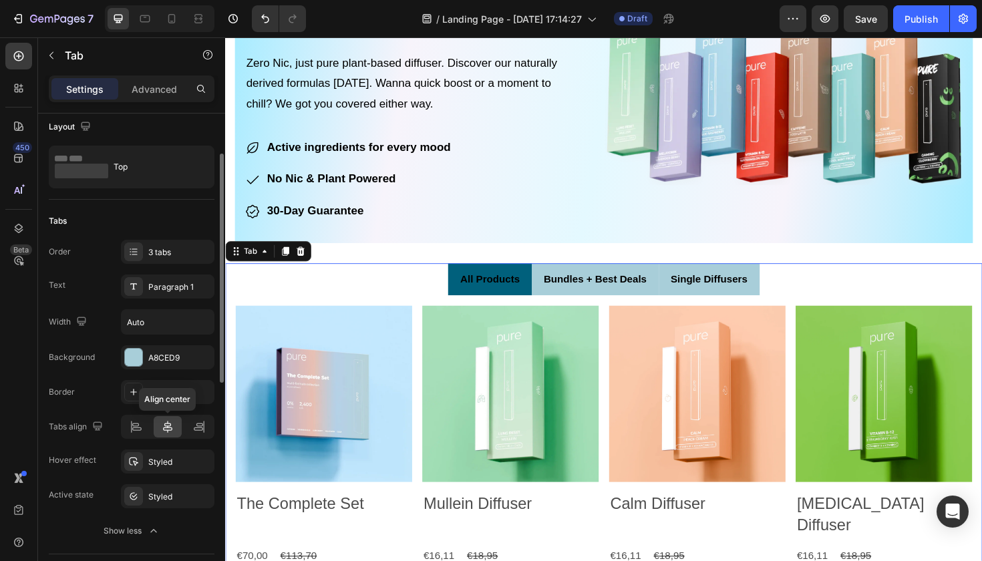
scroll to position [3, 0]
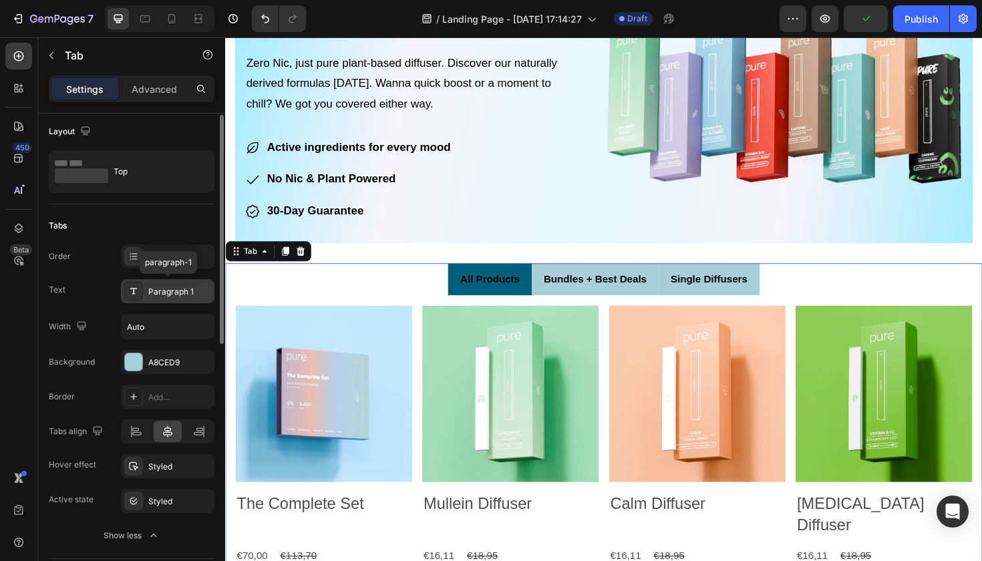
click at [170, 291] on div "Paragraph 1" at bounding box center [179, 292] width 63 height 12
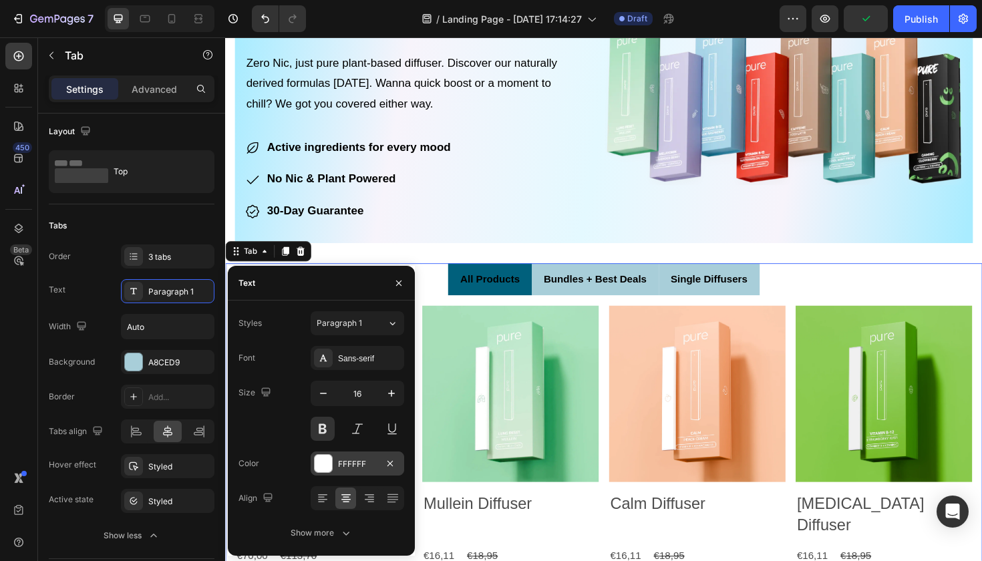
click at [346, 472] on div "FFFFFF" at bounding box center [356, 463] width 93 height 24
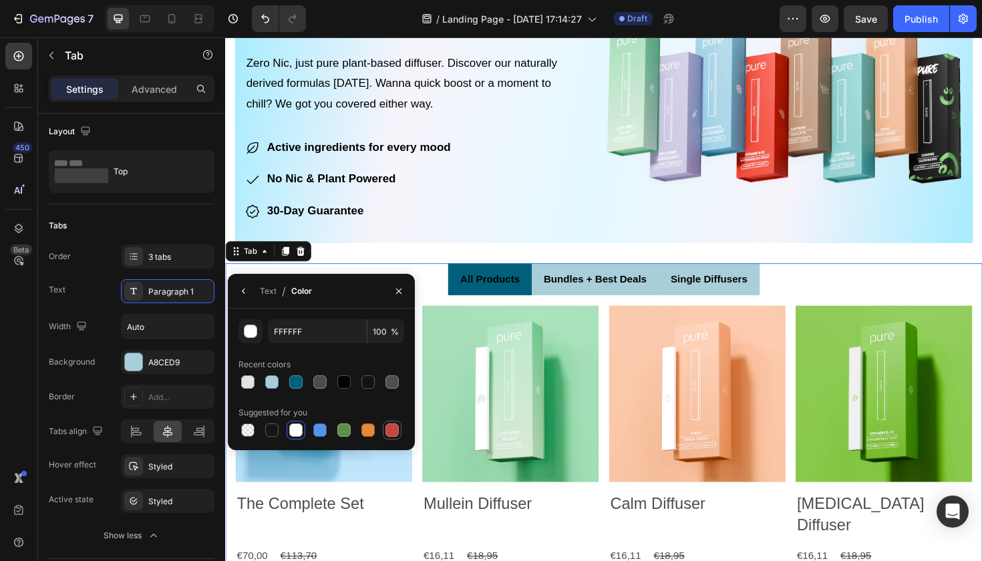
click at [391, 433] on div at bounding box center [391, 429] width 13 height 13
type input "C5453F"
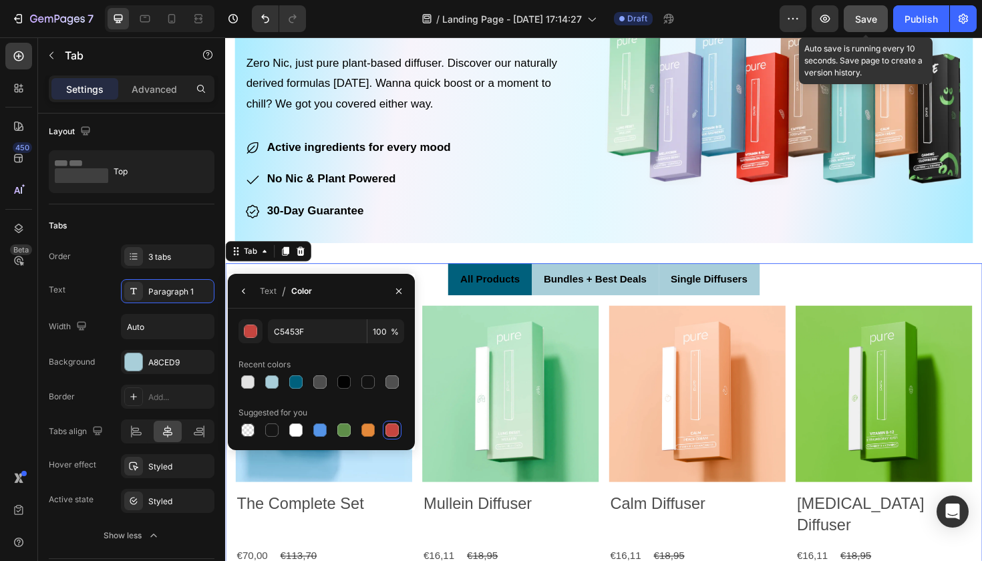
click at [858, 19] on span "Save" at bounding box center [866, 18] width 22 height 11
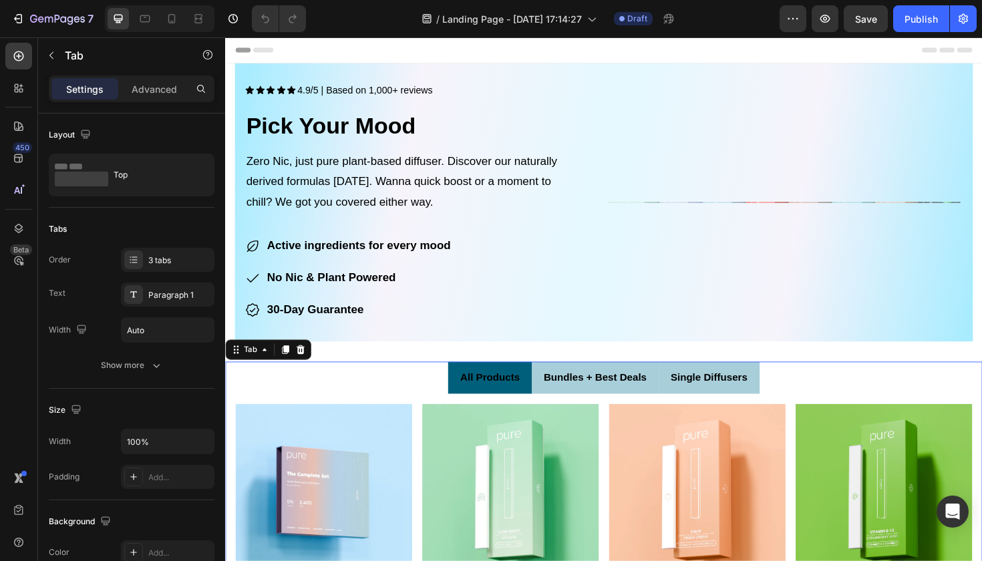
click at [523, 399] on span "All Products" at bounding box center [504, 396] width 63 height 11
click at [527, 399] on span "All Products" at bounding box center [504, 396] width 63 height 11
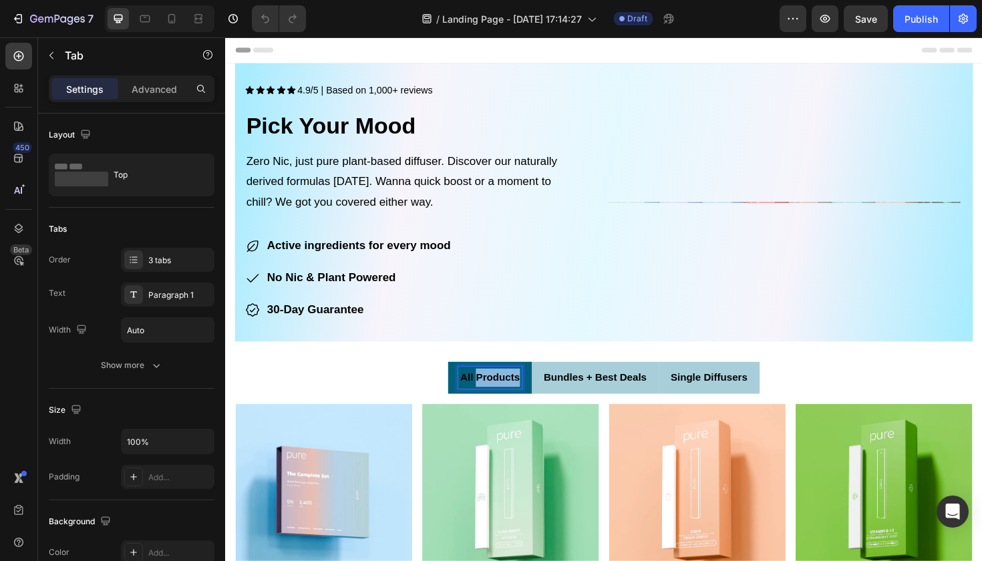
click at [527, 399] on span "All Products" at bounding box center [504, 396] width 63 height 11
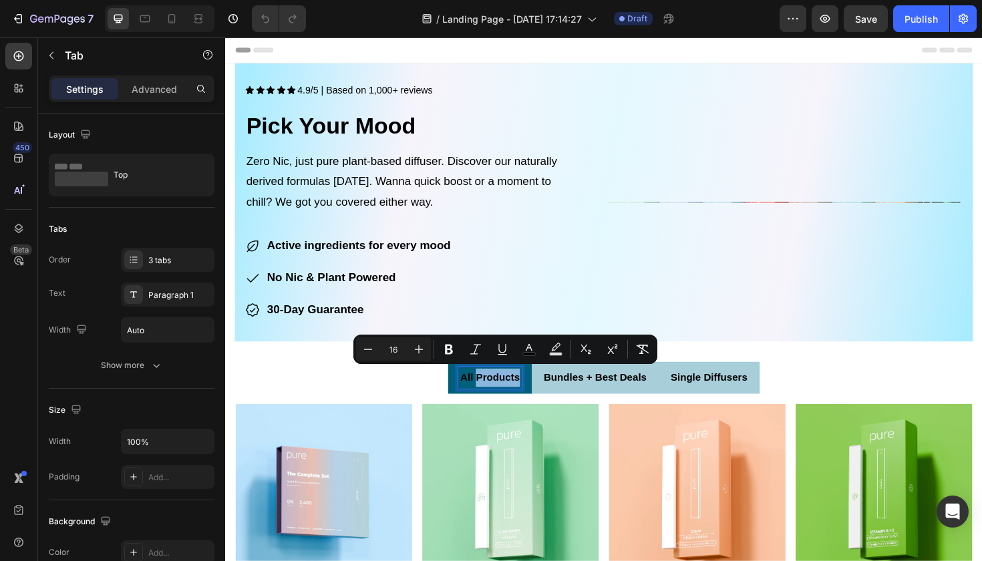
click at [525, 399] on span "All Products" at bounding box center [504, 396] width 63 height 11
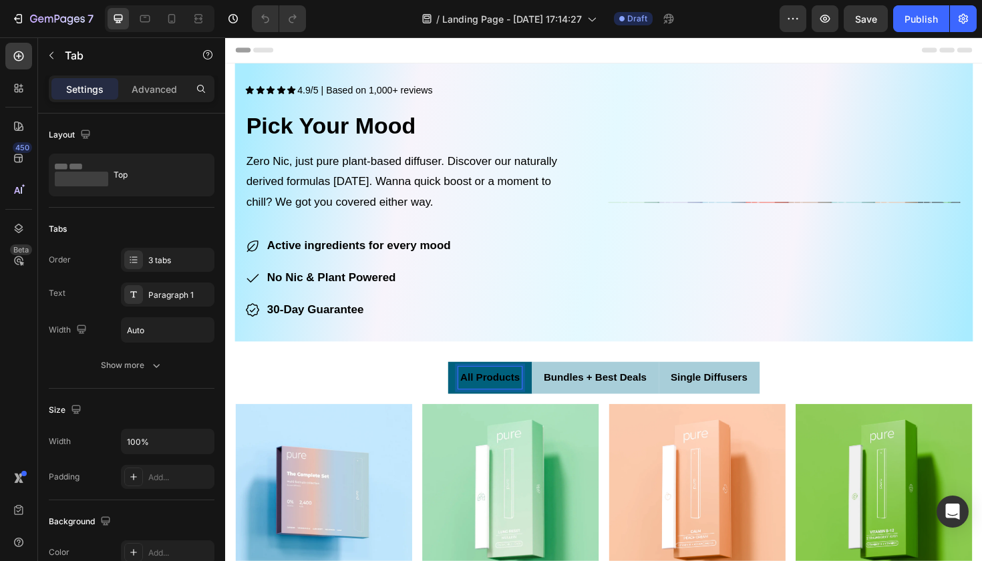
click at [521, 394] on span "All Products" at bounding box center [504, 396] width 63 height 11
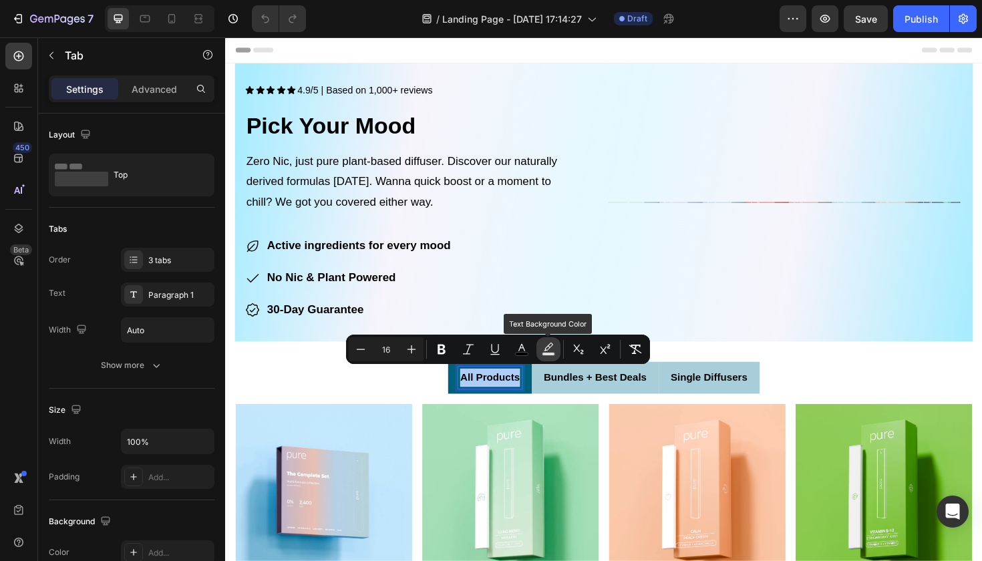
click at [551, 353] on rect "Editor contextual toolbar" at bounding box center [548, 354] width 13 height 3
type input "000000"
type input "77"
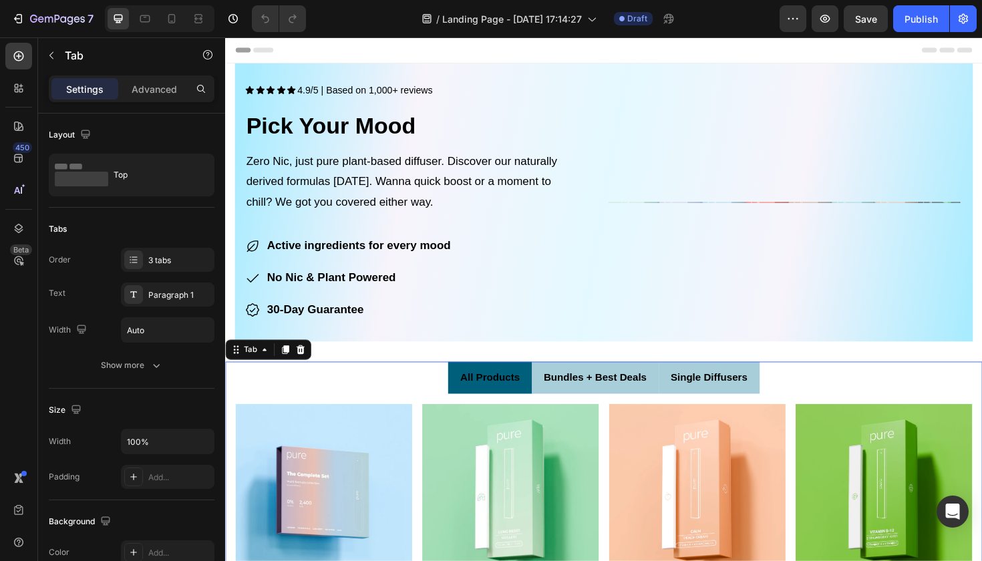
click at [511, 396] on span "All Products" at bounding box center [504, 396] width 63 height 11
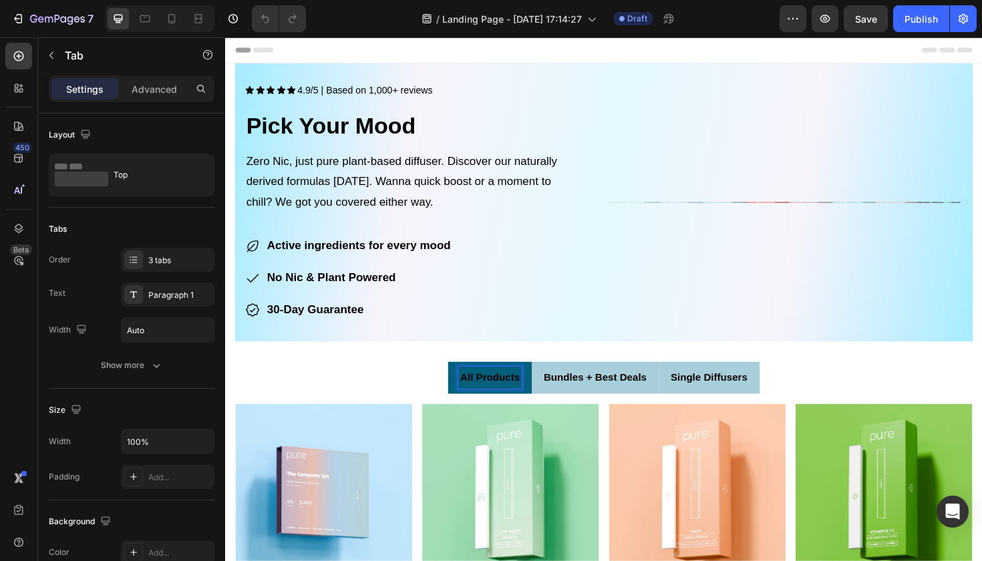
click at [513, 393] on span "All Products" at bounding box center [504, 396] width 63 height 11
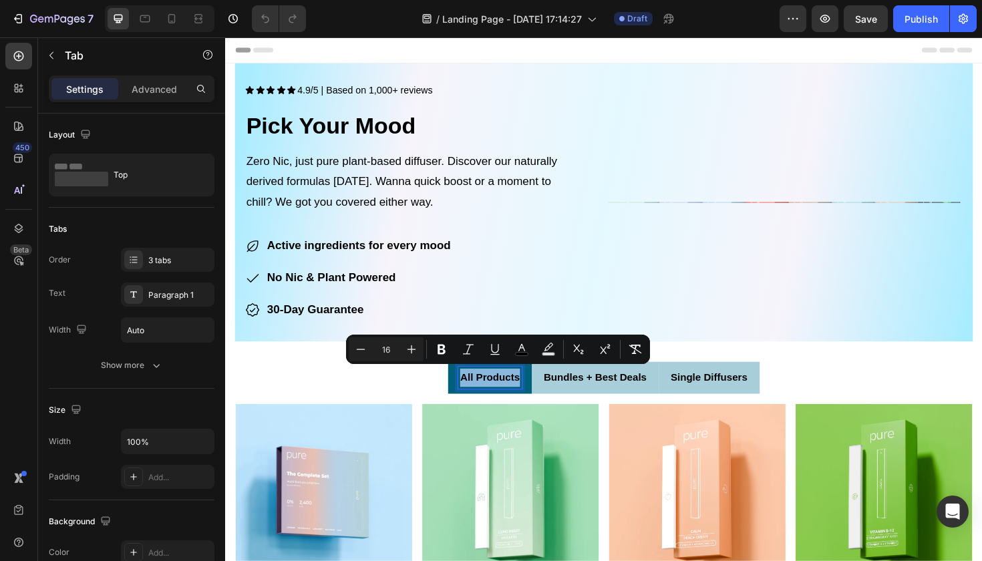
click at [513, 393] on span "All Products" at bounding box center [504, 396] width 63 height 11
click at [544, 353] on rect "Editor contextual toolbar" at bounding box center [548, 354] width 13 height 3
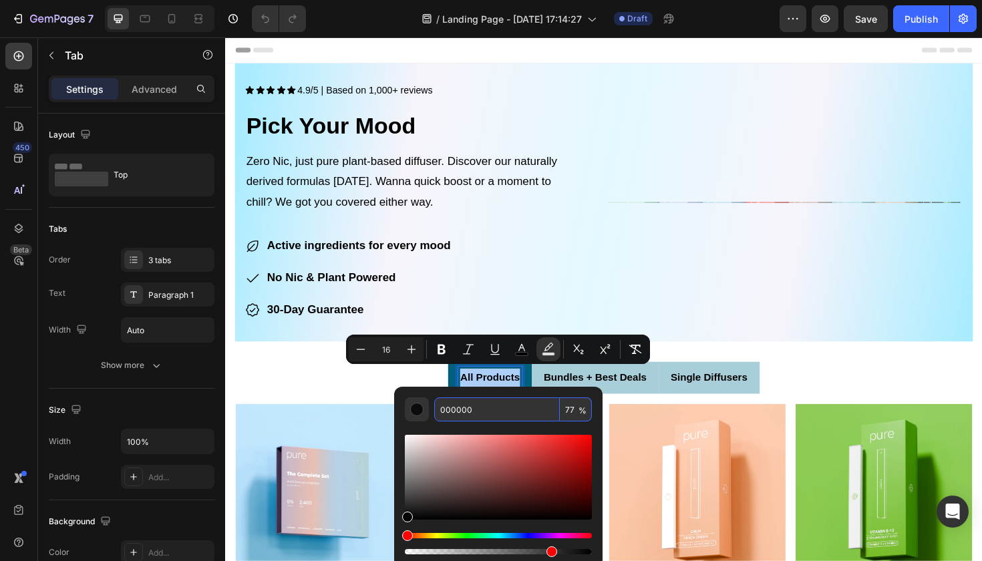
click at [493, 407] on input "000000" at bounding box center [497, 409] width 126 height 24
drag, startPoint x: 493, startPoint y: 407, endPoint x: 435, endPoint y: 407, distance: 58.8
click at [434, 407] on input "000000" at bounding box center [497, 409] width 126 height 24
paste input "All Products"
type input "A"
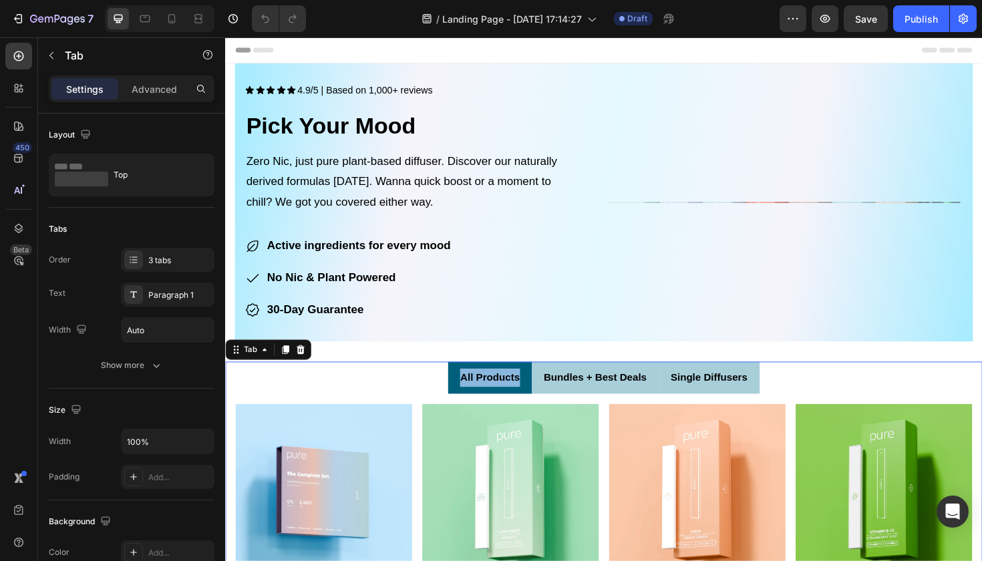
click at [508, 395] on span "All Products" at bounding box center [504, 396] width 63 height 11
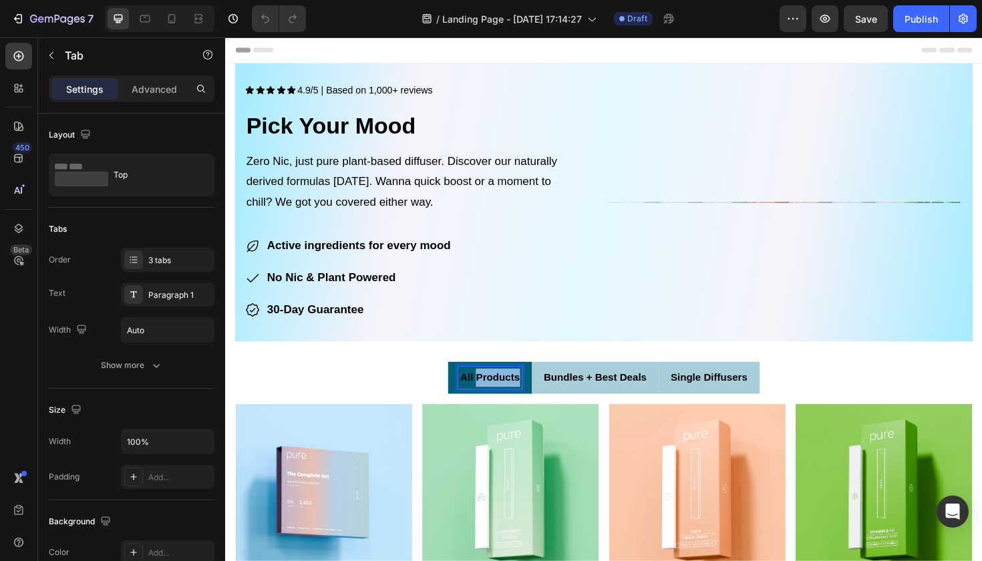
click at [508, 395] on span "All Products" at bounding box center [504, 396] width 63 height 11
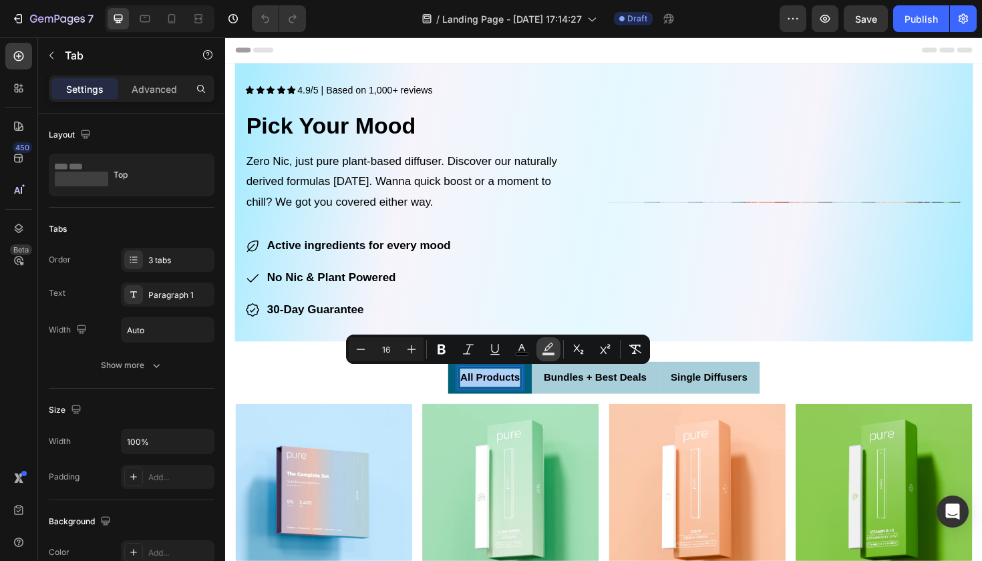
click at [546, 355] on rect "Editor contextual toolbar" at bounding box center [548, 354] width 13 height 3
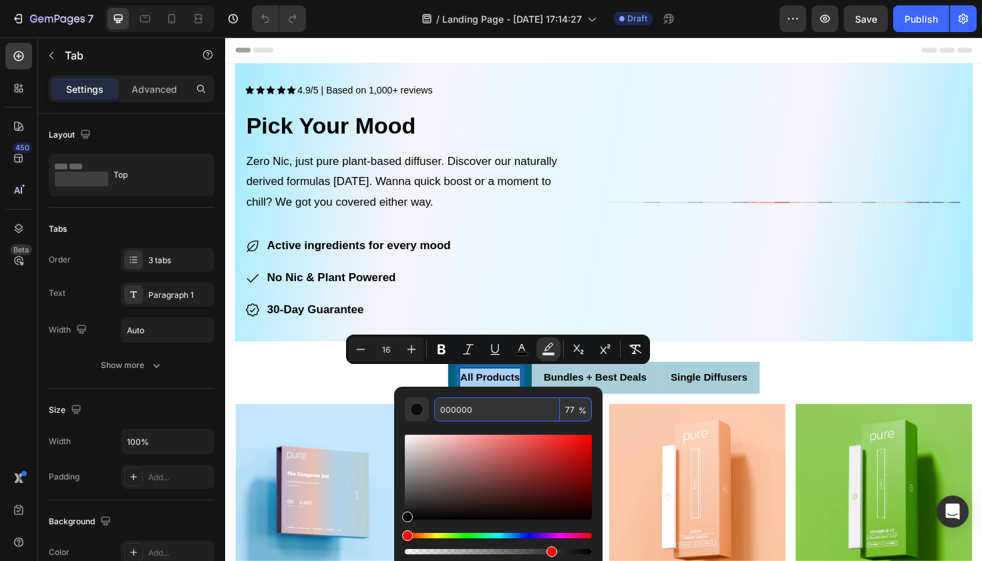
drag, startPoint x: 476, startPoint y: 411, endPoint x: 429, endPoint y: 409, distance: 47.4
click at [428, 409] on div "000000 77 %" at bounding box center [498, 409] width 187 height 24
paste input "#FFFFFF"
type input "FFFFFF"
type input "100"
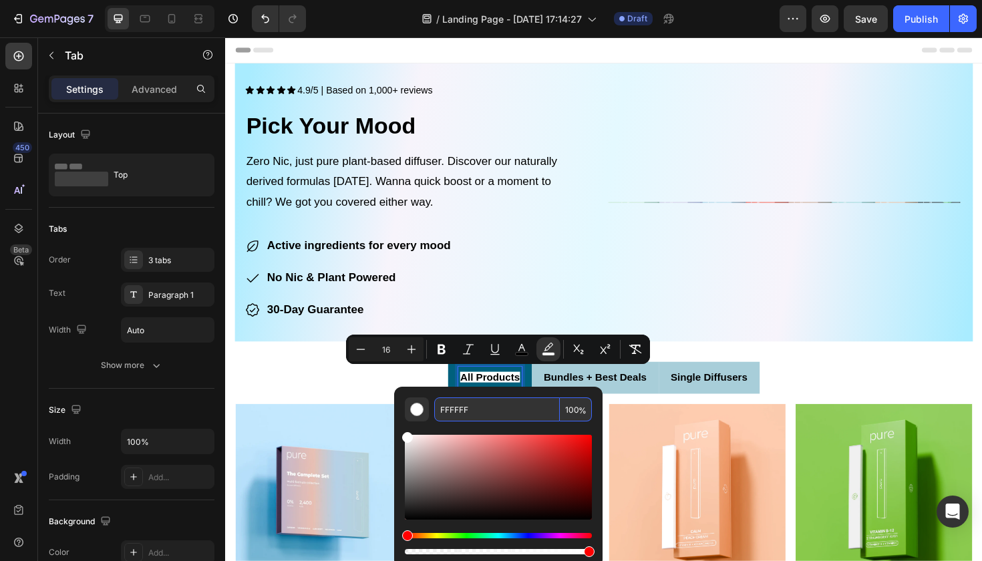
click at [445, 409] on input "FFFFFF" at bounding box center [497, 409] width 126 height 24
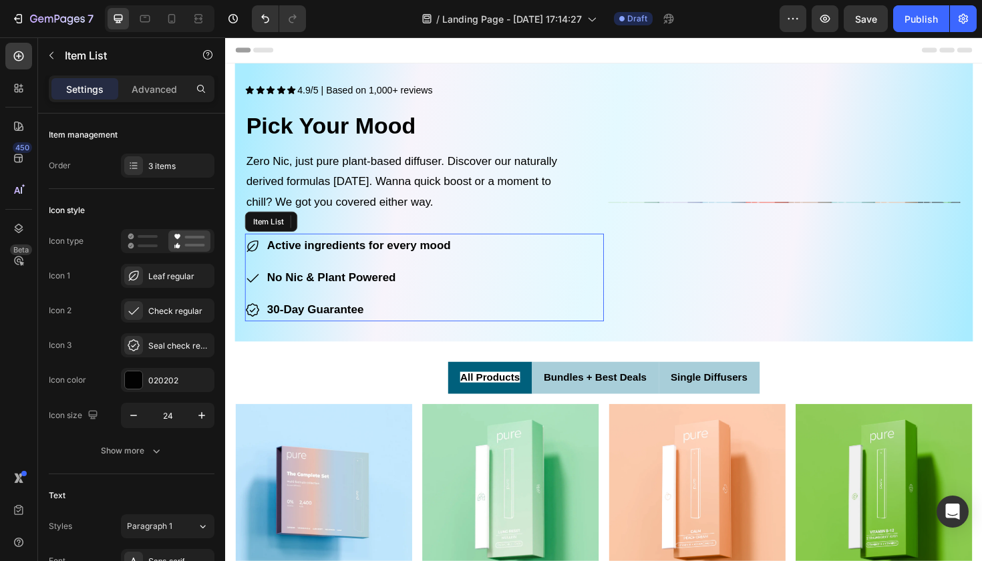
click at [591, 325] on div "Active ingredients for every mood No Nic & Plant Powered 30-Day Guarantee" at bounding box center [436, 291] width 380 height 93
click at [263, 20] on icon "Undo/Redo" at bounding box center [264, 18] width 13 height 13
radio input "false"
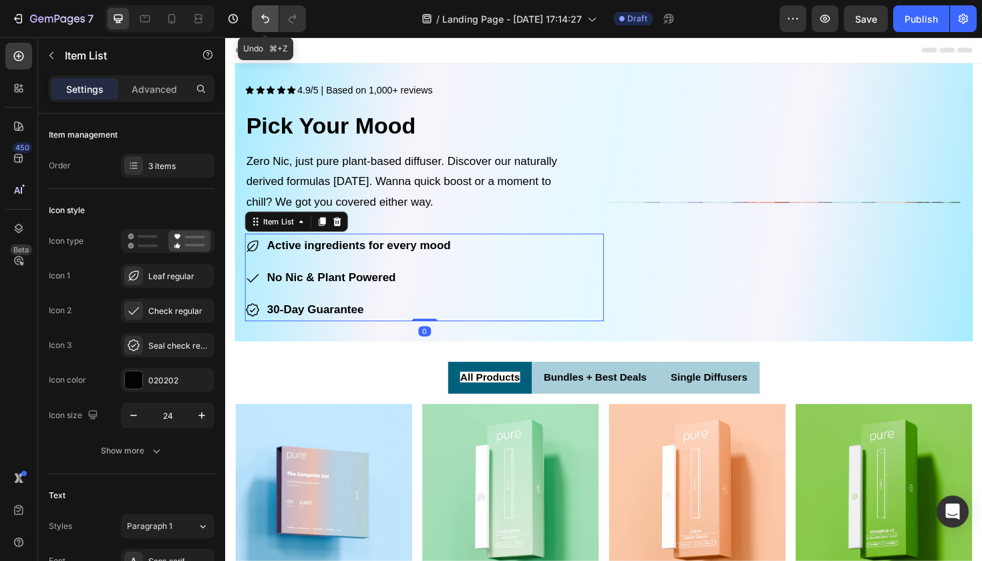
radio input "false"
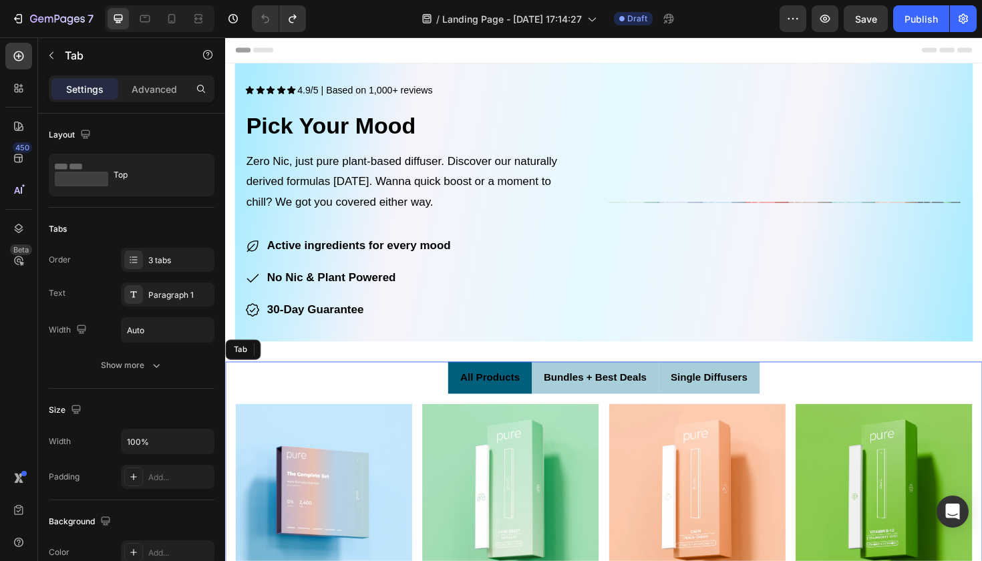
click at [490, 391] on span "All Products" at bounding box center [504, 396] width 63 height 11
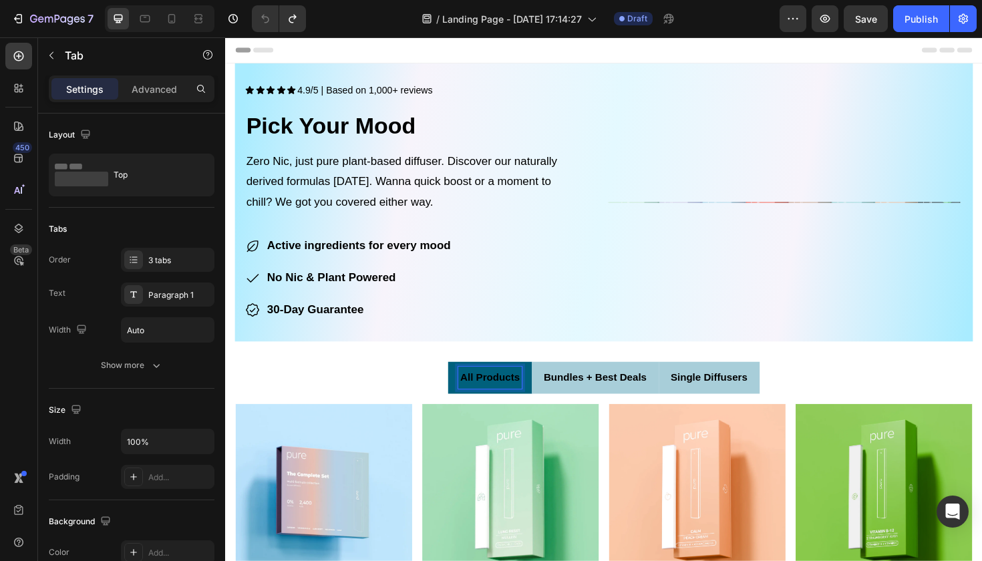
click at [490, 391] on span "All Products" at bounding box center [504, 396] width 63 height 11
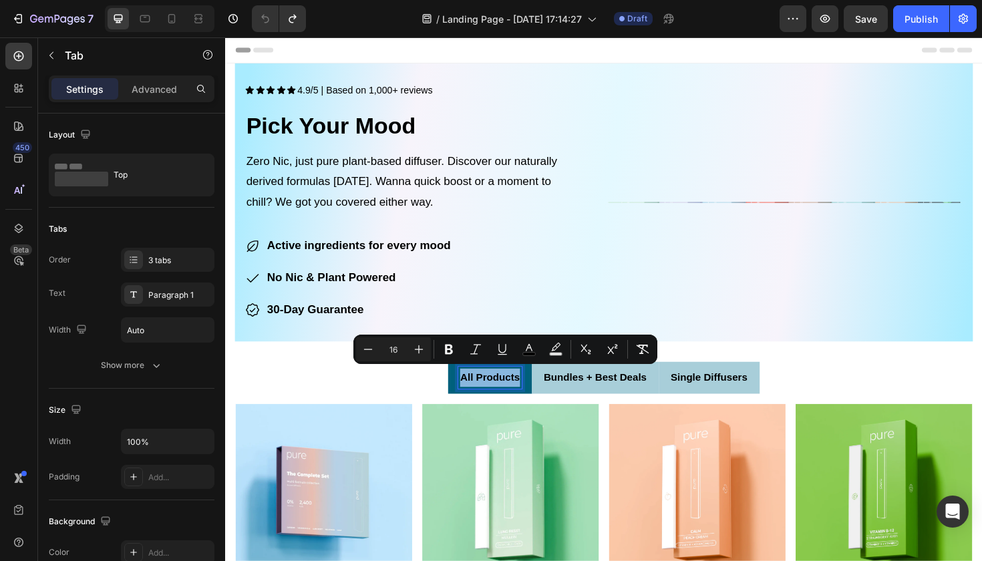
click at [490, 391] on span "All Products" at bounding box center [504, 396] width 63 height 11
click at [523, 353] on rect "Editor contextual toolbar" at bounding box center [521, 354] width 13 height 3
type input "000000"
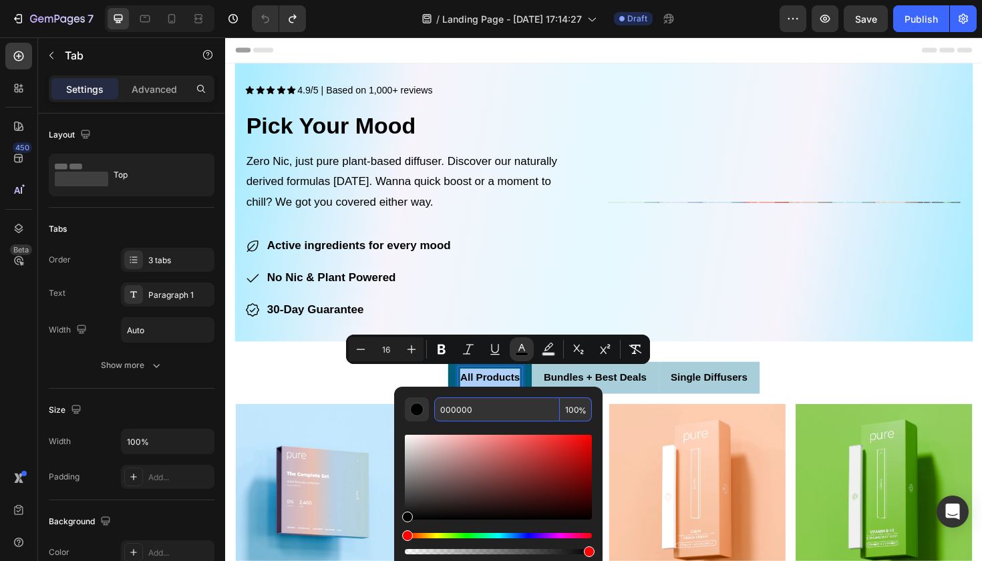
drag, startPoint x: 481, startPoint y: 411, endPoint x: 438, endPoint y: 407, distance: 43.6
click at [438, 407] on input "000000" at bounding box center [497, 409] width 126 height 24
paste input "#FFFFFF"
type input "FFFFFF"
radio input "false"
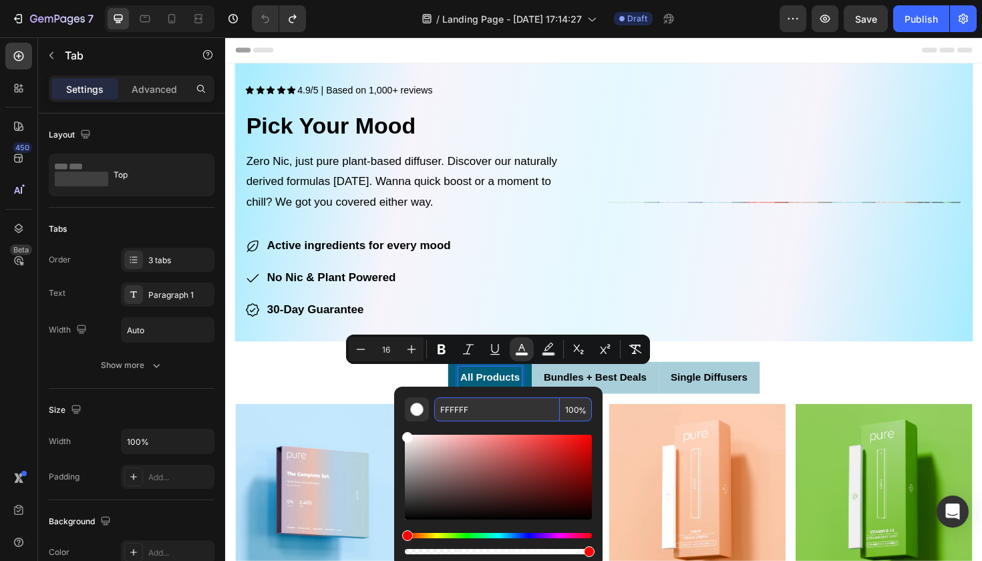
radio input "false"
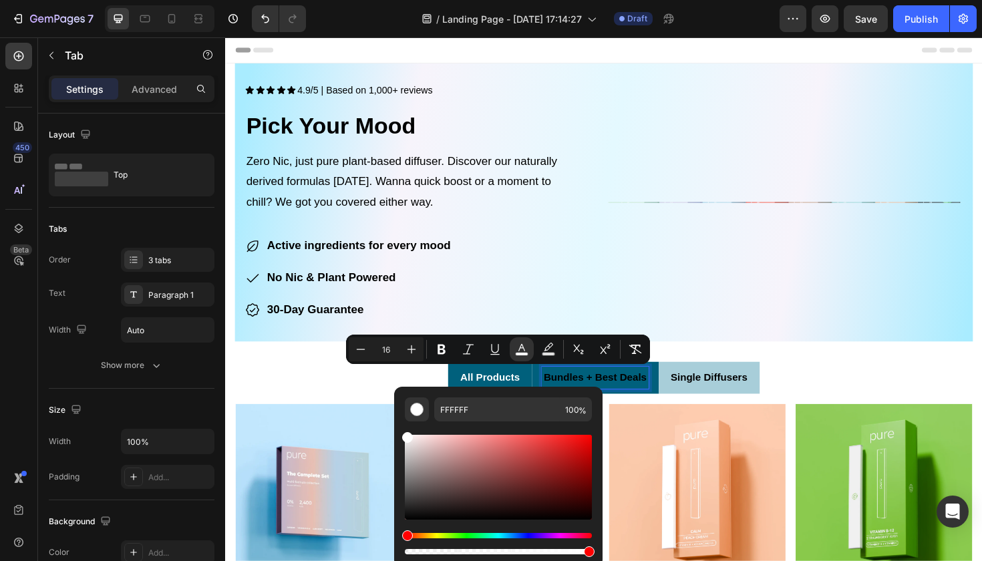
click at [574, 397] on span "Bundles + Best Deals" at bounding box center [616, 396] width 109 height 11
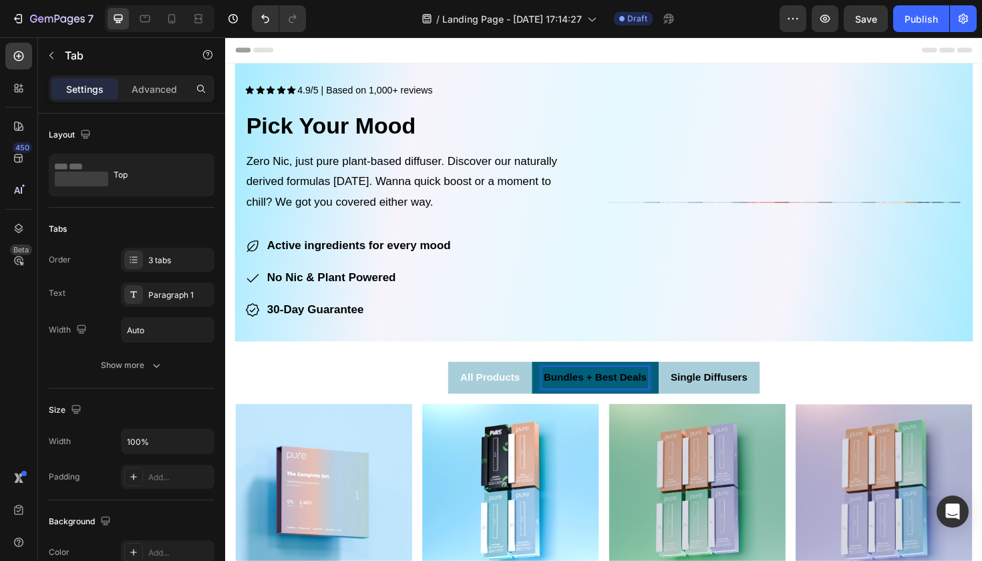
click at [574, 397] on span "Bundles + Best Deals" at bounding box center [616, 396] width 109 height 11
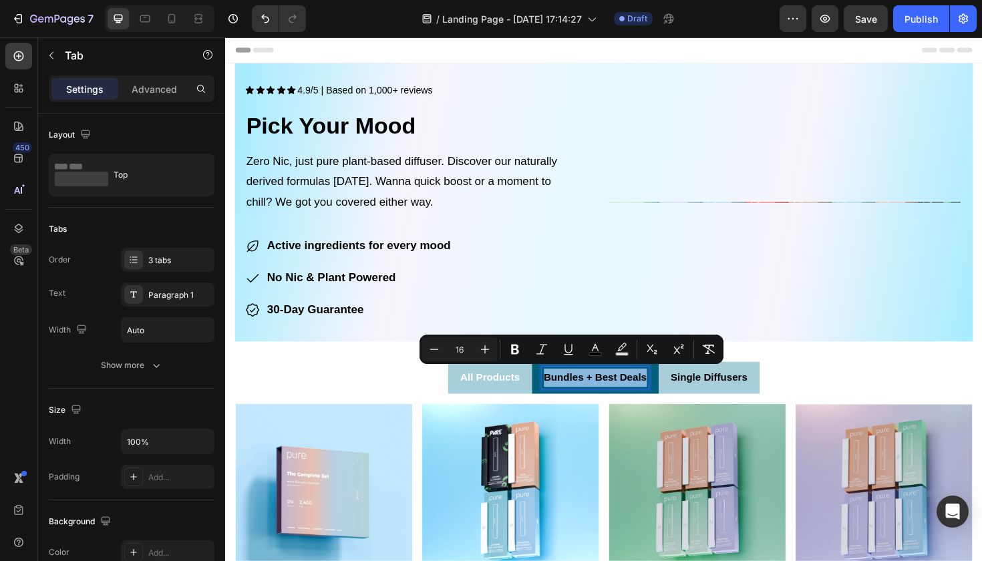
click at [574, 397] on span "Bundles + Best Deals" at bounding box center [616, 396] width 109 height 11
click at [629, 355] on rect "Editor contextual toolbar" at bounding box center [626, 354] width 13 height 3
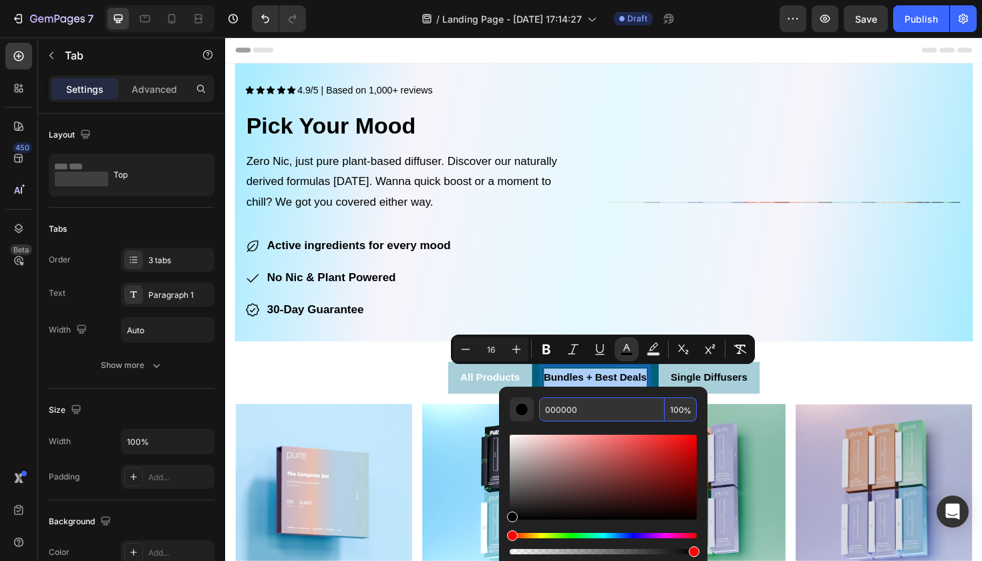
drag, startPoint x: 578, startPoint y: 411, endPoint x: 544, endPoint y: 411, distance: 33.4
click at [544, 411] on input "000000" at bounding box center [602, 409] width 126 height 24
paste input "#FFFFFF"
type input "FFFFFF"
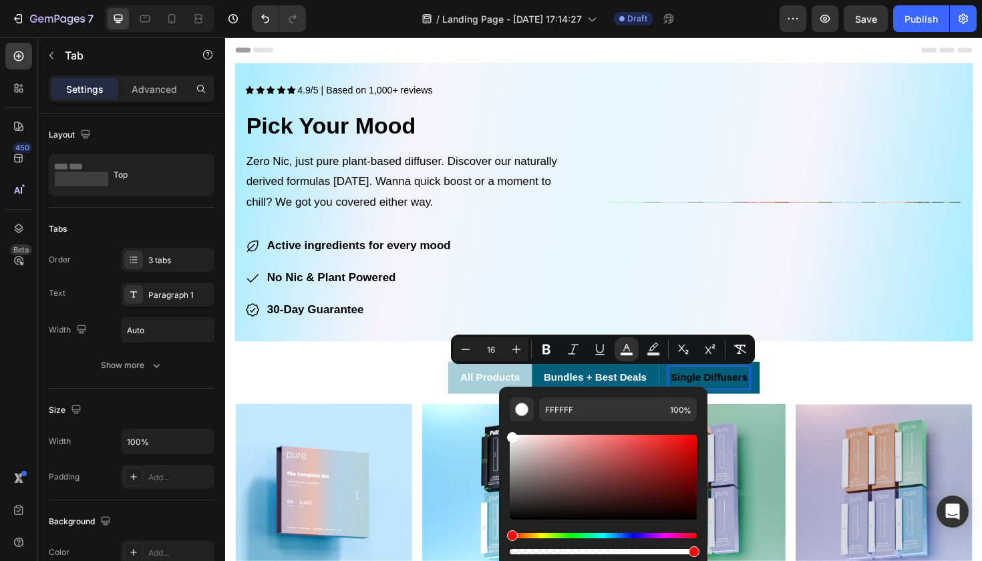
click at [706, 391] on span "Single Diffusers" at bounding box center [736, 396] width 81 height 11
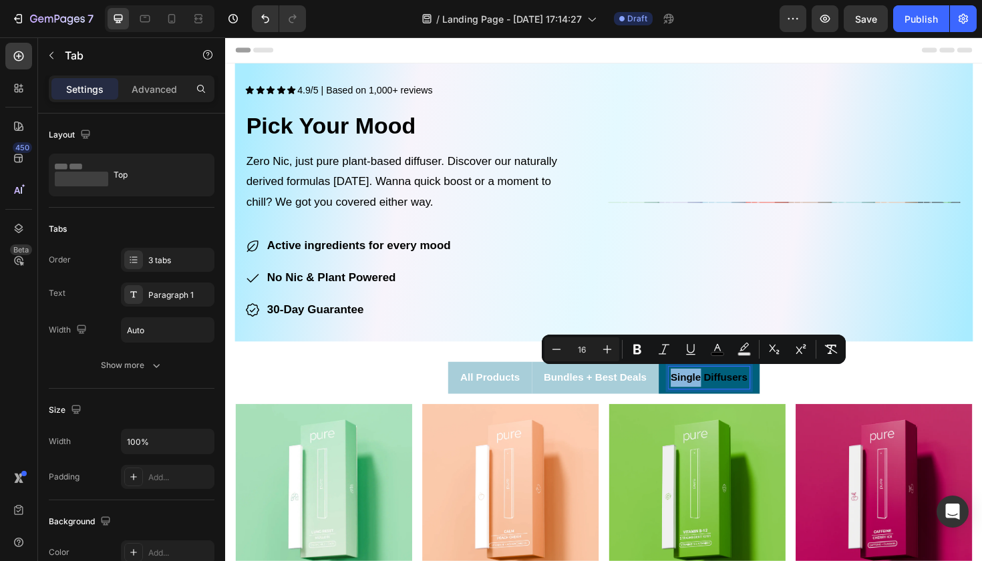
click at [710, 393] on span "Single Diffusers" at bounding box center [736, 396] width 81 height 11
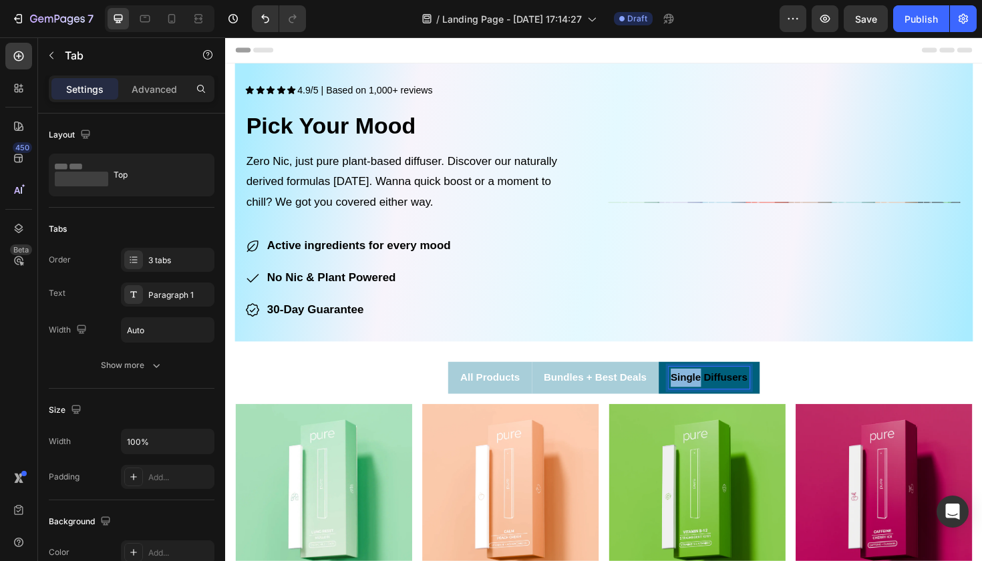
click at [710, 393] on span "Single Diffusers" at bounding box center [736, 396] width 81 height 11
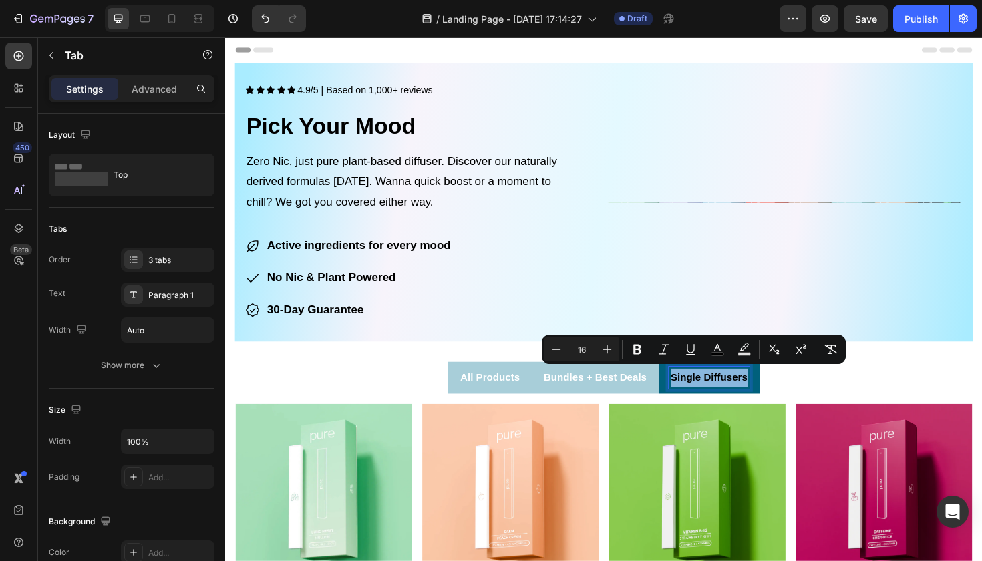
click at [710, 393] on span "Single Diffusers" at bounding box center [736, 396] width 81 height 11
click at [664, 353] on icon "Editor contextual toolbar" at bounding box center [660, 349] width 13 height 13
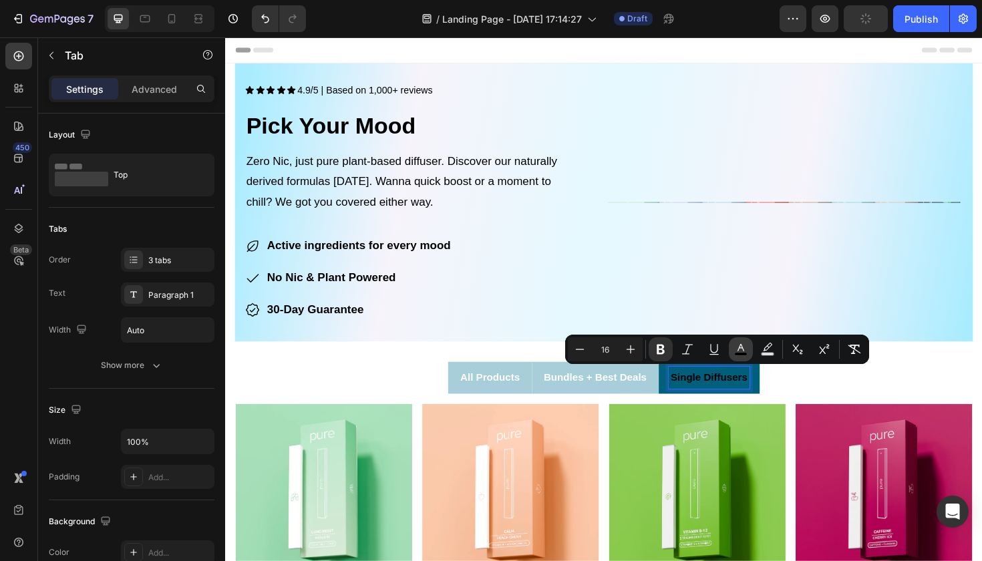
click at [739, 357] on button "color" at bounding box center [740, 349] width 24 height 24
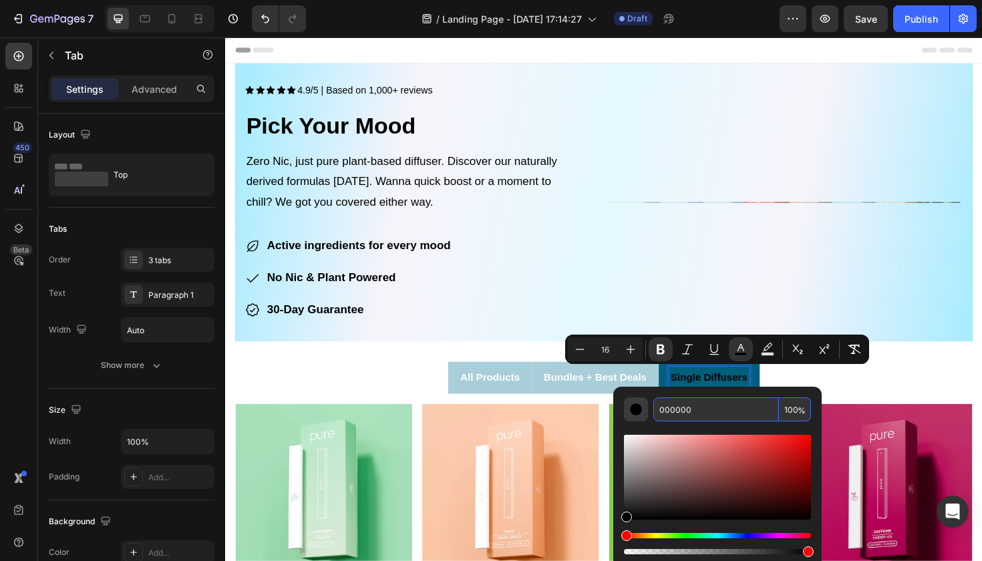
drag, startPoint x: 695, startPoint y: 413, endPoint x: 644, endPoint y: 413, distance: 50.8
click at [644, 413] on div "000000 100 %" at bounding box center [717, 409] width 187 height 24
paste input "#FFFFFF"
type input "FFFFFF"
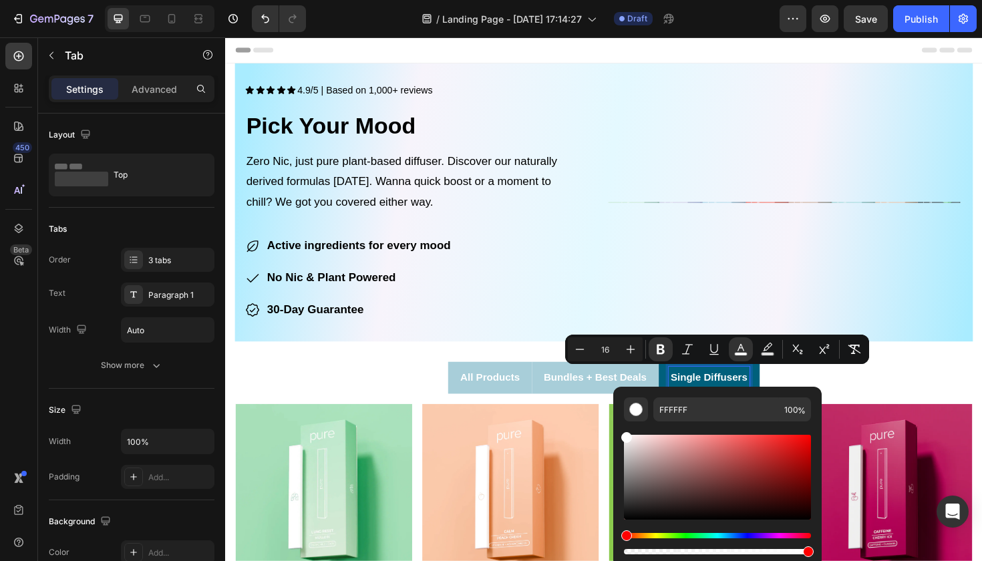
click at [415, 389] on ul "All Products Bundles + Best Deals Single Diffusers" at bounding box center [625, 398] width 801 height 34
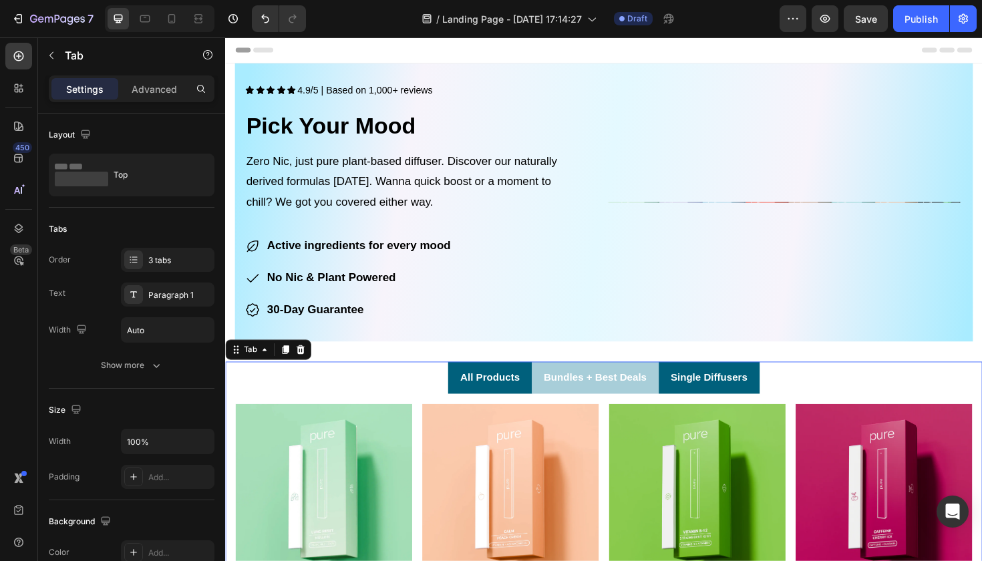
click at [547, 397] on li "All Products" at bounding box center [505, 398] width 88 height 34
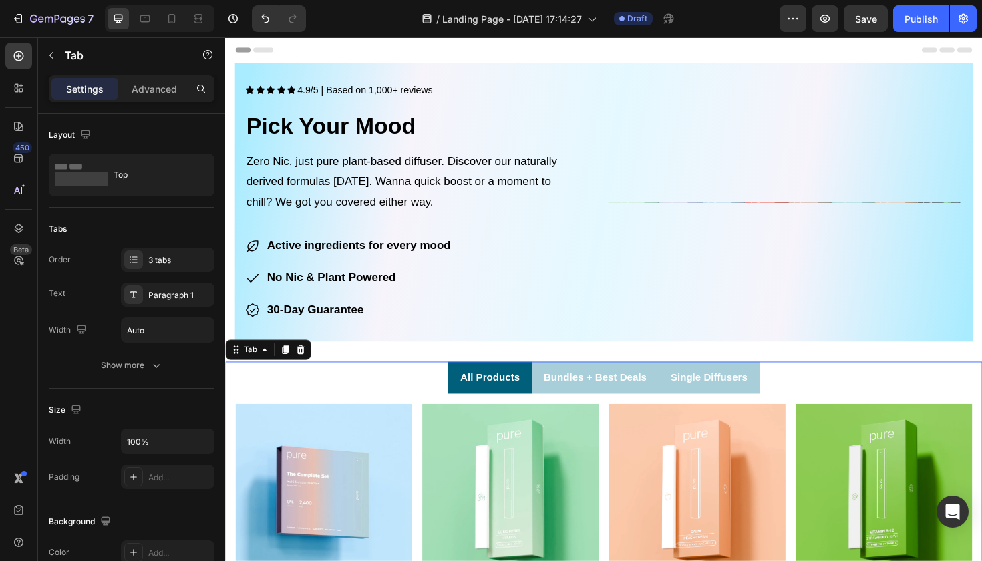
click at [547, 397] on li "All Products" at bounding box center [505, 398] width 88 height 34
click at [201, 89] on icon at bounding box center [201, 88] width 11 height 11
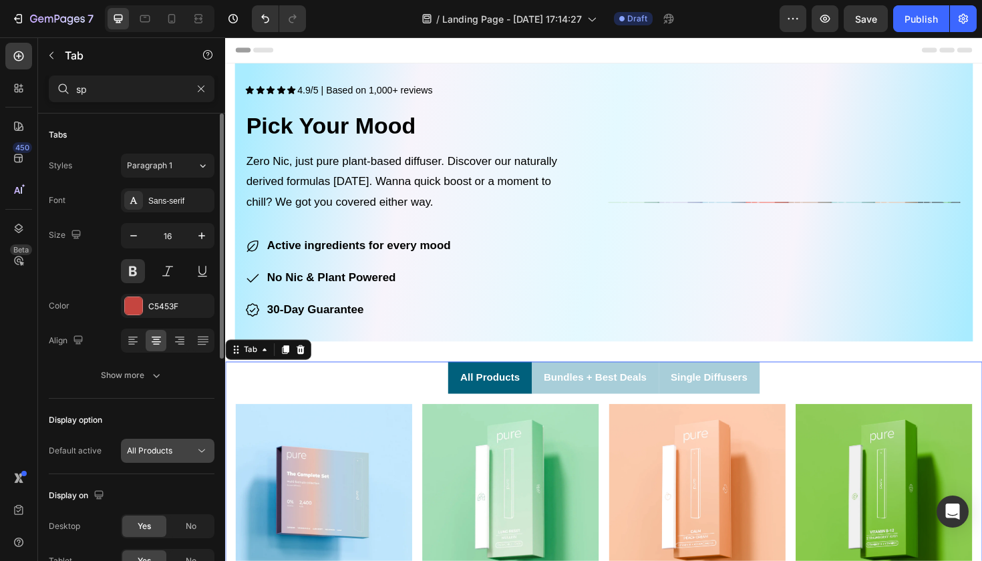
type input "sp"
click at [152, 446] on span "All Products" at bounding box center [149, 450] width 45 height 10
click at [199, 381] on button "Show more" at bounding box center [132, 375] width 166 height 24
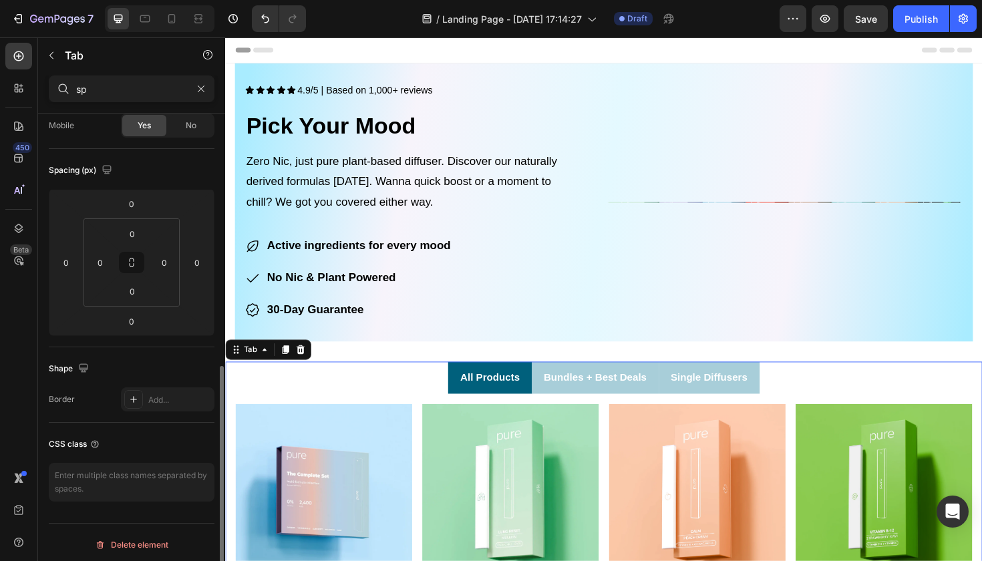
scroll to position [651, 0]
click at [137, 262] on button at bounding box center [131, 257] width 25 height 21
click at [133, 256] on icon at bounding box center [131, 257] width 11 height 11
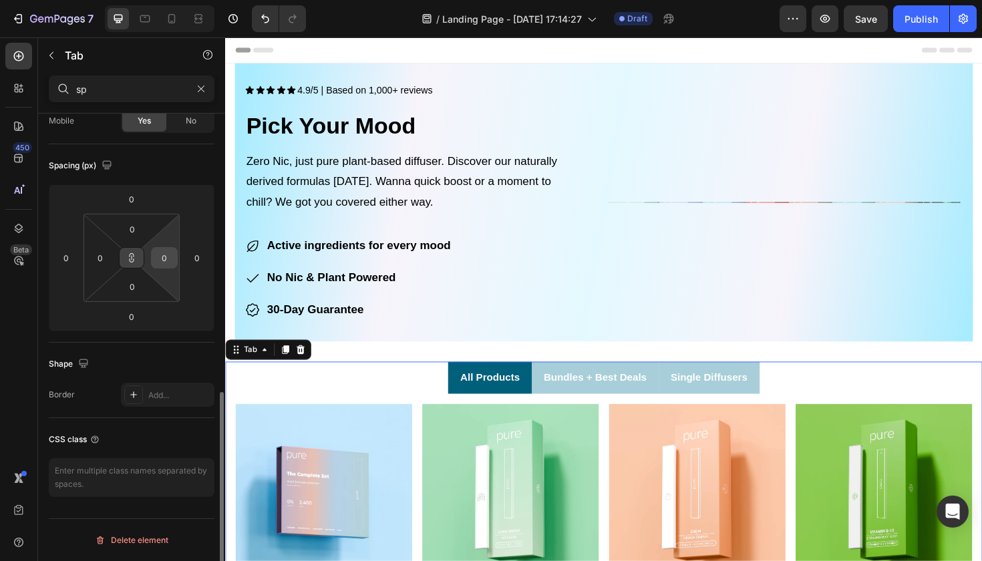
click at [166, 256] on input "0" at bounding box center [164, 258] width 20 height 20
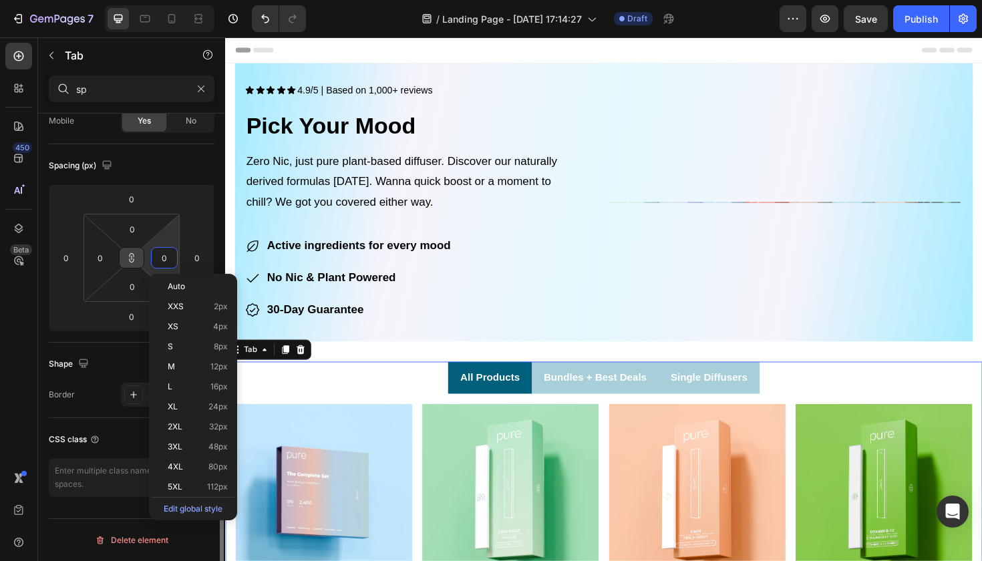
type input "3"
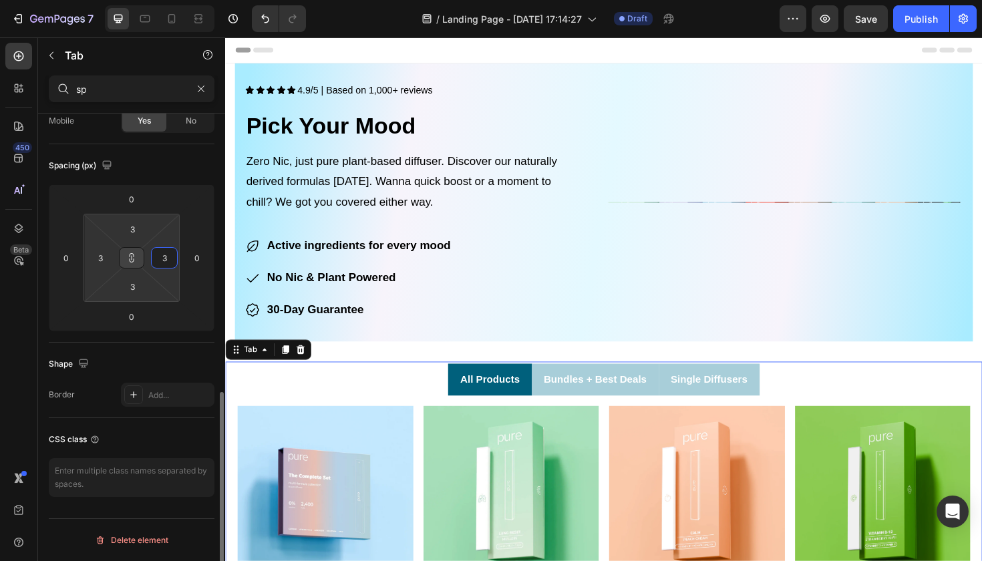
type input "33"
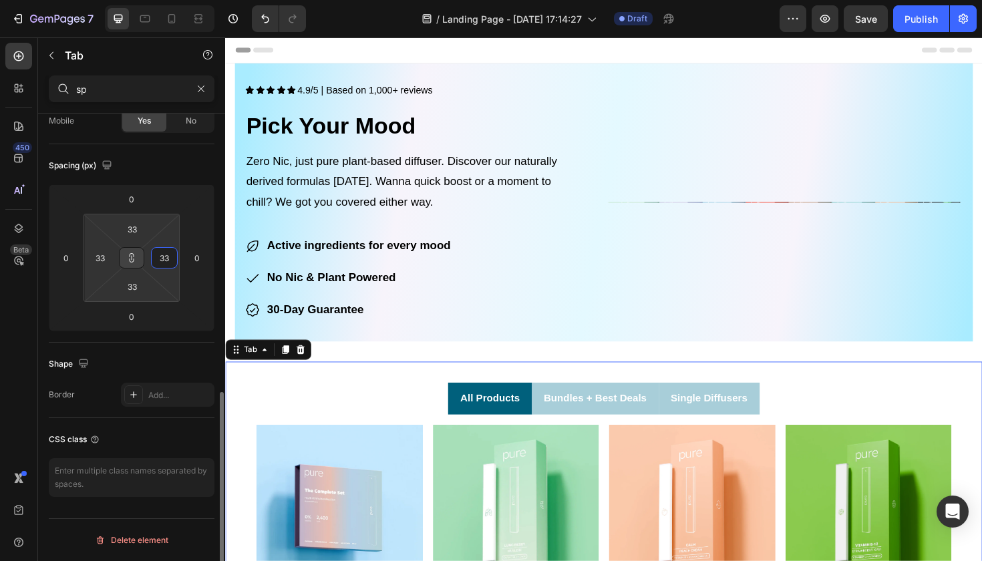
type input "3"
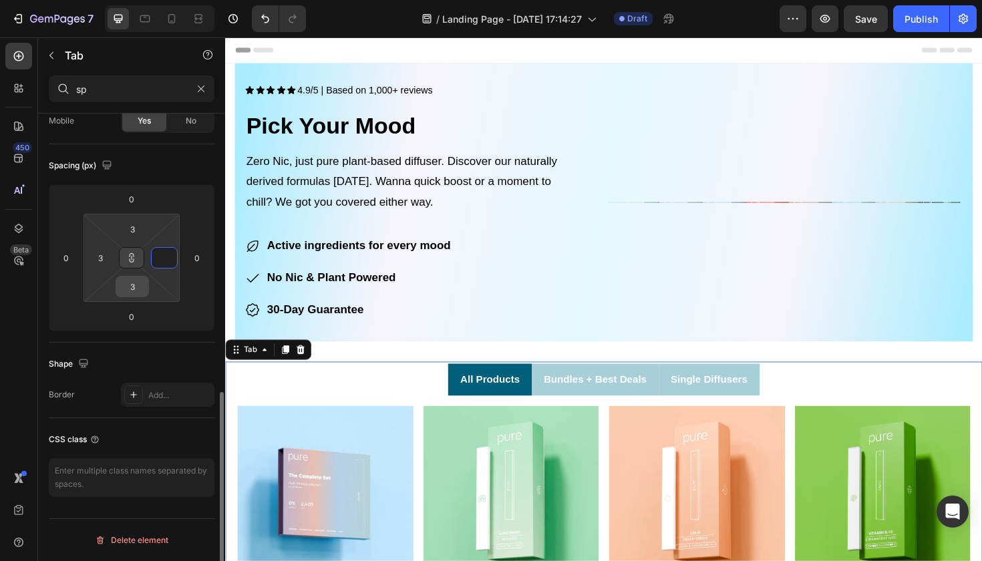
type input "0"
click at [142, 282] on input "0" at bounding box center [132, 286] width 27 height 20
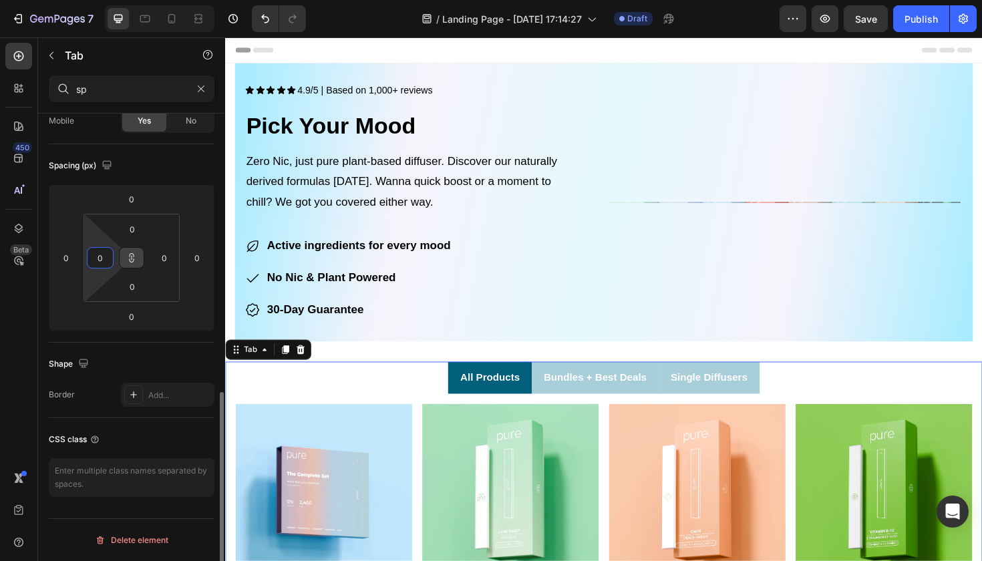
click at [106, 262] on input "0" at bounding box center [100, 258] width 20 height 20
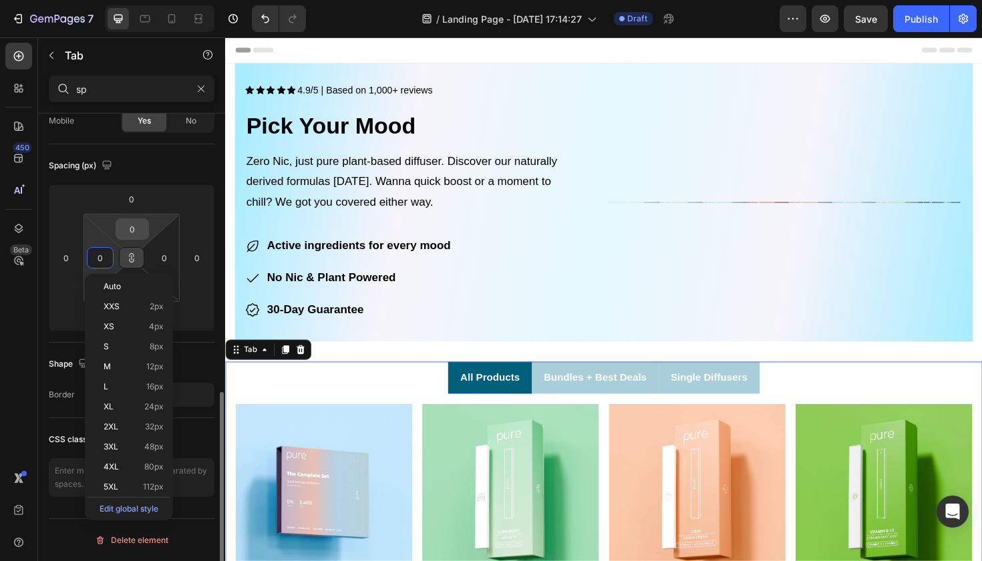
click at [123, 238] on input "0" at bounding box center [132, 229] width 27 height 20
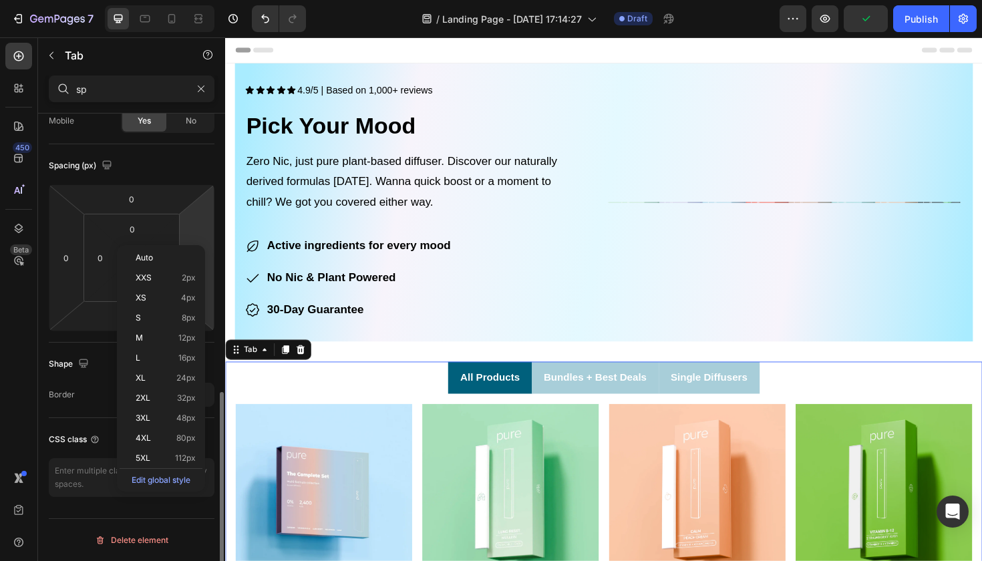
click at [194, 0] on html "7 / Landing Page - [DATE] 17:14:27 Draft Preview Publish 450 Beta Sections(18) …" at bounding box center [491, 0] width 982 height 0
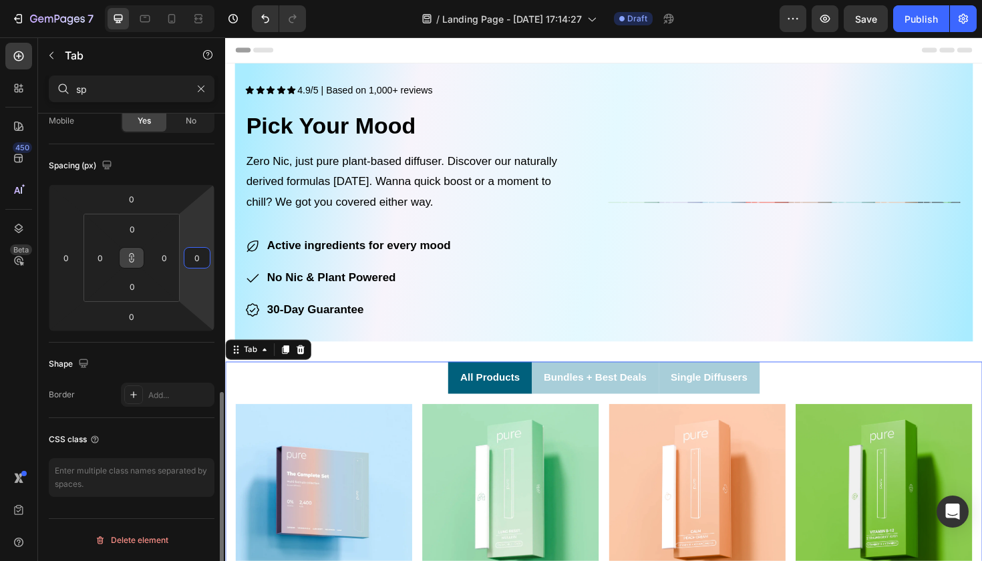
type input "6"
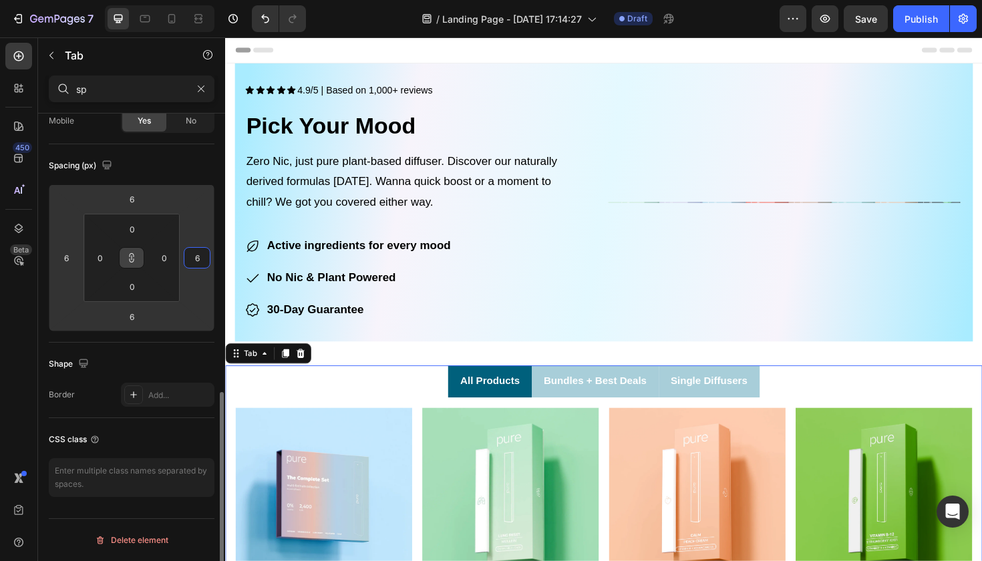
type input "66"
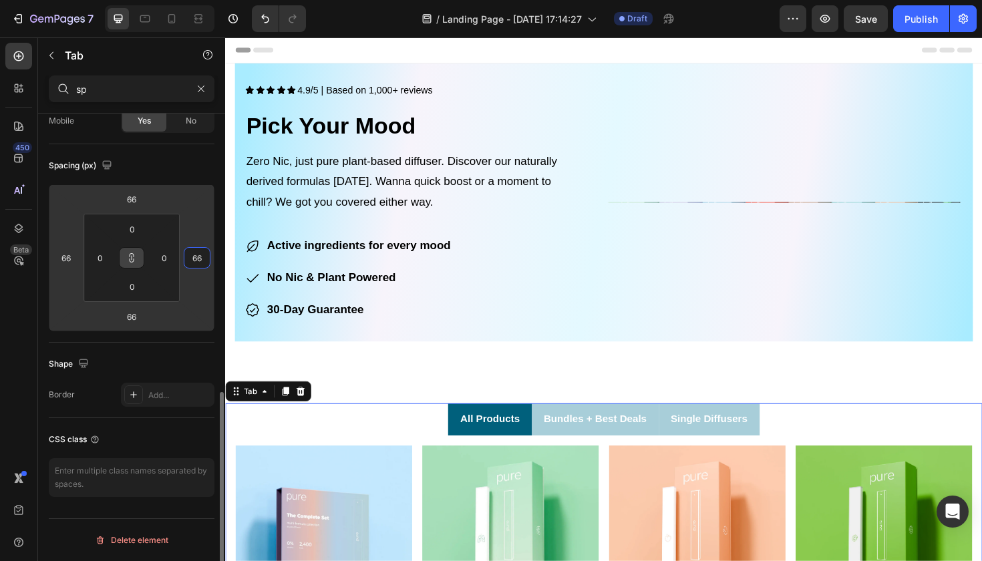
type input "6"
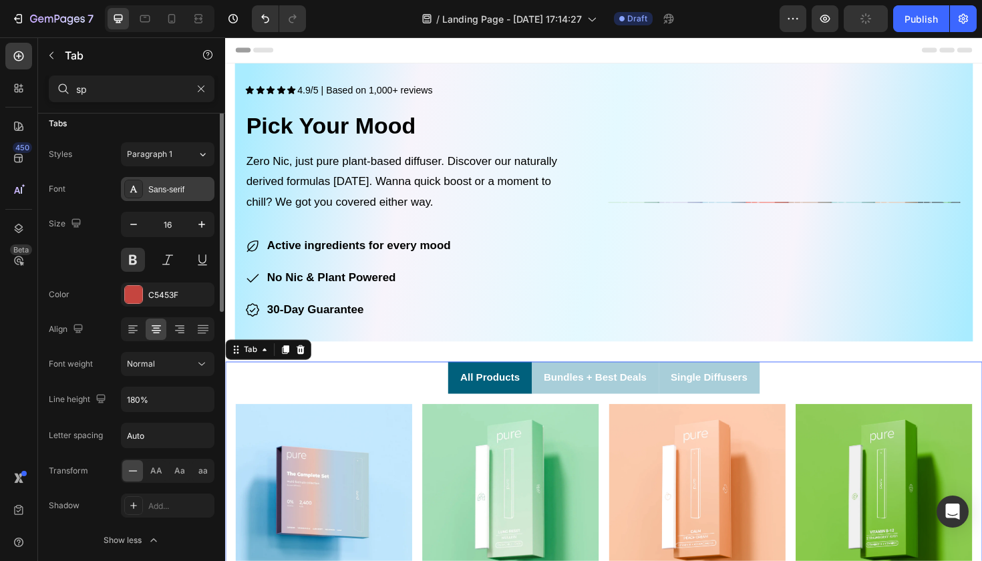
scroll to position [0, 0]
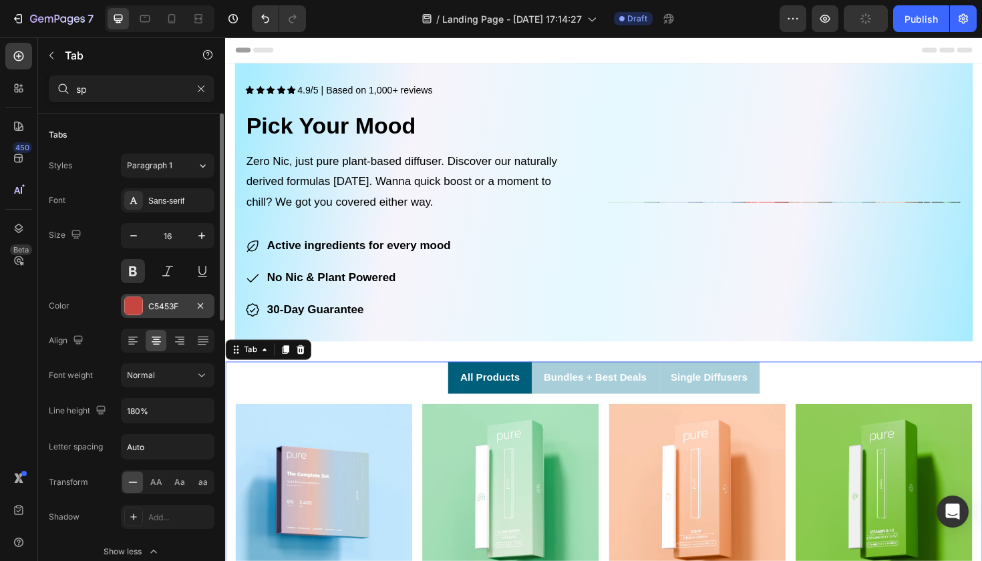
type input "1"
click at [156, 312] on div "C5453F" at bounding box center [167, 306] width 39 height 12
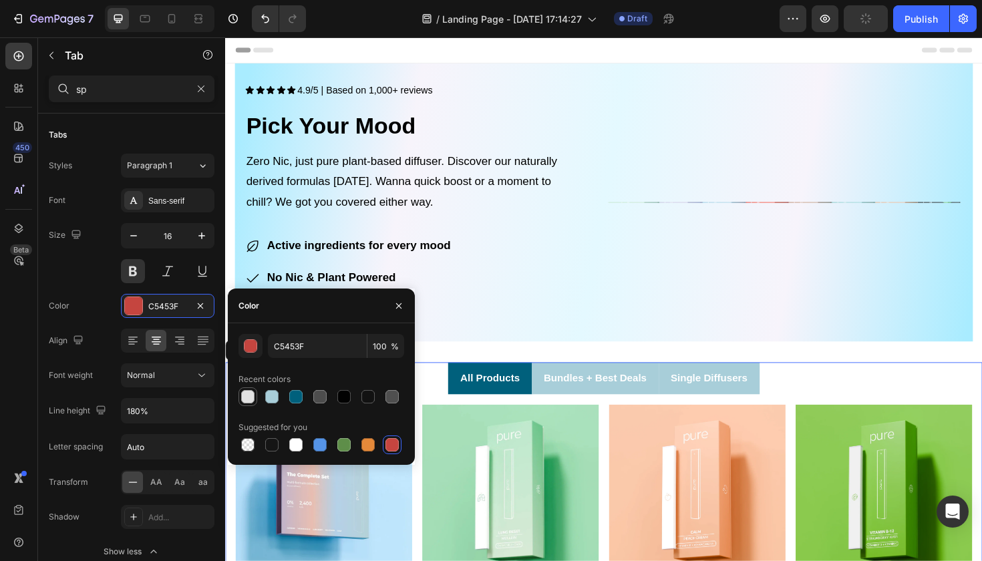
click at [253, 400] on div at bounding box center [247, 396] width 13 height 13
click at [298, 441] on div at bounding box center [295, 444] width 13 height 13
click at [250, 439] on div at bounding box center [247, 444] width 13 height 13
type input "000000"
type input "0"
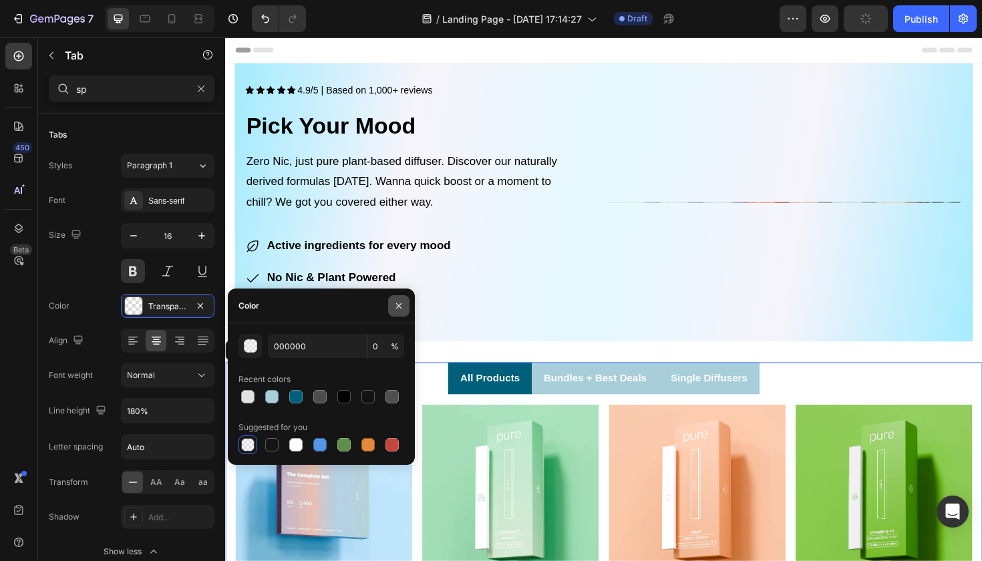
click at [401, 312] on button "button" at bounding box center [398, 305] width 21 height 21
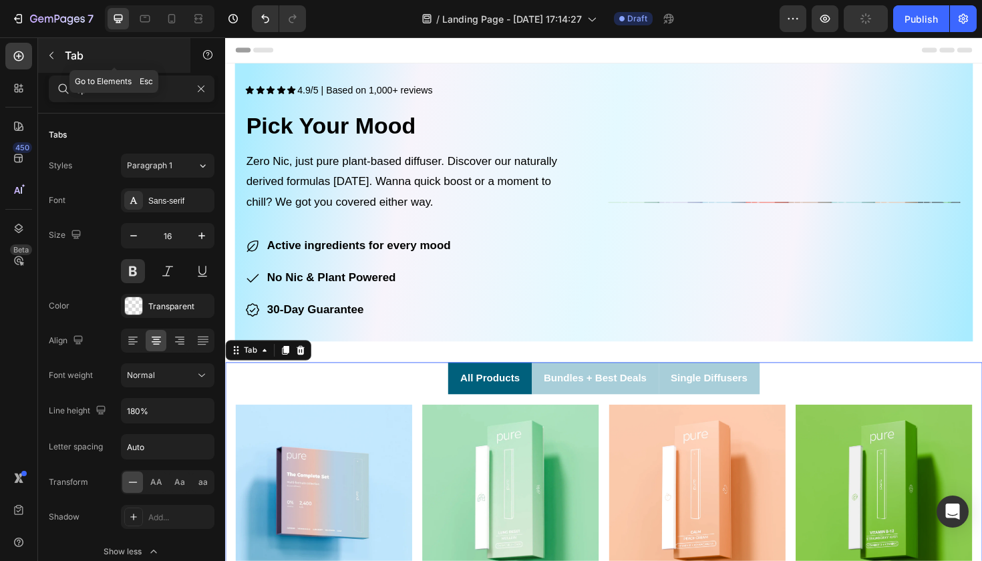
click at [44, 53] on button "button" at bounding box center [51, 55] width 21 height 21
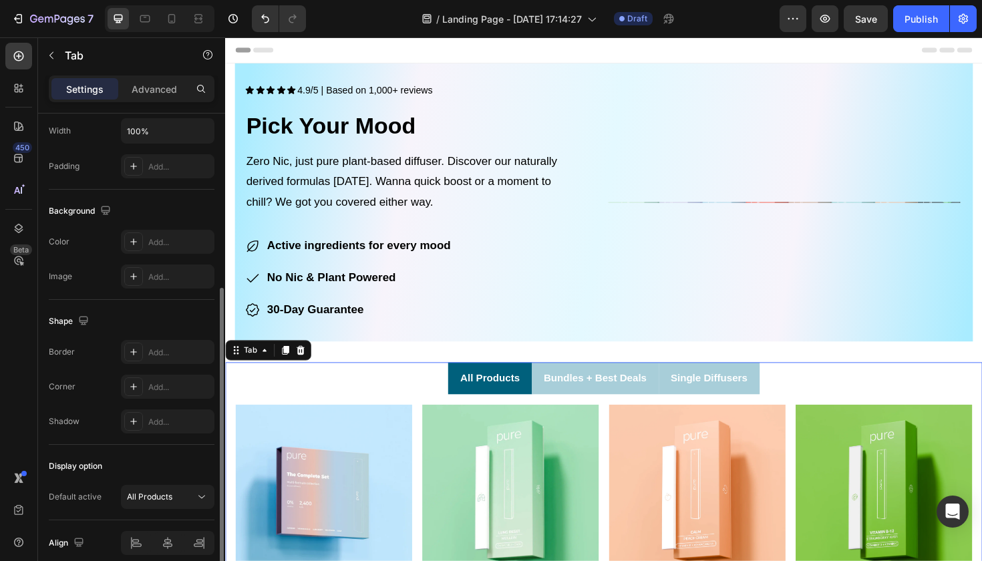
scroll to position [314, 0]
click at [440, 400] on ul "All Products Bundles + Best Deals Single Diffusers" at bounding box center [625, 398] width 801 height 34
click at [440, 397] on ul "All Products Bundles + Best Deals Single Diffusers" at bounding box center [625, 398] width 801 height 34
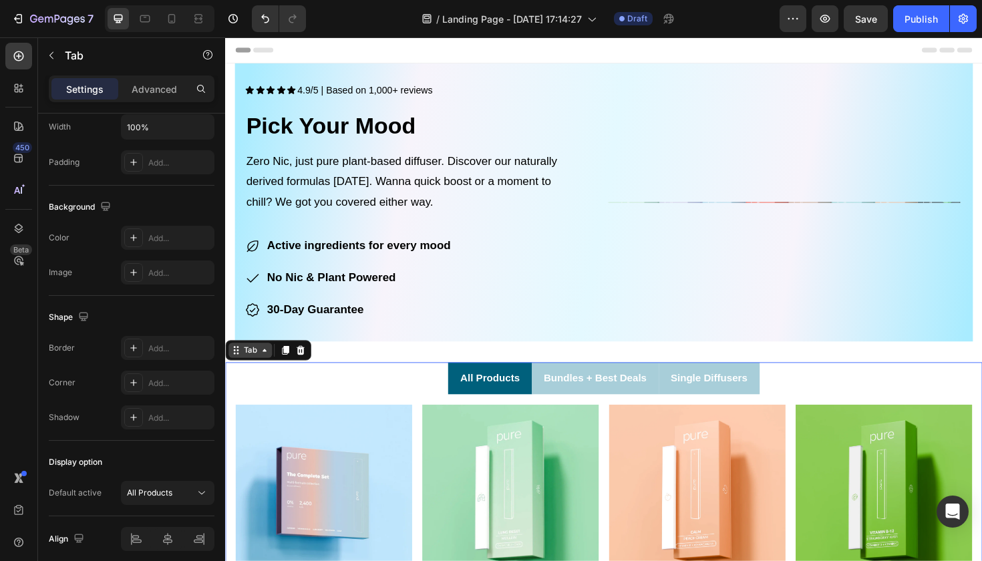
click at [256, 370] on div "Tab" at bounding box center [251, 369] width 19 height 12
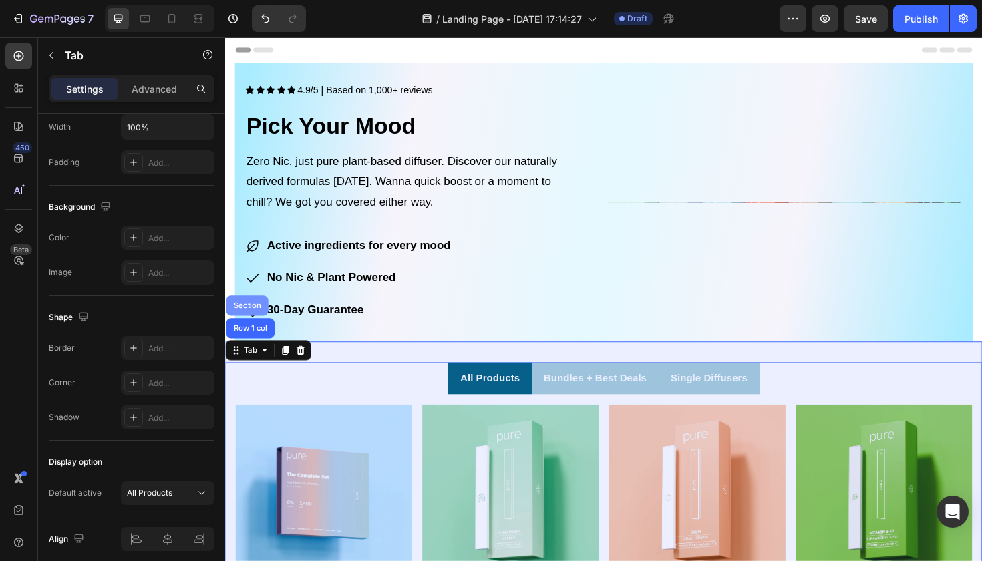
click at [250, 321] on div "Section" at bounding box center [248, 321] width 34 height 8
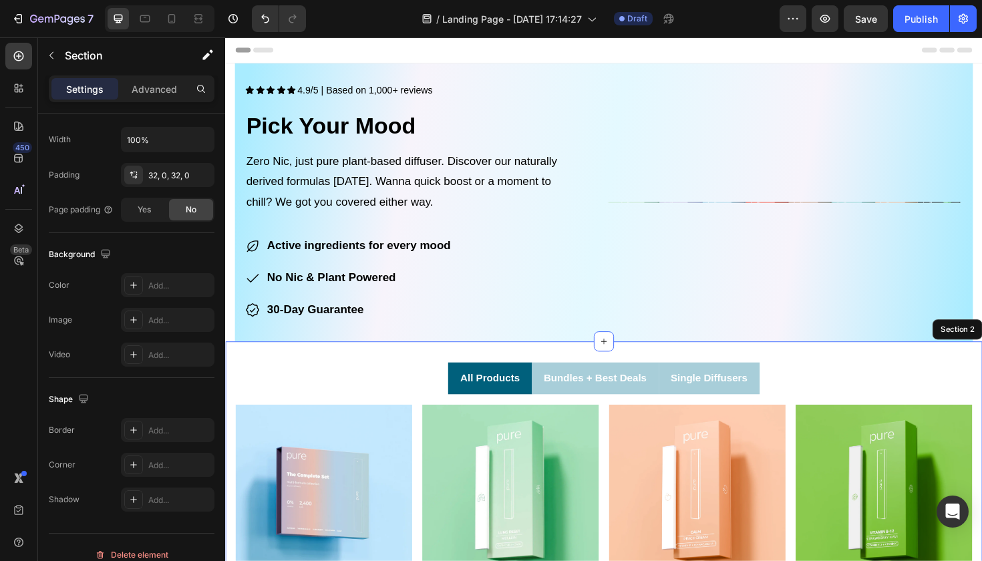
scroll to position [0, 0]
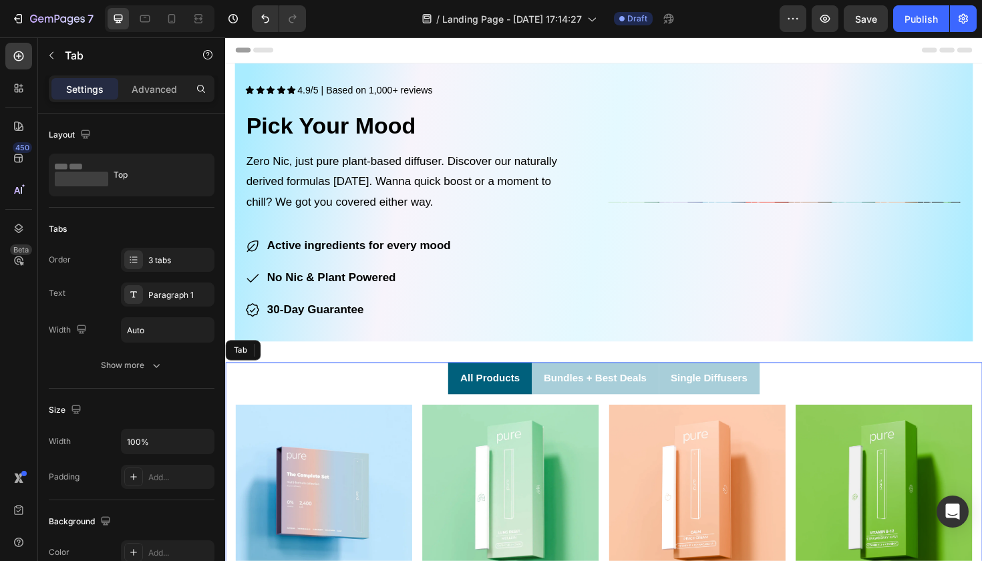
click at [491, 399] on span "All Products" at bounding box center [504, 397] width 63 height 11
click at [471, 405] on div "All Products" at bounding box center [504, 398] width 67 height 23
click at [463, 405] on li "All Products" at bounding box center [505, 398] width 88 height 34
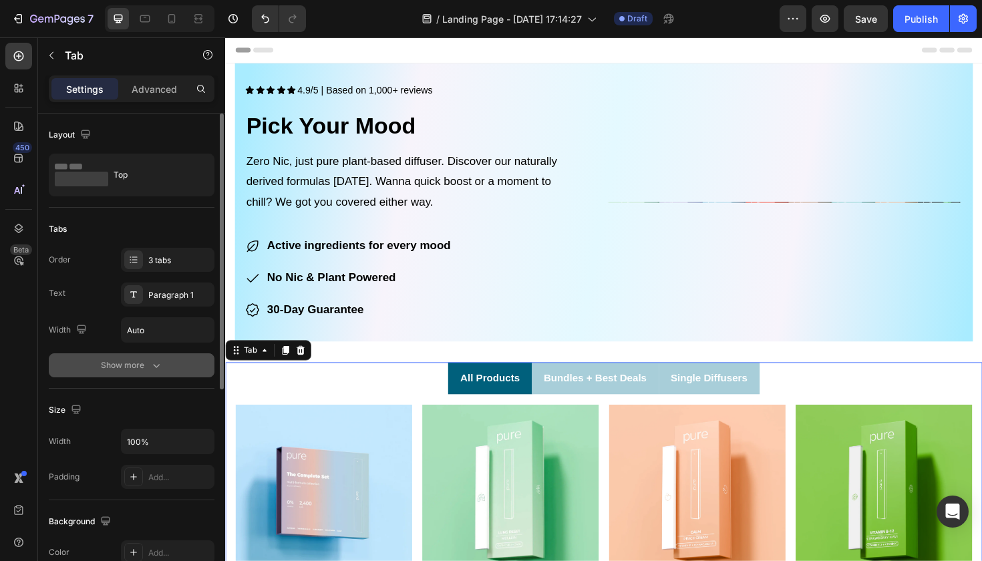
click at [136, 371] on div "Show more" at bounding box center [132, 365] width 62 height 13
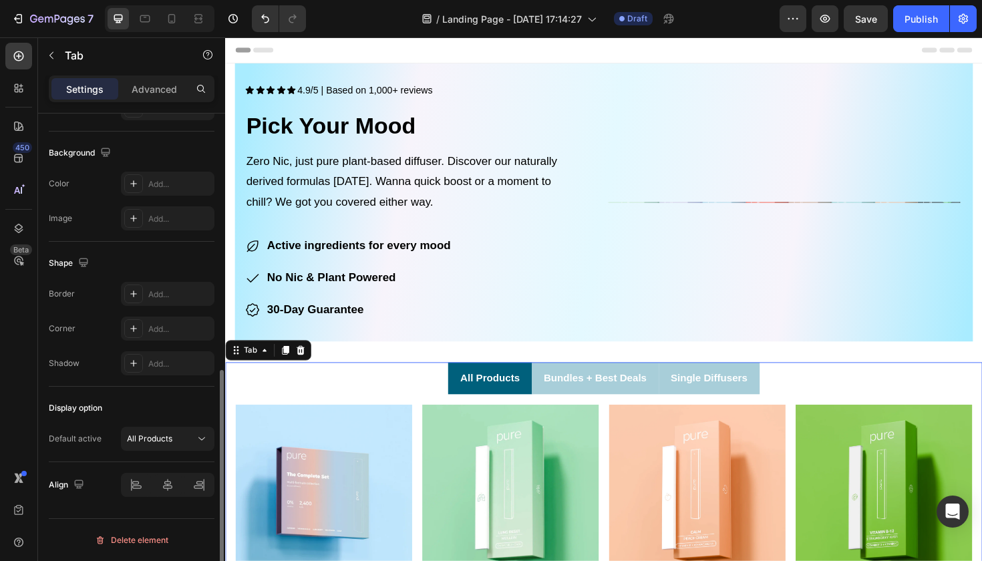
scroll to position [542, 0]
click at [160, 94] on p "Advanced" at bounding box center [154, 89] width 45 height 14
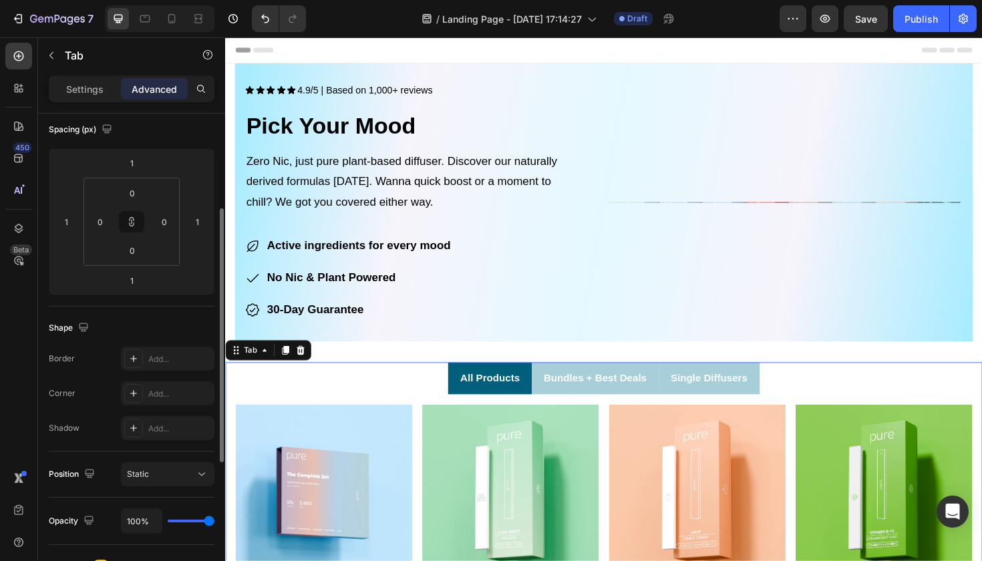
scroll to position [169, 0]
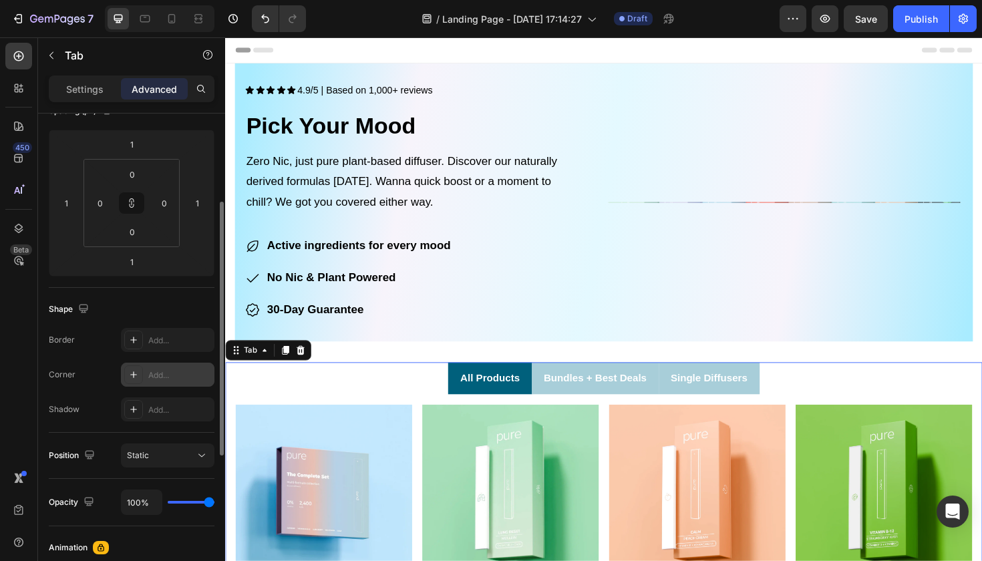
click at [164, 371] on div "Add..." at bounding box center [179, 375] width 63 height 12
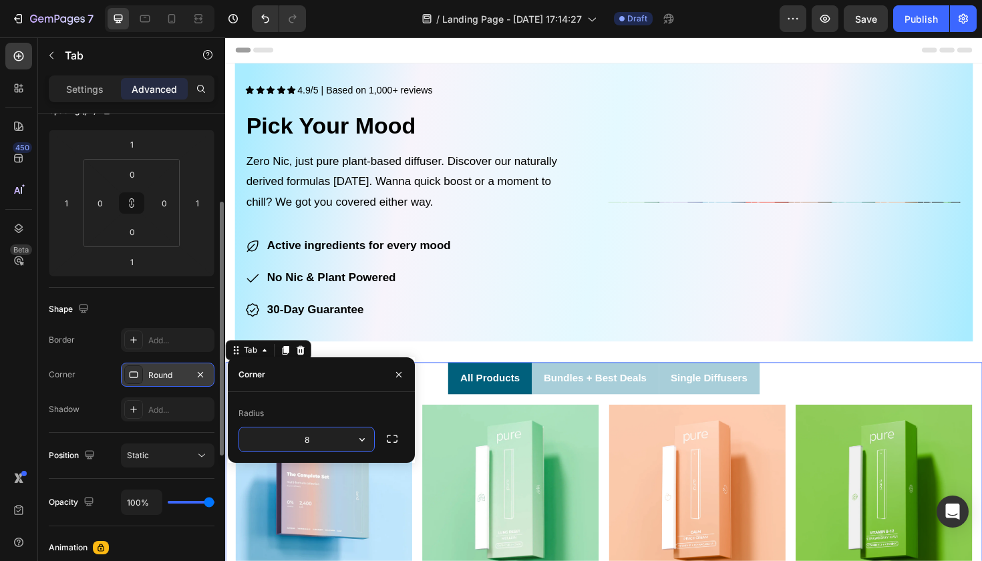
type input "5"
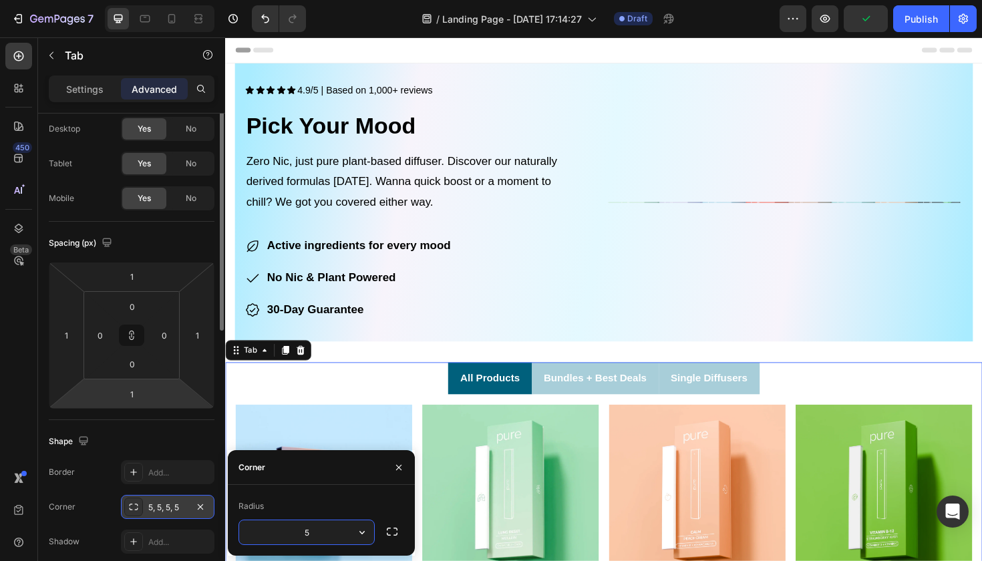
scroll to position [0, 0]
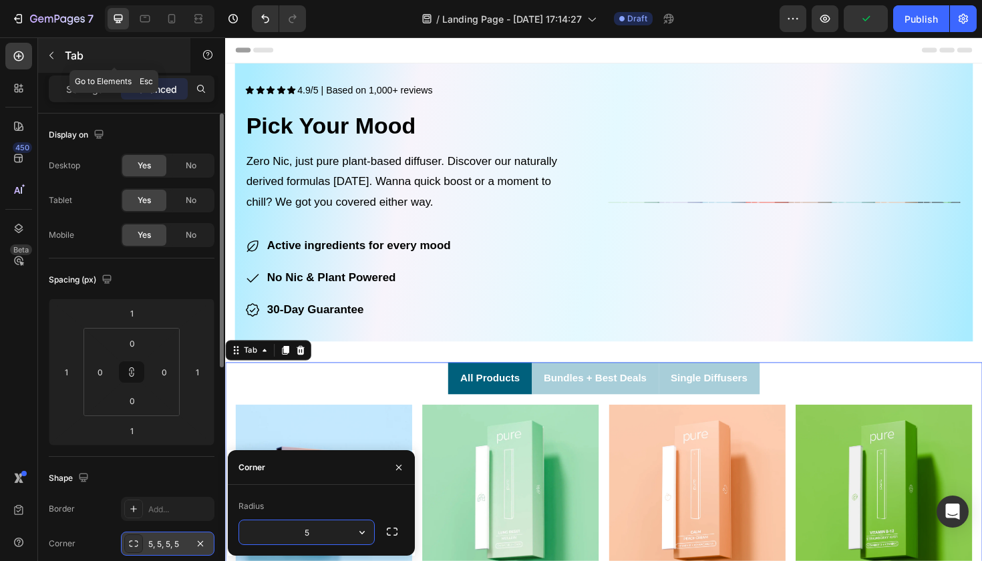
click at [56, 60] on icon "button" at bounding box center [51, 55] width 11 height 11
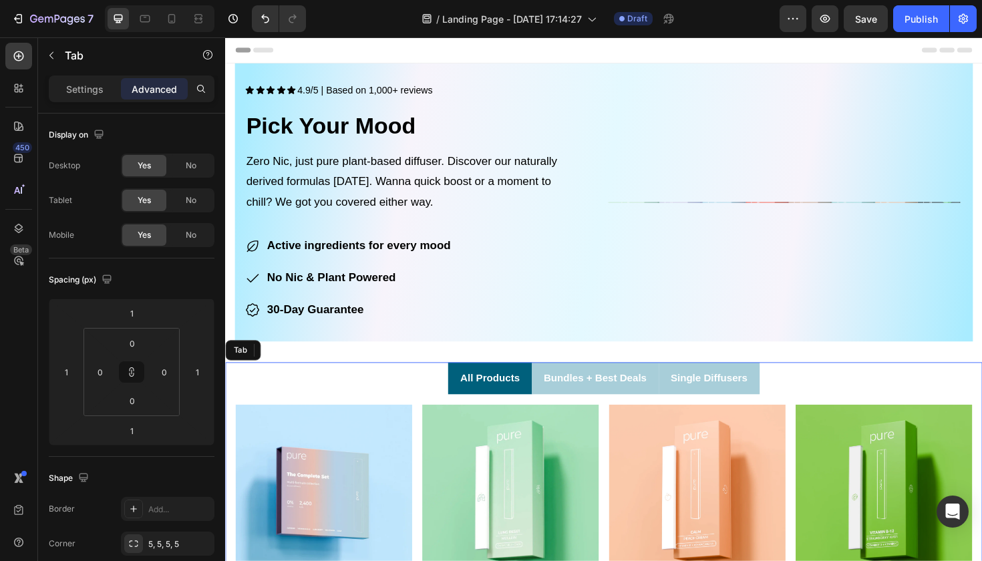
click at [332, 403] on ul "All Products Bundles + Best Deals Single Diffusers" at bounding box center [625, 398] width 801 height 34
click at [94, 96] on div "Settings" at bounding box center [84, 88] width 67 height 21
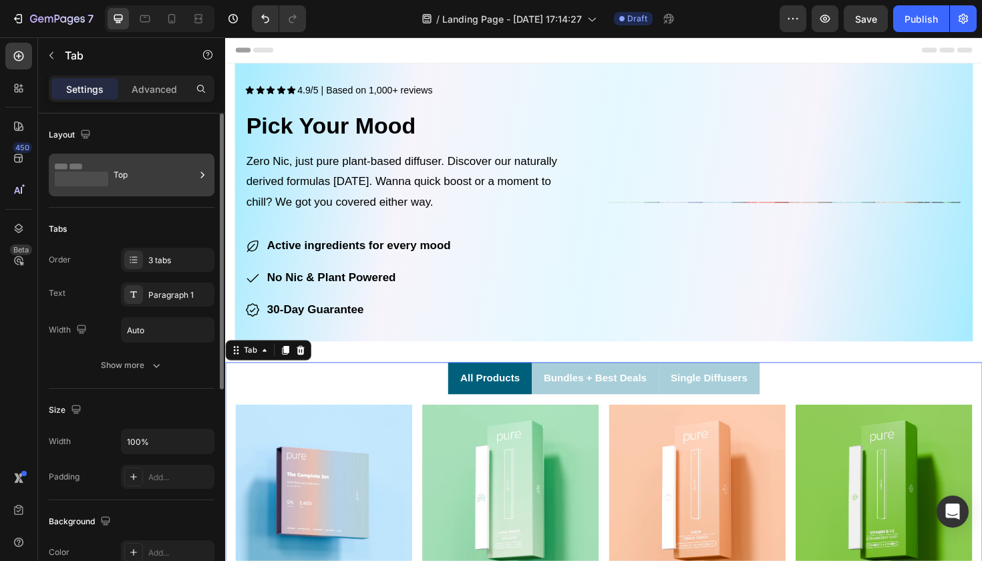
click at [162, 174] on div "Top" at bounding box center [154, 175] width 81 height 31
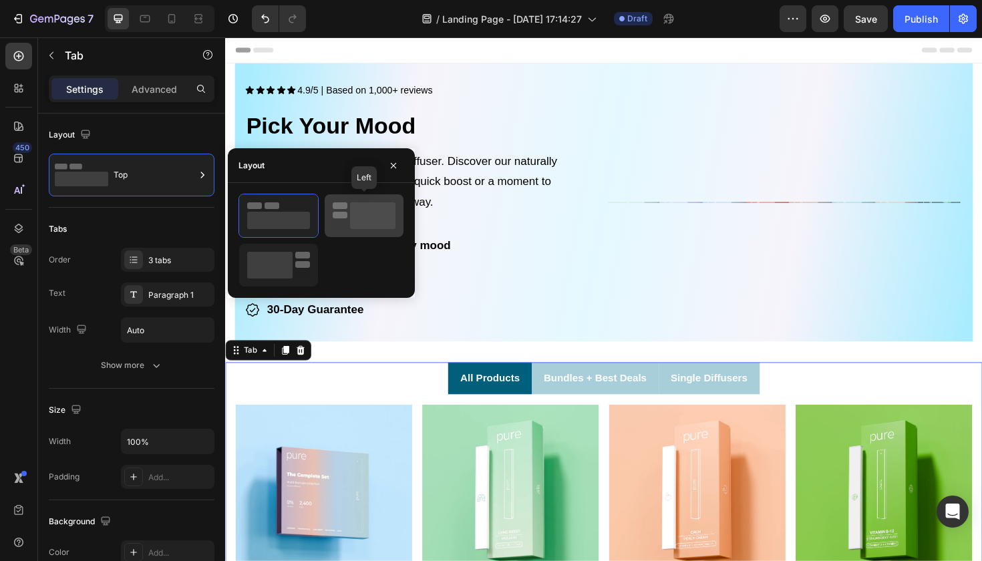
click at [351, 214] on rect at bounding box center [372, 215] width 45 height 27
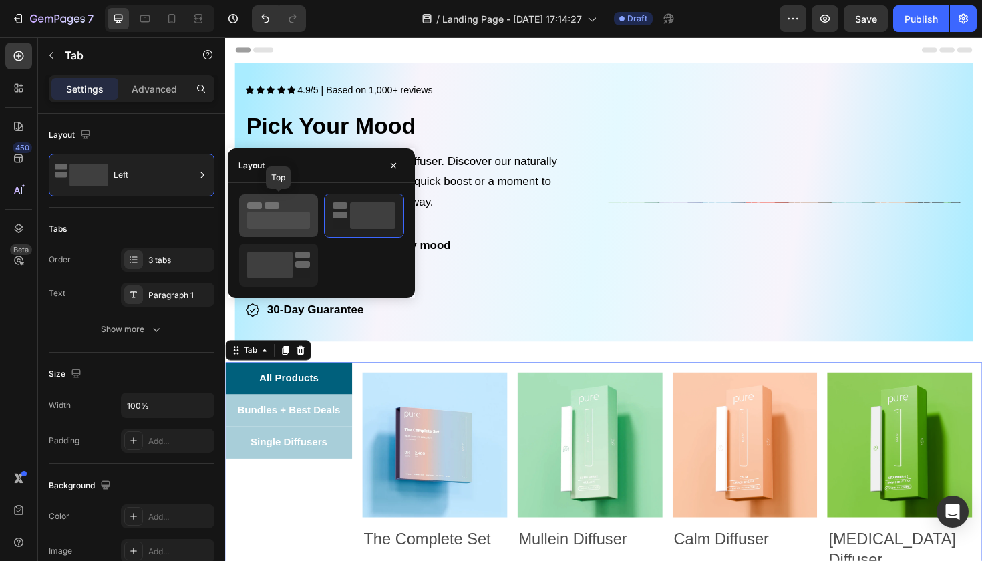
click at [298, 215] on rect at bounding box center [278, 220] width 63 height 17
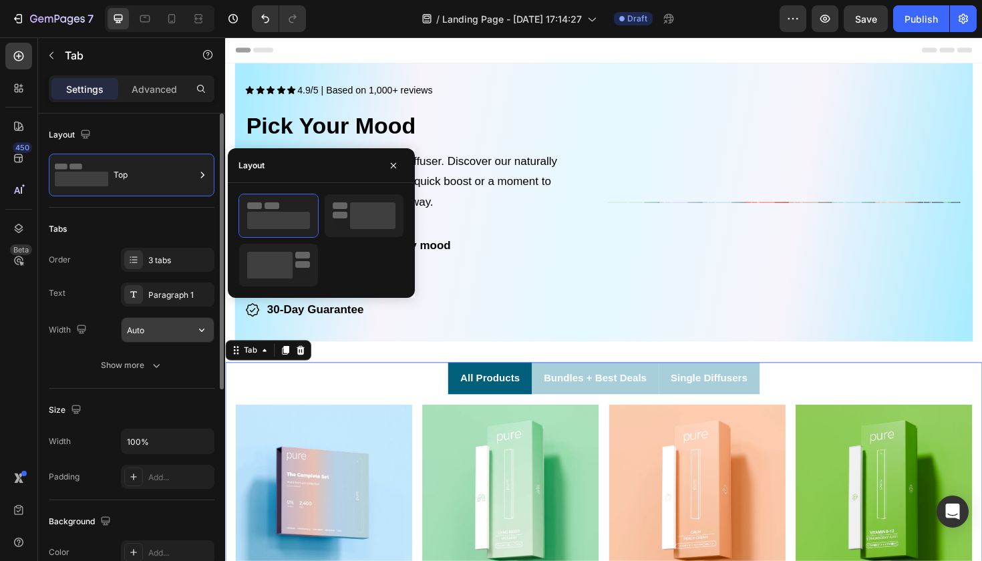
click at [172, 338] on input "Auto" at bounding box center [168, 330] width 92 height 24
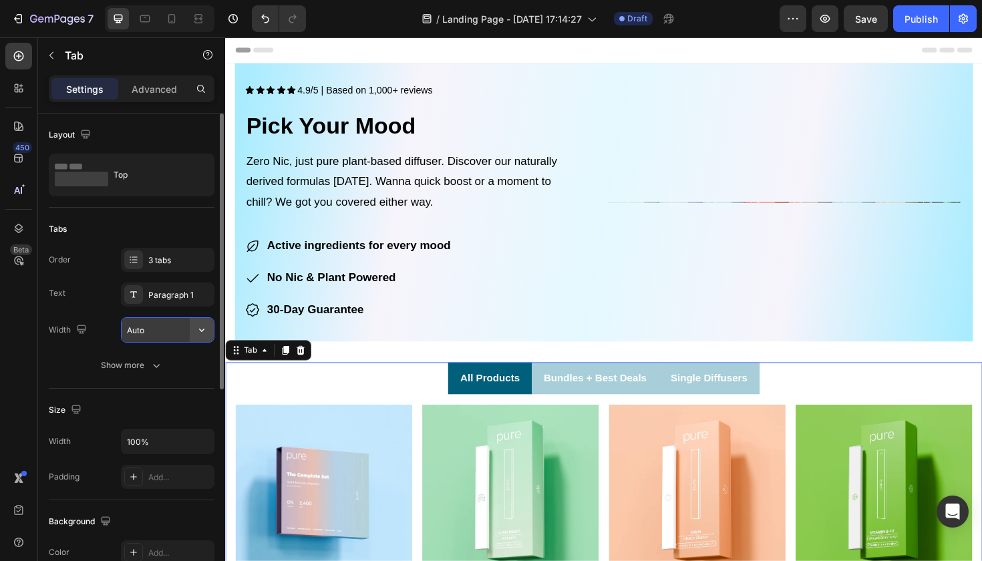
click at [198, 333] on icon "button" at bounding box center [201, 329] width 13 height 13
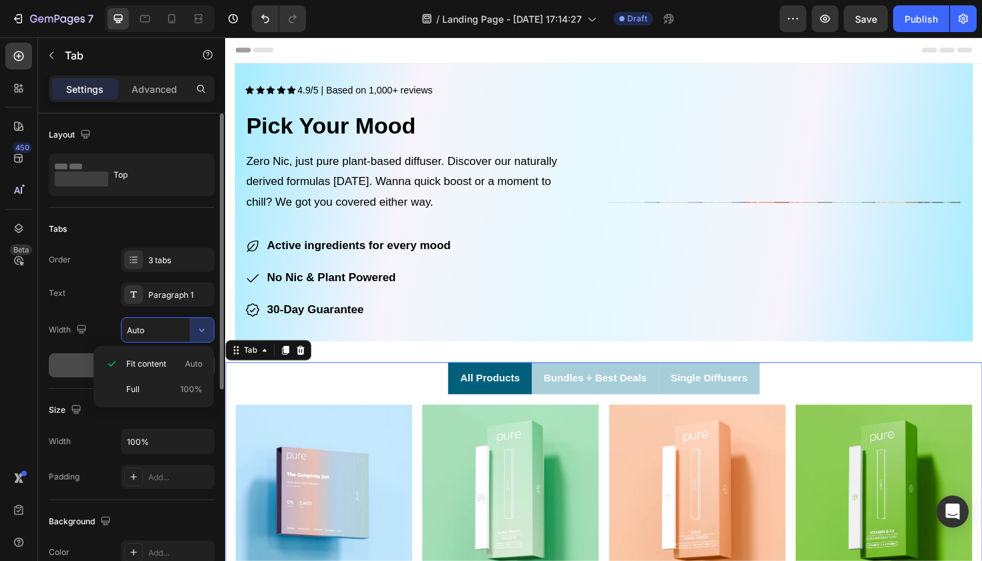
click at [84, 355] on button "Show more" at bounding box center [132, 365] width 166 height 24
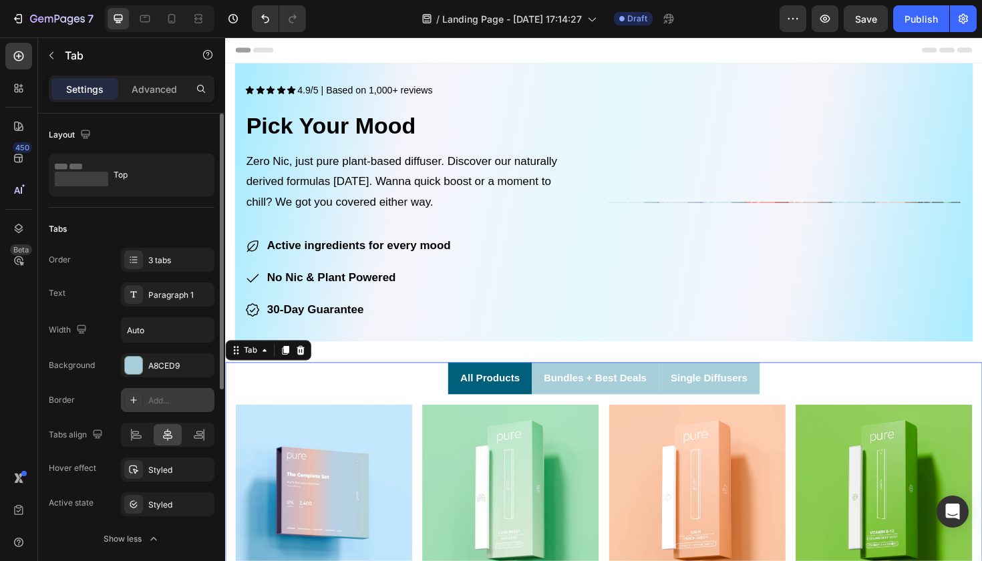
click at [154, 399] on div "Add..." at bounding box center [179, 401] width 63 height 12
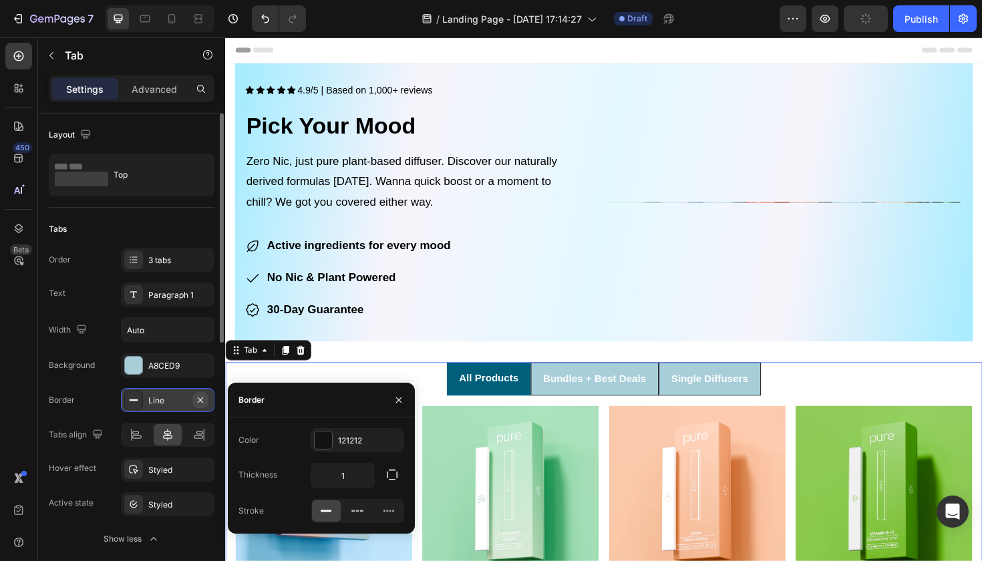
click at [202, 400] on icon "button" at bounding box center [200, 400] width 11 height 11
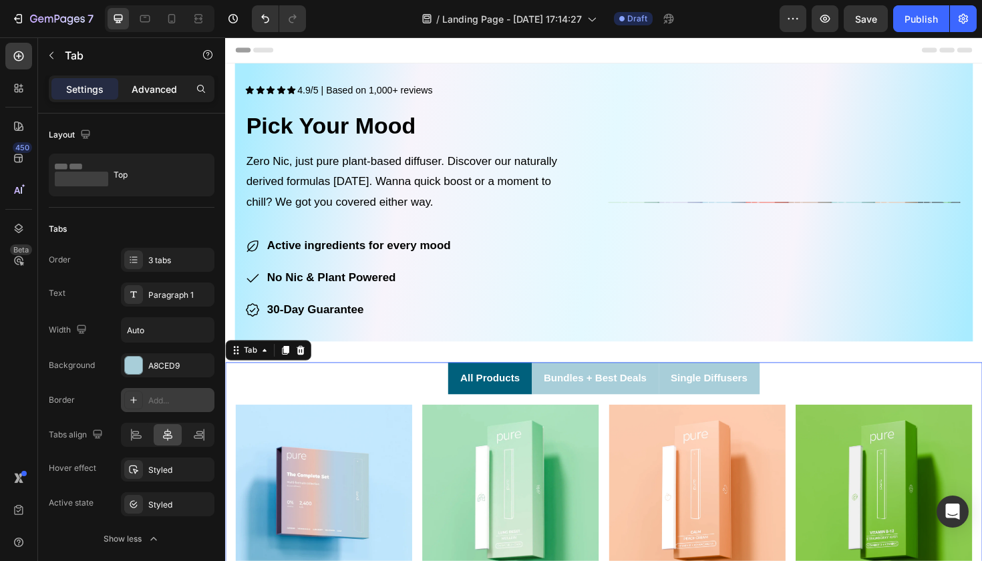
click at [148, 90] on p "Advanced" at bounding box center [154, 89] width 45 height 14
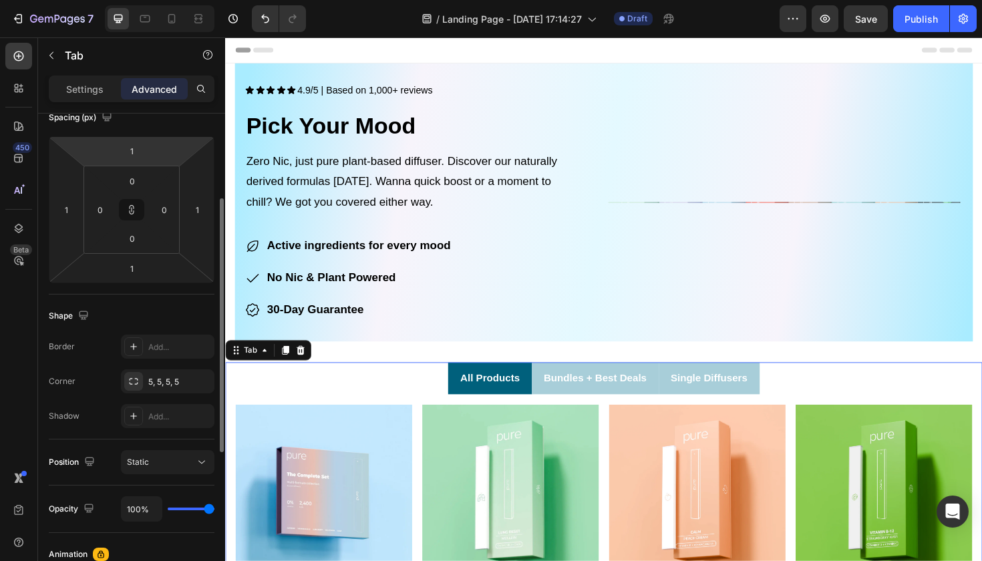
scroll to position [163, 0]
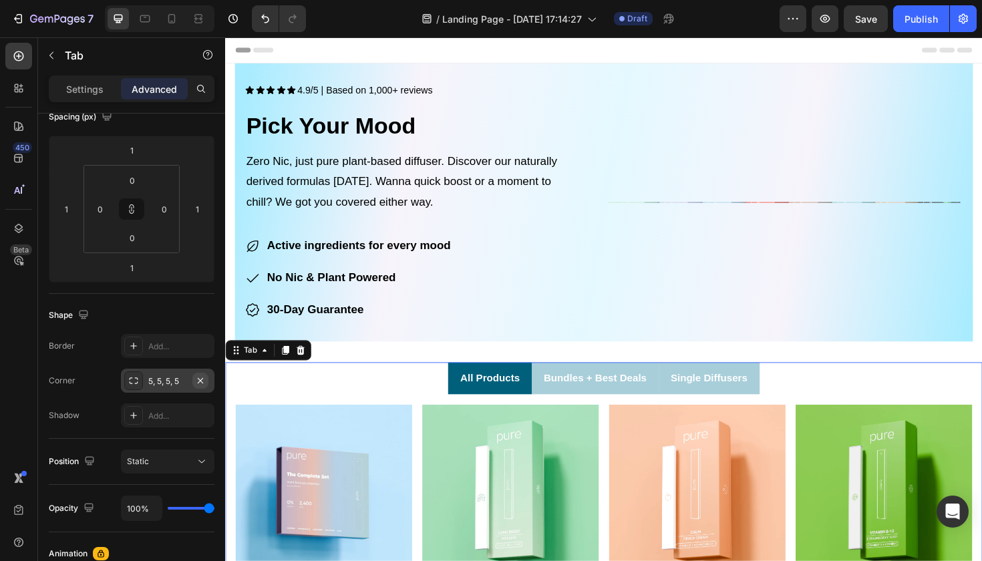
click at [203, 383] on icon "button" at bounding box center [200, 380] width 11 height 11
click at [157, 377] on div "Add..." at bounding box center [179, 381] width 63 height 12
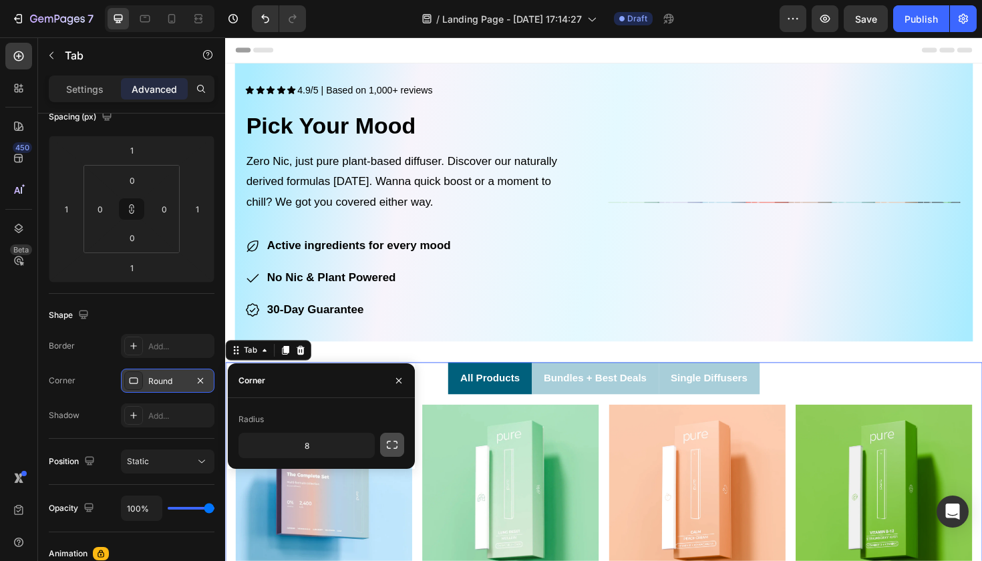
click at [391, 447] on icon "button" at bounding box center [391, 444] width 13 height 13
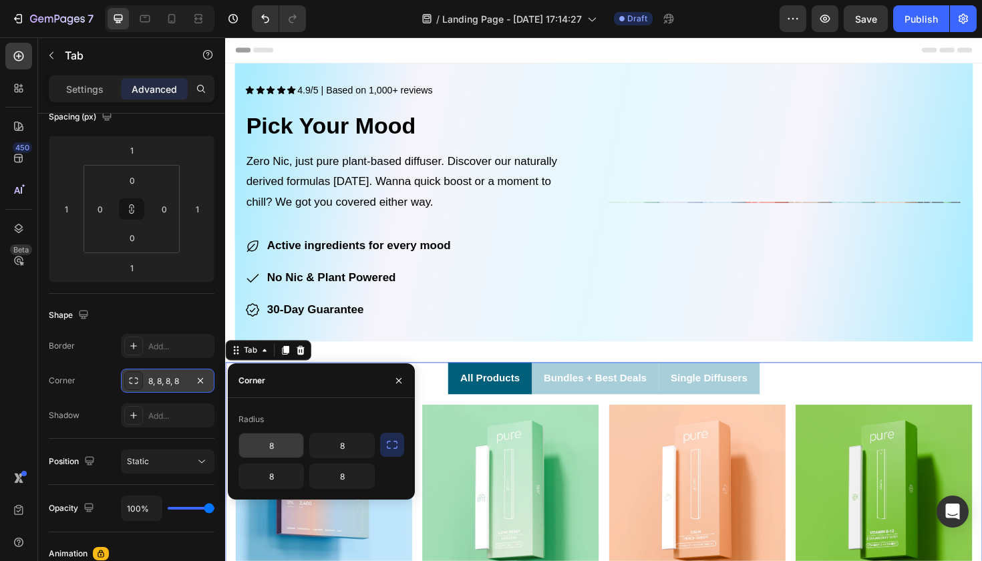
click at [286, 449] on input "8" at bounding box center [271, 445] width 64 height 24
type input "5"
click at [276, 477] on input "8" at bounding box center [271, 476] width 64 height 24
type input "5"
click at [345, 448] on input "8" at bounding box center [342, 445] width 64 height 24
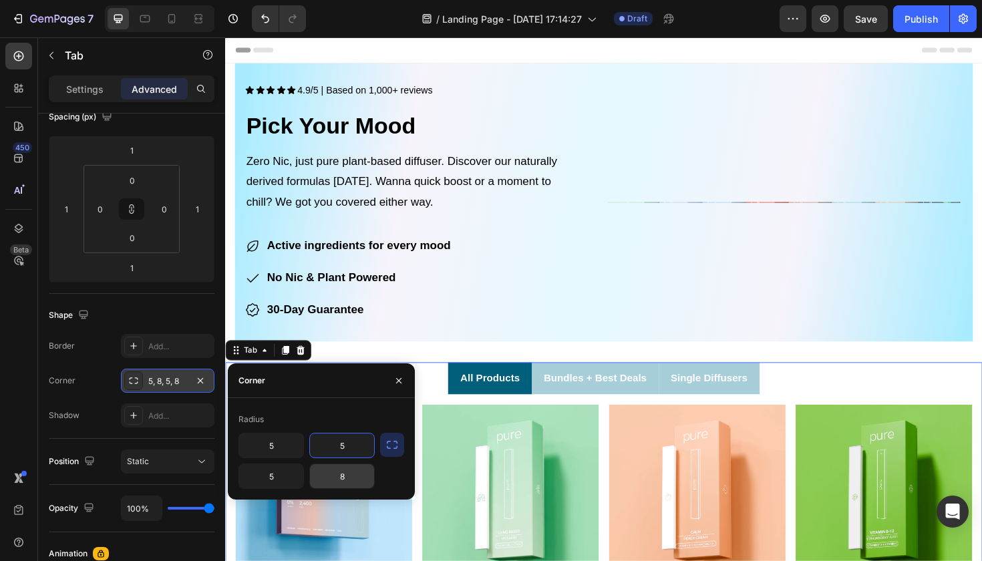
type input "5"
click at [345, 477] on input "8" at bounding box center [342, 476] width 64 height 24
type input "5"
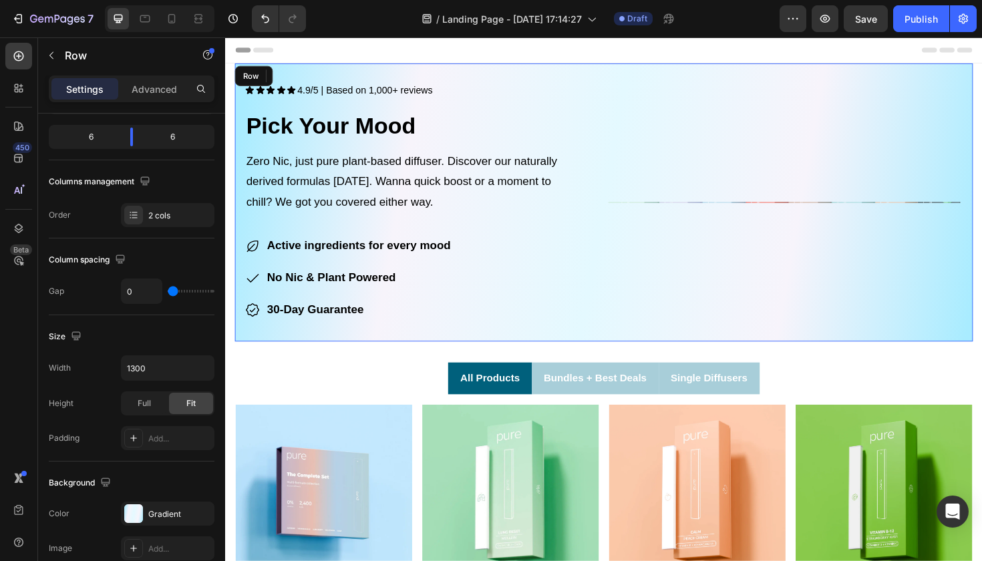
click at [885, 198] on div "Image" at bounding box center [821, 212] width 391 height 294
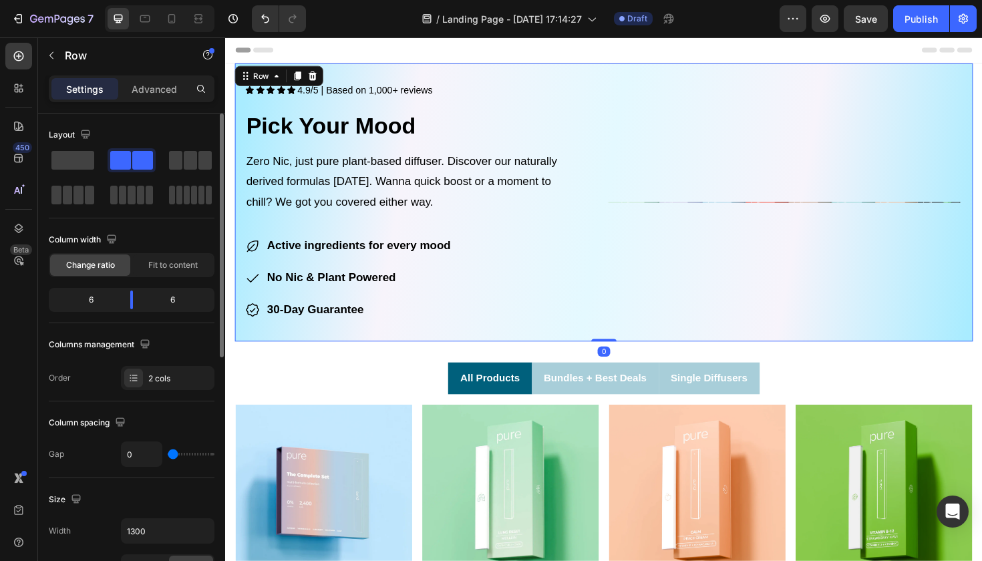
click at [862, 214] on div "Image" at bounding box center [821, 212] width 391 height 294
click at [264, 24] on icon "Undo/Redo" at bounding box center [264, 18] width 13 height 13
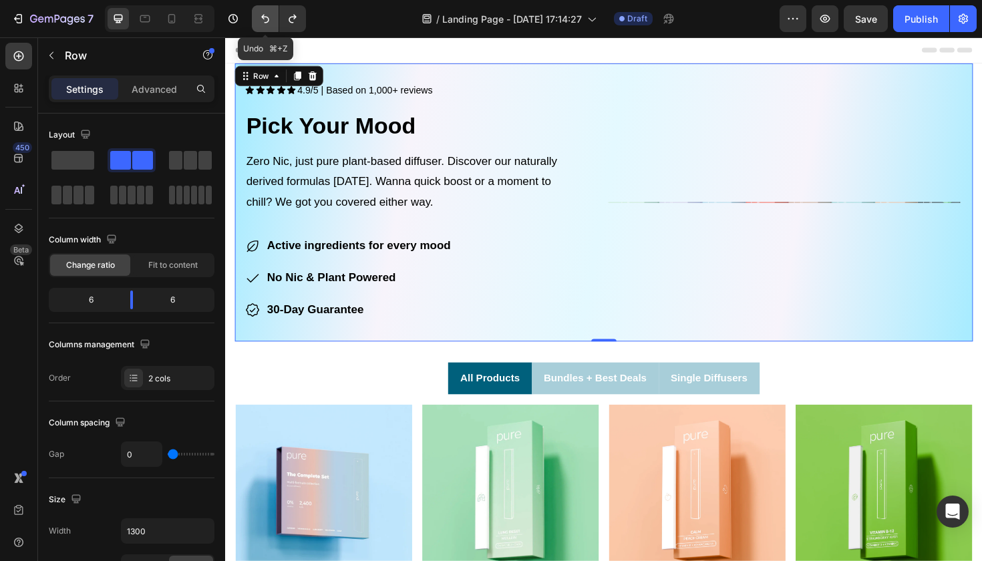
click at [264, 24] on icon "Undo/Redo" at bounding box center [264, 18] width 13 height 13
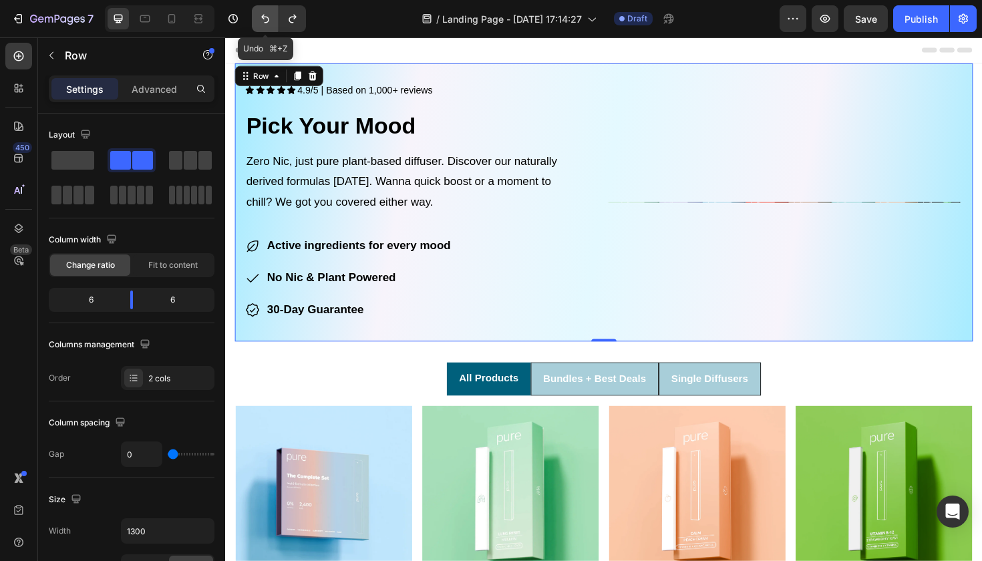
click at [264, 24] on icon "Undo/Redo" at bounding box center [264, 18] width 13 height 13
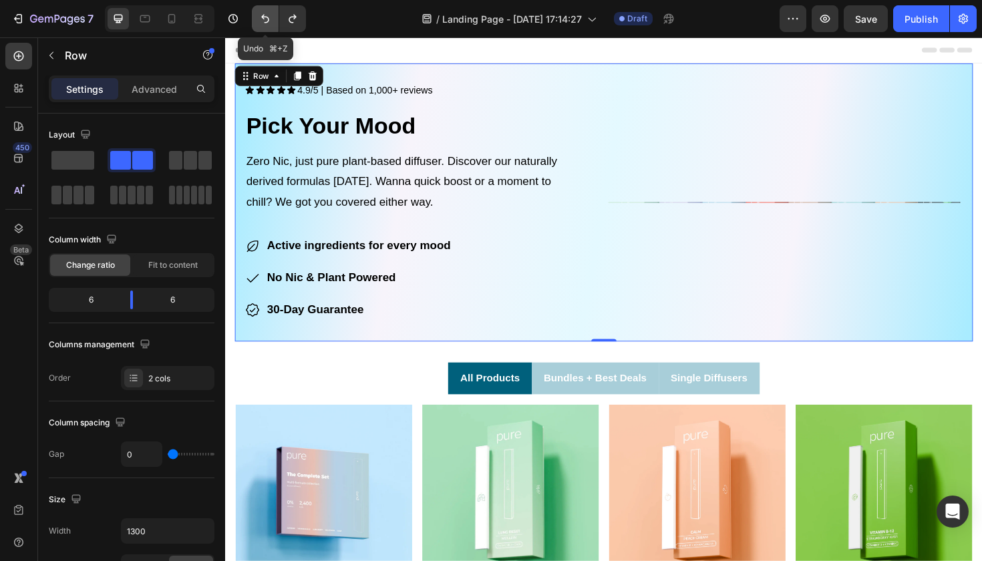
click at [264, 24] on icon "Undo/Redo" at bounding box center [264, 18] width 13 height 13
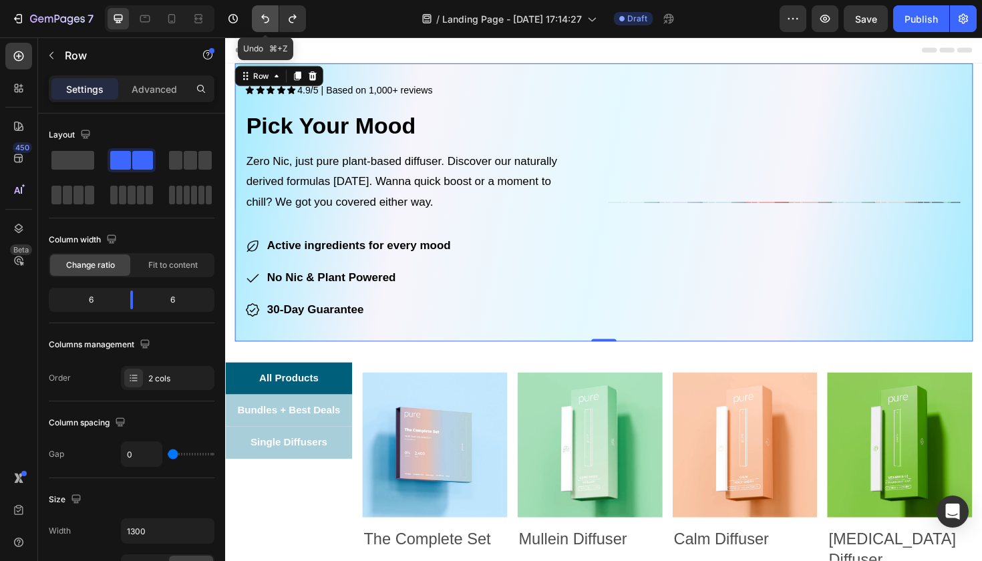
click at [264, 24] on icon "Undo/Redo" at bounding box center [264, 18] width 13 height 13
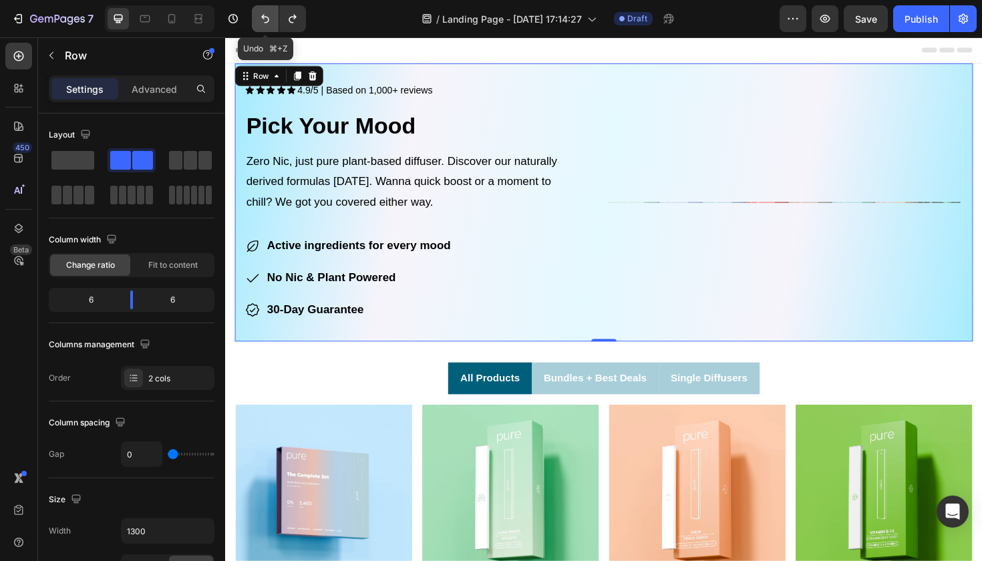
click at [264, 24] on icon "Undo/Redo" at bounding box center [264, 18] width 13 height 13
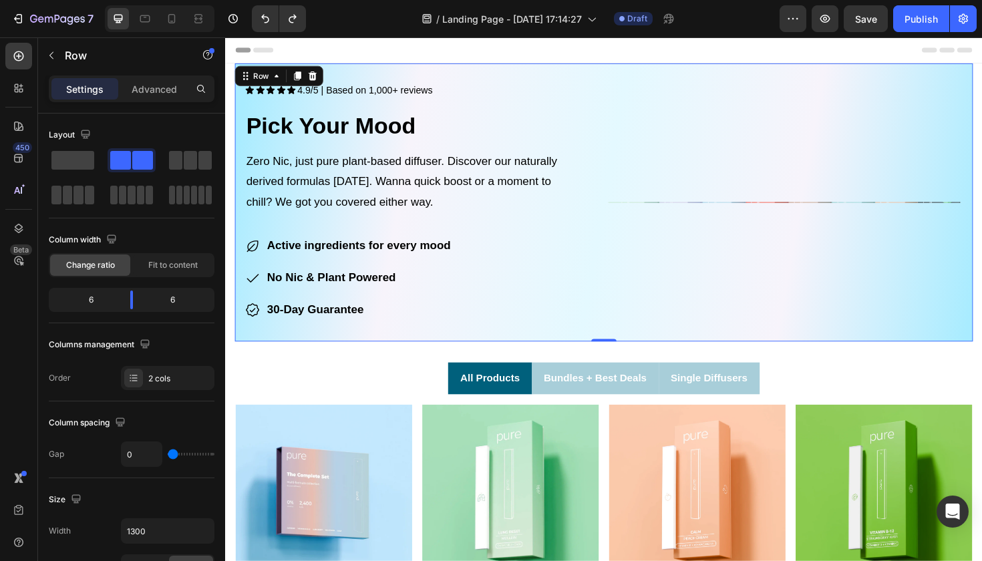
click at [712, 216] on div "Image" at bounding box center [821, 212] width 391 height 294
click at [712, 207] on div "Image" at bounding box center [821, 212] width 391 height 294
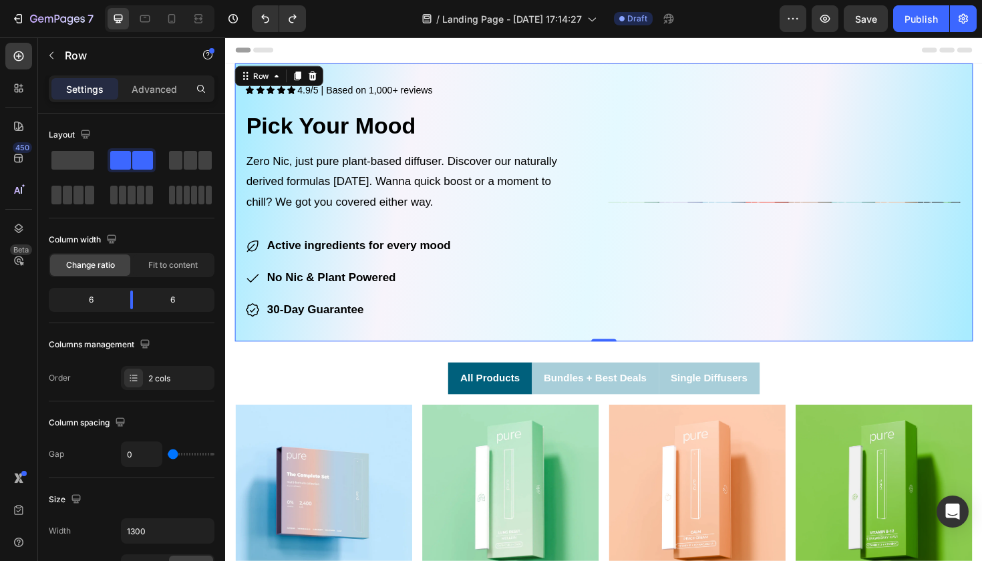
click at [712, 207] on div "Image" at bounding box center [821, 212] width 391 height 294
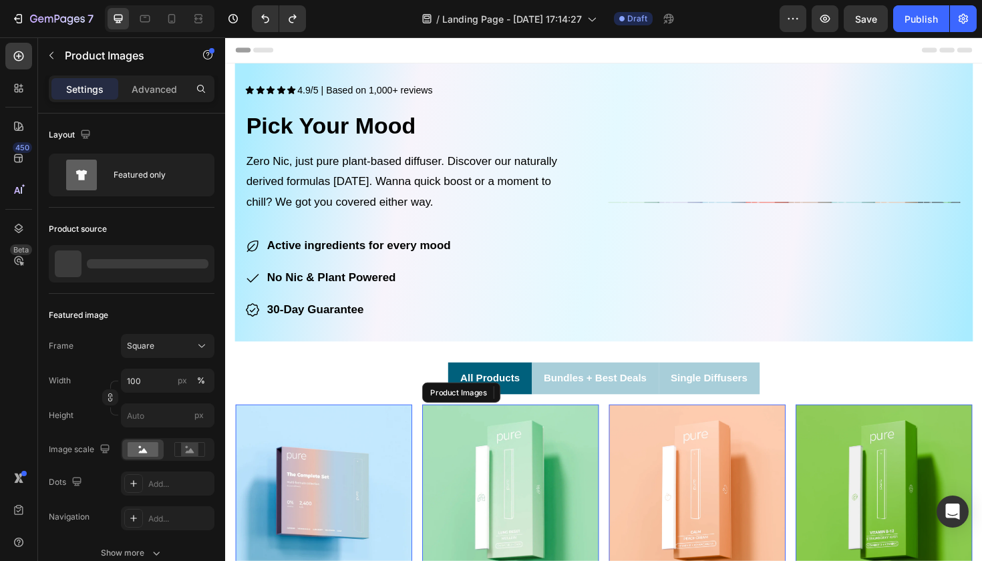
click at [572, 464] on img at bounding box center [526, 519] width 187 height 187
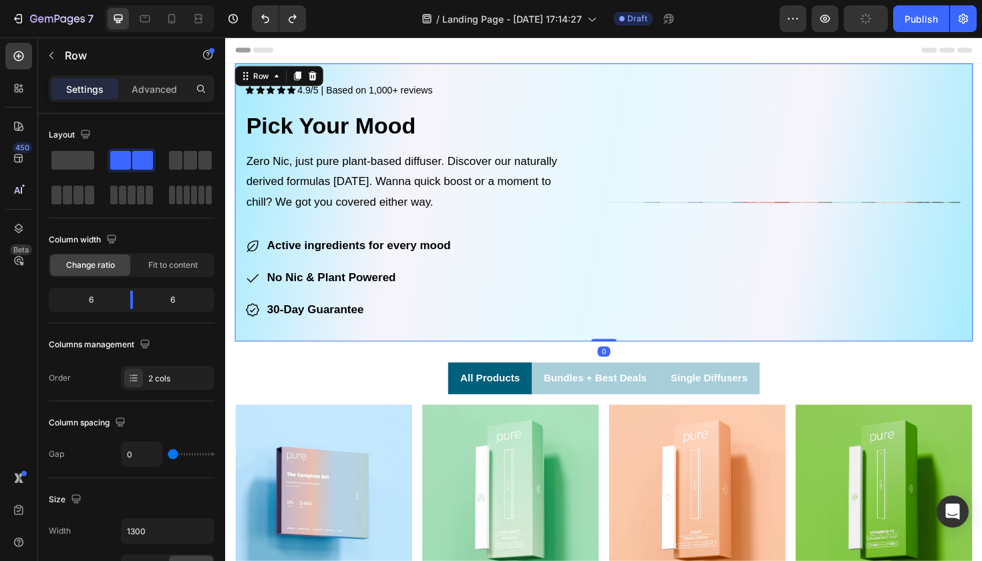
click at [743, 209] on div "Image" at bounding box center [821, 212] width 391 height 294
click at [148, 158] on span at bounding box center [142, 160] width 21 height 19
click at [133, 165] on span at bounding box center [142, 160] width 21 height 19
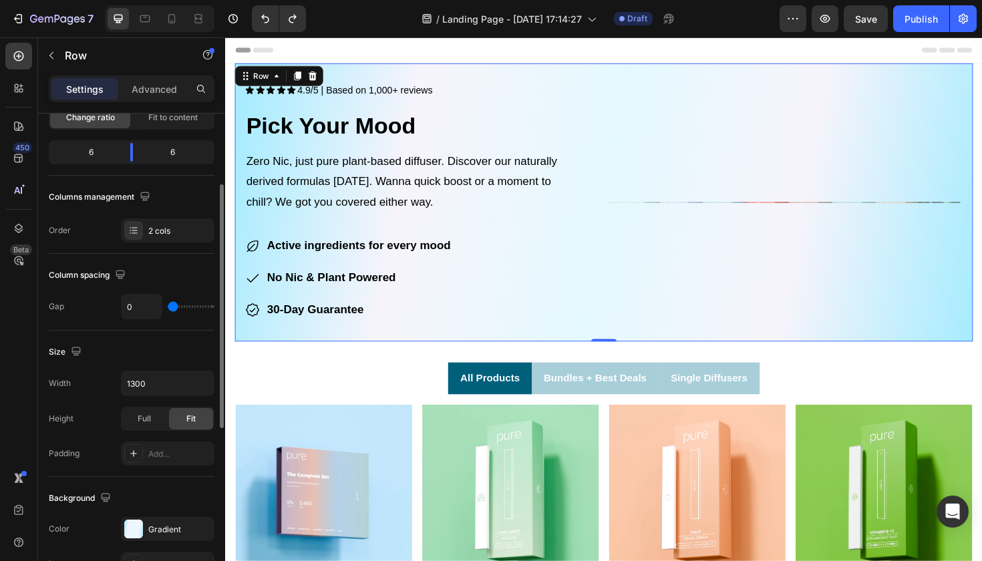
scroll to position [146, 0]
click at [163, 234] on div "2 cols" at bounding box center [179, 233] width 63 height 12
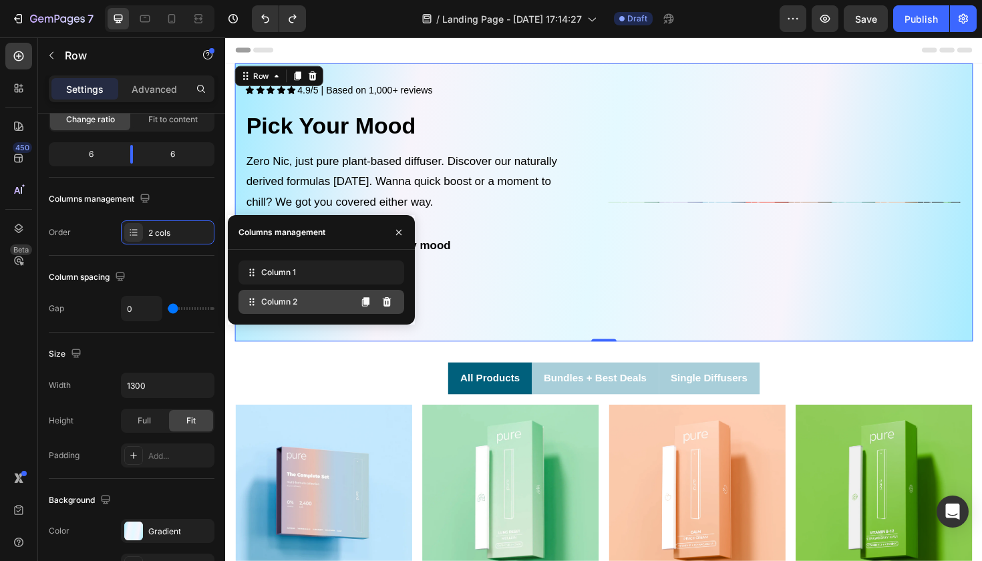
click at [295, 301] on span "Column 2" at bounding box center [279, 302] width 36 height 12
click at [295, 302] on span "Column 2" at bounding box center [279, 302] width 36 height 12
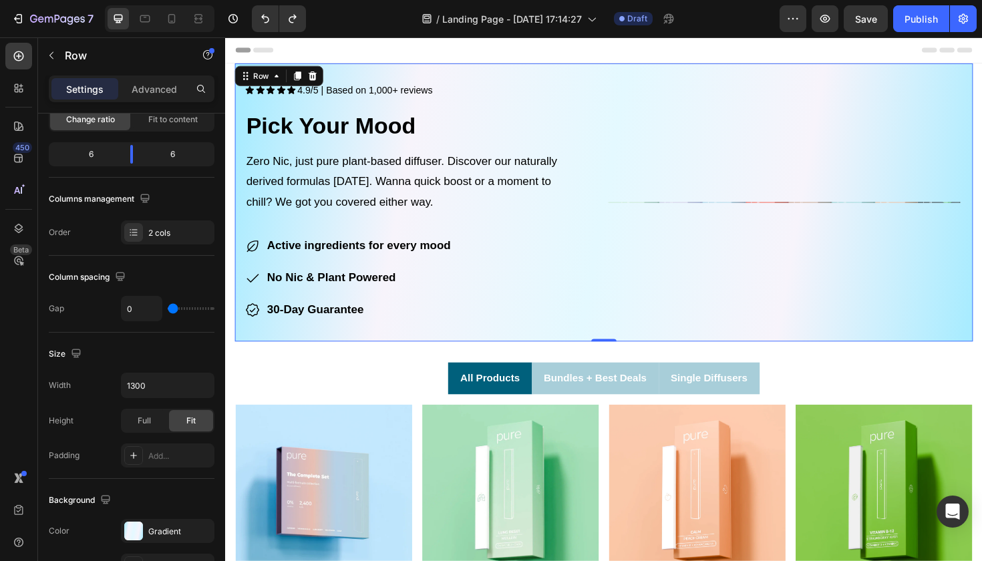
click at [745, 217] on div "Image" at bounding box center [821, 212] width 391 height 294
